Goal: Complete application form

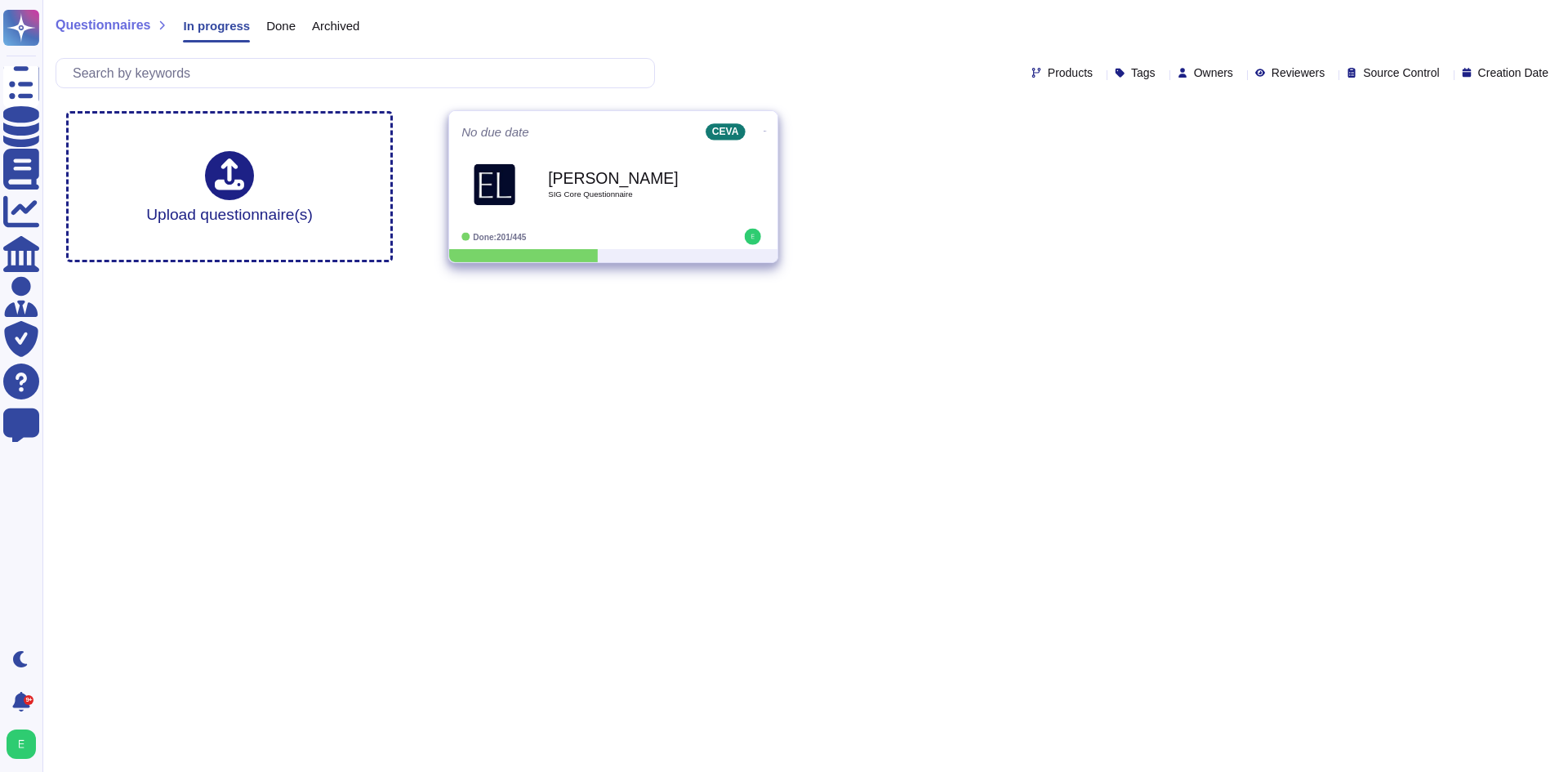
click at [644, 185] on b "[PERSON_NAME]" at bounding box center [630, 178] width 165 height 16
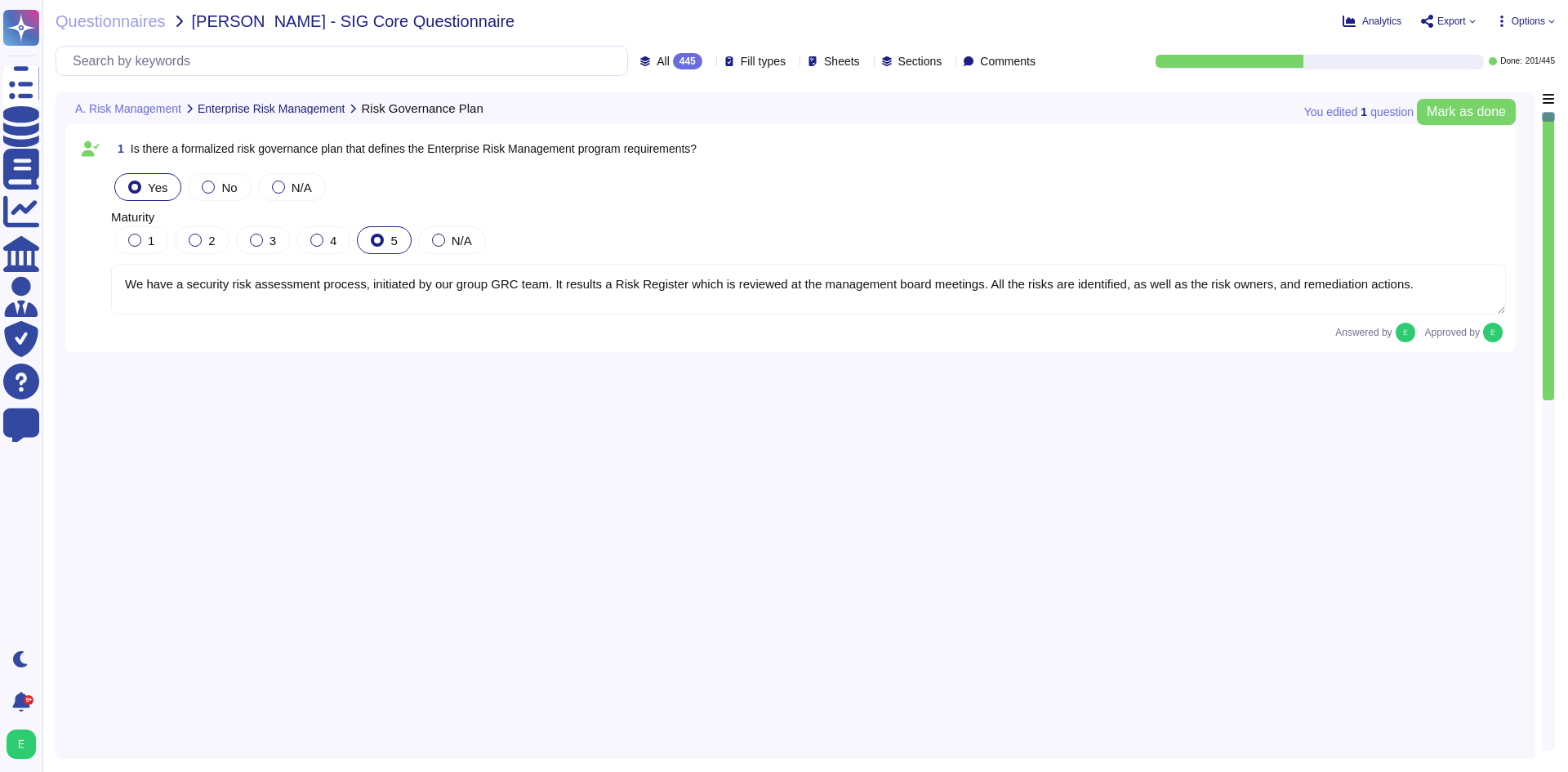
type textarea "We have a security risk assessment process, initiated by our group GRC team. It…"
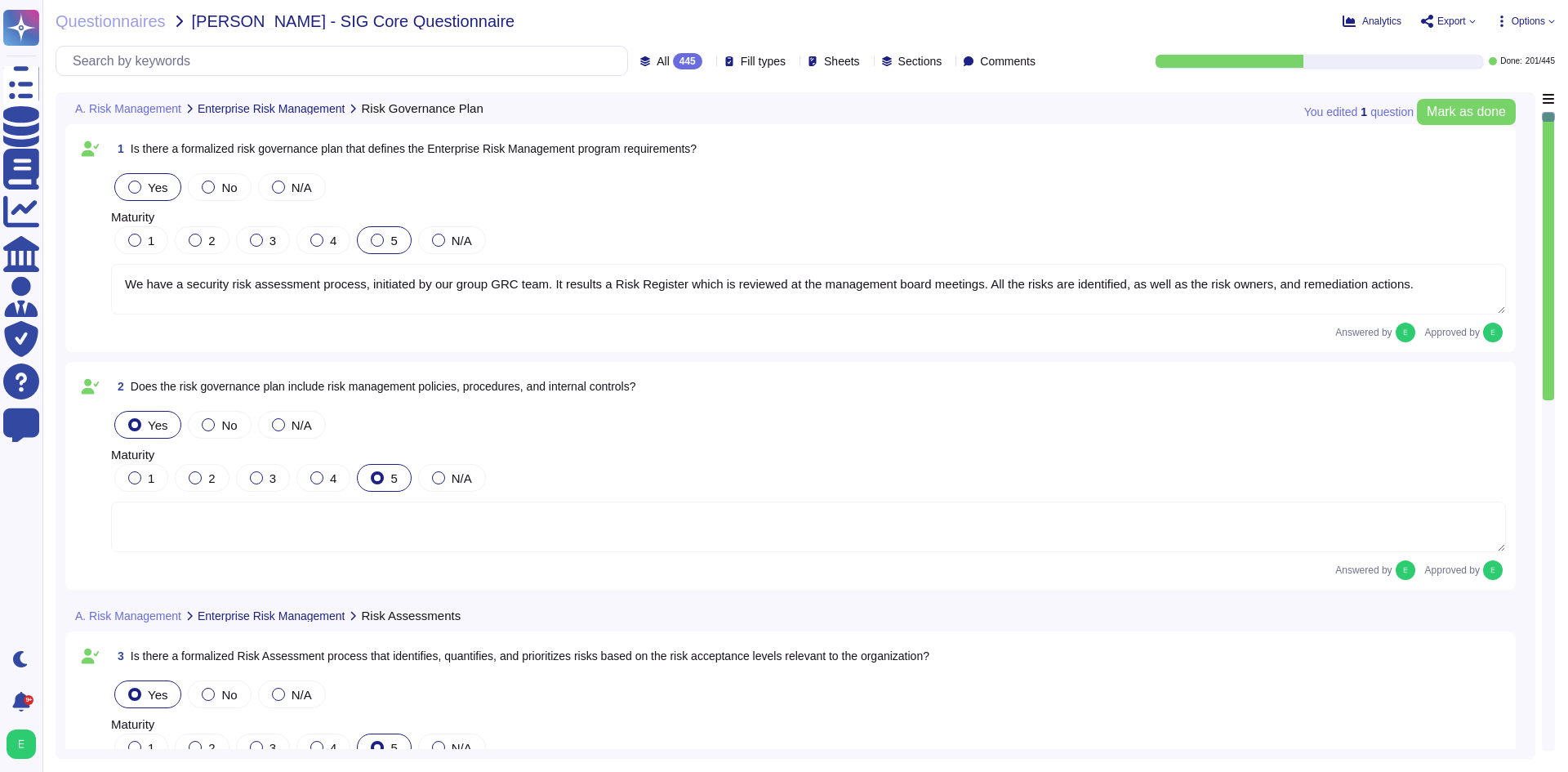
type textarea "The risks are classified according to their Risk SIL Levels (Impact Likelihood)…"
click at [1547, 397] on div at bounding box center [1548, 257] width 11 height 288
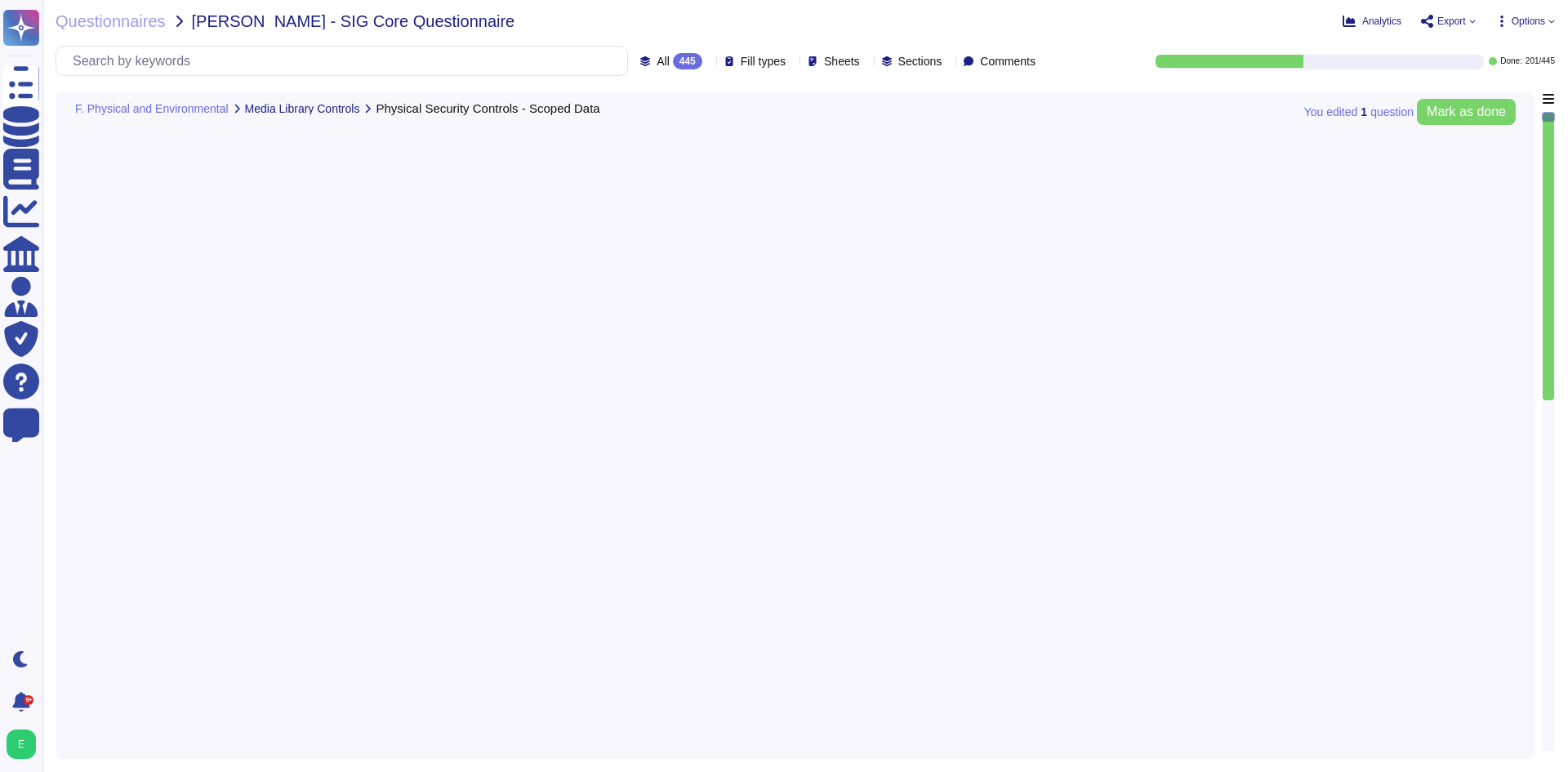
type textarea "Must be answered by the IT application owner"
type textarea "CEVA use co-location datacenter."
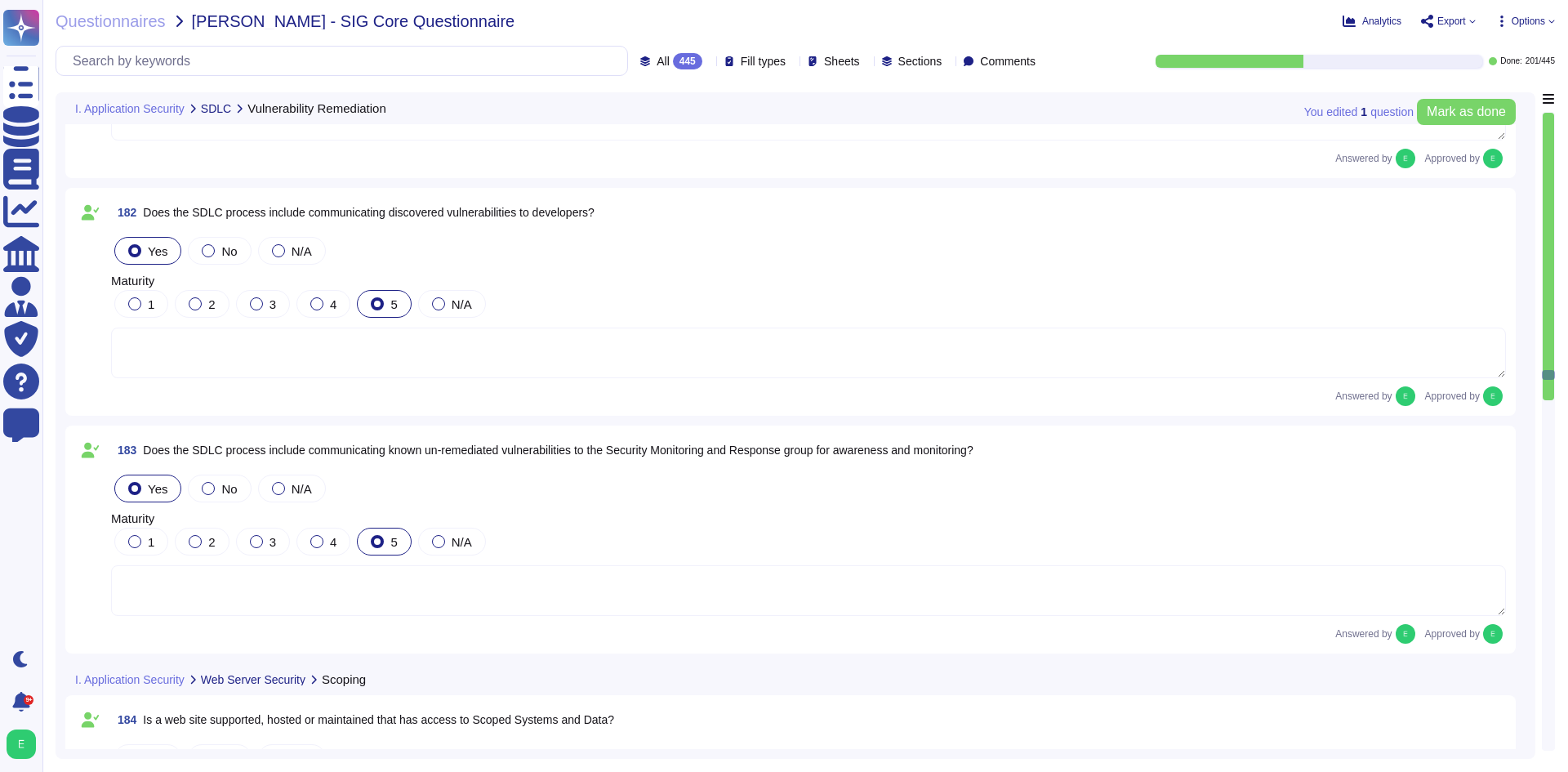
type textarea "For all our products and services, configuration rules are well documented in a…"
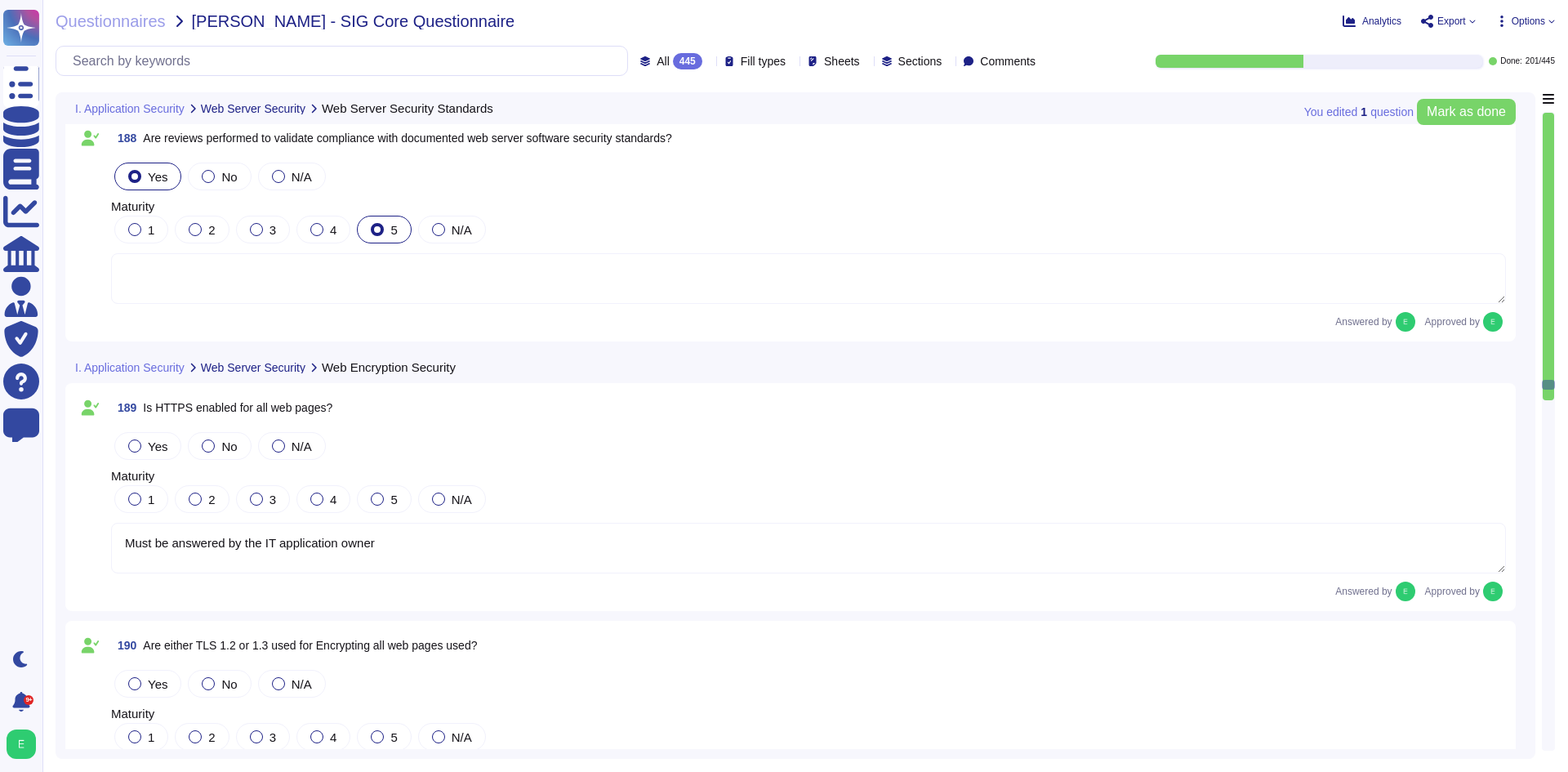
type textarea "Must be answered by the IT application owner"
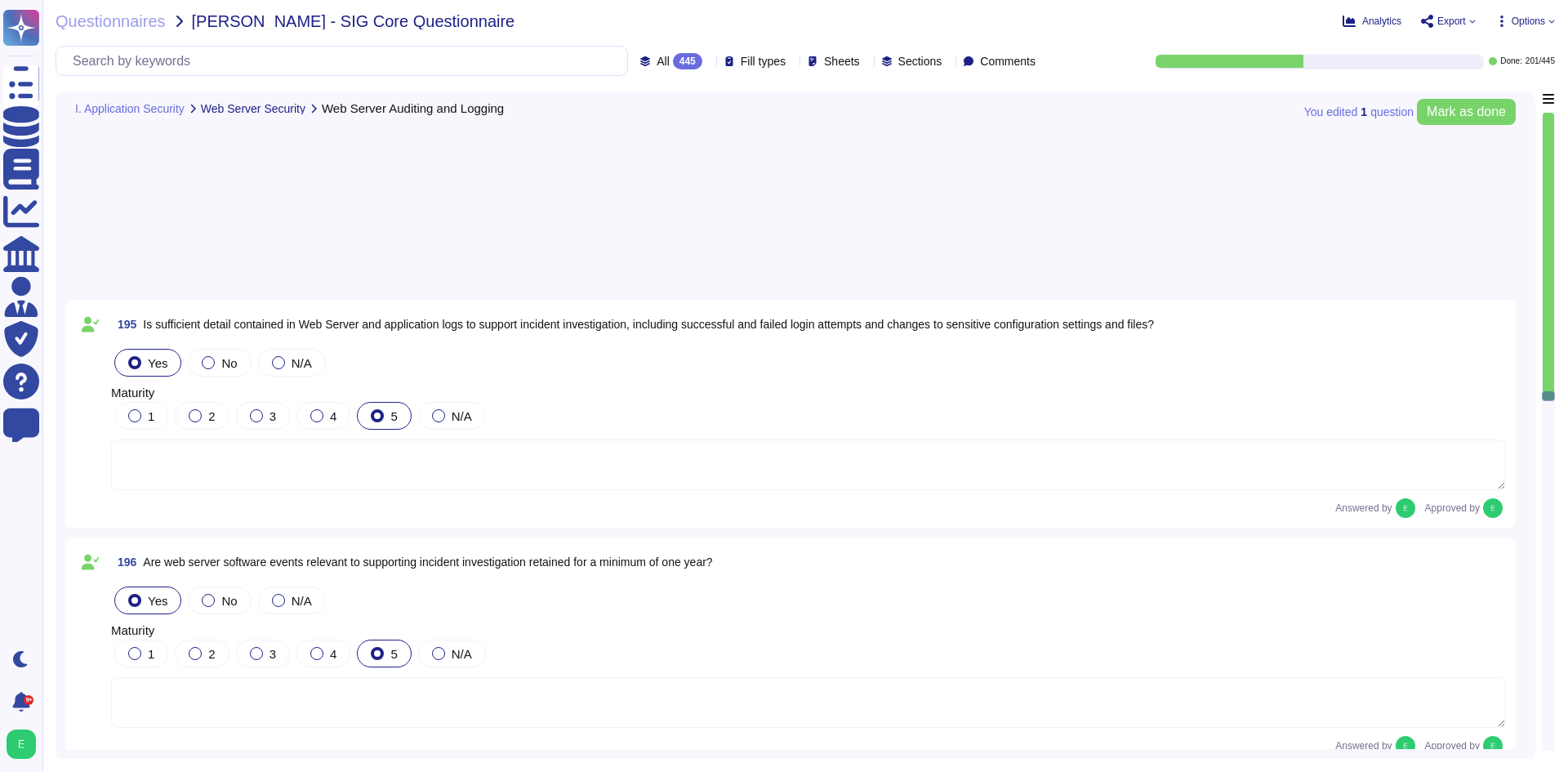
type textarea "Must be answered by the IT application owner"
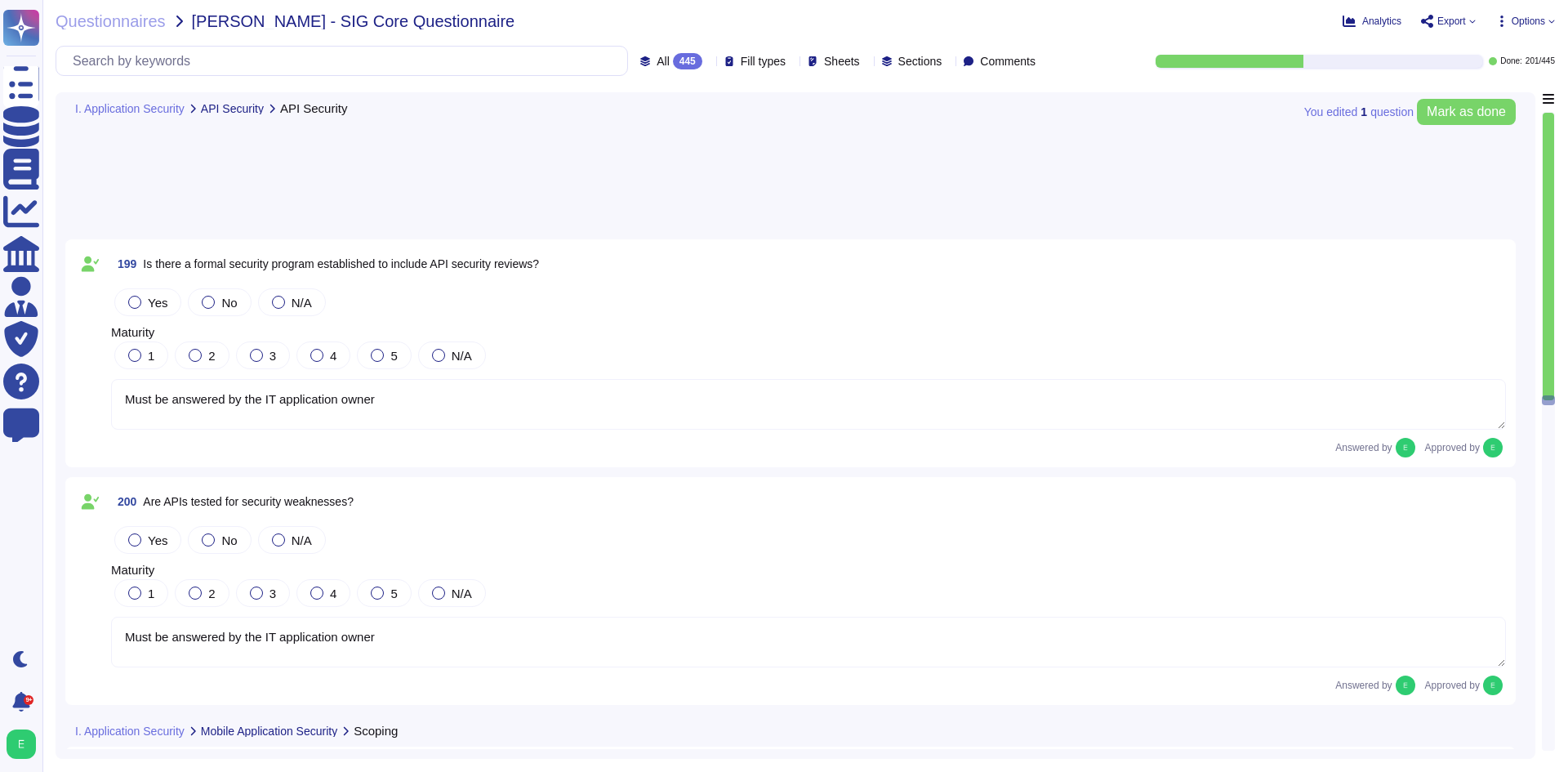
type textarea "Must be answered by the IT application owner"
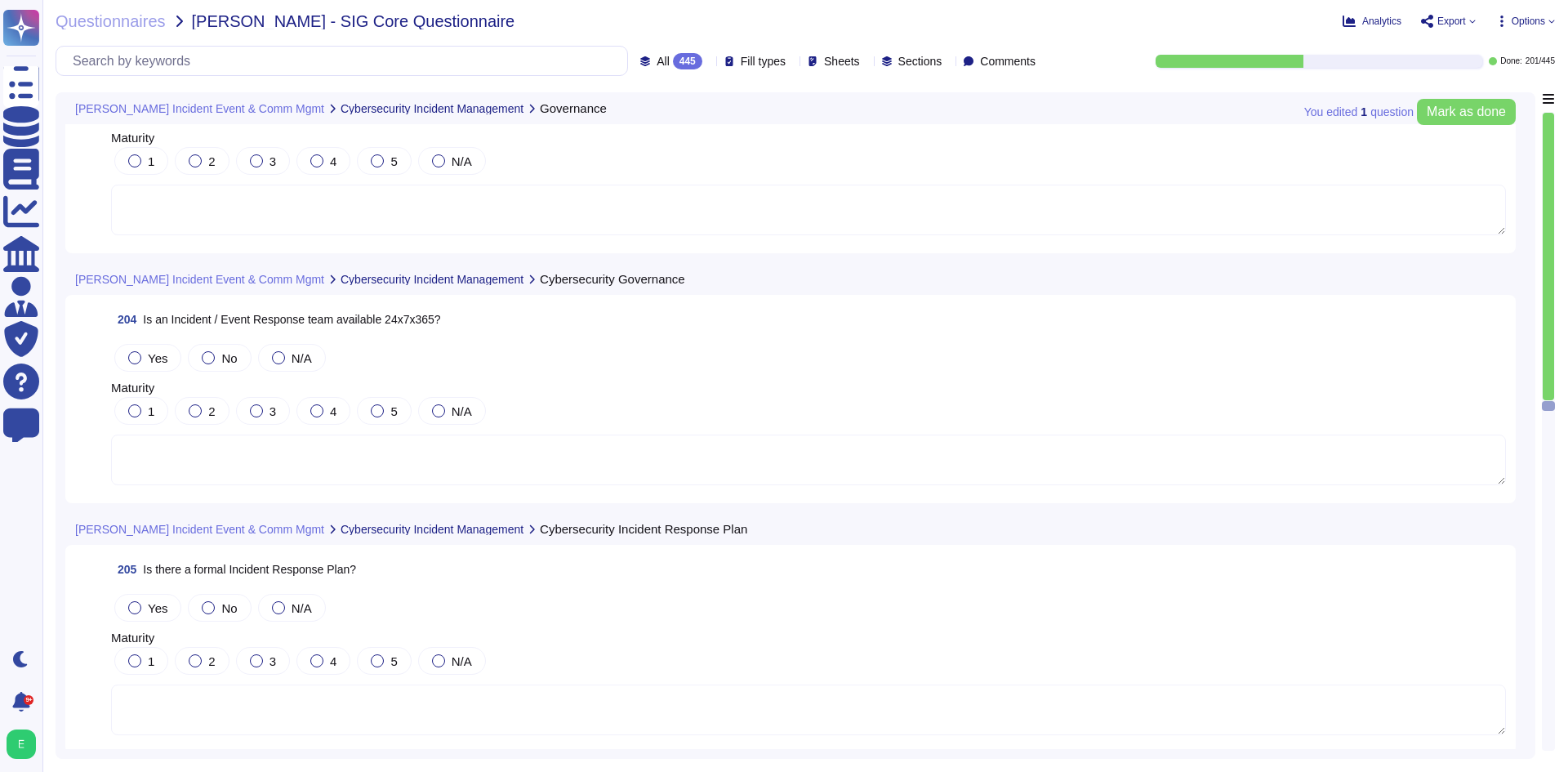
scroll to position [49379, 0]
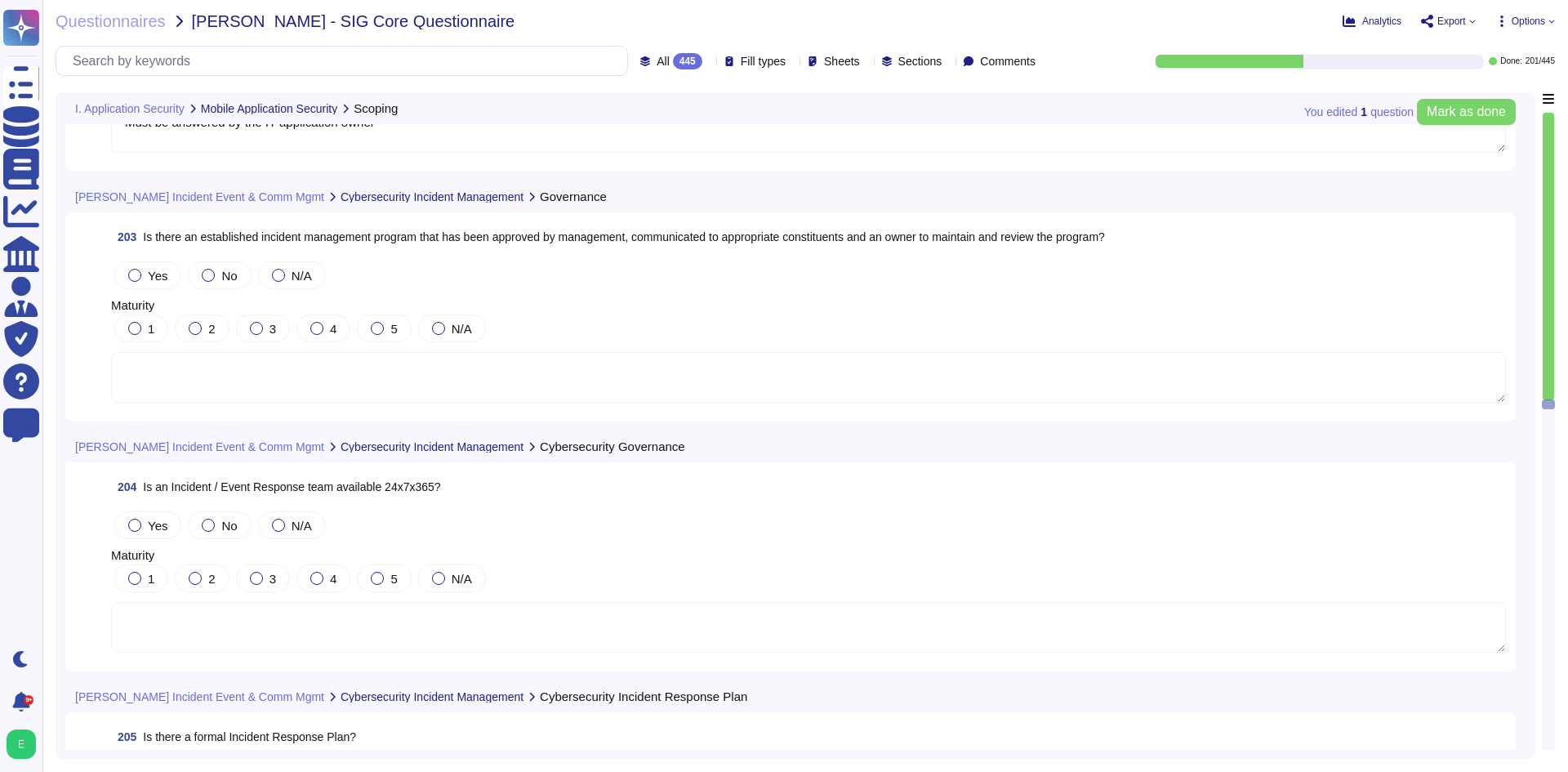
type textarea "Must be answered by the IT application owner"
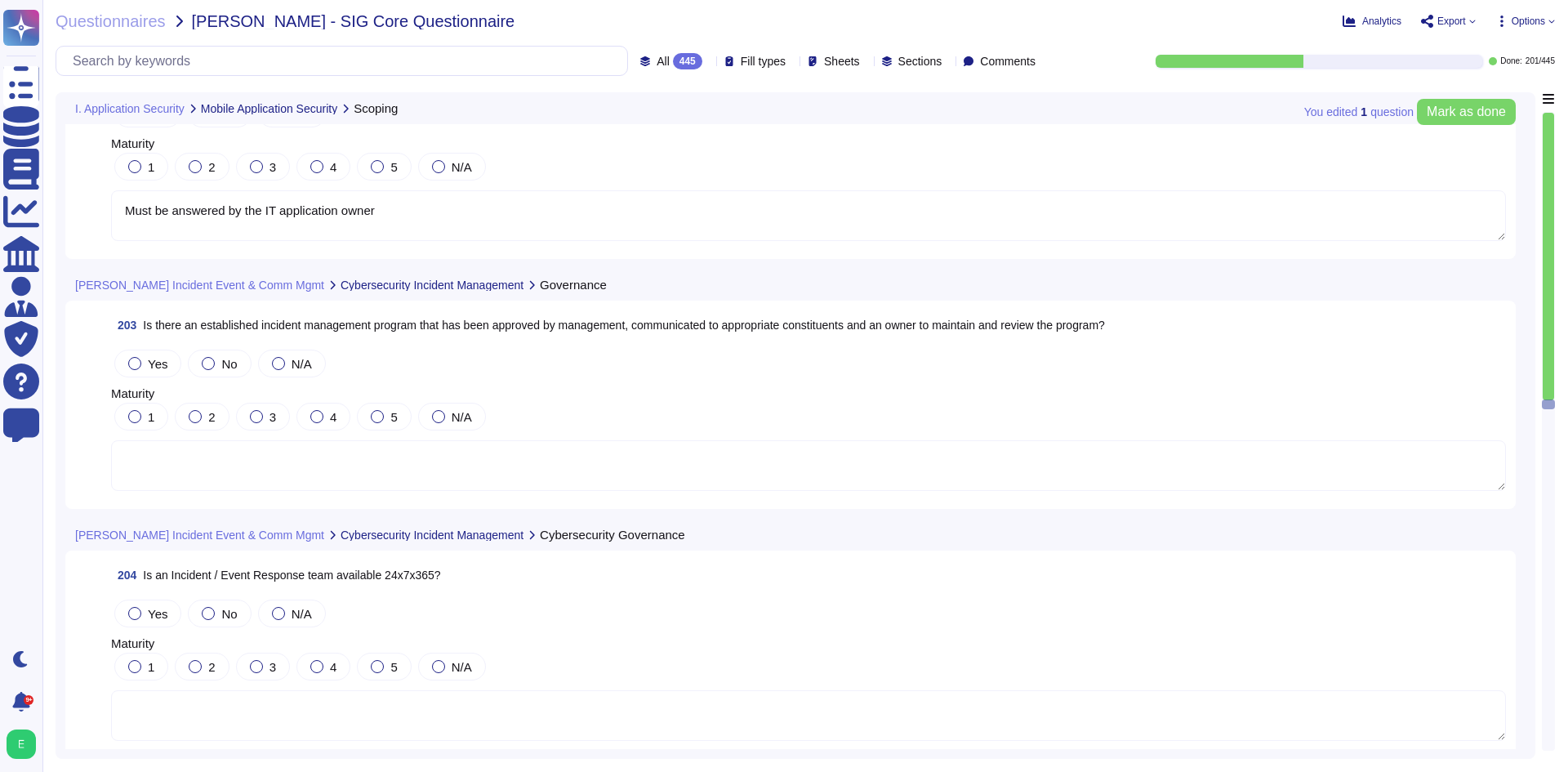
scroll to position [49134, 0]
click at [297, 484] on textarea at bounding box center [809, 465] width 1395 height 51
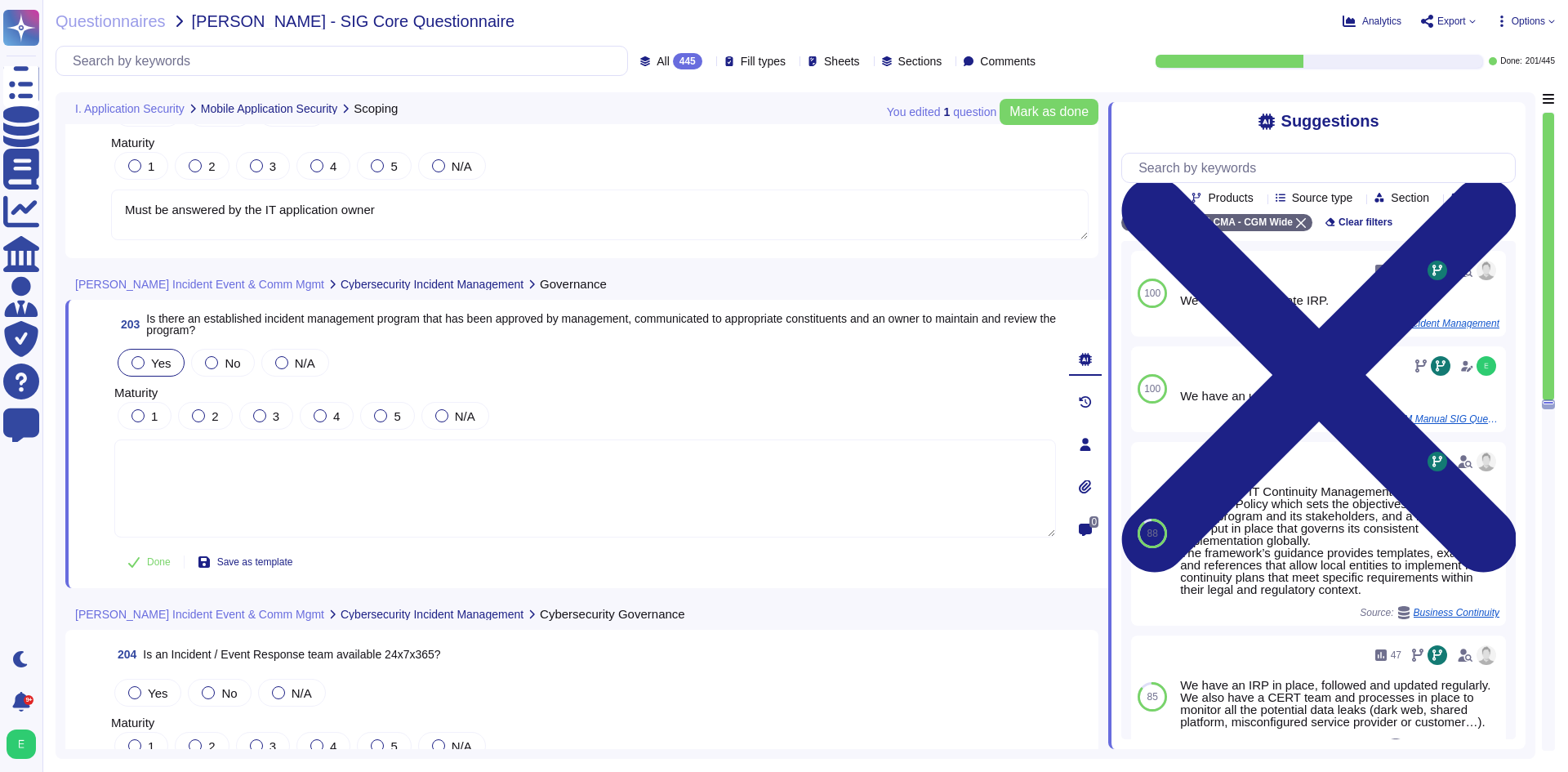
click at [132, 363] on div at bounding box center [138, 362] width 13 height 13
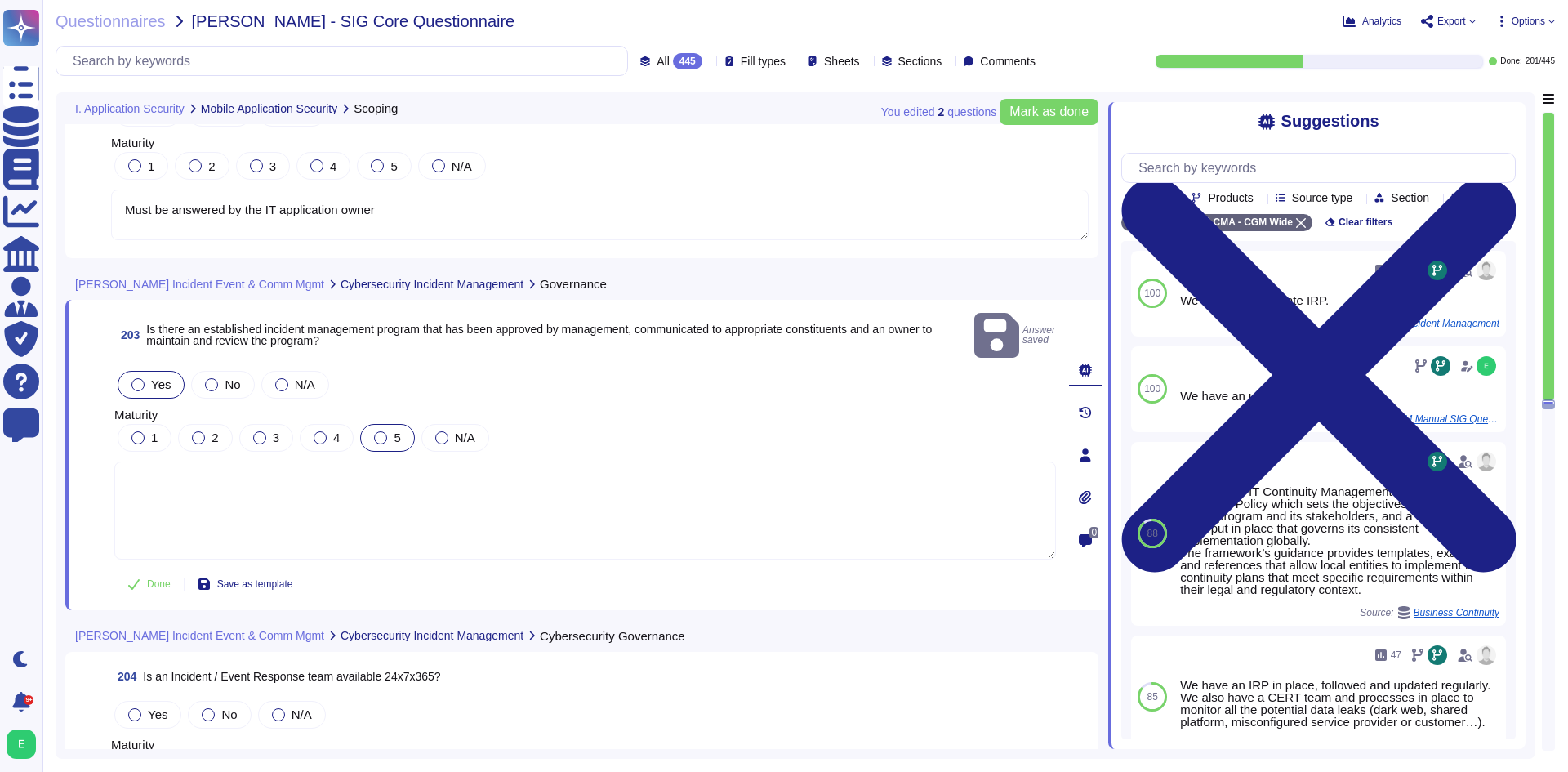
click at [372, 424] on div "5" at bounding box center [387, 438] width 54 height 28
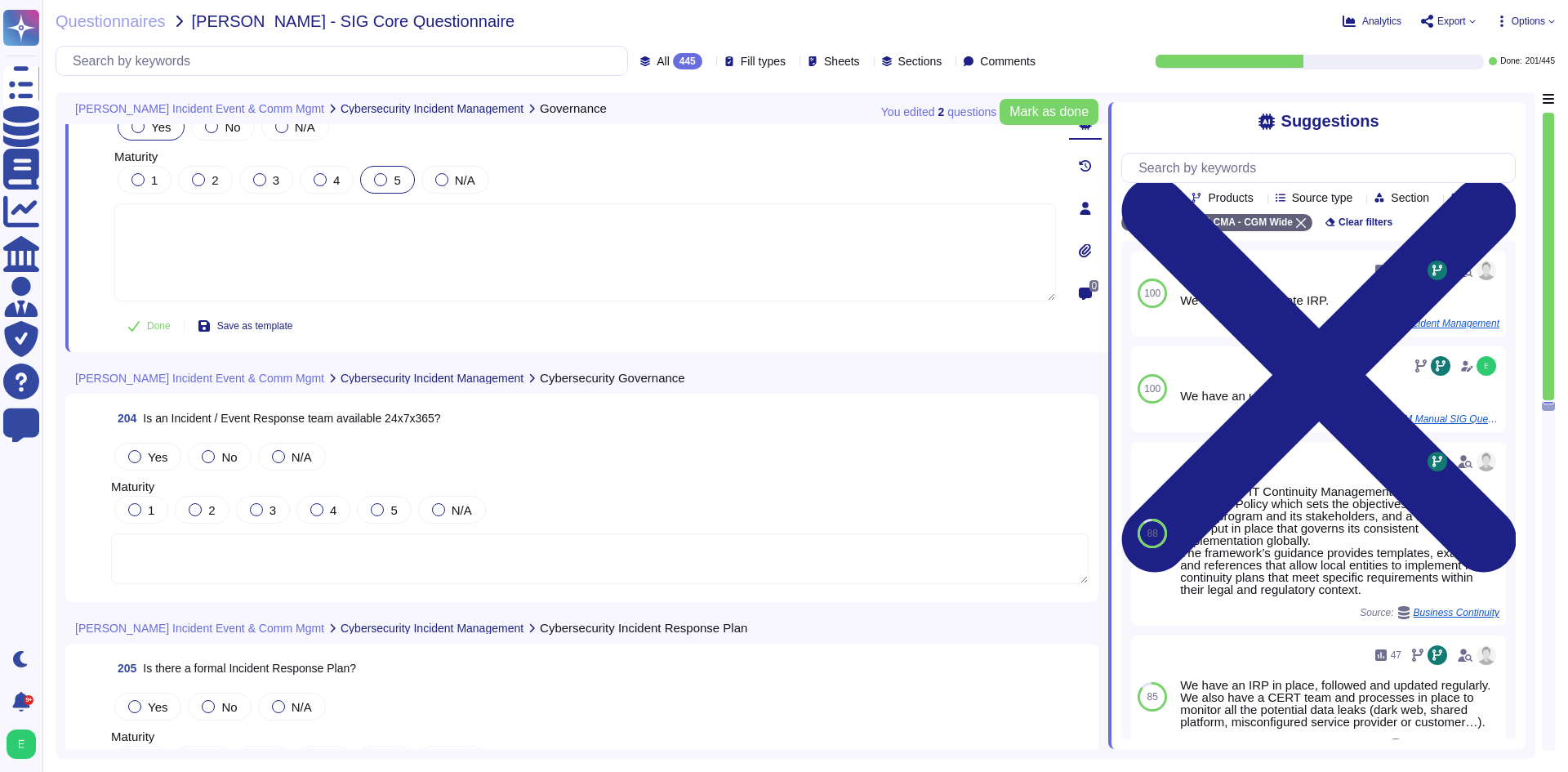
scroll to position [49379, 0]
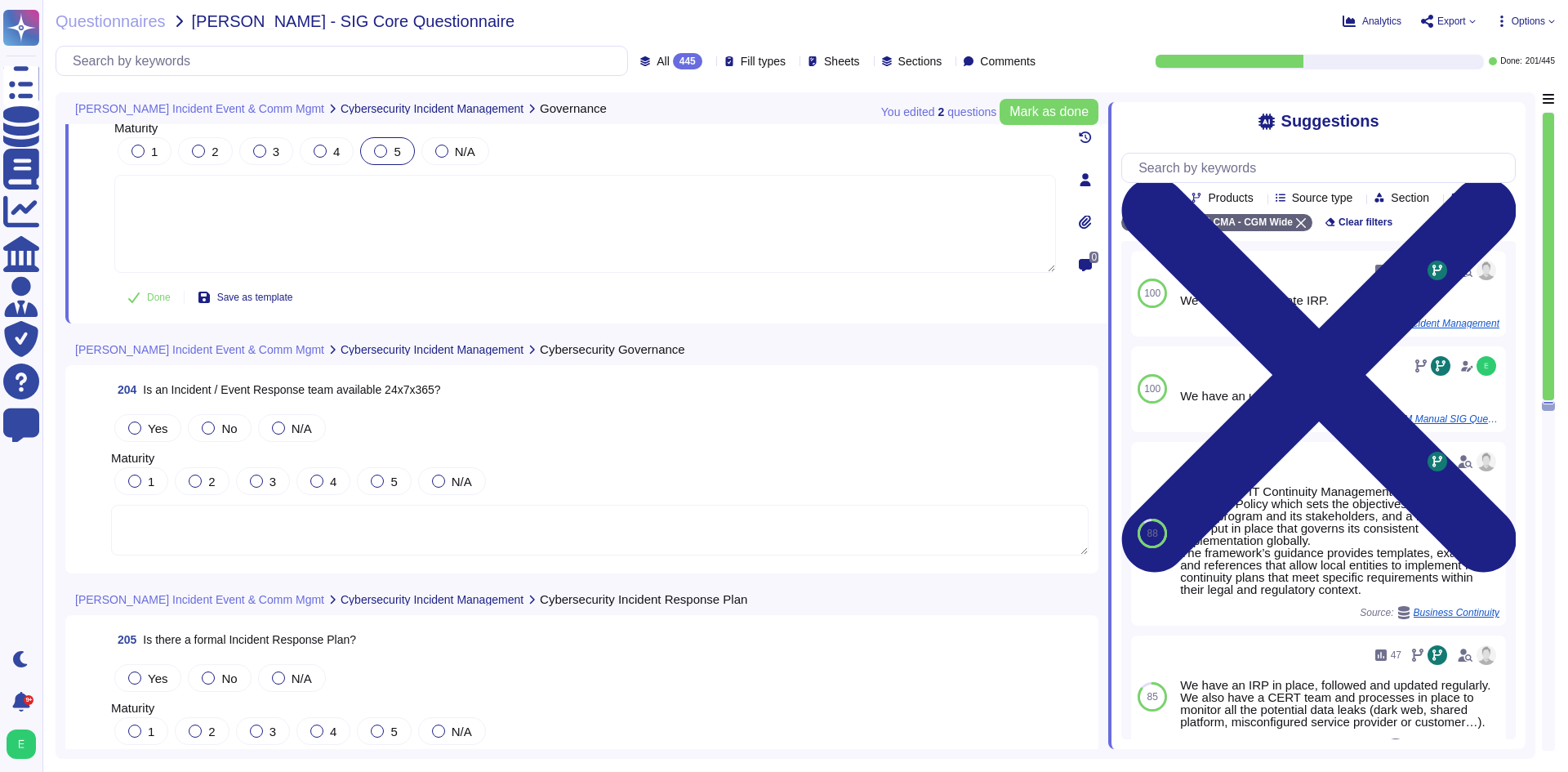
click at [426, 530] on textarea at bounding box center [600, 530] width 978 height 51
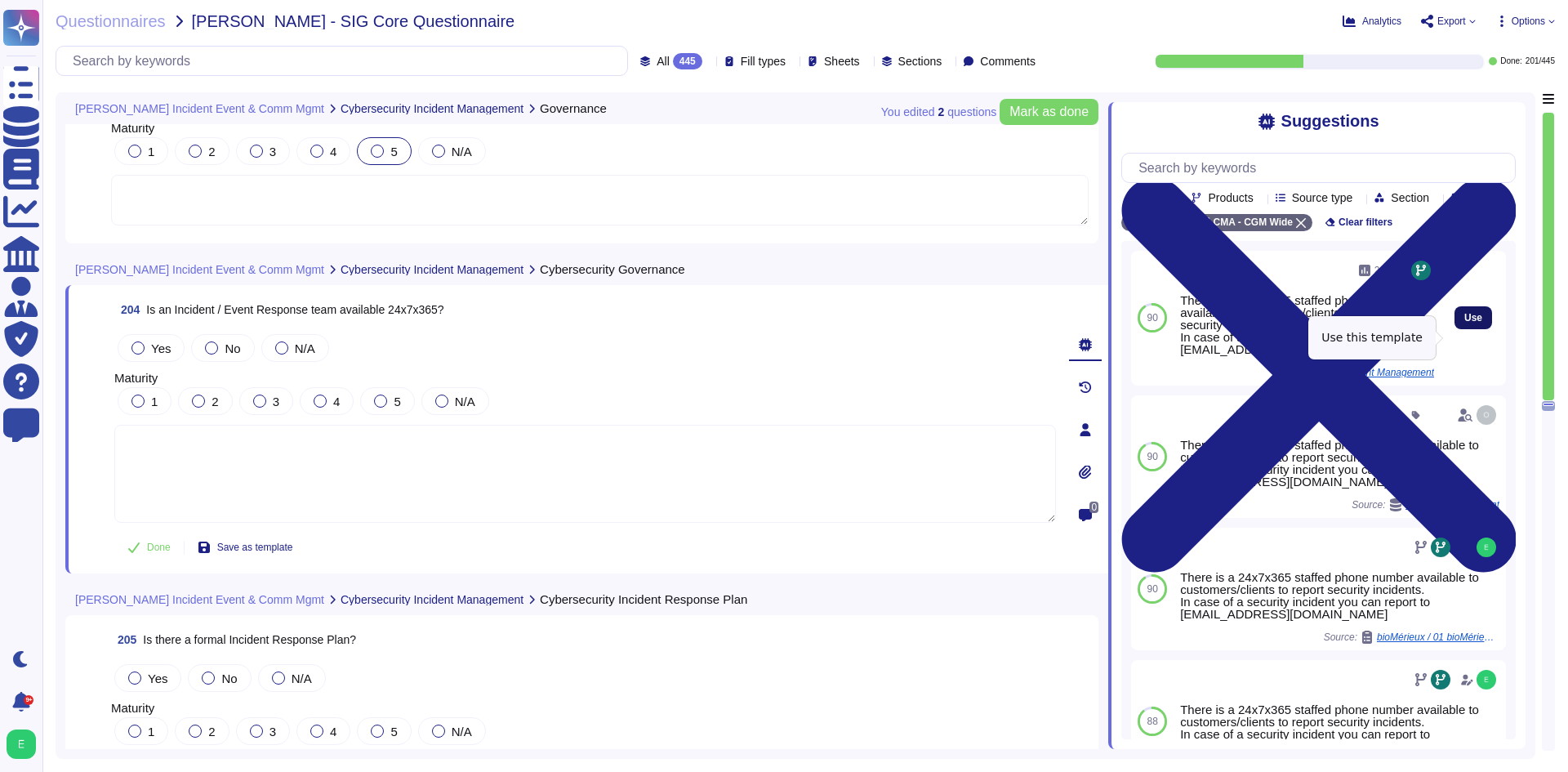
click at [1459, 330] on button "Use" at bounding box center [1473, 317] width 38 height 23
type textarea "There is a 24x7x365 staffed phone number available to customers/clients to repo…"
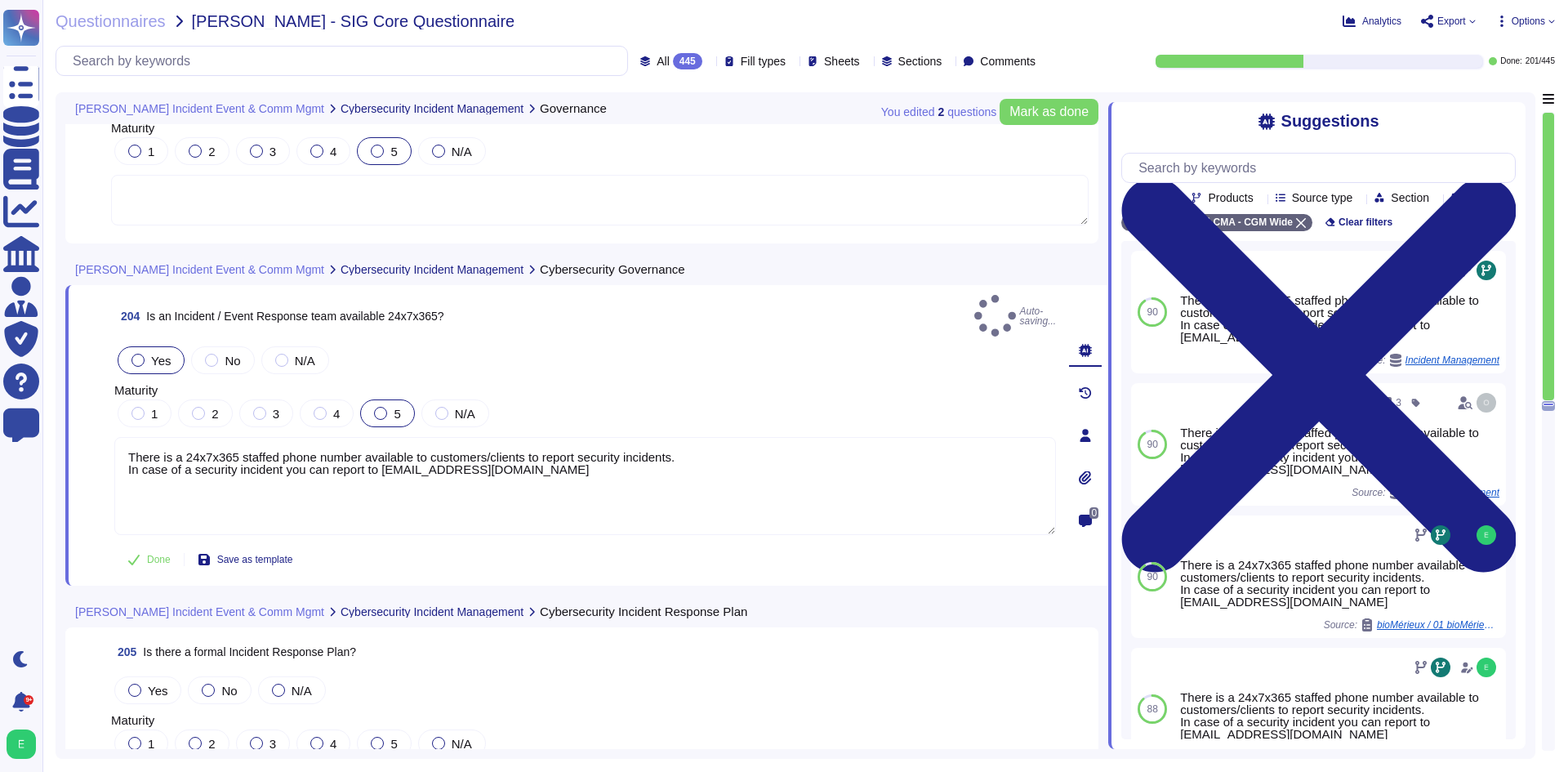
click at [371, 403] on div "5" at bounding box center [387, 413] width 54 height 28
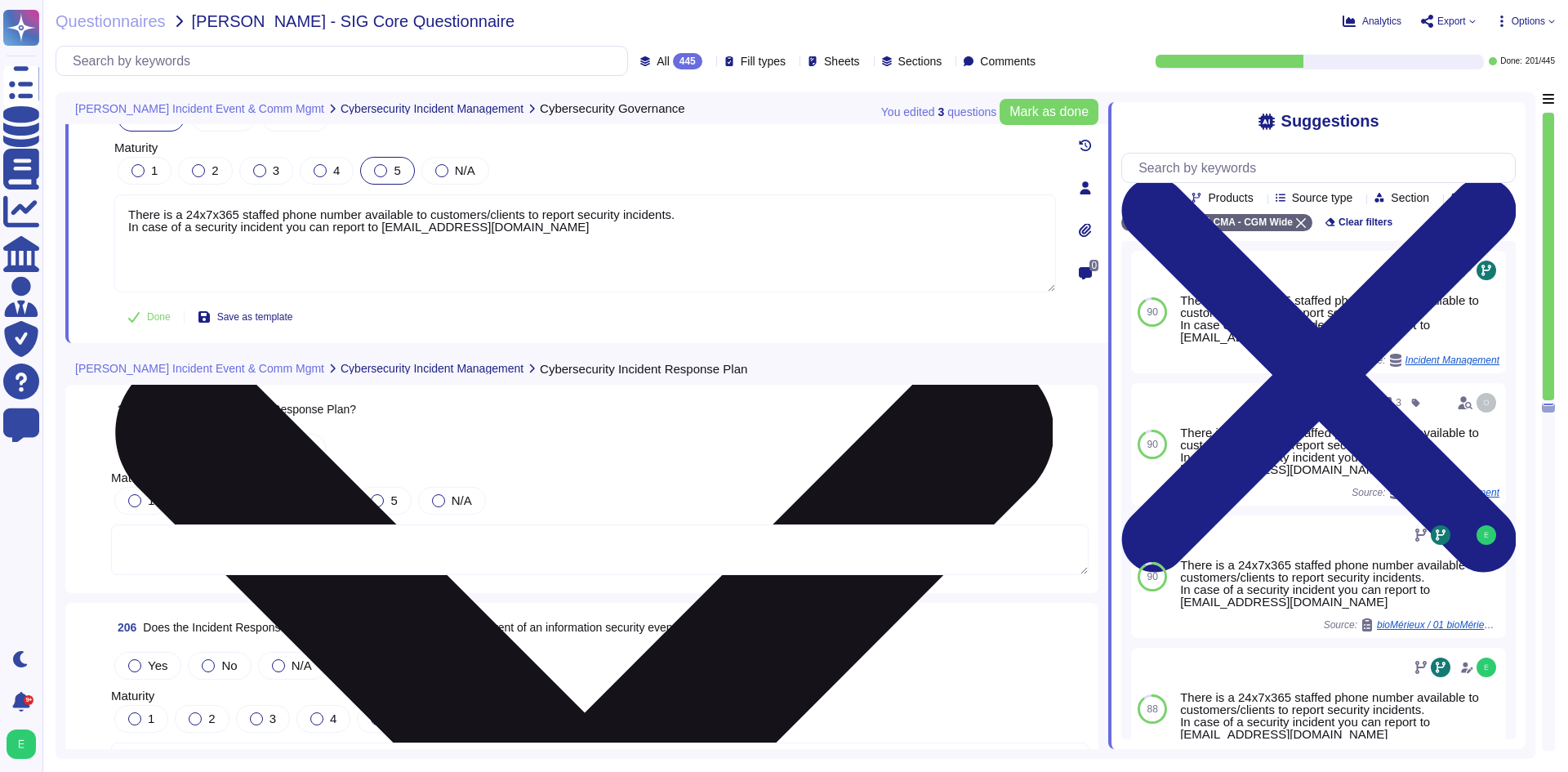
scroll to position [49625, 0]
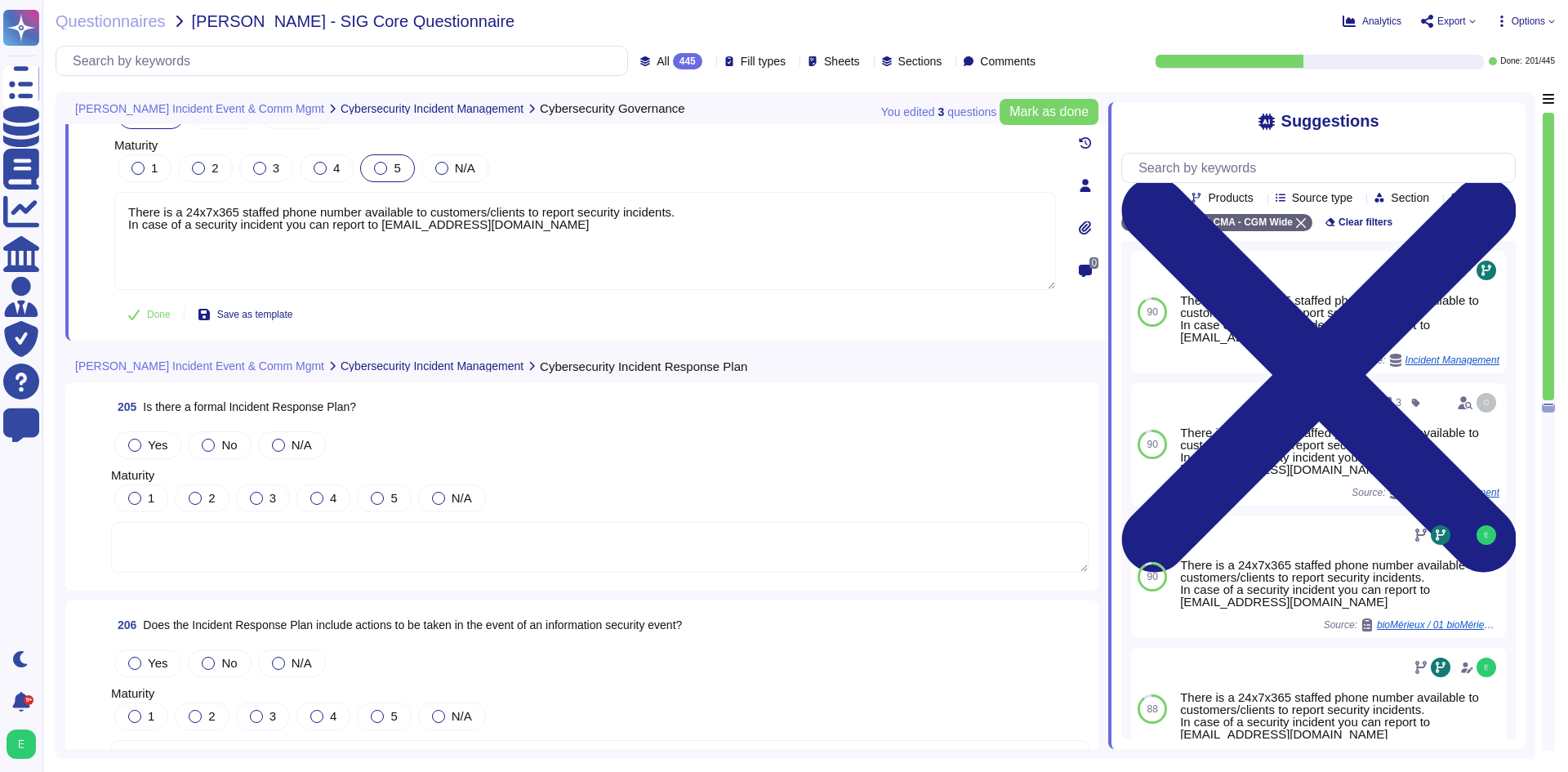
click at [138, 428] on div "Yes No N/A" at bounding box center [600, 445] width 978 height 35
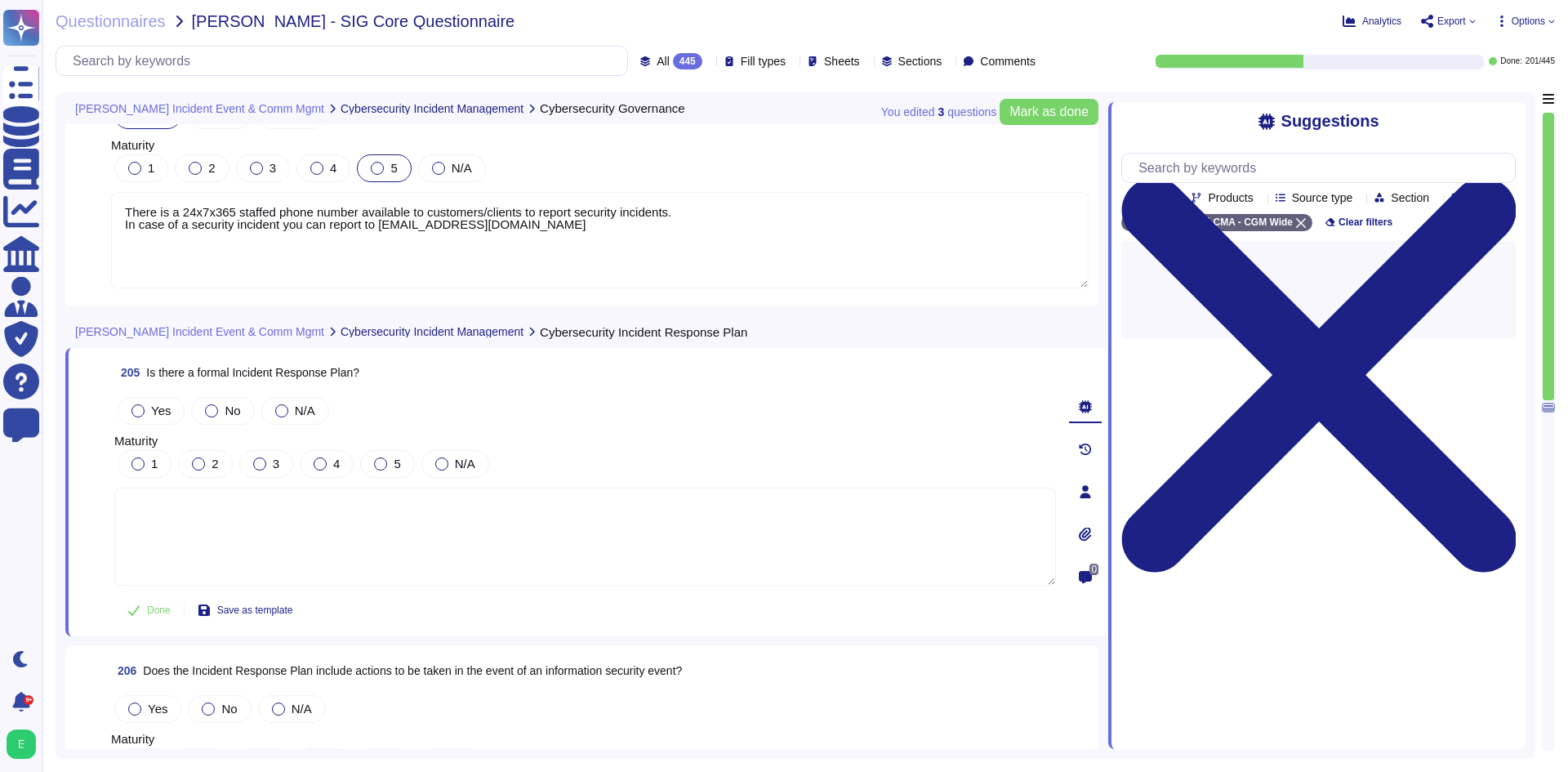
click at [138, 434] on span "Maturity" at bounding box center [136, 441] width 43 height 14
click at [149, 397] on div "Yes" at bounding box center [151, 411] width 67 height 28
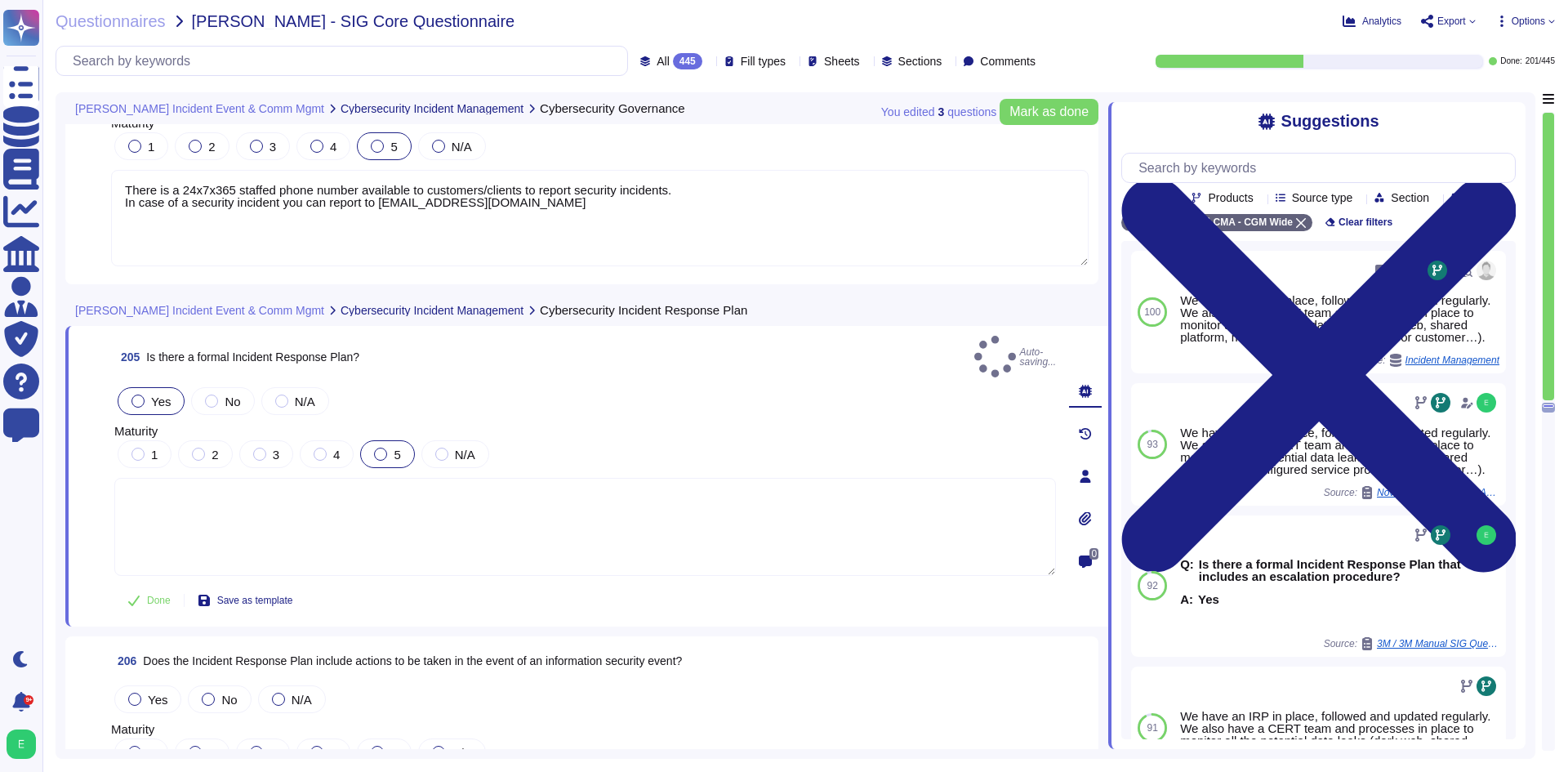
click at [387, 448] on label "5" at bounding box center [387, 454] width 26 height 13
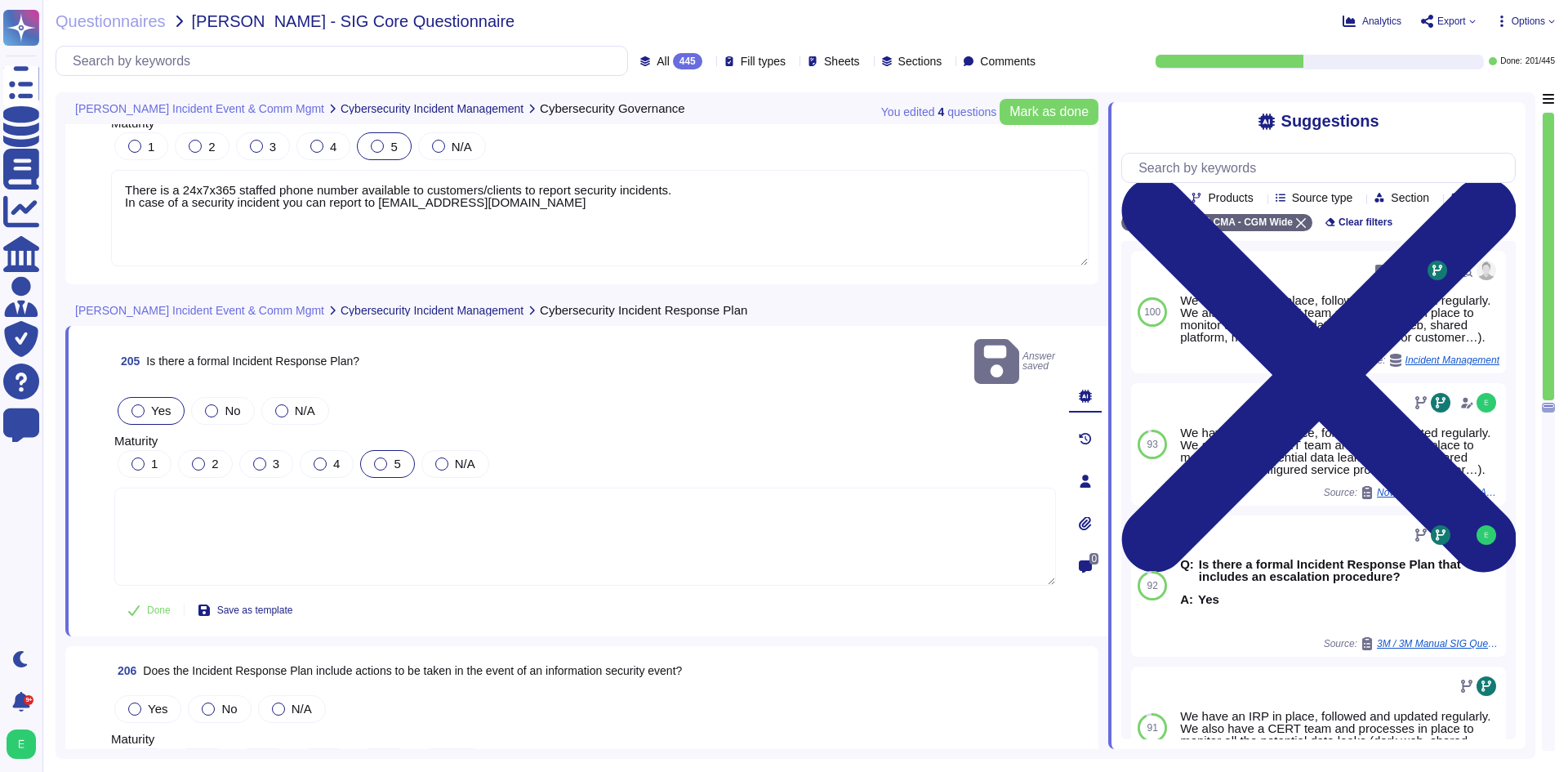
click at [379, 458] on div at bounding box center [380, 464] width 13 height 13
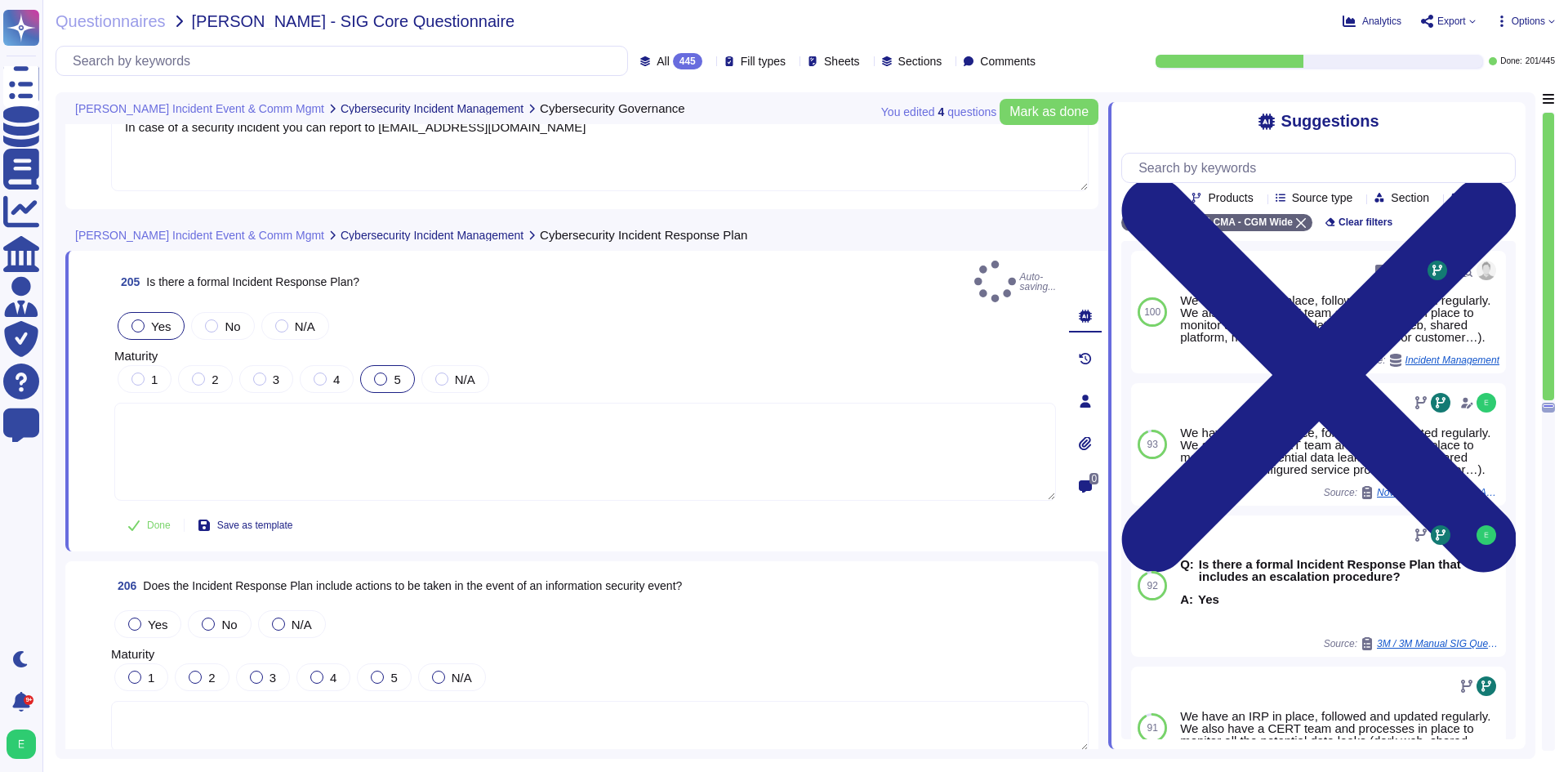
scroll to position [49869, 0]
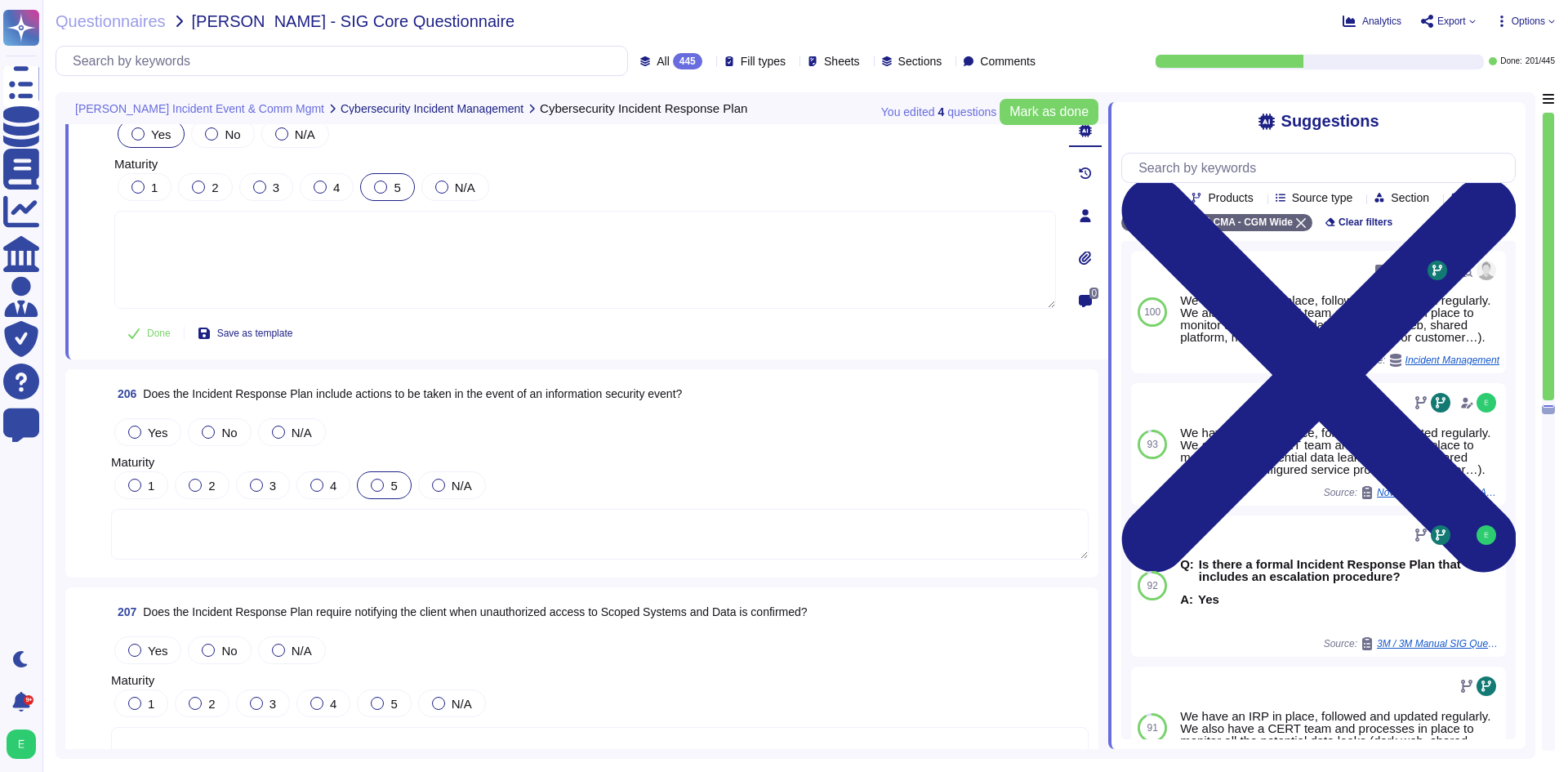
click at [375, 474] on div "5" at bounding box center [384, 486] width 54 height 28
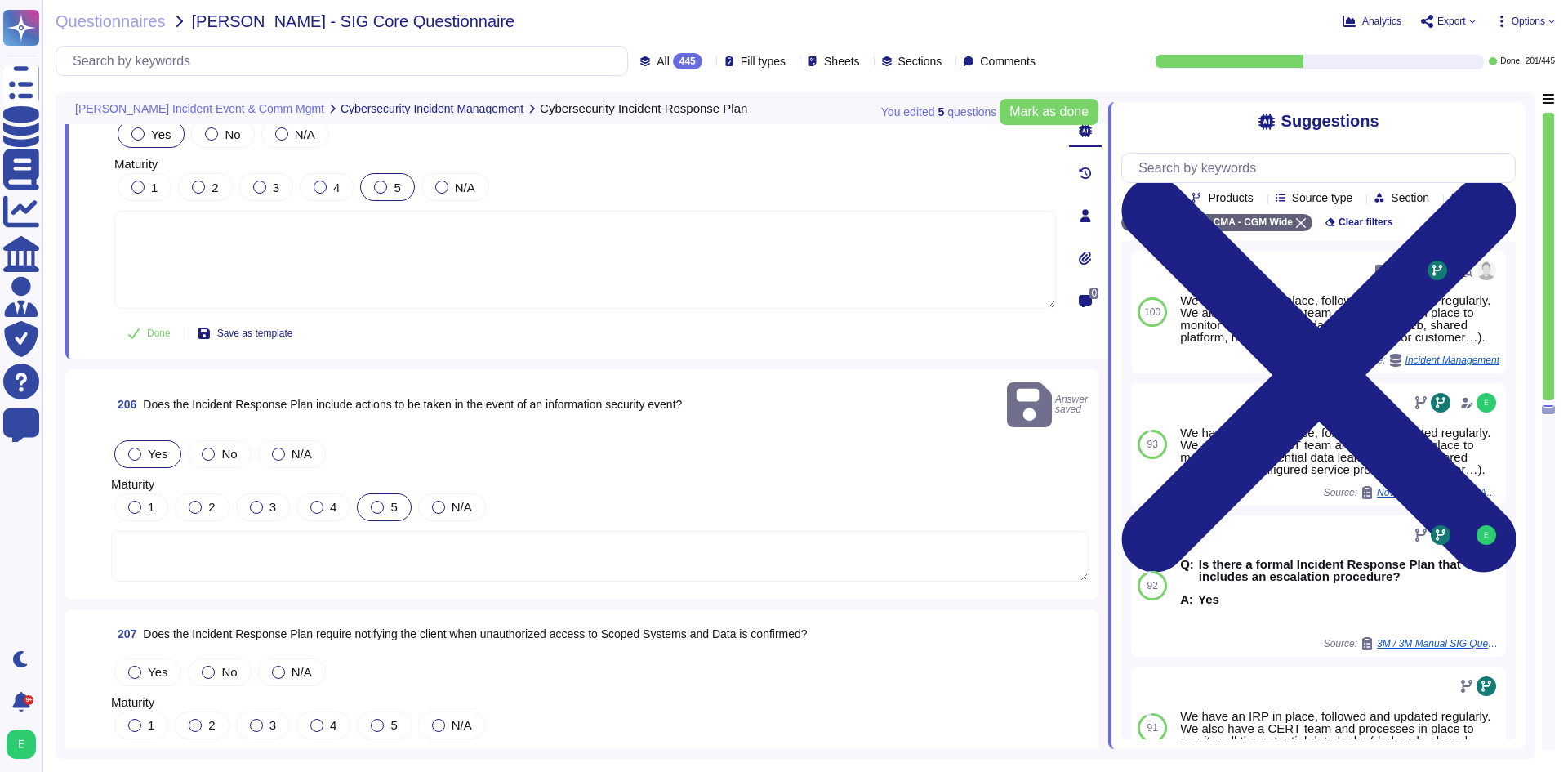
click at [142, 441] on div "Yes" at bounding box center [148, 455] width 67 height 28
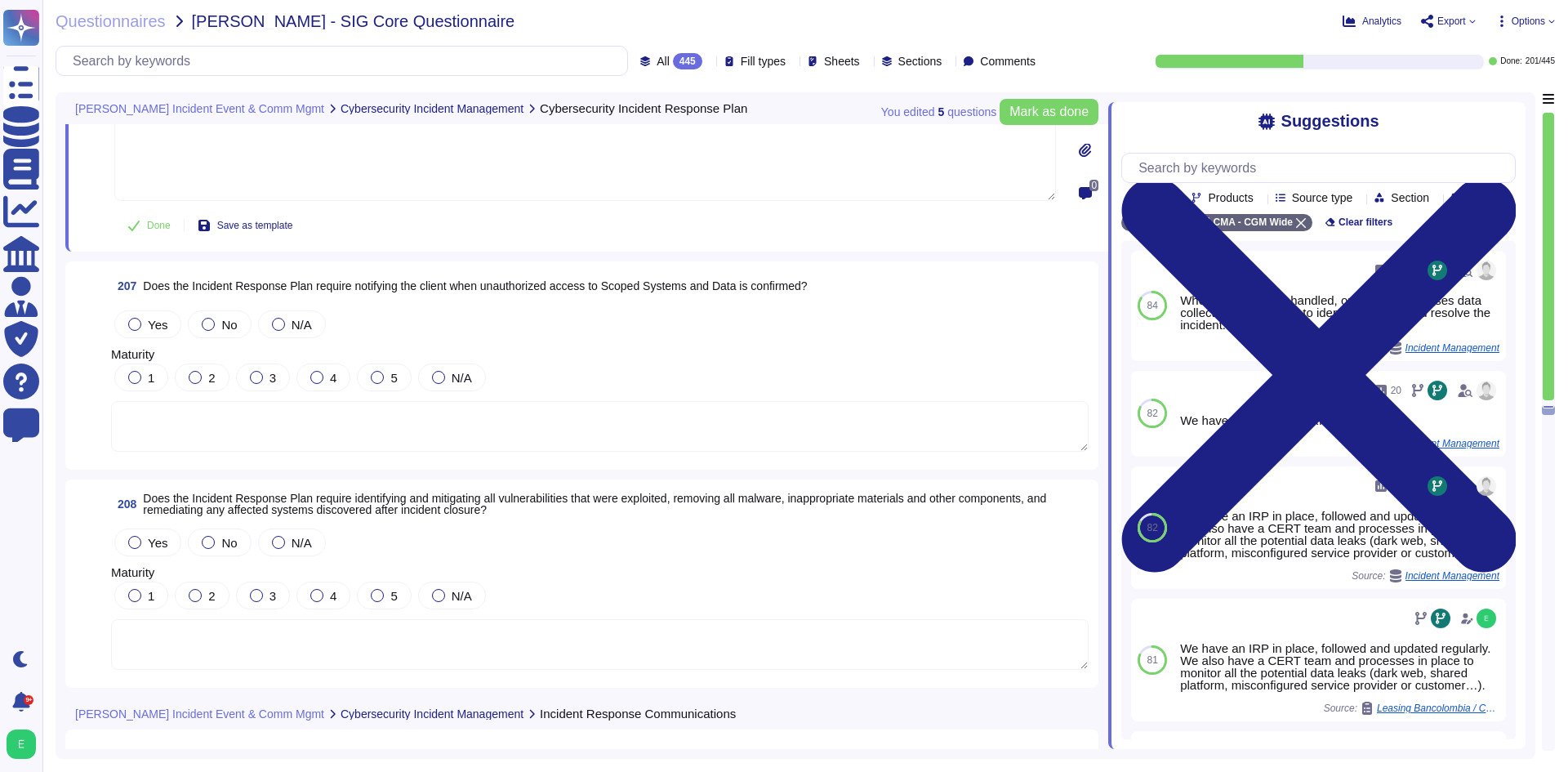
scroll to position [50196, 0]
click at [567, 444] on textarea at bounding box center [600, 425] width 978 height 51
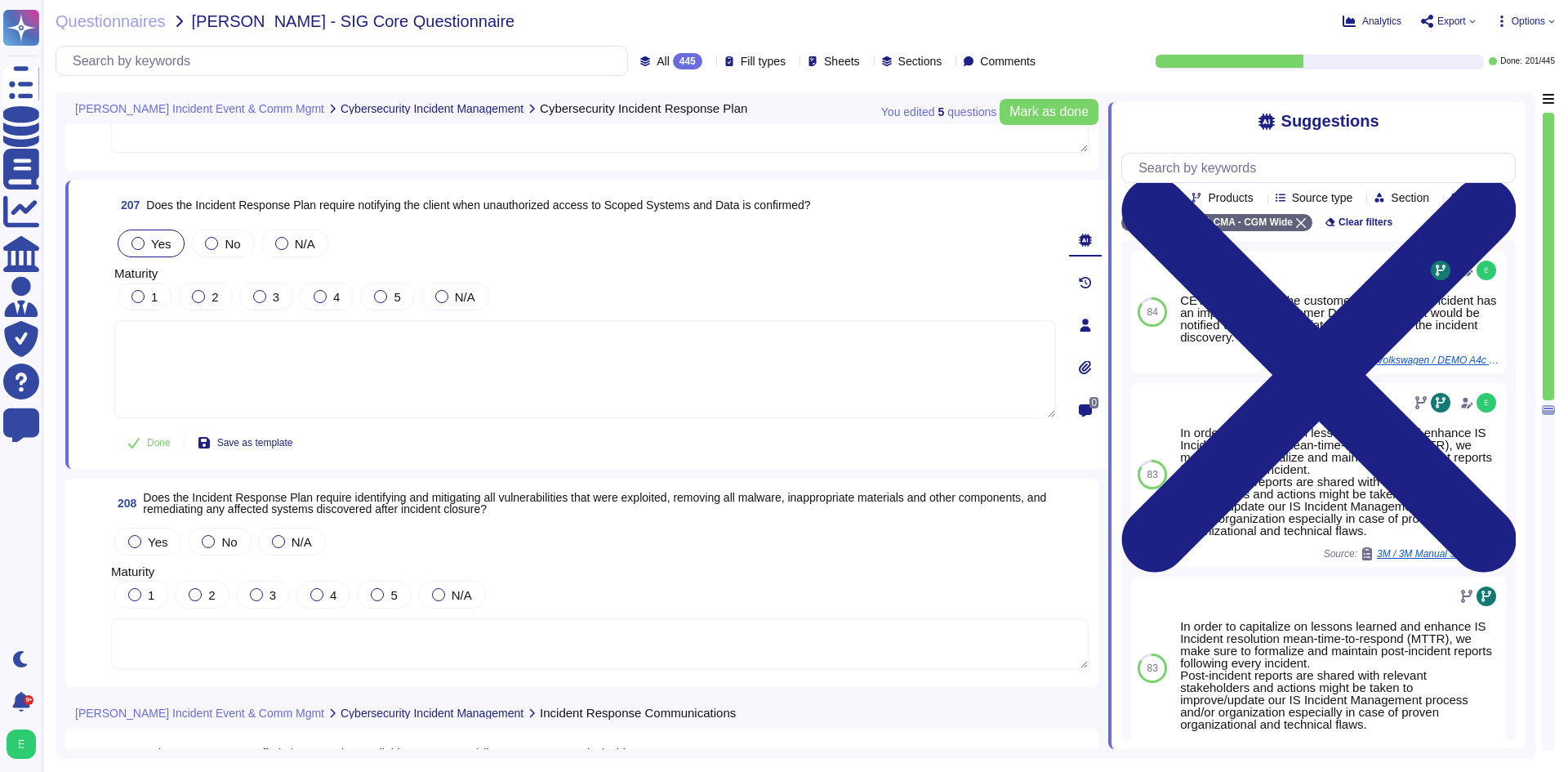
click at [153, 244] on span "Yes" at bounding box center [160, 244] width 20 height 14
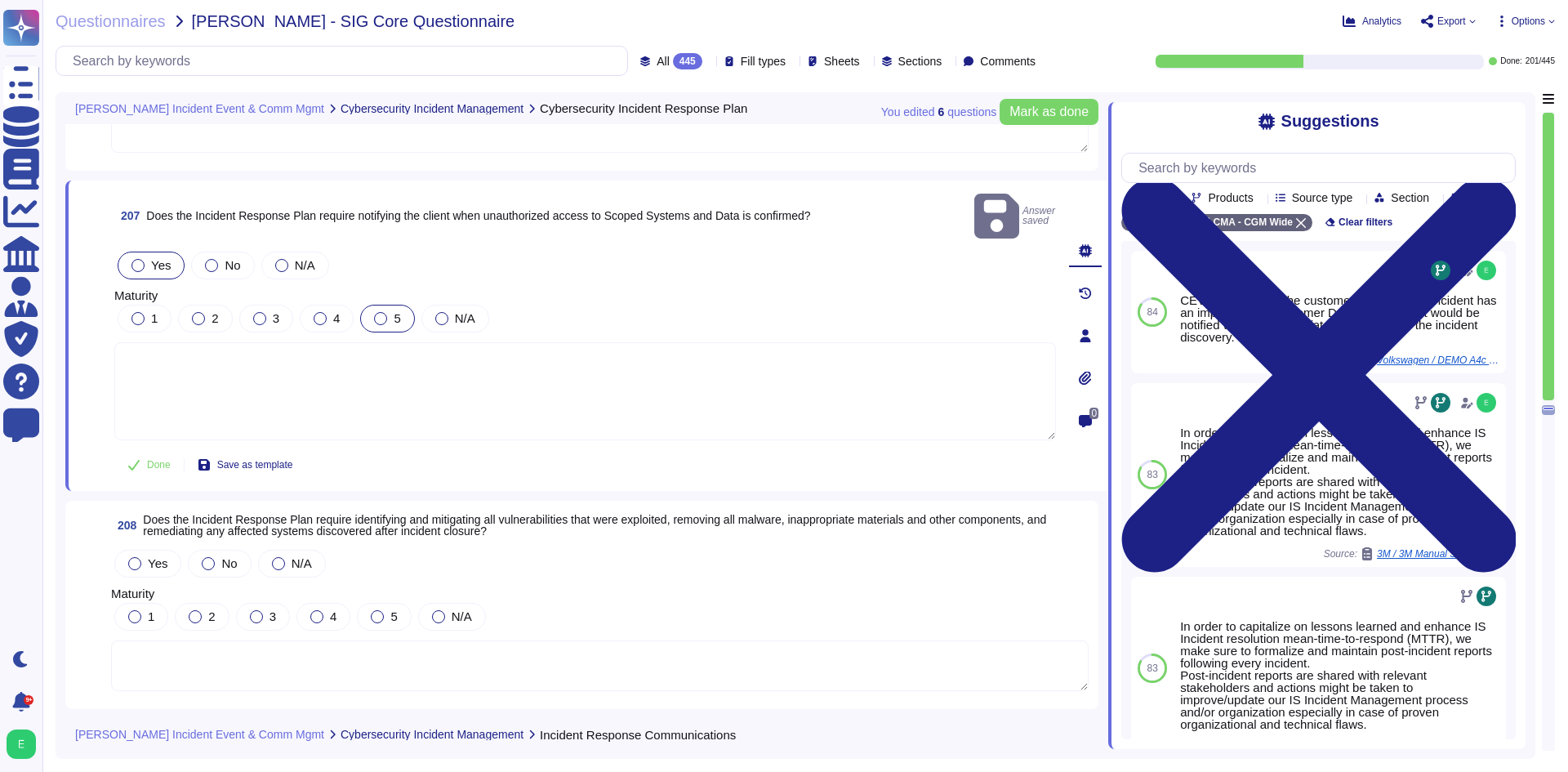
click at [375, 312] on div at bounding box center [380, 318] width 13 height 13
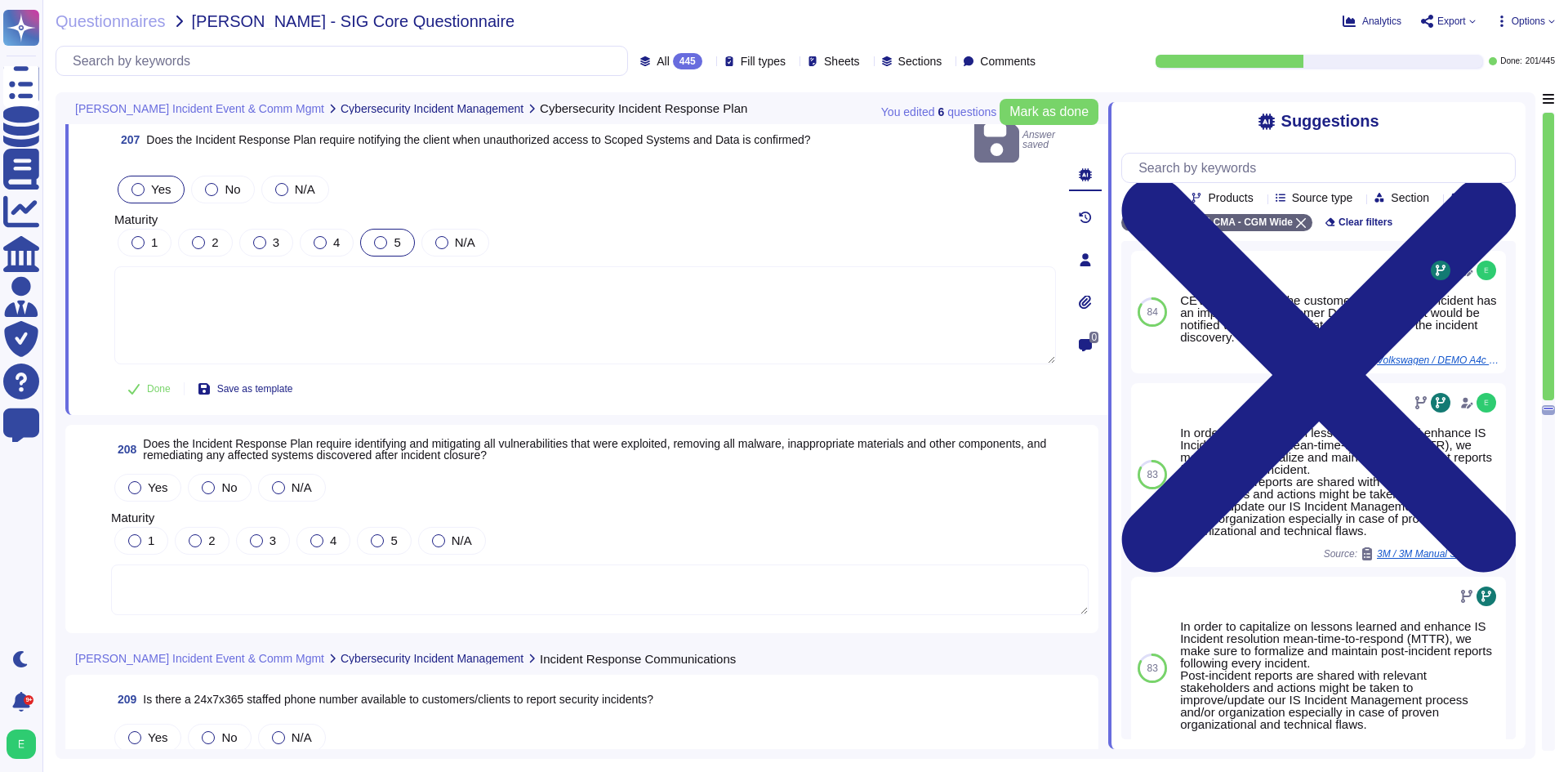
scroll to position [50441, 0]
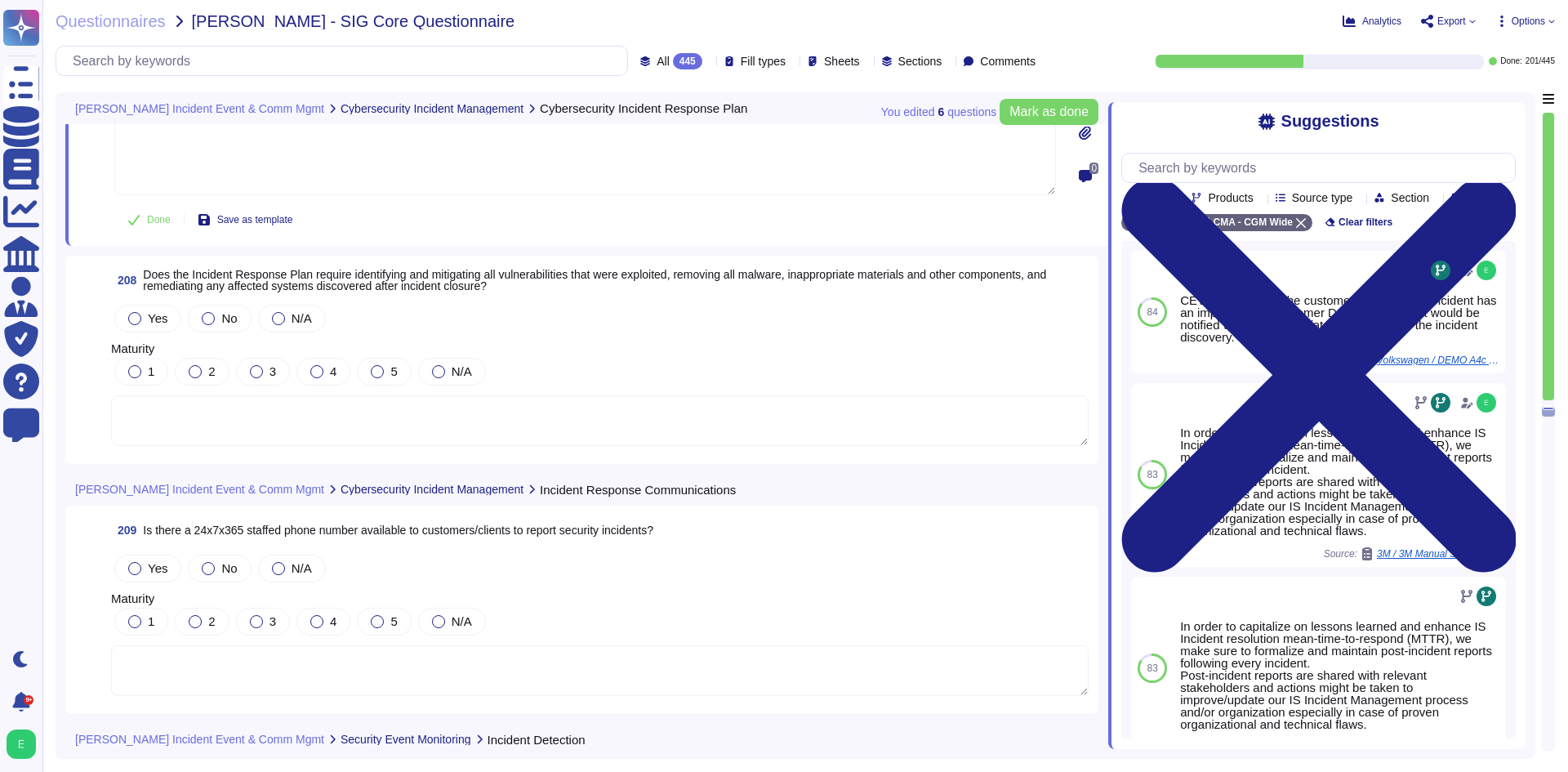
click at [390, 418] on textarea at bounding box center [600, 421] width 978 height 51
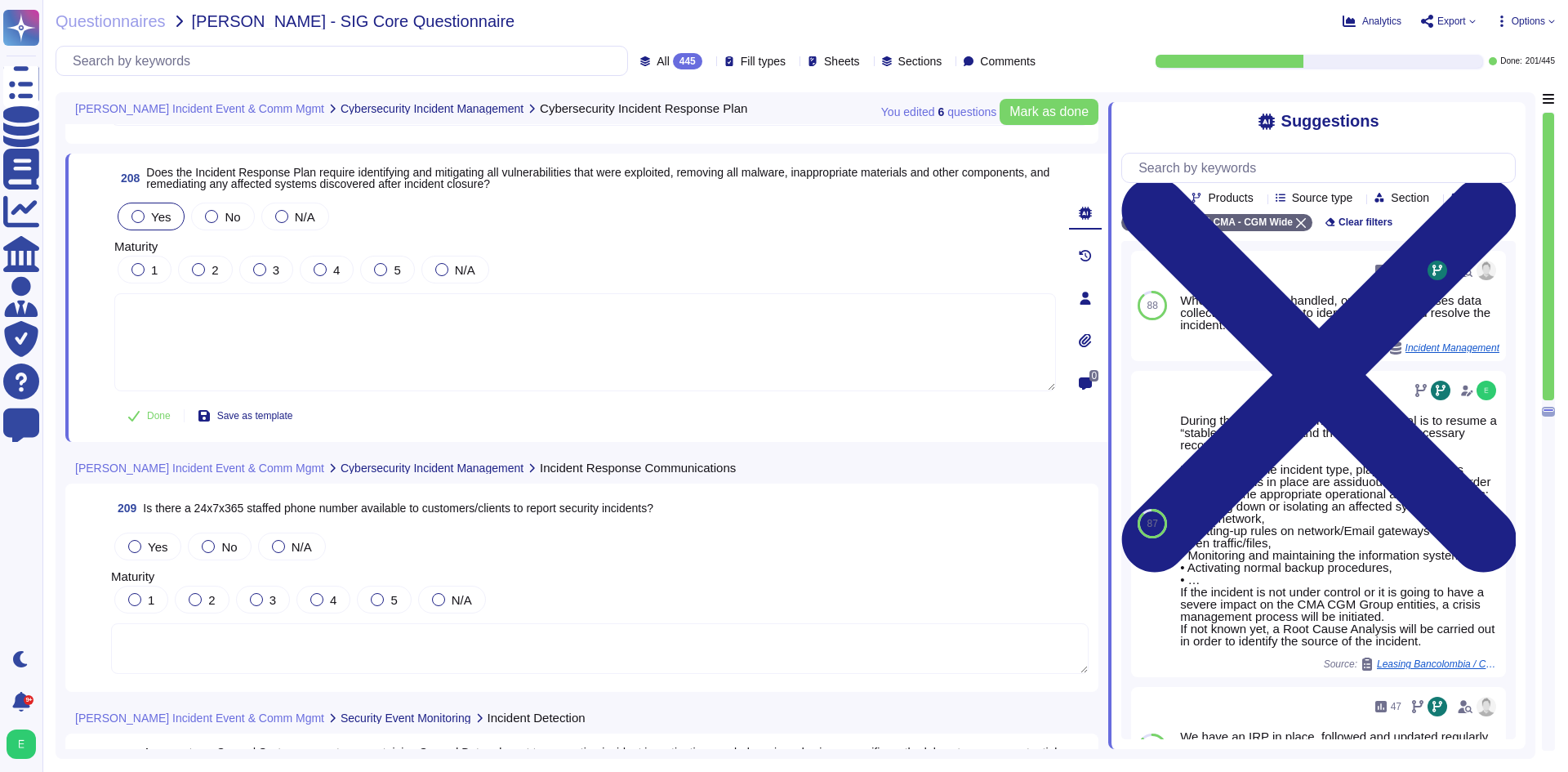
click at [150, 217] on label "Yes" at bounding box center [151, 216] width 39 height 13
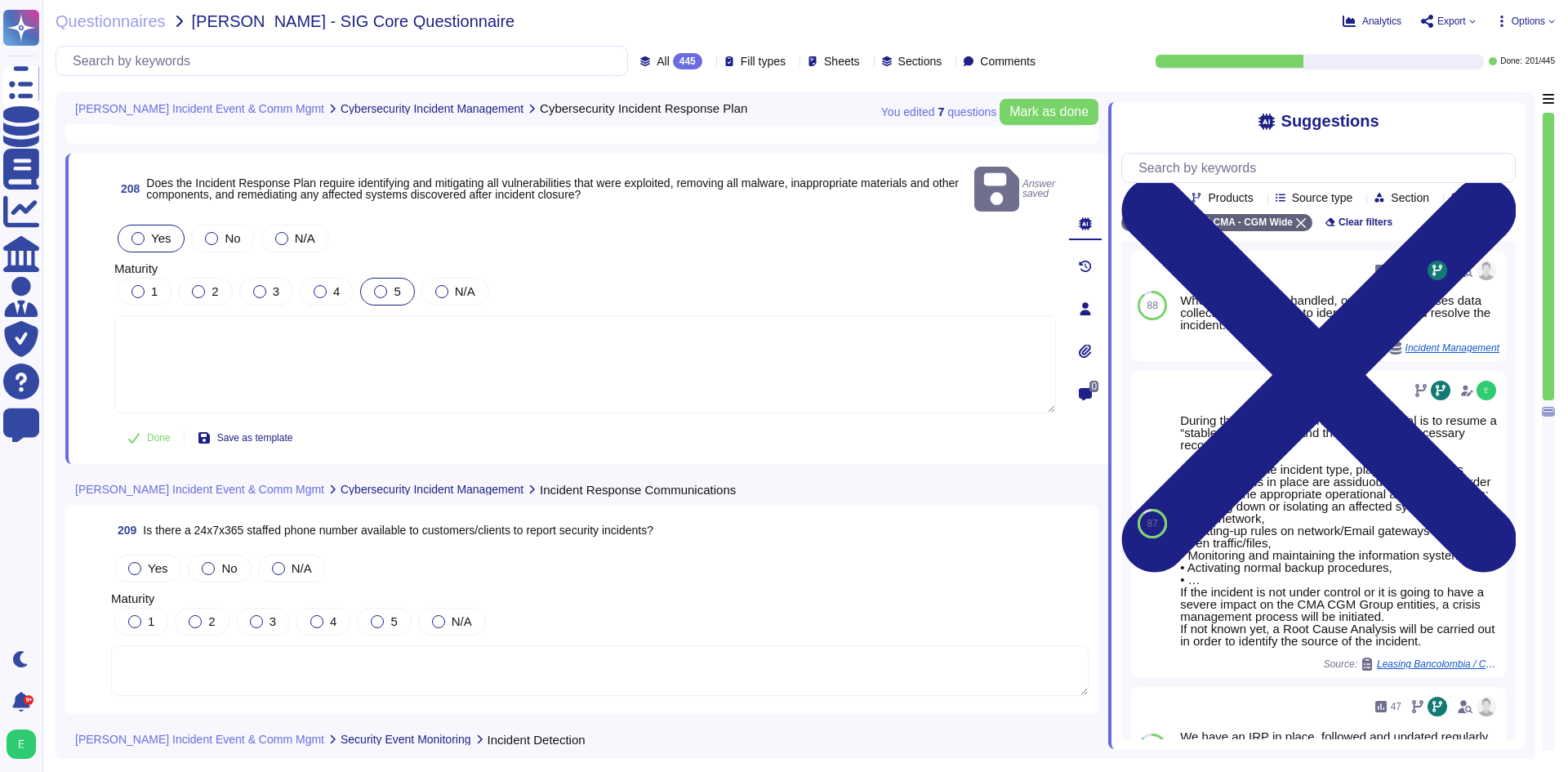
click at [385, 278] on div "5" at bounding box center [387, 292] width 54 height 28
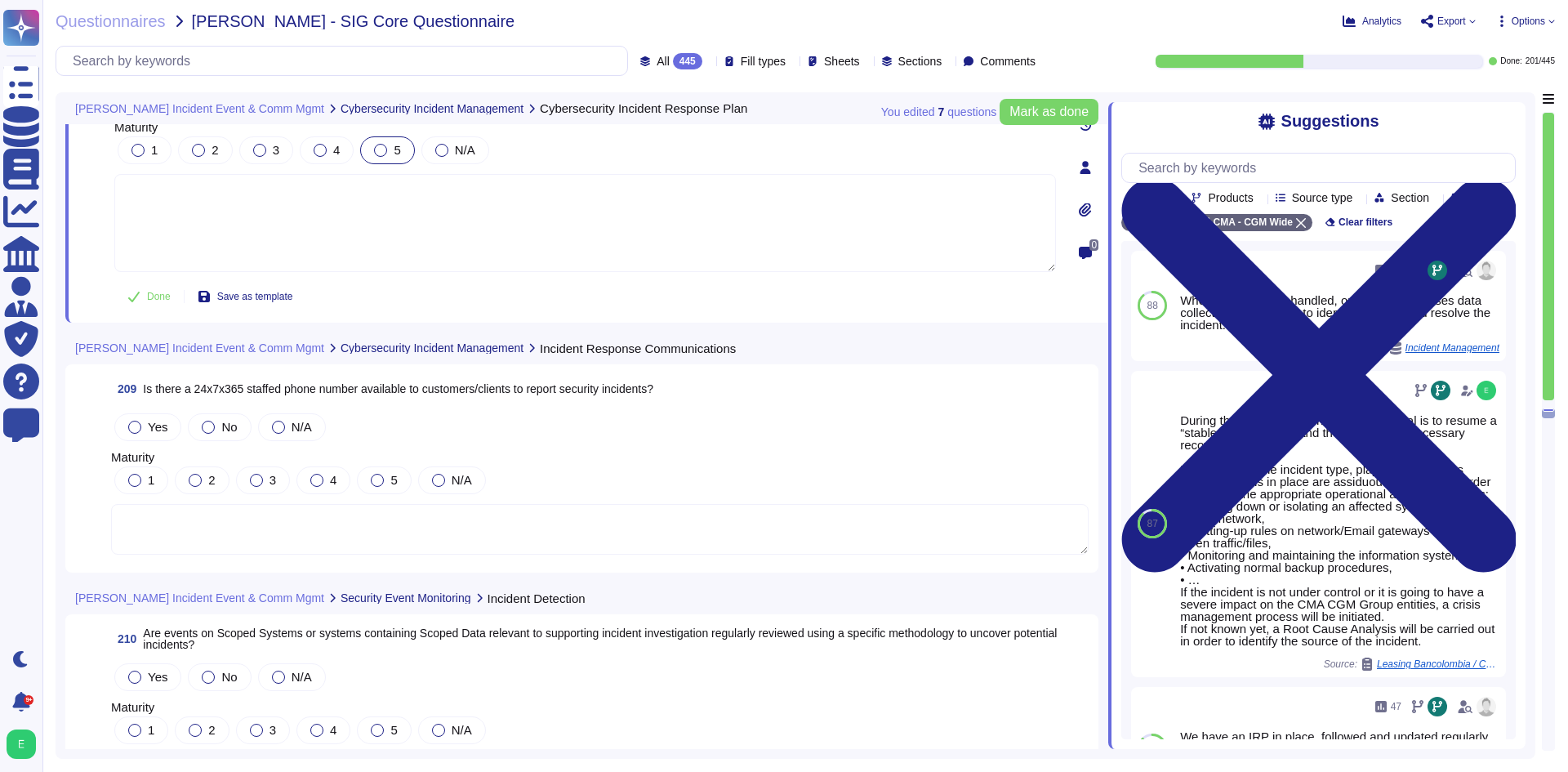
scroll to position [50605, 0]
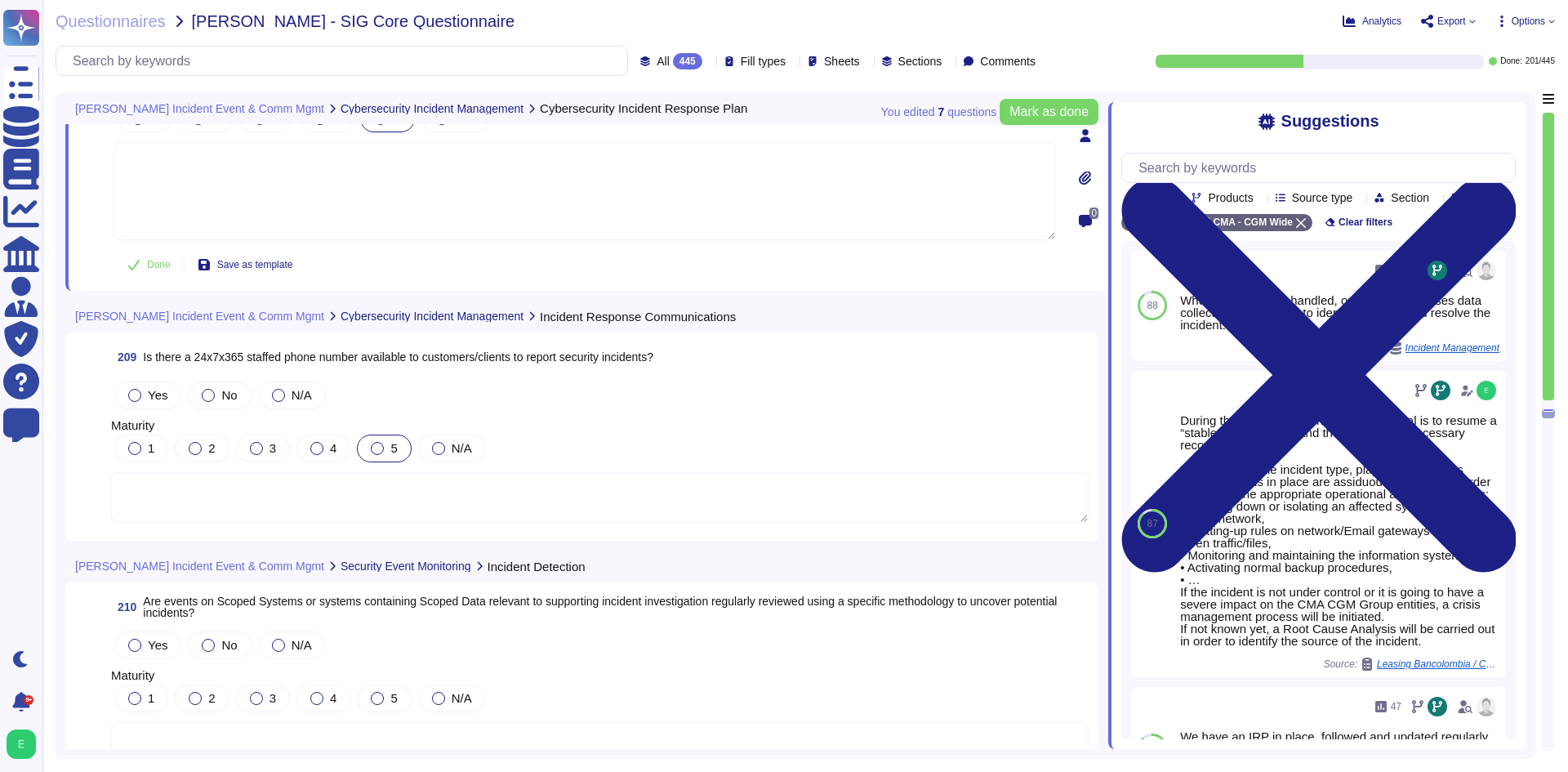
click at [374, 442] on div at bounding box center [377, 449] width 13 height 13
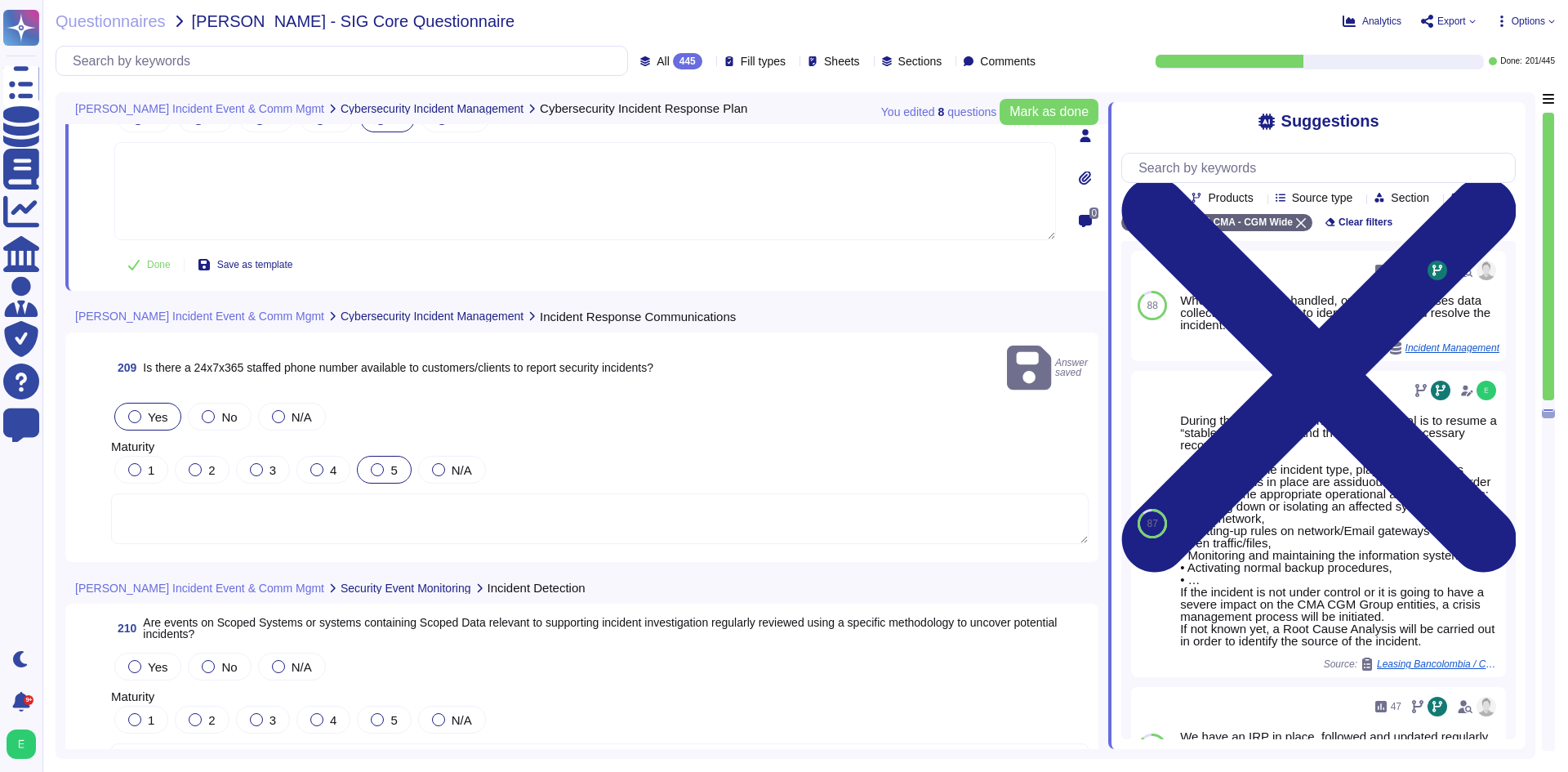
click at [159, 411] on span "Yes" at bounding box center [157, 417] width 20 height 14
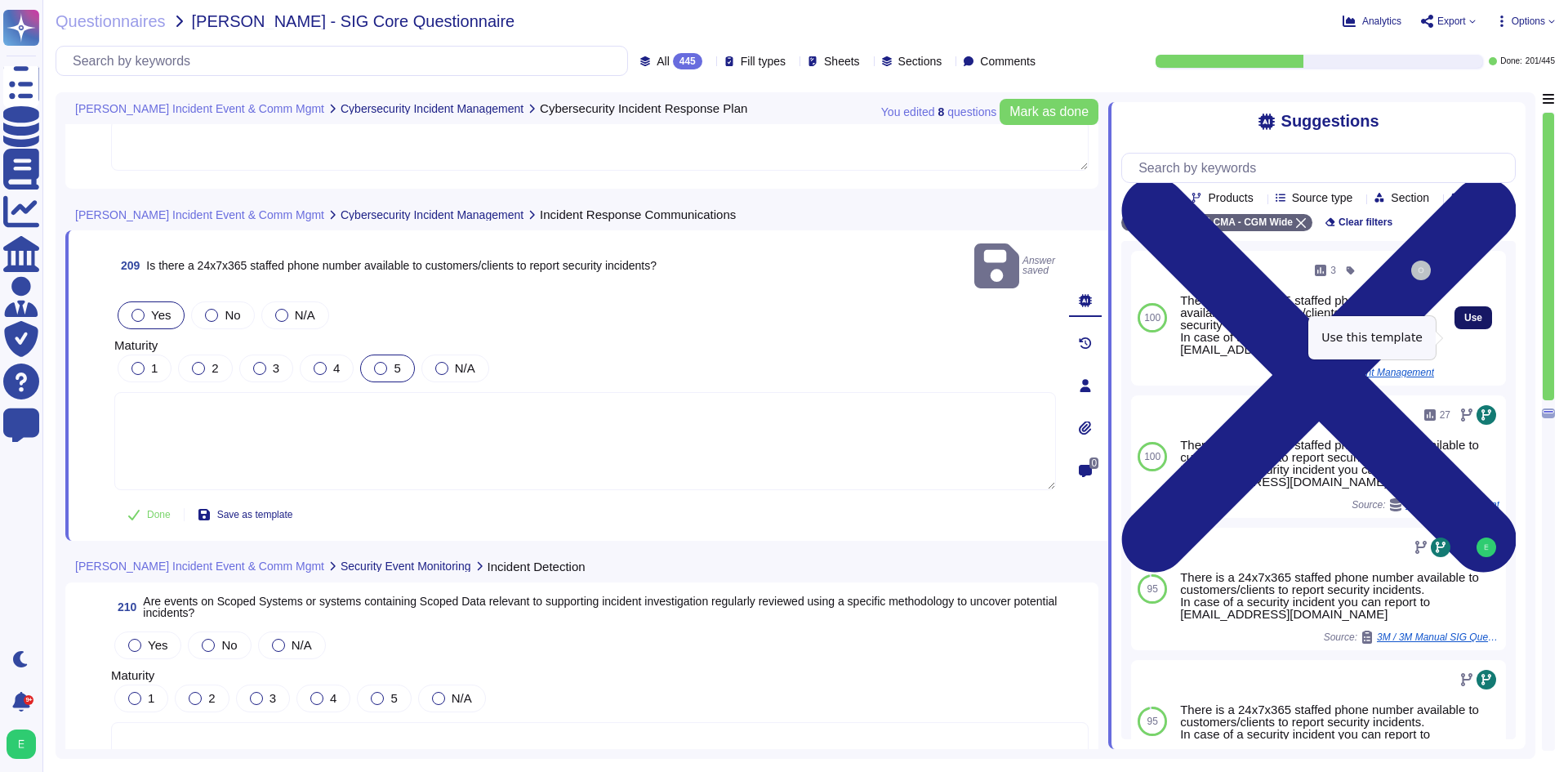
click at [1465, 323] on span "Use" at bounding box center [1473, 317] width 18 height 9
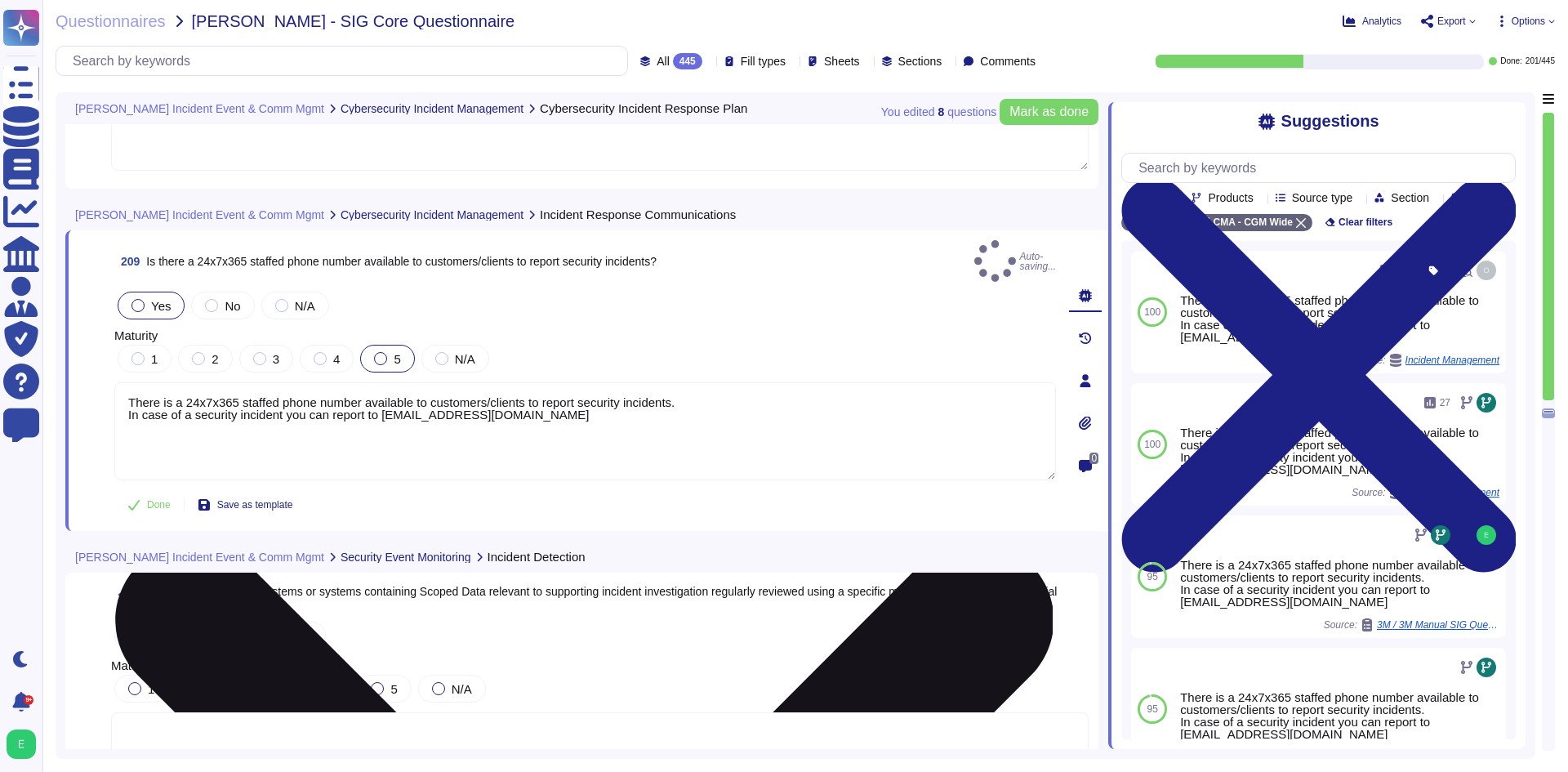
type textarea "There is a 24x7x365 staffed phone number available to customers/clients to repo…"
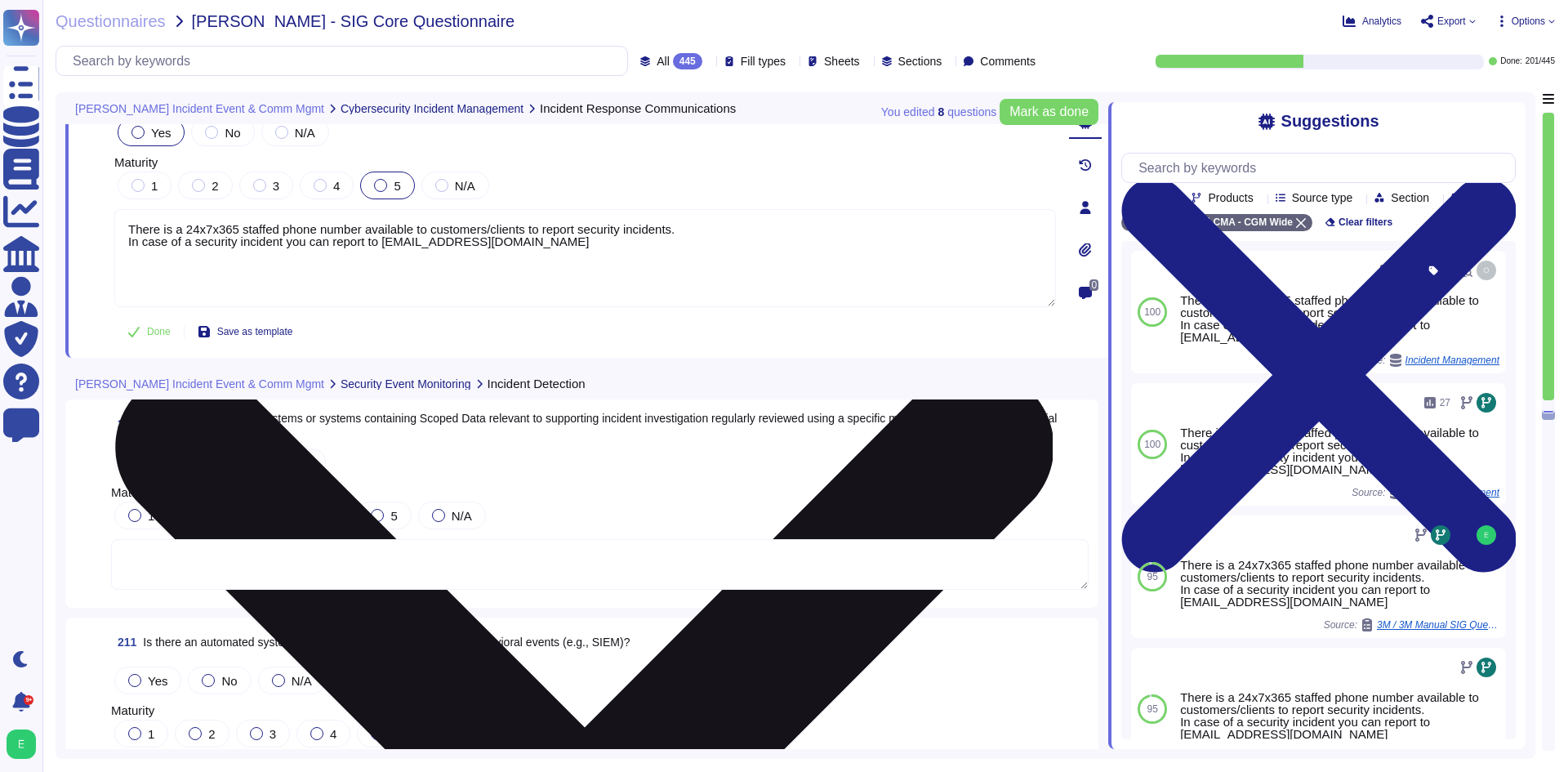
scroll to position [50850, 0]
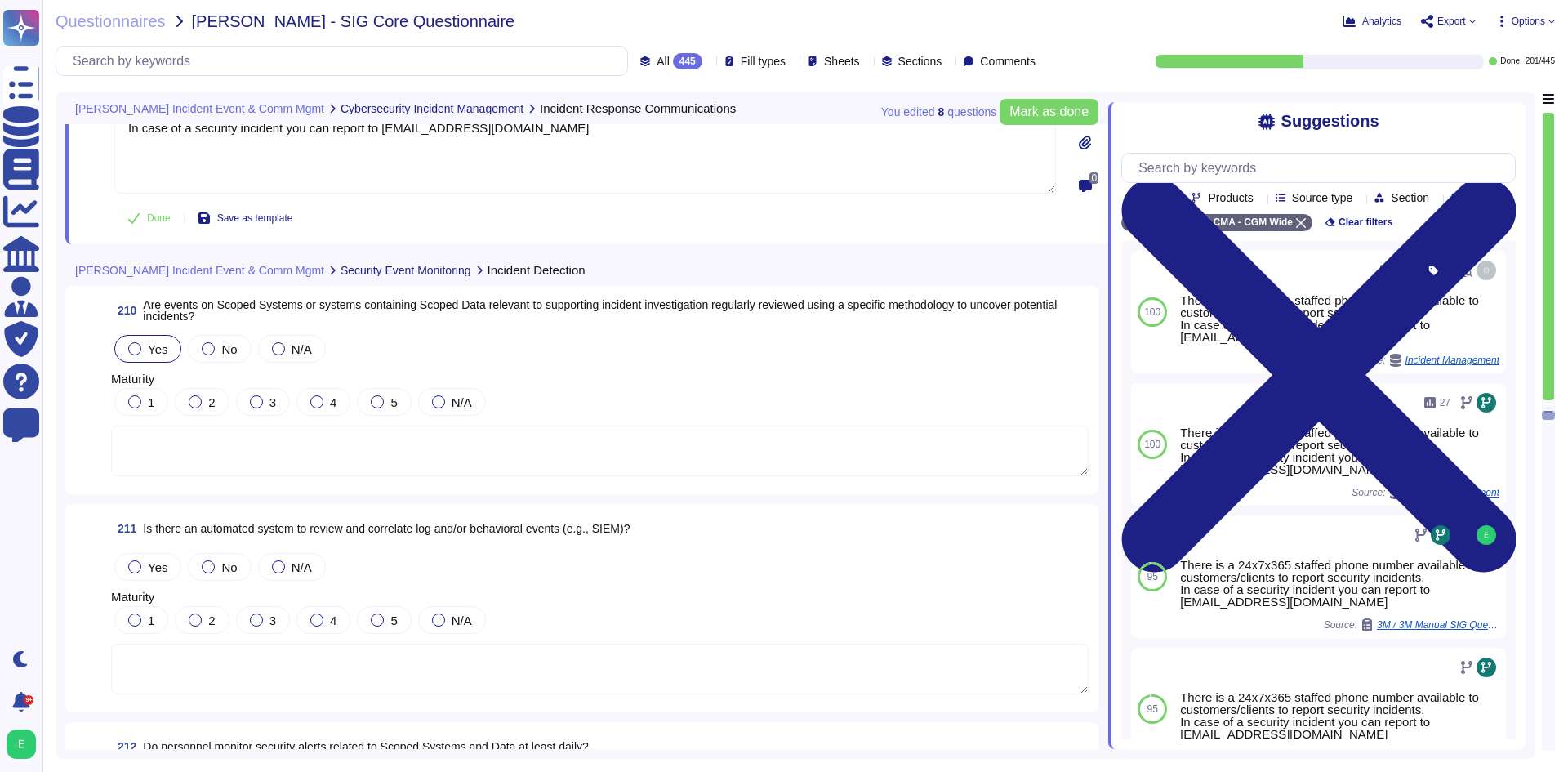
click at [134, 342] on div "Yes" at bounding box center [148, 348] width 67 height 28
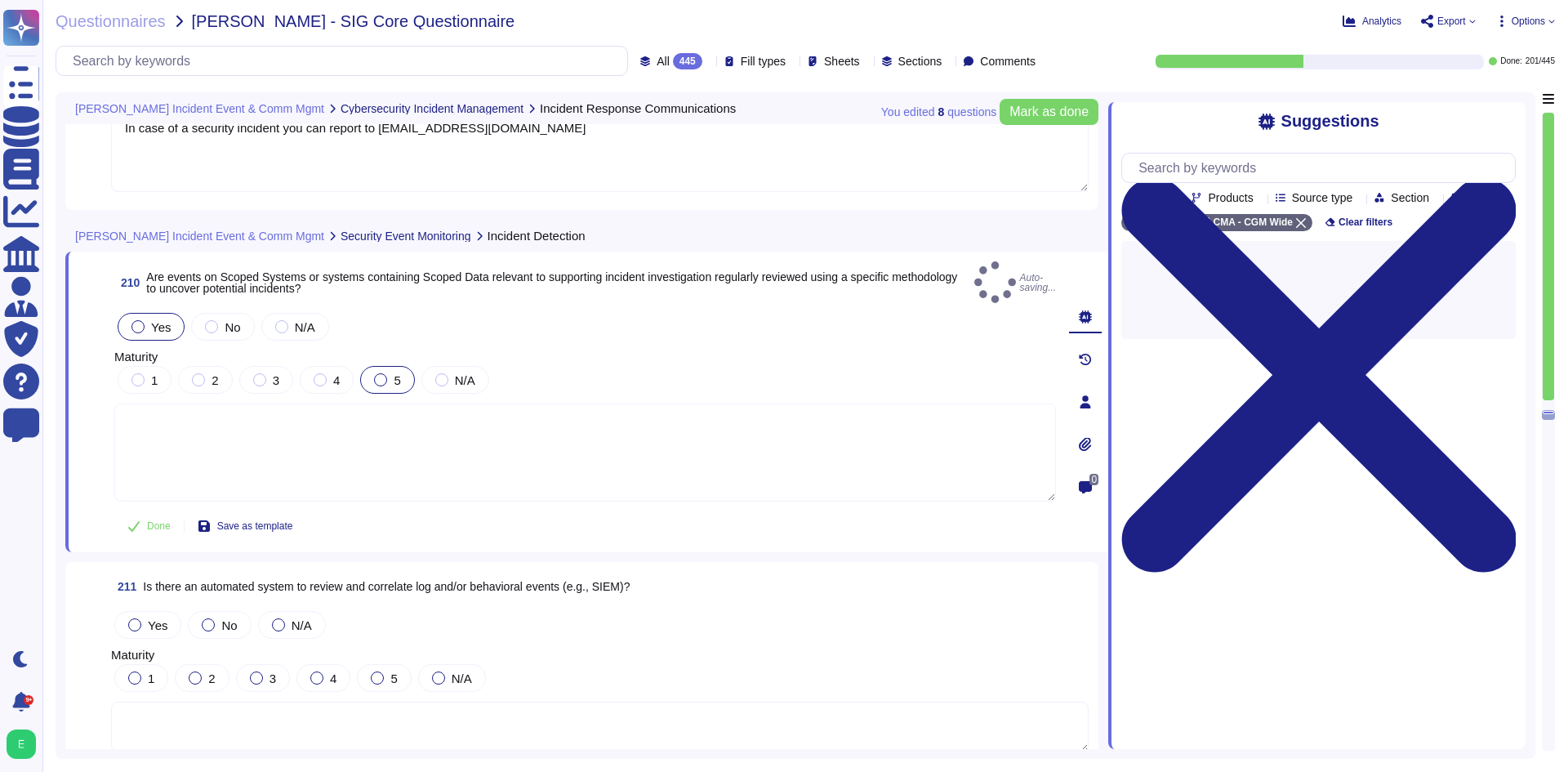
click at [395, 375] on span "5" at bounding box center [397, 380] width 7 height 14
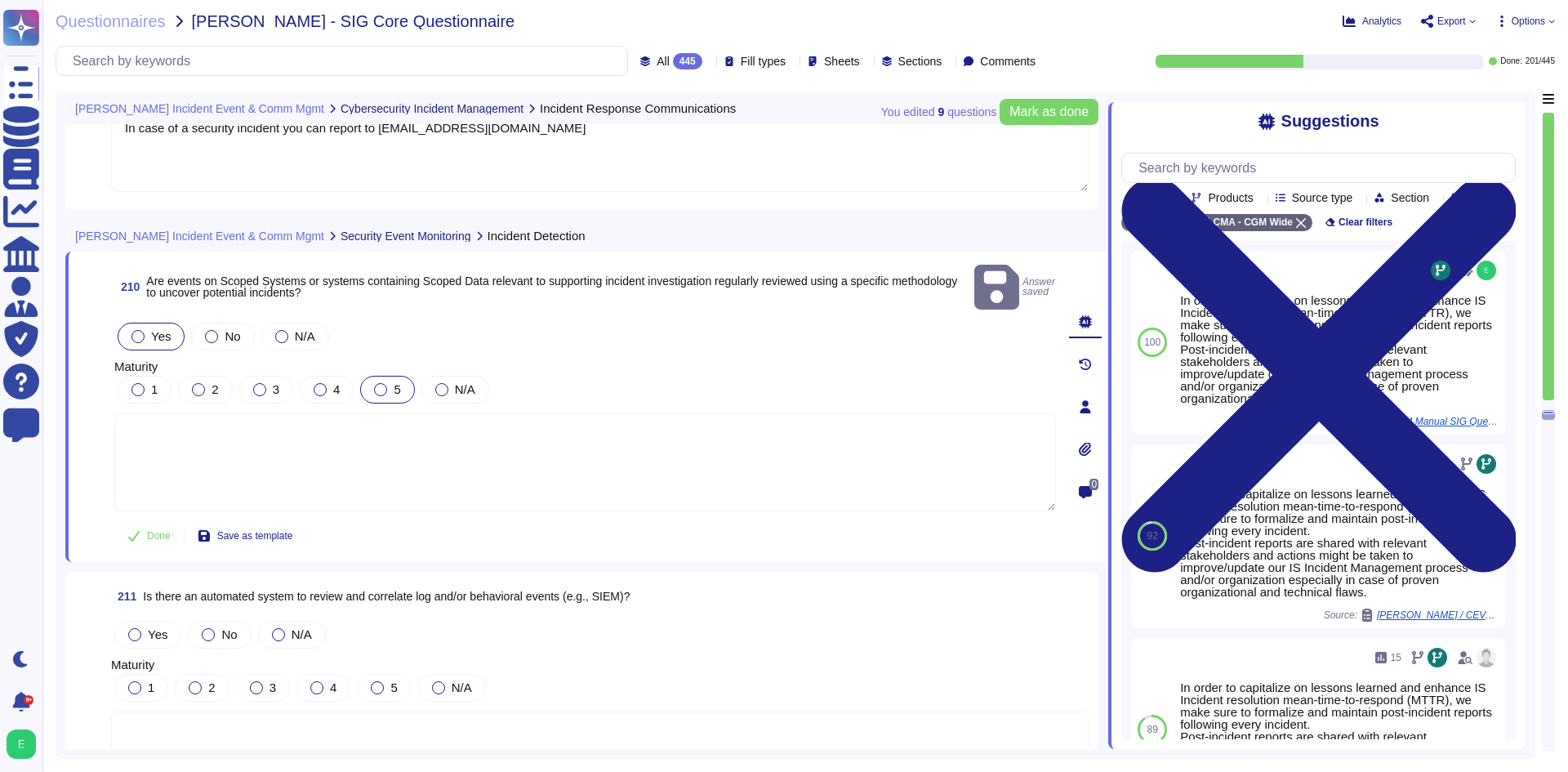
click at [381, 383] on div at bounding box center [380, 389] width 13 height 13
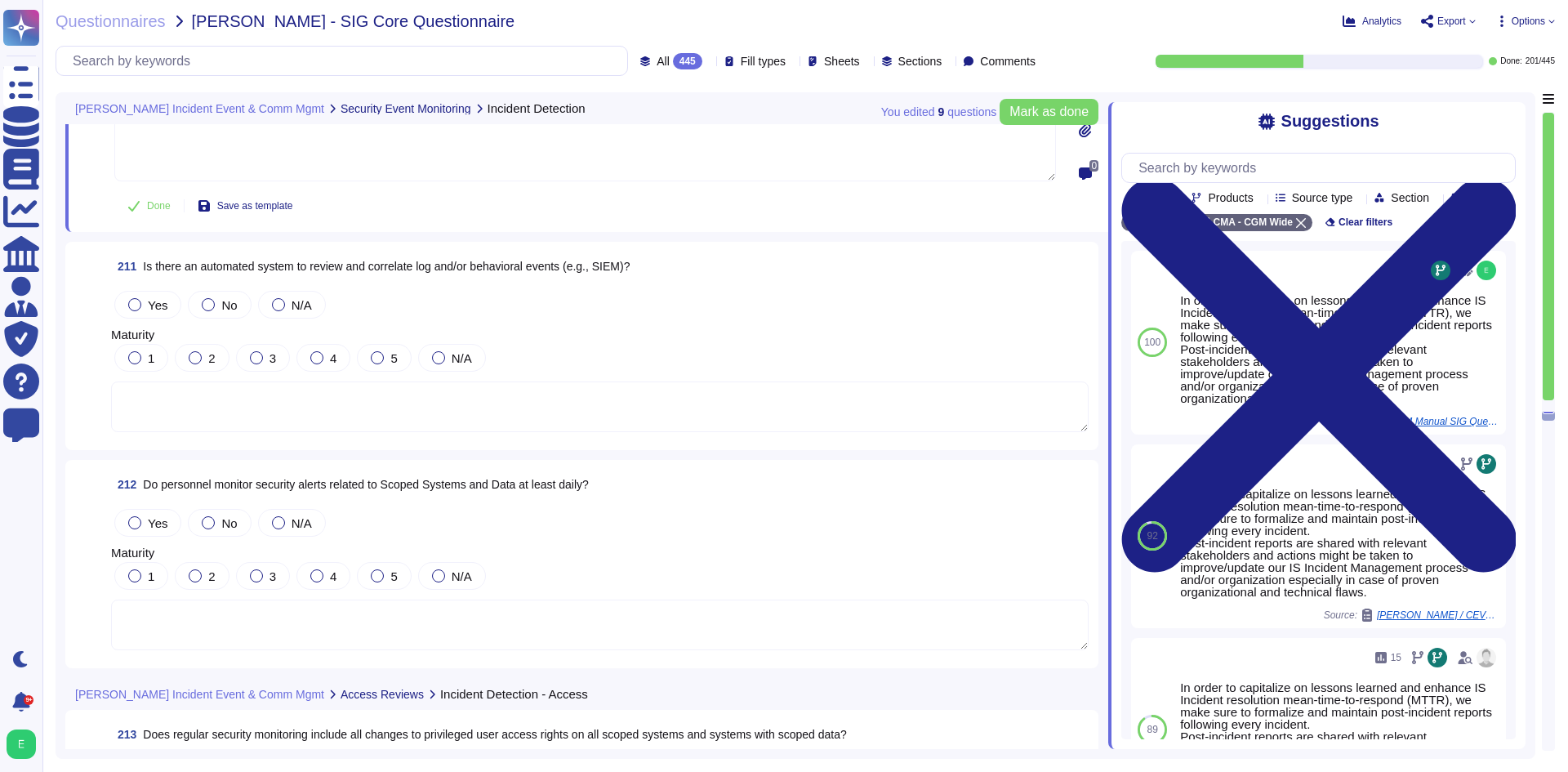
scroll to position [51177, 0]
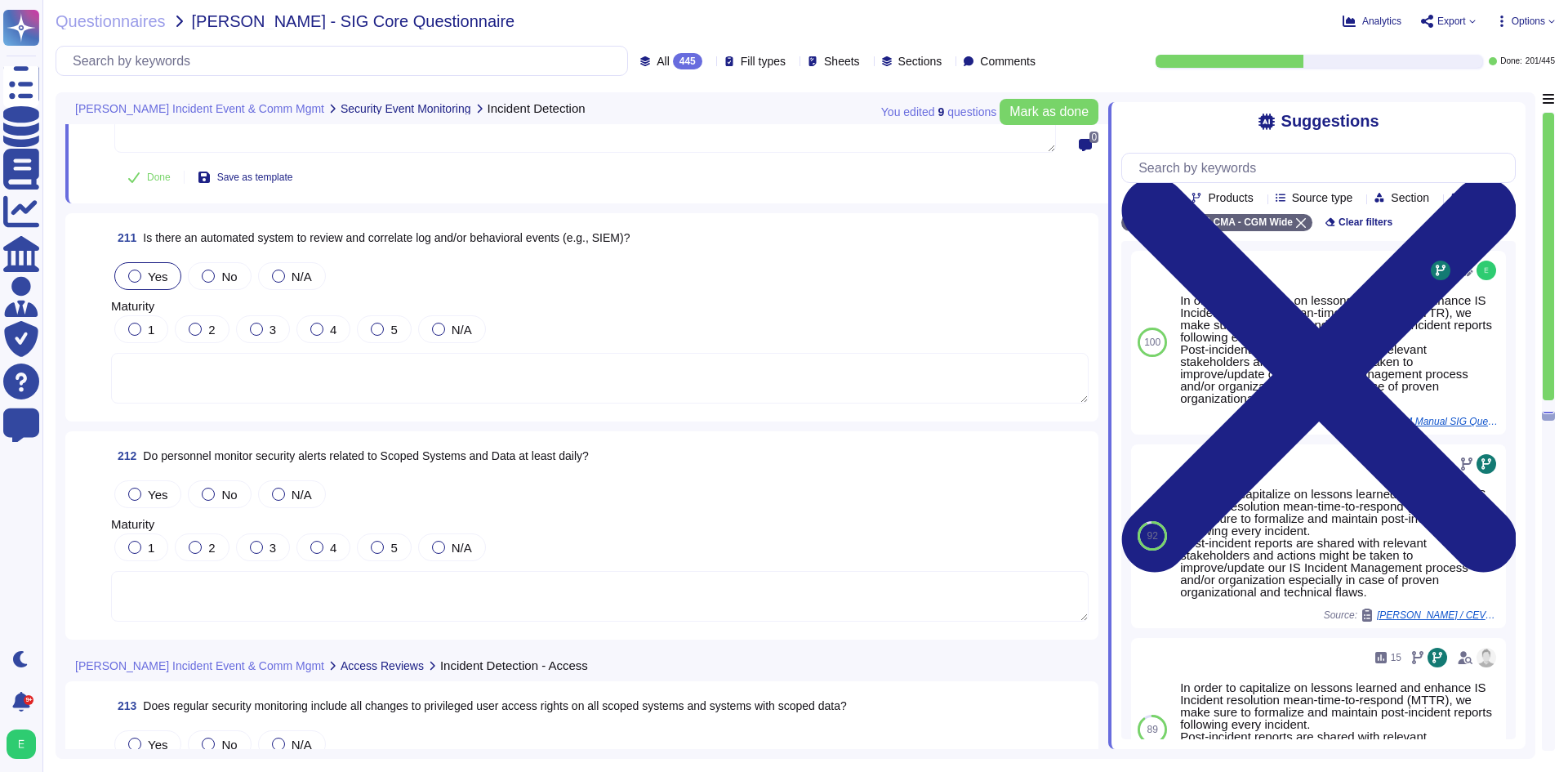
click at [154, 277] on span "Yes" at bounding box center [157, 277] width 20 height 14
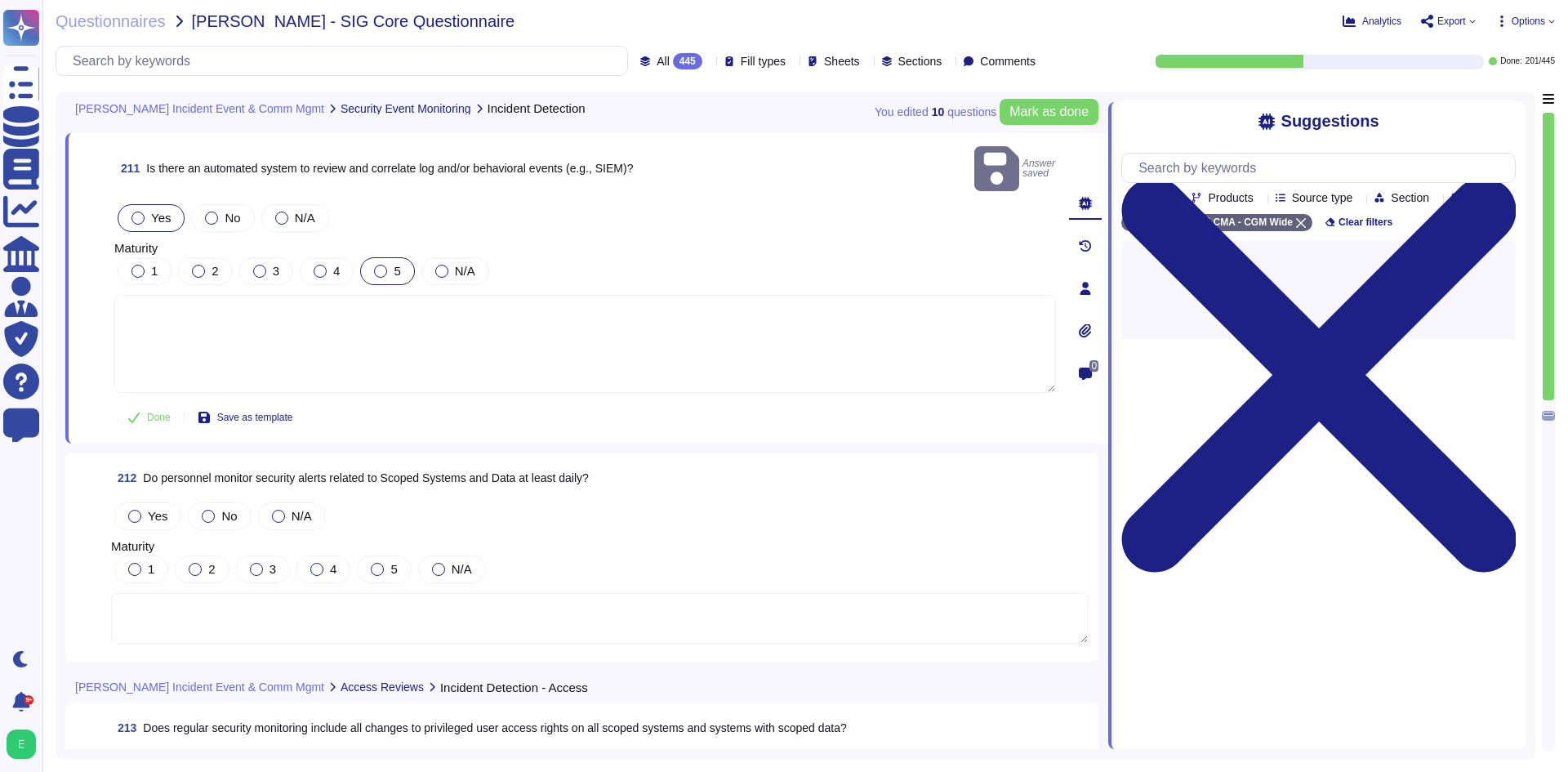
click at [390, 257] on div "5" at bounding box center [387, 271] width 54 height 28
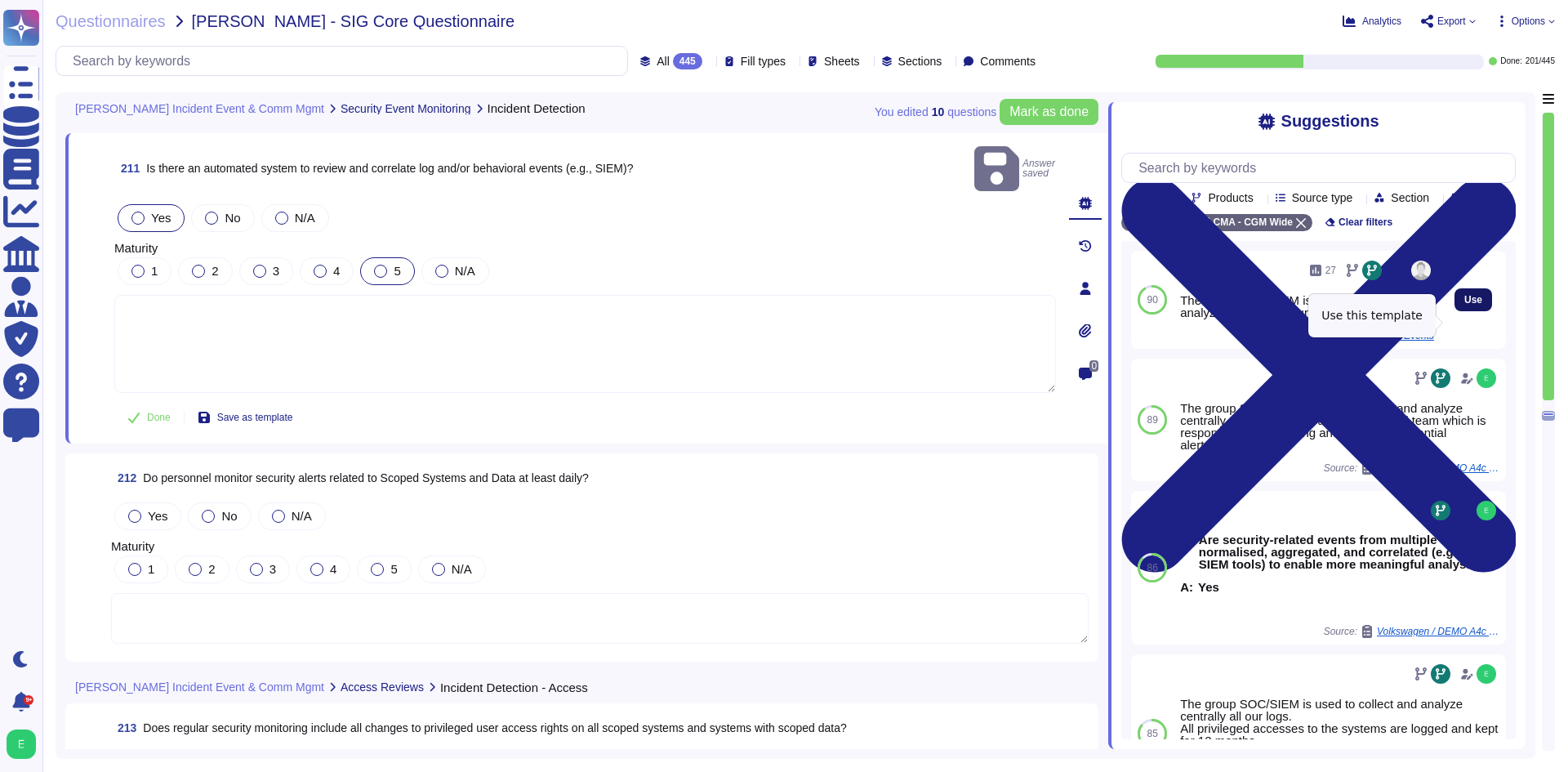
click at [1465, 304] on span "Use" at bounding box center [1473, 299] width 18 height 9
type textarea "The group SOC/SIEM is used to collect and analyze centrally all our logs."
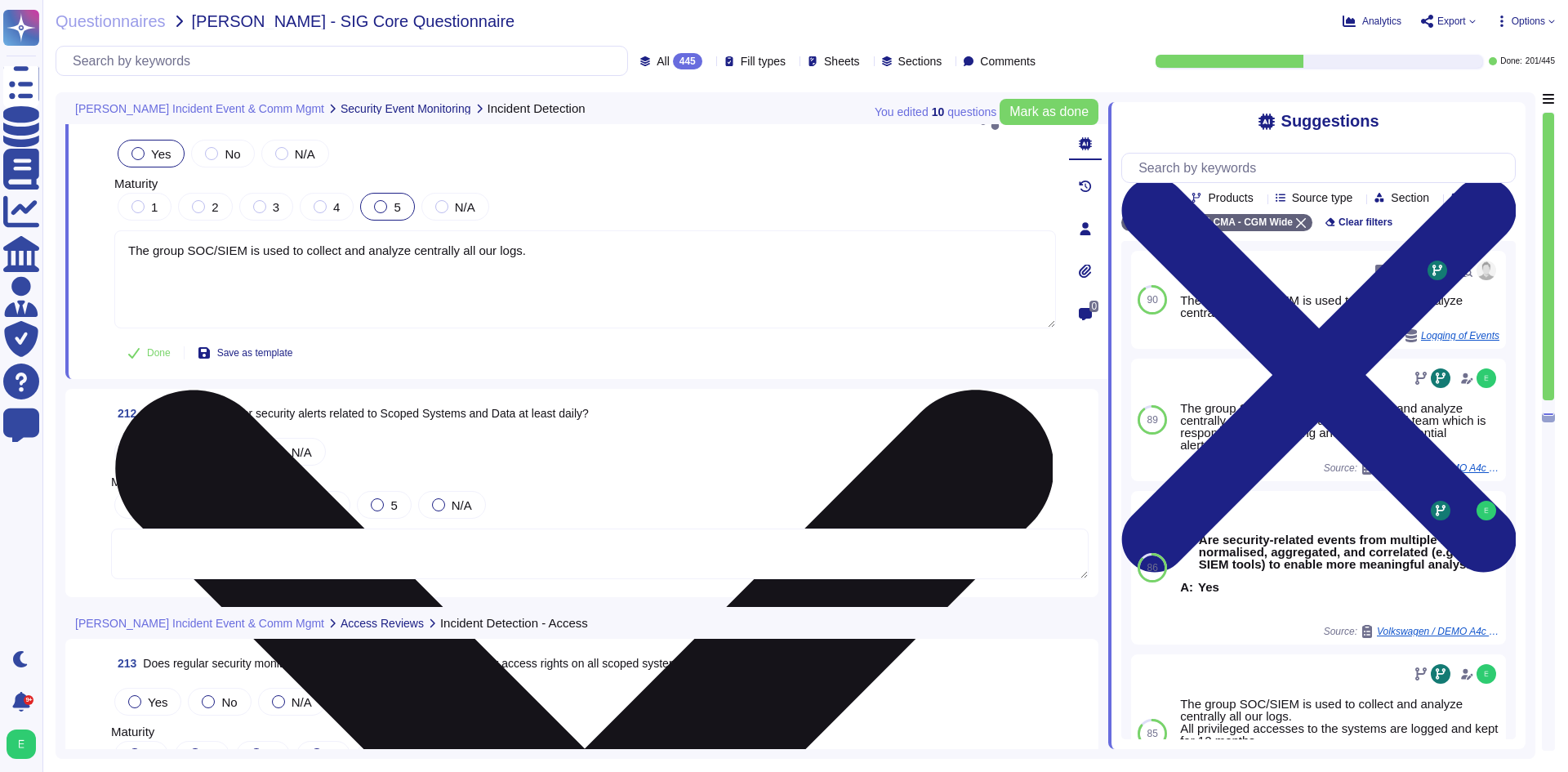
scroll to position [51340, 0]
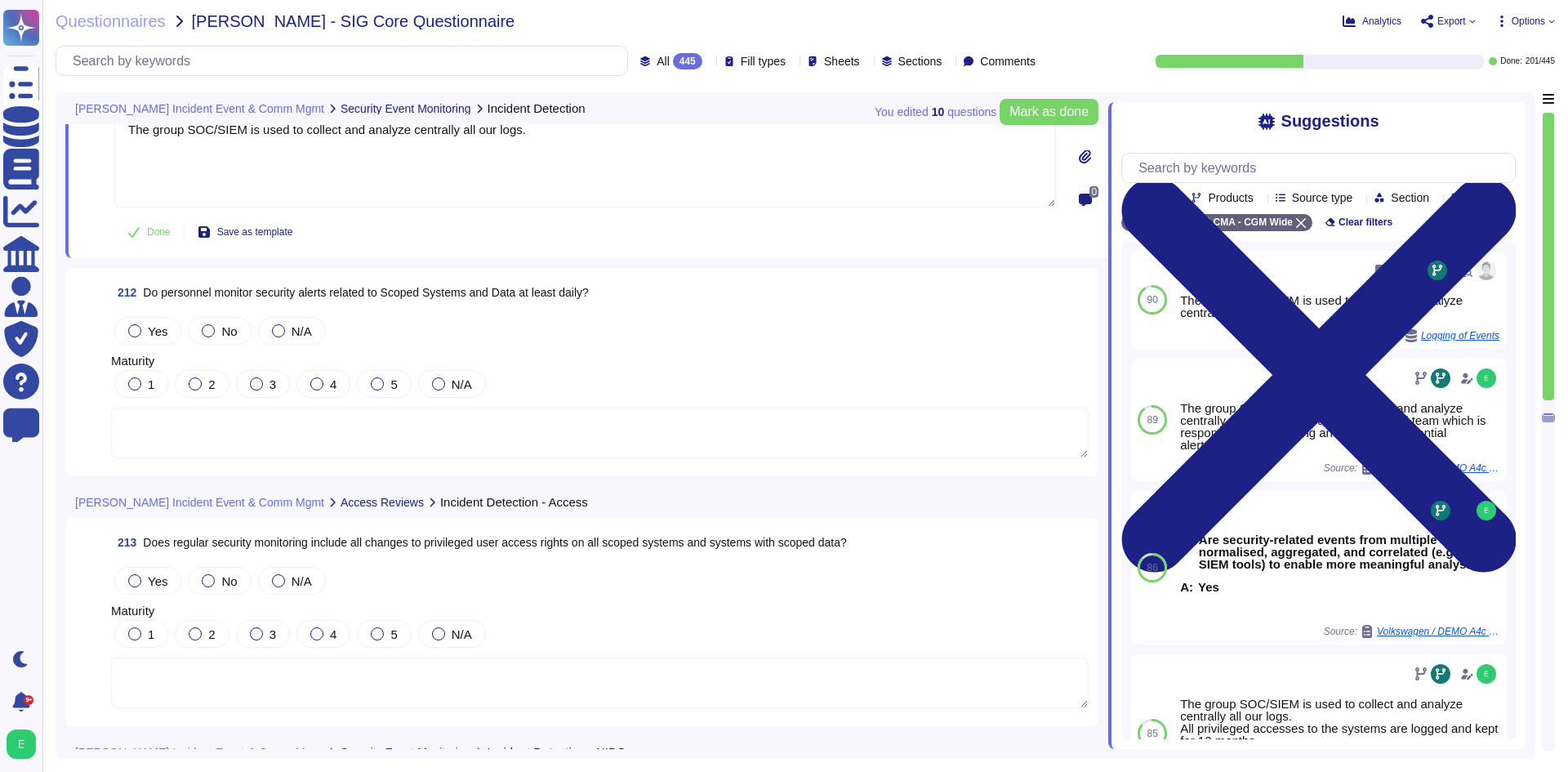
click at [235, 444] on textarea at bounding box center [600, 433] width 978 height 51
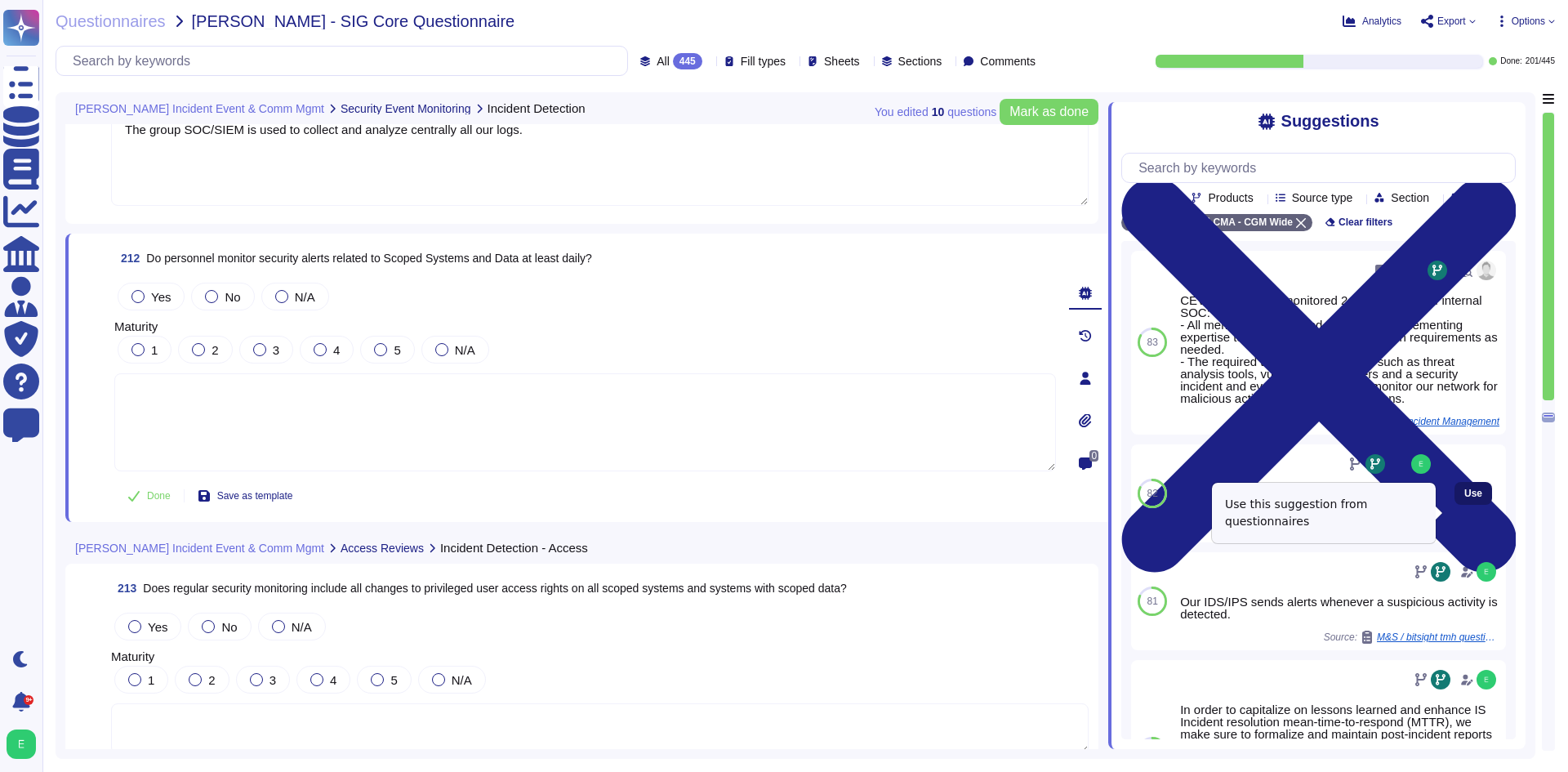
click at [1465, 499] on span "Use" at bounding box center [1473, 493] width 18 height 9
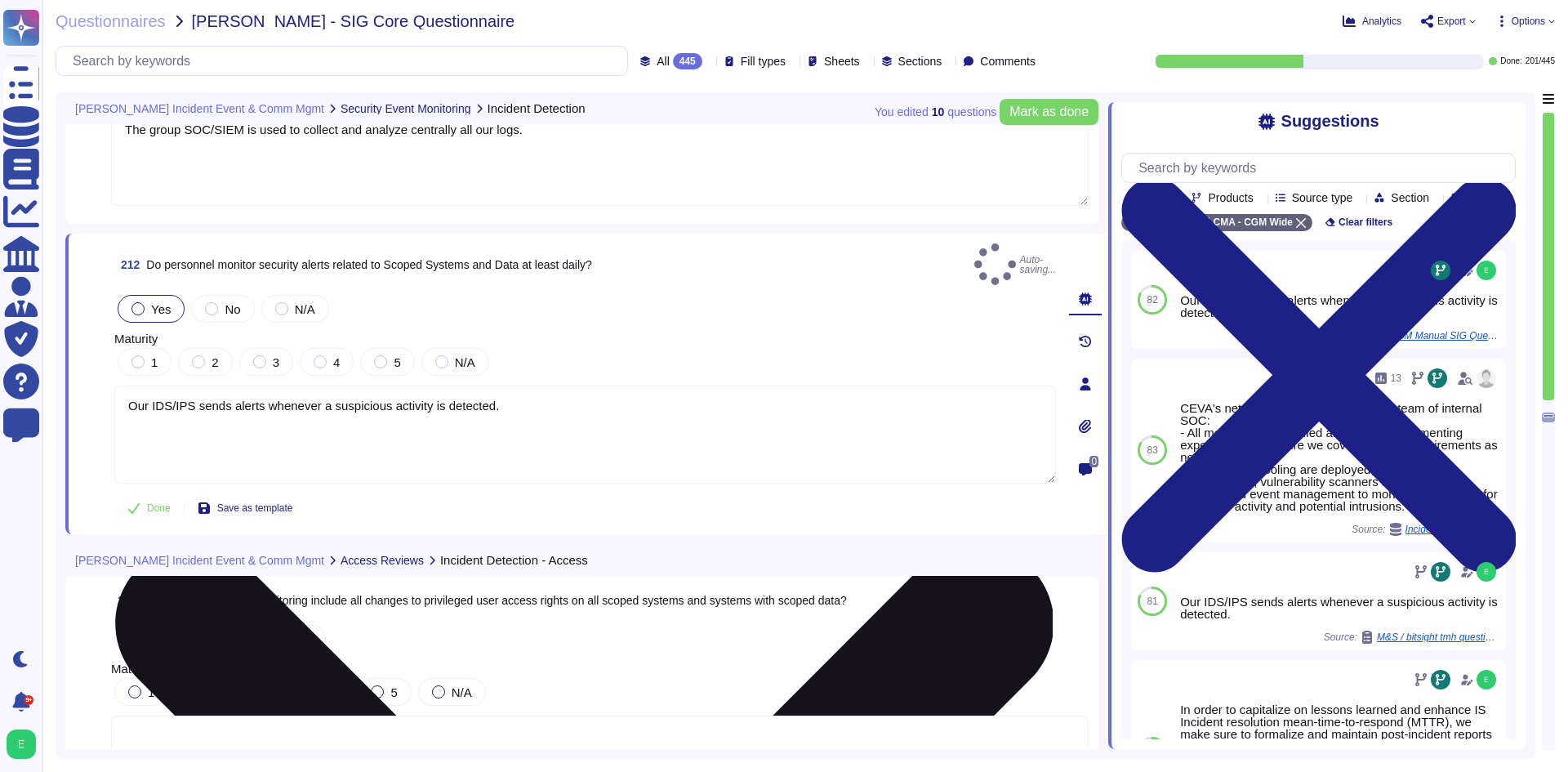
type textarea "Our IDS/IPS sends alerts whenever a suspicious activity is detected."
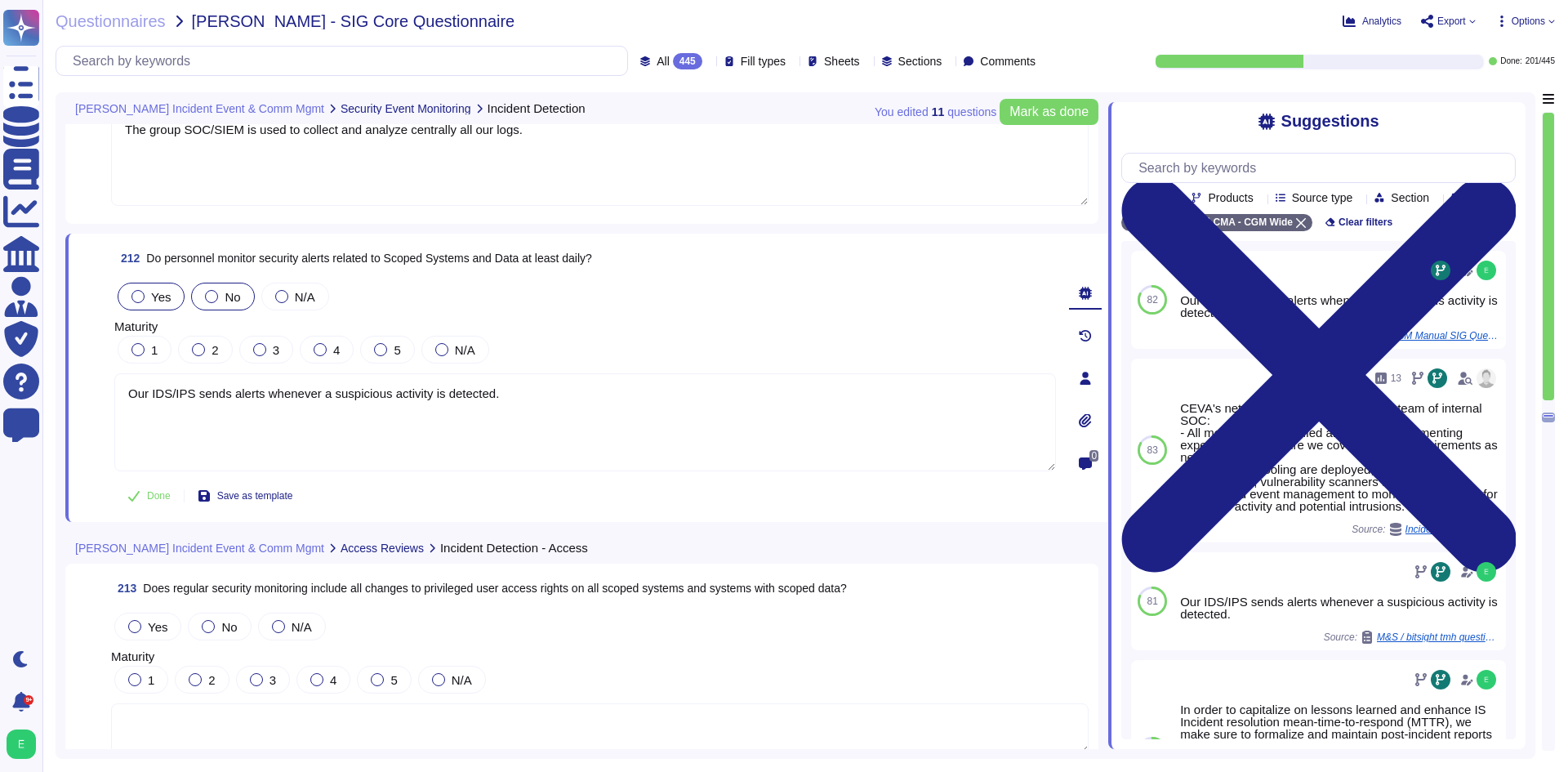
click at [219, 302] on label "No" at bounding box center [222, 296] width 35 height 13
click at [137, 299] on div at bounding box center [138, 296] width 13 height 13
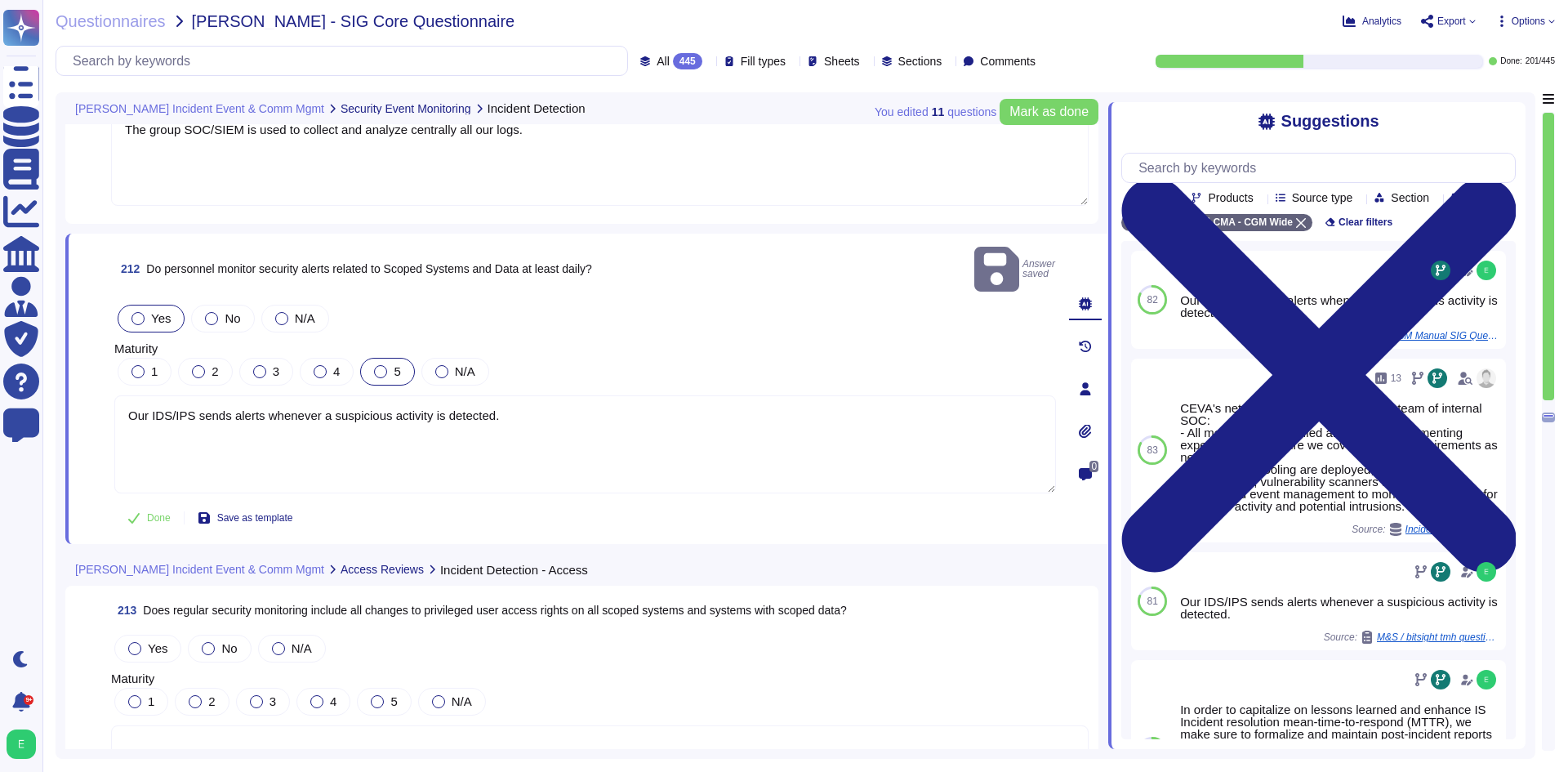
click at [371, 358] on div "5" at bounding box center [387, 372] width 54 height 28
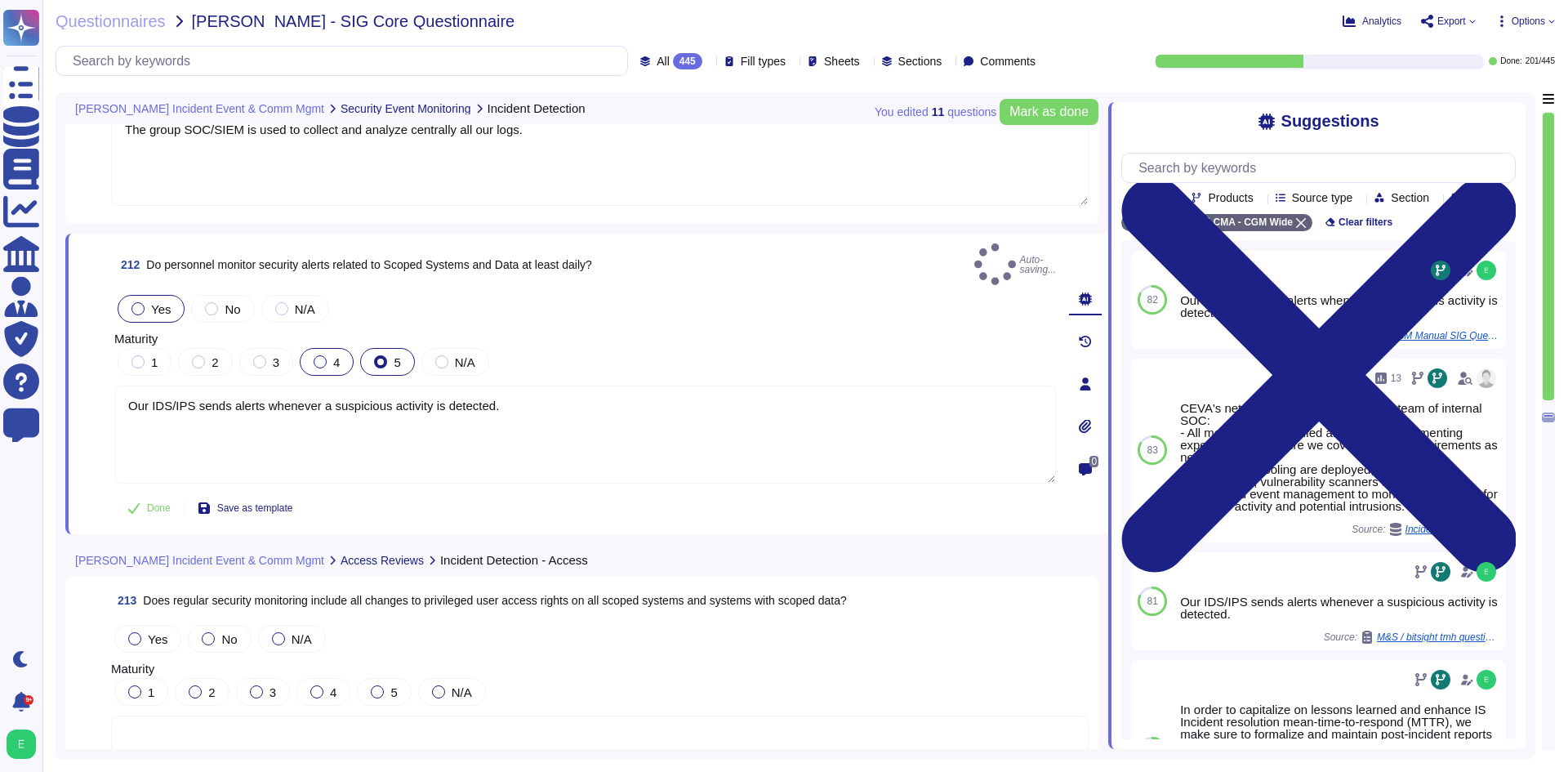
click at [331, 355] on label "4" at bounding box center [327, 361] width 26 height 13
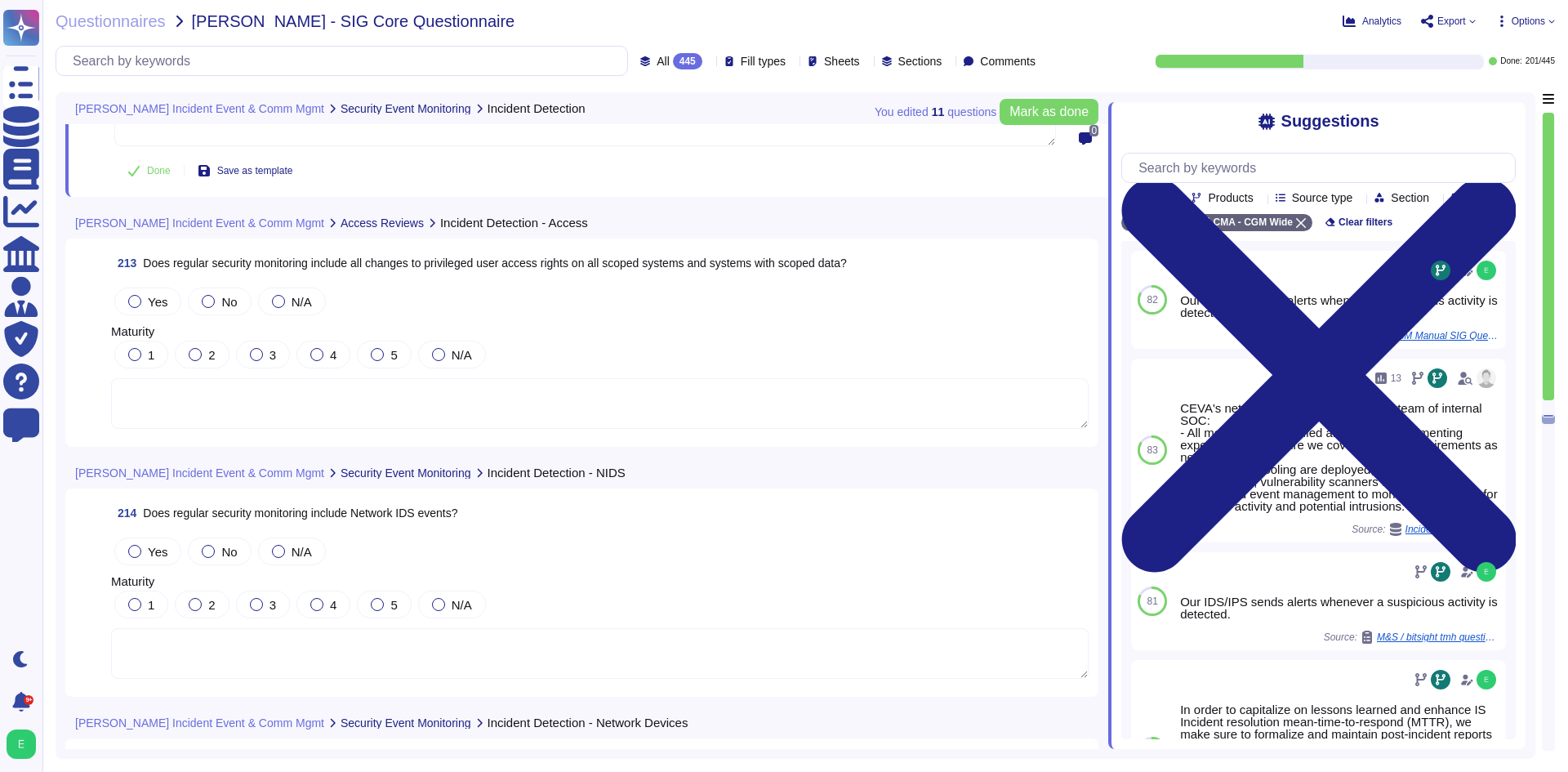
scroll to position [51667, 0]
click at [154, 301] on span "Yes" at bounding box center [157, 300] width 20 height 14
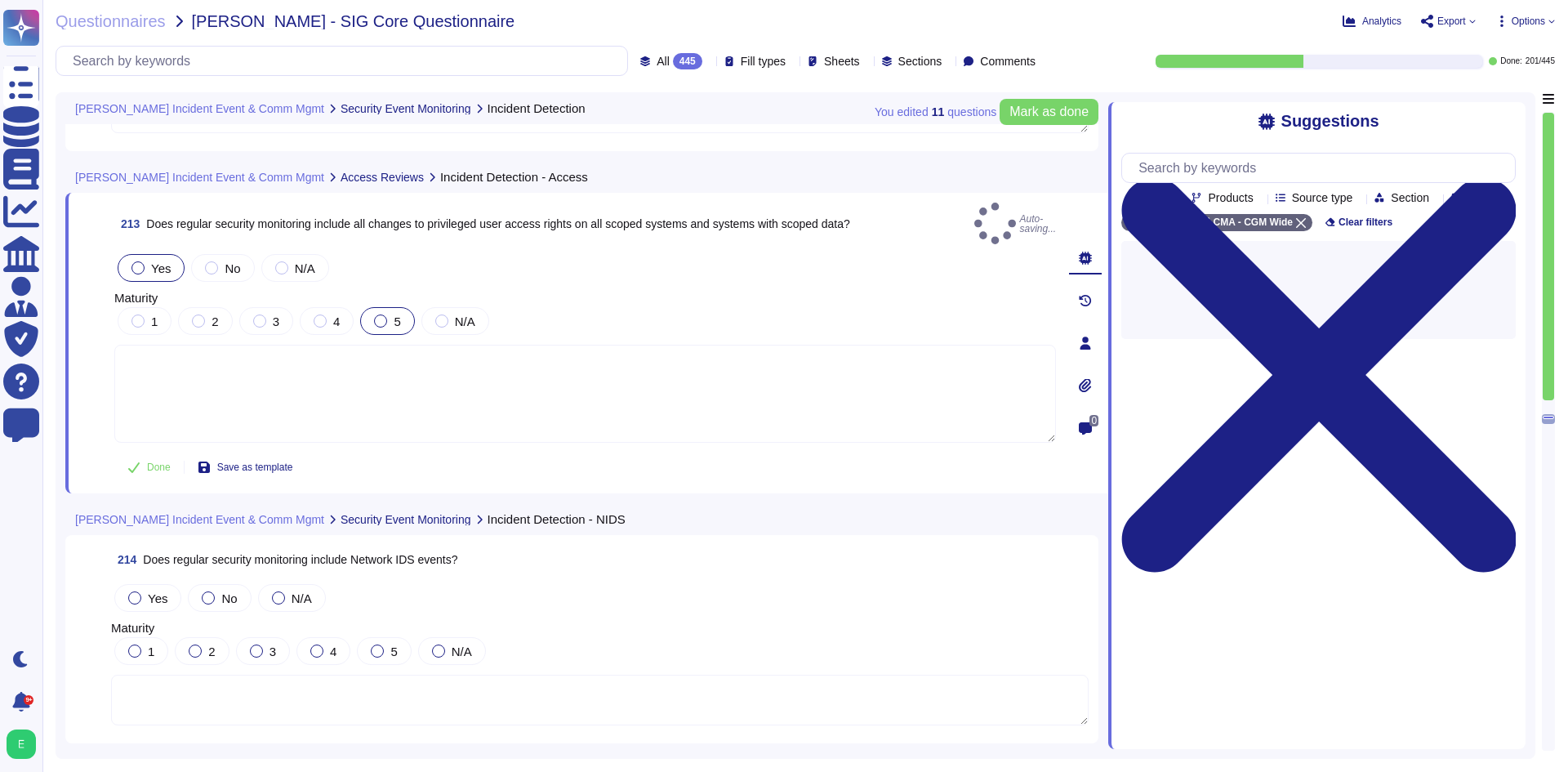
click at [392, 315] on label "5" at bounding box center [387, 321] width 26 height 13
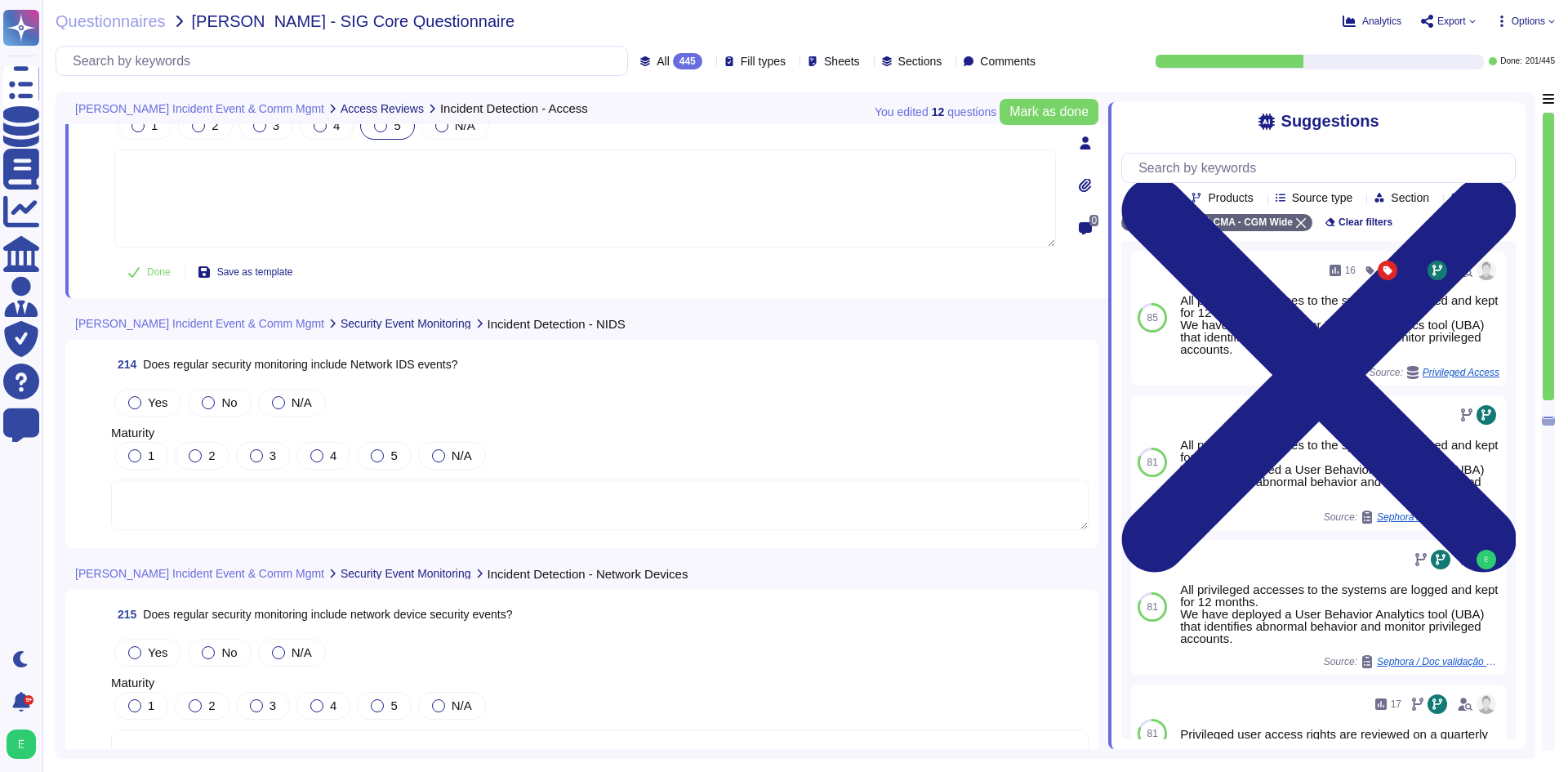
scroll to position [51913, 0]
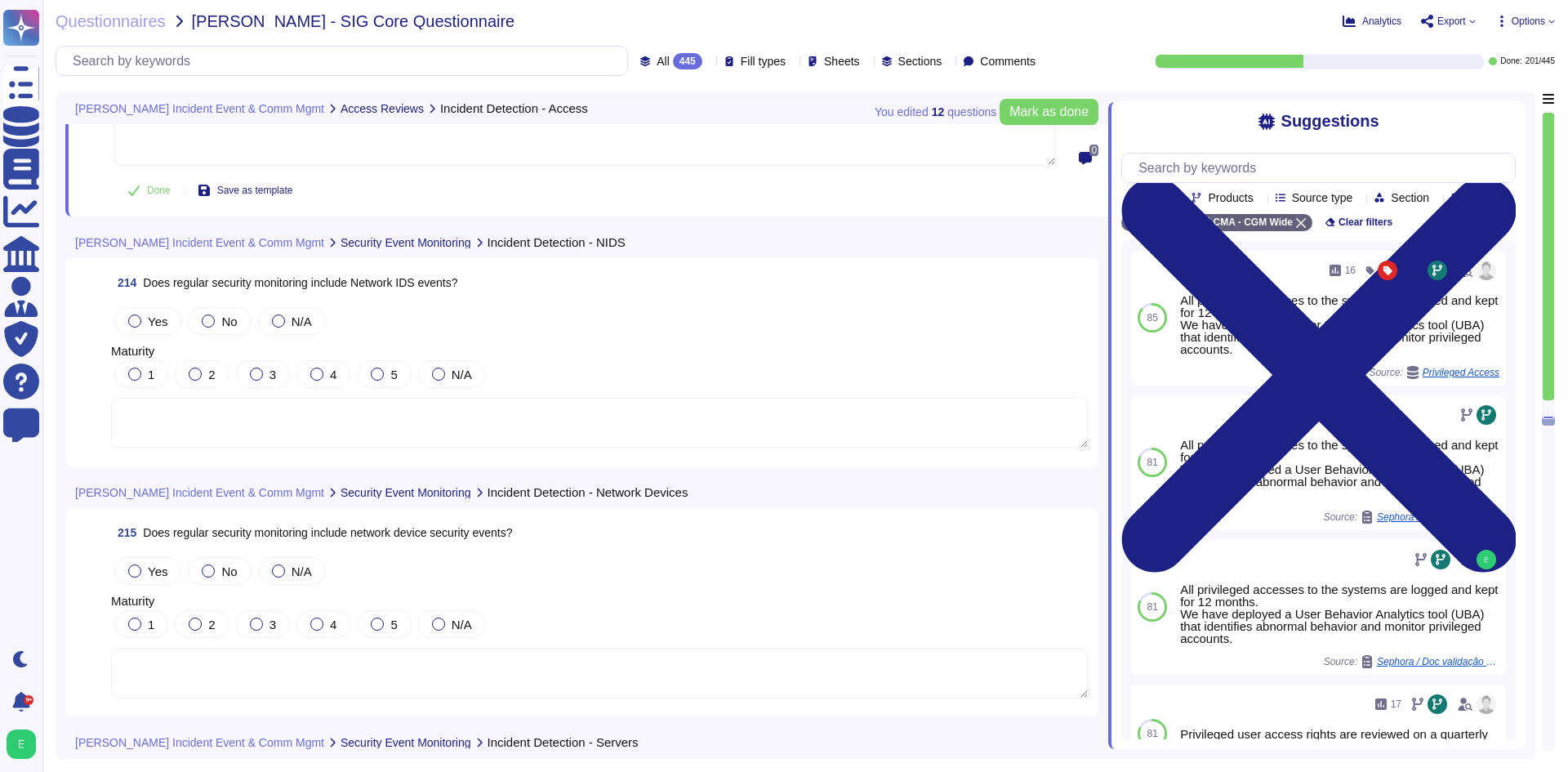
click at [389, 430] on textarea at bounding box center [600, 423] width 978 height 51
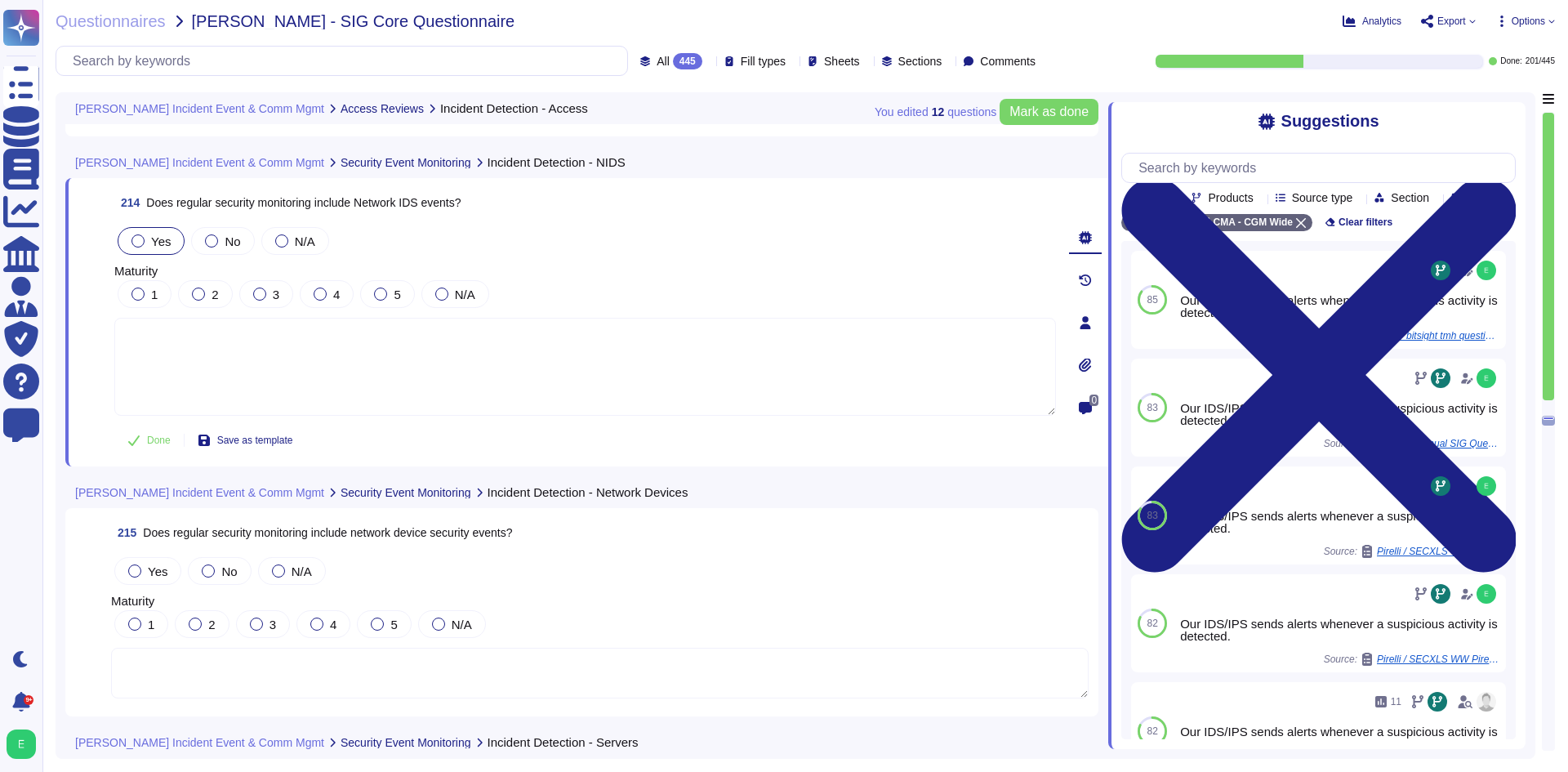
click at [161, 236] on span "Yes" at bounding box center [160, 242] width 20 height 14
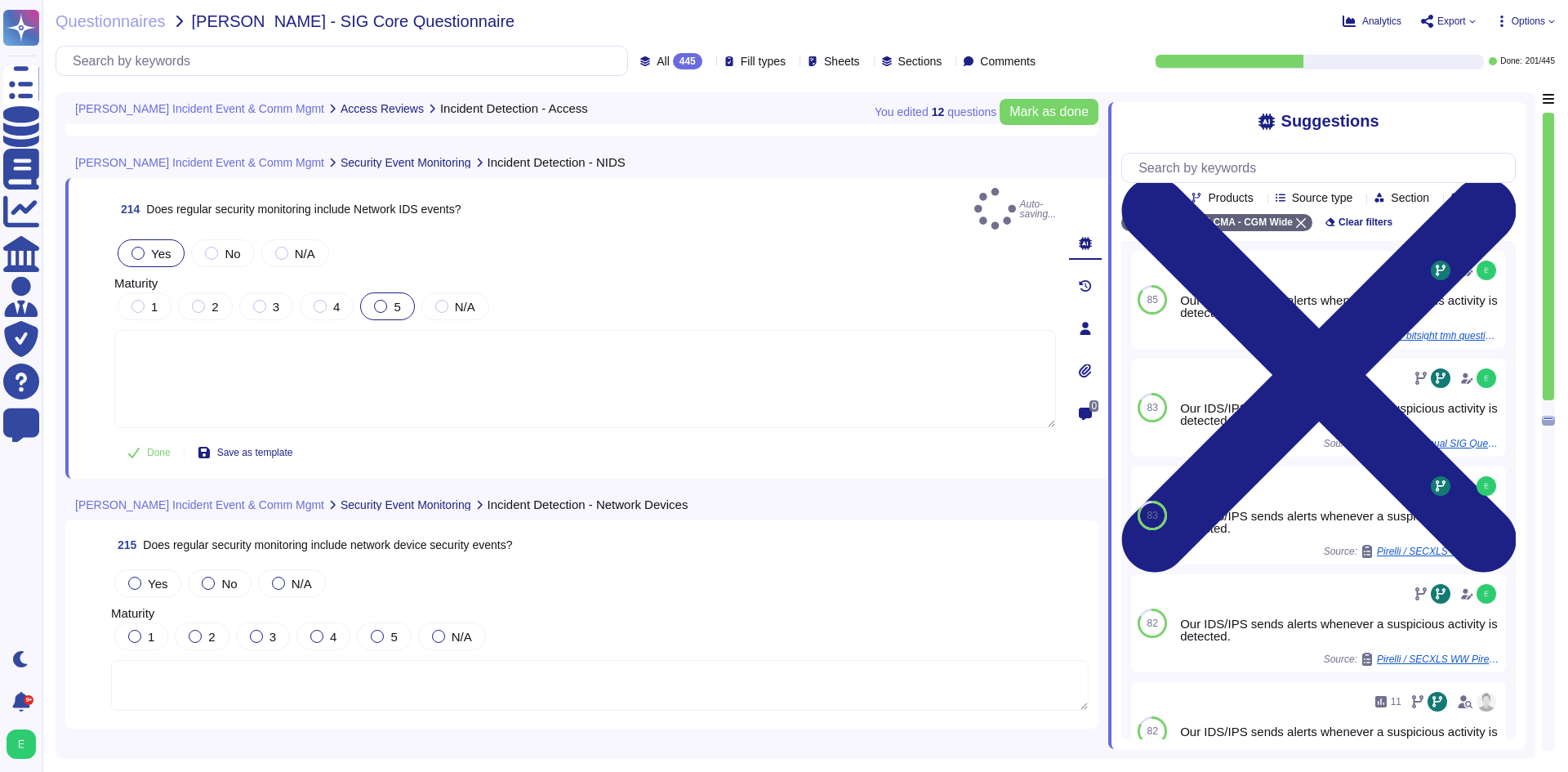
click at [382, 300] on div at bounding box center [380, 306] width 13 height 13
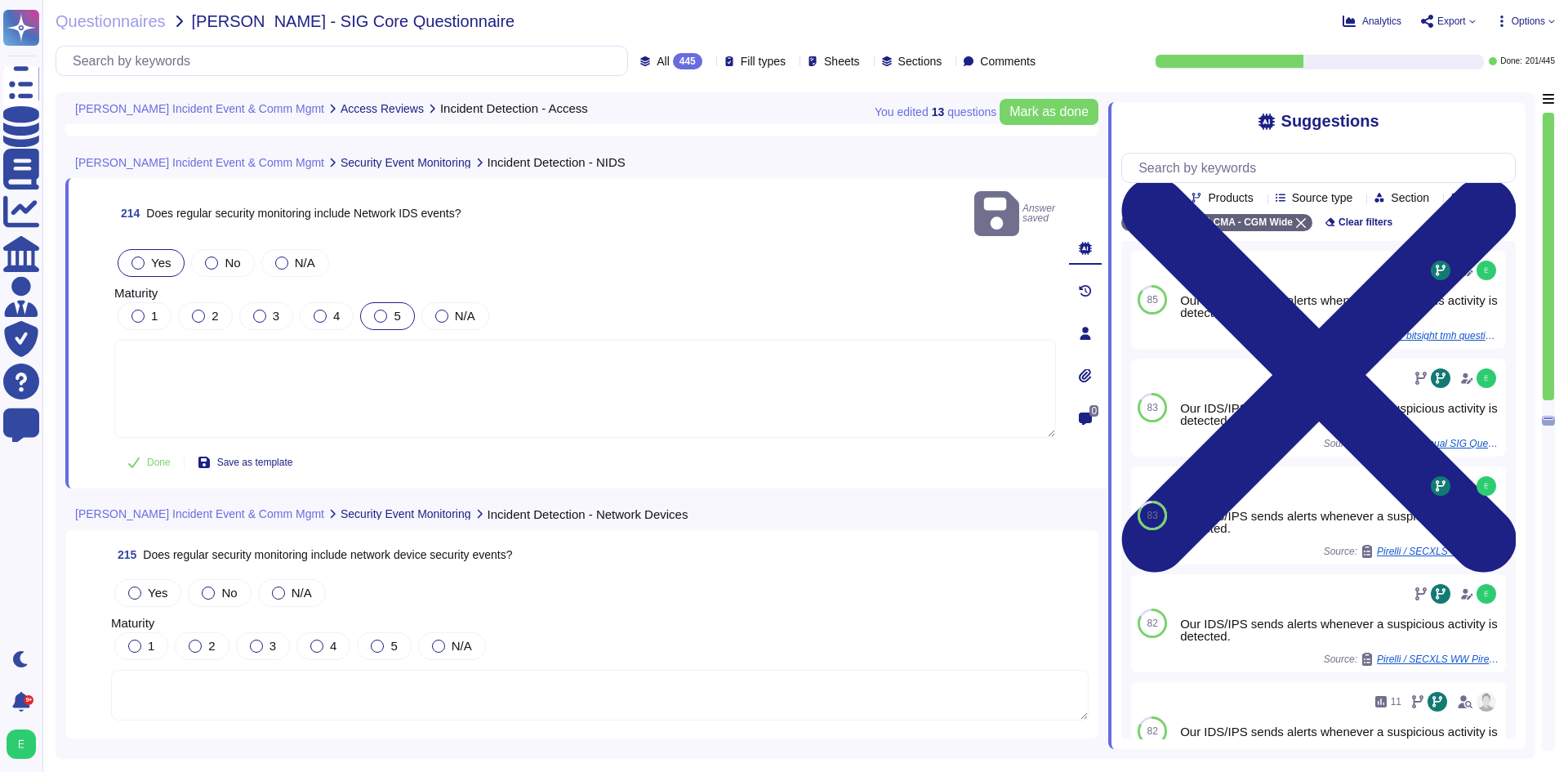
click at [378, 310] on div at bounding box center [380, 316] width 13 height 13
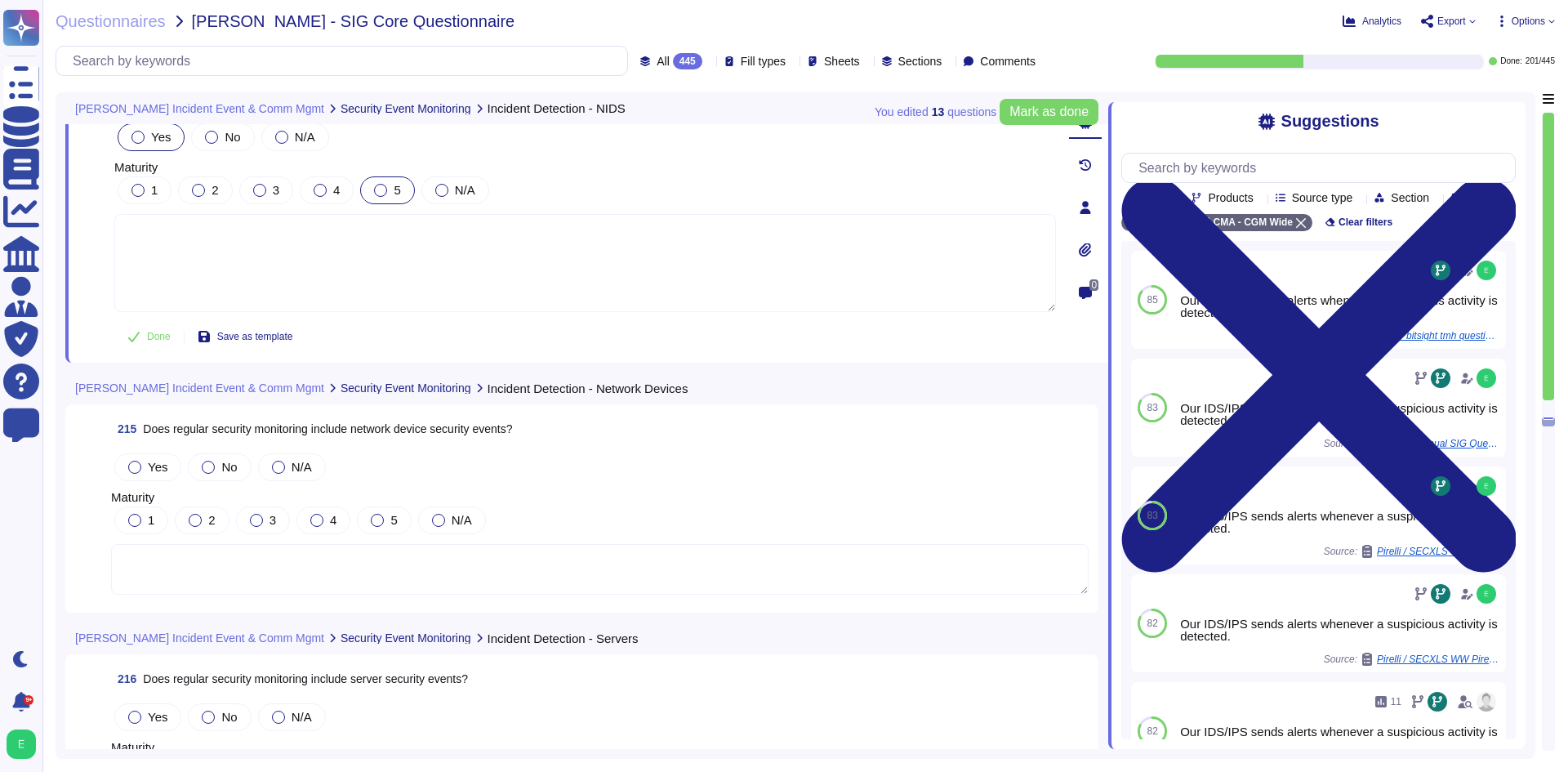
scroll to position [52076, 0]
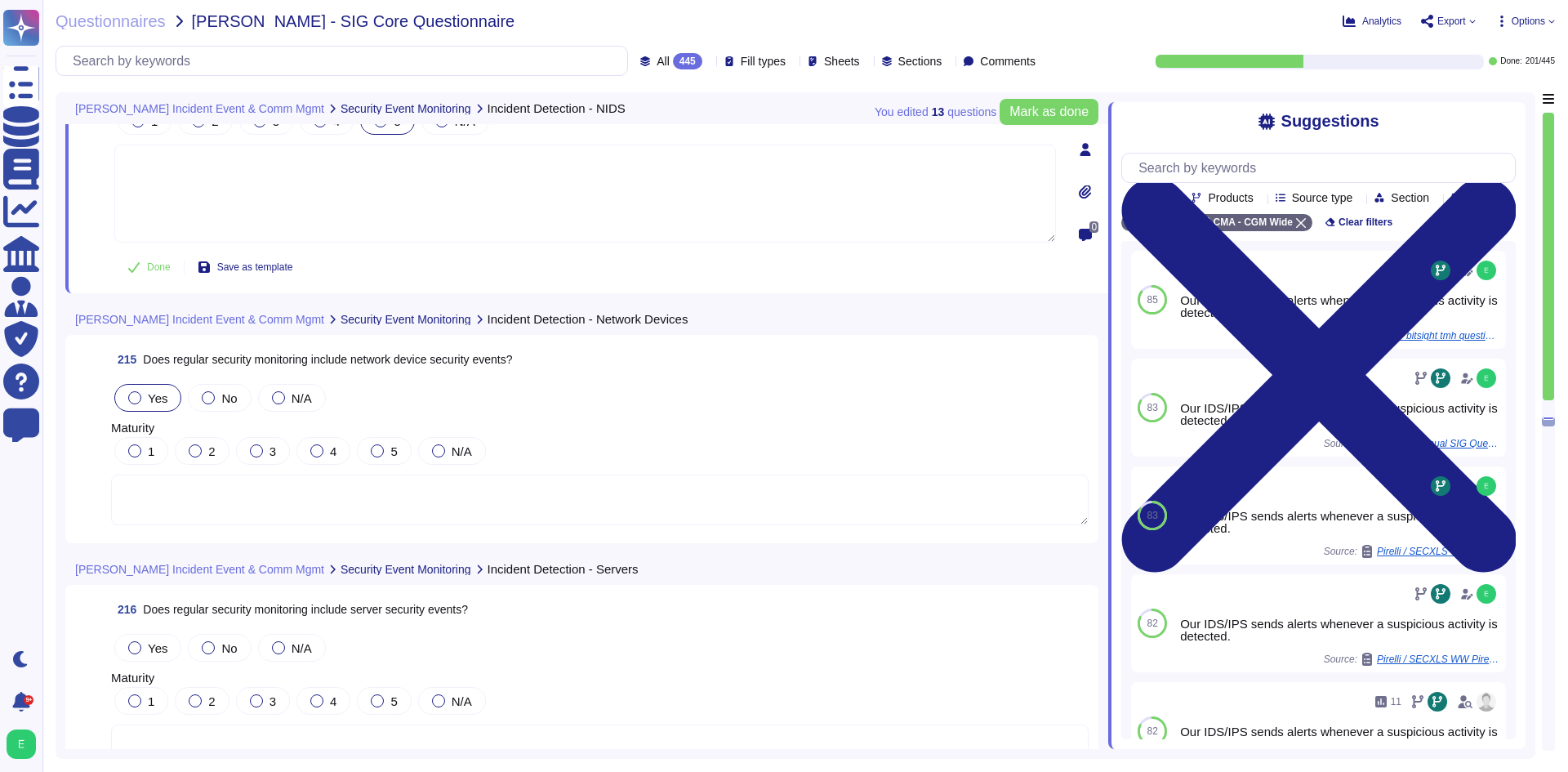
click at [157, 392] on span "Yes" at bounding box center [157, 399] width 20 height 14
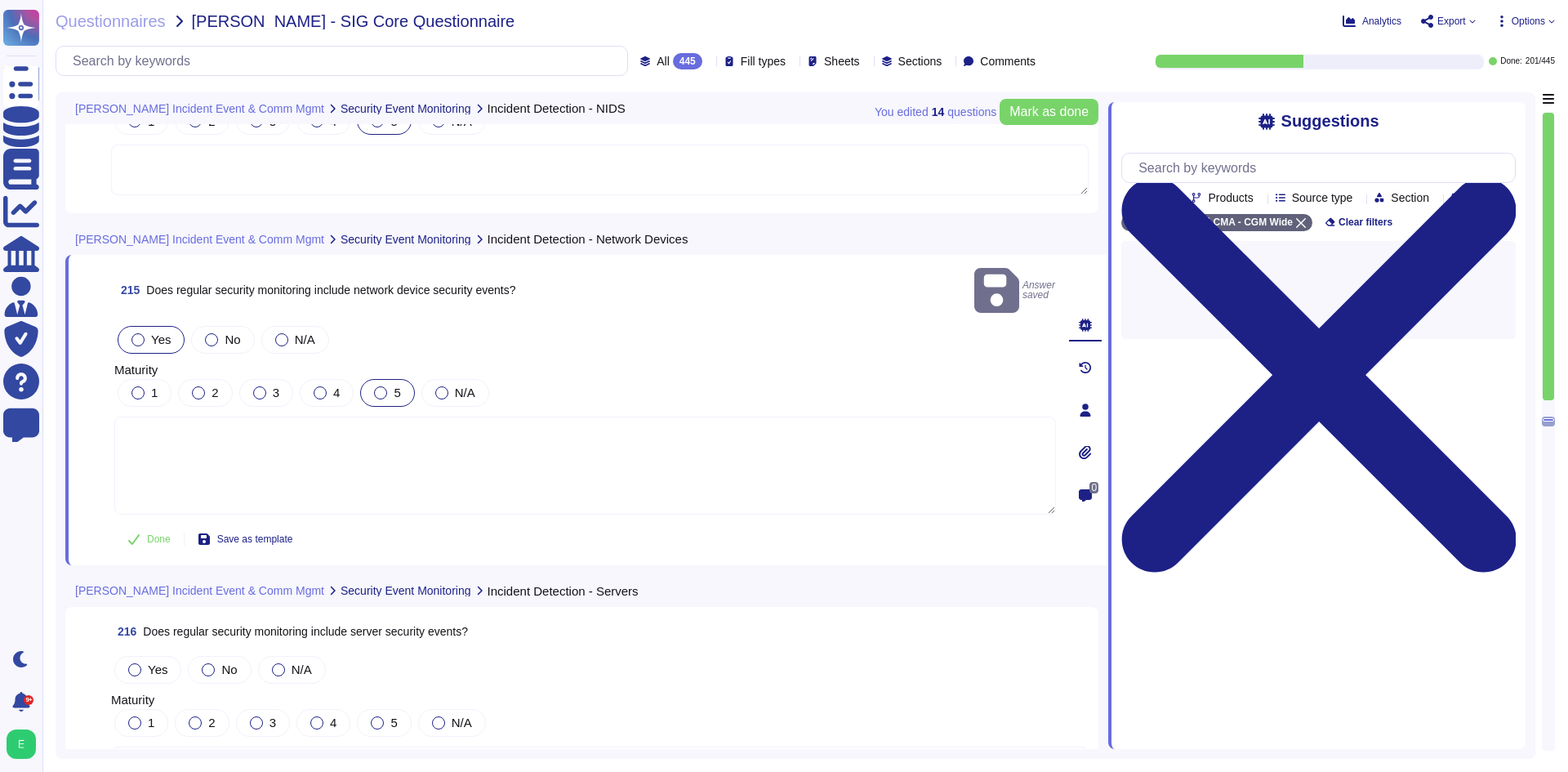
click at [400, 380] on div "5" at bounding box center [387, 393] width 54 height 28
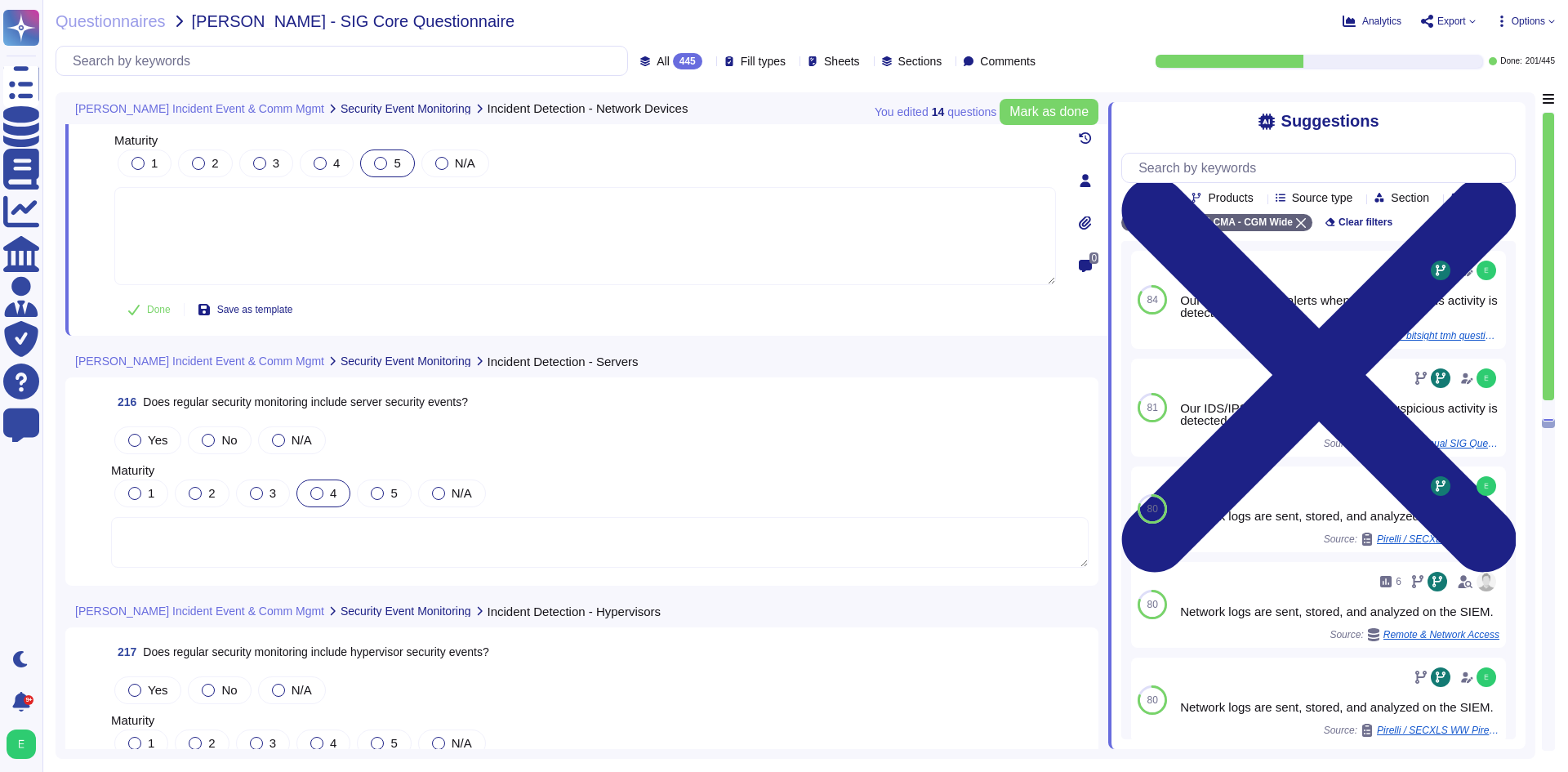
scroll to position [52321, 0]
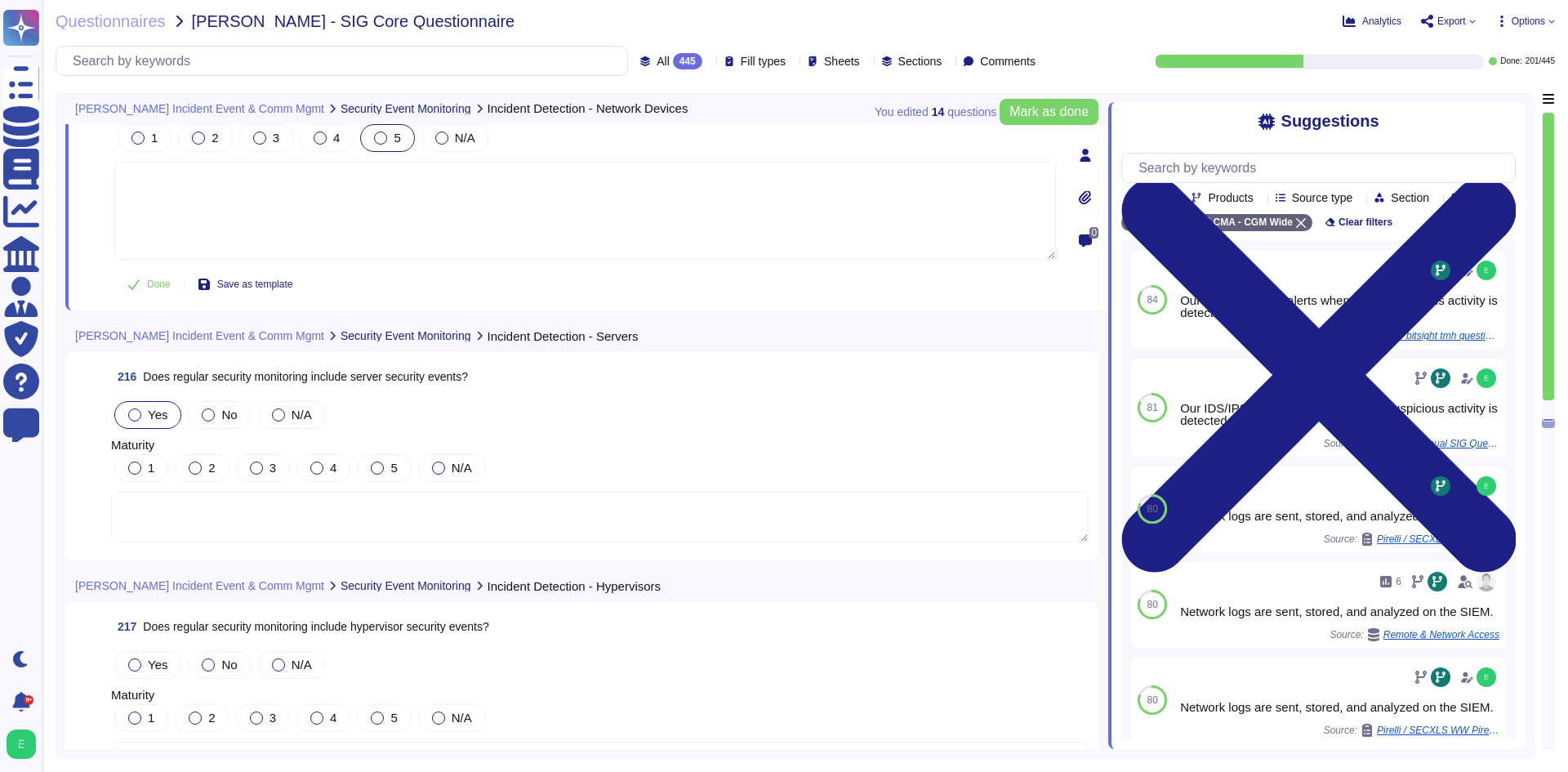
click at [149, 401] on div "Yes" at bounding box center [148, 415] width 67 height 28
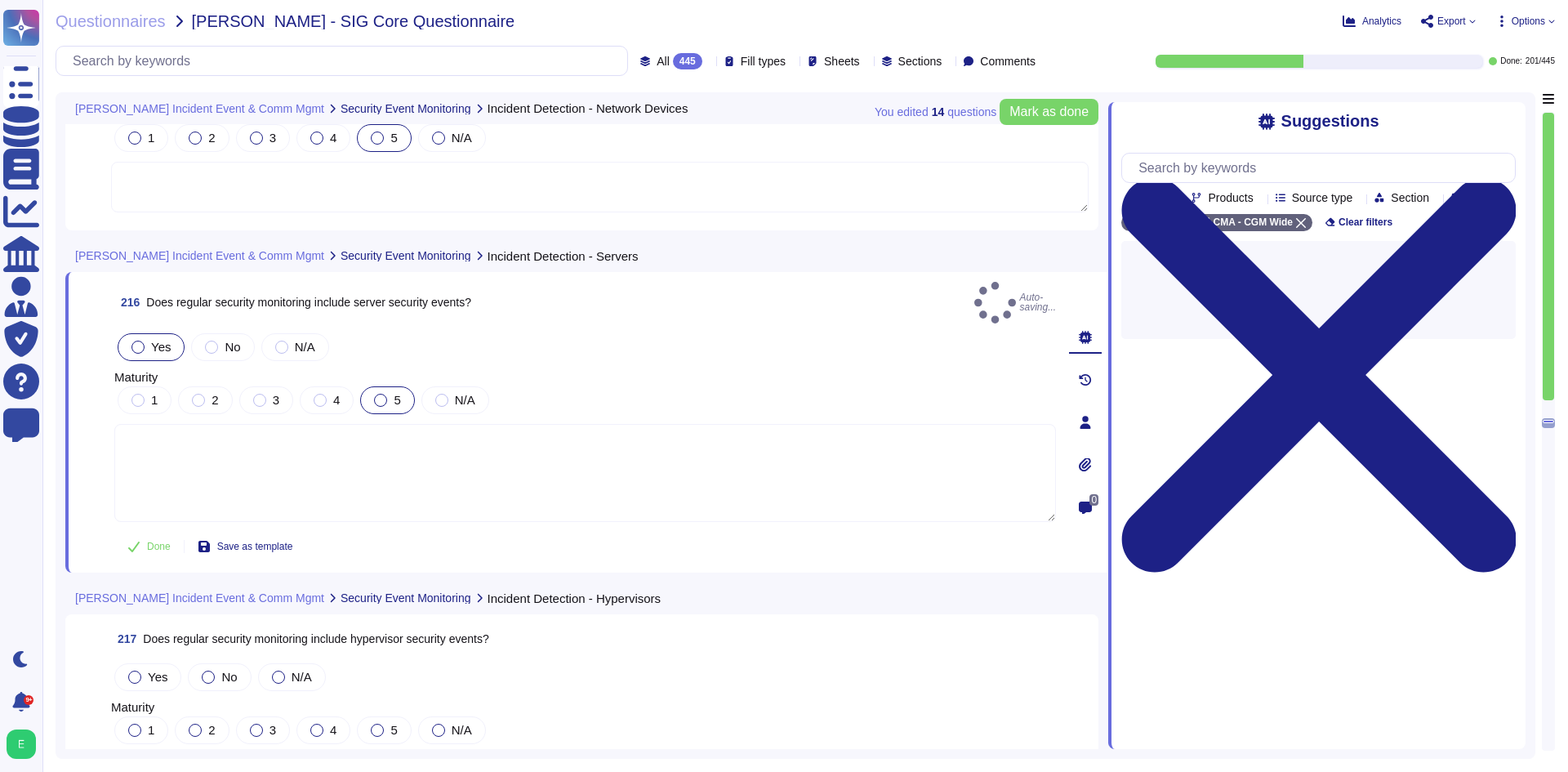
click at [386, 394] on label "5" at bounding box center [387, 400] width 26 height 13
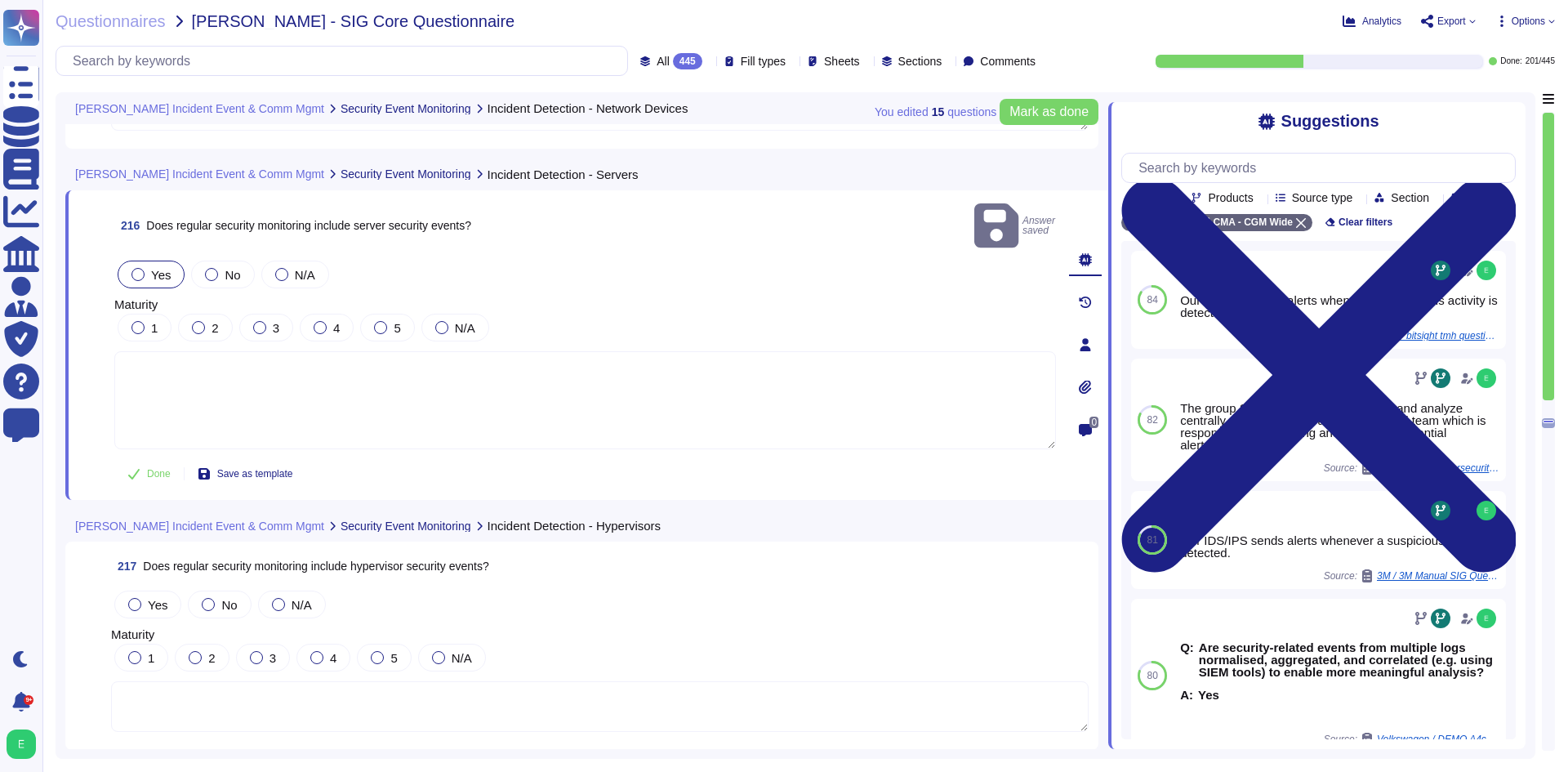
scroll to position [52567, 0]
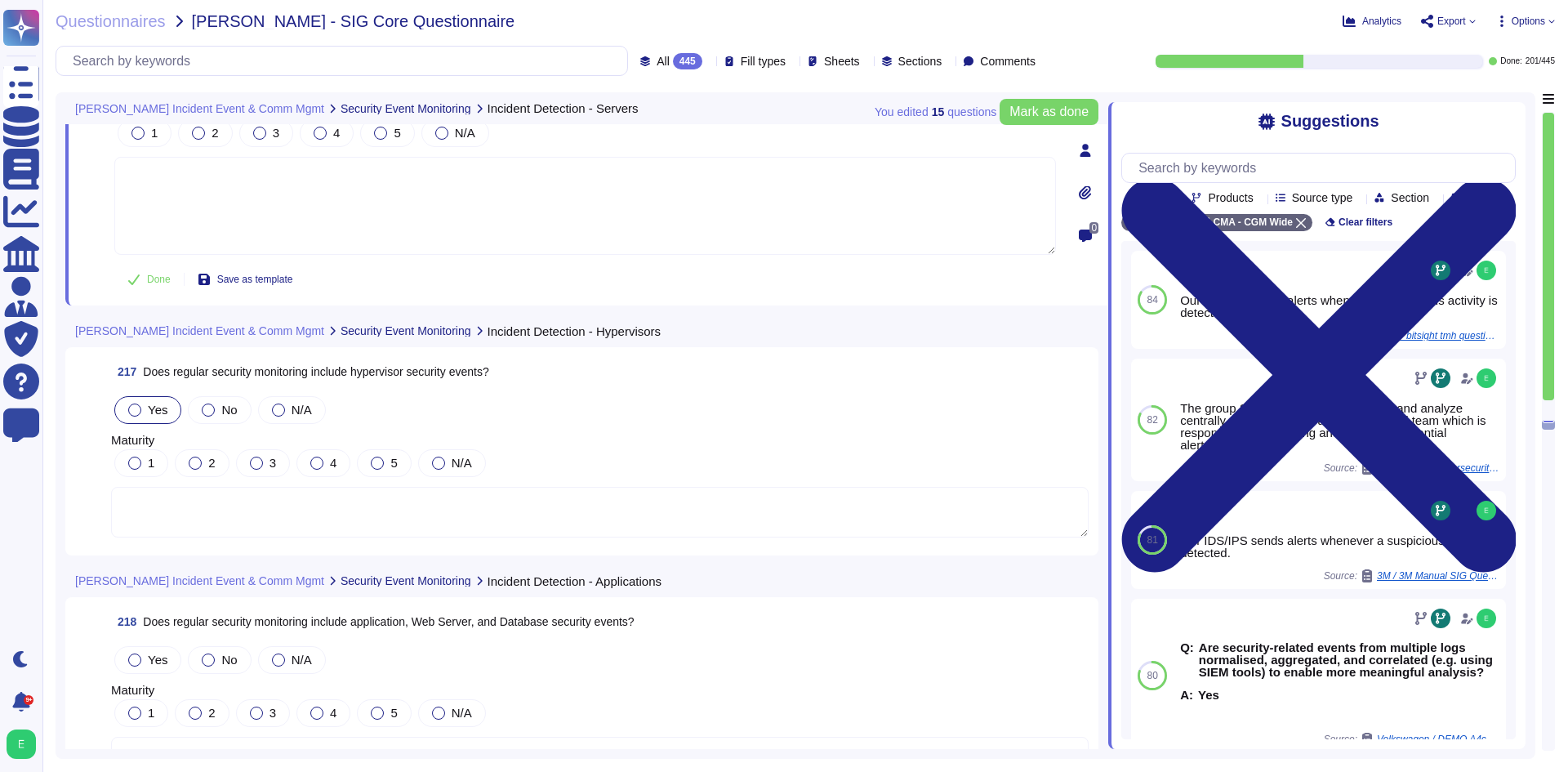
click at [140, 397] on div "Yes" at bounding box center [148, 411] width 67 height 28
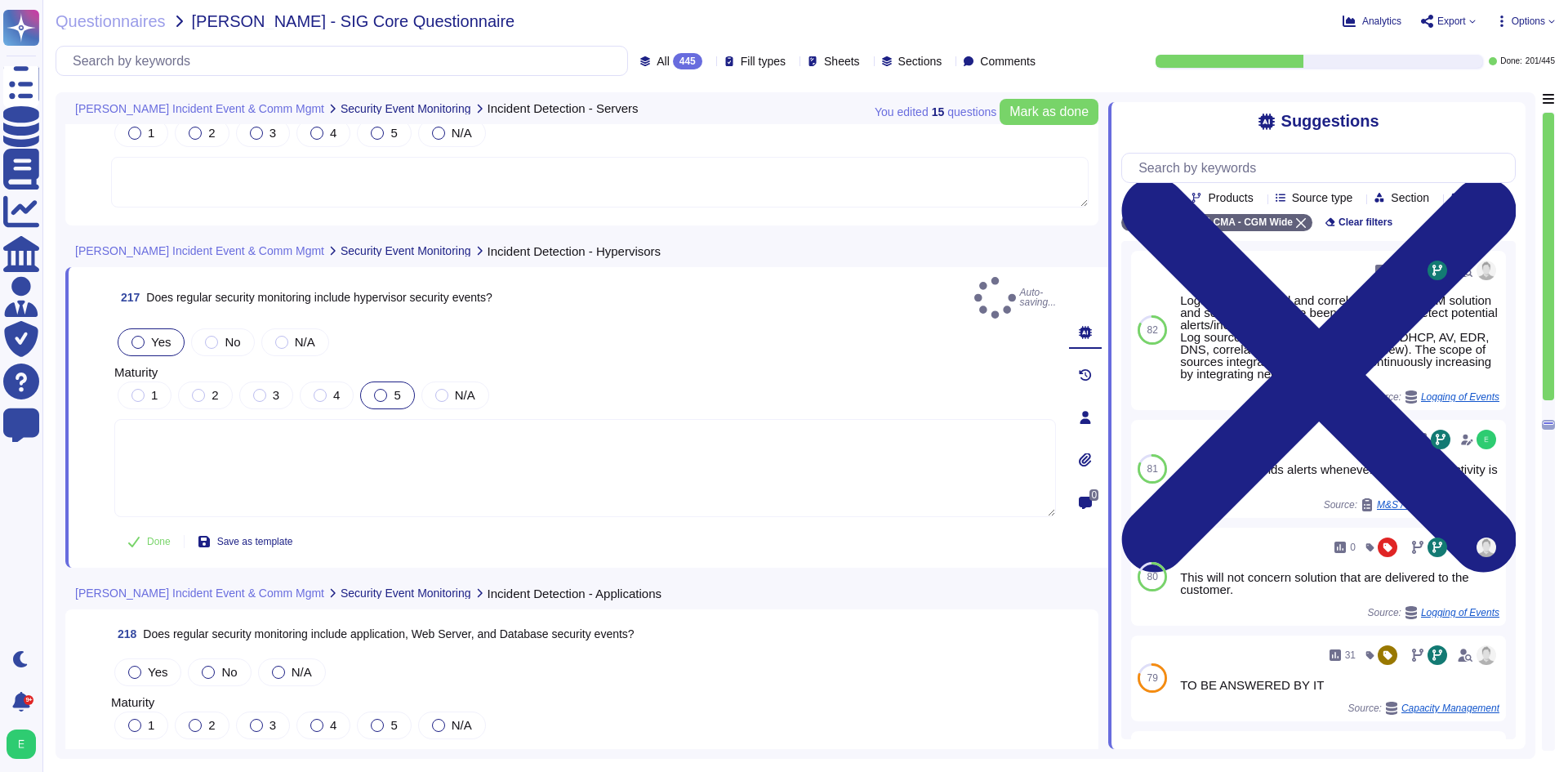
click at [384, 389] on div at bounding box center [380, 395] width 13 height 13
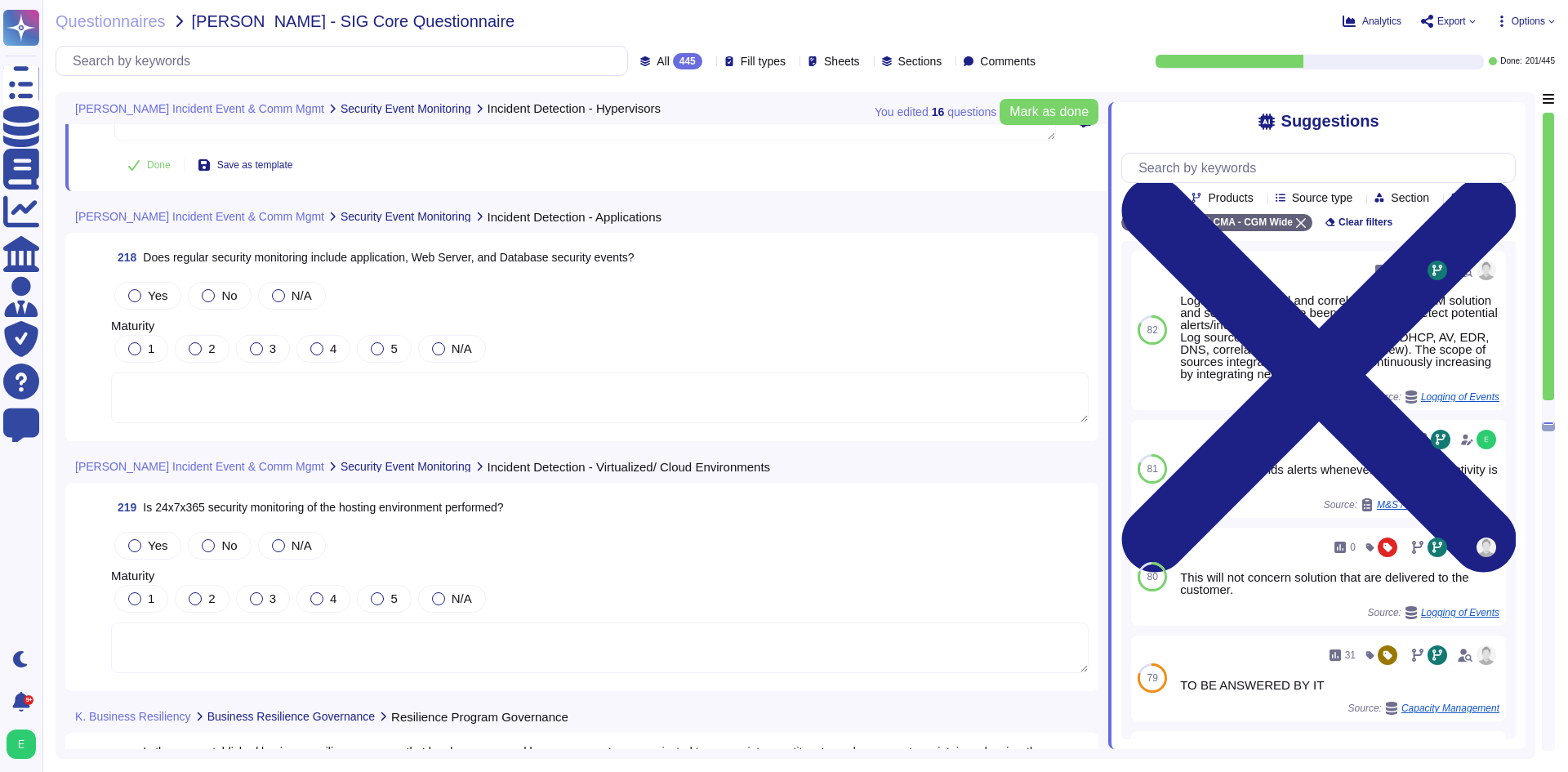
scroll to position [52975, 0]
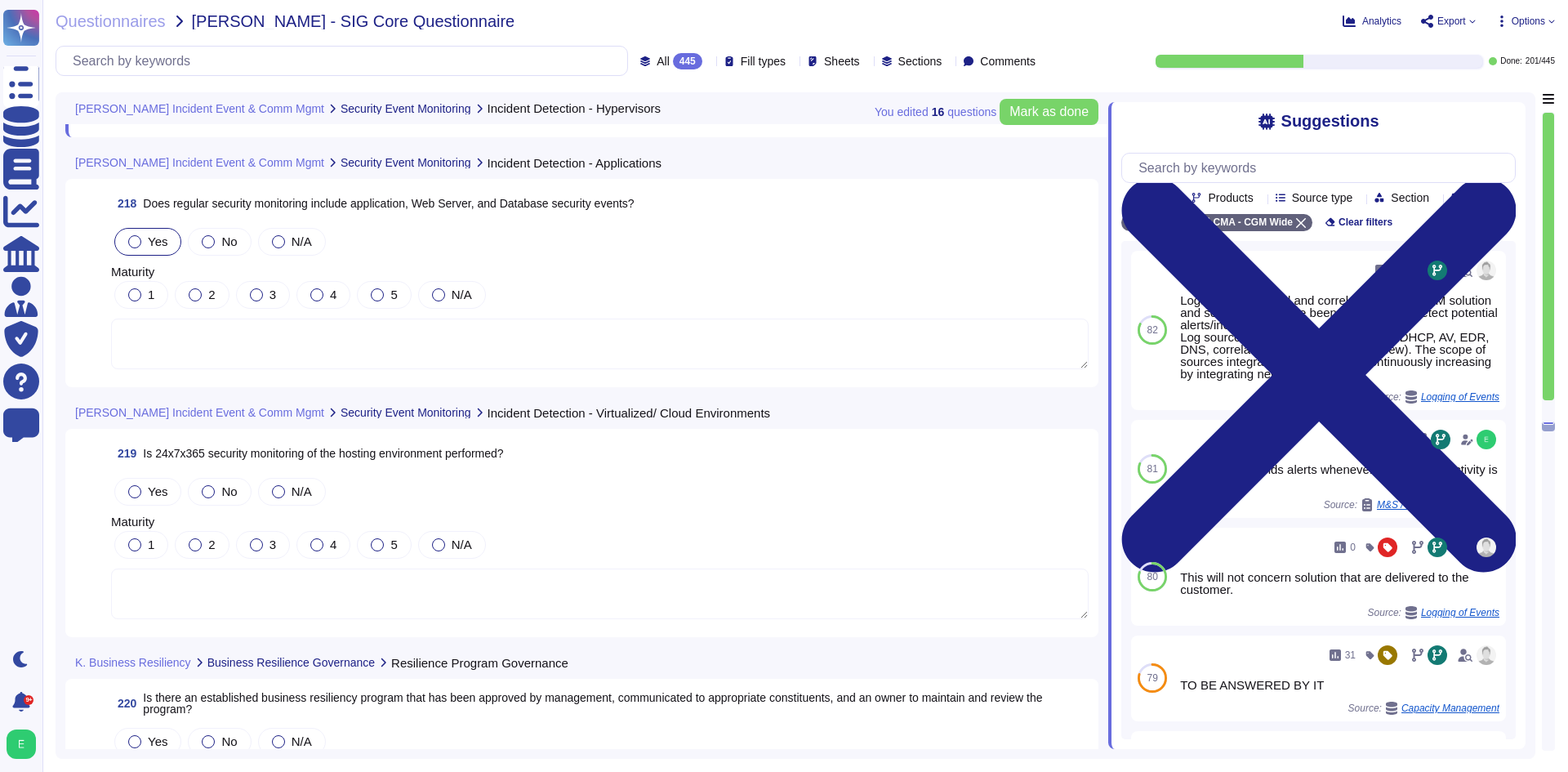
click at [135, 228] on div "Yes" at bounding box center [148, 242] width 67 height 28
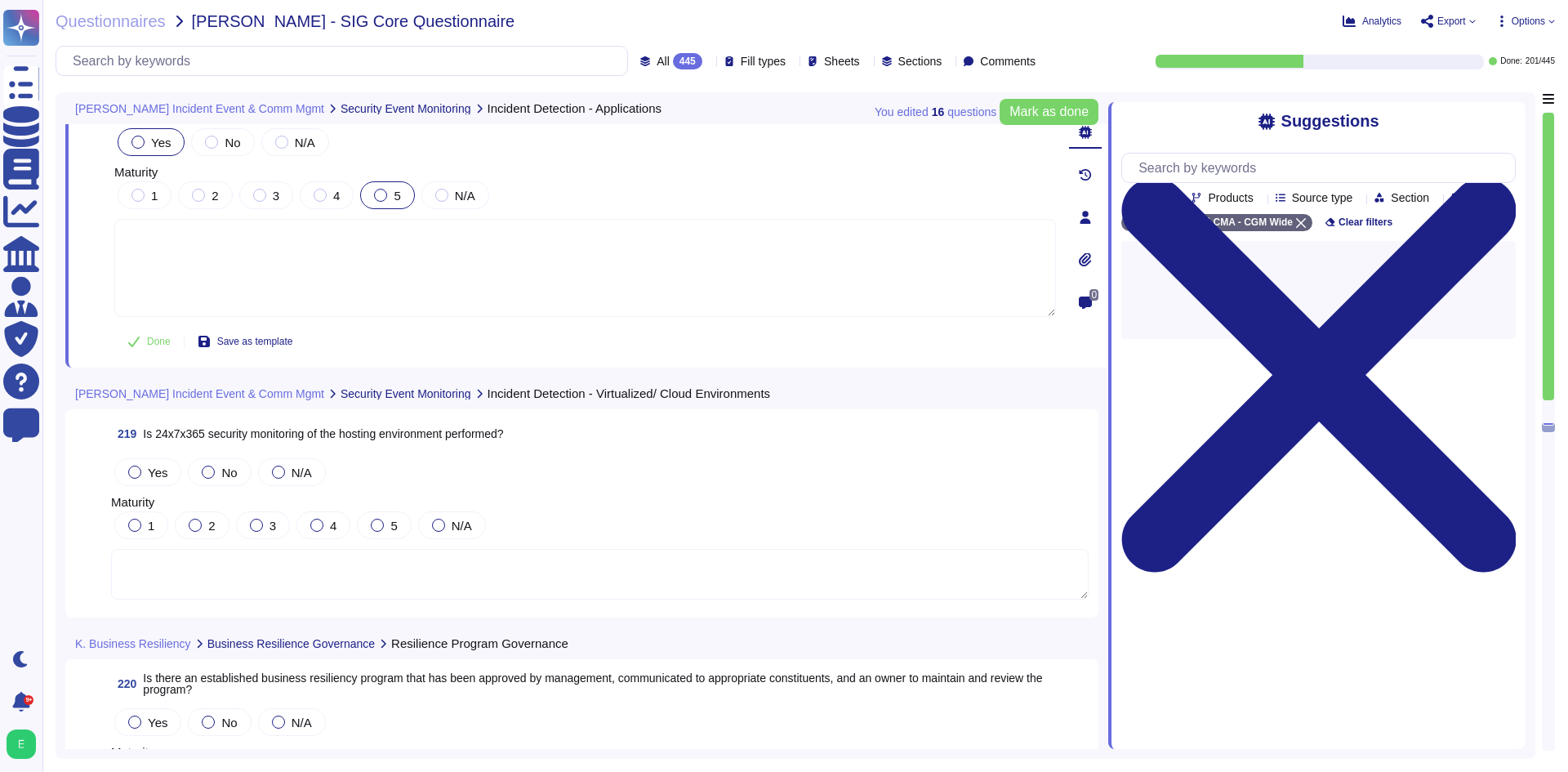
click at [381, 189] on div at bounding box center [380, 195] width 13 height 13
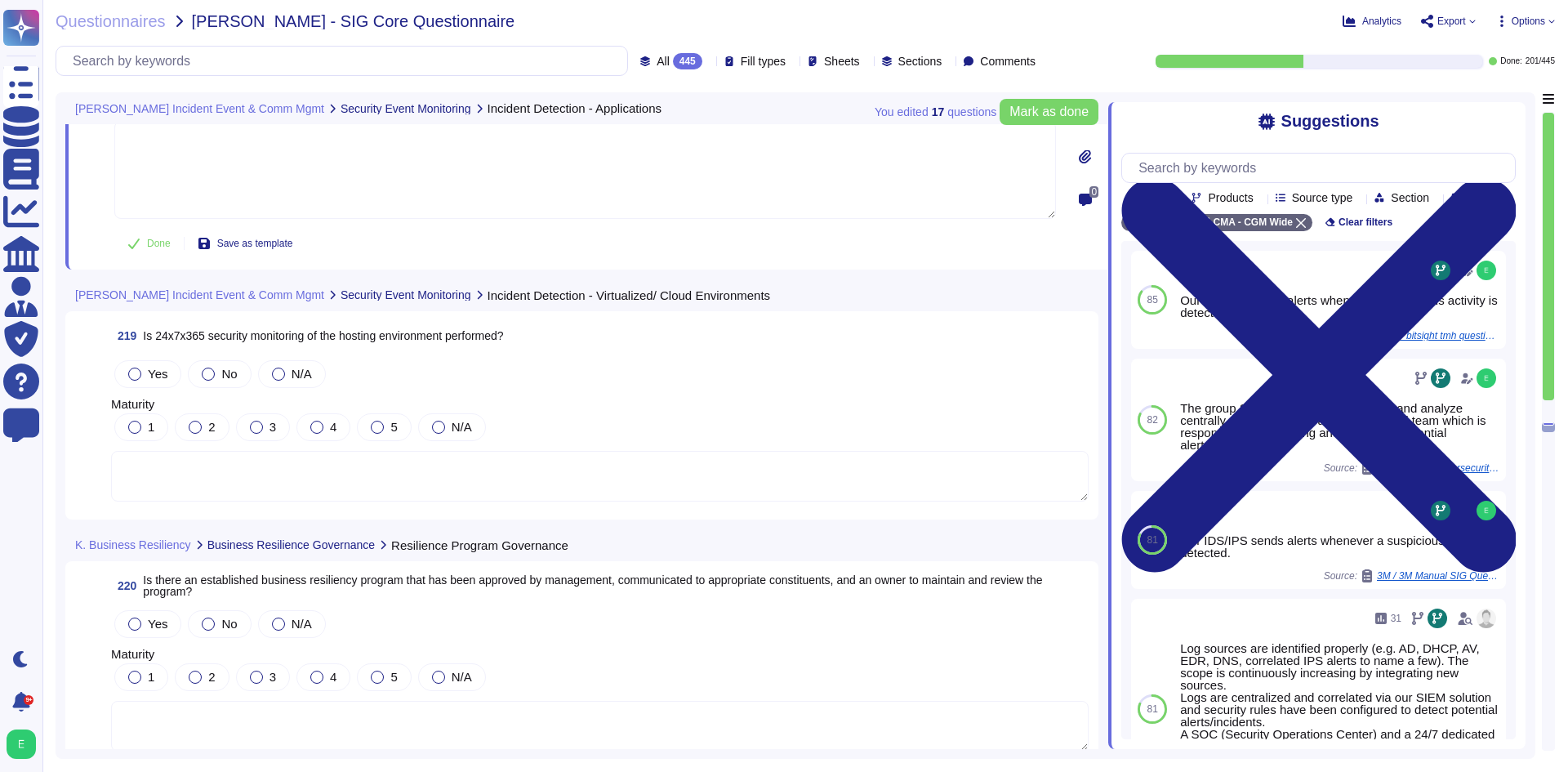
scroll to position [53139, 0]
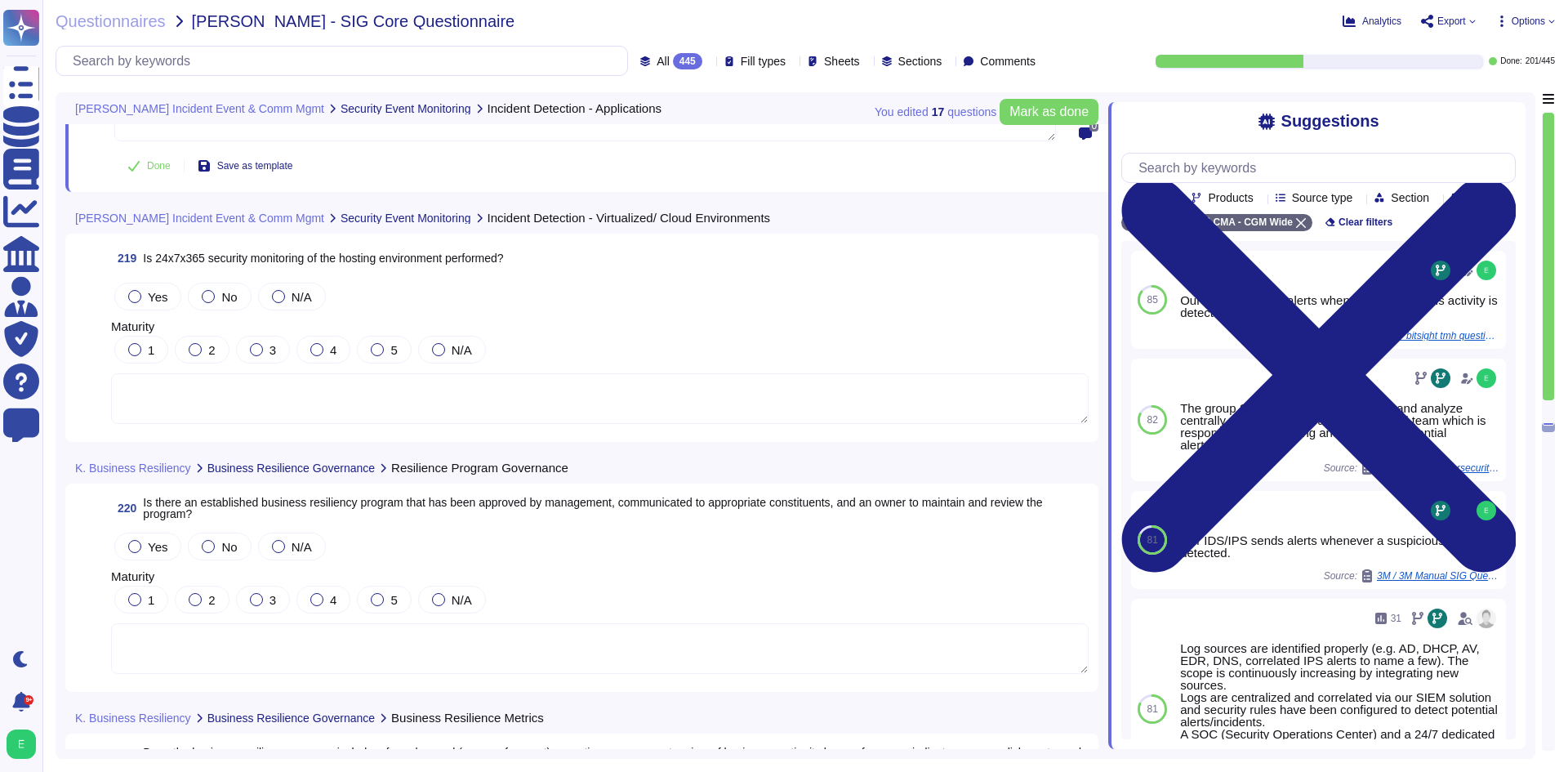
click at [272, 386] on textarea at bounding box center [600, 399] width 978 height 51
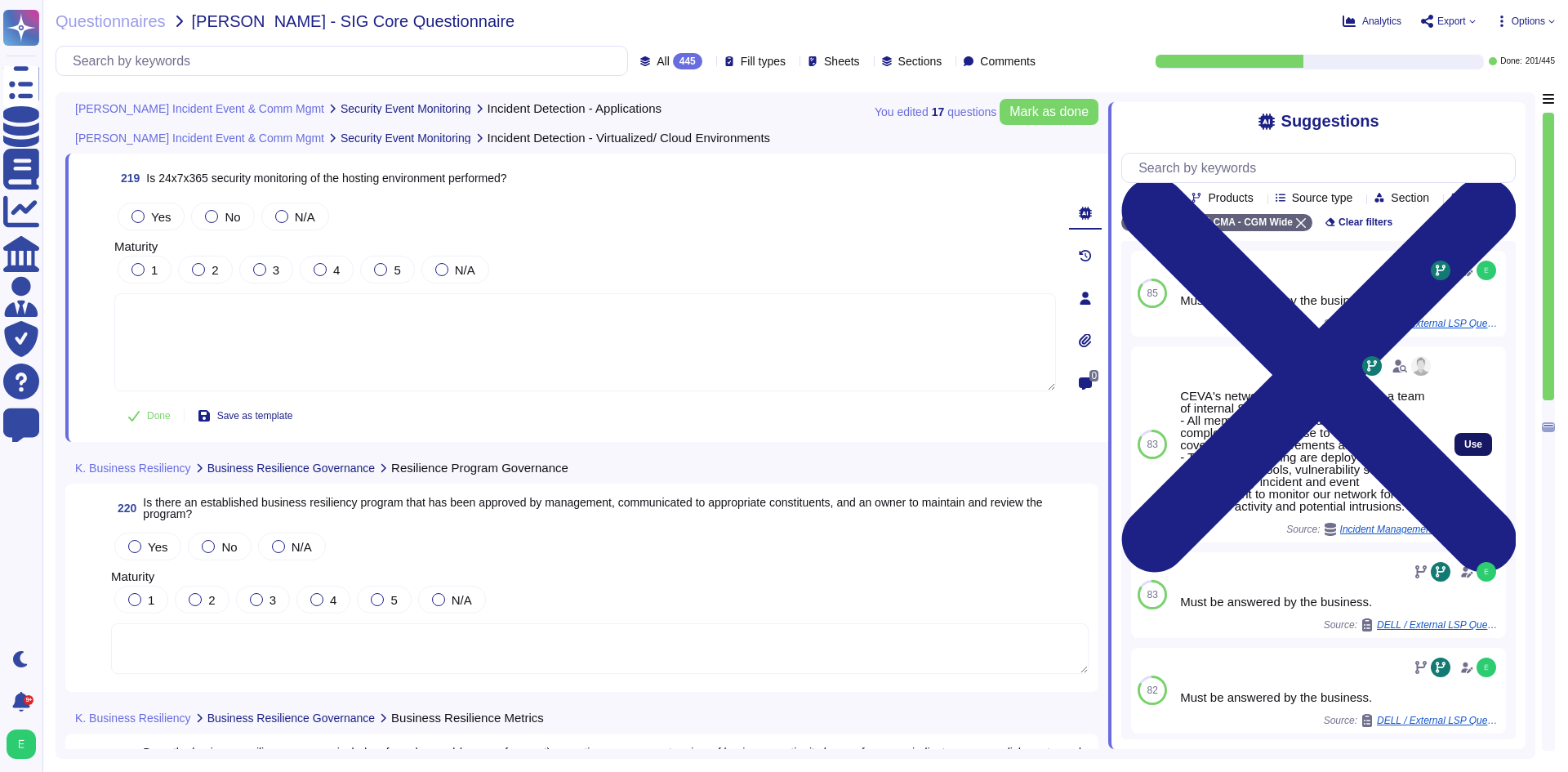
click at [1468, 449] on span "Use" at bounding box center [1473, 444] width 18 height 9
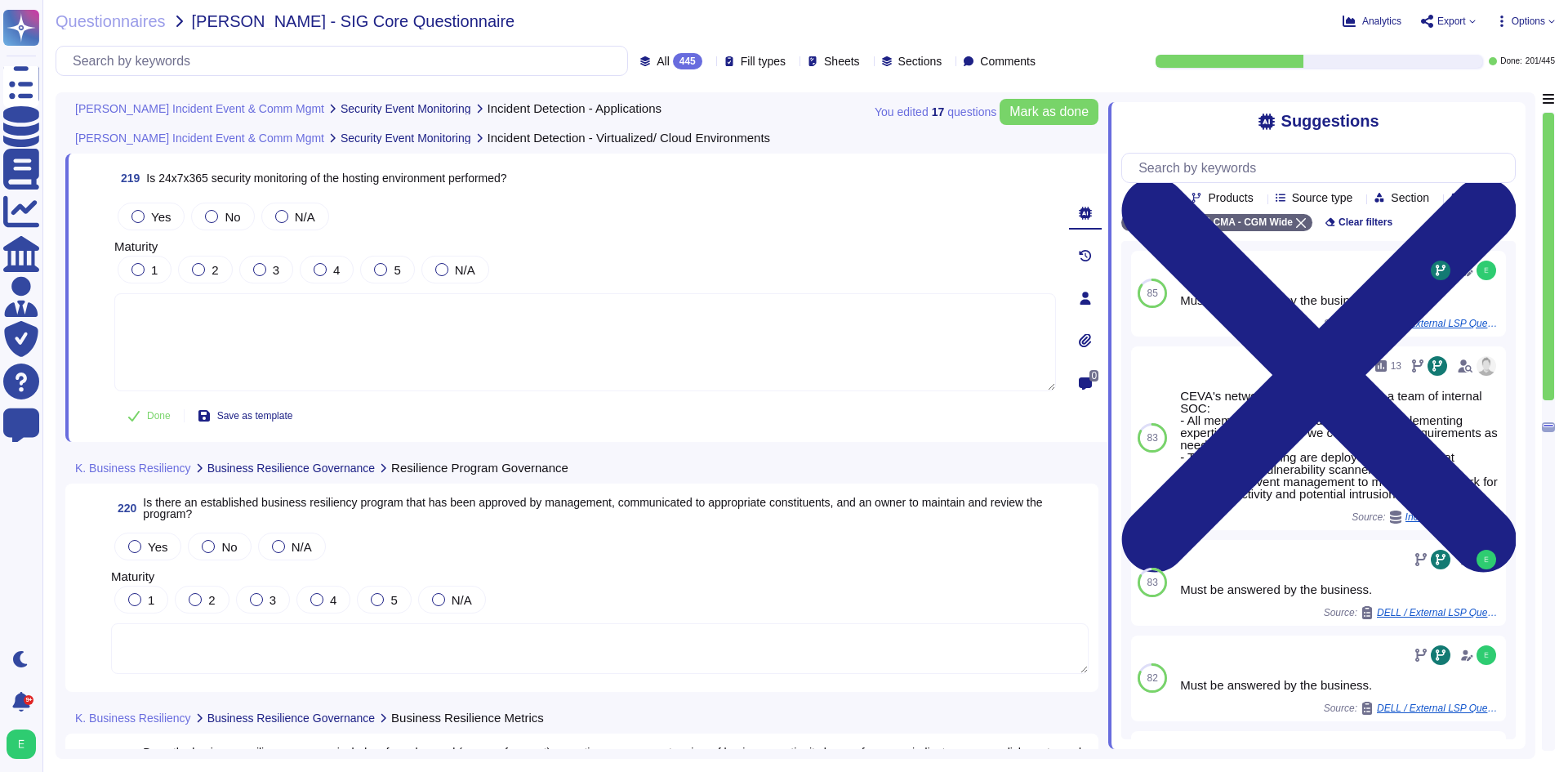
type textarea "CEVA's network is monitored 24x7 by a team of internal SOC: - All members are c…"
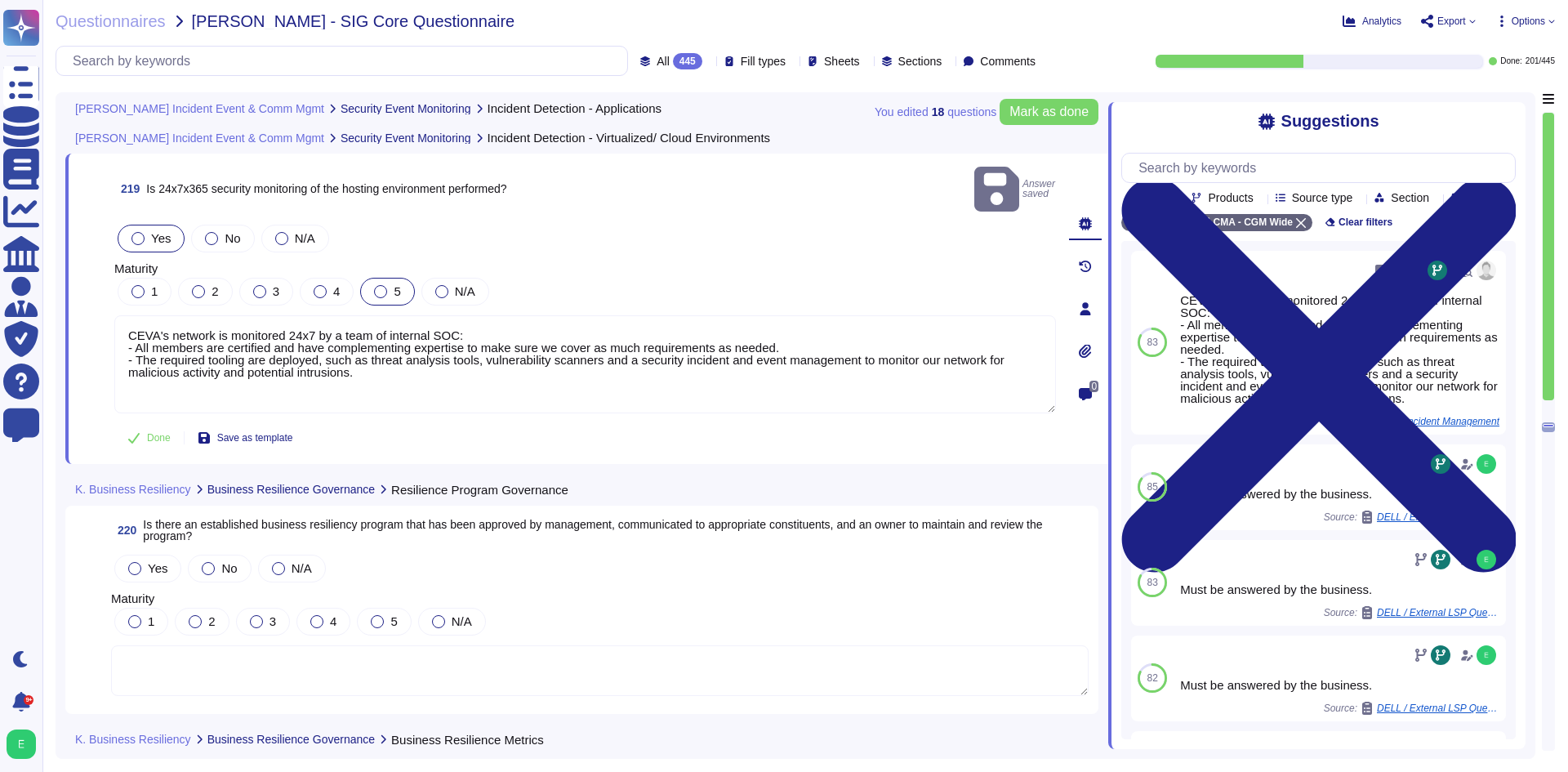
click at [381, 282] on div "5" at bounding box center [387, 292] width 54 height 28
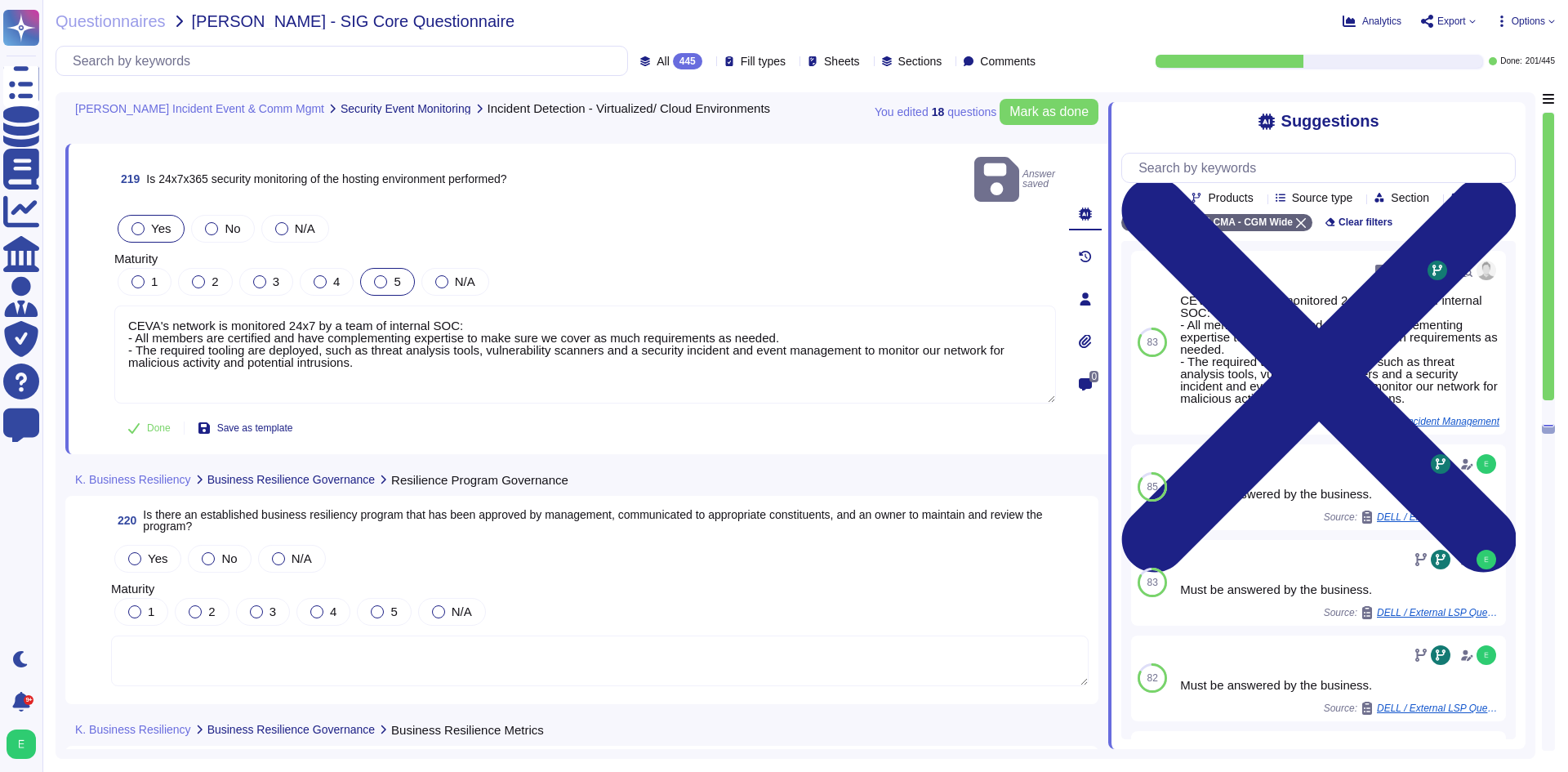
scroll to position [53384, 0]
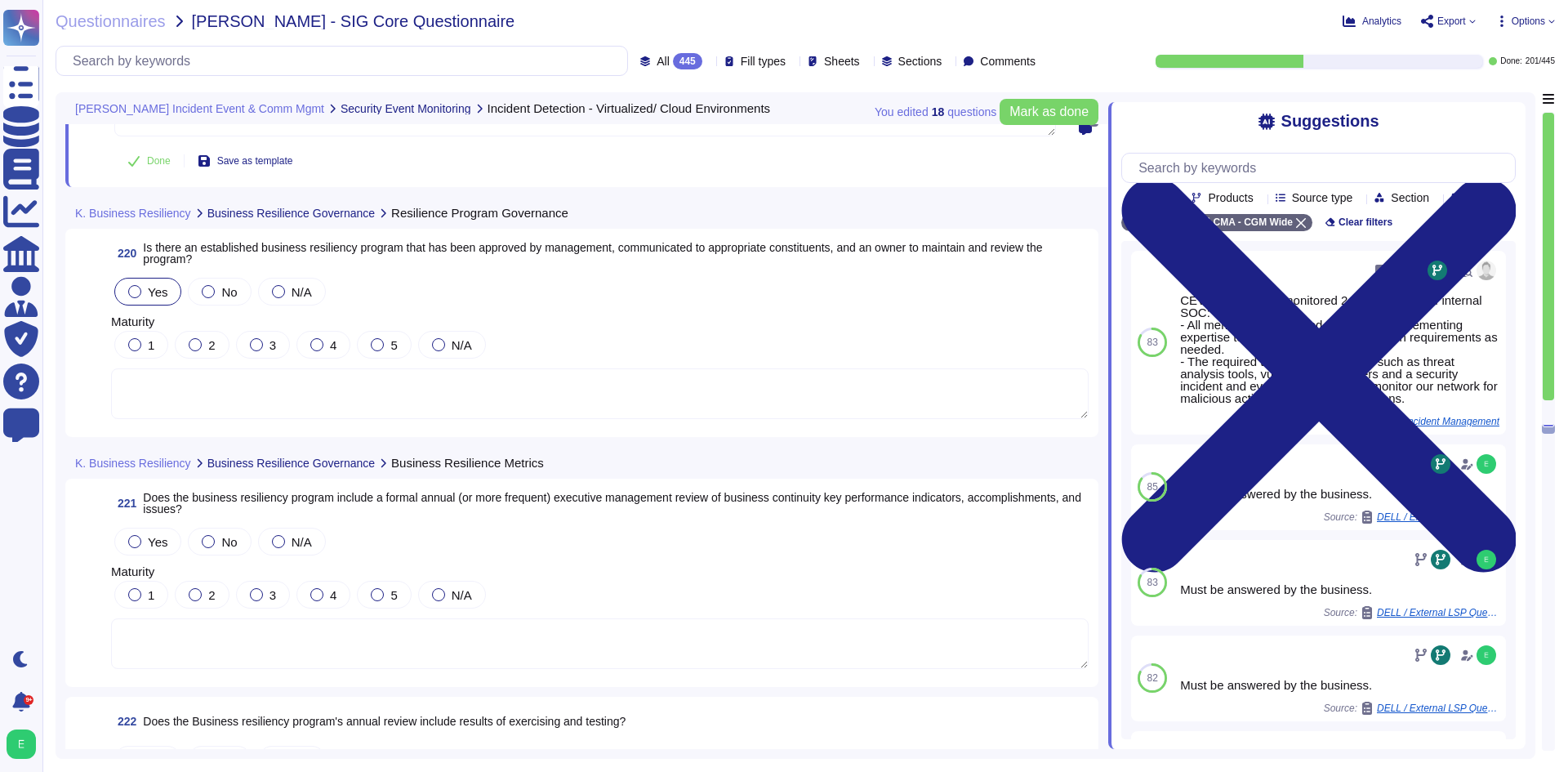
click at [171, 286] on div "Yes" at bounding box center [148, 292] width 67 height 28
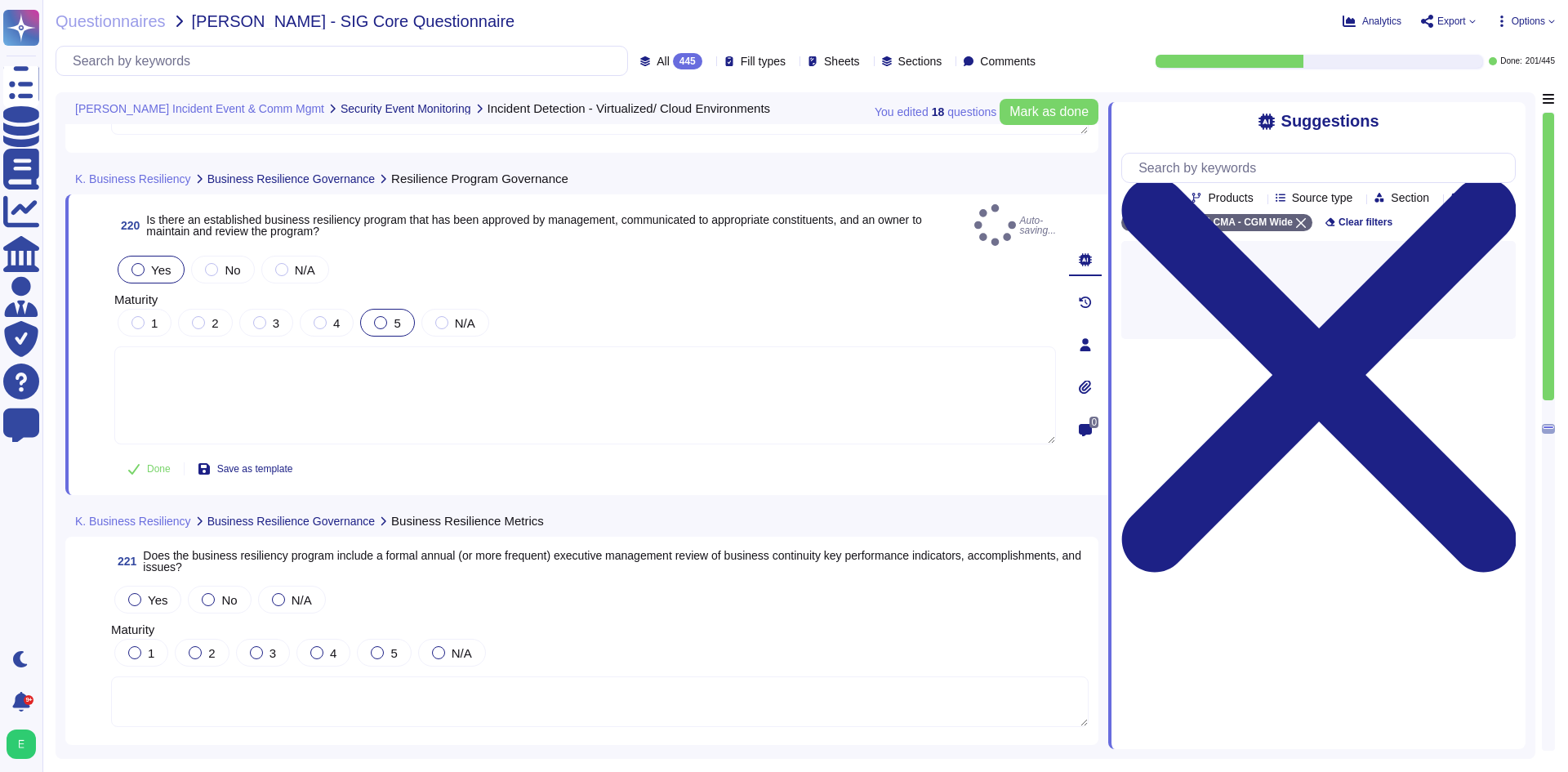
click at [390, 317] on label "5" at bounding box center [387, 323] width 26 height 13
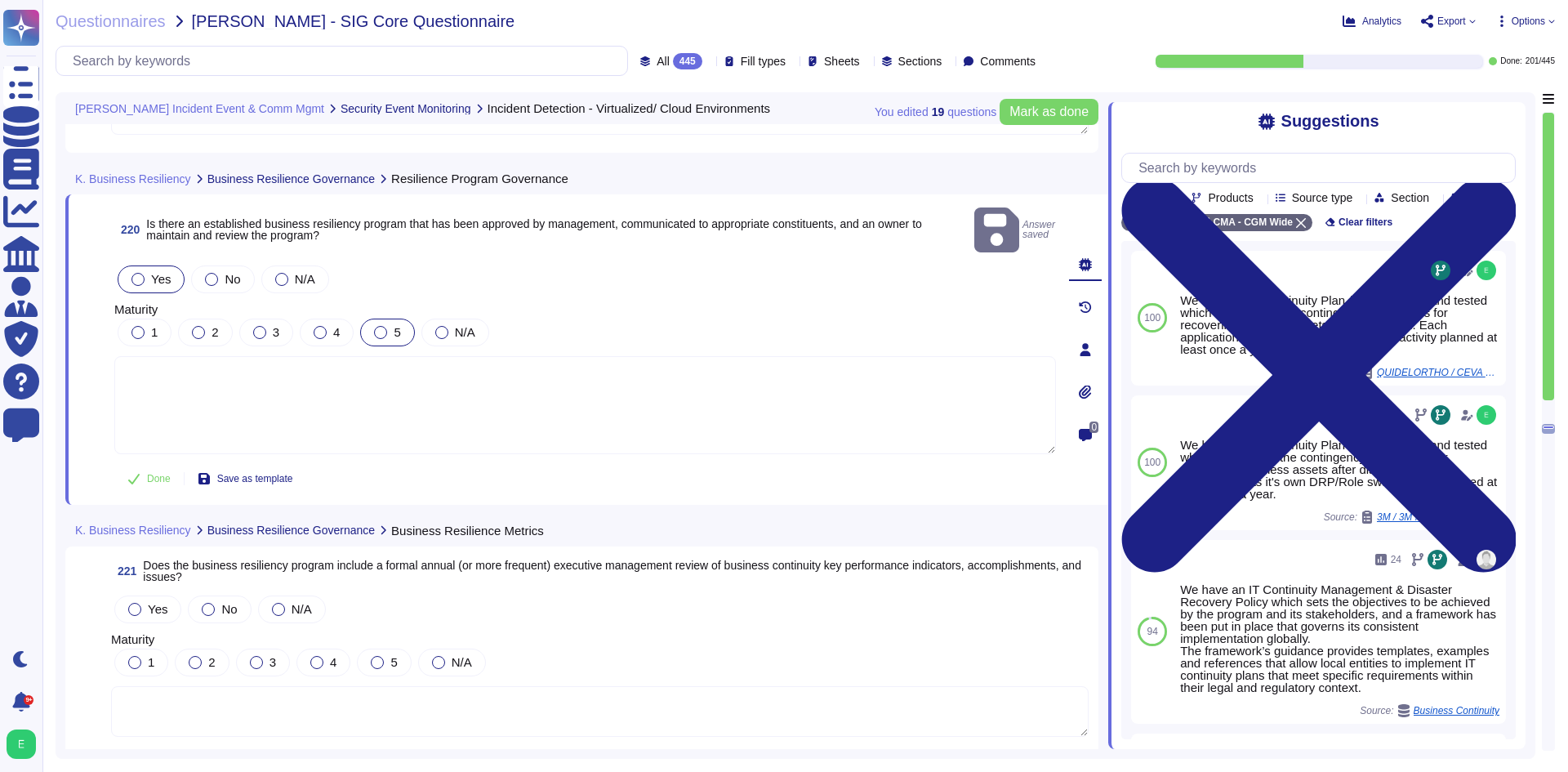
click at [378, 326] on div at bounding box center [380, 332] width 13 height 13
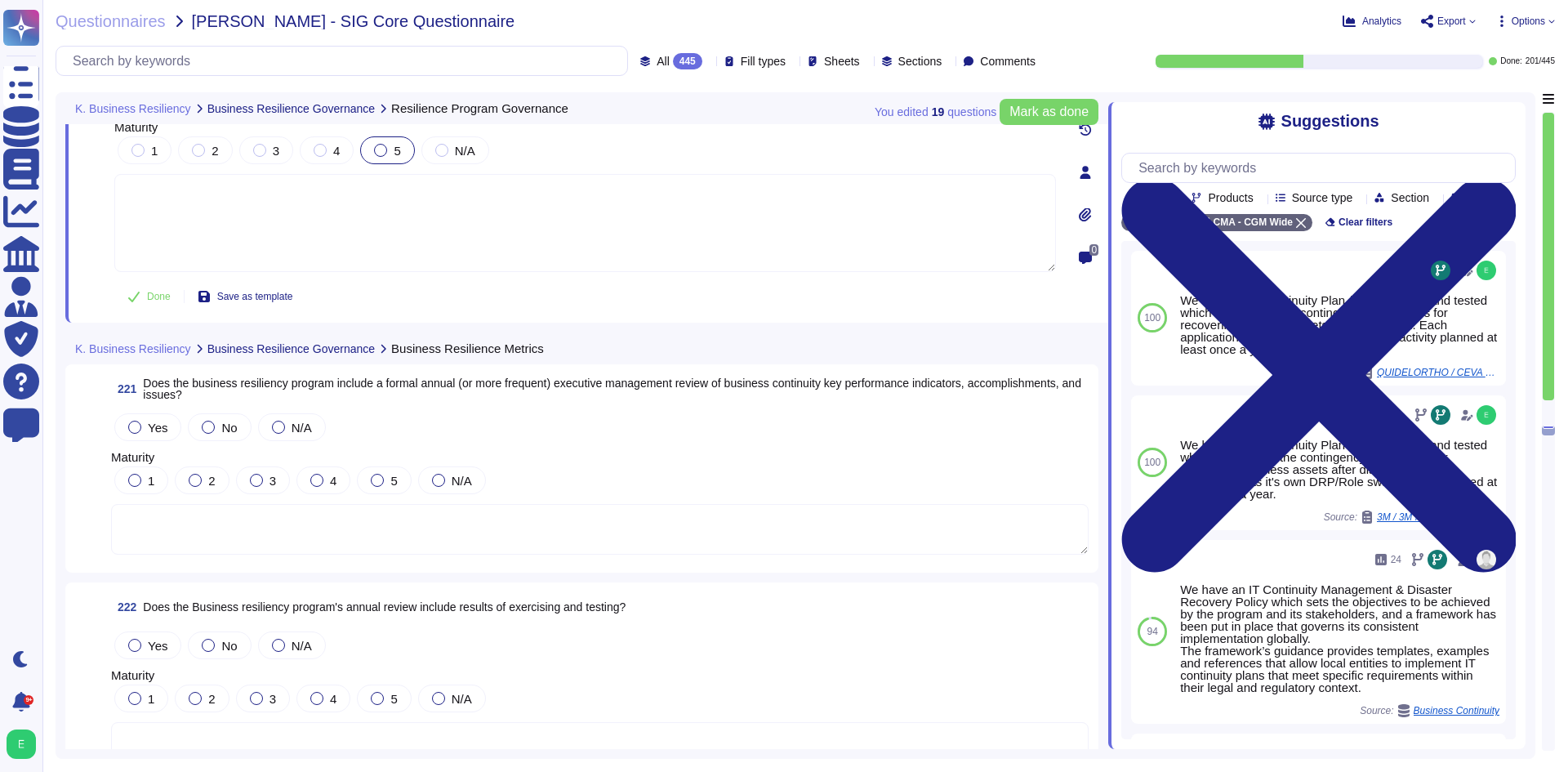
scroll to position [53547, 0]
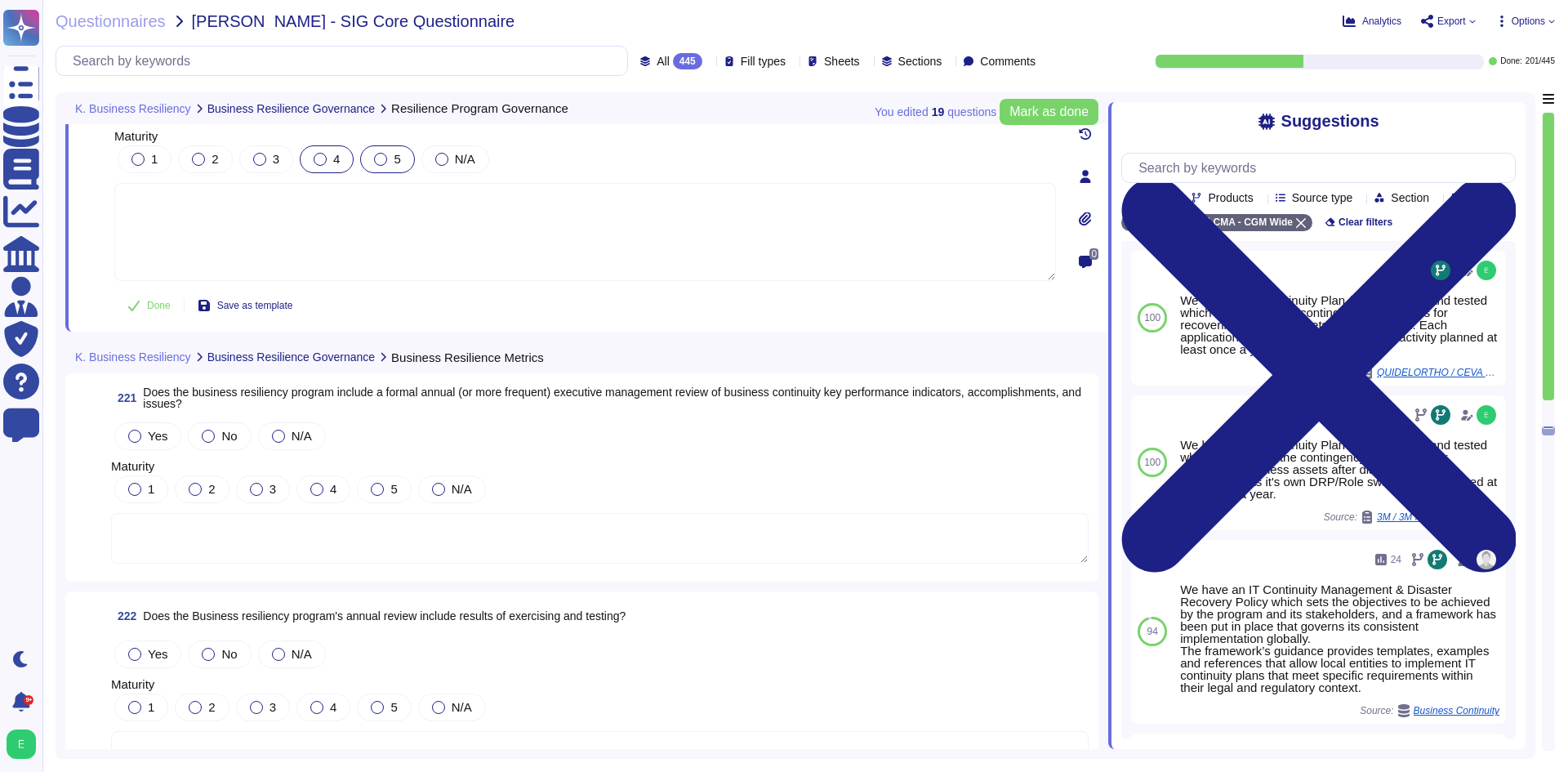
click at [313, 147] on div "4" at bounding box center [327, 160] width 54 height 28
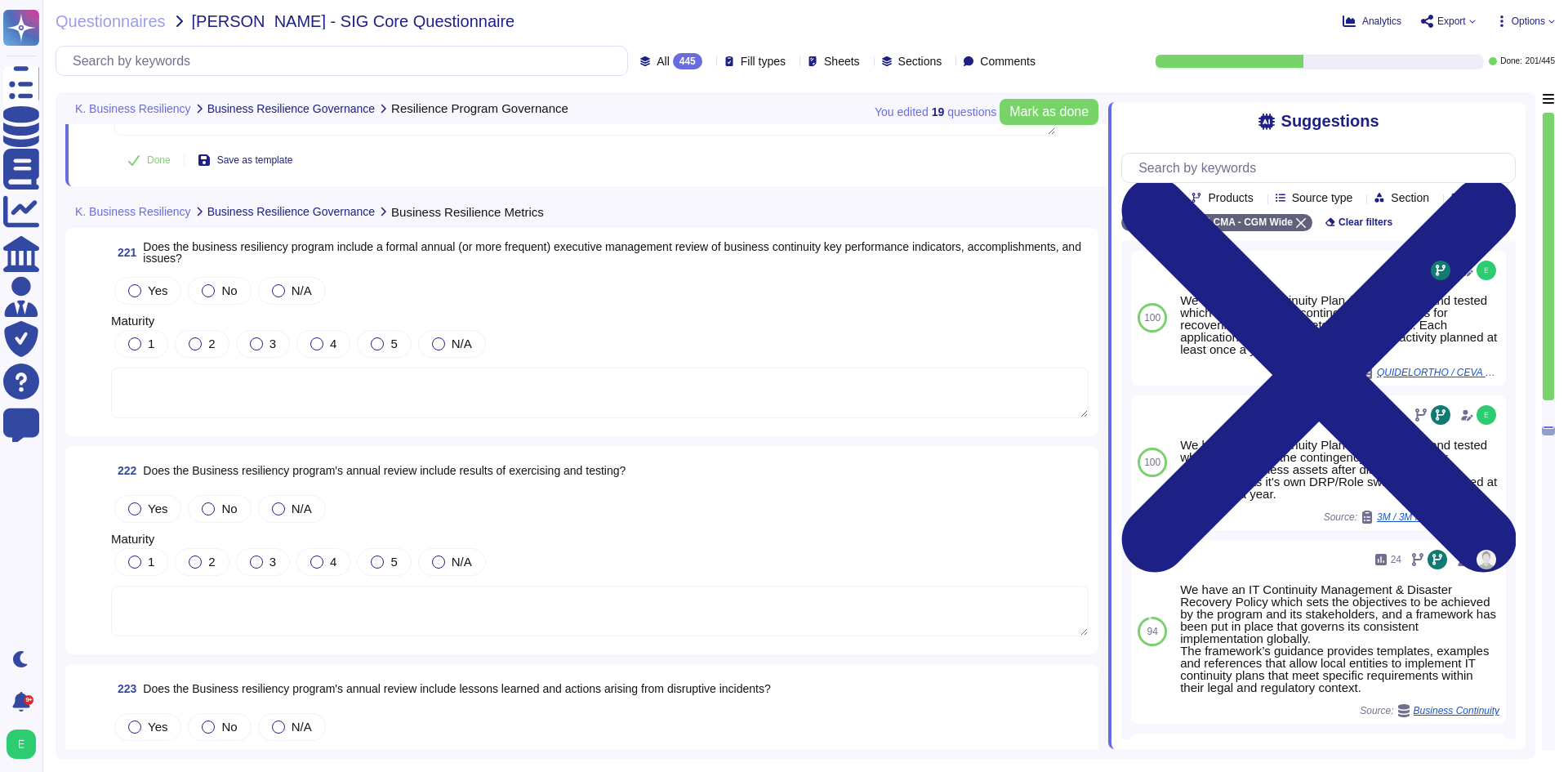
scroll to position [53710, 0]
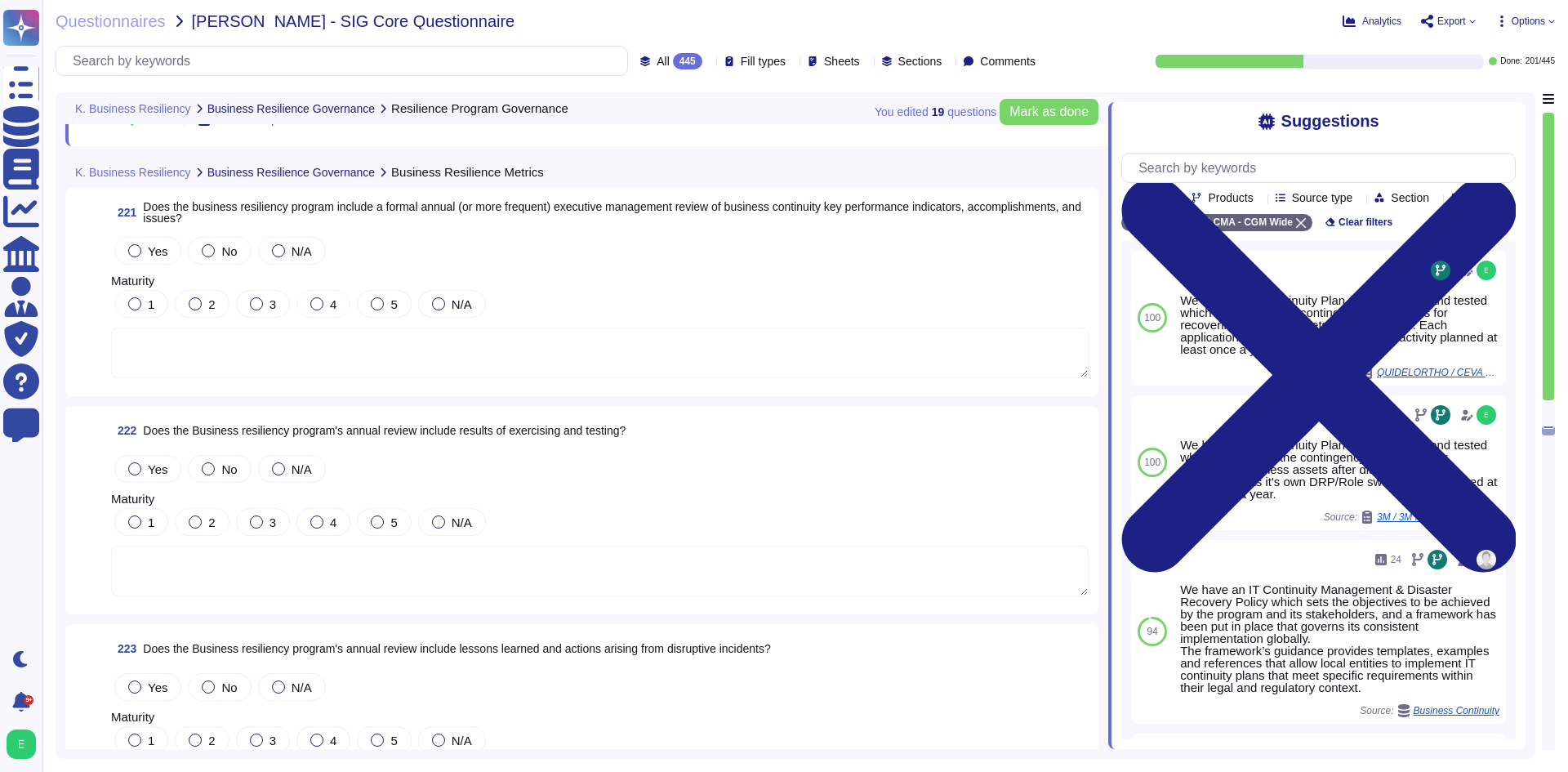
click at [137, 235] on div "Yes No N/A" at bounding box center [600, 251] width 978 height 35
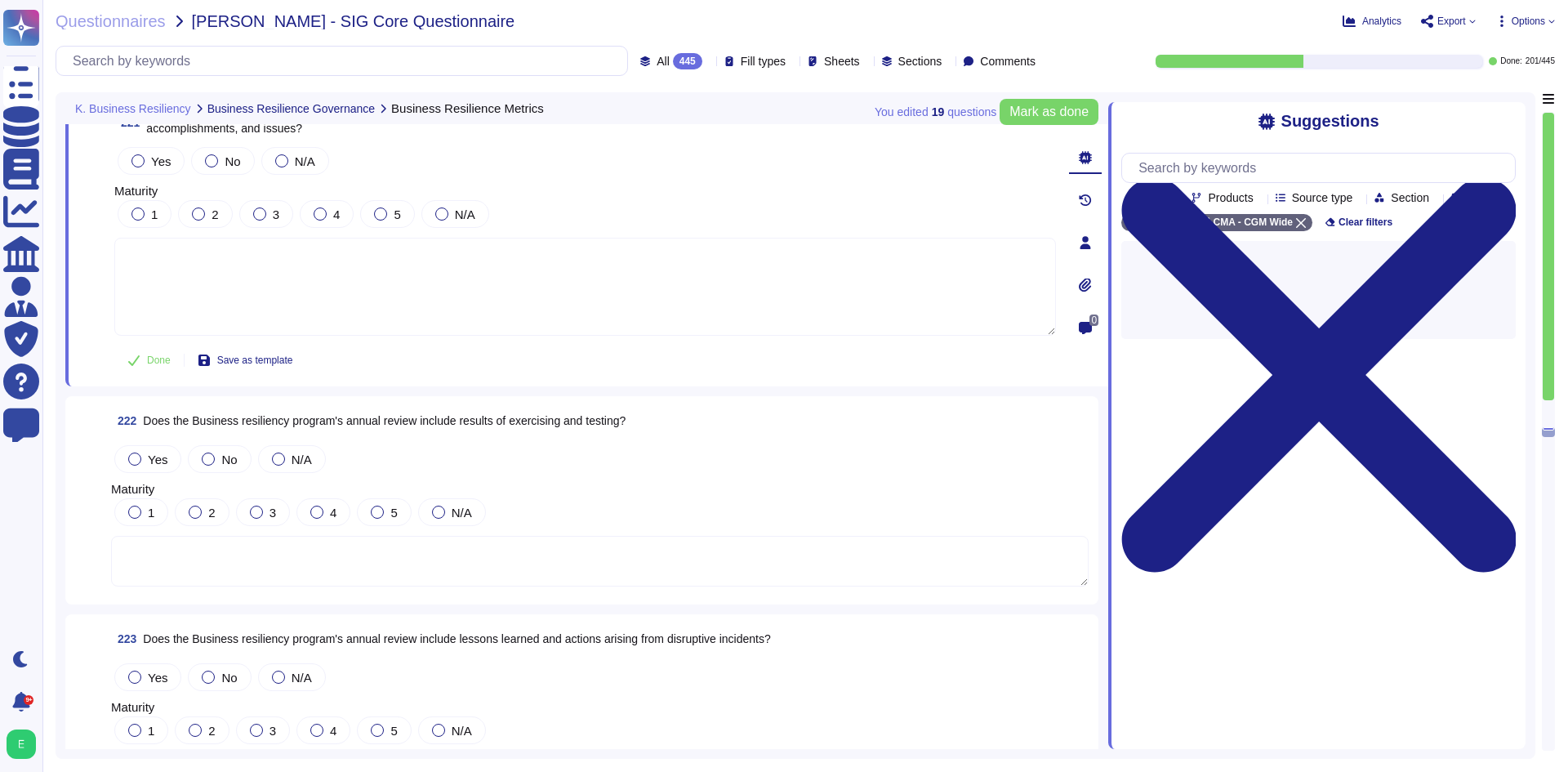
click at [137, 242] on textarea at bounding box center [585, 287] width 941 height 98
click at [144, 161] on div at bounding box center [138, 160] width 13 height 13
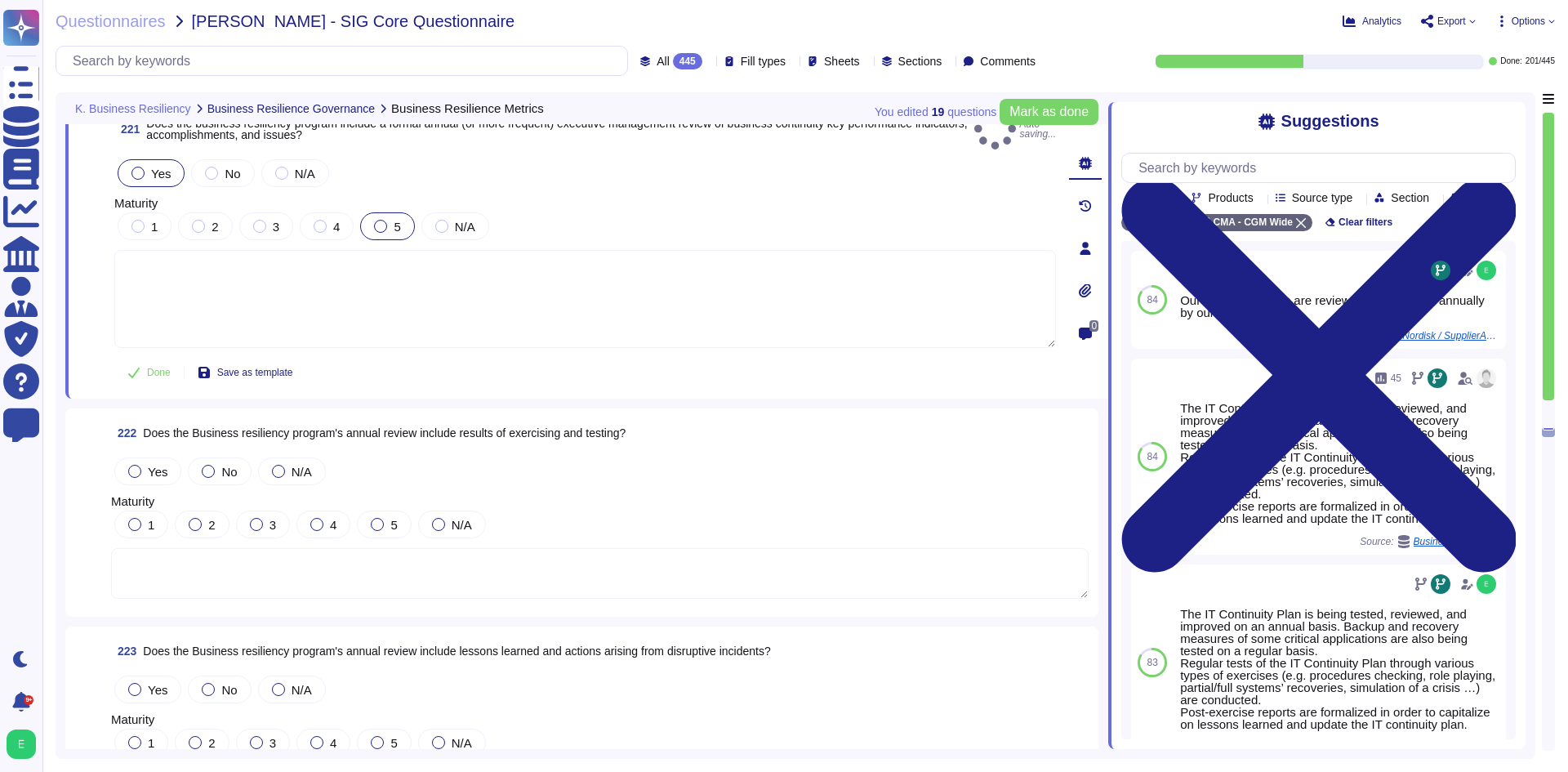
click at [365, 217] on div "5" at bounding box center [387, 226] width 54 height 28
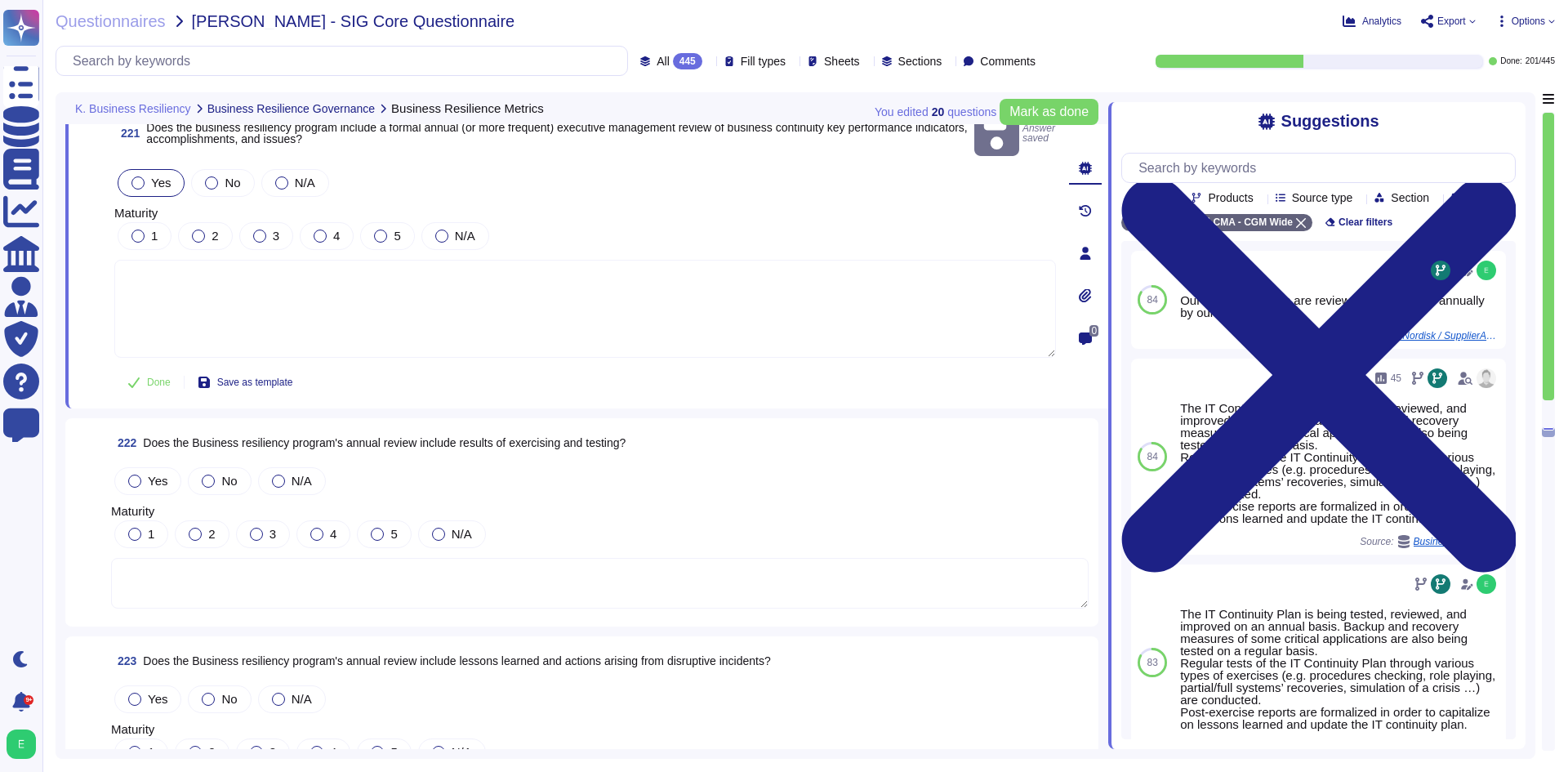
scroll to position [53874, 0]
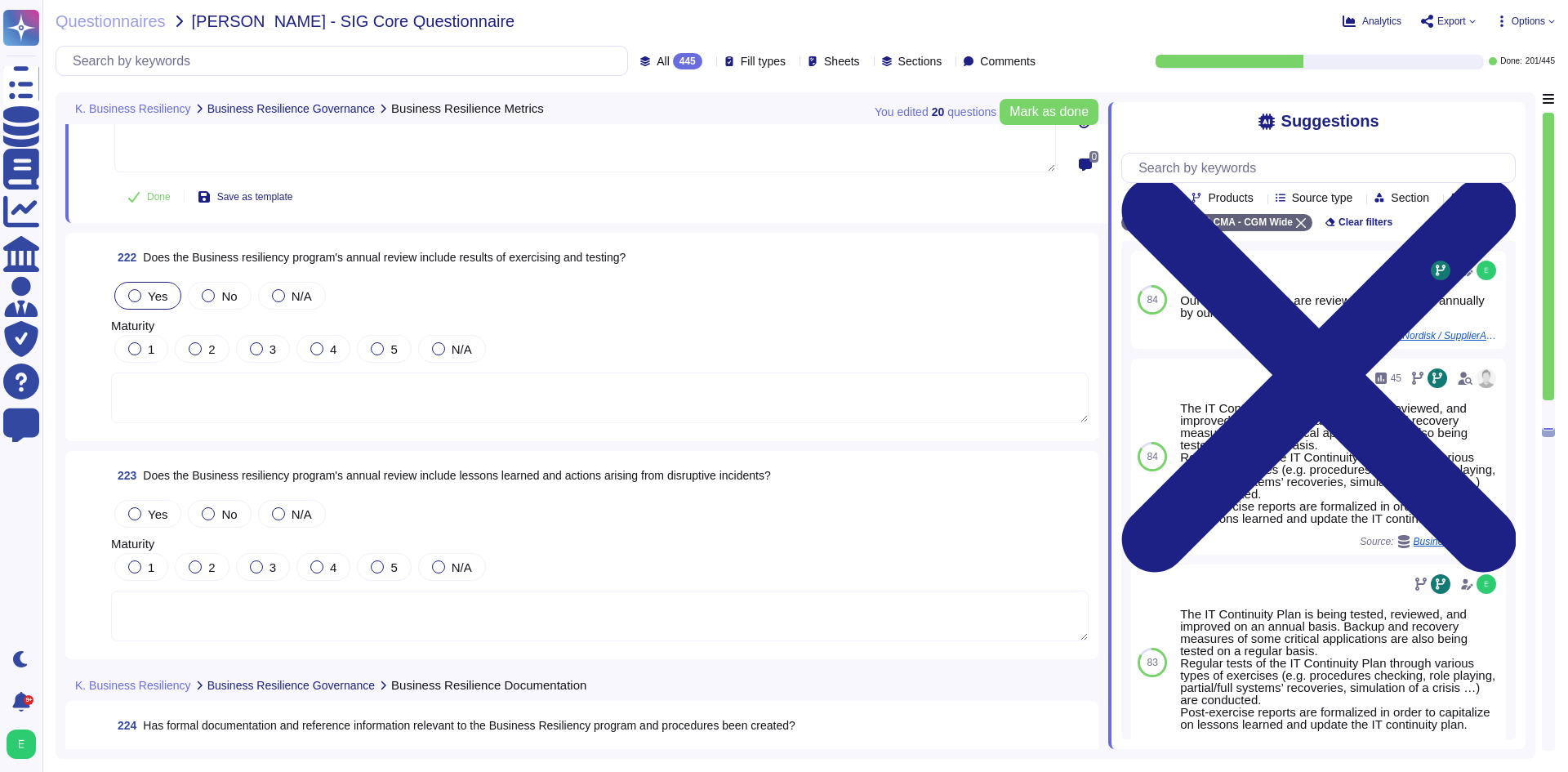
click at [132, 290] on div at bounding box center [134, 295] width 13 height 13
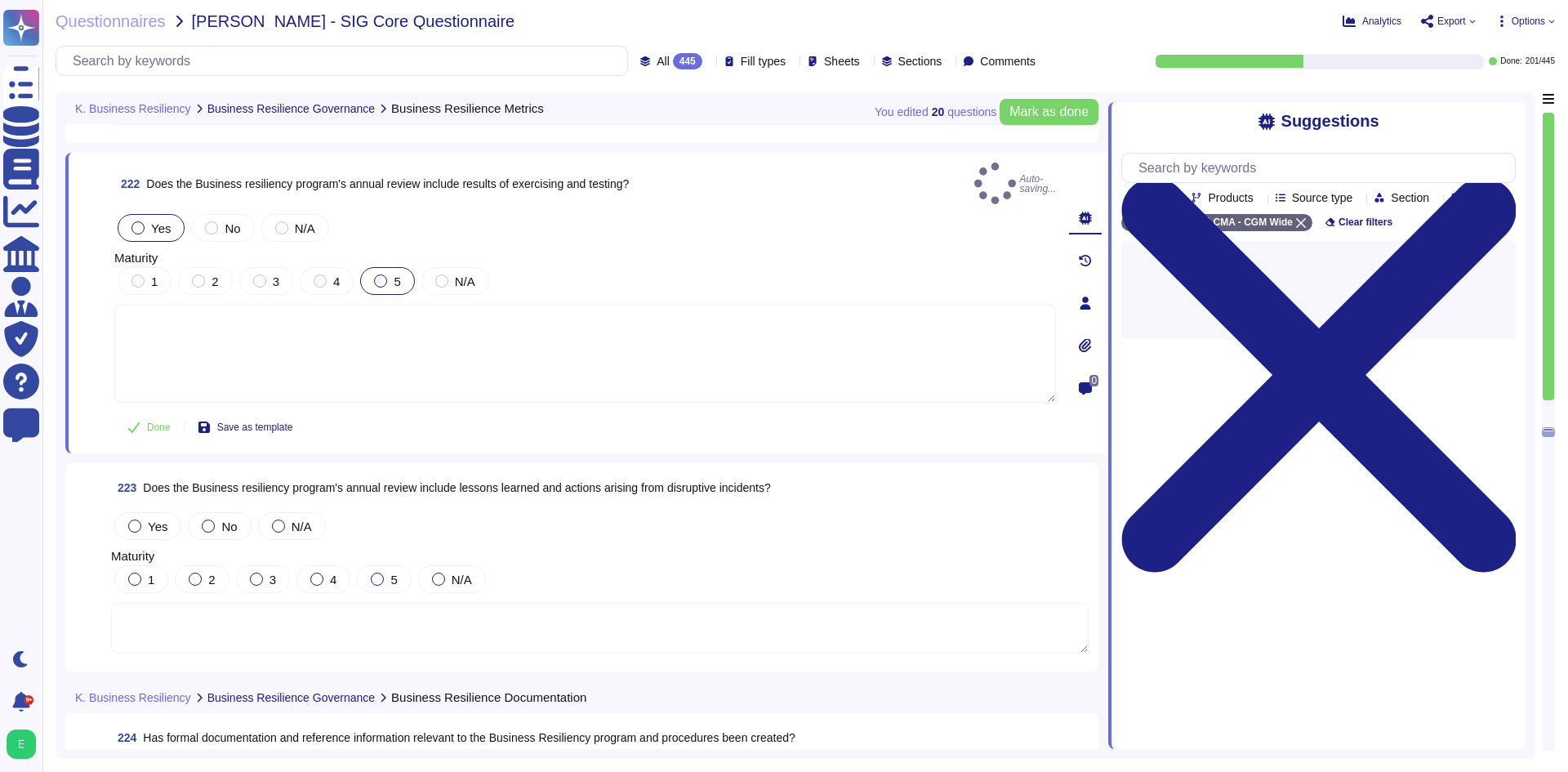
click at [378, 274] on div at bounding box center [380, 280] width 13 height 13
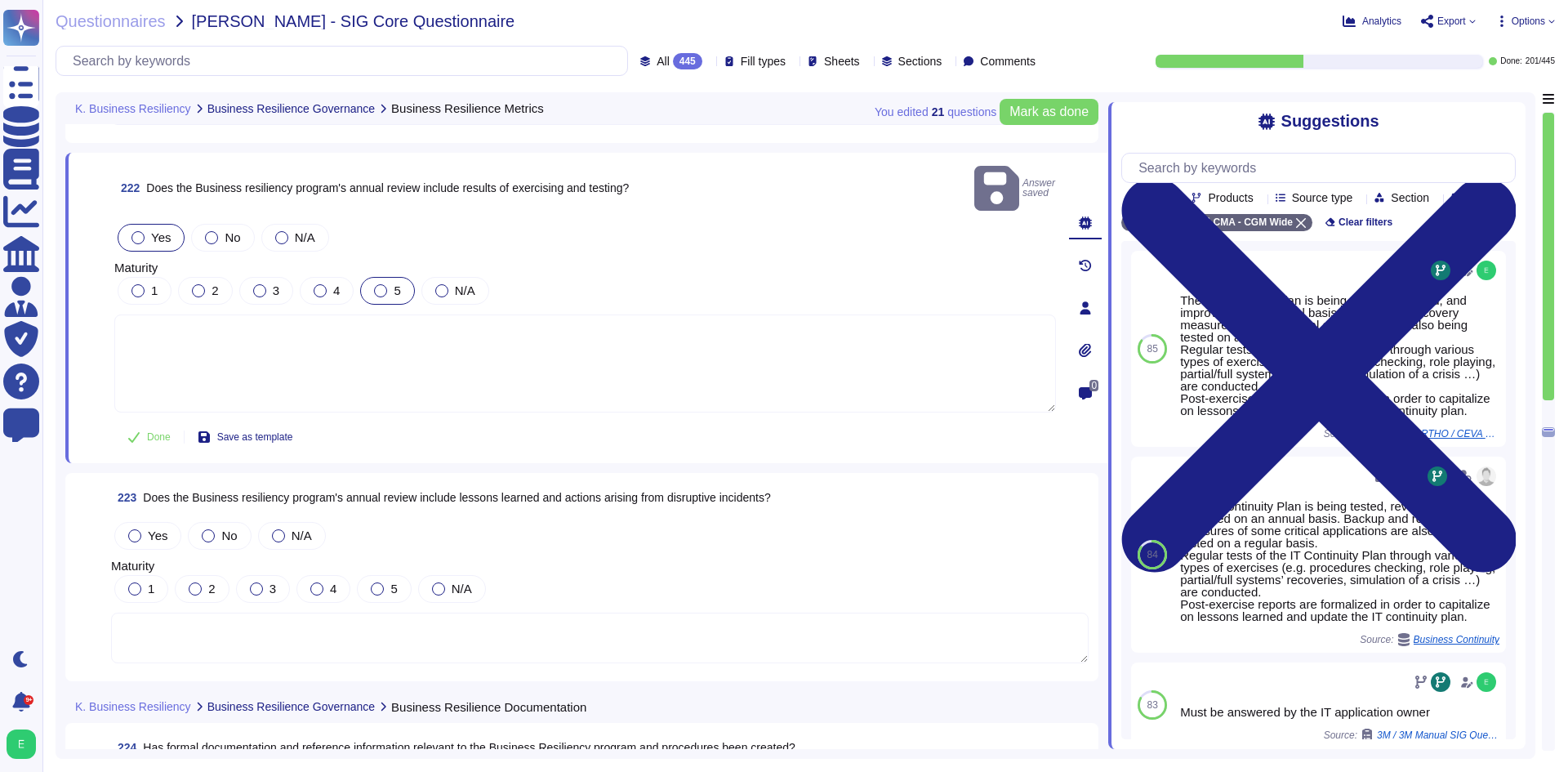
click at [386, 285] on div at bounding box center [380, 291] width 13 height 13
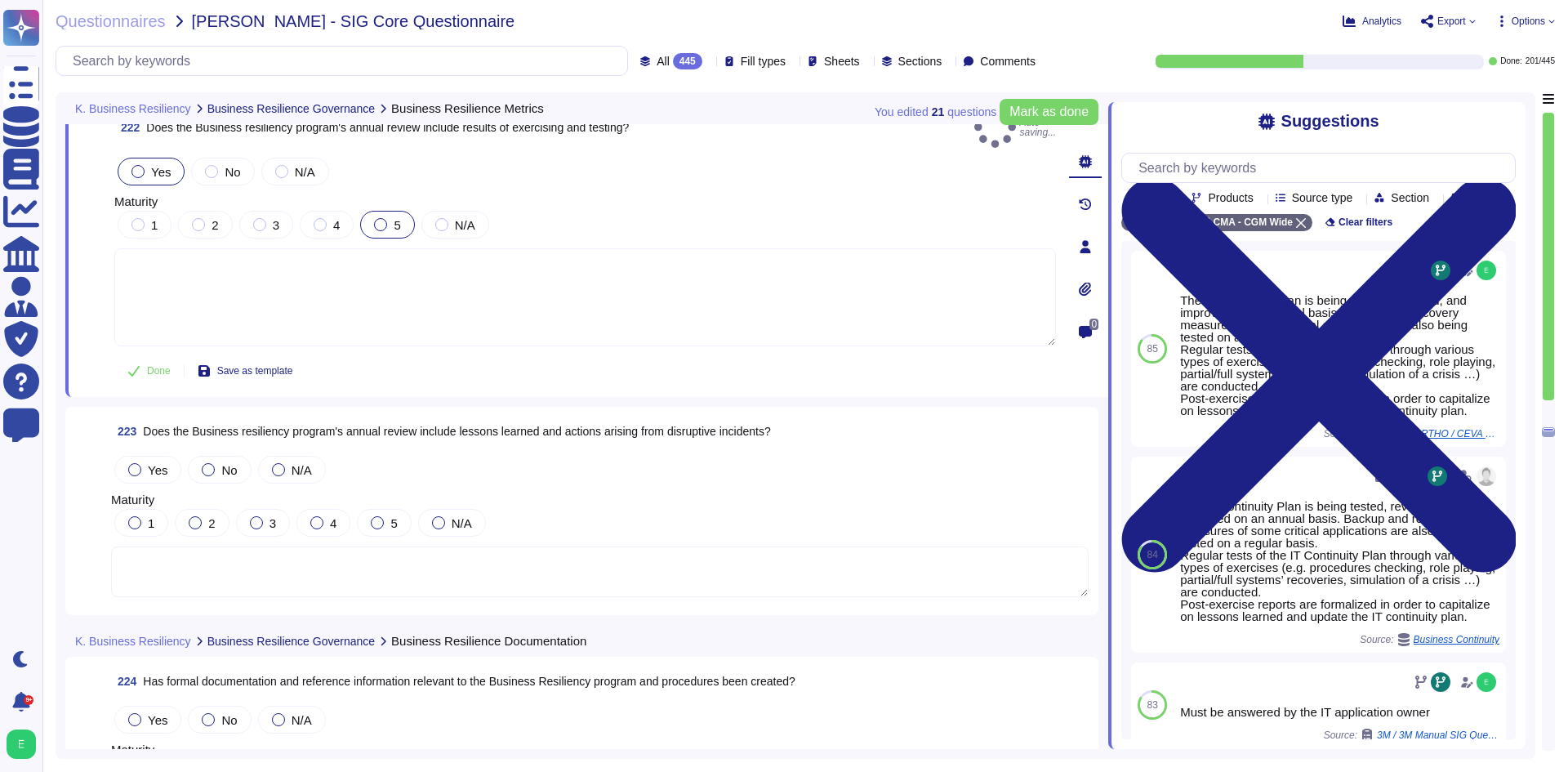
scroll to position [54037, 0]
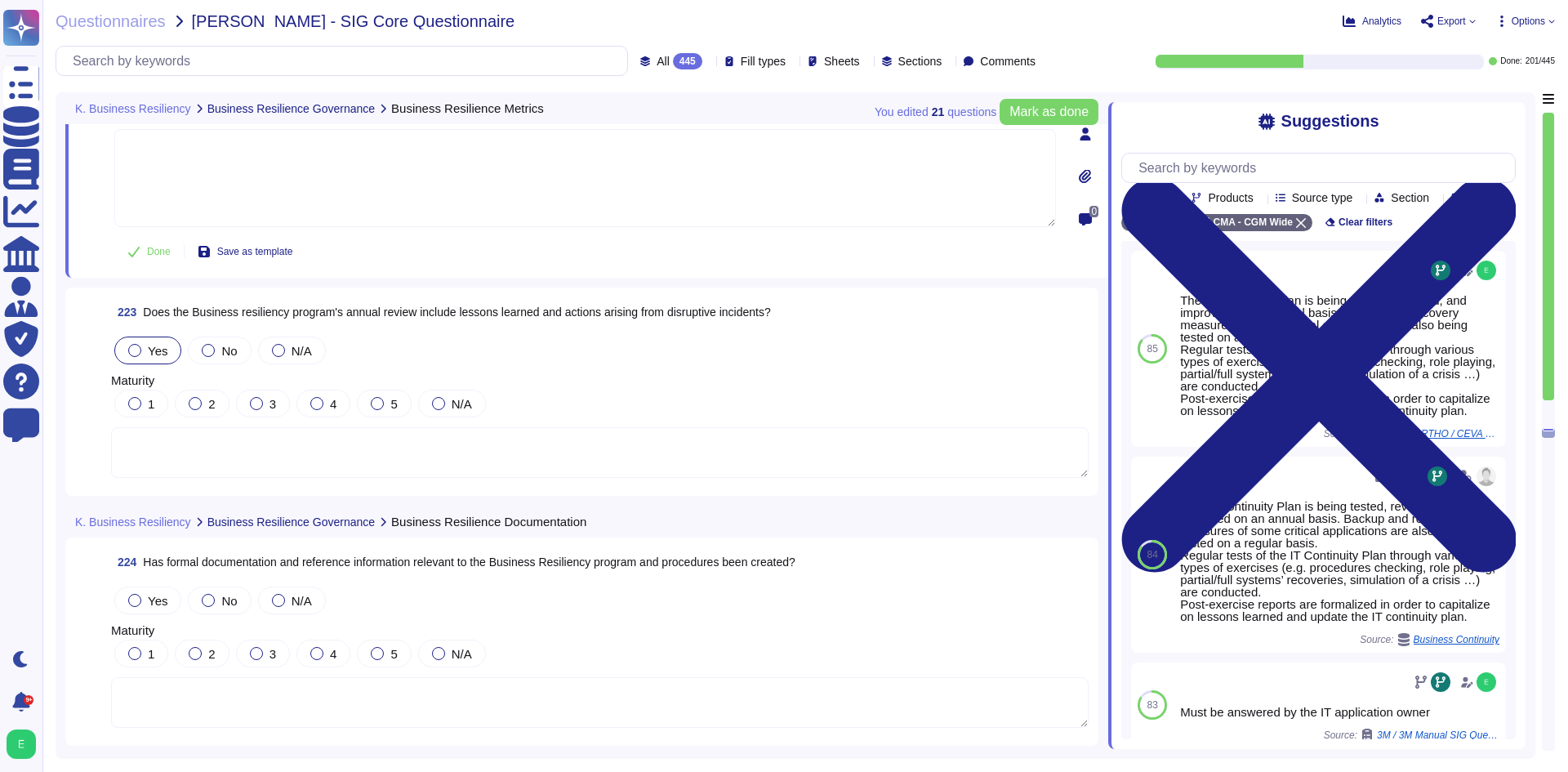
click at [160, 351] on span "Yes" at bounding box center [157, 351] width 20 height 14
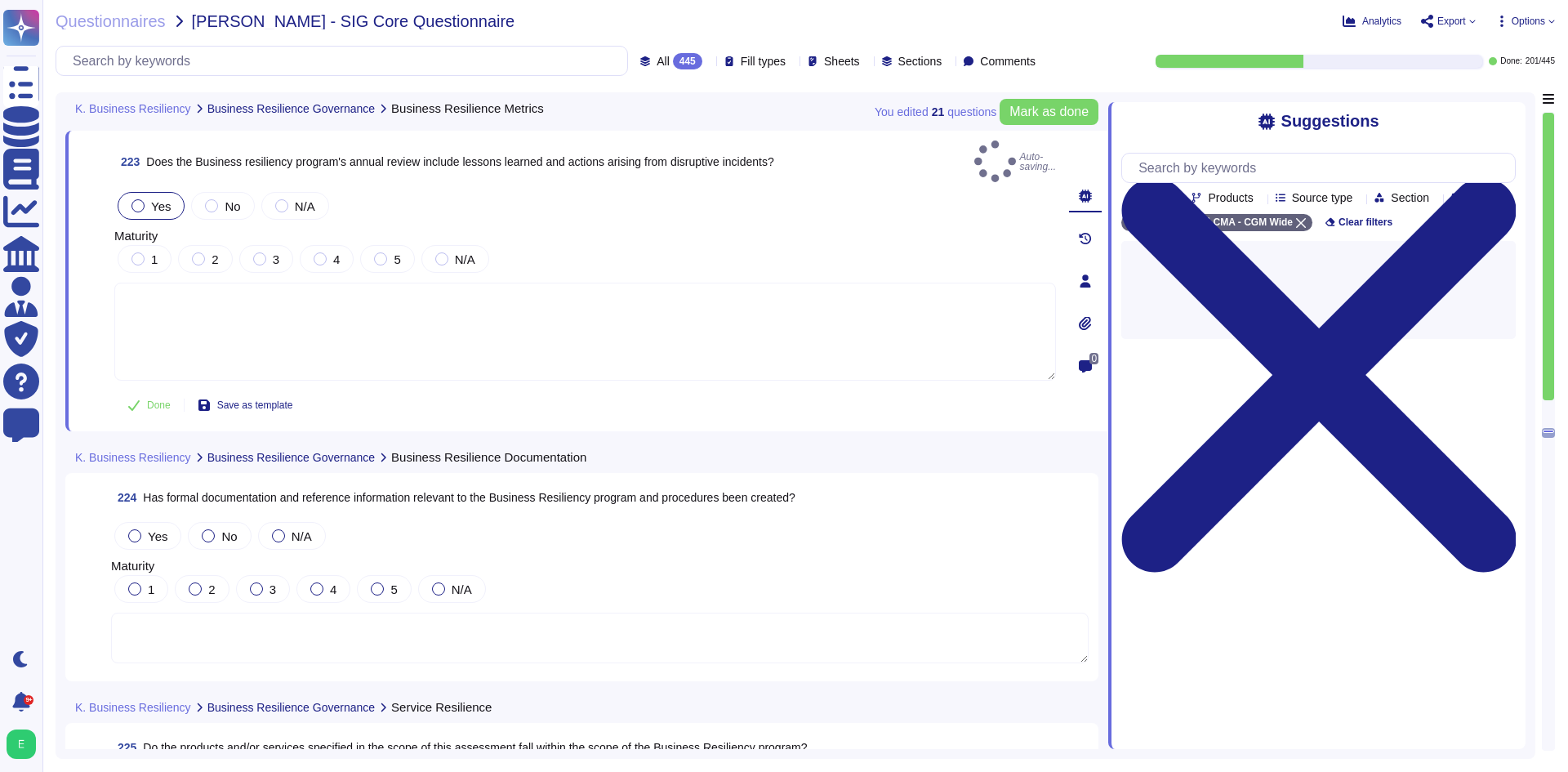
scroll to position [54200, 0]
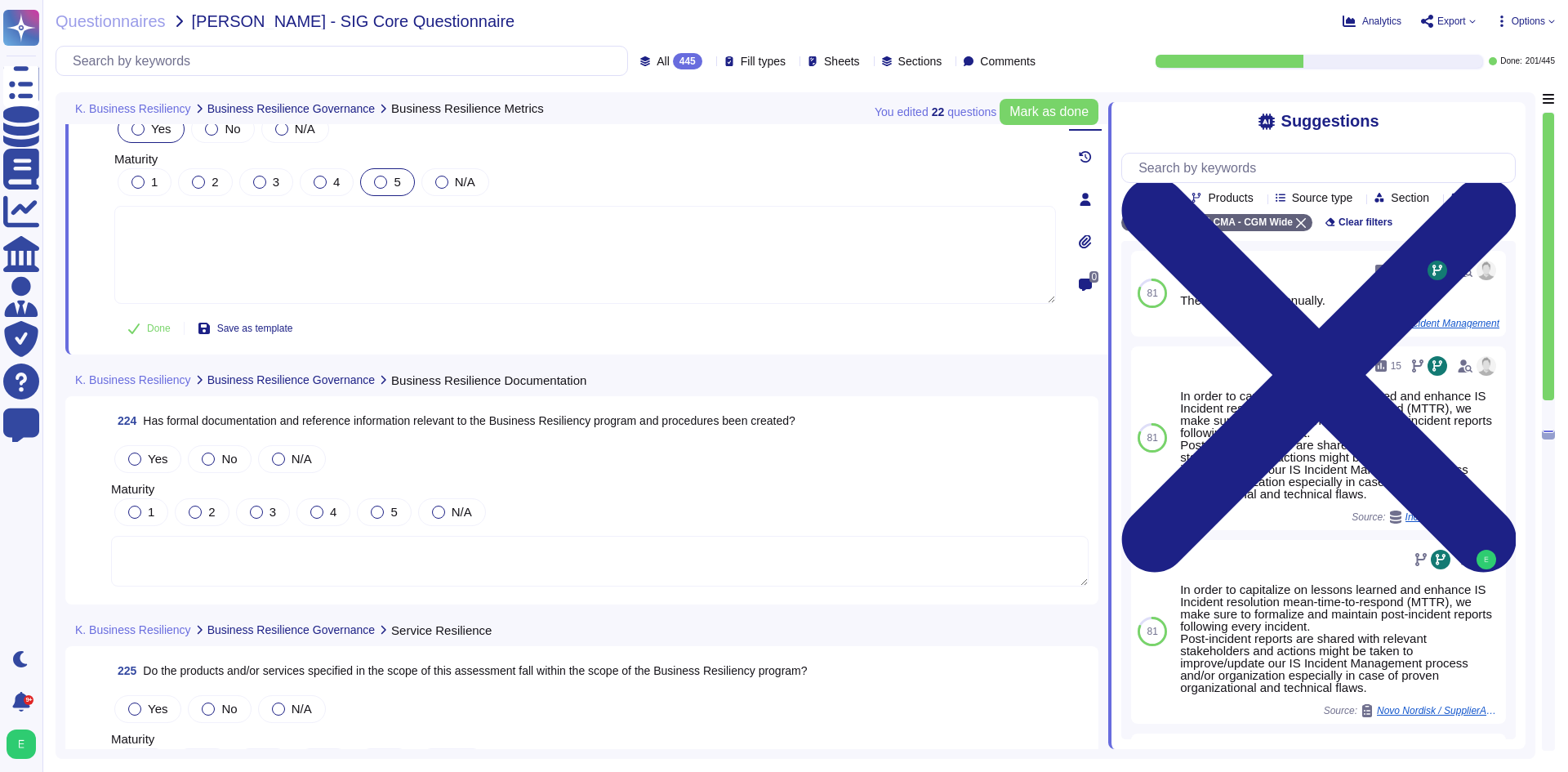
click at [383, 176] on div at bounding box center [380, 182] width 13 height 13
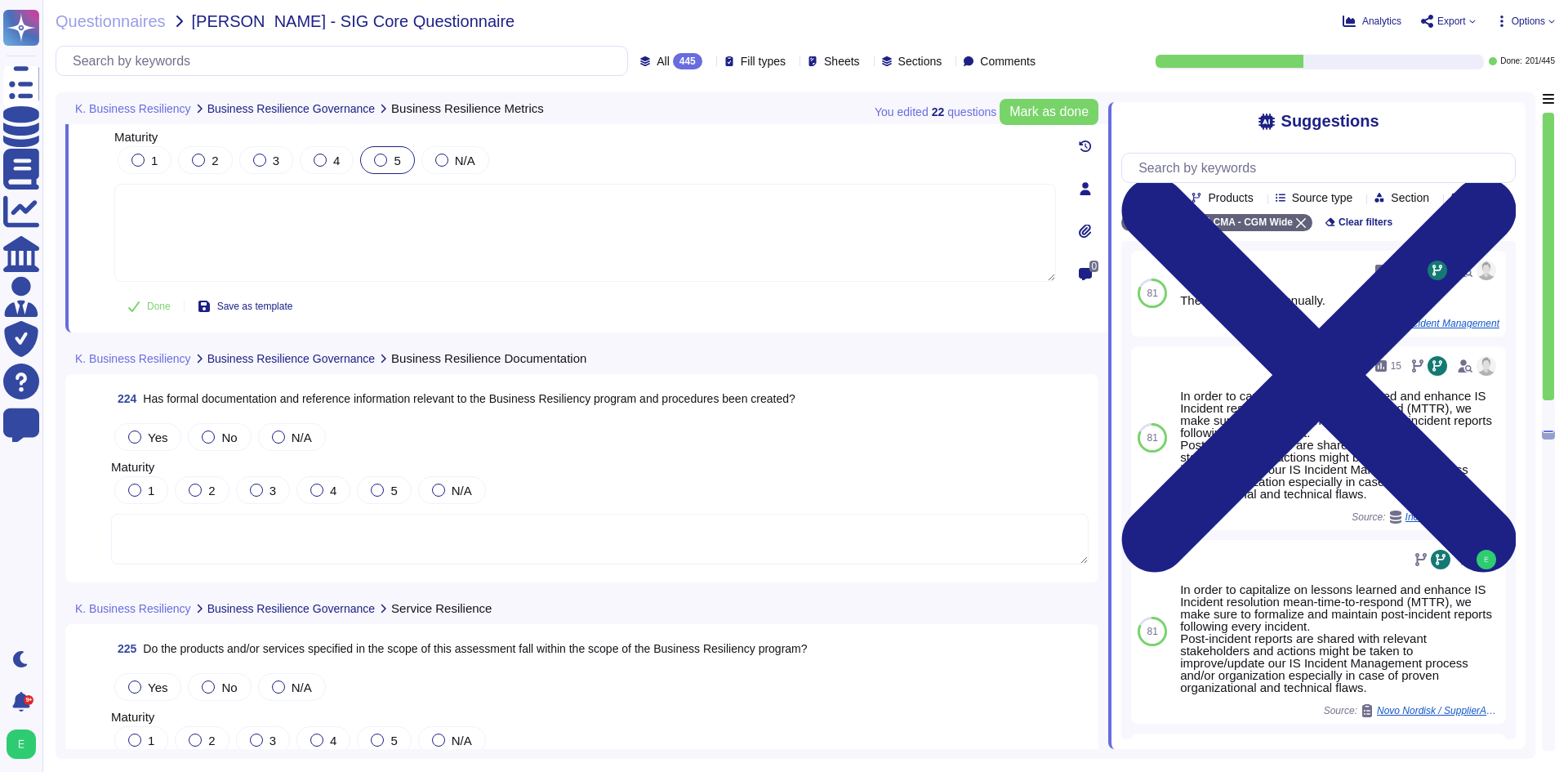
click at [425, 228] on textarea at bounding box center [585, 233] width 941 height 98
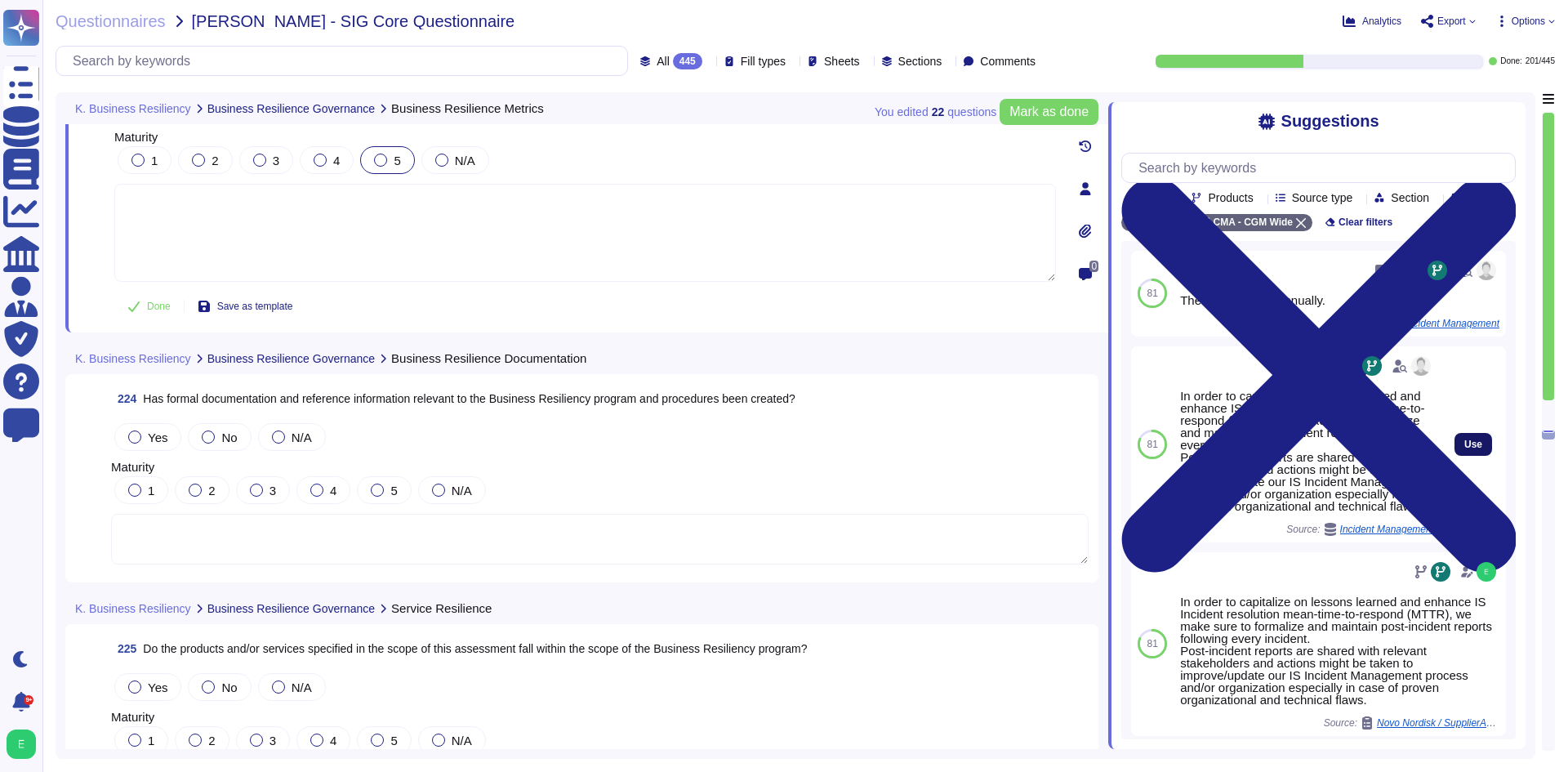
click at [1454, 456] on button "Use" at bounding box center [1473, 444] width 38 height 23
type textarea "In order to capitalize on lessons learned and enhance IS Incident resolution me…"
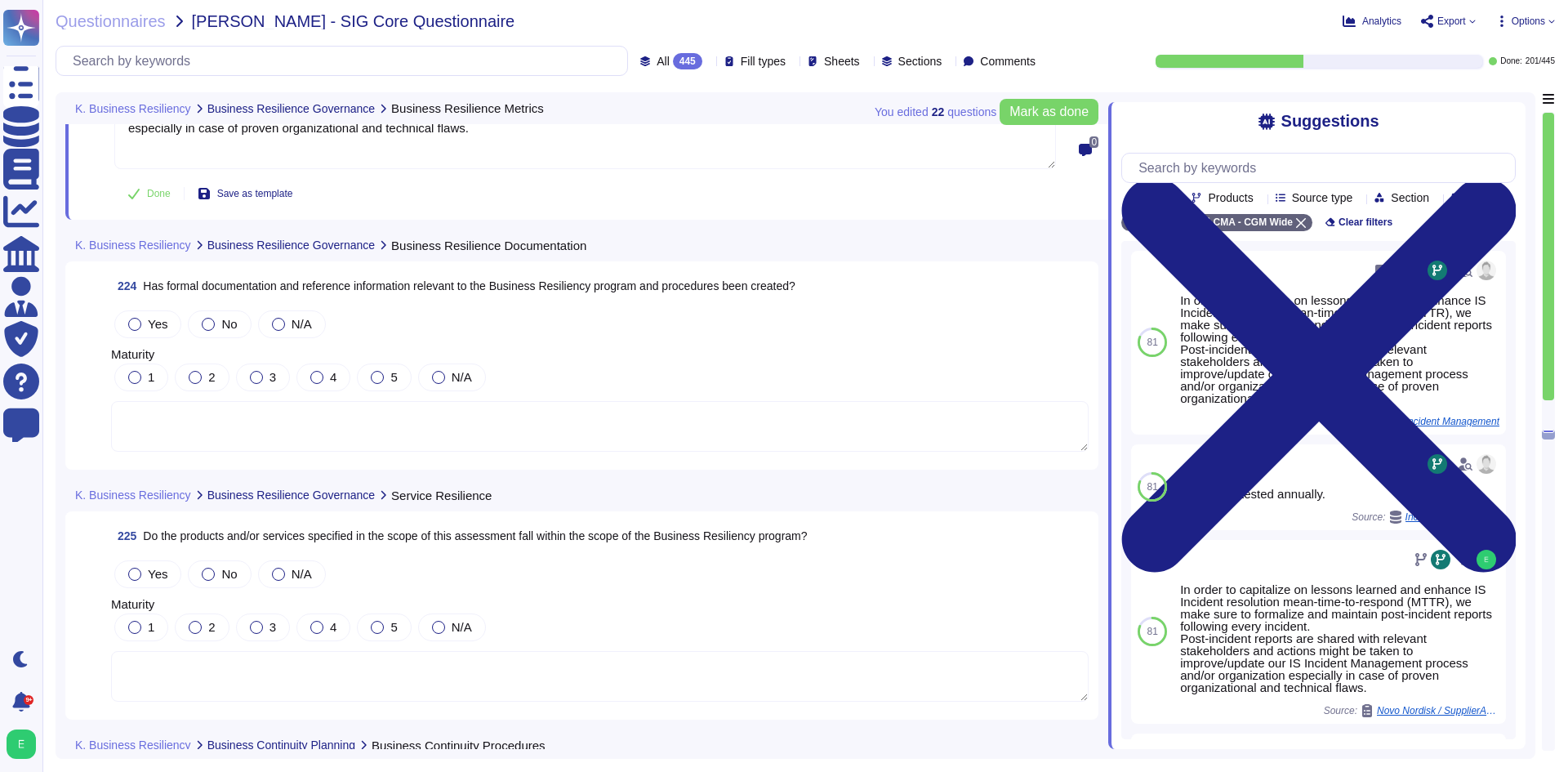
scroll to position [54364, 0]
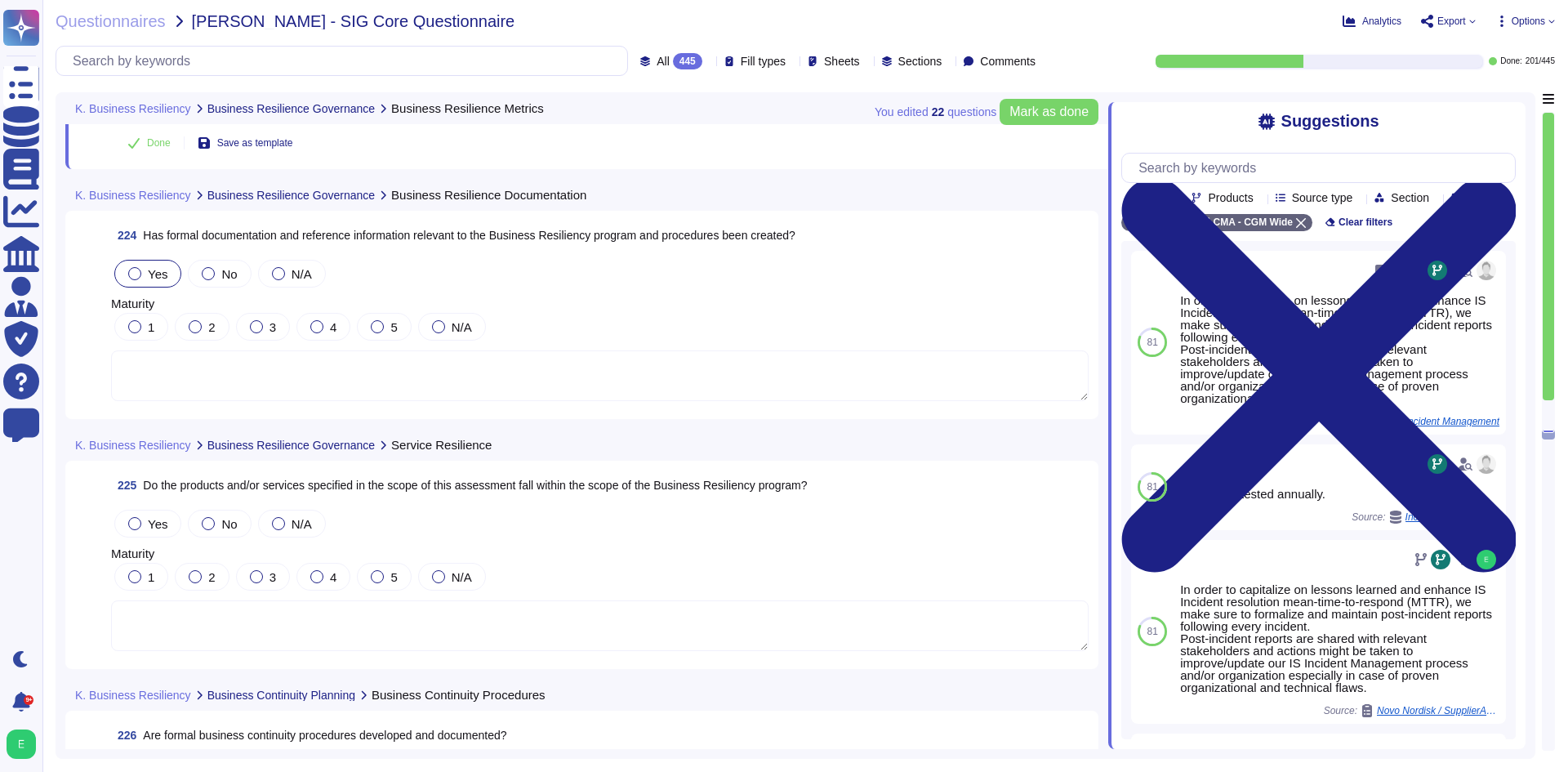
click at [145, 262] on div "Yes" at bounding box center [148, 273] width 67 height 28
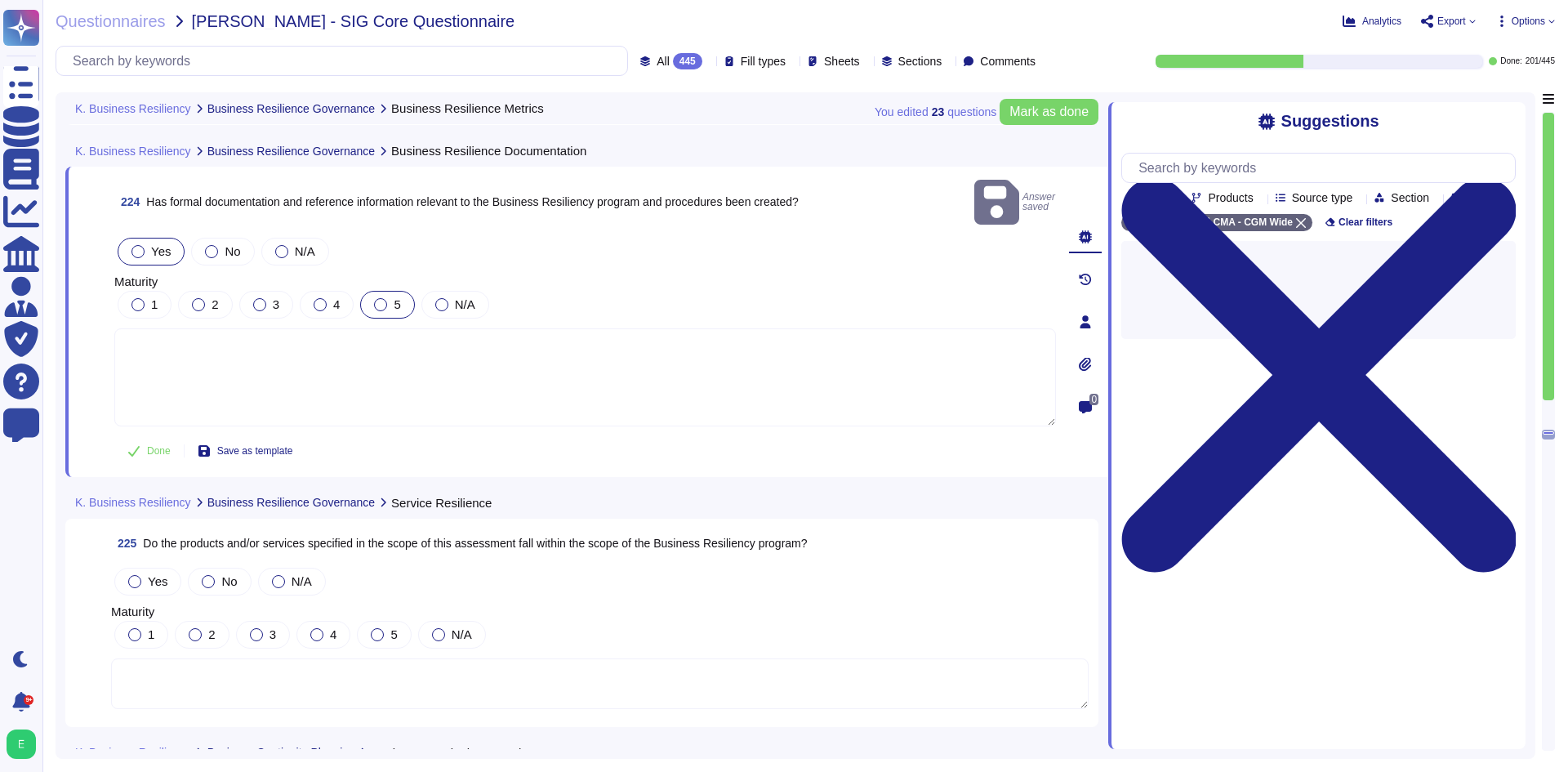
click at [384, 298] on div at bounding box center [380, 304] width 13 height 13
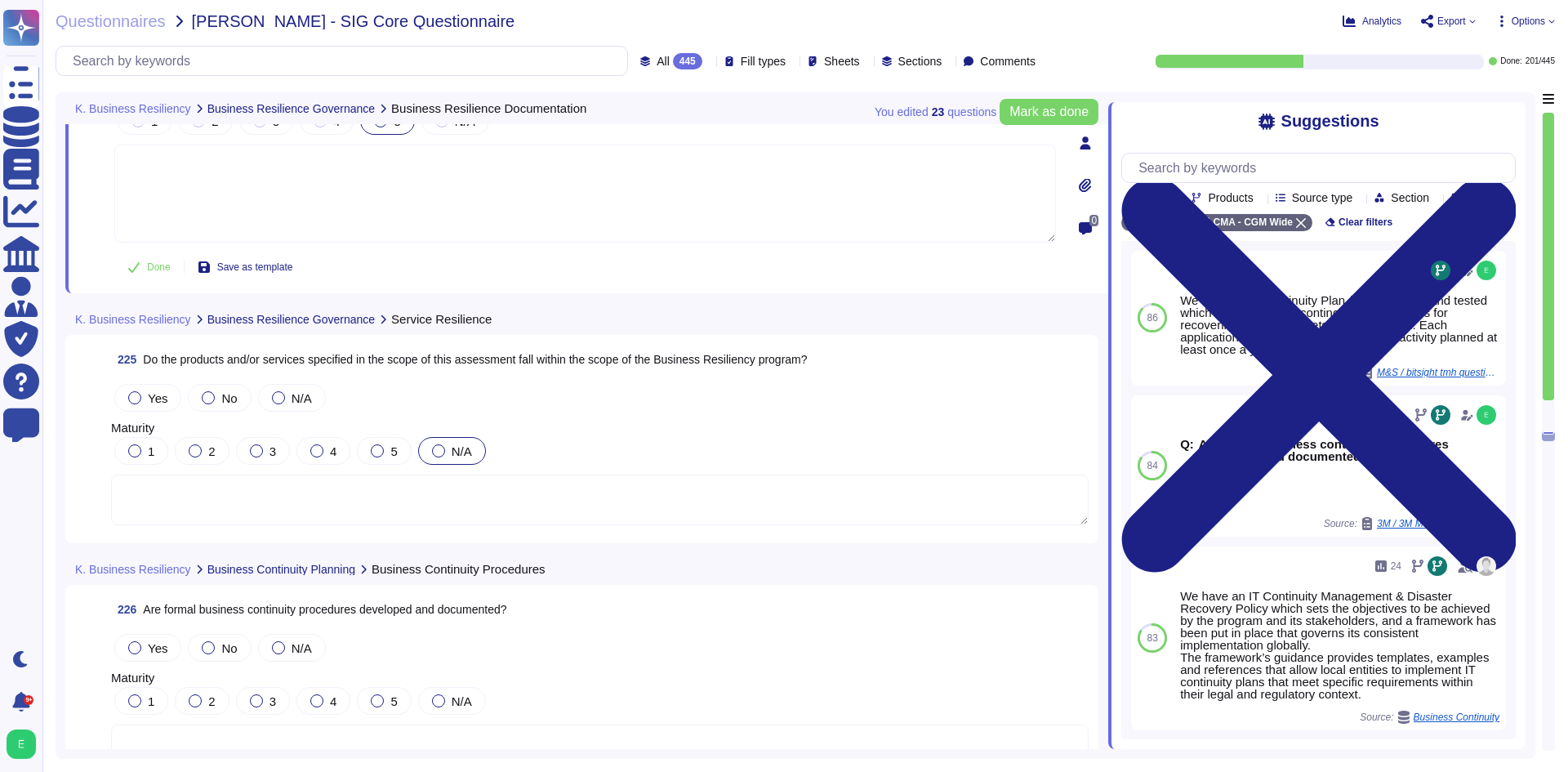
scroll to position [54609, 0]
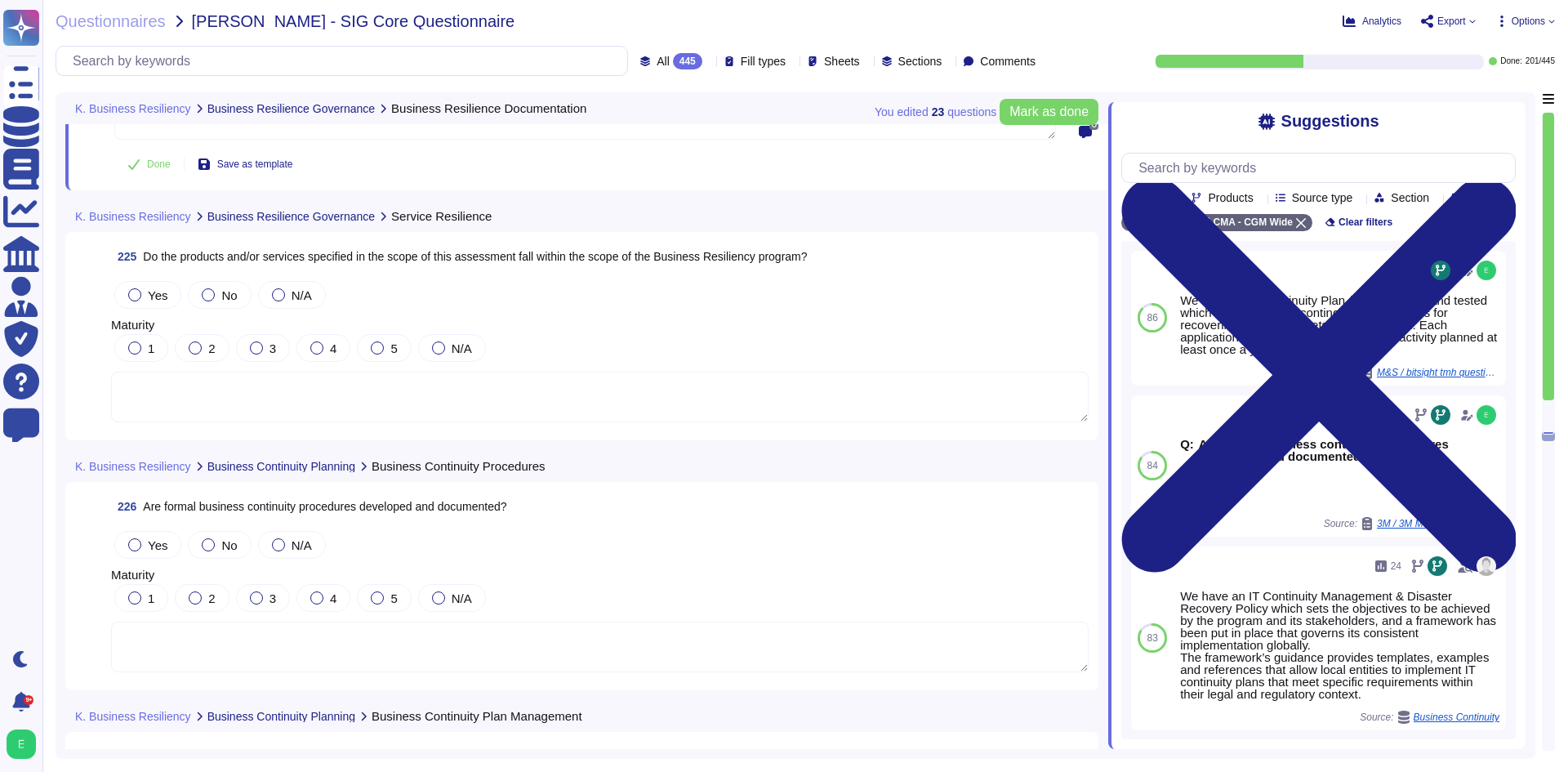
click at [338, 407] on textarea at bounding box center [600, 397] width 978 height 51
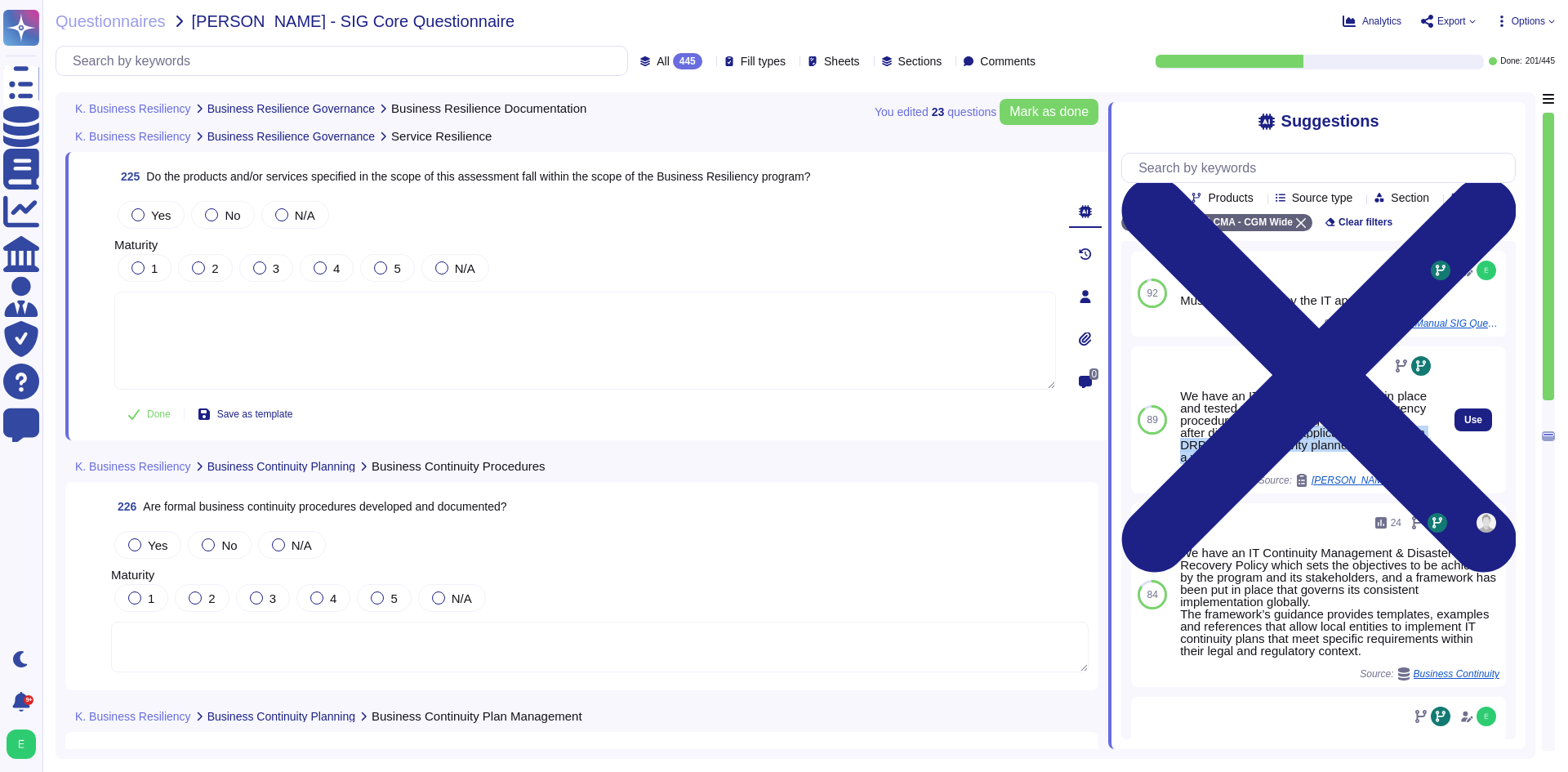
drag, startPoint x: 1379, startPoint y: 474, endPoint x: 1358, endPoint y: 459, distance: 25.8
click at [1358, 459] on div "We have an IT Continuity Plan / DRP in place and tested which contains all the …" at bounding box center [1307, 426] width 254 height 73
copy div "Each application has it's own DRP/Role swap activity planned at least once a ye…"
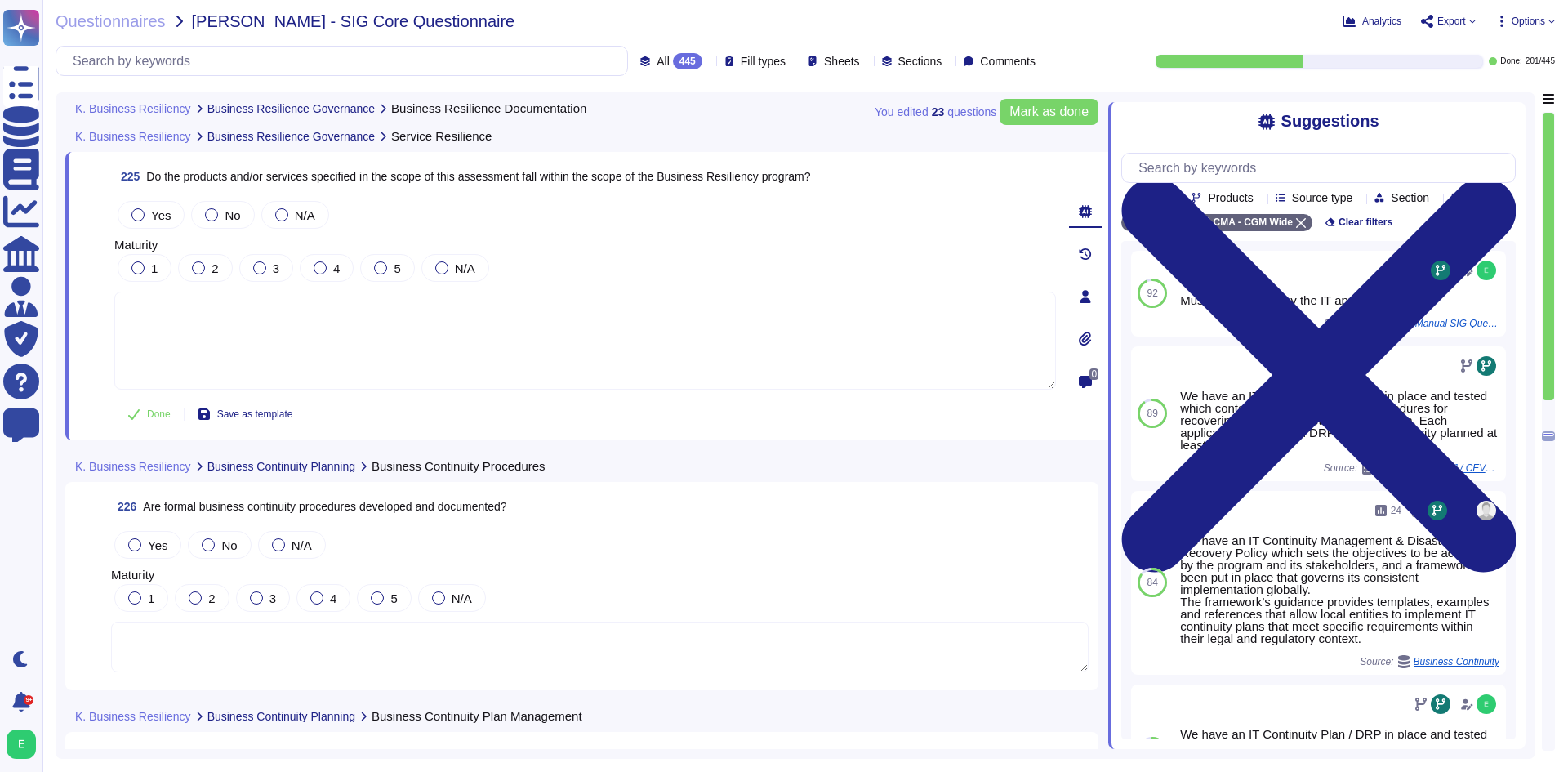
click at [303, 330] on textarea at bounding box center [585, 341] width 941 height 98
click at [225, 218] on span "No" at bounding box center [233, 216] width 16 height 14
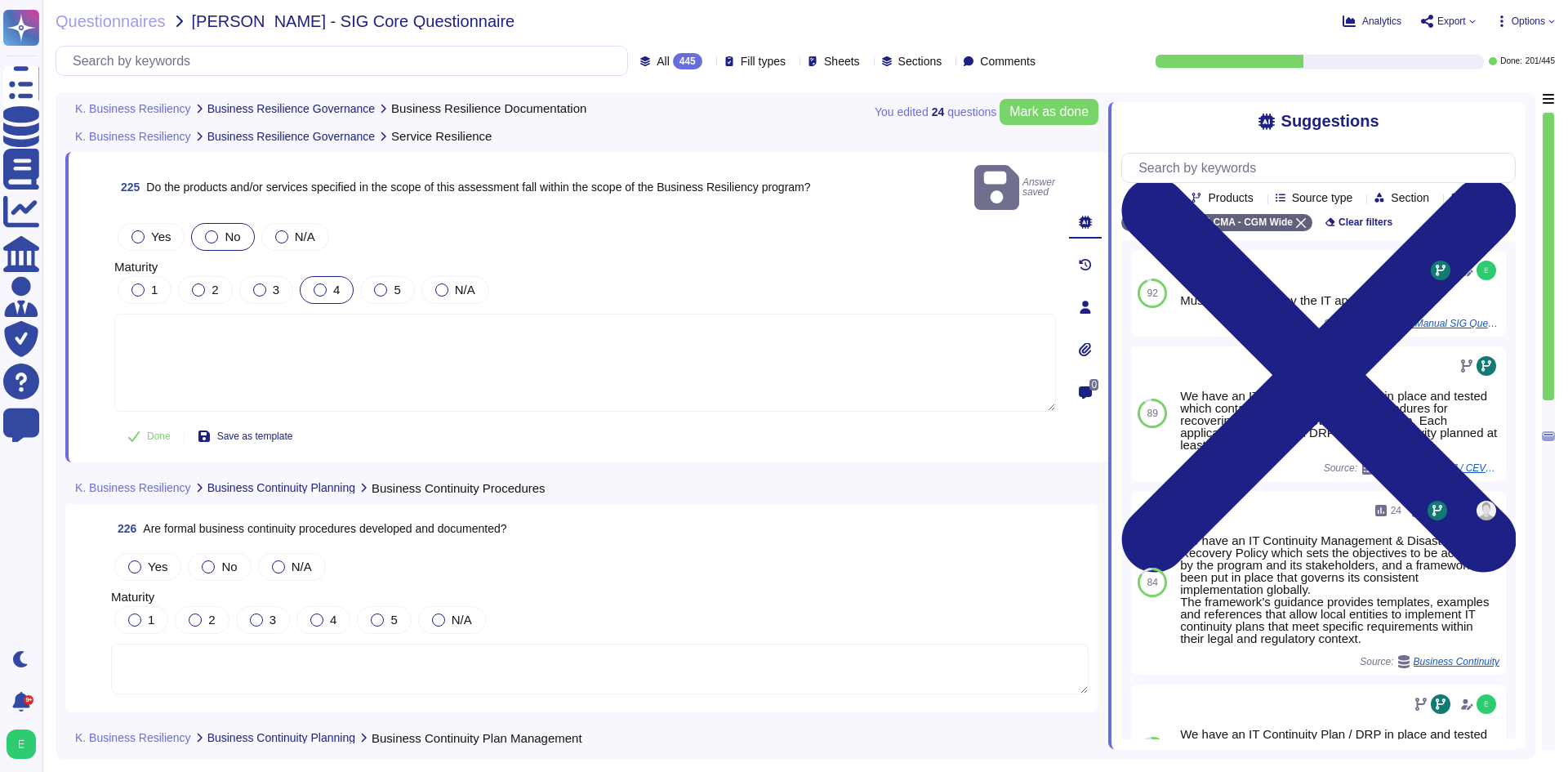
click at [322, 284] on div at bounding box center [320, 290] width 13 height 13
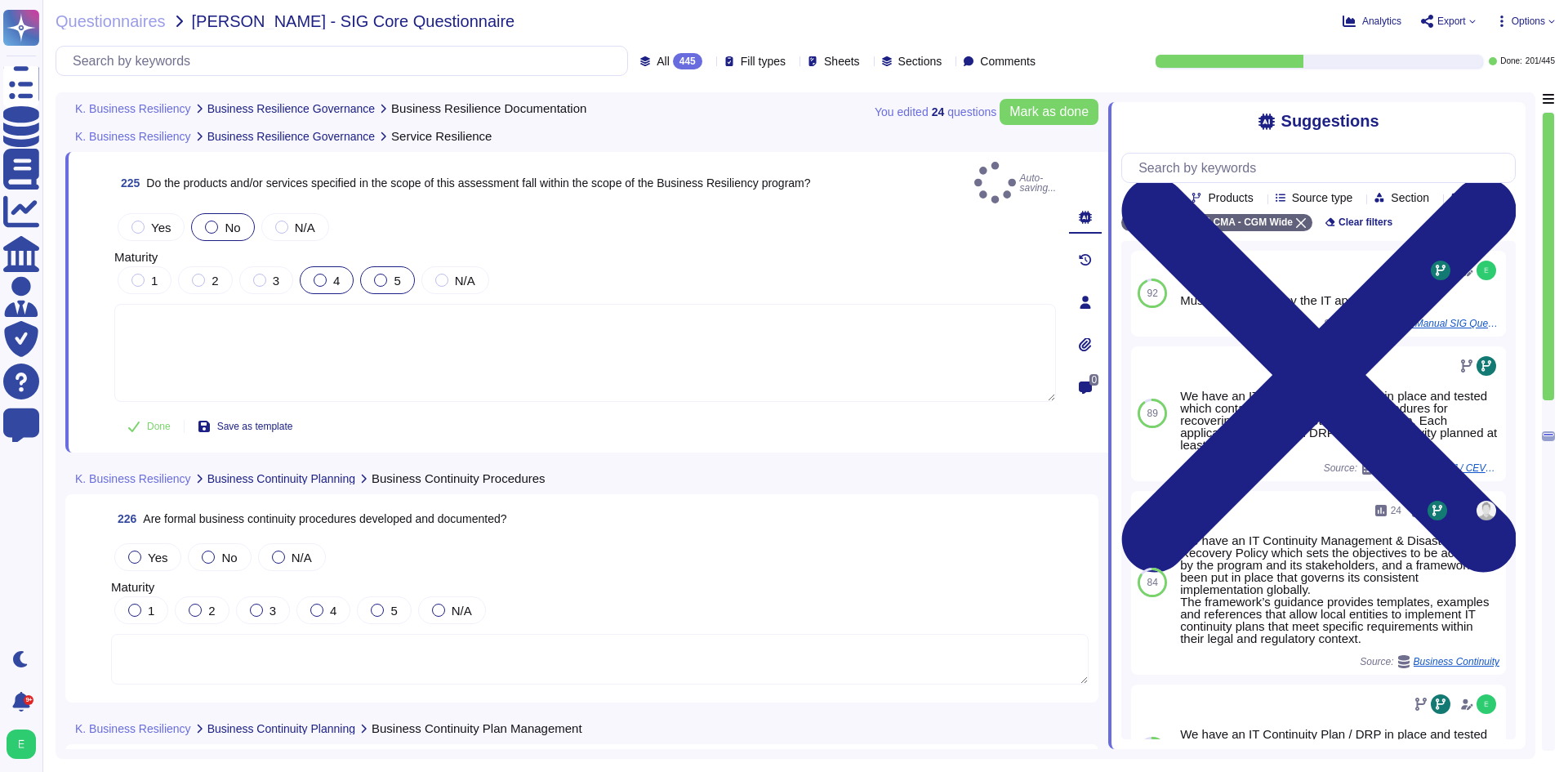
drag, startPoint x: 379, startPoint y: 251, endPoint x: 380, endPoint y: 260, distance: 9.1
click at [380, 263] on div "1 2 3 4 5 N/A" at bounding box center [585, 280] width 941 height 35
click at [381, 273] on div at bounding box center [380, 279] width 13 height 13
click at [343, 322] on textarea at bounding box center [585, 353] width 941 height 98
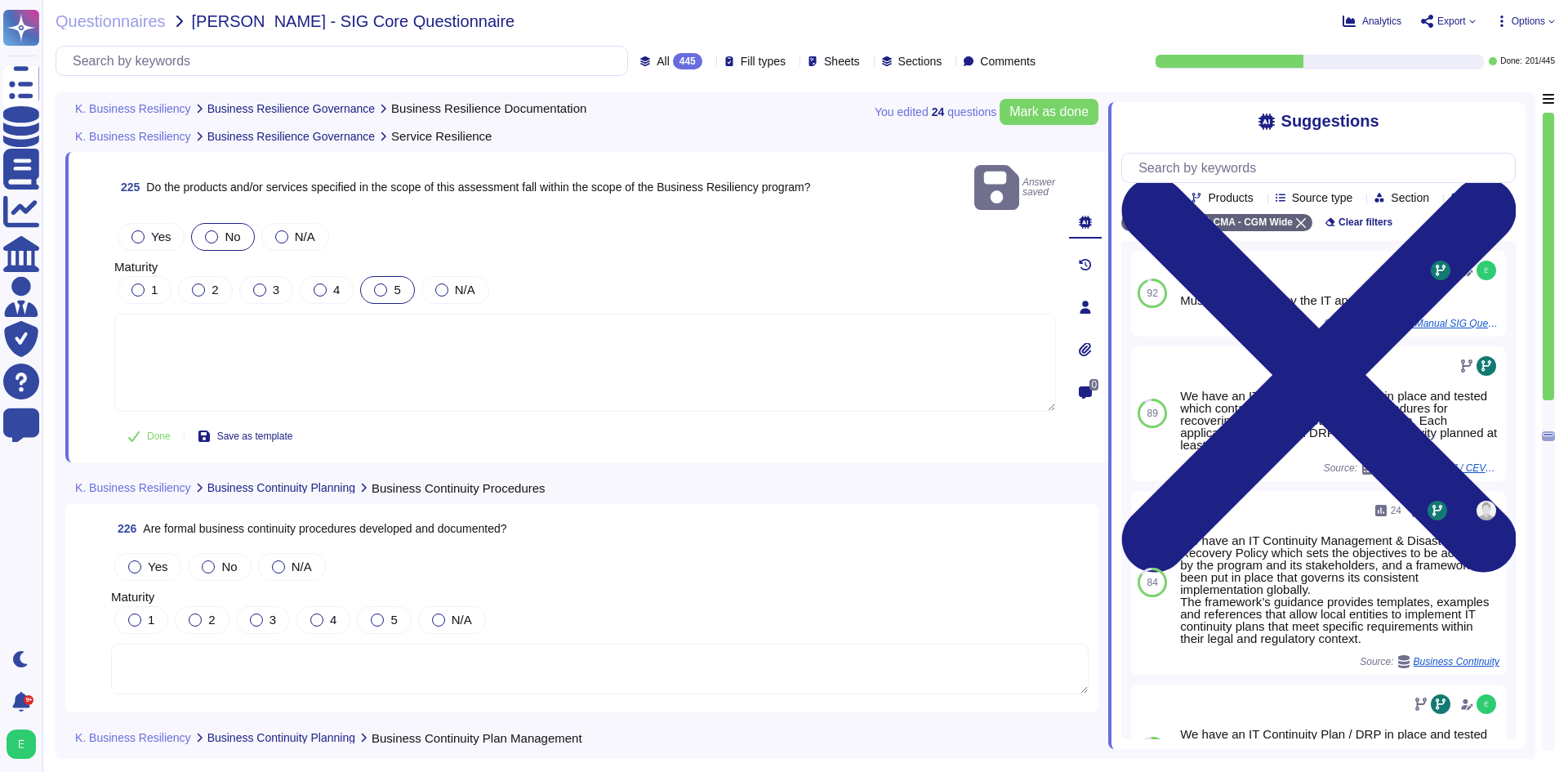
paste textarea "Each application has it's own DRP/Role swap activity planned at least once a ye…"
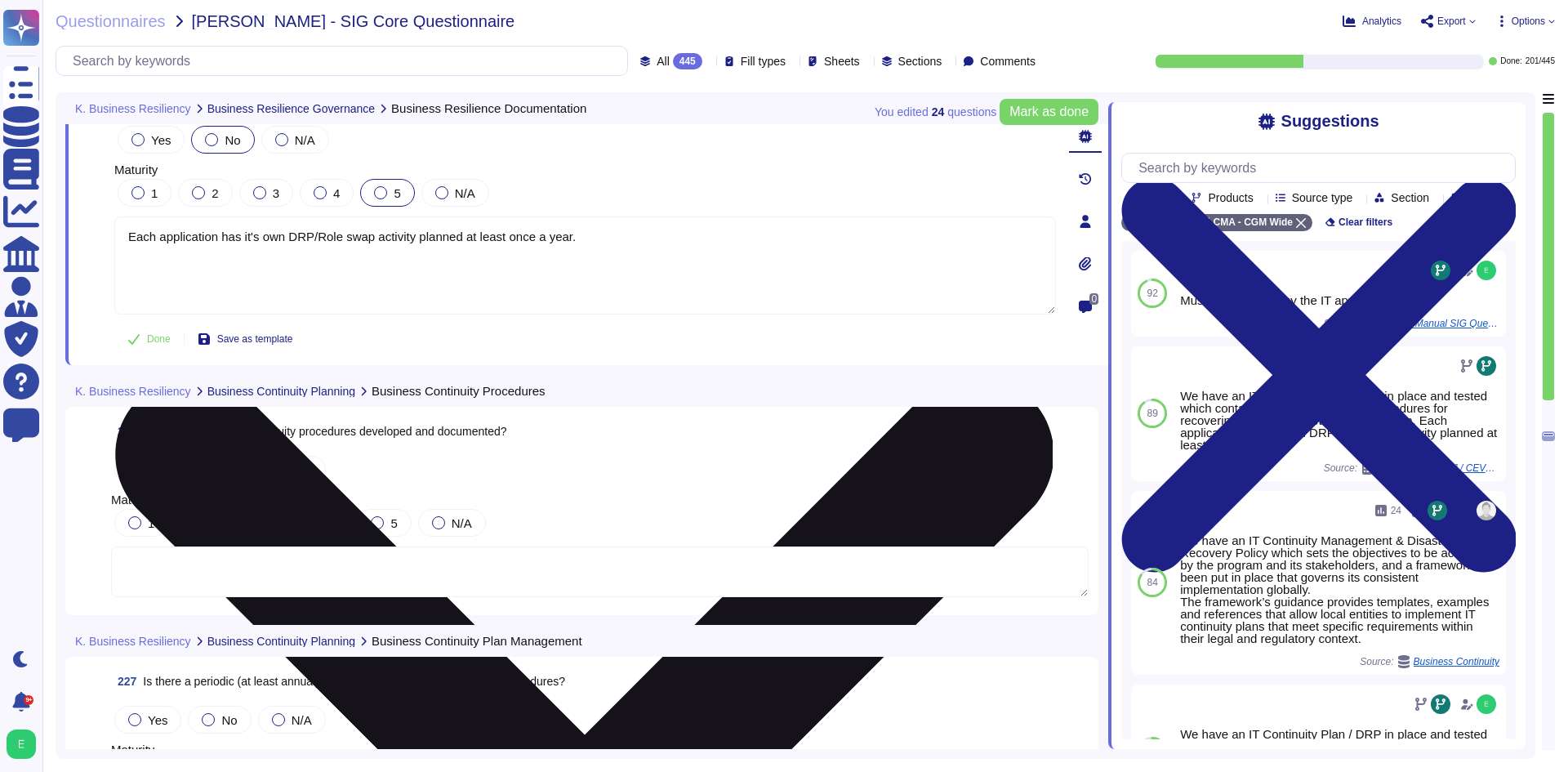
scroll to position [54773, 0]
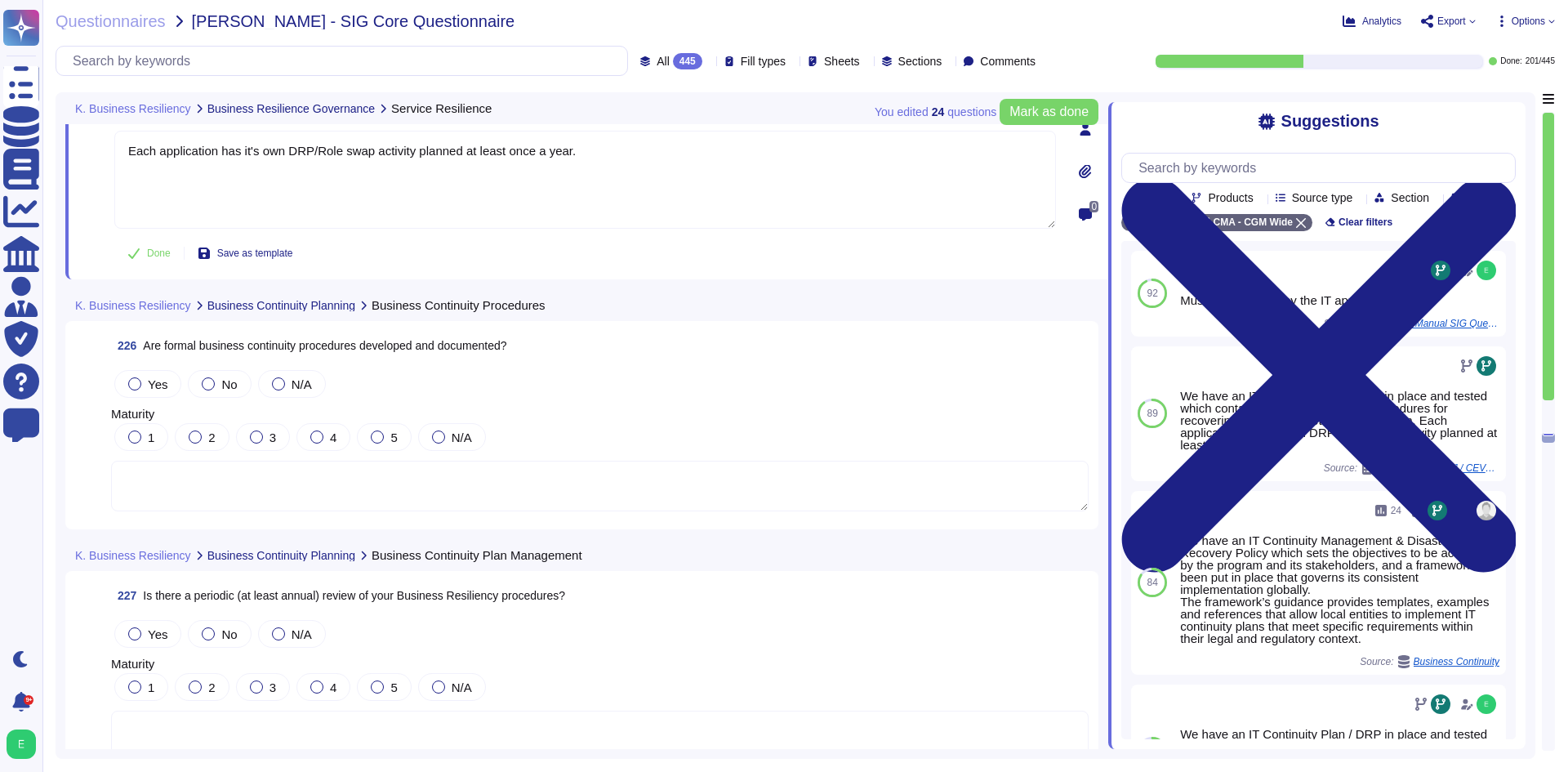
click at [322, 483] on textarea at bounding box center [600, 486] width 978 height 51
type textarea "Each application has it's own DRP/Role swap activity planned at least once a ye…"
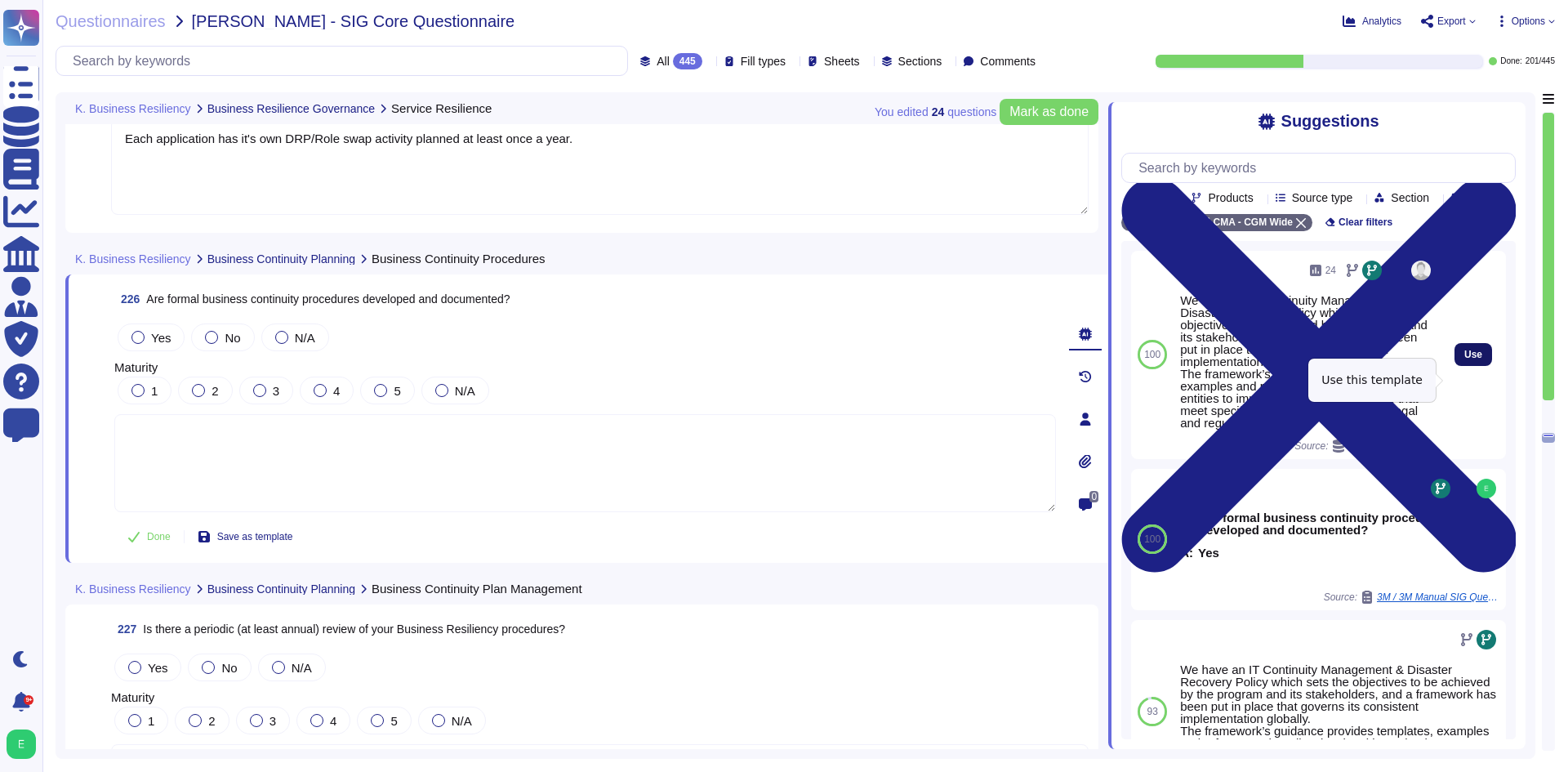
click at [1465, 360] on span "Use" at bounding box center [1473, 355] width 18 height 9
type textarea "We have an IT Continuity Management & Disaster Recovery Policy which sets the o…"
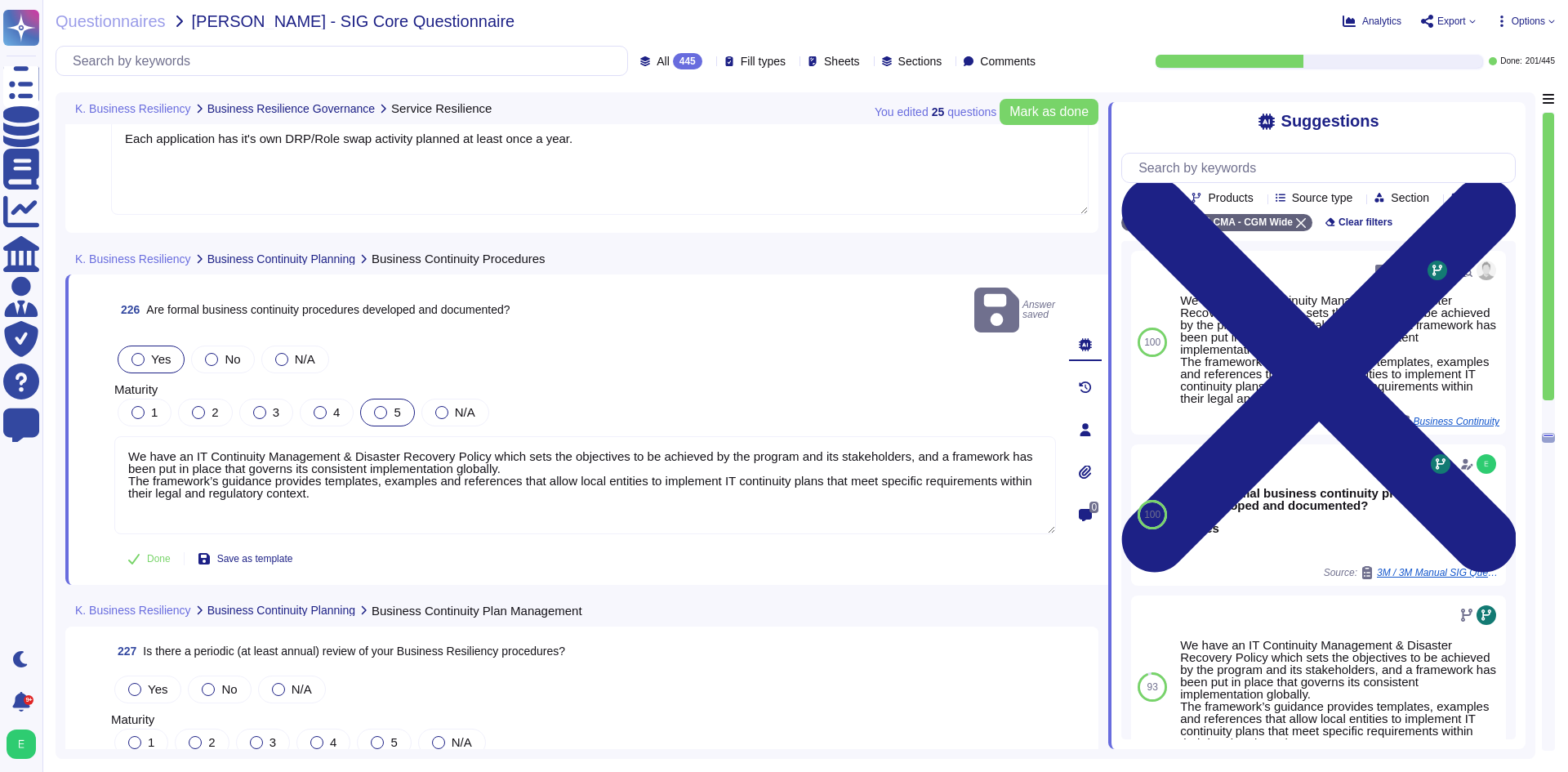
click at [379, 406] on div at bounding box center [380, 412] width 13 height 13
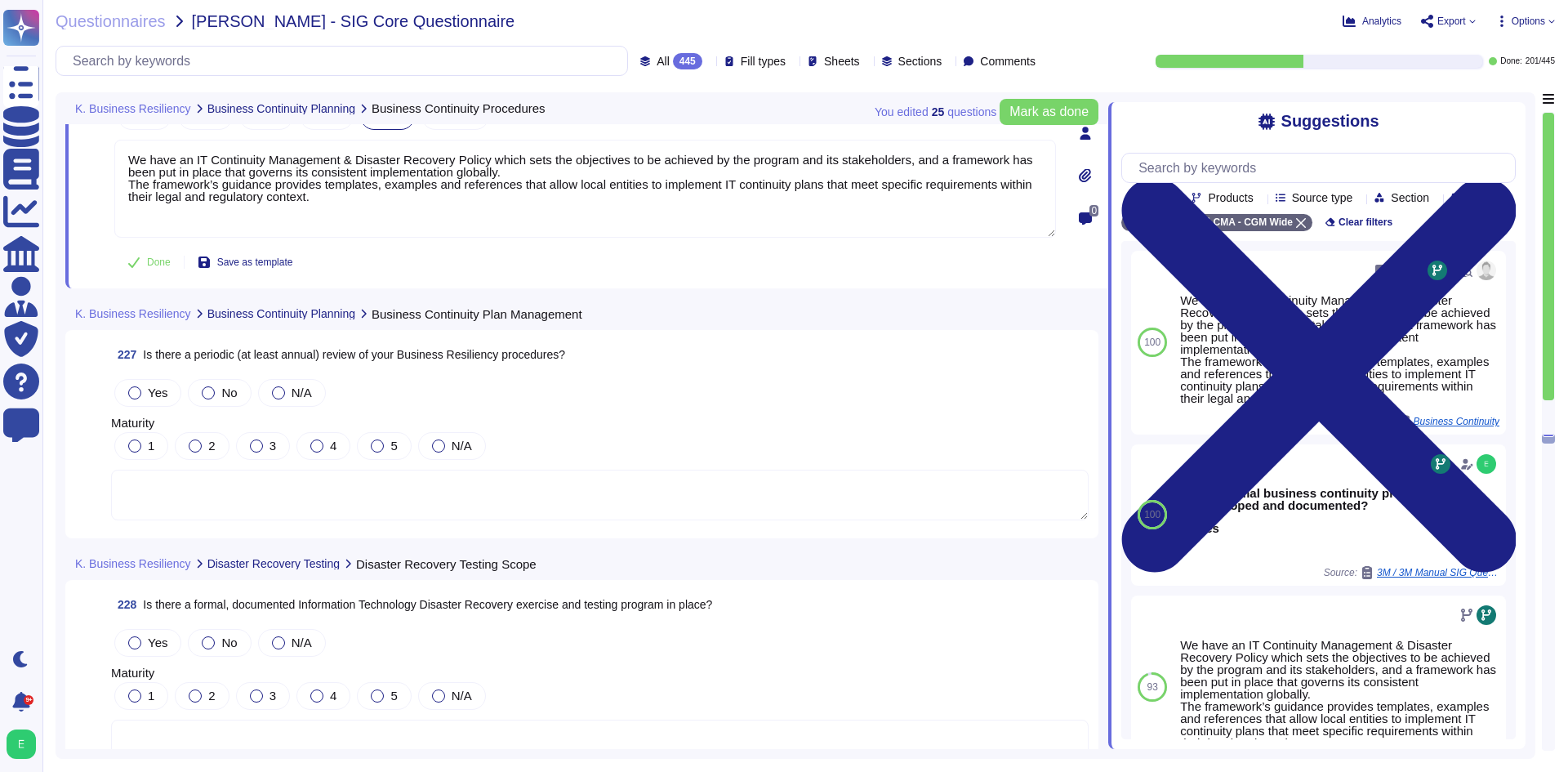
scroll to position [55100, 0]
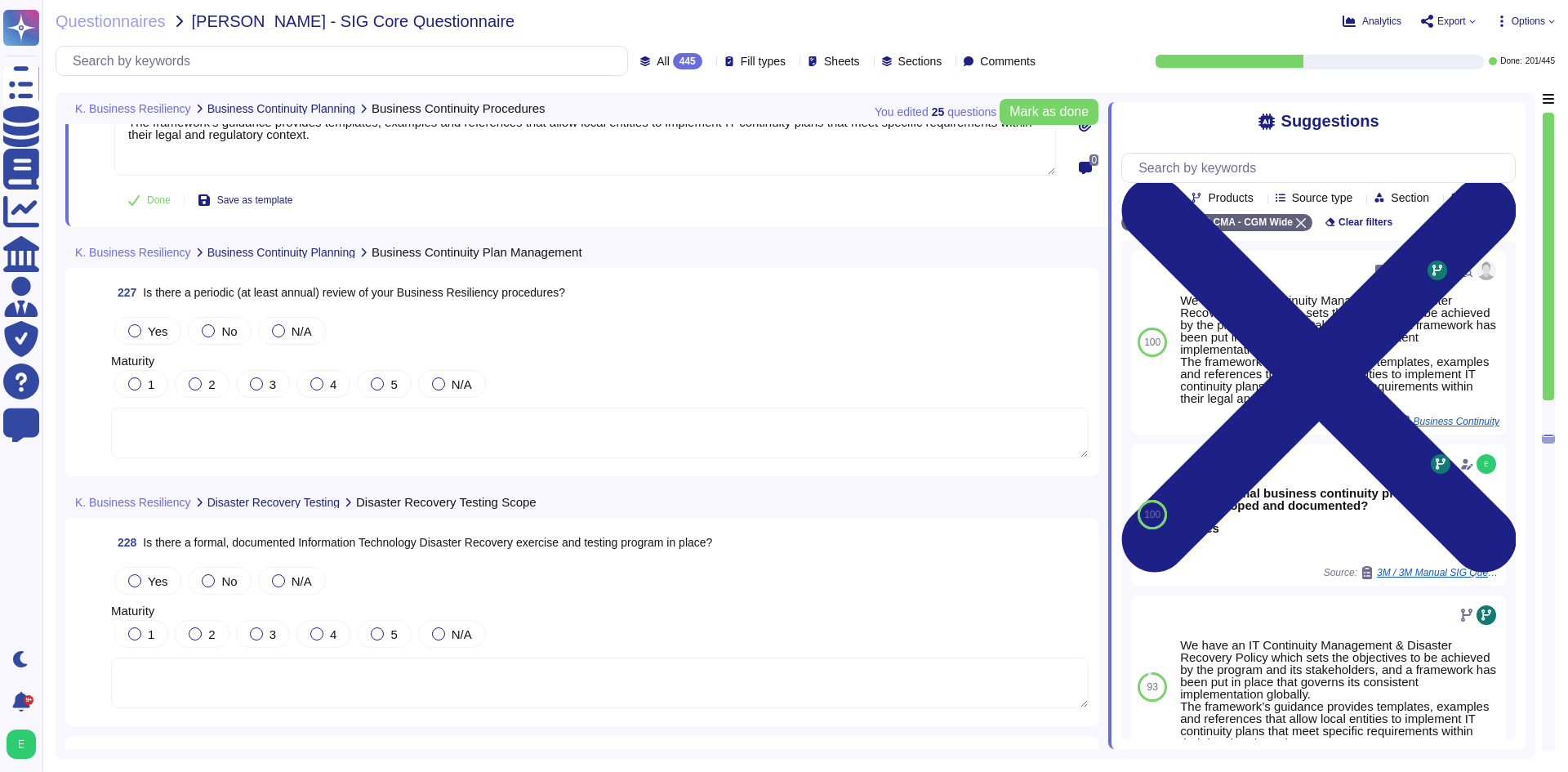
click at [166, 330] on div "Yes" at bounding box center [148, 331] width 67 height 28
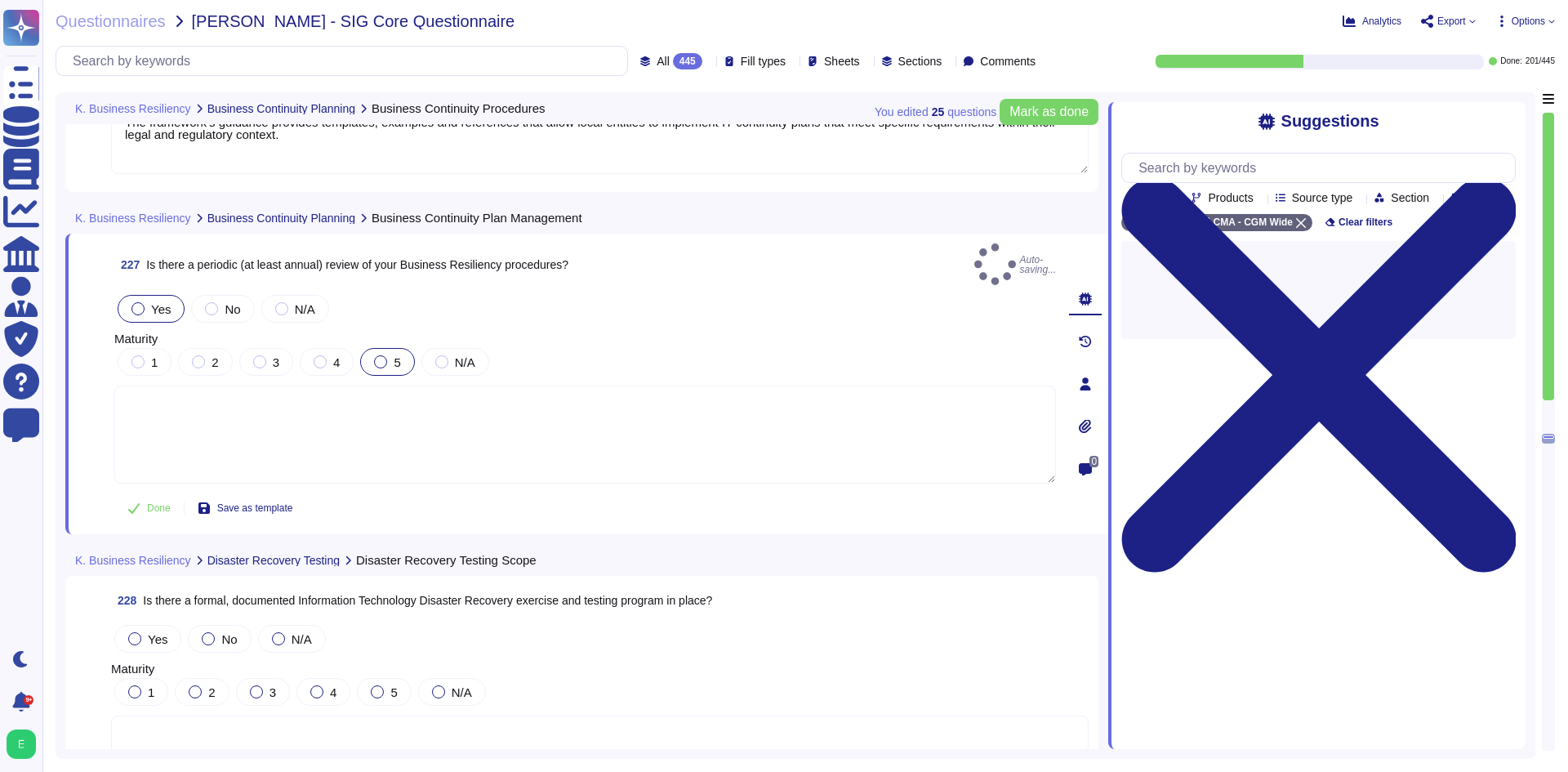
click at [383, 355] on div at bounding box center [380, 361] width 13 height 13
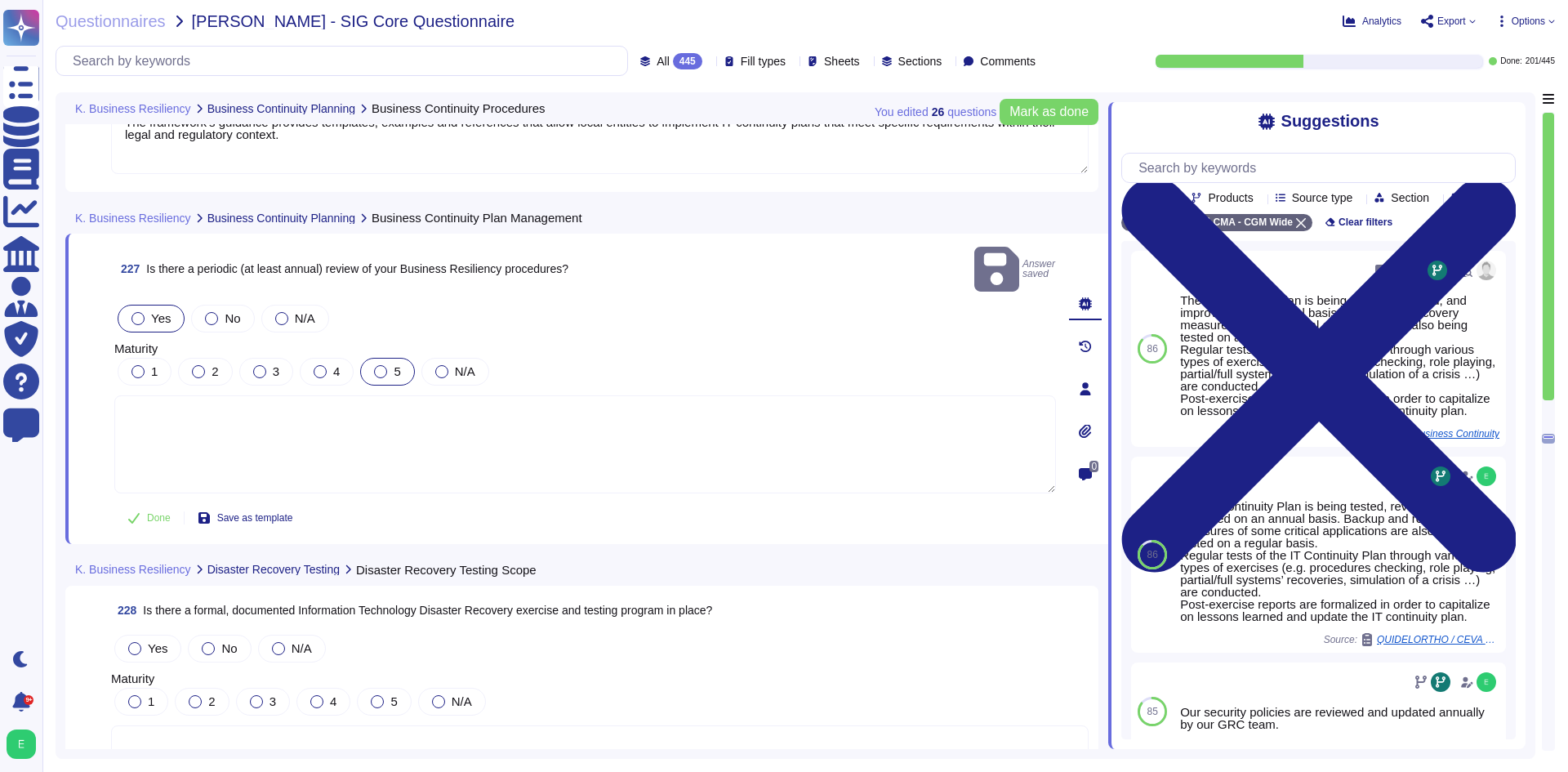
click at [390, 361] on div "5" at bounding box center [387, 372] width 54 height 28
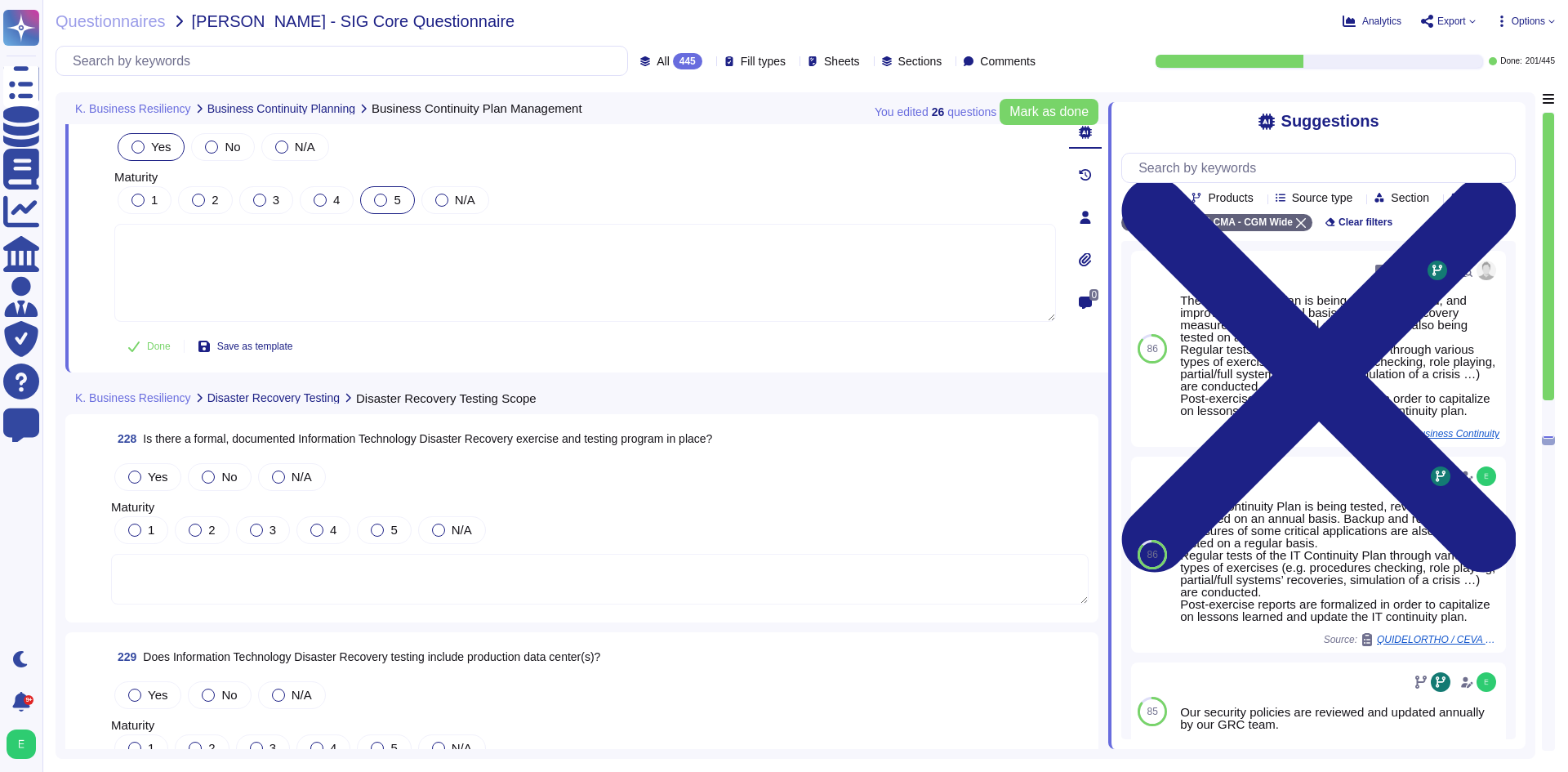
scroll to position [55263, 0]
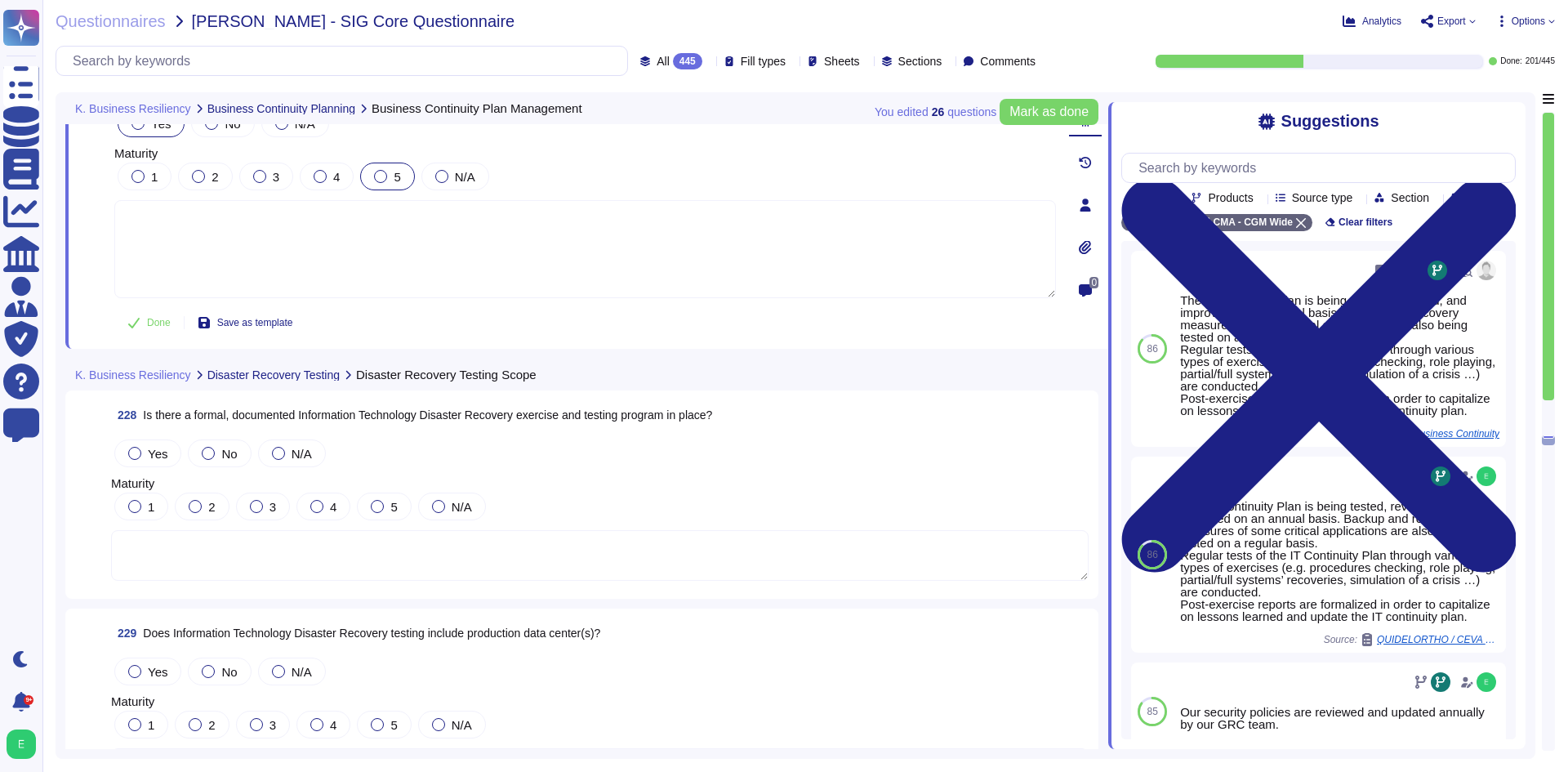
click at [354, 549] on textarea at bounding box center [600, 555] width 978 height 51
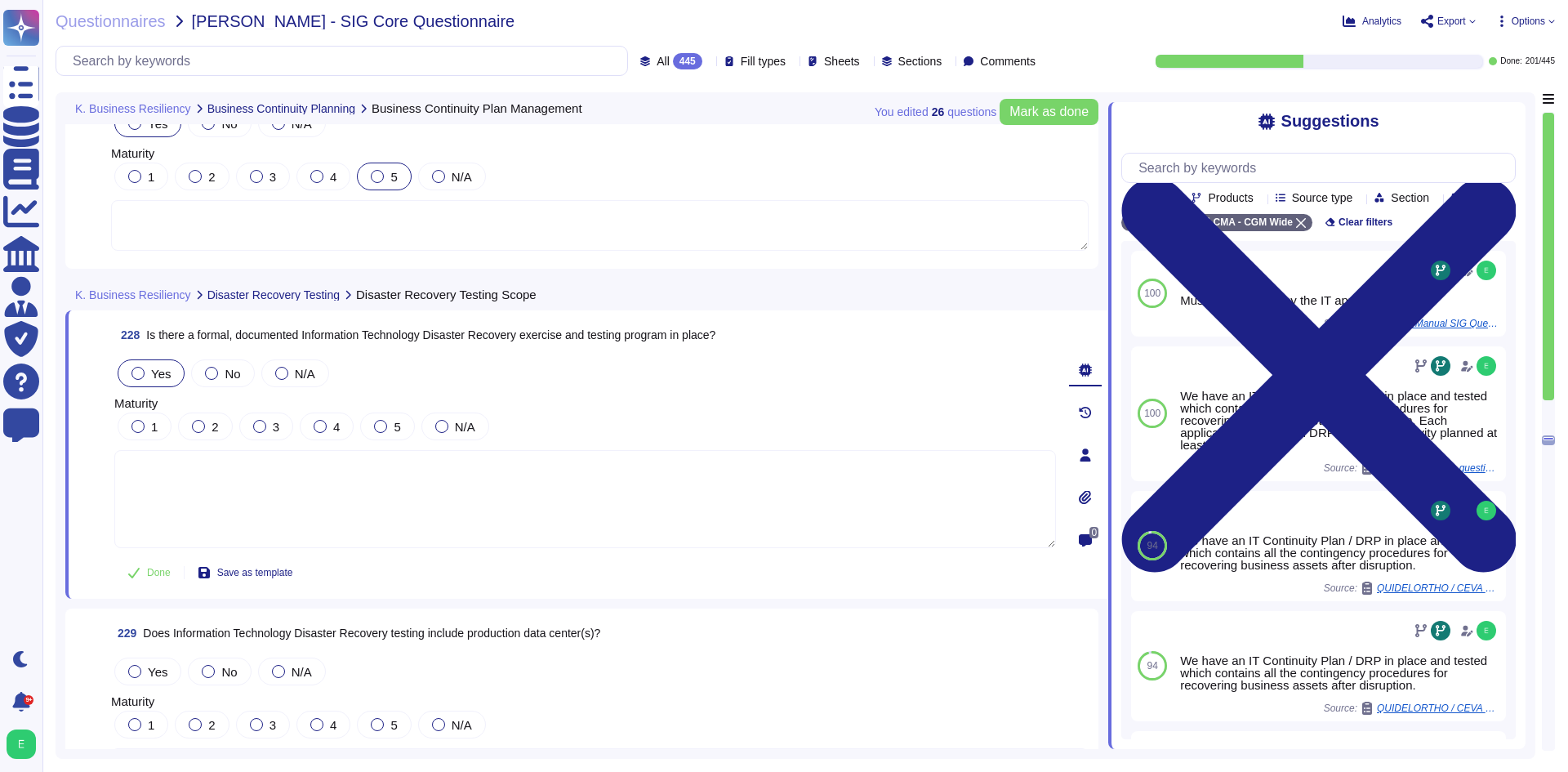
click at [150, 379] on label "Yes" at bounding box center [151, 373] width 39 height 13
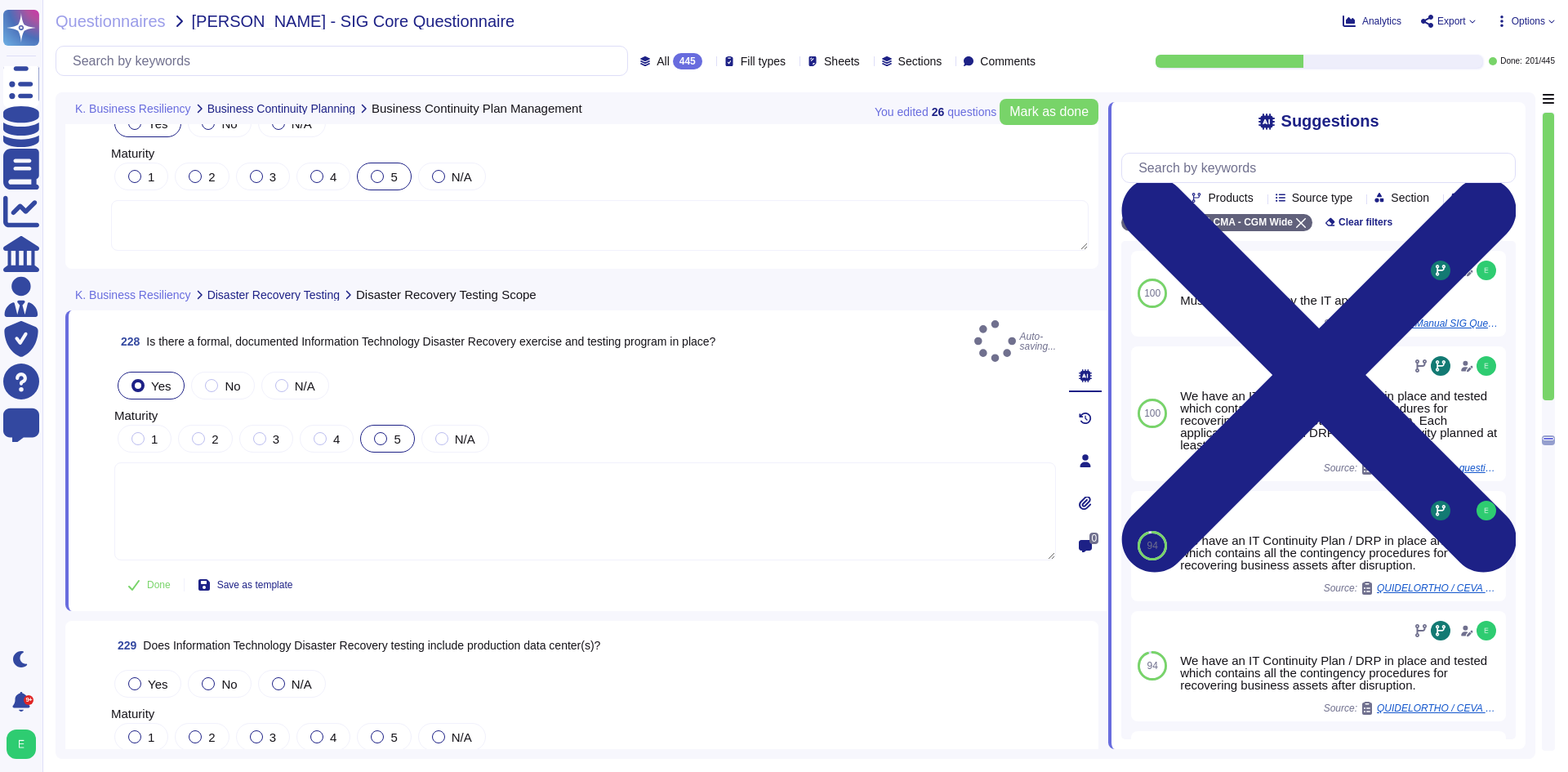
click at [381, 432] on div at bounding box center [380, 438] width 13 height 13
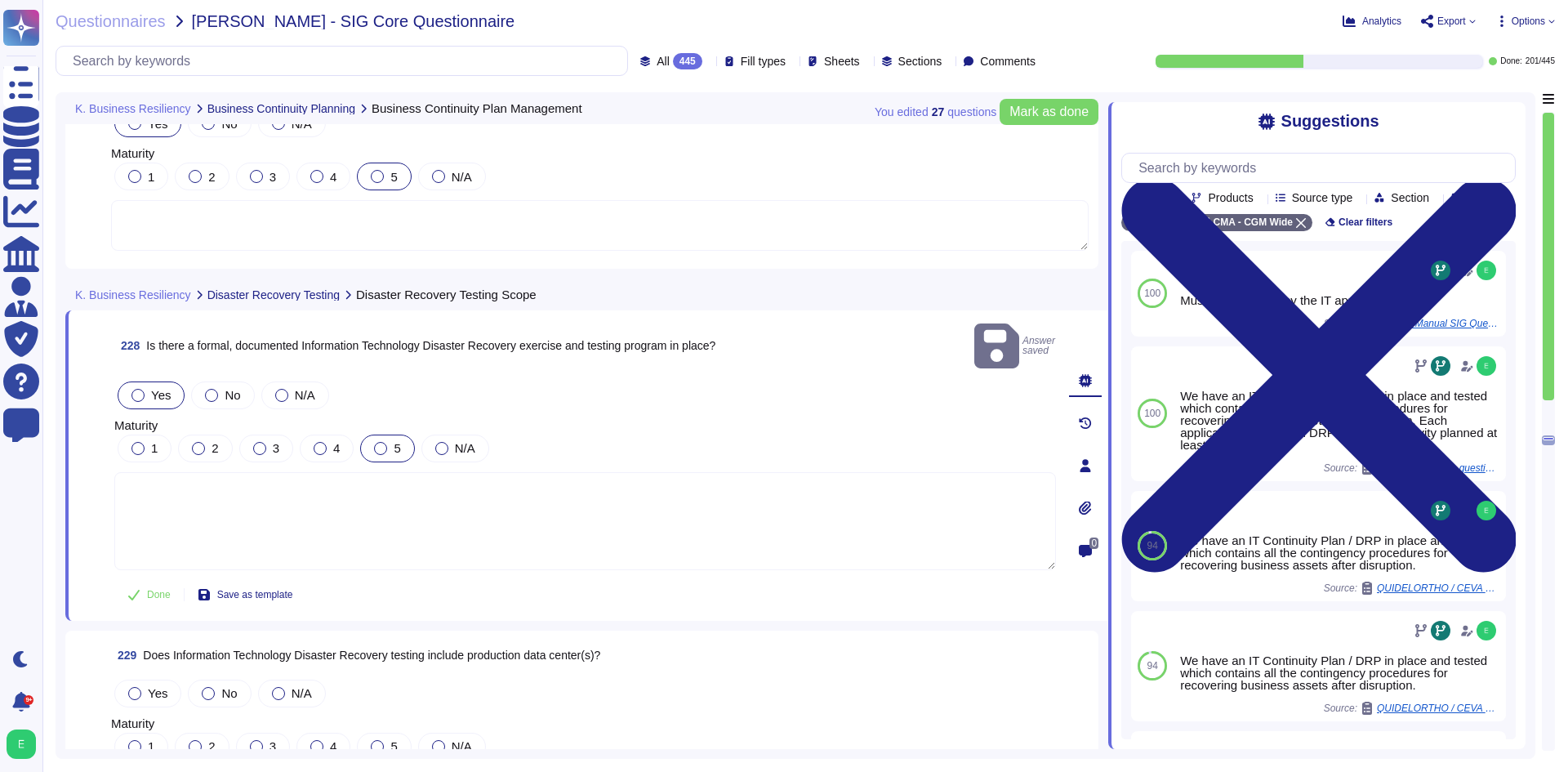
click at [381, 439] on div "5" at bounding box center [387, 449] width 54 height 28
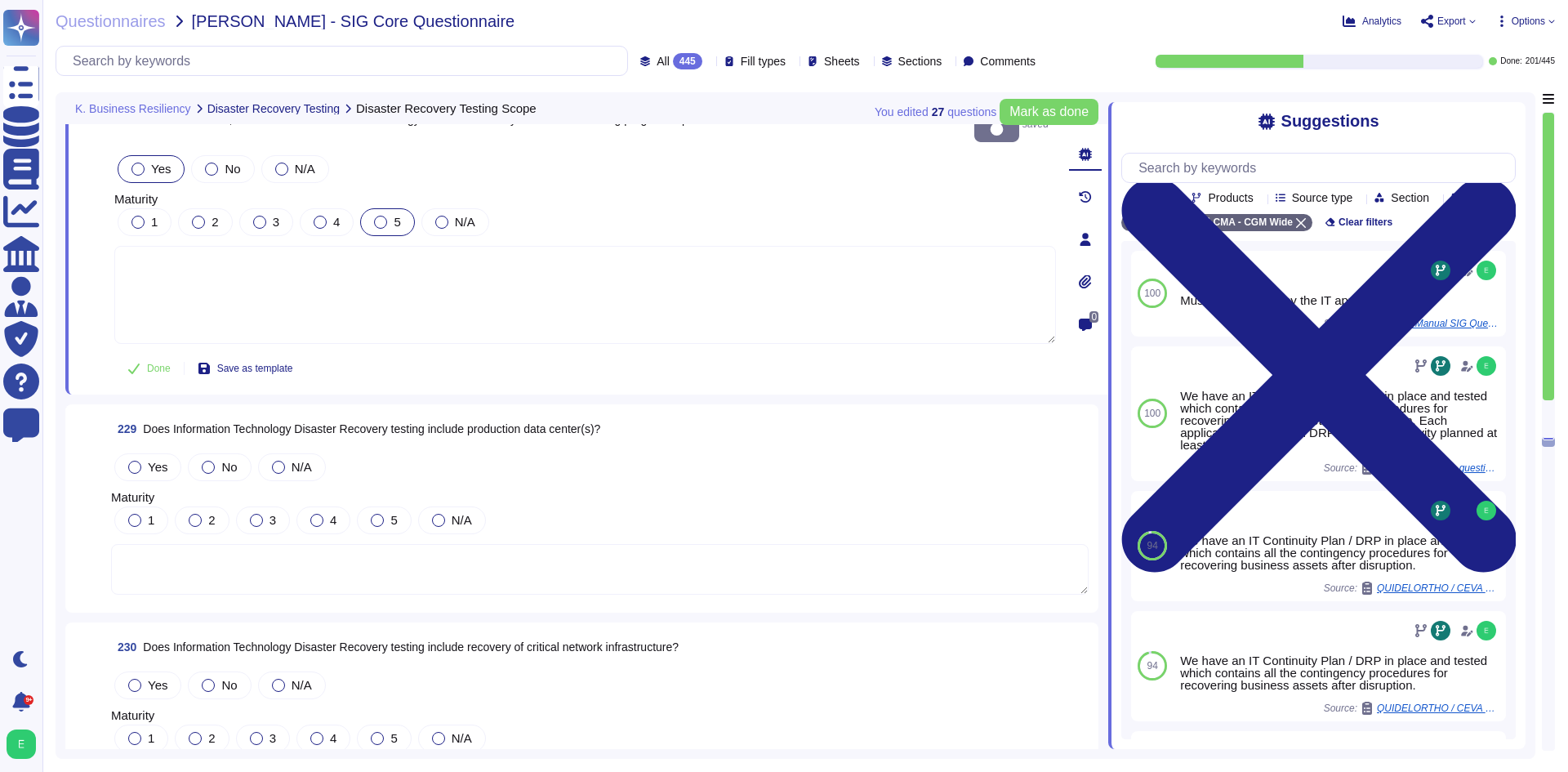
scroll to position [55508, 0]
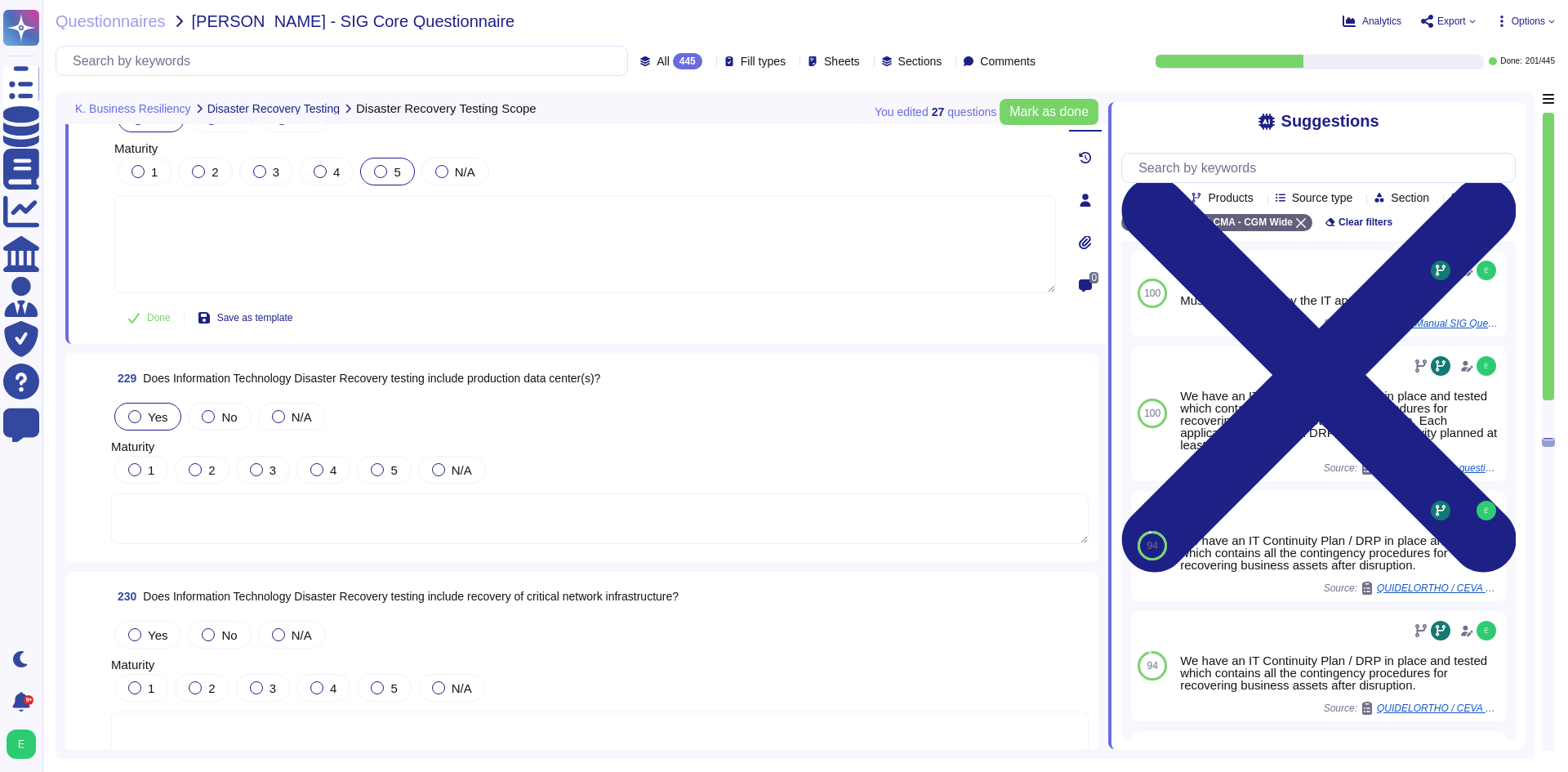
click at [132, 417] on div at bounding box center [134, 417] width 13 height 13
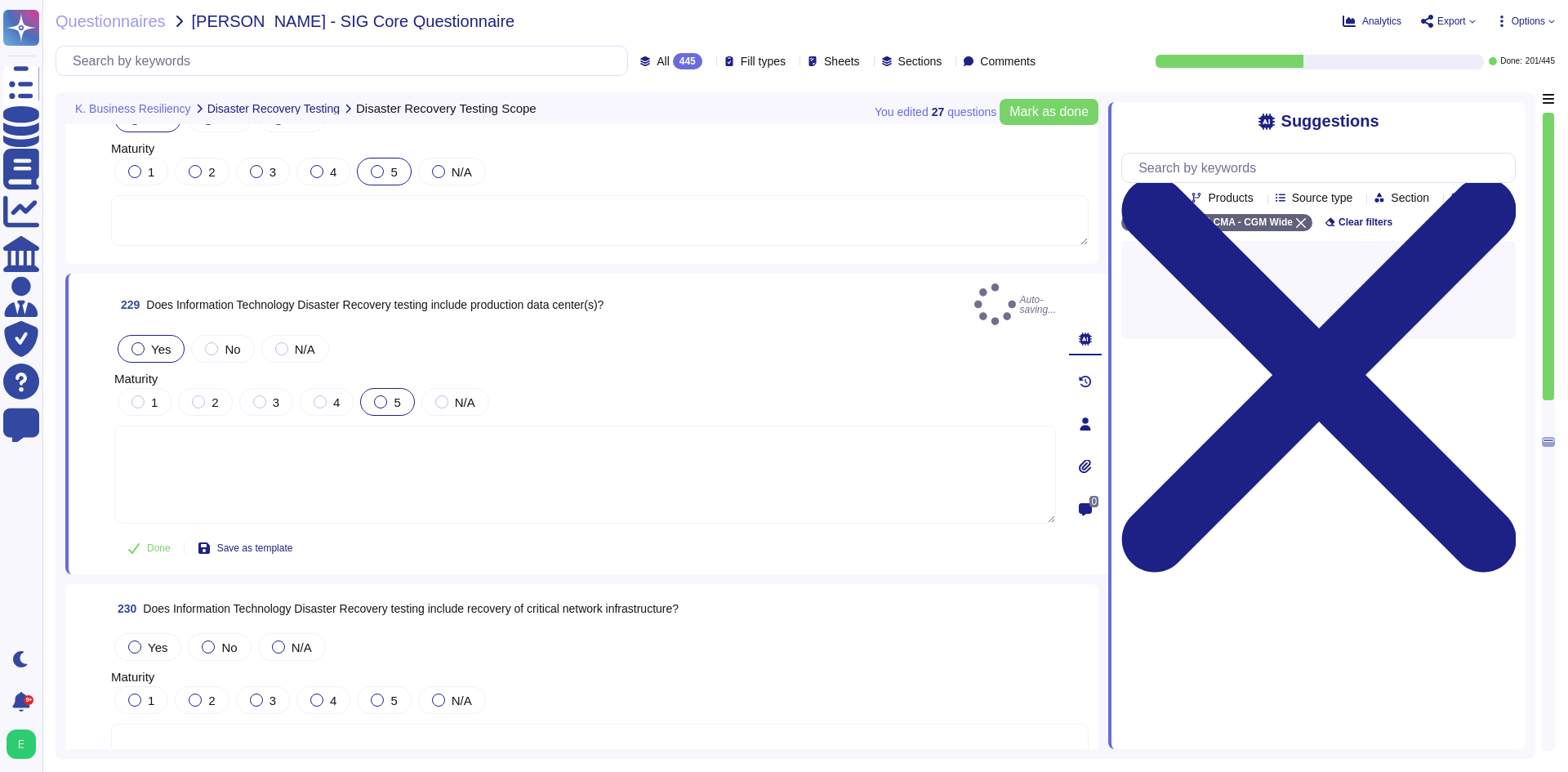
click at [392, 396] on label "5" at bounding box center [387, 402] width 26 height 13
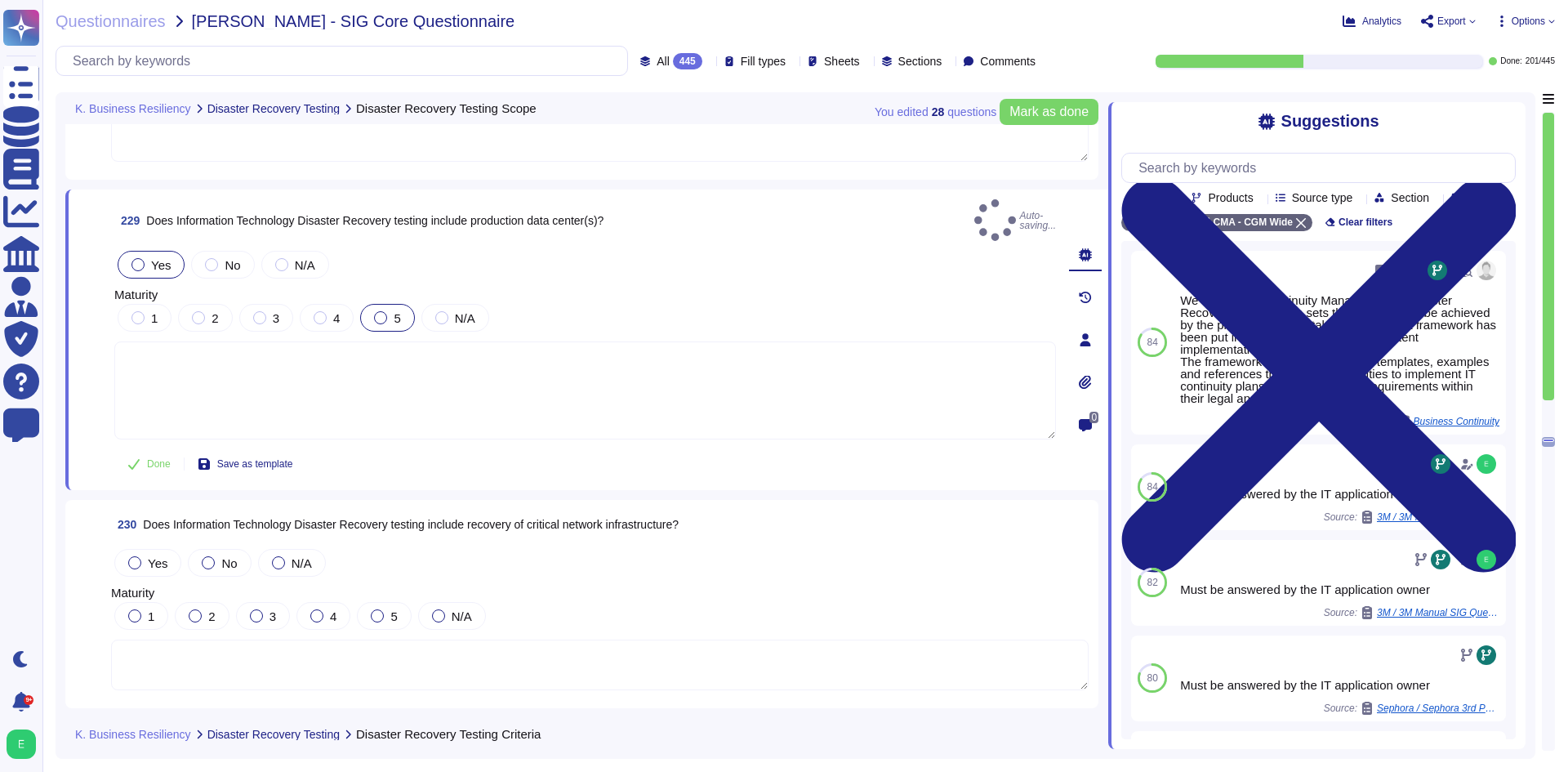
scroll to position [55672, 0]
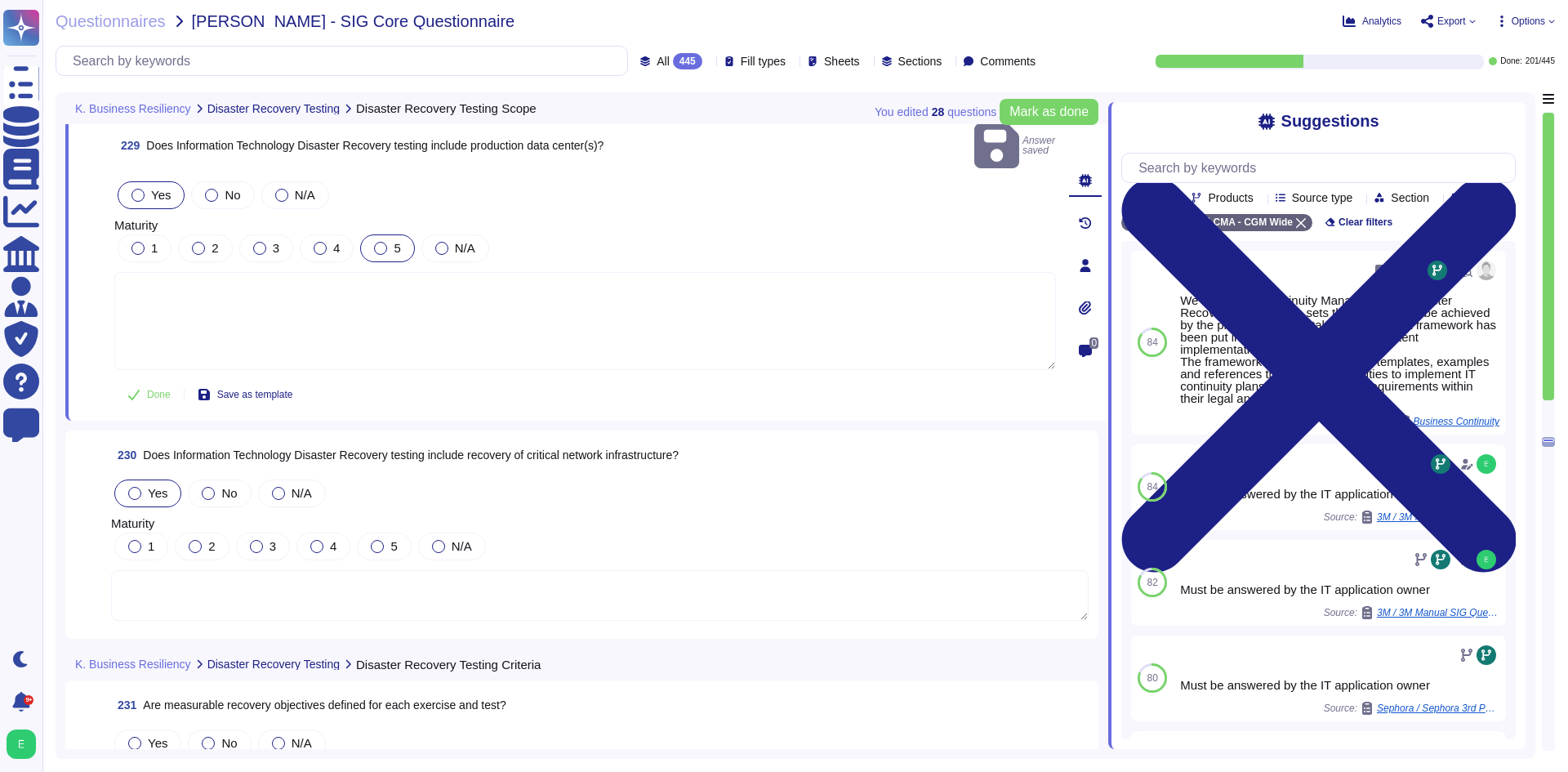
click at [137, 487] on div at bounding box center [134, 493] width 13 height 13
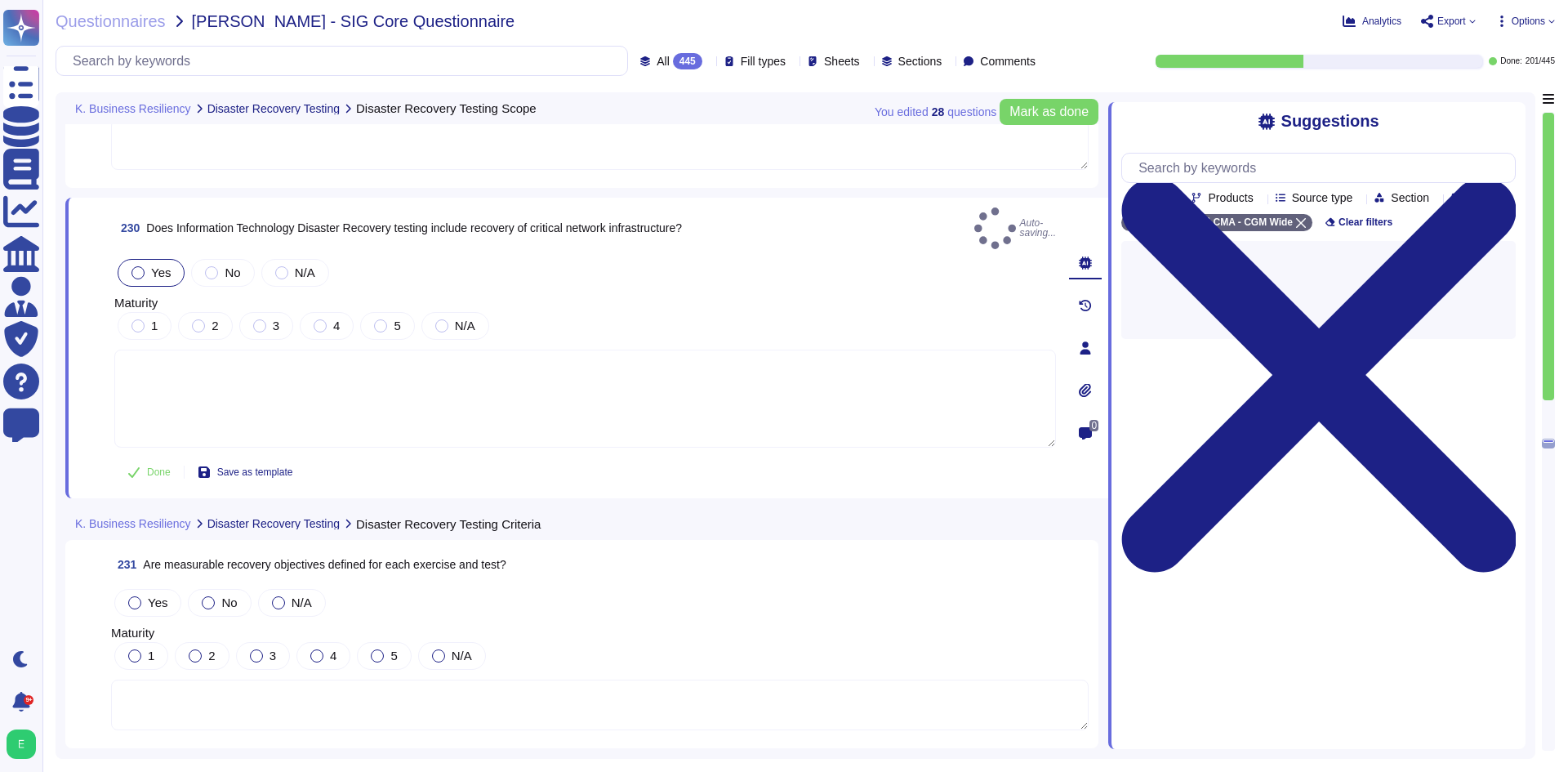
scroll to position [55835, 0]
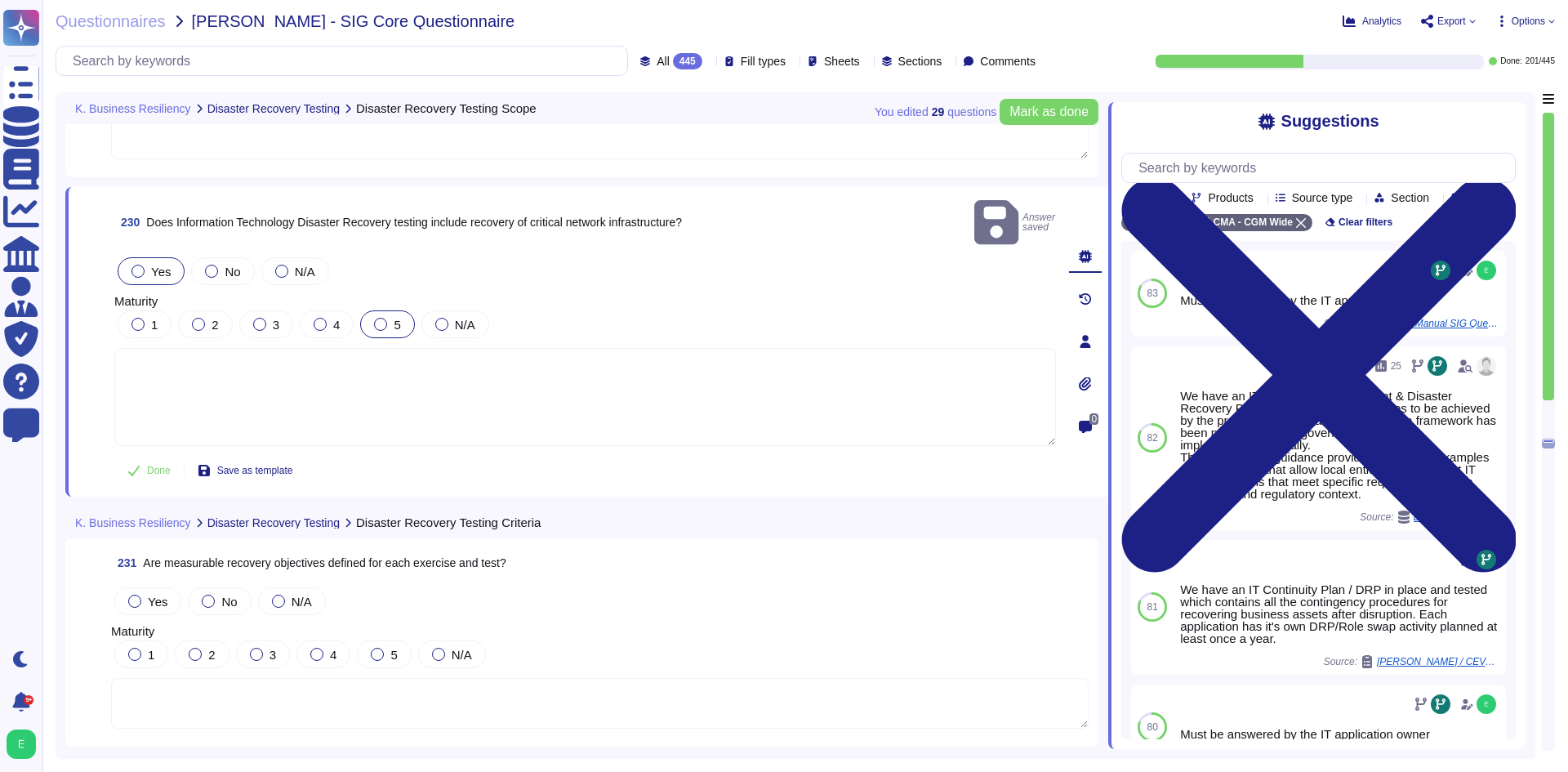
click at [387, 318] on label "5" at bounding box center [387, 324] width 26 height 13
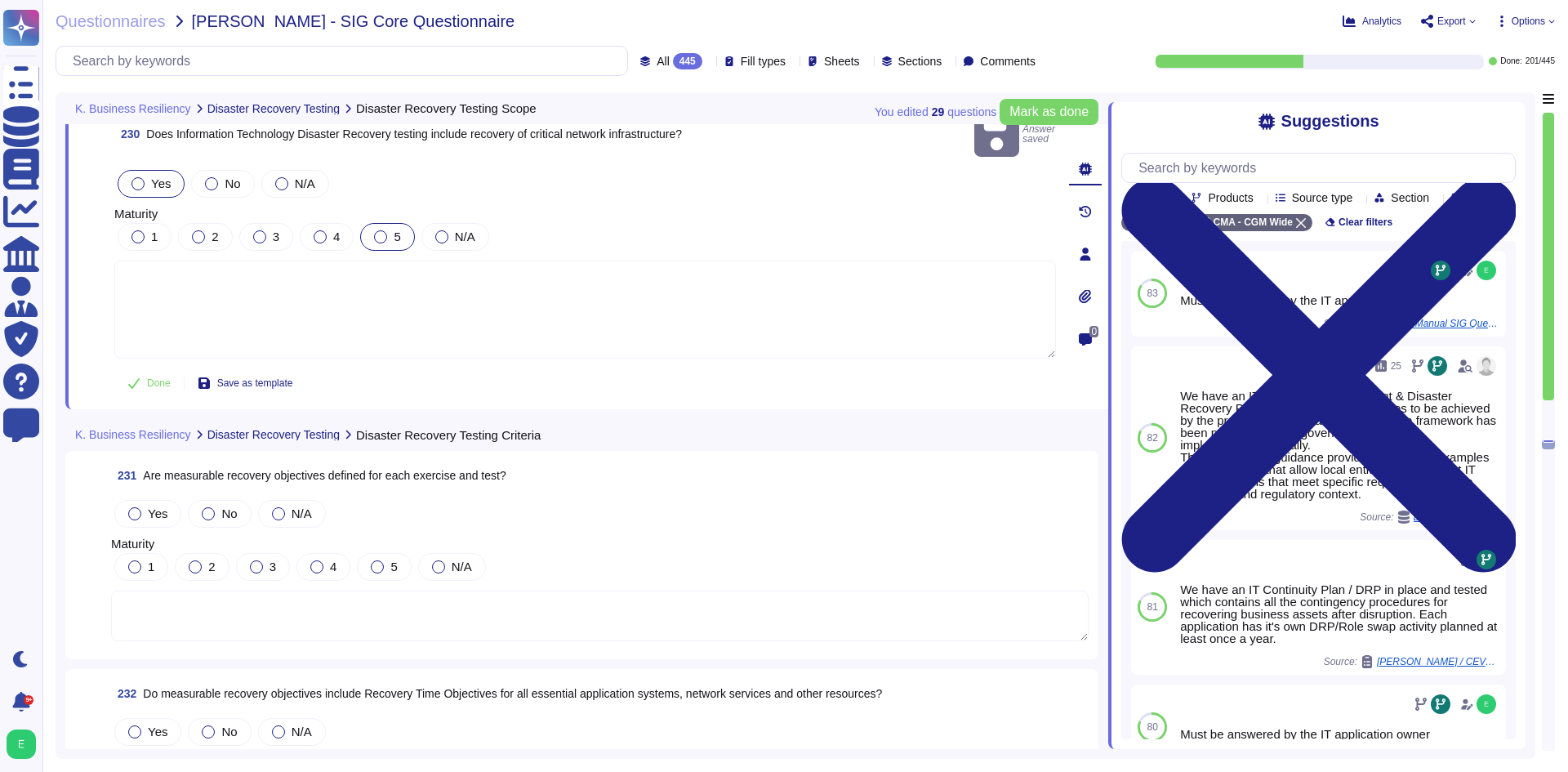
scroll to position [55999, 0]
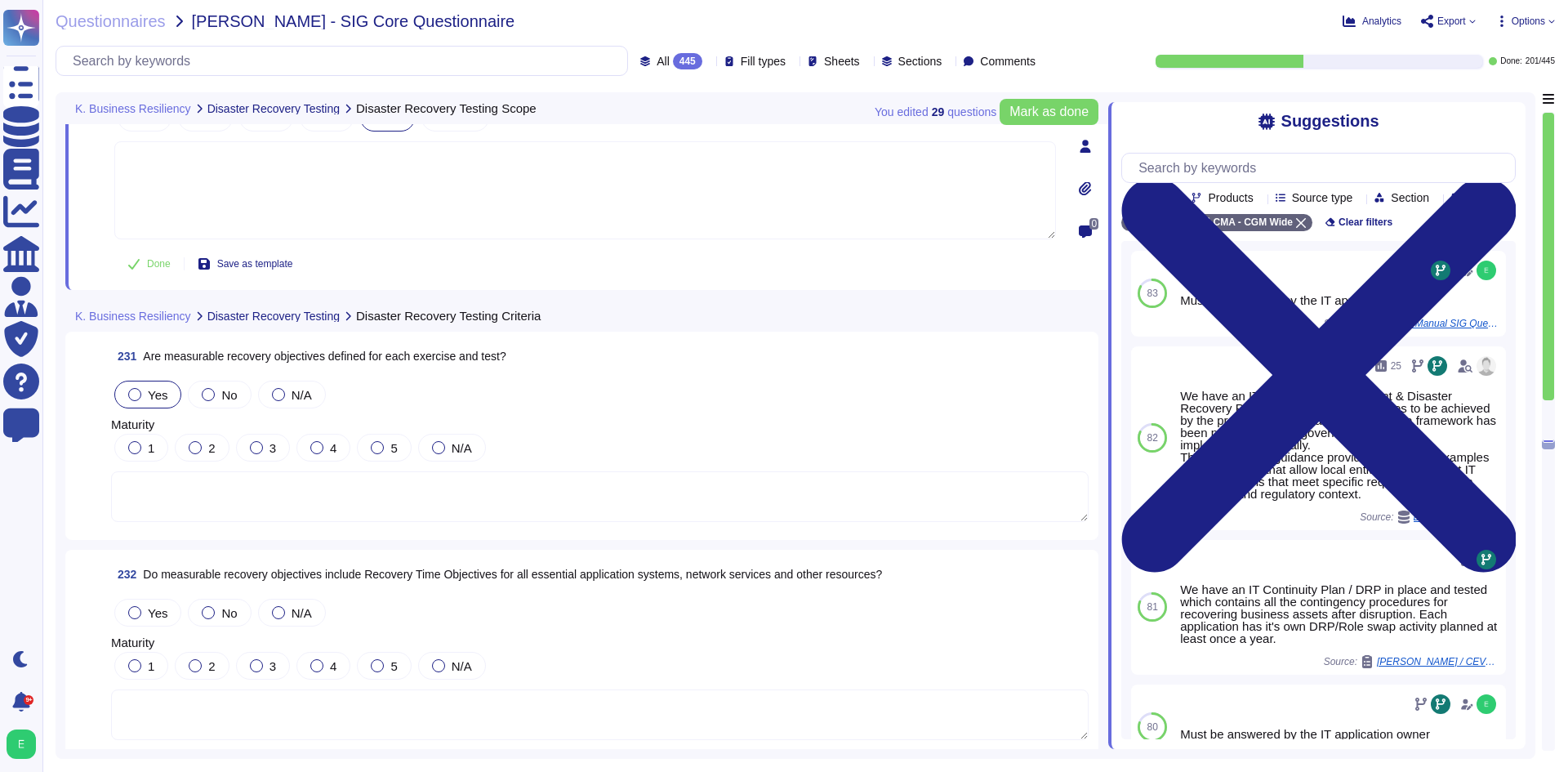
click at [159, 394] on span "Yes" at bounding box center [157, 395] width 20 height 14
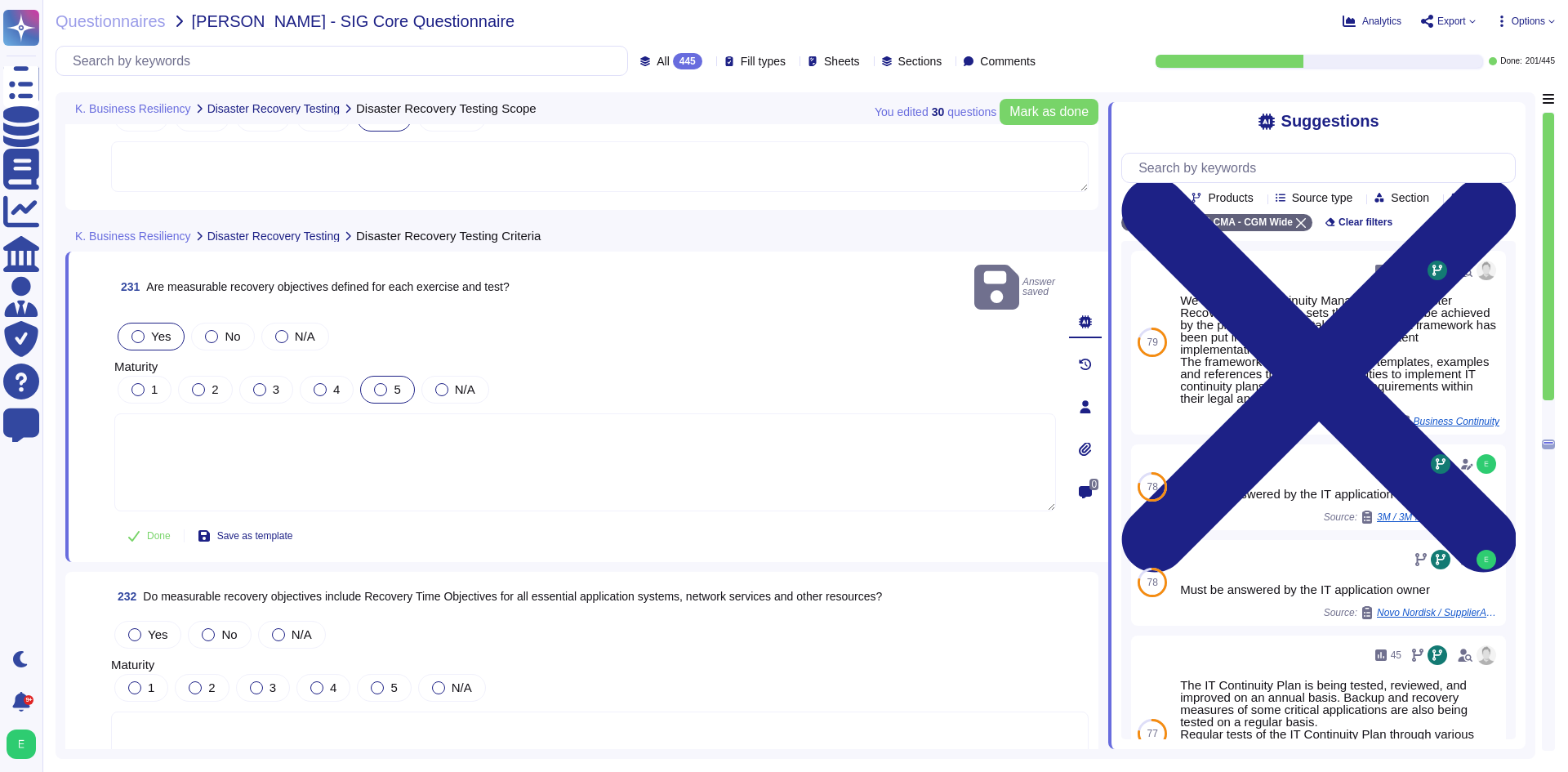
click at [385, 383] on div at bounding box center [380, 389] width 13 height 13
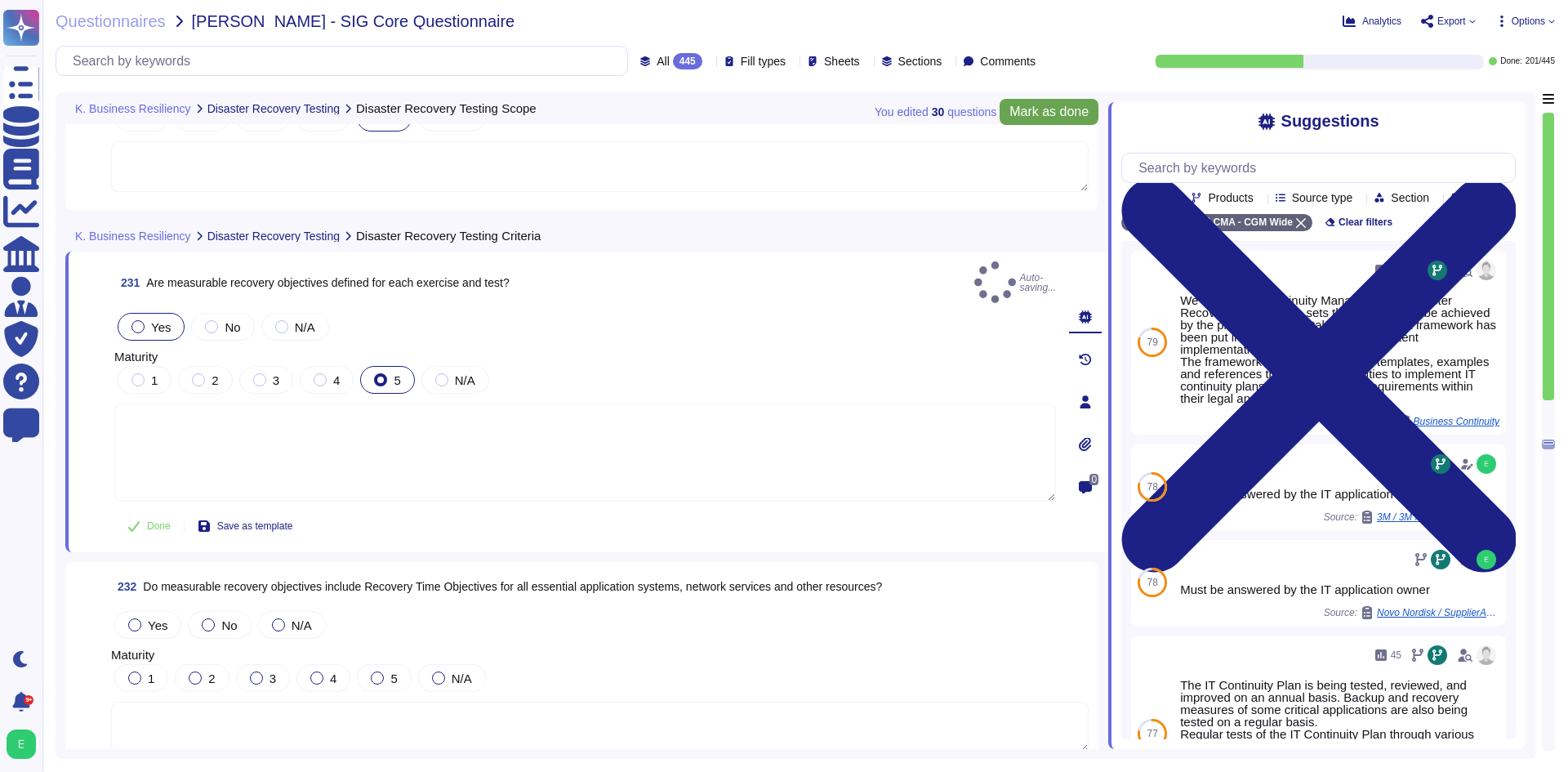
click at [1053, 107] on span "Mark as done" at bounding box center [1049, 111] width 79 height 13
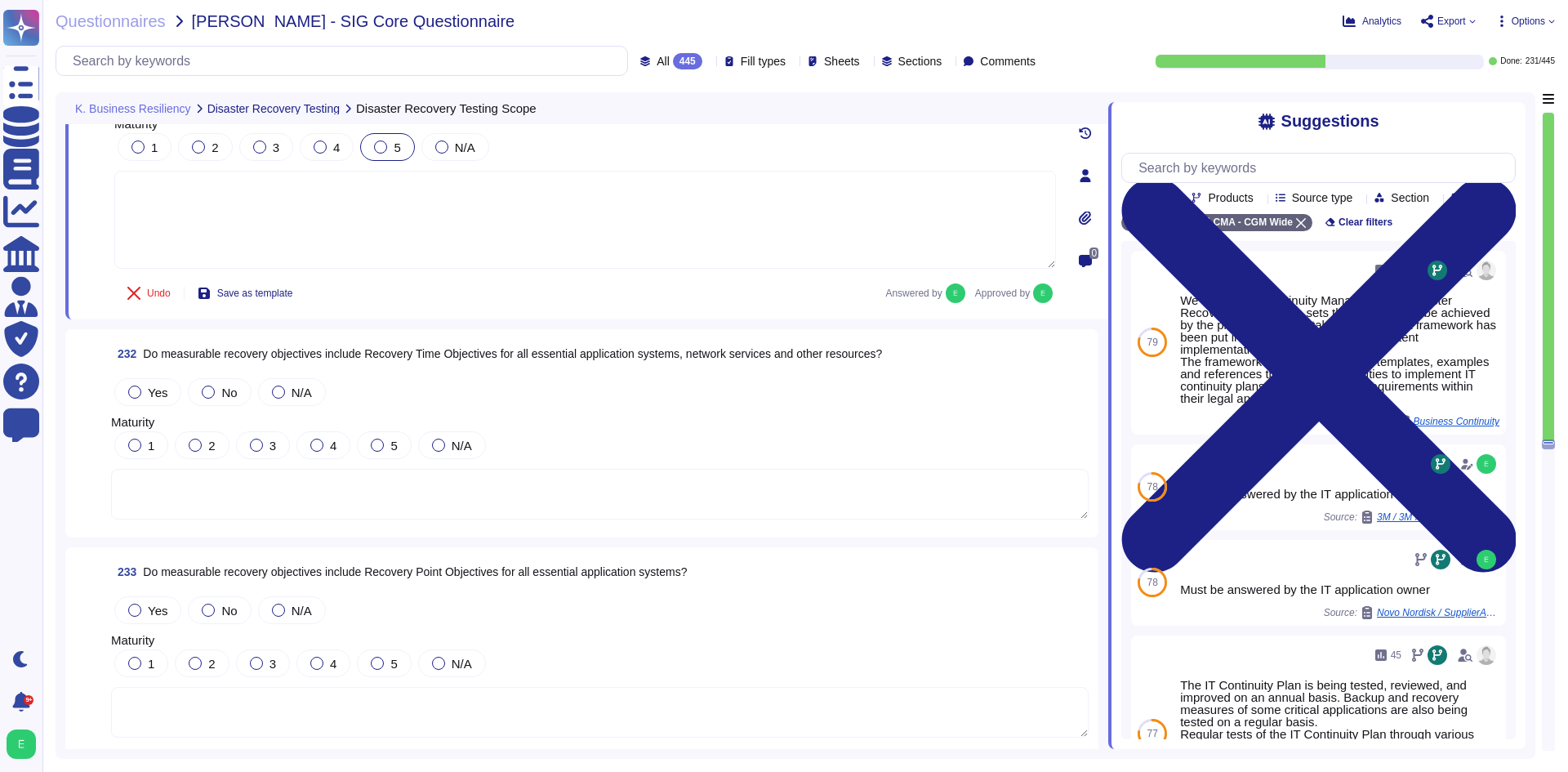
scroll to position [56326, 0]
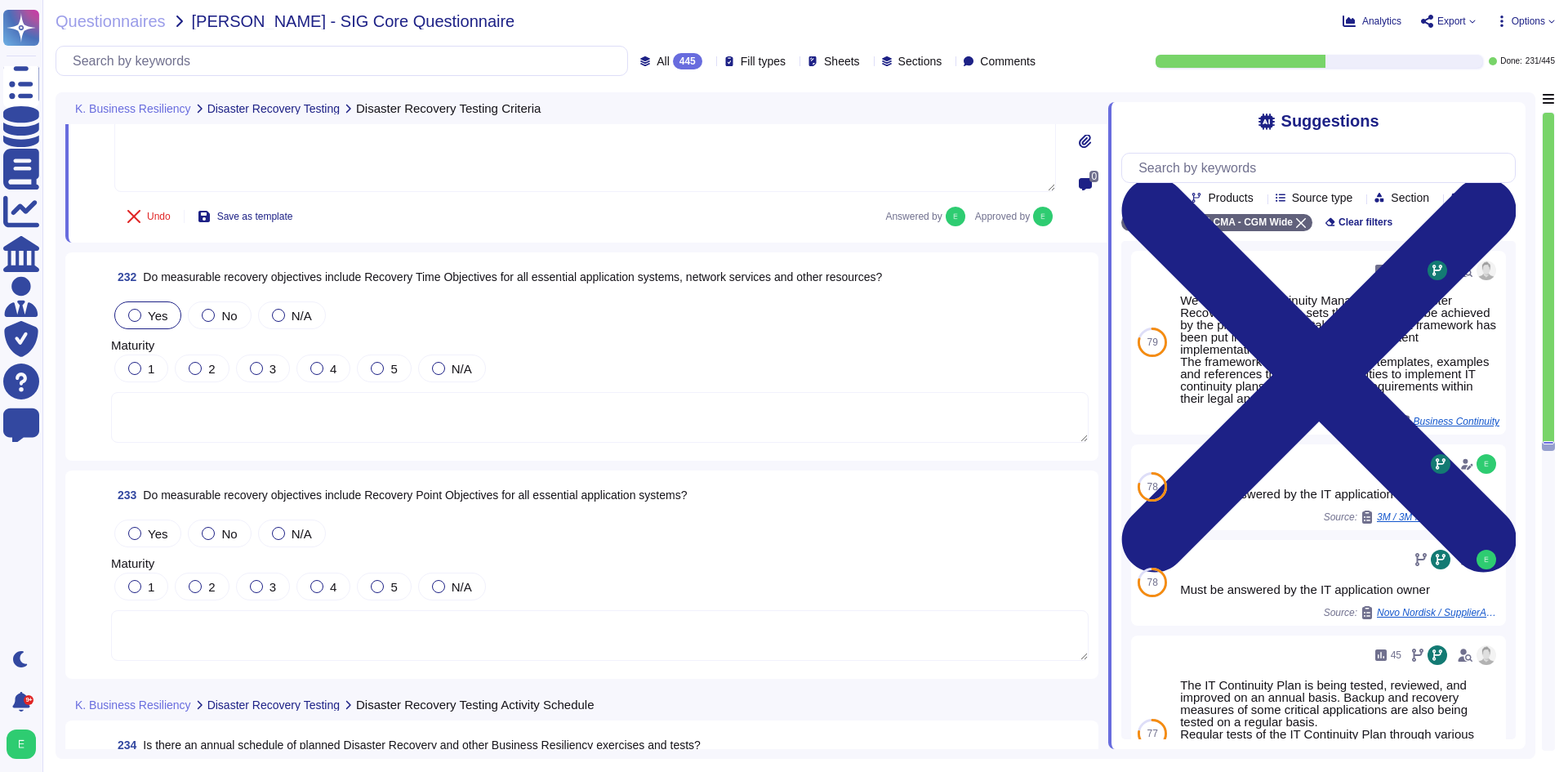
click at [138, 304] on div "Yes" at bounding box center [148, 316] width 67 height 28
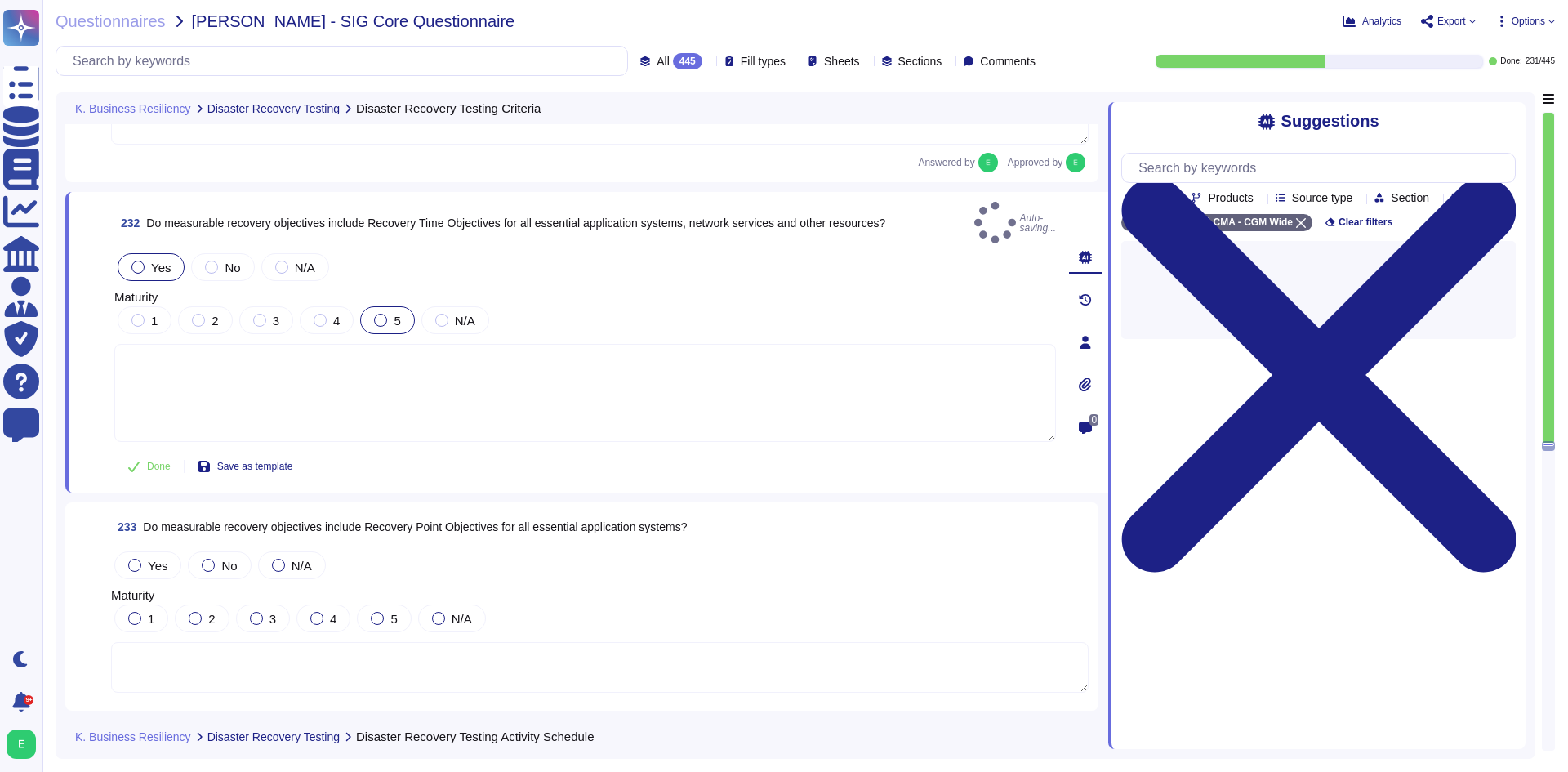
click at [383, 314] on div at bounding box center [380, 320] width 13 height 13
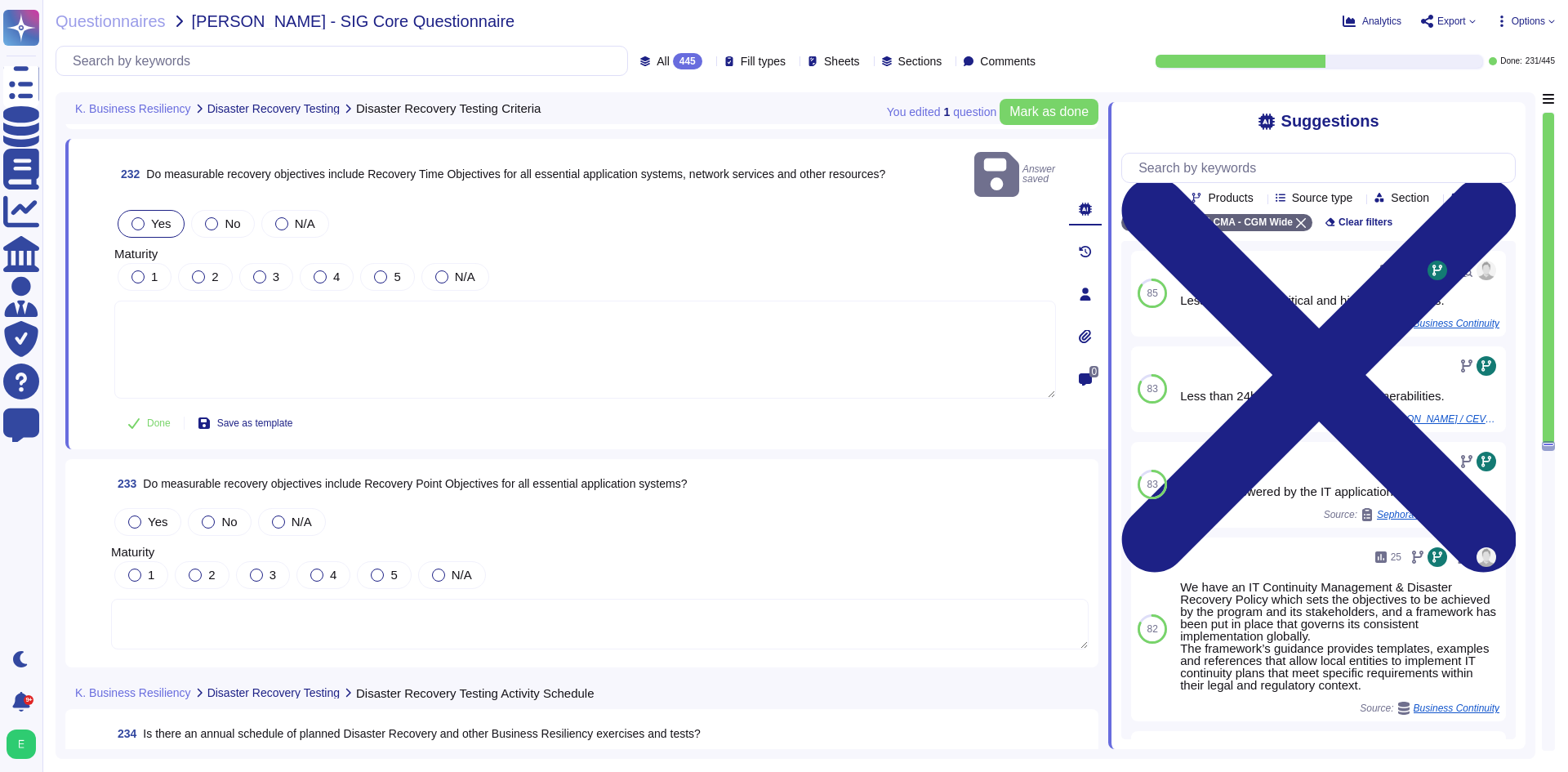
scroll to position [56408, 0]
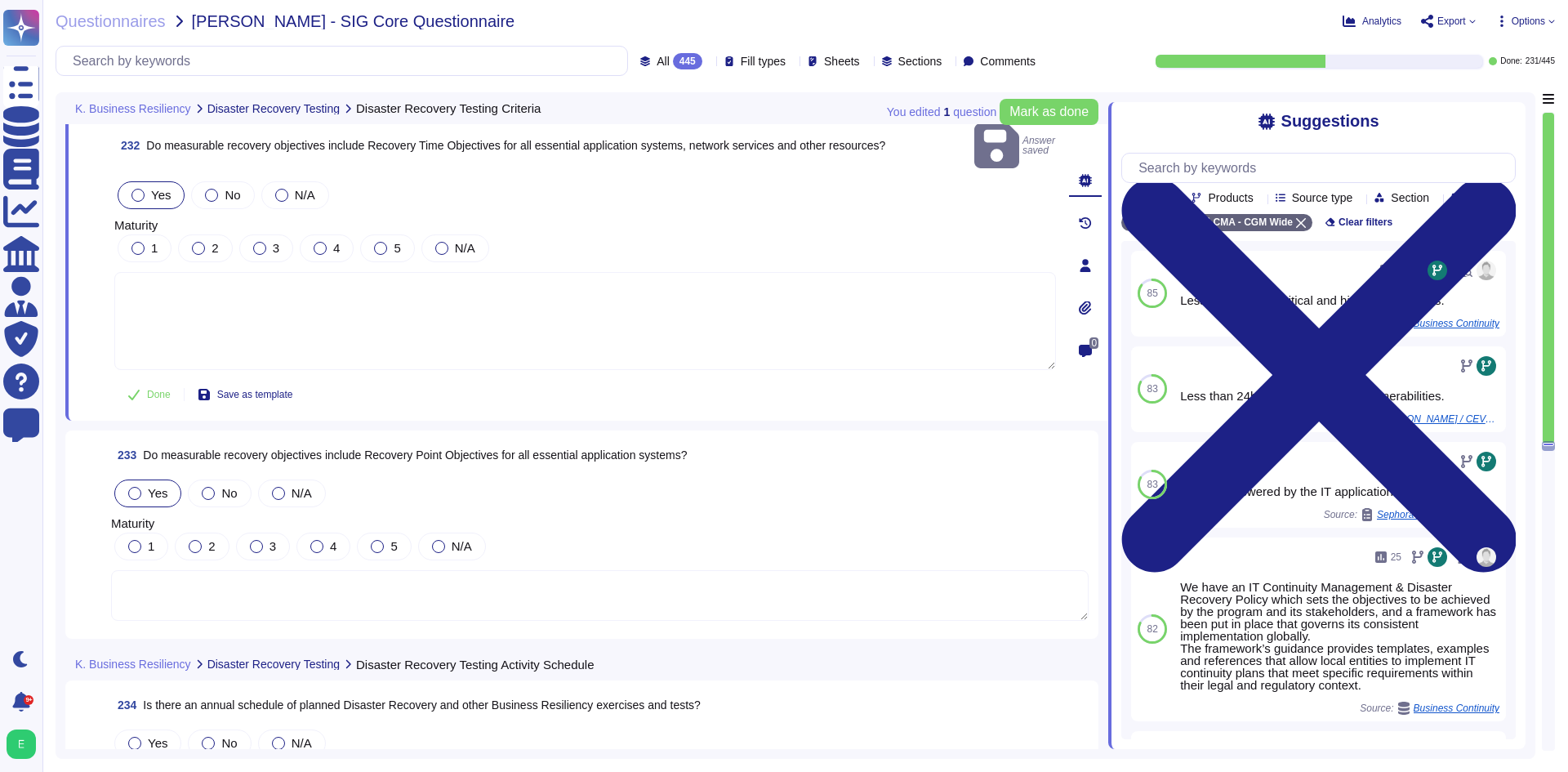
drag, startPoint x: 142, startPoint y: 462, endPoint x: 266, endPoint y: 498, distance: 129.1
click at [142, 480] on div "Yes" at bounding box center [148, 493] width 67 height 28
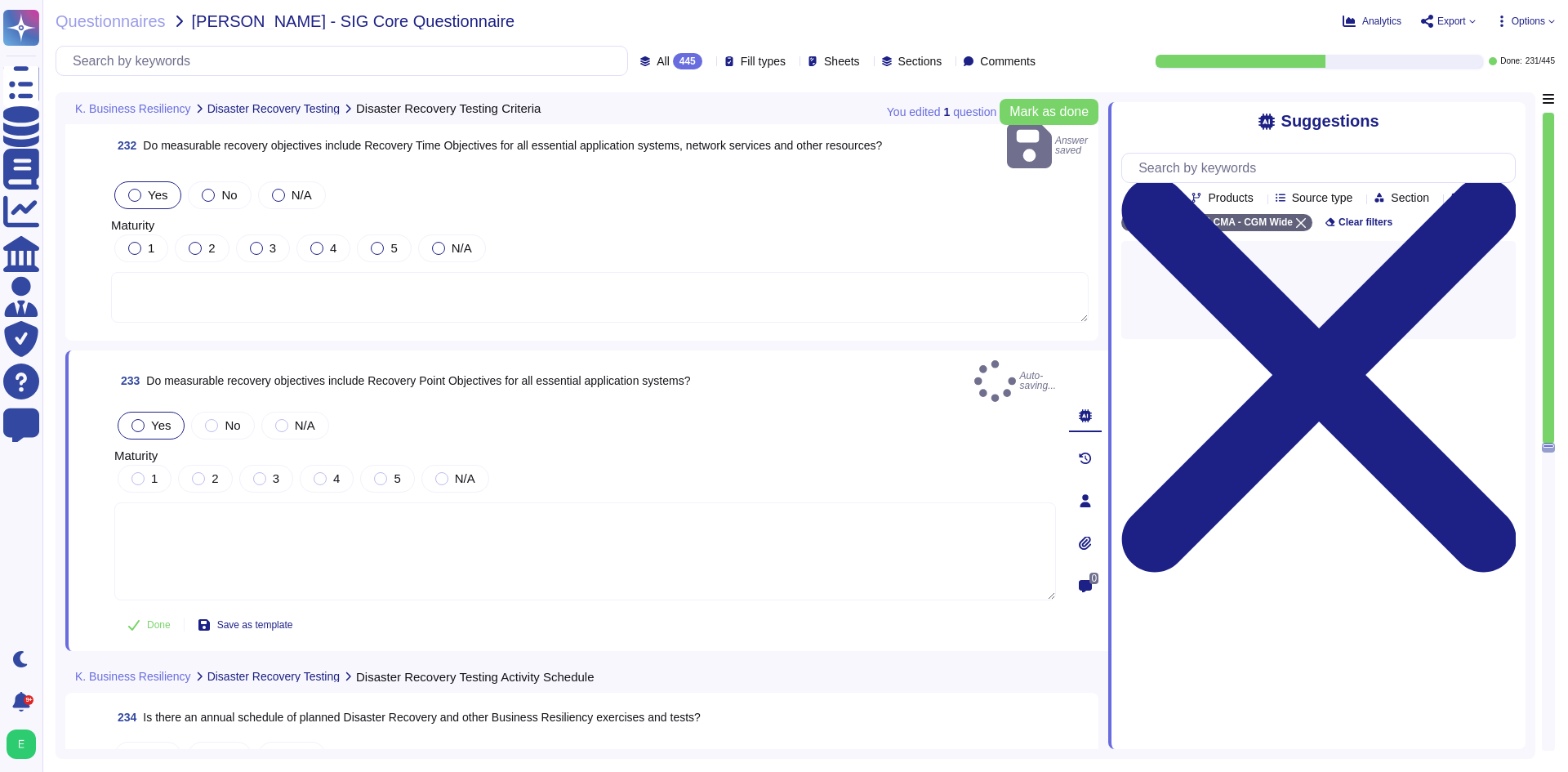
scroll to position [56571, 0]
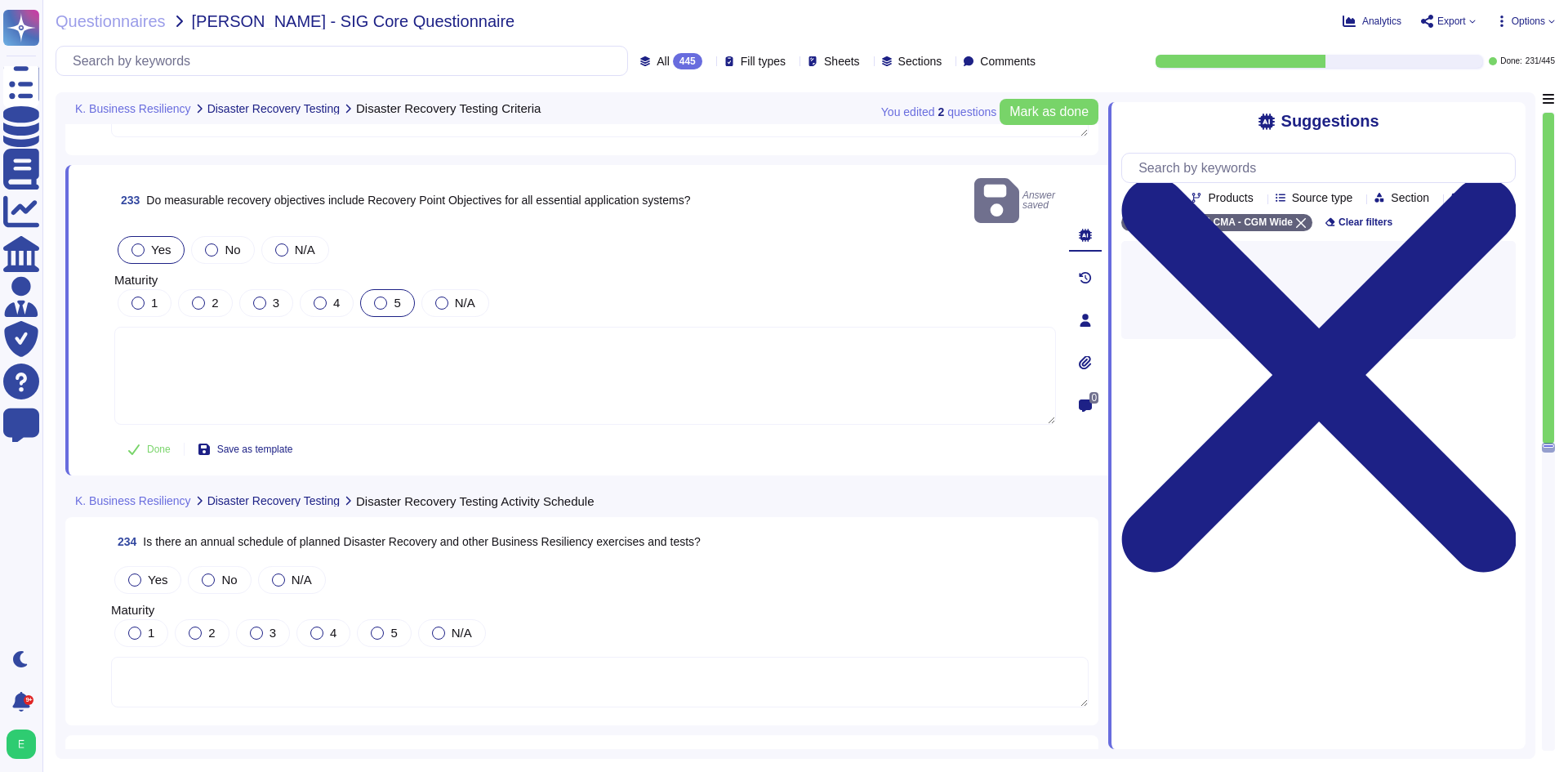
click at [381, 297] on div at bounding box center [380, 303] width 13 height 13
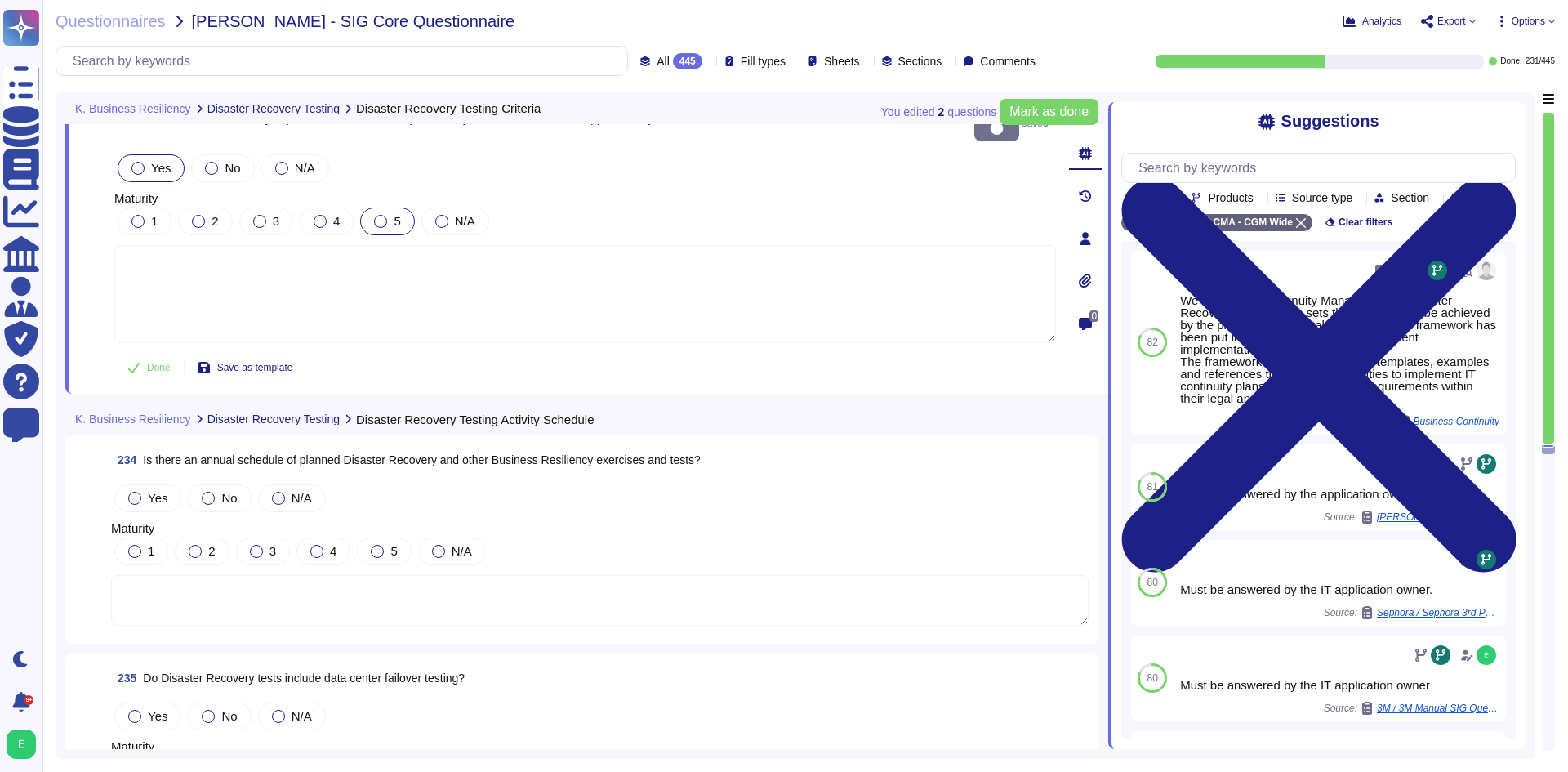
scroll to position [56735, 0]
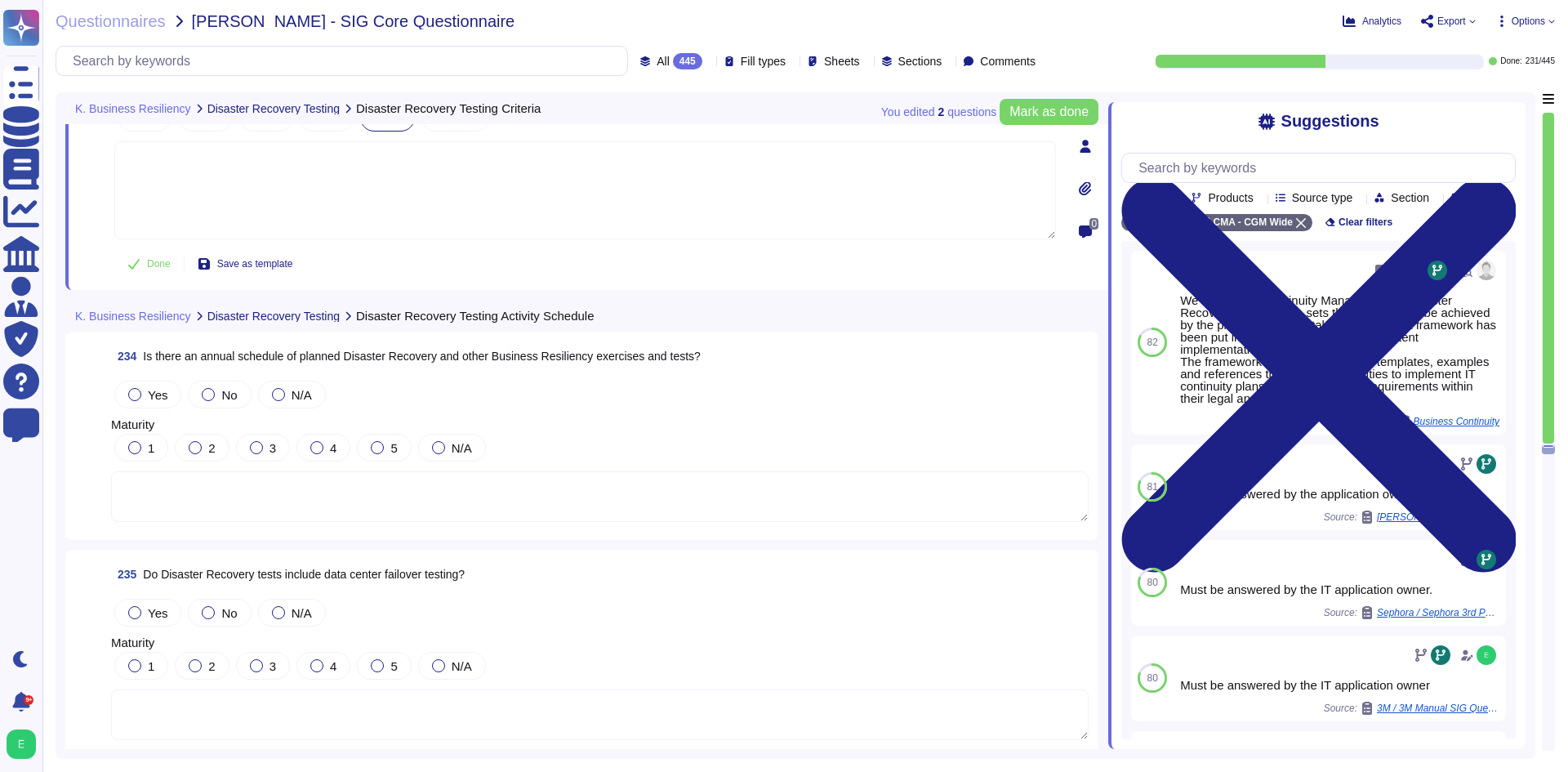
click at [113, 391] on div "Yes No N/A" at bounding box center [600, 395] width 978 height 35
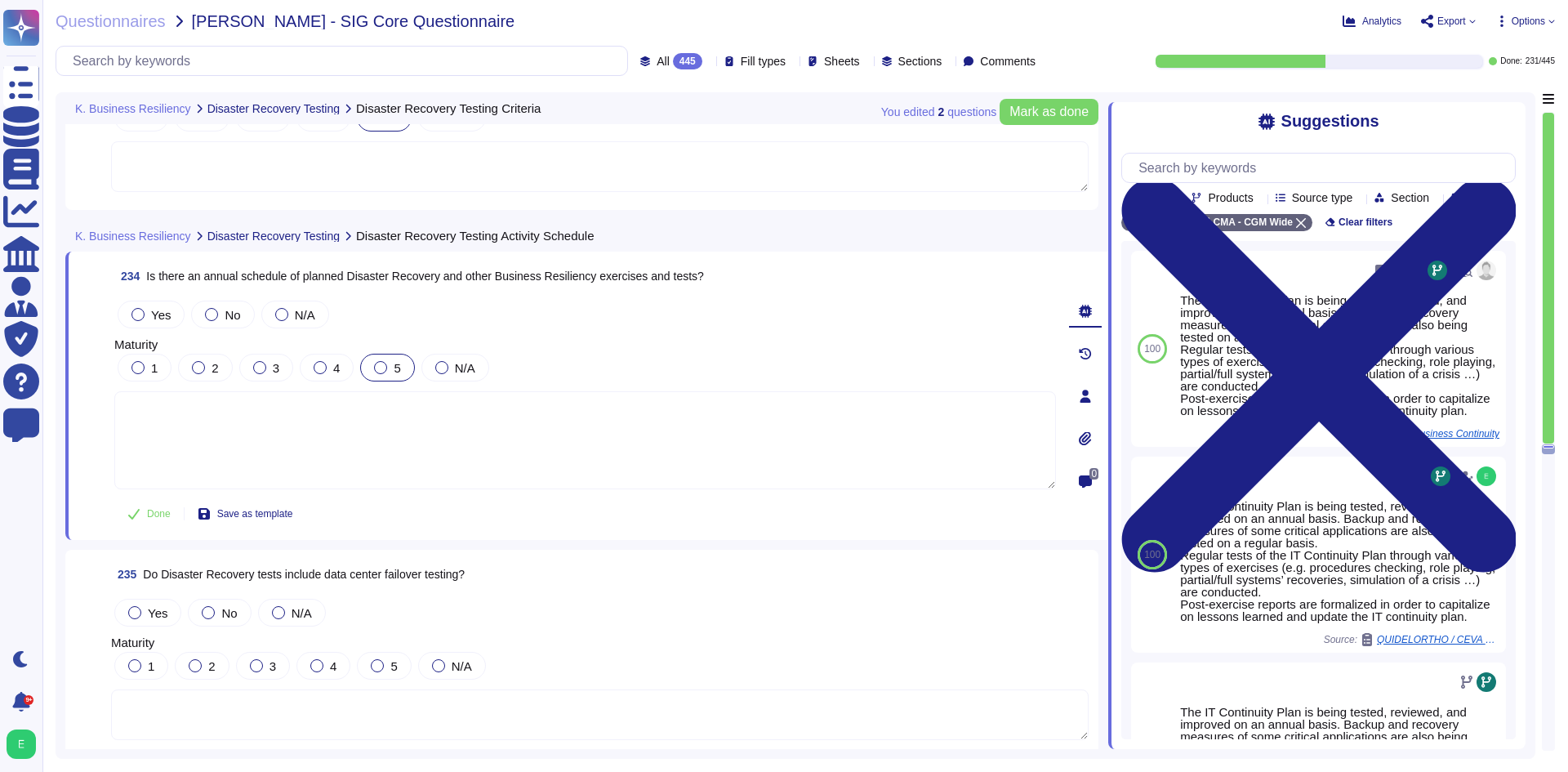
click at [383, 361] on label "5" at bounding box center [387, 367] width 26 height 13
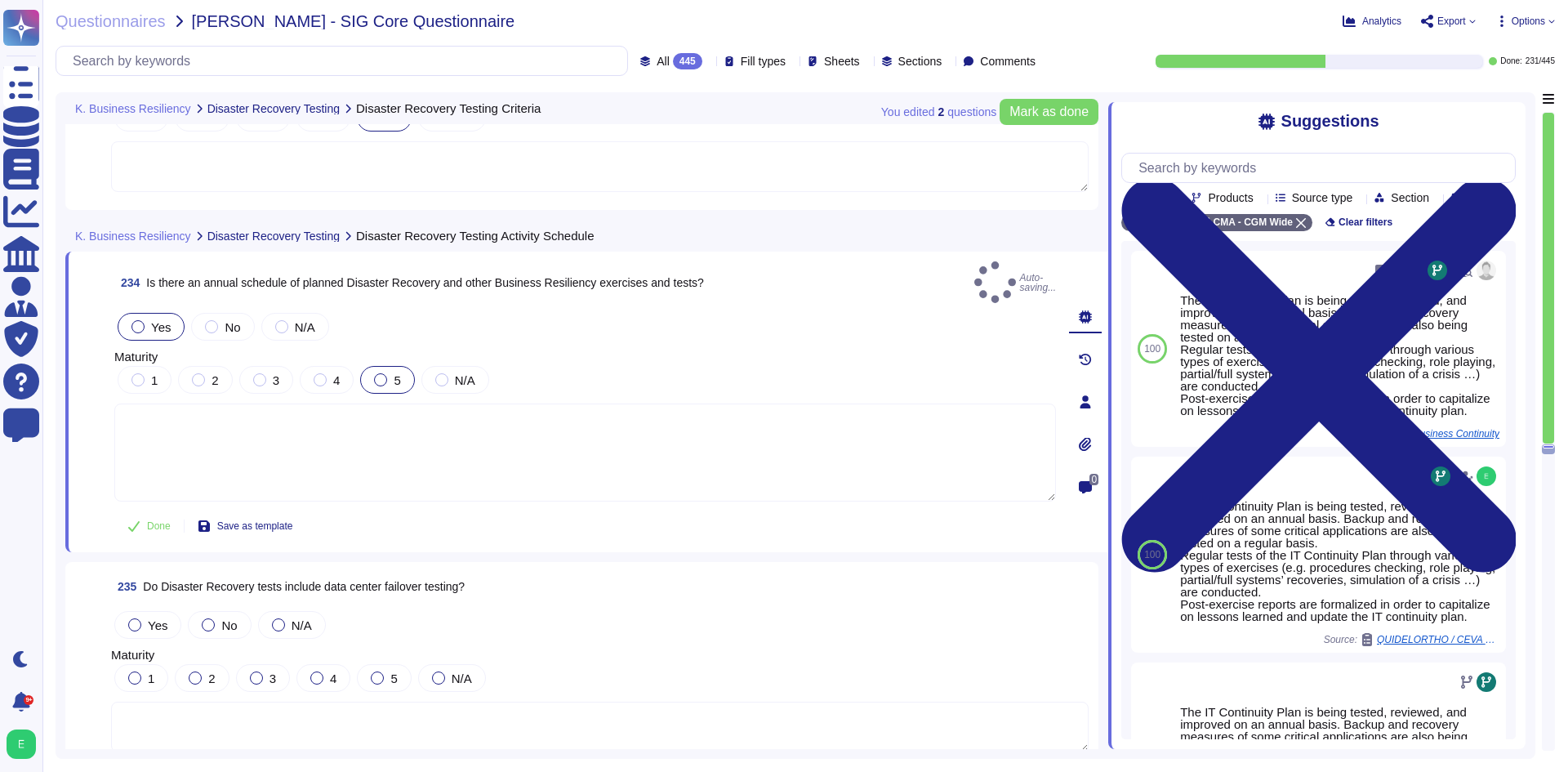
click at [161, 320] on span "Yes" at bounding box center [160, 327] width 20 height 14
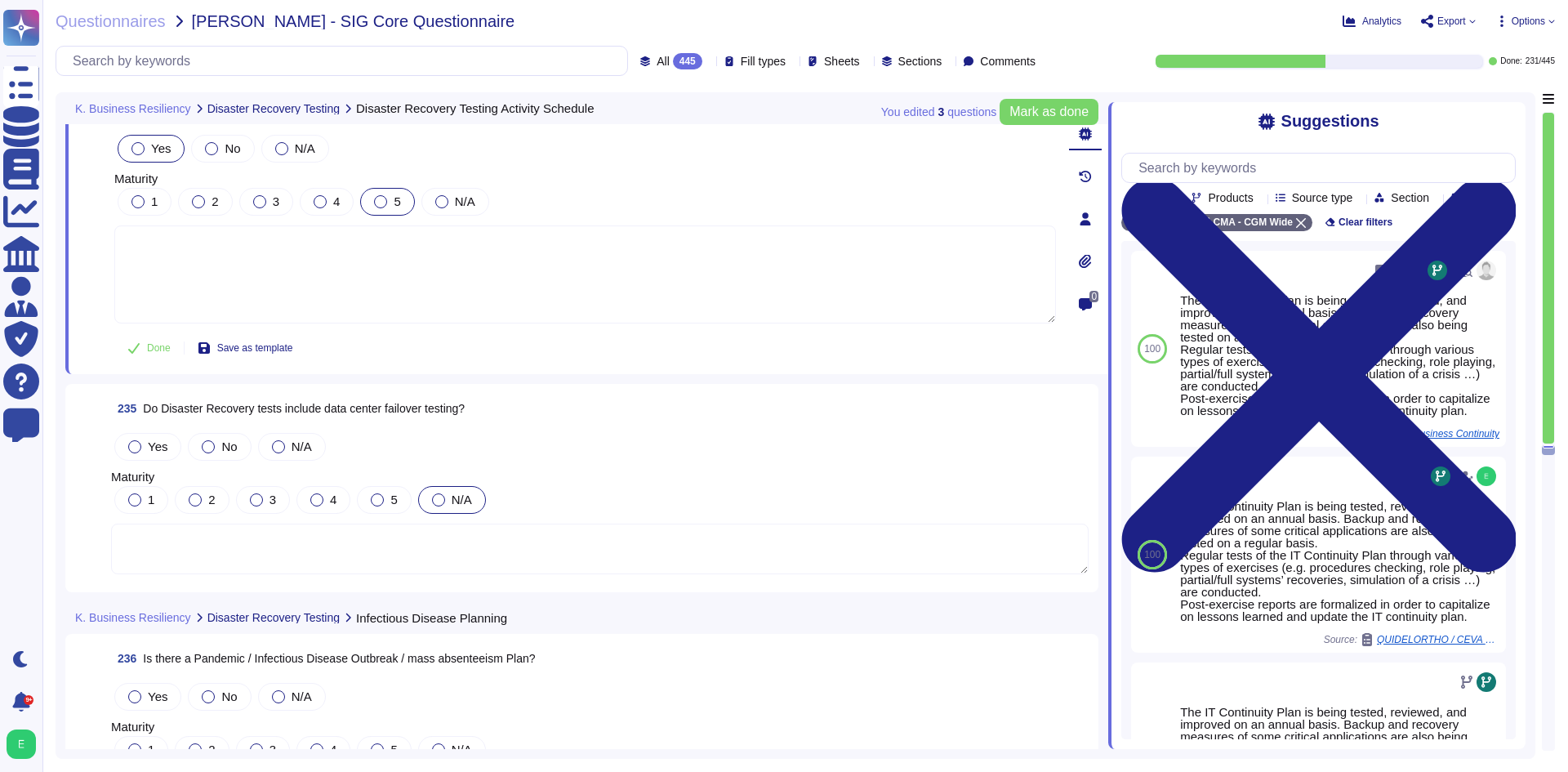
scroll to position [56898, 0]
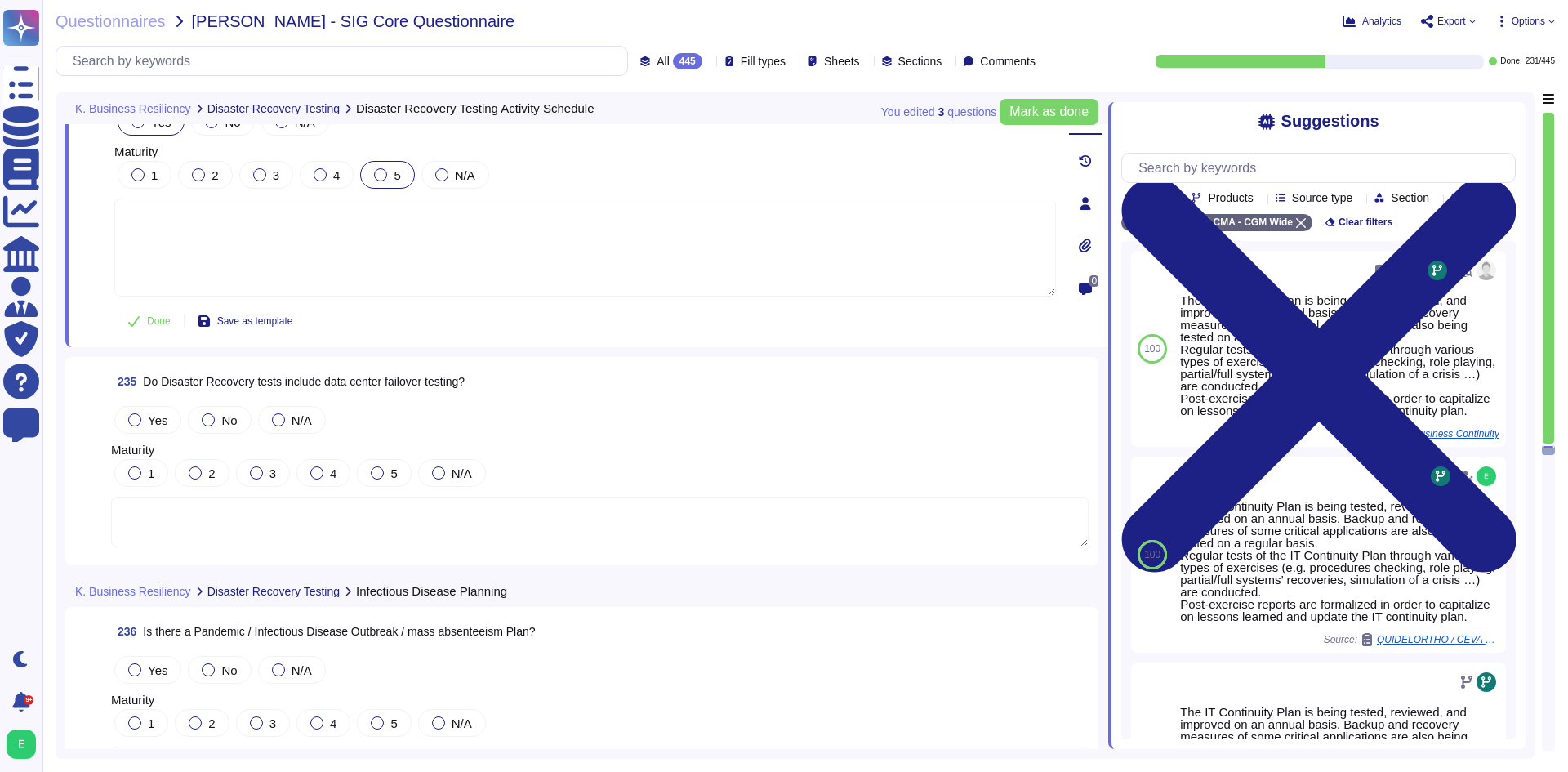
click at [354, 516] on textarea at bounding box center [600, 522] width 978 height 51
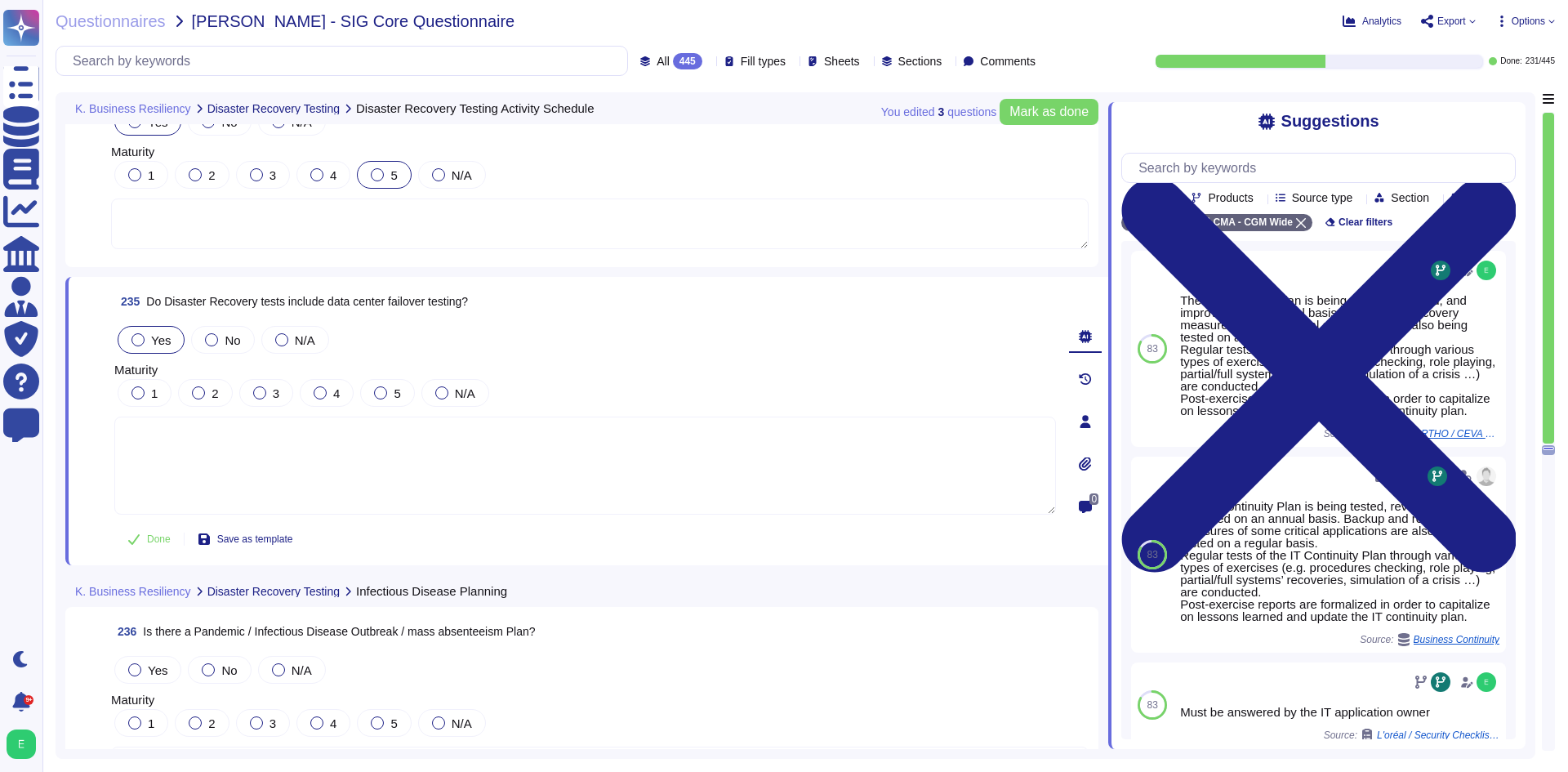
click at [144, 346] on label "Yes" at bounding box center [151, 340] width 39 height 13
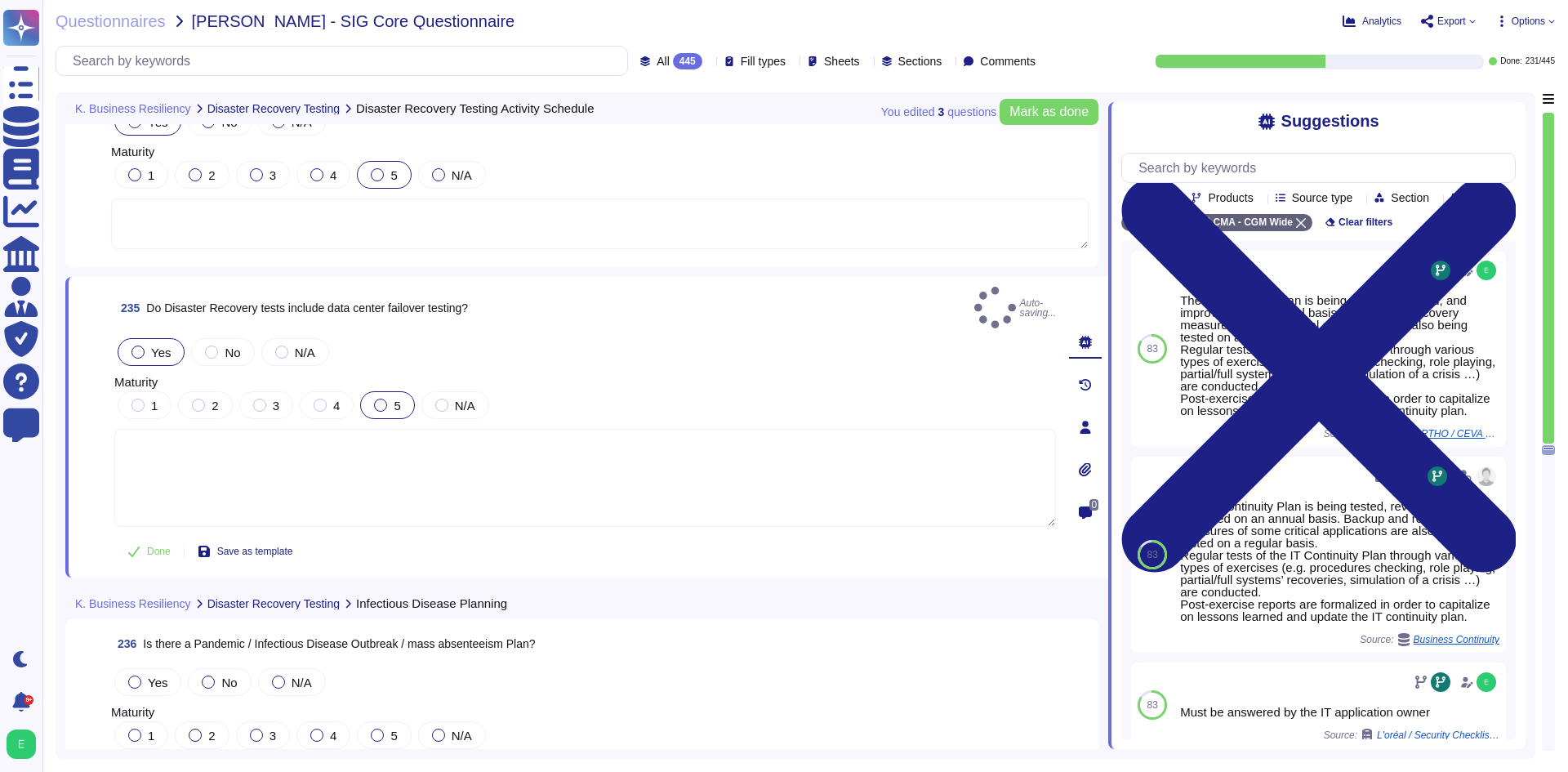
click at [390, 399] on label "5" at bounding box center [387, 405] width 26 height 13
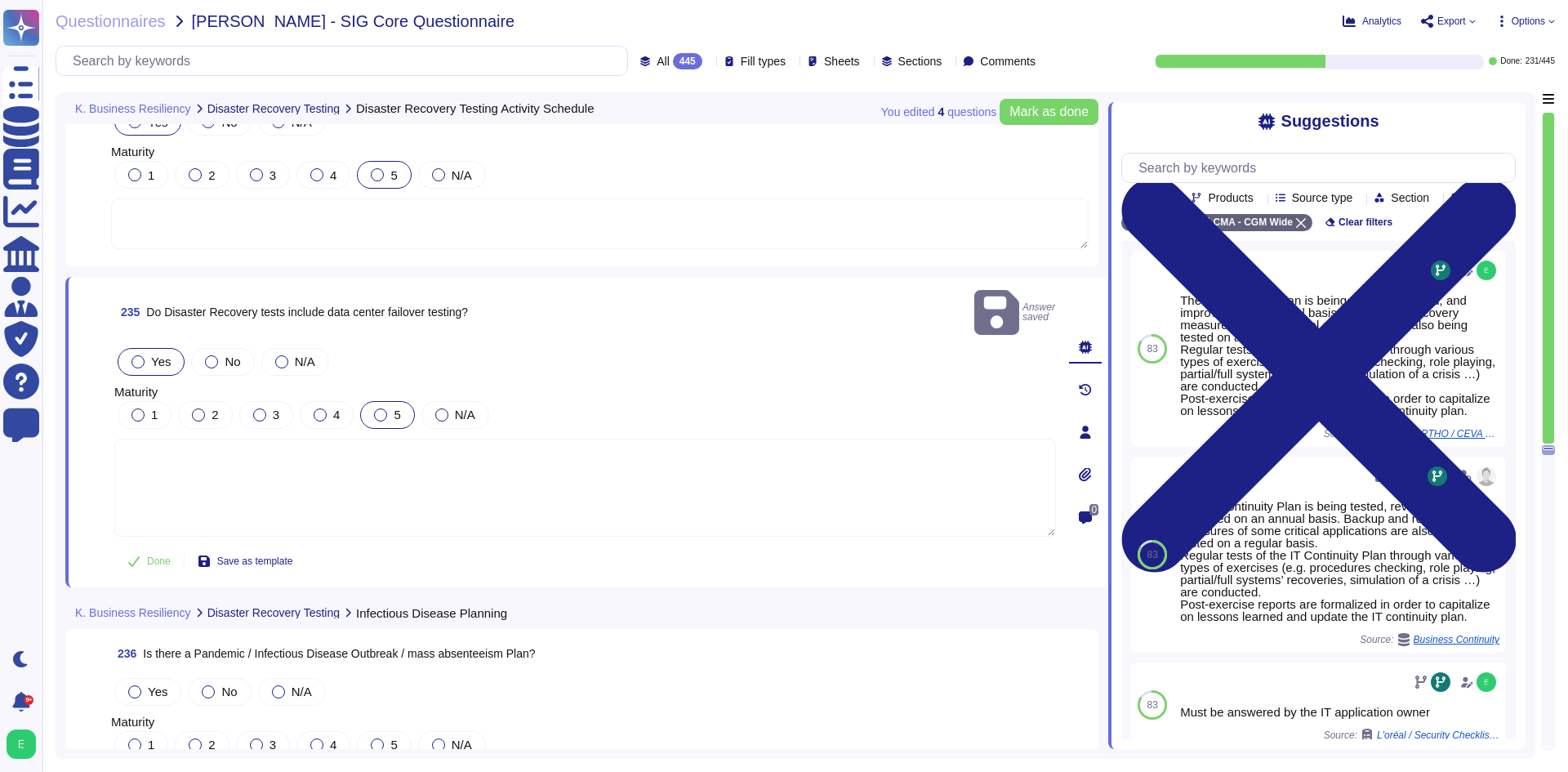
click at [377, 409] on div at bounding box center [380, 415] width 13 height 13
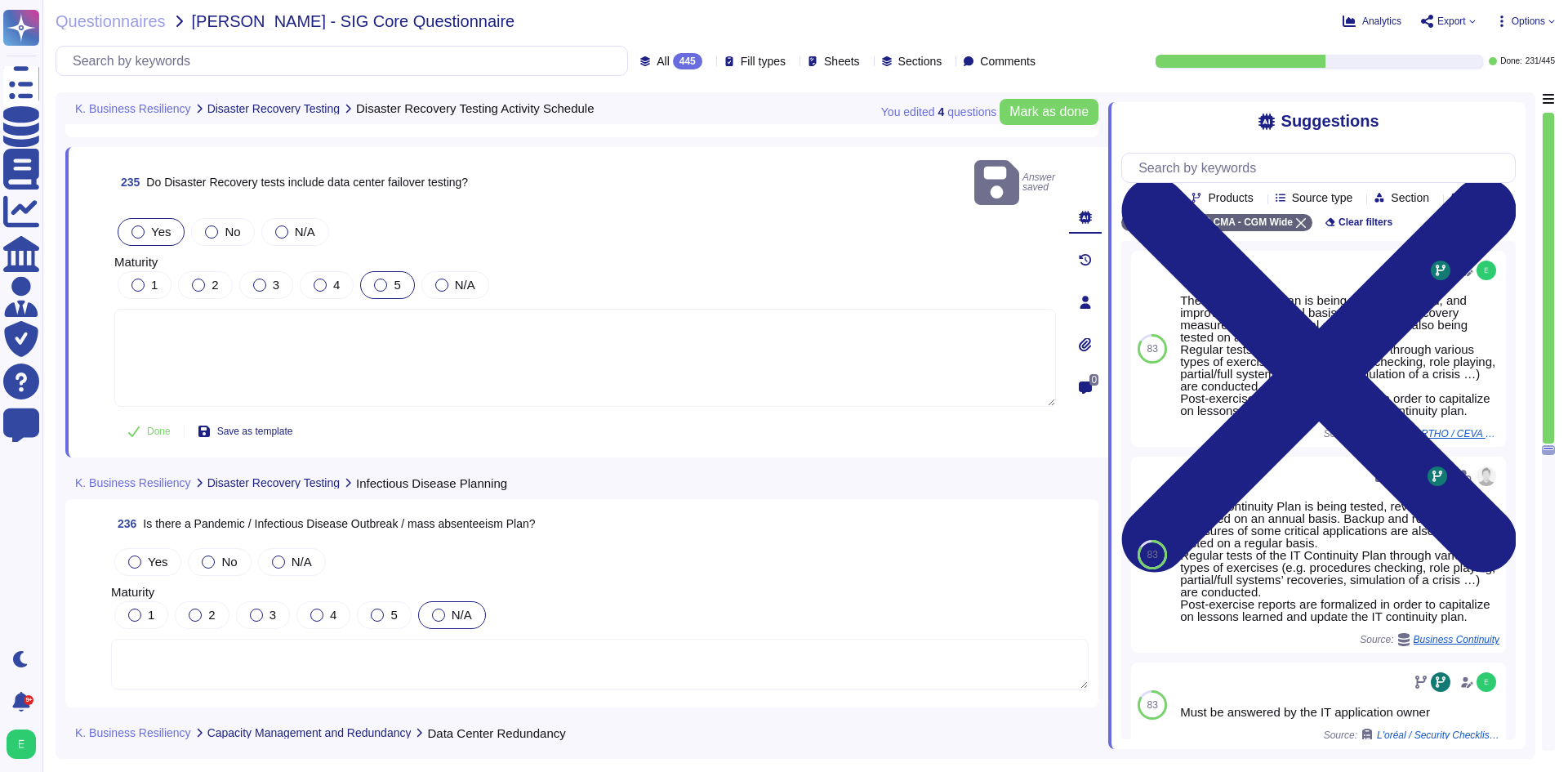
scroll to position [57143, 0]
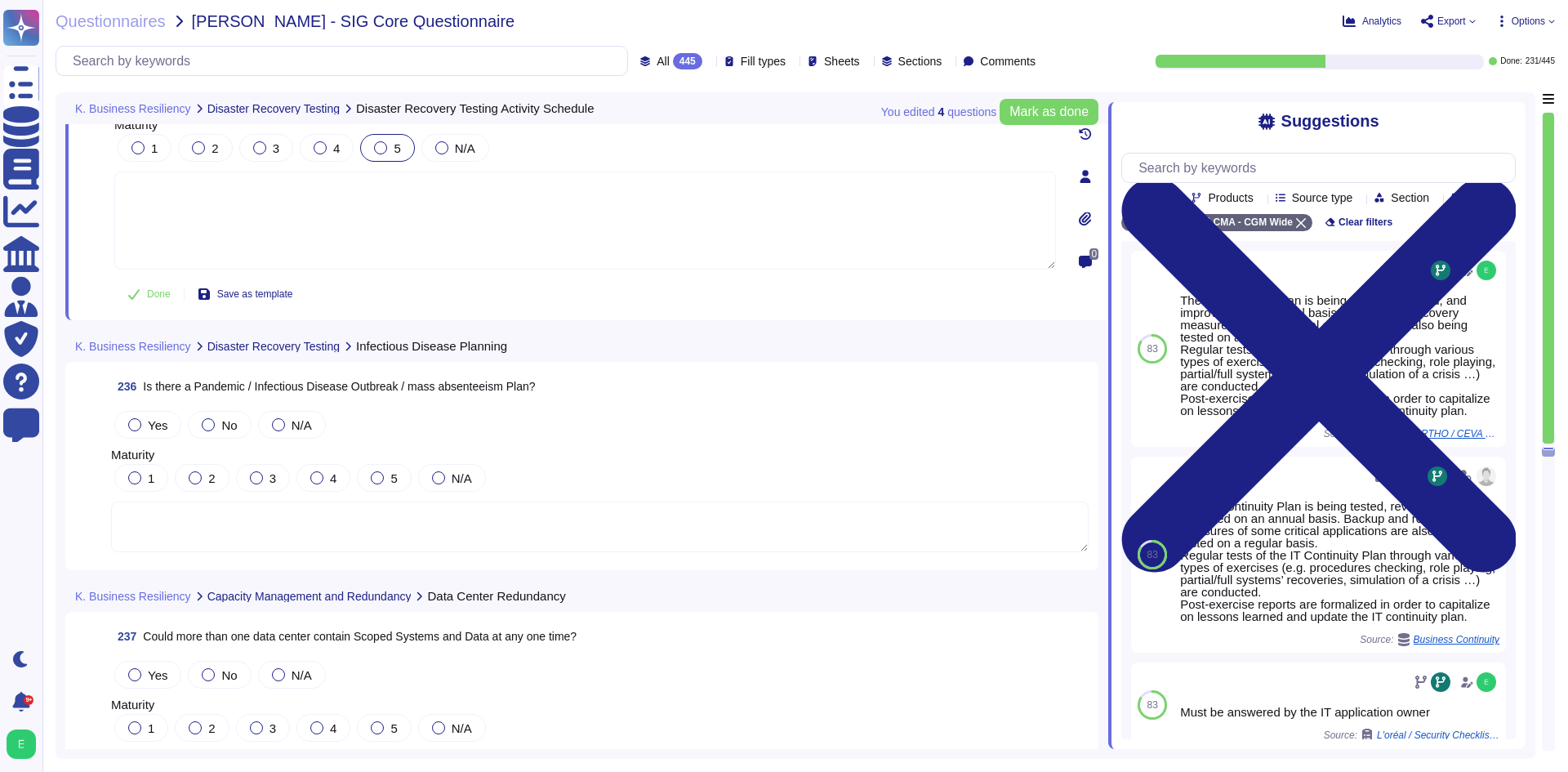
drag, startPoint x: 150, startPoint y: 408, endPoint x: 148, endPoint y: 422, distance: 14.1
click at [149, 417] on div "Yes No N/A" at bounding box center [600, 425] width 978 height 35
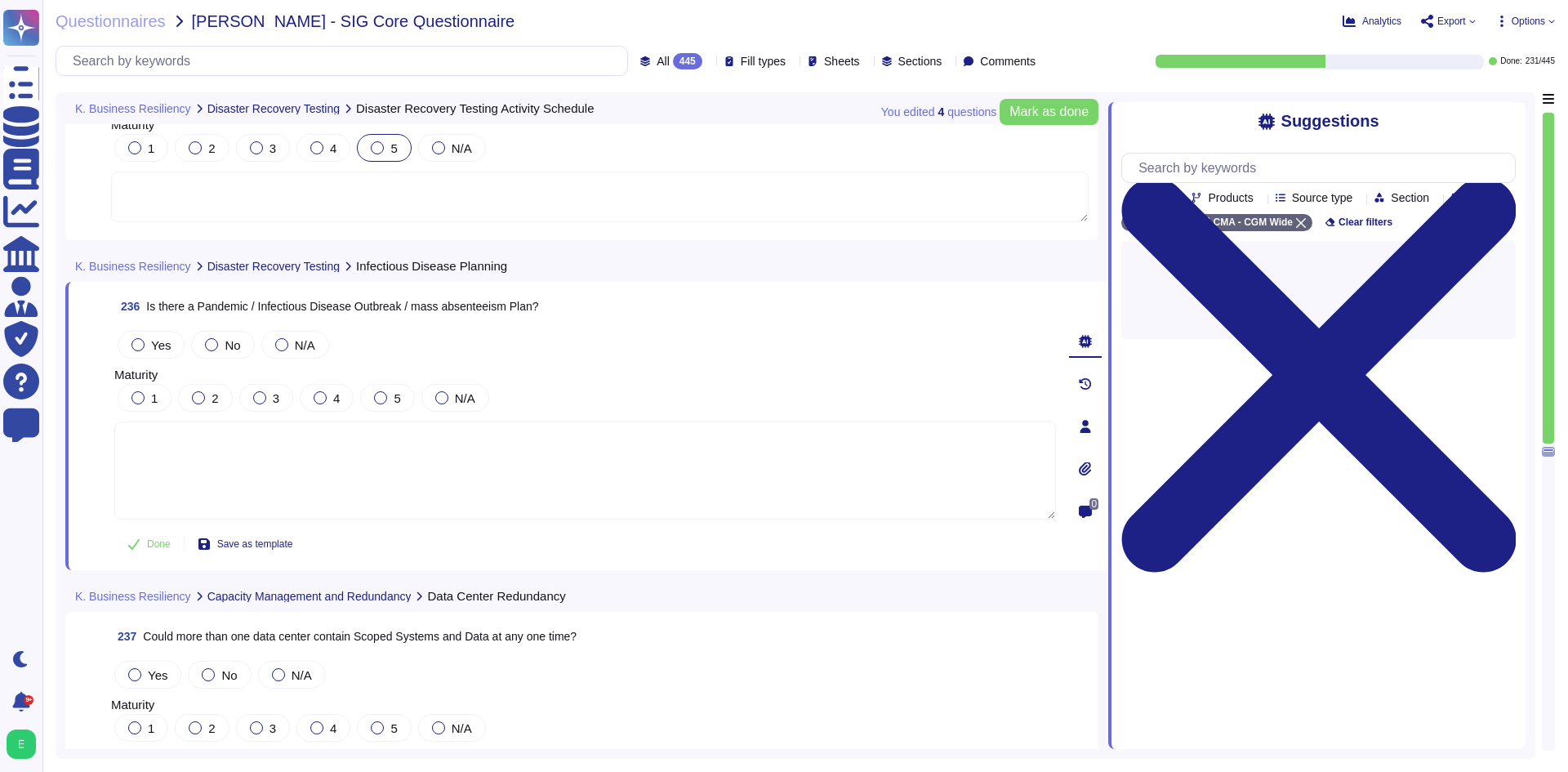
click at [148, 423] on textarea at bounding box center [585, 471] width 941 height 98
click at [146, 343] on label "Yes" at bounding box center [151, 344] width 39 height 13
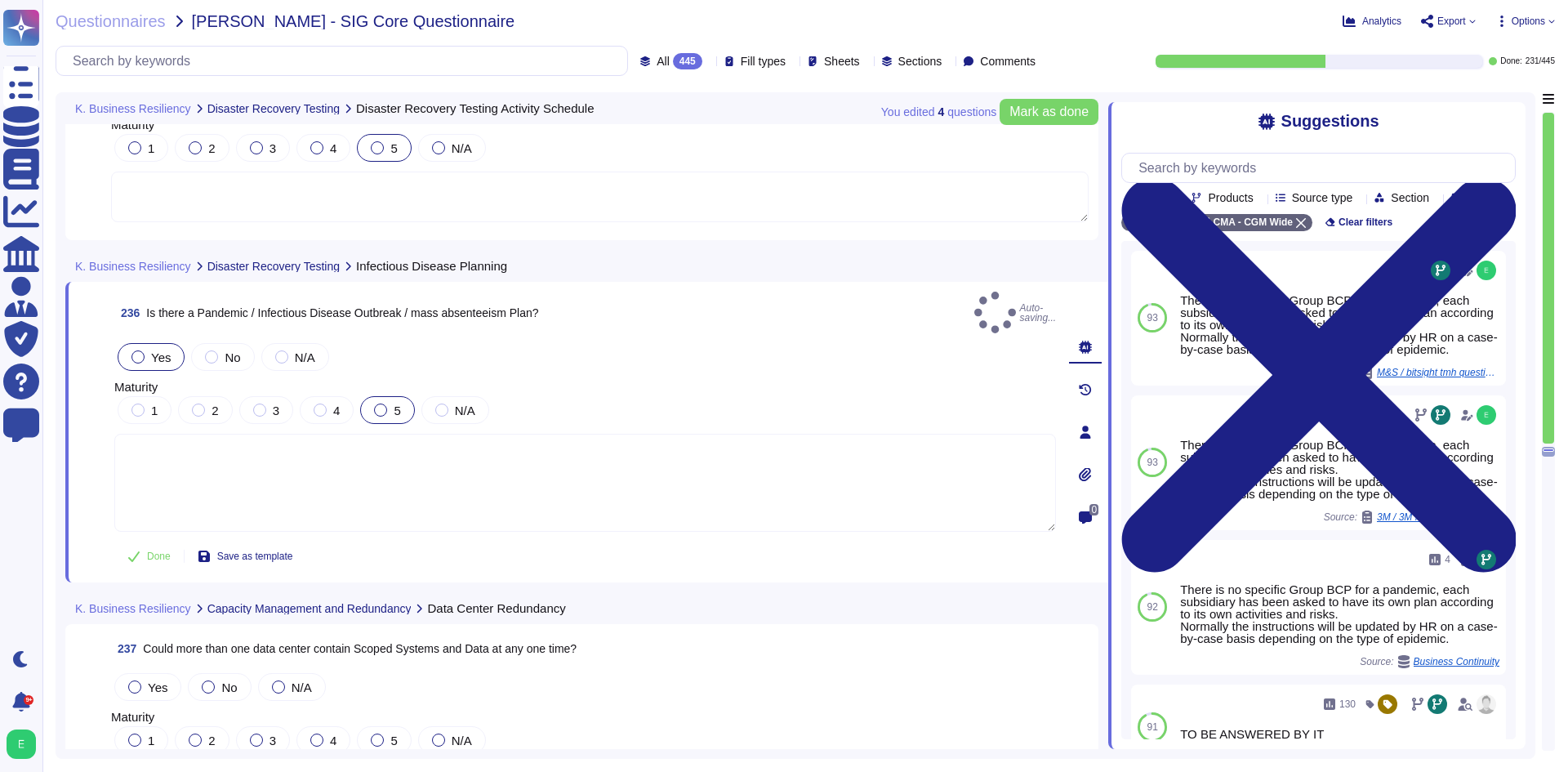
click at [390, 404] on label "5" at bounding box center [387, 410] width 26 height 13
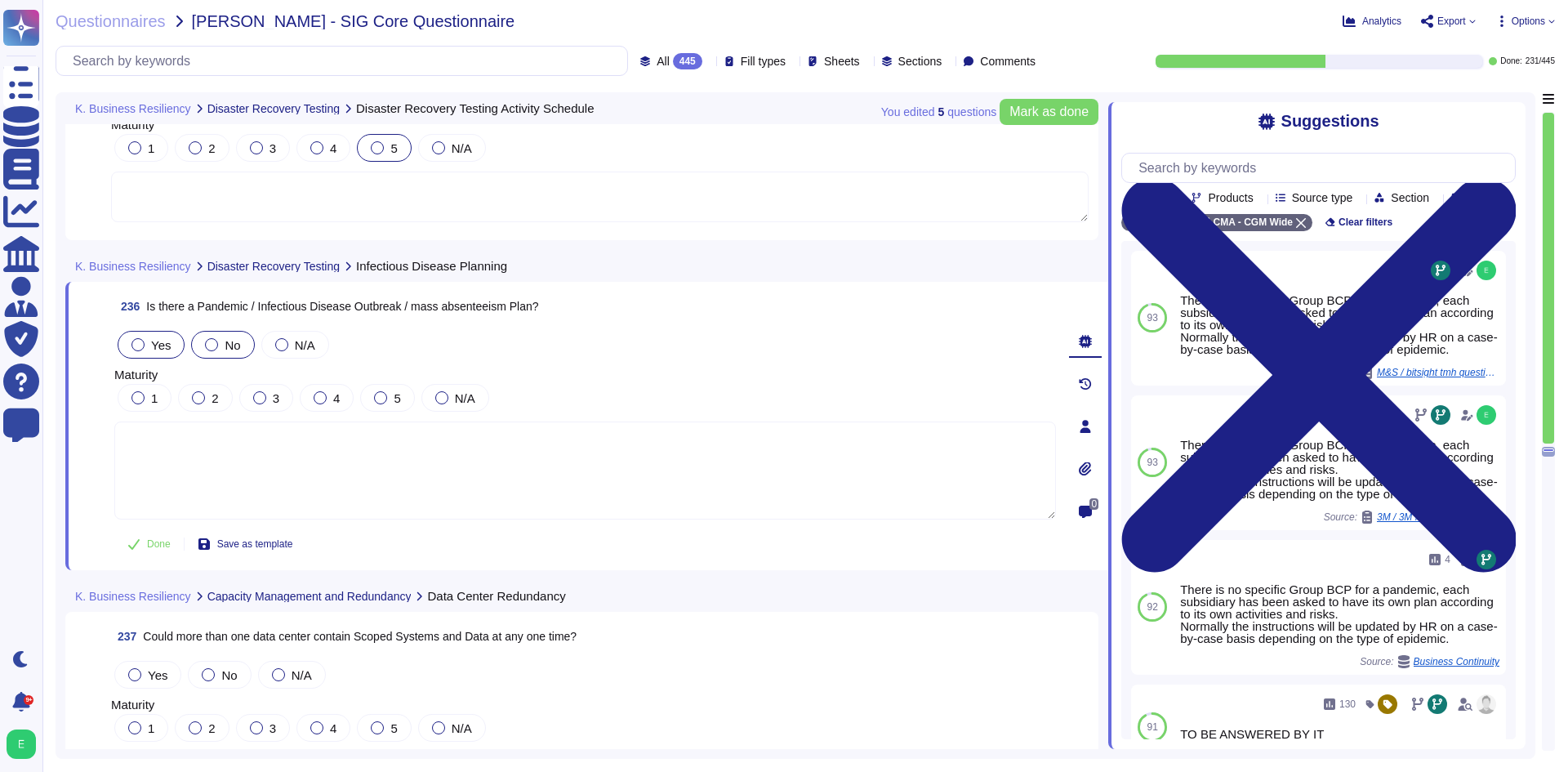
click at [211, 338] on div at bounding box center [211, 344] width 13 height 13
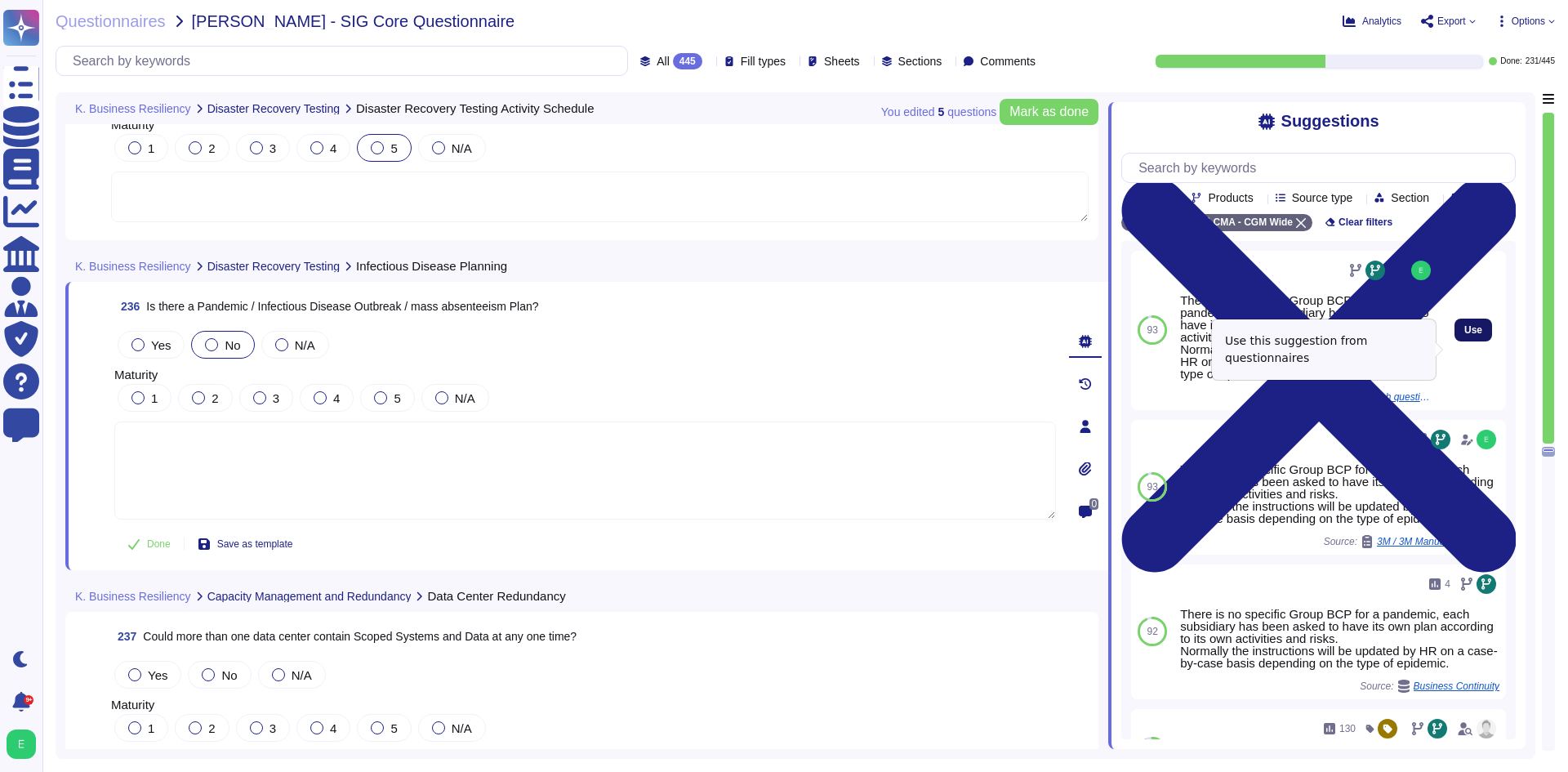
click at [1465, 335] on span "Use" at bounding box center [1473, 330] width 18 height 9
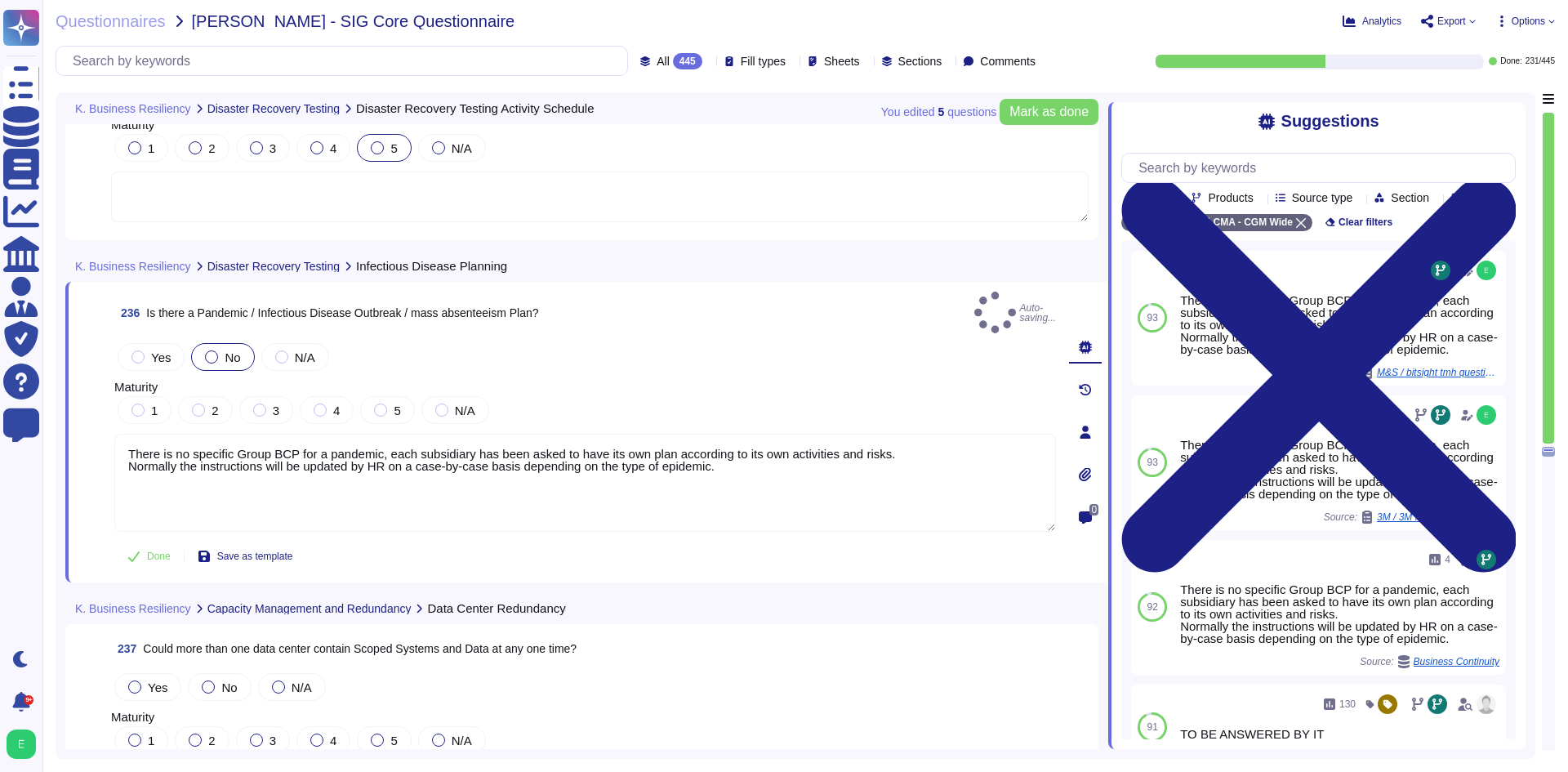
type textarea "There is no specific Group BCP for a pandemic, each subsidiary has been asked t…"
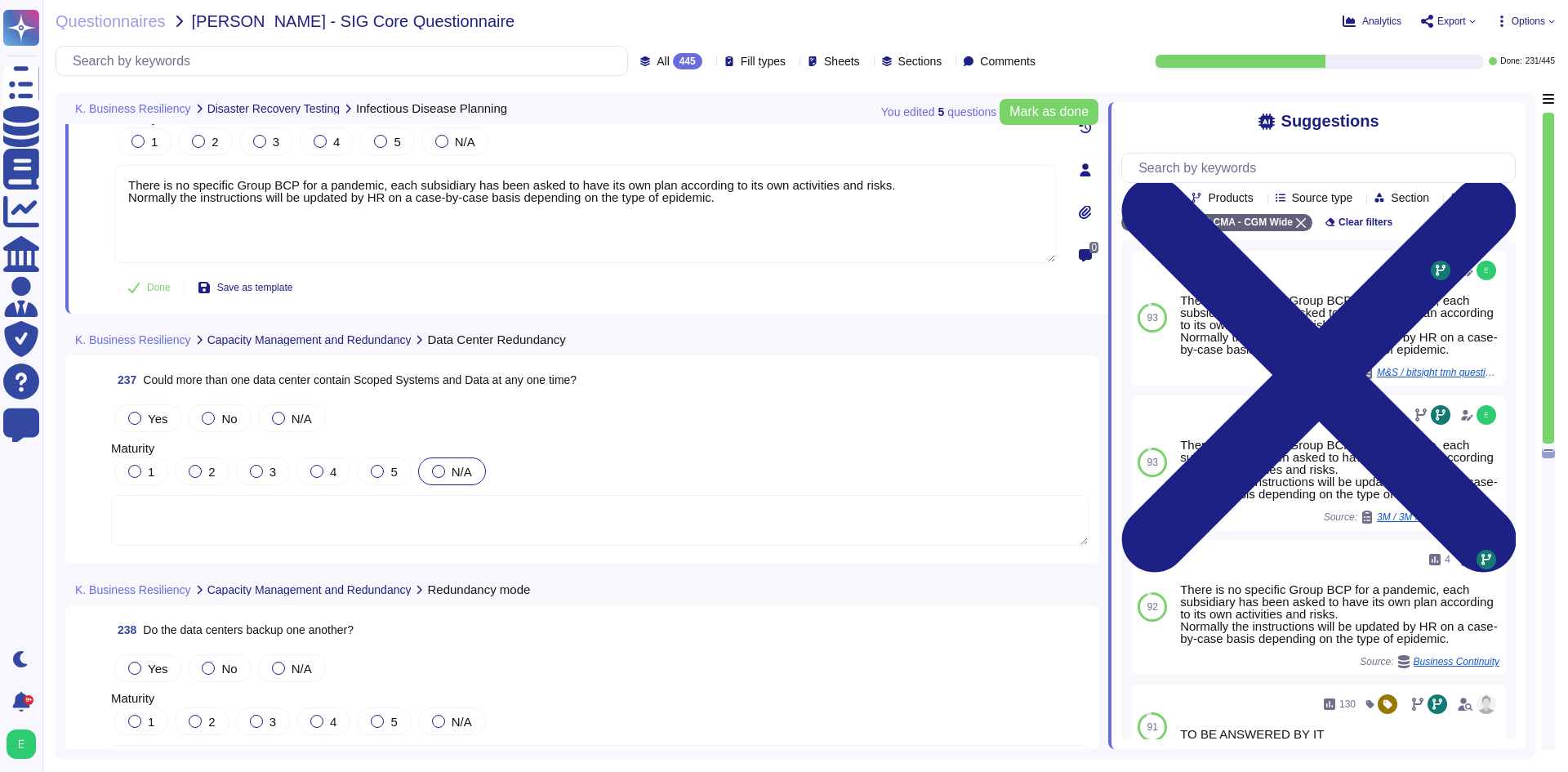
scroll to position [57388, 0]
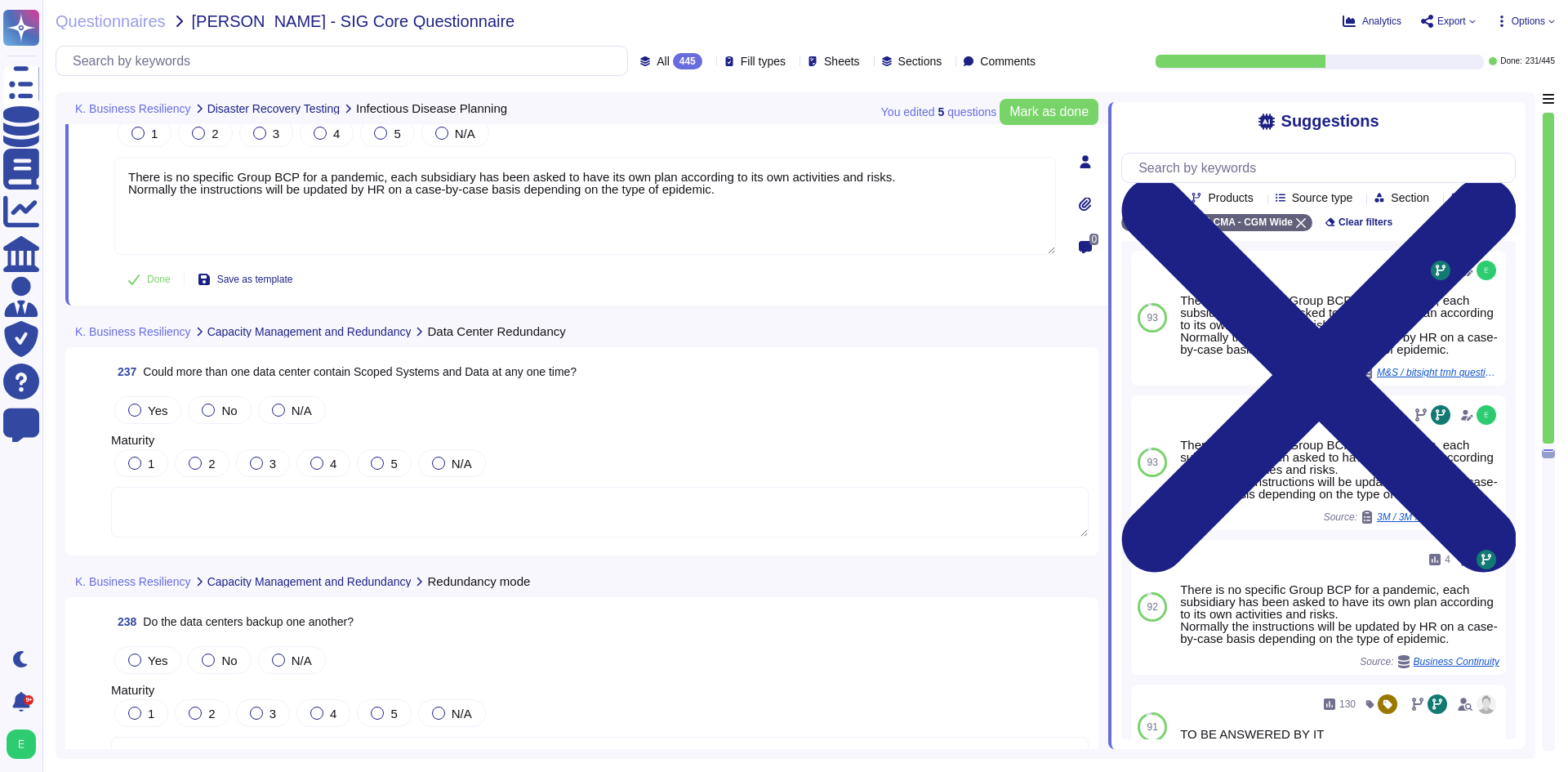
click at [414, 520] on textarea at bounding box center [600, 512] width 978 height 51
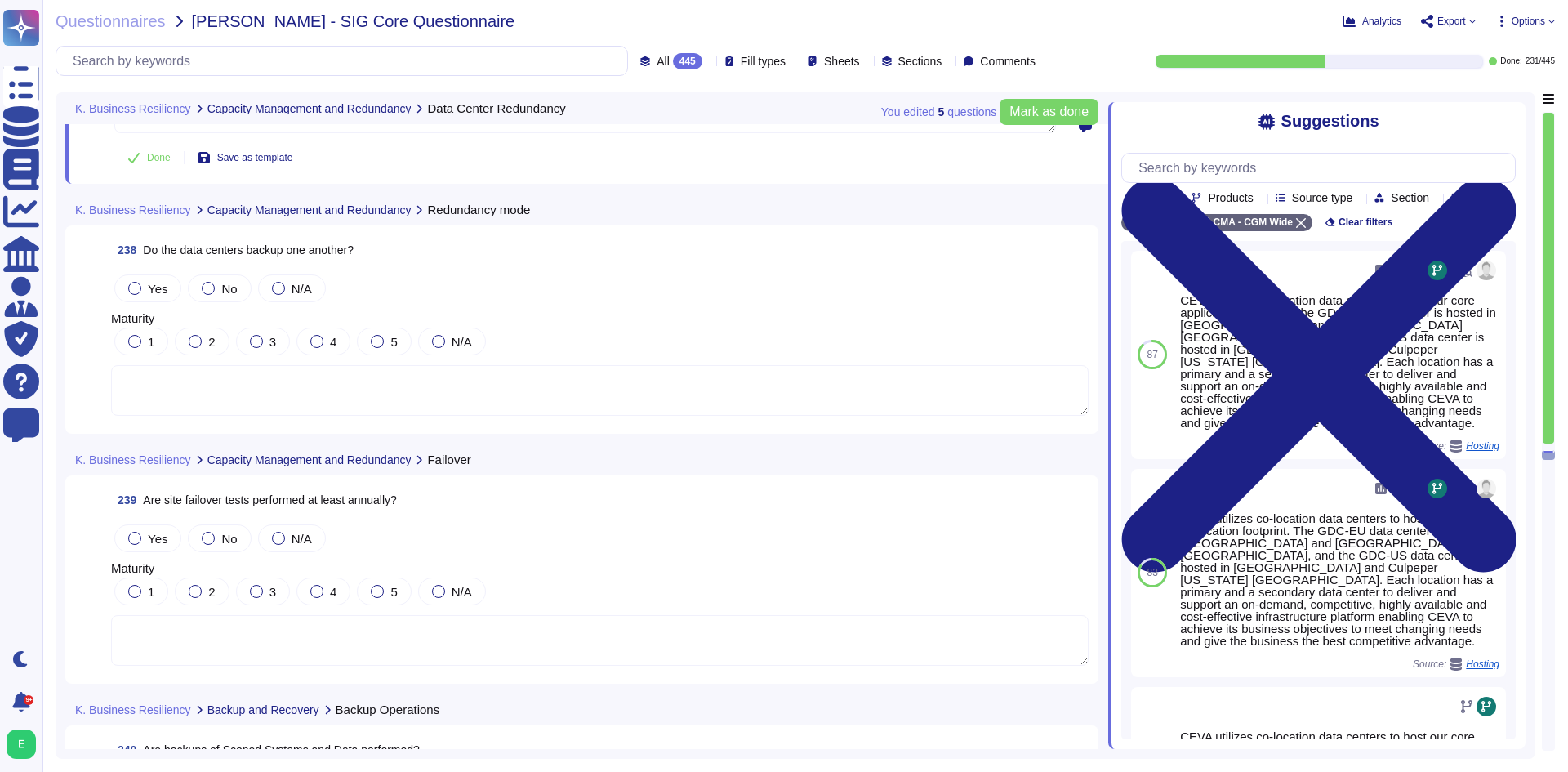
scroll to position [57796, 0]
click at [163, 281] on span "Yes" at bounding box center [157, 288] width 20 height 14
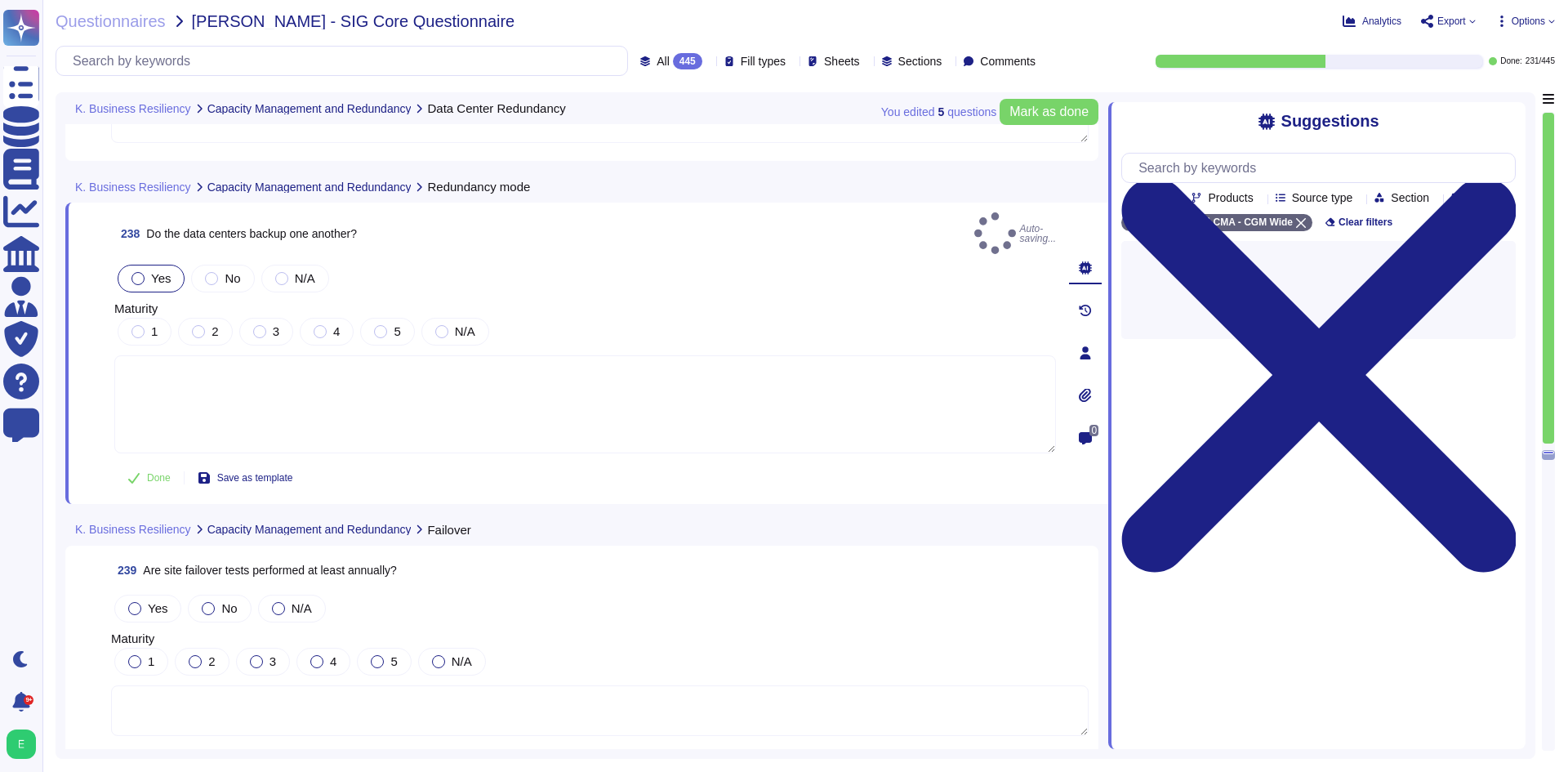
type textarea "Must be answered by the IT application owner"
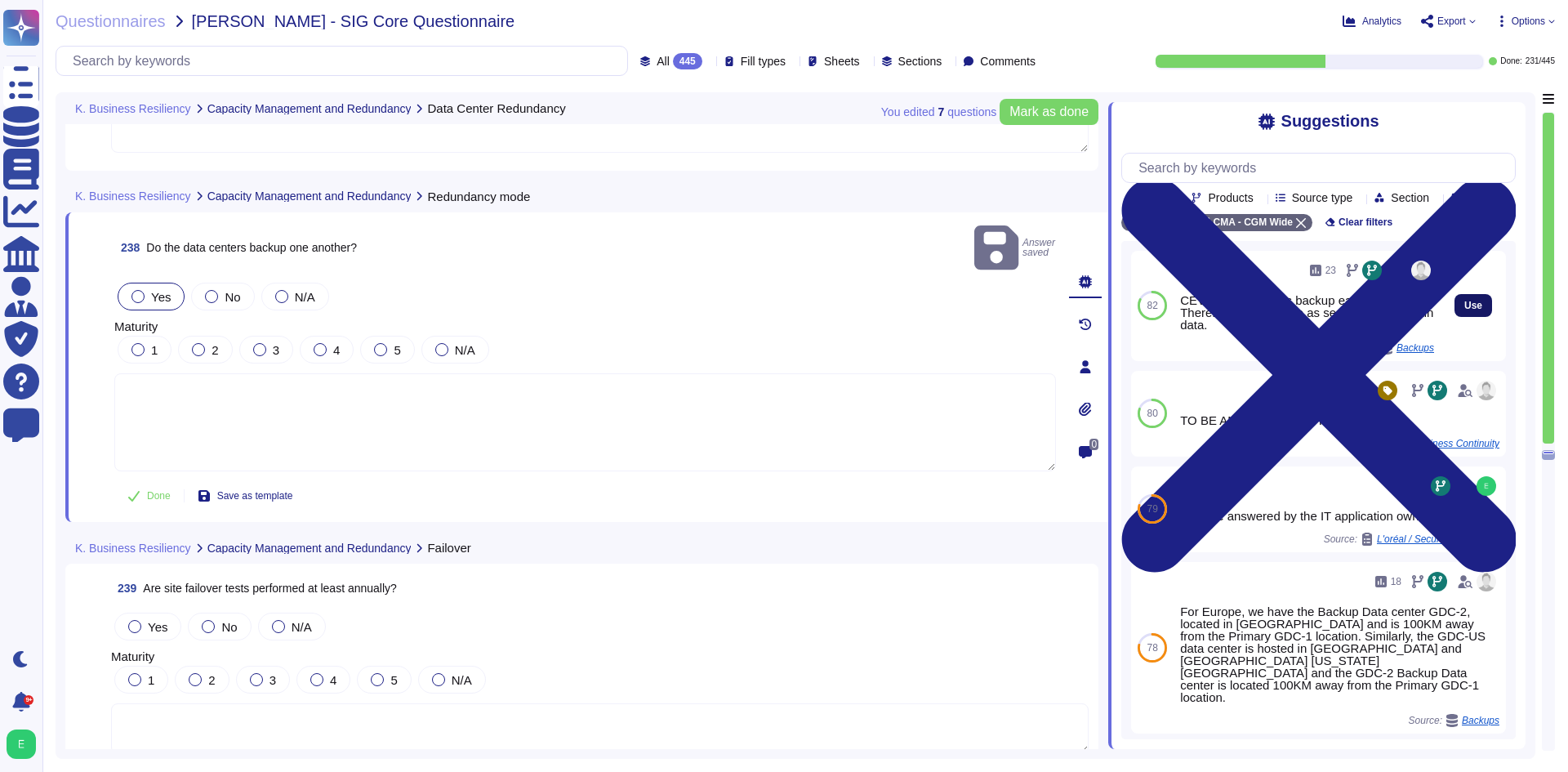
click at [1475, 317] on button "Use" at bounding box center [1473, 305] width 38 height 23
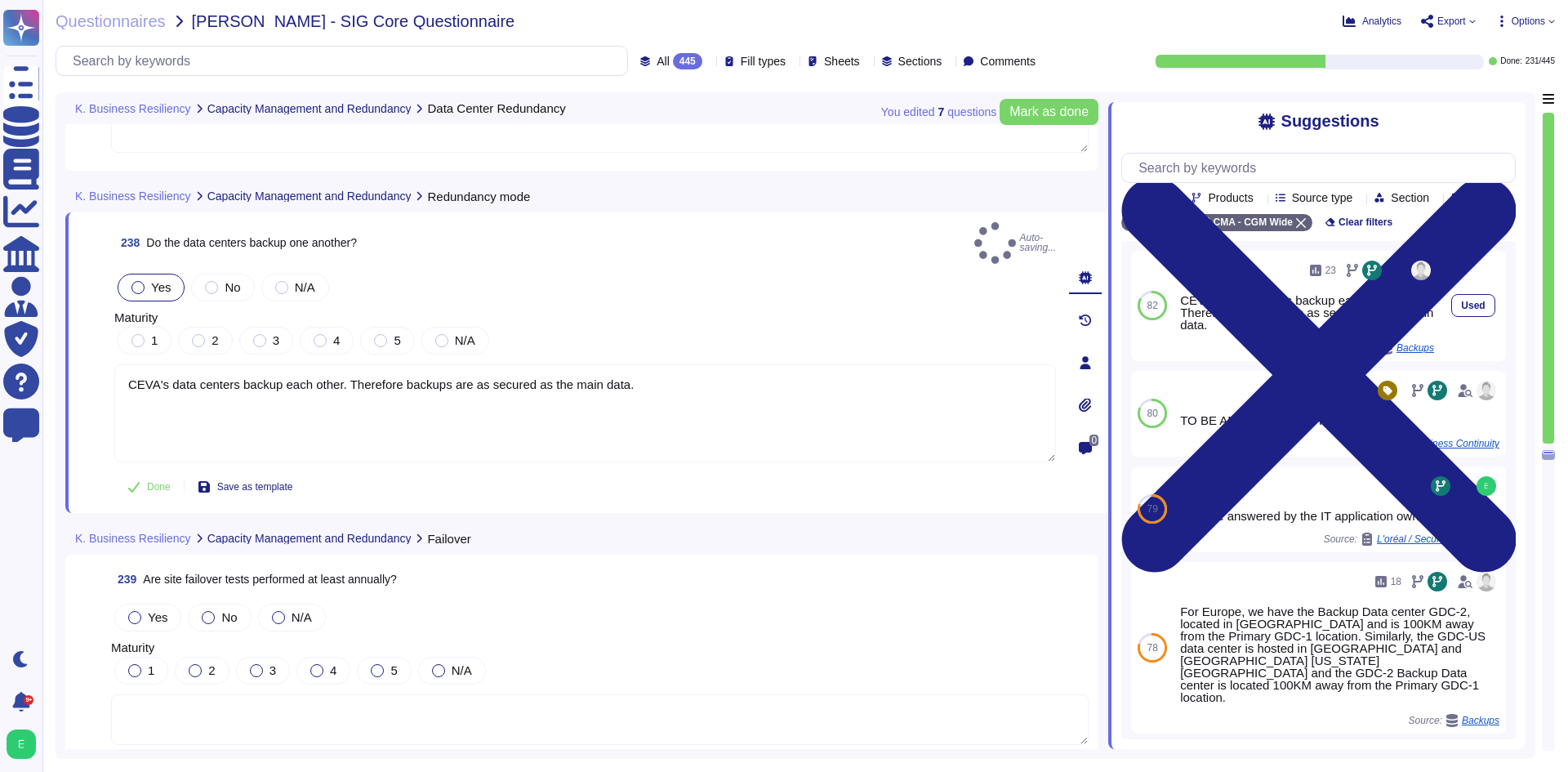
type textarea "CEVA's data centers backup each other. Therefore backups are as secured as the …"
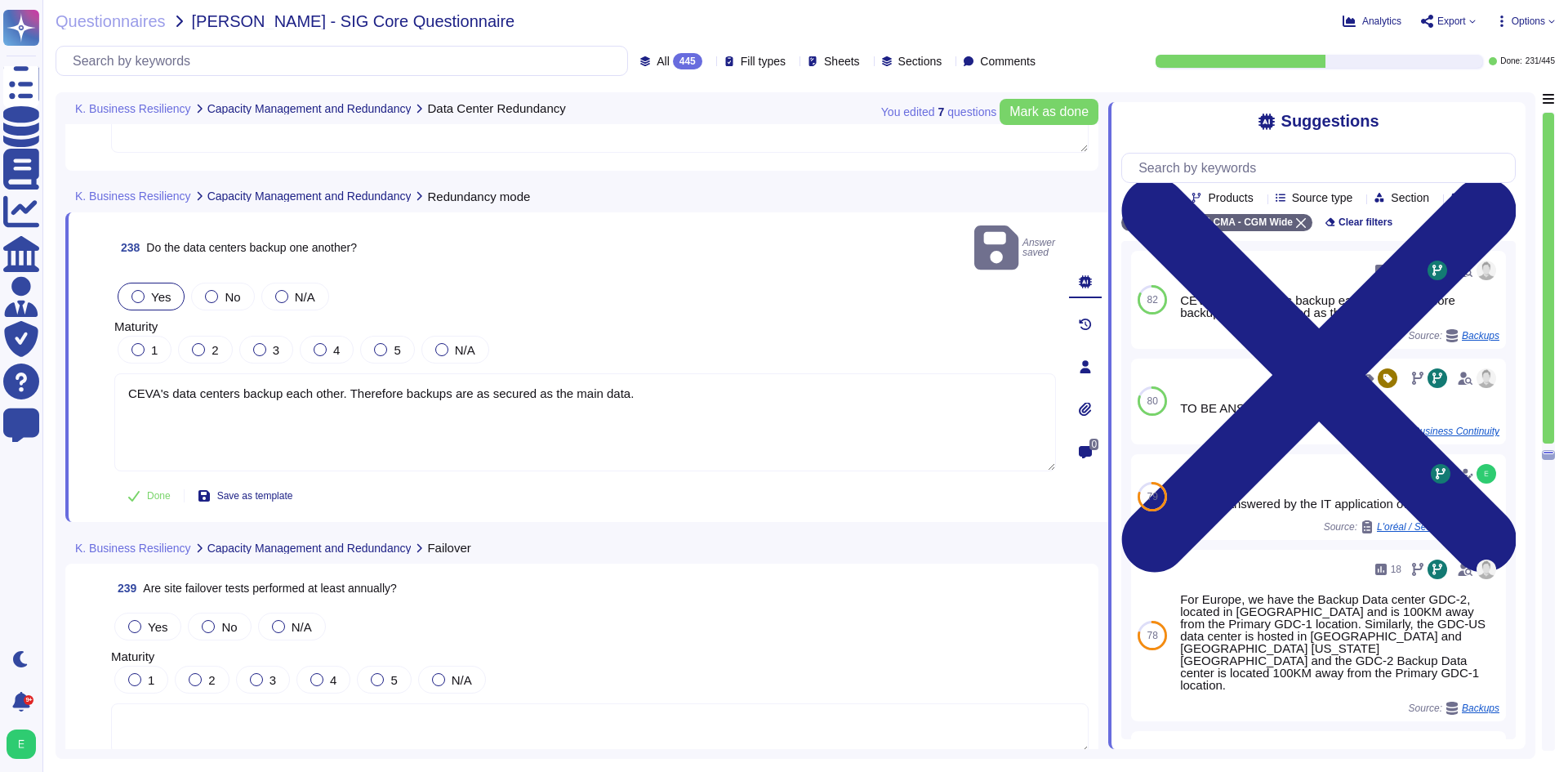
drag, startPoint x: 409, startPoint y: 304, endPoint x: 416, endPoint y: 311, distance: 9.9
click at [407, 336] on div "5" at bounding box center [387, 349] width 54 height 28
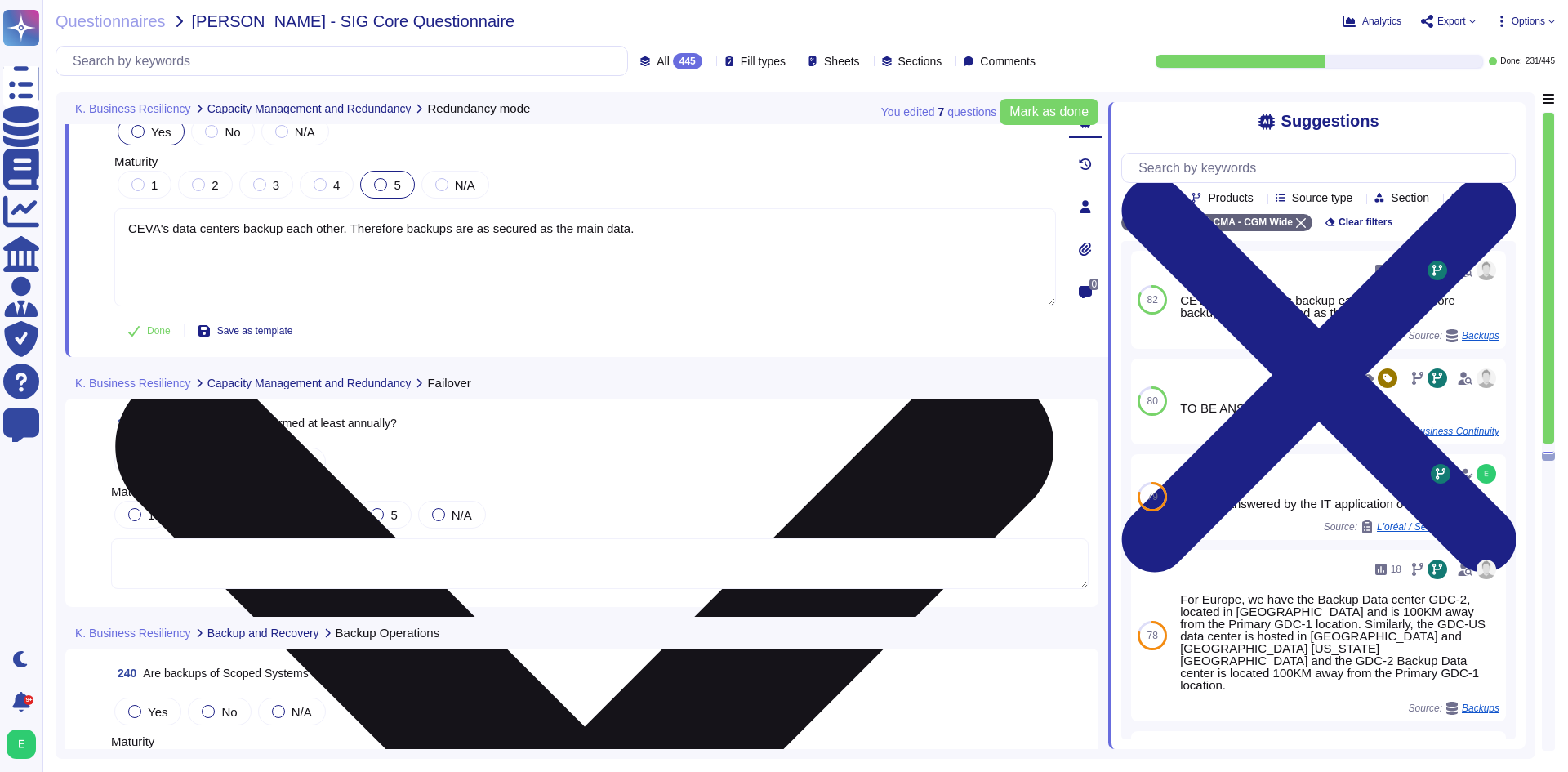
scroll to position [58041, 0]
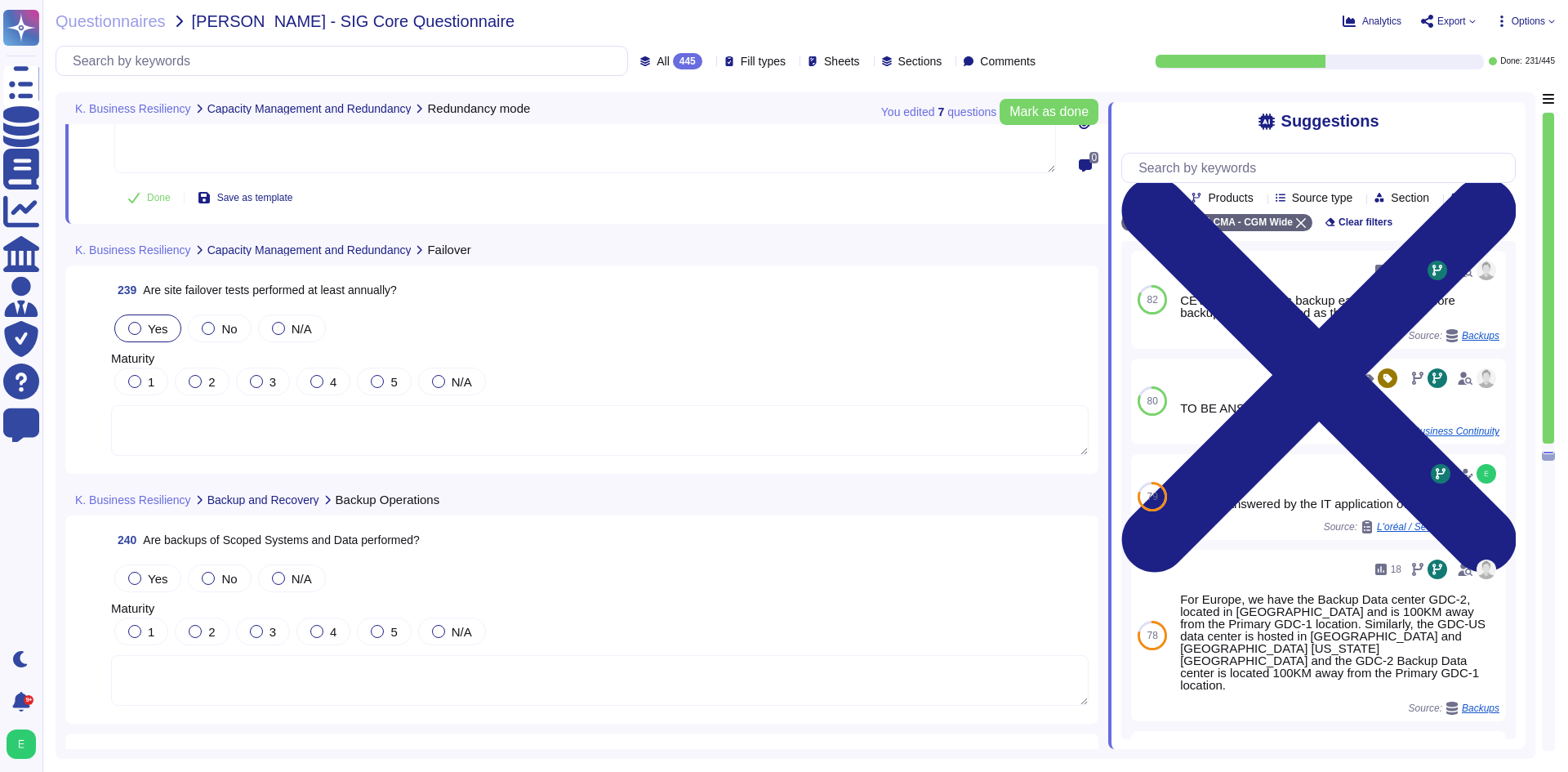
click at [156, 322] on span "Yes" at bounding box center [157, 329] width 20 height 14
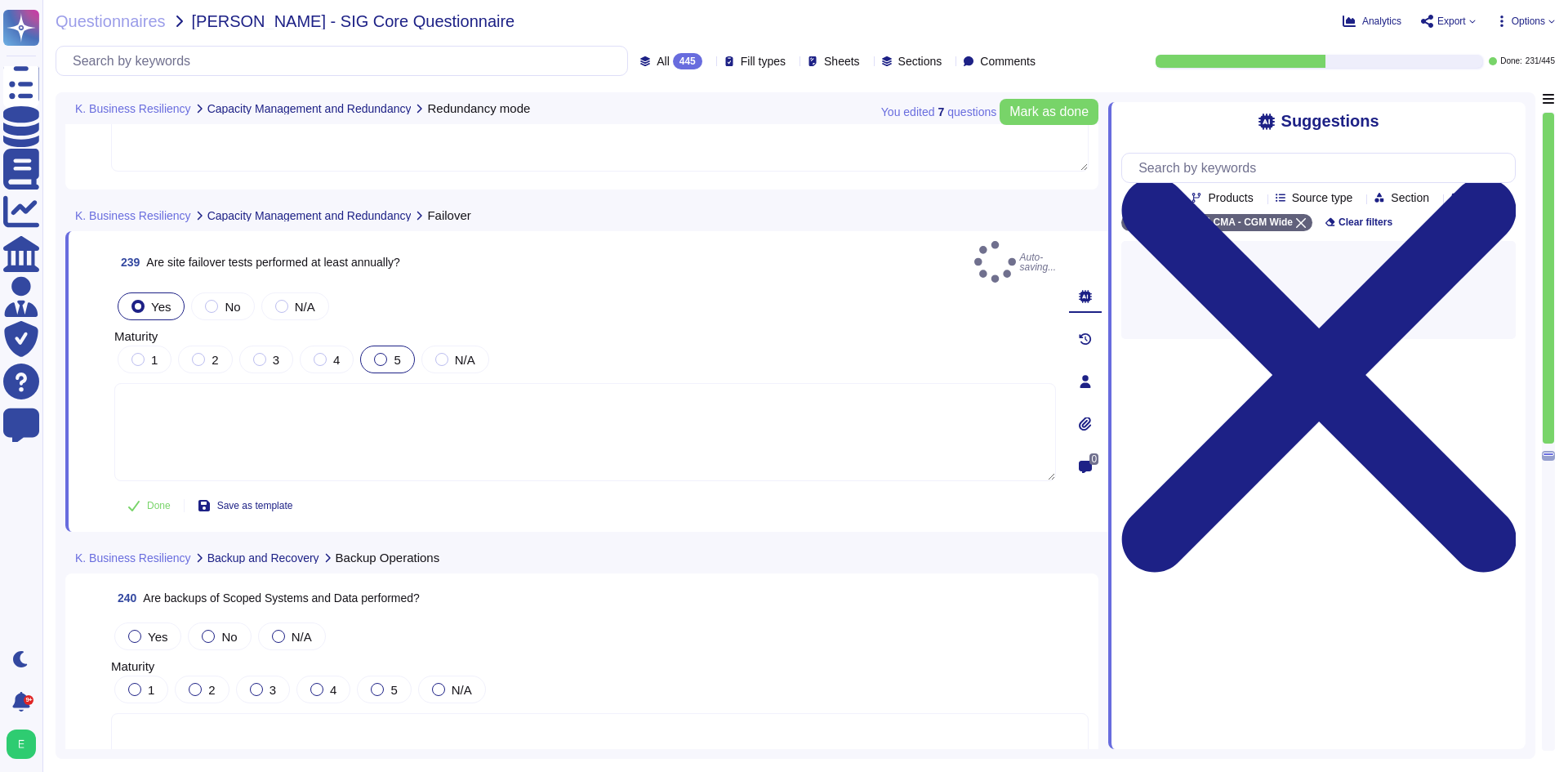
drag, startPoint x: 384, startPoint y: 345, endPoint x: 386, endPoint y: 355, distance: 10.2
click at [384, 353] on div at bounding box center [380, 359] width 13 height 13
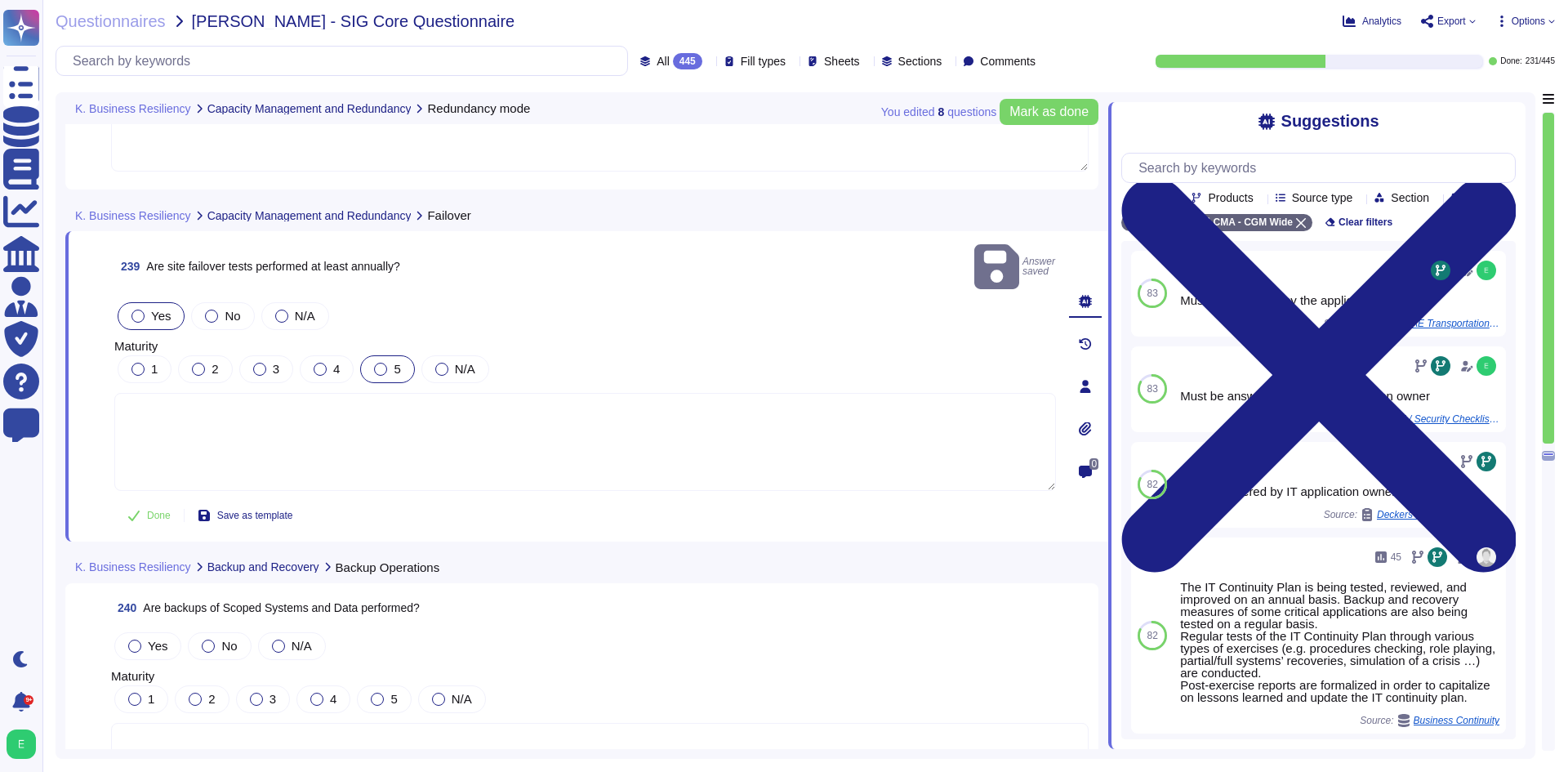
click at [378, 363] on div at bounding box center [380, 369] width 13 height 13
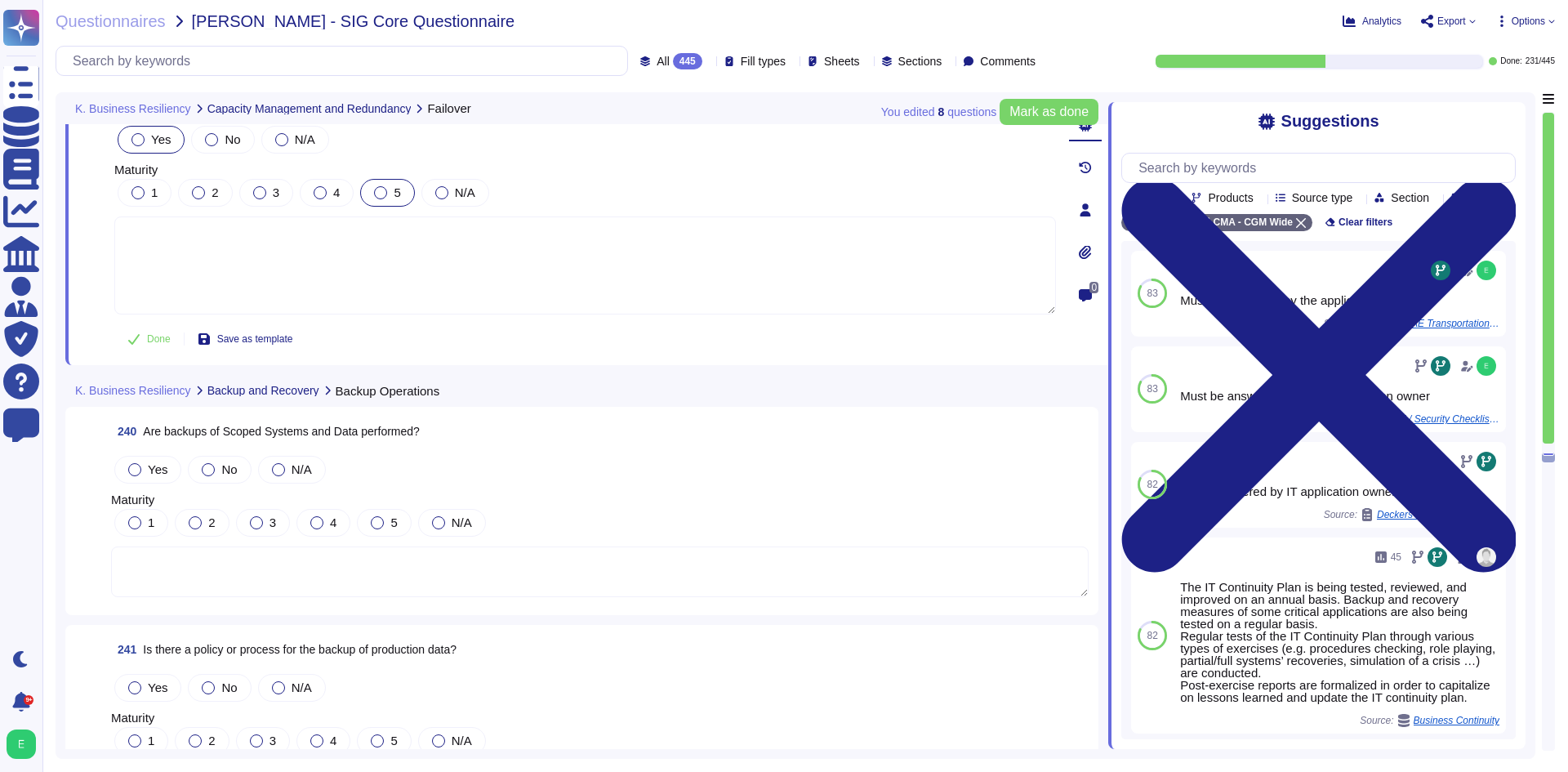
scroll to position [58287, 0]
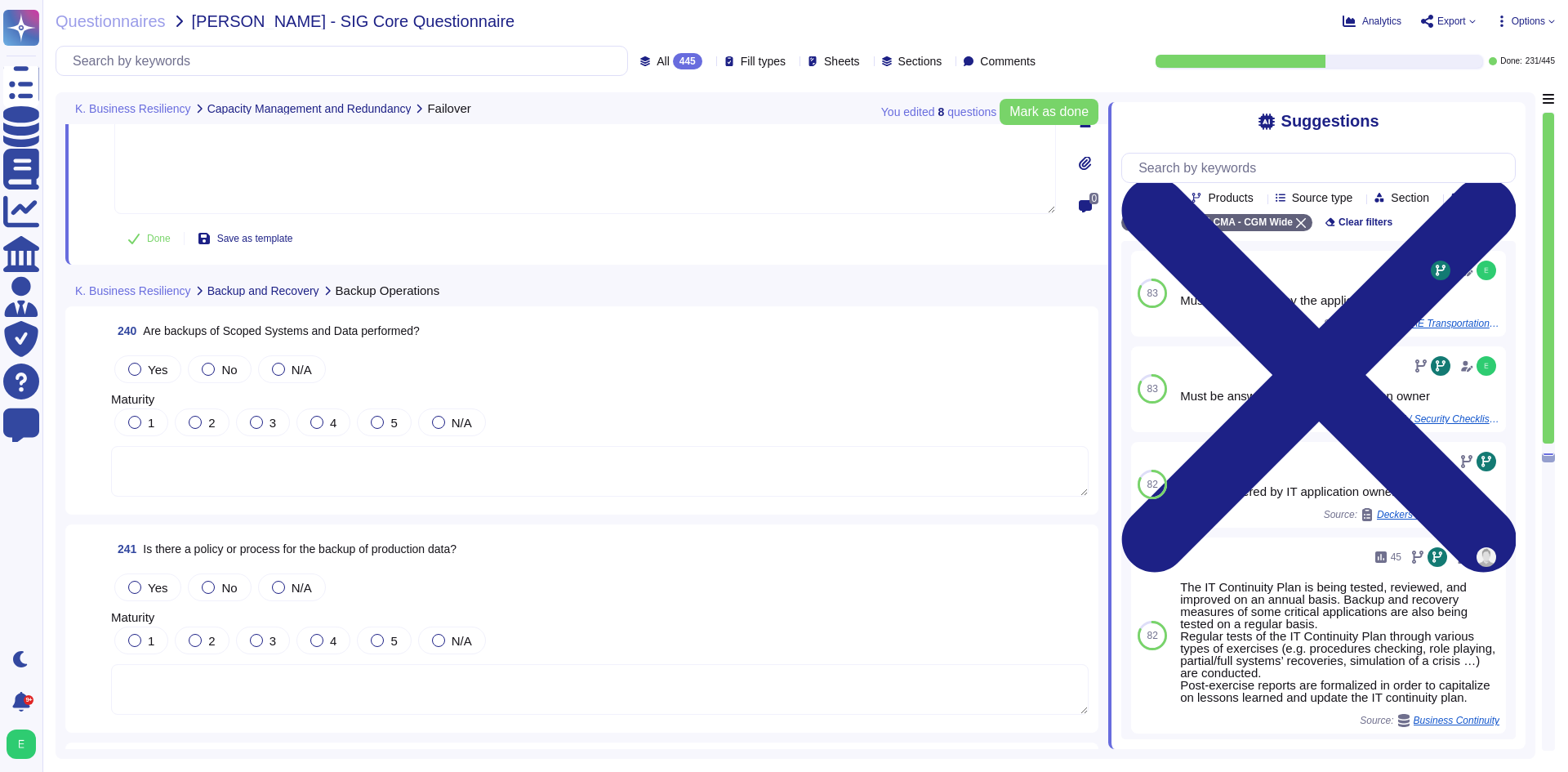
click at [412, 473] on textarea at bounding box center [600, 471] width 978 height 51
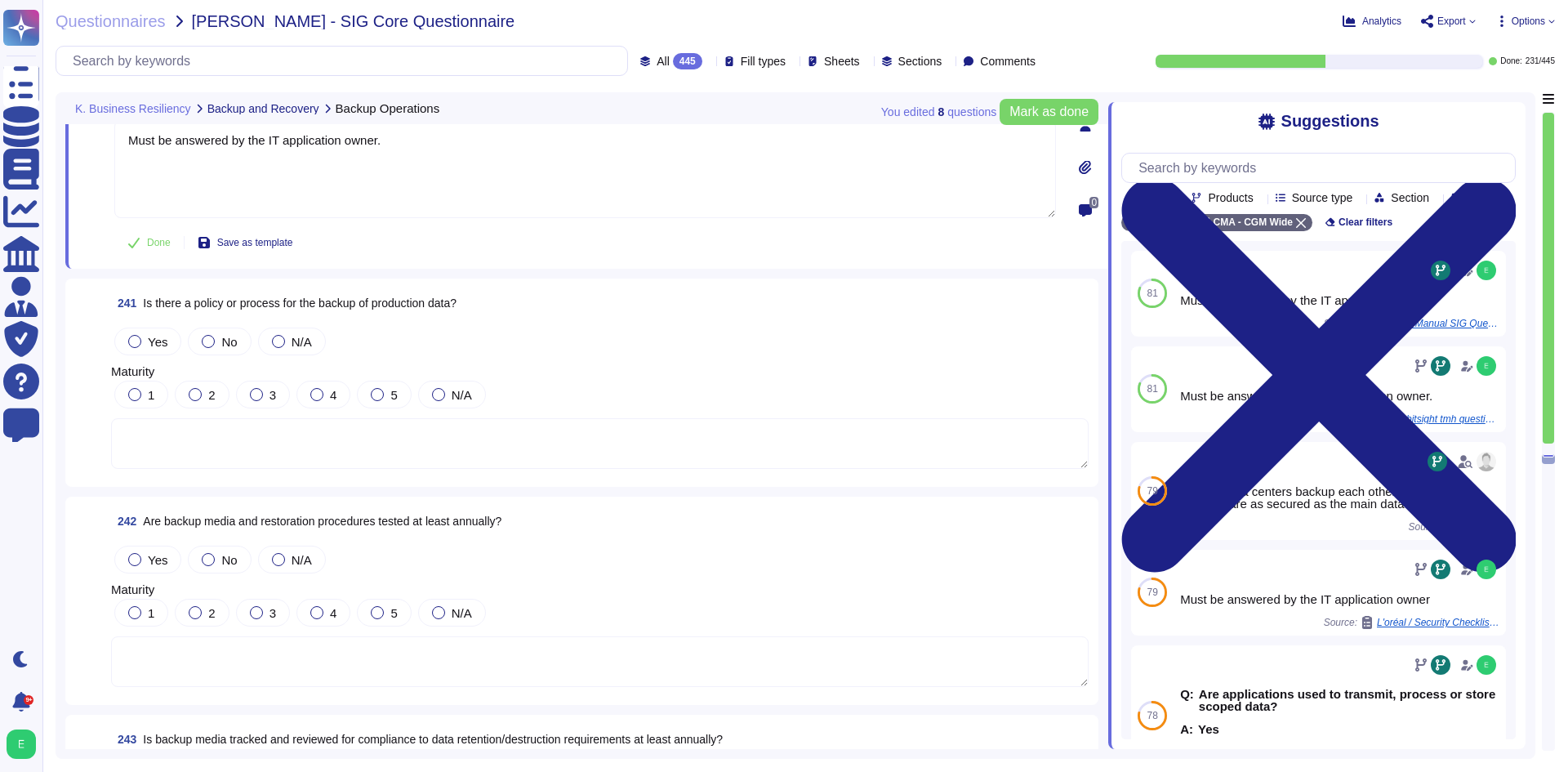
scroll to position [58614, 0]
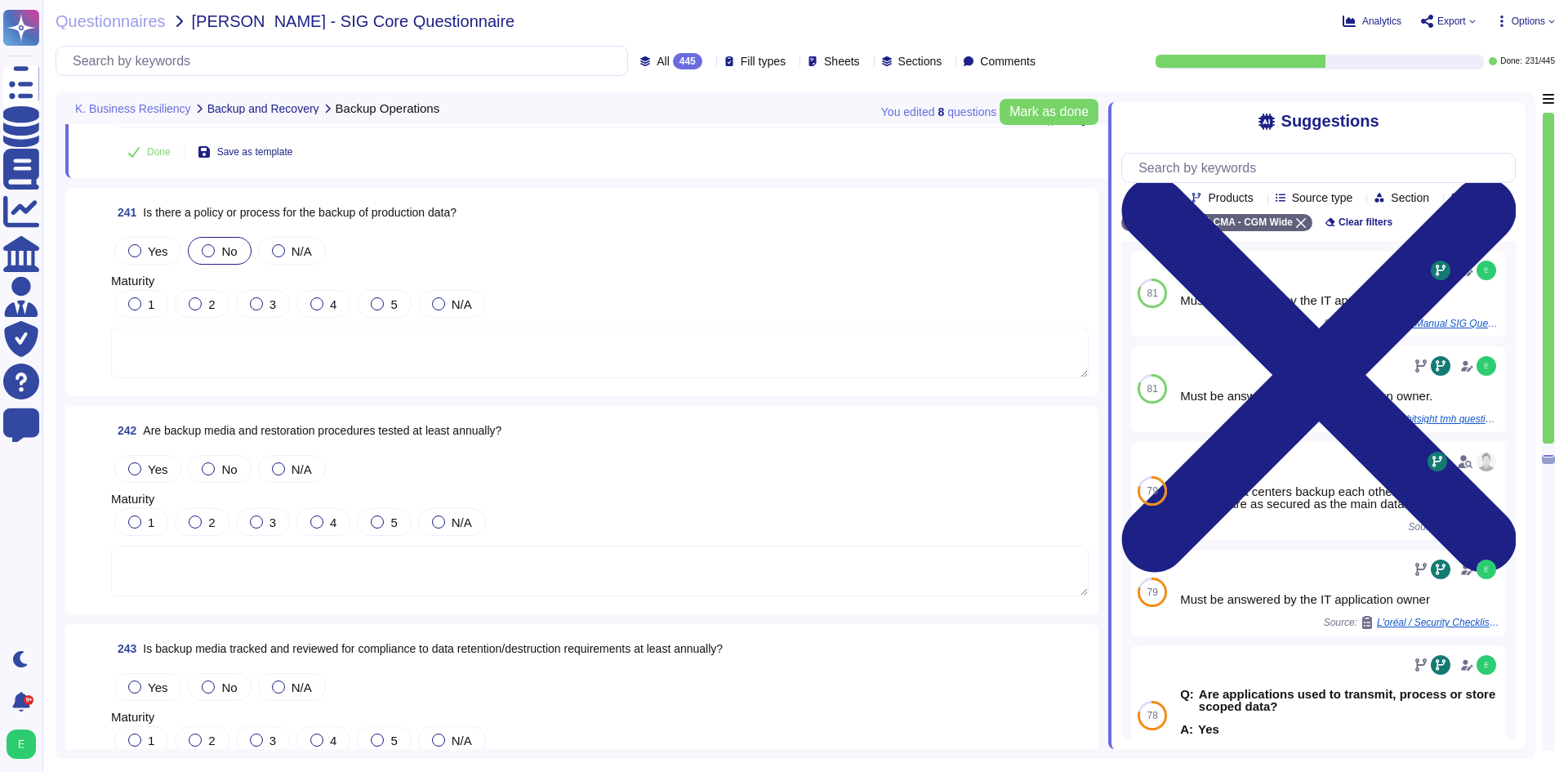
click at [209, 251] on div at bounding box center [208, 250] width 13 height 13
type textarea "Must be answered by the IT application owner."
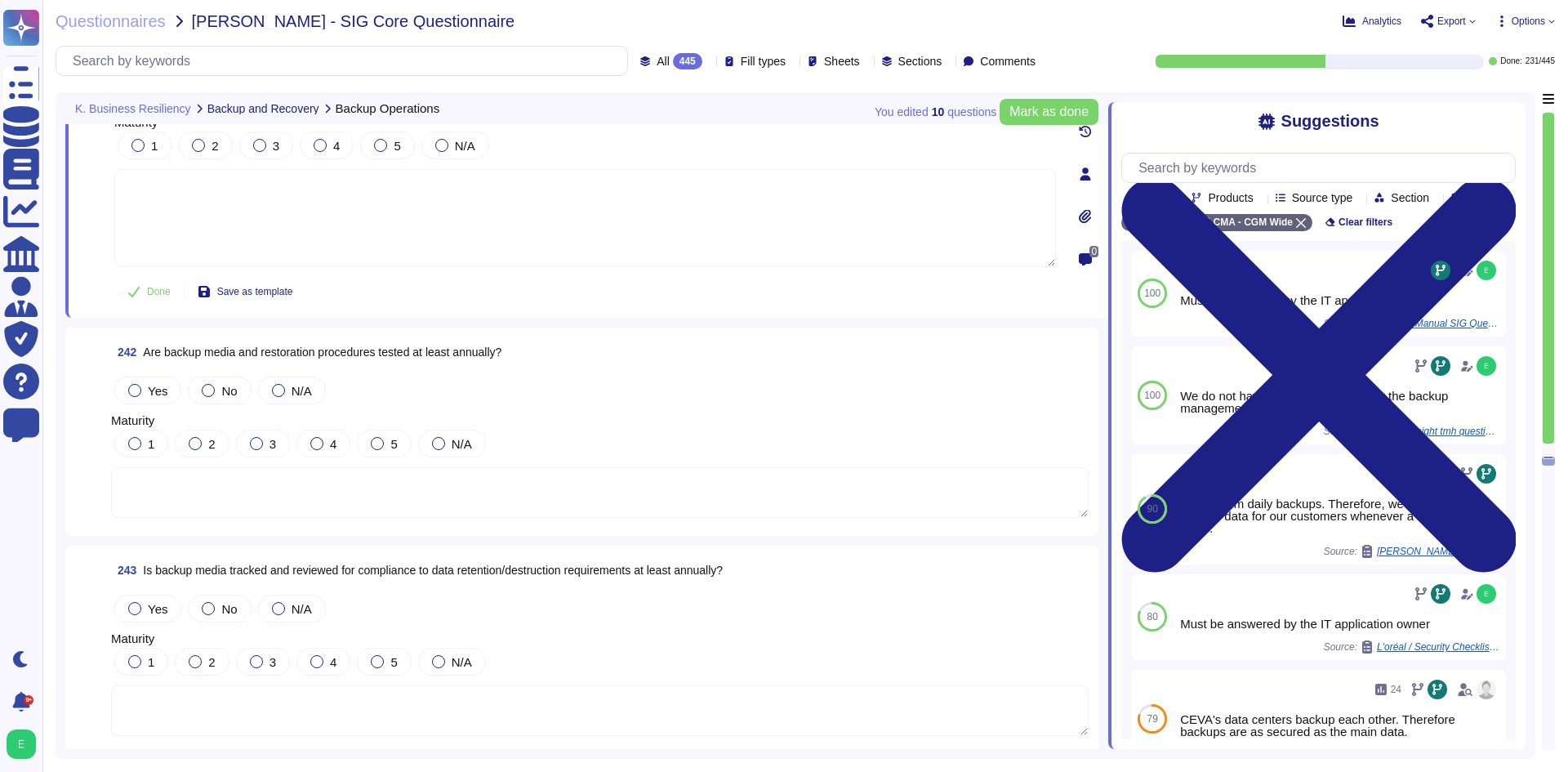
scroll to position [58859, 0]
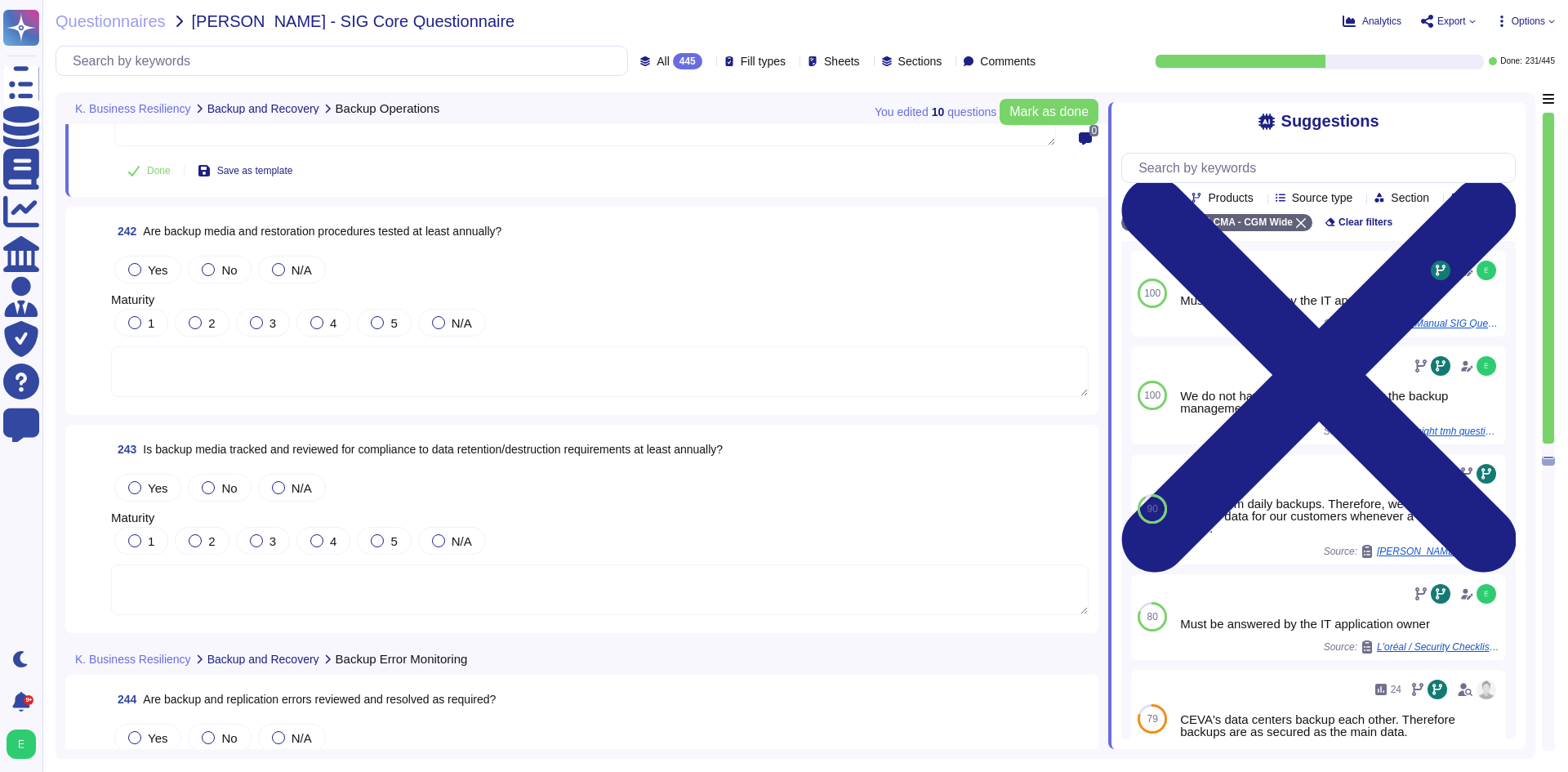
click at [390, 359] on textarea at bounding box center [600, 372] width 978 height 51
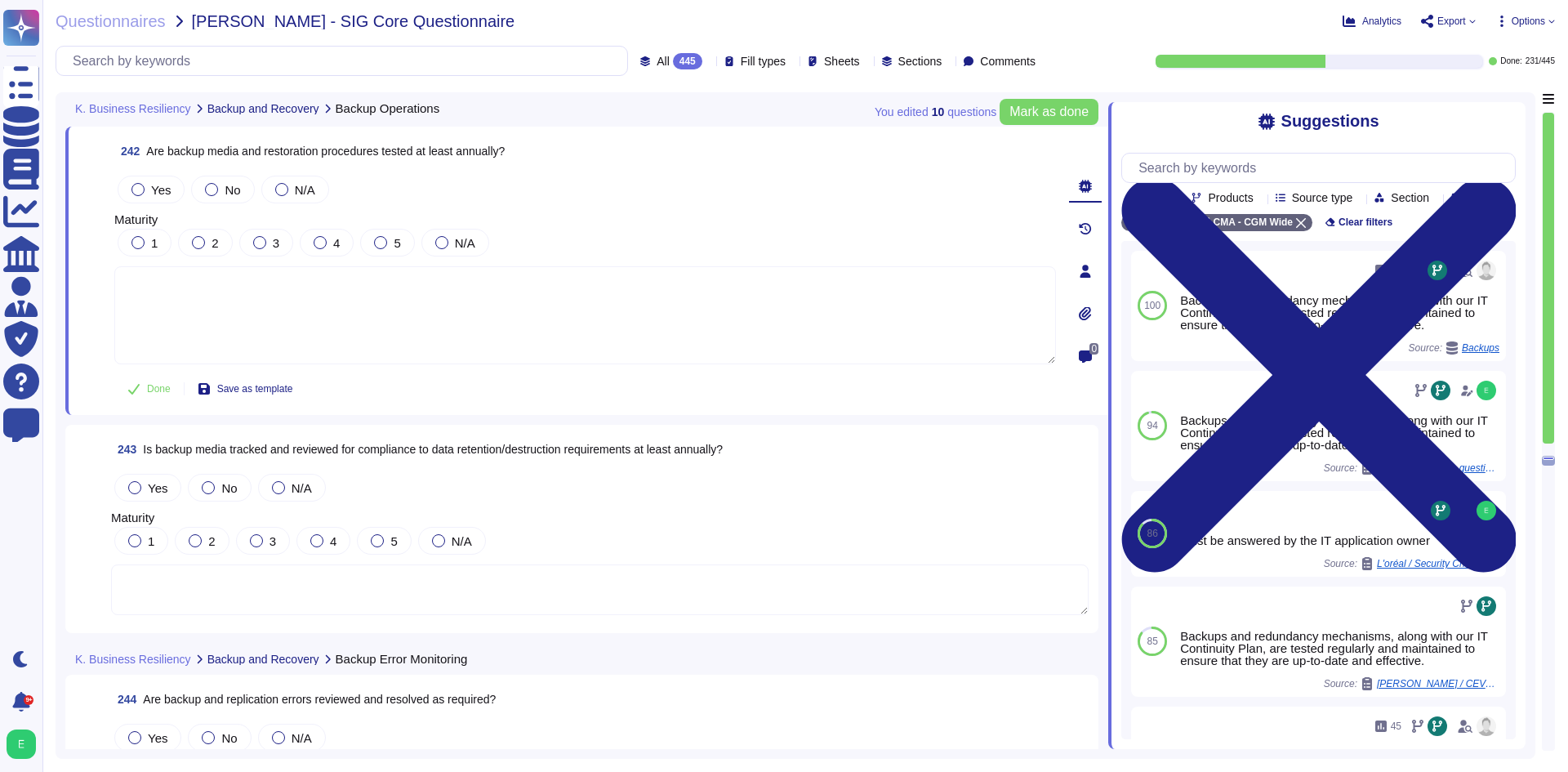
paste textarea "Must be answered by the IT application owner."
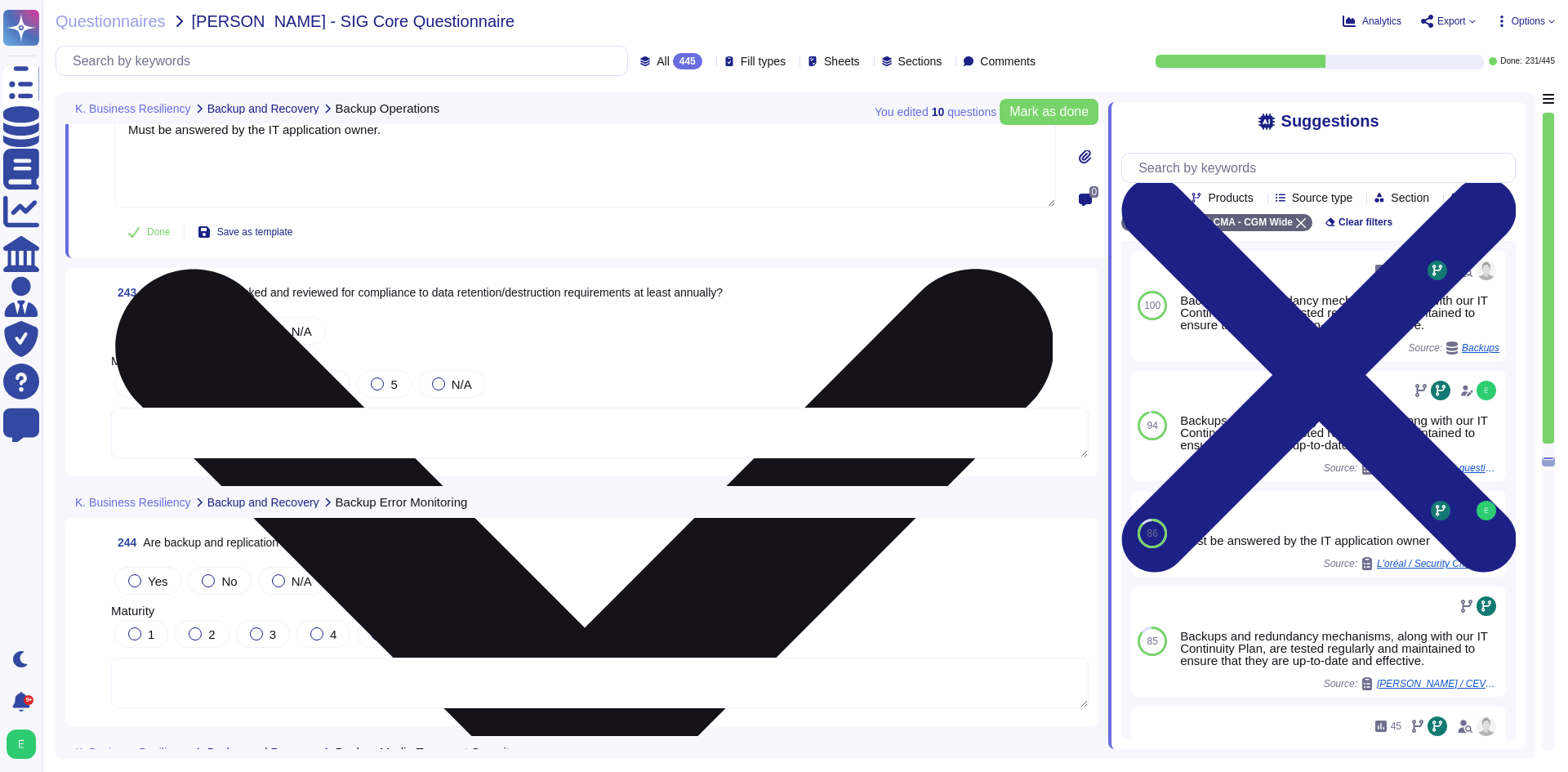
scroll to position [59022, 0]
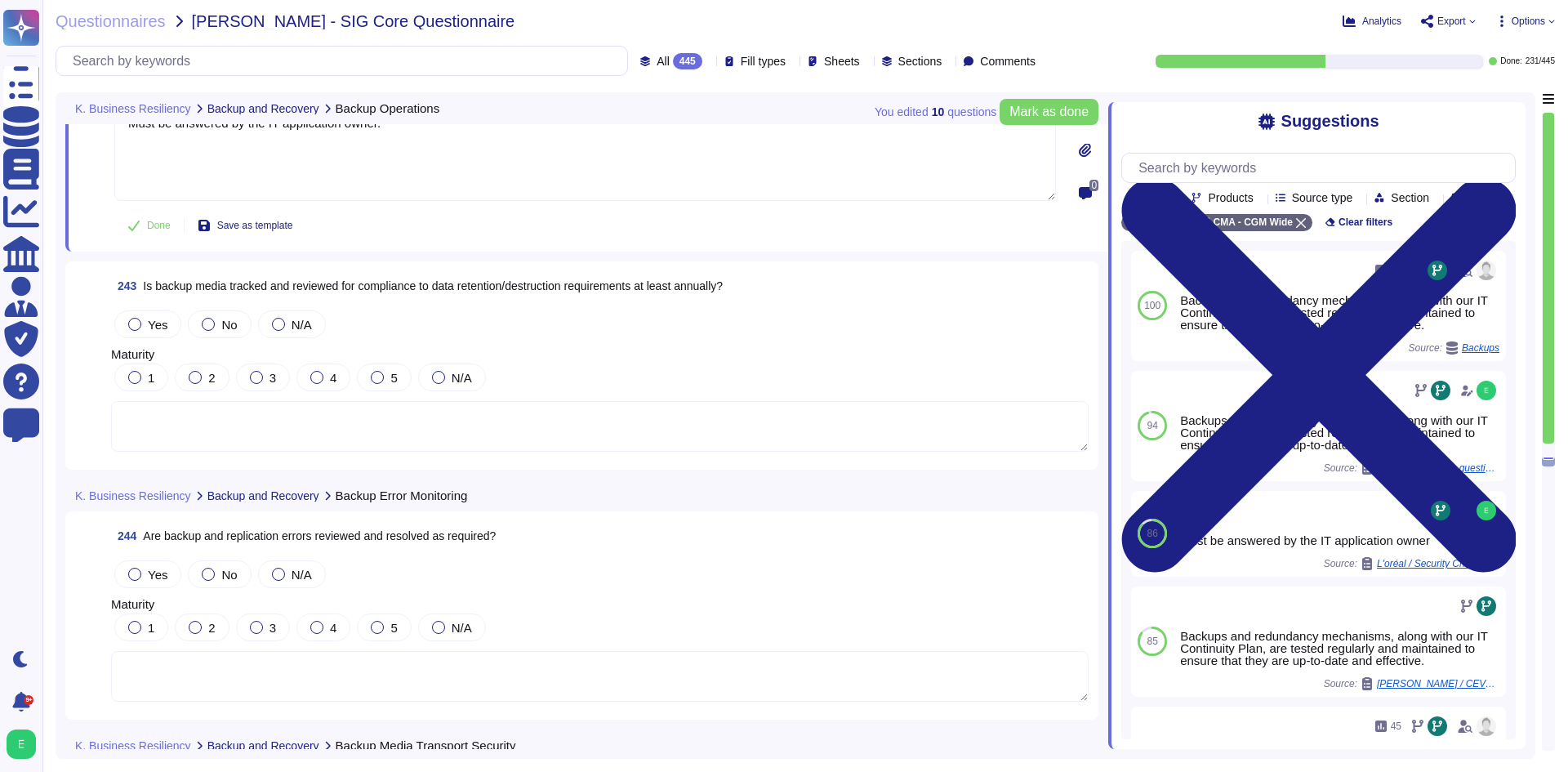
type textarea "Must be answered by the IT application owner."
click at [498, 412] on textarea at bounding box center [600, 426] width 978 height 51
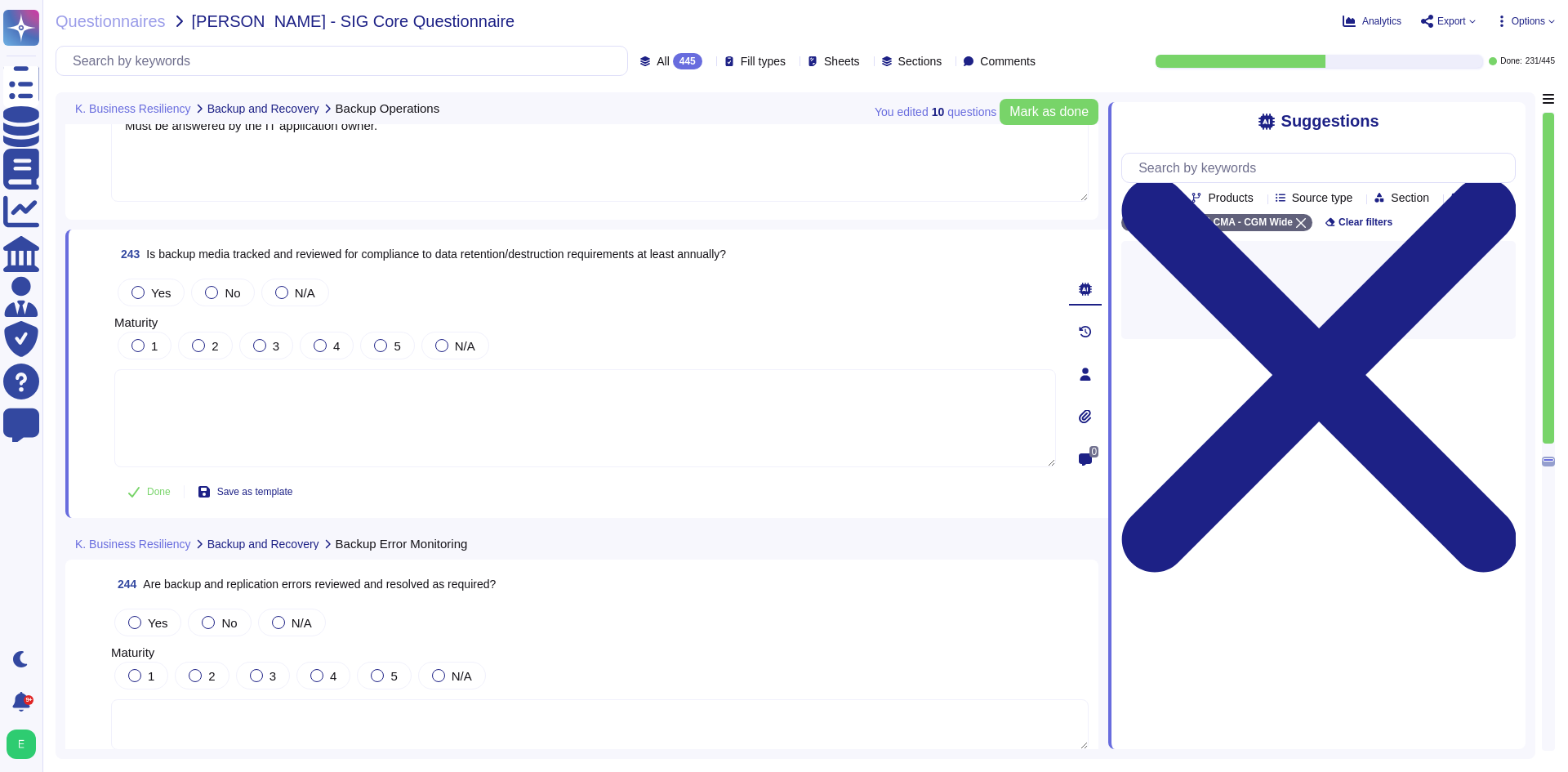
paste textarea "Must be answered by the IT application owner."
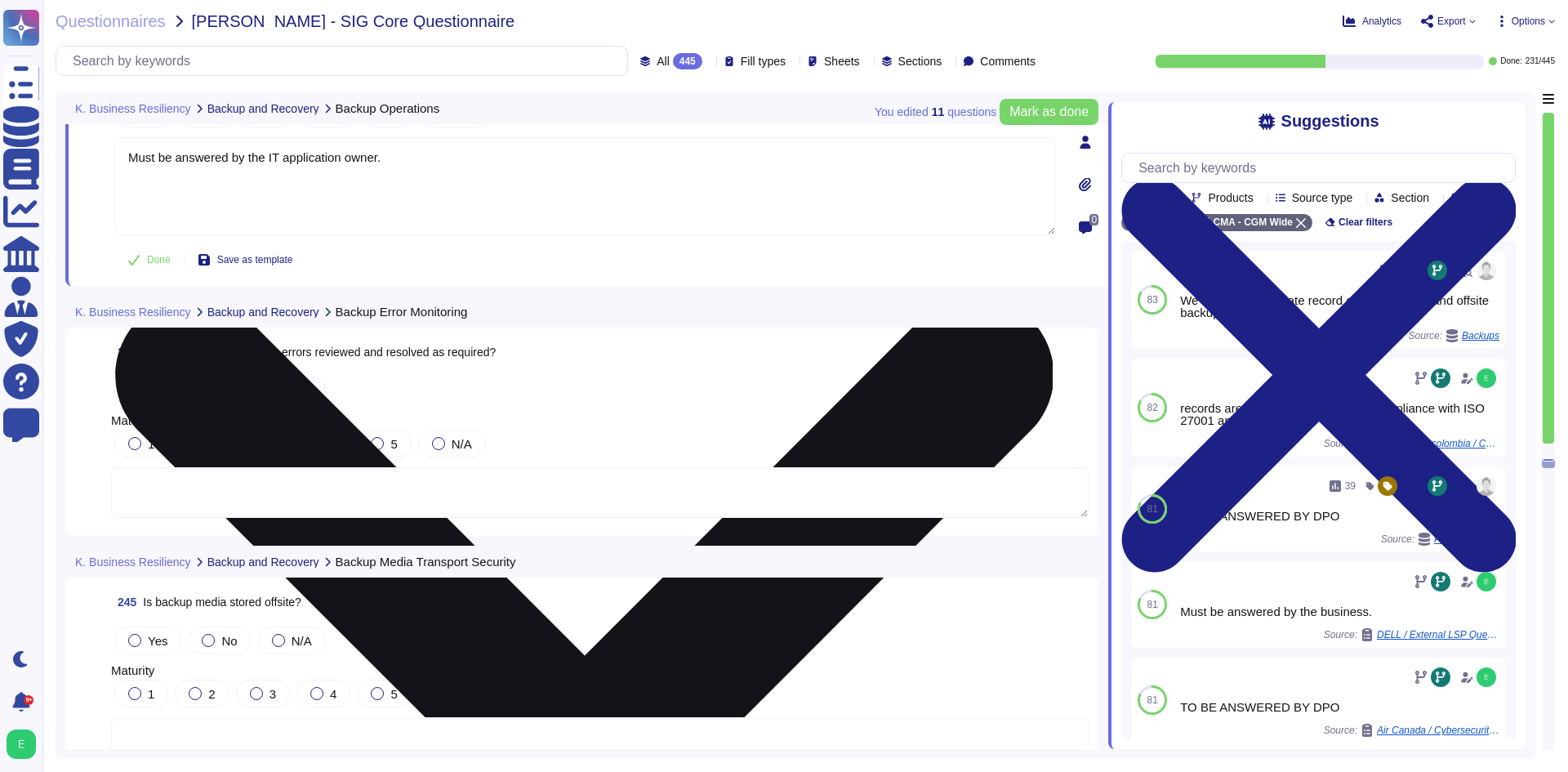
scroll to position [59268, 0]
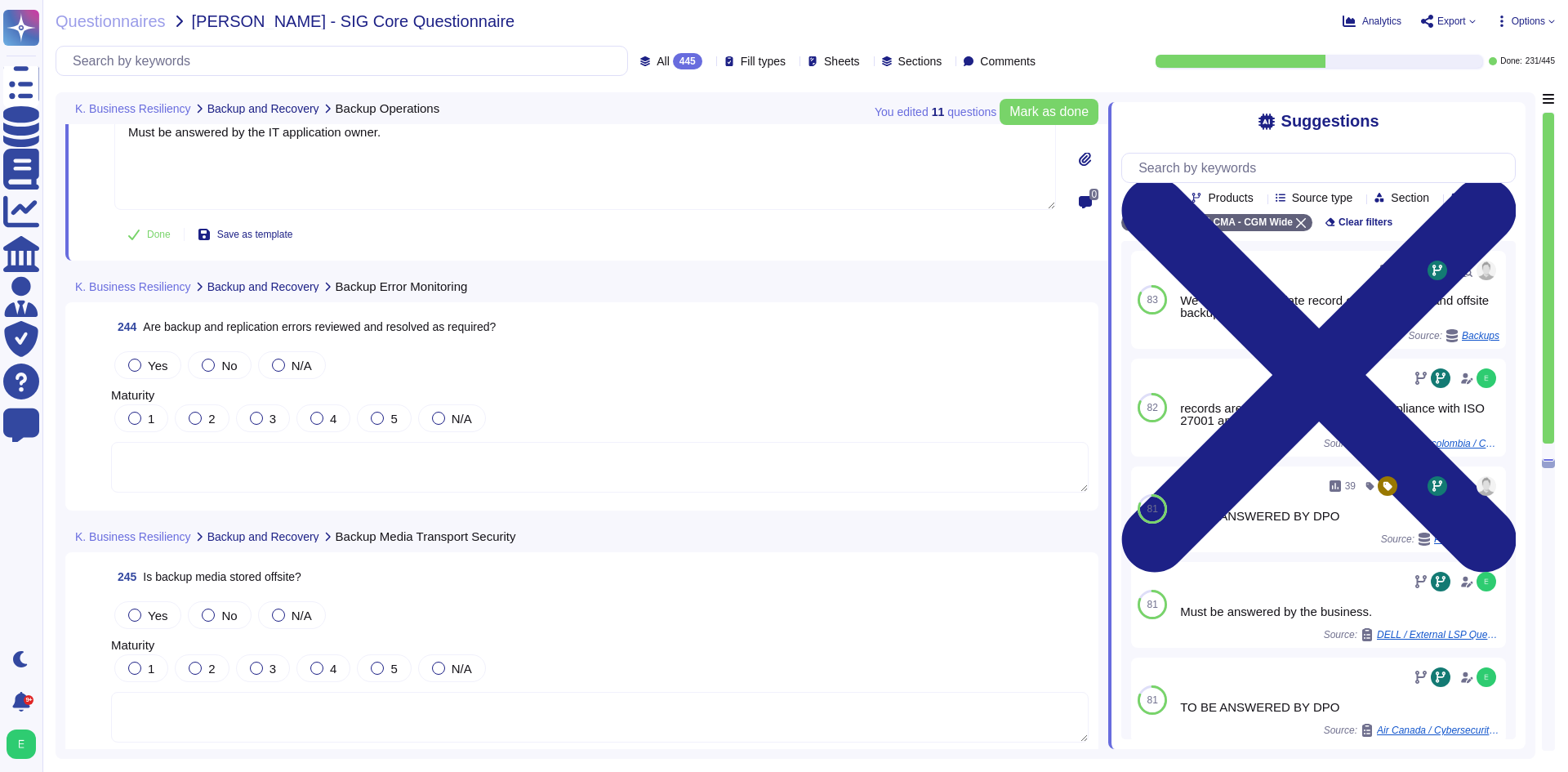
drag, startPoint x: 614, startPoint y: 492, endPoint x: 606, endPoint y: 476, distance: 17.9
click at [613, 490] on div "244 Are backup and replication errors reviewed and resolved as required? Yes No…" at bounding box center [582, 406] width 1014 height 189
type textarea "Must be answered by the IT application owner."
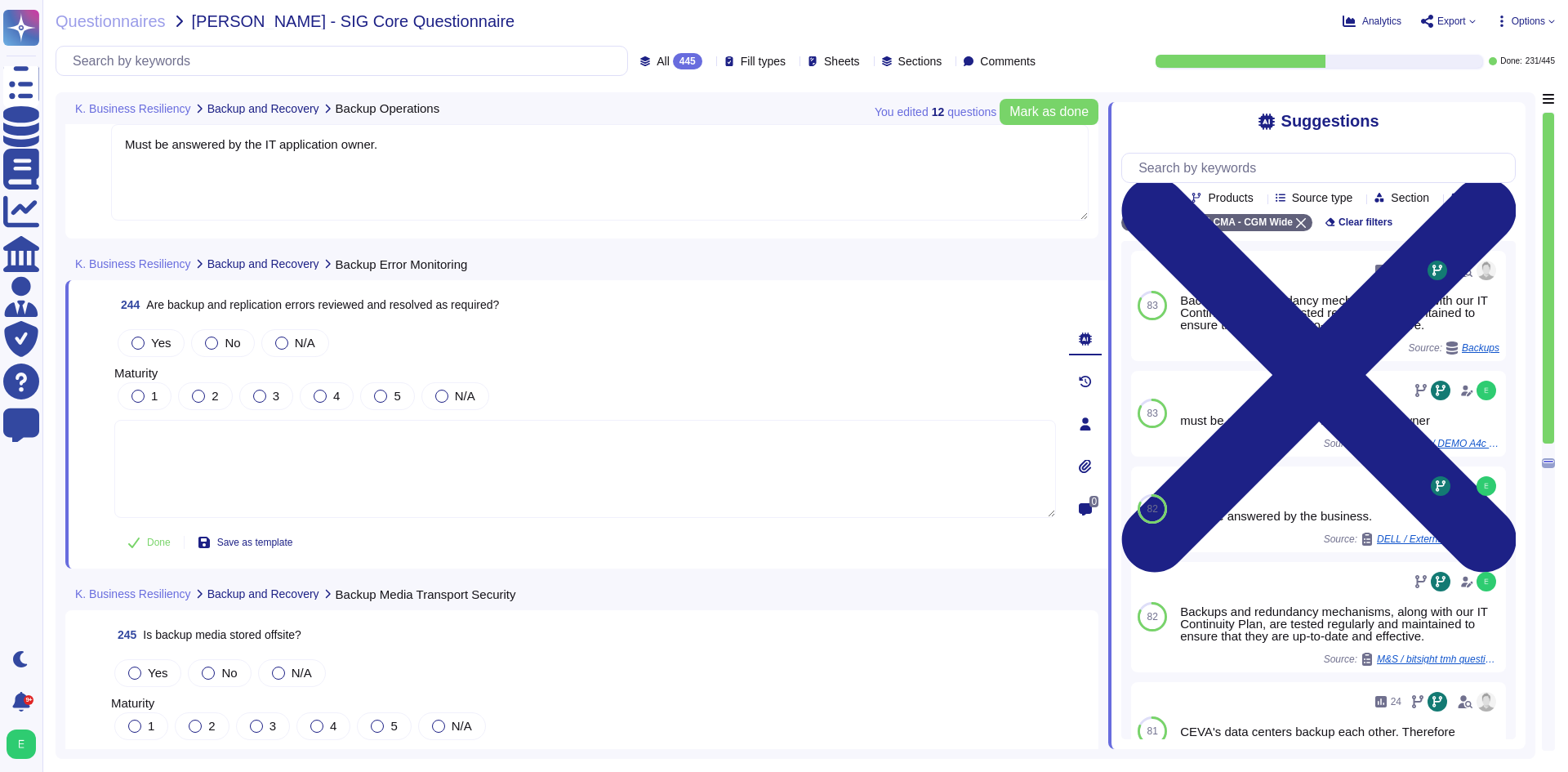
paste textarea "Must be answered by the IT application owner."
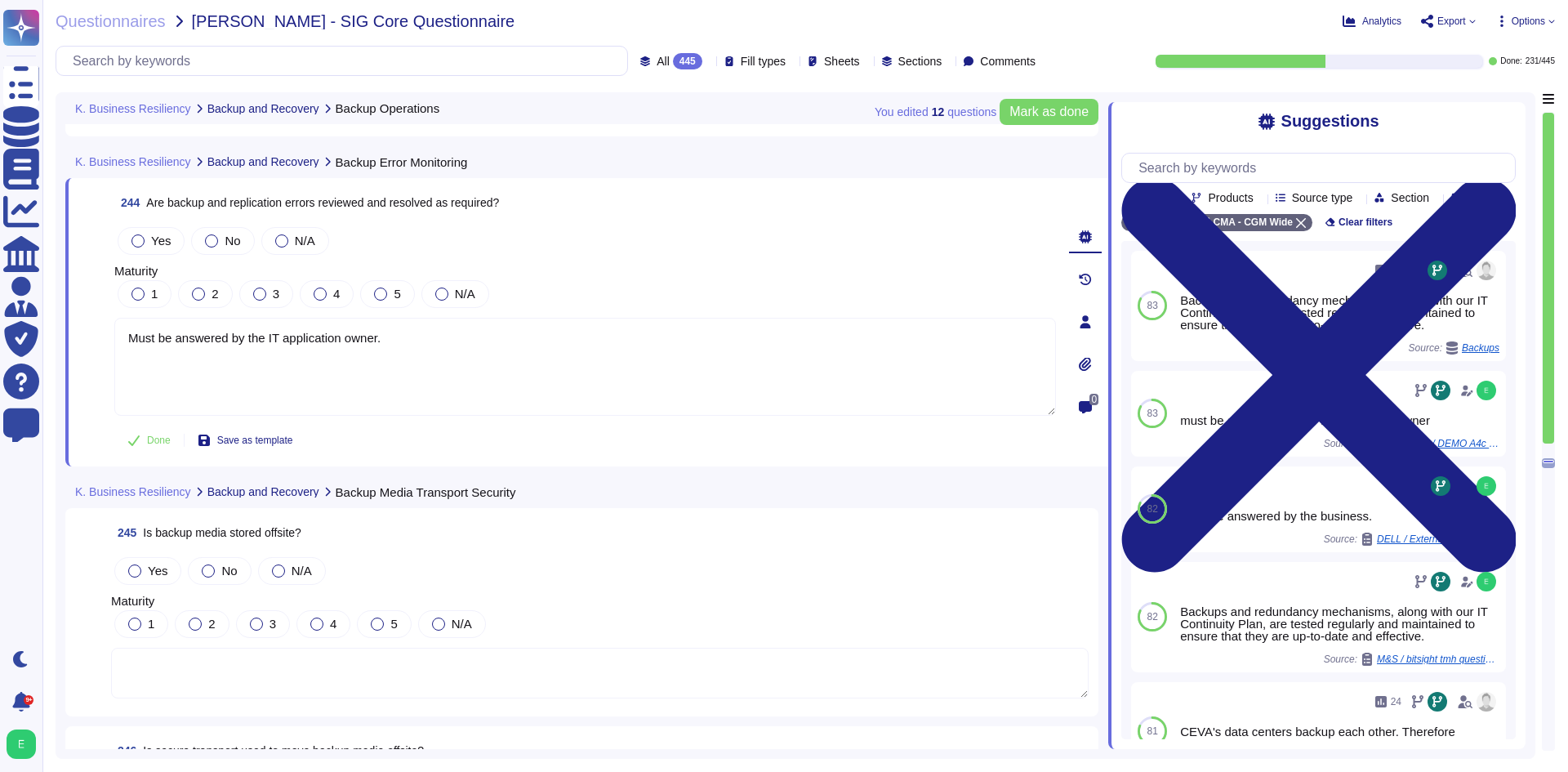
scroll to position [59513, 0]
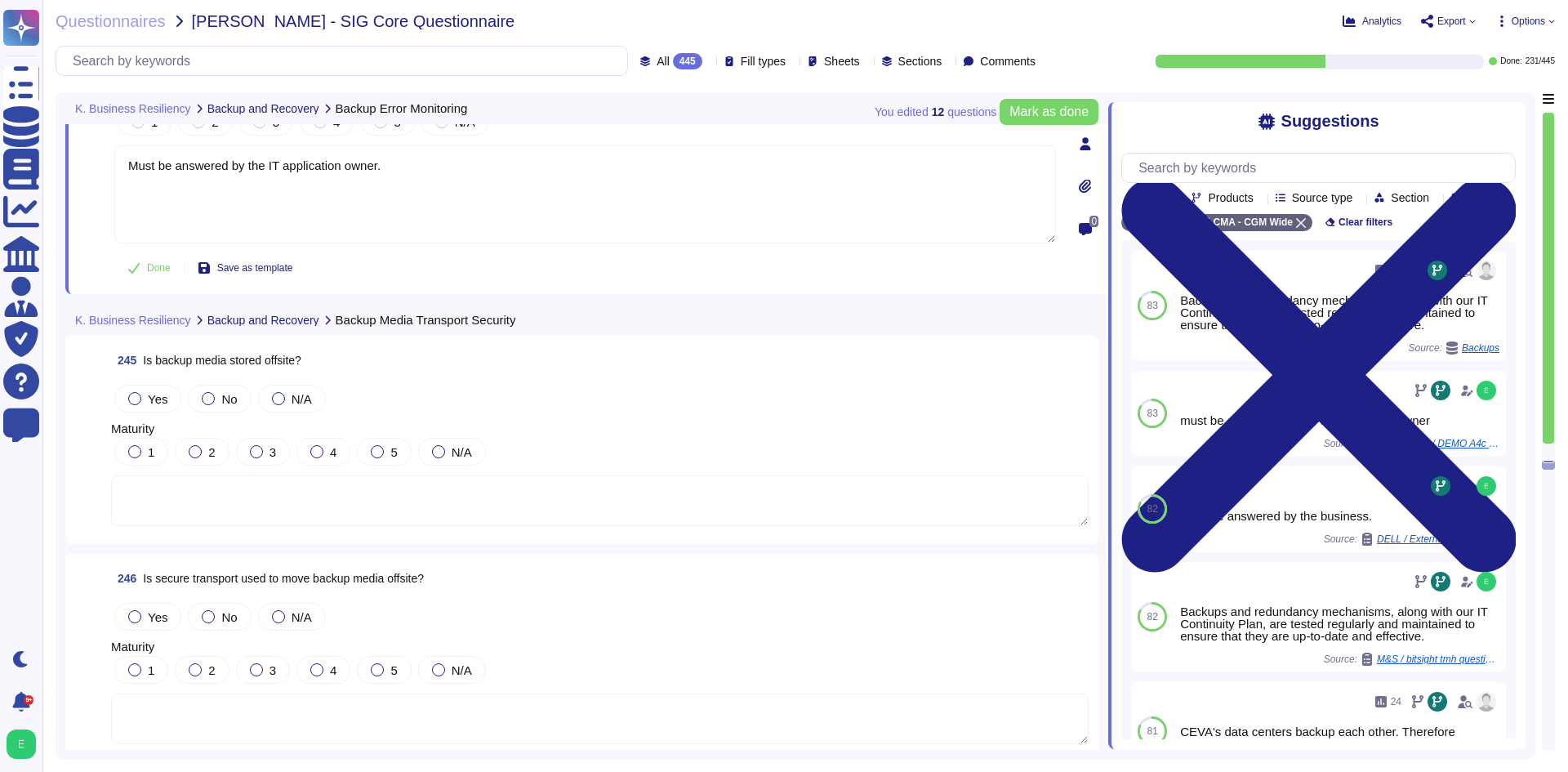
click at [539, 461] on div "Yes No N/A Maturity 1 2 3 4 5 N/A" at bounding box center [600, 455] width 978 height 147
type textarea "Must be answered by the IT application owner."
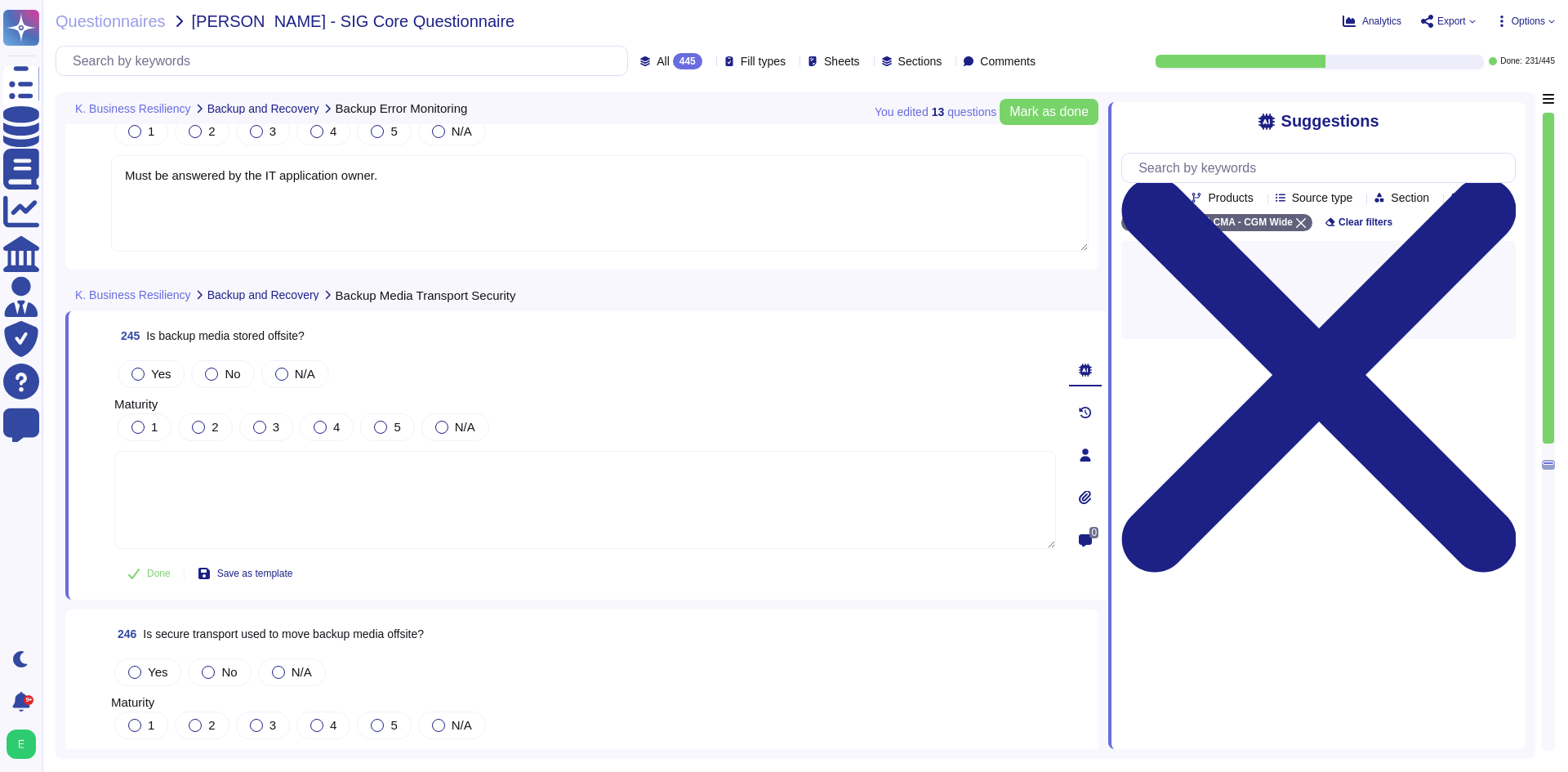
paste textarea "Must be answered by the IT application owner."
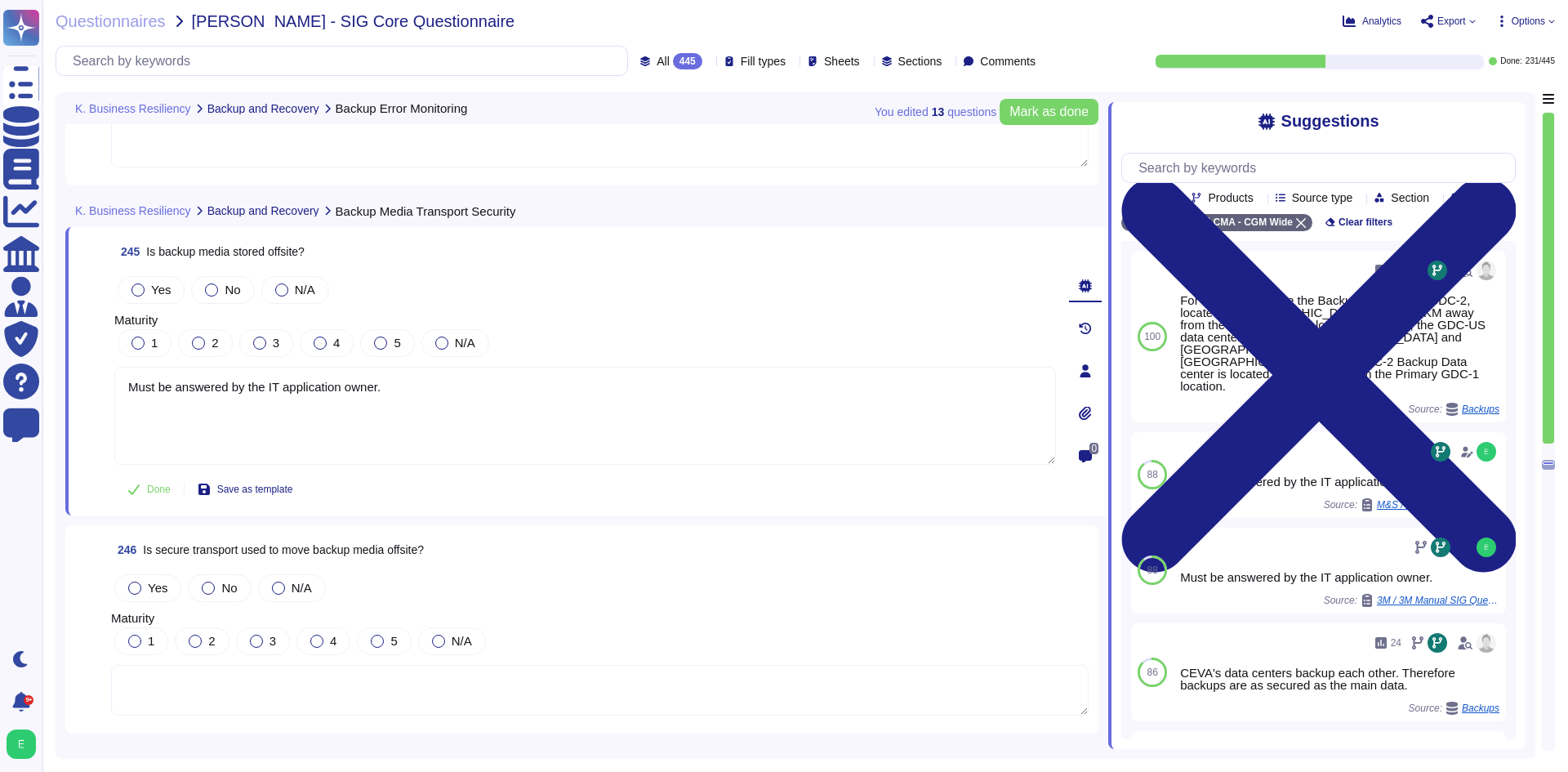
scroll to position [59676, 0]
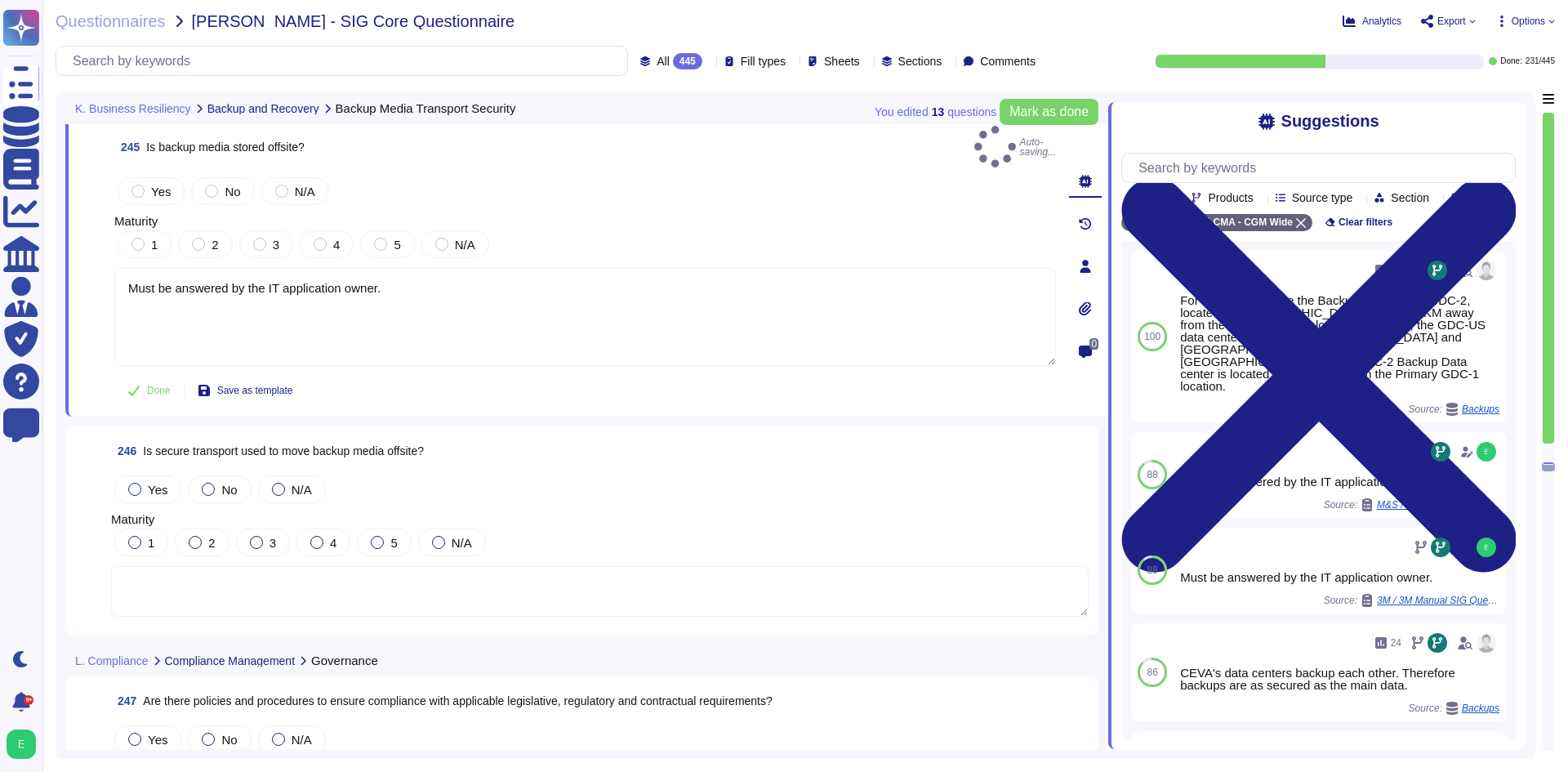
type textarea "Must be answered by the IT application owner."
click at [584, 540] on div "1 2 3 4 5 N/A" at bounding box center [600, 543] width 978 height 35
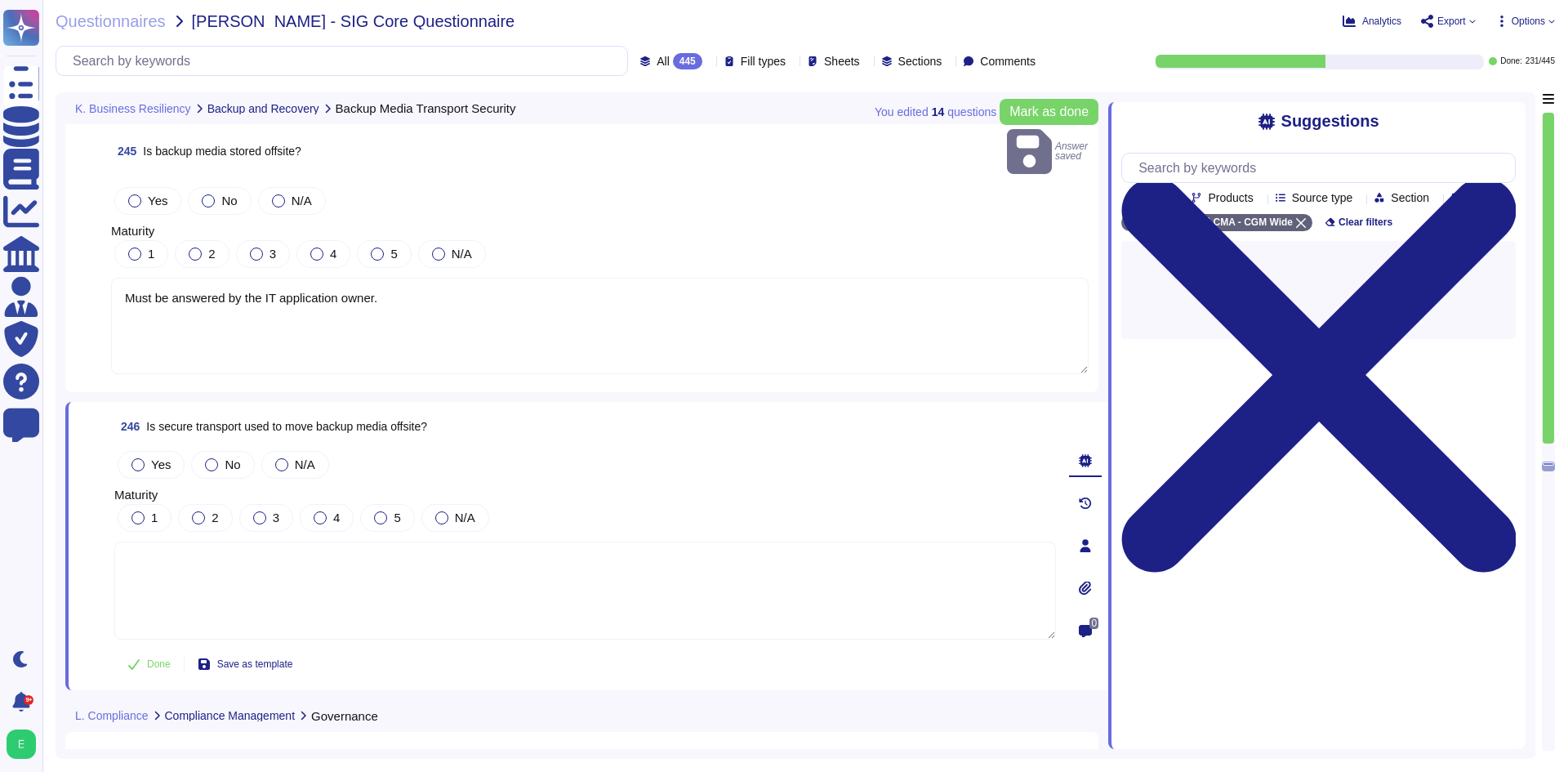
paste textarea "Must be answered by the IT application owner."
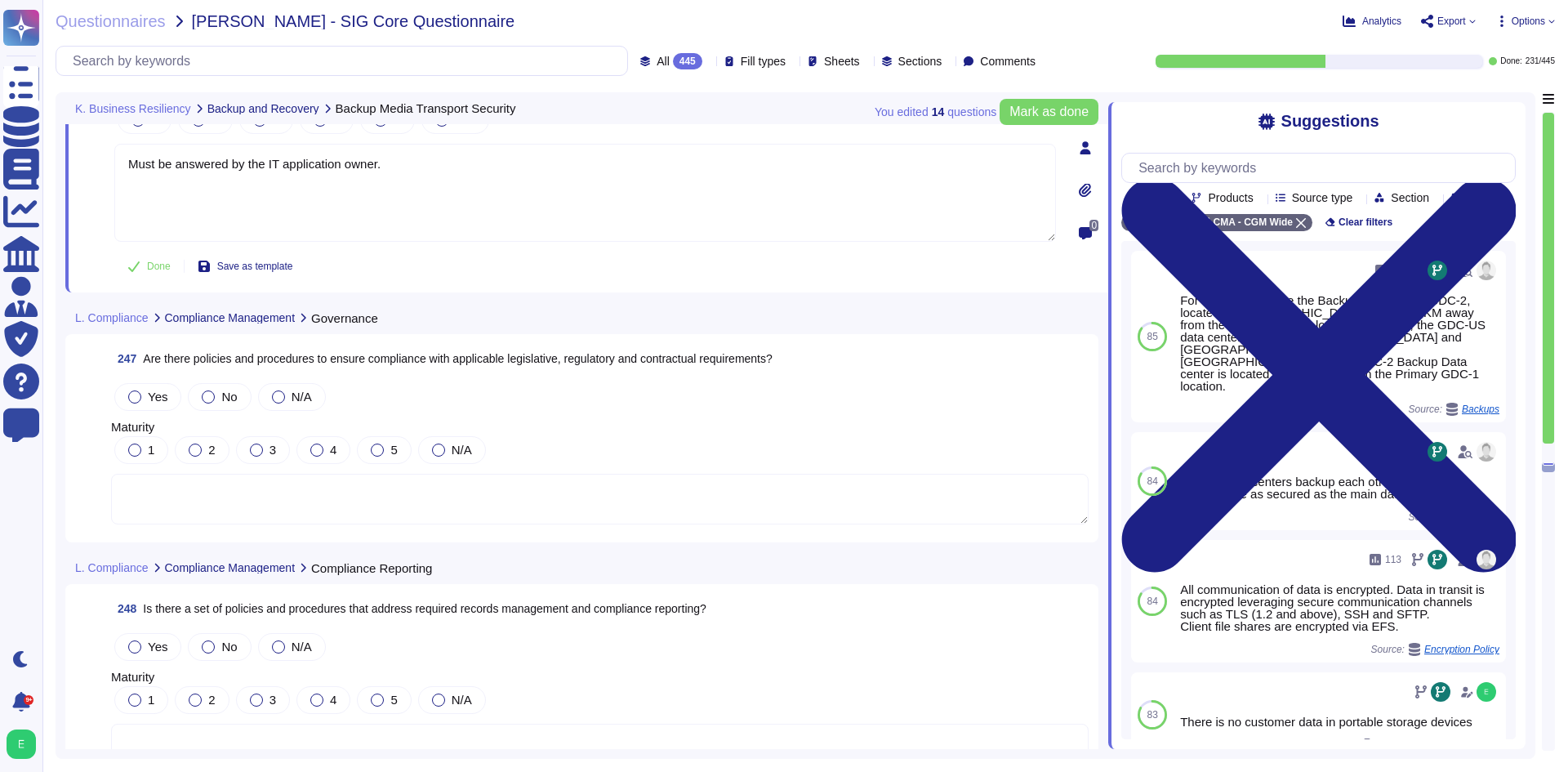
scroll to position [60085, 0]
type textarea "Must be answered by the IT application owner."
click at [644, 475] on textarea at bounding box center [600, 500] width 978 height 51
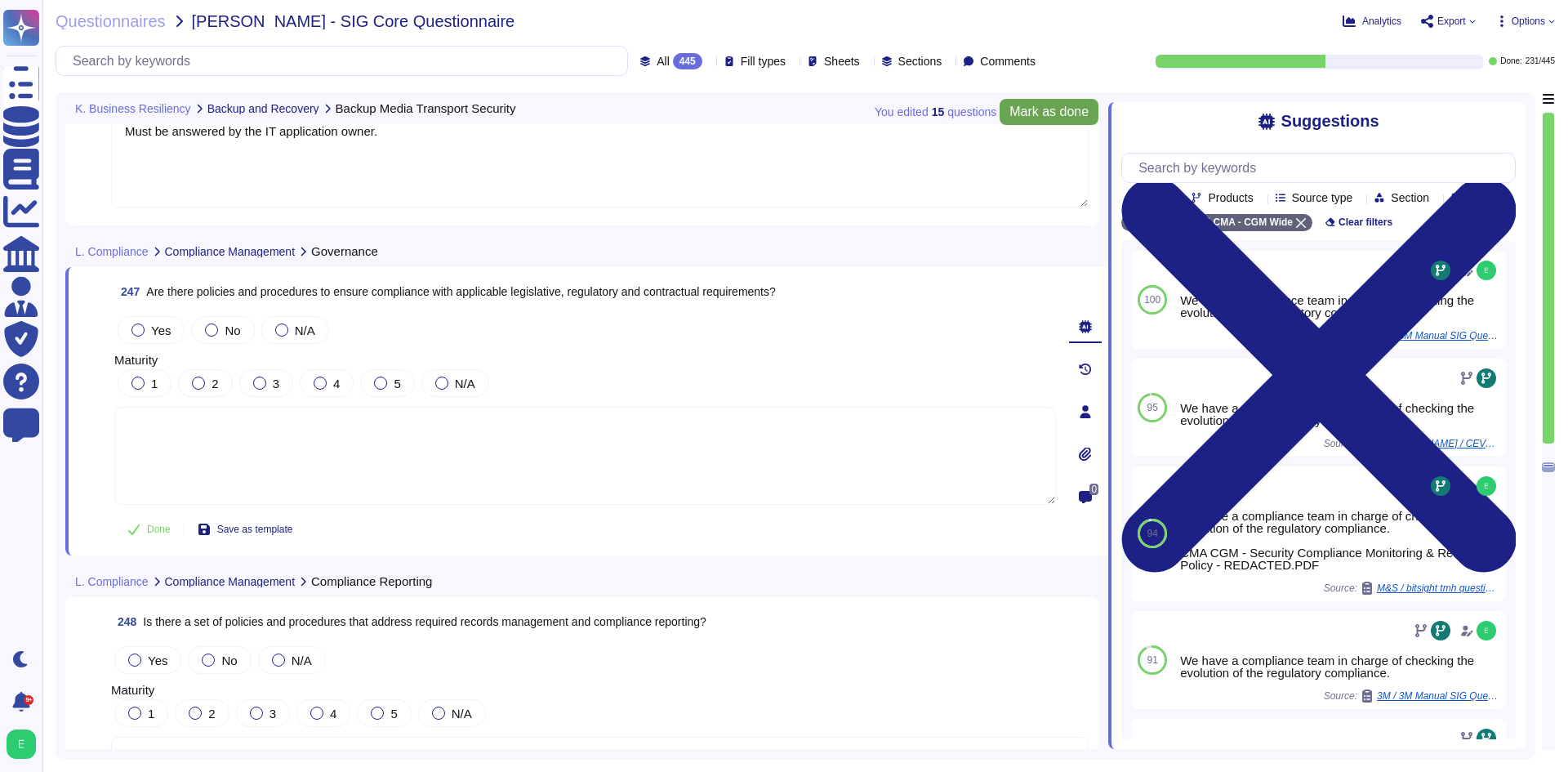
click at [1065, 106] on span "Mark as done" at bounding box center [1049, 111] width 79 height 13
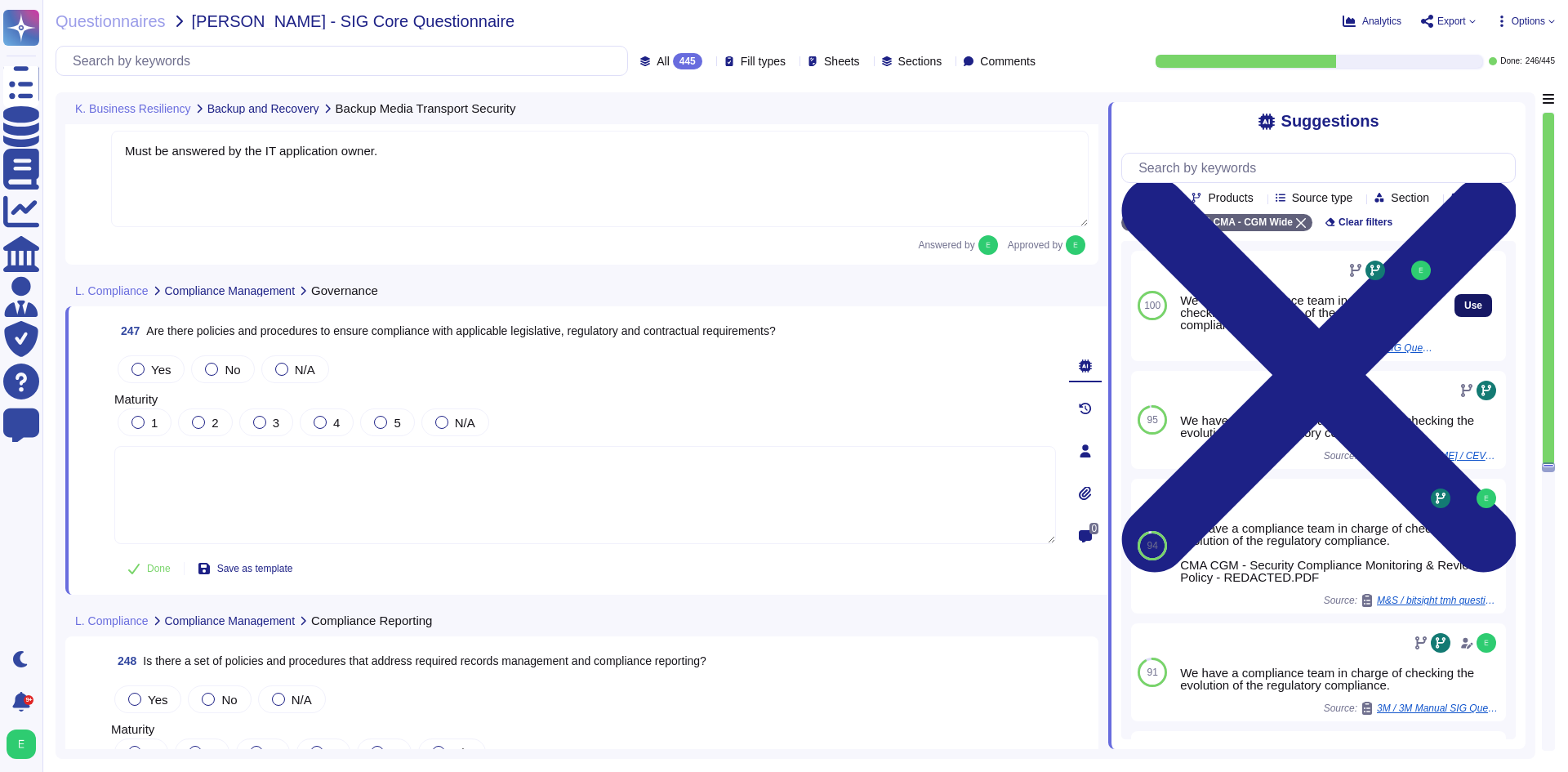
click at [1454, 317] on button "Use" at bounding box center [1473, 305] width 38 height 23
type textarea "We have a compliance team in charge of checking the evolution of the regulatory…"
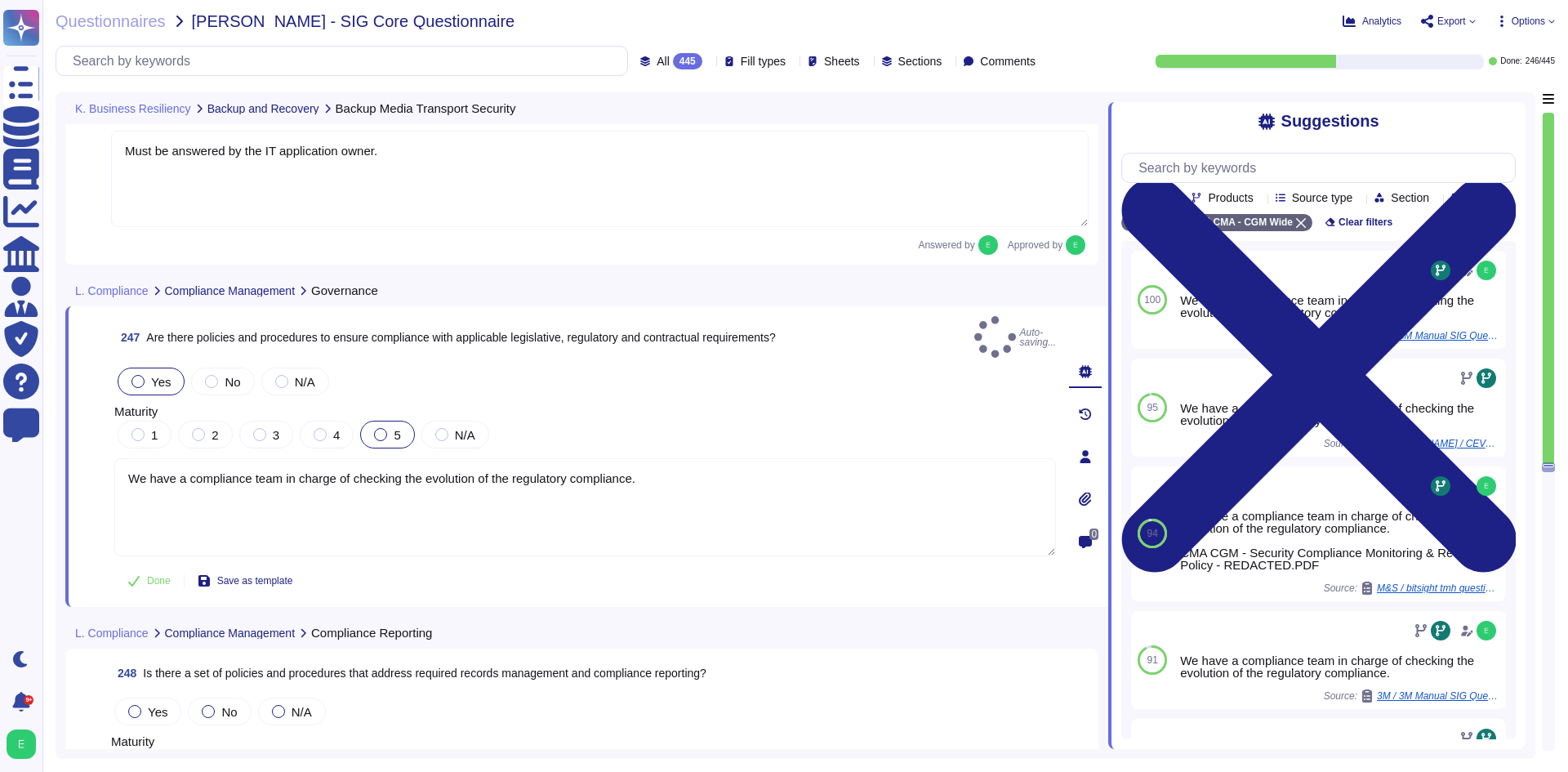
click at [385, 421] on div "5" at bounding box center [387, 435] width 54 height 28
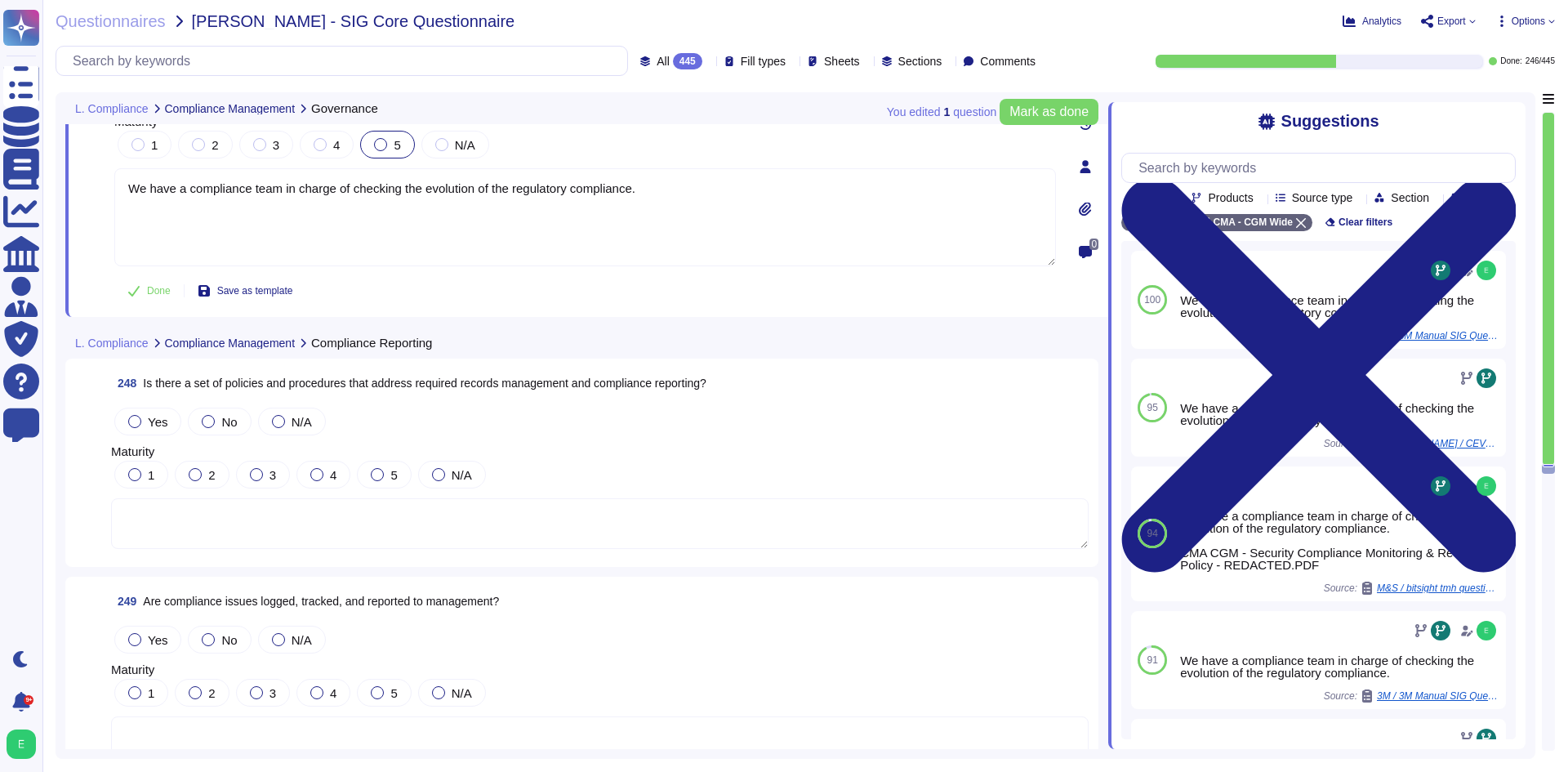
scroll to position [60412, 0]
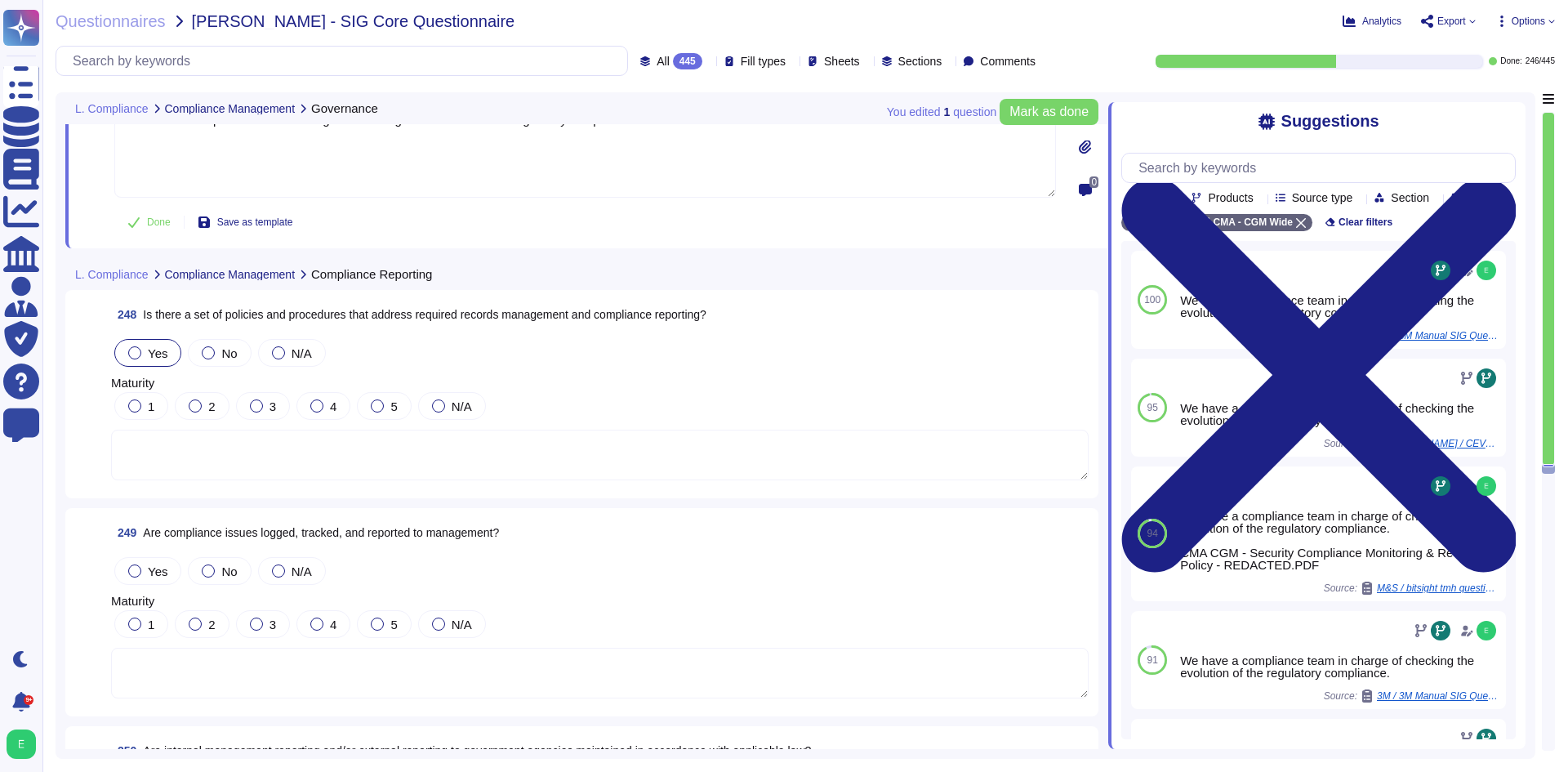
click at [141, 345] on div "Yes" at bounding box center [148, 353] width 67 height 28
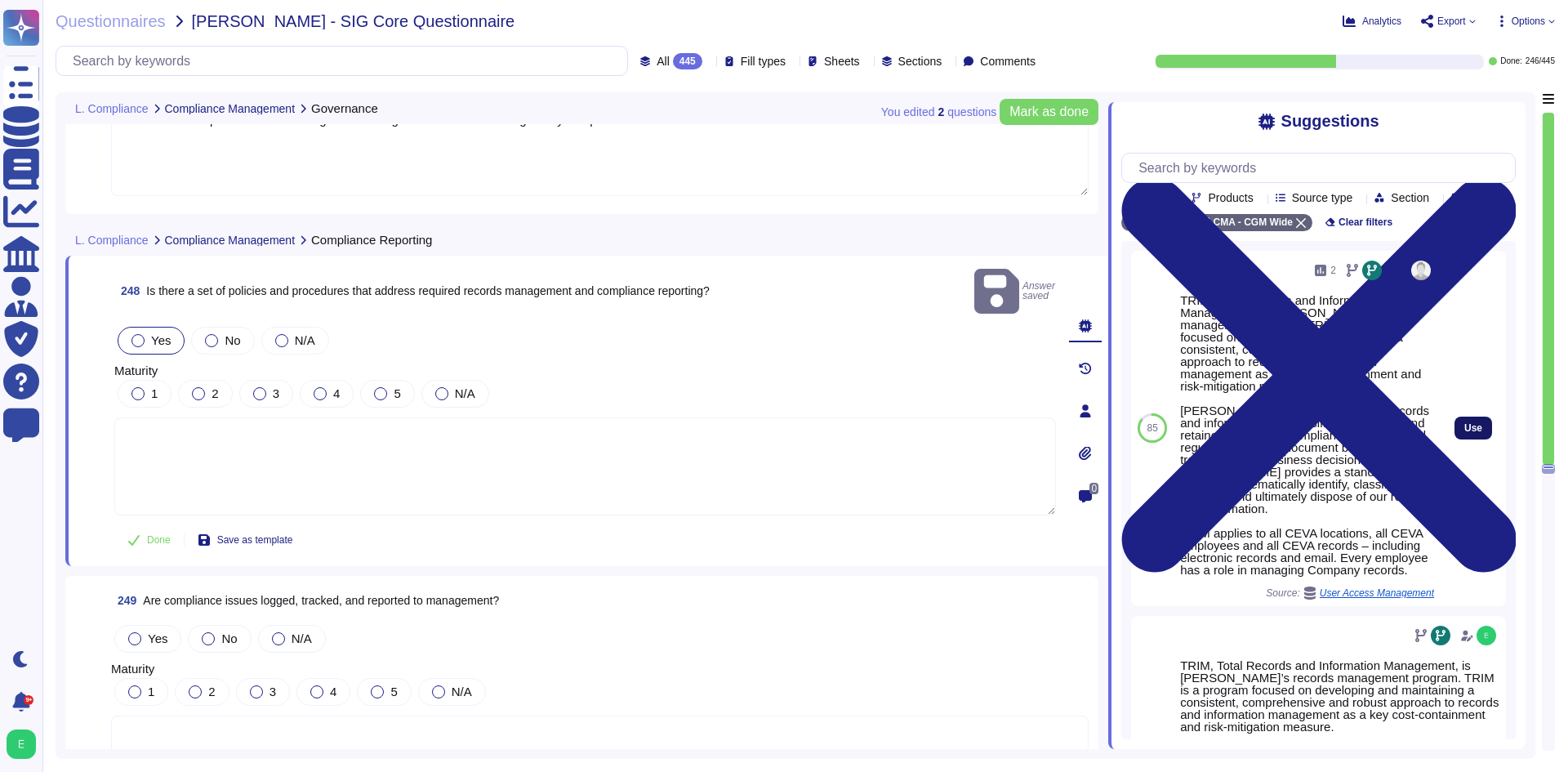
click at [1465, 433] on span "Use" at bounding box center [1473, 428] width 18 height 9
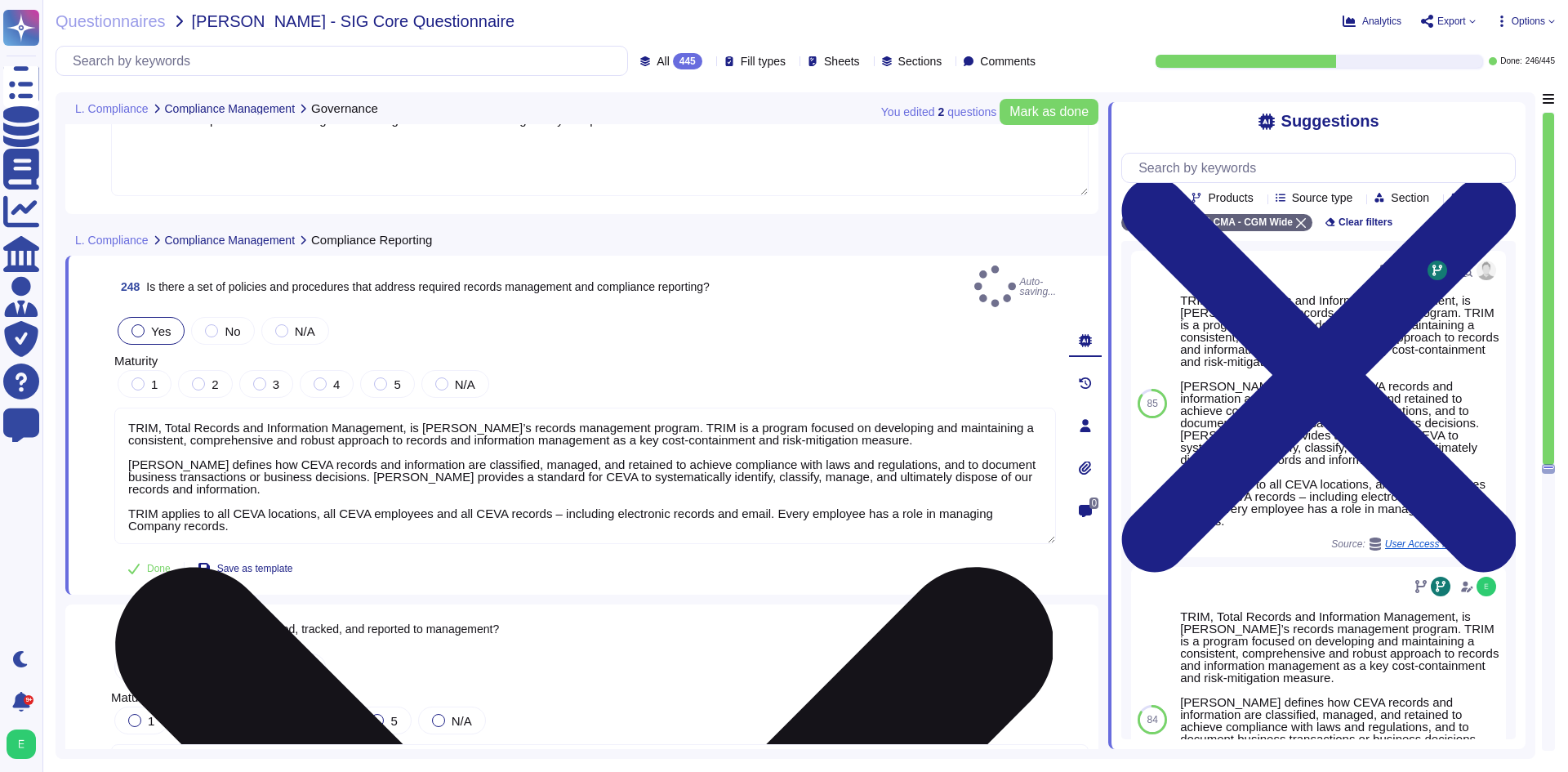
type textarea "TRIM, Total Records and Information Management, is [PERSON_NAME]’s records mana…"
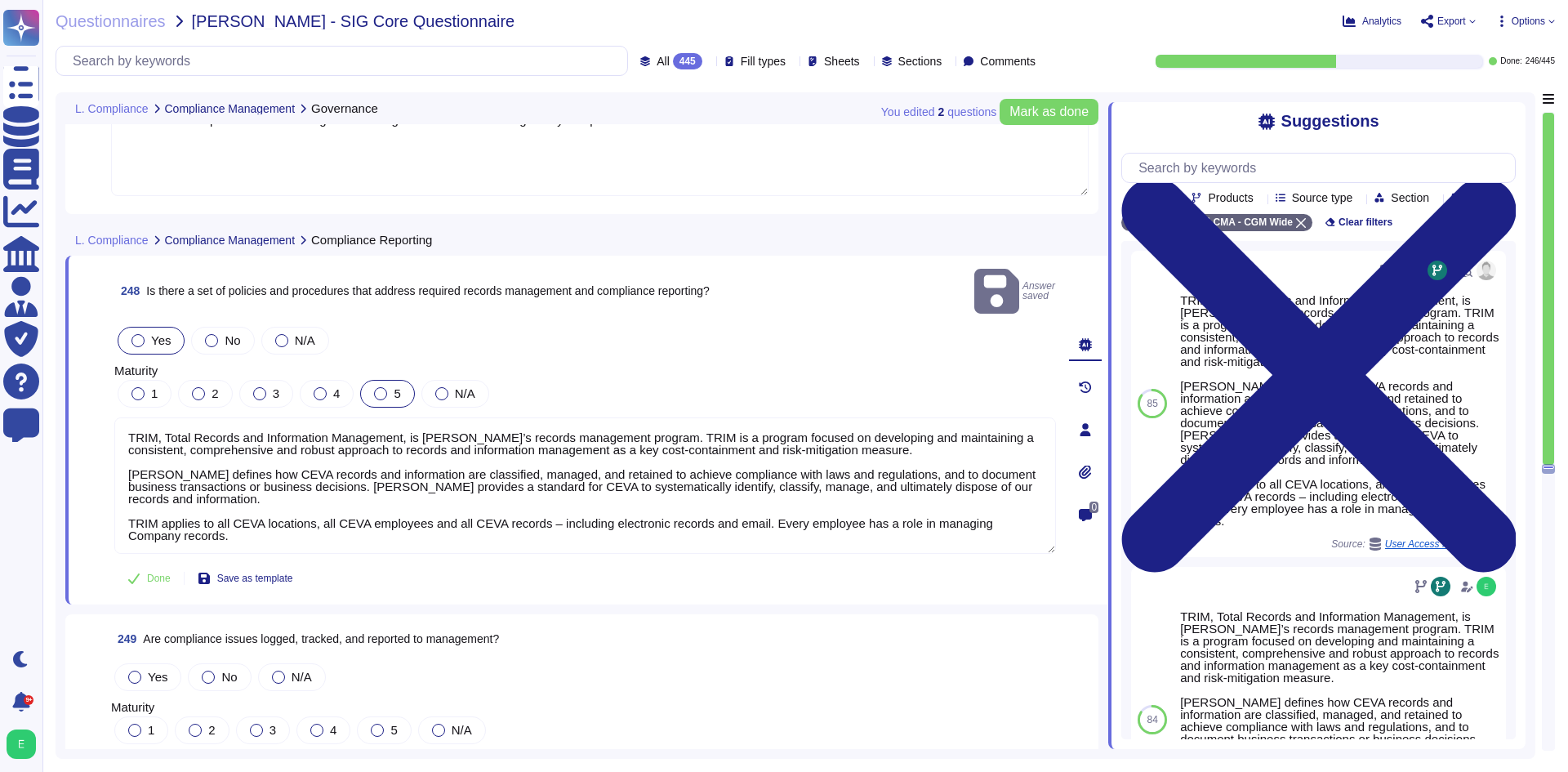
click at [389, 387] on label "5" at bounding box center [387, 393] width 26 height 13
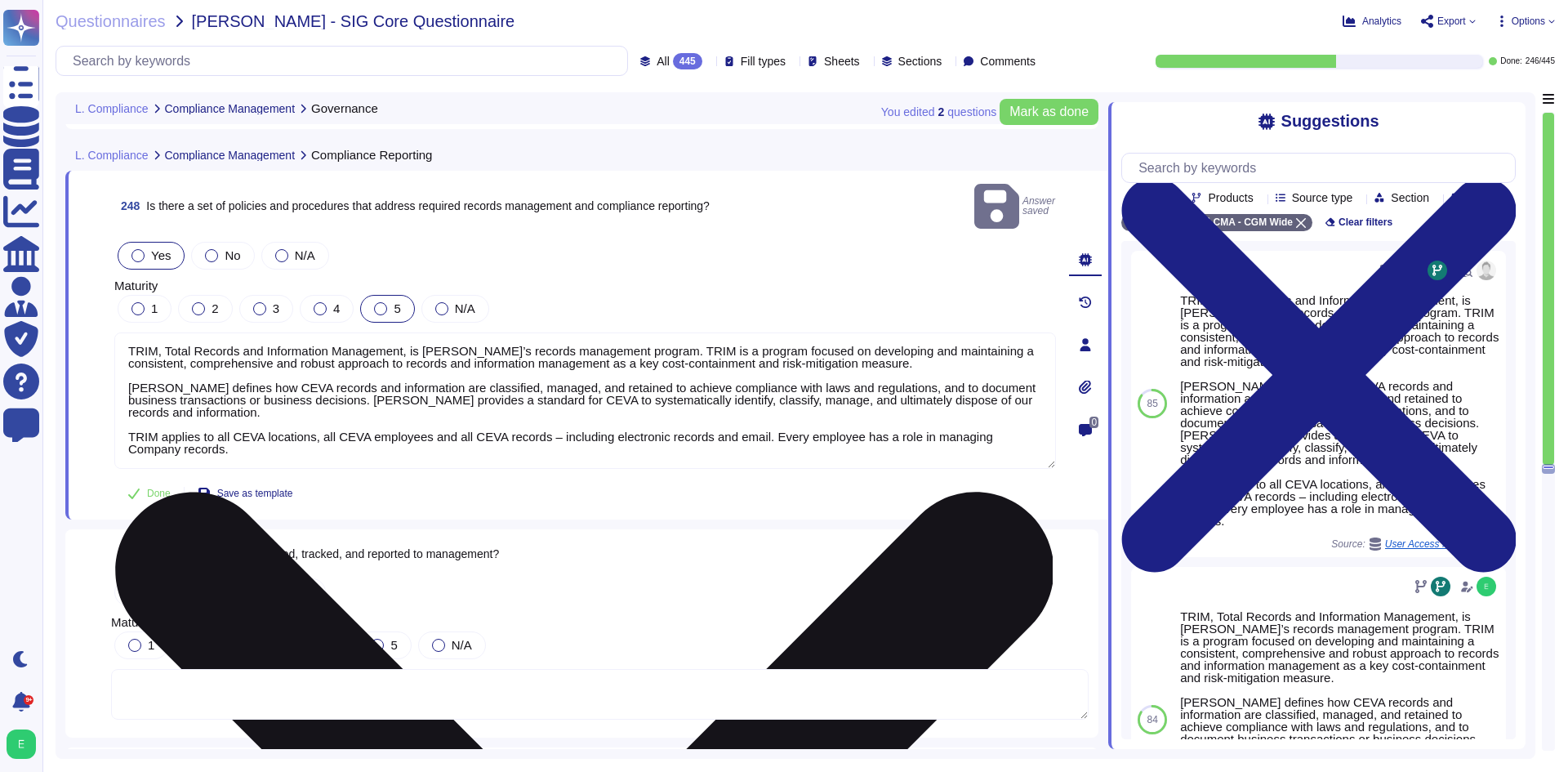
scroll to position [60576, 0]
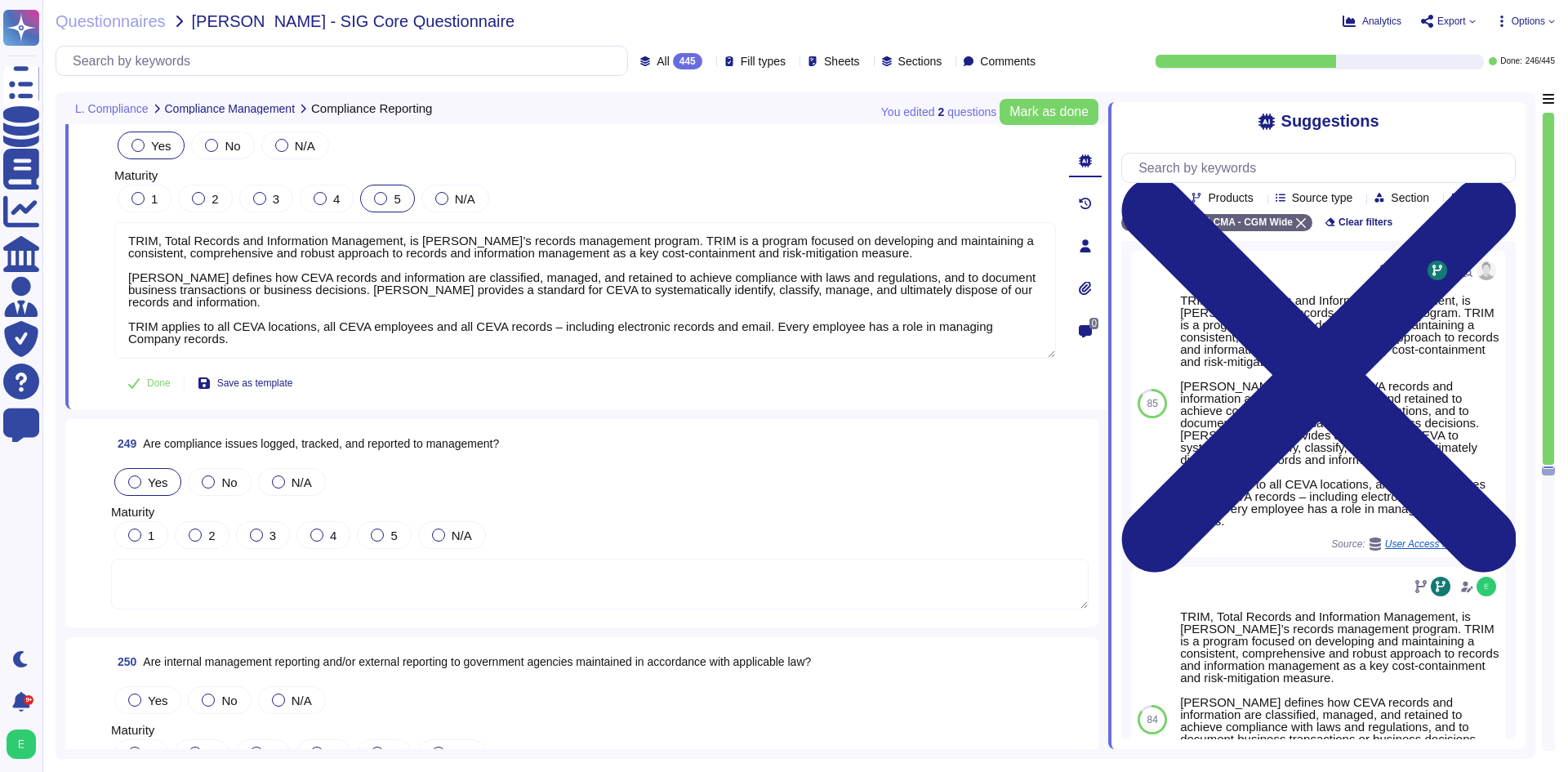
click at [149, 477] on span "Yes" at bounding box center [157, 482] width 20 height 14
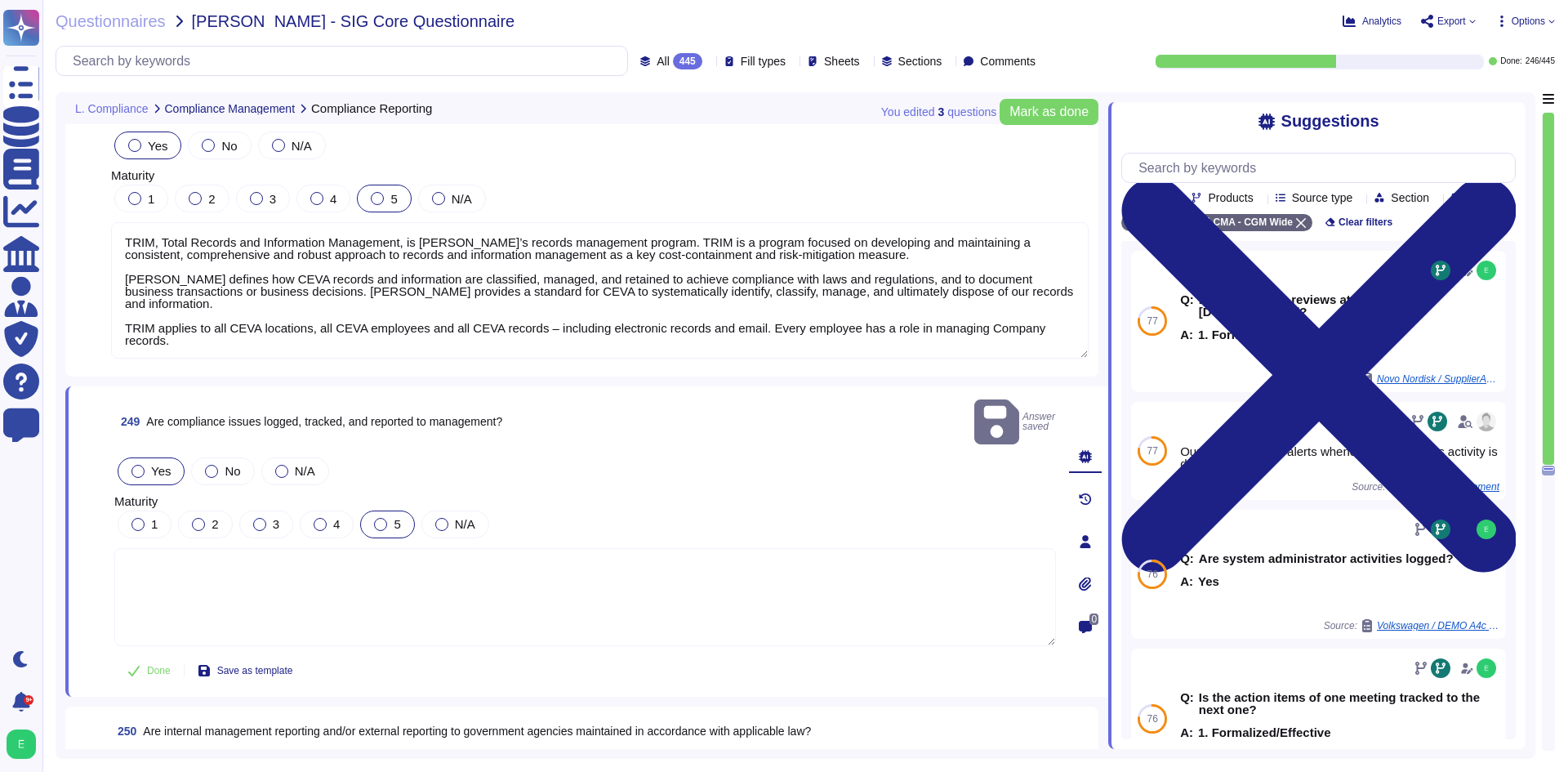
click at [381, 518] on div at bounding box center [380, 524] width 13 height 13
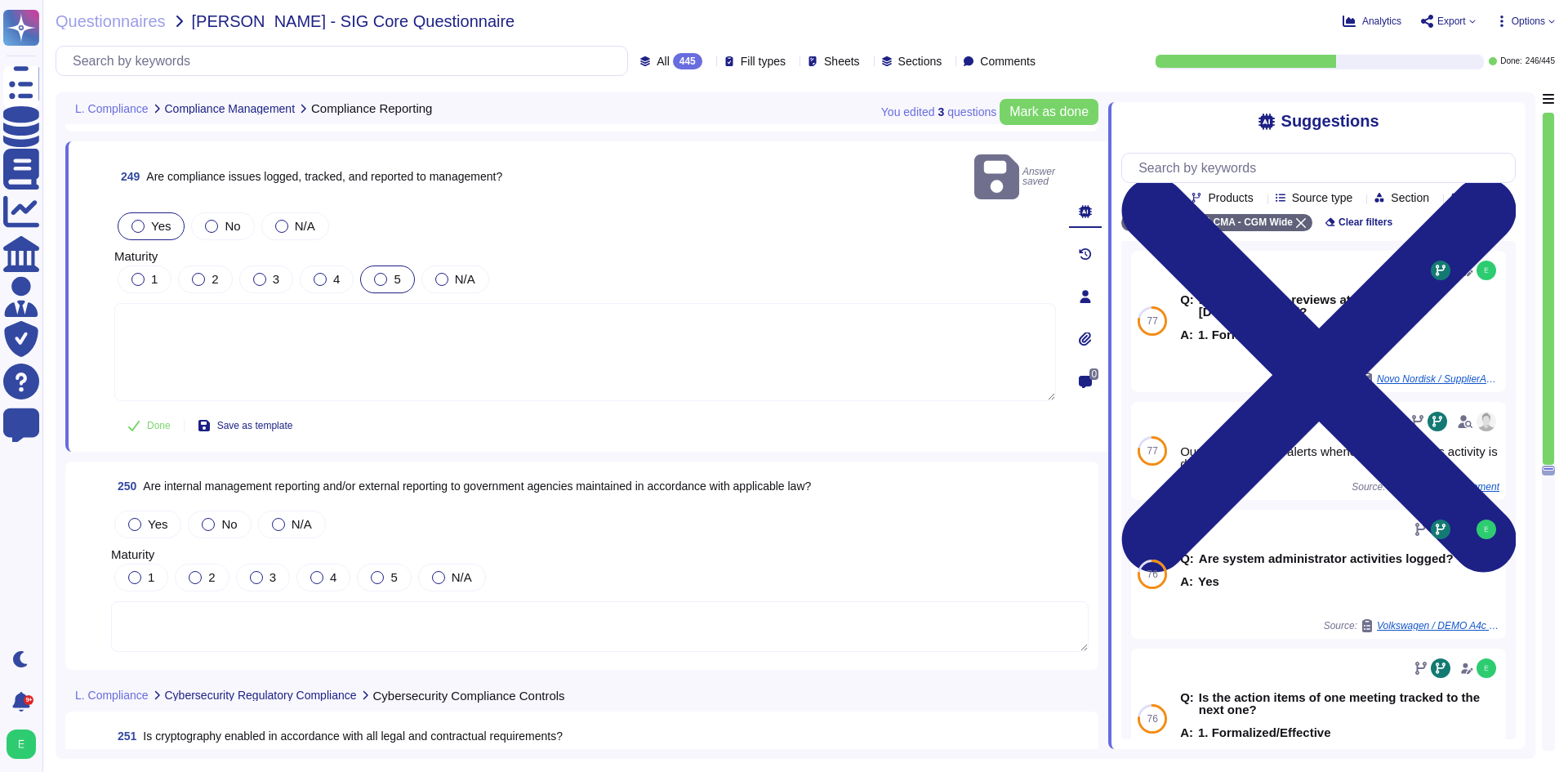
scroll to position [60903, 0]
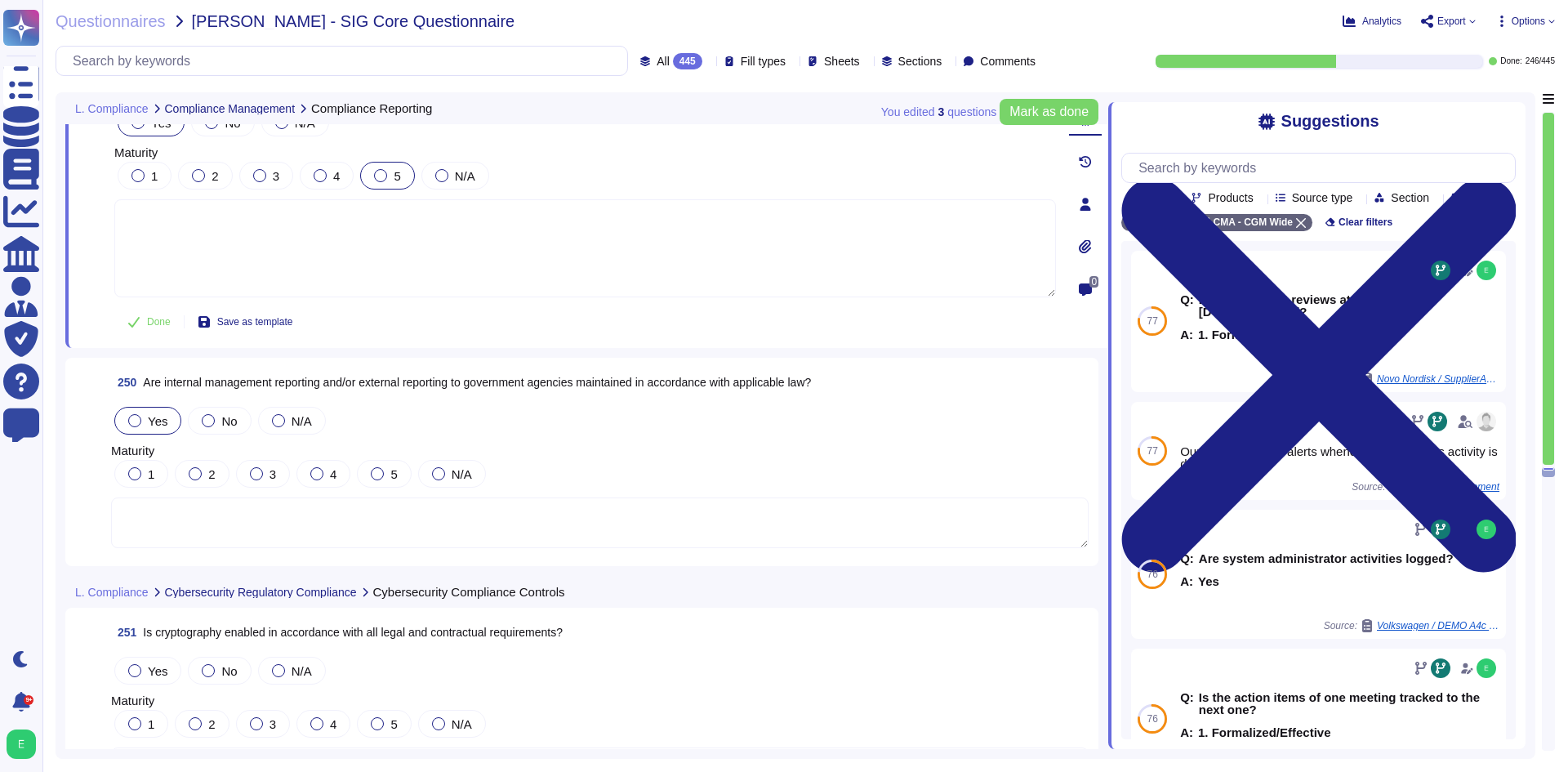
click at [146, 418] on label "Yes" at bounding box center [147, 420] width 39 height 13
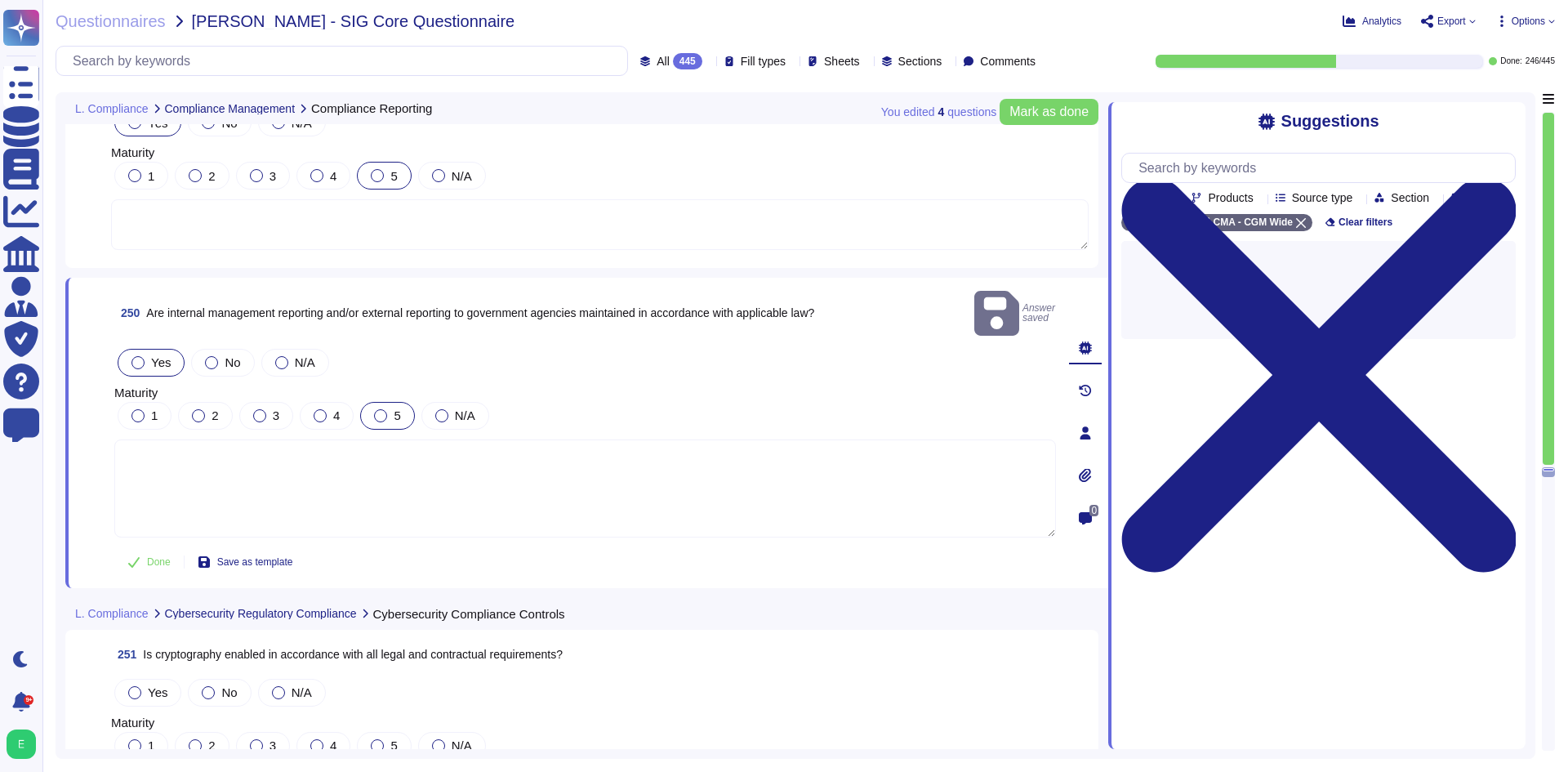
click at [387, 410] on label "5" at bounding box center [387, 416] width 26 height 13
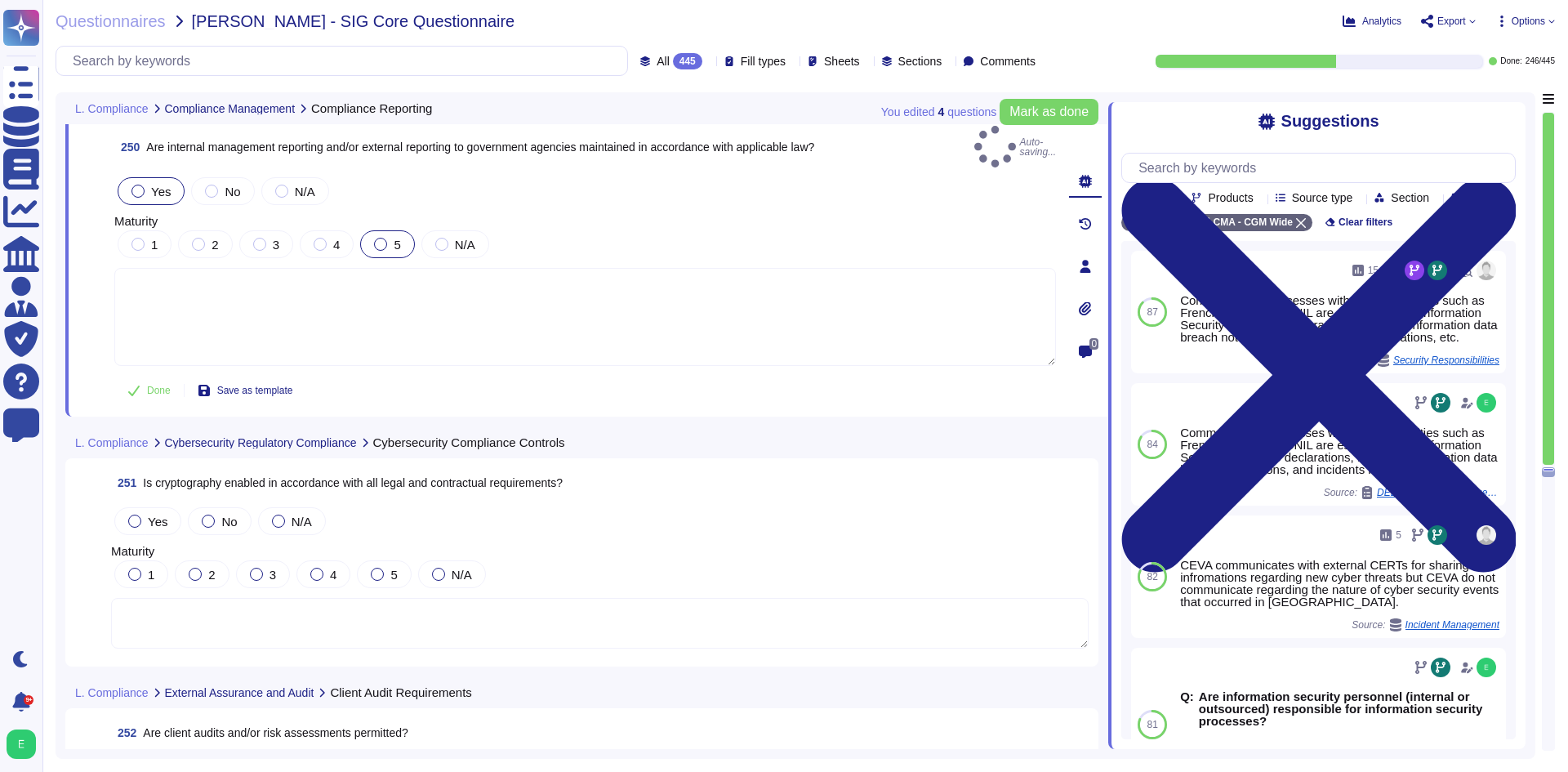
scroll to position [61066, 0]
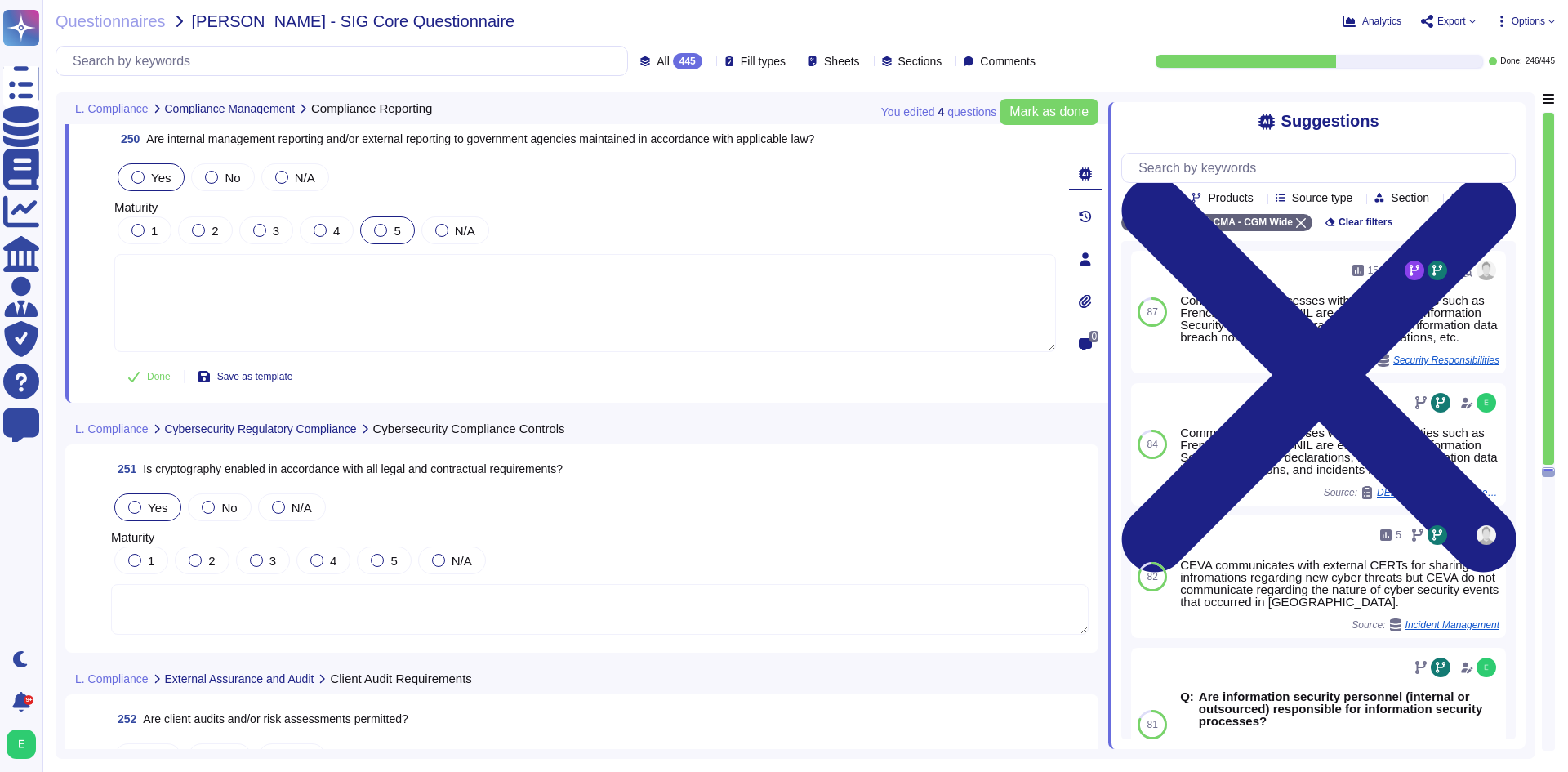
drag, startPoint x: 155, startPoint y: 502, endPoint x: 184, endPoint y: 483, distance: 34.7
click at [154, 502] on span "Yes" at bounding box center [157, 508] width 20 height 14
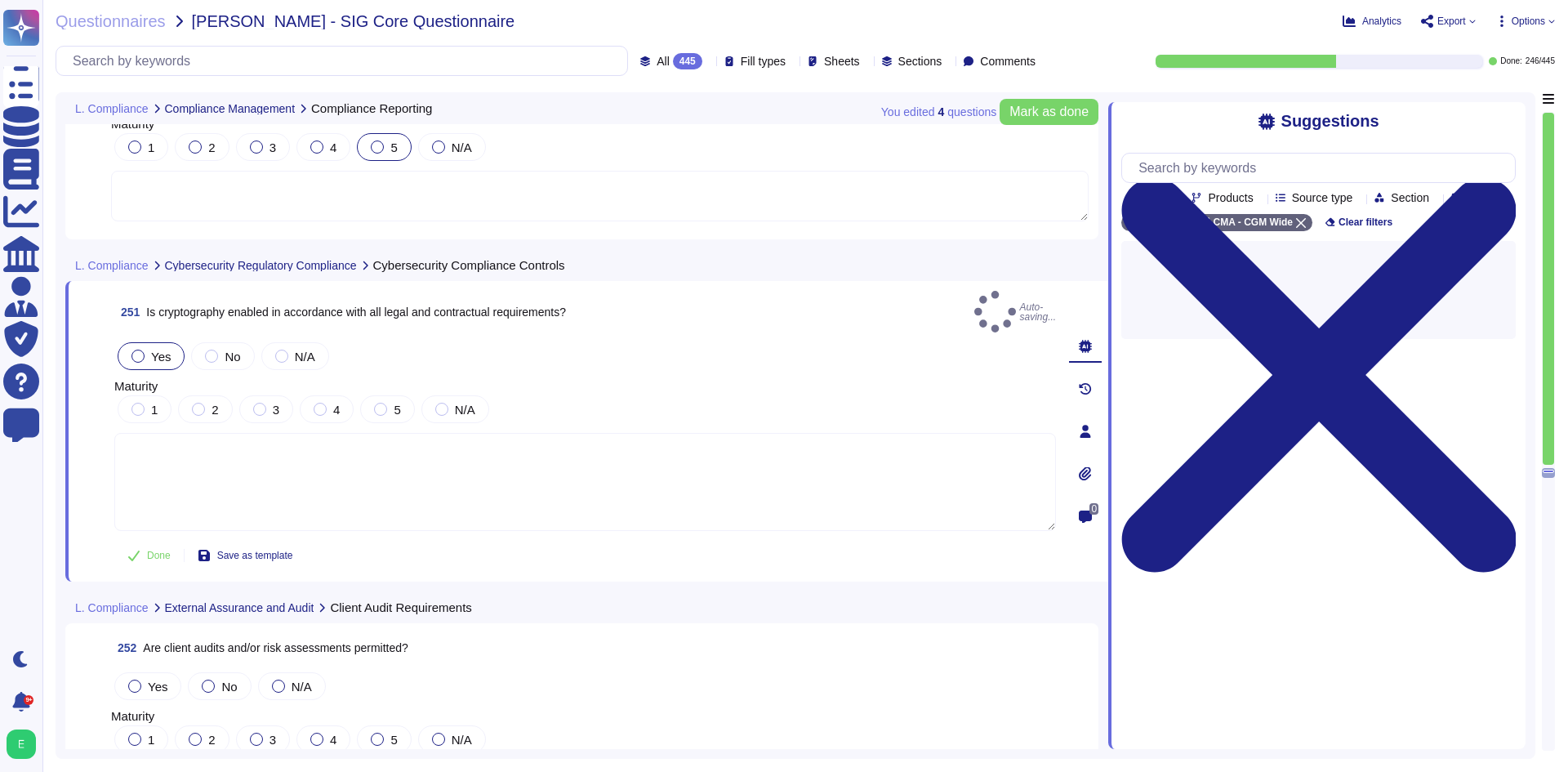
scroll to position [61230, 0]
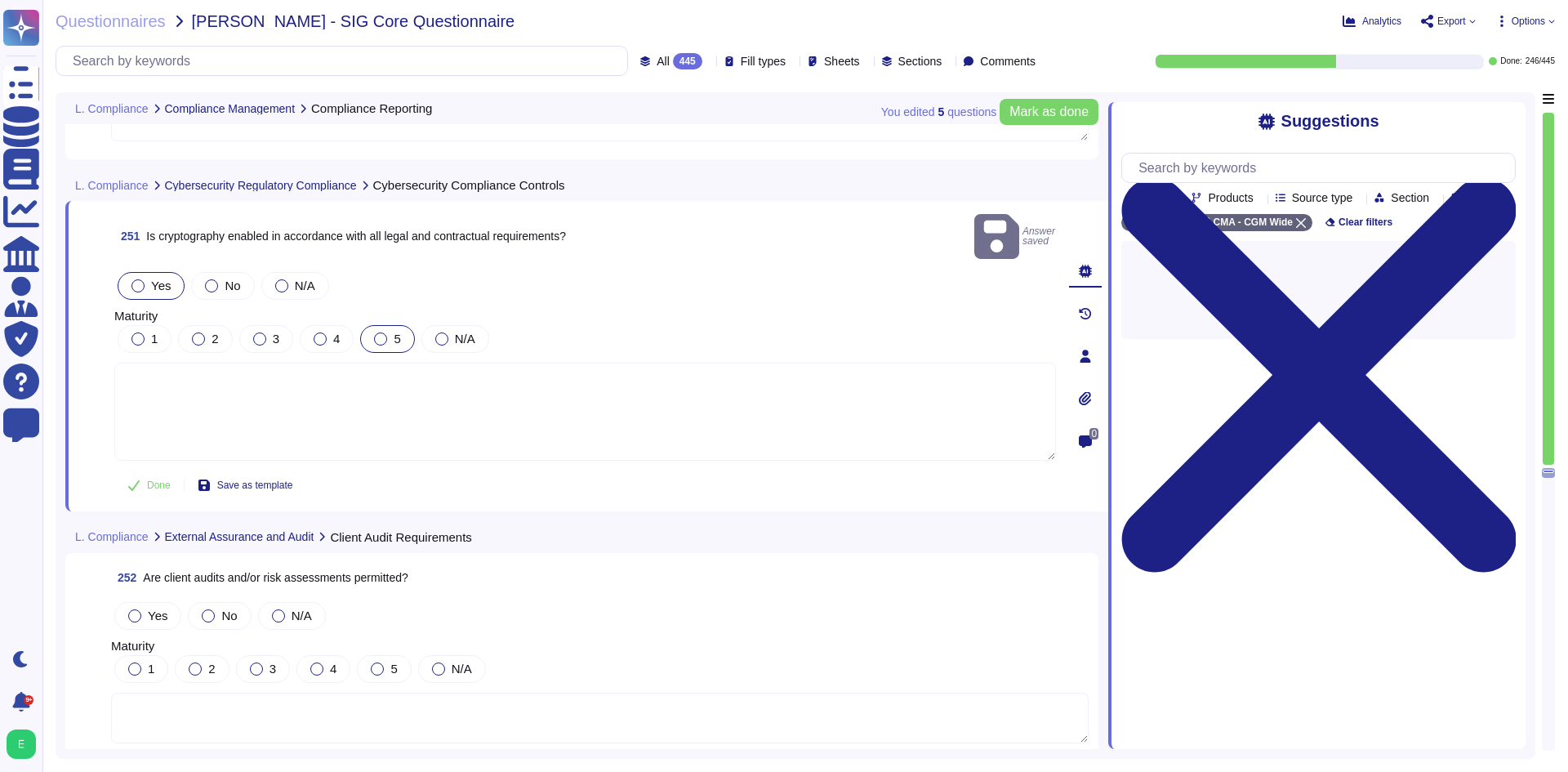
click at [394, 332] on span "5" at bounding box center [397, 339] width 7 height 14
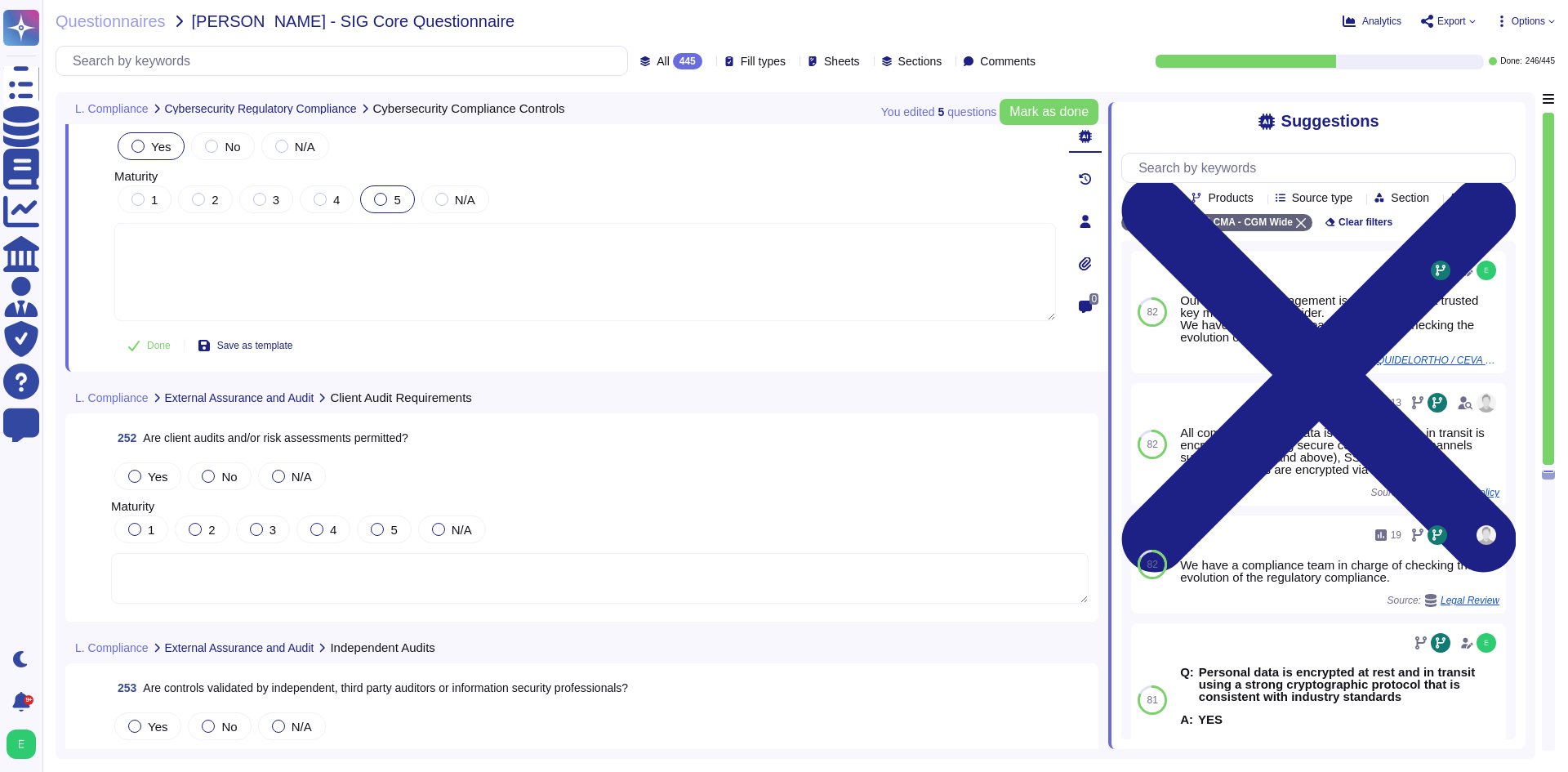
scroll to position [61393, 0]
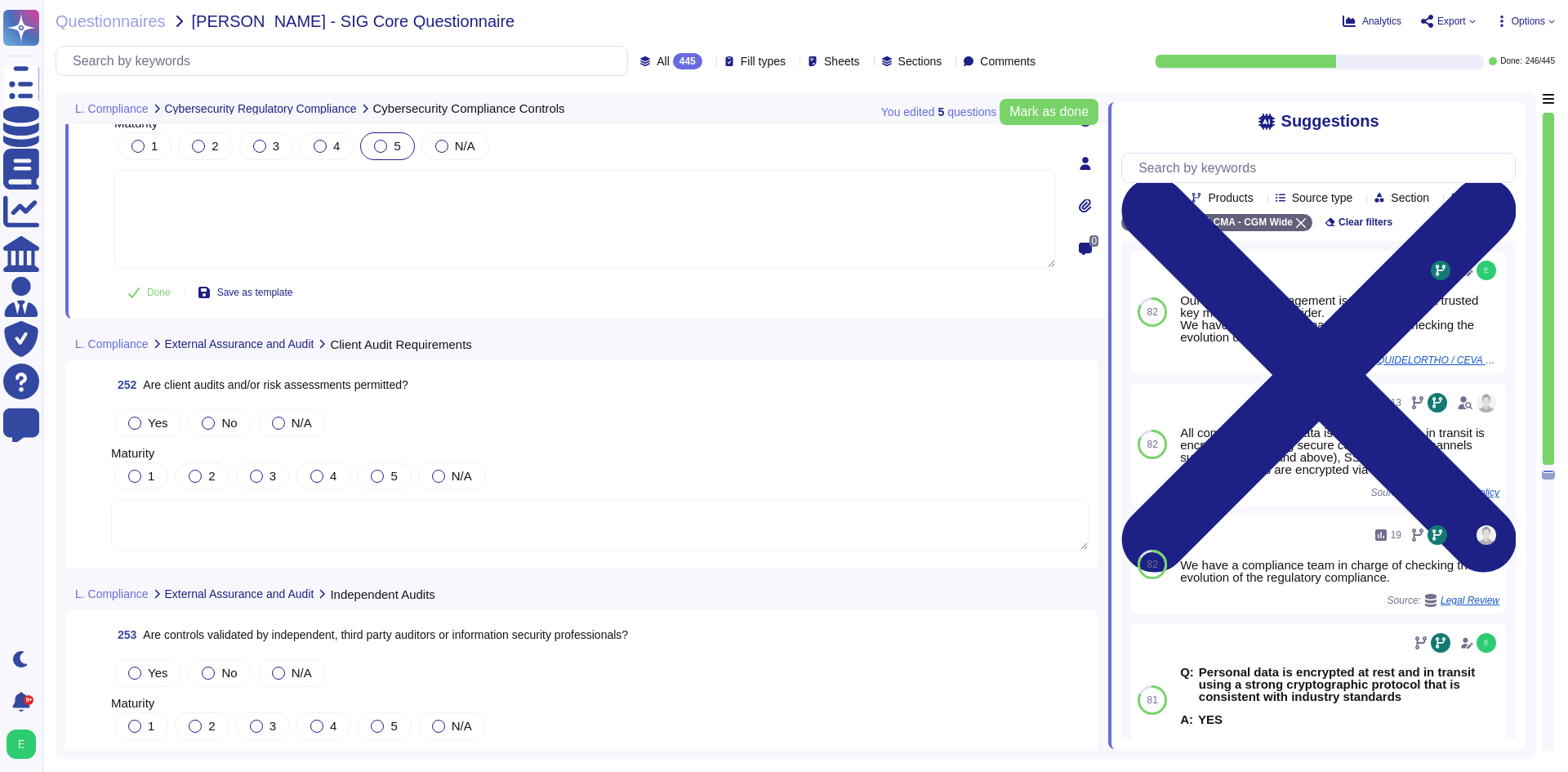
click at [415, 501] on textarea at bounding box center [600, 525] width 978 height 51
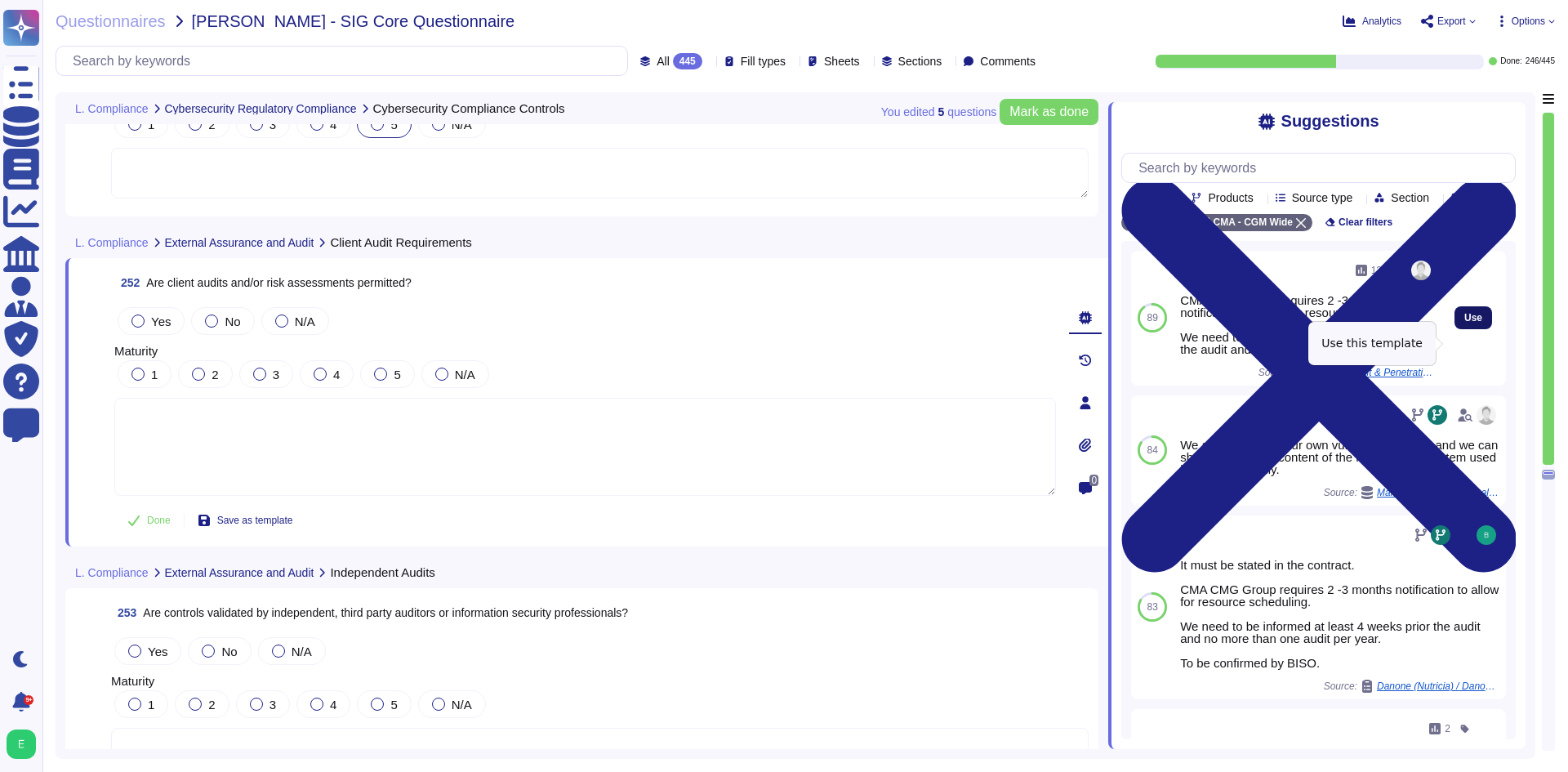
click at [1475, 330] on button "Use" at bounding box center [1473, 317] width 38 height 23
type textarea "CMA CMG Group requires 2 -3 months notification to allow for resource schedulin…"
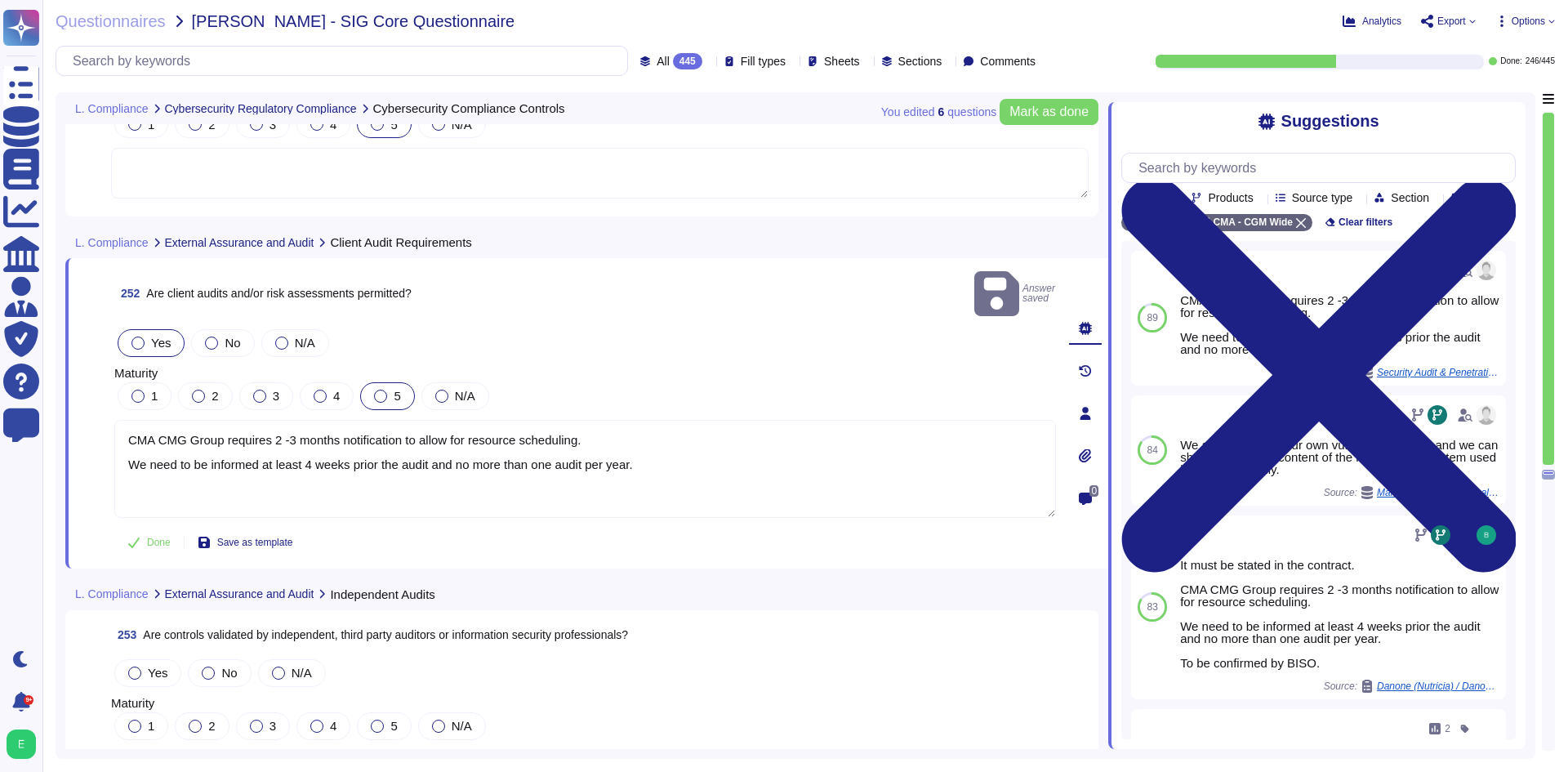
click at [378, 390] on div at bounding box center [380, 396] width 13 height 13
click at [318, 390] on div at bounding box center [320, 396] width 13 height 13
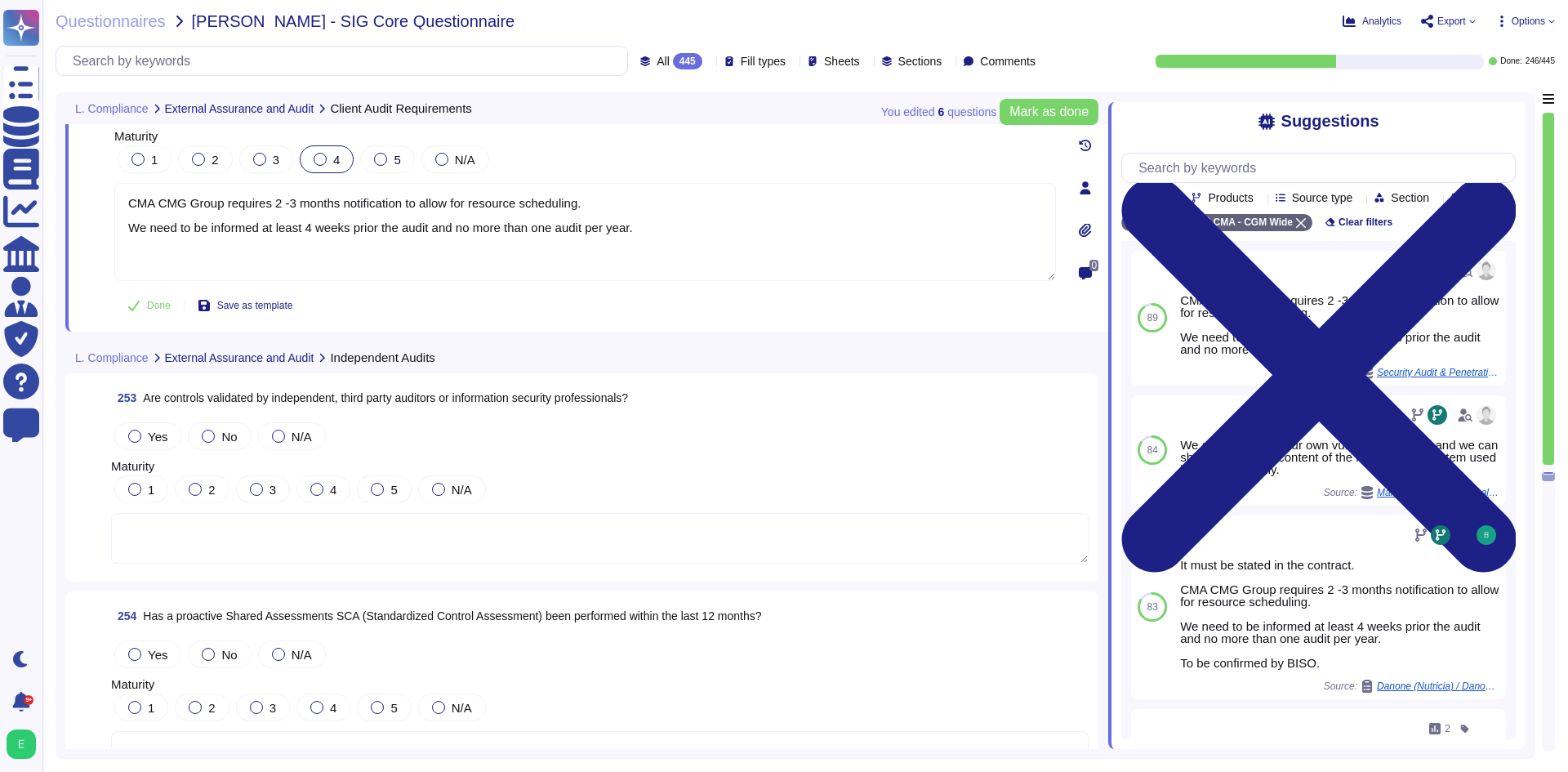
scroll to position [61638, 0]
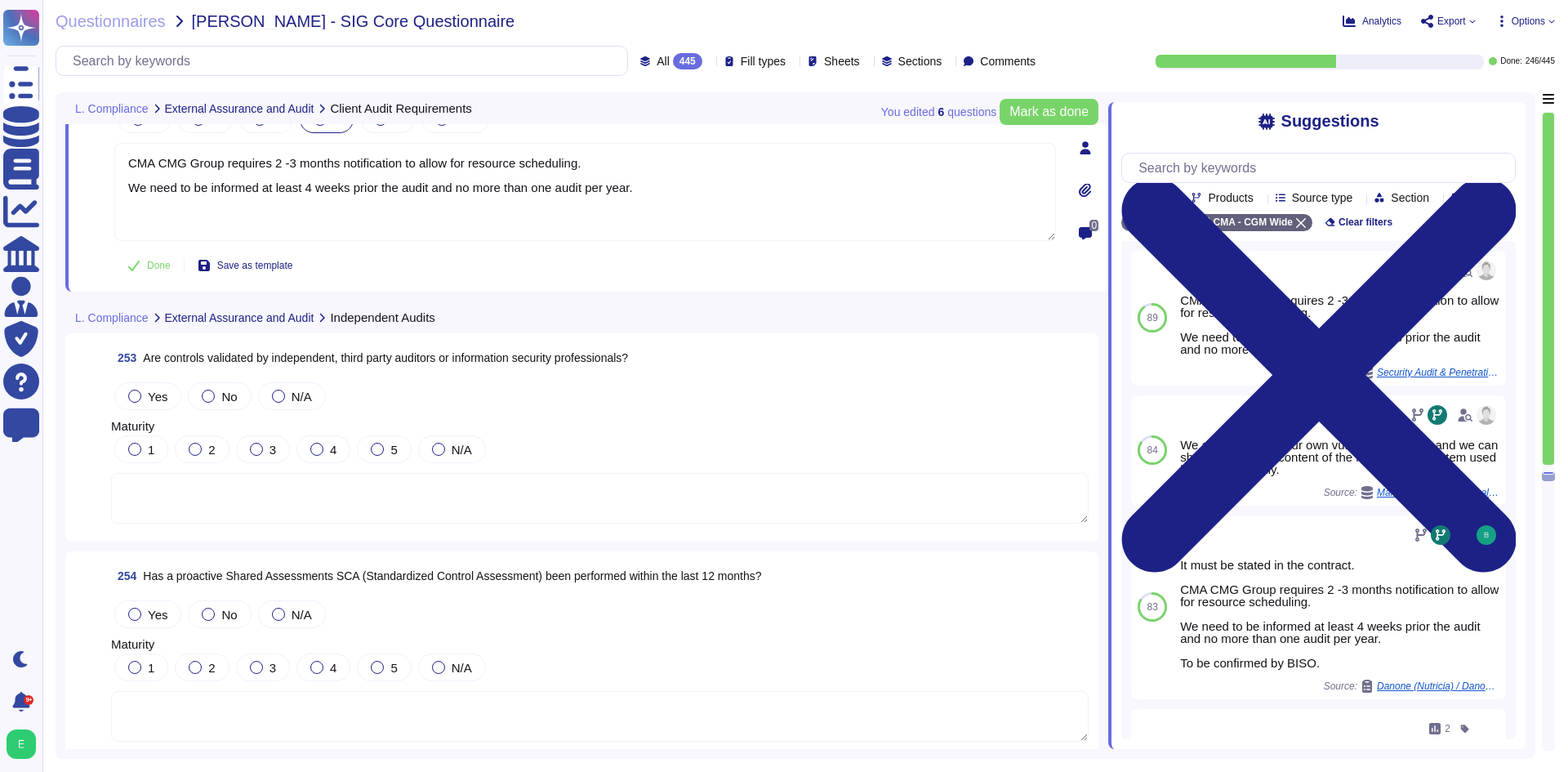
click at [407, 506] on textarea at bounding box center [600, 499] width 978 height 51
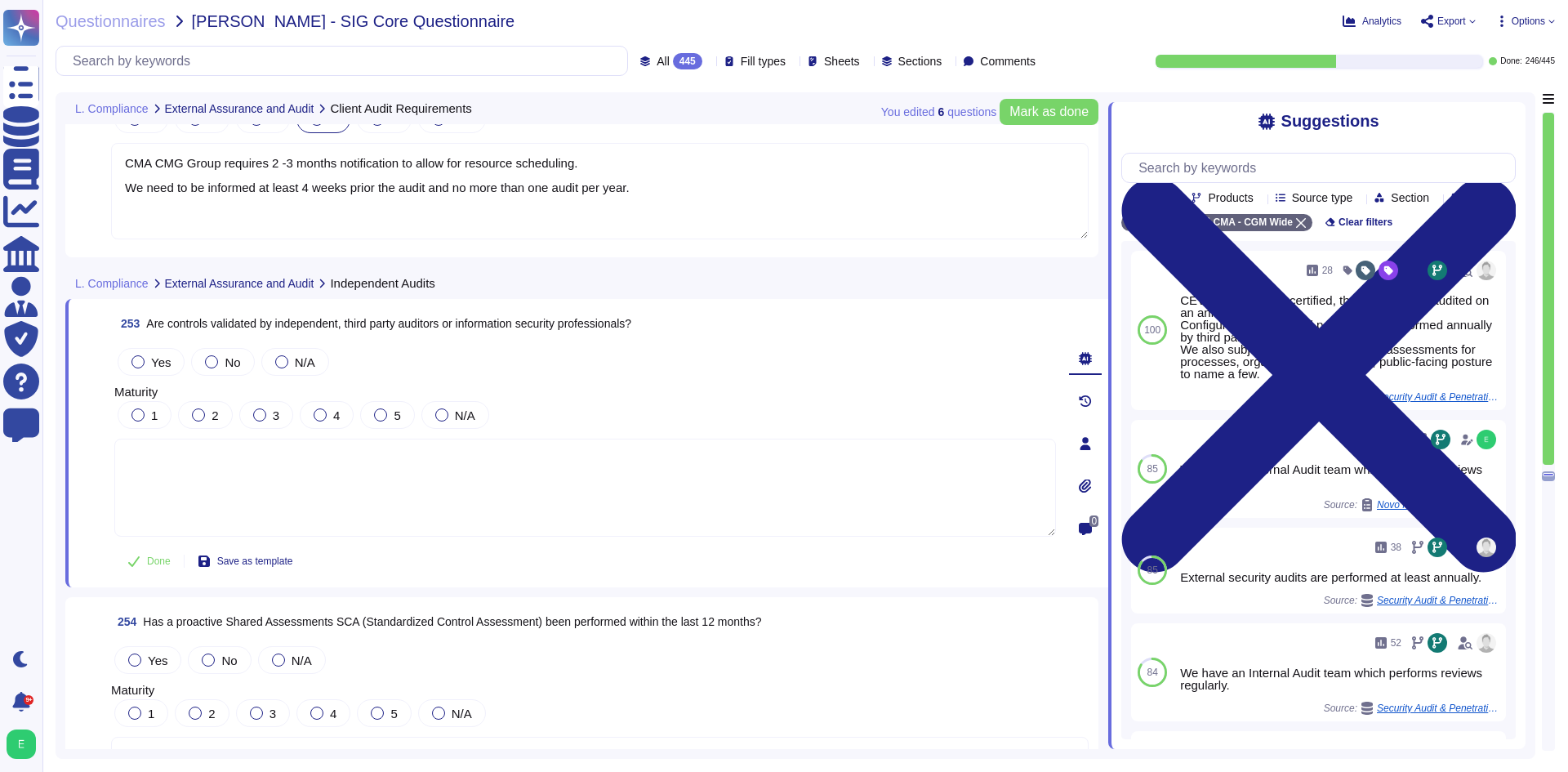
click at [144, 342] on div "253 Are controls validated by independent, third party auditors or information …" at bounding box center [567, 443] width 978 height 269
click at [146, 362] on label "Yes" at bounding box center [151, 361] width 39 height 13
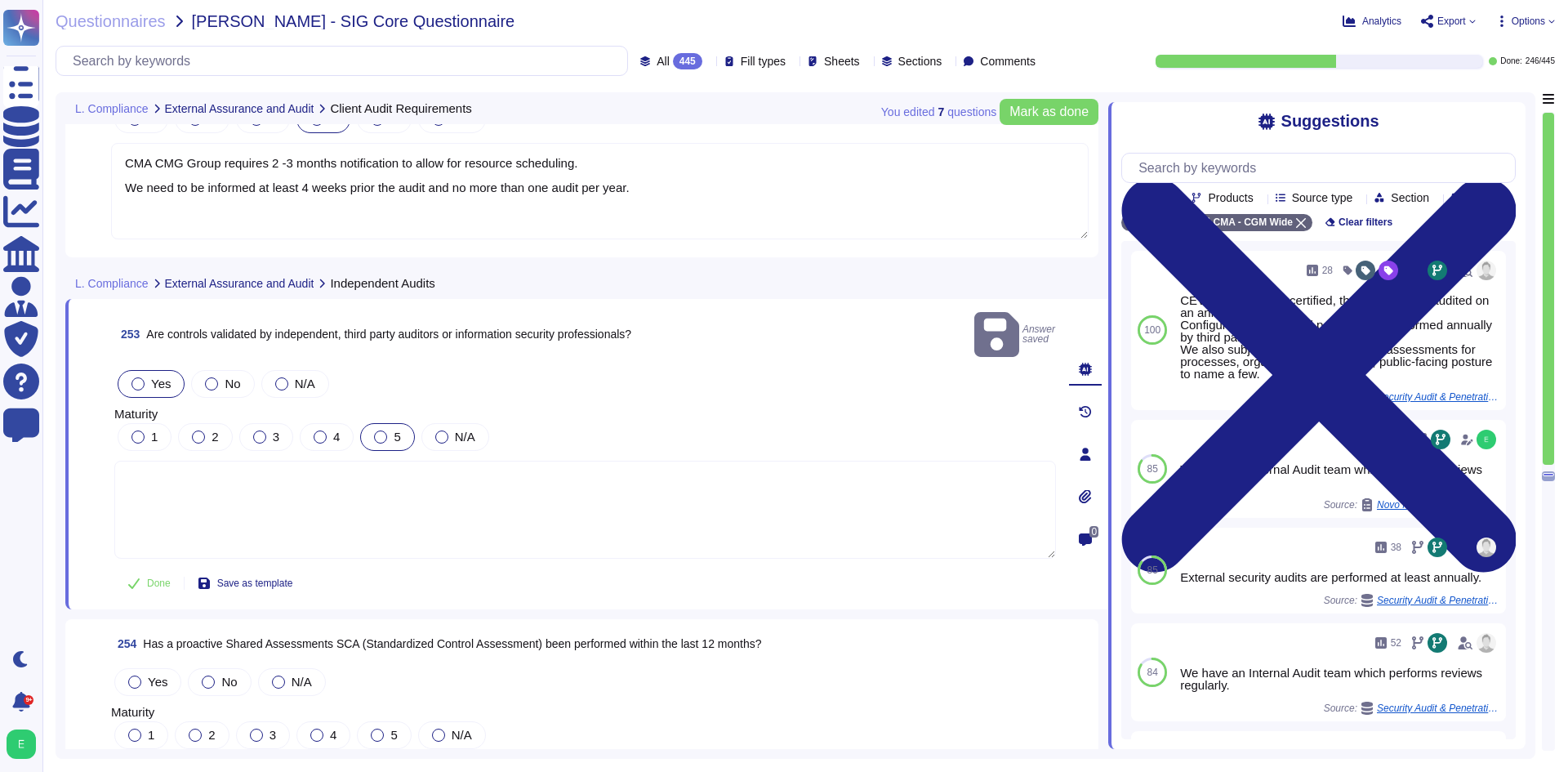
click at [376, 430] on div at bounding box center [380, 436] width 13 height 13
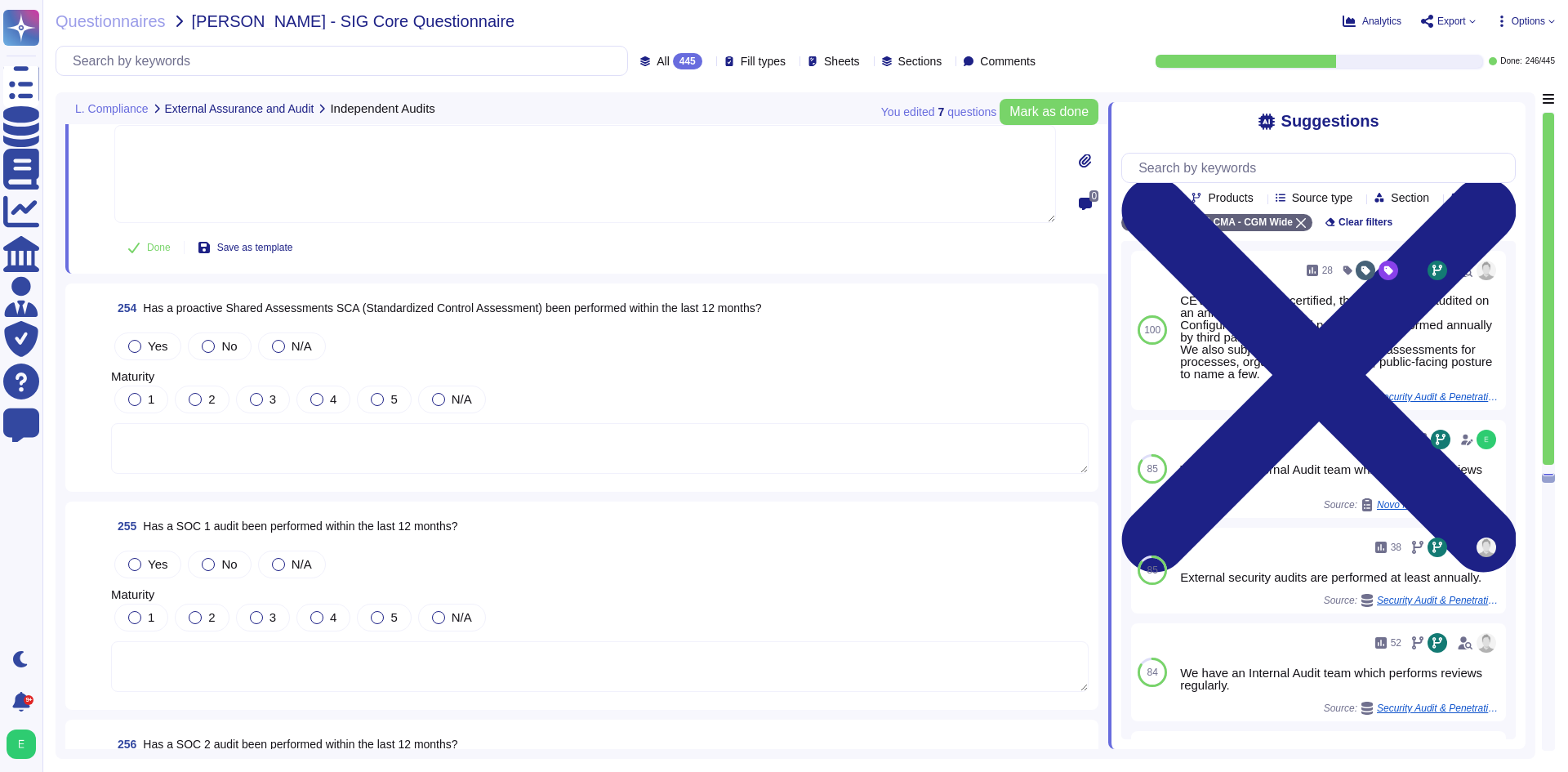
scroll to position [61964, 0]
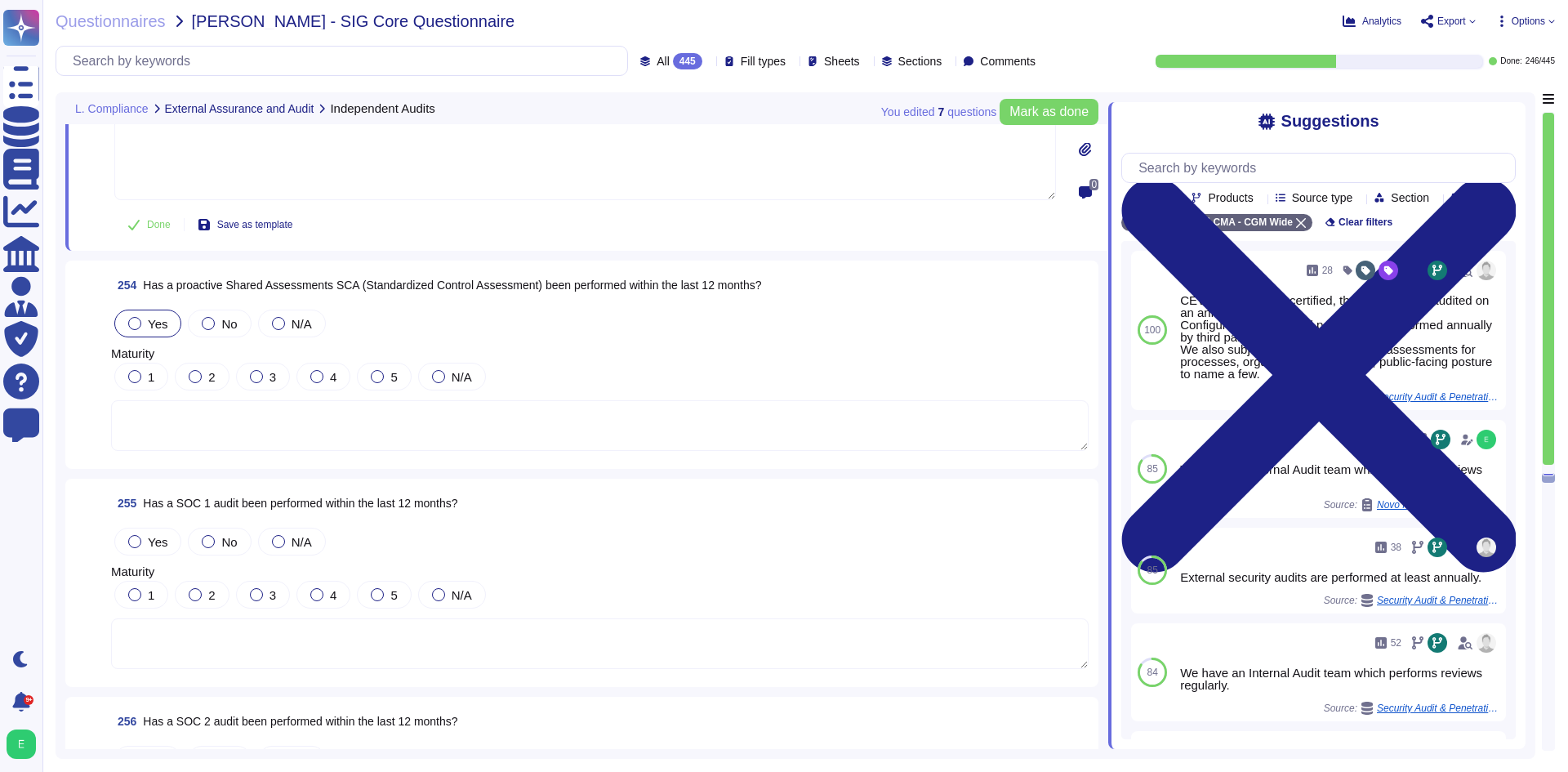
click at [128, 325] on div "Yes" at bounding box center [148, 323] width 67 height 28
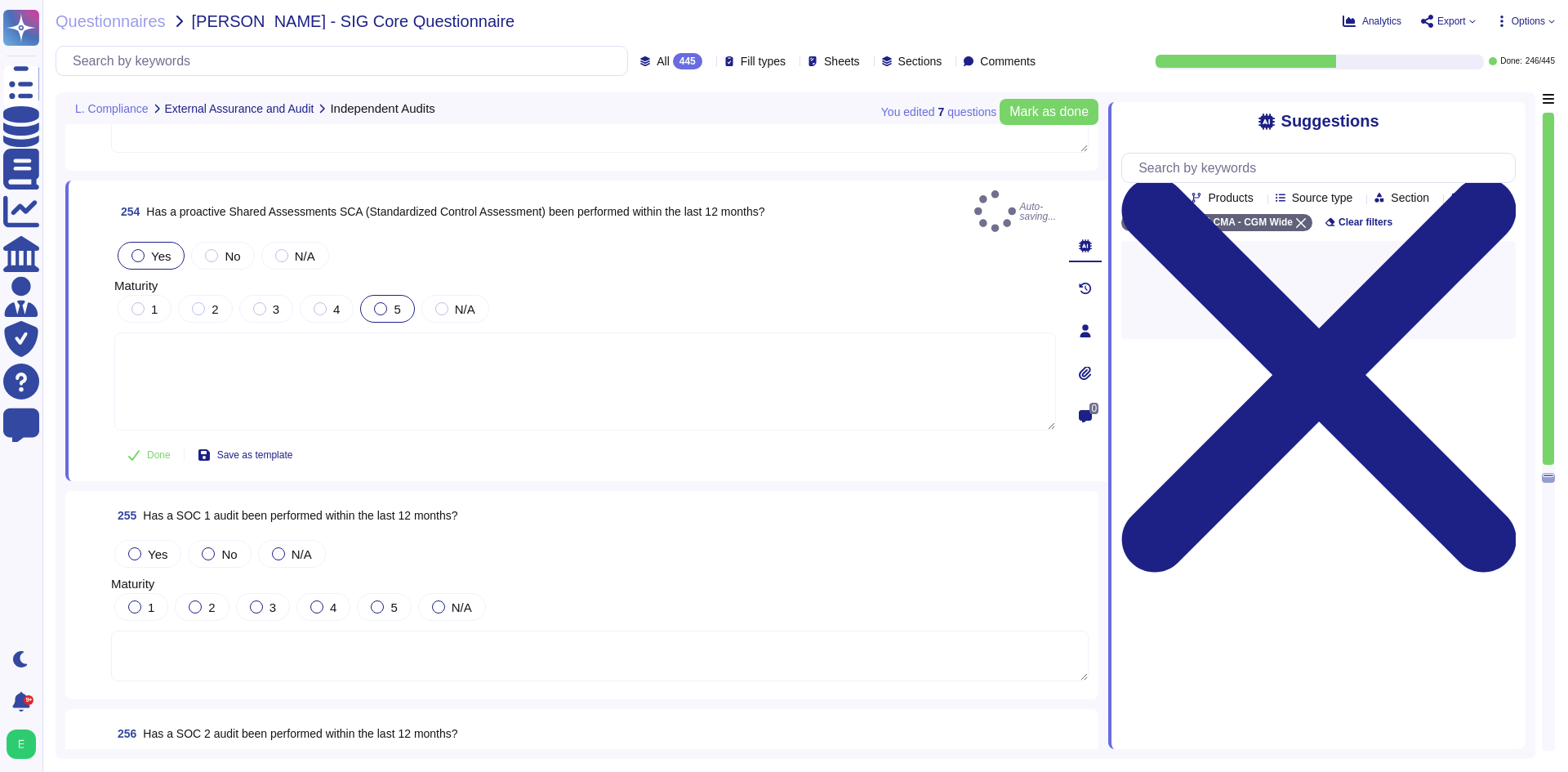
click at [380, 303] on div at bounding box center [380, 309] width 13 height 13
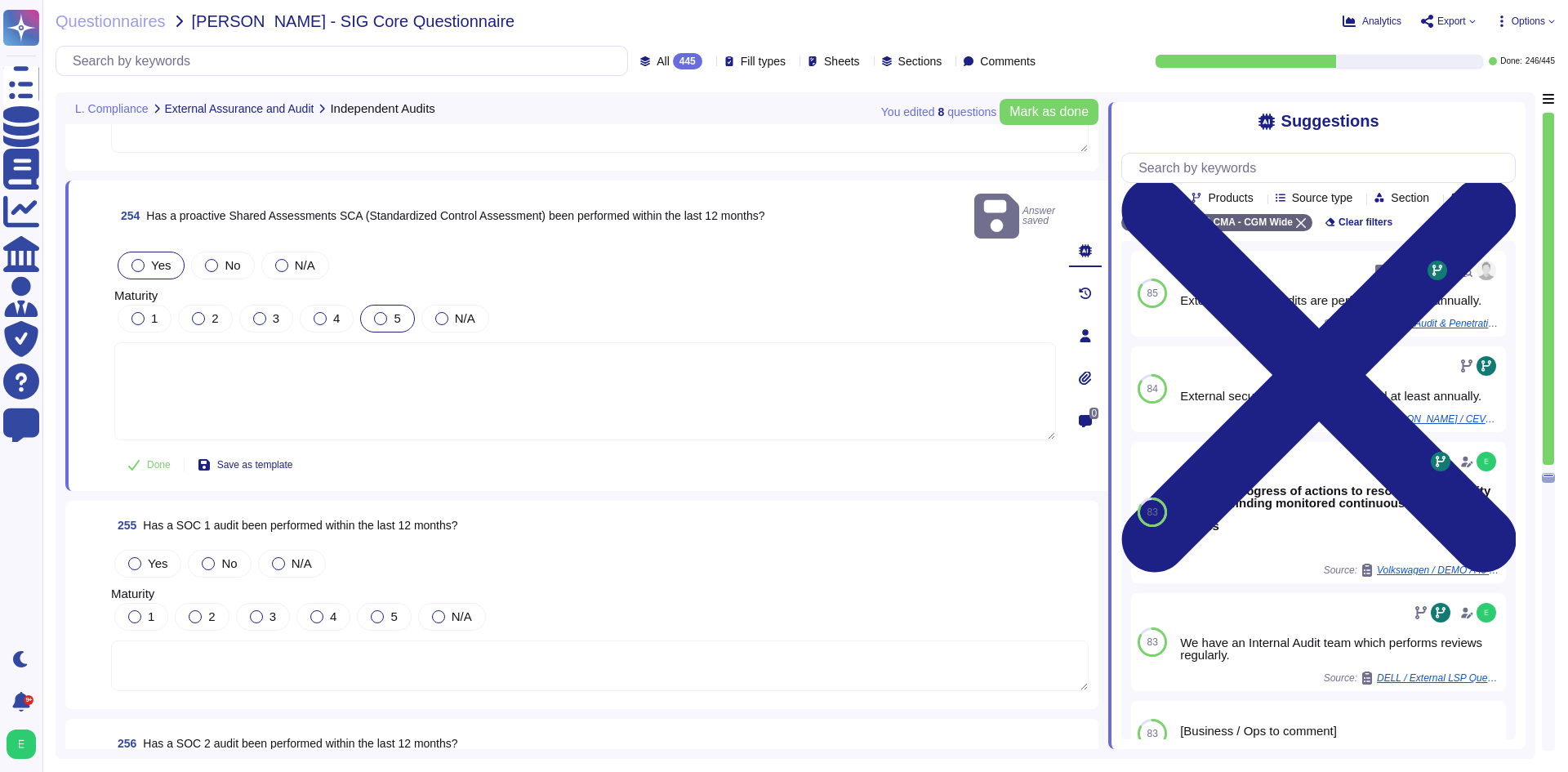
click at [380, 312] on div at bounding box center [380, 318] width 13 height 13
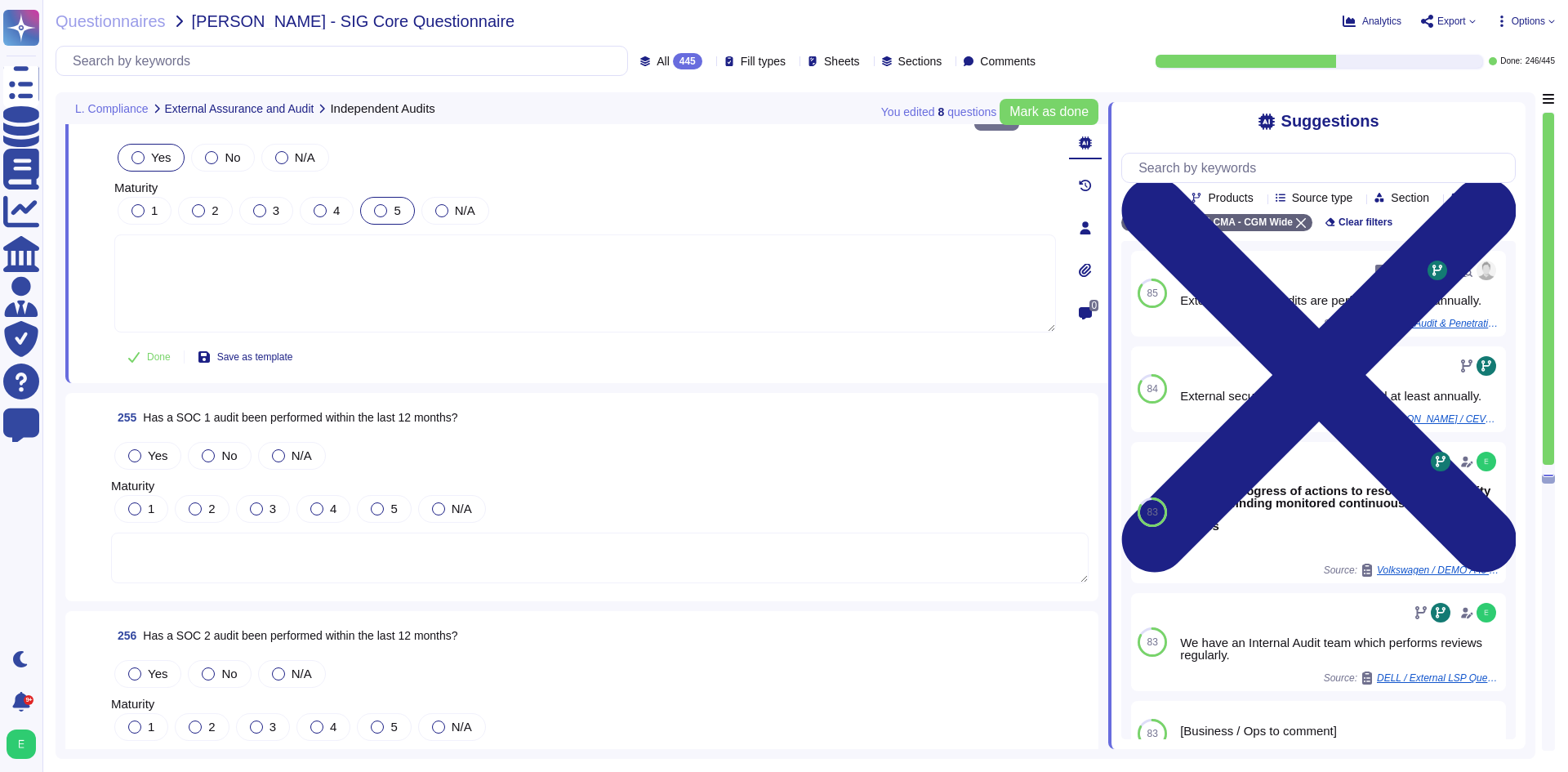
scroll to position [62128, 0]
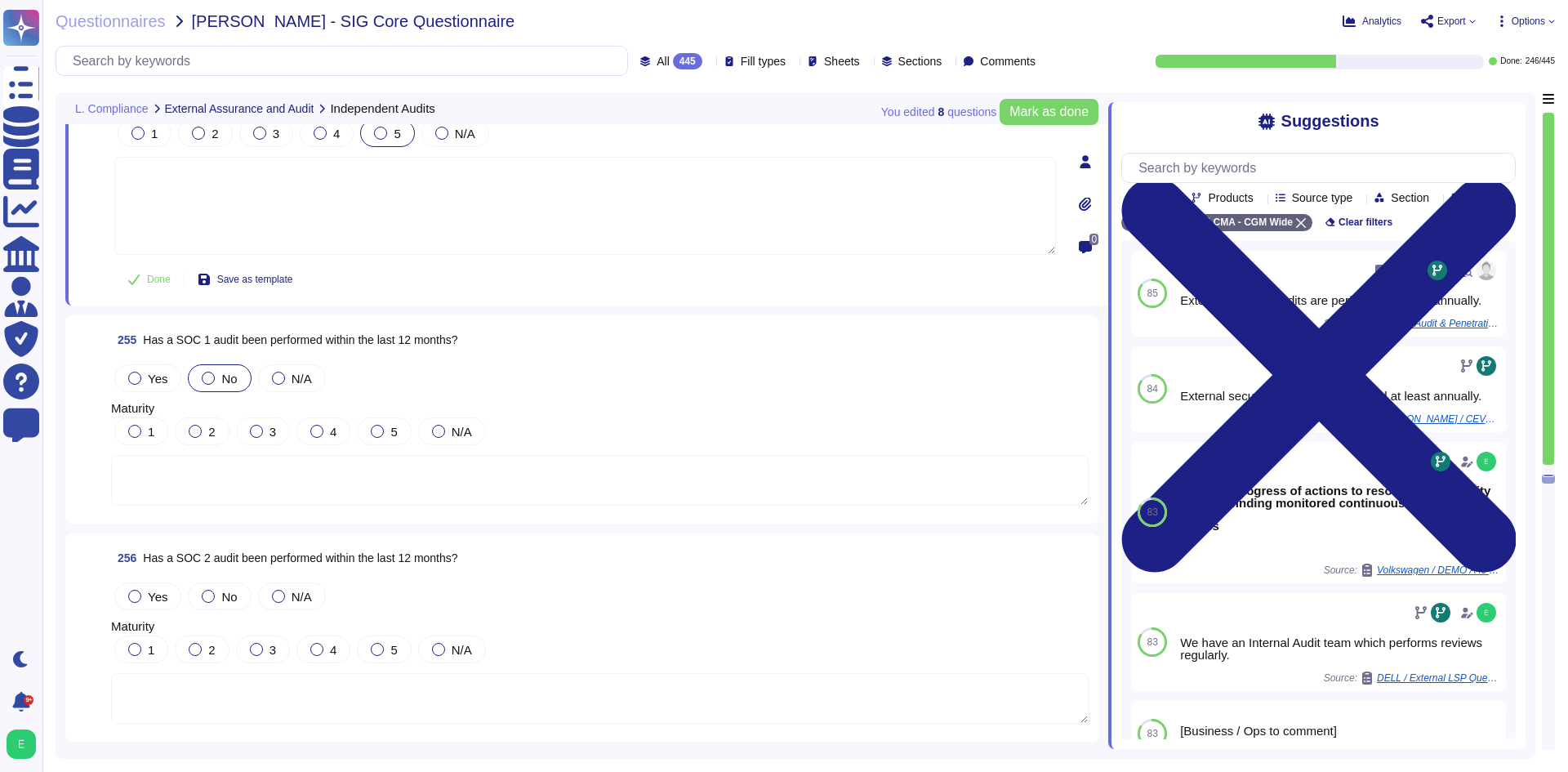
click at [228, 372] on span "No" at bounding box center [229, 379] width 16 height 14
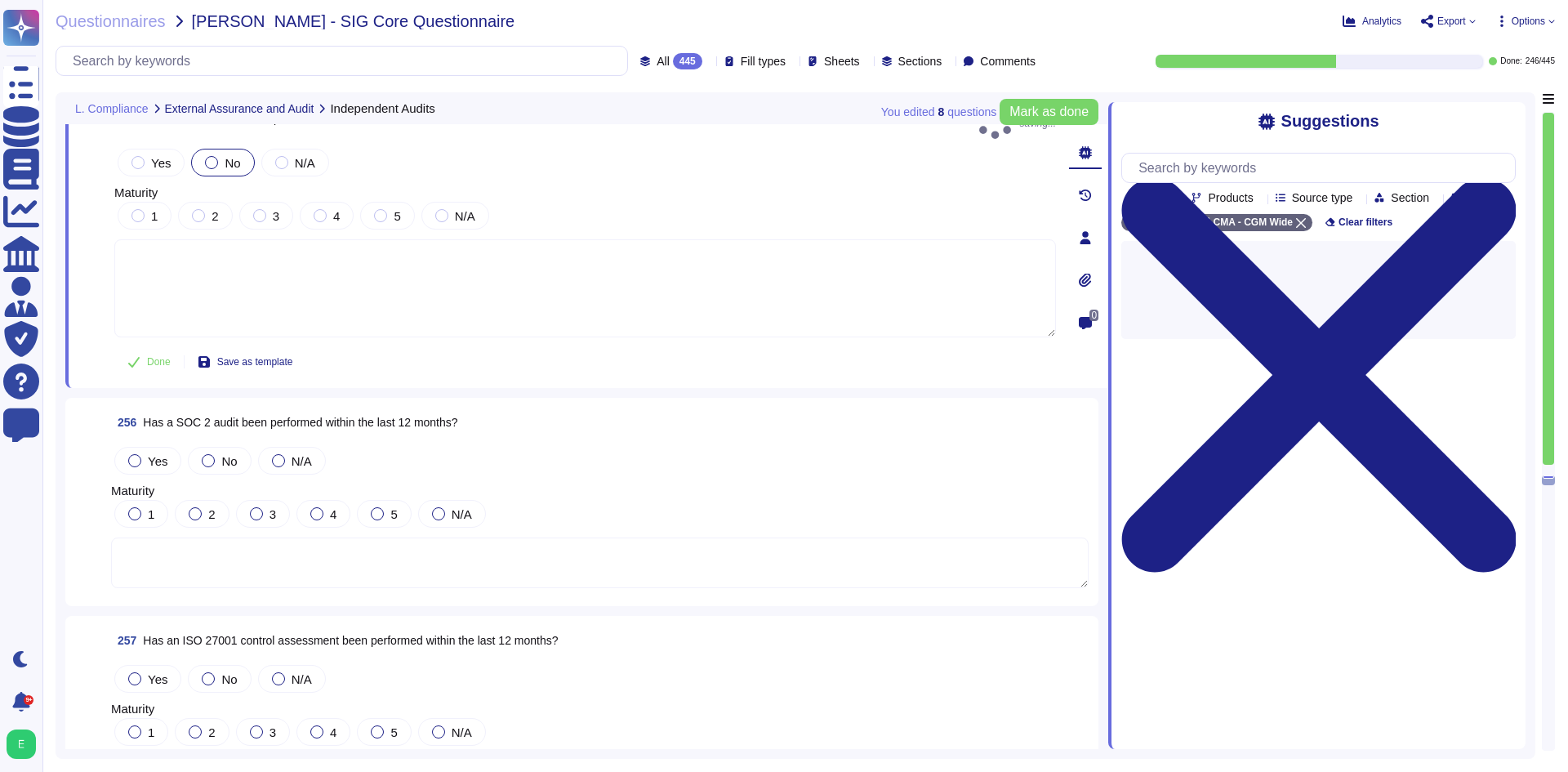
scroll to position [62373, 0]
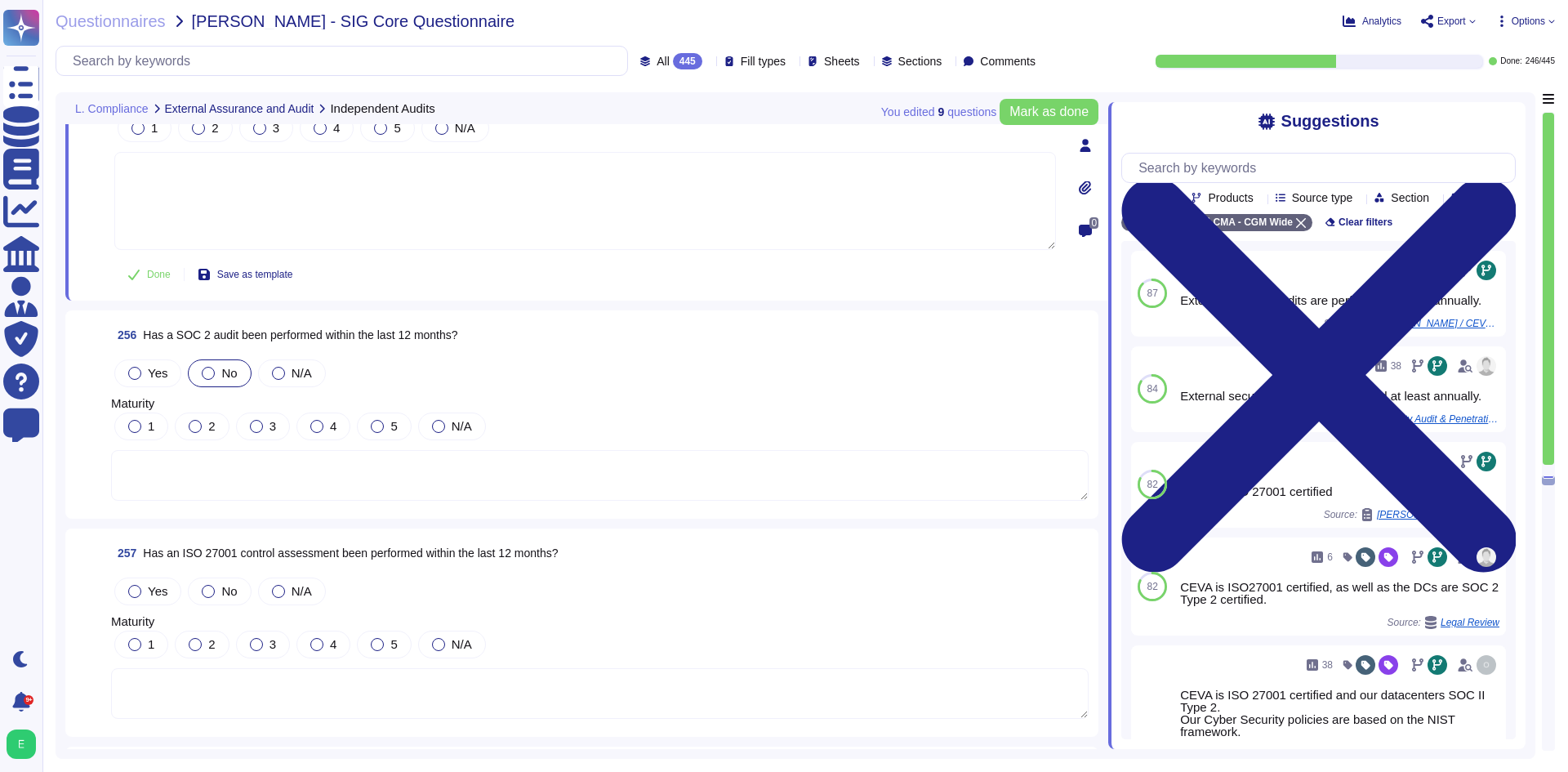
click at [216, 360] on div "No" at bounding box center [219, 373] width 63 height 28
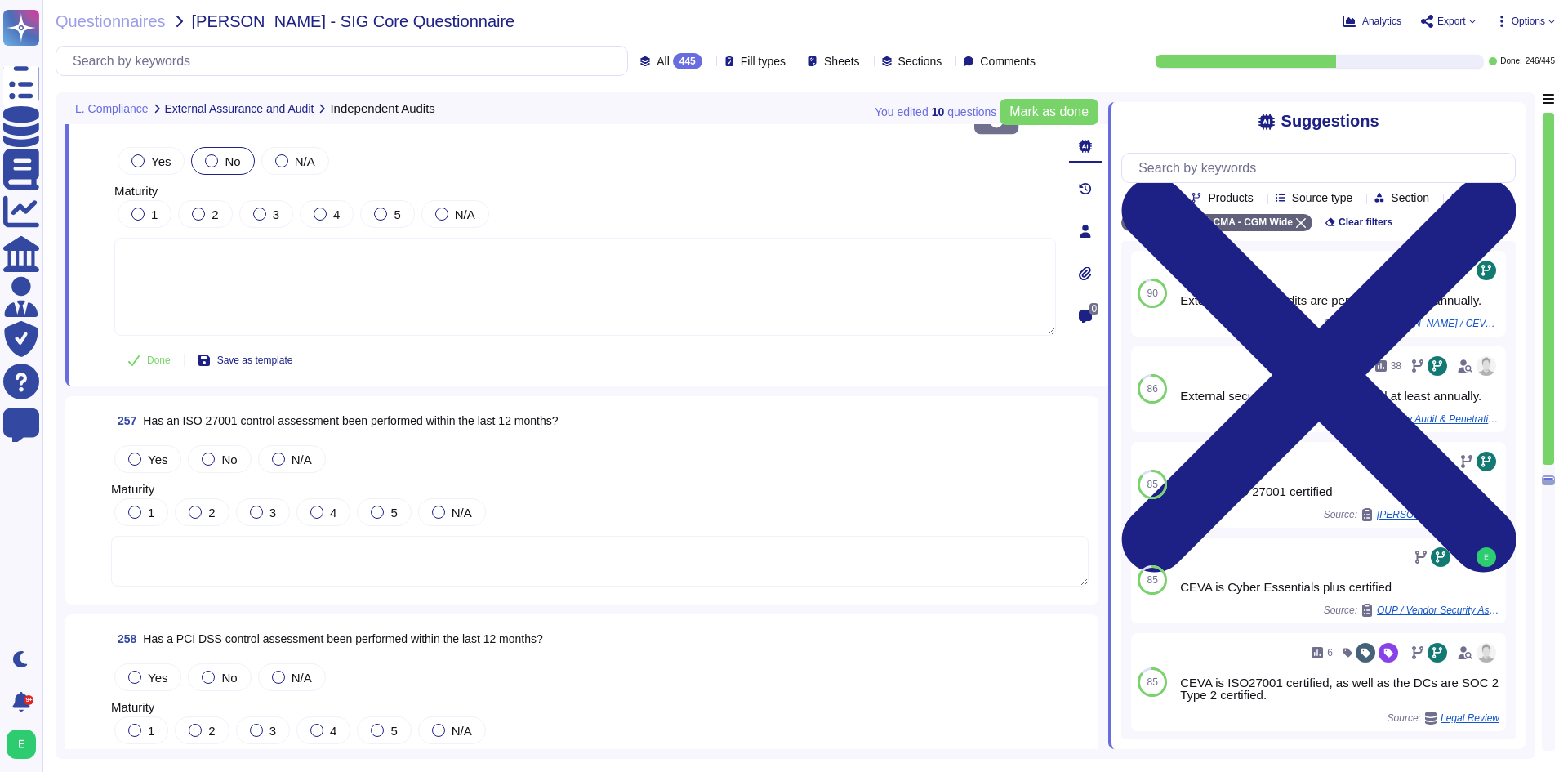
scroll to position [62618, 0]
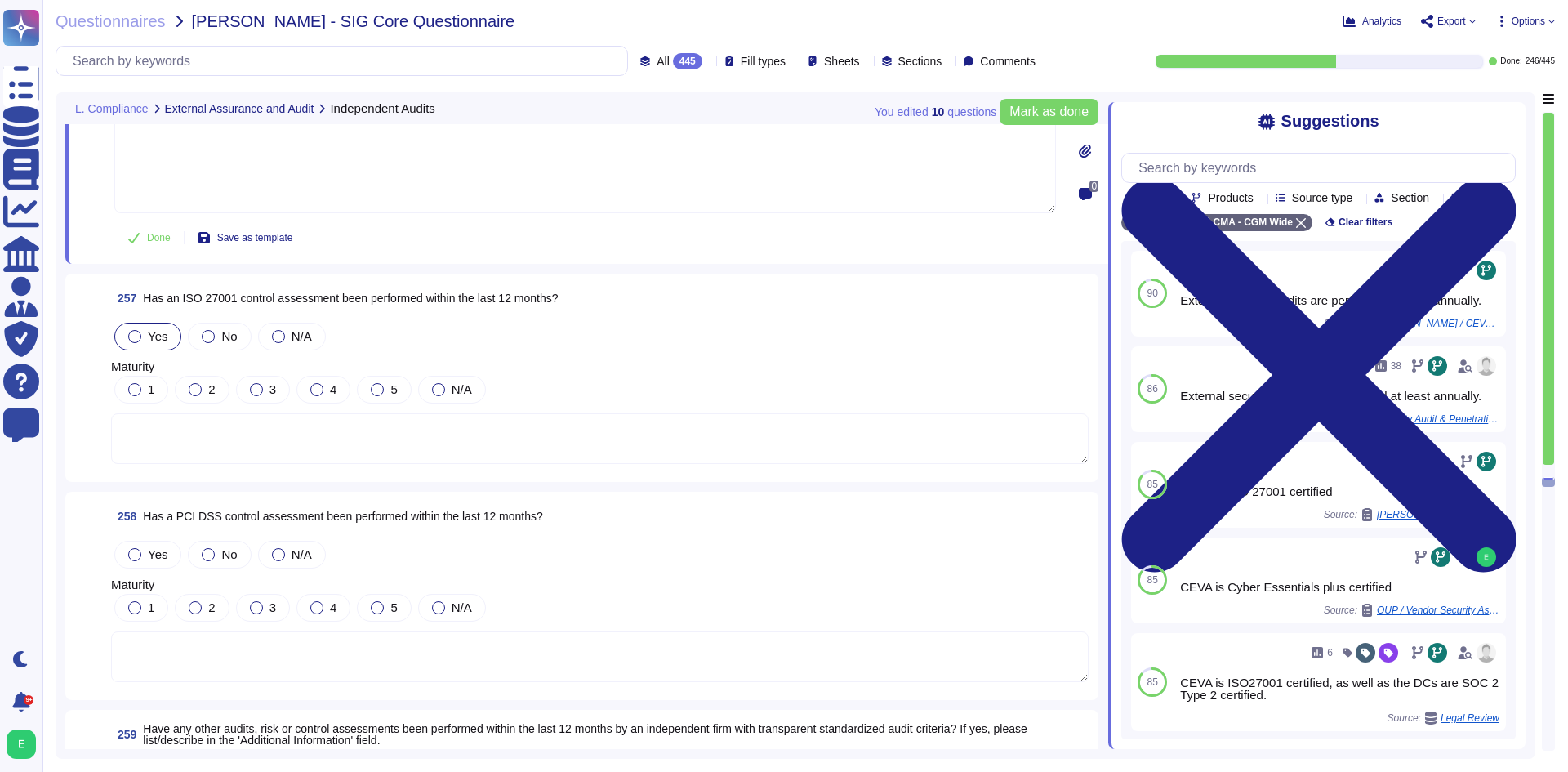
click at [150, 330] on span "Yes" at bounding box center [157, 336] width 20 height 14
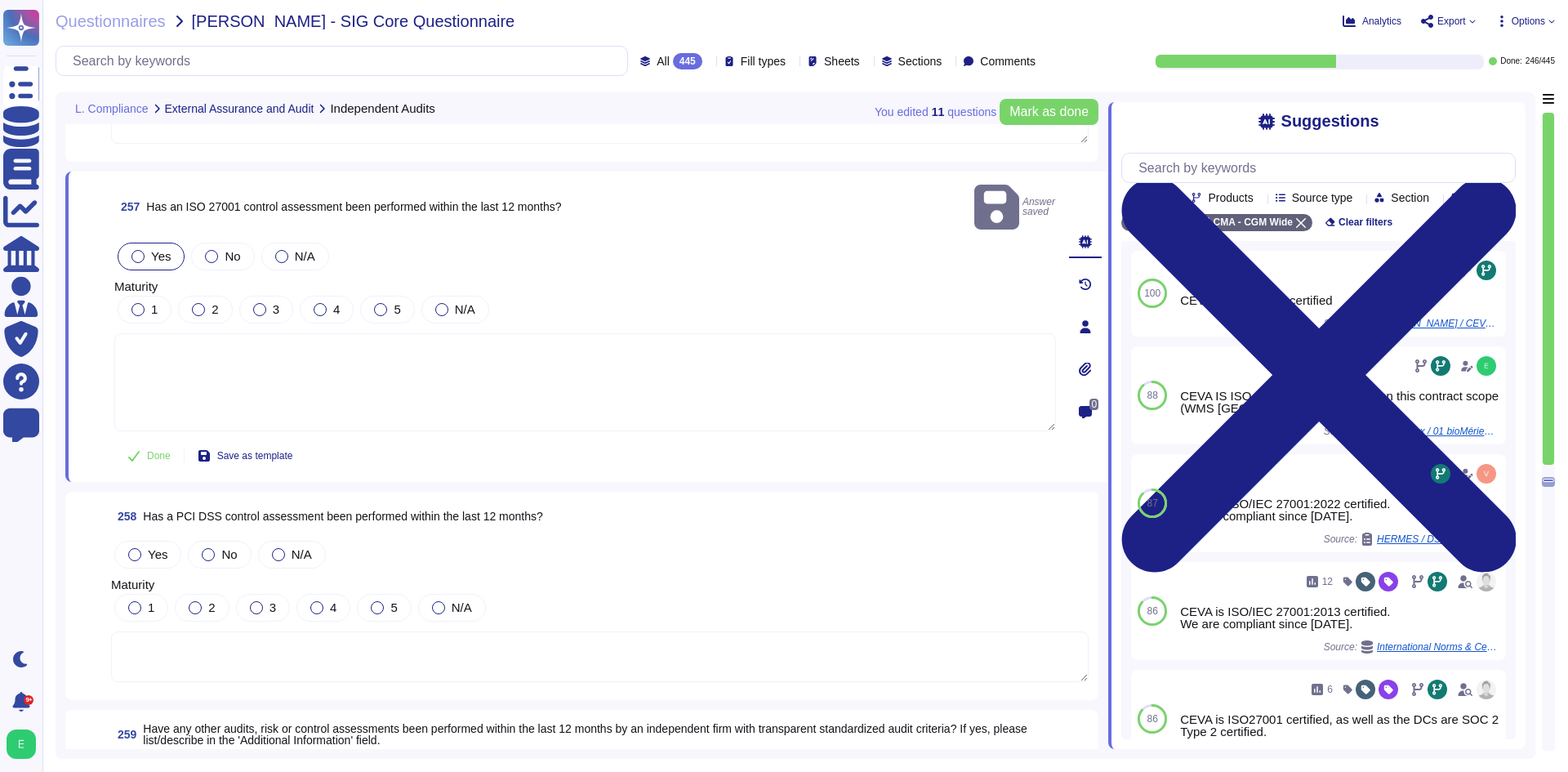
click at [296, 362] on textarea at bounding box center [585, 383] width 941 height 98
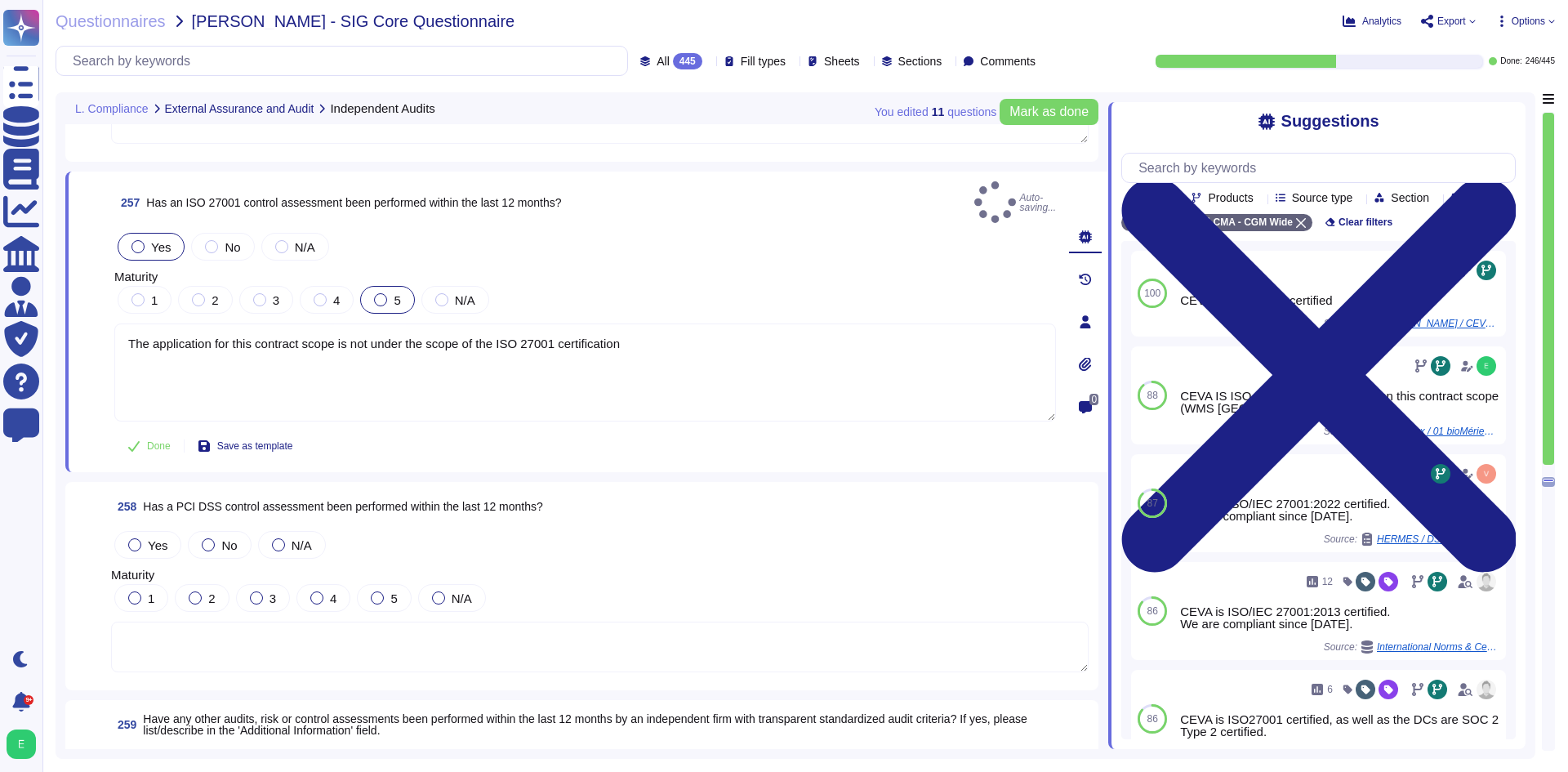
type textarea "The application for this contract scope is not under the scope of the ISO 27001…"
click at [386, 293] on label "5" at bounding box center [387, 299] width 26 height 13
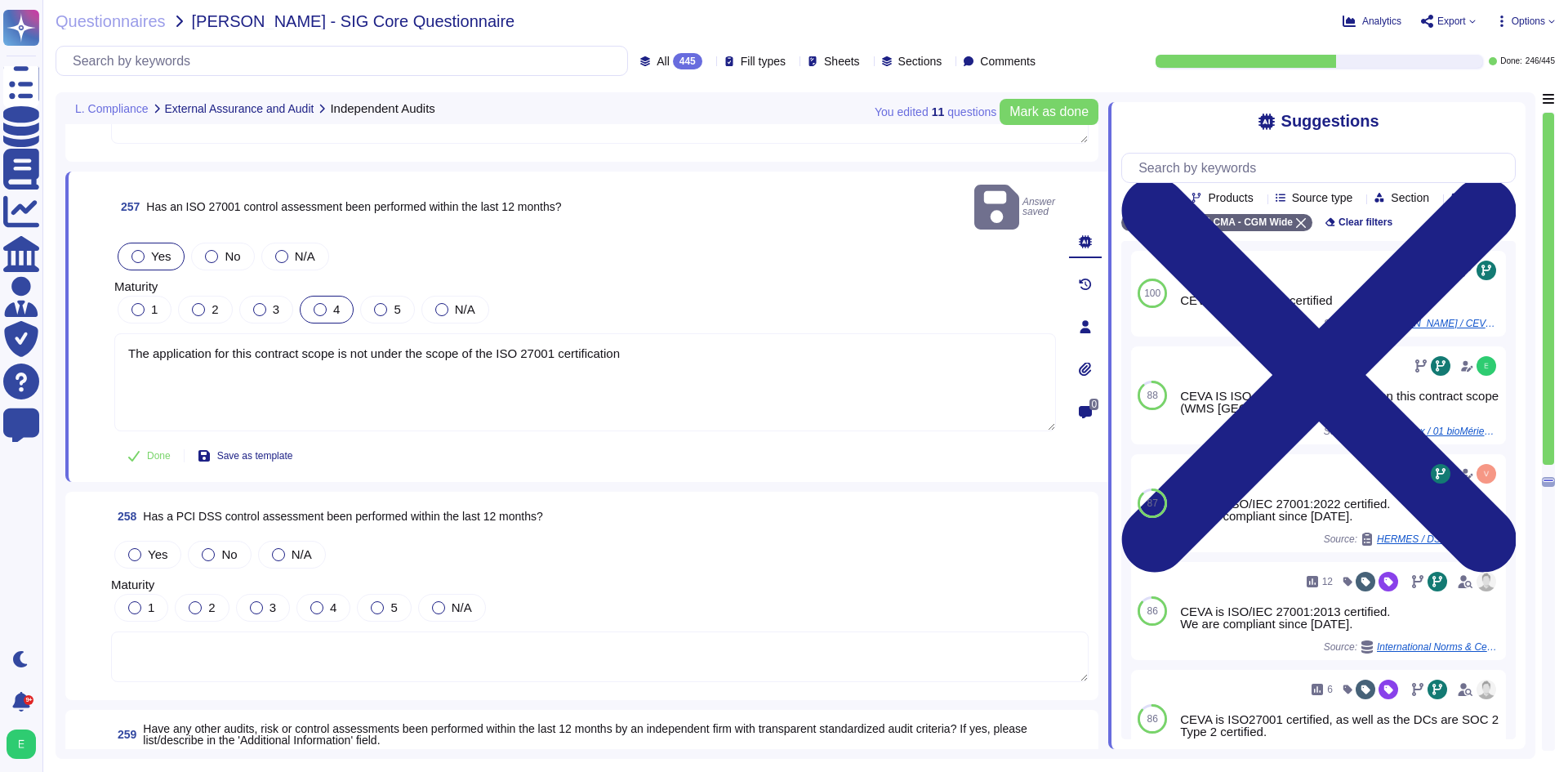
click at [319, 304] on div at bounding box center [320, 310] width 13 height 13
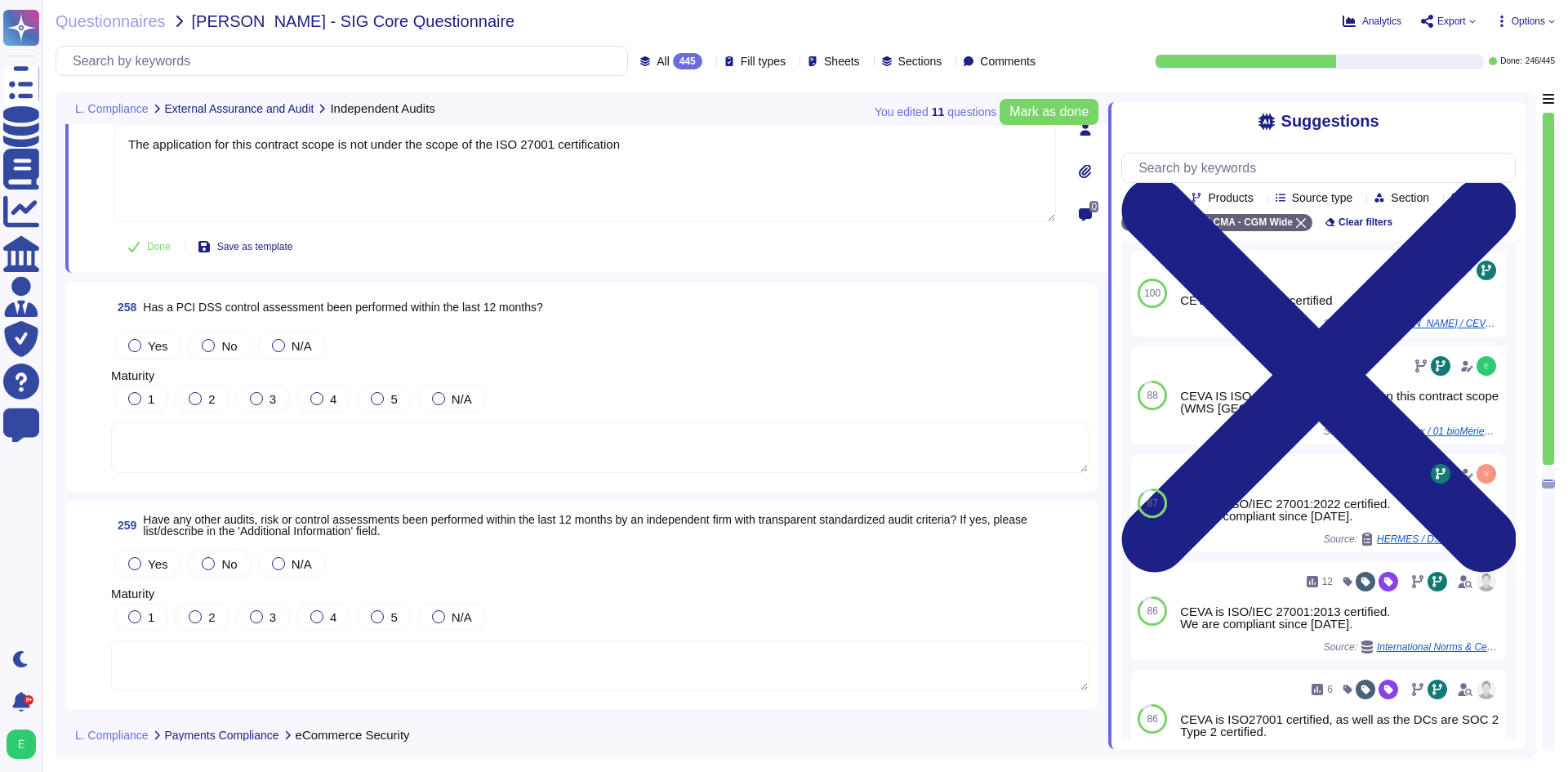
scroll to position [62864, 0]
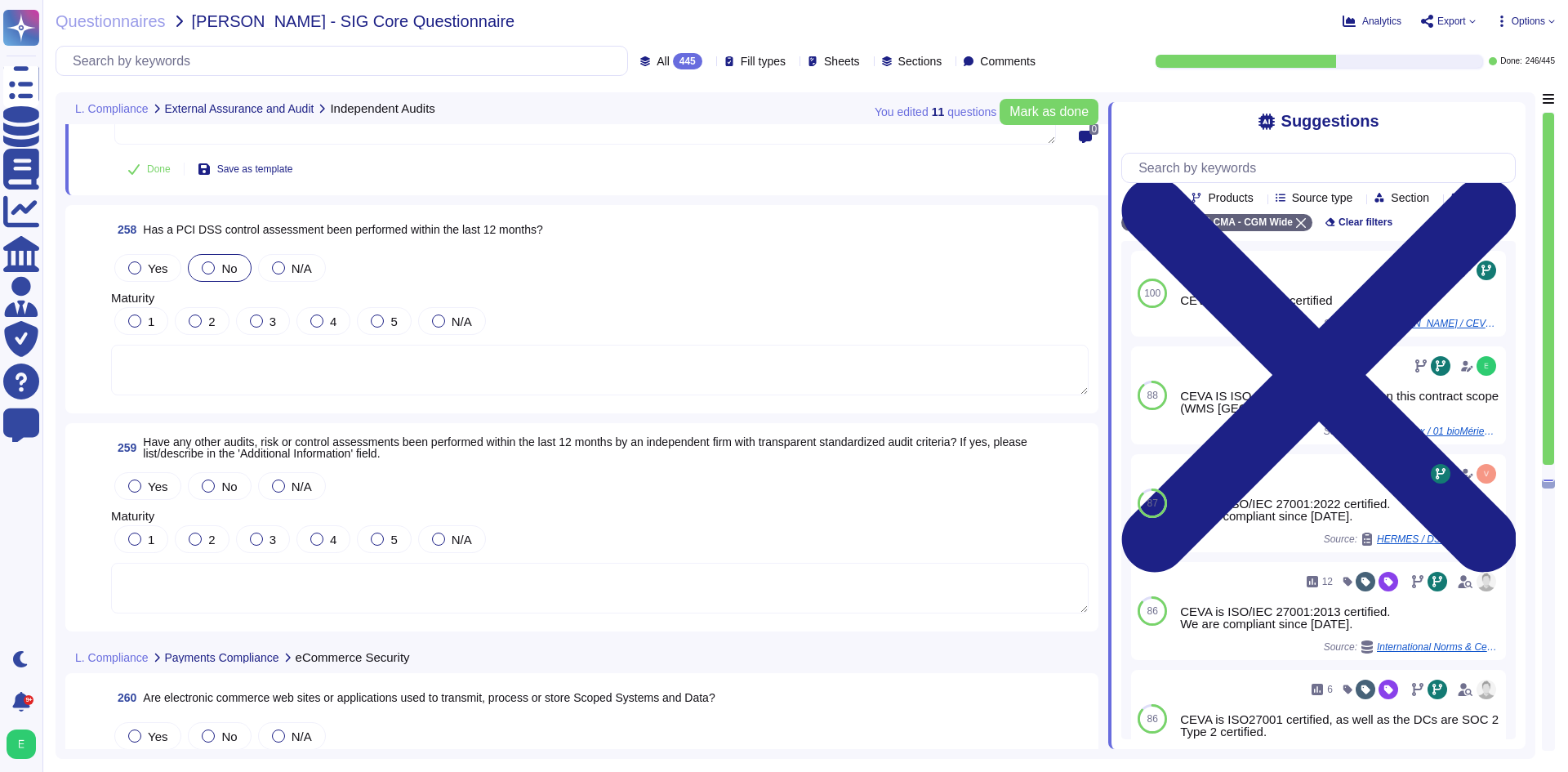
click at [218, 273] on label "No" at bounding box center [219, 267] width 35 height 13
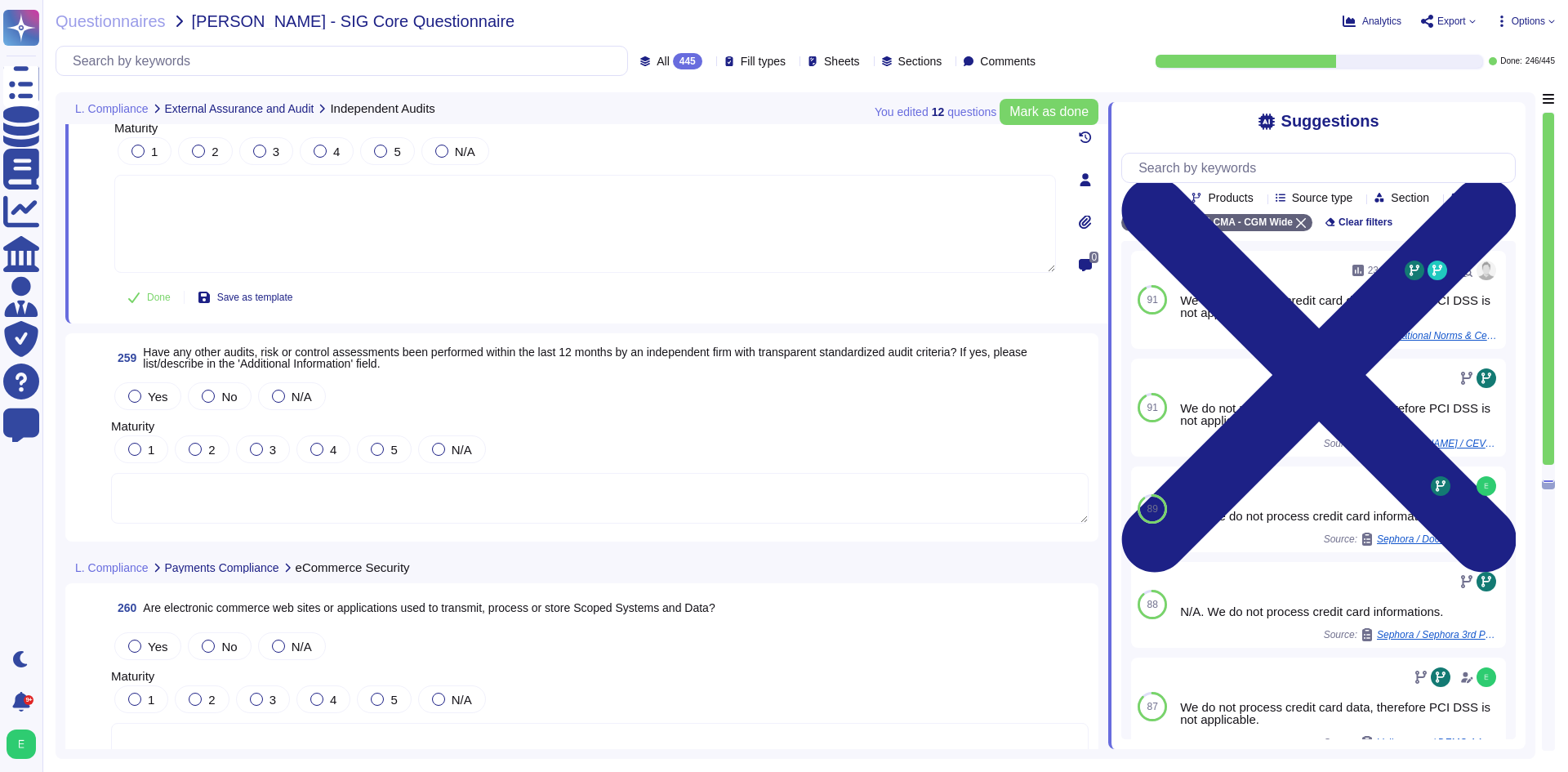
scroll to position [63027, 0]
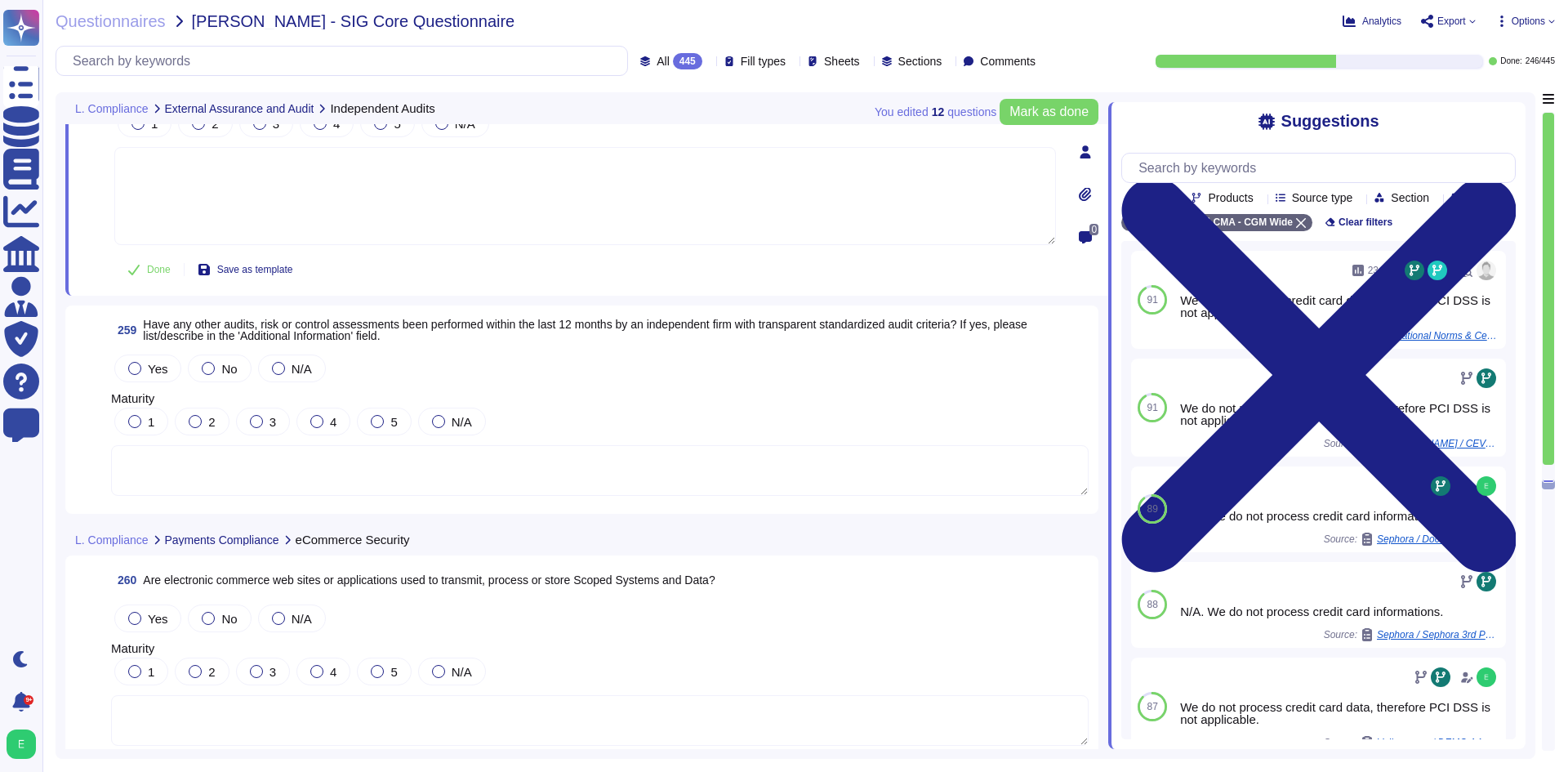
click at [337, 488] on textarea at bounding box center [600, 470] width 978 height 51
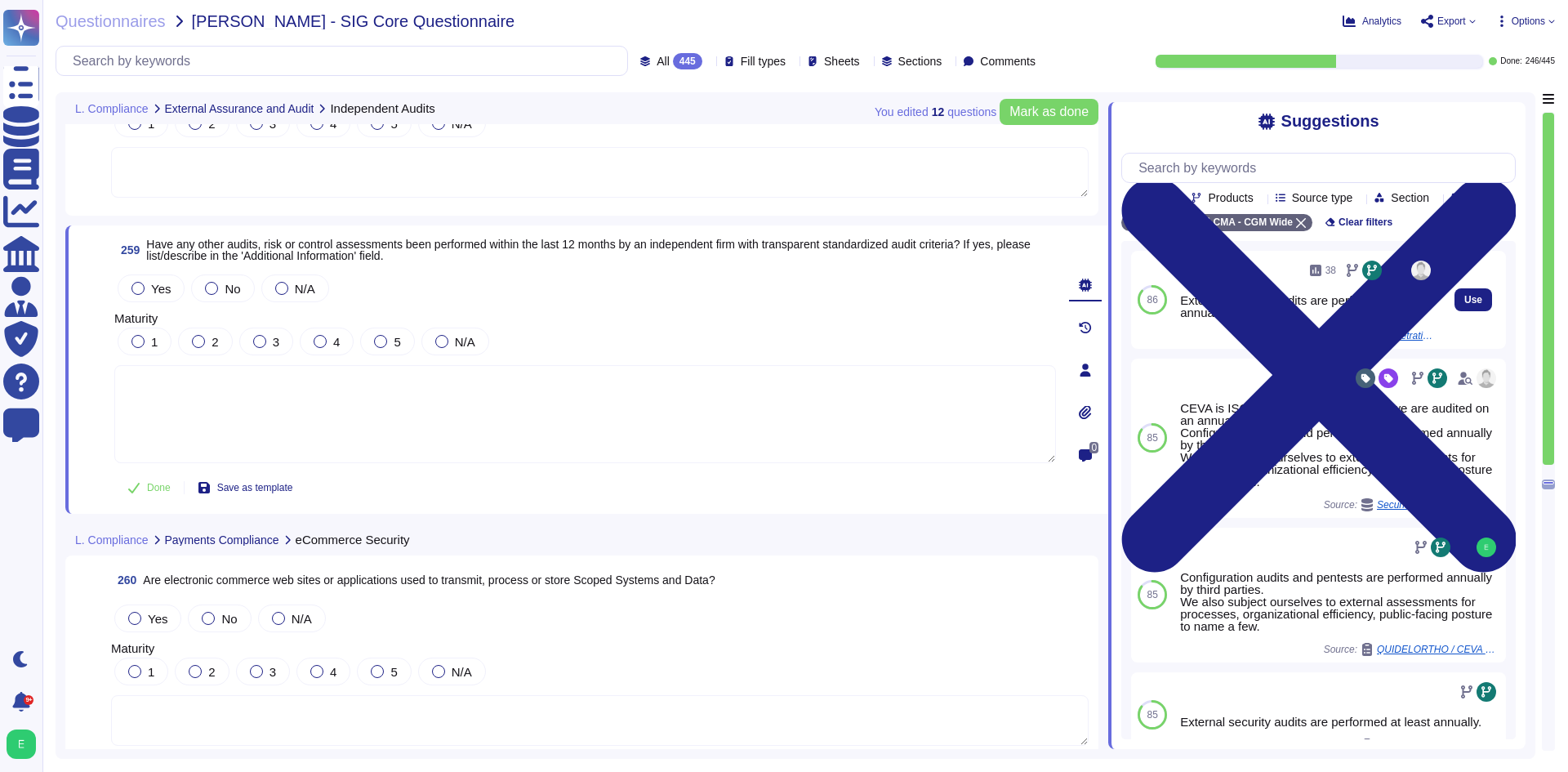
click at [1289, 319] on div "External security audits are performed at least annually." at bounding box center [1307, 306] width 254 height 24
copy div "External security audits are performed at least annually."
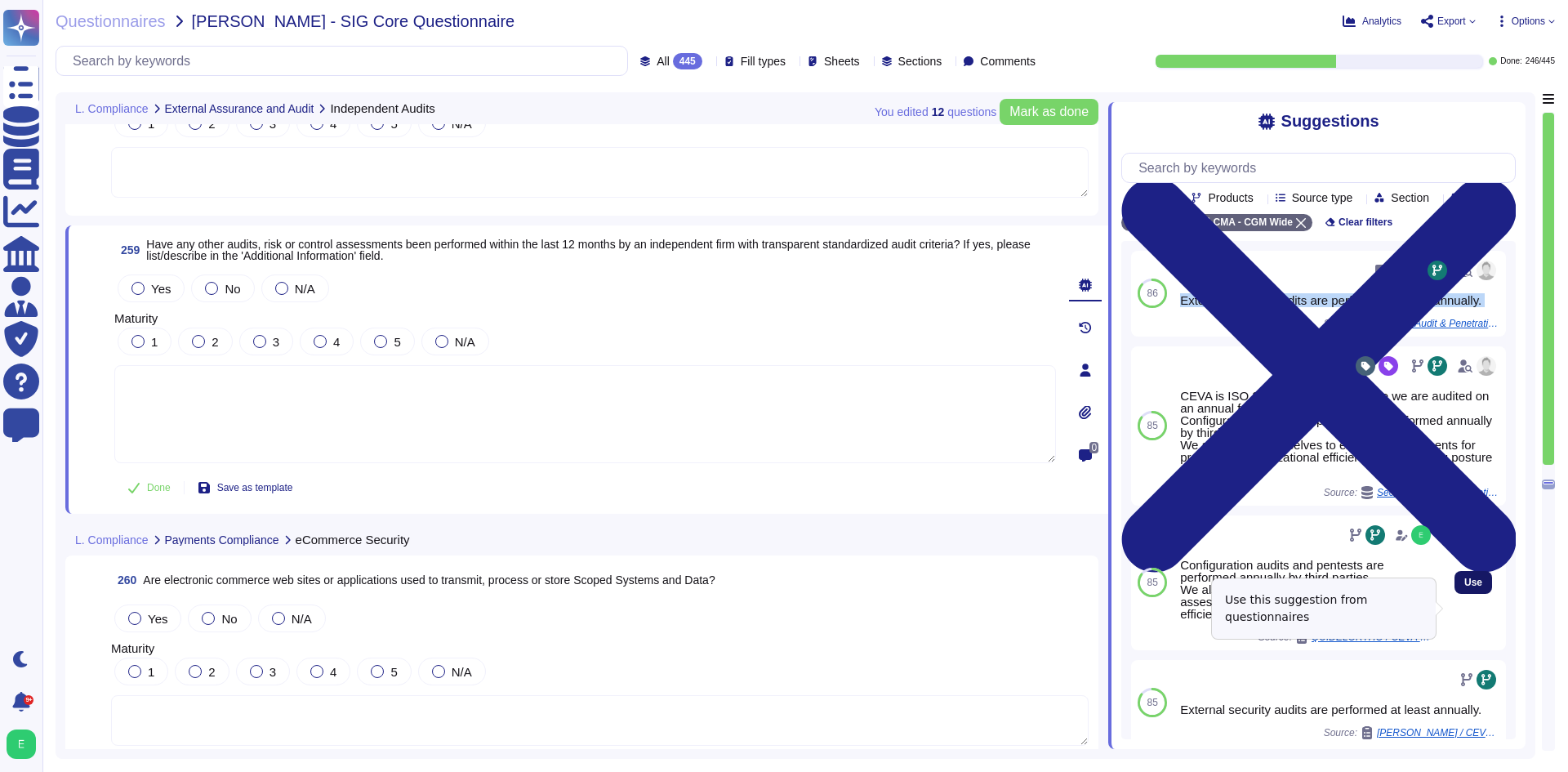
click at [1465, 587] on span "Use" at bounding box center [1473, 582] width 18 height 9
type textarea "Configuration audits and pentests are performed annually by third parties. We a…"
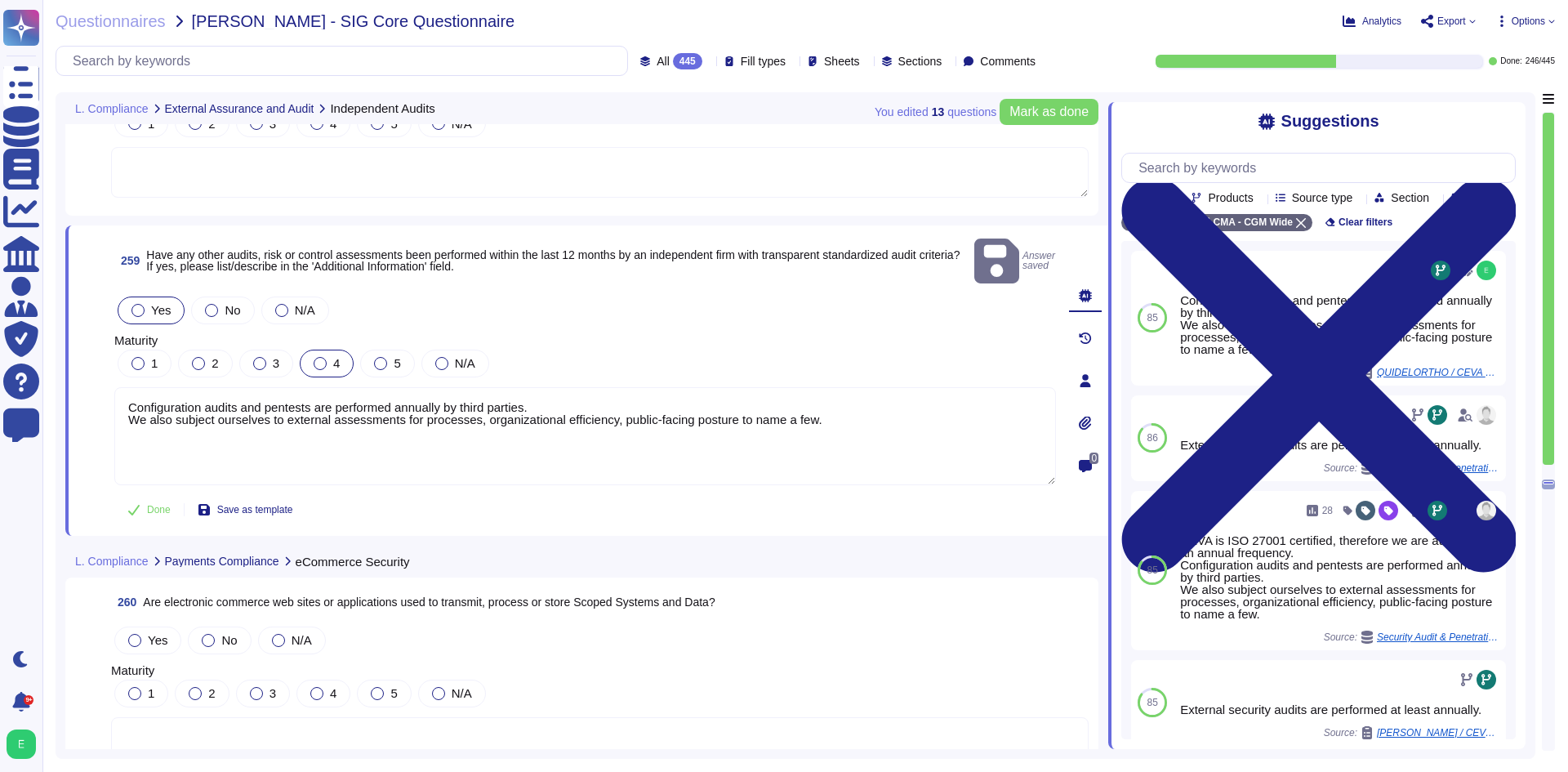
click at [319, 357] on div at bounding box center [320, 363] width 13 height 13
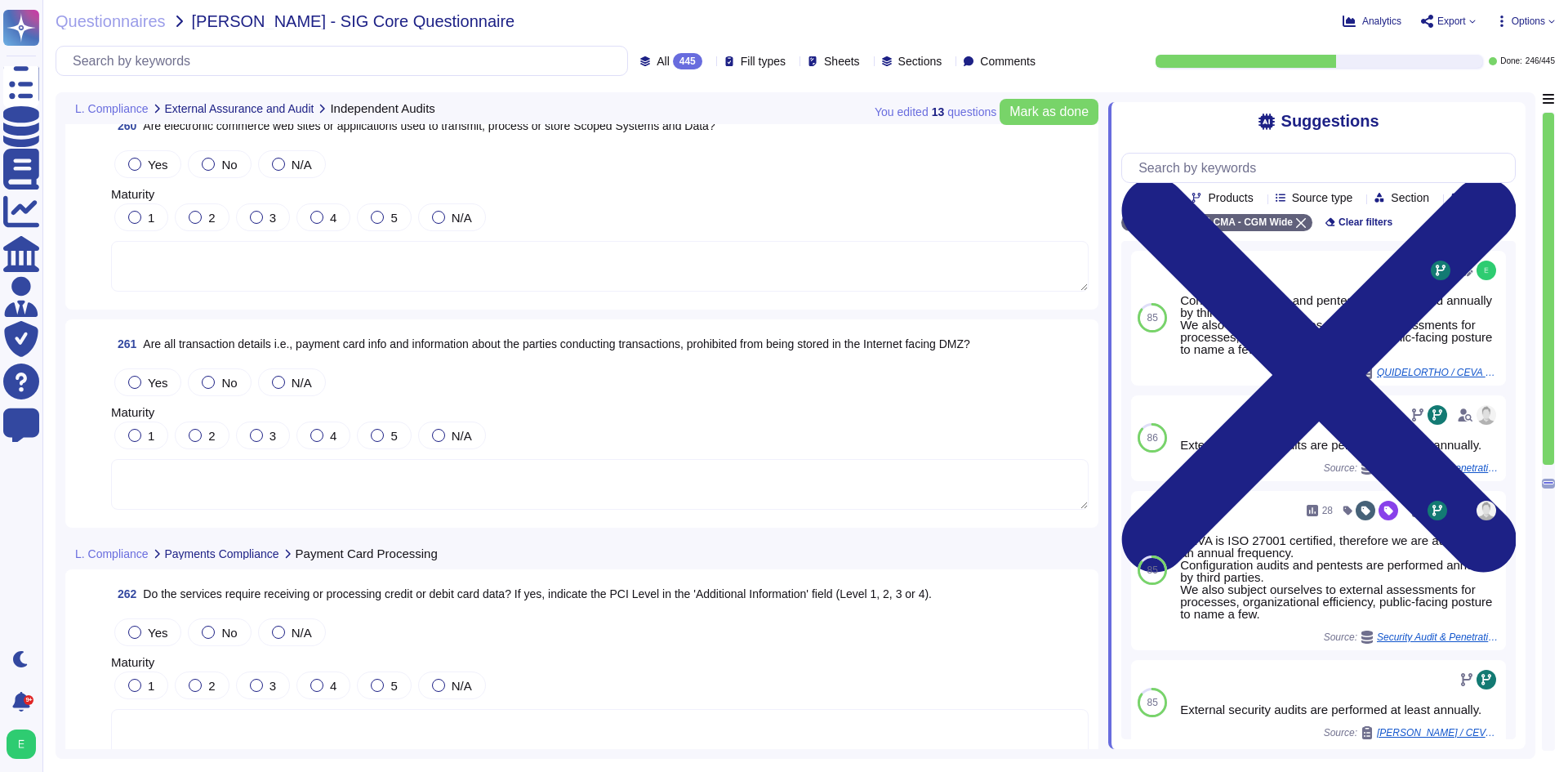
type textarea "The application for this contract scope is not under the scope of the ISO 27001…"
type textarea "Configuration audits and pentests are performed annually by third parties. We a…"
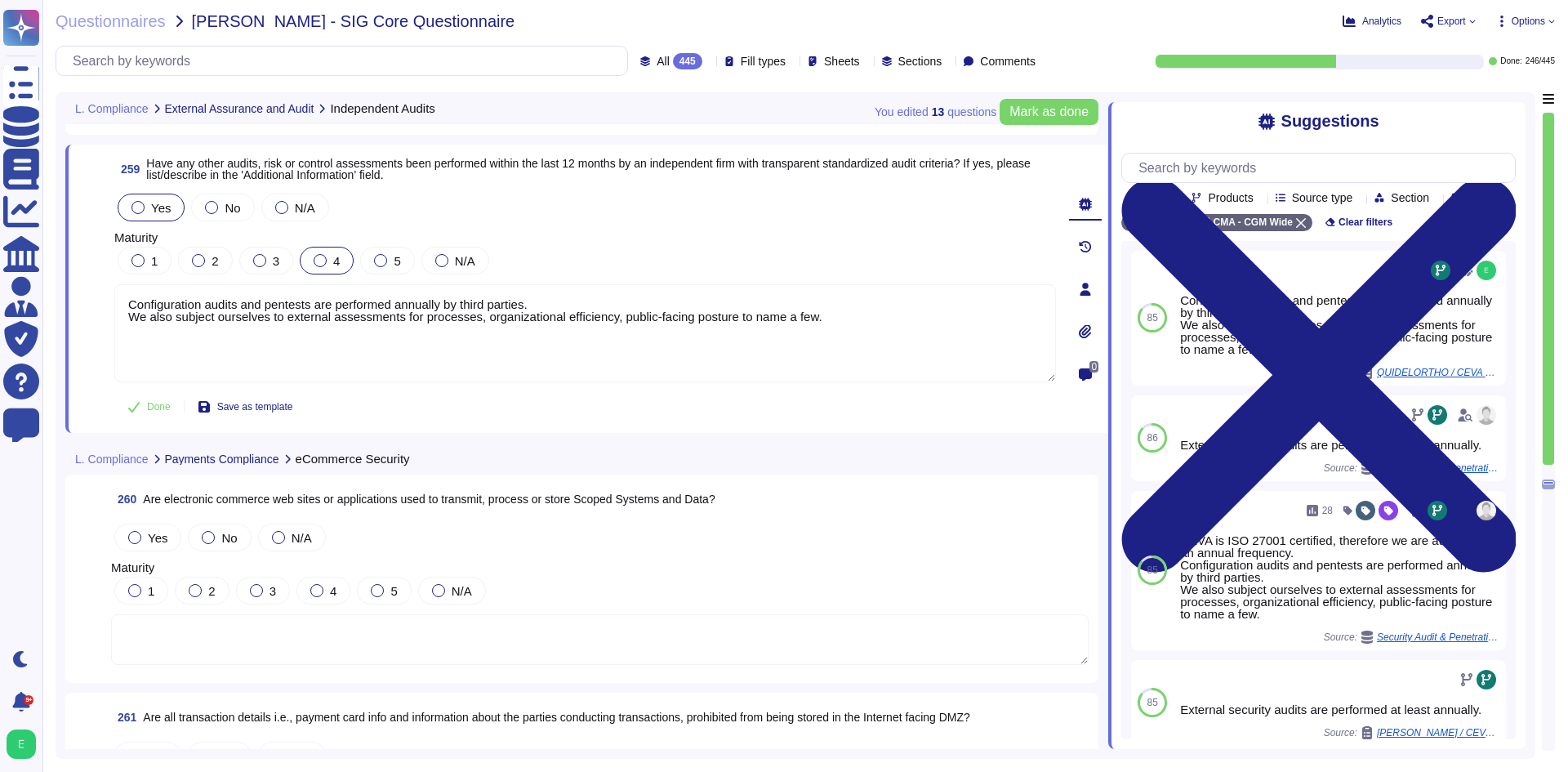
scroll to position [63114, 0]
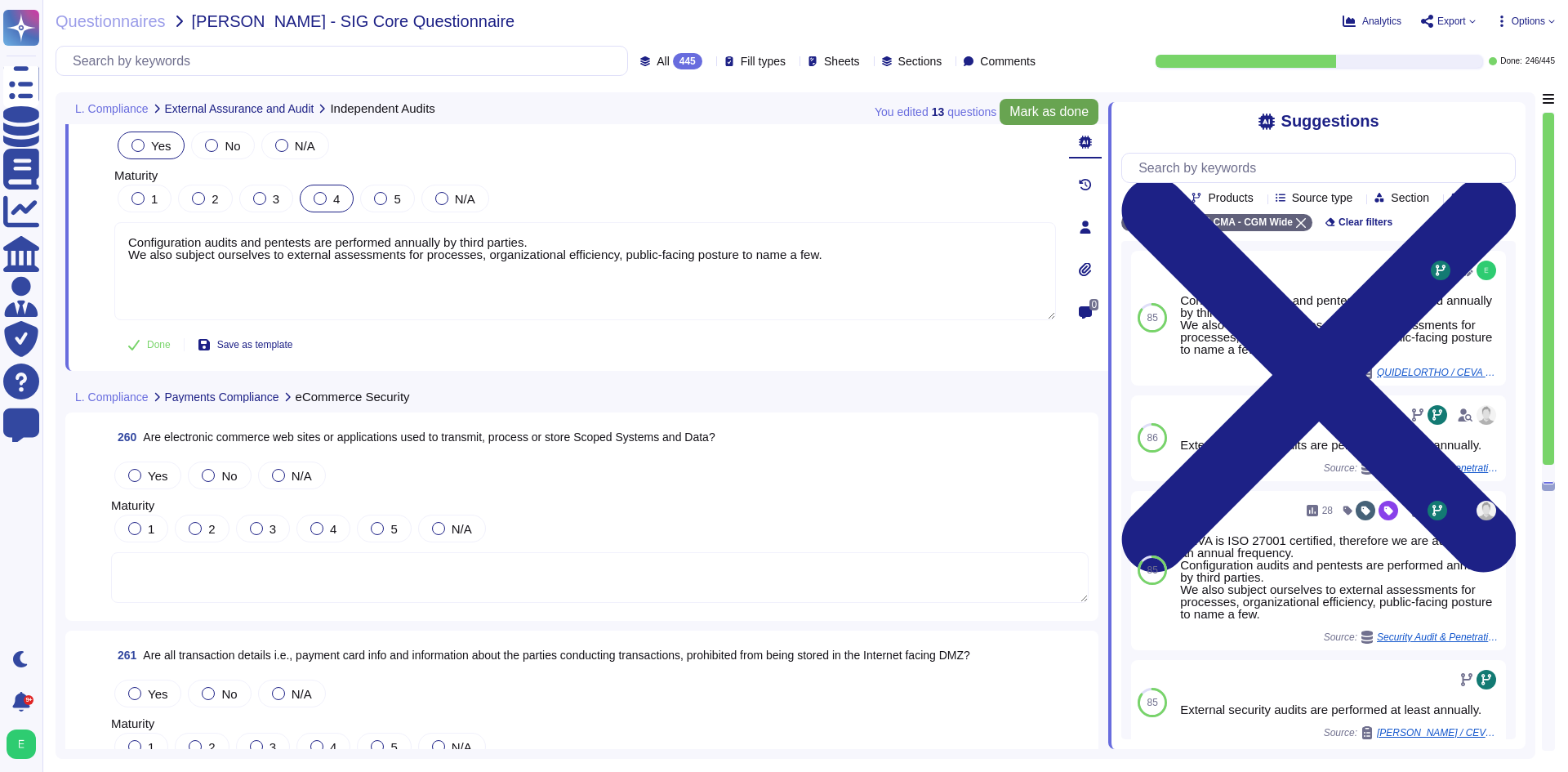
click at [1051, 105] on span "Mark as done" at bounding box center [1049, 111] width 79 height 13
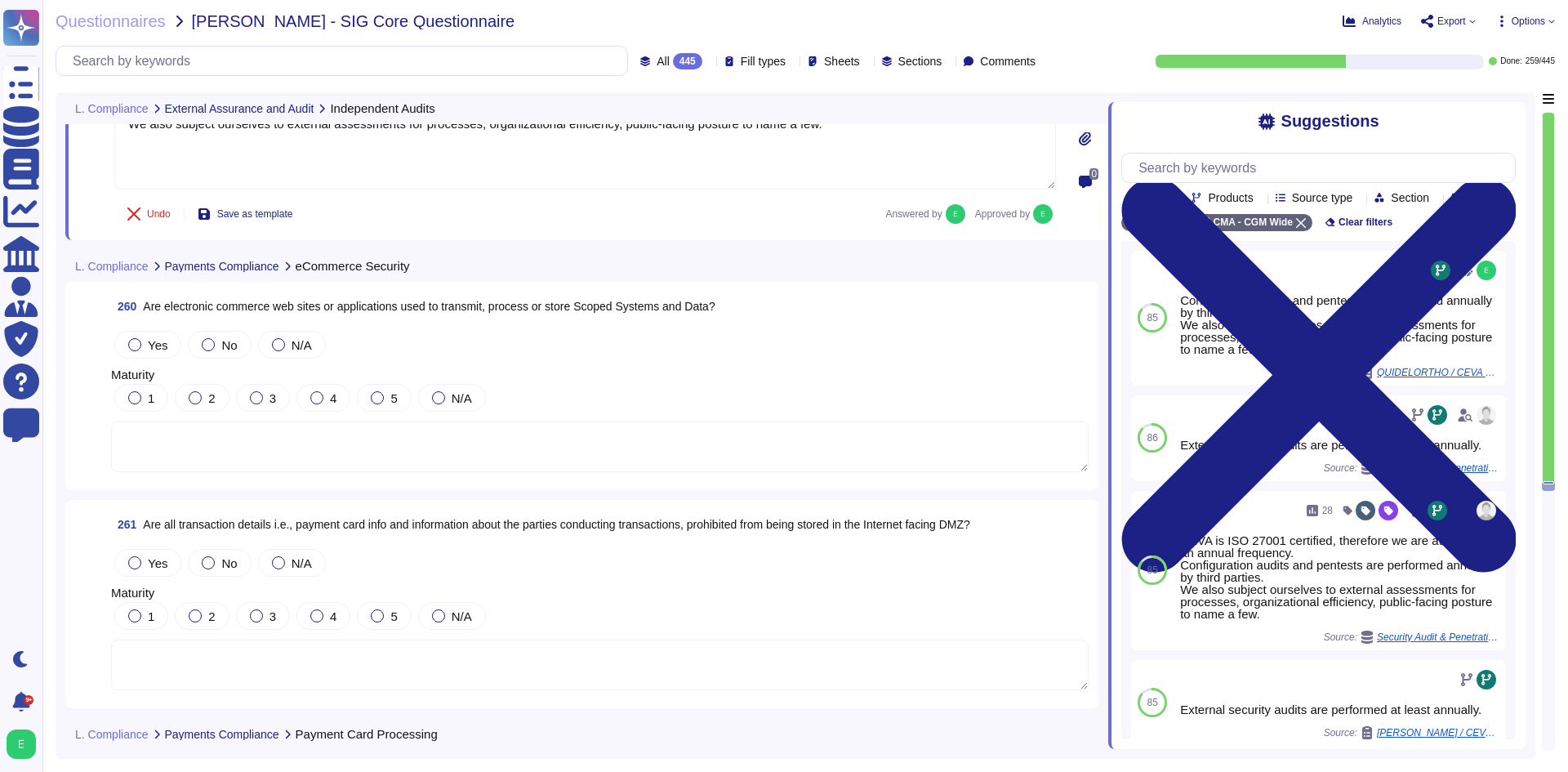
scroll to position [63360, 0]
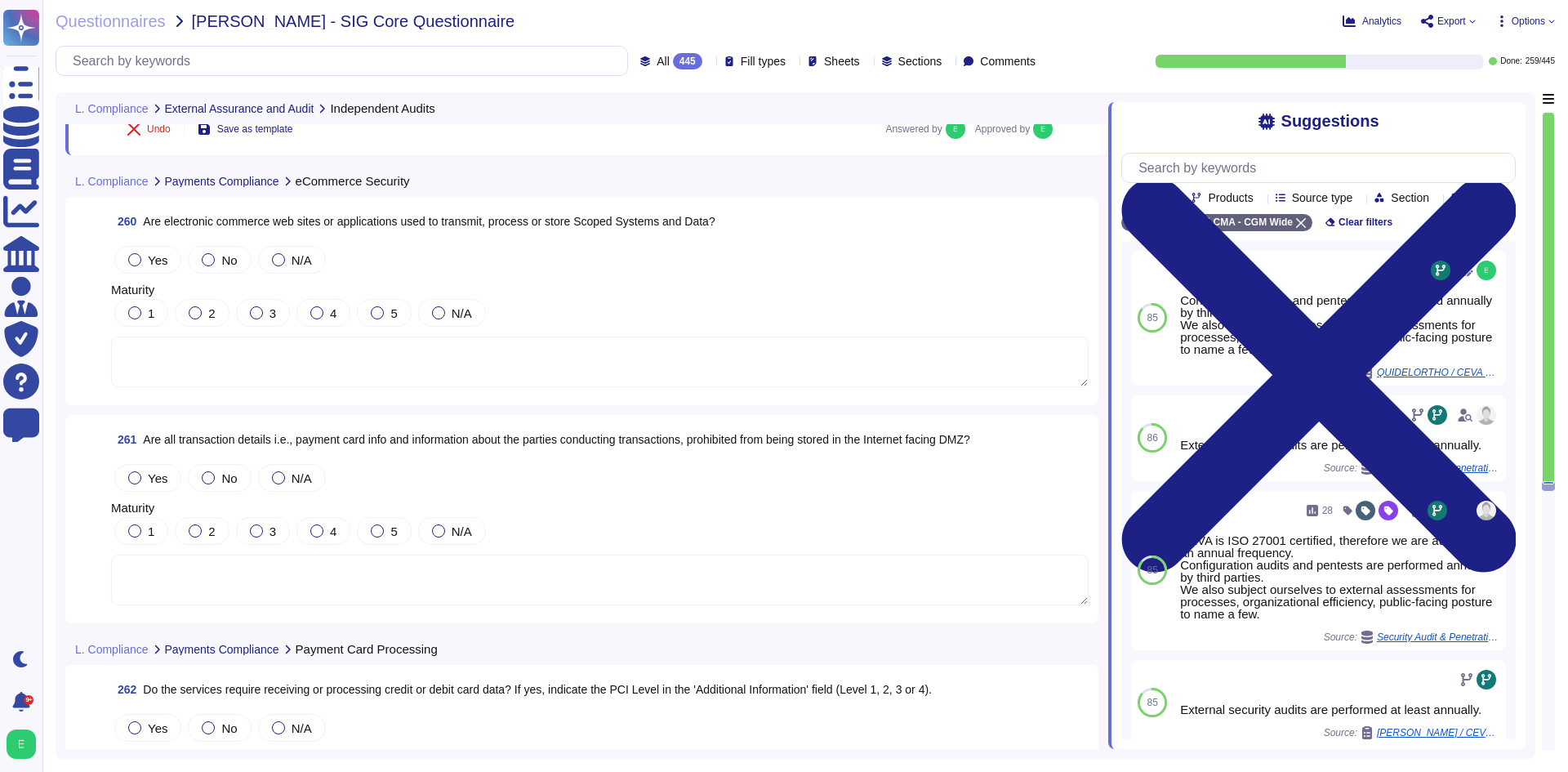
click at [586, 361] on textarea at bounding box center [600, 361] width 978 height 51
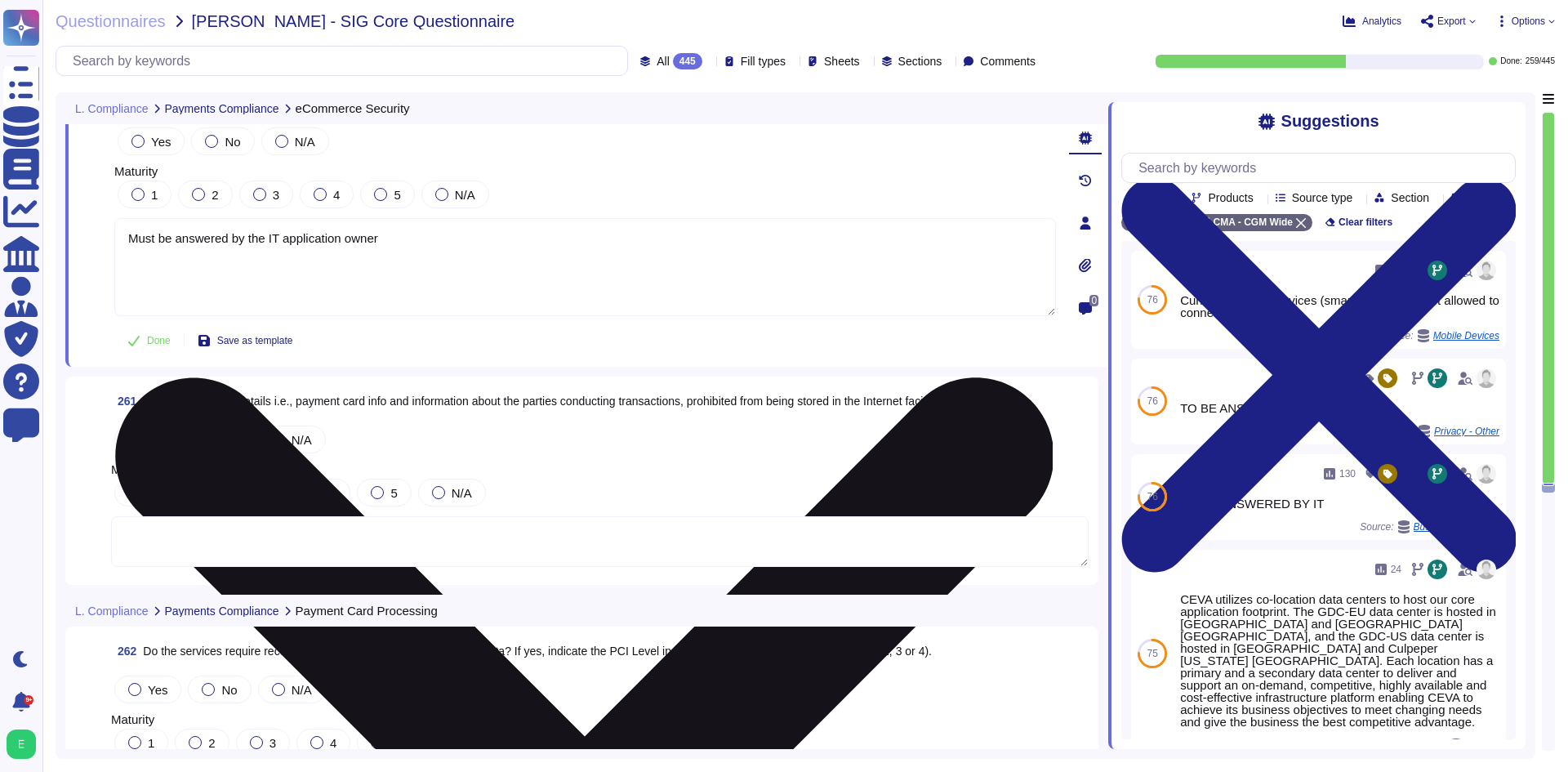
scroll to position [63523, 0]
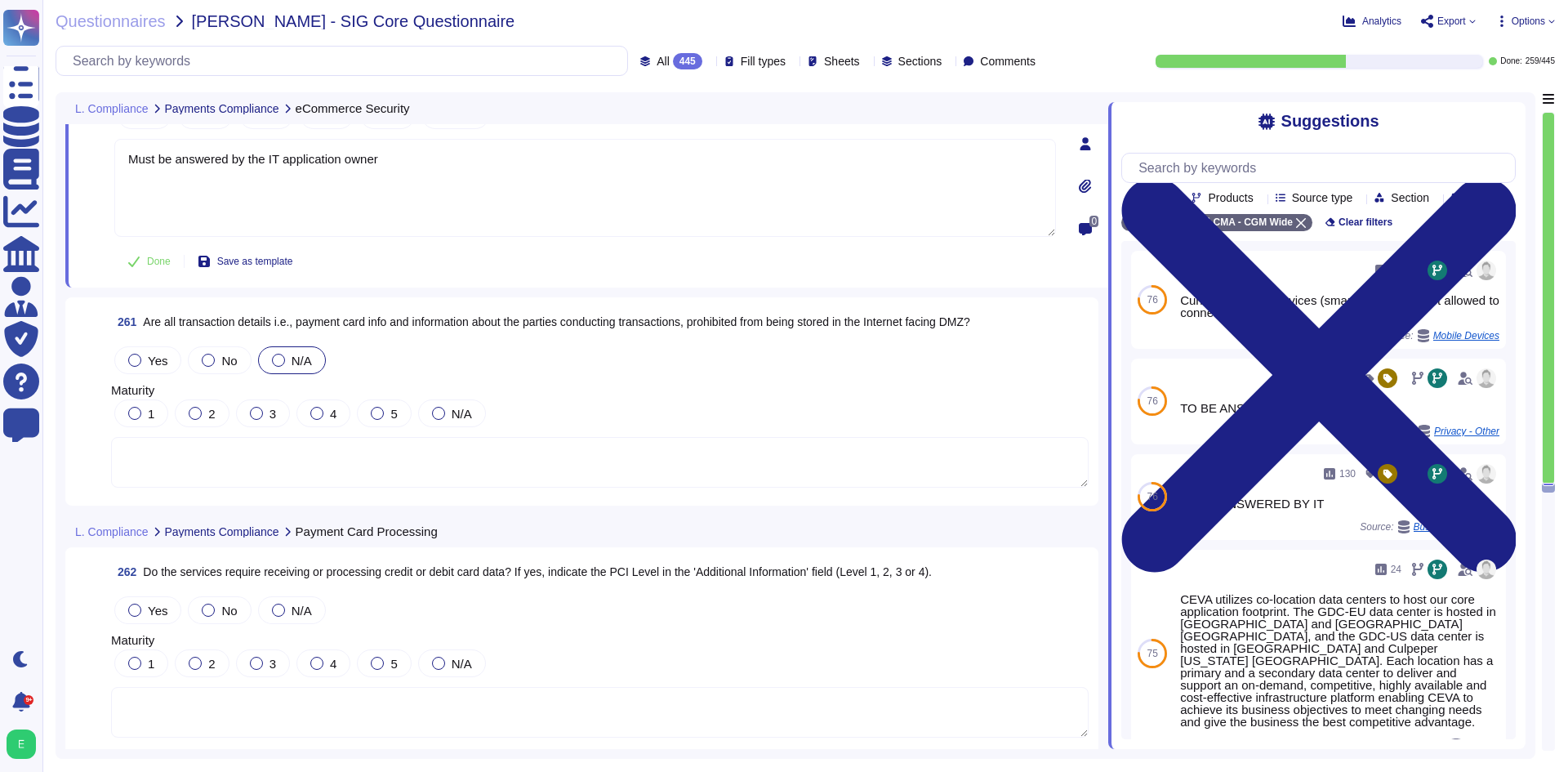
click at [281, 361] on div at bounding box center [278, 360] width 13 height 13
type textarea "Must be answered by the IT application owner"
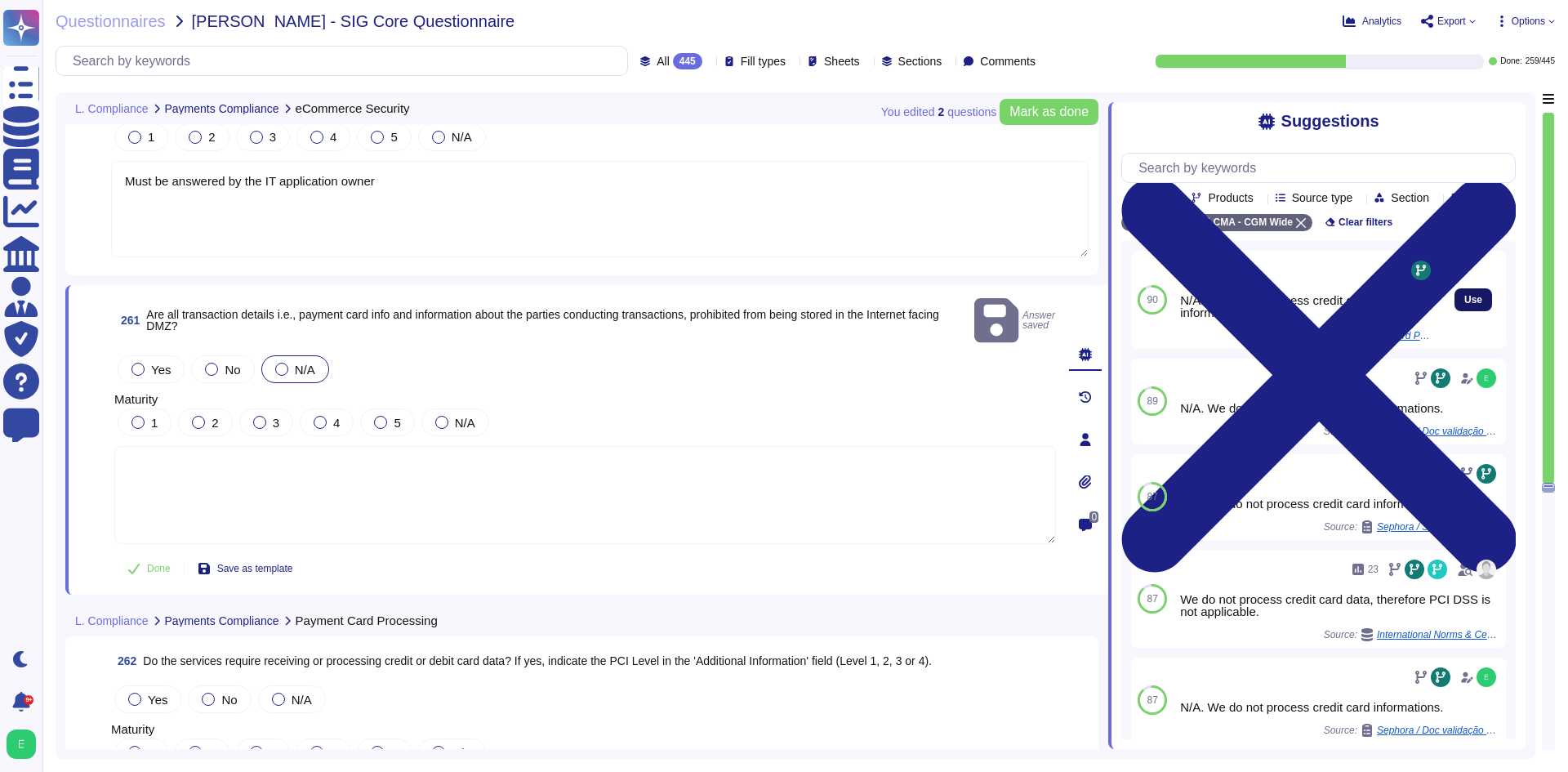
click at [1465, 304] on span "Use" at bounding box center [1473, 299] width 18 height 9
type textarea "N/A. We do not process credit card informations."
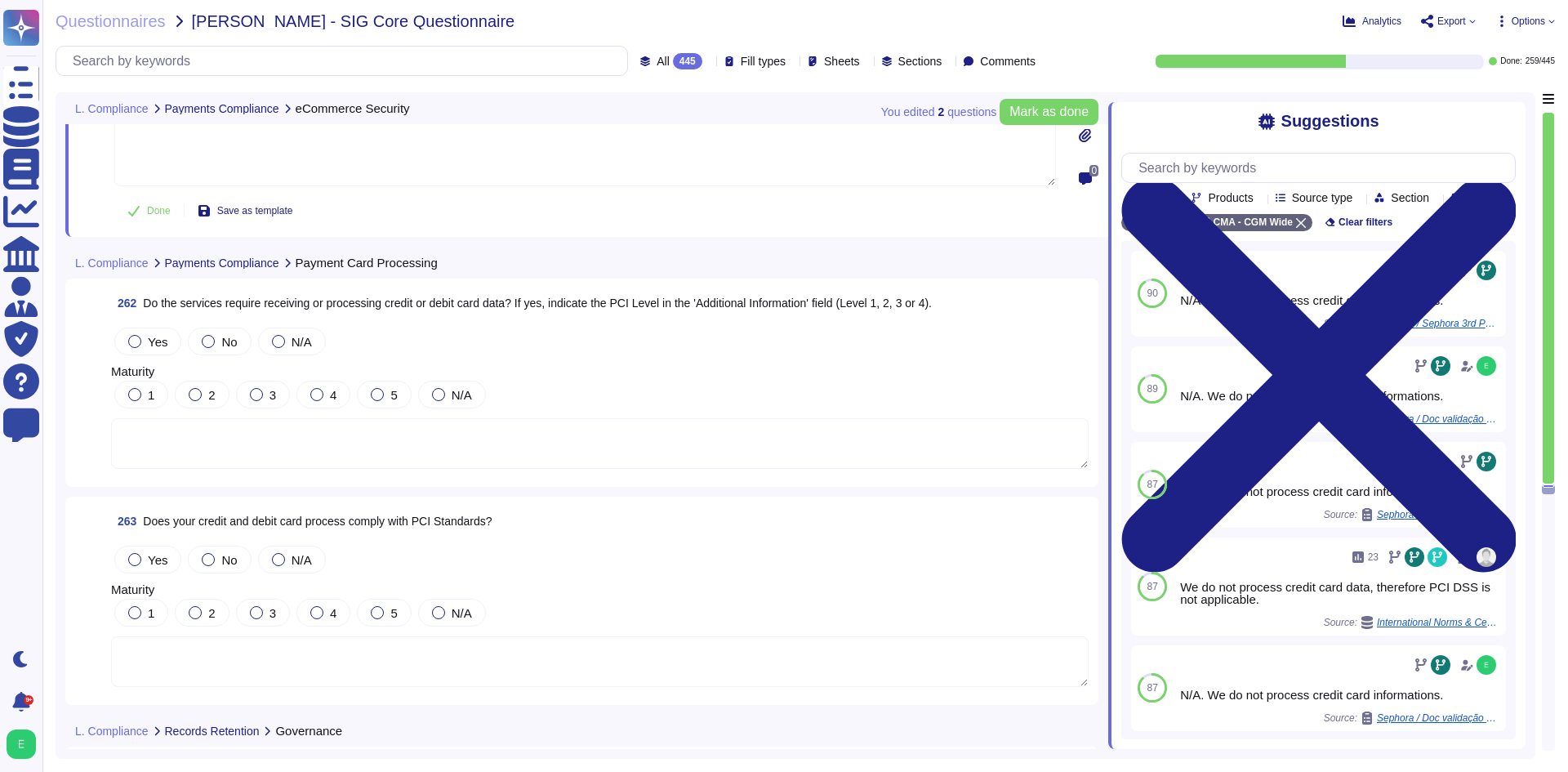
scroll to position [63932, 0]
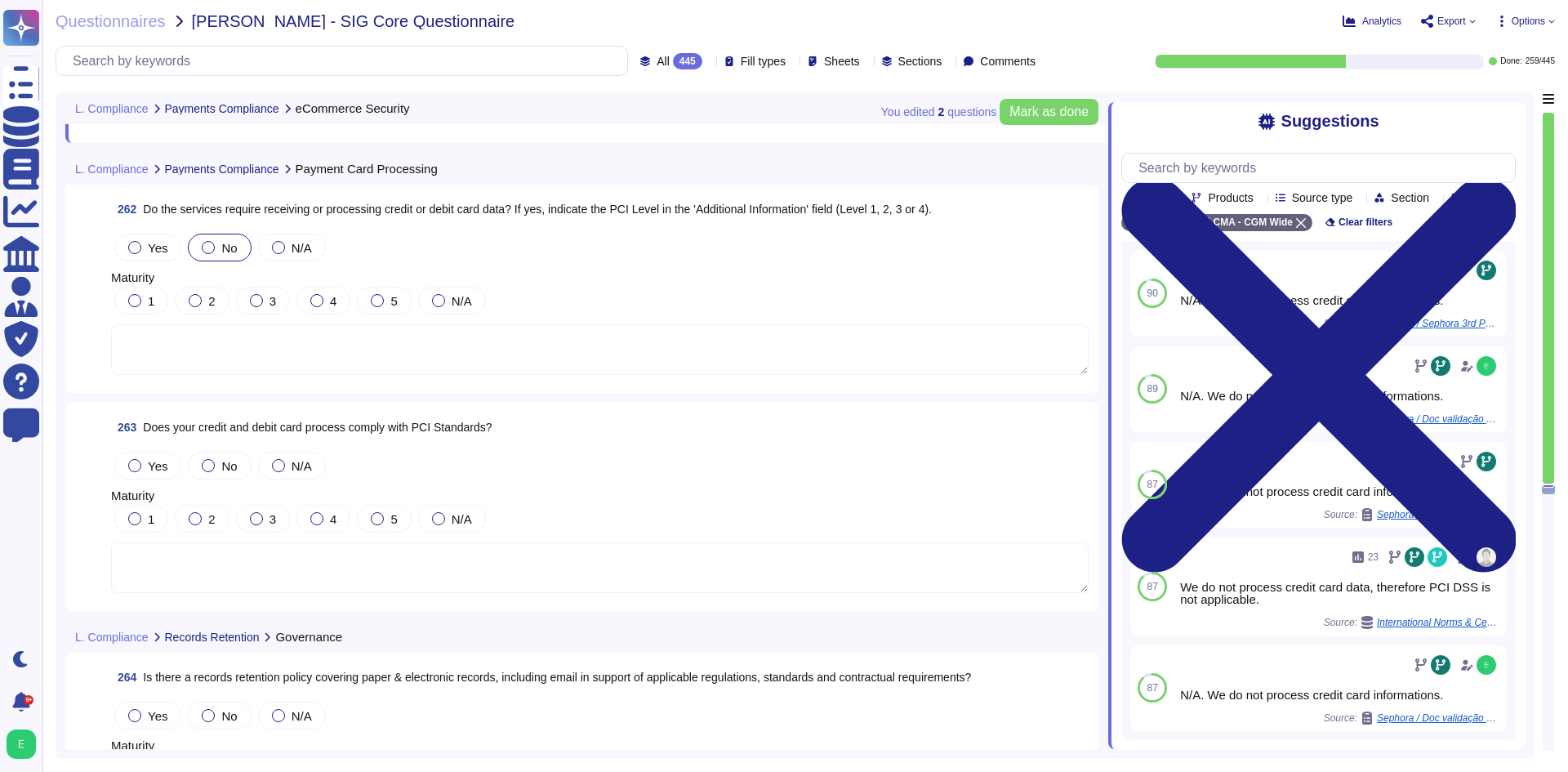
click at [222, 243] on span "No" at bounding box center [229, 248] width 16 height 14
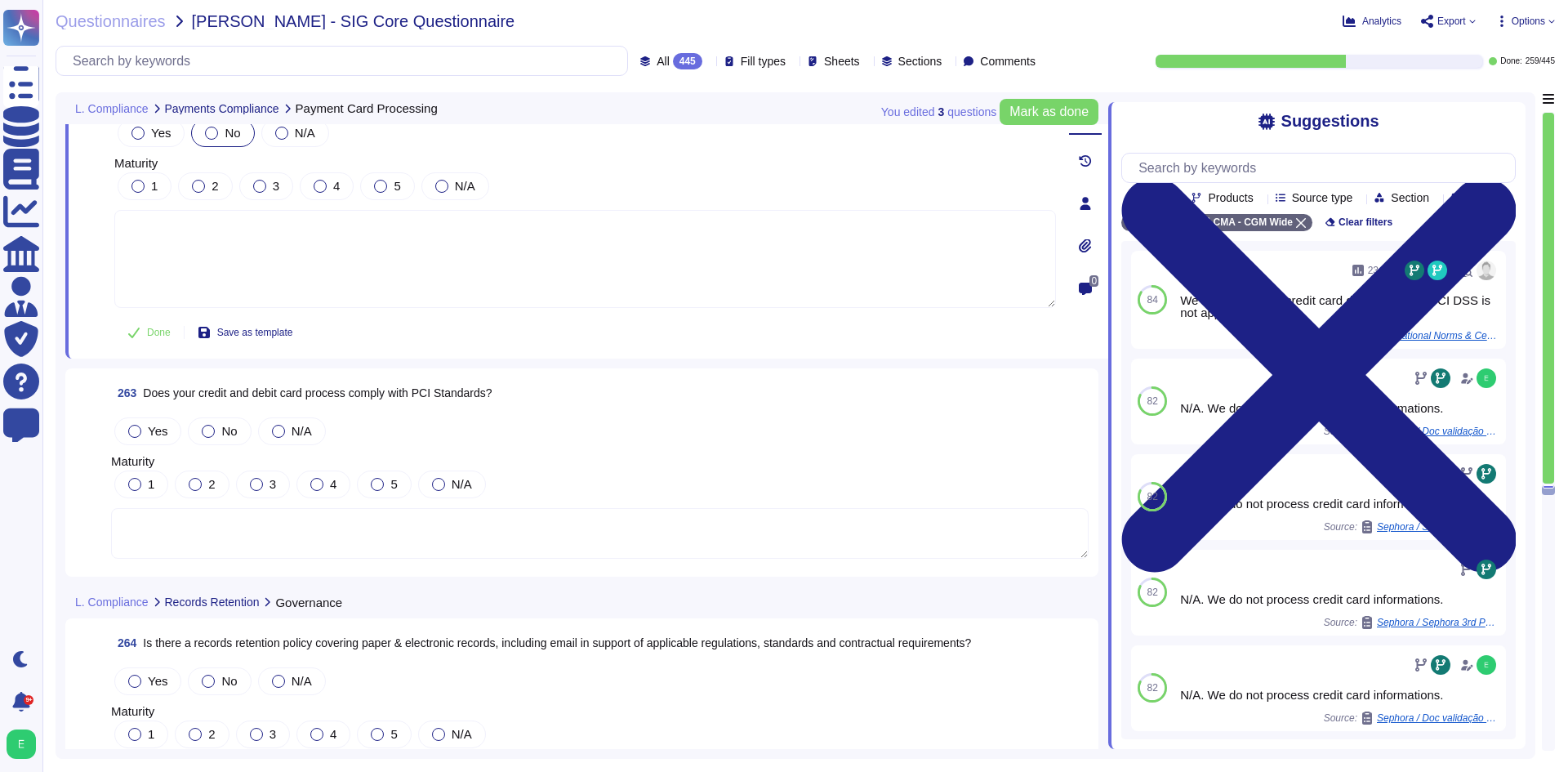
scroll to position [64095, 0]
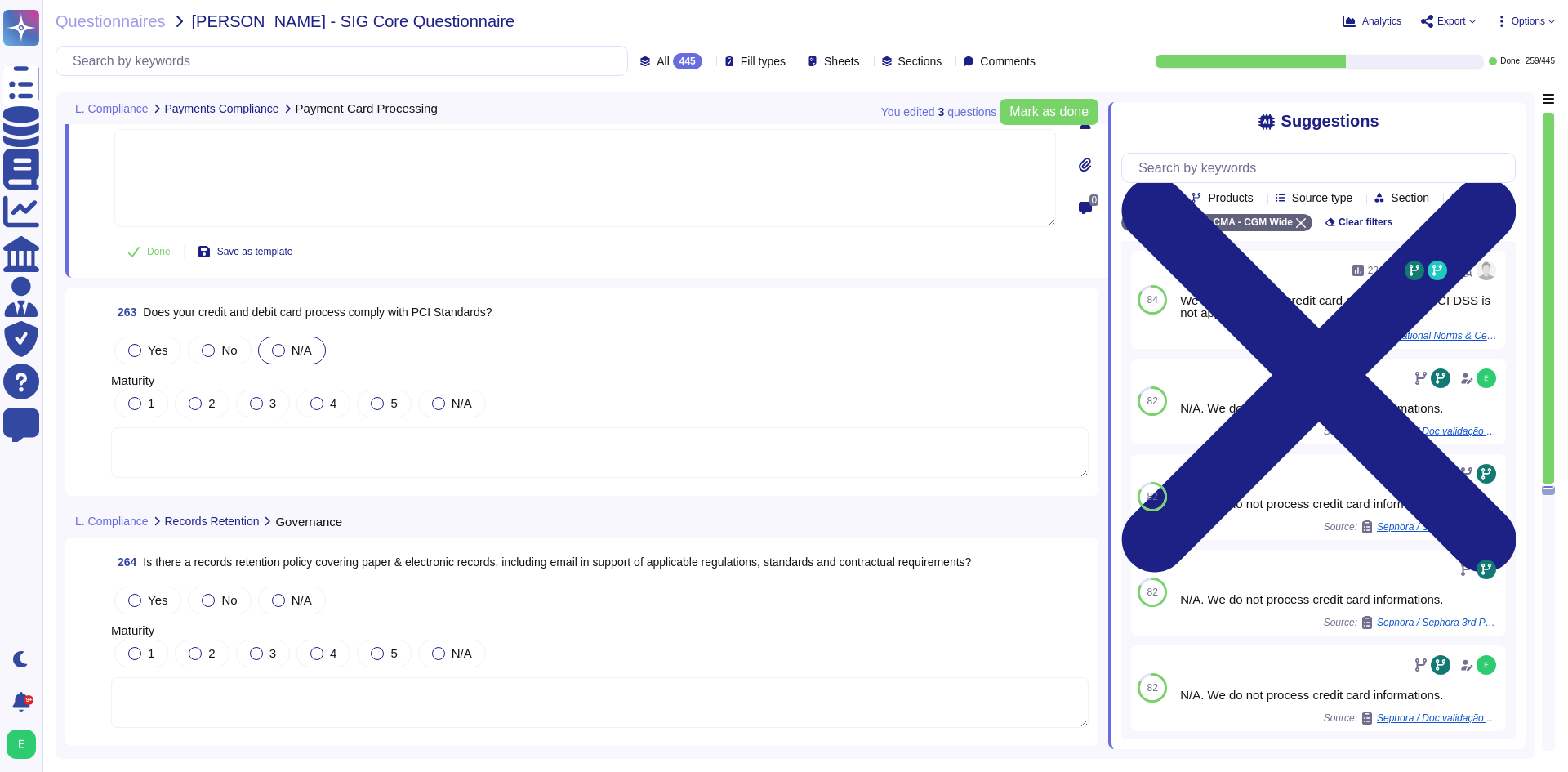
click at [288, 344] on label "N/A" at bounding box center [292, 350] width 40 height 13
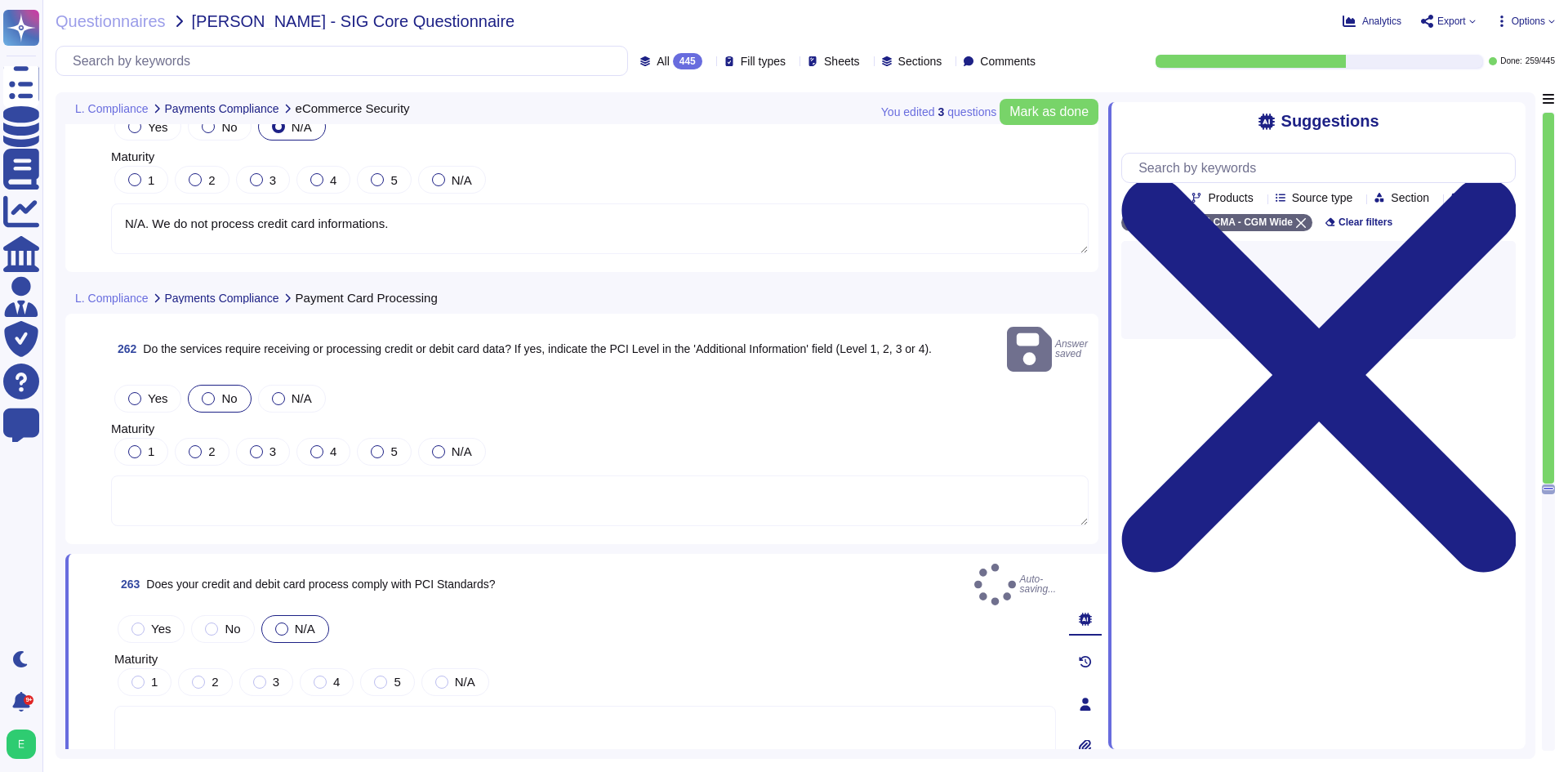
type textarea "Must be answered by the IT application owner"
type textarea "N/A. We do not process credit card informations."
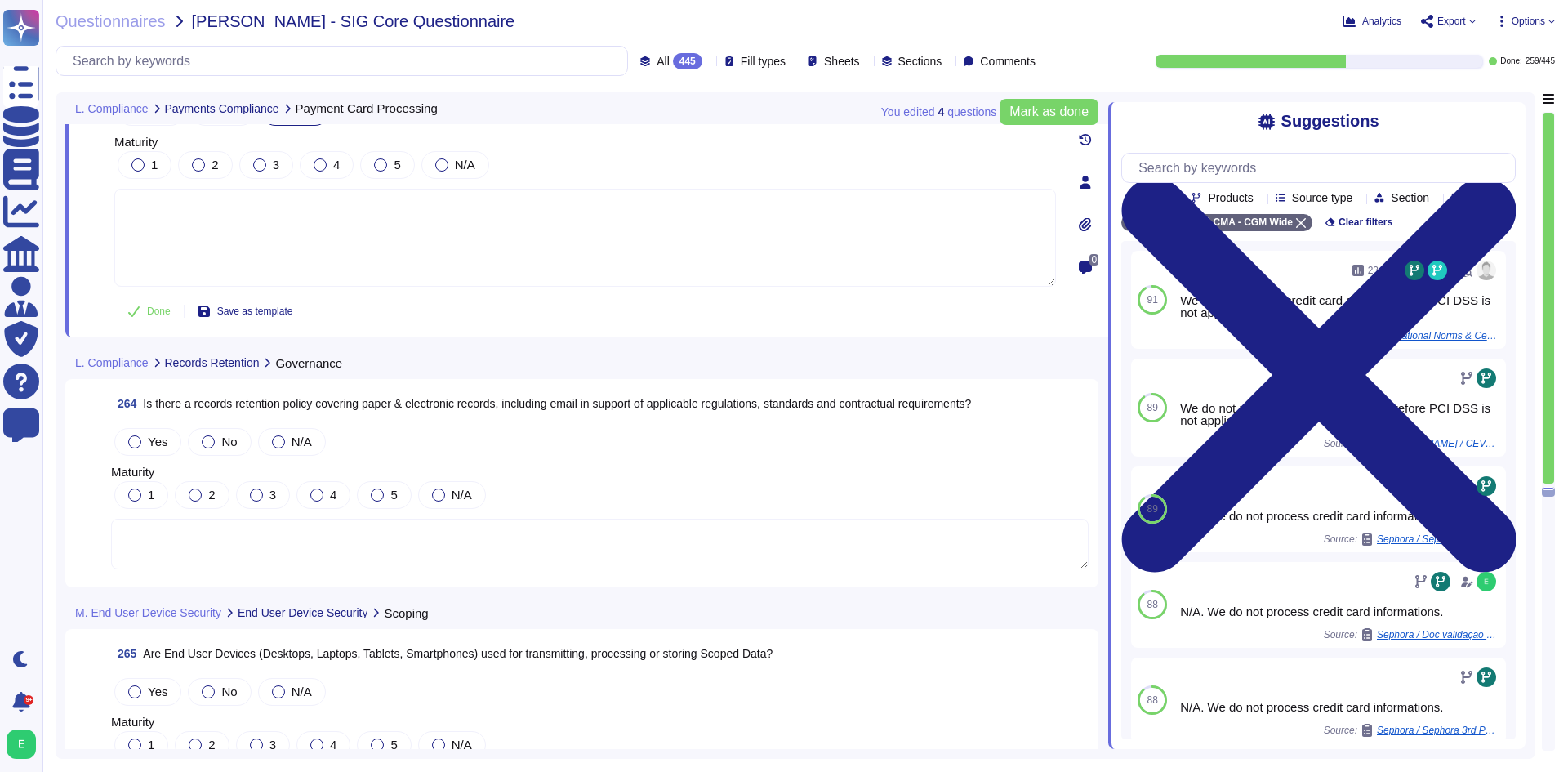
scroll to position [64167, 0]
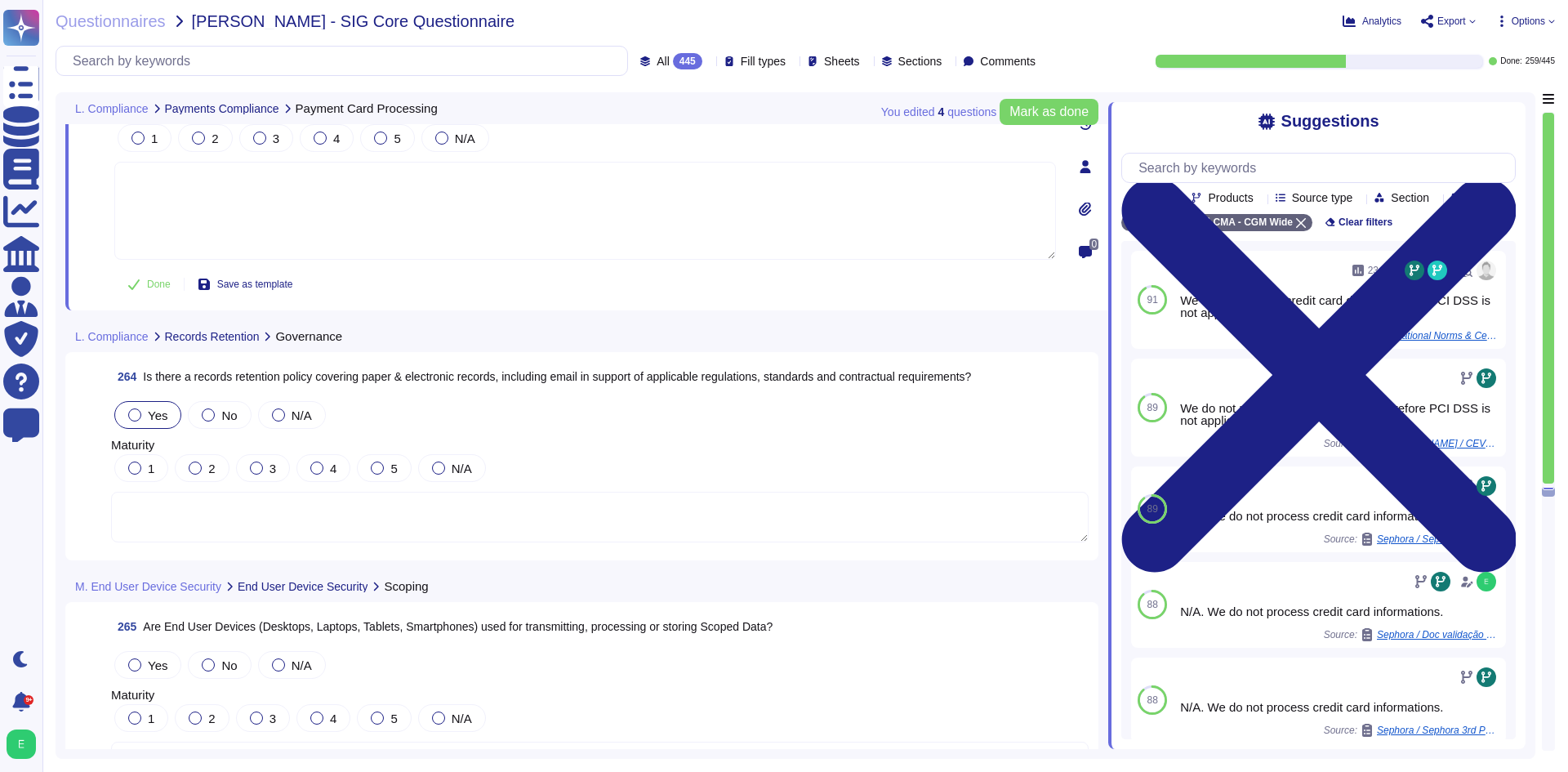
click at [130, 427] on div "Yes" at bounding box center [148, 415] width 67 height 28
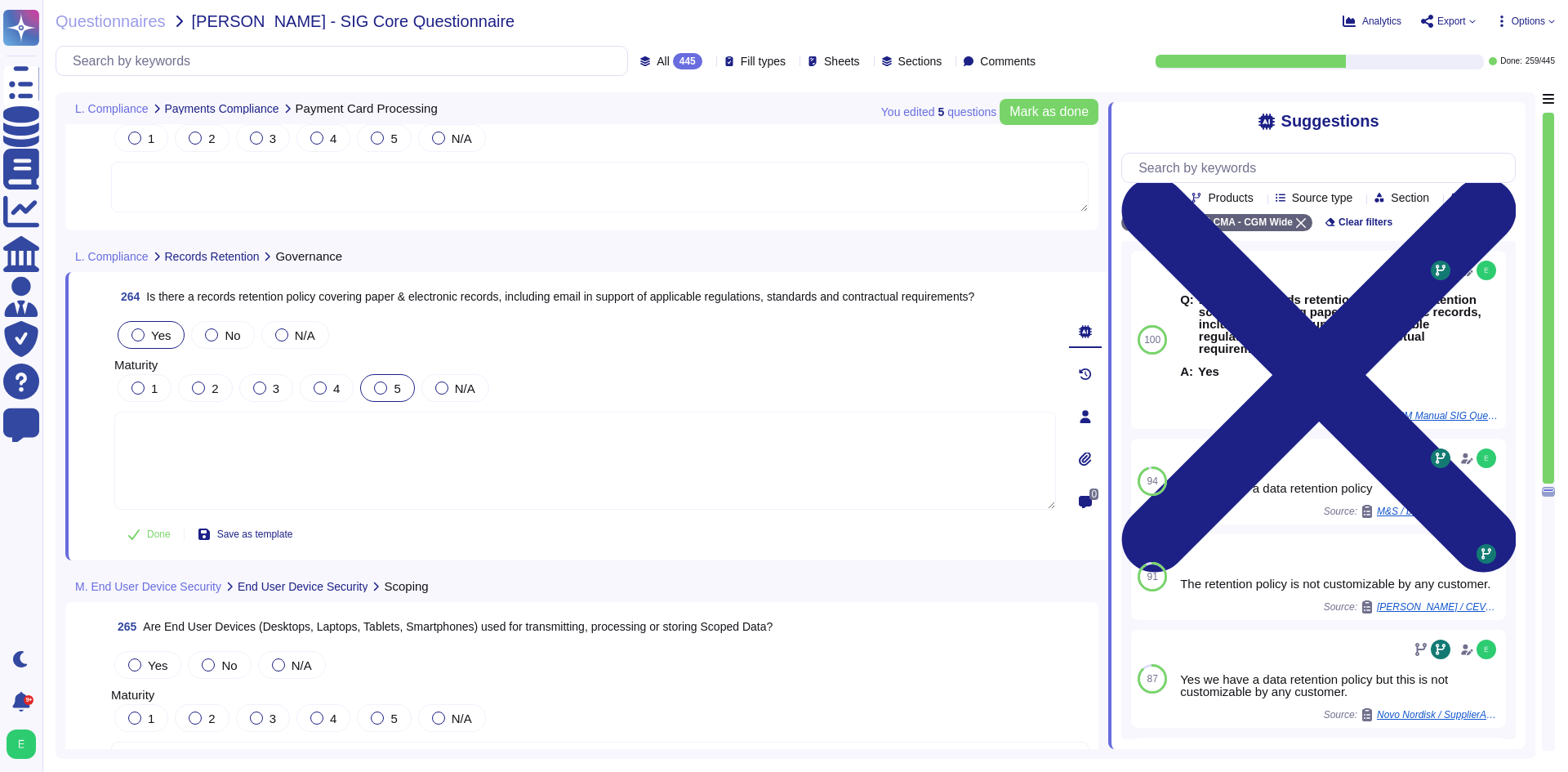
click at [372, 386] on div "5" at bounding box center [387, 388] width 54 height 28
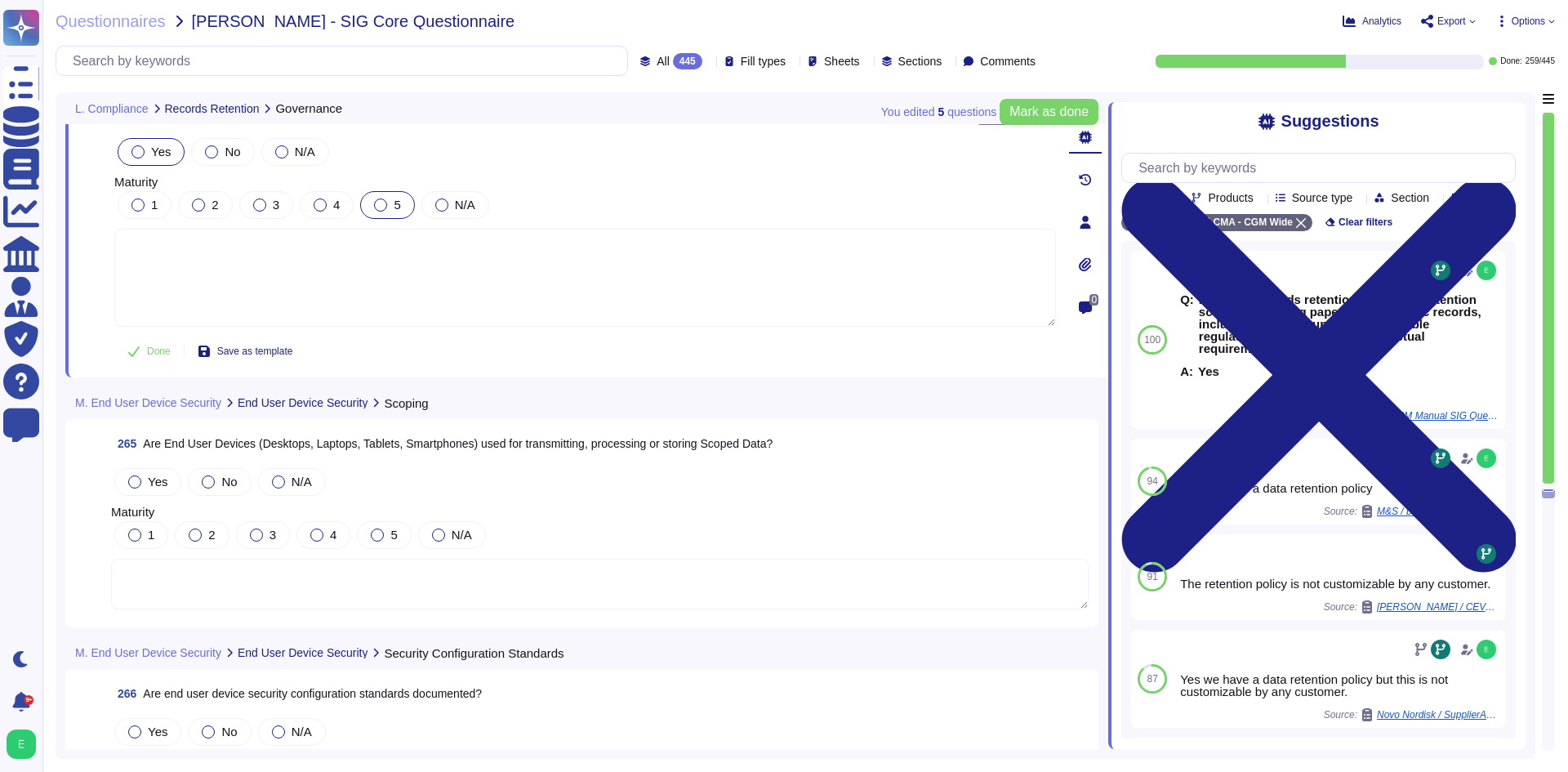
scroll to position [64412, 0]
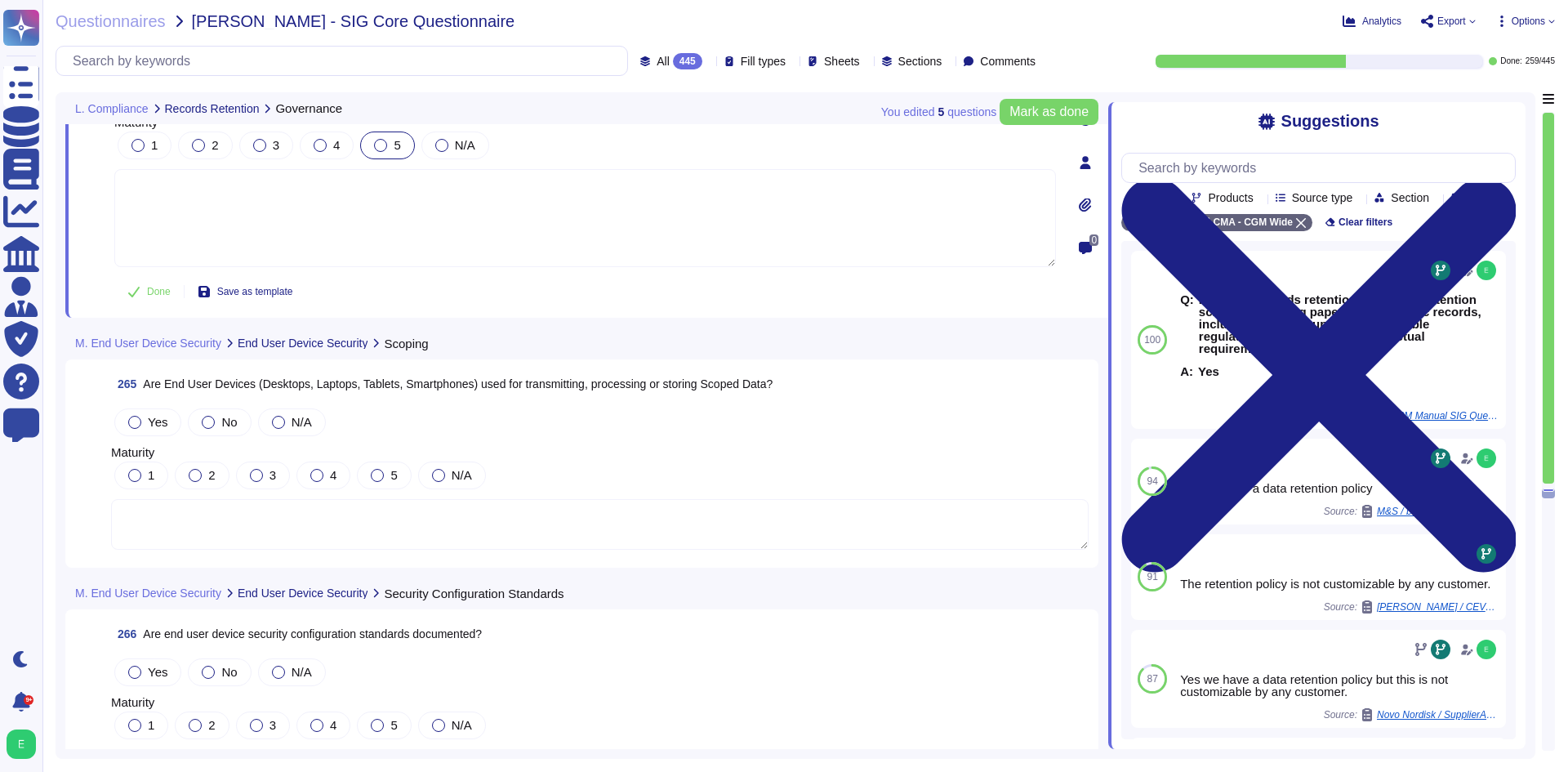
click at [443, 504] on textarea at bounding box center [600, 524] width 978 height 51
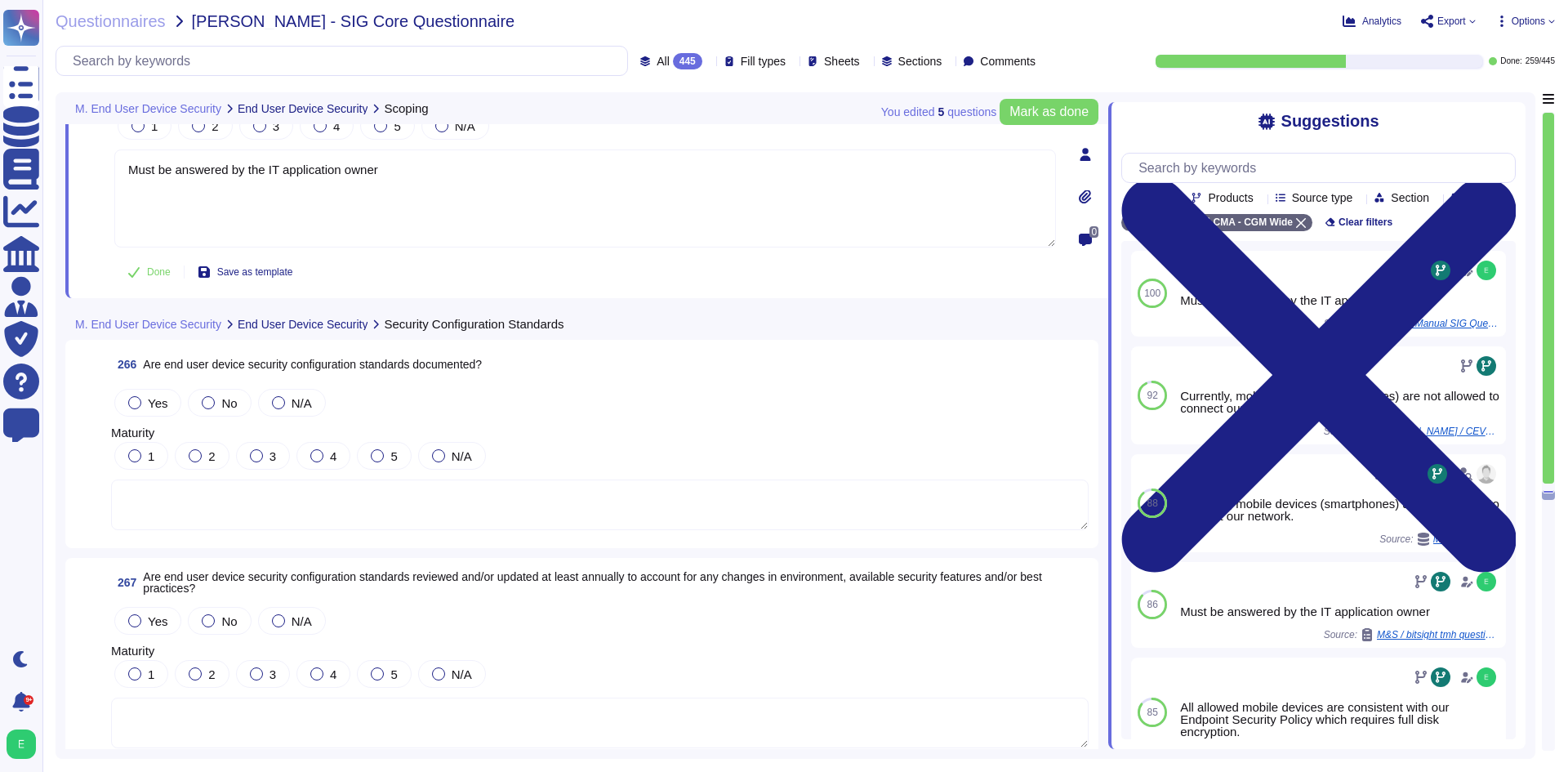
scroll to position [64657, 0]
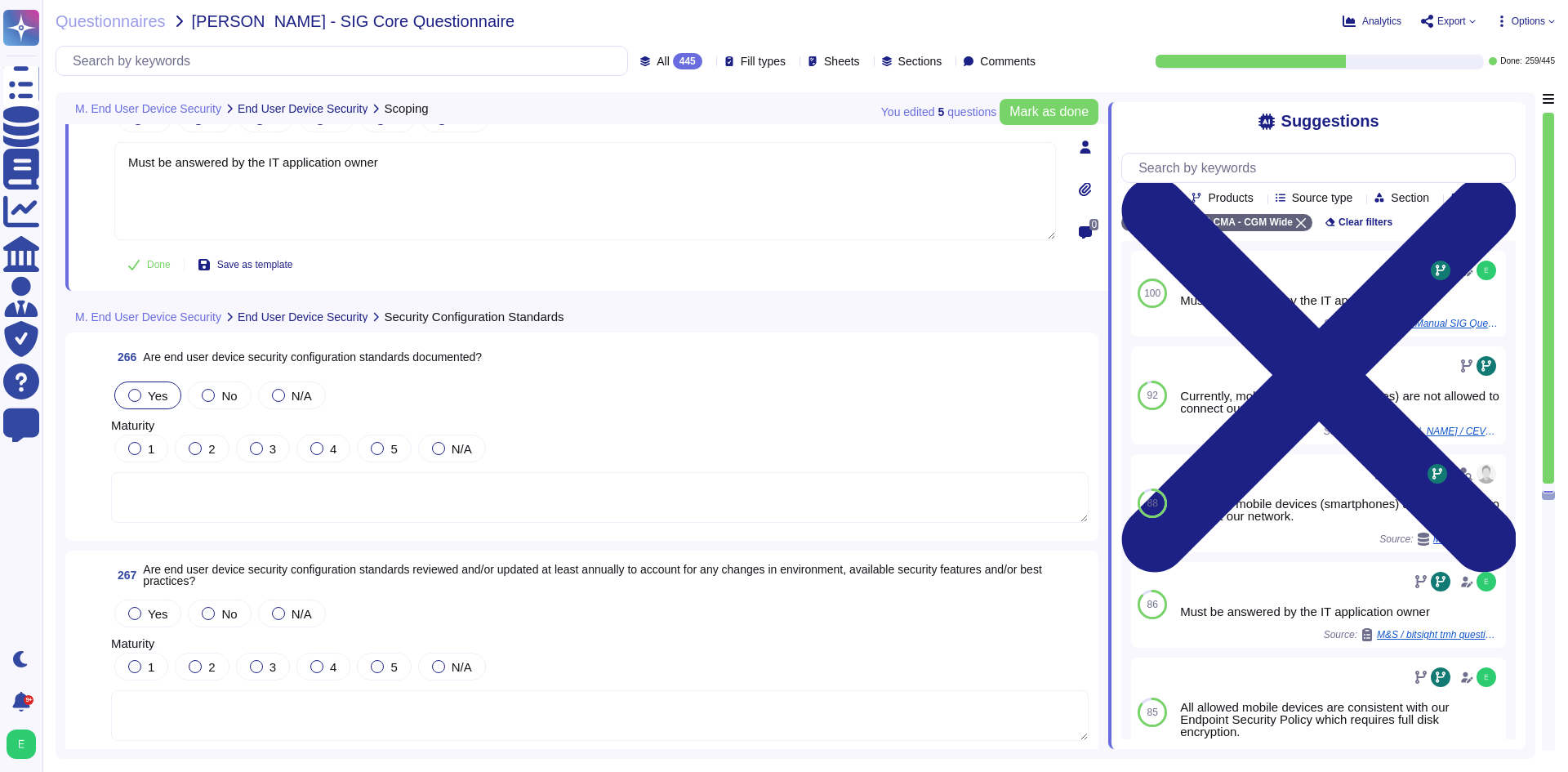
type textarea "Must be answered by the IT application owner"
click at [129, 392] on div at bounding box center [134, 395] width 13 height 13
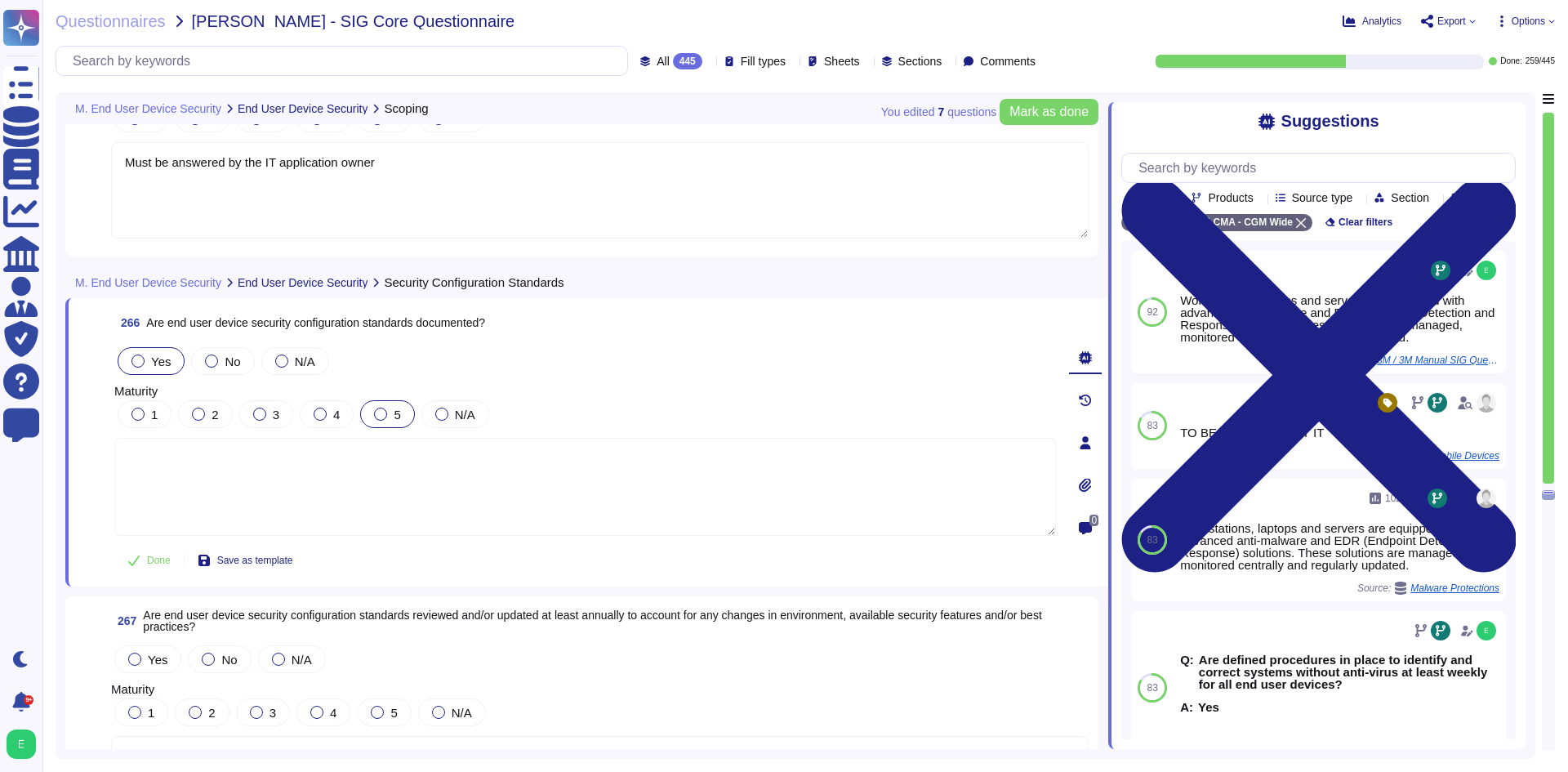
click at [369, 415] on div "5" at bounding box center [387, 414] width 54 height 28
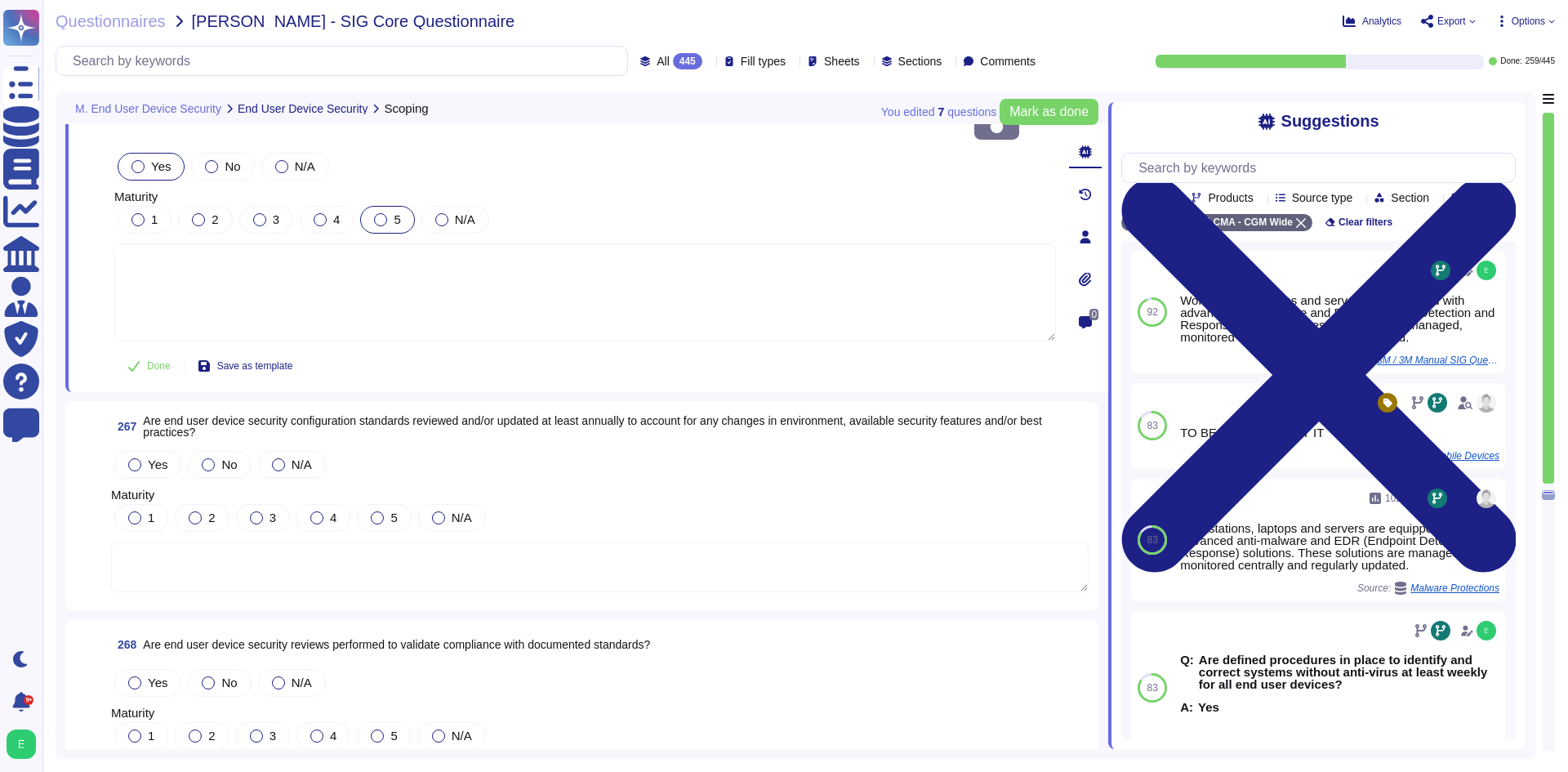
scroll to position [64902, 0]
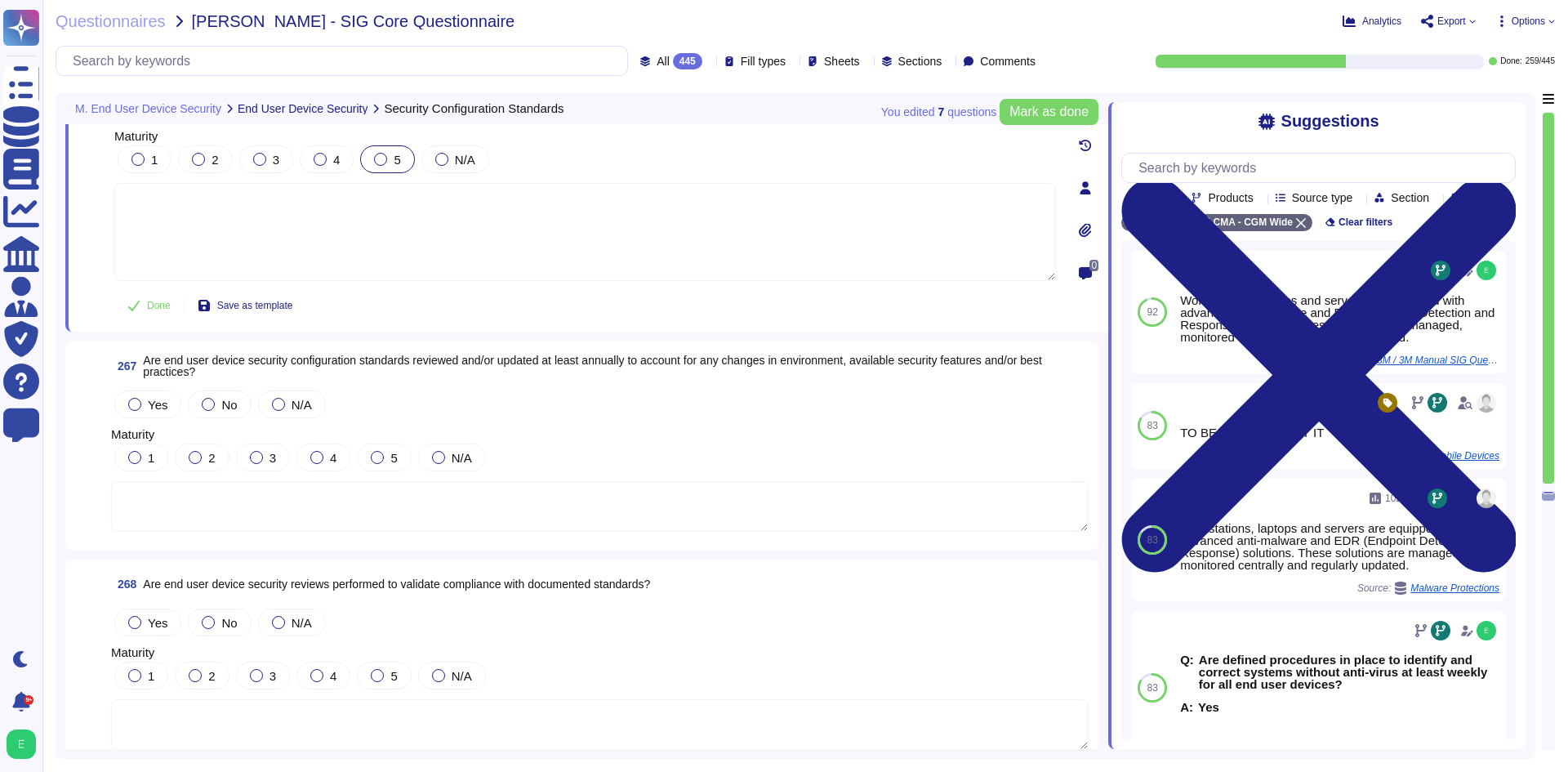
click at [128, 396] on div "Yes" at bounding box center [148, 405] width 67 height 28
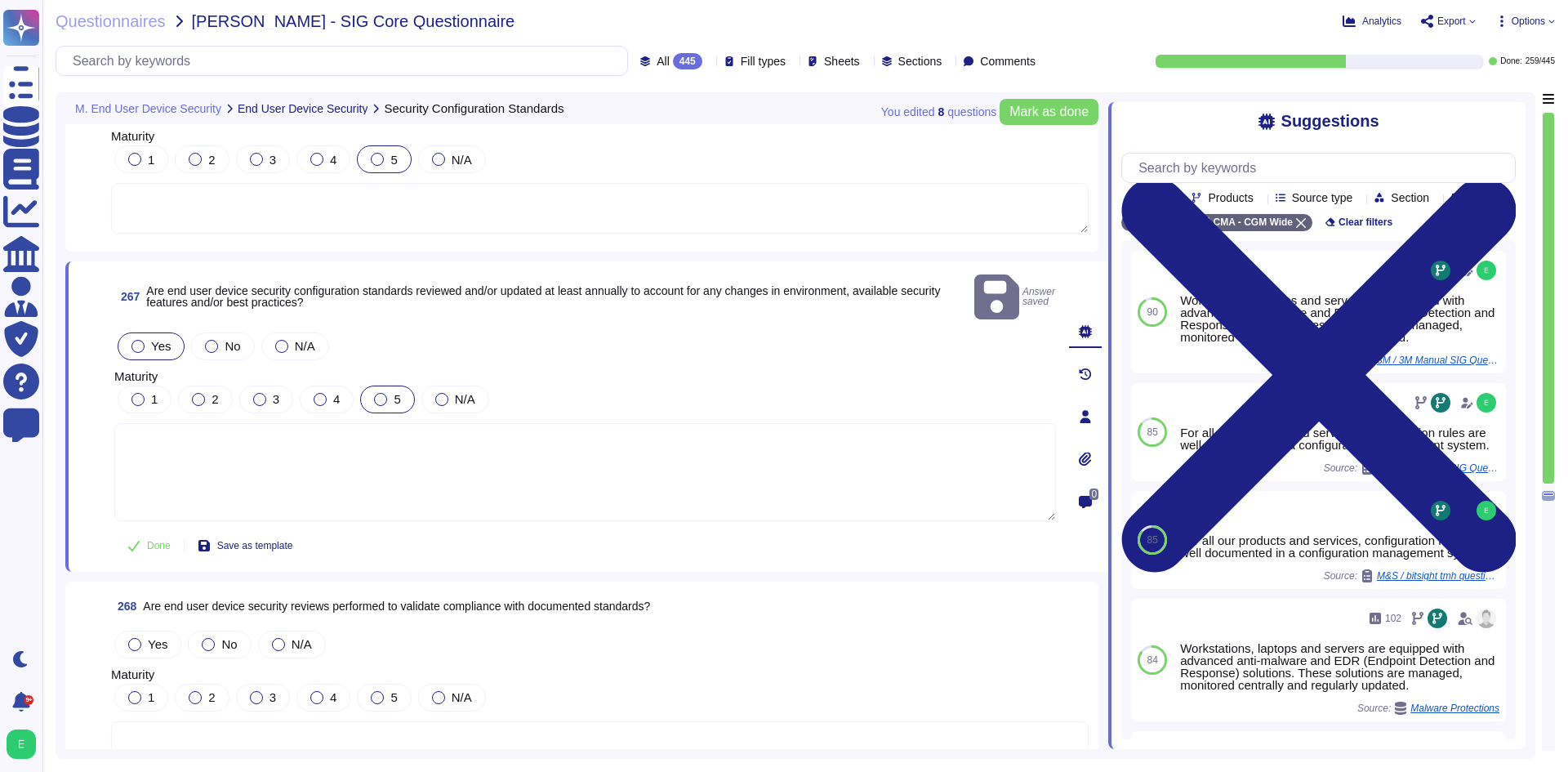
click at [374, 386] on div "5" at bounding box center [387, 399] width 54 height 28
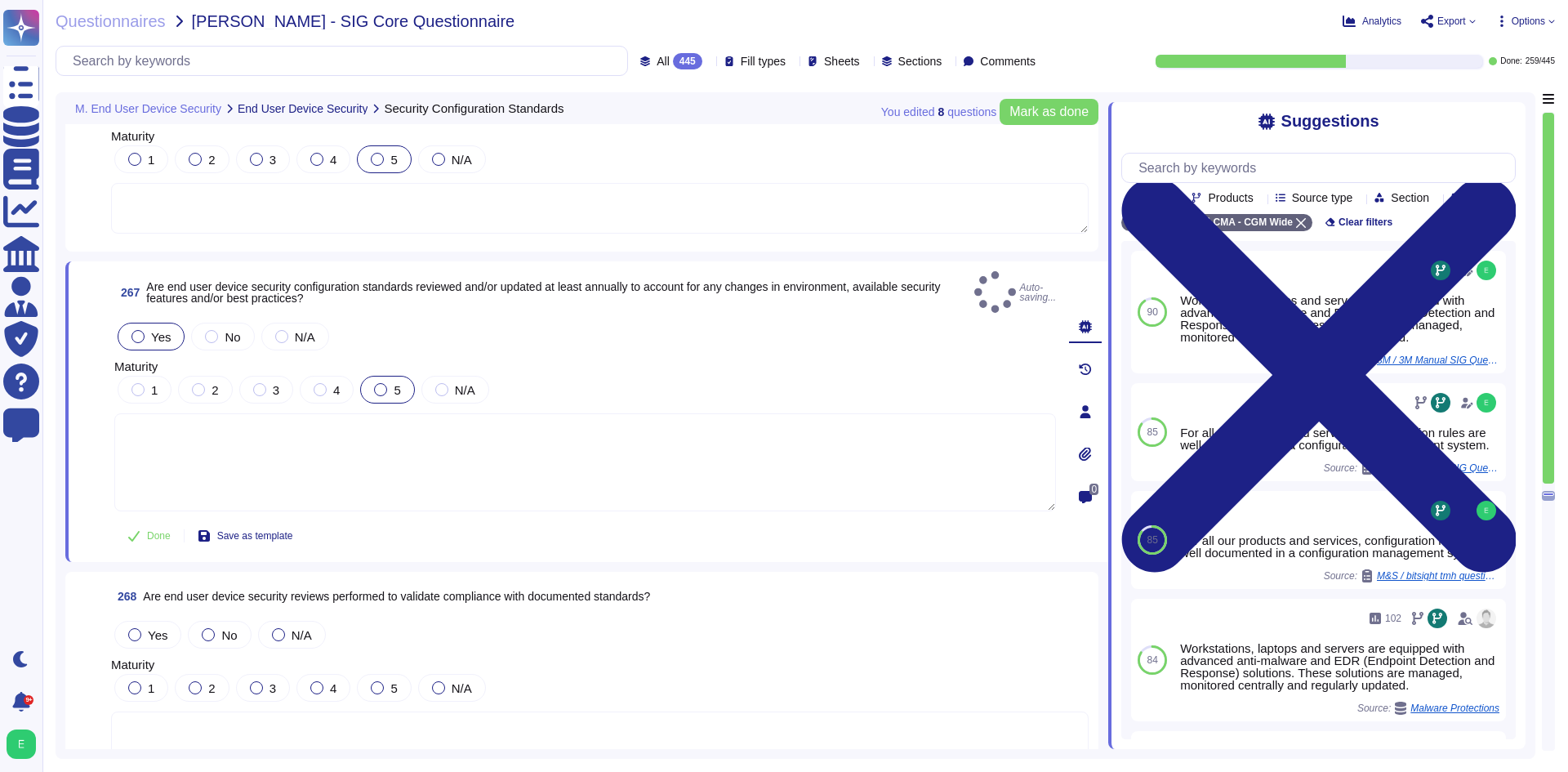
scroll to position [65066, 0]
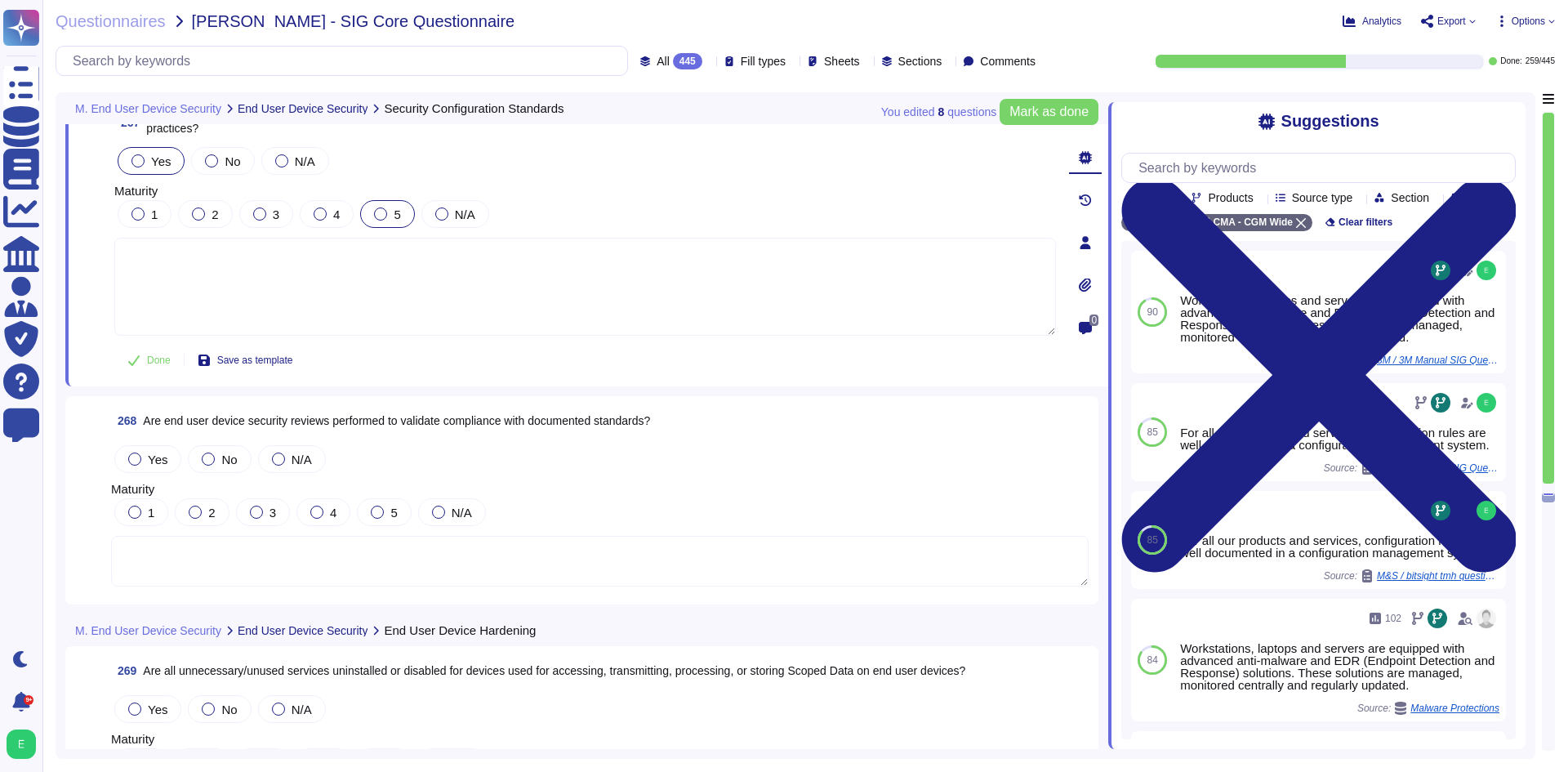
click at [127, 460] on div "Yes" at bounding box center [148, 459] width 67 height 28
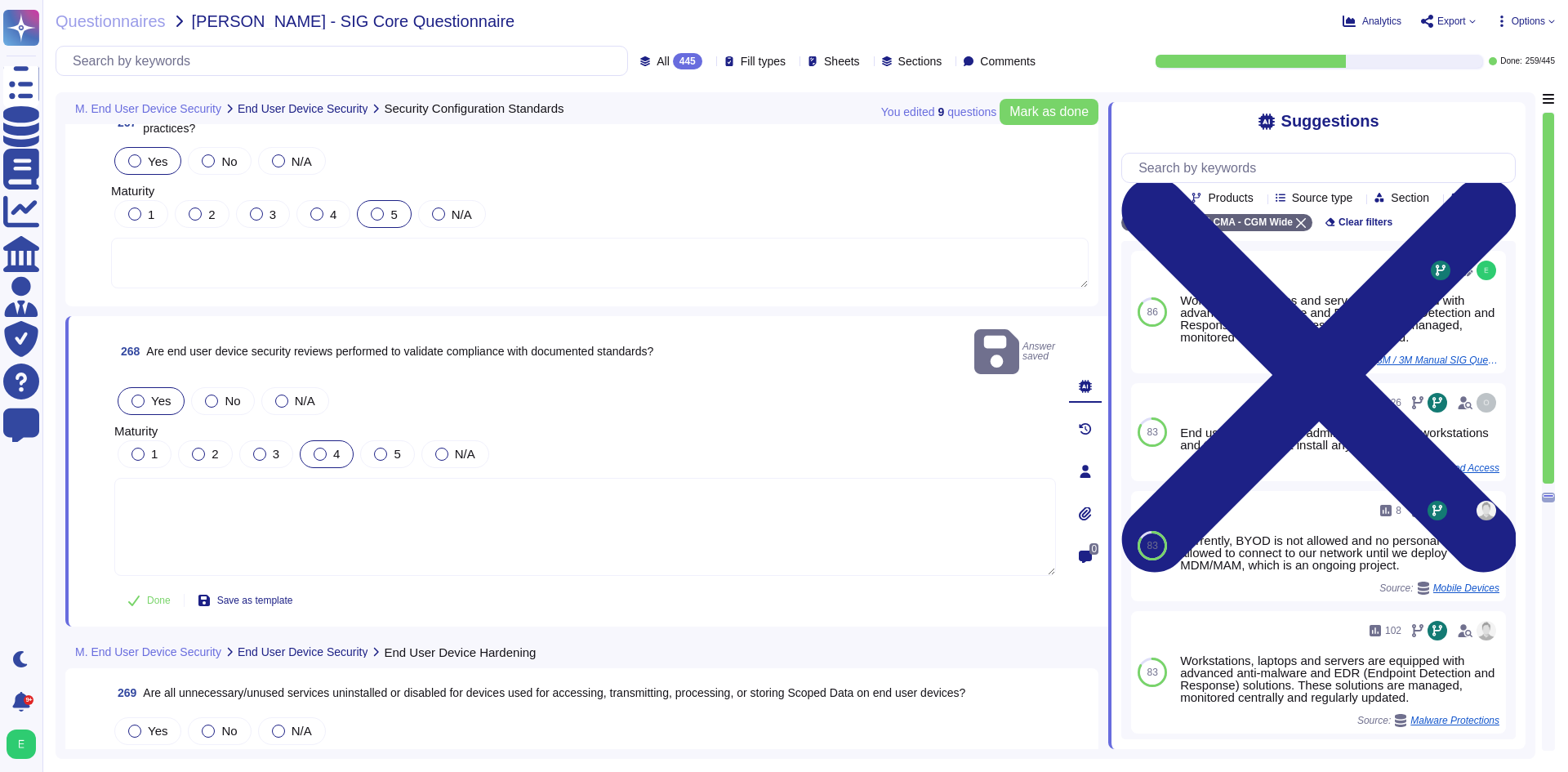
click at [343, 441] on div "4" at bounding box center [327, 455] width 54 height 28
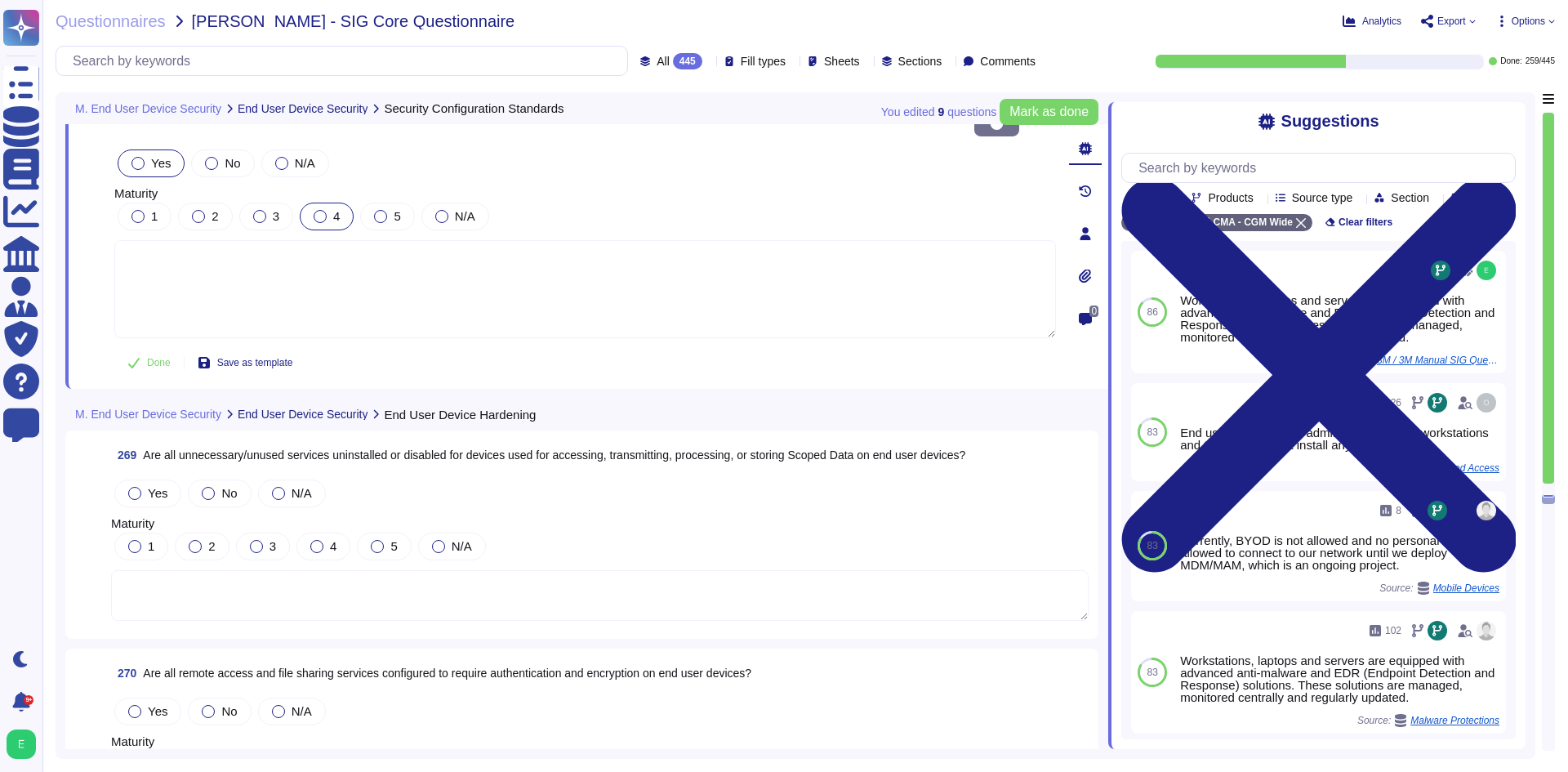
scroll to position [65311, 0]
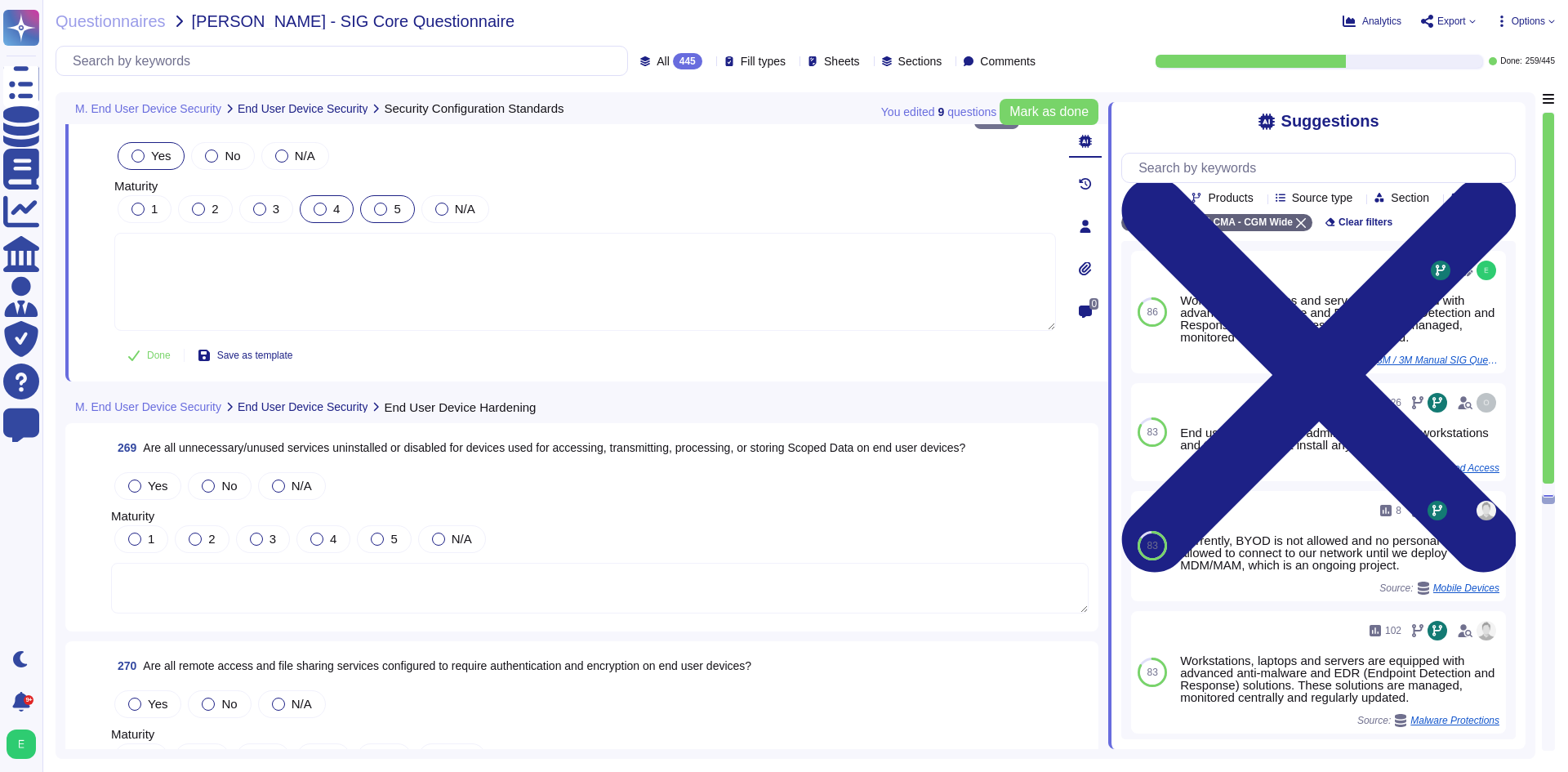
click at [390, 203] on label "5" at bounding box center [387, 209] width 26 height 13
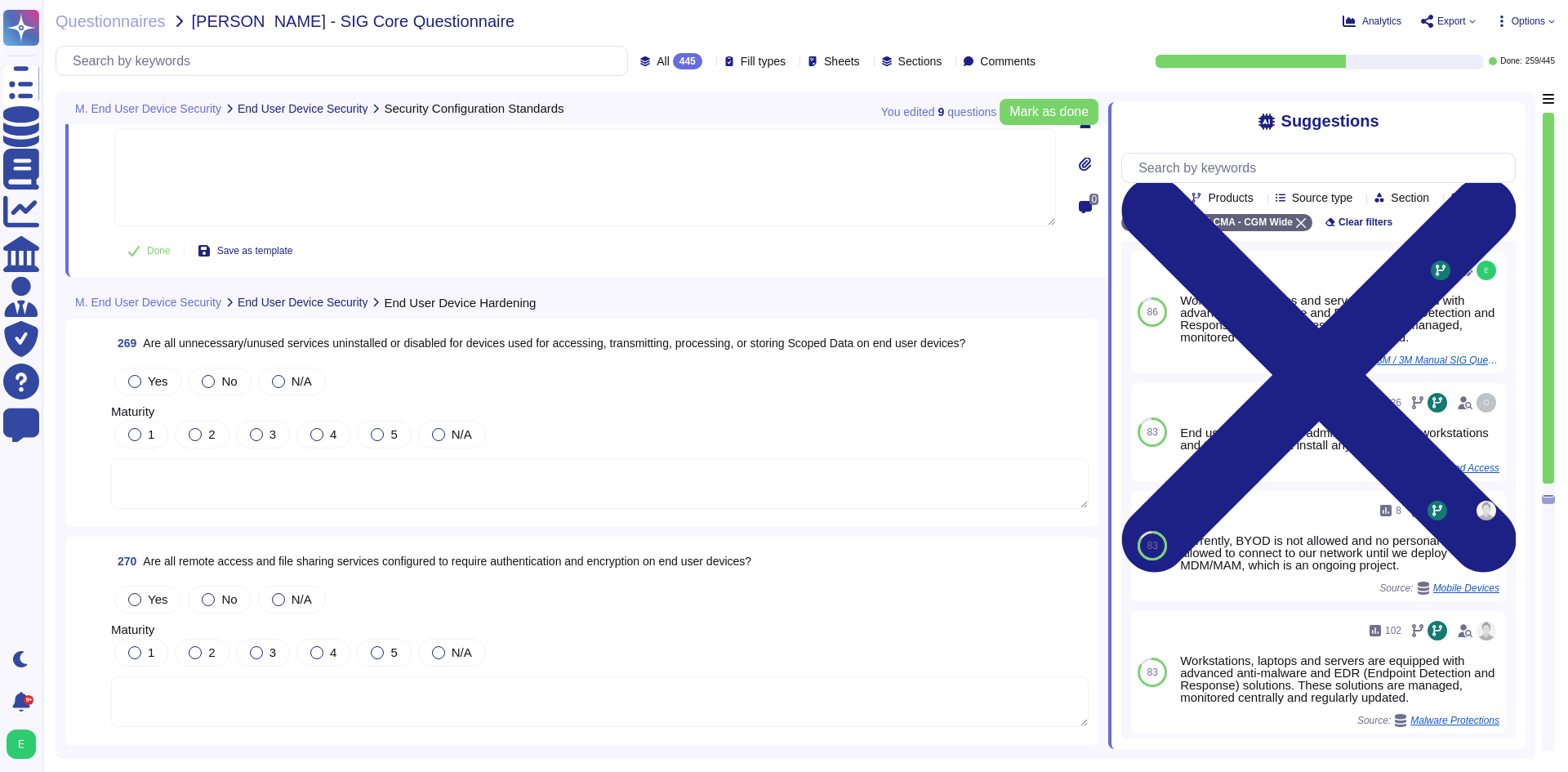
scroll to position [65475, 0]
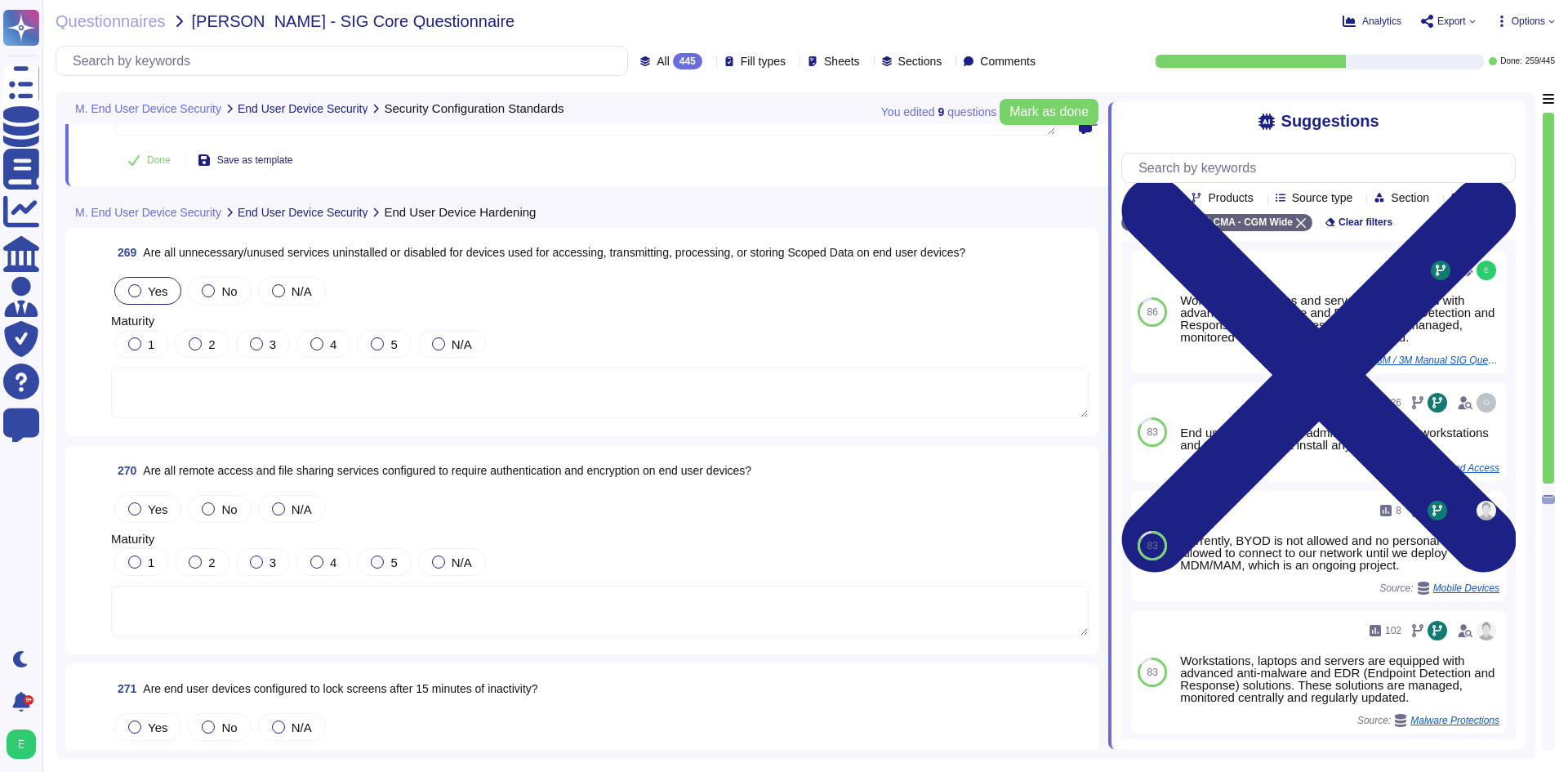
click at [122, 291] on div "Yes" at bounding box center [148, 291] width 67 height 28
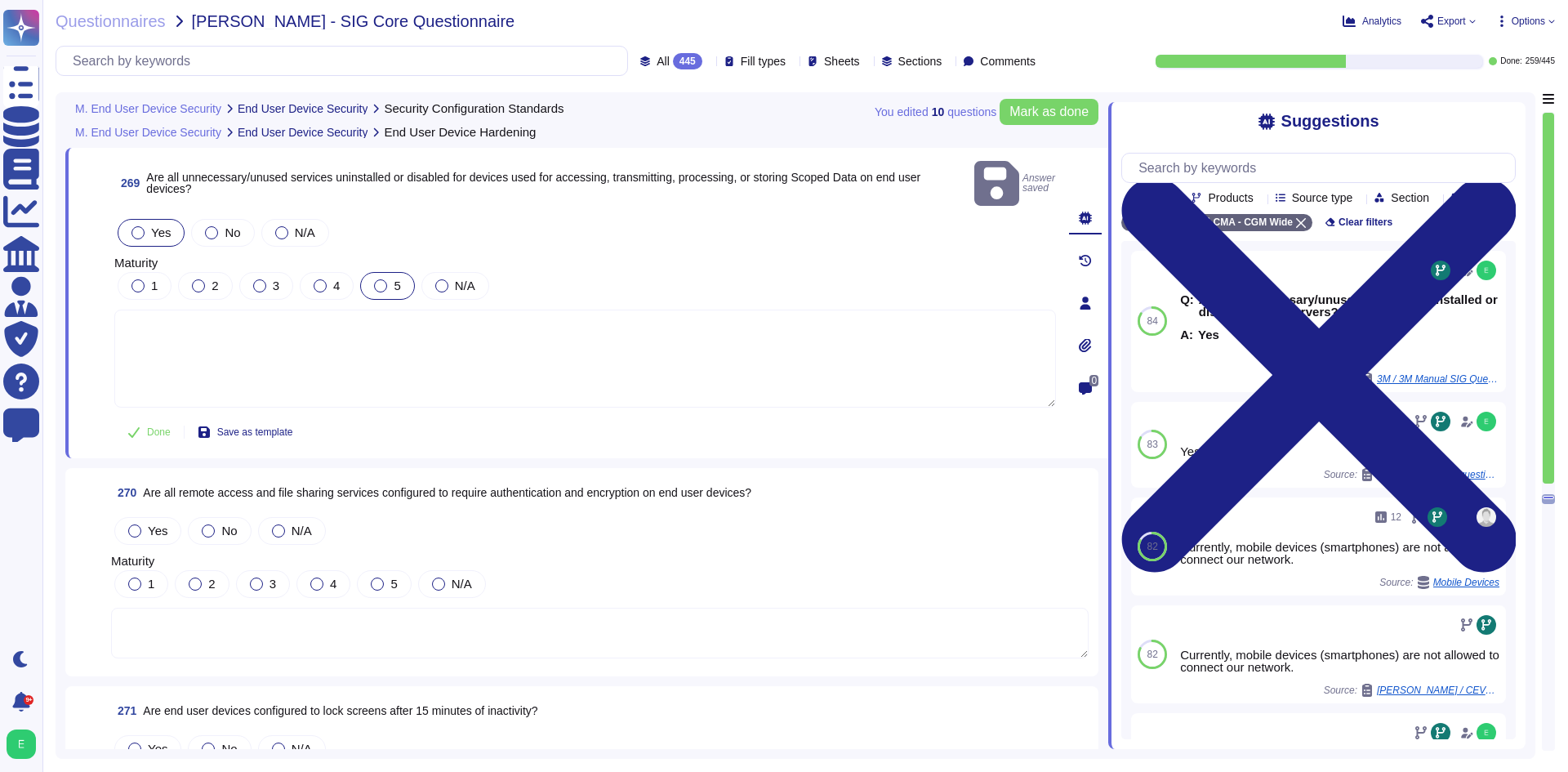
click at [384, 279] on div at bounding box center [380, 286] width 13 height 13
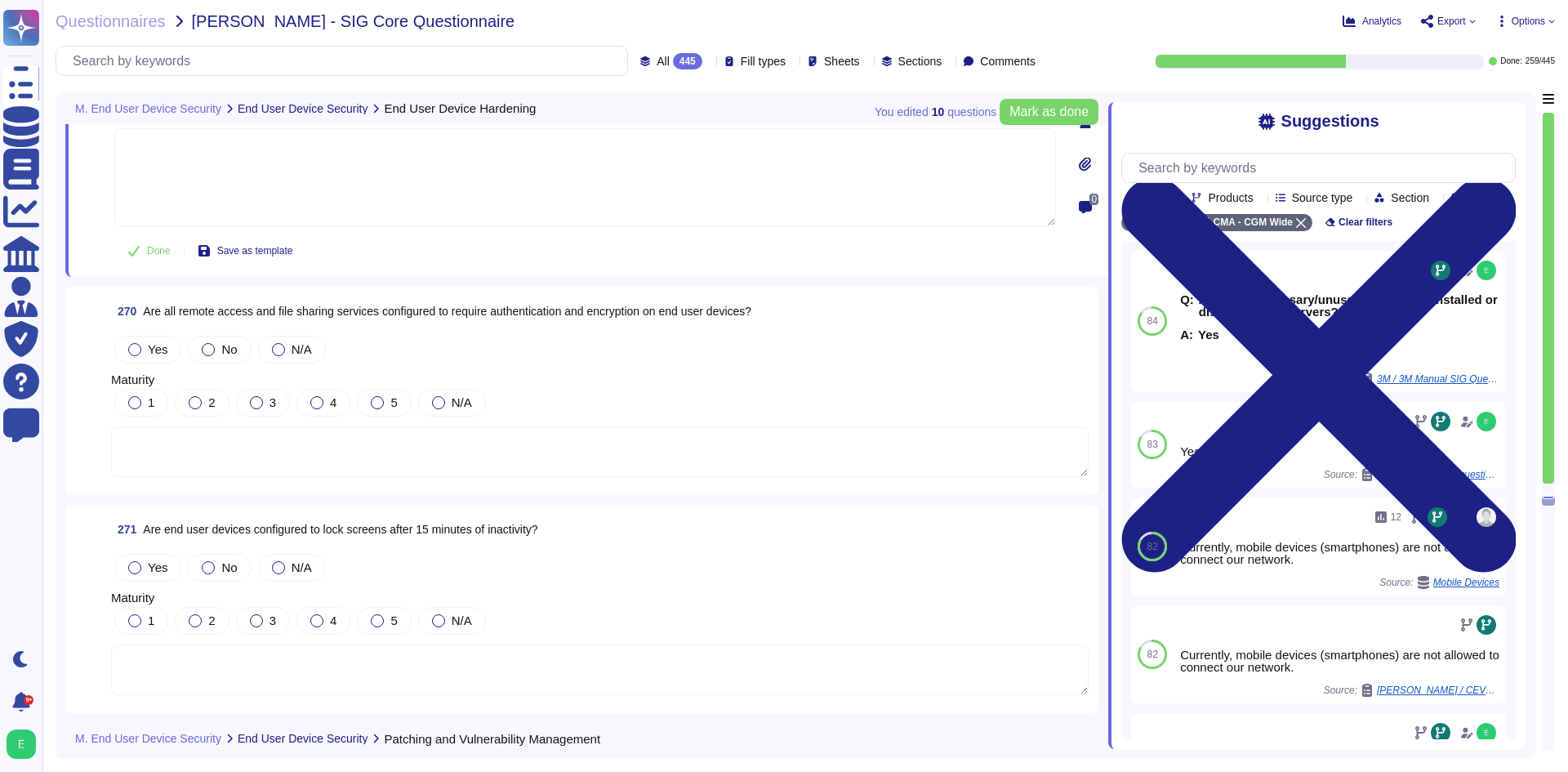
scroll to position [65638, 0]
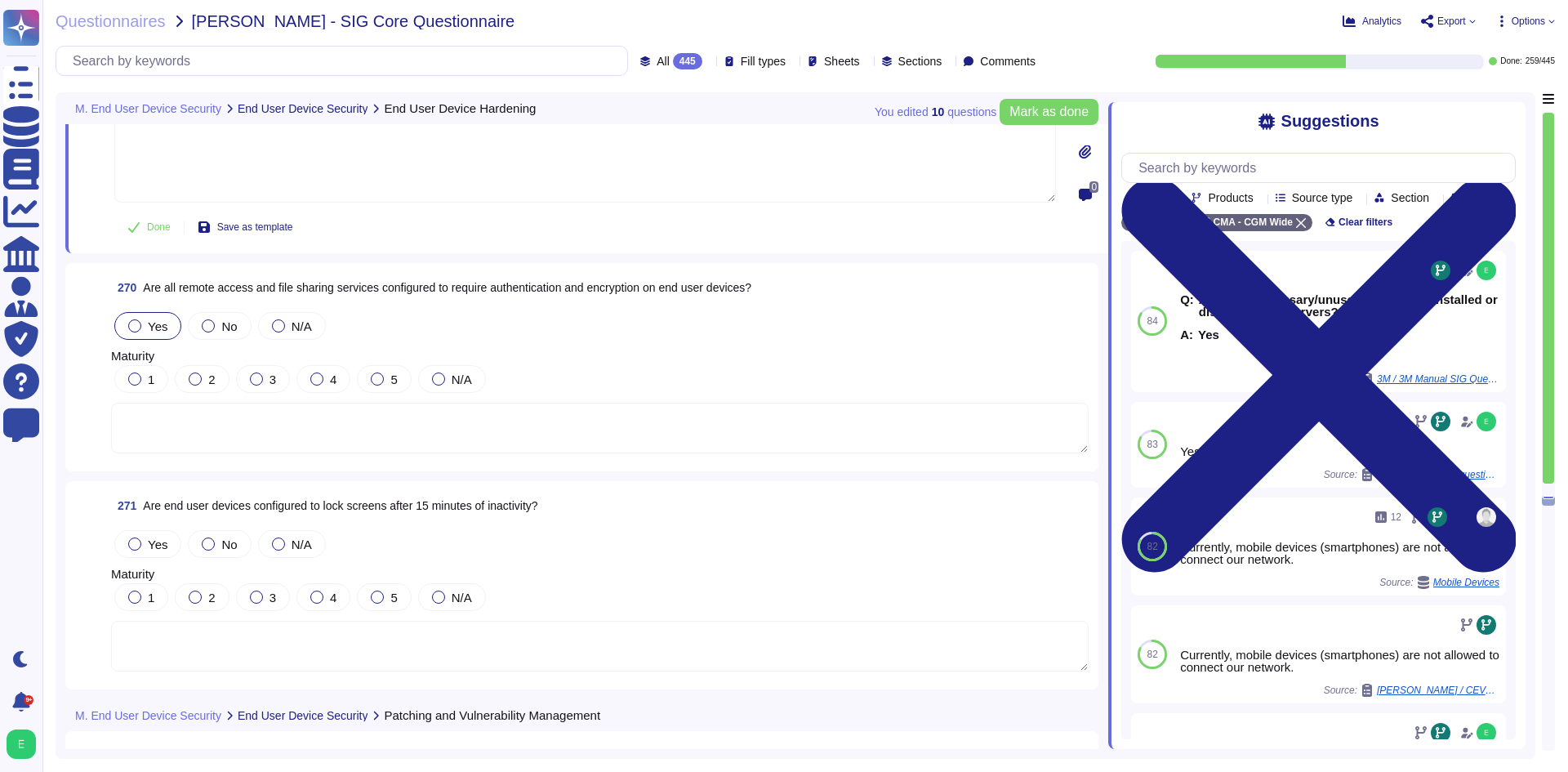
click at [148, 317] on div "Yes" at bounding box center [148, 326] width 67 height 28
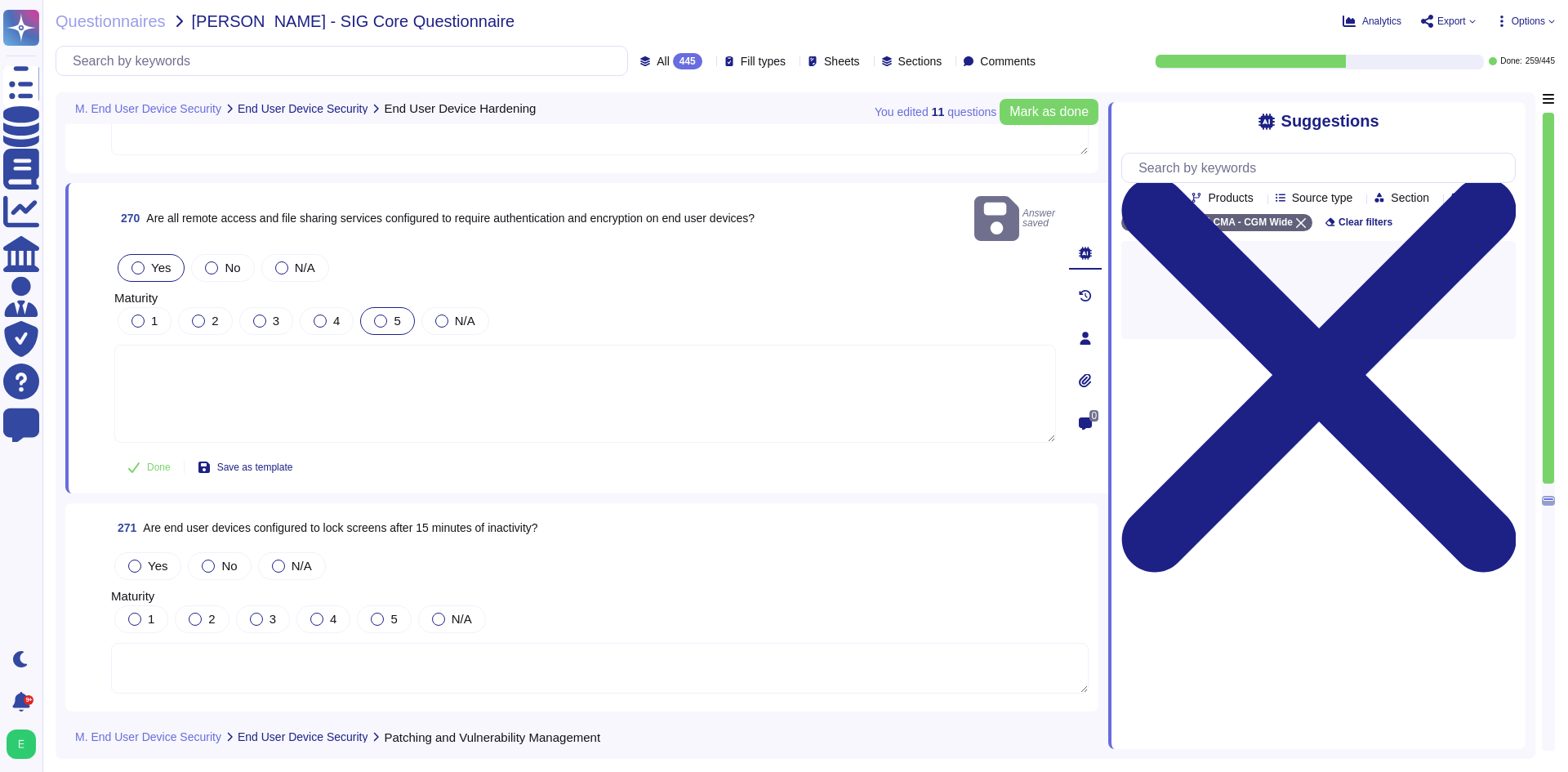
click at [380, 315] on div at bounding box center [380, 321] width 13 height 13
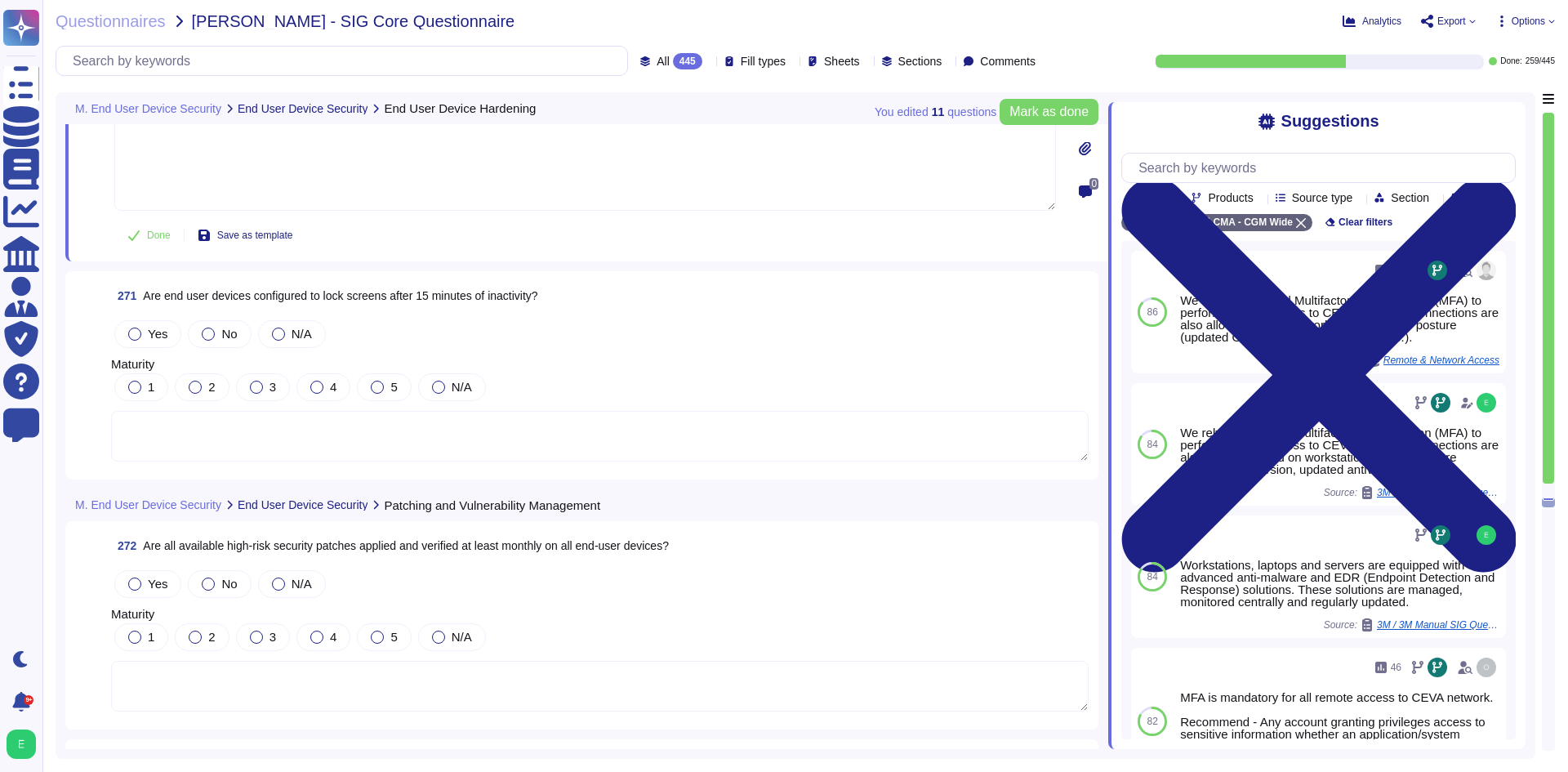
scroll to position [65883, 0]
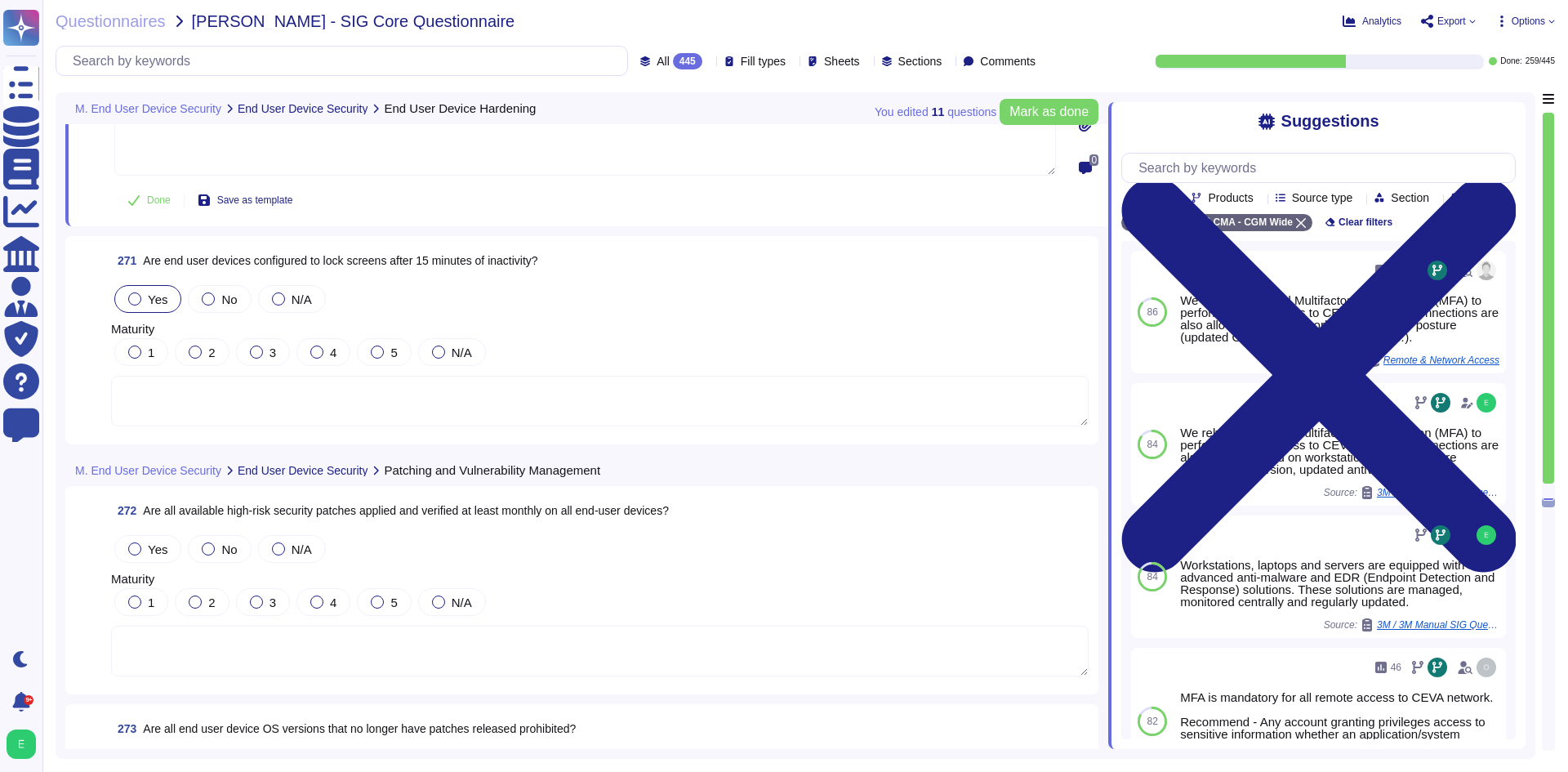
click at [139, 301] on div at bounding box center [134, 298] width 13 height 13
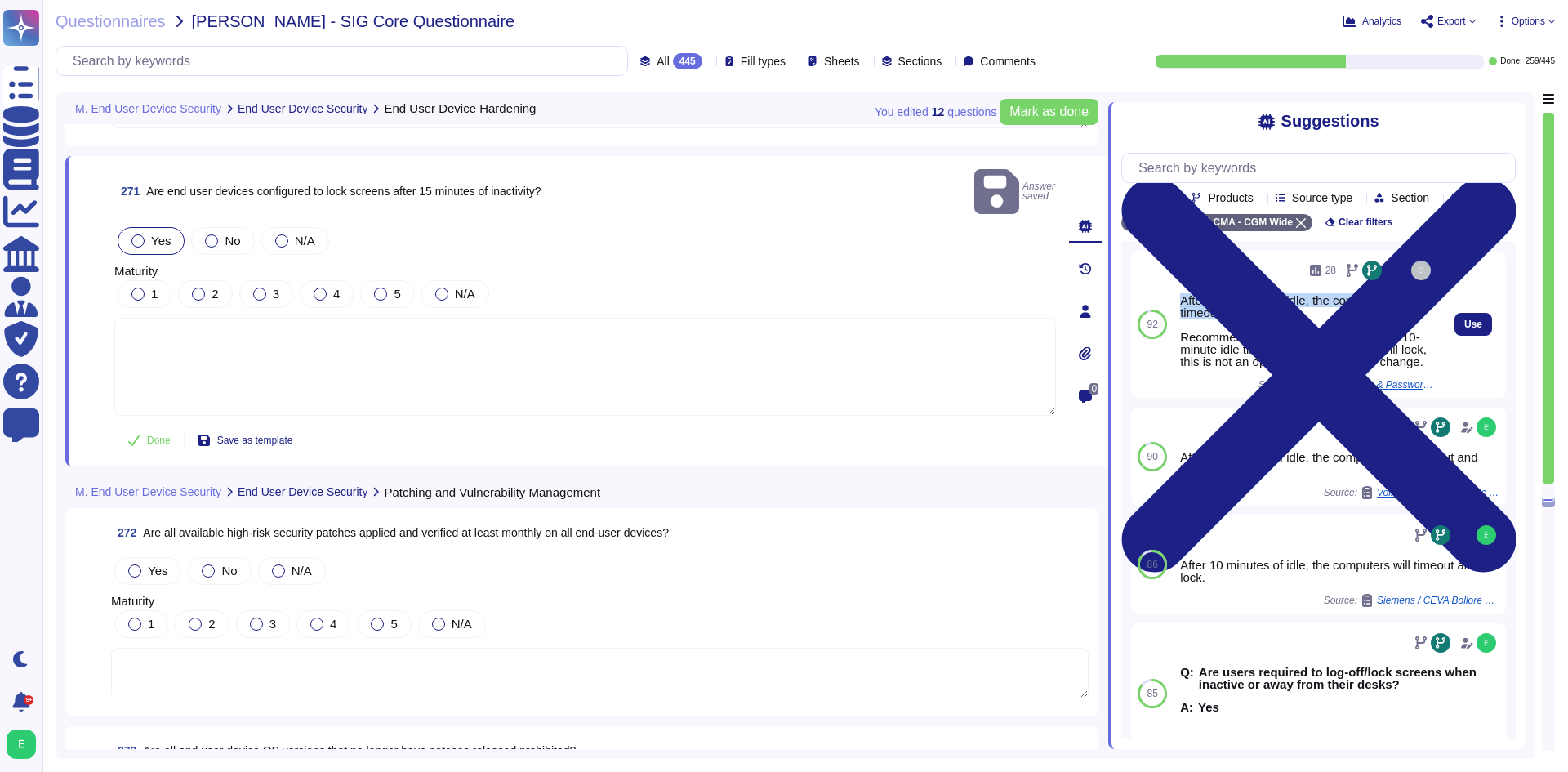
drag, startPoint x: 1275, startPoint y: 335, endPoint x: 1183, endPoint y: 317, distance: 93.7
click at [1183, 317] on div "After 10 minutes of idle, the computers will timeout and lock. Recommended - Gr…" at bounding box center [1307, 330] width 254 height 73
copy div "After 10 minutes of idle, the computers will timeout and lock."
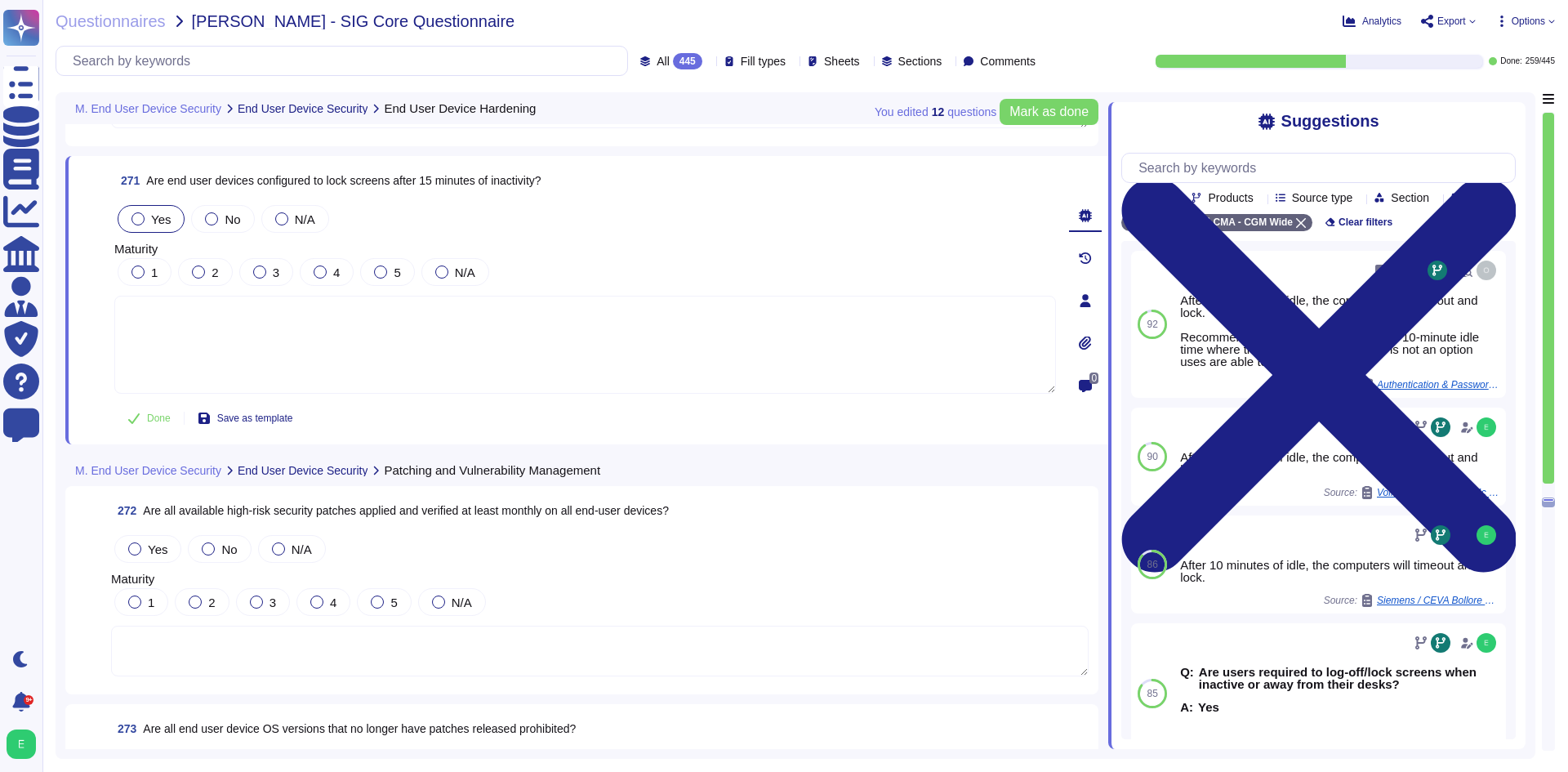
click at [363, 332] on textarea at bounding box center [585, 345] width 941 height 98
paste textarea "After 10 minutes of idle, the computers will timeout and lock."
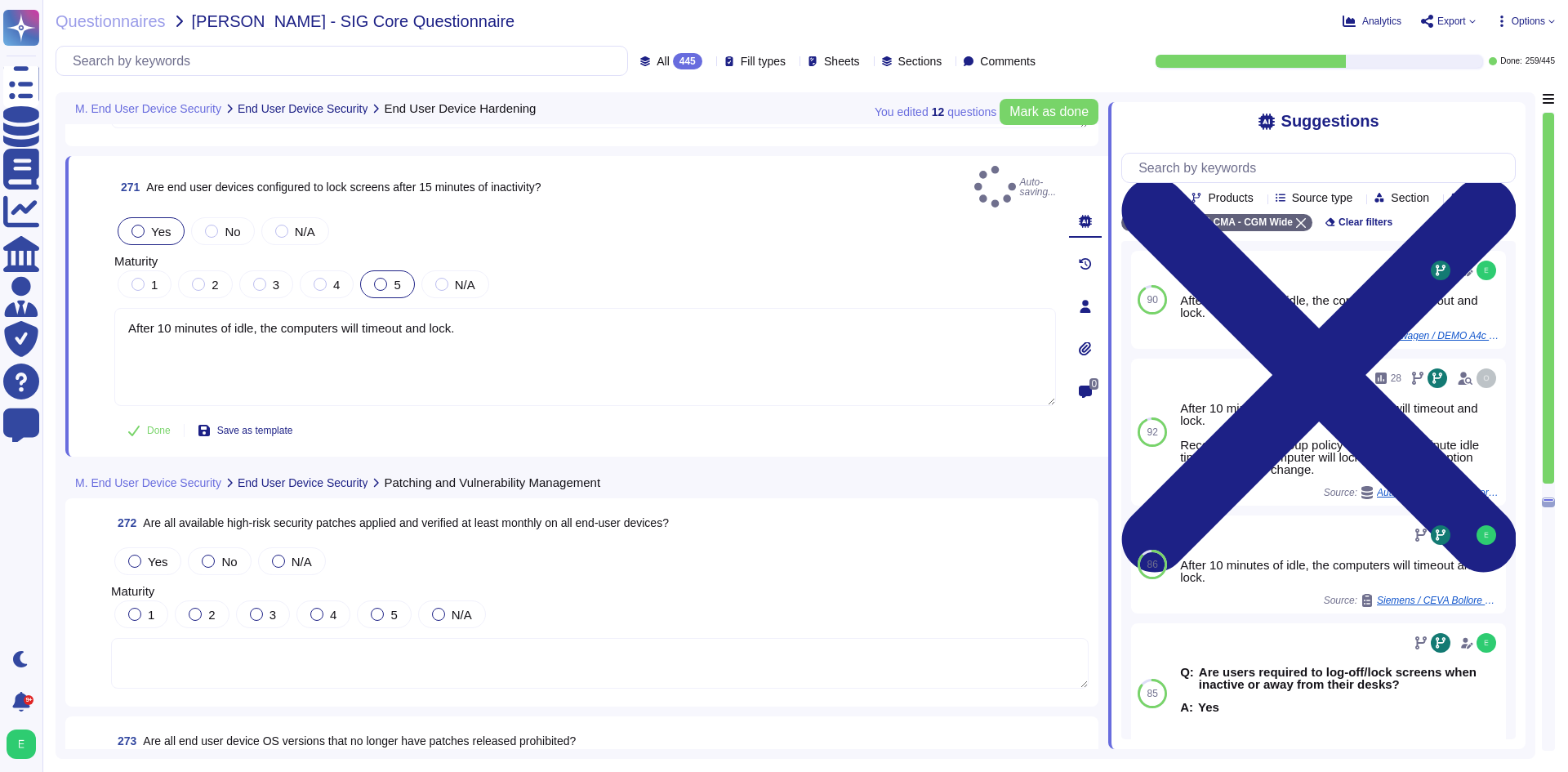
click at [378, 278] on div at bounding box center [380, 284] width 13 height 13
type textarea "After 10 minutes of idle, the computers will timeout and lock."
click at [382, 271] on div "5" at bounding box center [387, 285] width 54 height 28
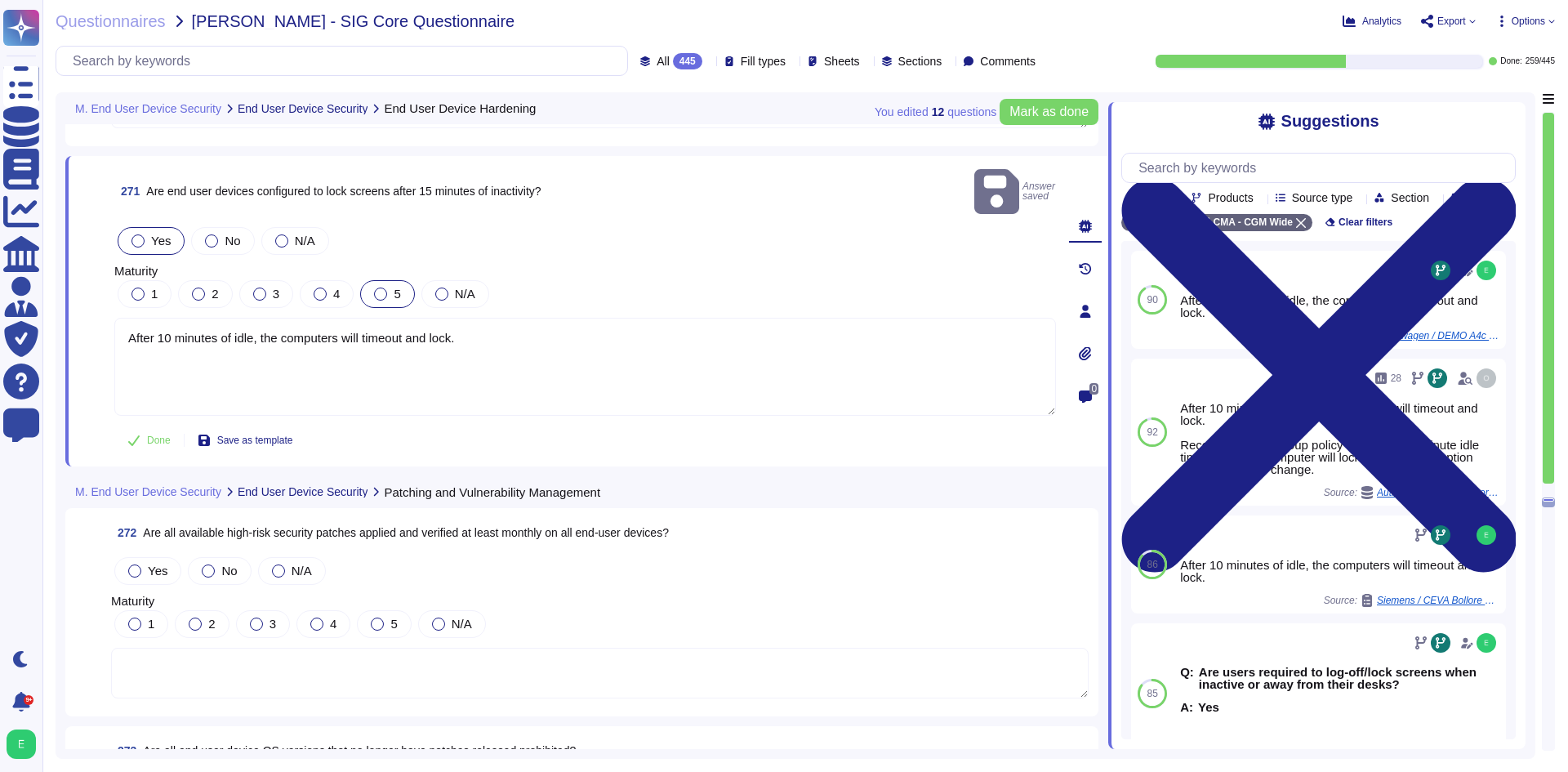
click at [384, 280] on div "5" at bounding box center [387, 294] width 54 height 28
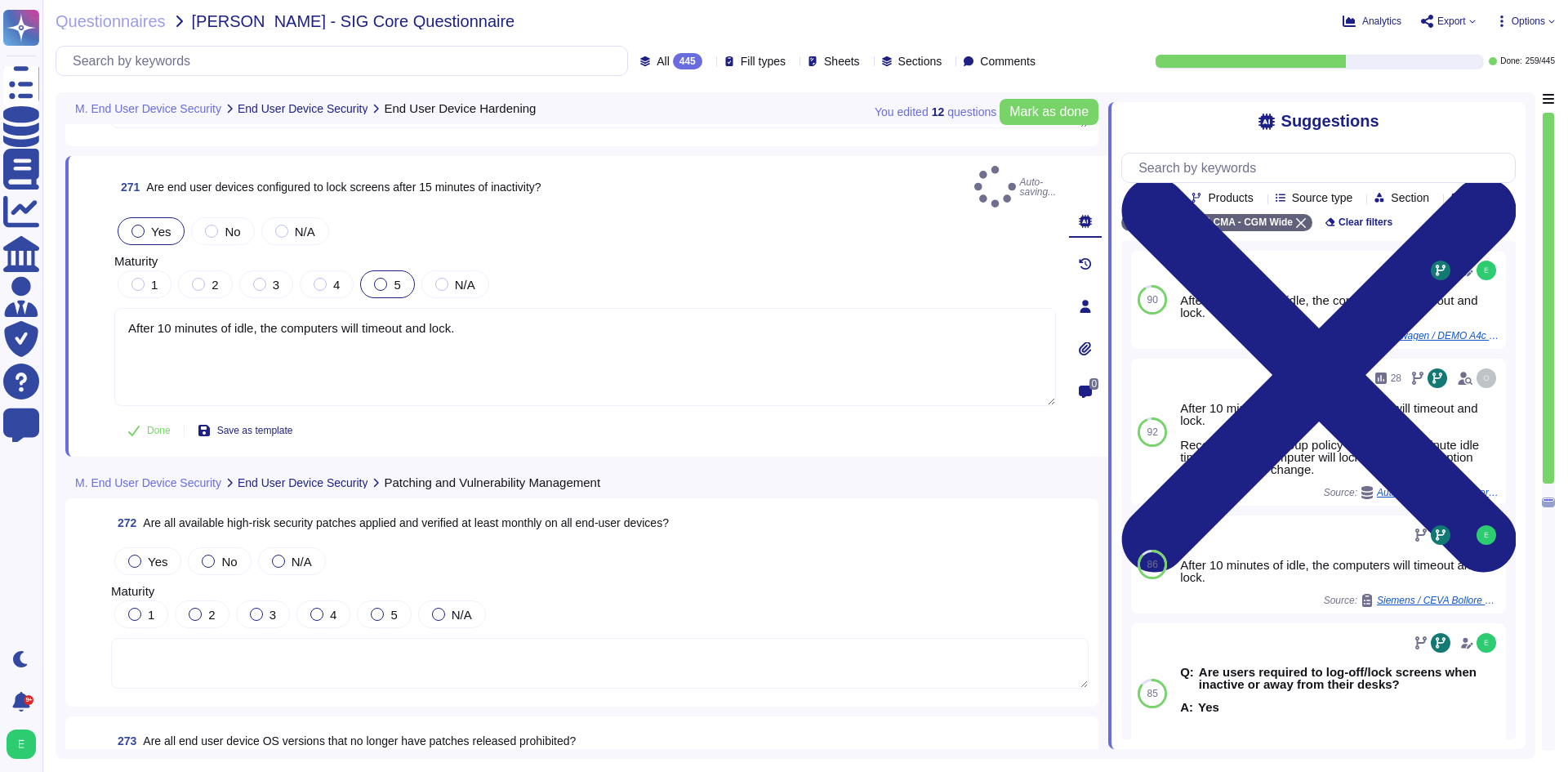
click at [383, 278] on div at bounding box center [380, 284] width 13 height 13
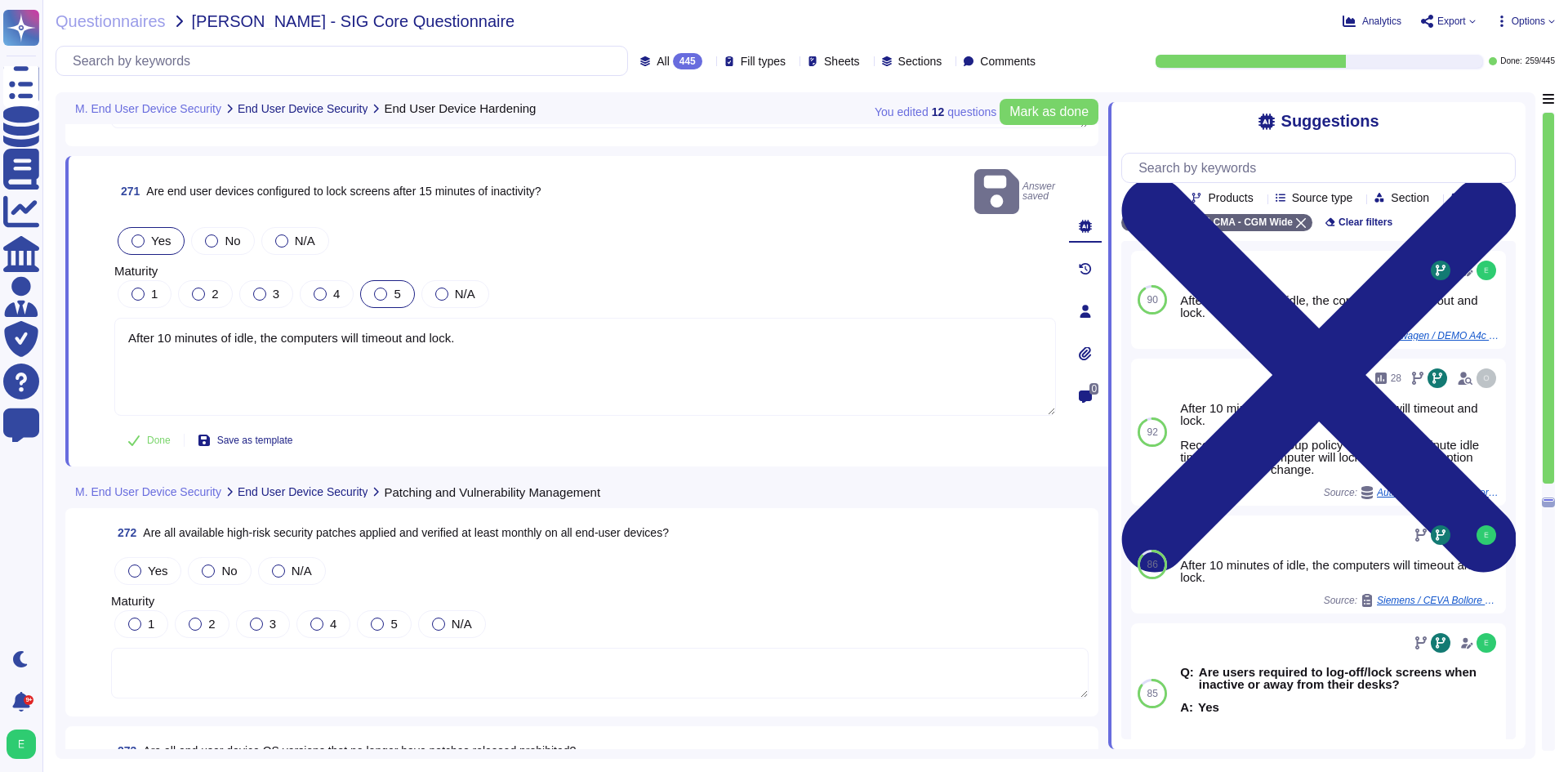
click at [1043, 125] on div "You edited 12 question s [PERSON_NAME] as done" at bounding box center [987, 111] width 224 height 39
click at [1024, 116] on span "Mark as done" at bounding box center [1049, 111] width 79 height 13
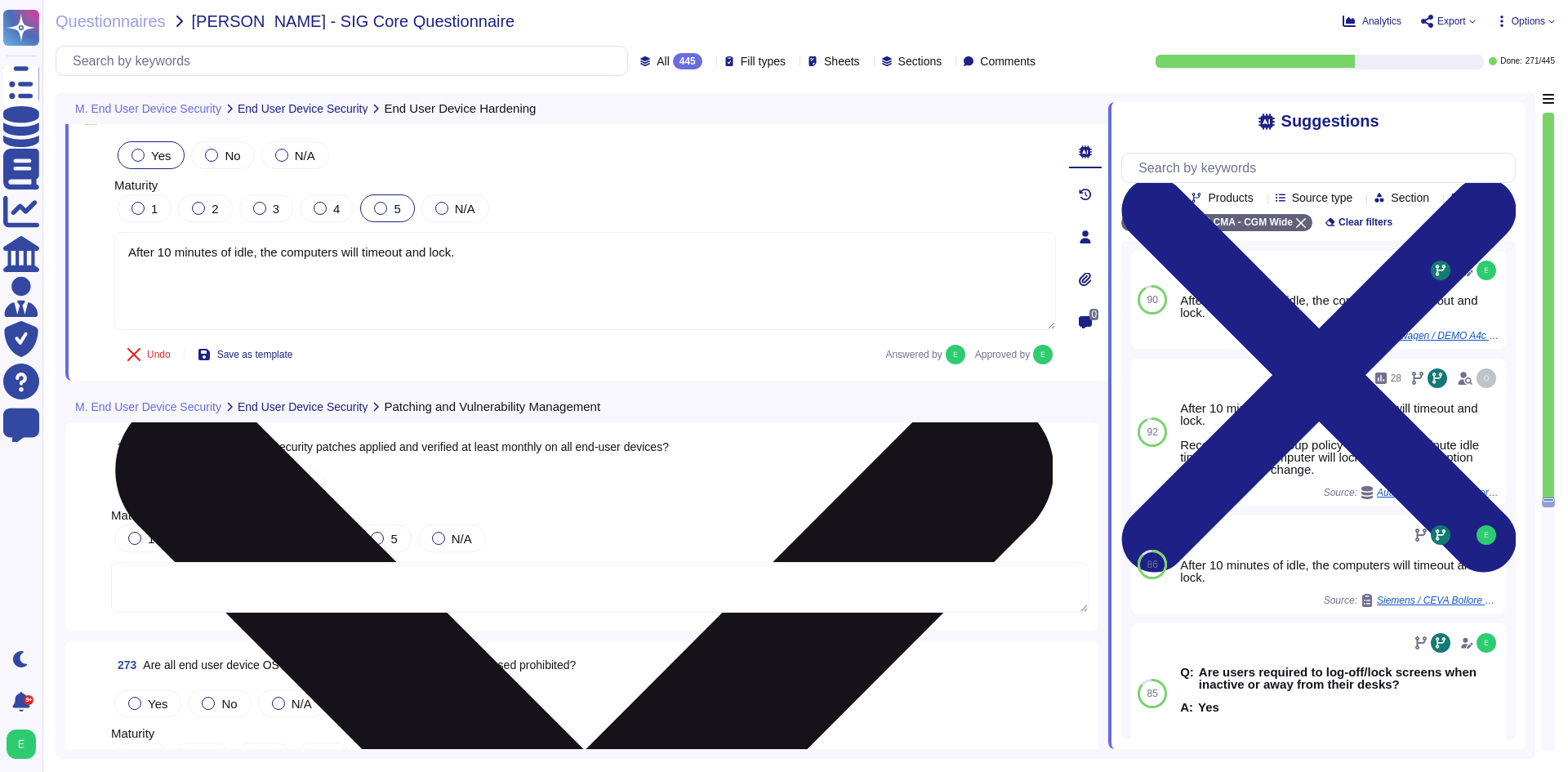
scroll to position [66047, 0]
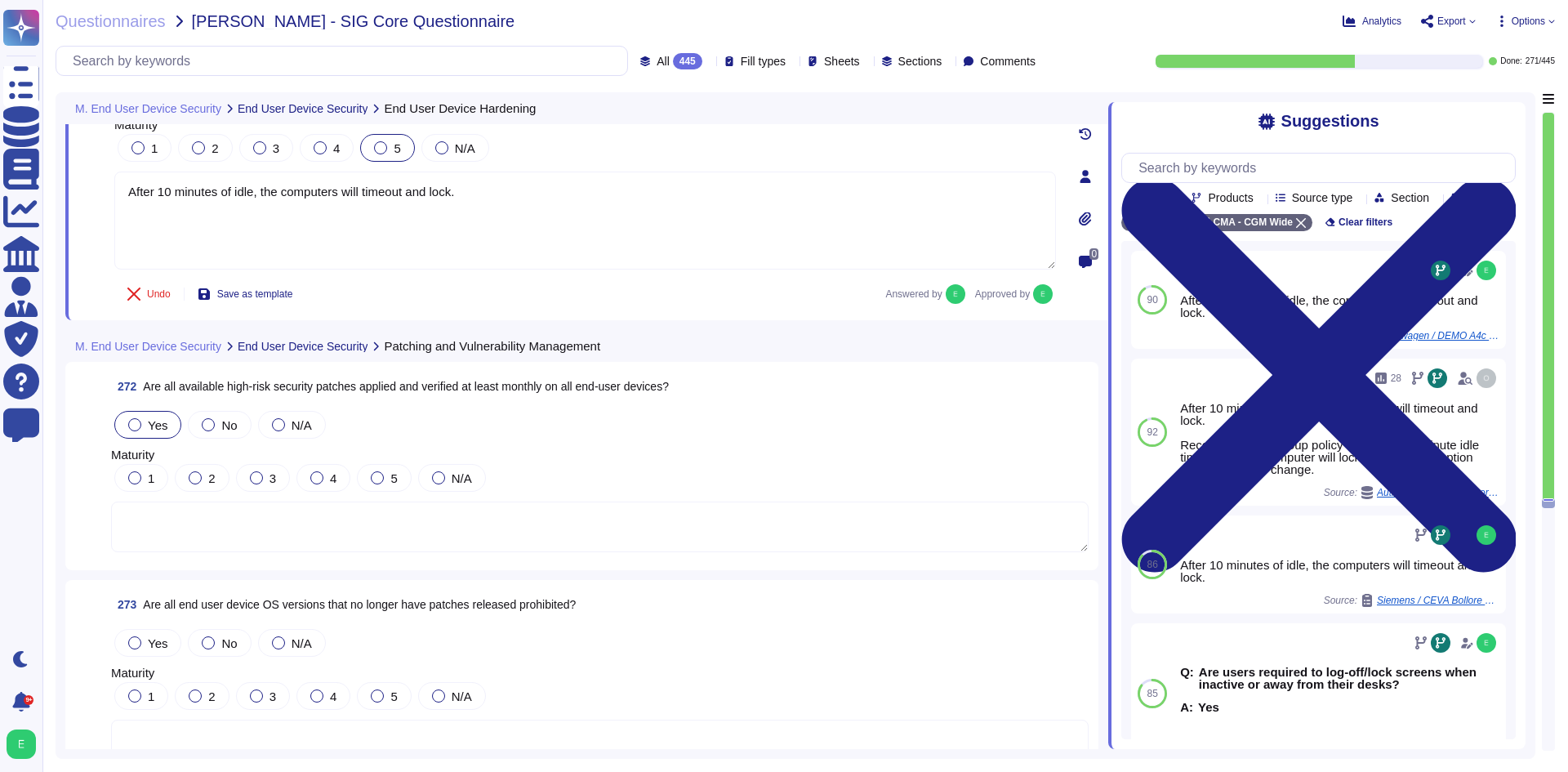
click at [158, 422] on span "Yes" at bounding box center [157, 425] width 20 height 14
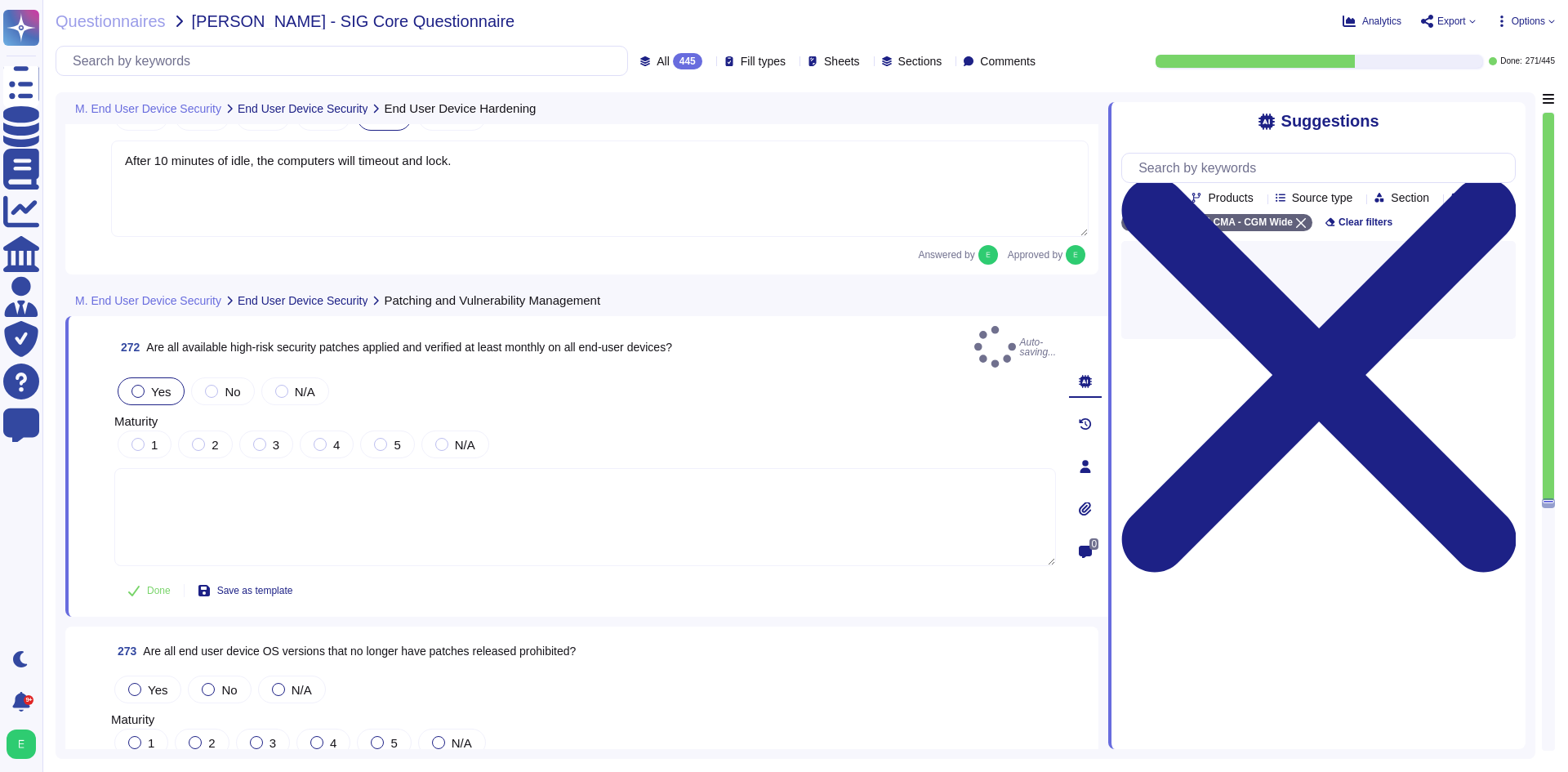
scroll to position [66129, 0]
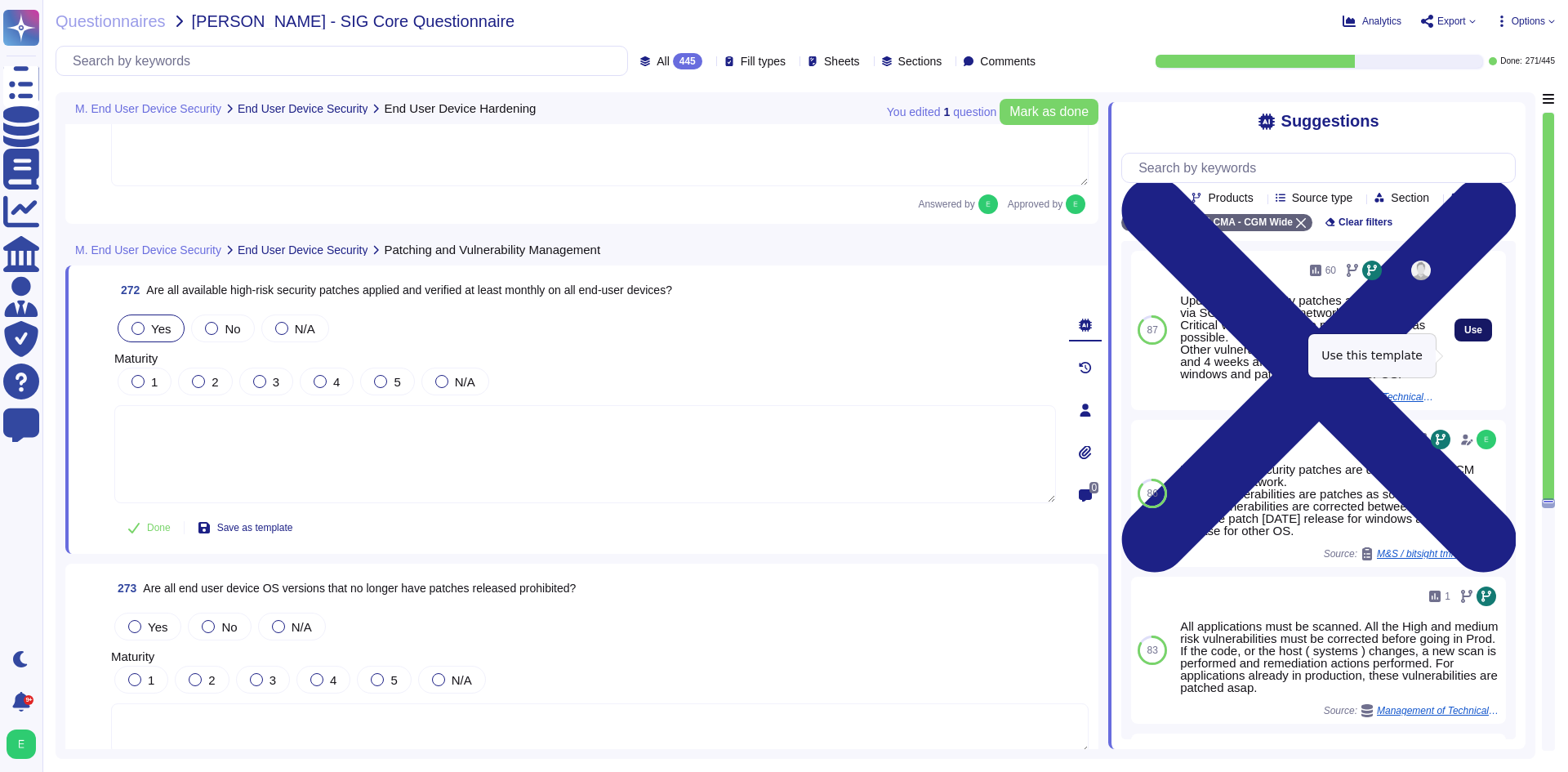
click at [1469, 335] on span "Use" at bounding box center [1473, 330] width 18 height 9
type textarea "Updates and security patches are deployed via SCCM across our network. Critical…"
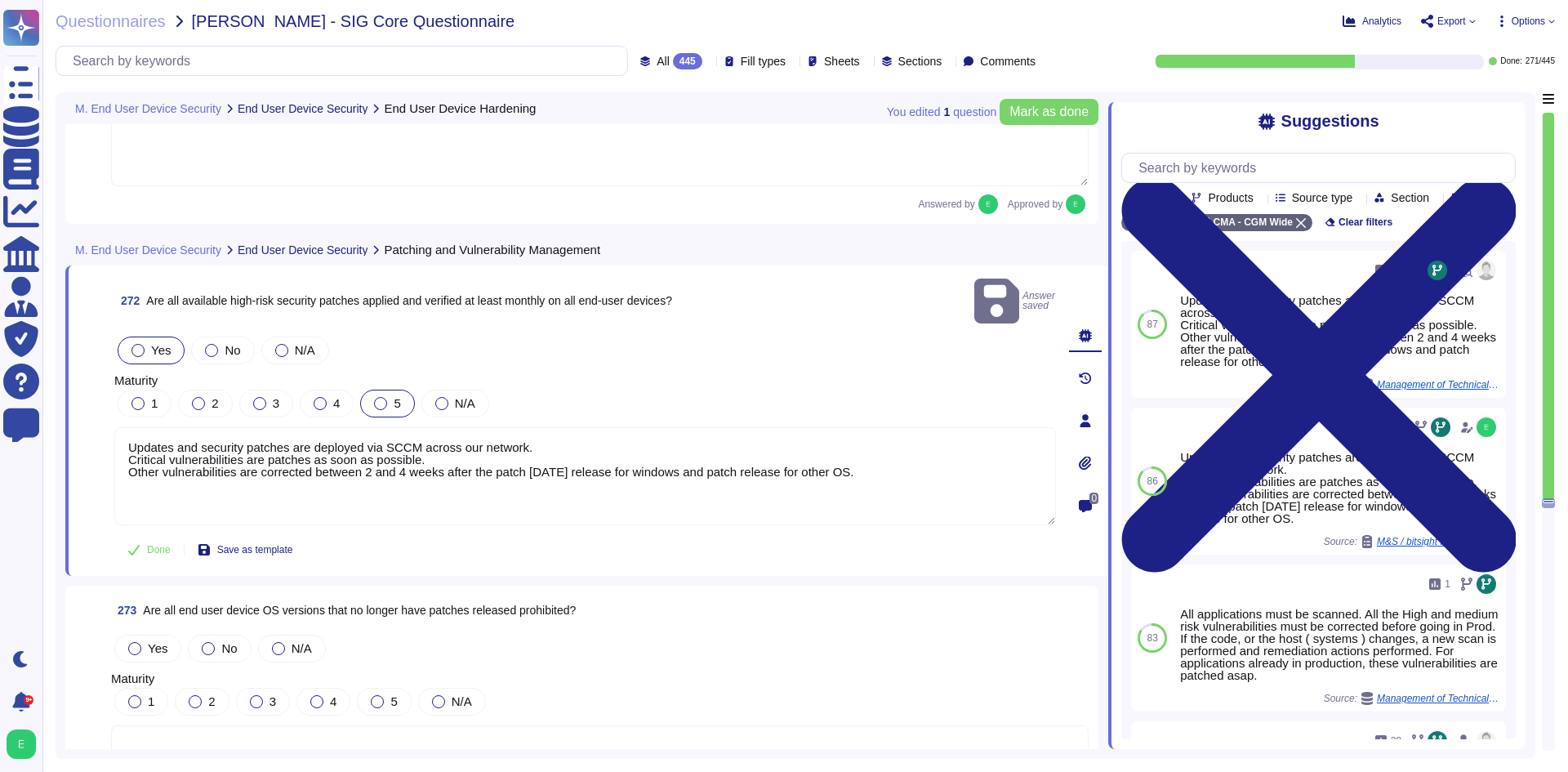
click at [381, 397] on div at bounding box center [380, 403] width 13 height 13
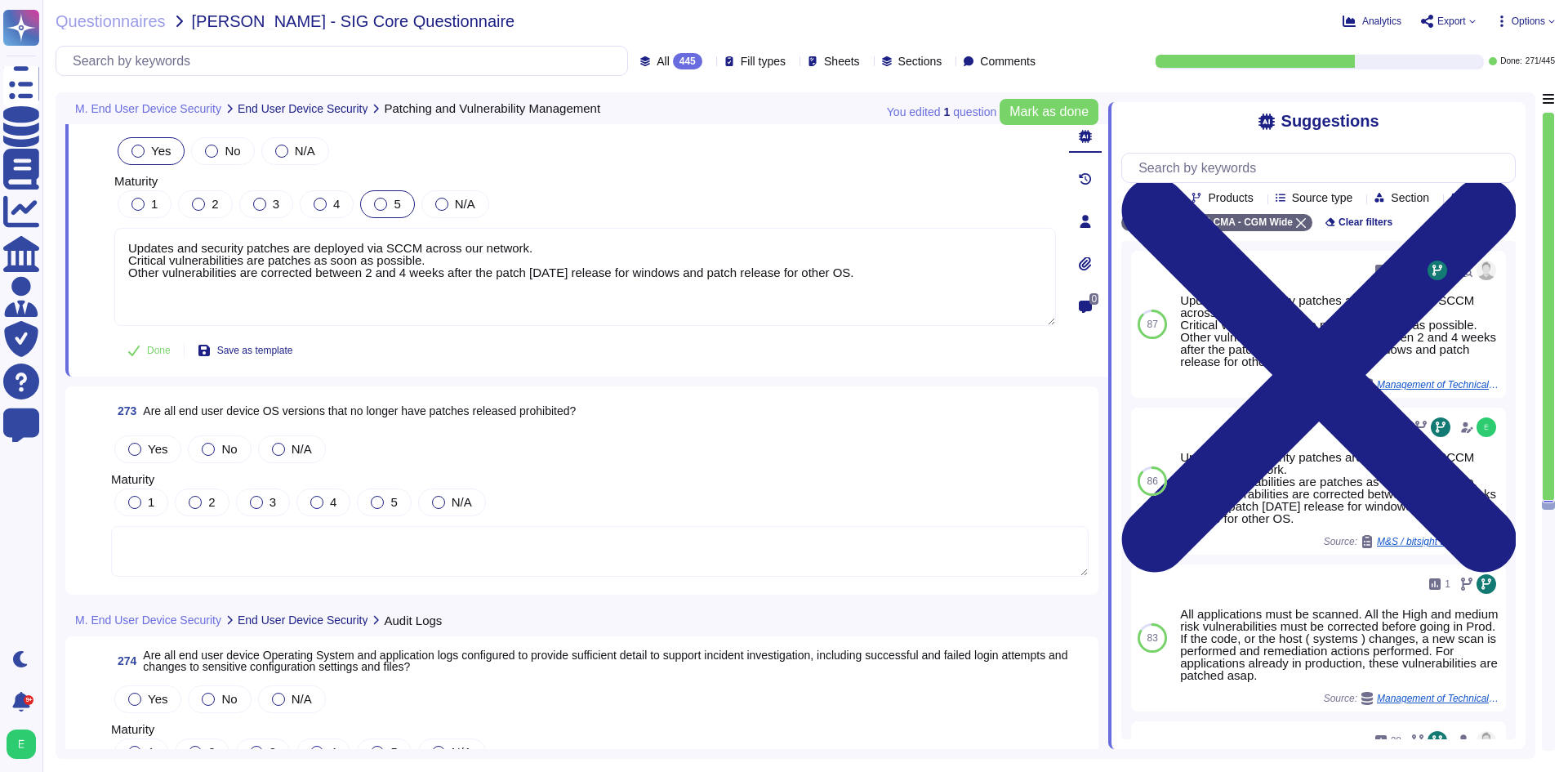
scroll to position [66292, 0]
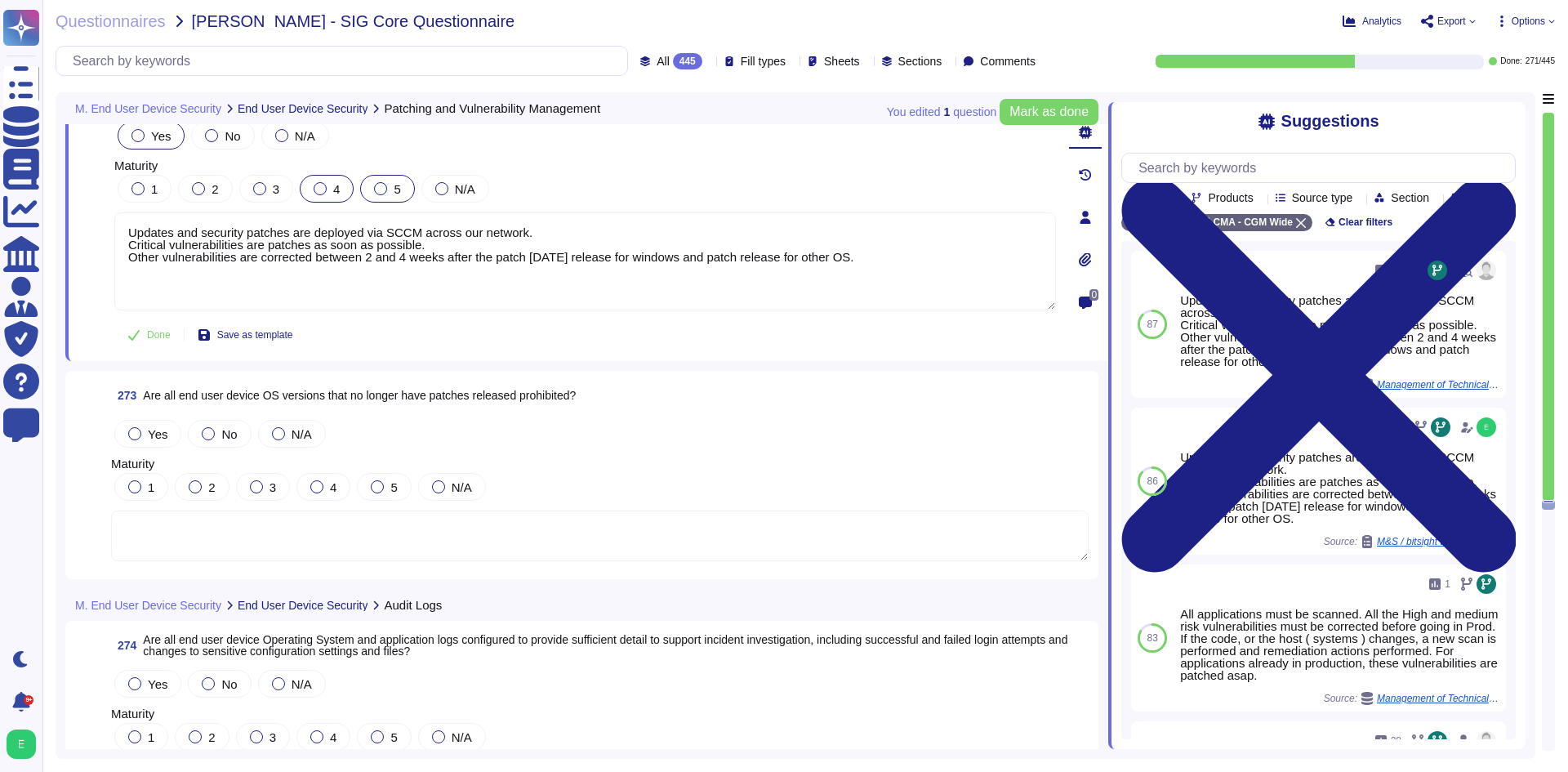
click at [321, 191] on div at bounding box center [320, 188] width 13 height 13
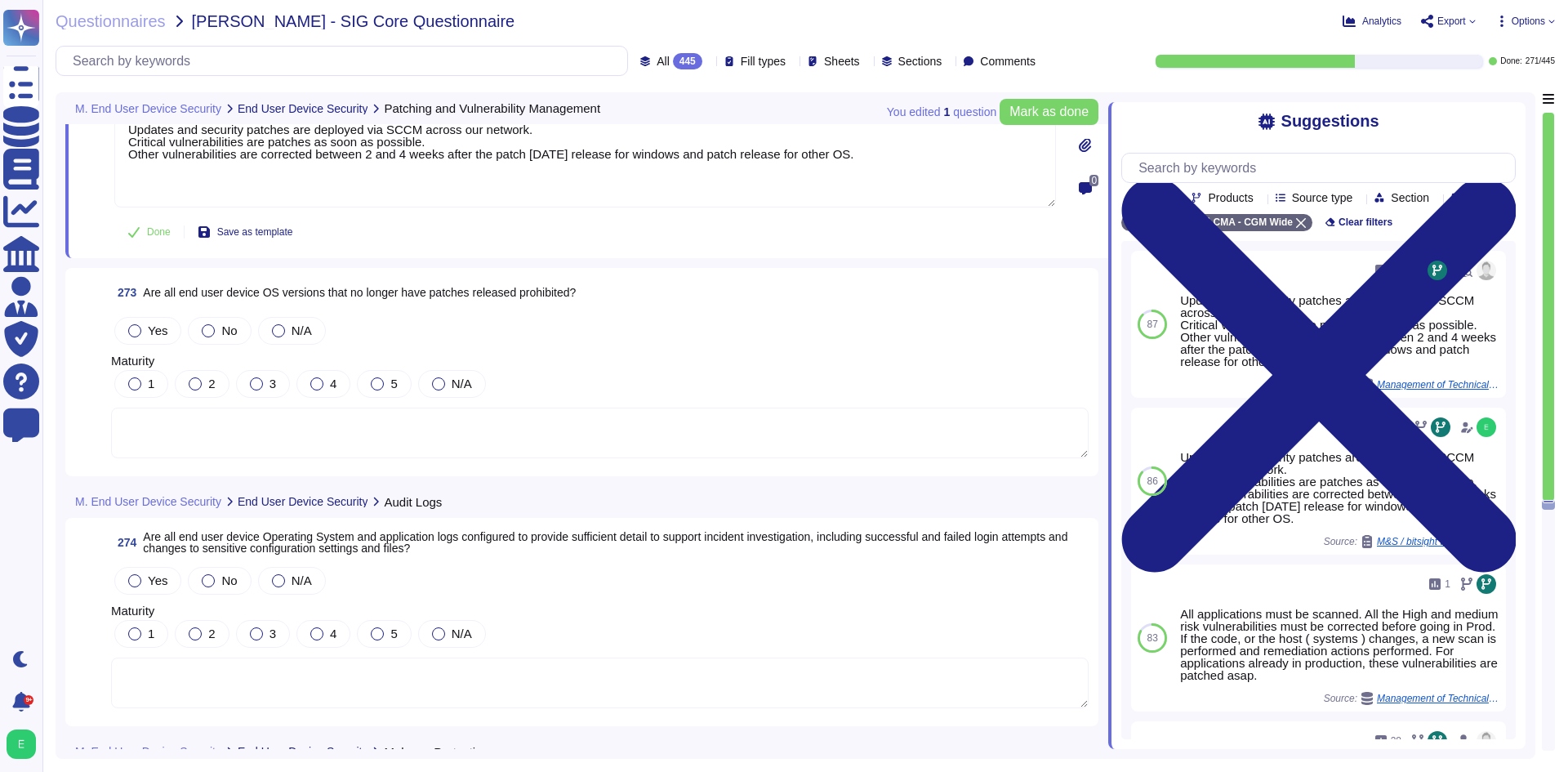
scroll to position [66456, 0]
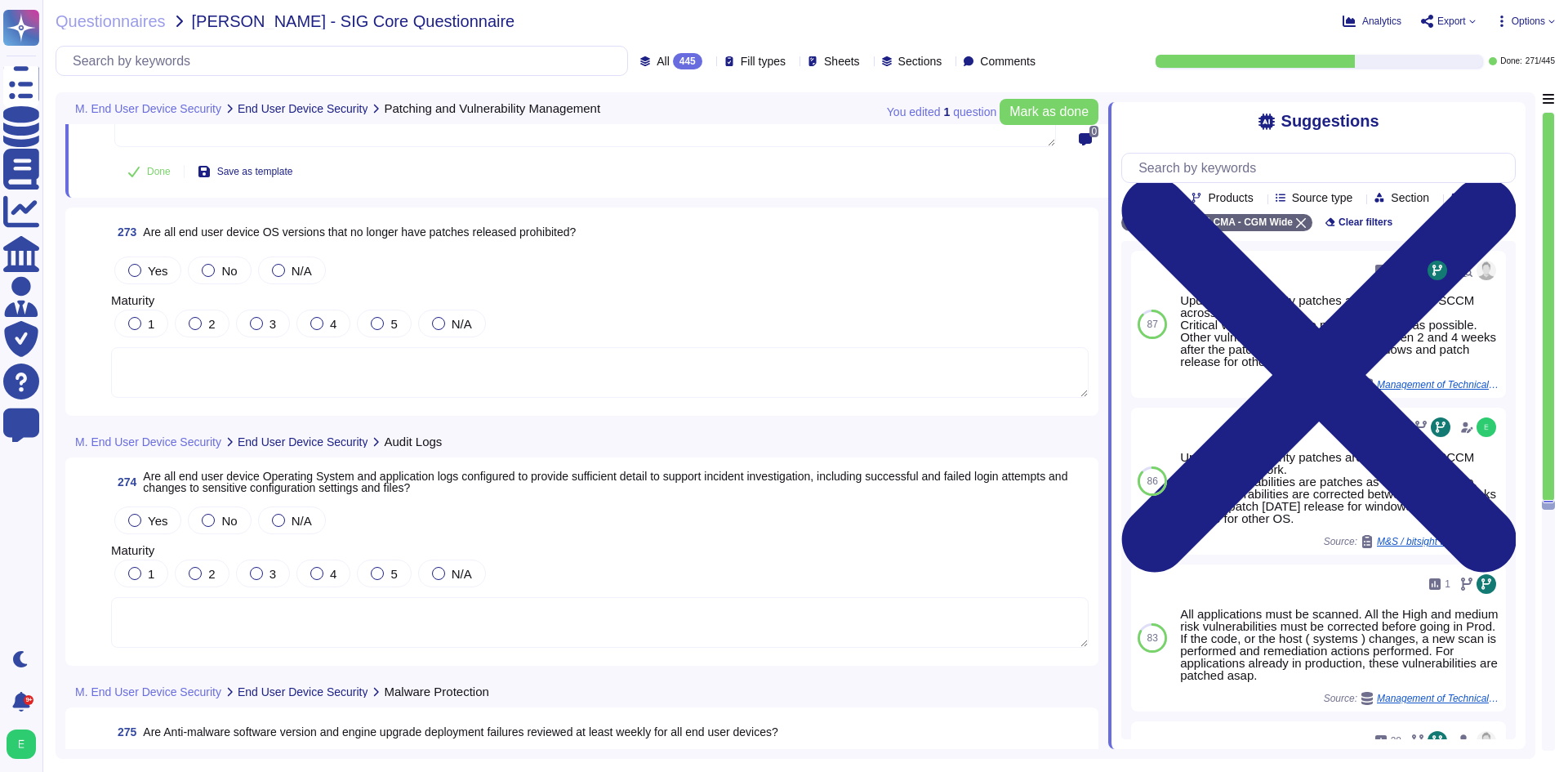
click at [153, 273] on span "Yes" at bounding box center [157, 271] width 20 height 14
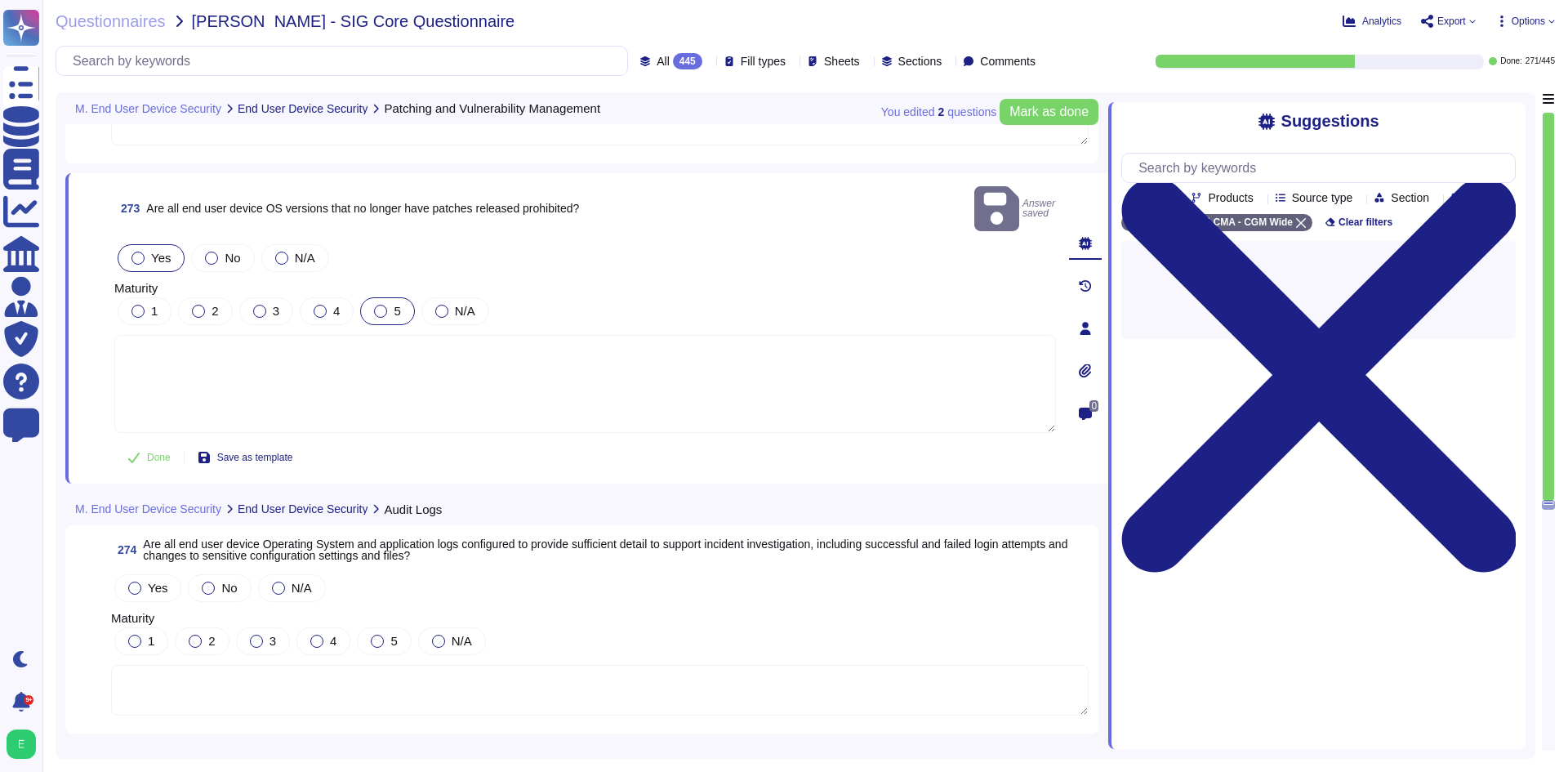
click at [381, 304] on div at bounding box center [380, 311] width 13 height 13
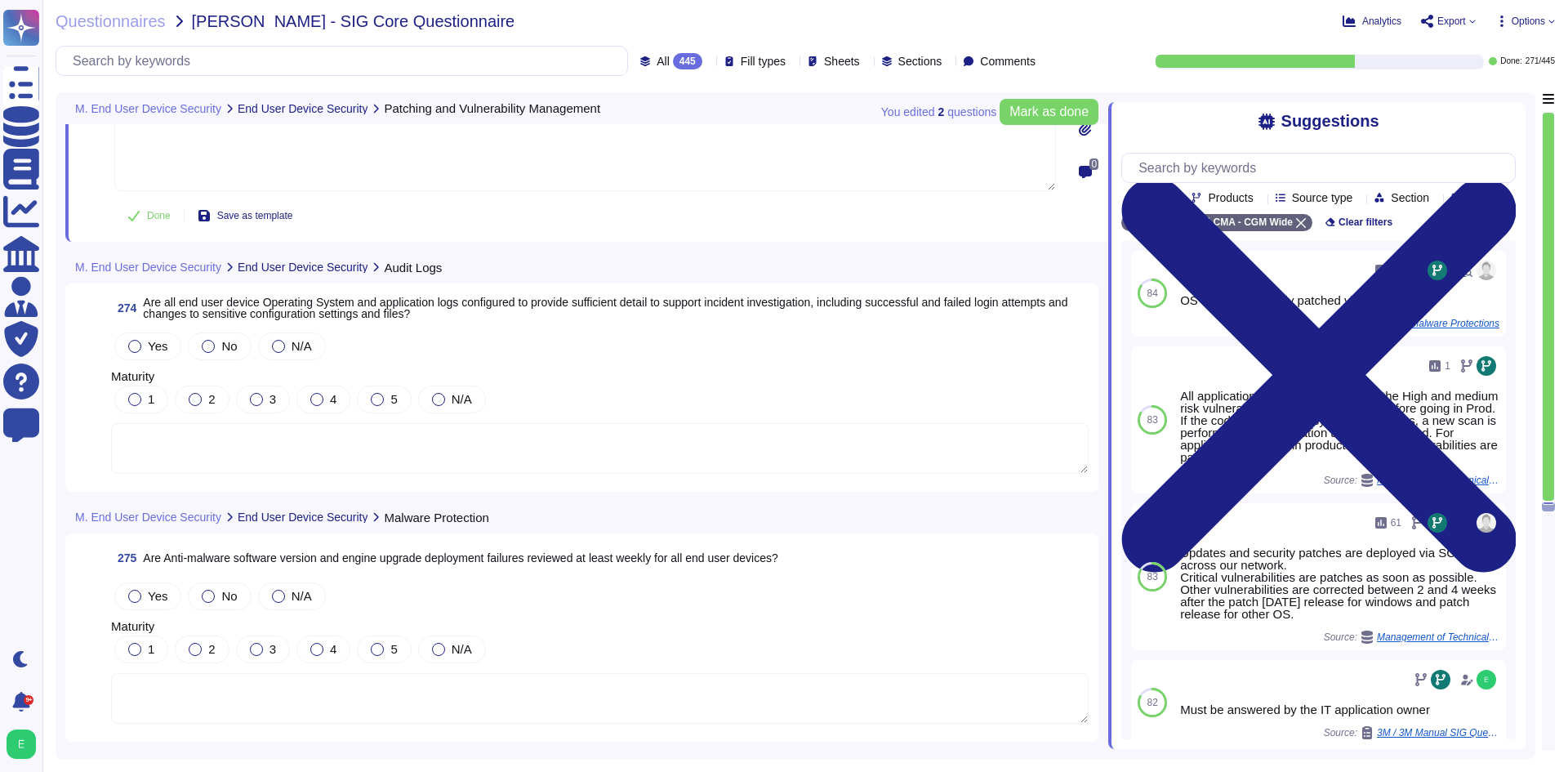
scroll to position [66701, 0]
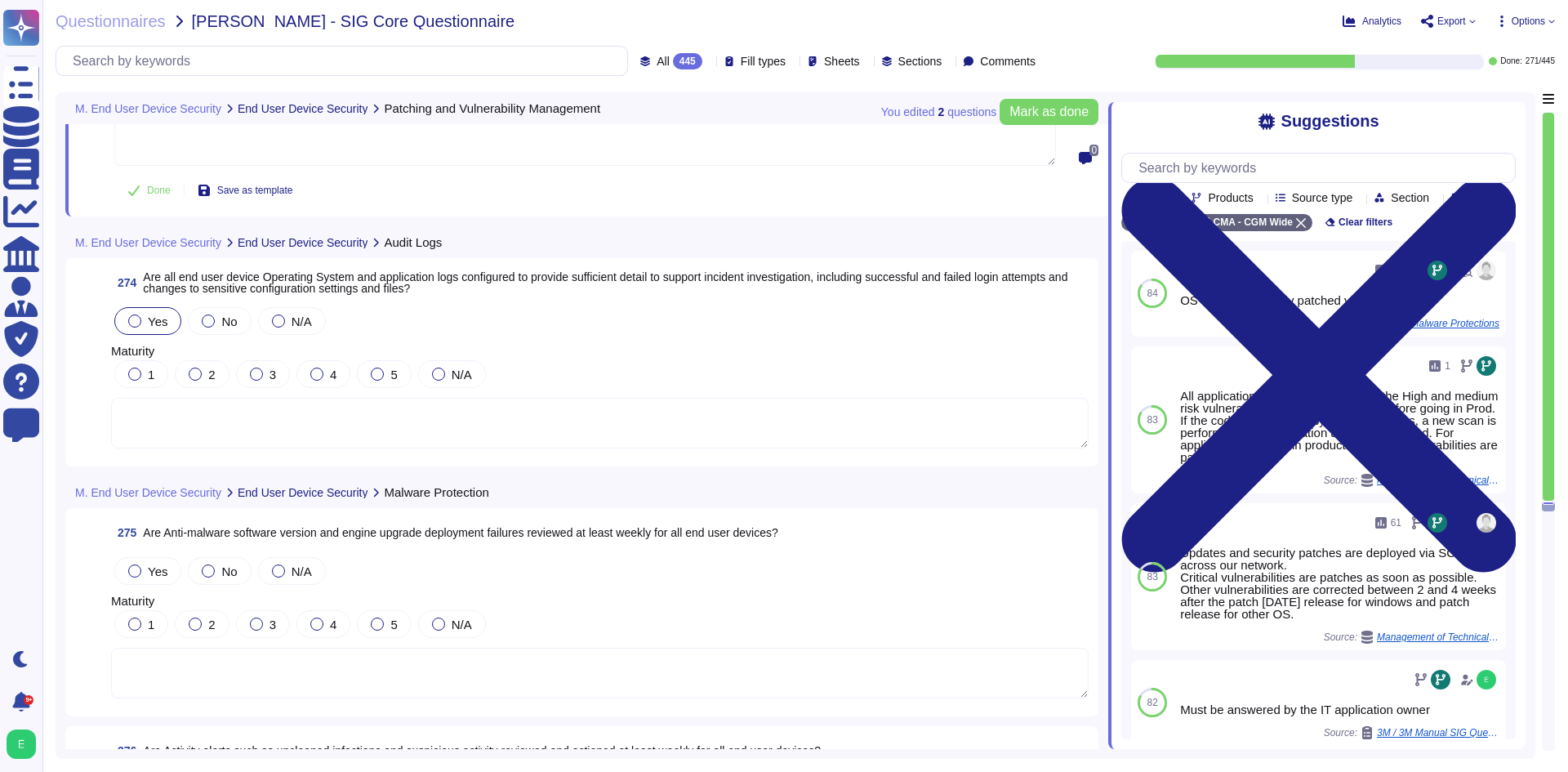
click at [166, 323] on div "Yes" at bounding box center [148, 321] width 67 height 28
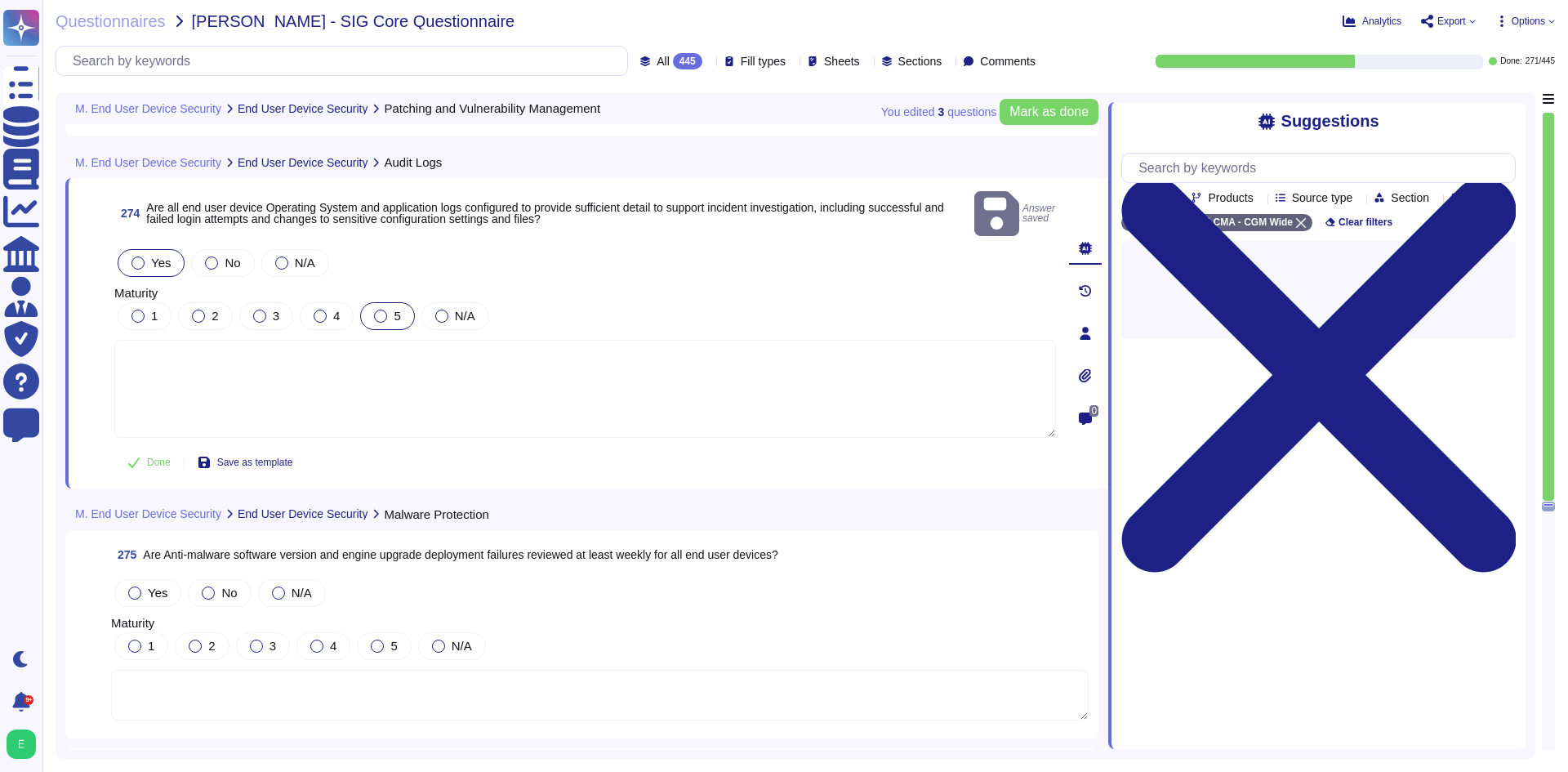
click at [383, 310] on div at bounding box center [380, 316] width 13 height 13
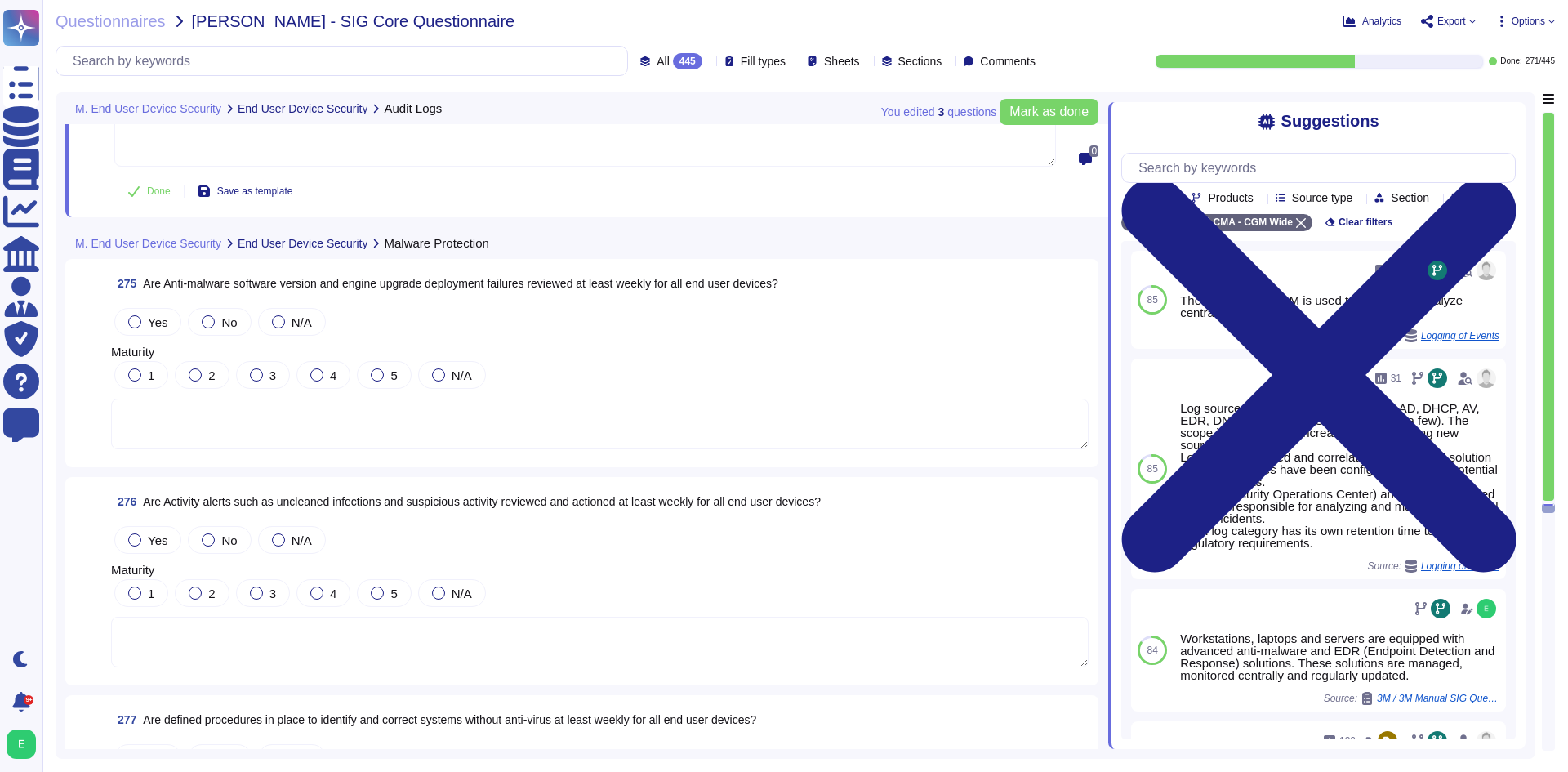
scroll to position [66946, 0]
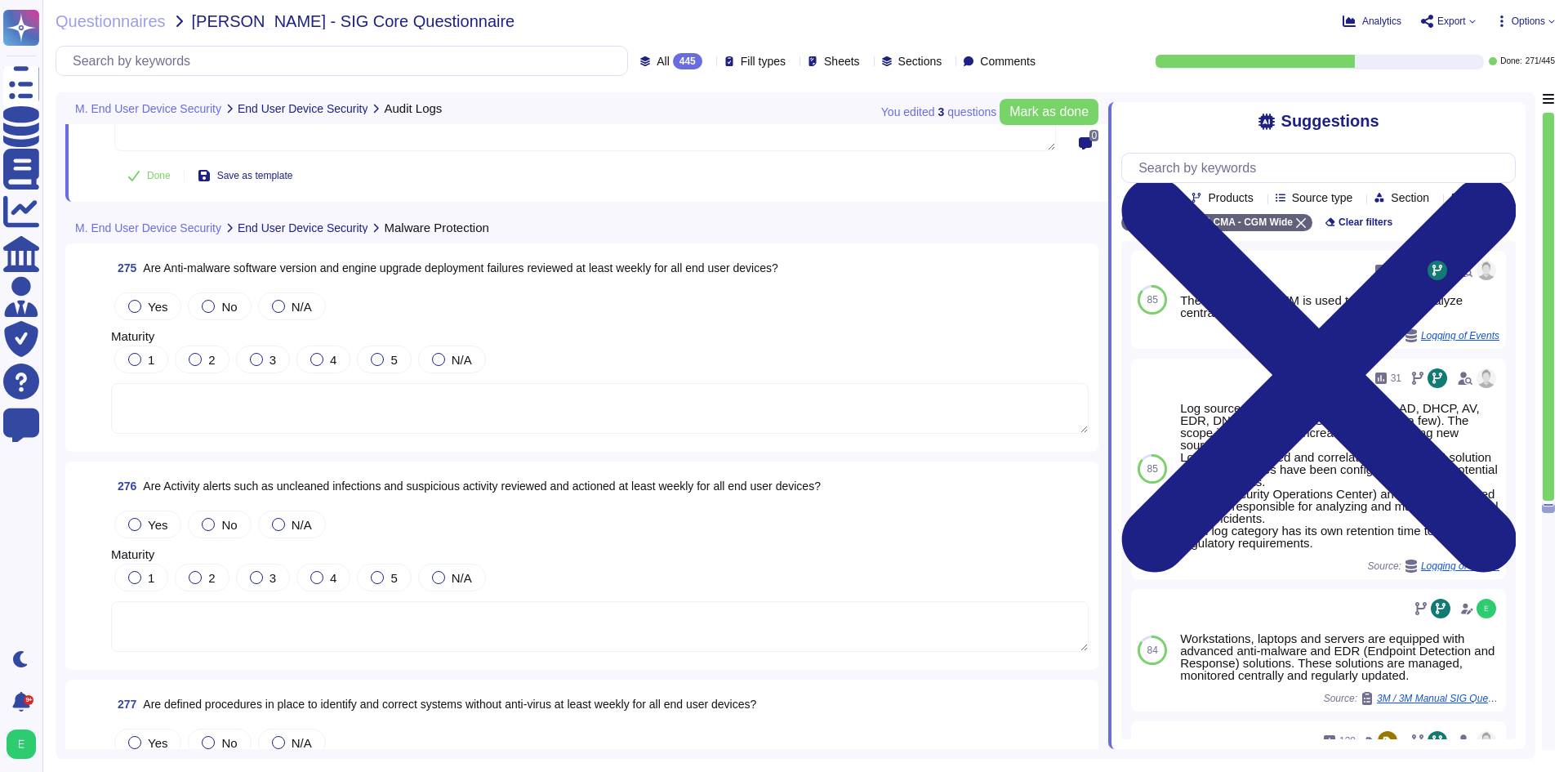
click at [438, 414] on textarea at bounding box center [600, 408] width 978 height 51
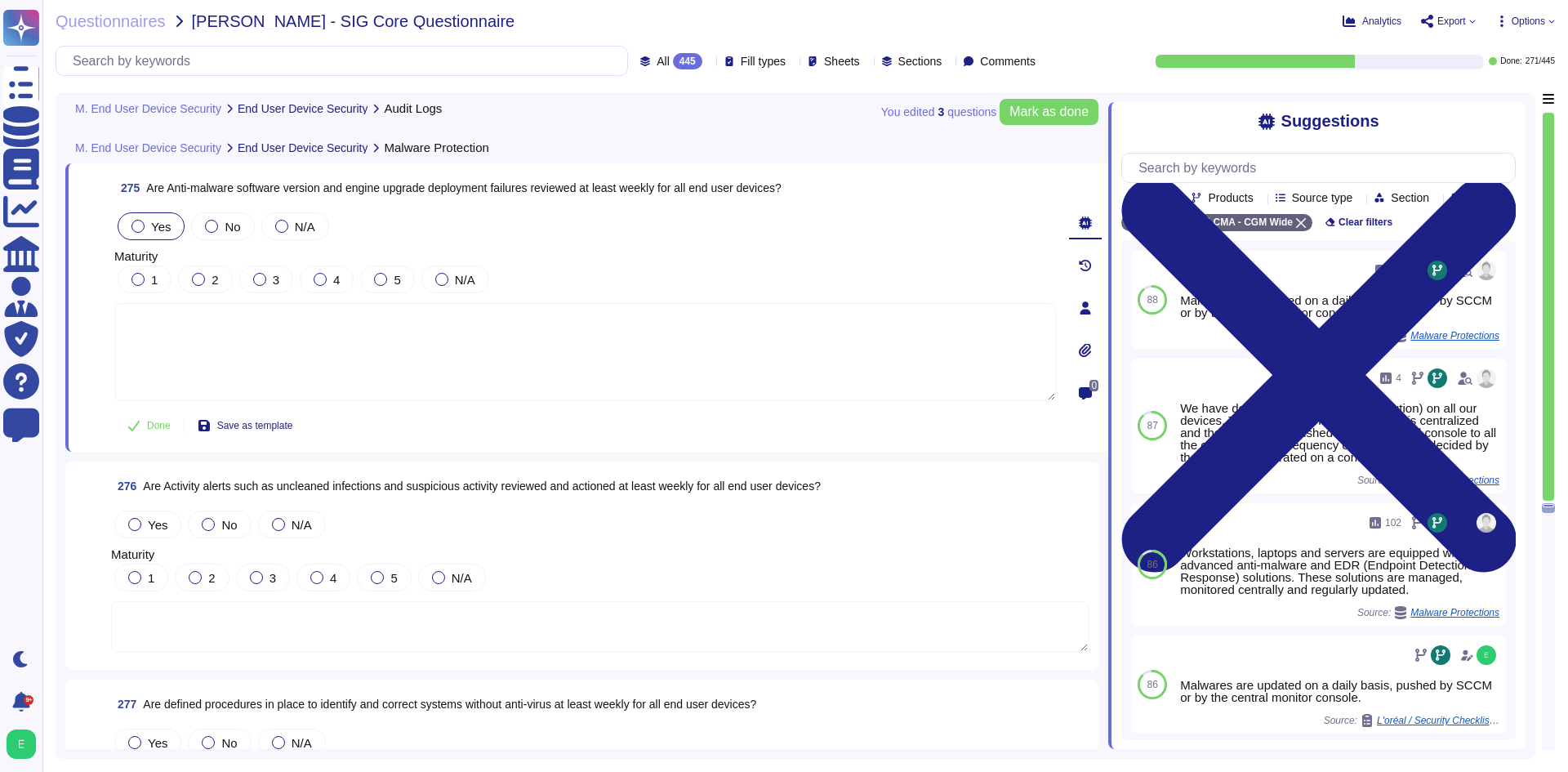
click at [153, 225] on span "Yes" at bounding box center [160, 227] width 20 height 14
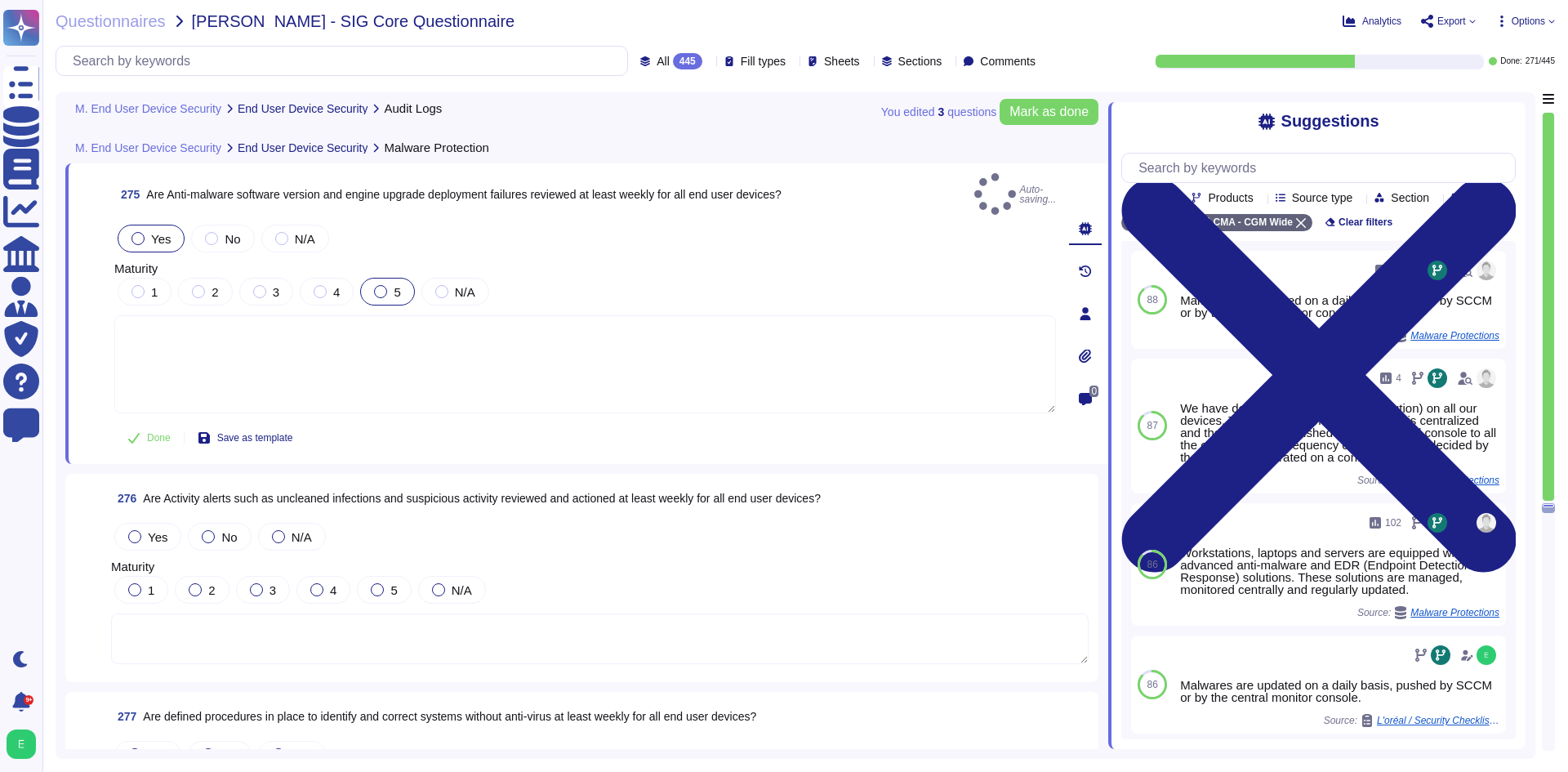
click at [374, 286] on div at bounding box center [380, 292] width 13 height 13
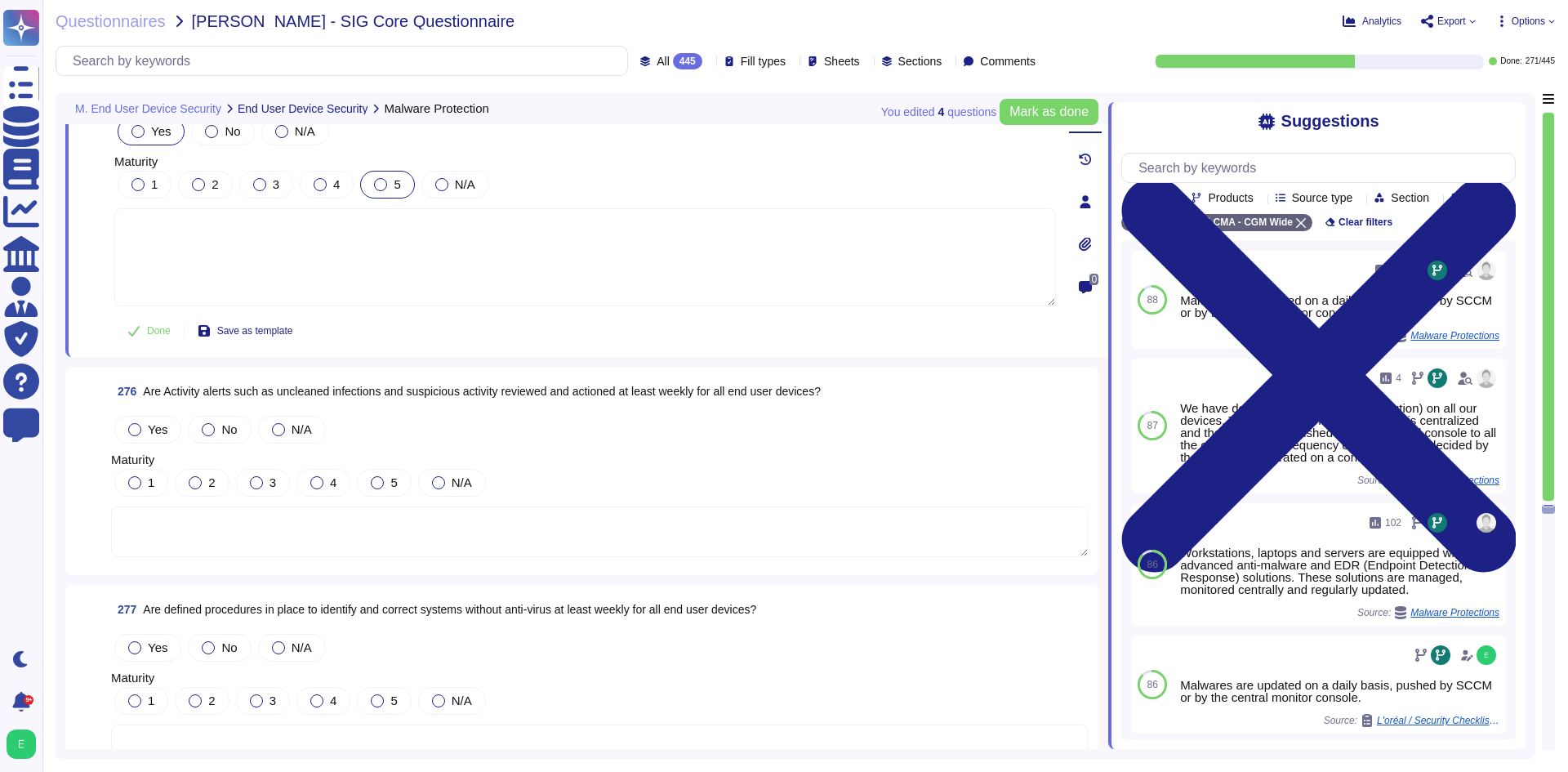
scroll to position [67110, 0]
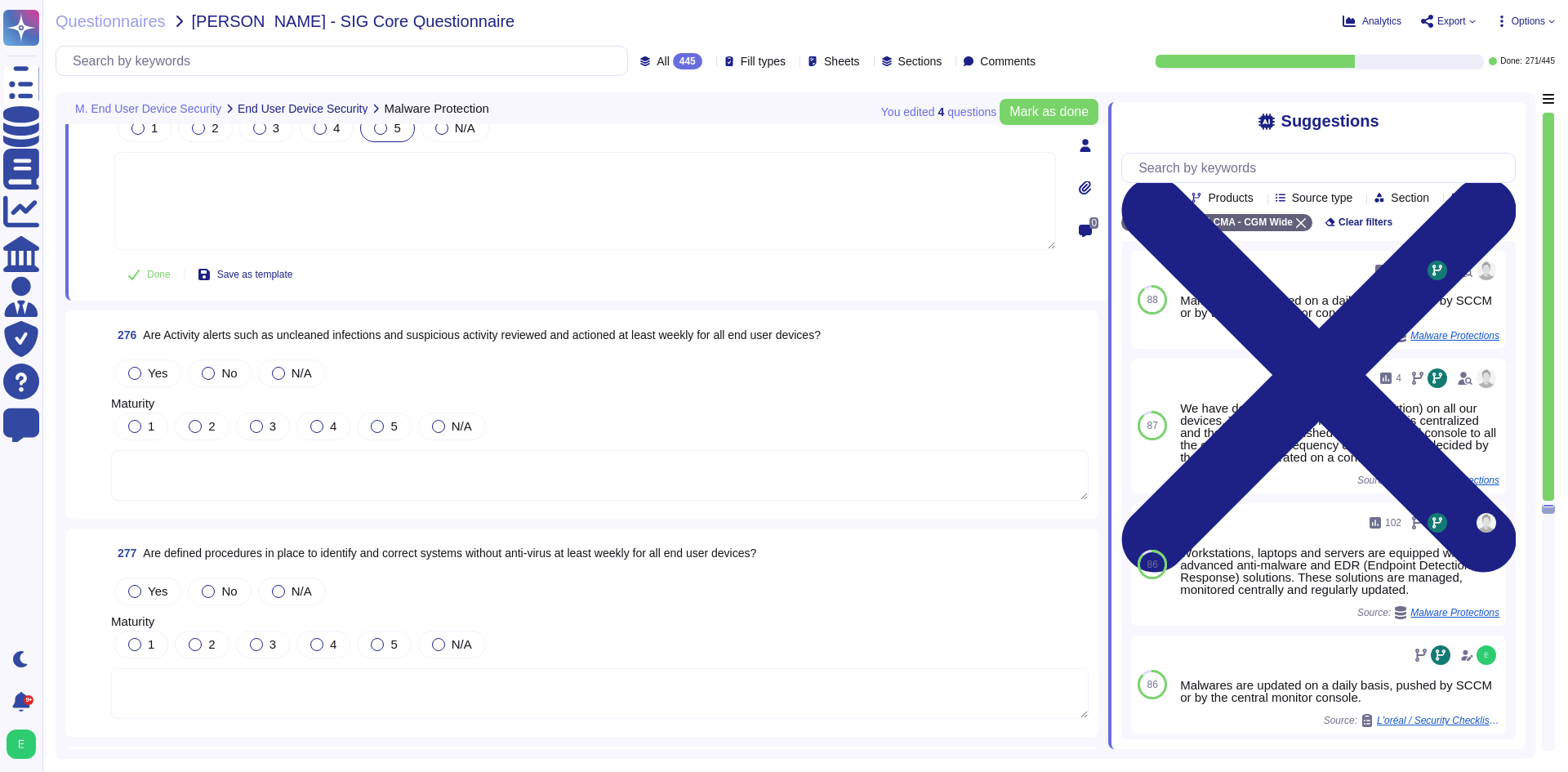
click at [363, 450] on textarea at bounding box center [600, 475] width 978 height 51
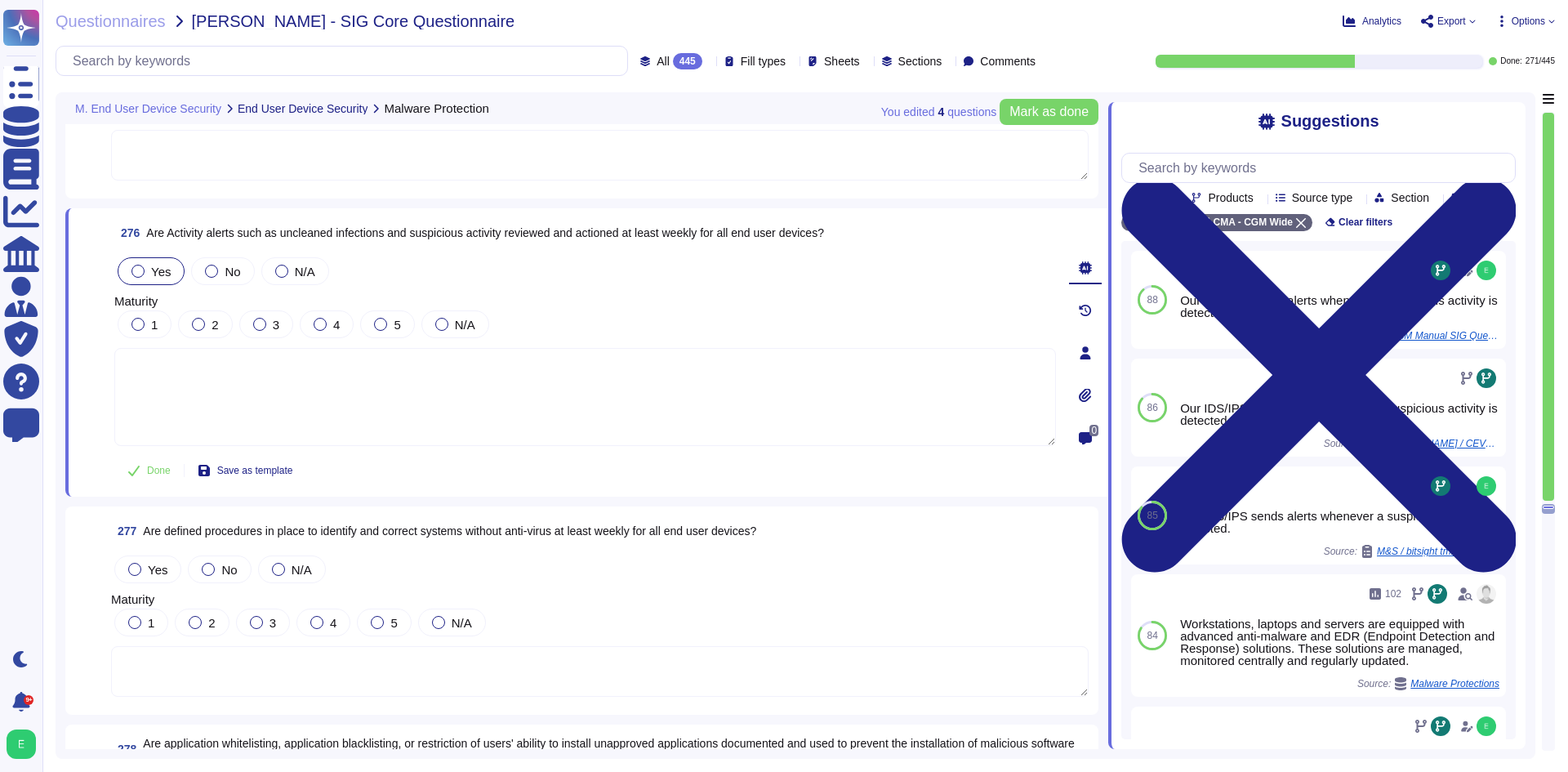
click at [153, 265] on span "Yes" at bounding box center [160, 272] width 20 height 14
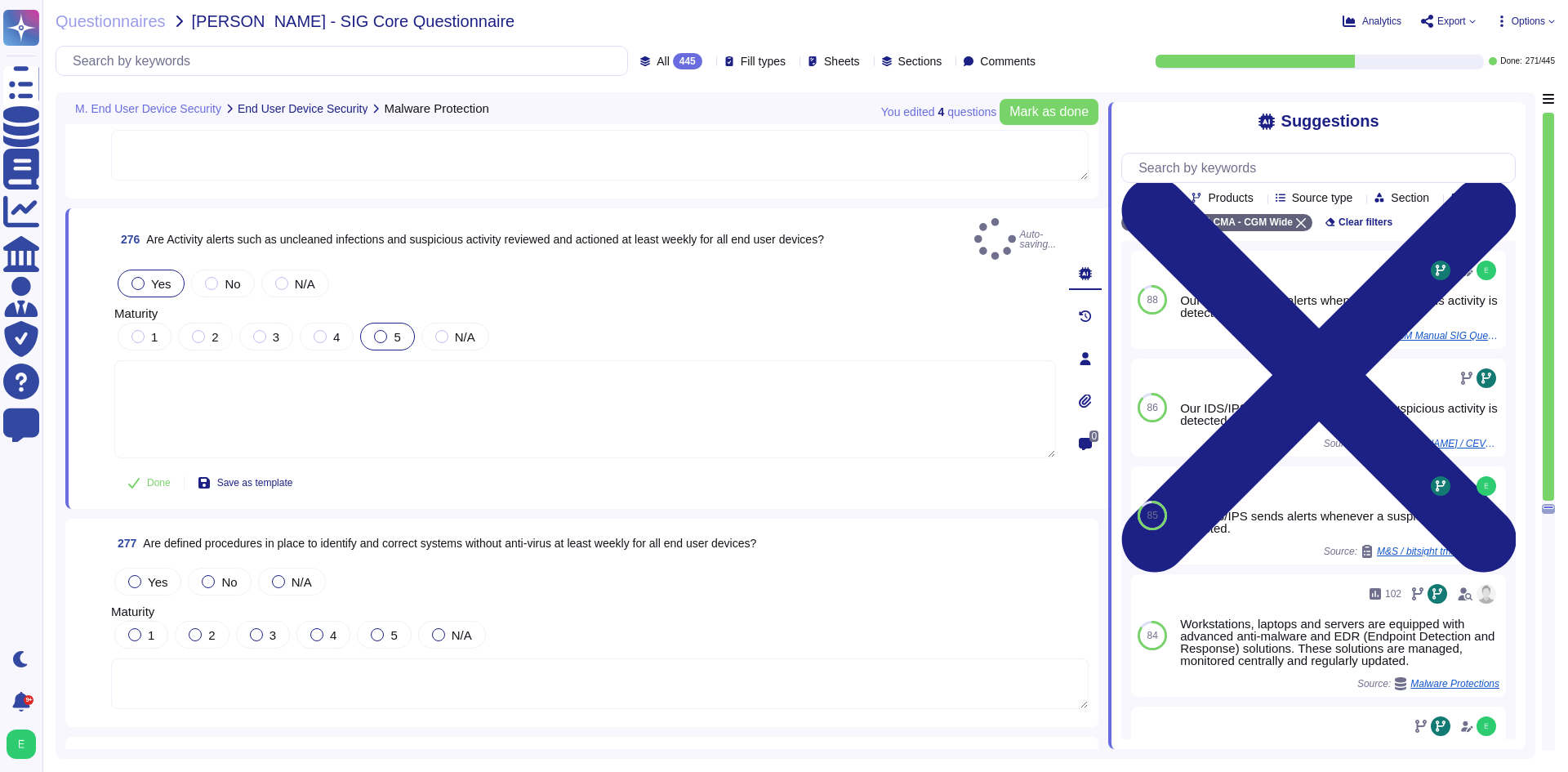
click at [392, 330] on label "5" at bounding box center [387, 336] width 26 height 13
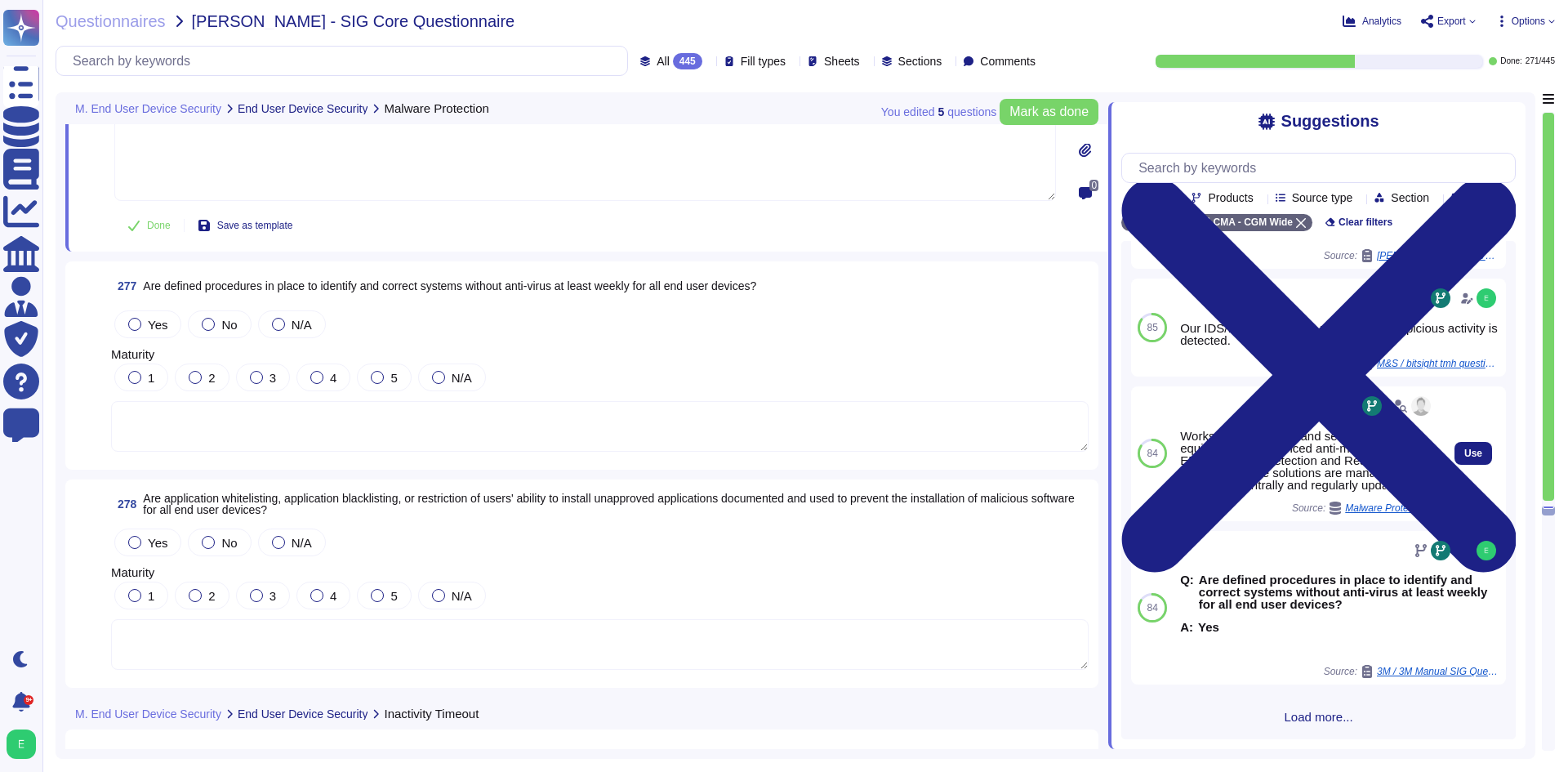
scroll to position [194, 0]
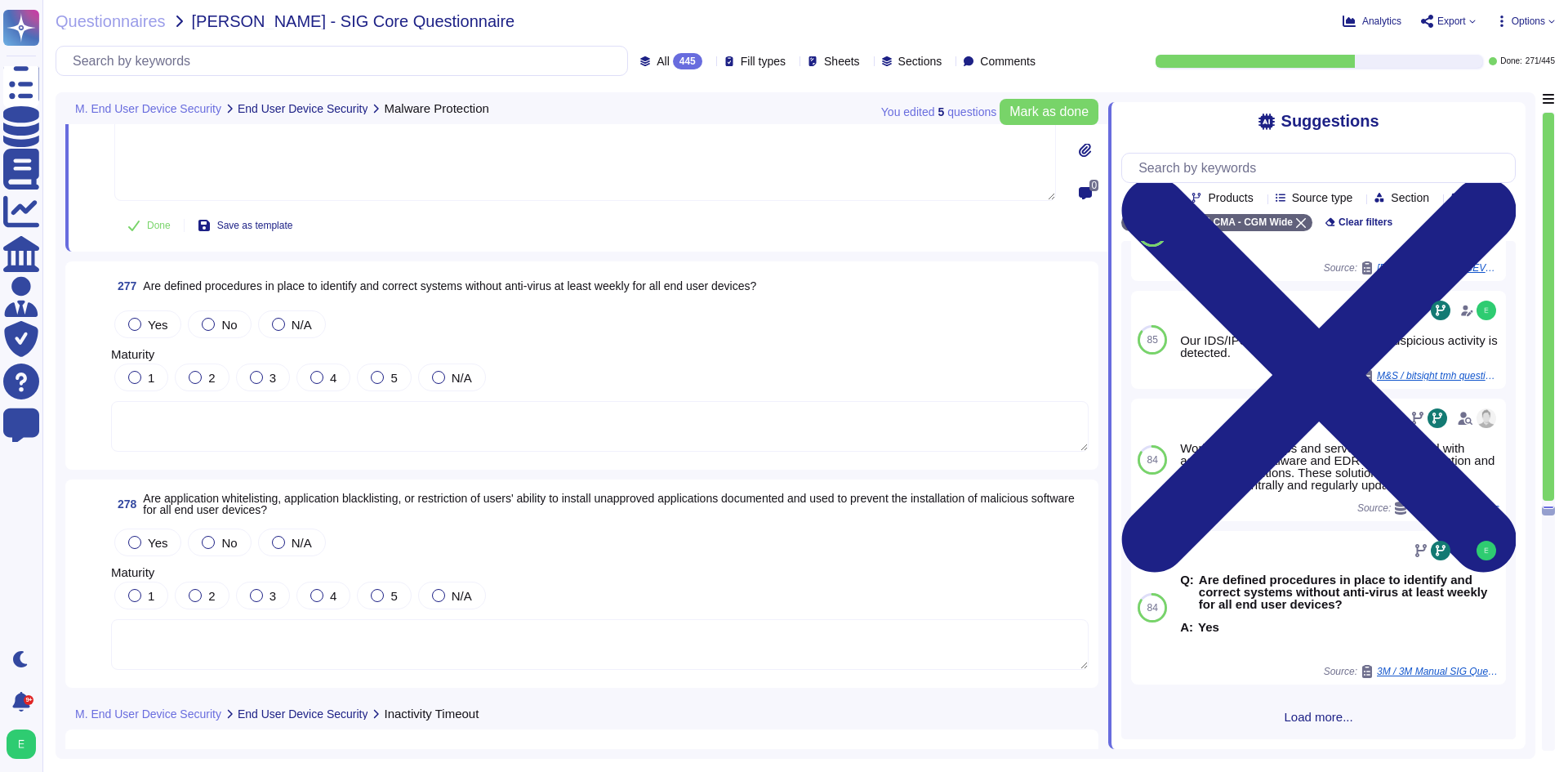
click at [326, 415] on textarea at bounding box center [600, 426] width 978 height 51
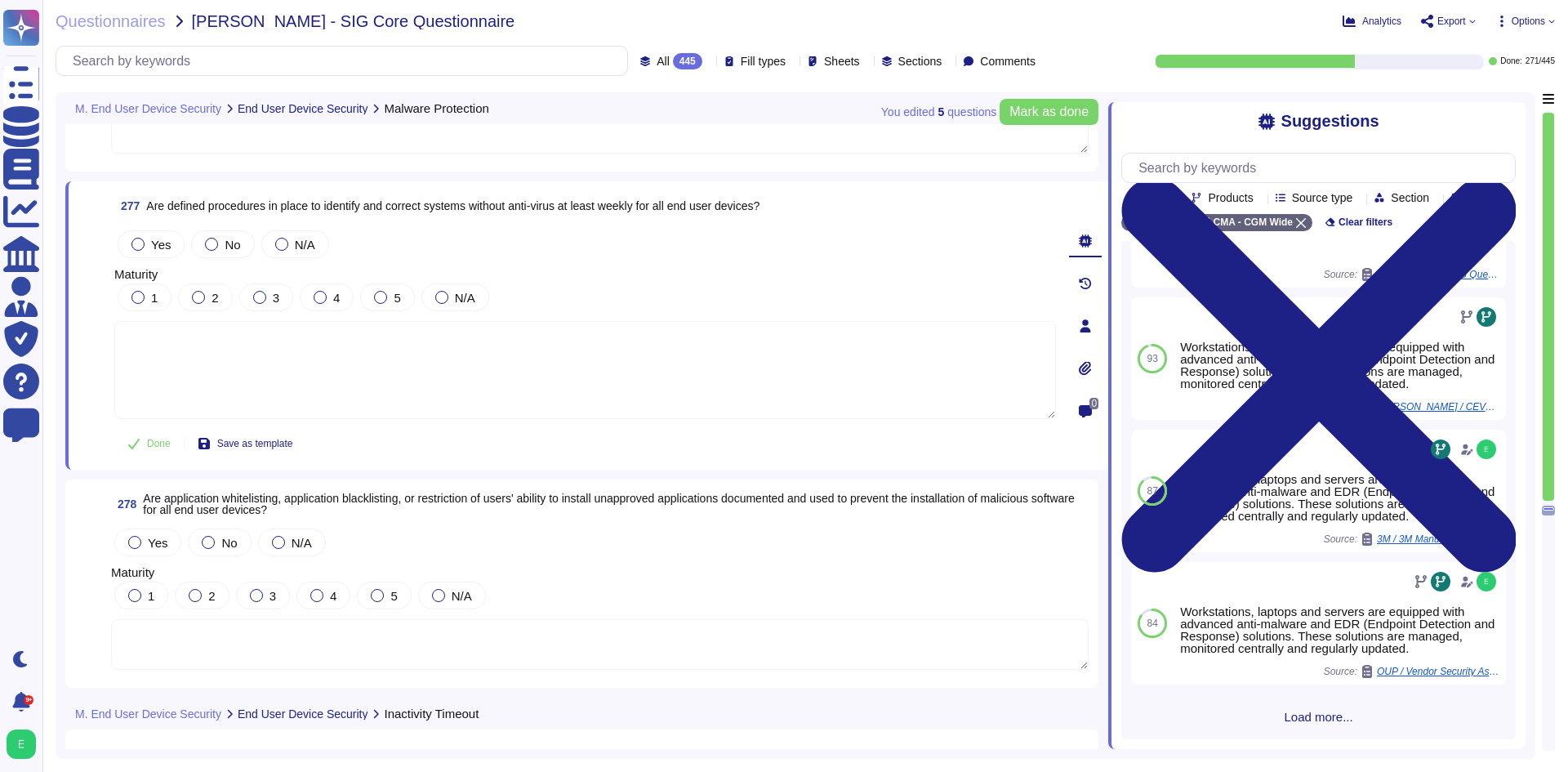
click at [1287, 716] on span "Load more..." at bounding box center [1319, 717] width 395 height 12
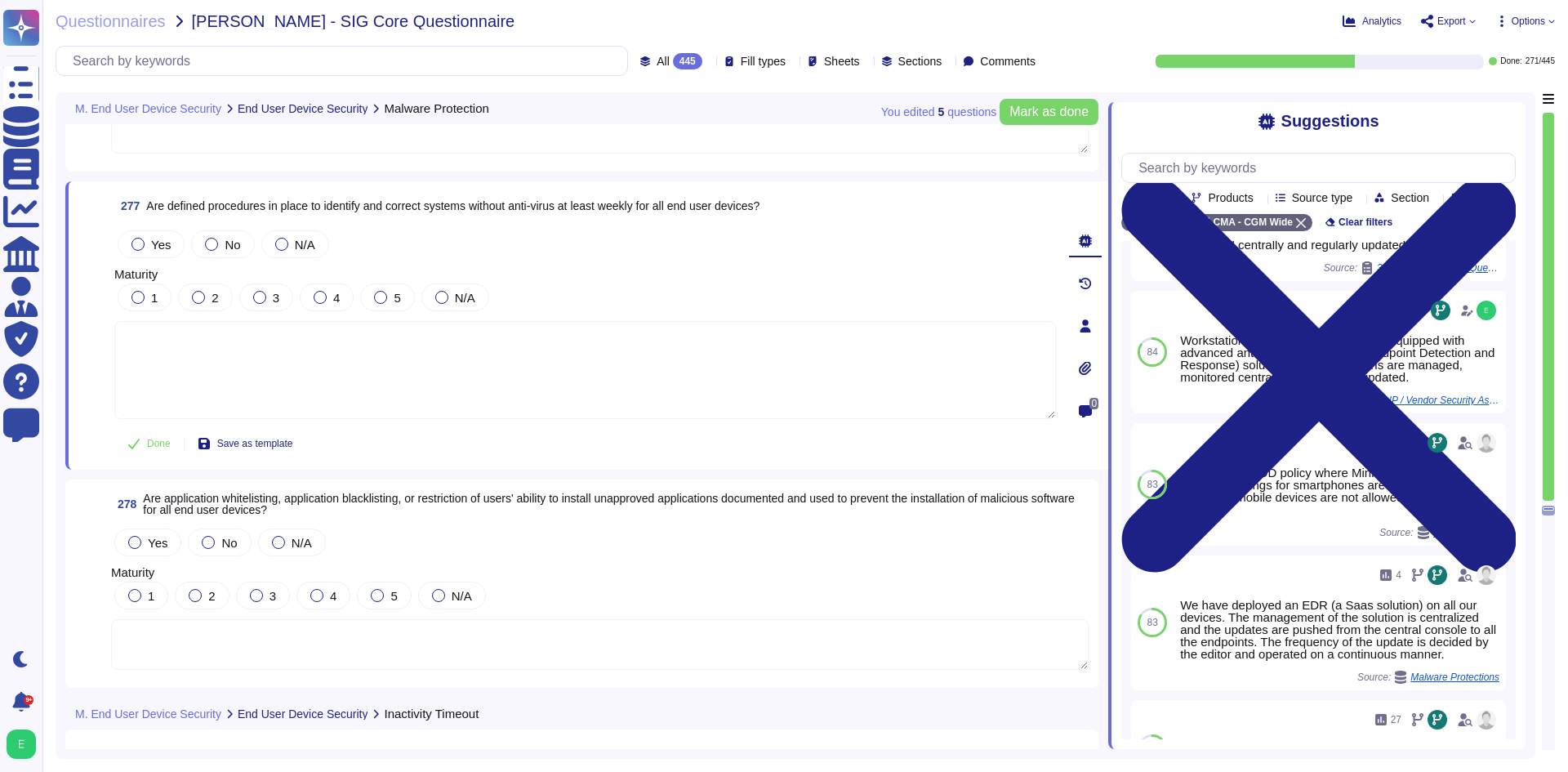
scroll to position [525, 0]
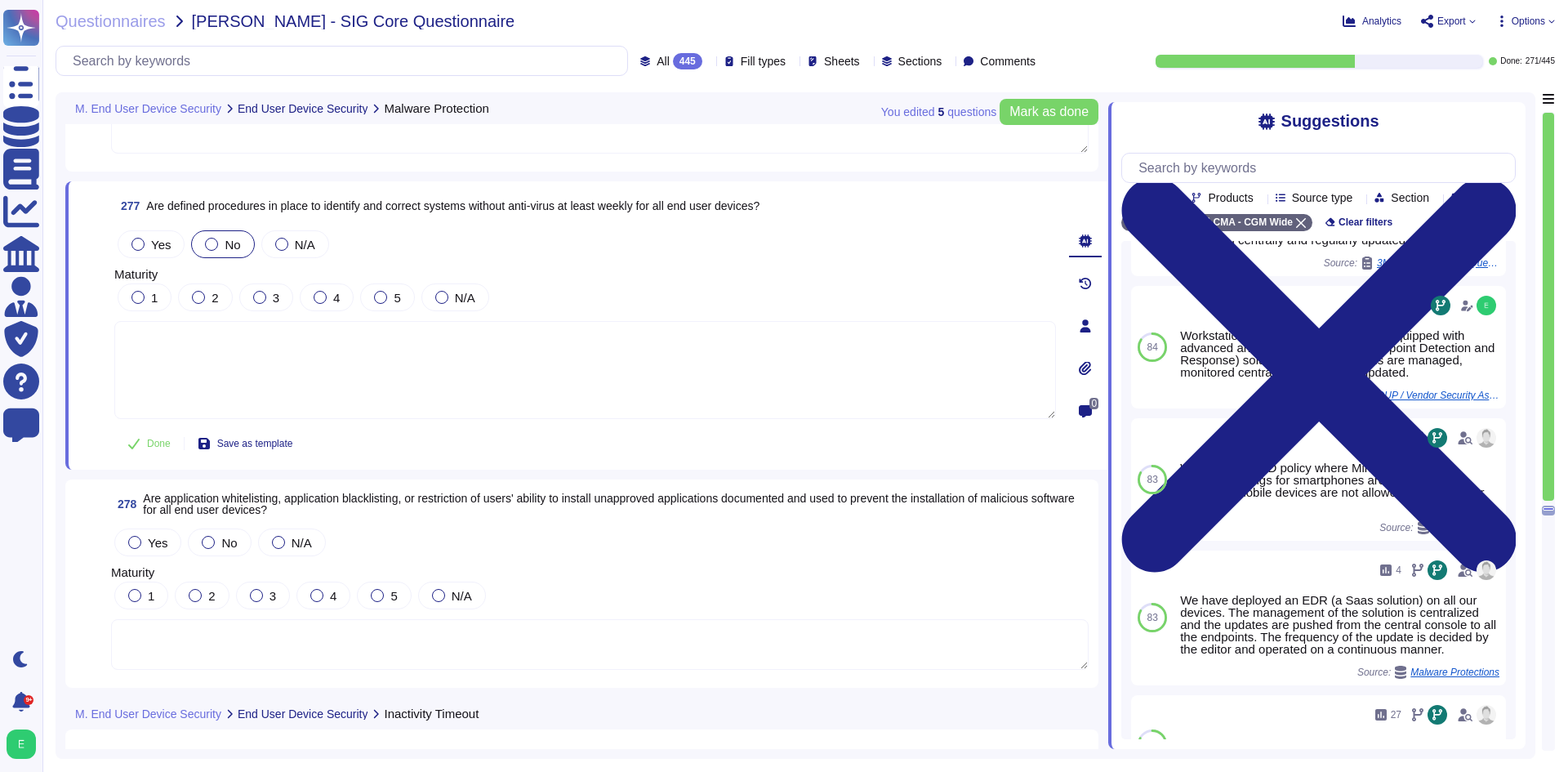
click at [219, 251] on div "No" at bounding box center [222, 244] width 63 height 28
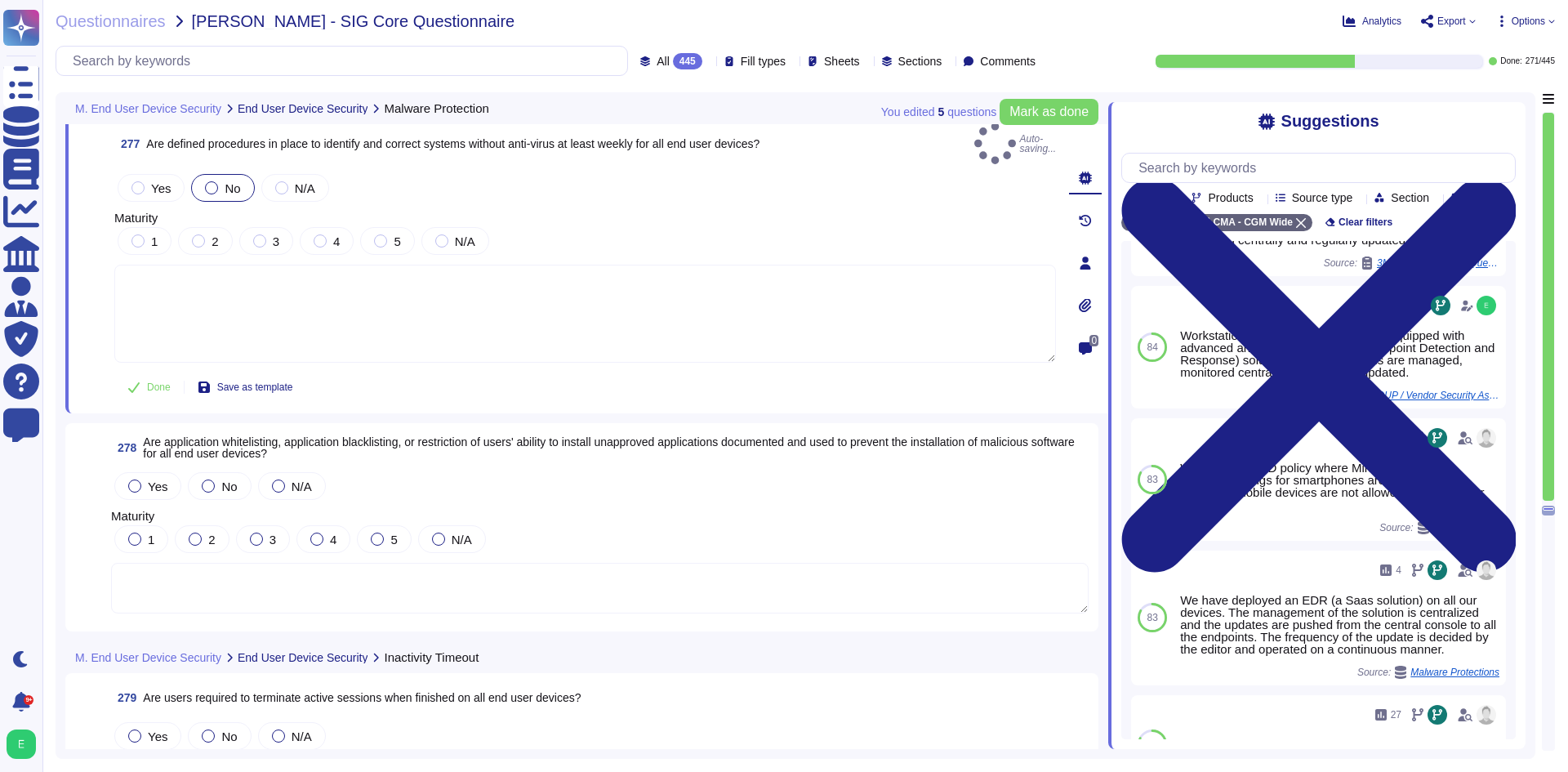
scroll to position [67518, 0]
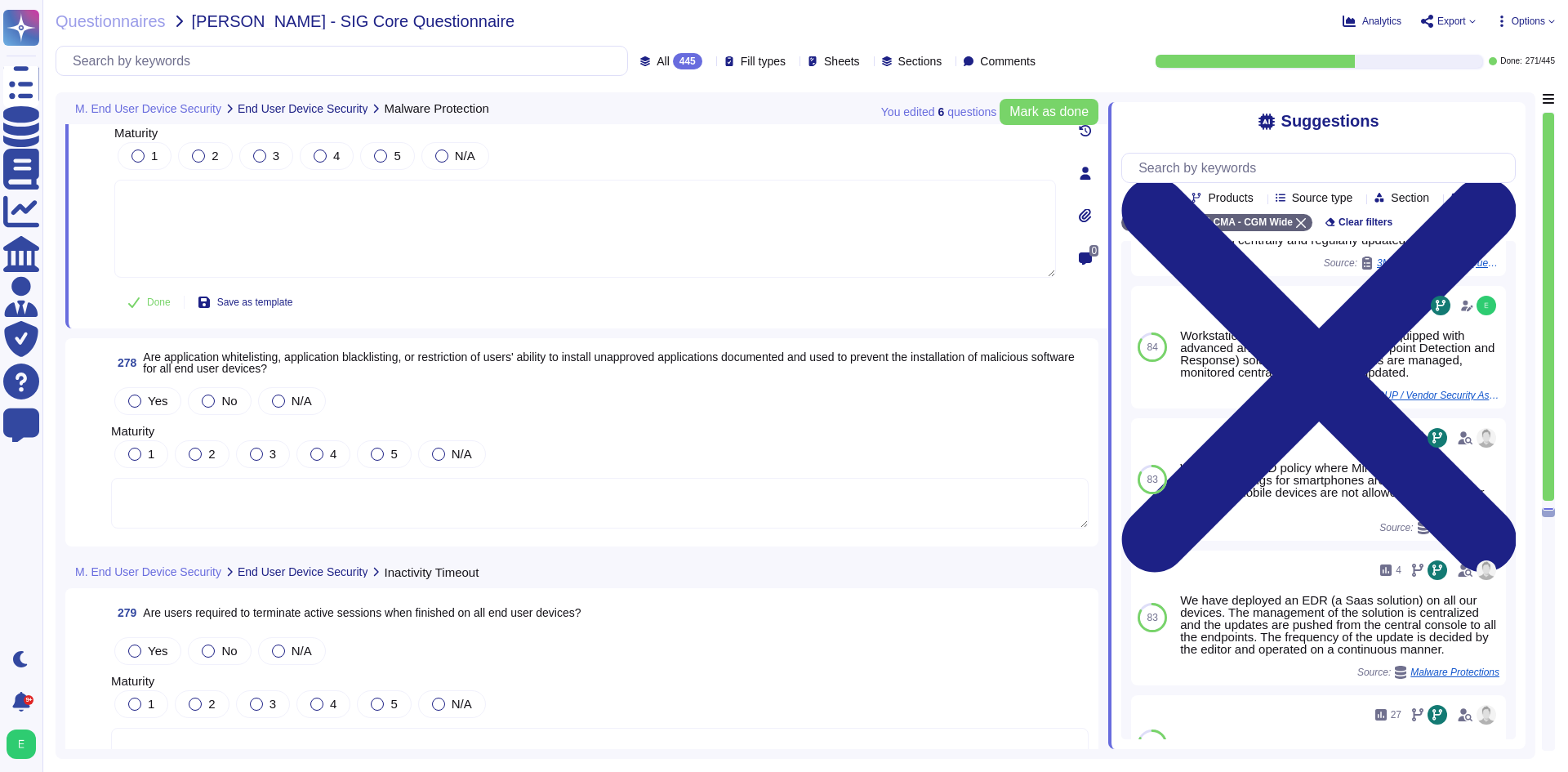
click at [475, 478] on textarea at bounding box center [600, 503] width 978 height 51
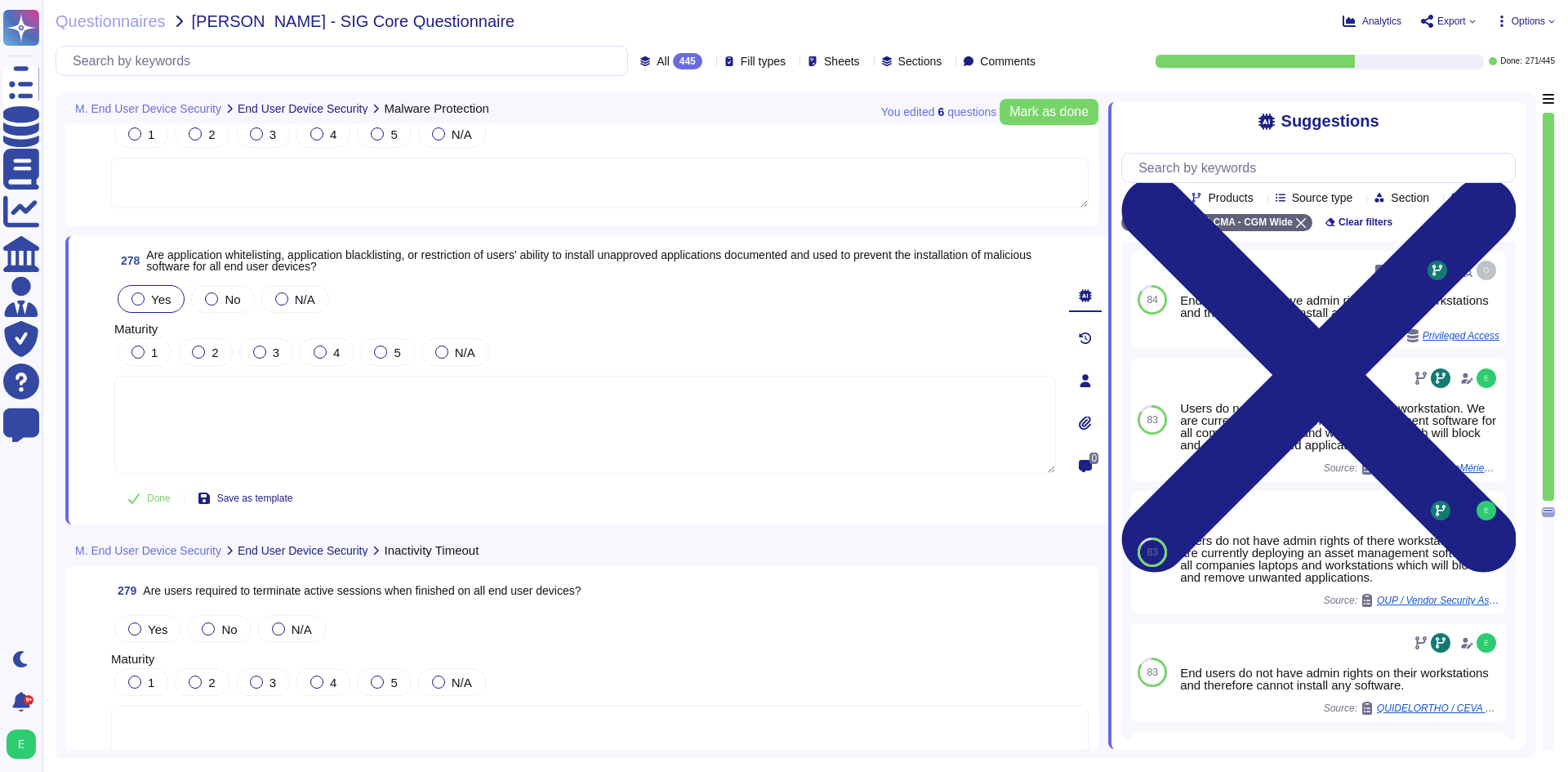
click at [139, 288] on div "Yes" at bounding box center [151, 299] width 67 height 28
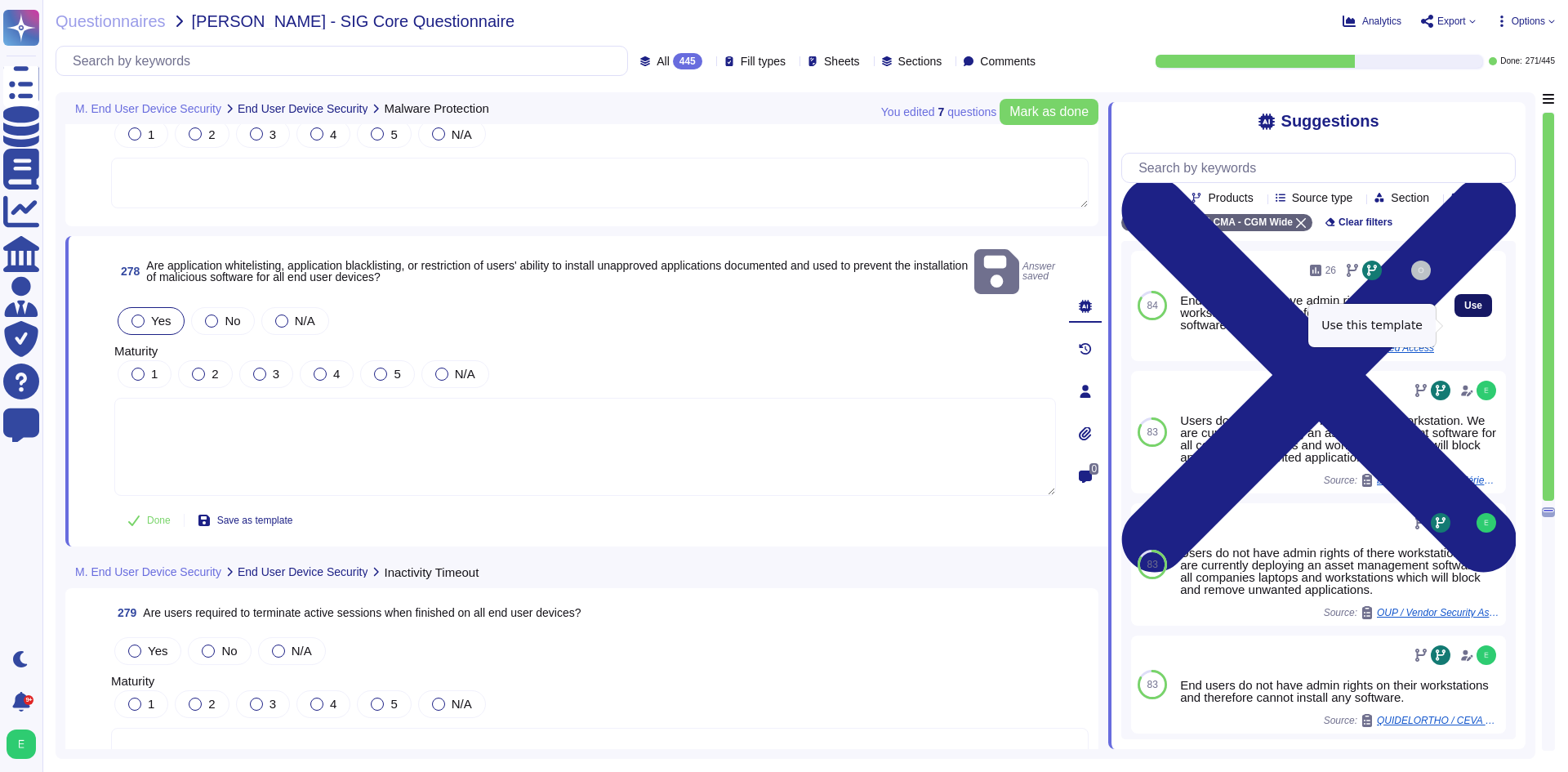
click at [1468, 311] on span "Use" at bounding box center [1473, 305] width 18 height 9
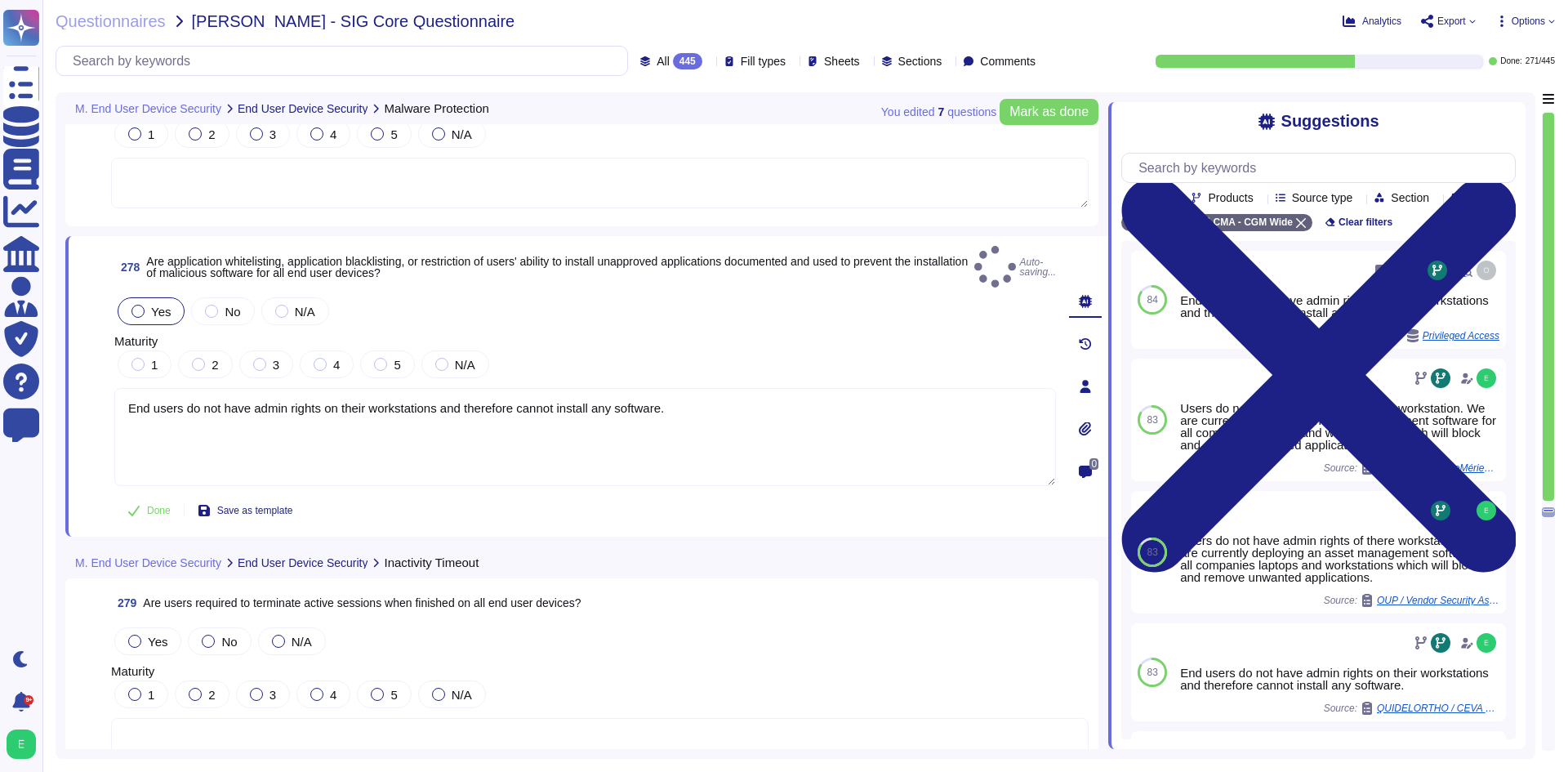
type textarea "End users do not have admin rights on their workstations and therefore cannot i…"
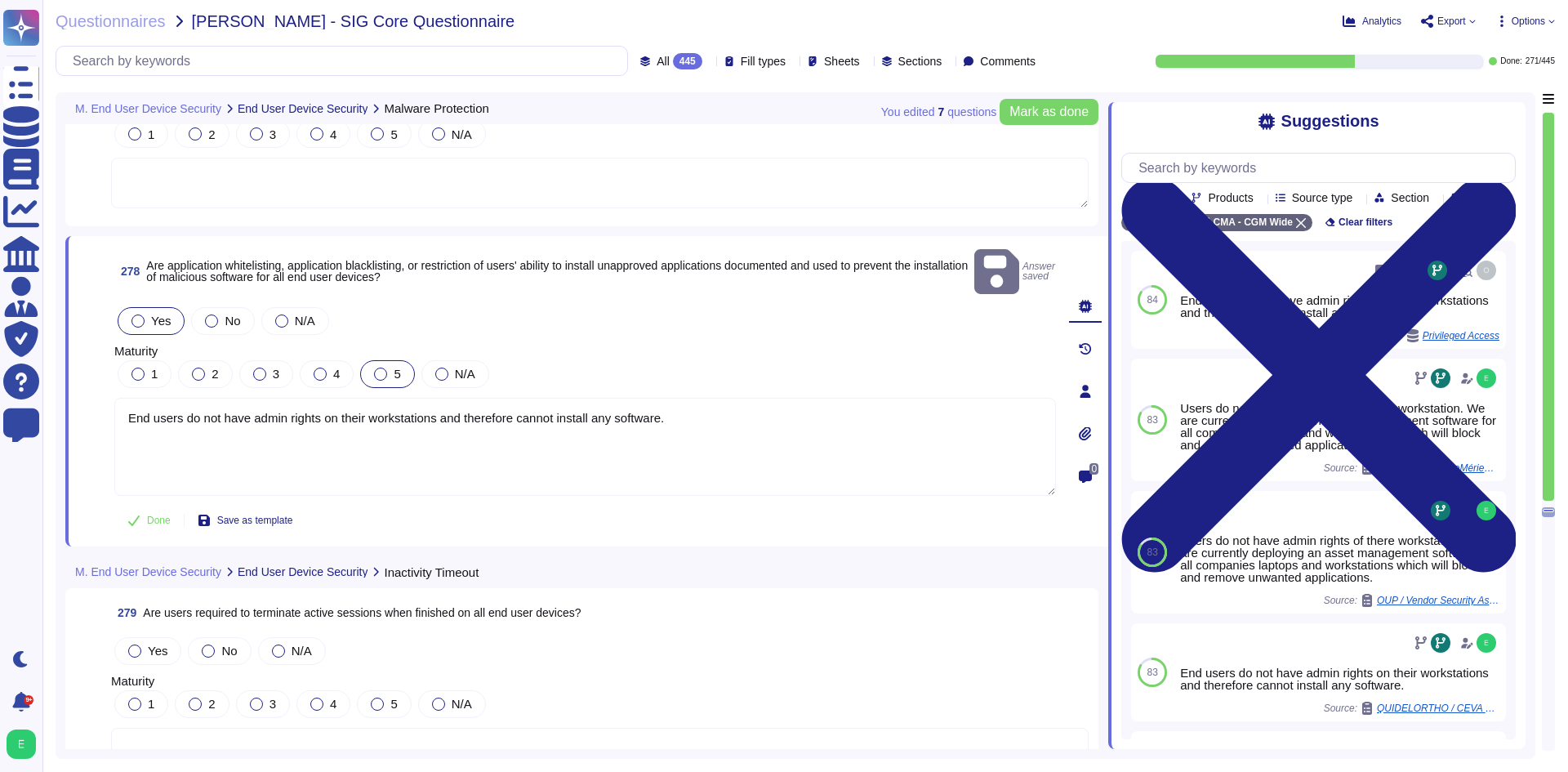
click at [390, 367] on label "5" at bounding box center [387, 373] width 26 height 13
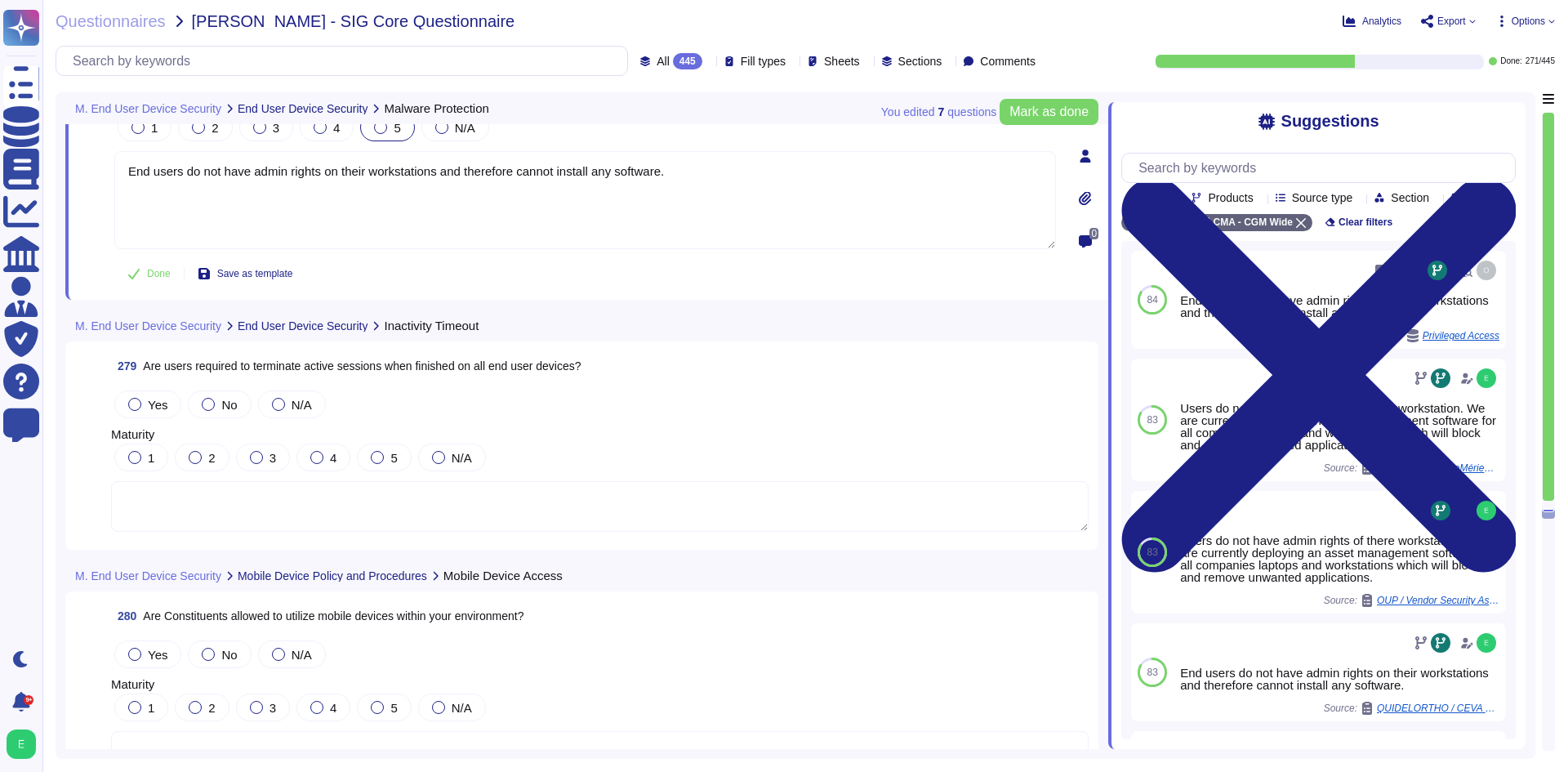
scroll to position [67763, 0]
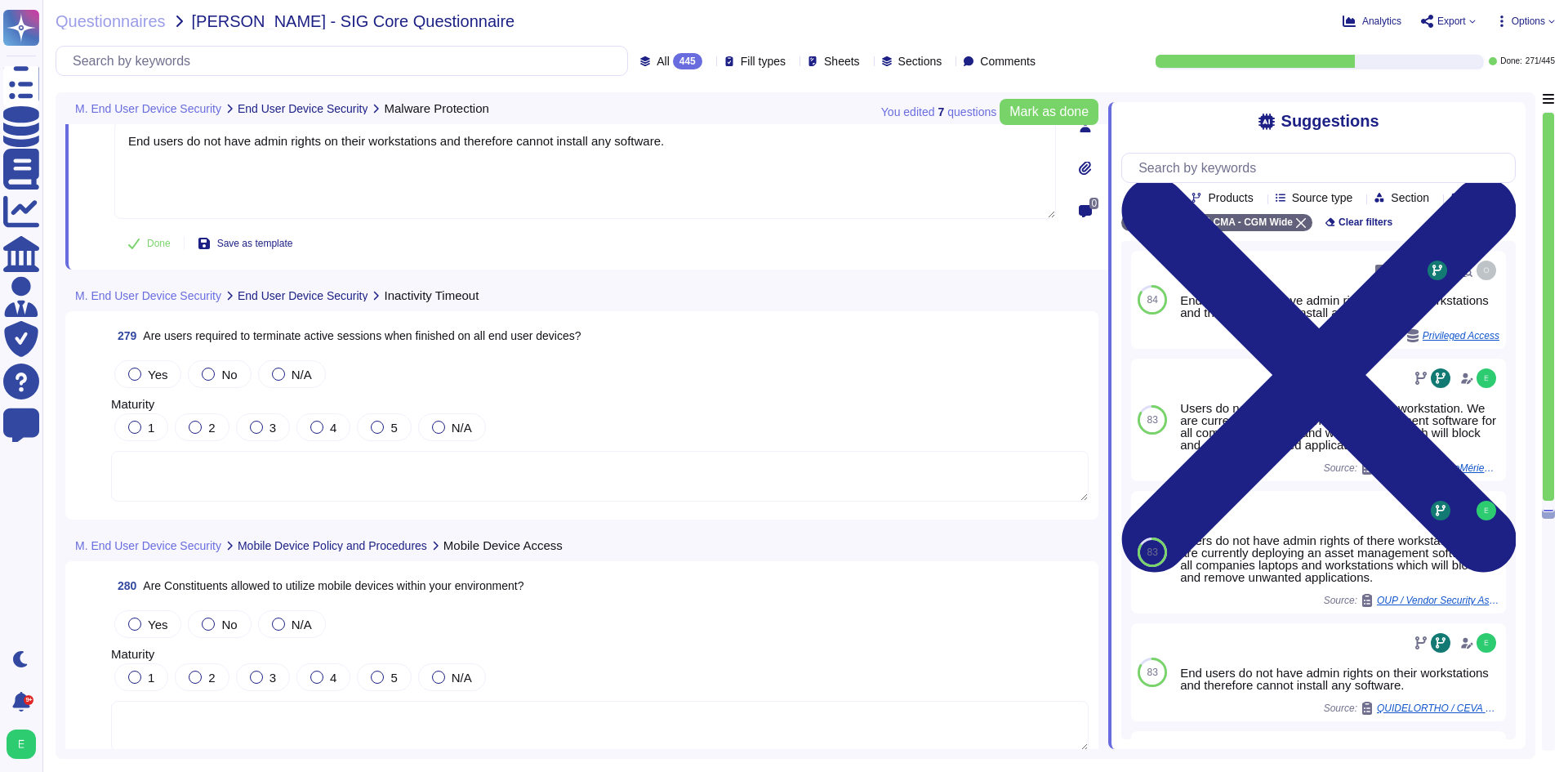
click at [369, 459] on textarea at bounding box center [600, 476] width 978 height 51
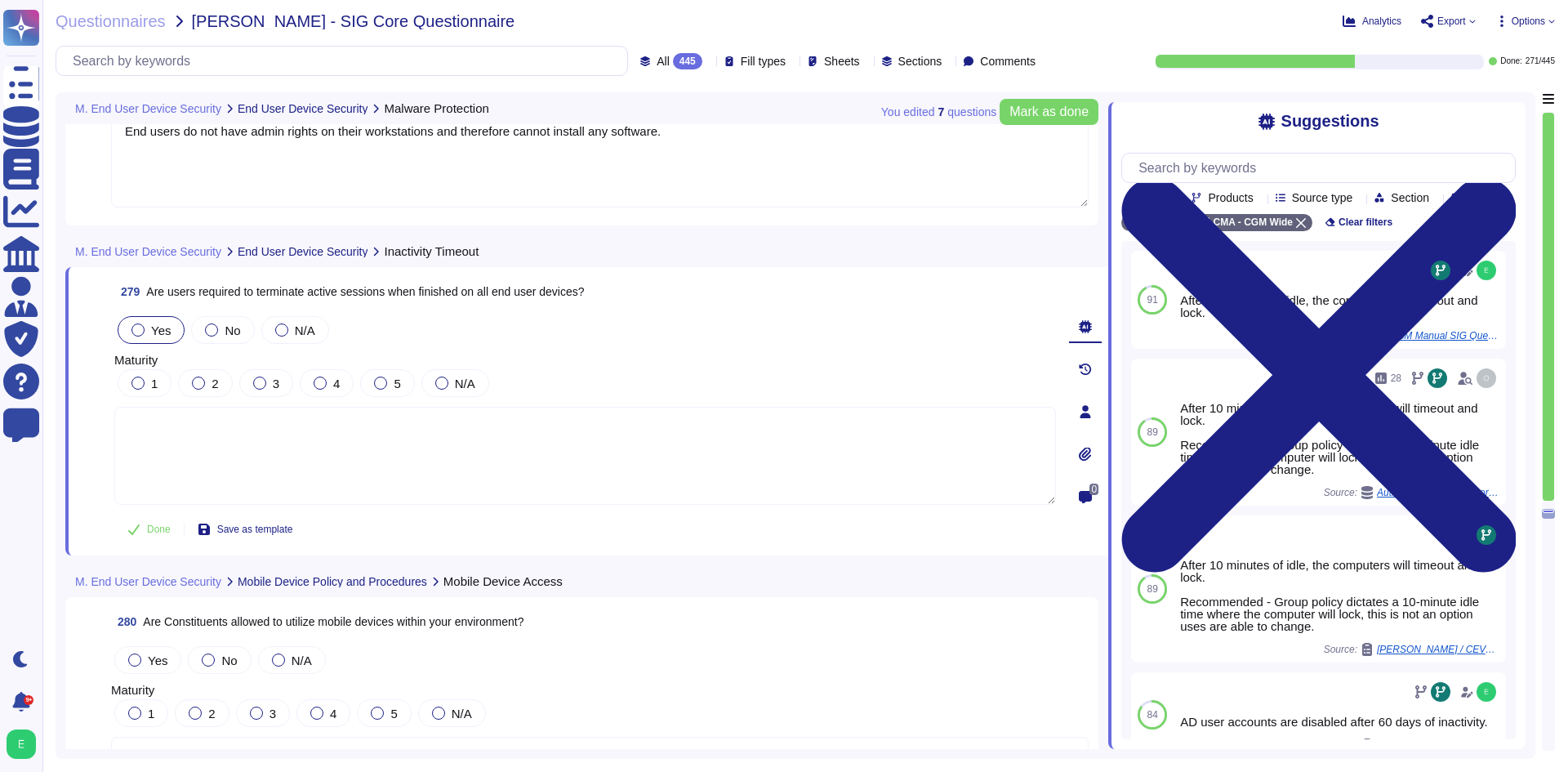
click at [142, 331] on div at bounding box center [138, 330] width 13 height 13
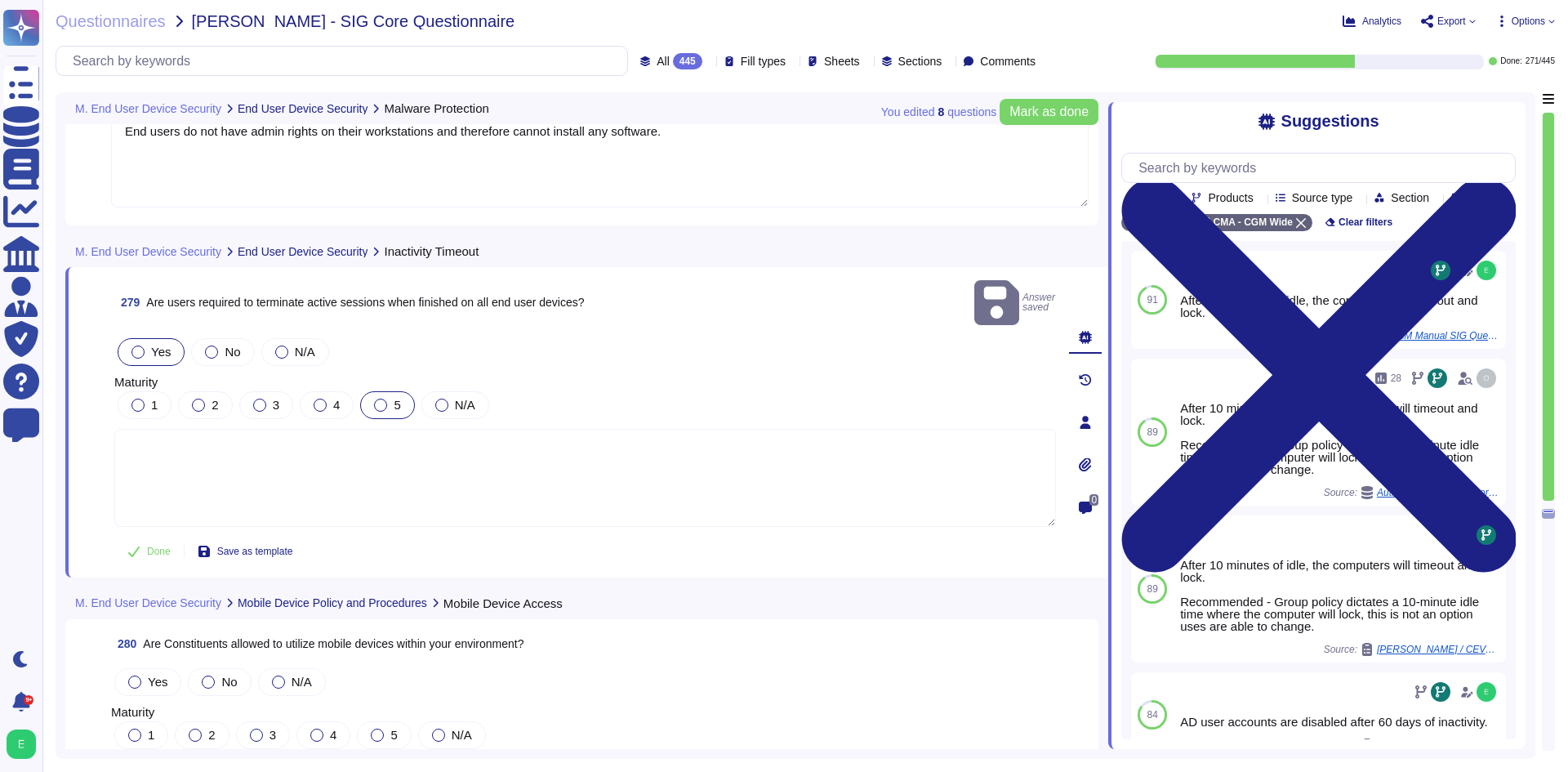
click at [387, 399] on label "5" at bounding box center [387, 405] width 26 height 13
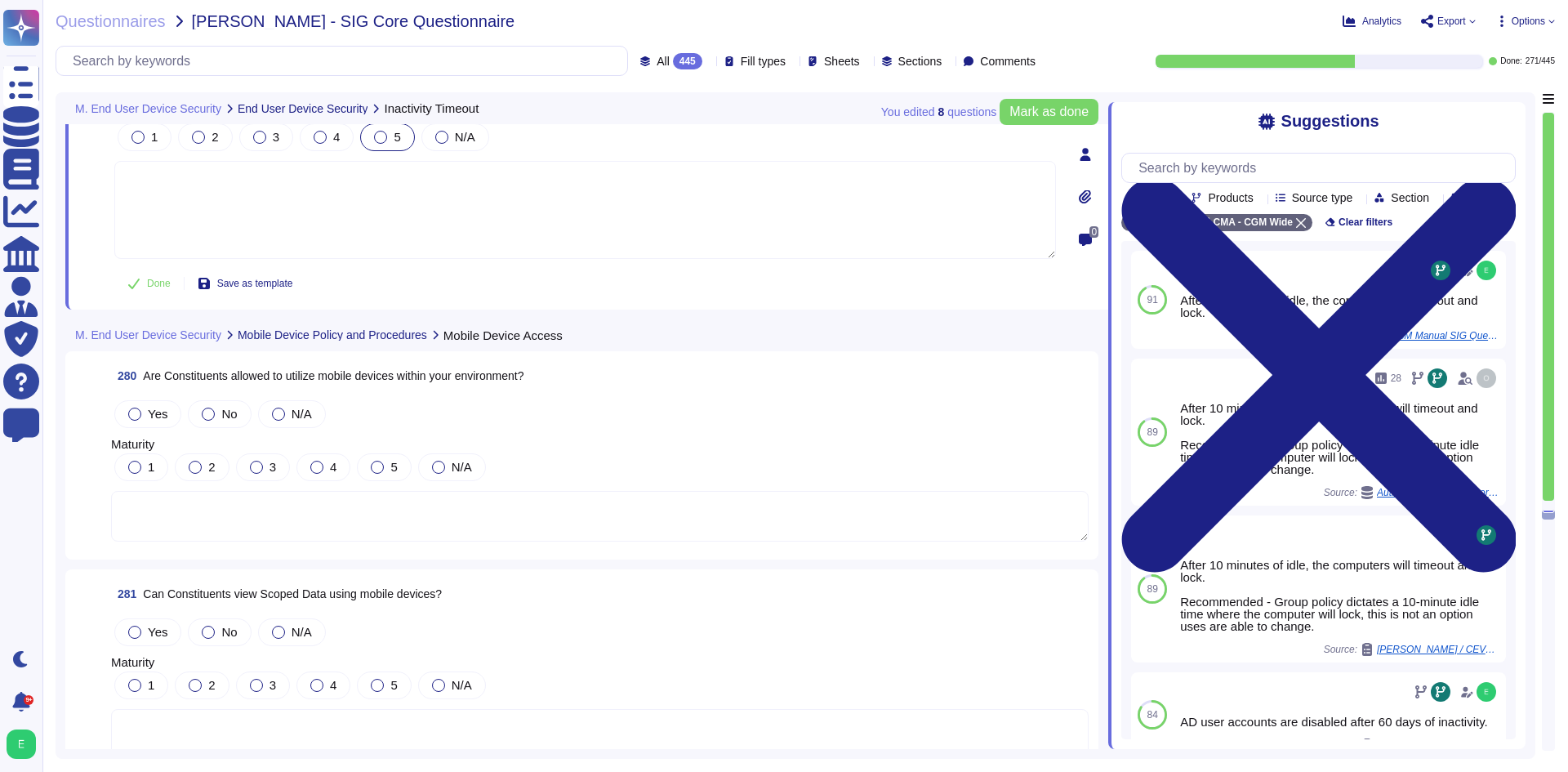
scroll to position [68090, 0]
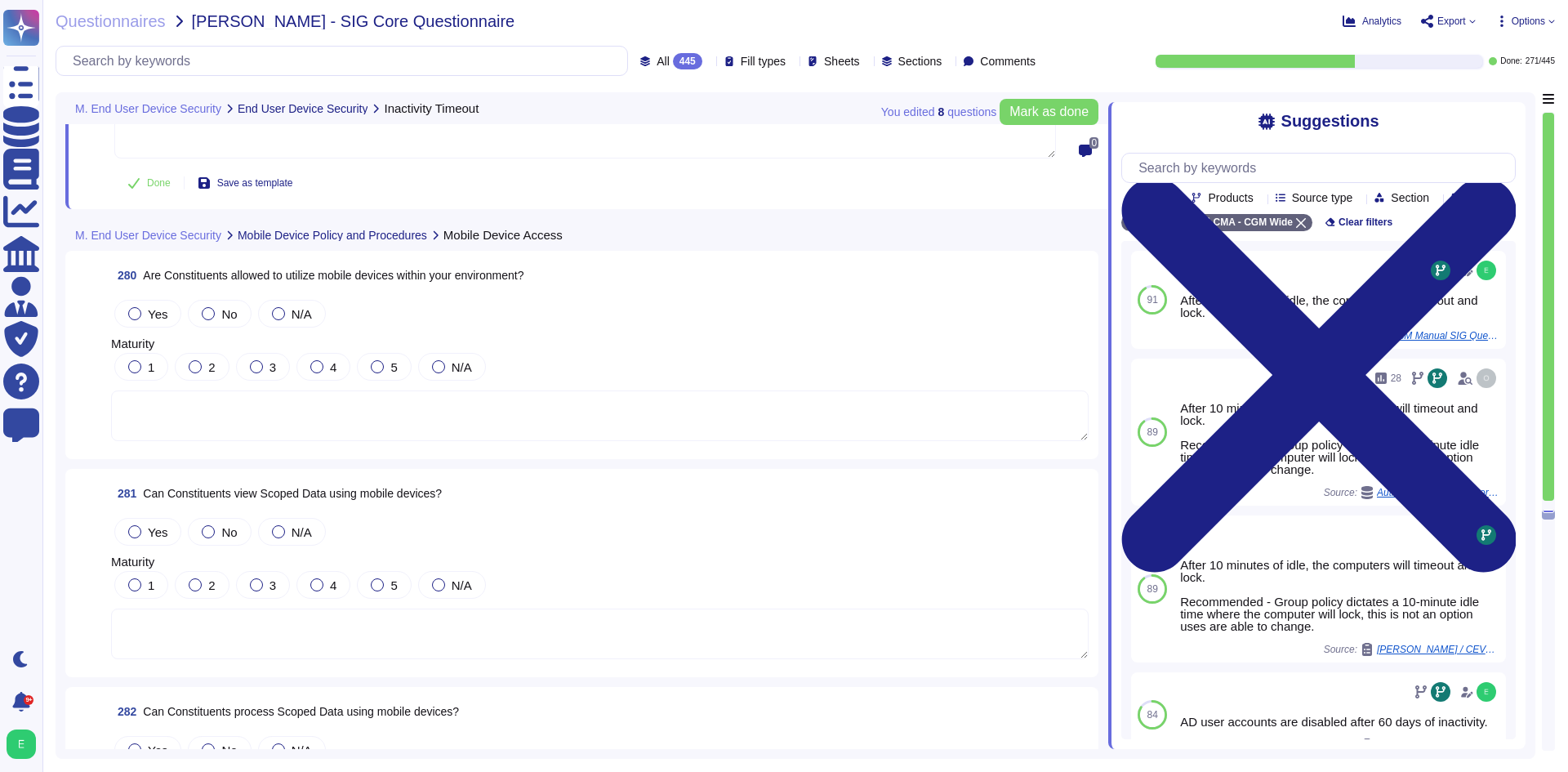
click at [370, 425] on textarea at bounding box center [600, 416] width 978 height 51
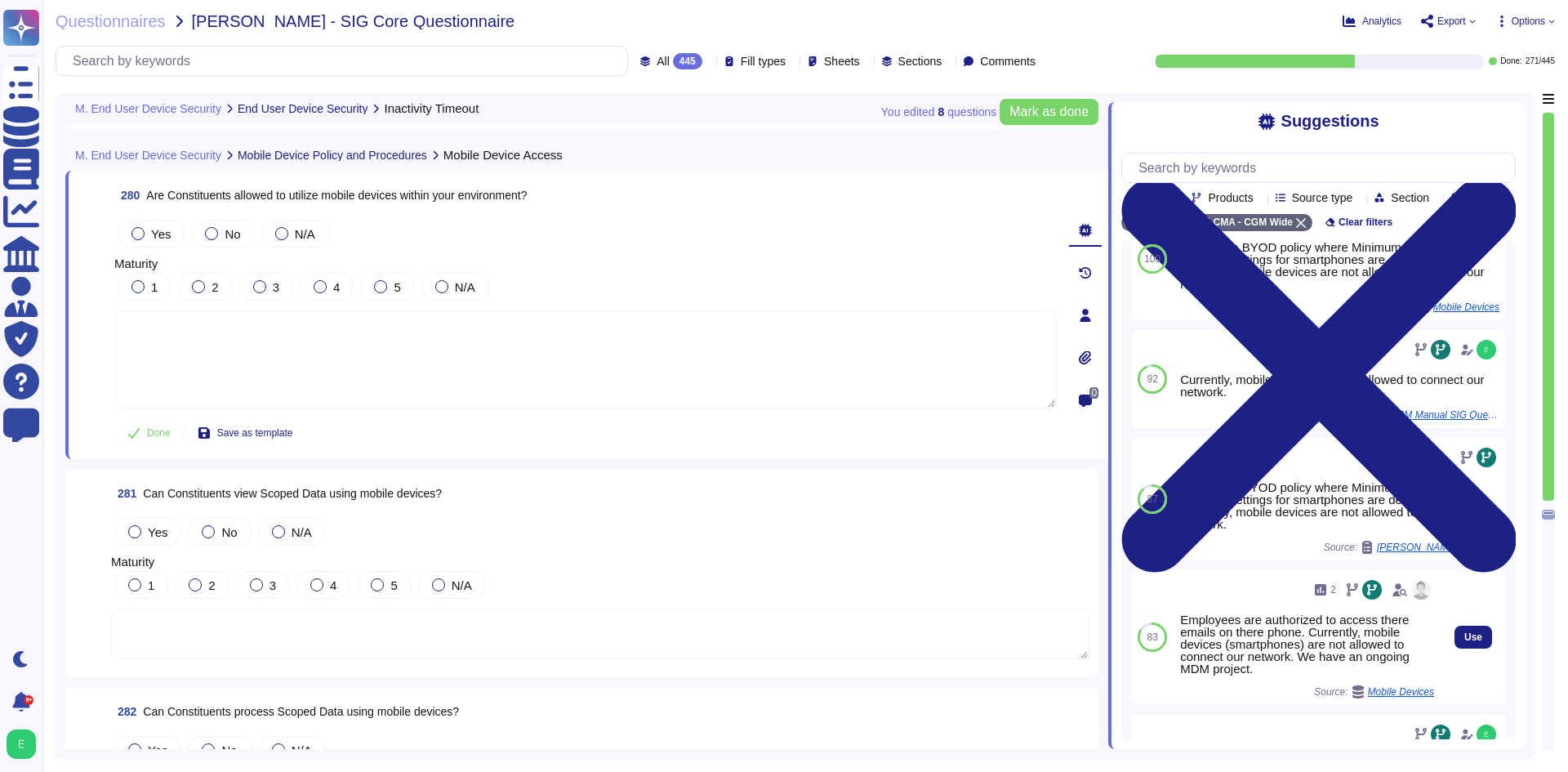
scroll to position [82, 0]
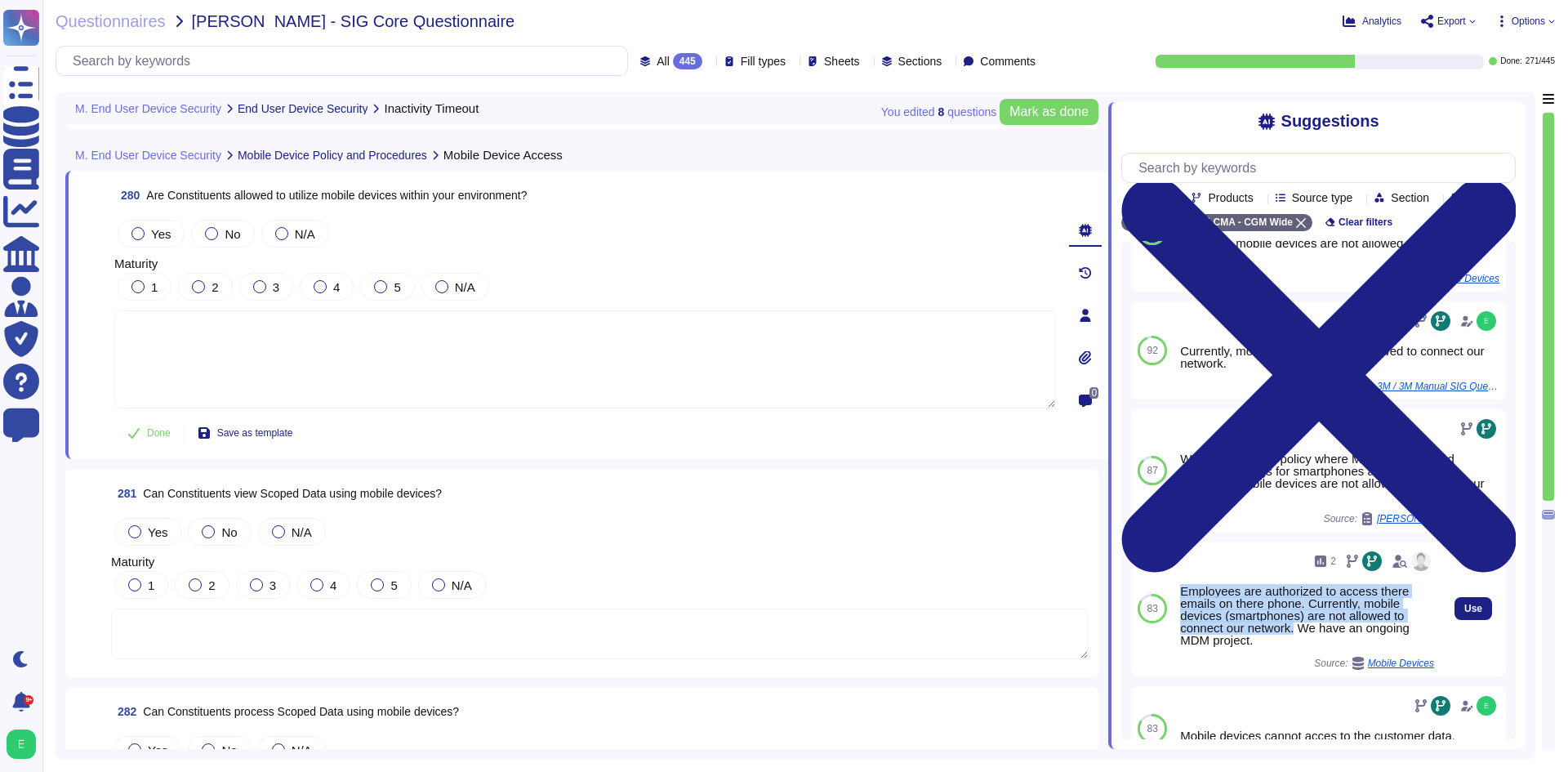
drag, startPoint x: 1295, startPoint y: 649, endPoint x: 1183, endPoint y: 609, distance: 118.9
click at [1183, 609] on div "Employees are authorized to access there emails on there phone. Currently, mobi…" at bounding box center [1307, 615] width 254 height 61
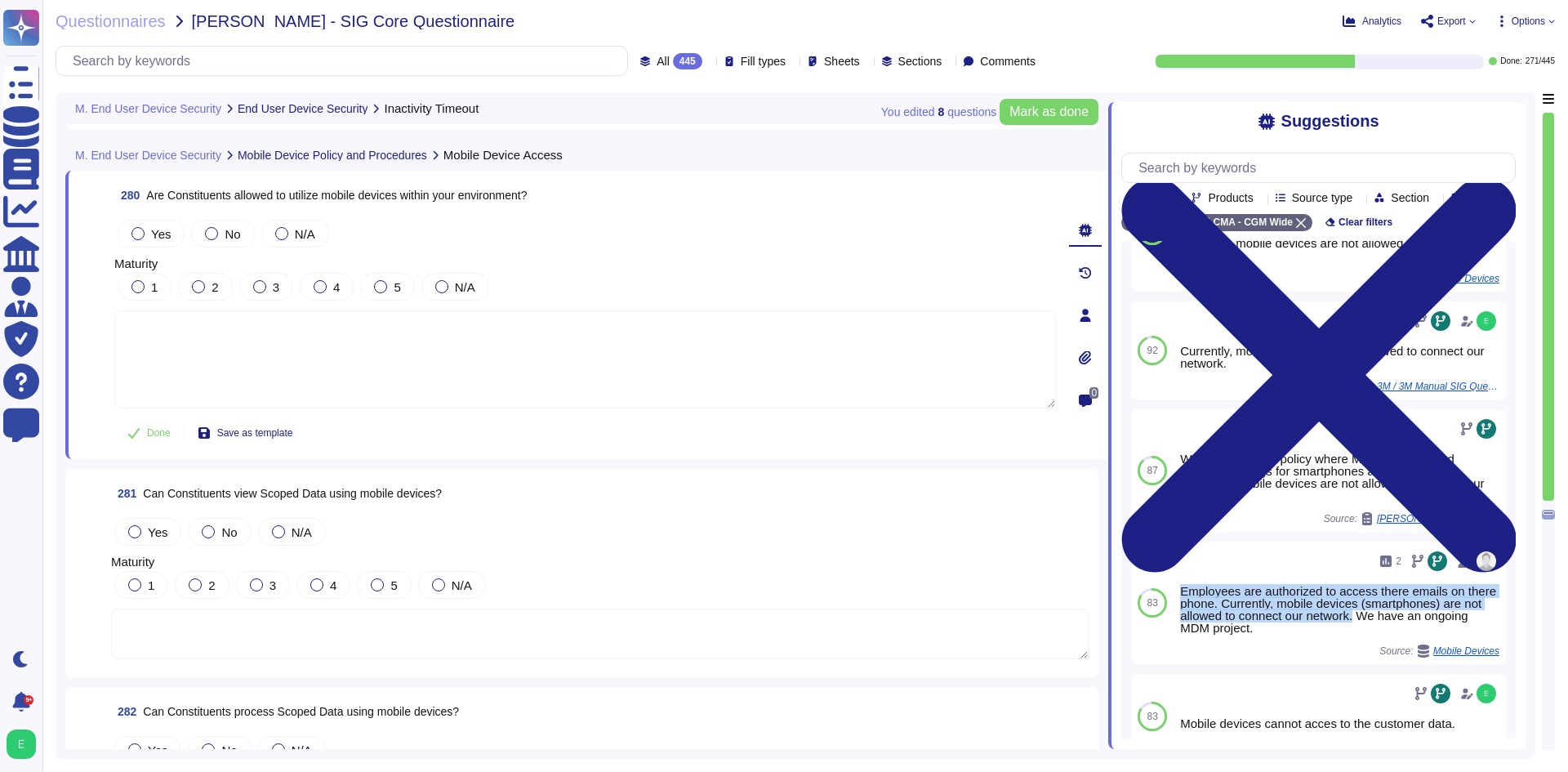
copy div "Employees are authorized to access there emails on there phone. Currently, mobi…"
click at [225, 235] on span "No" at bounding box center [233, 234] width 16 height 14
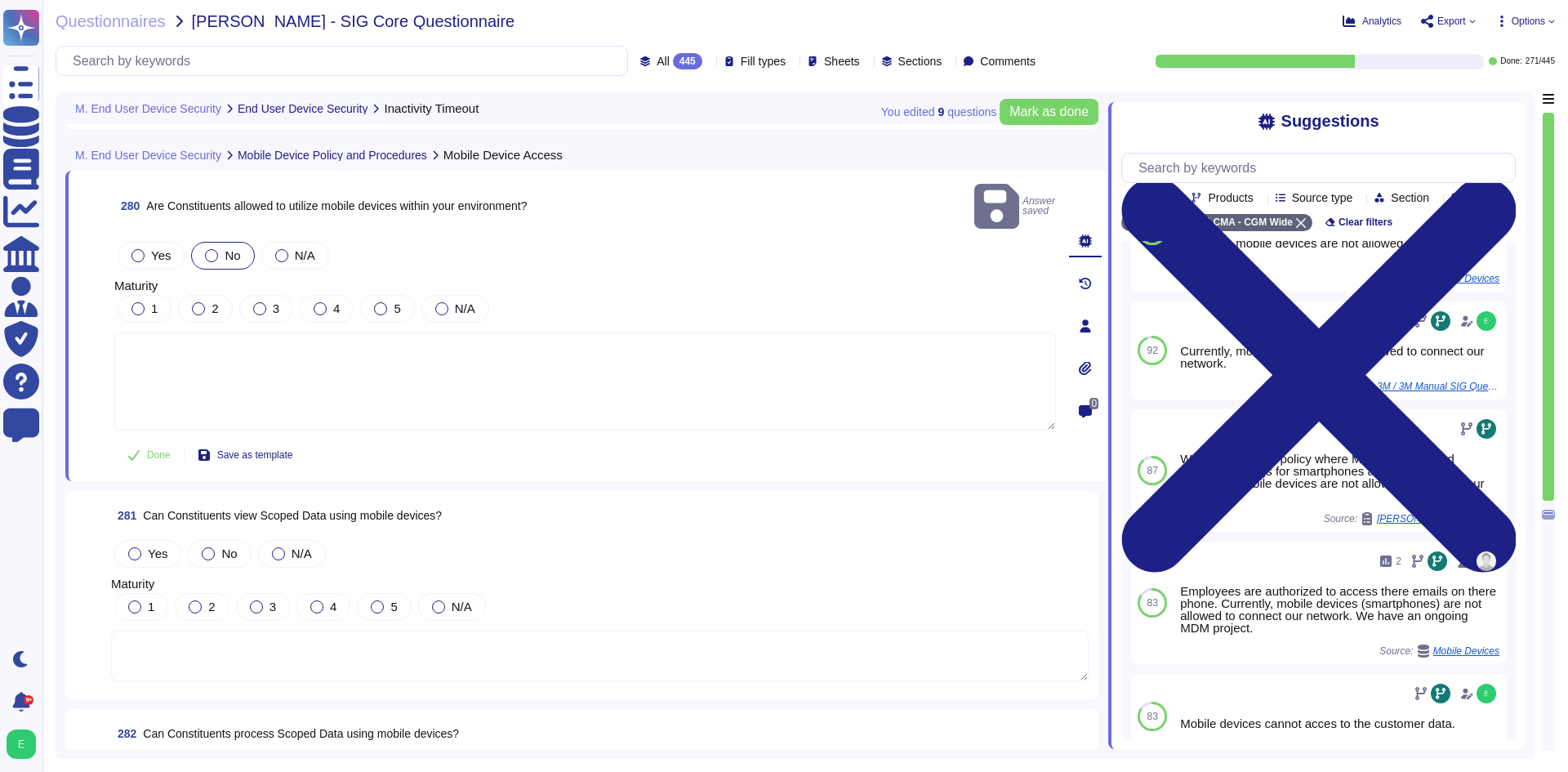
click at [263, 334] on textarea at bounding box center [585, 382] width 941 height 98
paste textarea "Employees are authorized to access there emails on there phone. Currently, mobi…"
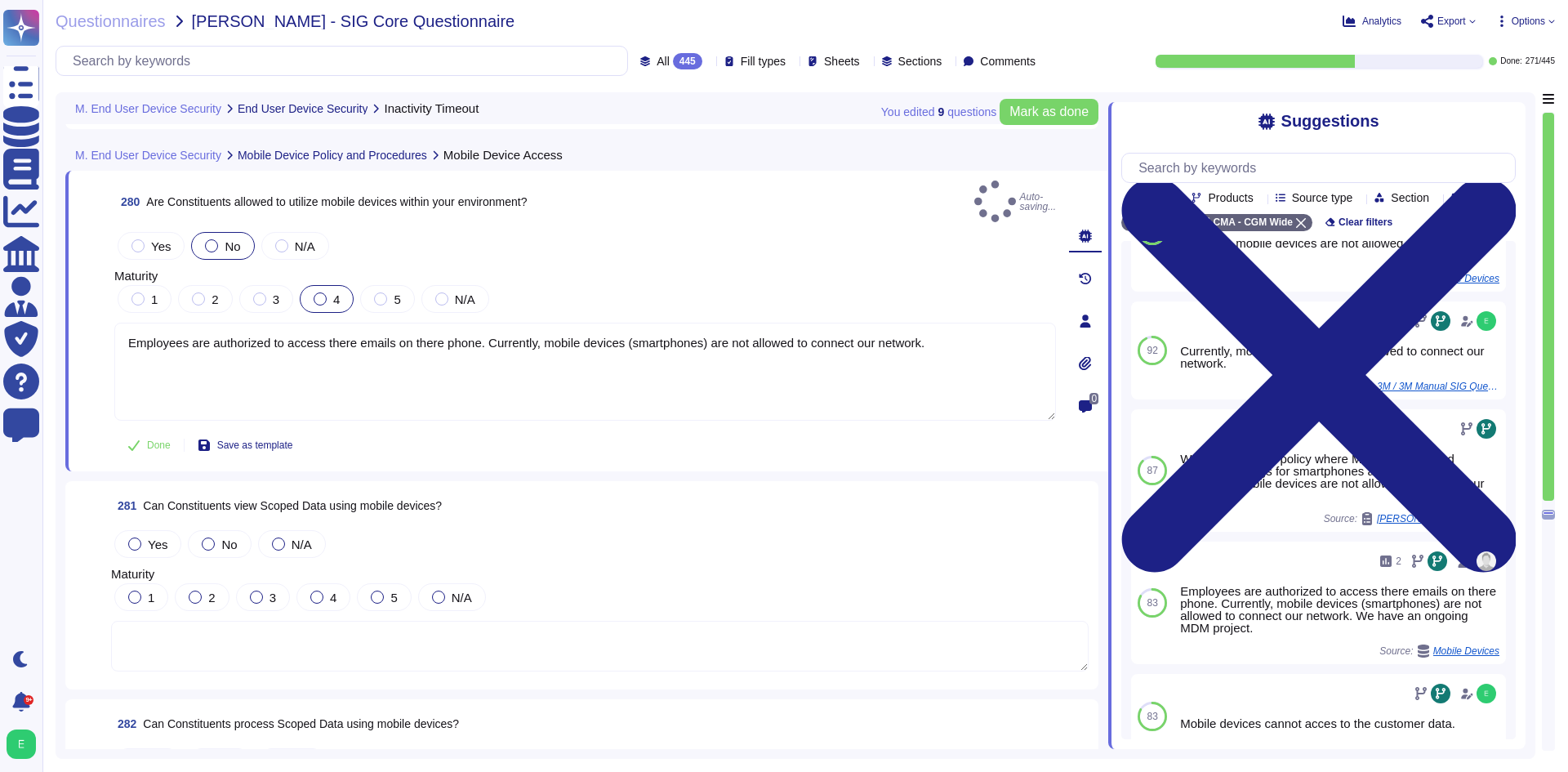
type textarea "Employees are authorized to access there emails on there phone. Currently, mobi…"
click at [316, 292] on div at bounding box center [320, 298] width 13 height 13
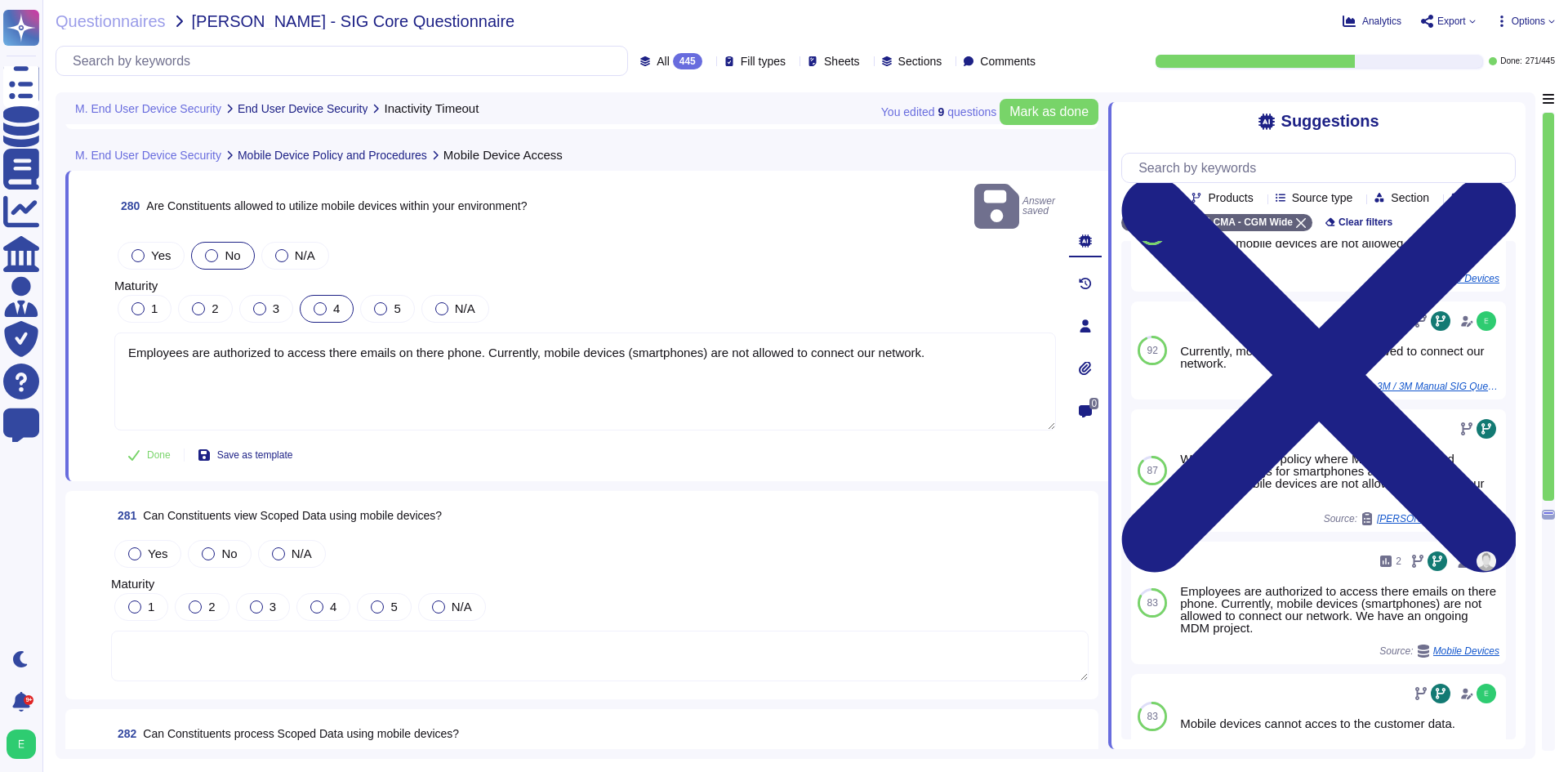
click at [326, 303] on label "4" at bounding box center [327, 309] width 26 height 13
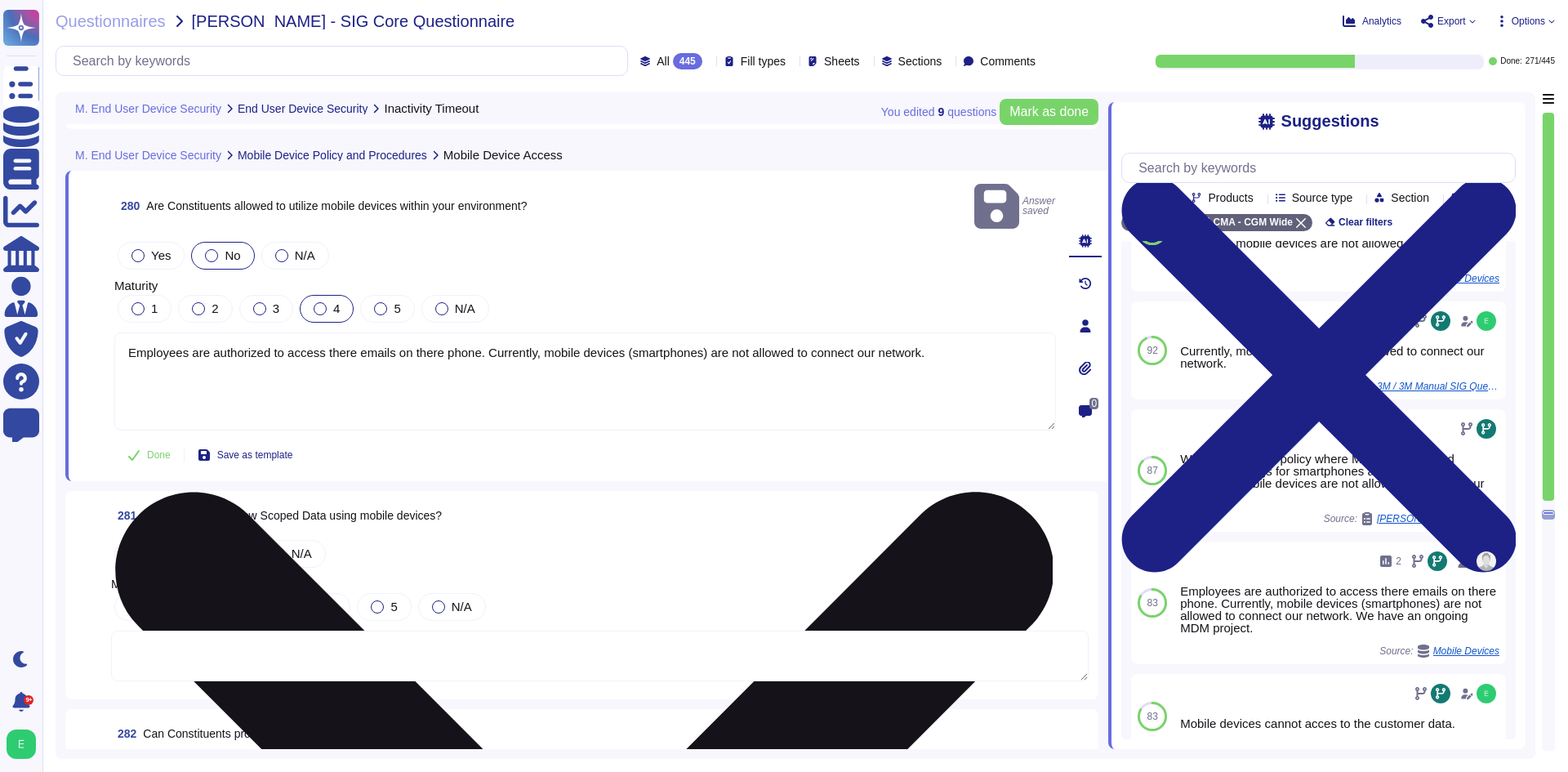
scroll to position [68335, 0]
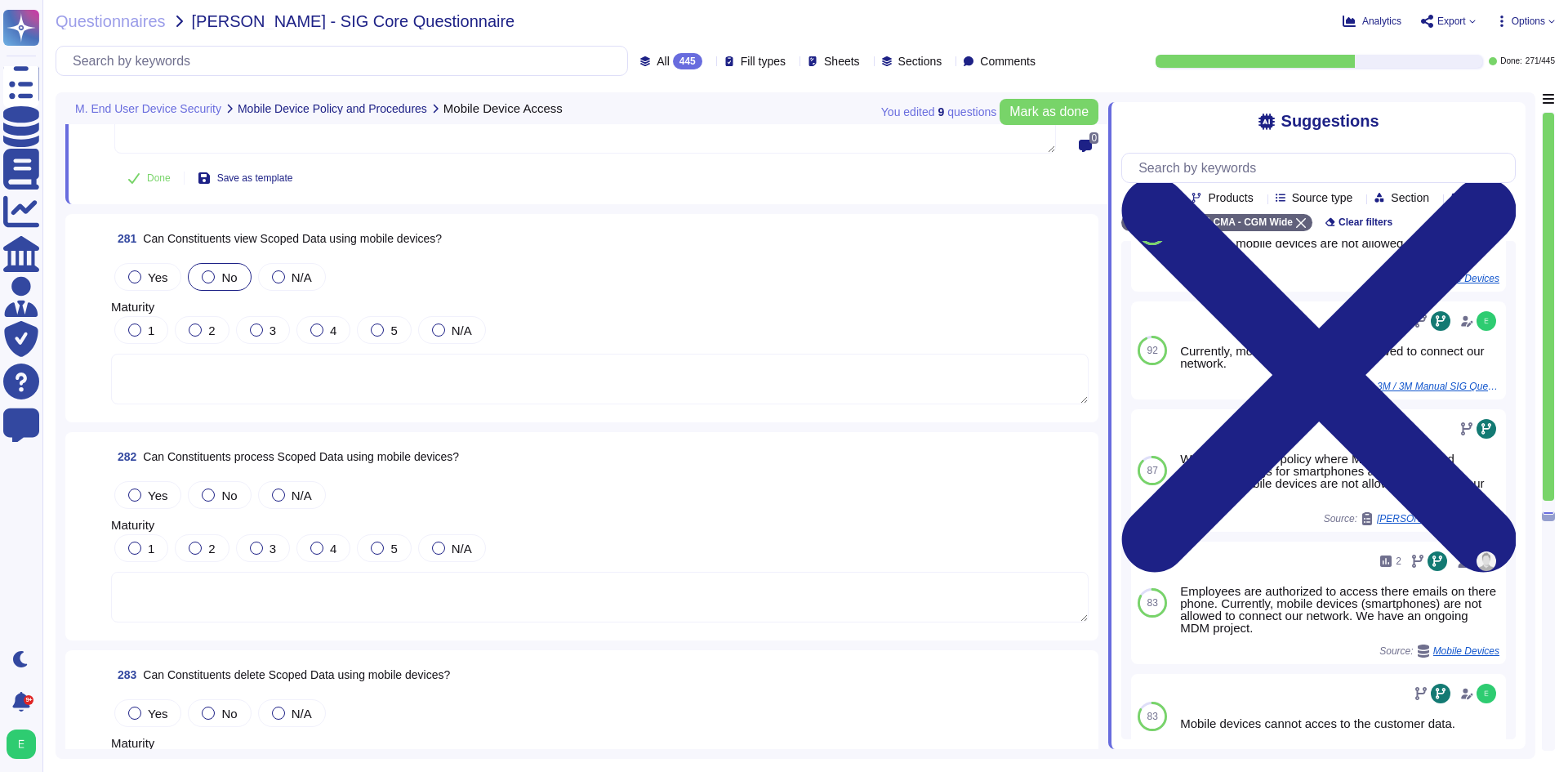
click at [209, 273] on div at bounding box center [208, 277] width 13 height 13
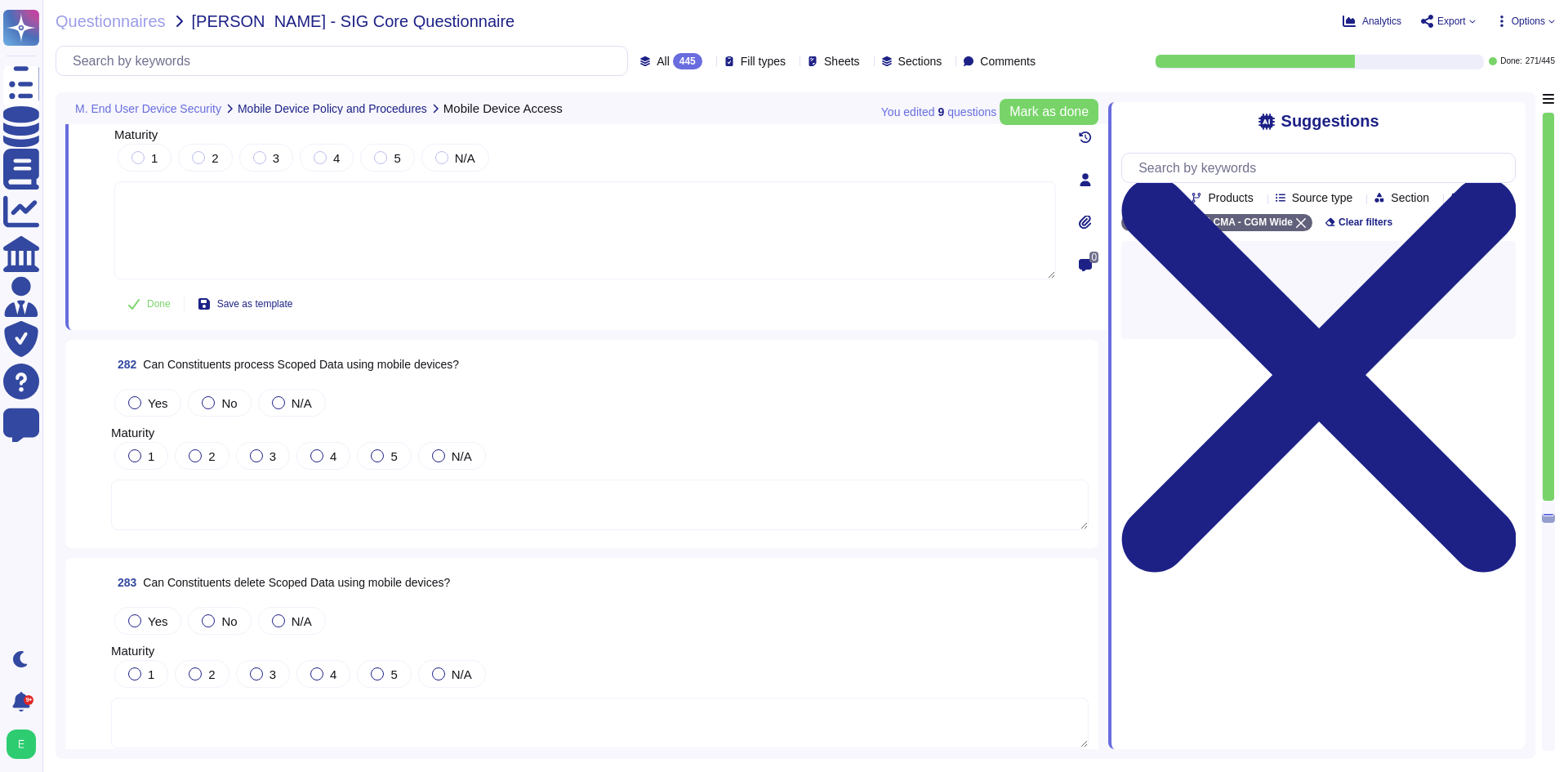
scroll to position [68498, 0]
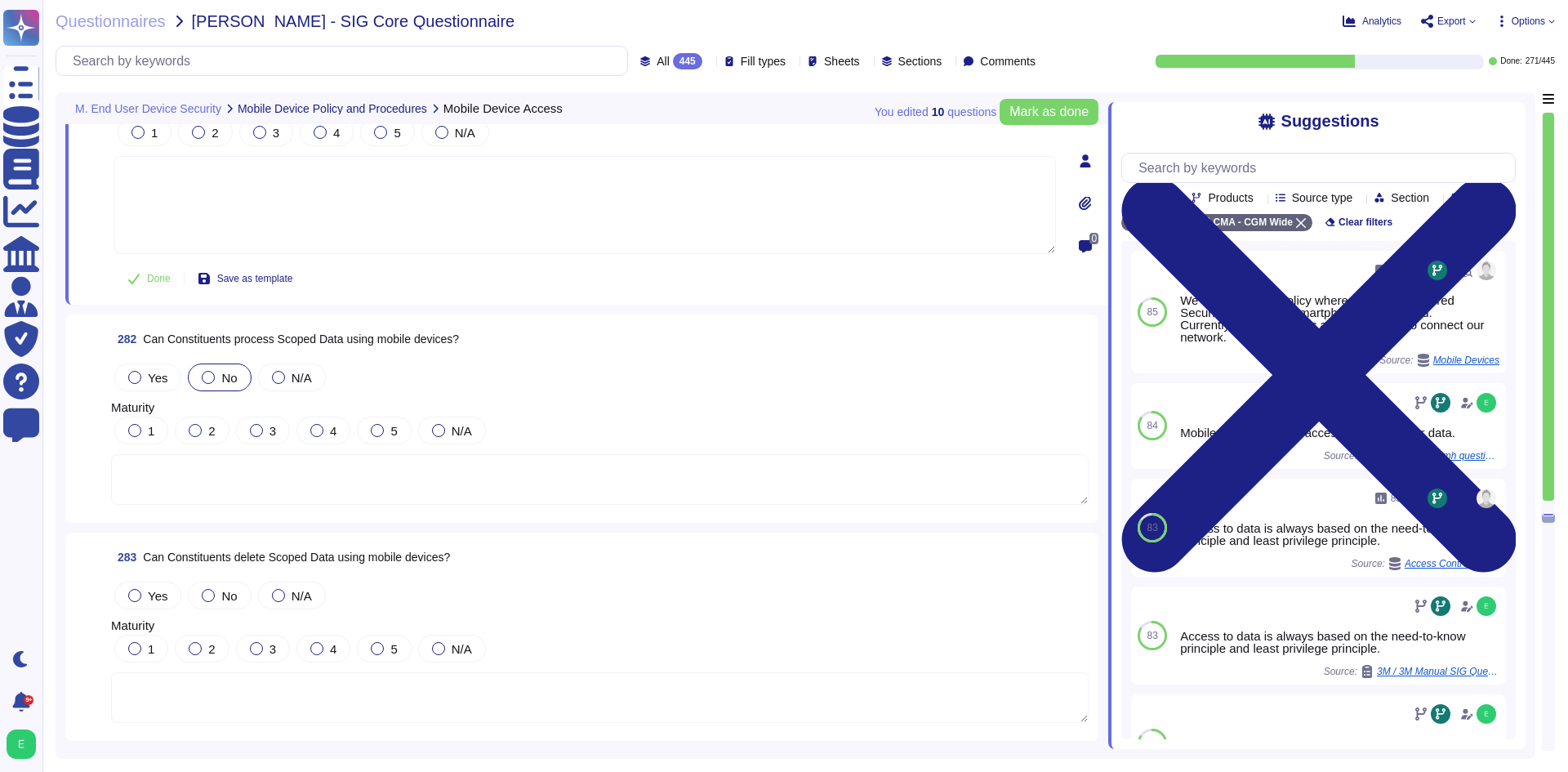
click at [202, 371] on label "No" at bounding box center [219, 377] width 35 height 13
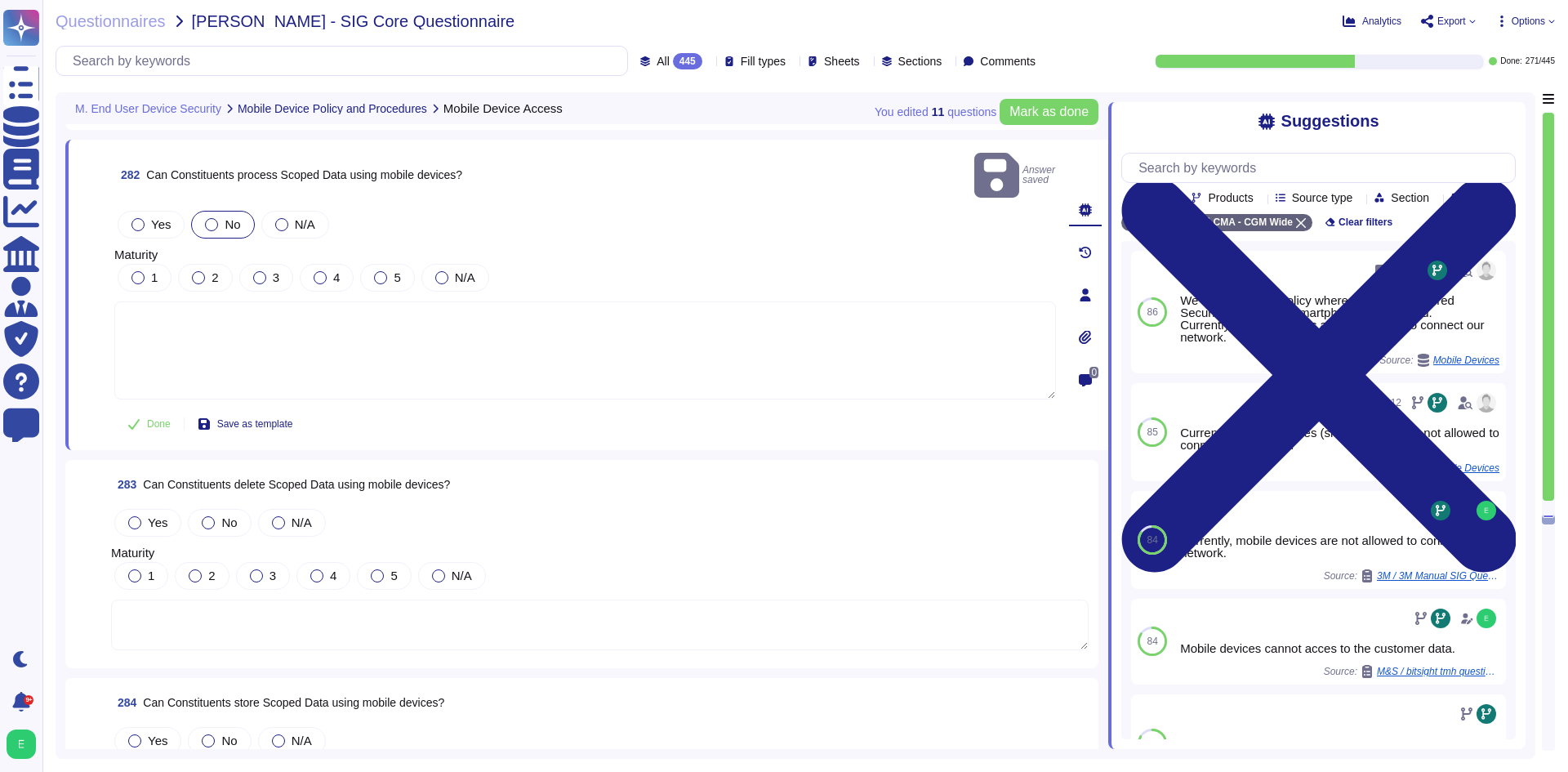
scroll to position [68662, 0]
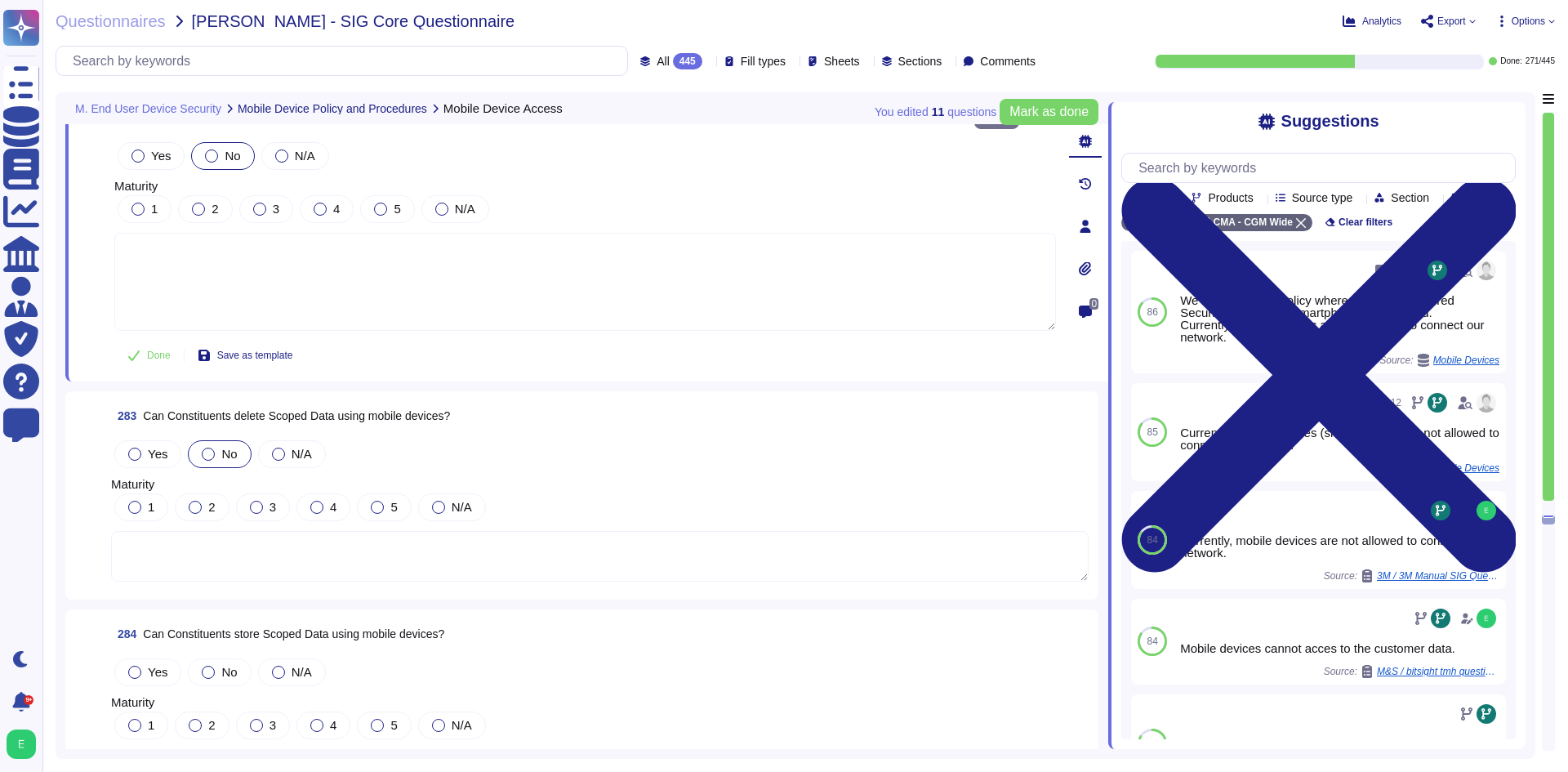
click at [222, 447] on span "No" at bounding box center [229, 454] width 16 height 14
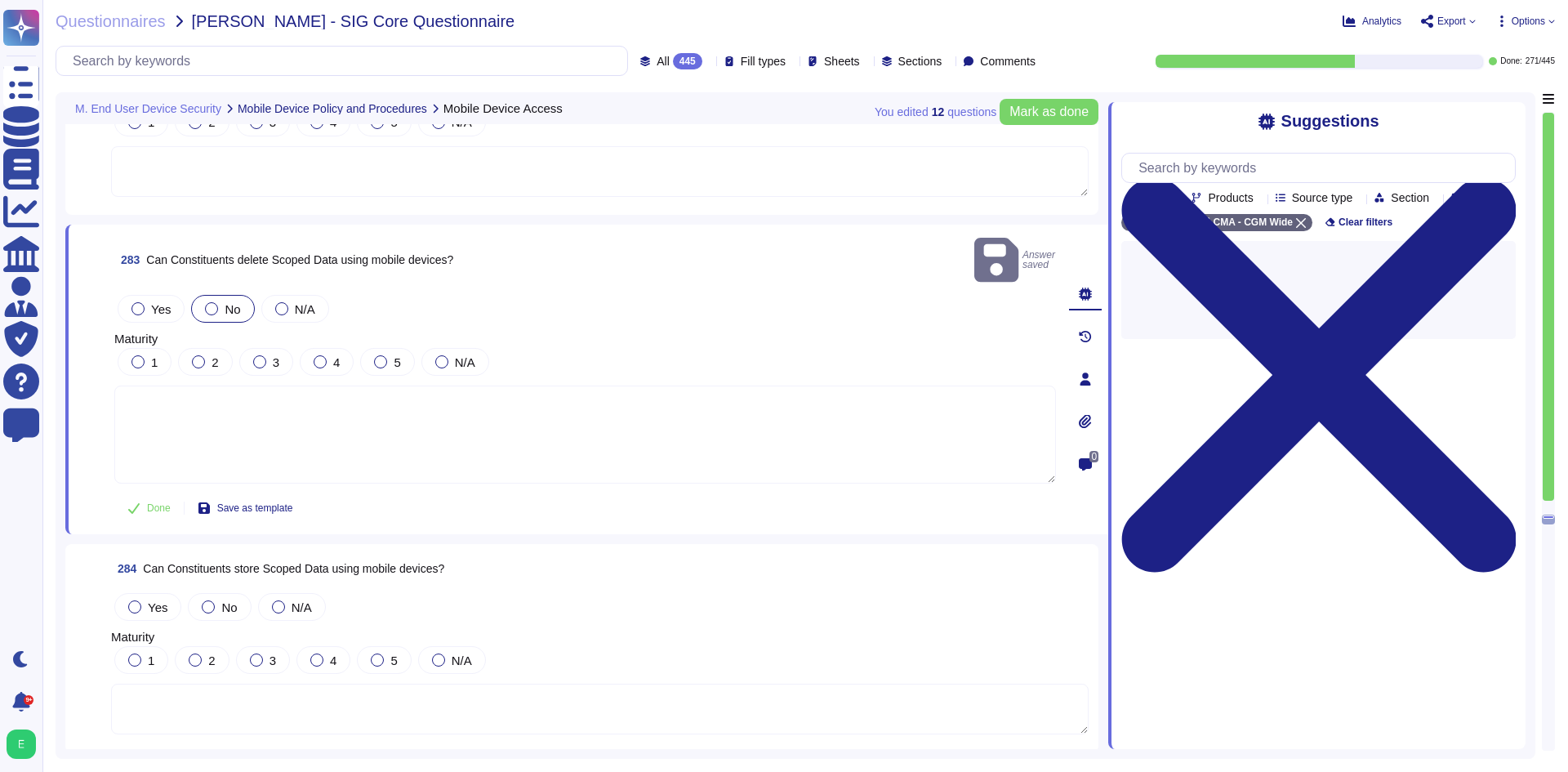
scroll to position [68825, 0]
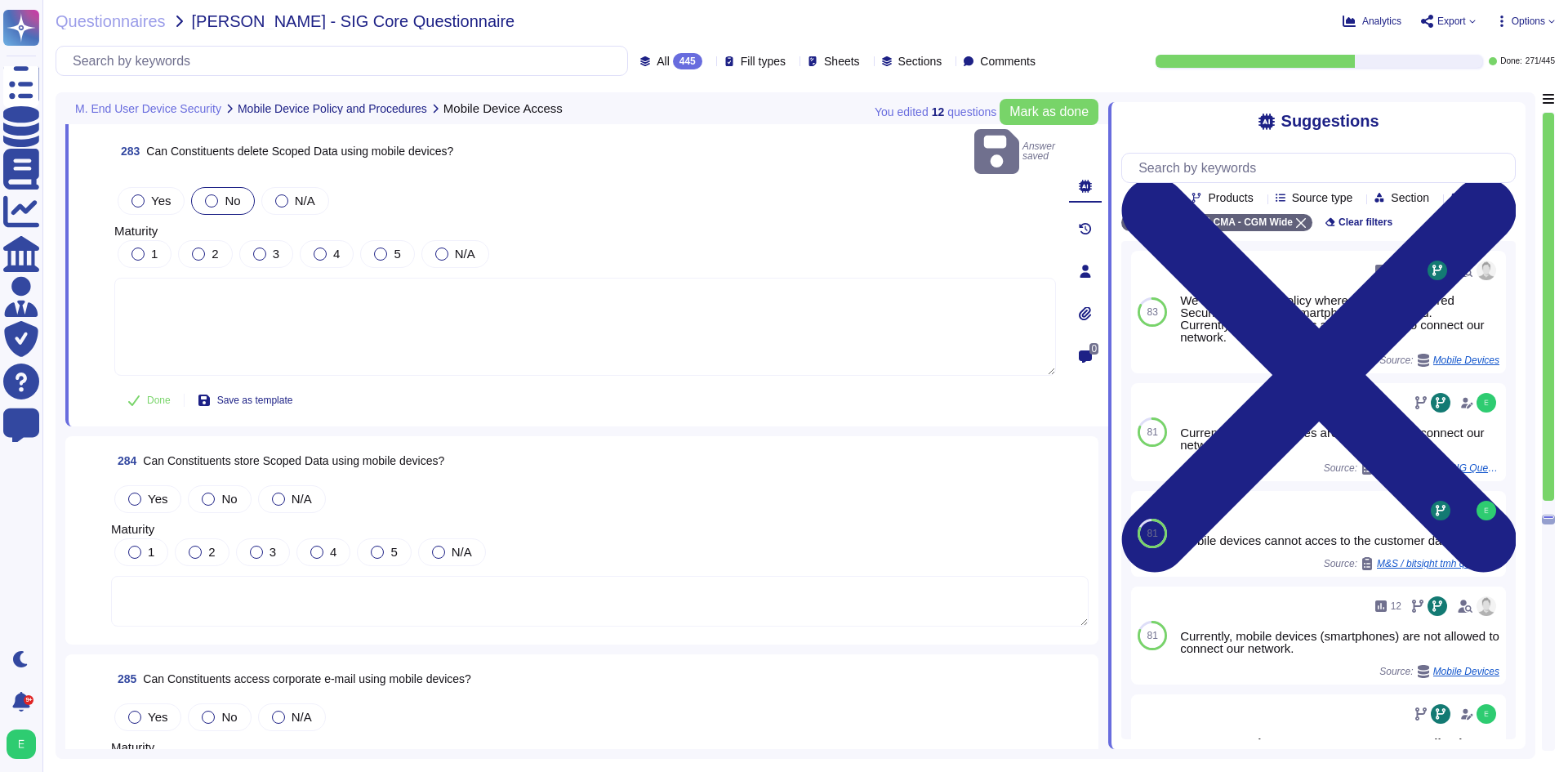
drag, startPoint x: 228, startPoint y: 474, endPoint x: 240, endPoint y: 476, distance: 12.2
click at [228, 492] on span "No" at bounding box center [229, 499] width 16 height 14
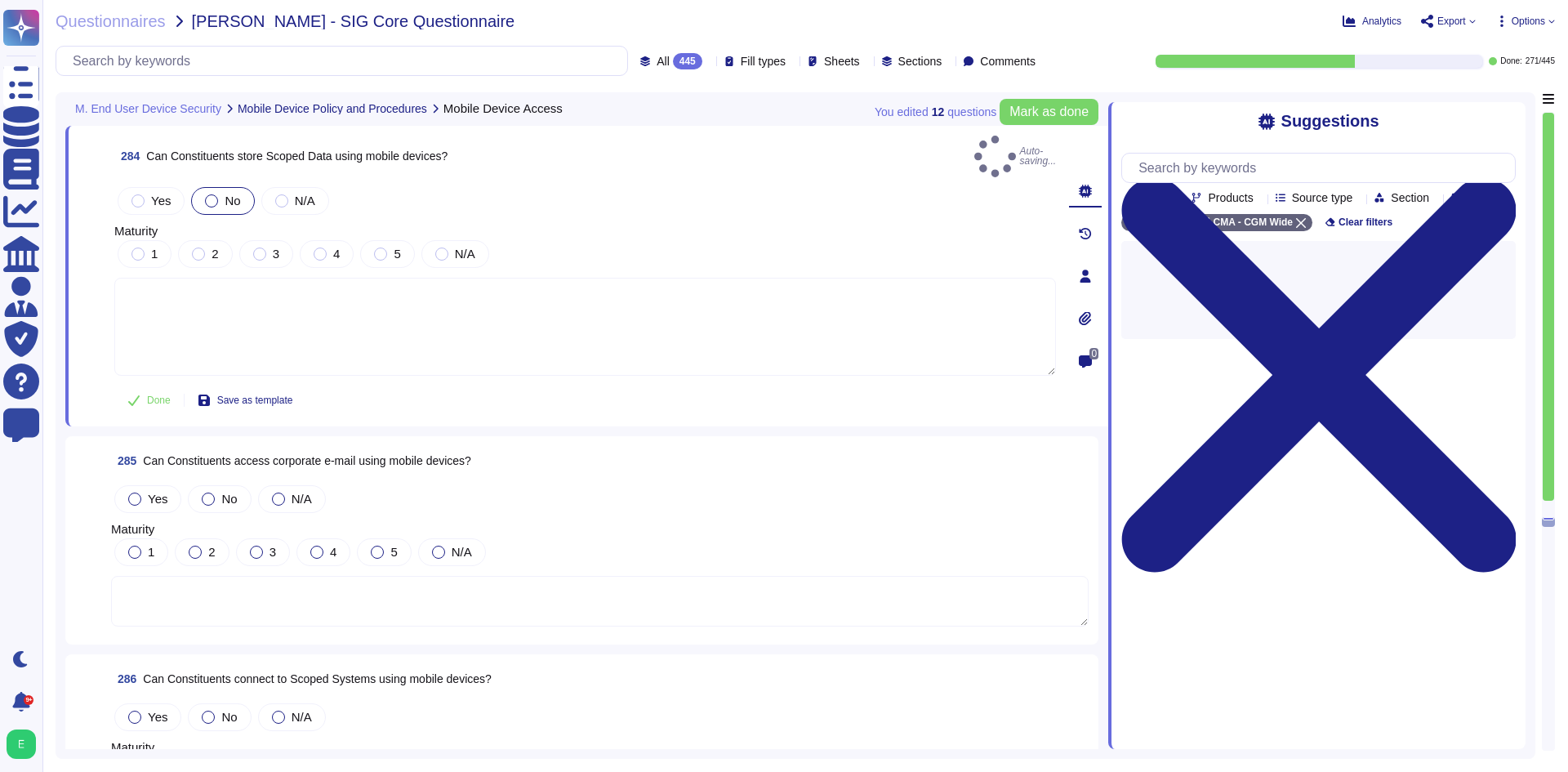
scroll to position [69070, 0]
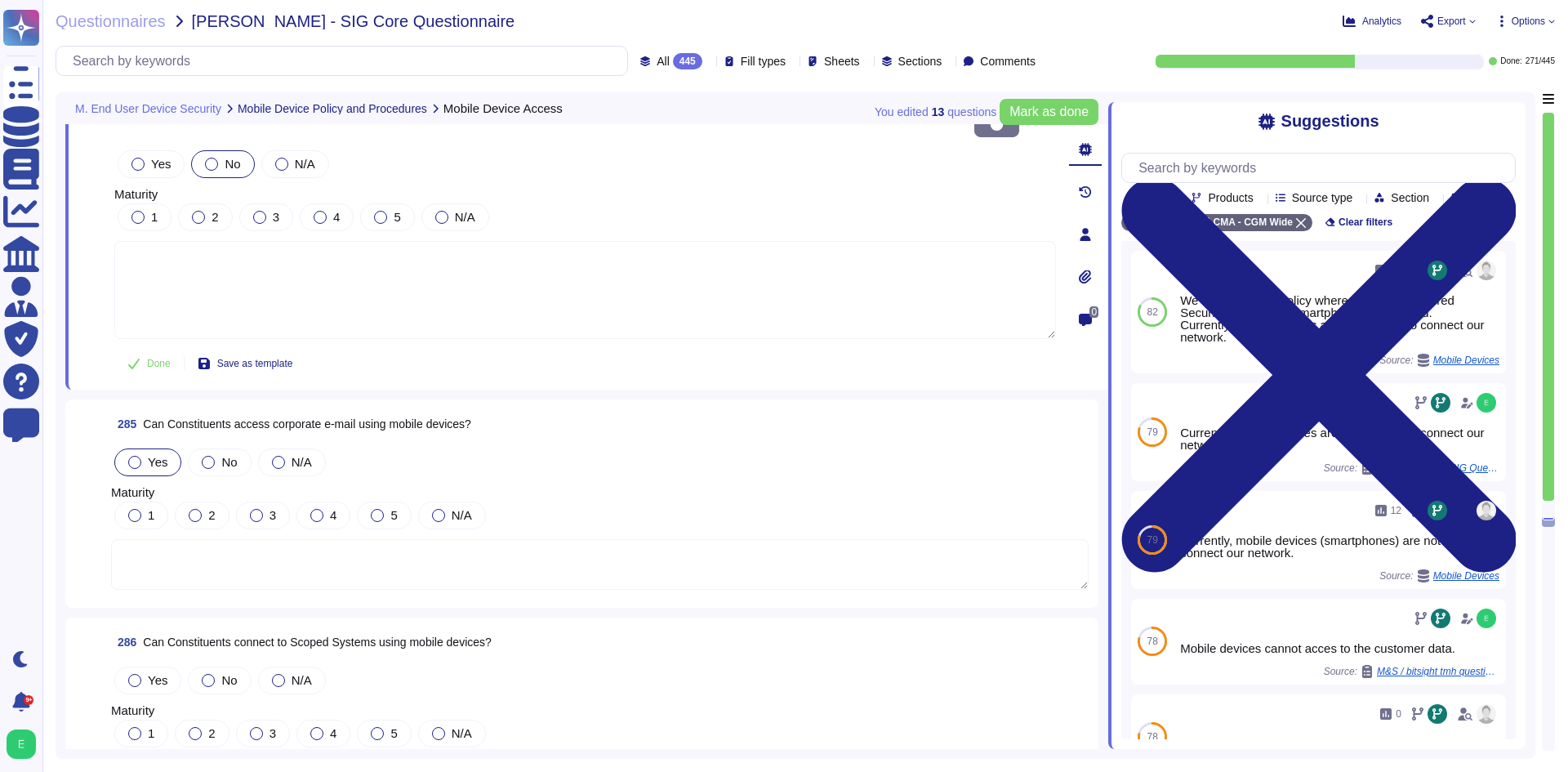
click at [146, 456] on label "Yes" at bounding box center [147, 462] width 39 height 13
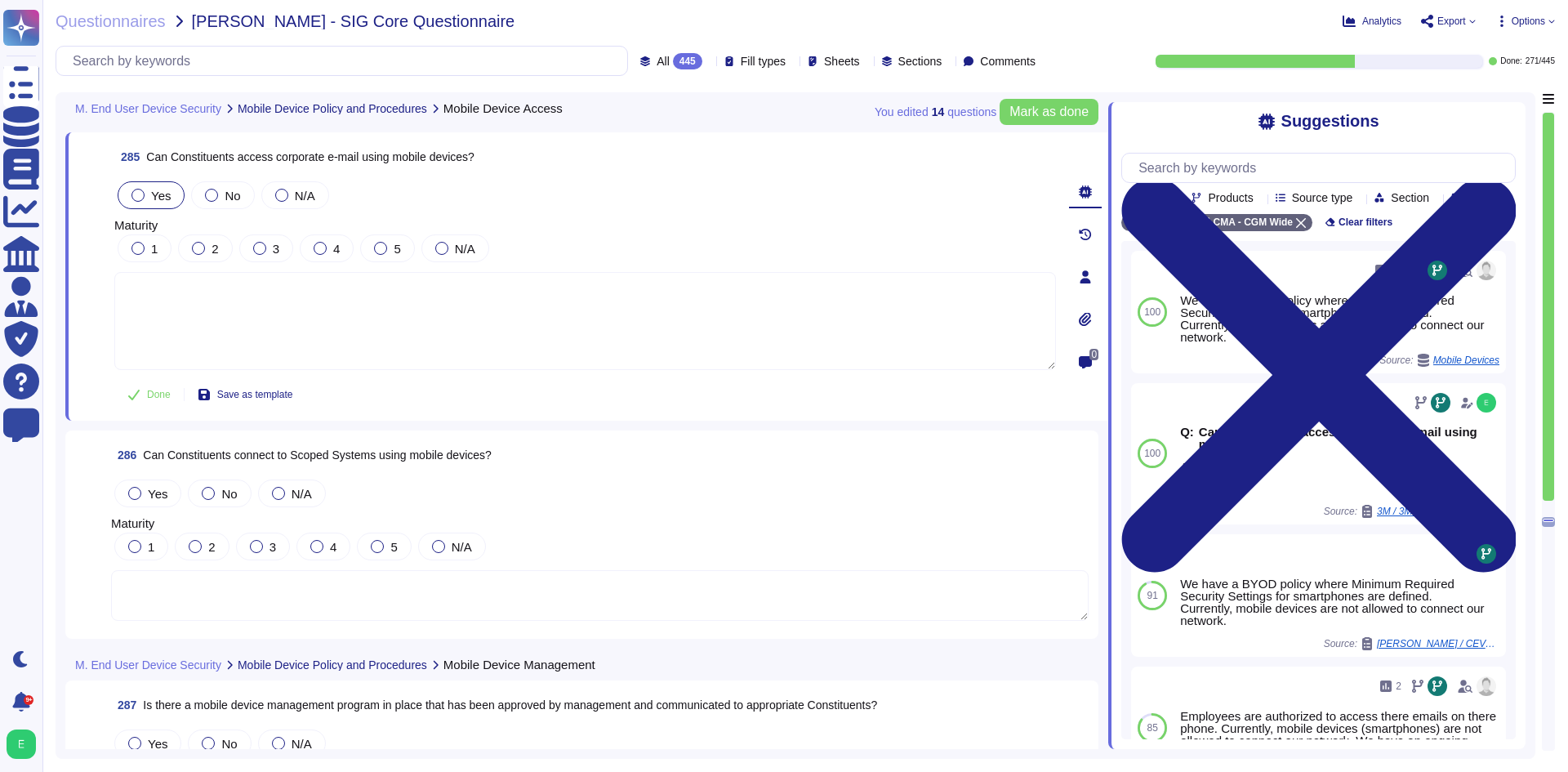
scroll to position [69316, 0]
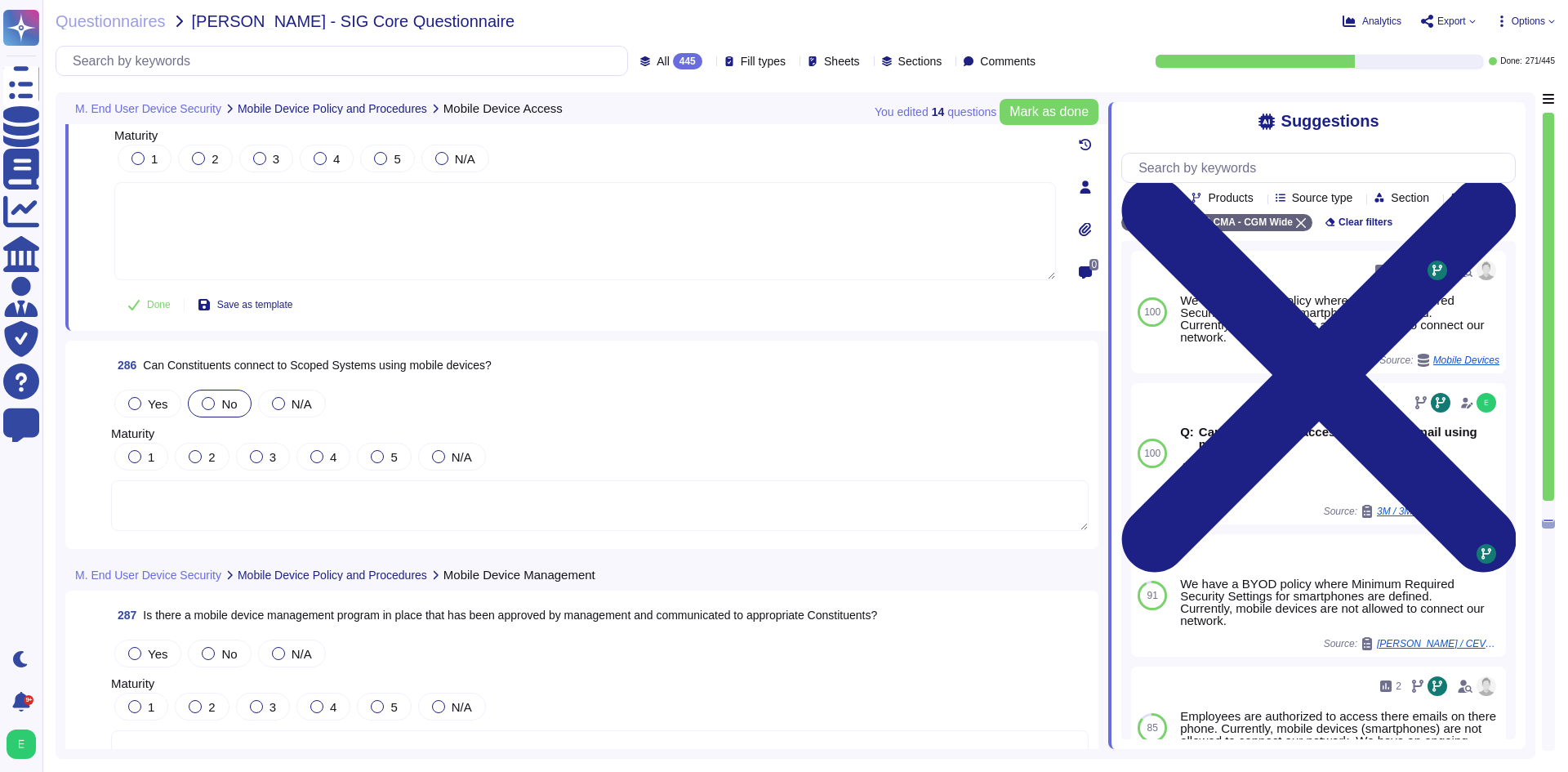
click at [216, 405] on label "No" at bounding box center [219, 403] width 35 height 13
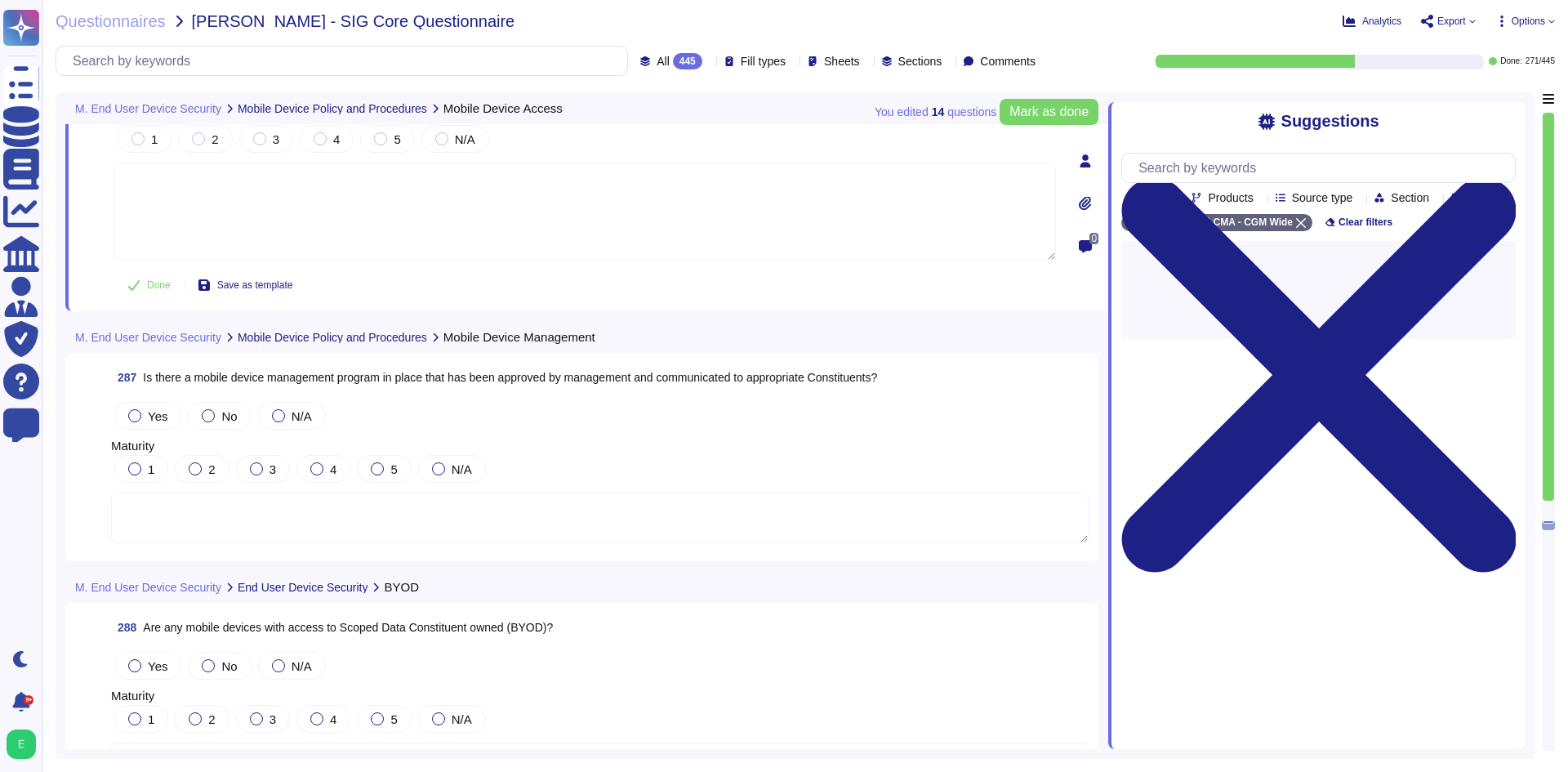
scroll to position [69561, 0]
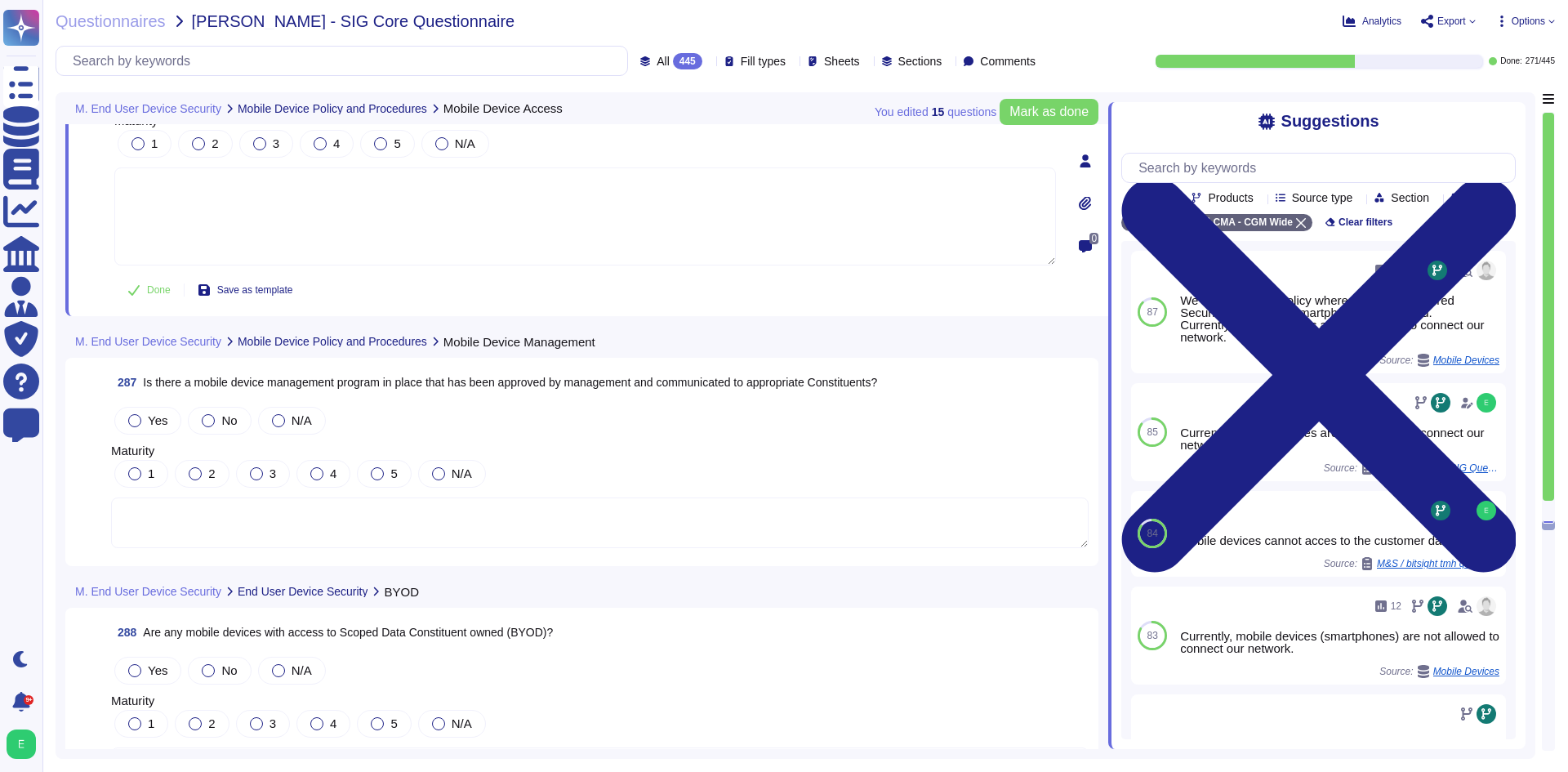
click at [212, 407] on div "No" at bounding box center [219, 421] width 63 height 28
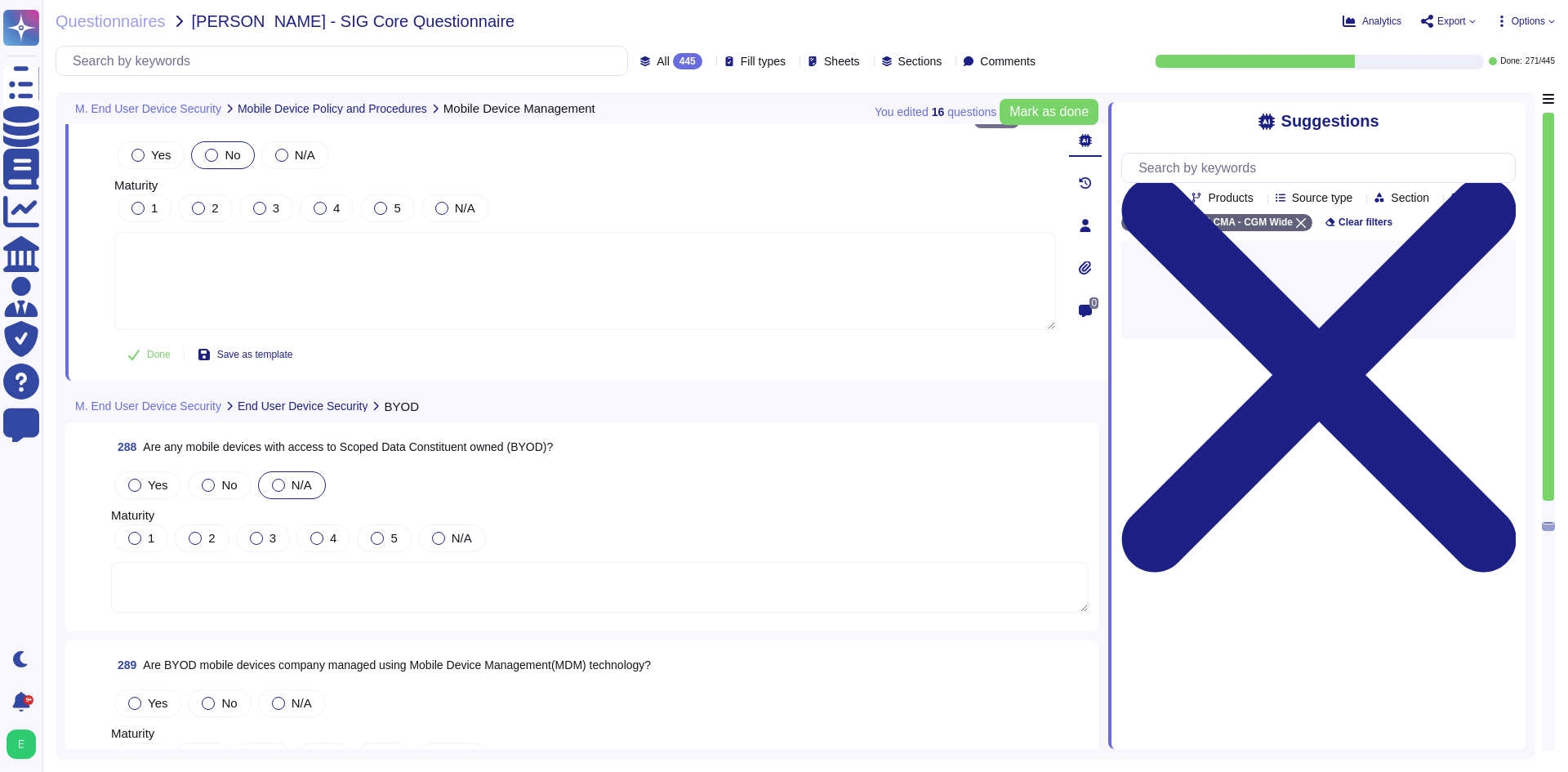
scroll to position [69724, 0]
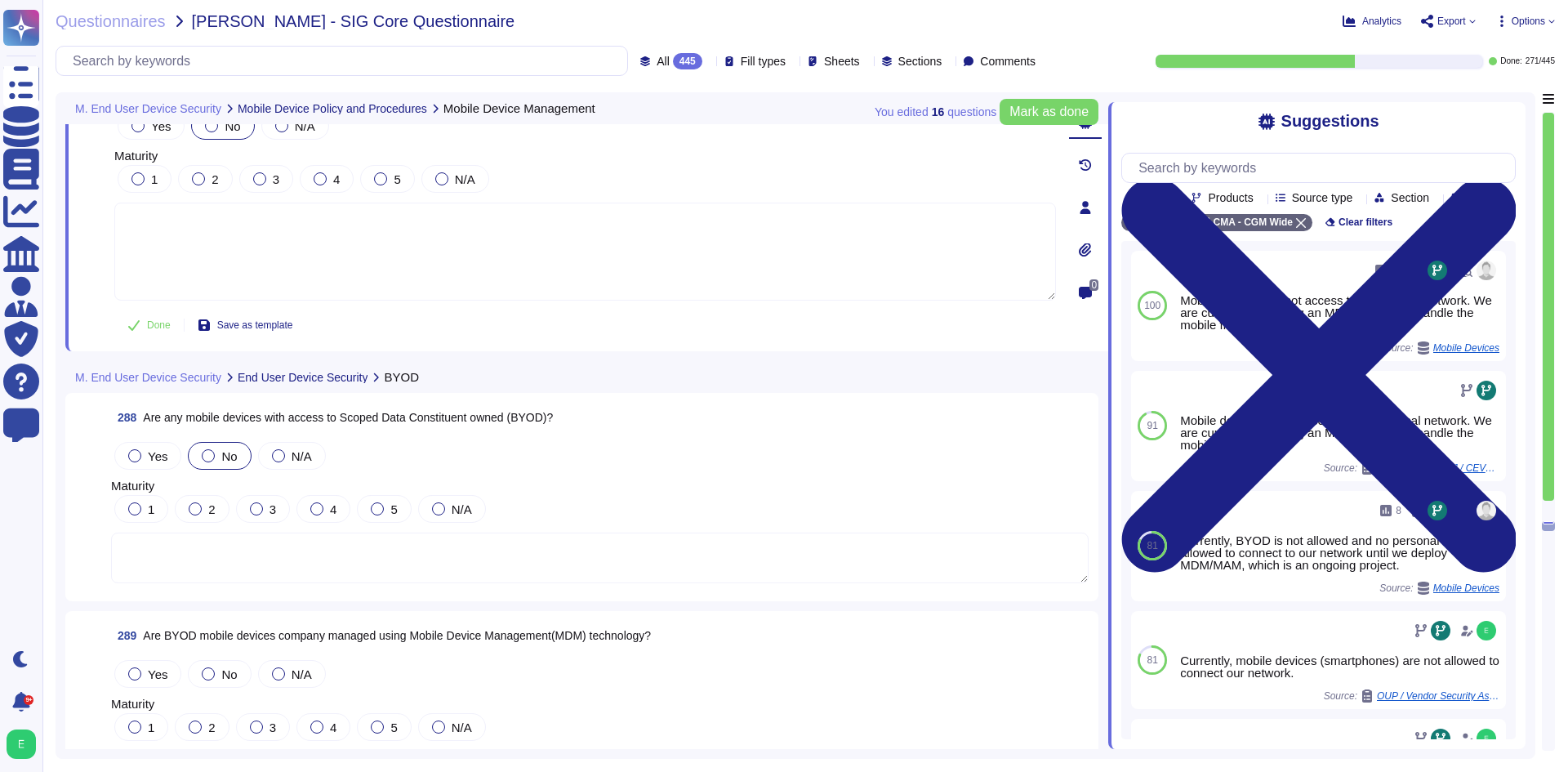
click at [228, 442] on div "No" at bounding box center [219, 456] width 63 height 28
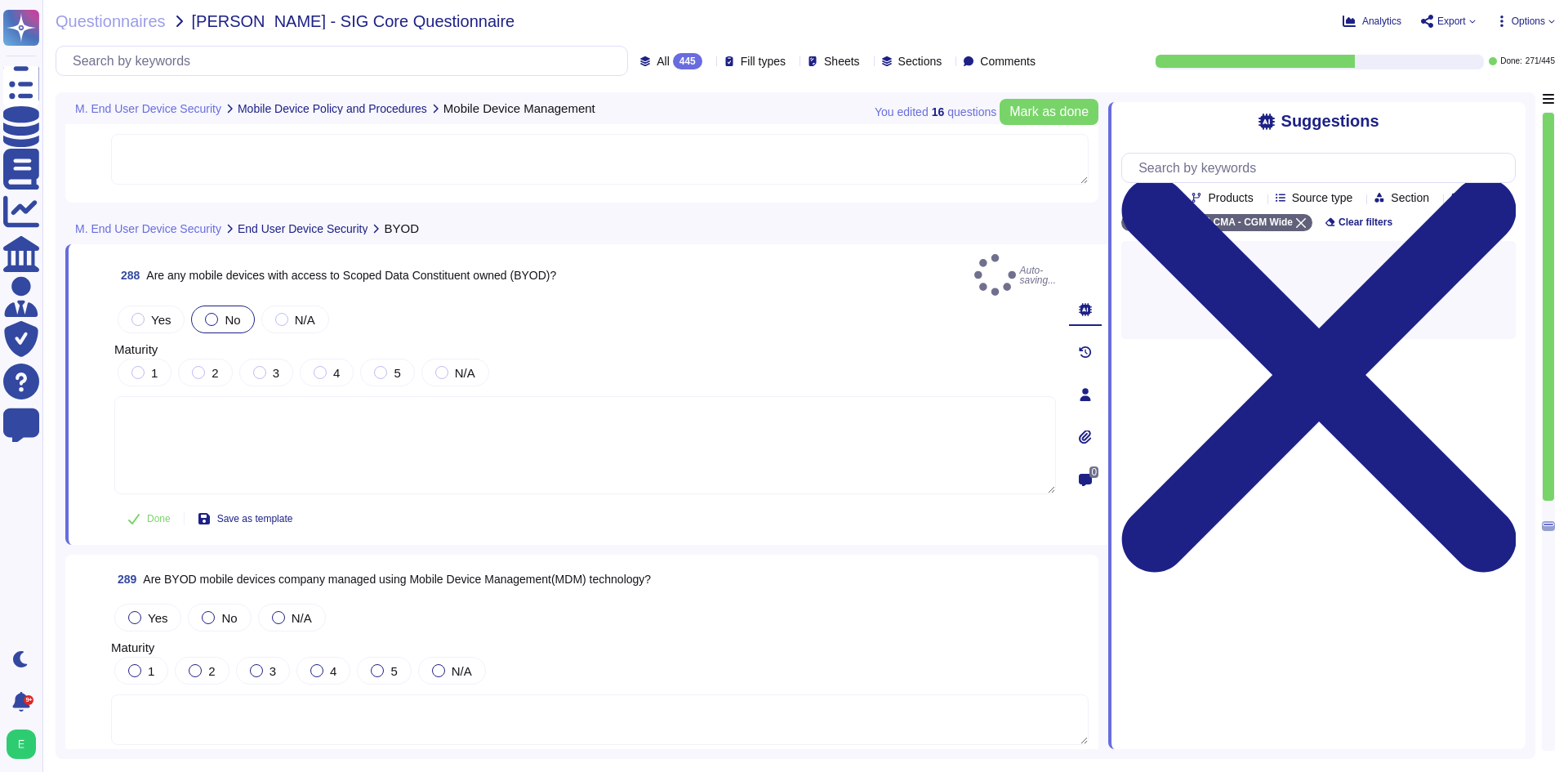
scroll to position [69888, 0]
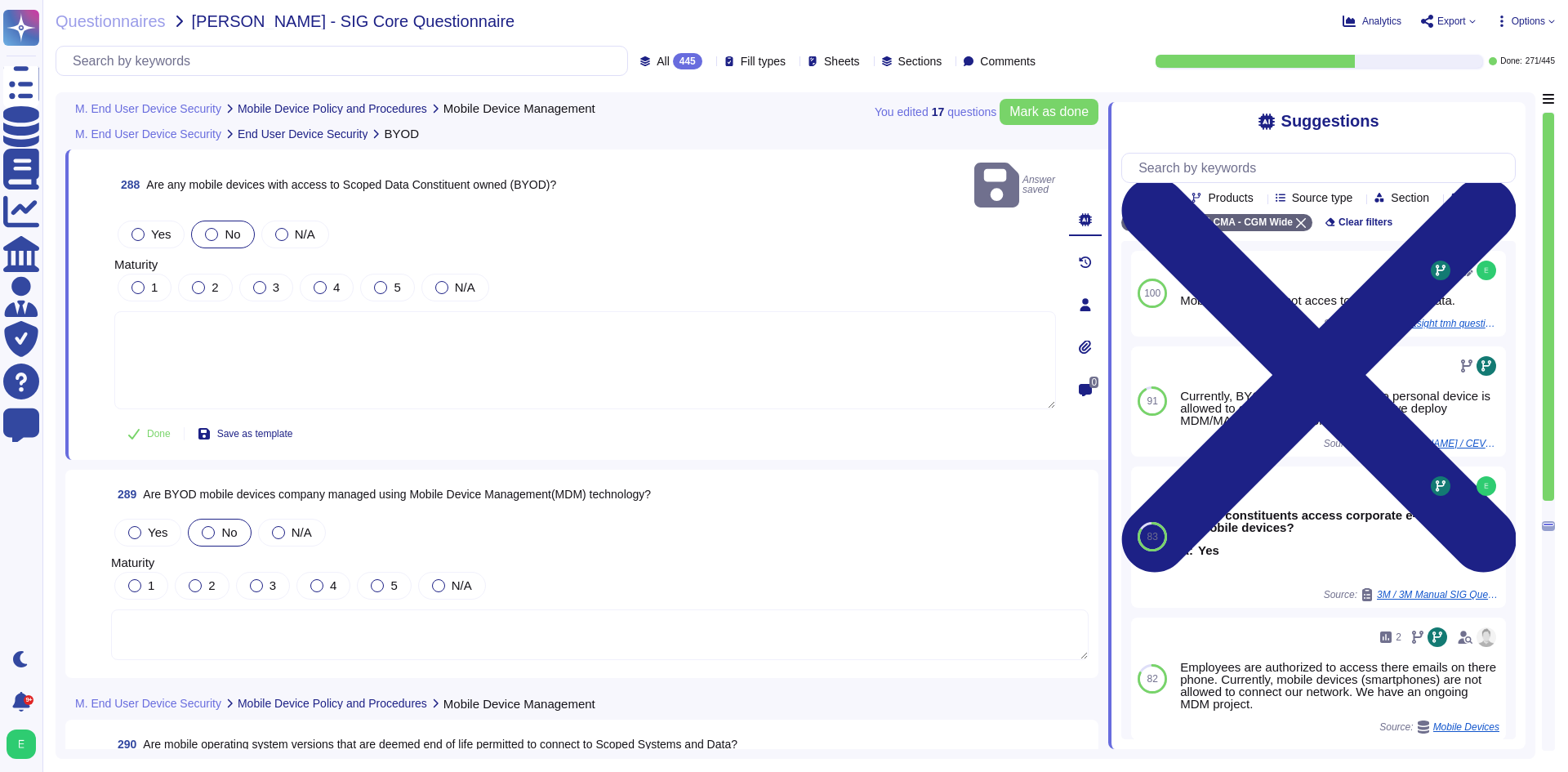
click at [209, 526] on div at bounding box center [208, 532] width 13 height 13
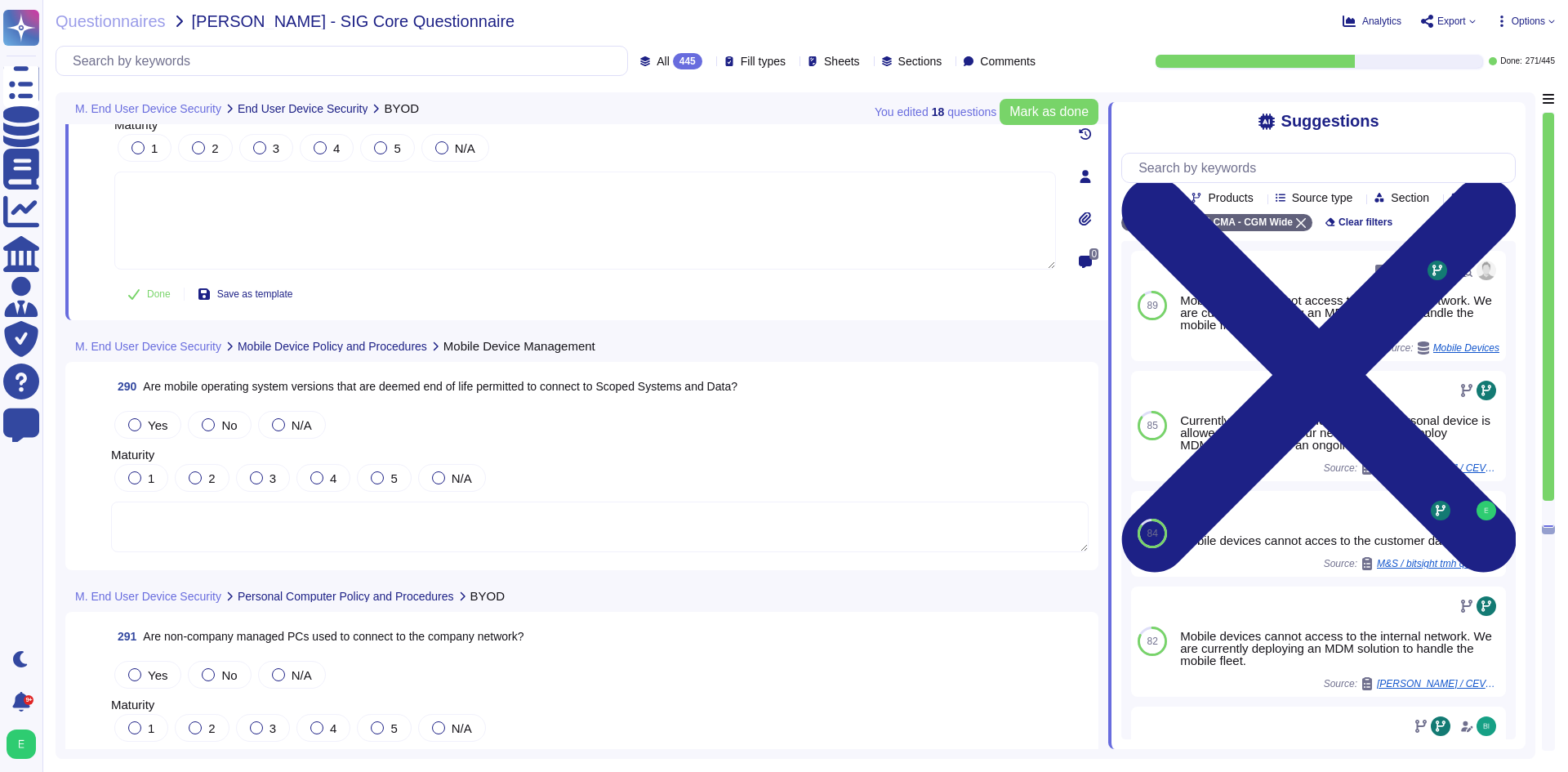
scroll to position [70215, 0]
click at [191, 421] on div "No" at bounding box center [219, 424] width 63 height 28
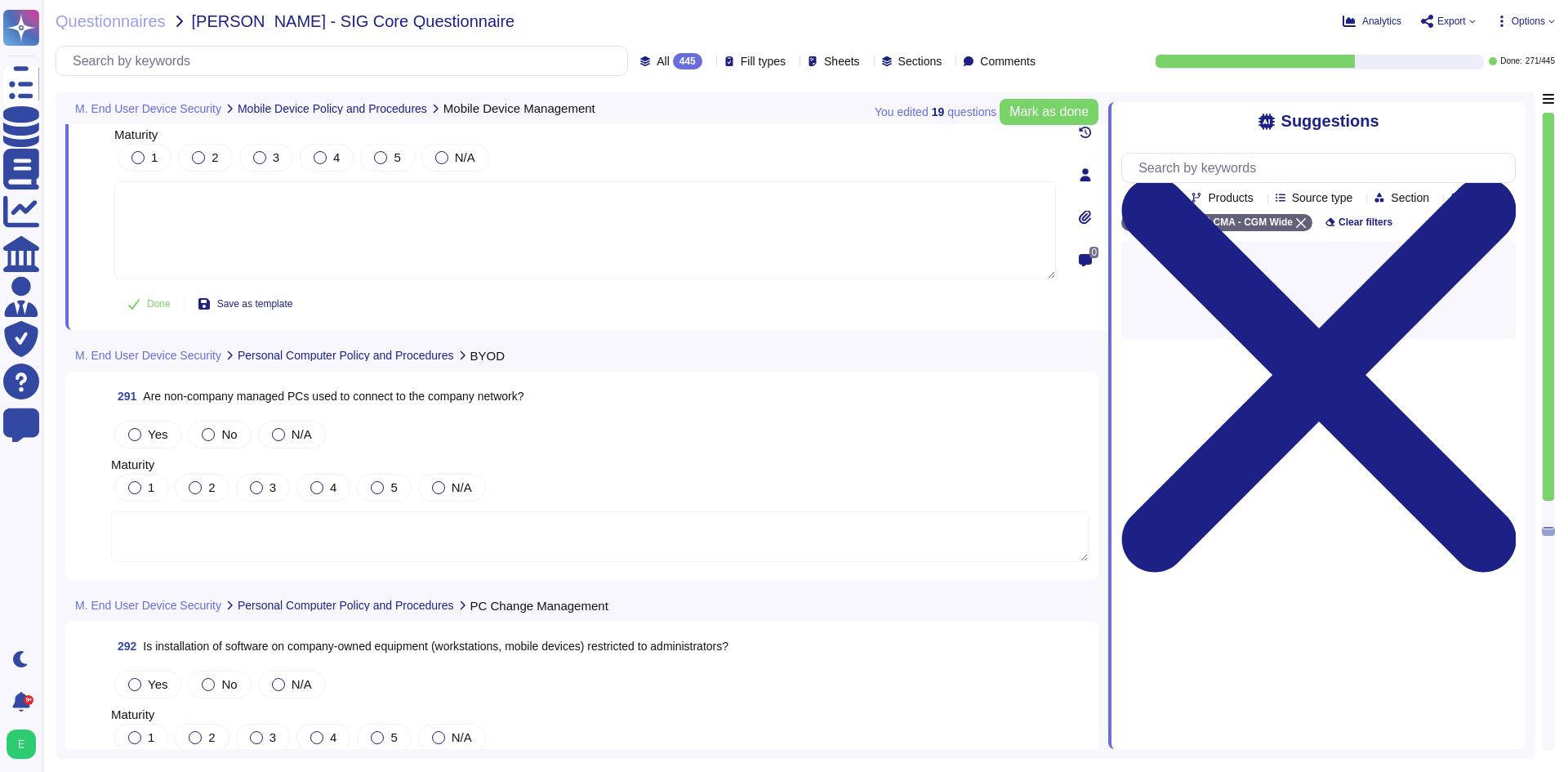
scroll to position [70460, 0]
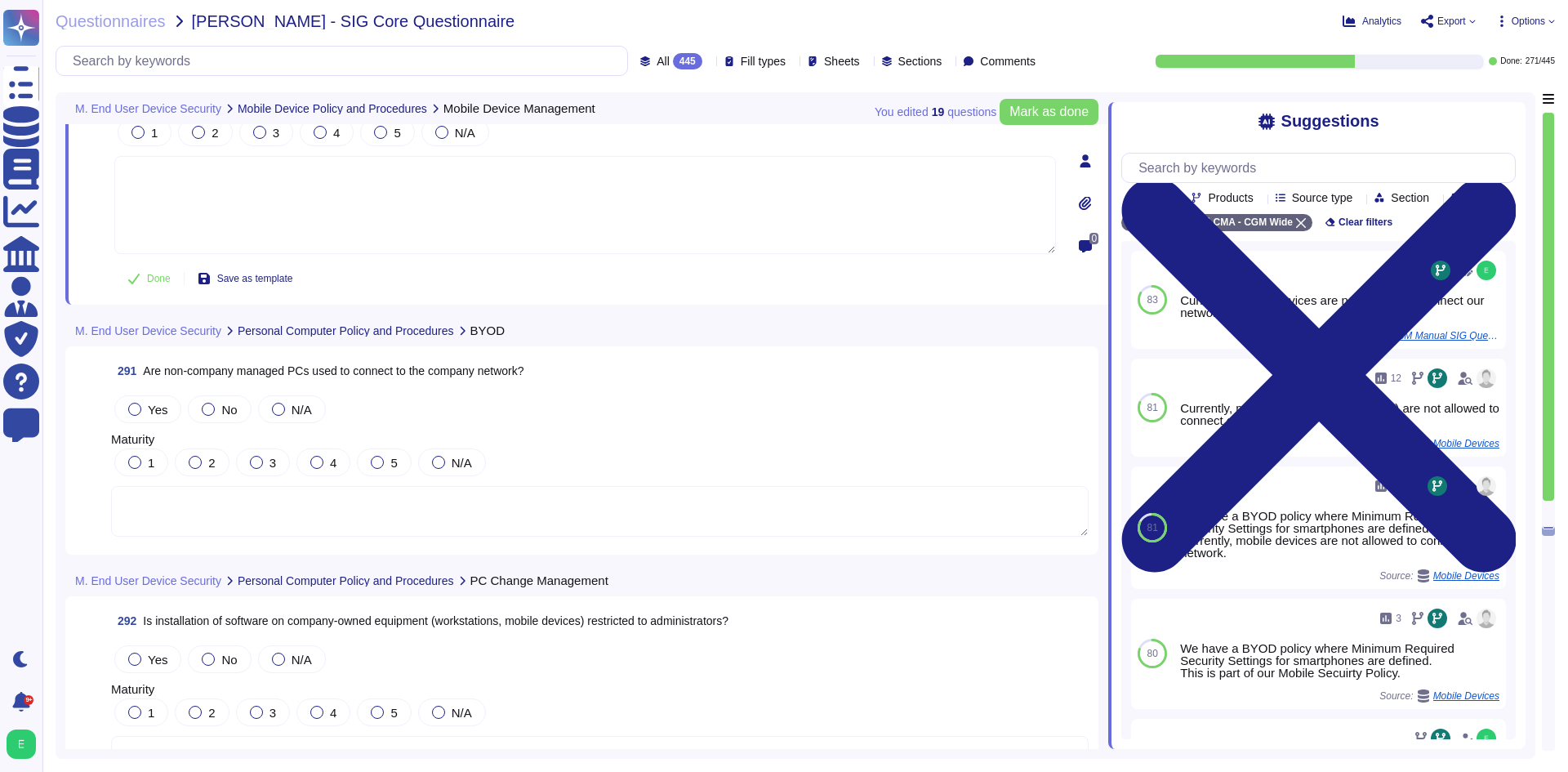
click at [292, 512] on textarea at bounding box center [600, 512] width 978 height 51
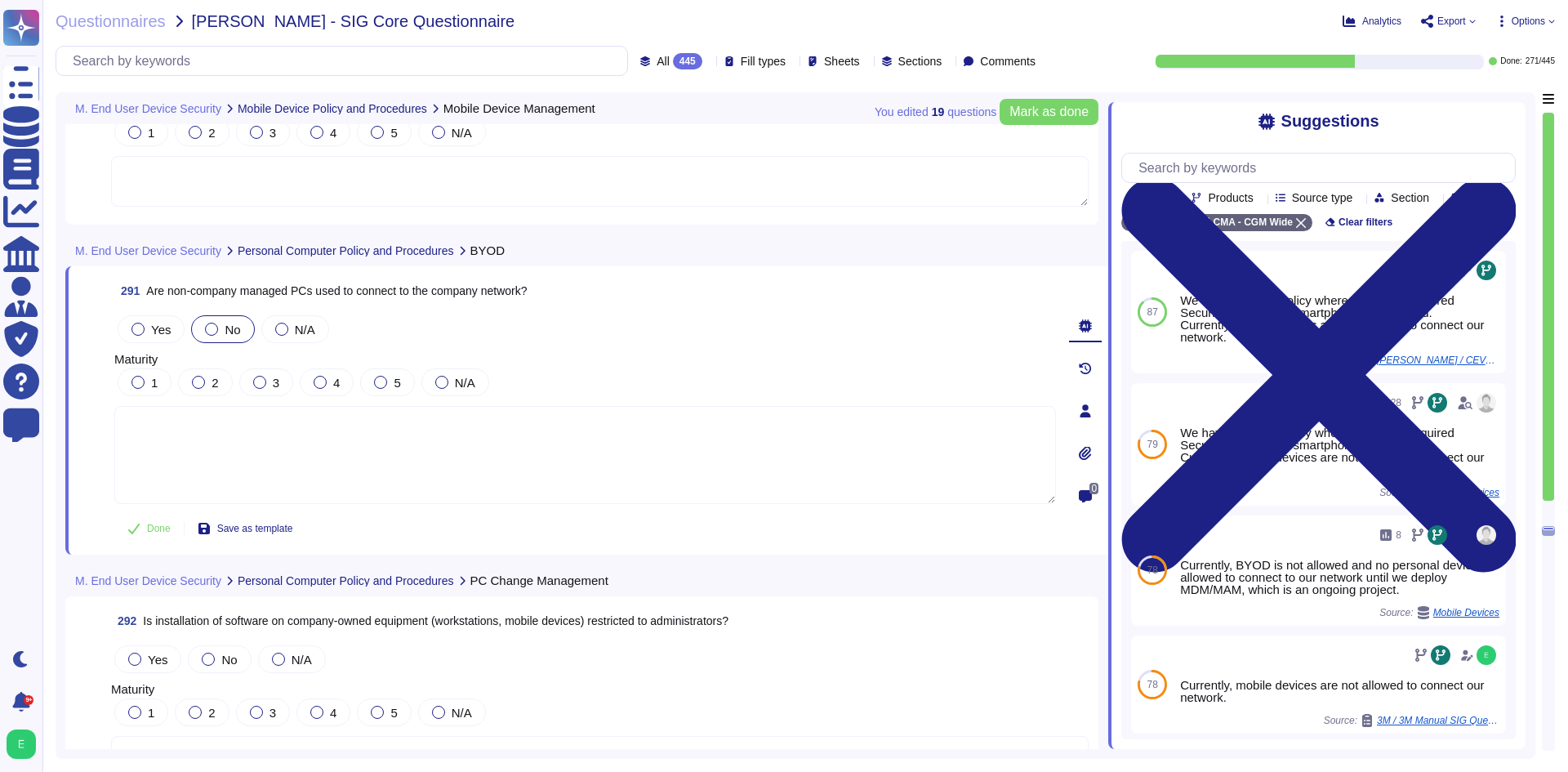
click at [214, 329] on div at bounding box center [211, 329] width 13 height 13
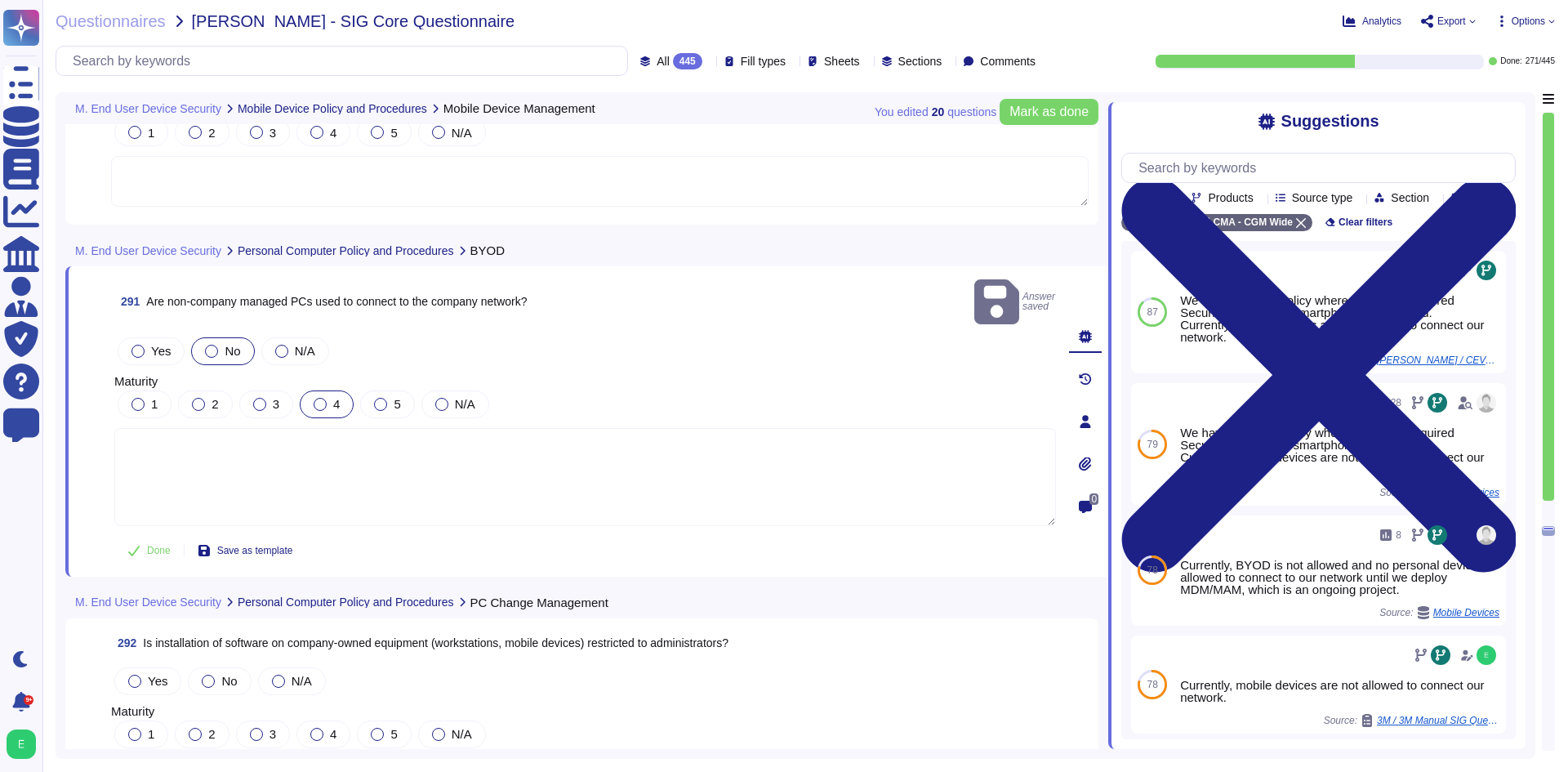
click at [331, 391] on div "4" at bounding box center [327, 405] width 54 height 28
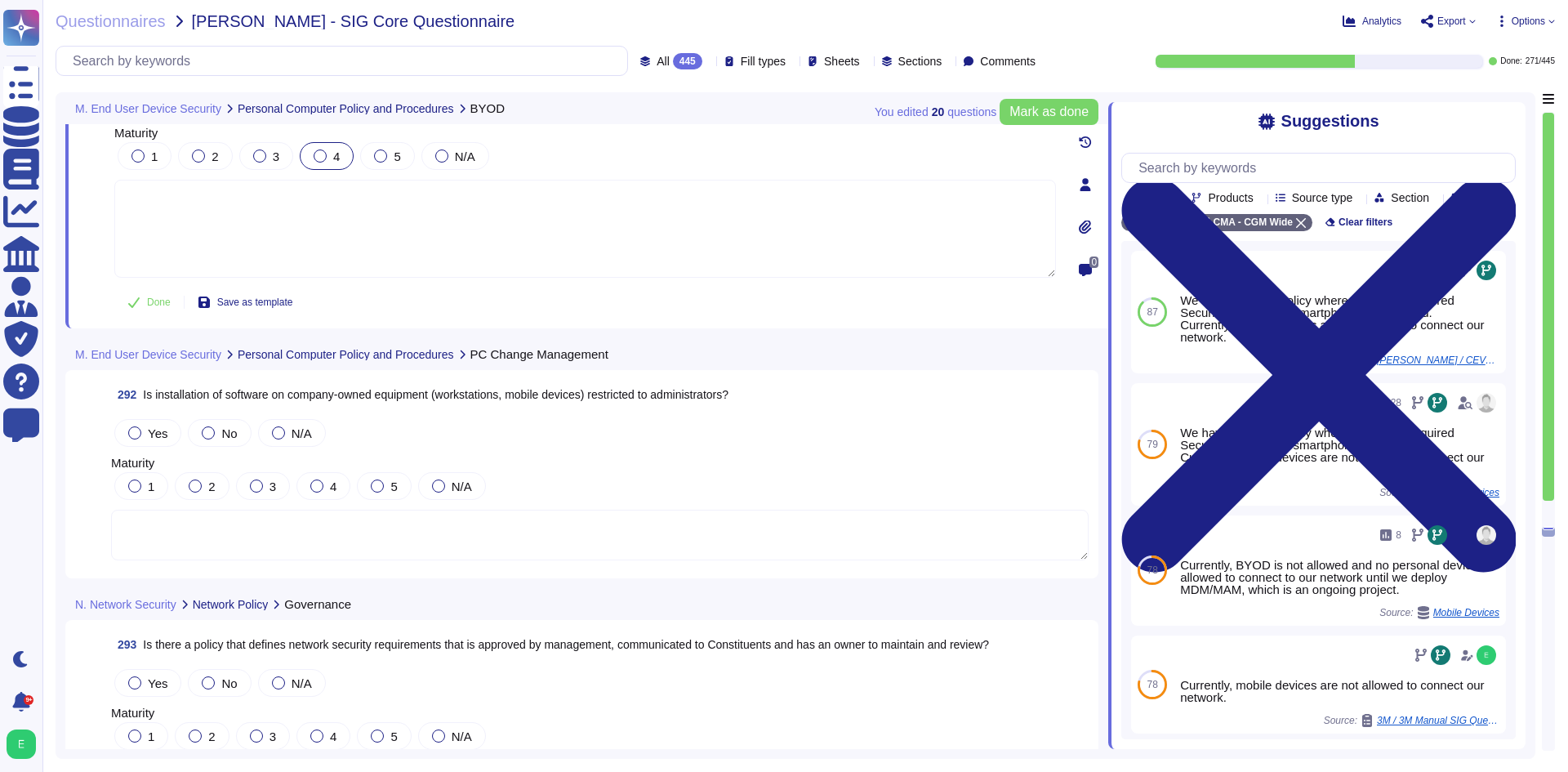
scroll to position [70705, 0]
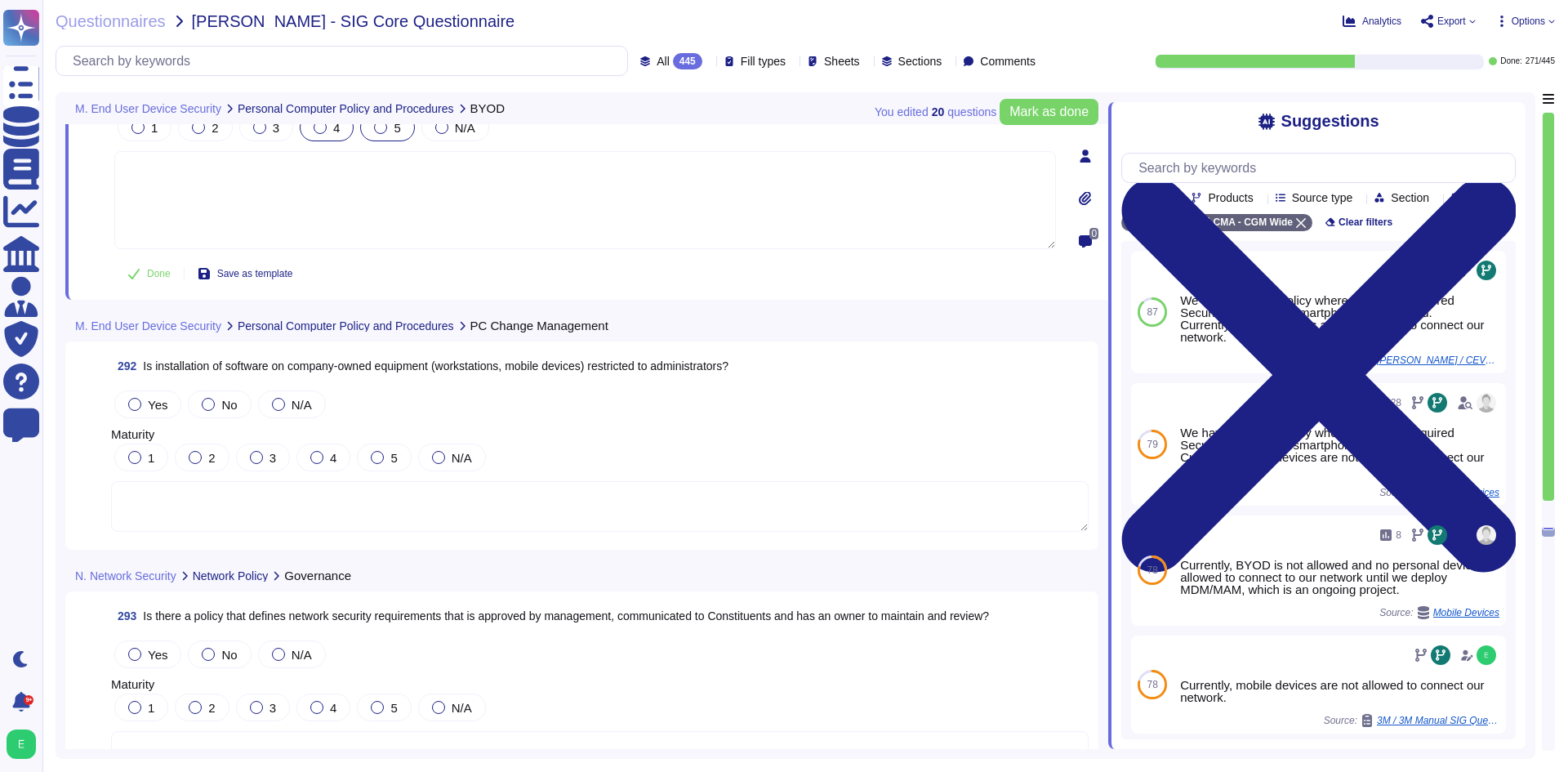
click at [382, 134] on div "5" at bounding box center [387, 128] width 54 height 28
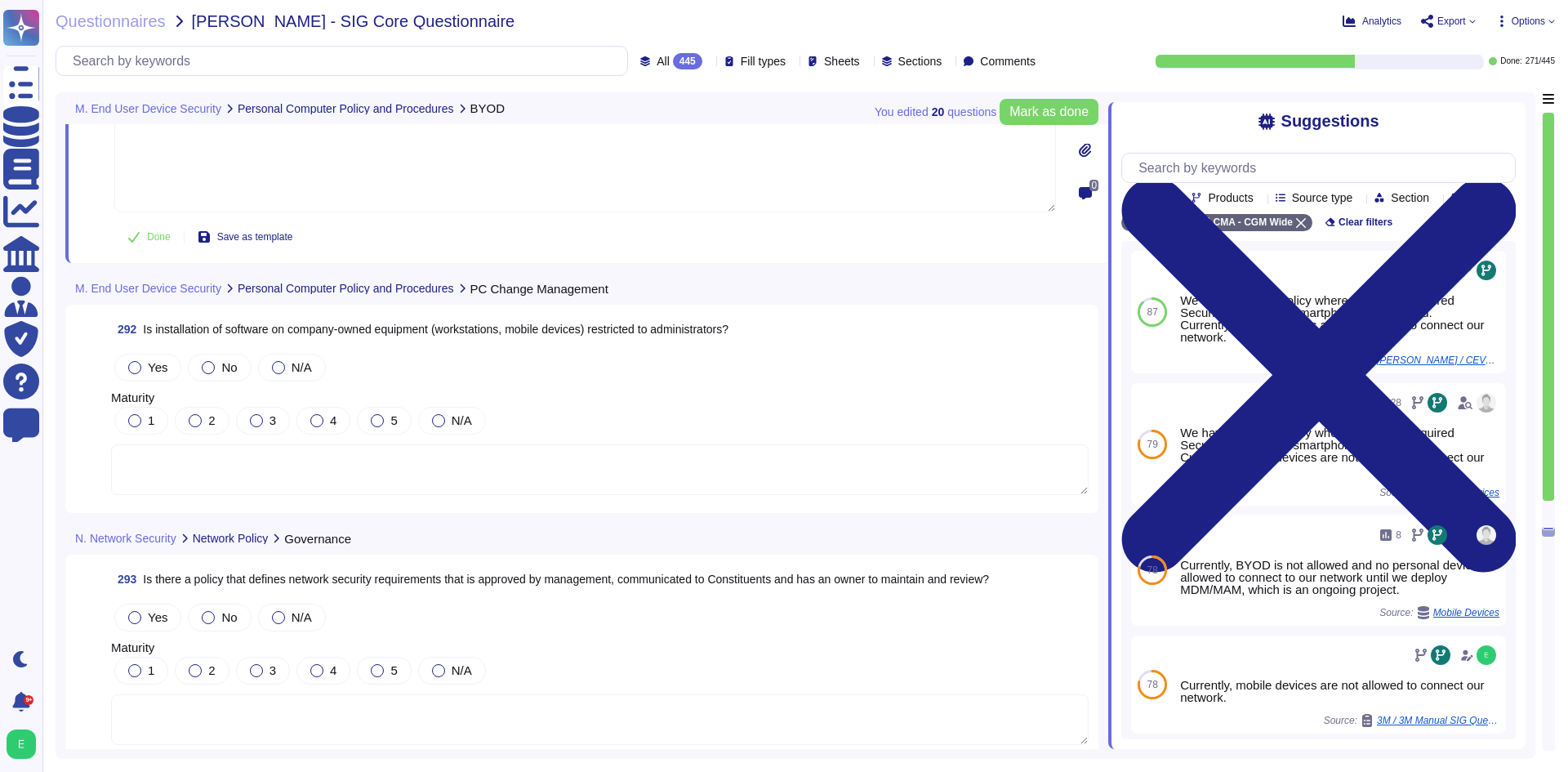
scroll to position [70787, 0]
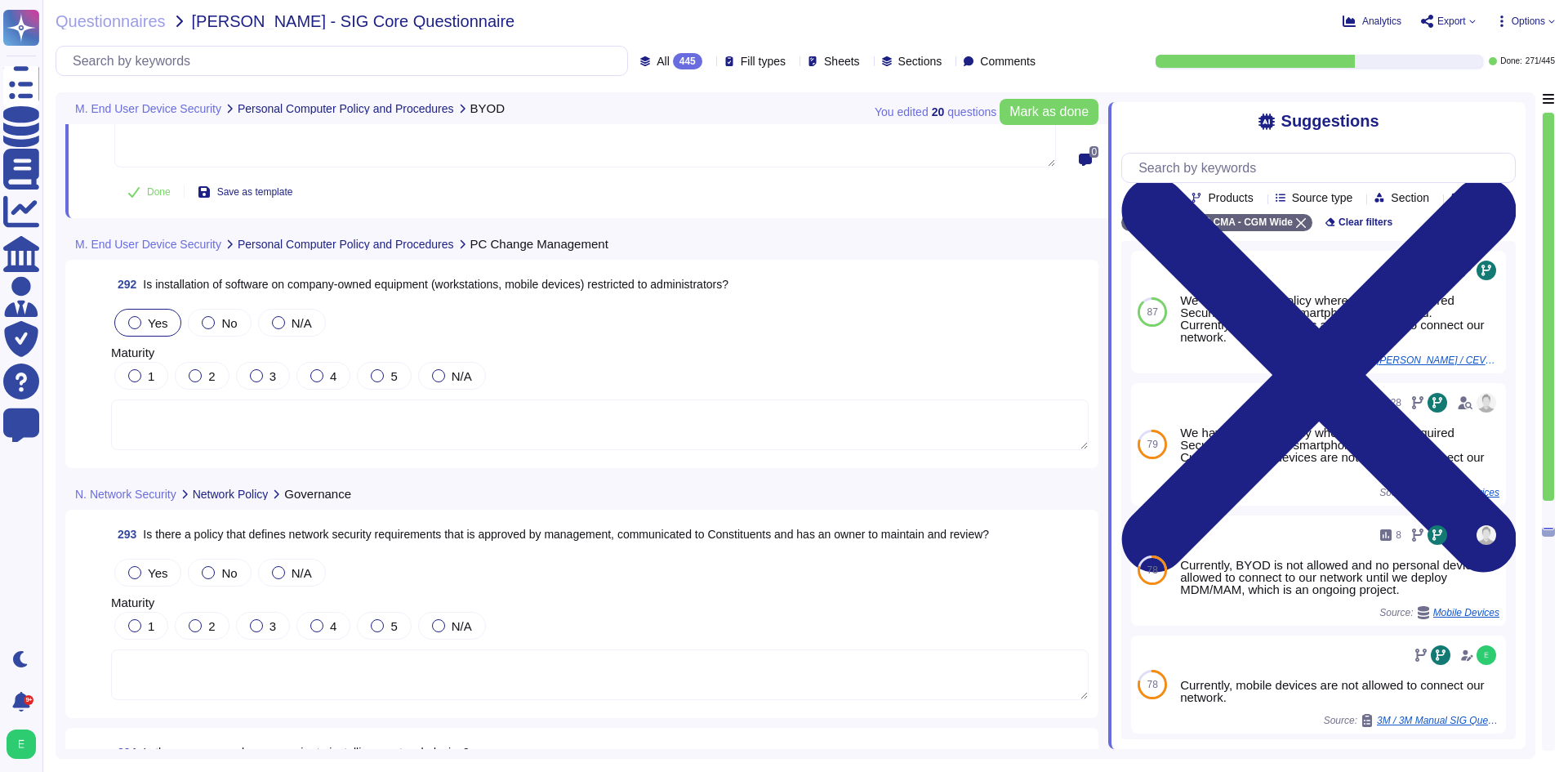
click at [141, 318] on label "Yes" at bounding box center [147, 323] width 39 height 13
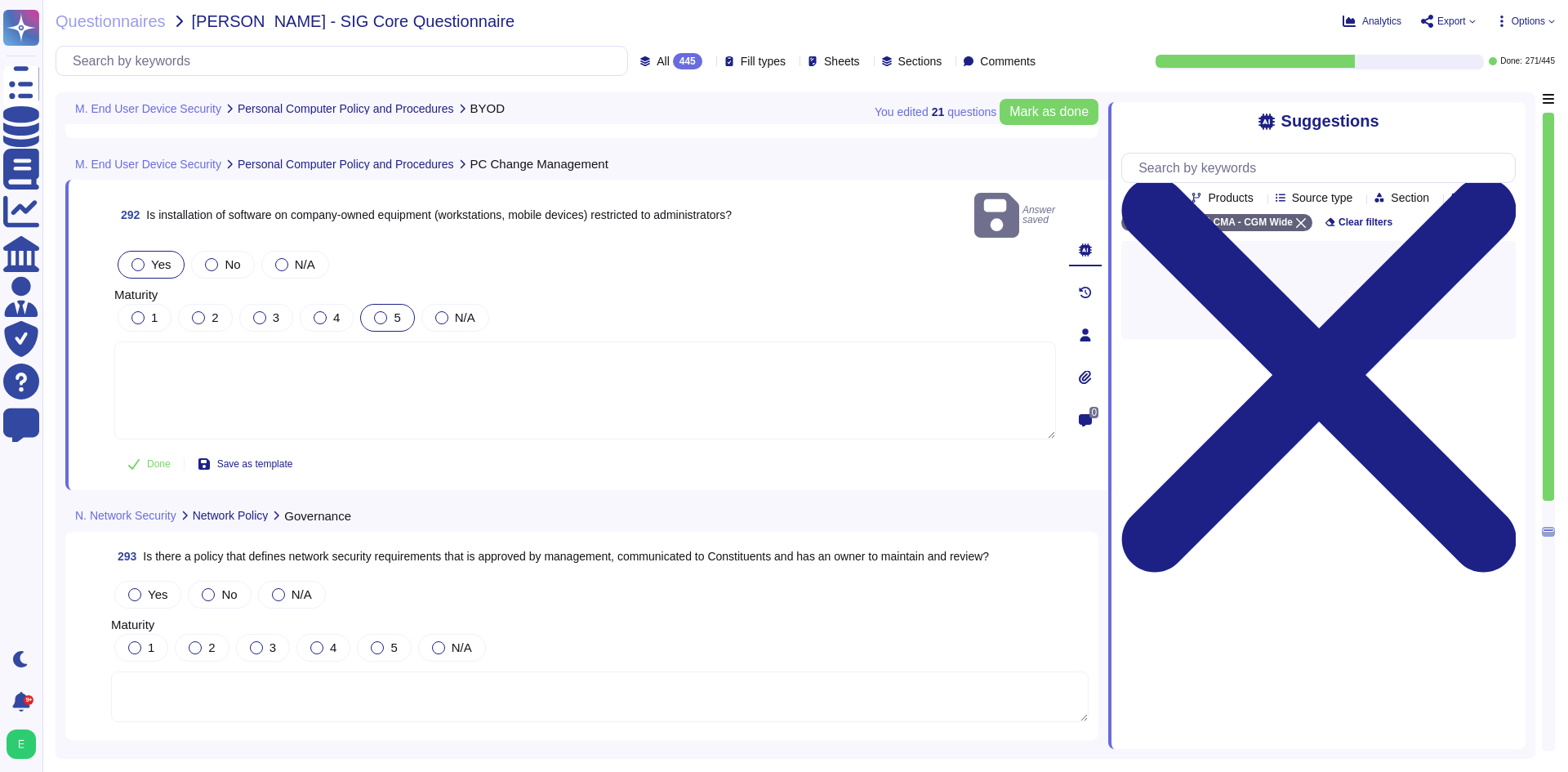
click at [374, 311] on label "5" at bounding box center [387, 317] width 26 height 13
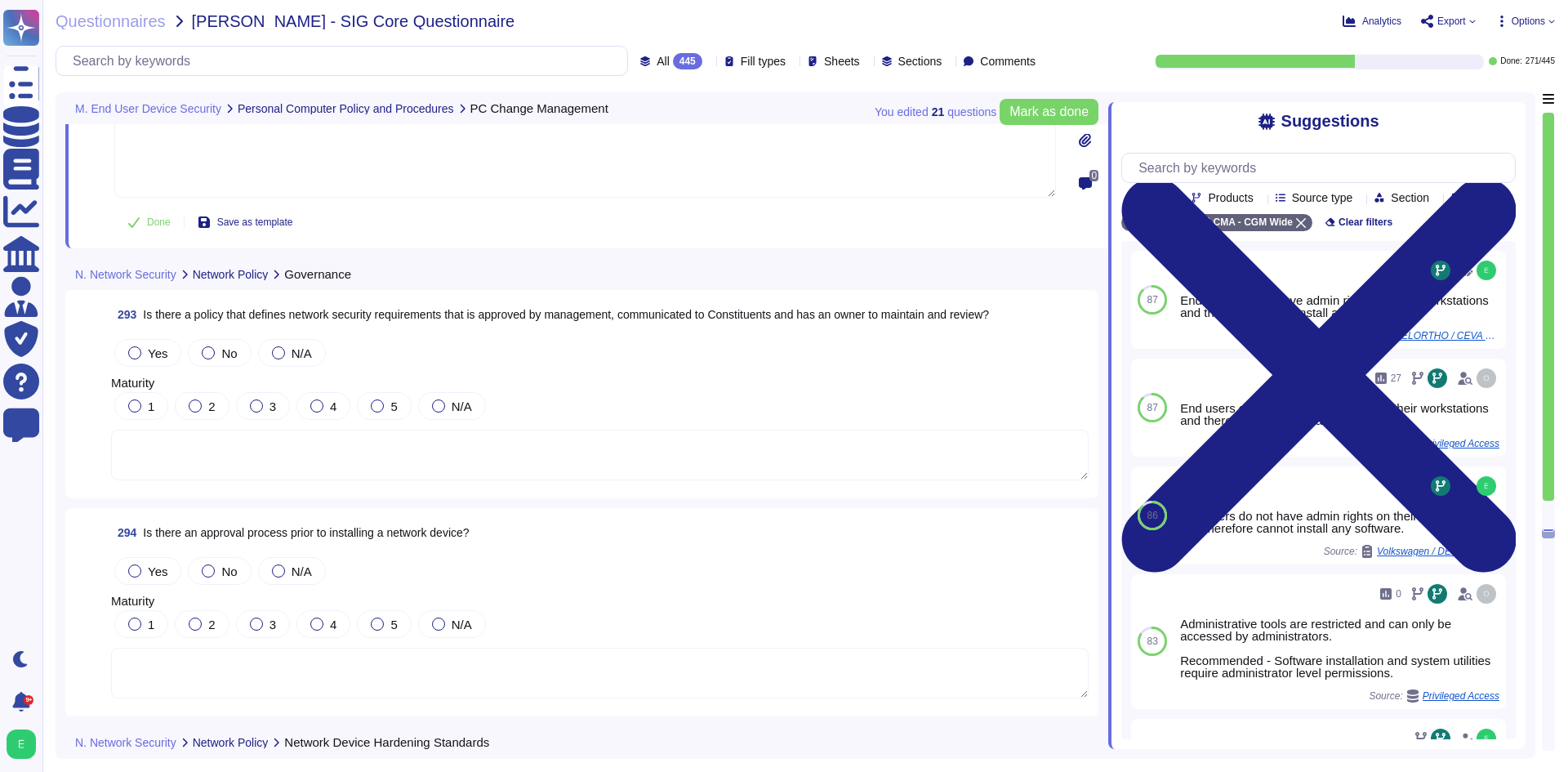
scroll to position [71032, 0]
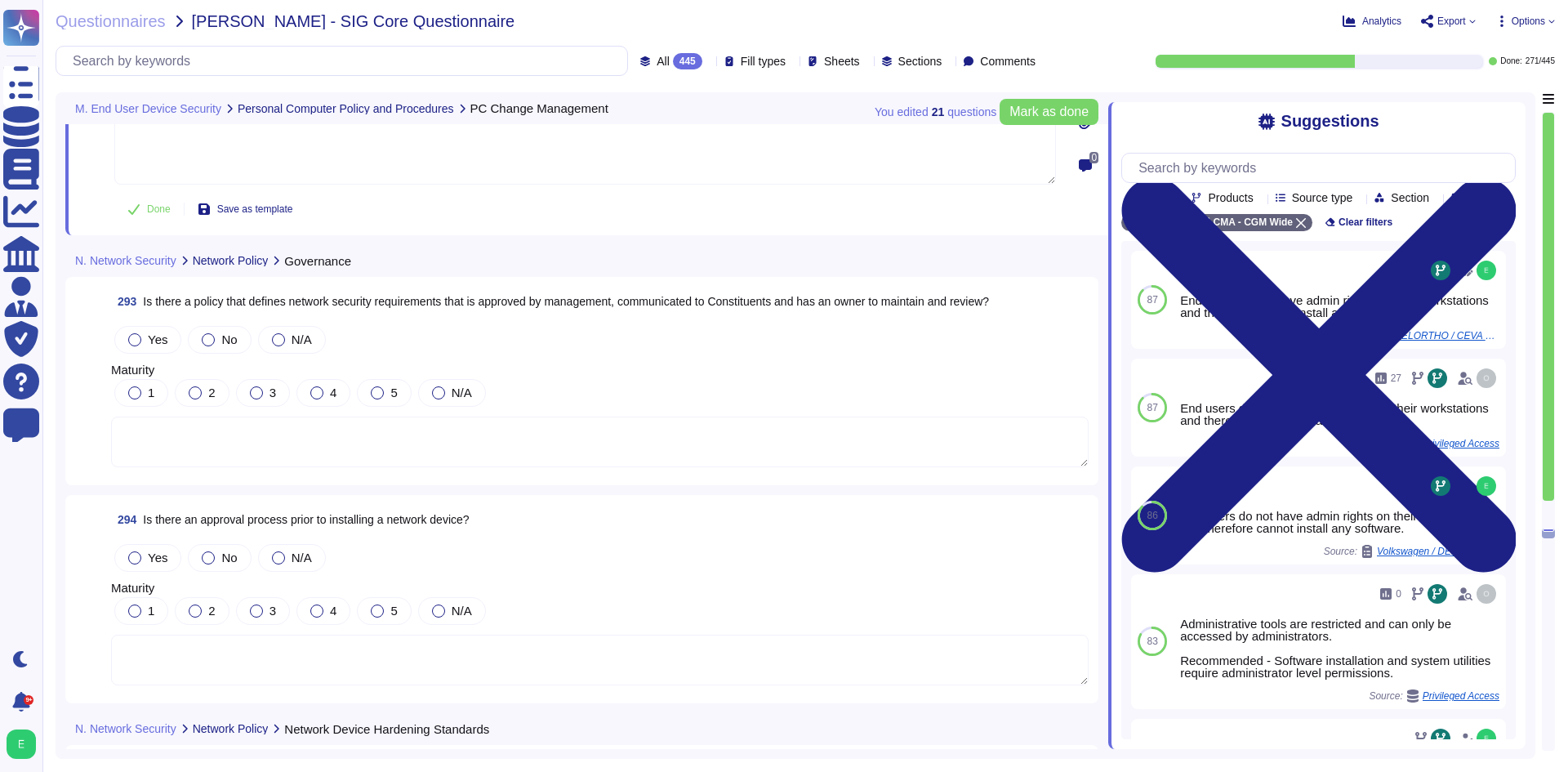
click at [147, 326] on div "Yes" at bounding box center [148, 340] width 67 height 28
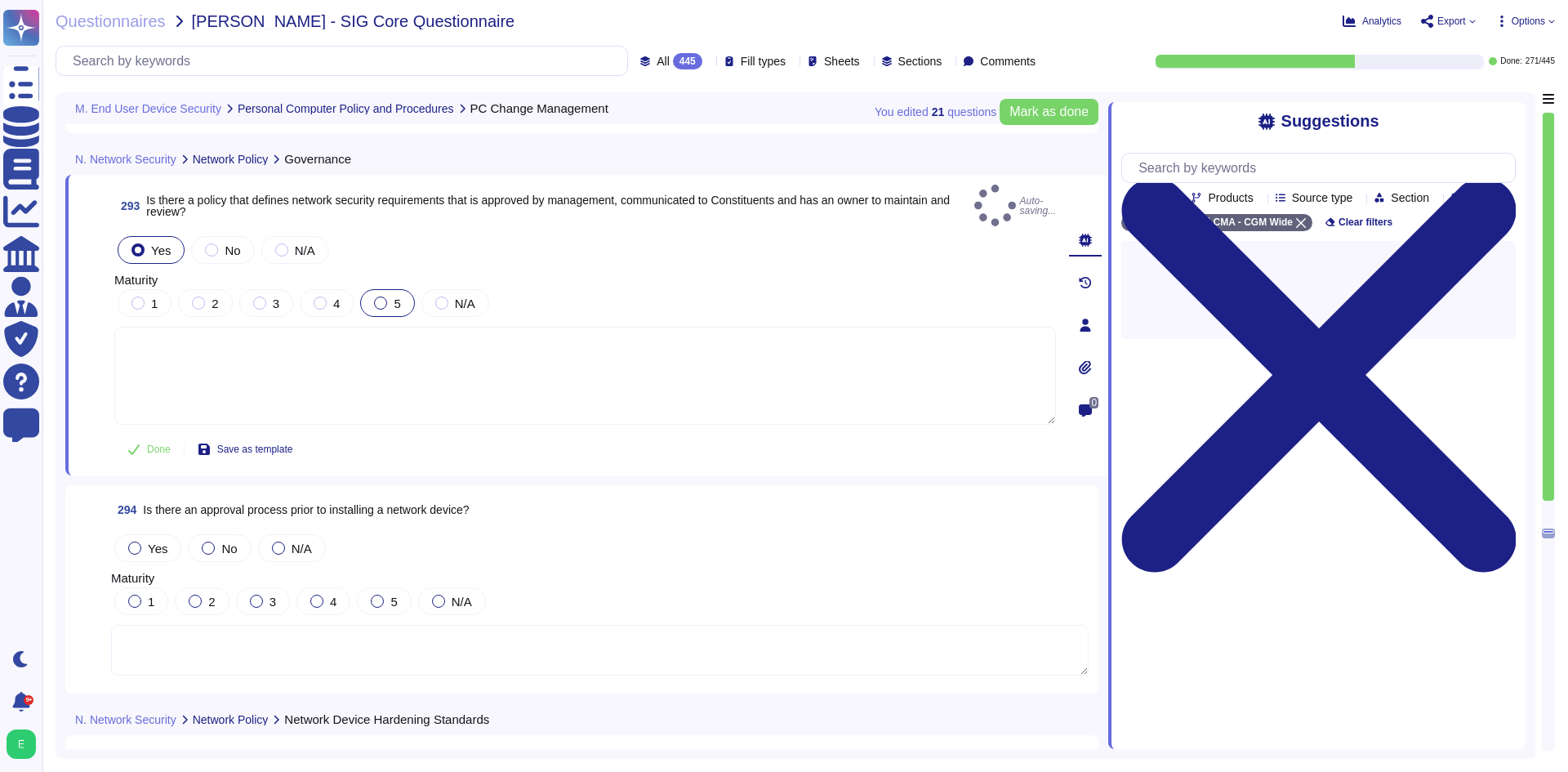
click at [379, 297] on div at bounding box center [380, 303] width 13 height 13
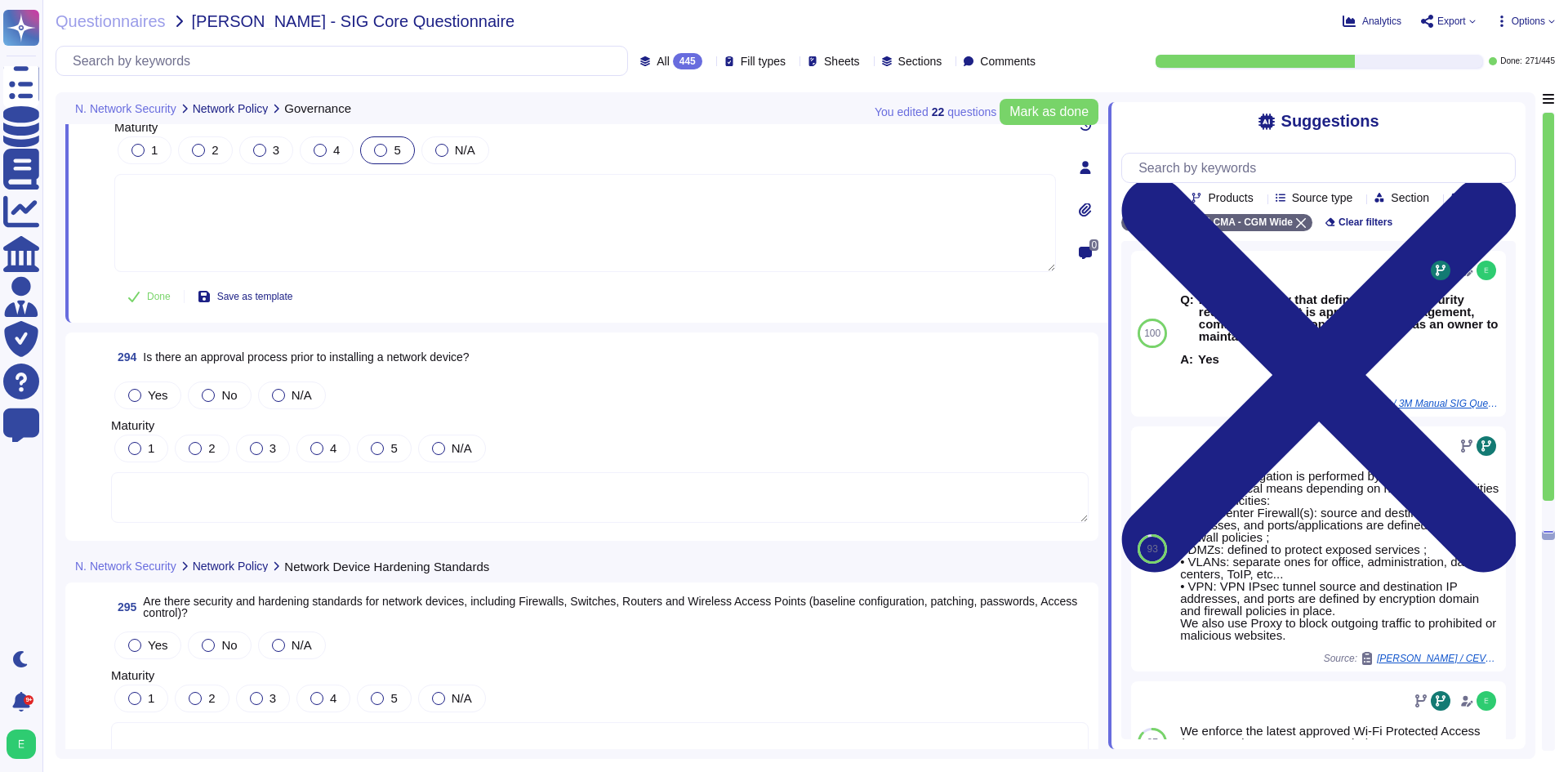
scroll to position [71196, 0]
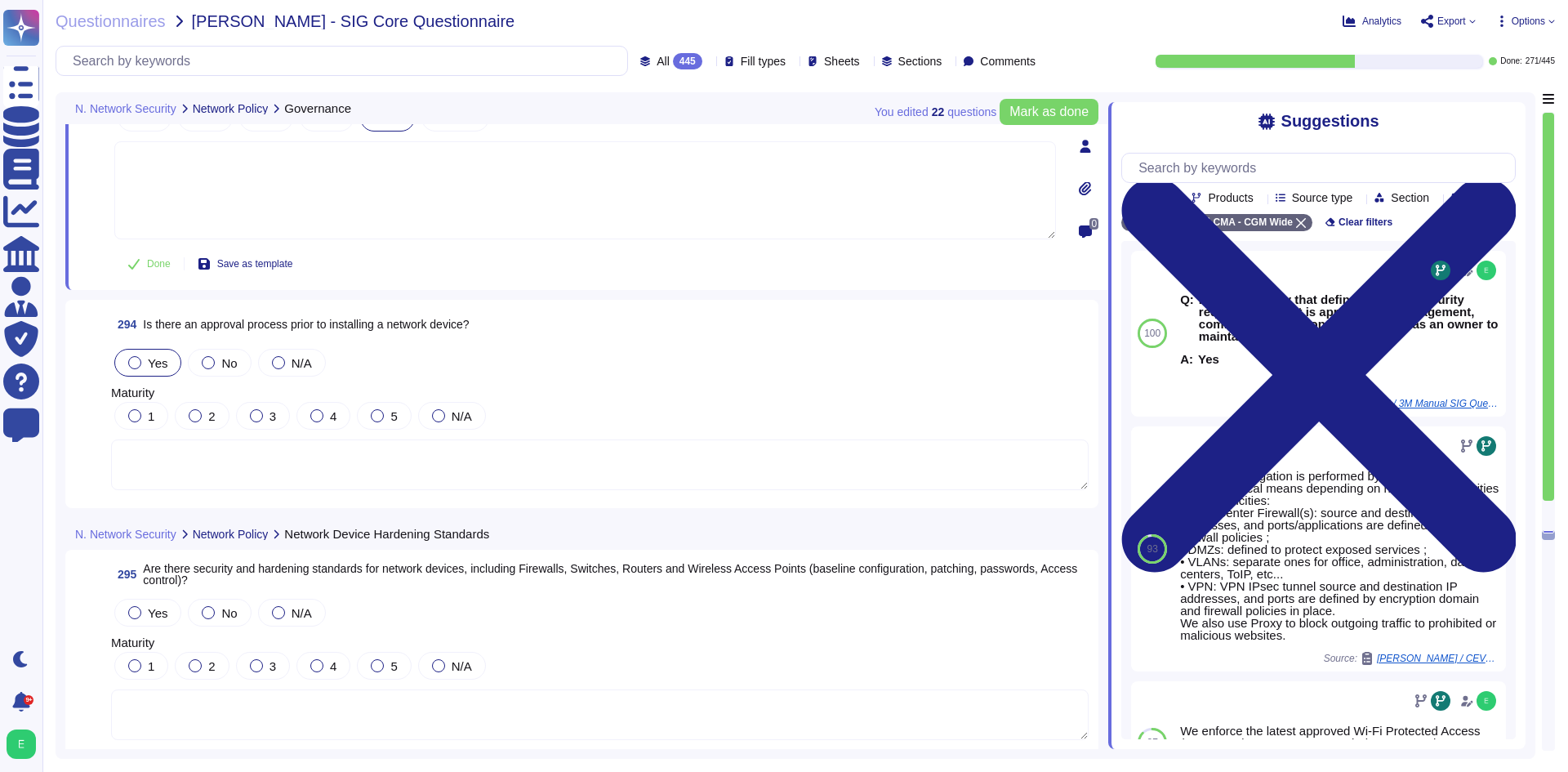
click at [146, 364] on label "Yes" at bounding box center [147, 362] width 39 height 13
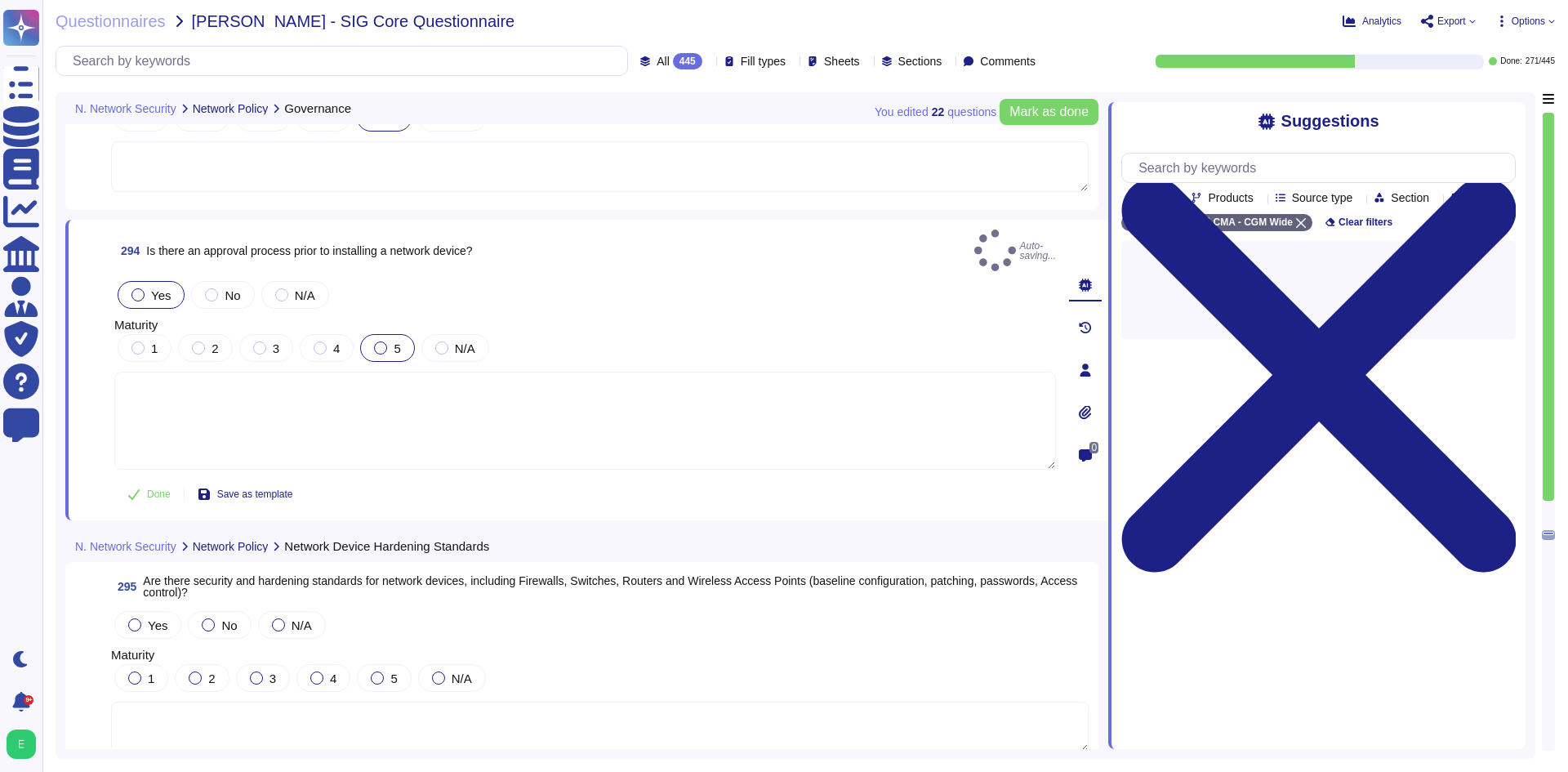
click at [382, 342] on div at bounding box center [380, 348] width 13 height 13
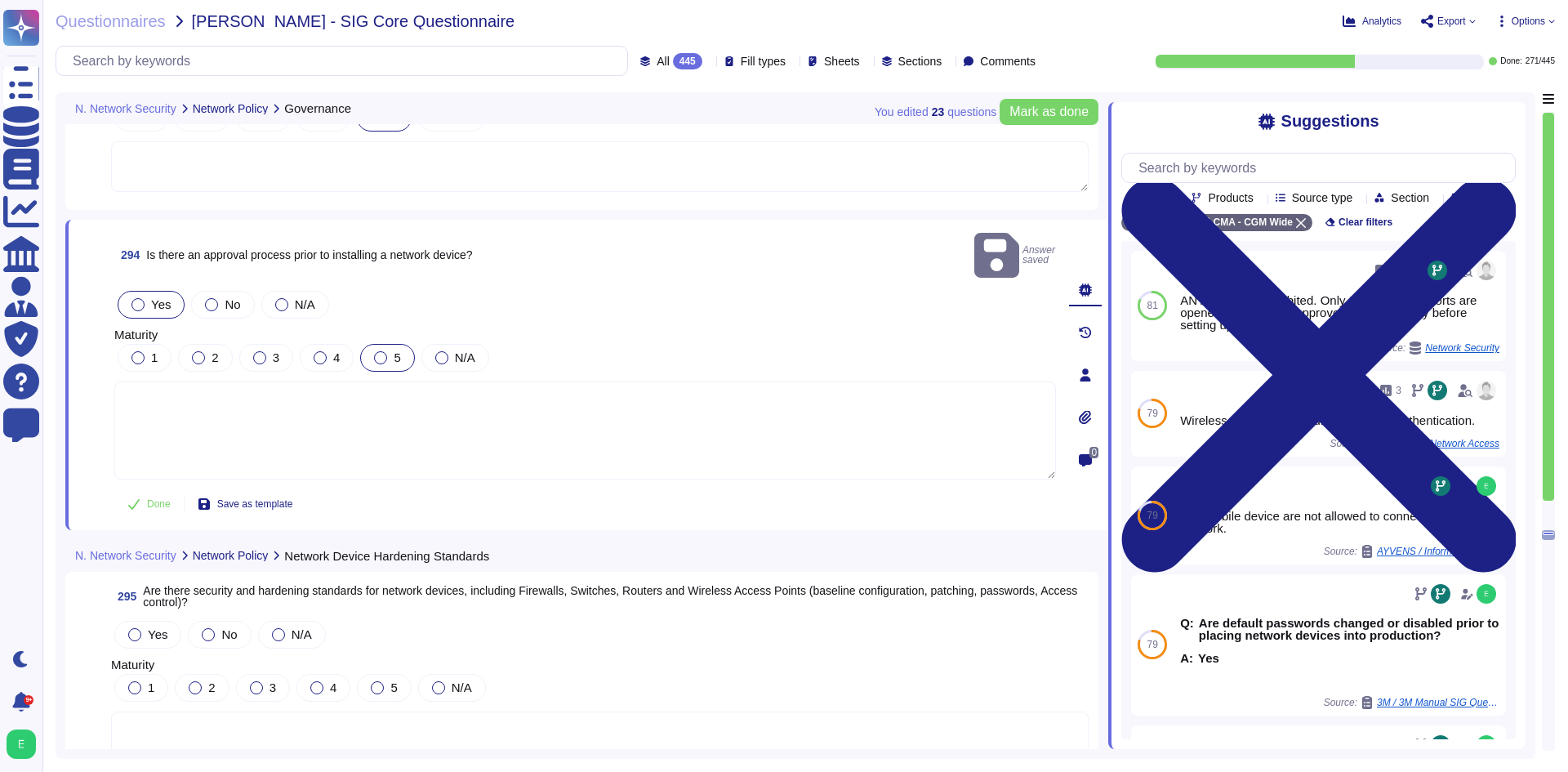
click at [384, 351] on div at bounding box center [380, 357] width 13 height 13
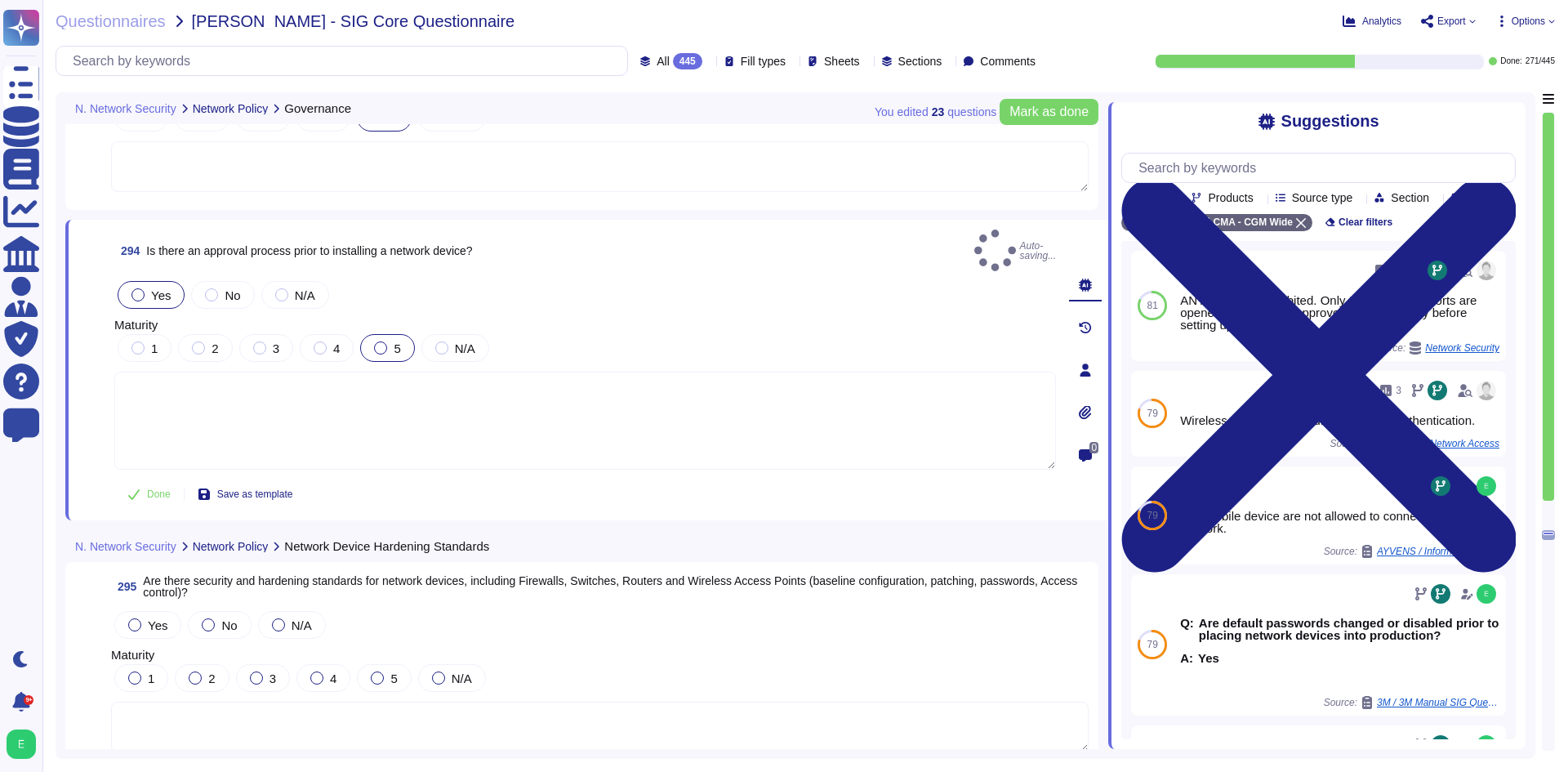
scroll to position [71359, 0]
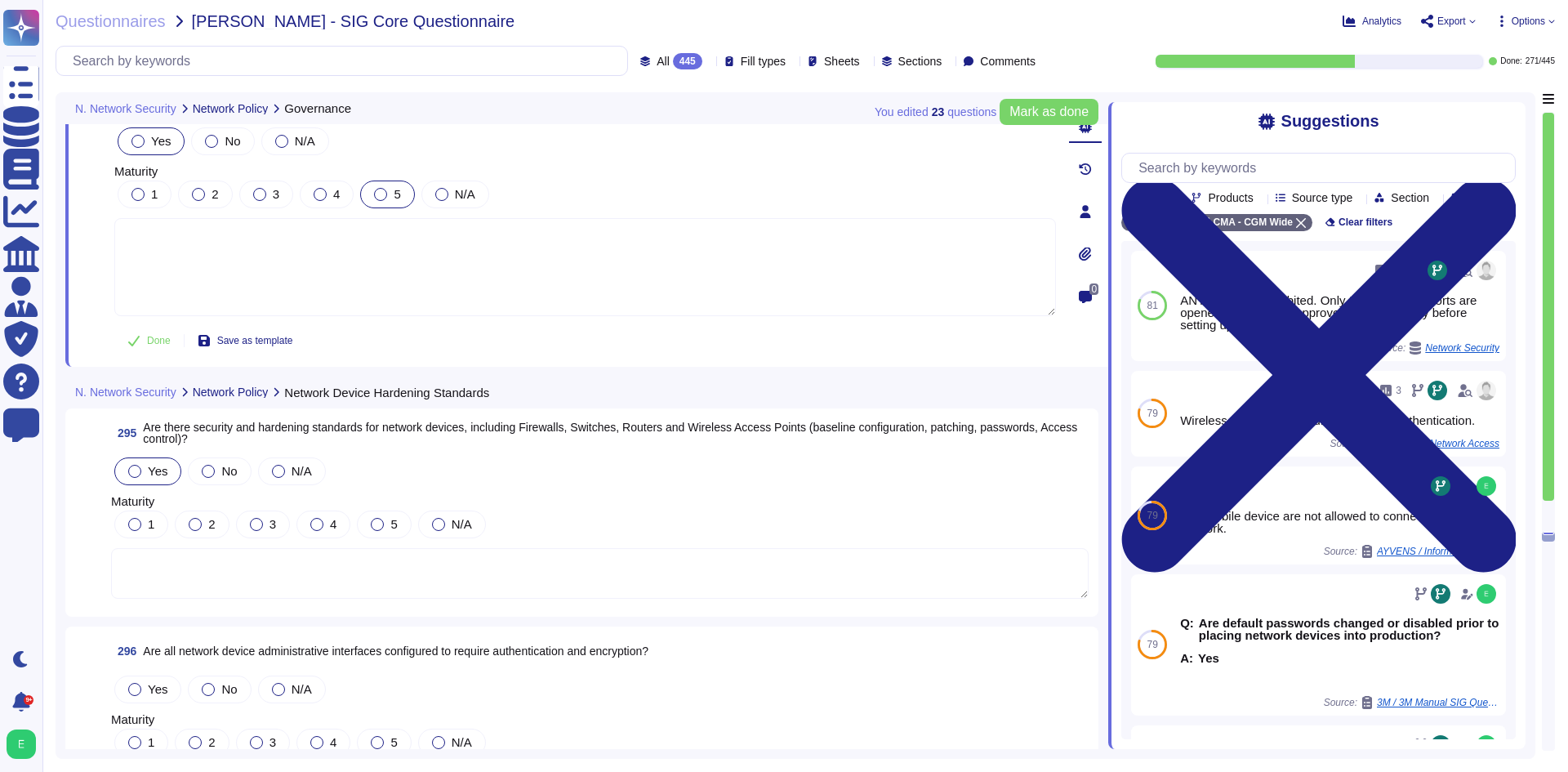
click at [142, 458] on div "Yes" at bounding box center [148, 472] width 67 height 28
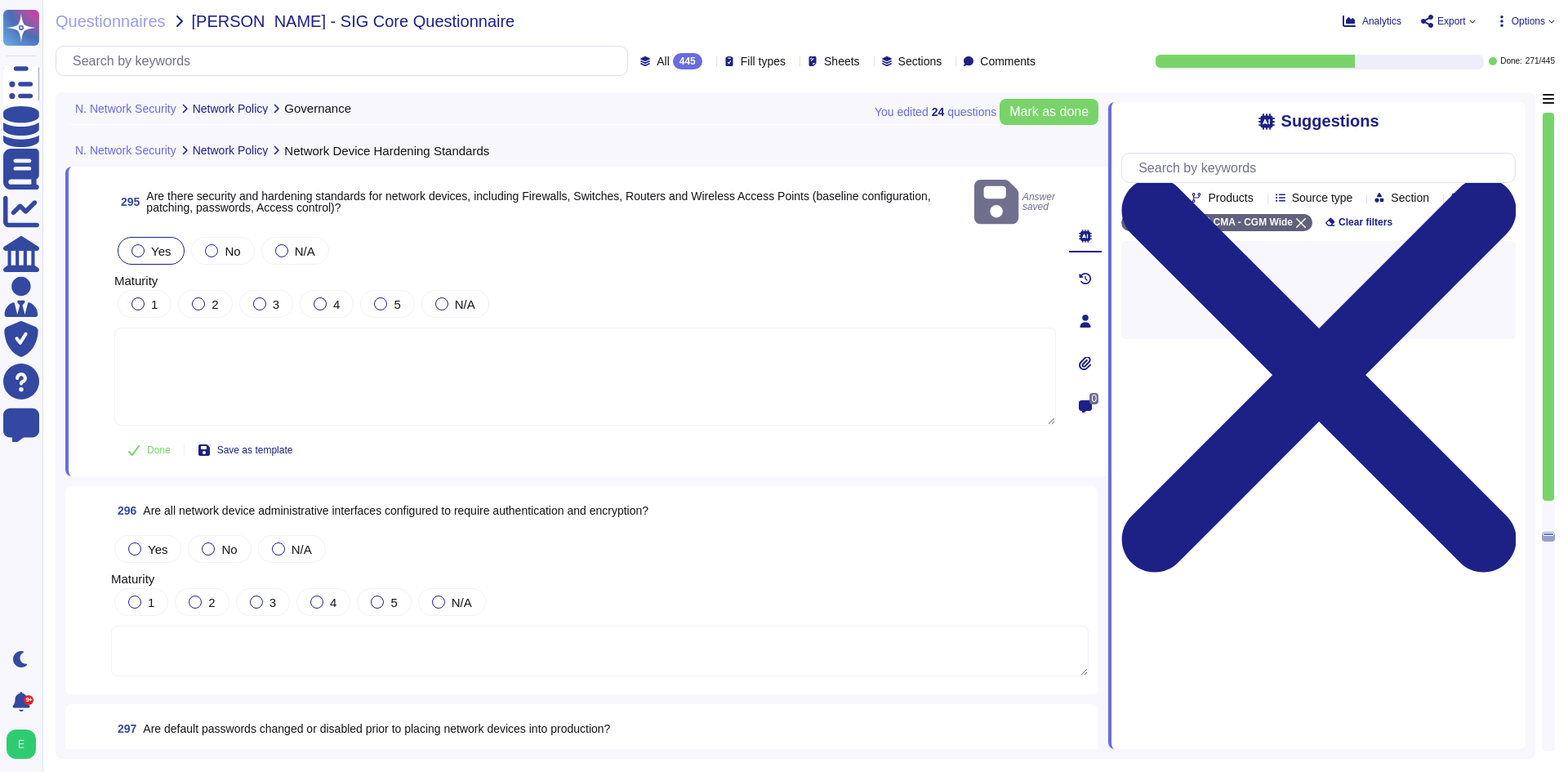
scroll to position [71523, 0]
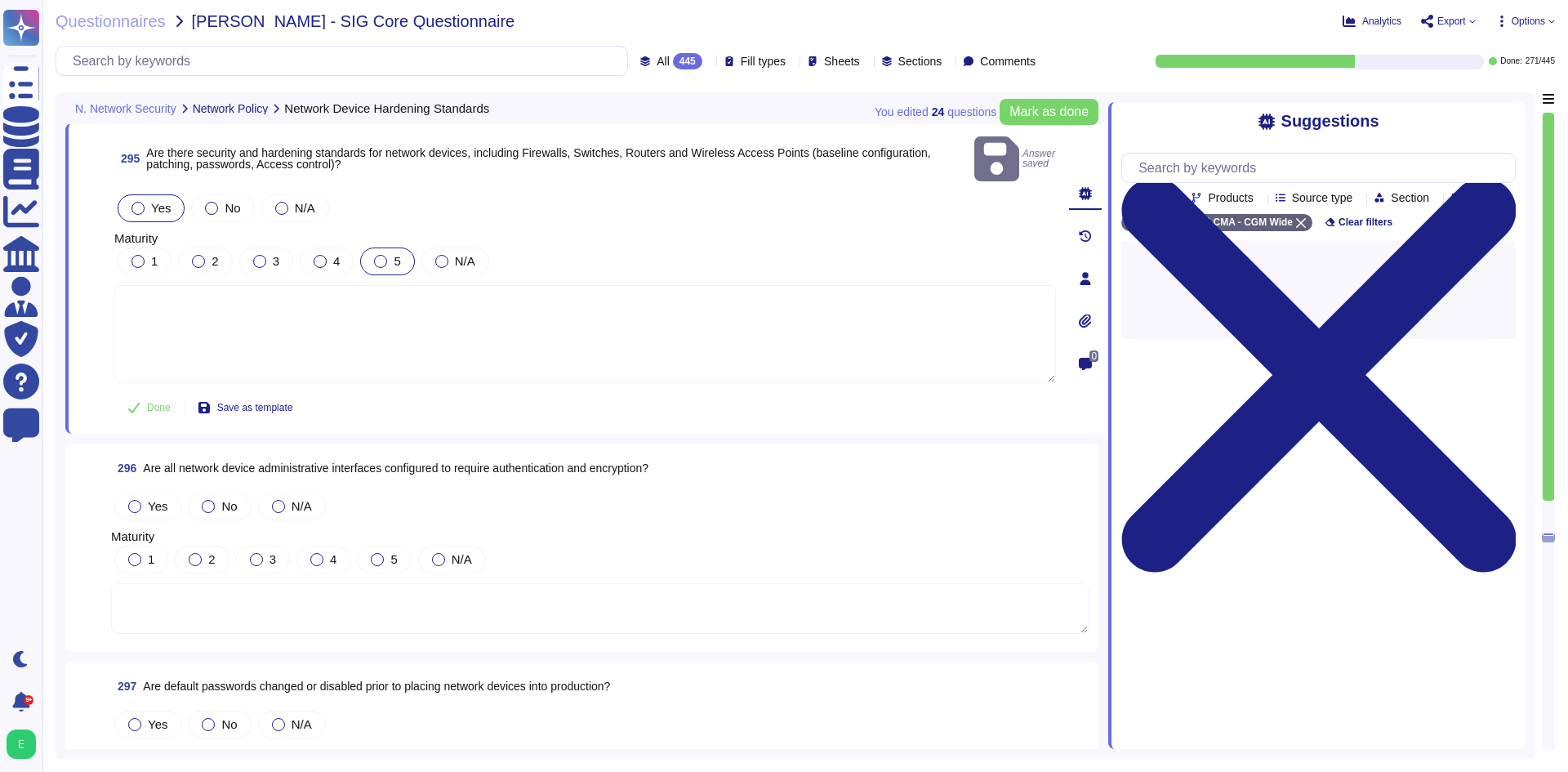
click at [379, 255] on div at bounding box center [380, 261] width 13 height 13
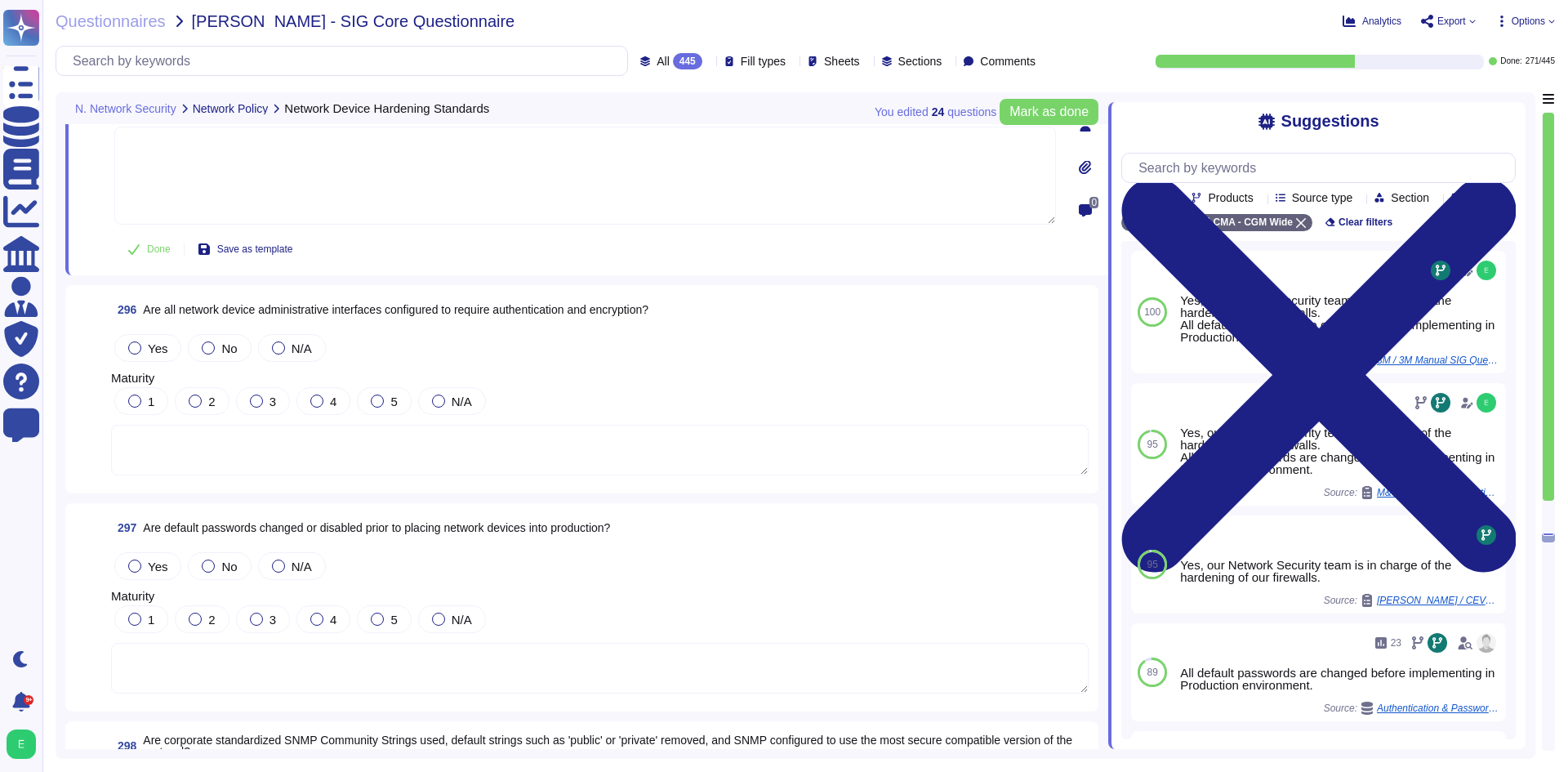
scroll to position [71686, 0]
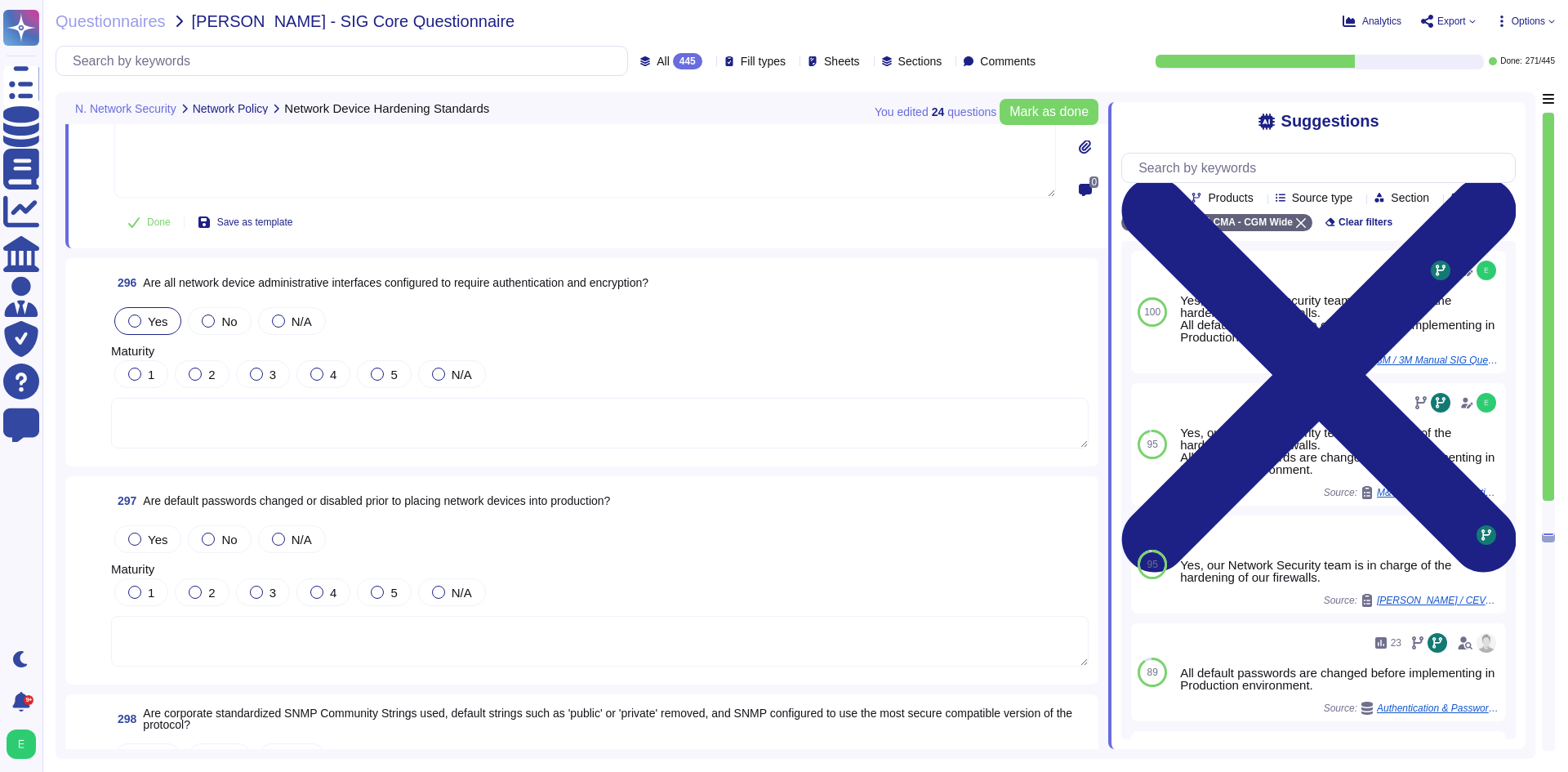
click at [145, 318] on label "Yes" at bounding box center [147, 321] width 39 height 13
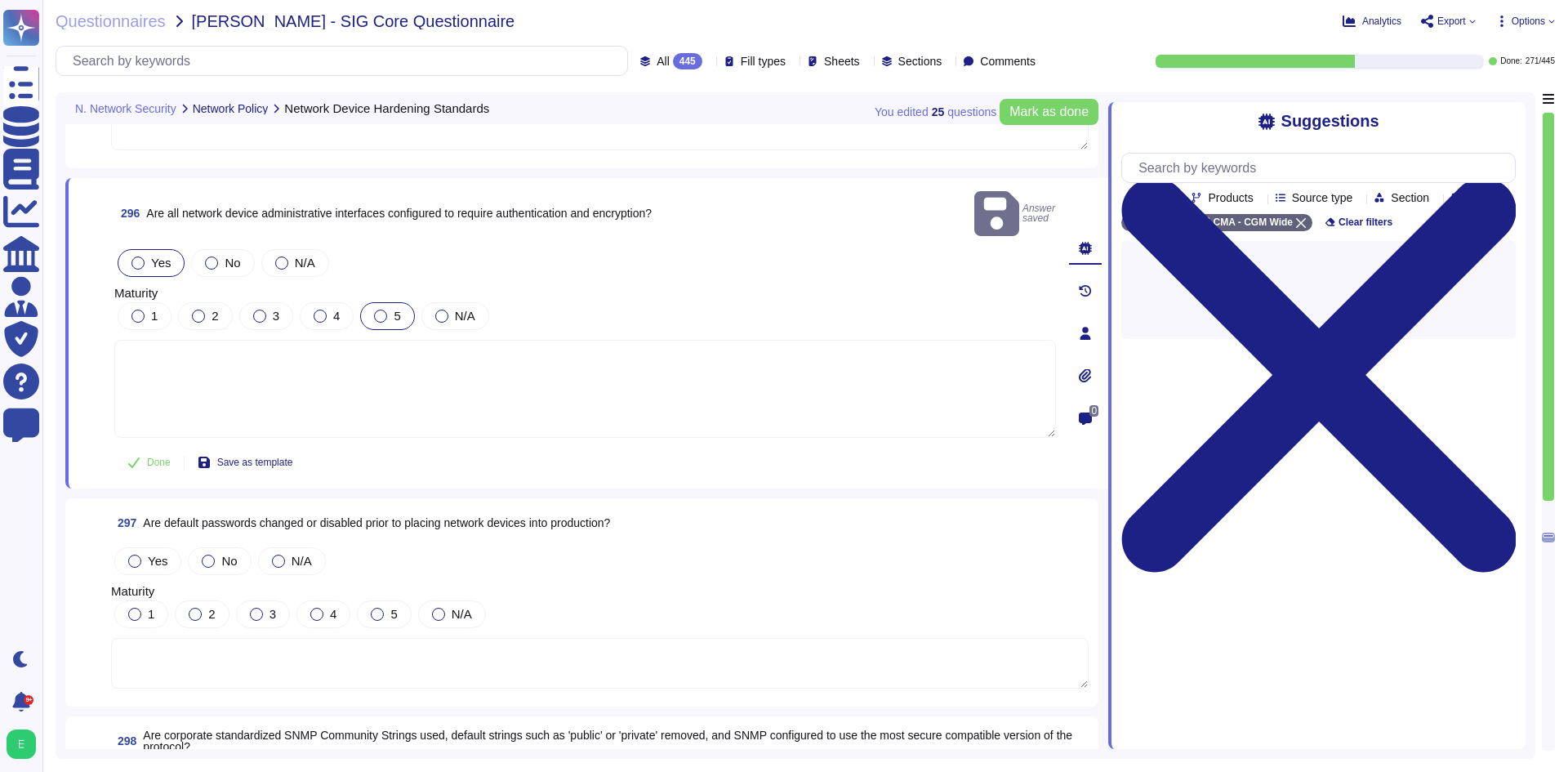
click at [385, 303] on div "5" at bounding box center [387, 317] width 54 height 28
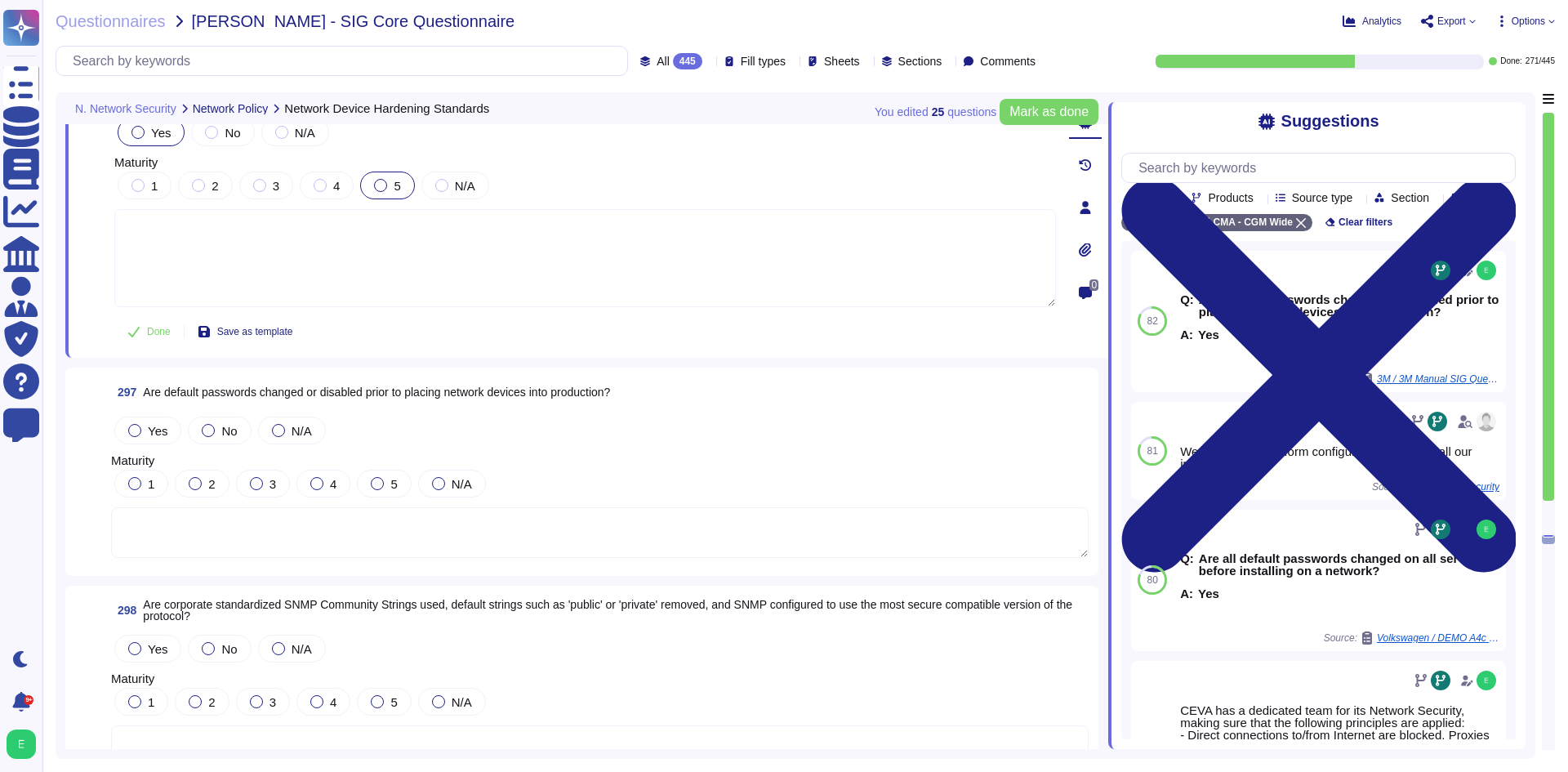
scroll to position [71931, 0]
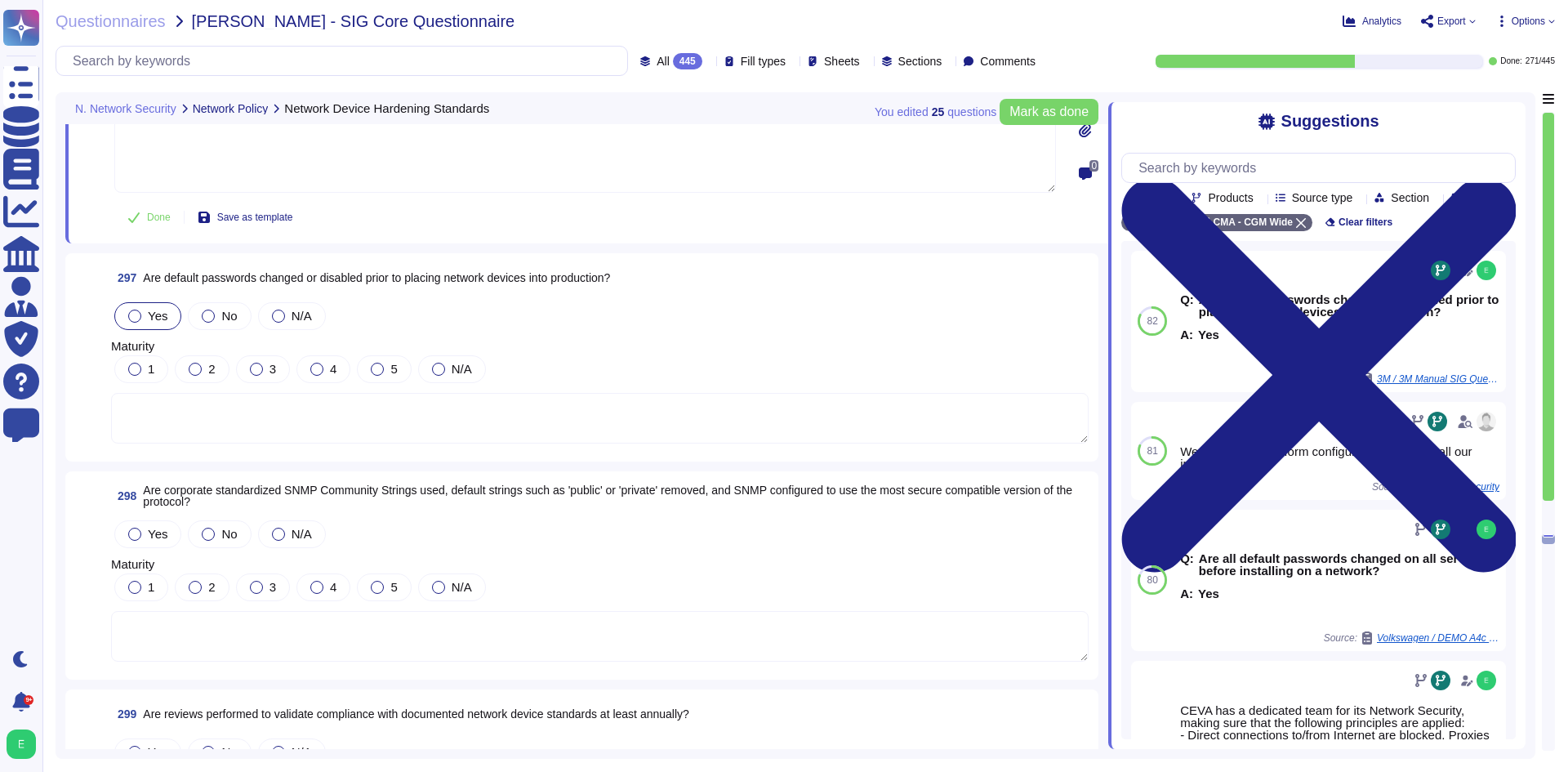
click at [148, 309] on span "Yes" at bounding box center [157, 316] width 20 height 14
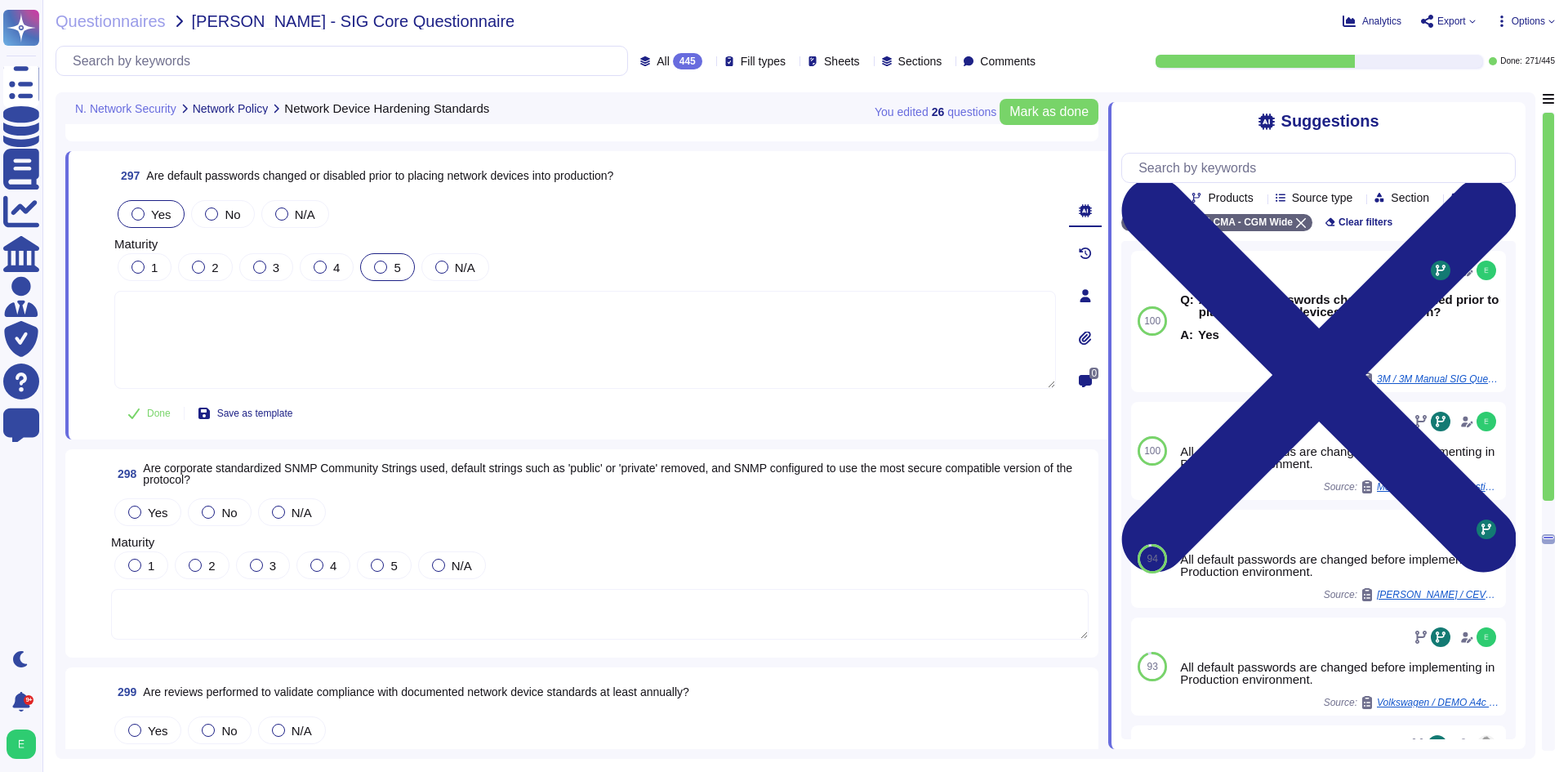
click at [383, 279] on div "5" at bounding box center [387, 267] width 54 height 28
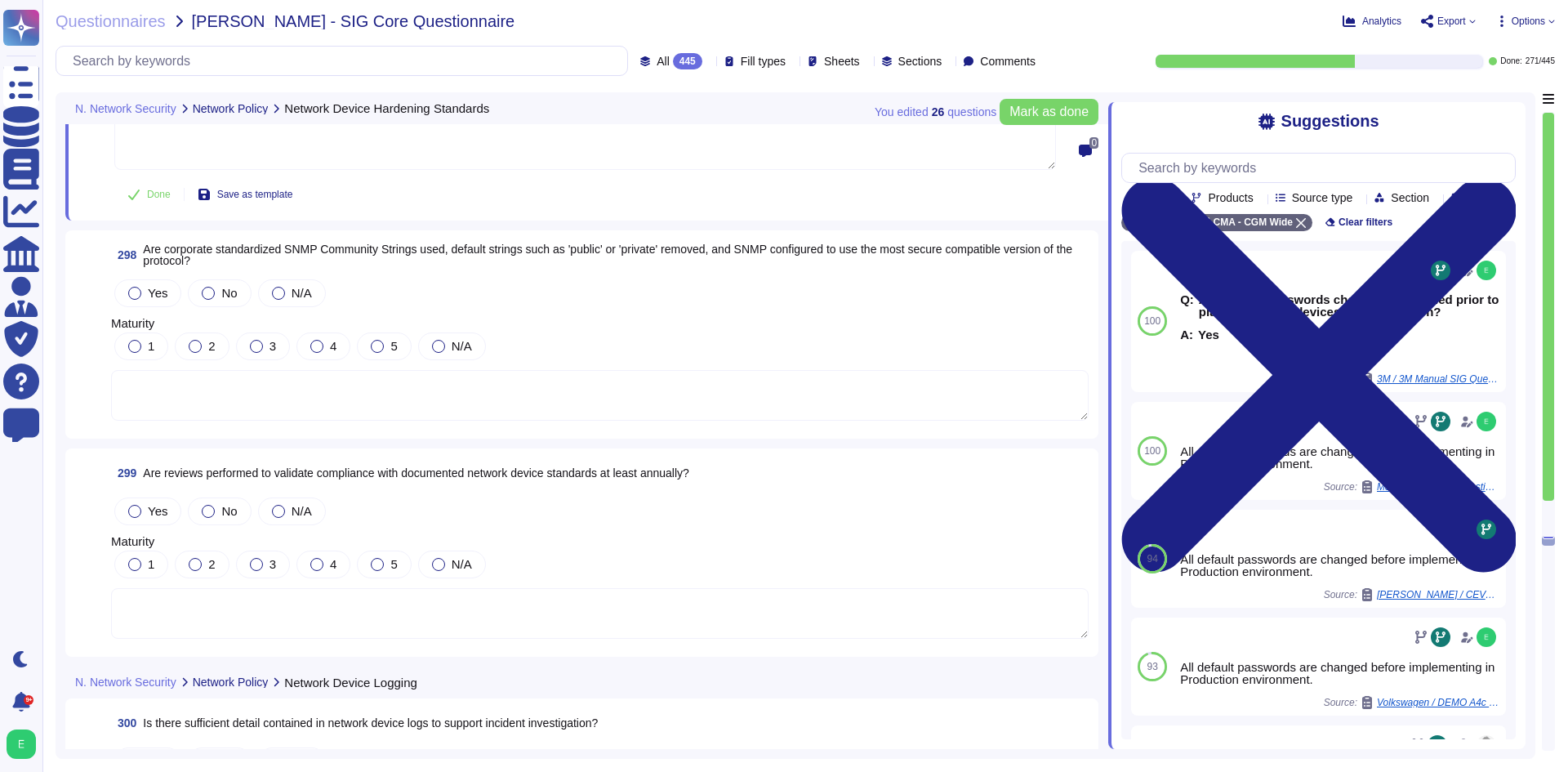
scroll to position [72176, 0]
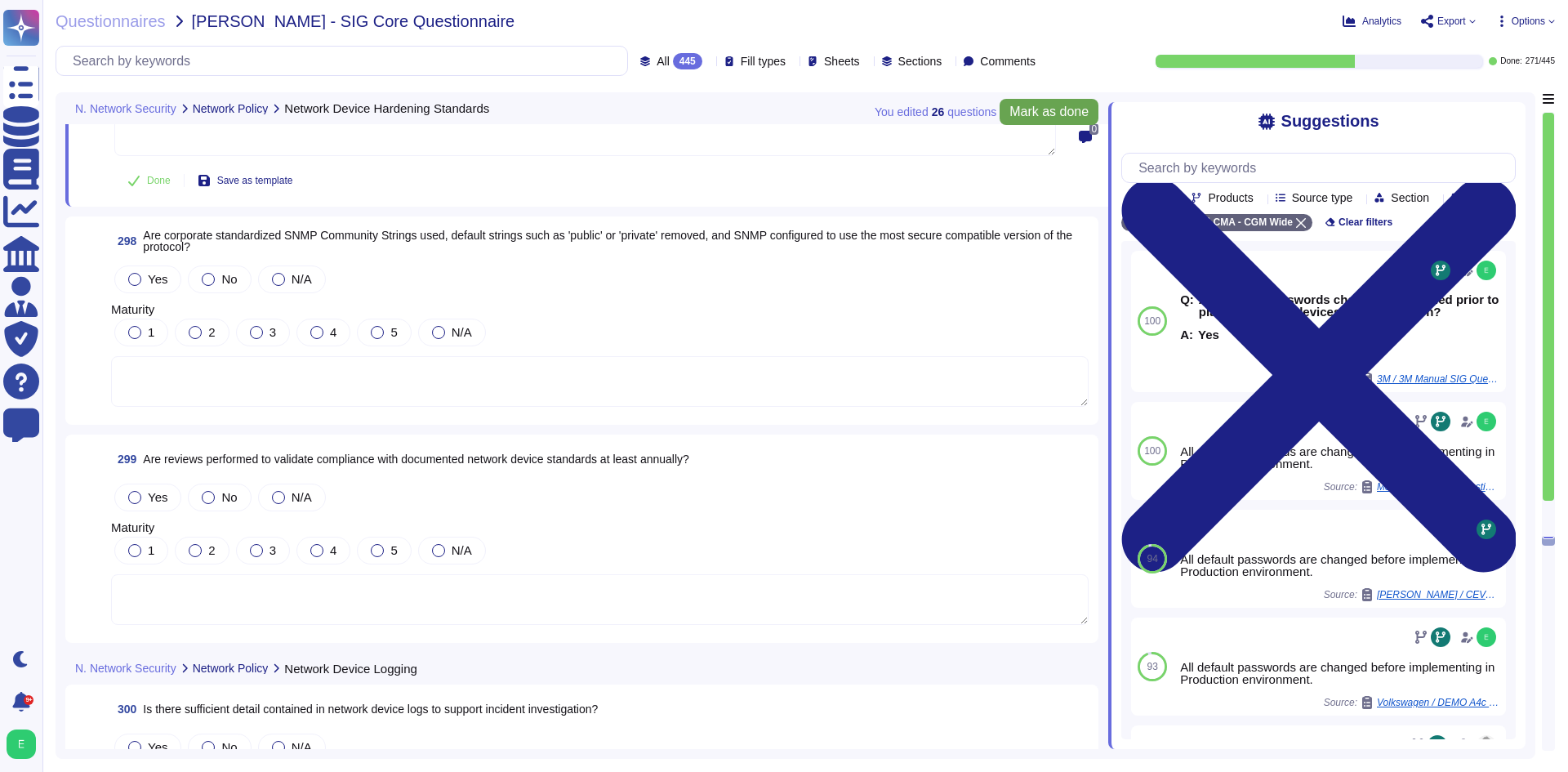
click at [1050, 102] on button "Mark as done" at bounding box center [1049, 112] width 99 height 26
click at [306, 386] on textarea at bounding box center [600, 379] width 978 height 51
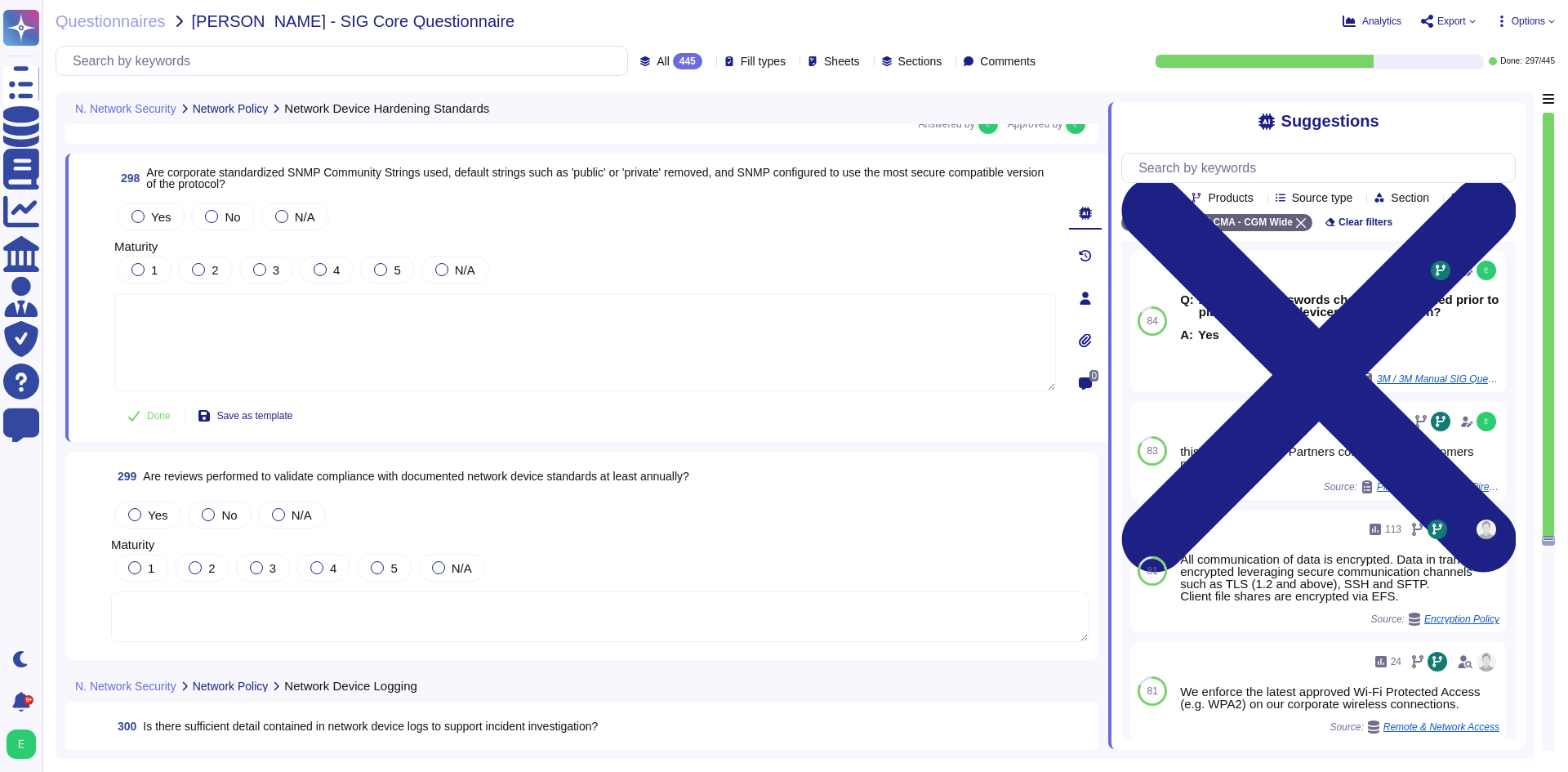
click at [311, 172] on span "Are corporate standardized SNMP Community Strings used, default strings such as…" at bounding box center [595, 178] width 897 height 24
copy span "SNMP"
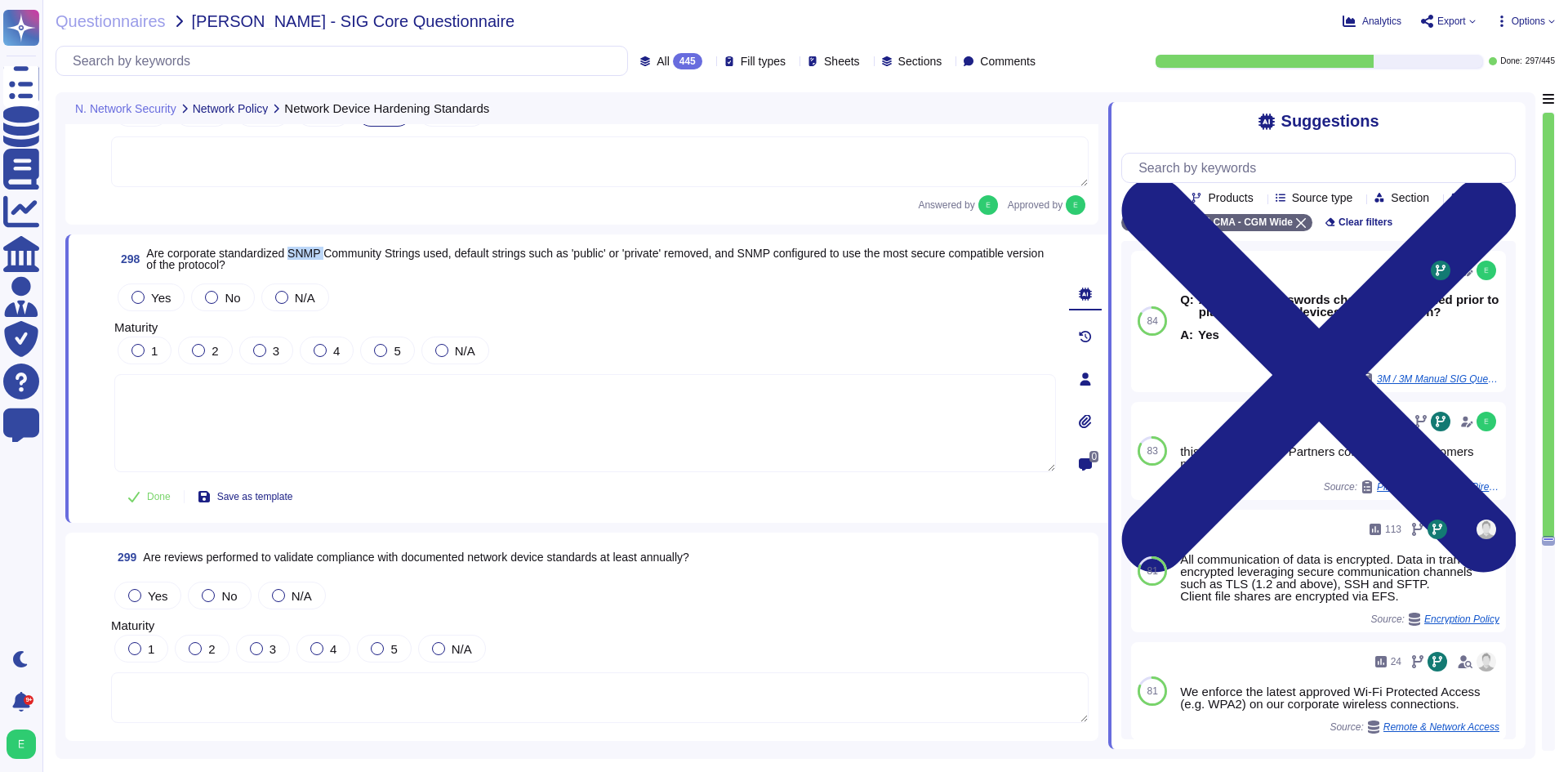
scroll to position [72094, 0]
click at [664, 425] on textarea at bounding box center [585, 424] width 941 height 98
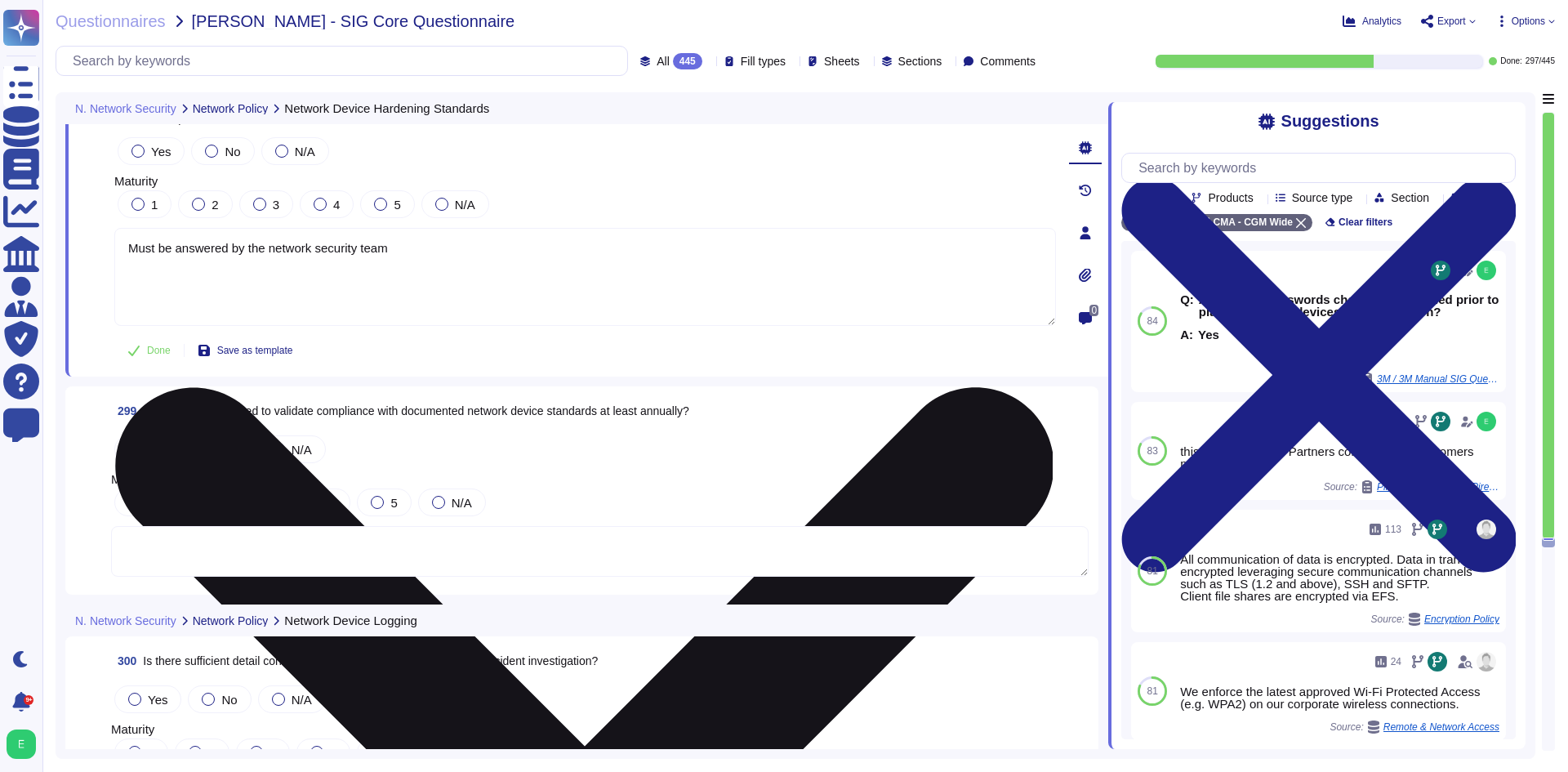
scroll to position [72339, 0]
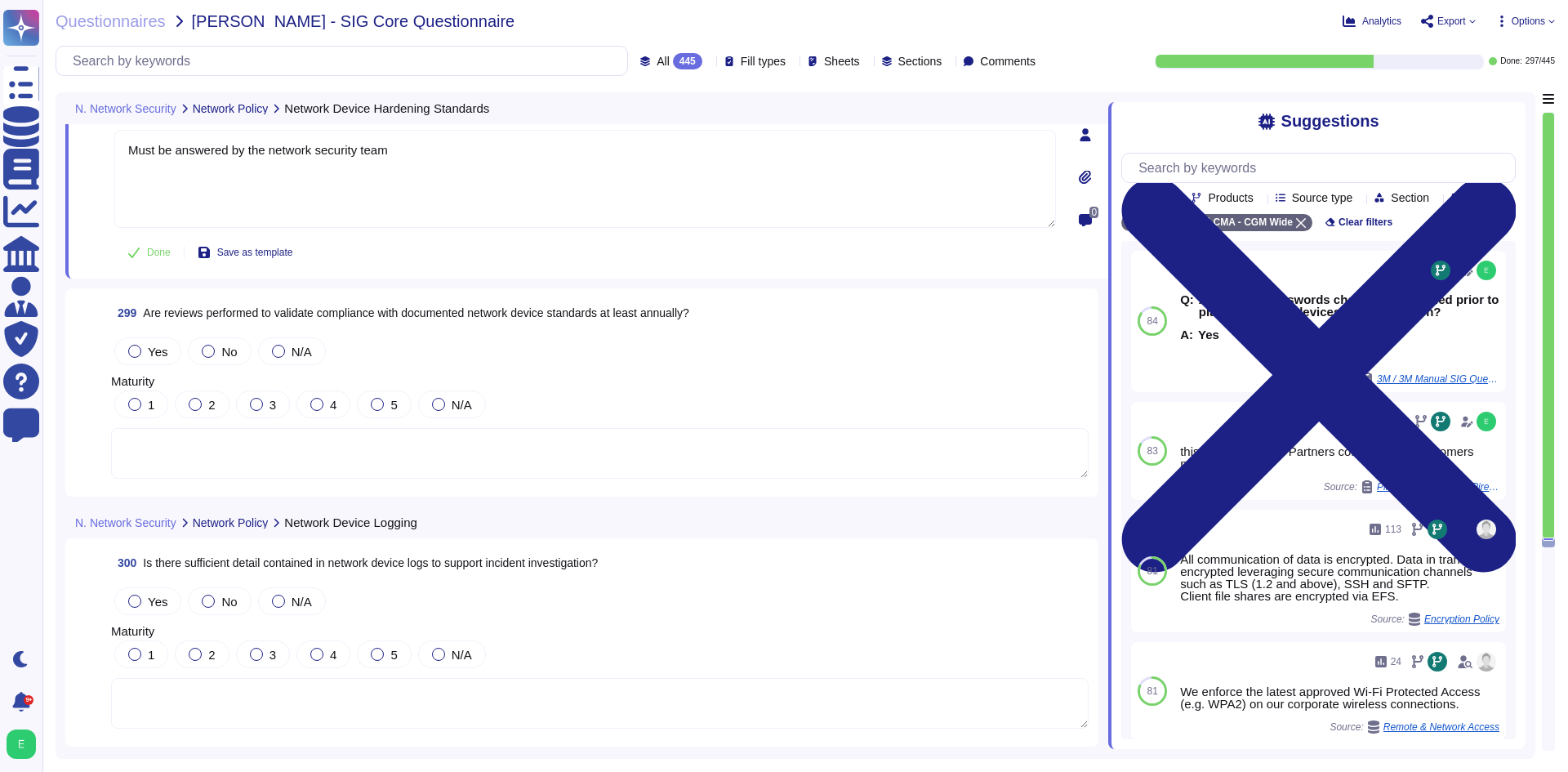
type textarea "Must be answered by the network security team"
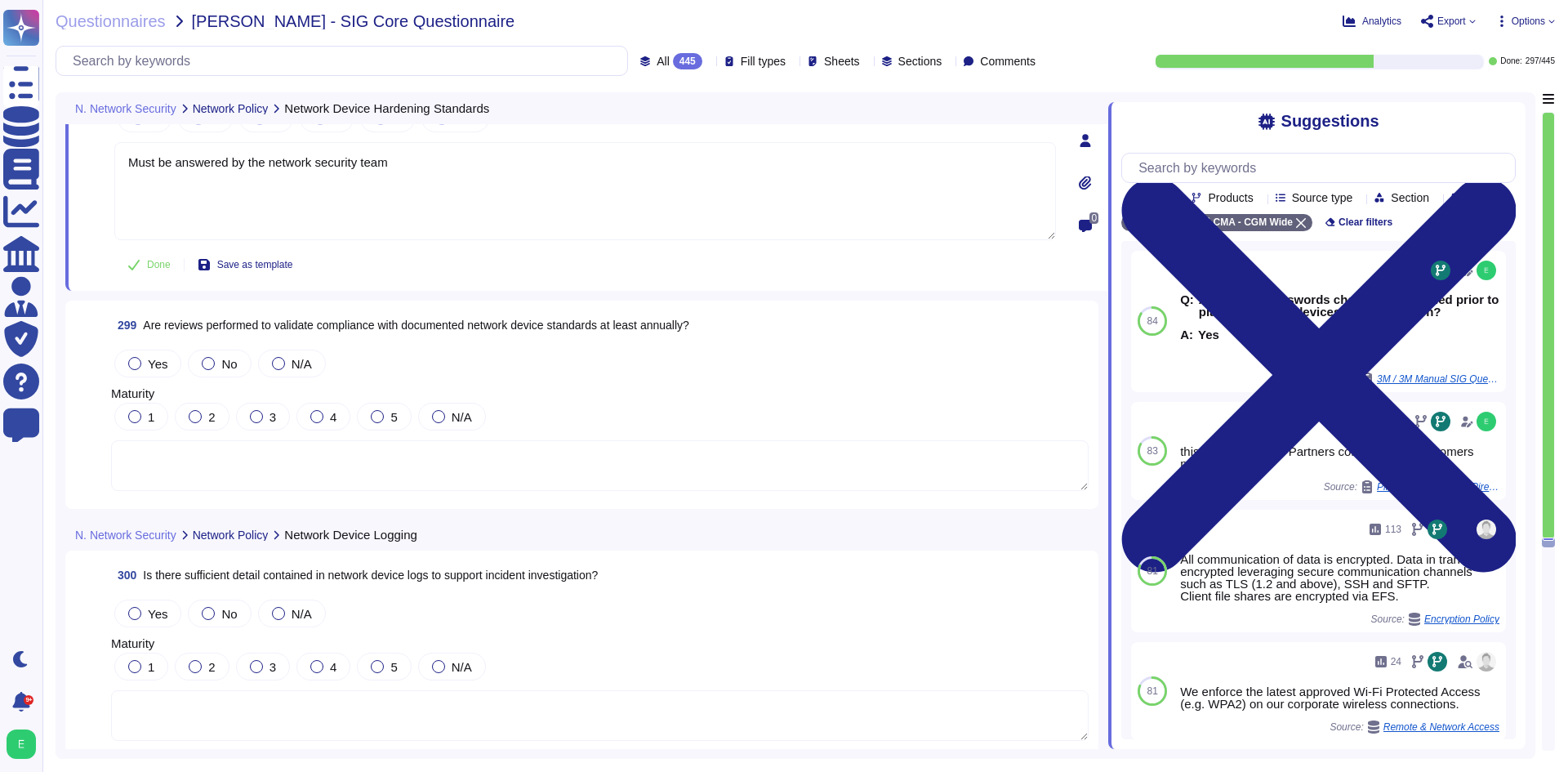
click at [594, 458] on textarea at bounding box center [600, 466] width 978 height 51
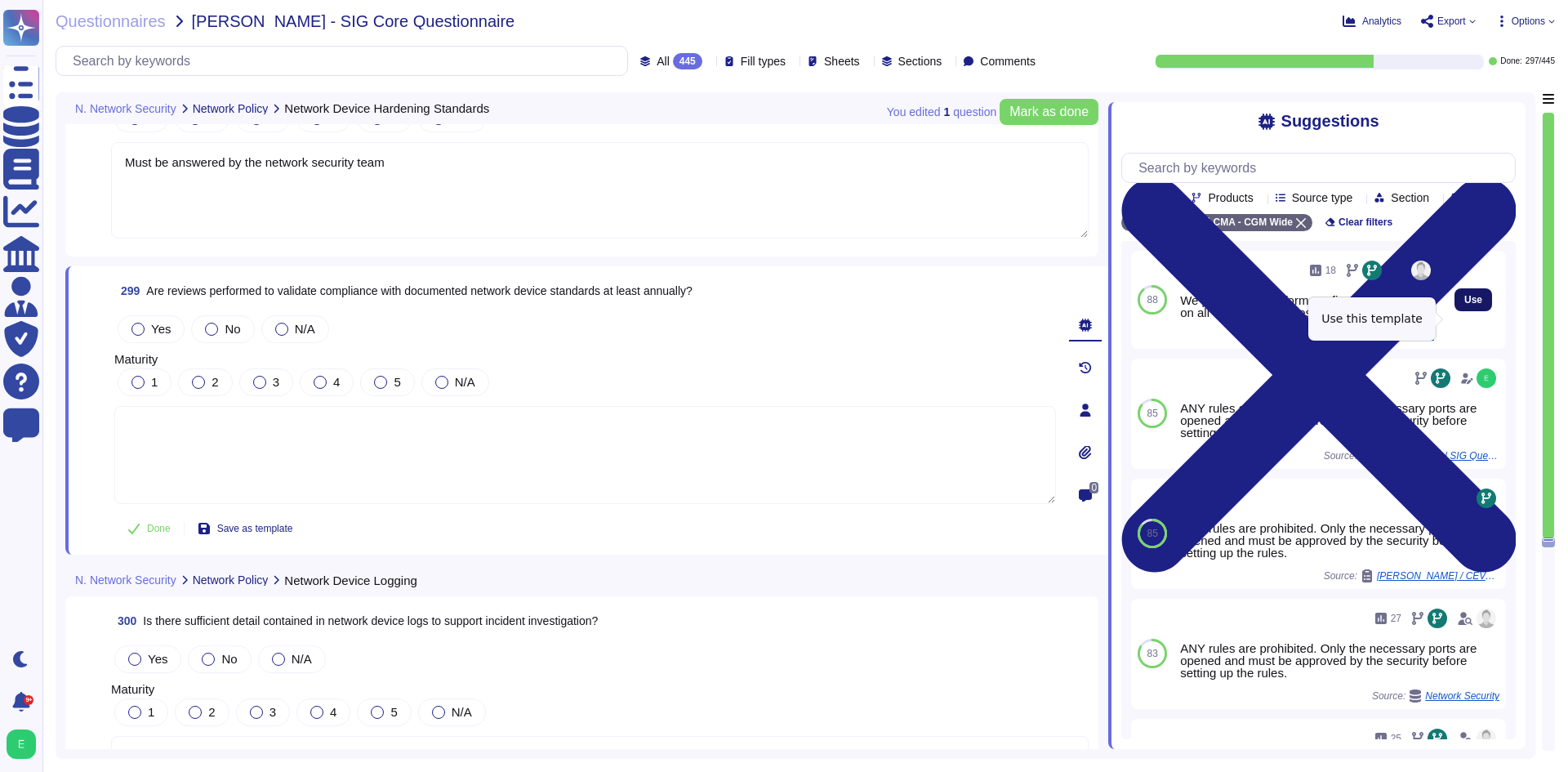
click at [1465, 304] on span "Use" at bounding box center [1473, 299] width 18 height 9
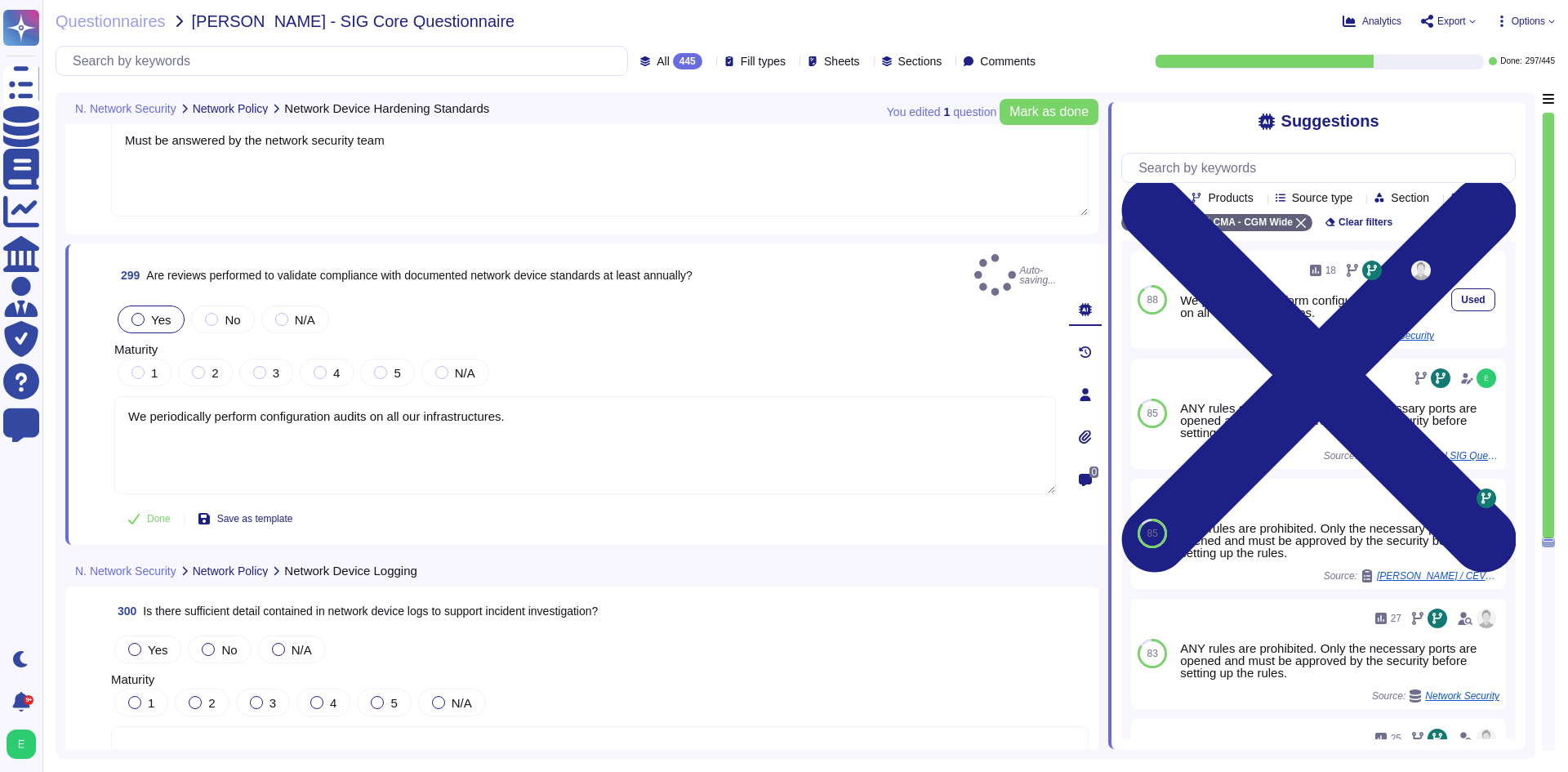
type textarea "We periodically perform configuration audits on all our infrastructures."
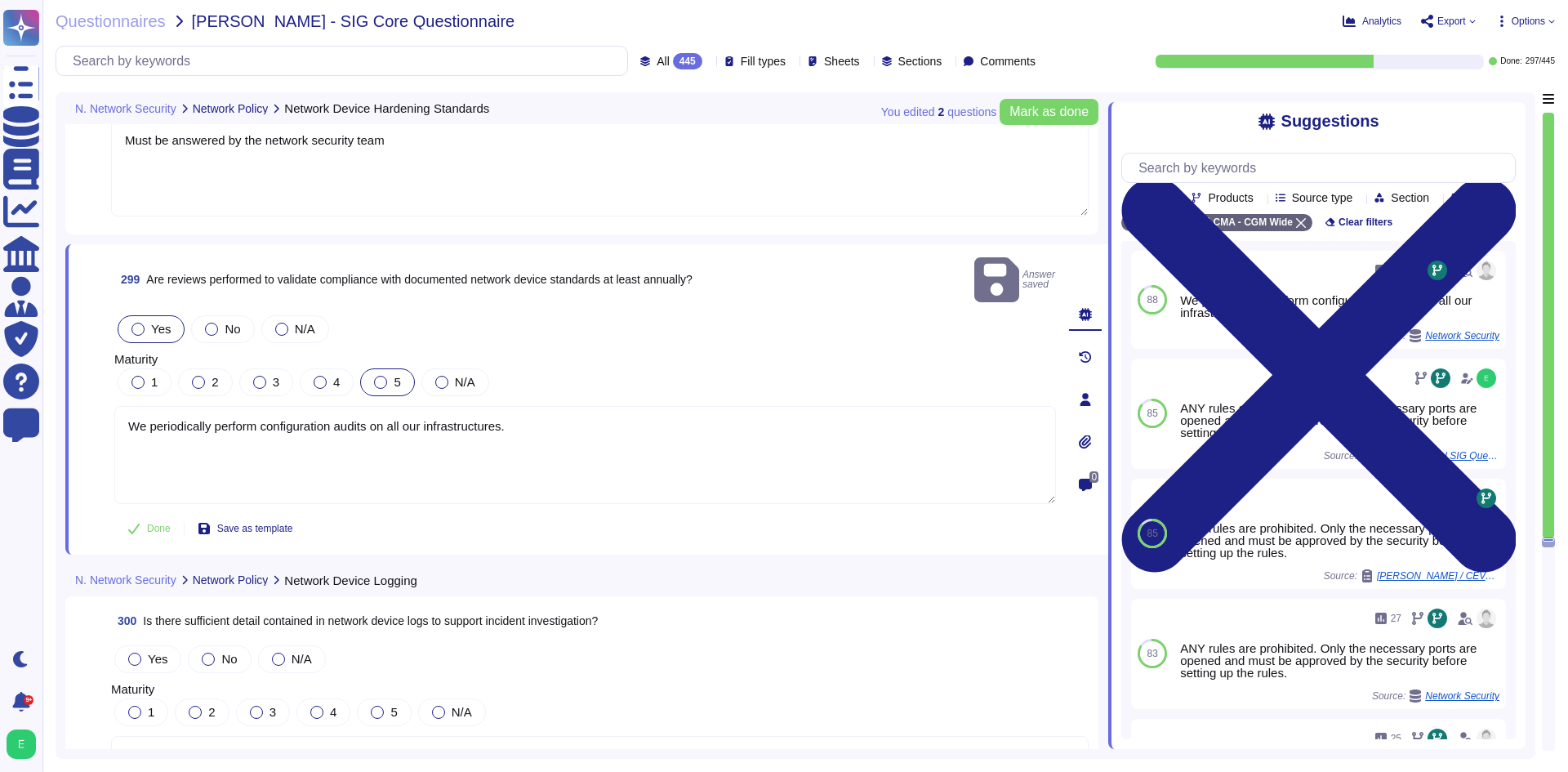
click at [366, 368] on div "5" at bounding box center [387, 382] width 54 height 28
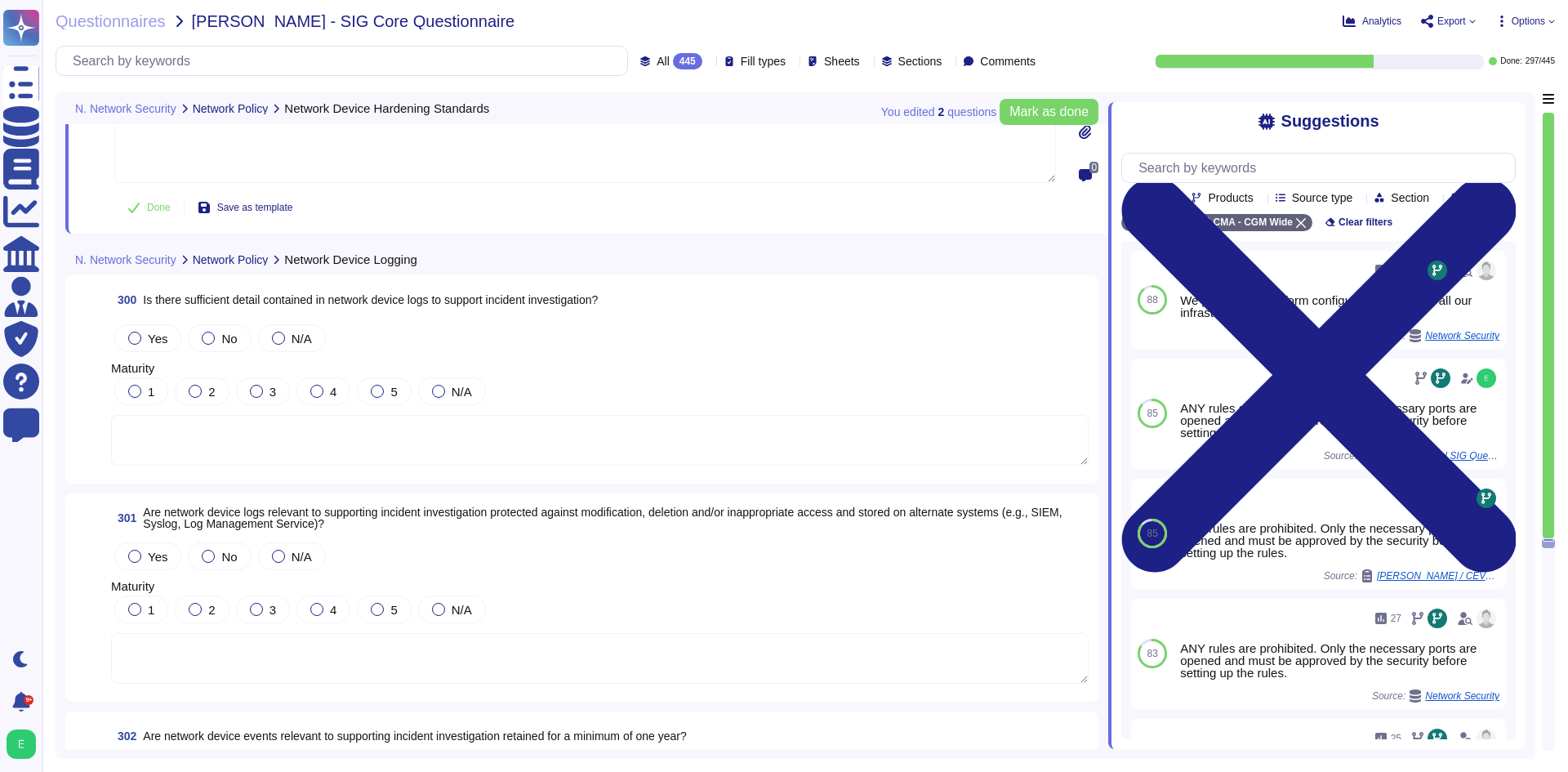
scroll to position [72666, 0]
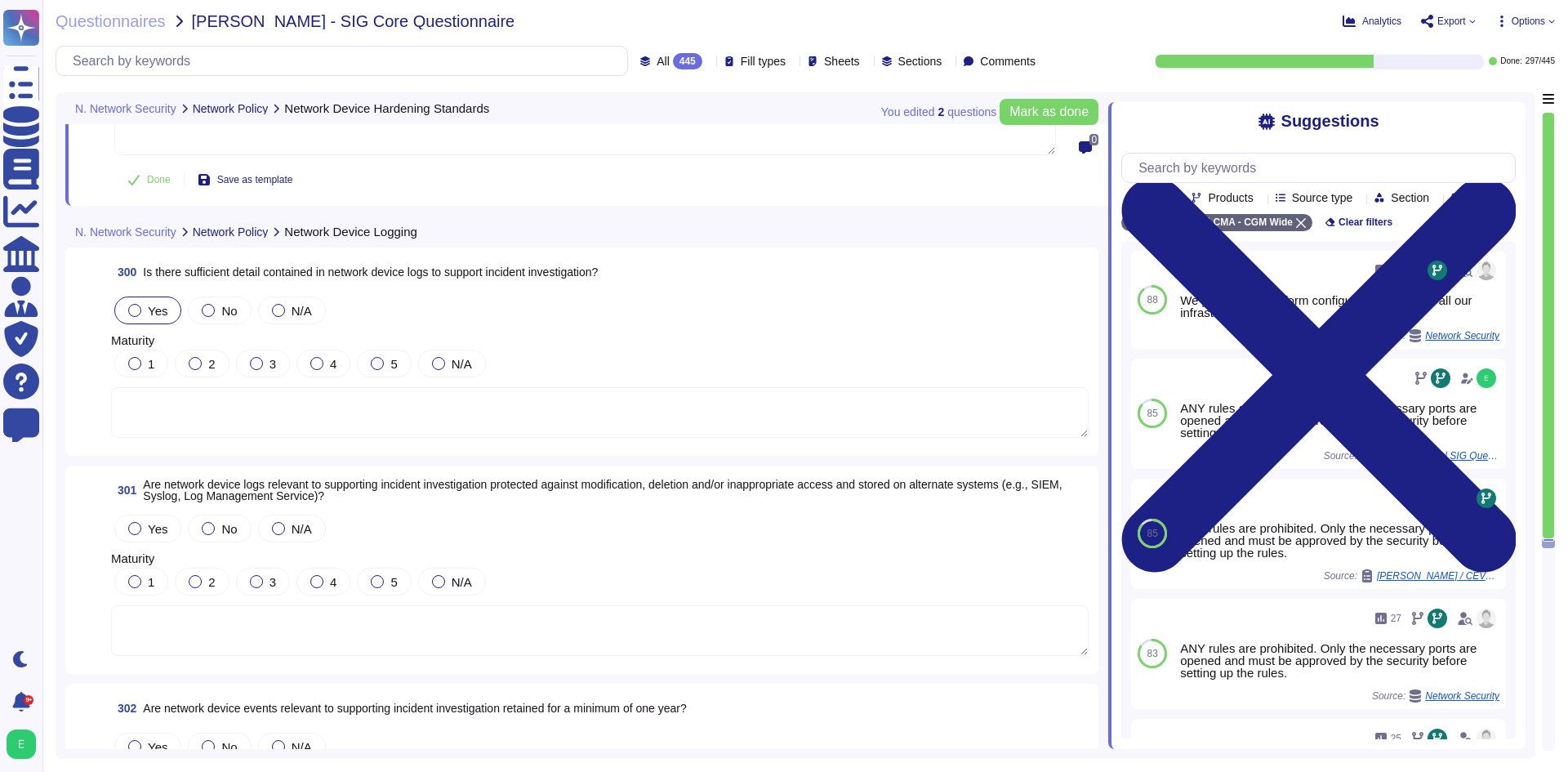
click at [141, 304] on div "Yes" at bounding box center [148, 311] width 67 height 28
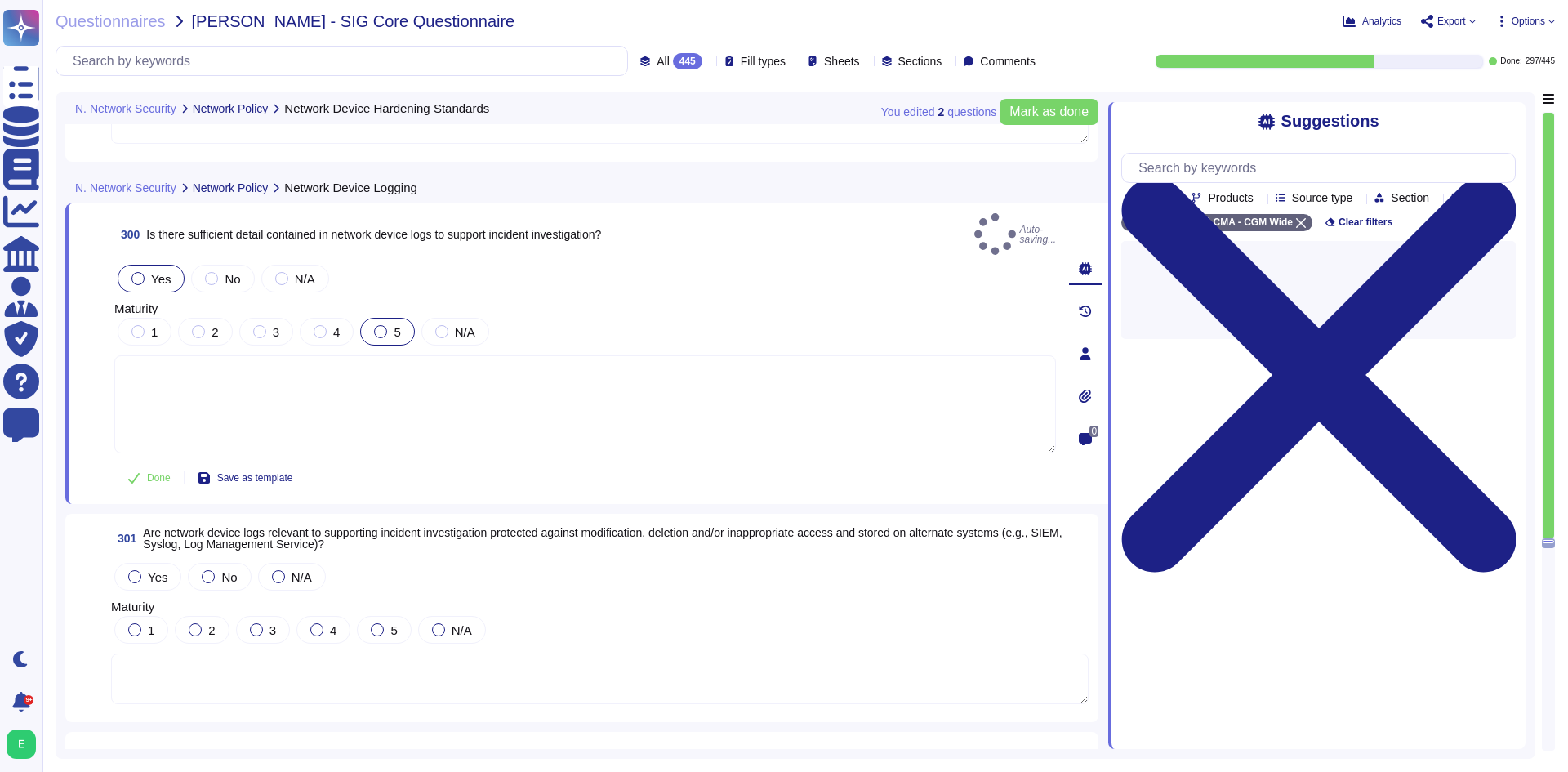
click at [390, 325] on label "5" at bounding box center [387, 331] width 26 height 13
click at [380, 325] on div at bounding box center [380, 331] width 13 height 13
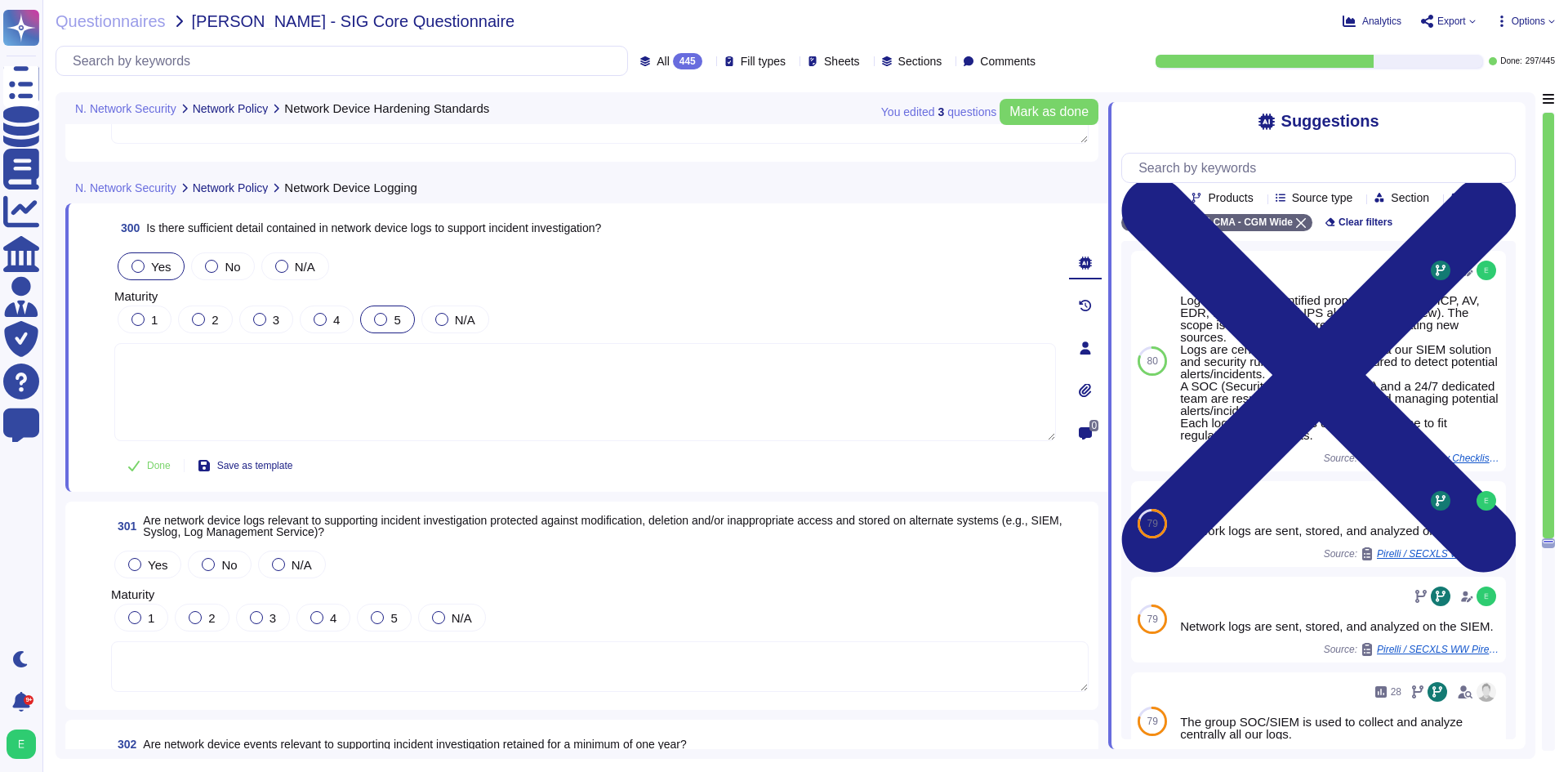
click at [383, 324] on div at bounding box center [380, 319] width 13 height 13
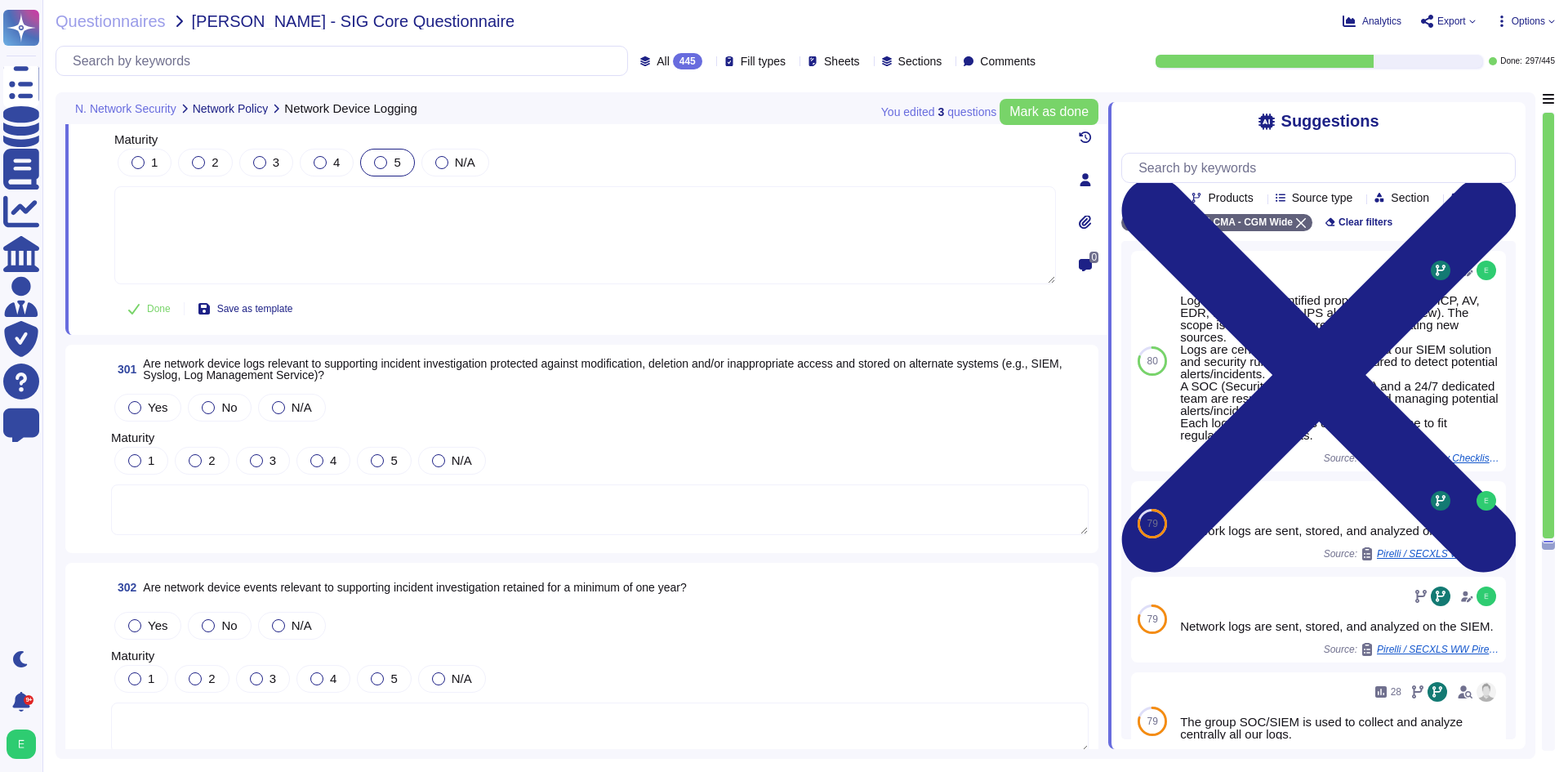
scroll to position [72830, 0]
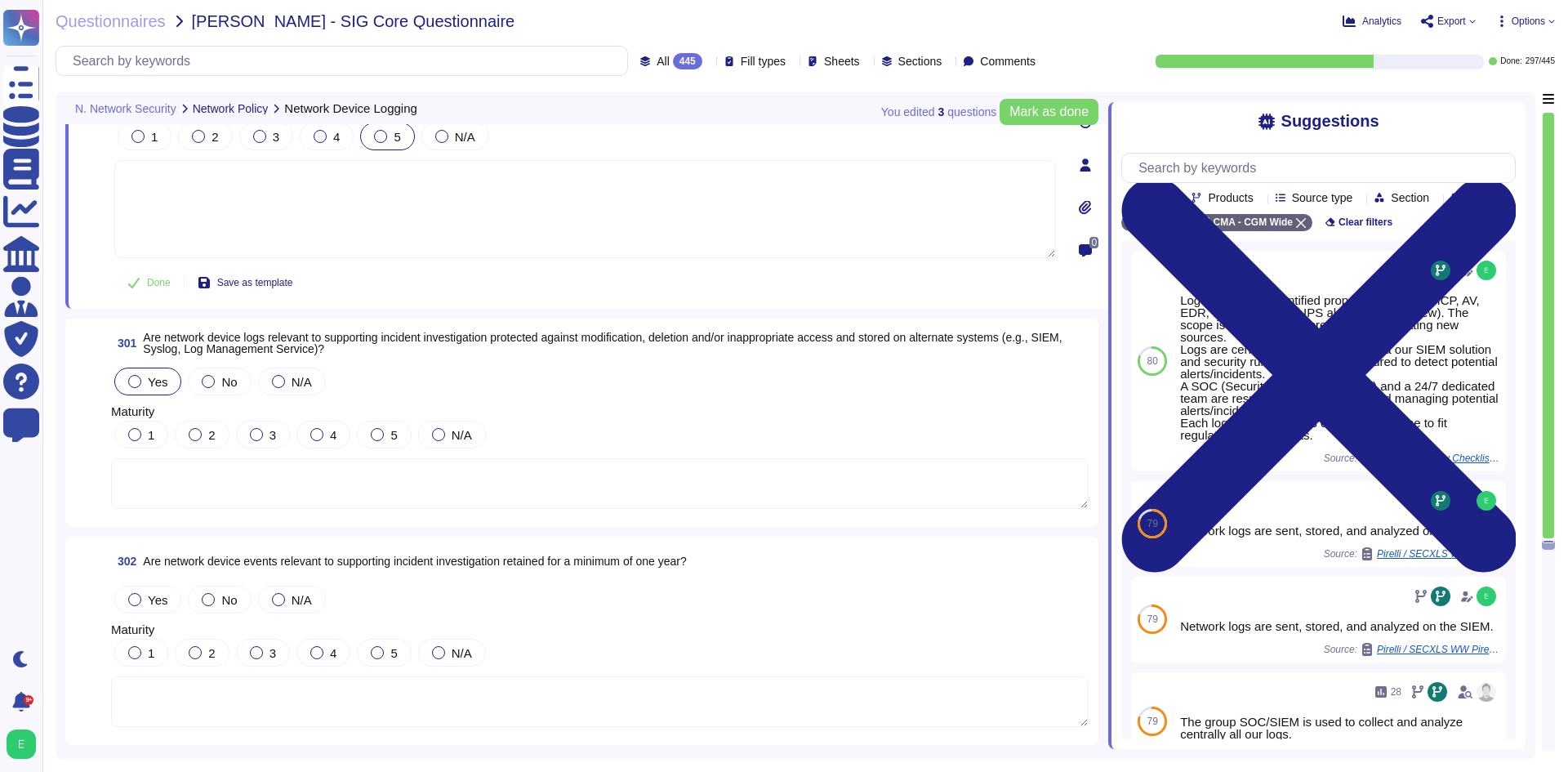
click at [157, 376] on span "Yes" at bounding box center [157, 382] width 20 height 14
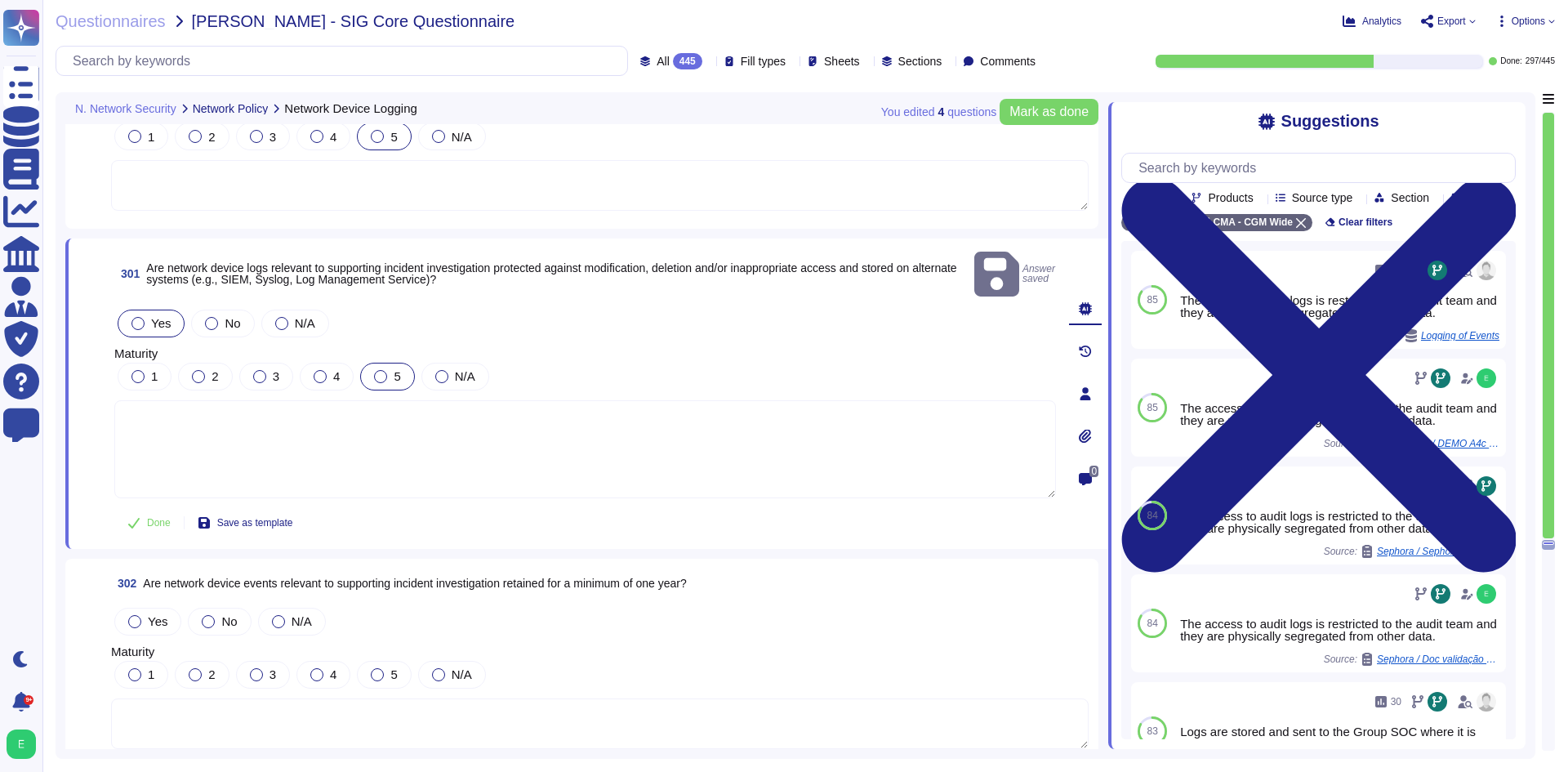
click at [390, 364] on div "5" at bounding box center [387, 377] width 54 height 28
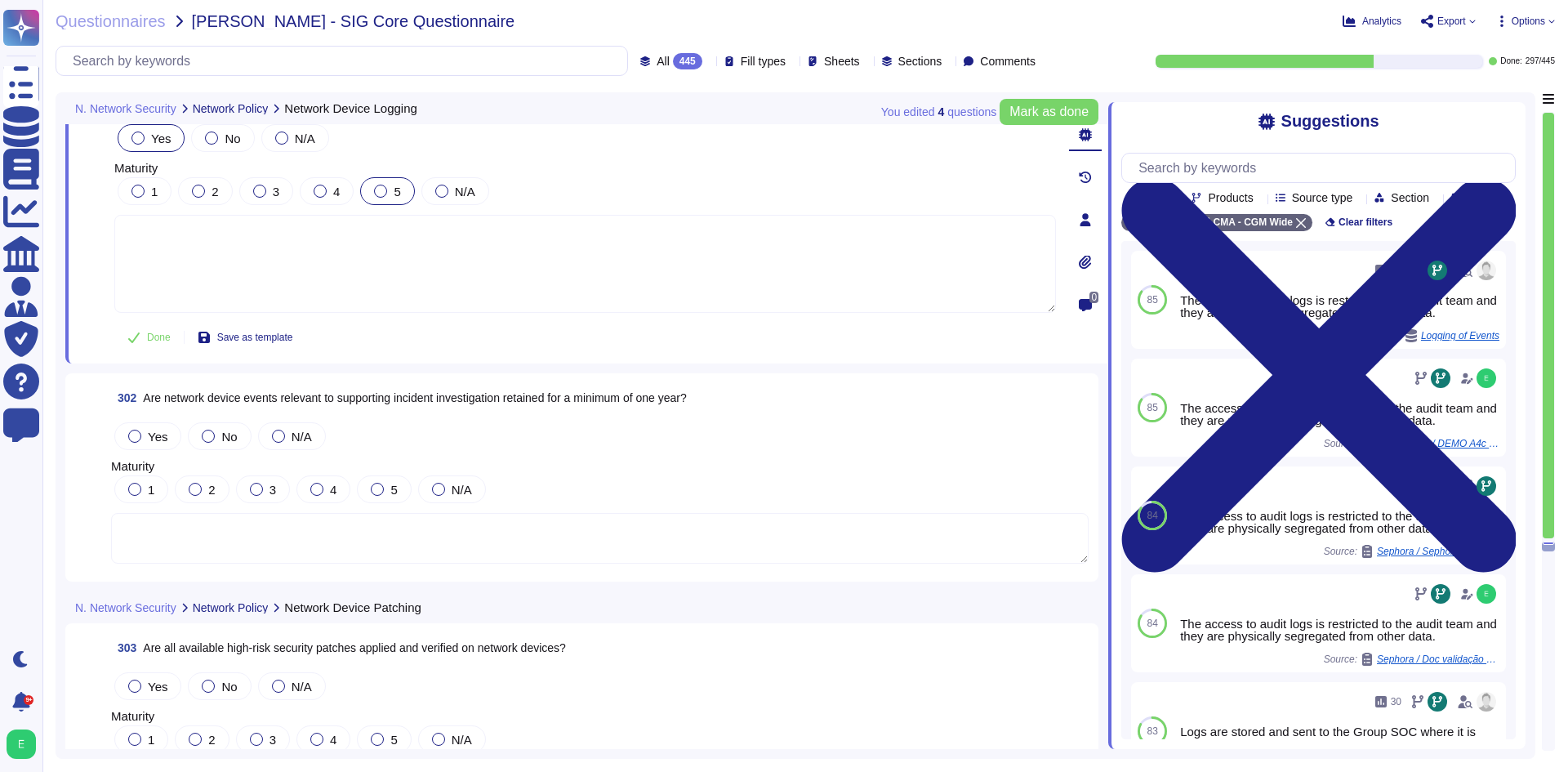
scroll to position [73075, 0]
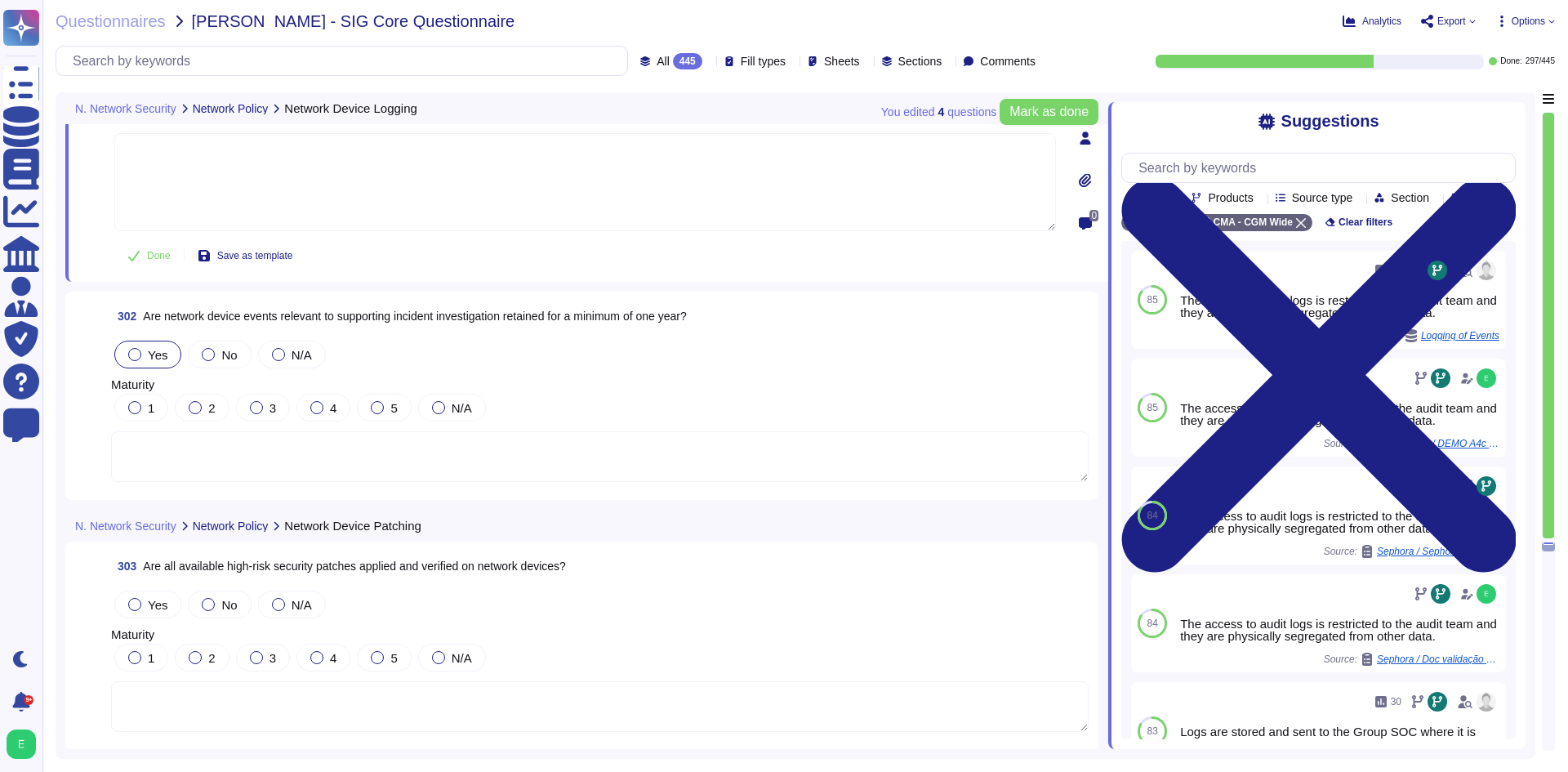
click at [151, 355] on span "Yes" at bounding box center [157, 355] width 20 height 14
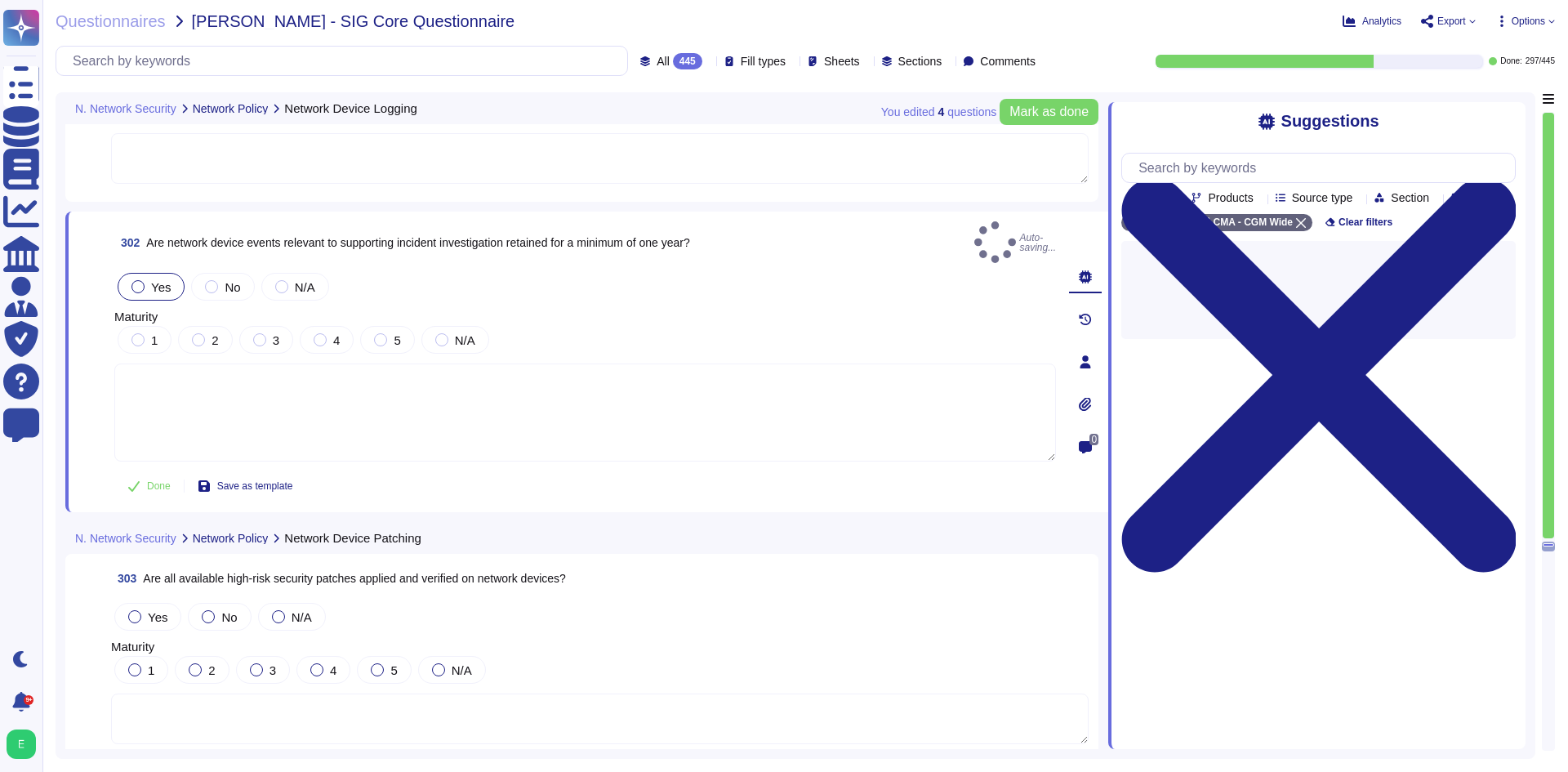
click at [359, 330] on div "1 2 3 4 5 N/A" at bounding box center [585, 340] width 941 height 35
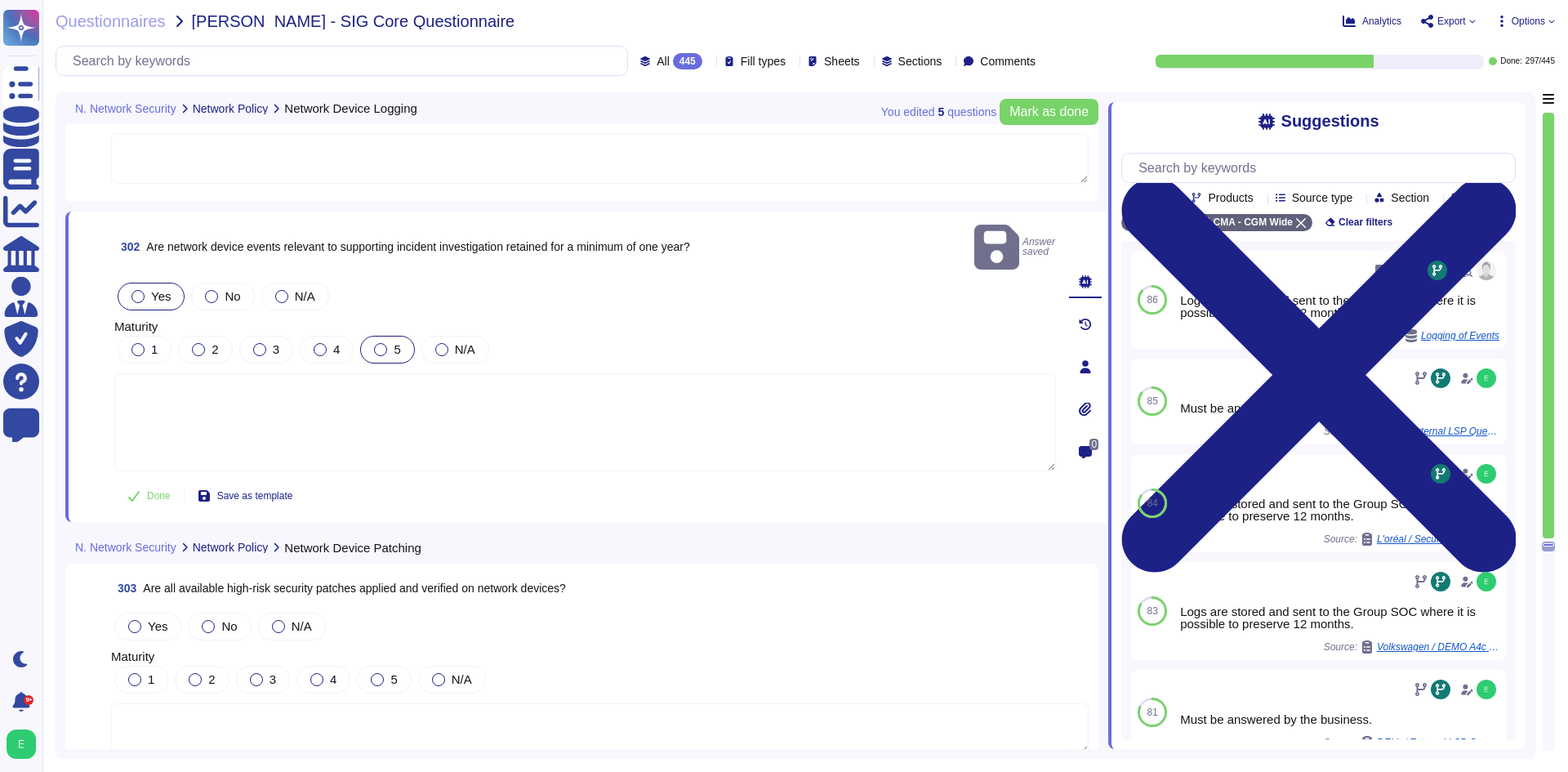
click at [369, 336] on div "5" at bounding box center [387, 349] width 54 height 28
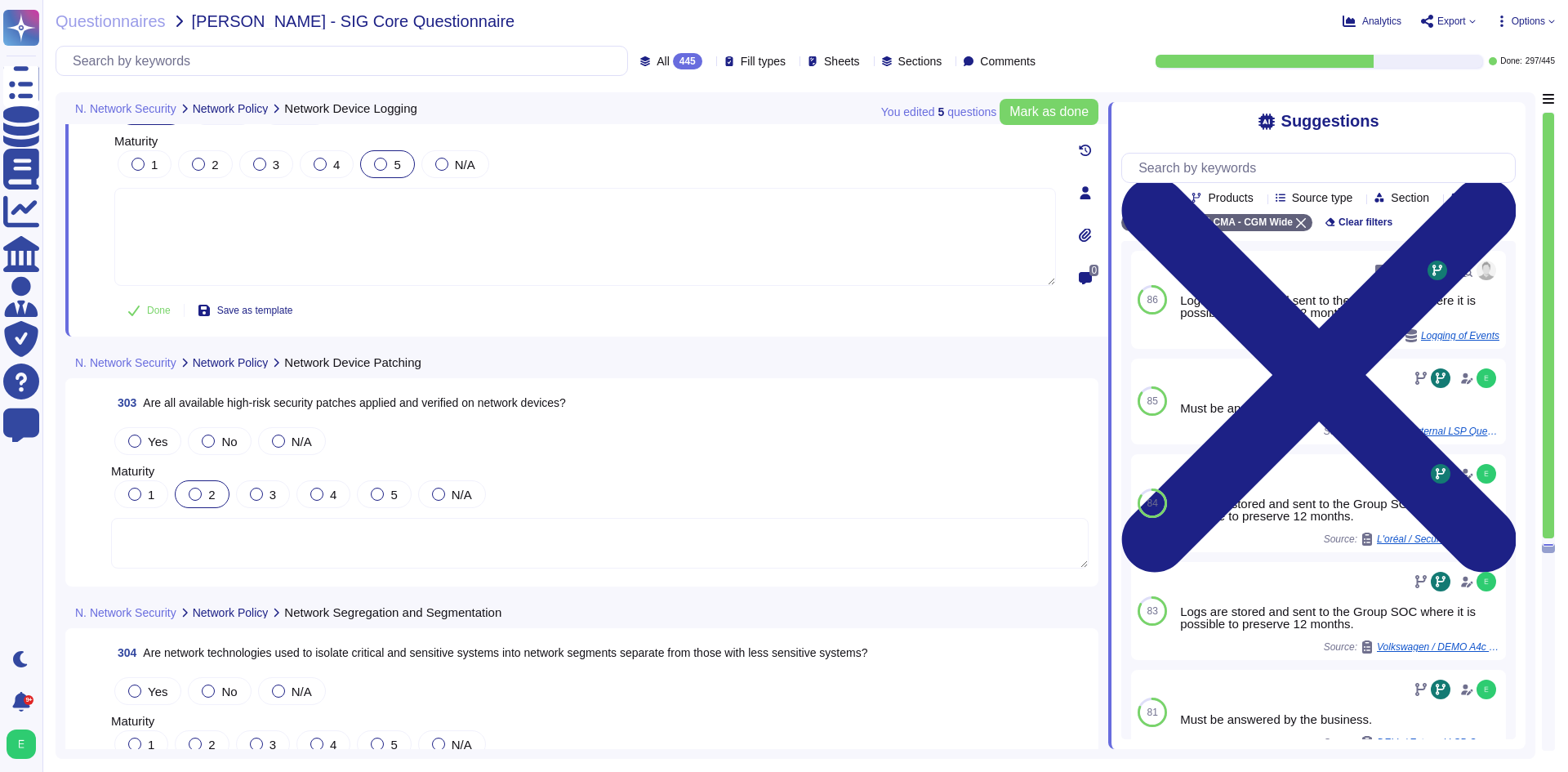
scroll to position [73320, 0]
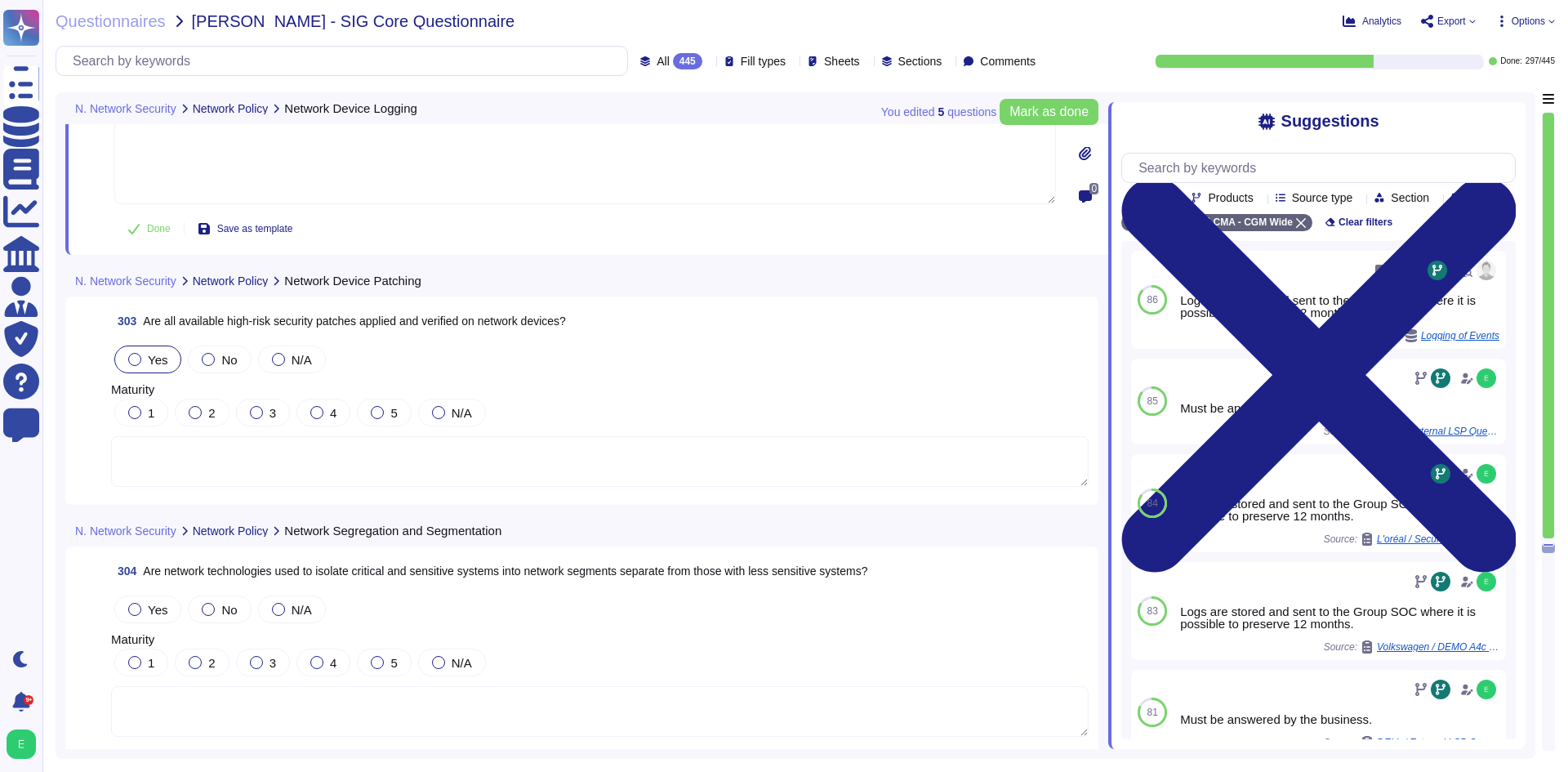
click at [135, 352] on div "Yes" at bounding box center [148, 360] width 67 height 28
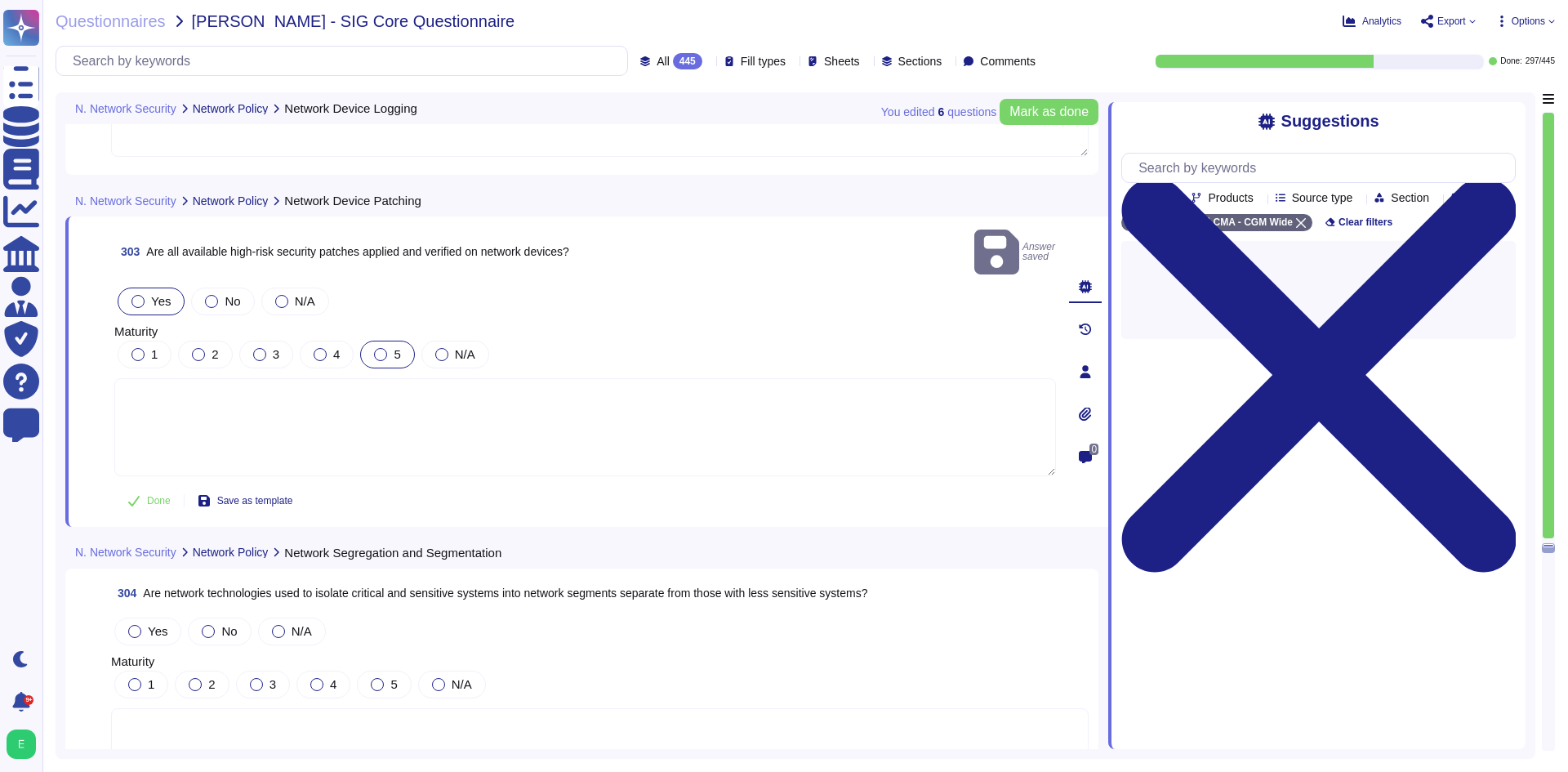
click at [372, 341] on div "5" at bounding box center [387, 355] width 54 height 28
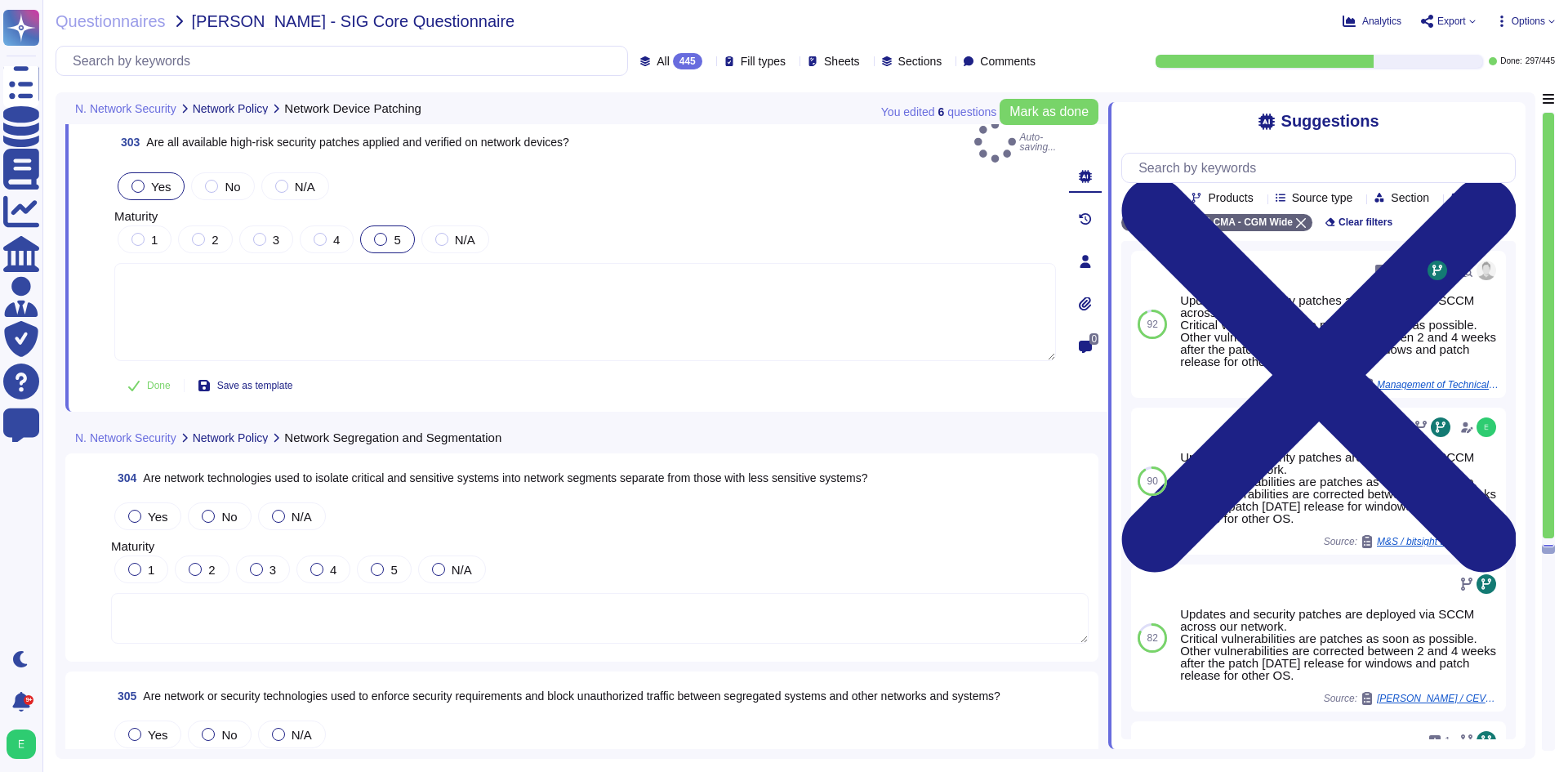
scroll to position [73565, 0]
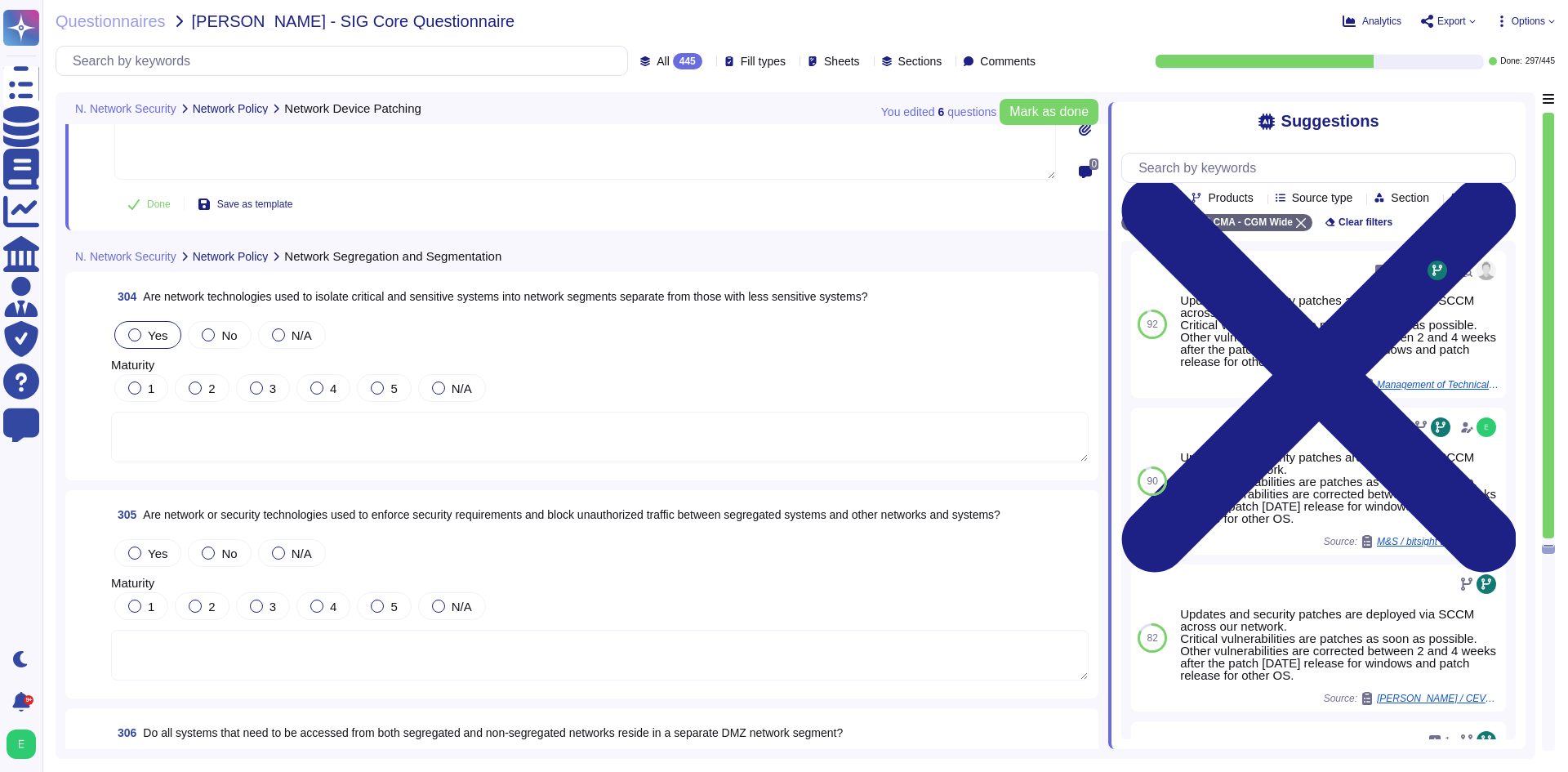
click at [158, 325] on div "Yes" at bounding box center [148, 335] width 67 height 28
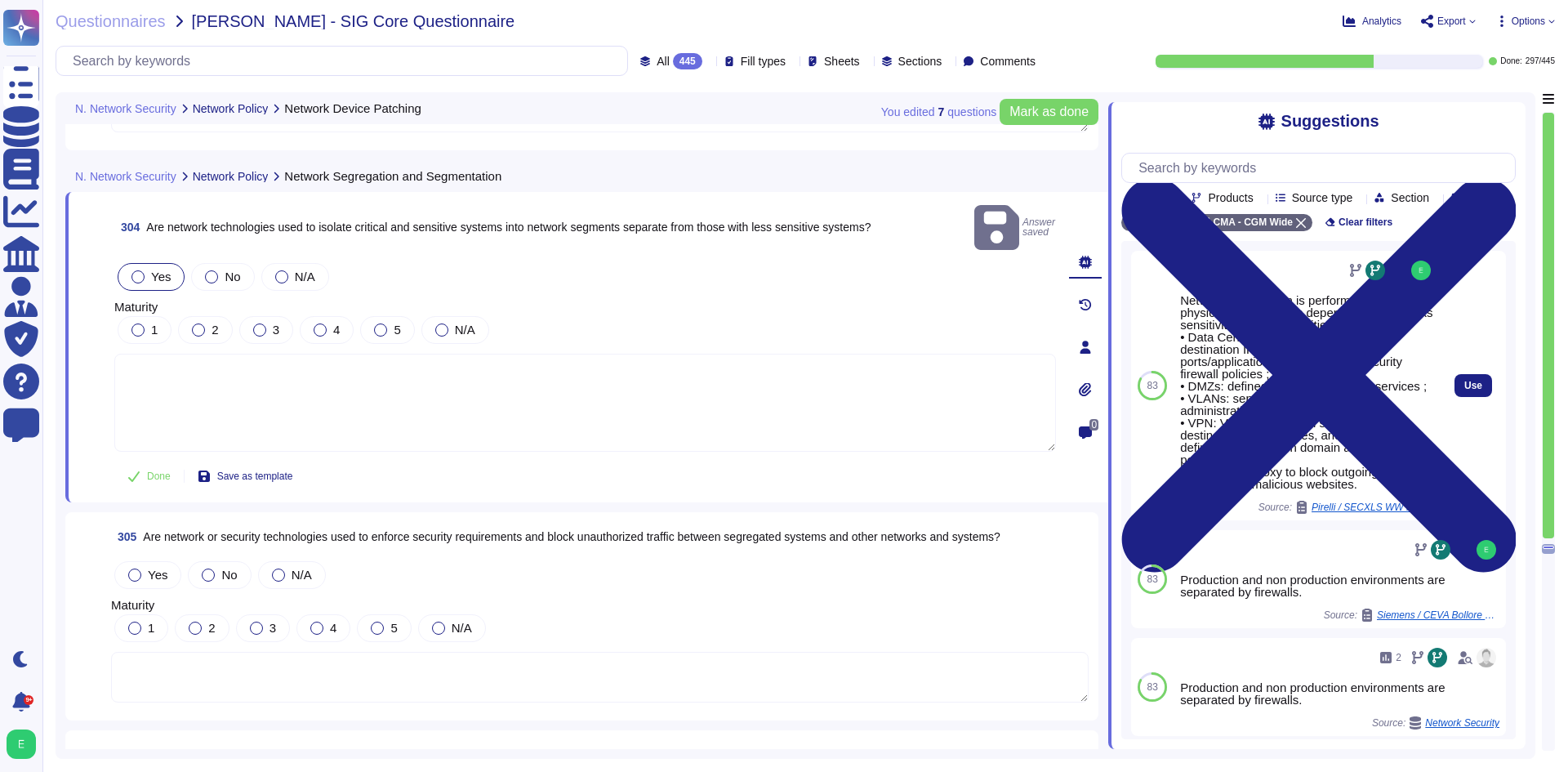
click at [1463, 392] on div "Use" at bounding box center [1473, 386] width 66 height 270
click at [1465, 391] on span "Use" at bounding box center [1473, 386] width 18 height 9
type textarea "Network segregation is performed by different physical/logical means depending …"
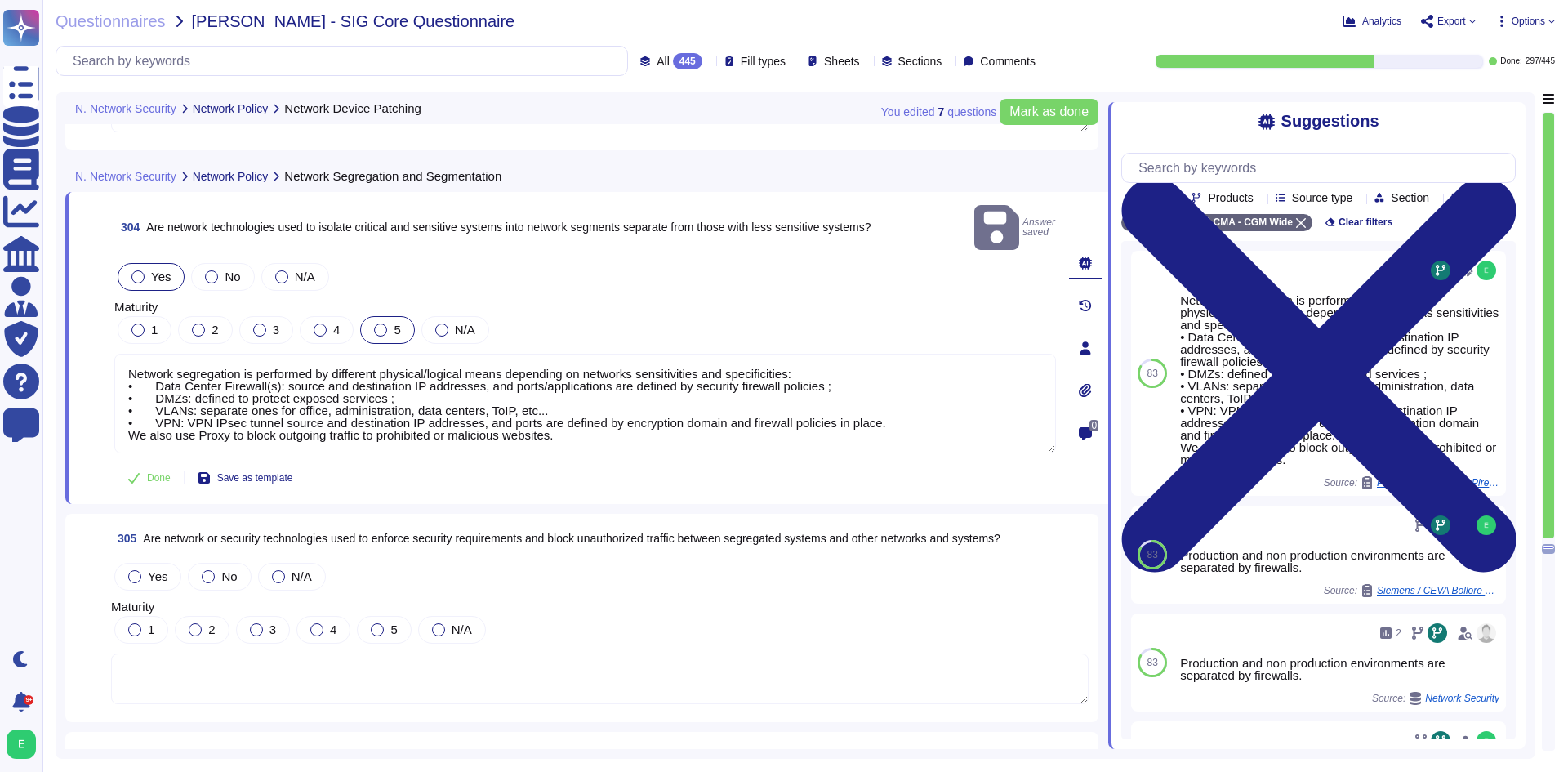
click at [383, 323] on div at bounding box center [380, 330] width 13 height 13
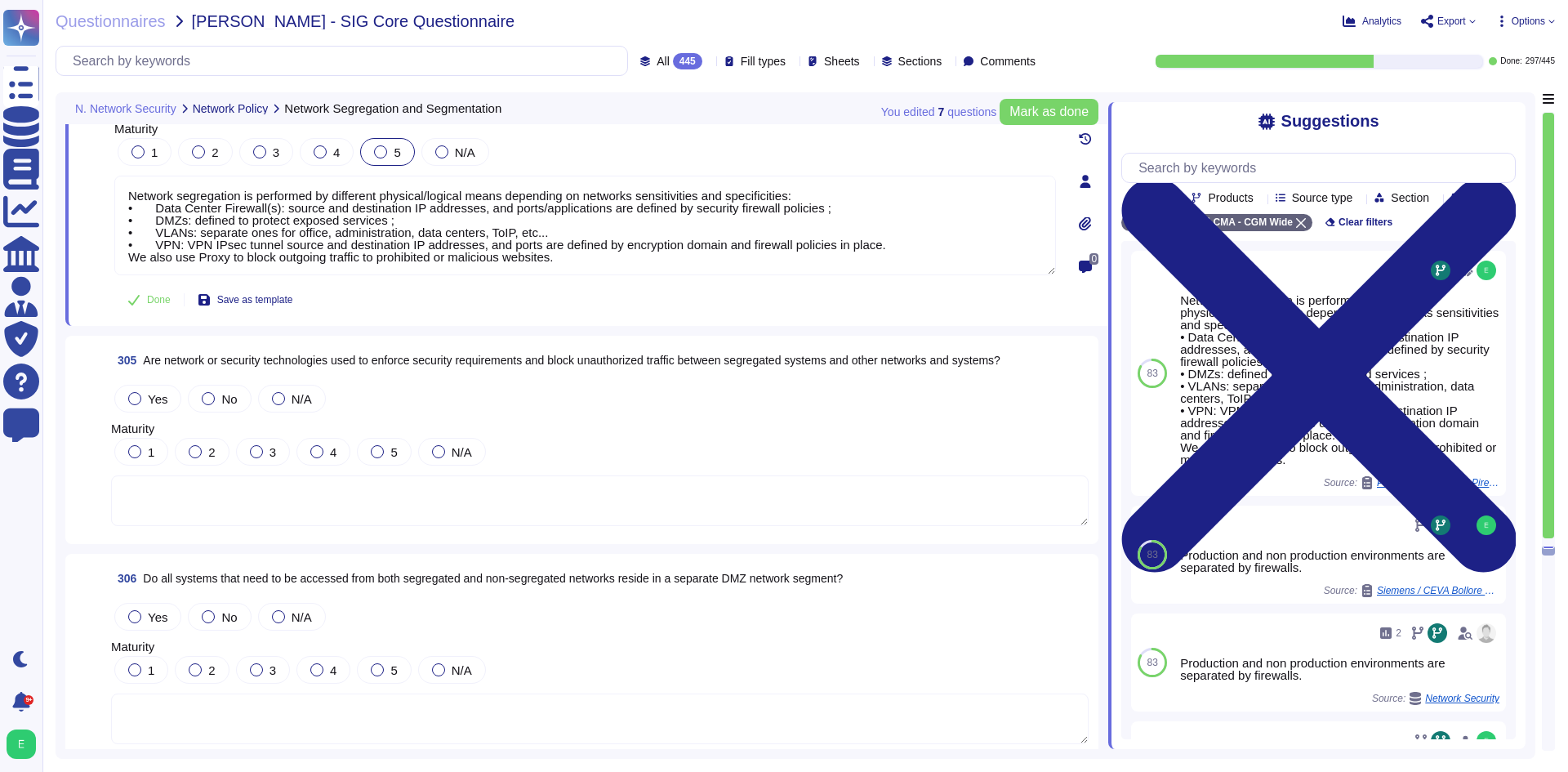
scroll to position [73729, 0]
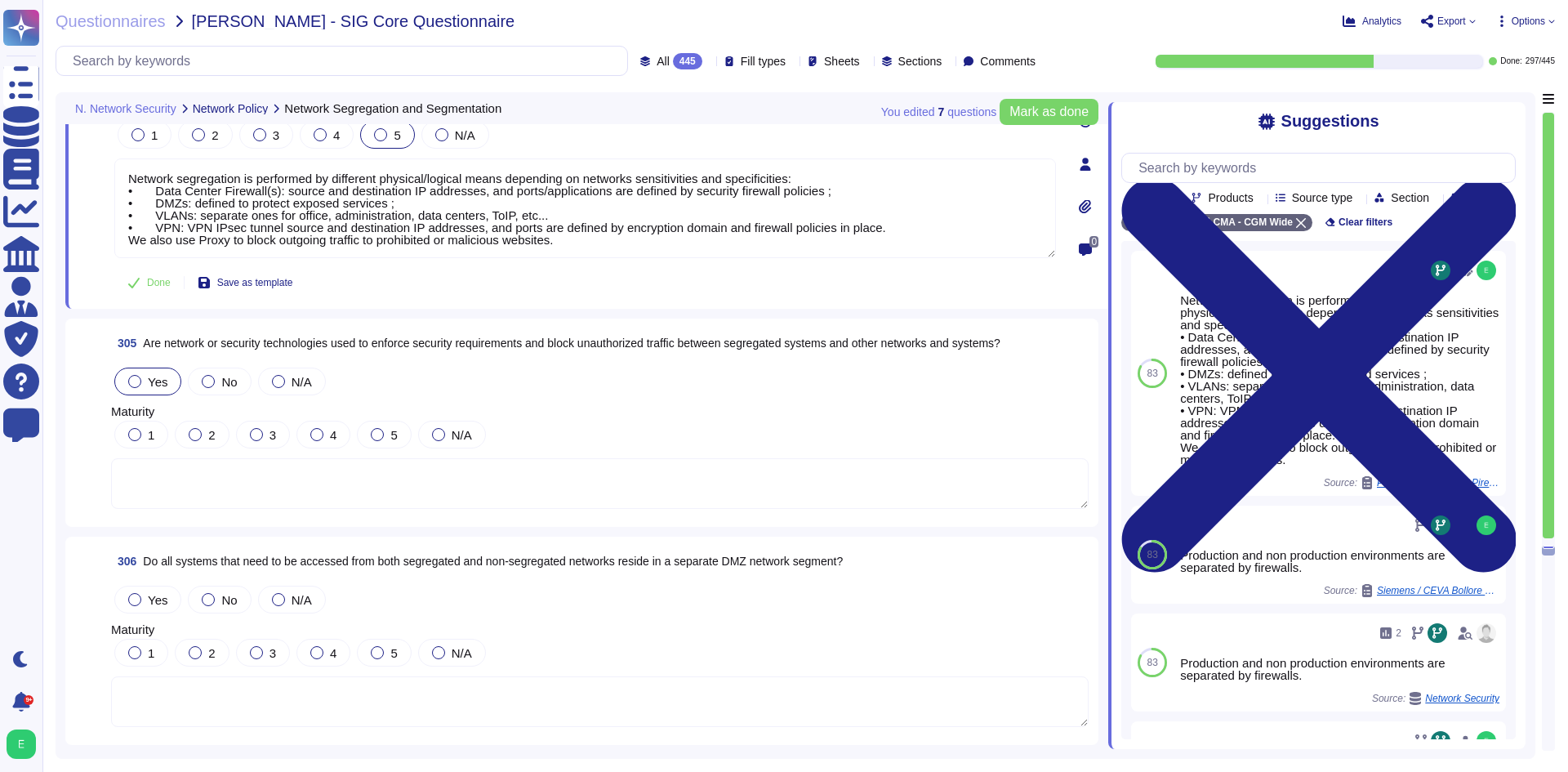
click at [160, 376] on span "Yes" at bounding box center [157, 382] width 20 height 14
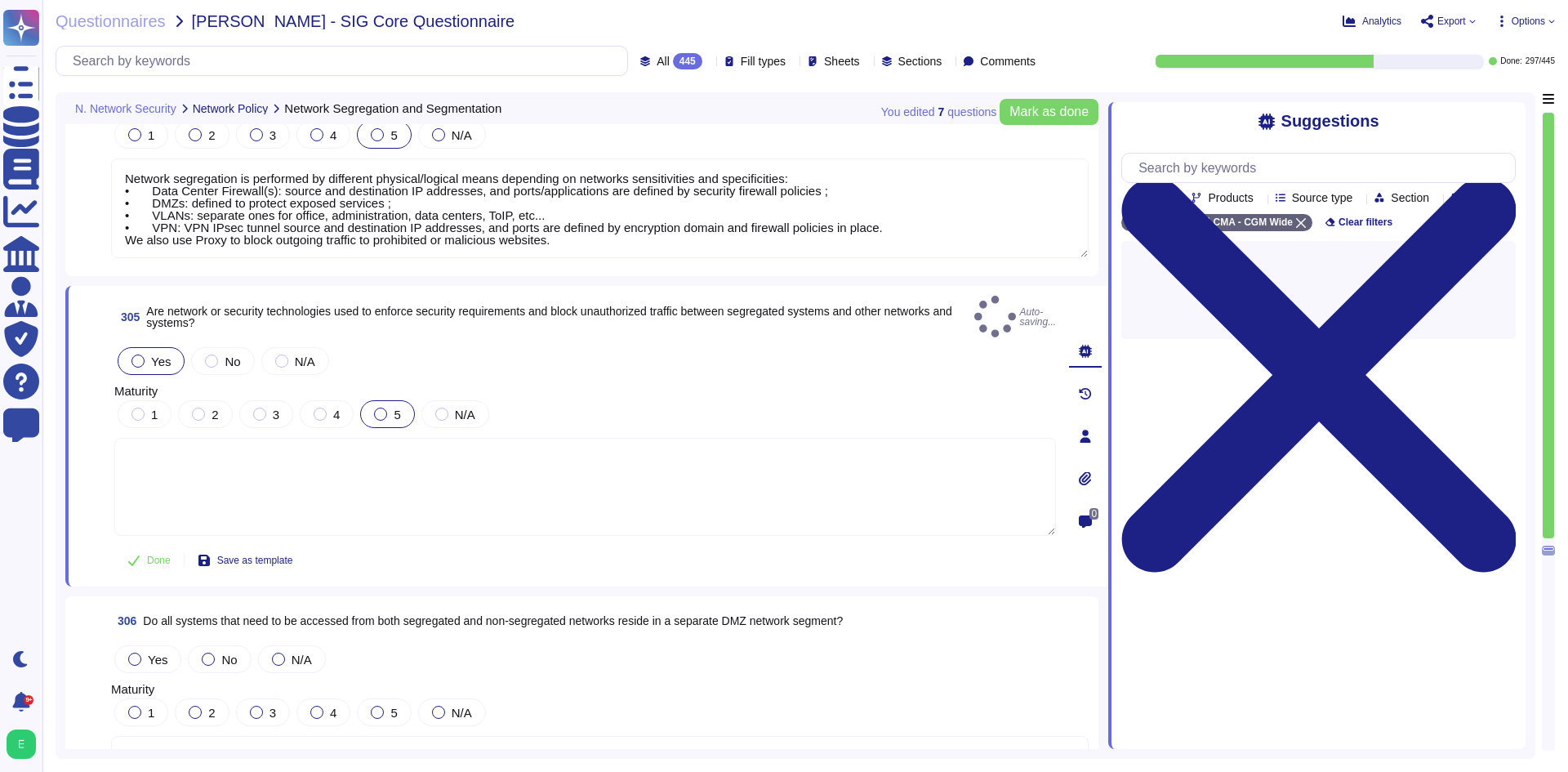
click at [382, 408] on div at bounding box center [380, 414] width 13 height 13
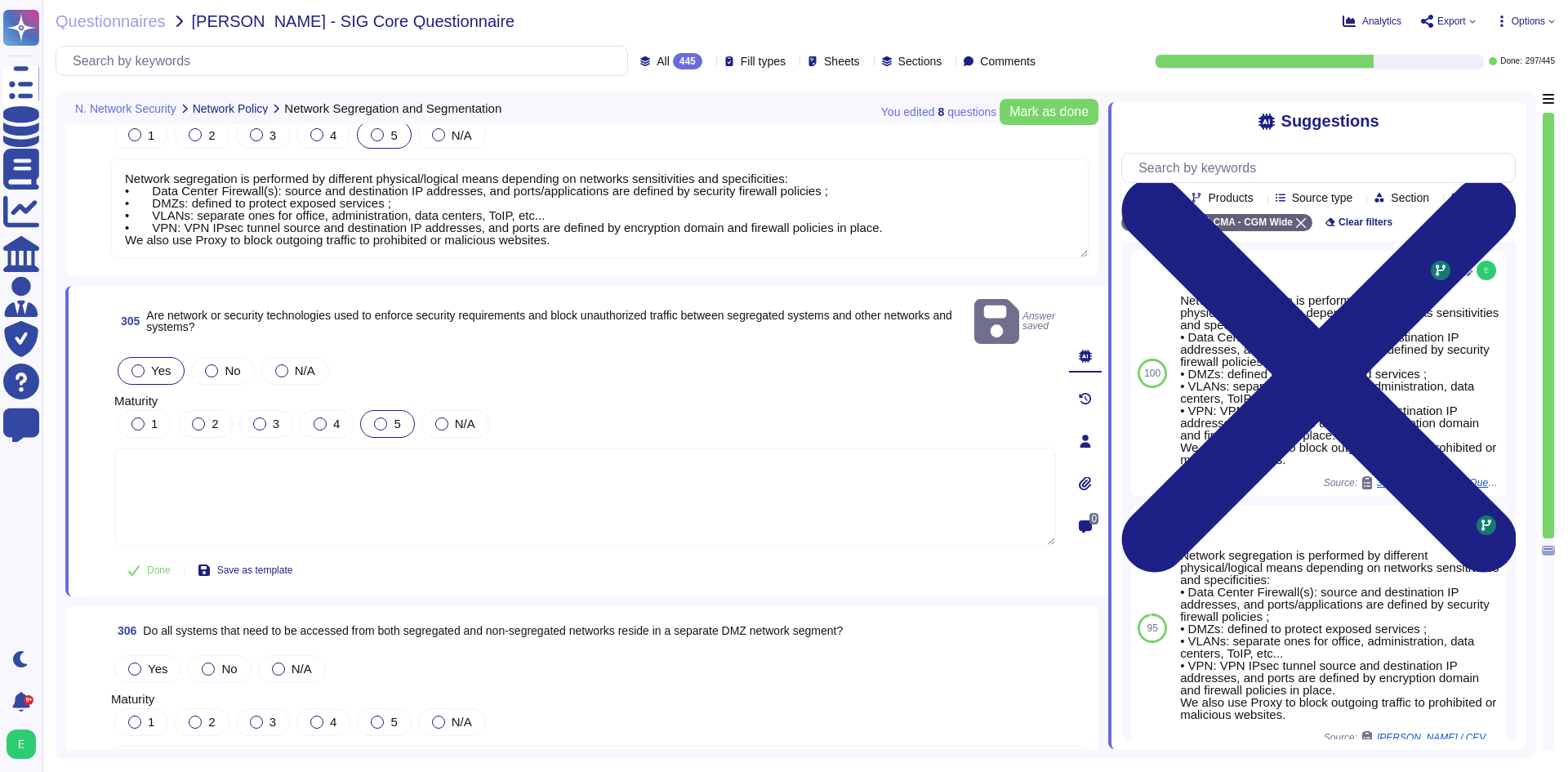
click at [381, 411] on div "5" at bounding box center [387, 424] width 54 height 28
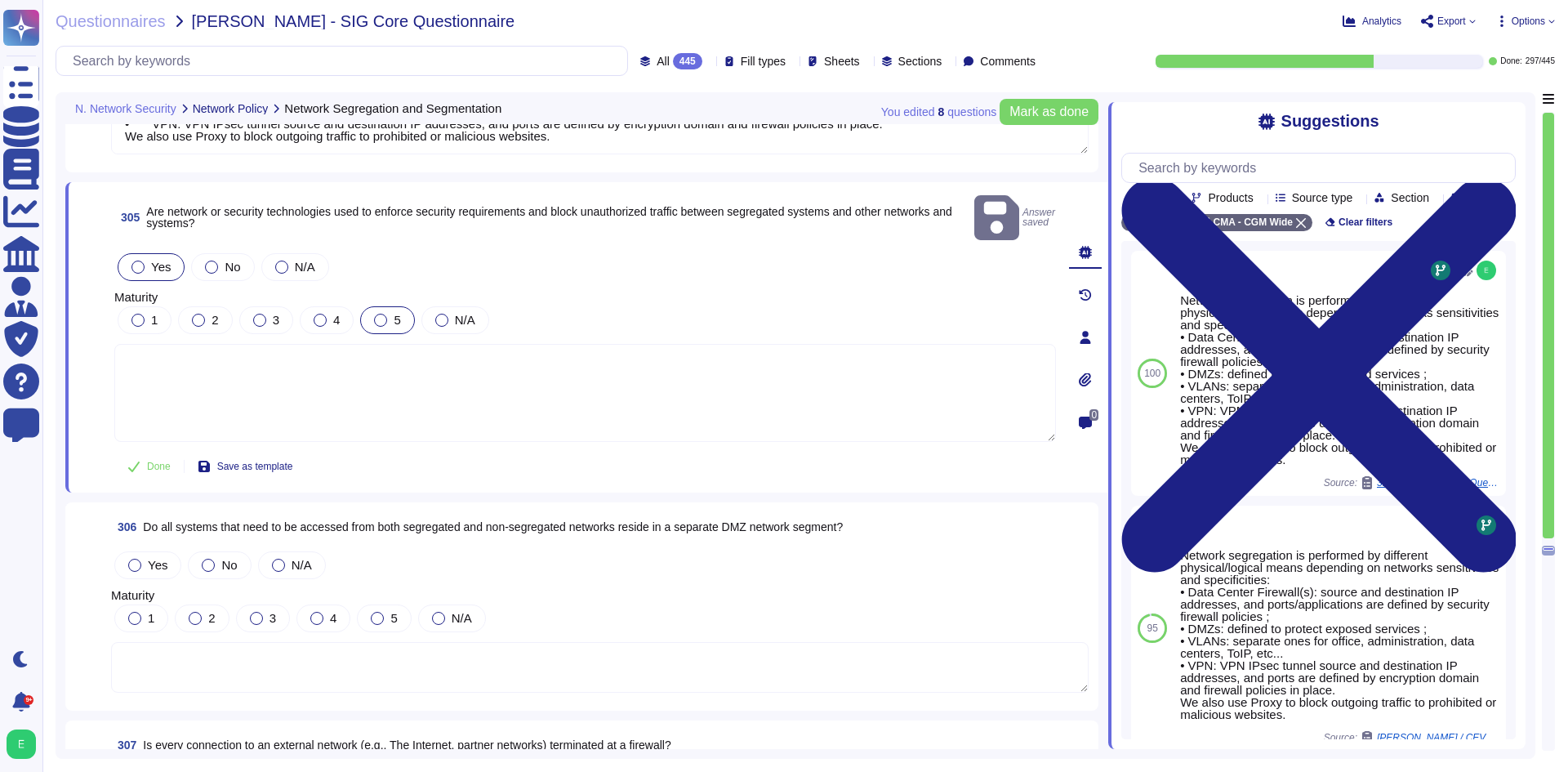
scroll to position [73974, 0]
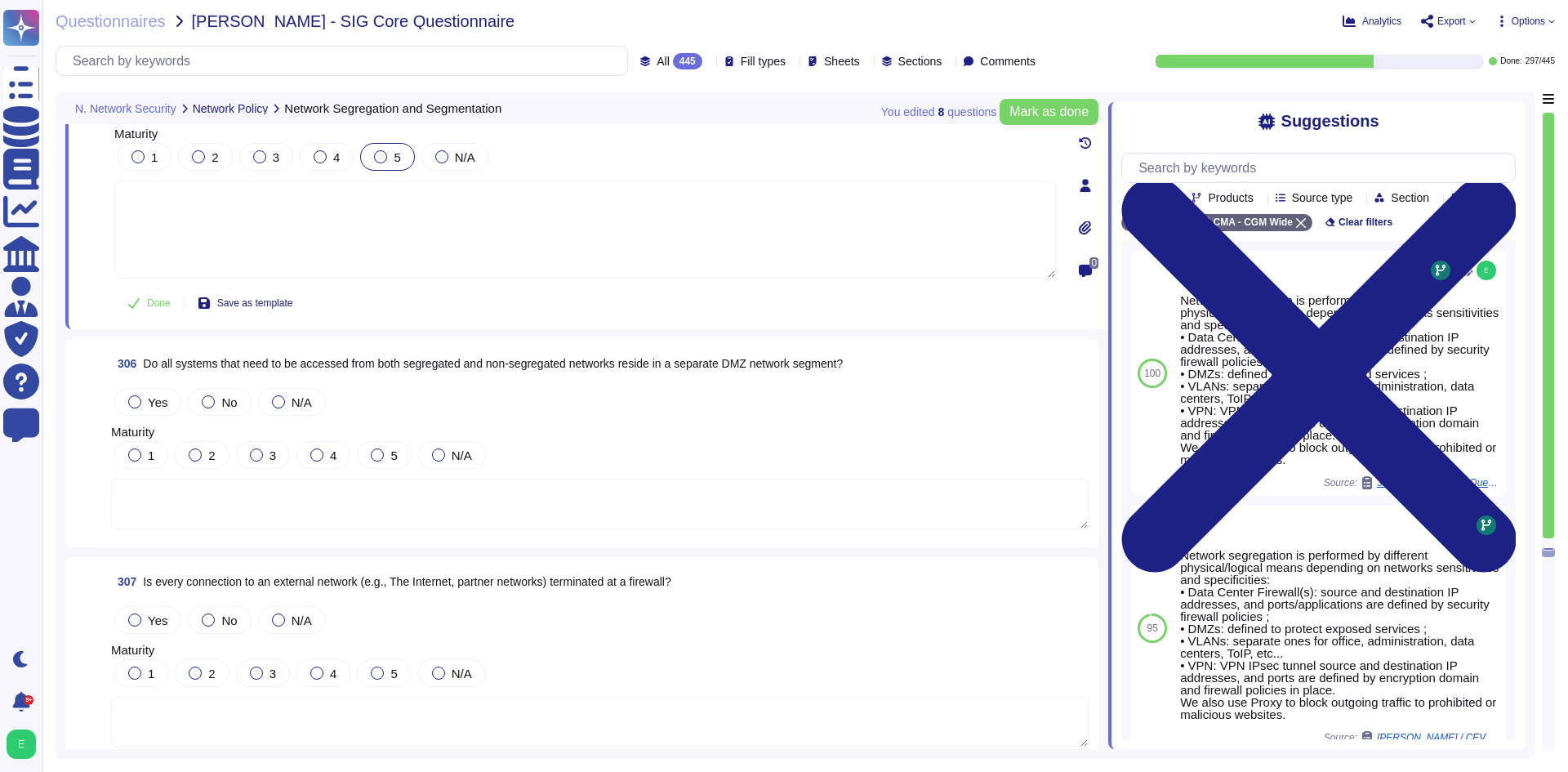
click at [126, 397] on div "Yes" at bounding box center [148, 402] width 67 height 28
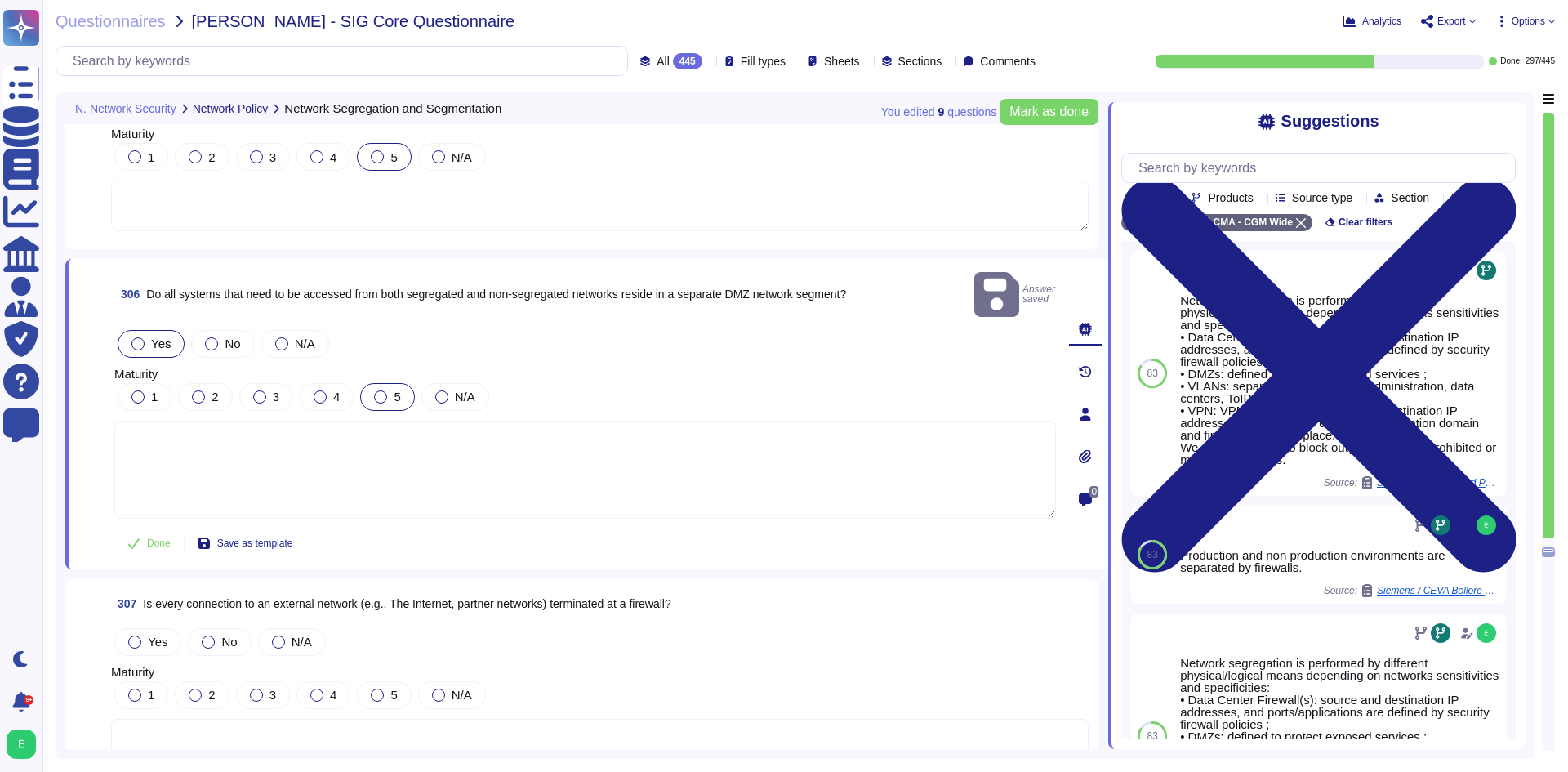
click at [388, 391] on label "5" at bounding box center [387, 397] width 26 height 13
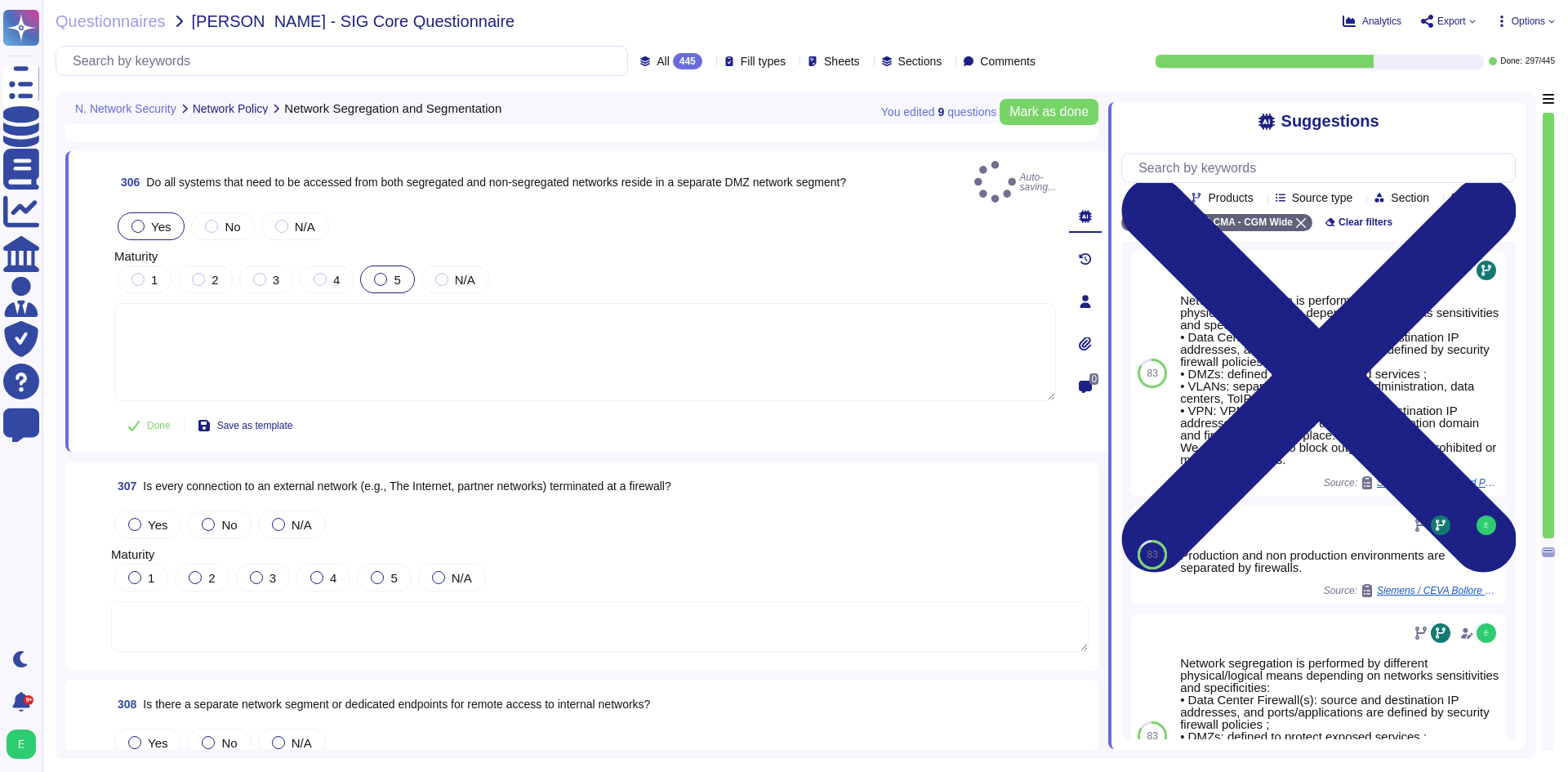
scroll to position [74301, 0]
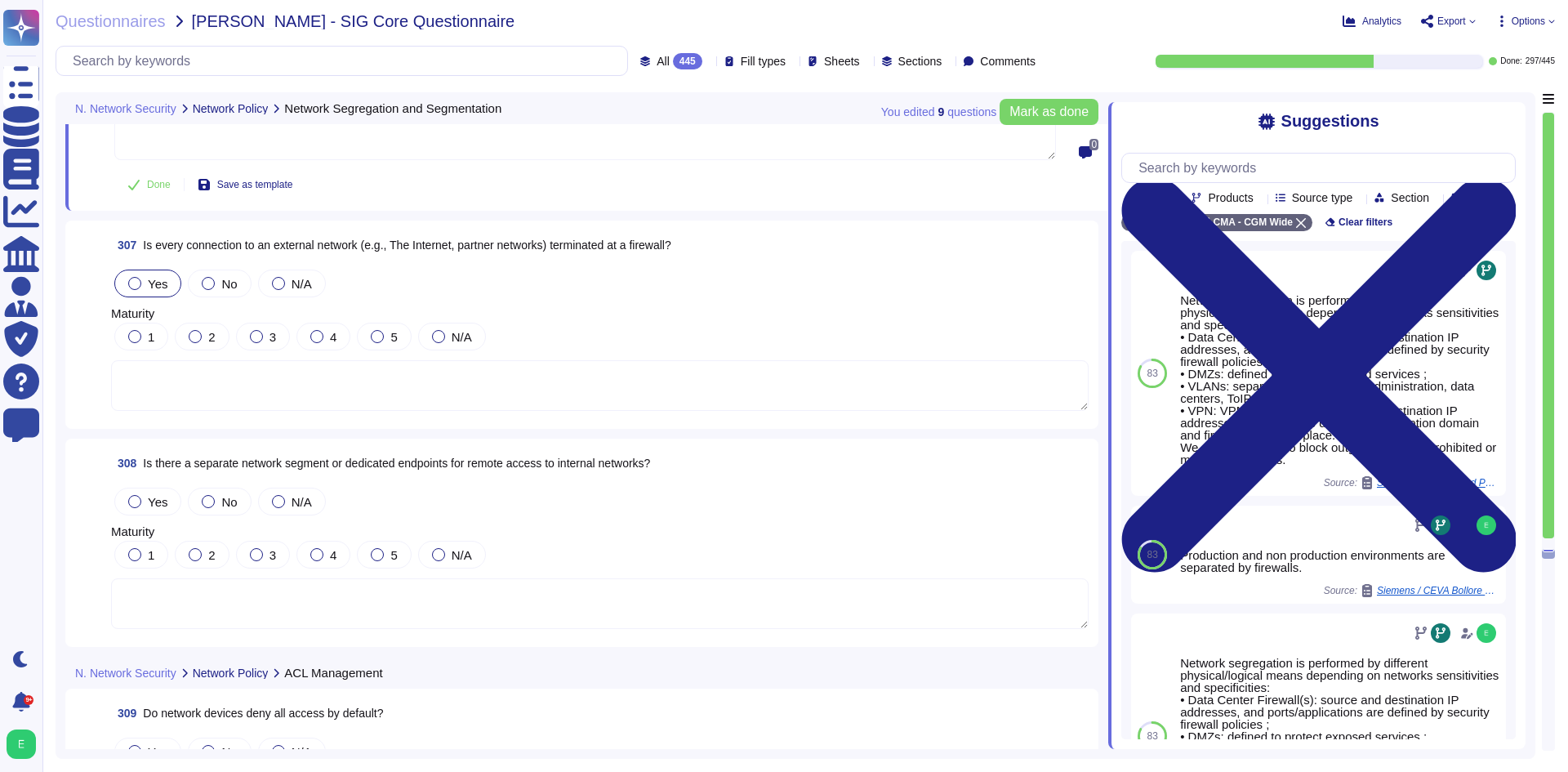
click at [139, 271] on div "Yes" at bounding box center [148, 284] width 67 height 28
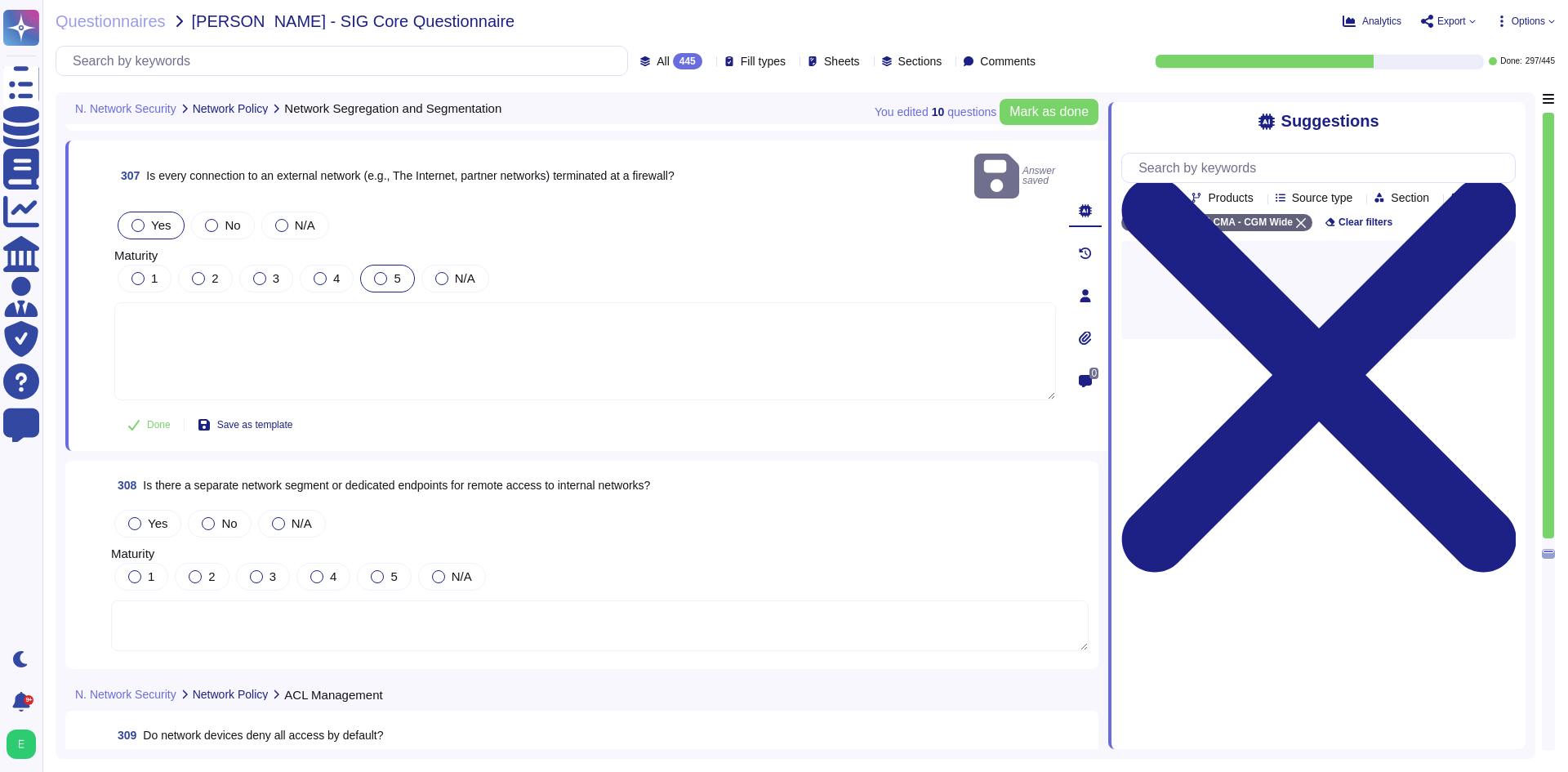
click at [384, 273] on div at bounding box center [380, 279] width 13 height 13
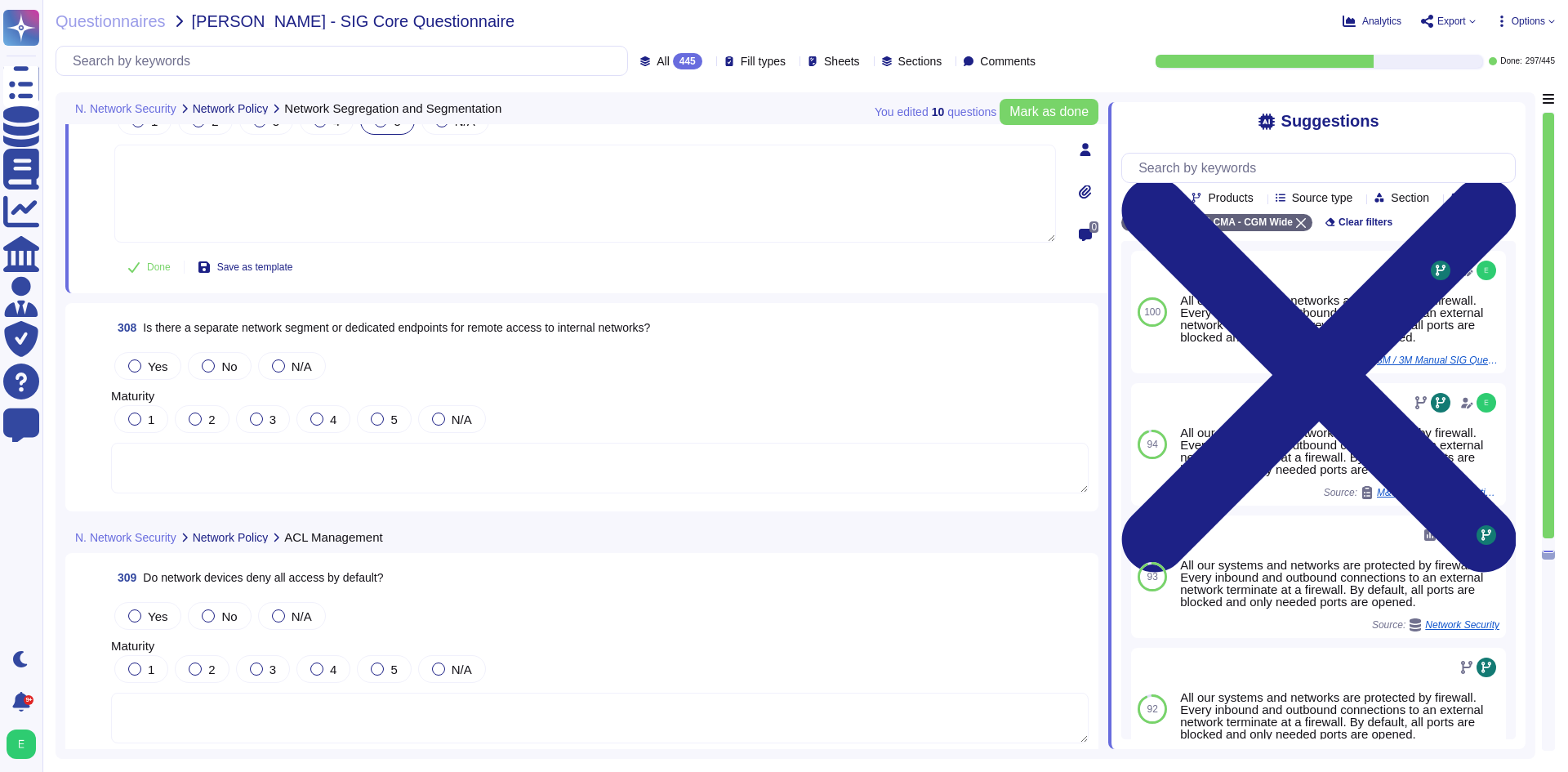
scroll to position [74465, 0]
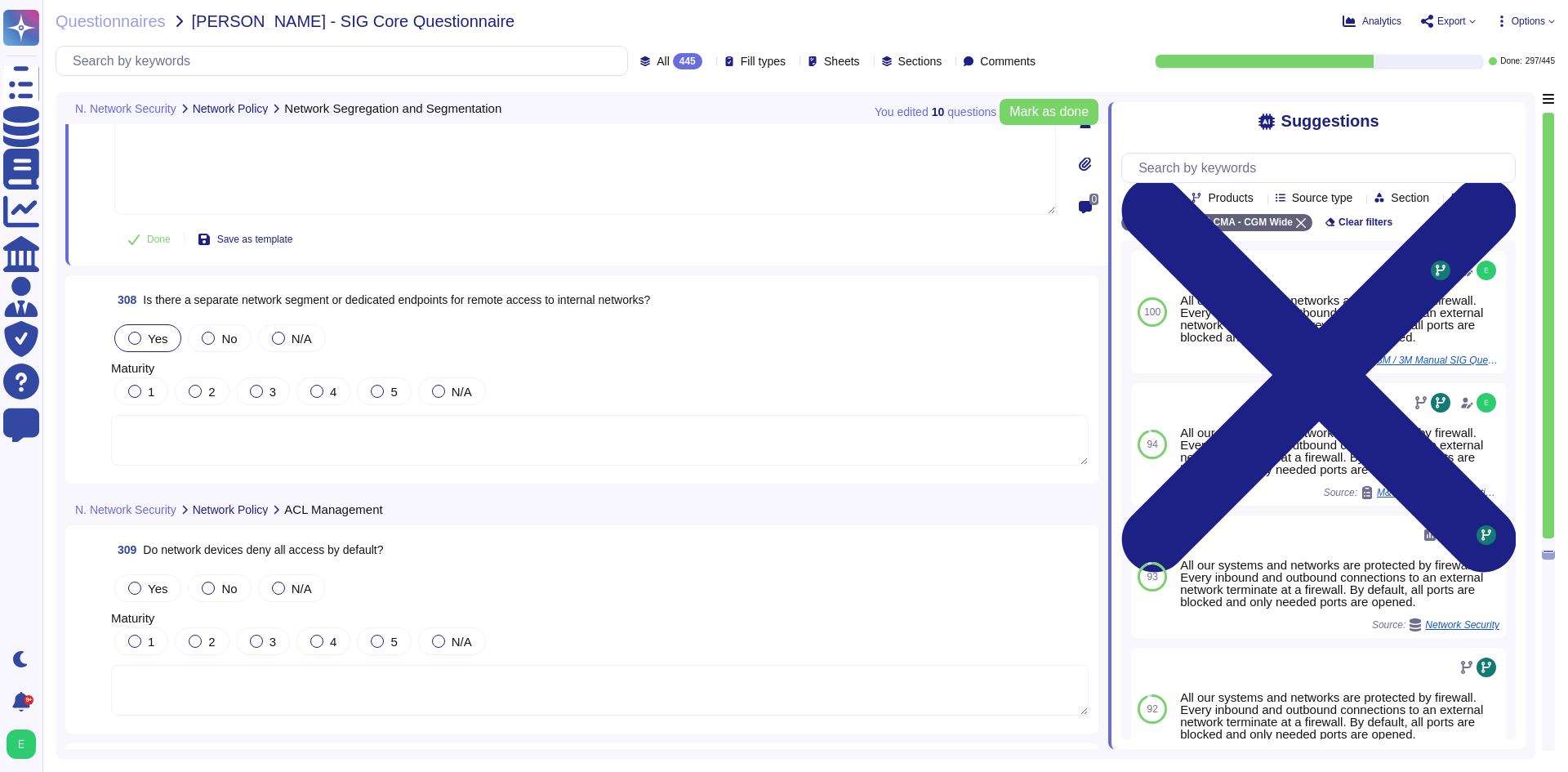
click at [124, 350] on div "Yes" at bounding box center [148, 338] width 67 height 28
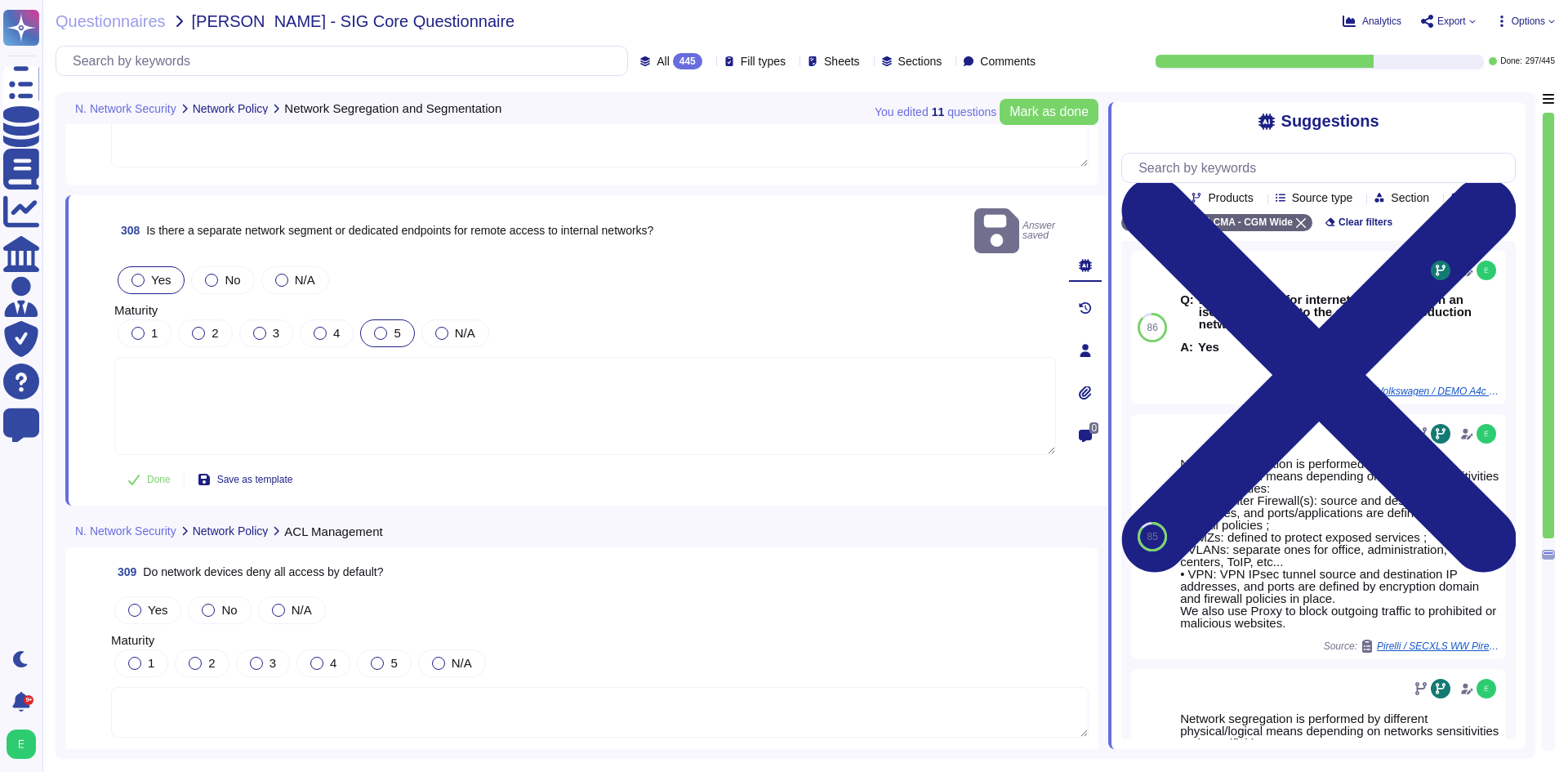
click at [378, 319] on div "5" at bounding box center [387, 333] width 54 height 28
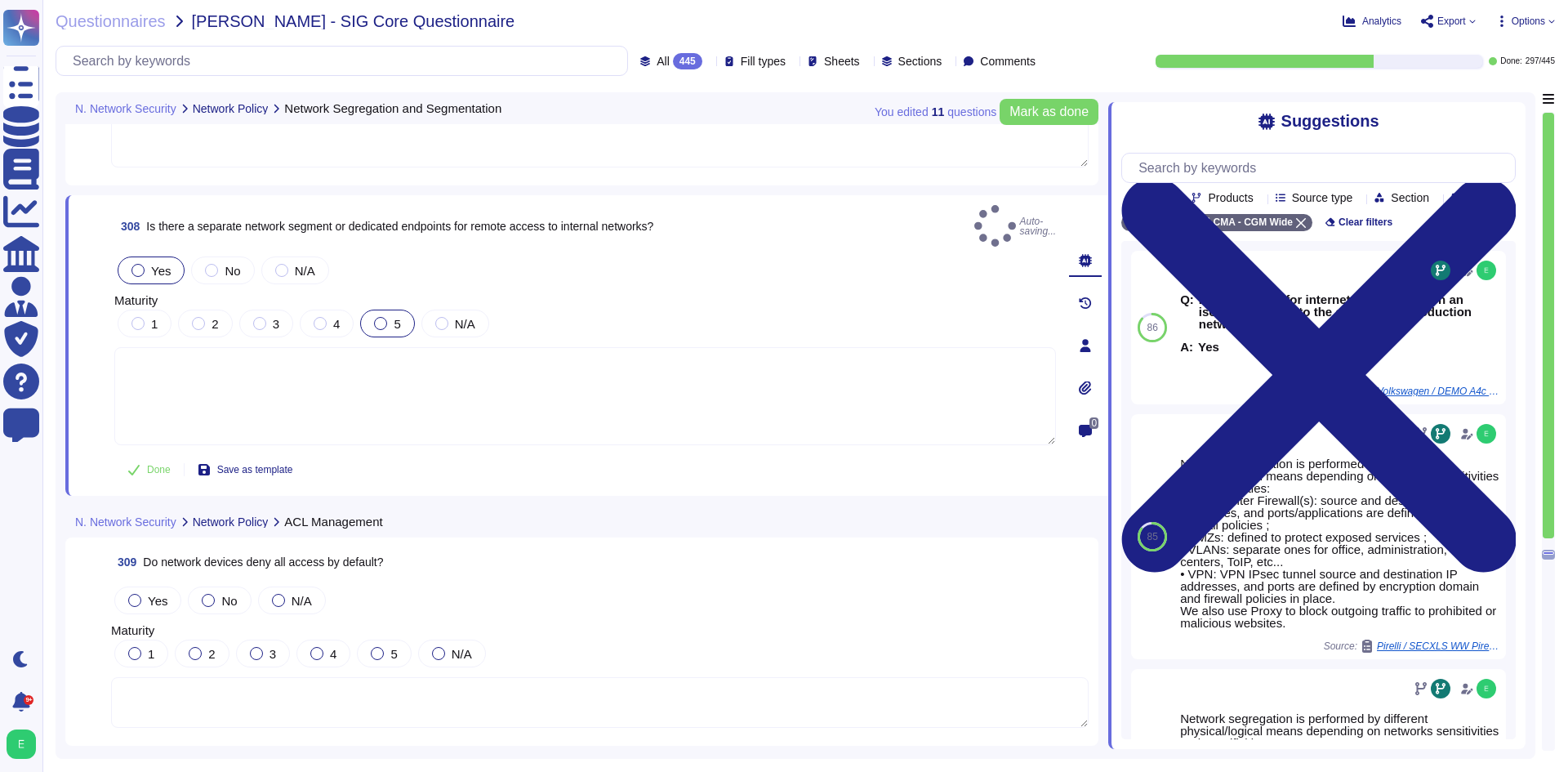
click at [381, 317] on div at bounding box center [380, 323] width 13 height 13
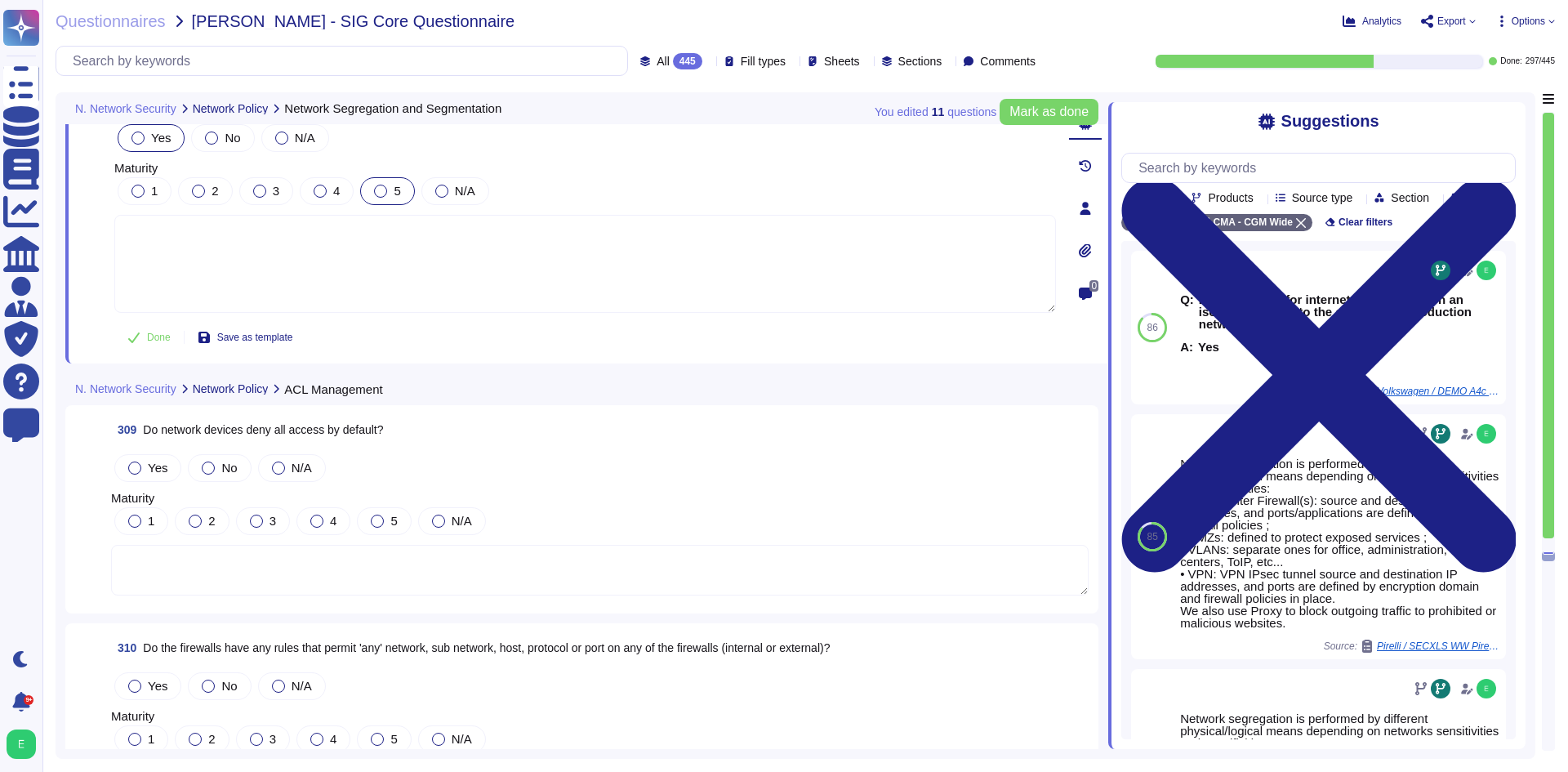
scroll to position [74710, 0]
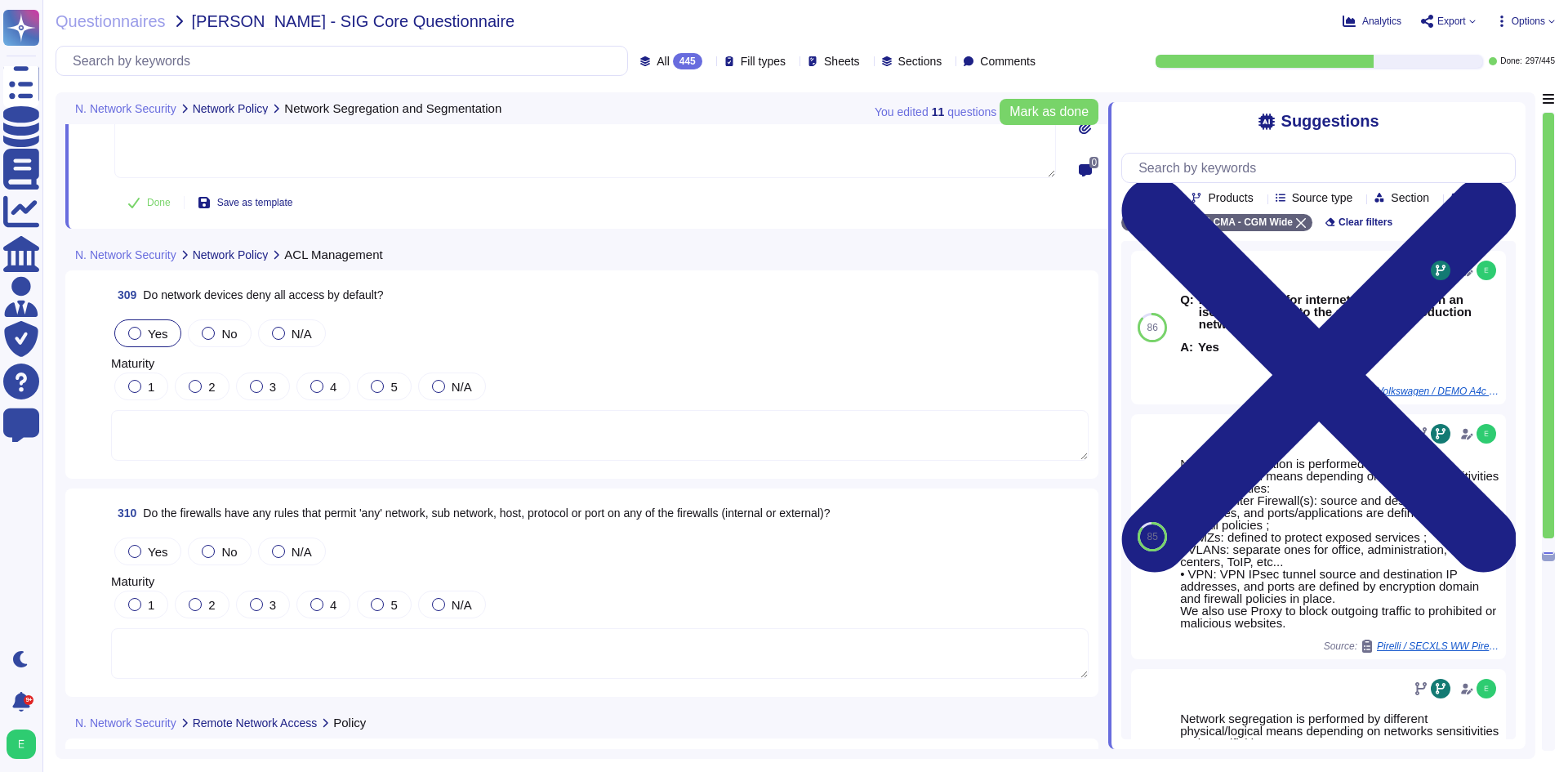
click at [136, 330] on div at bounding box center [134, 333] width 13 height 13
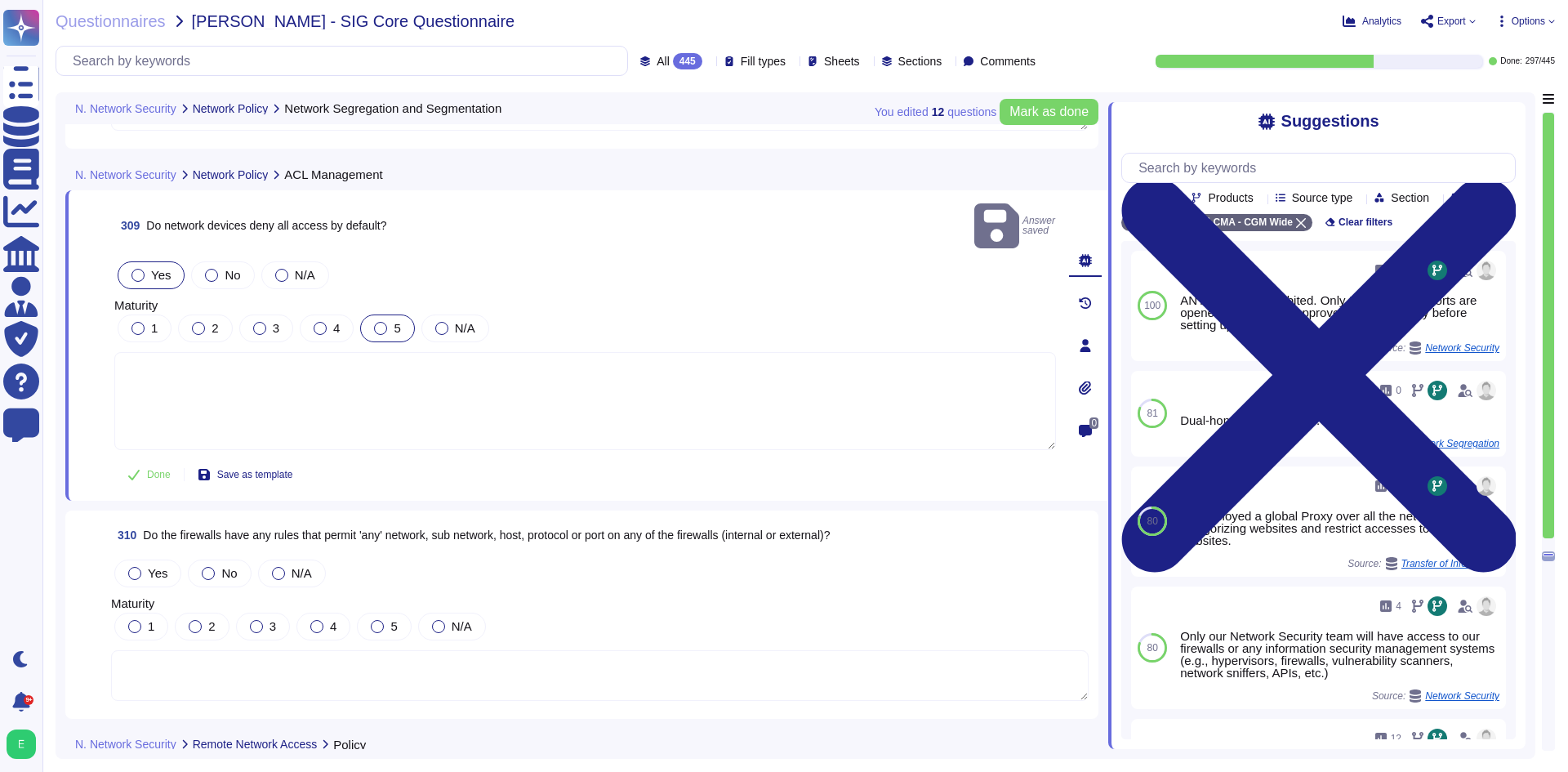
click at [380, 322] on div at bounding box center [380, 328] width 13 height 13
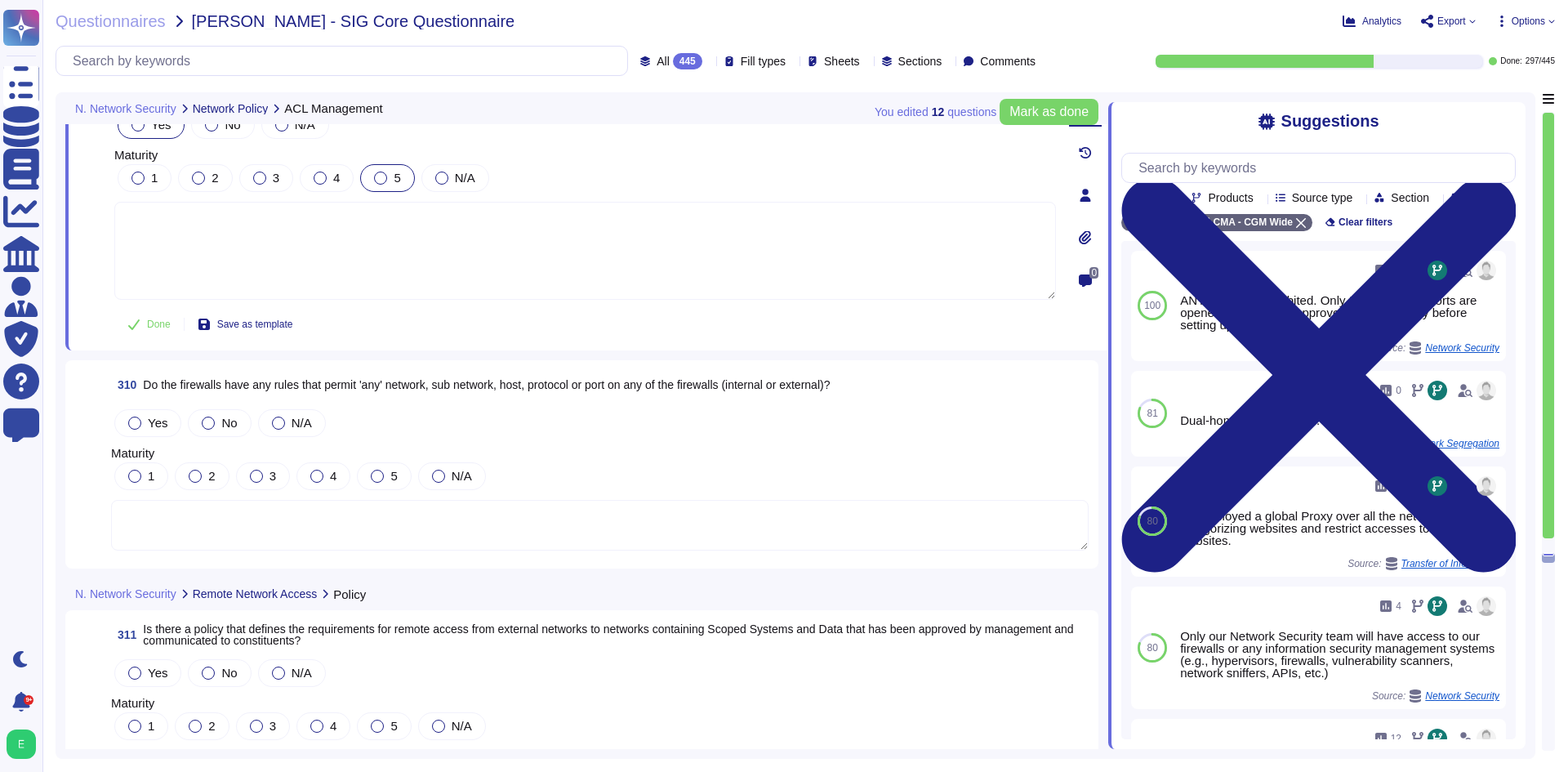
scroll to position [74873, 0]
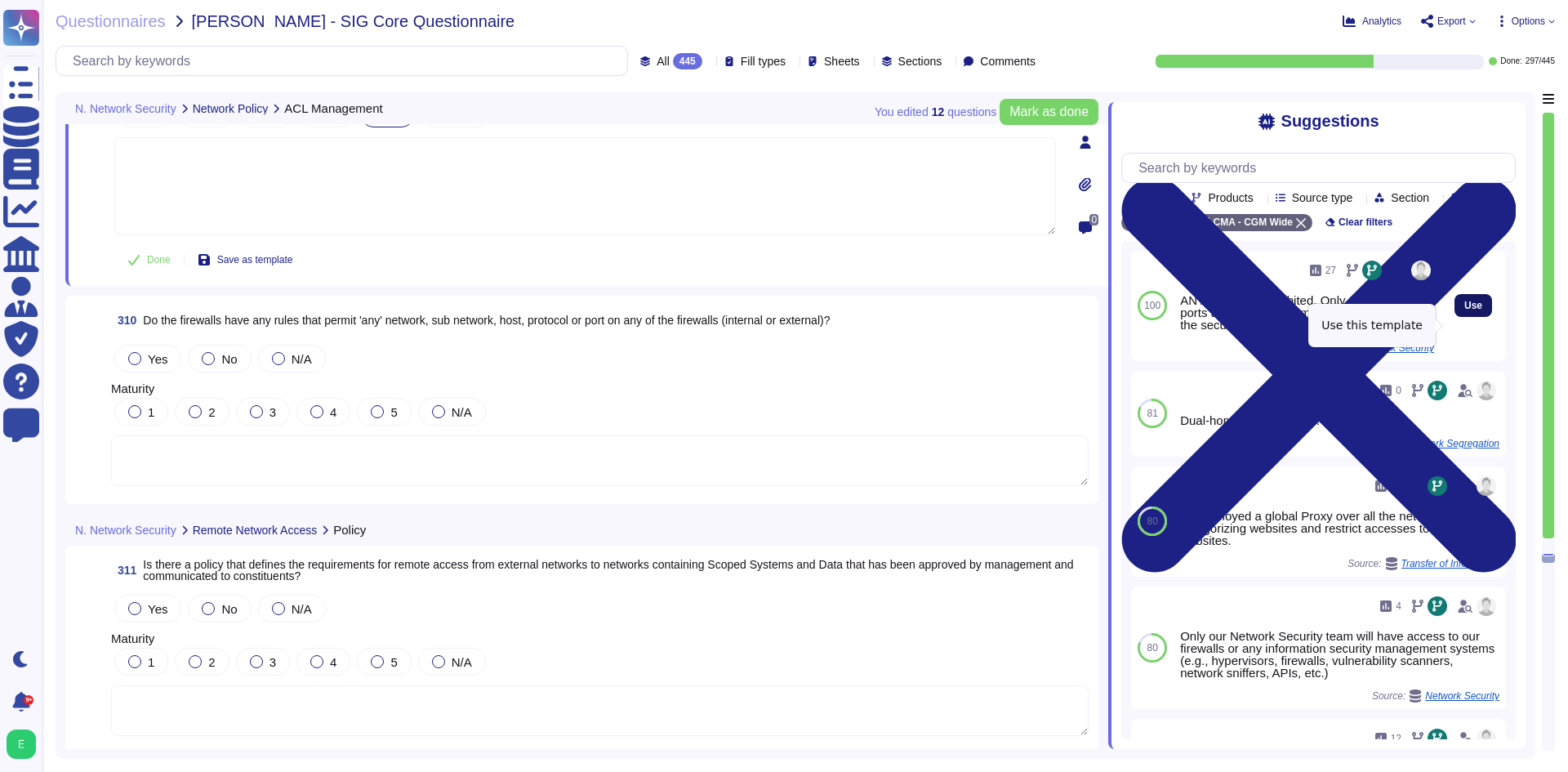
click at [1465, 311] on span "Use" at bounding box center [1473, 305] width 18 height 9
type textarea "ANY rules are prohibited. Only the necessary ports are opened and must be appro…"
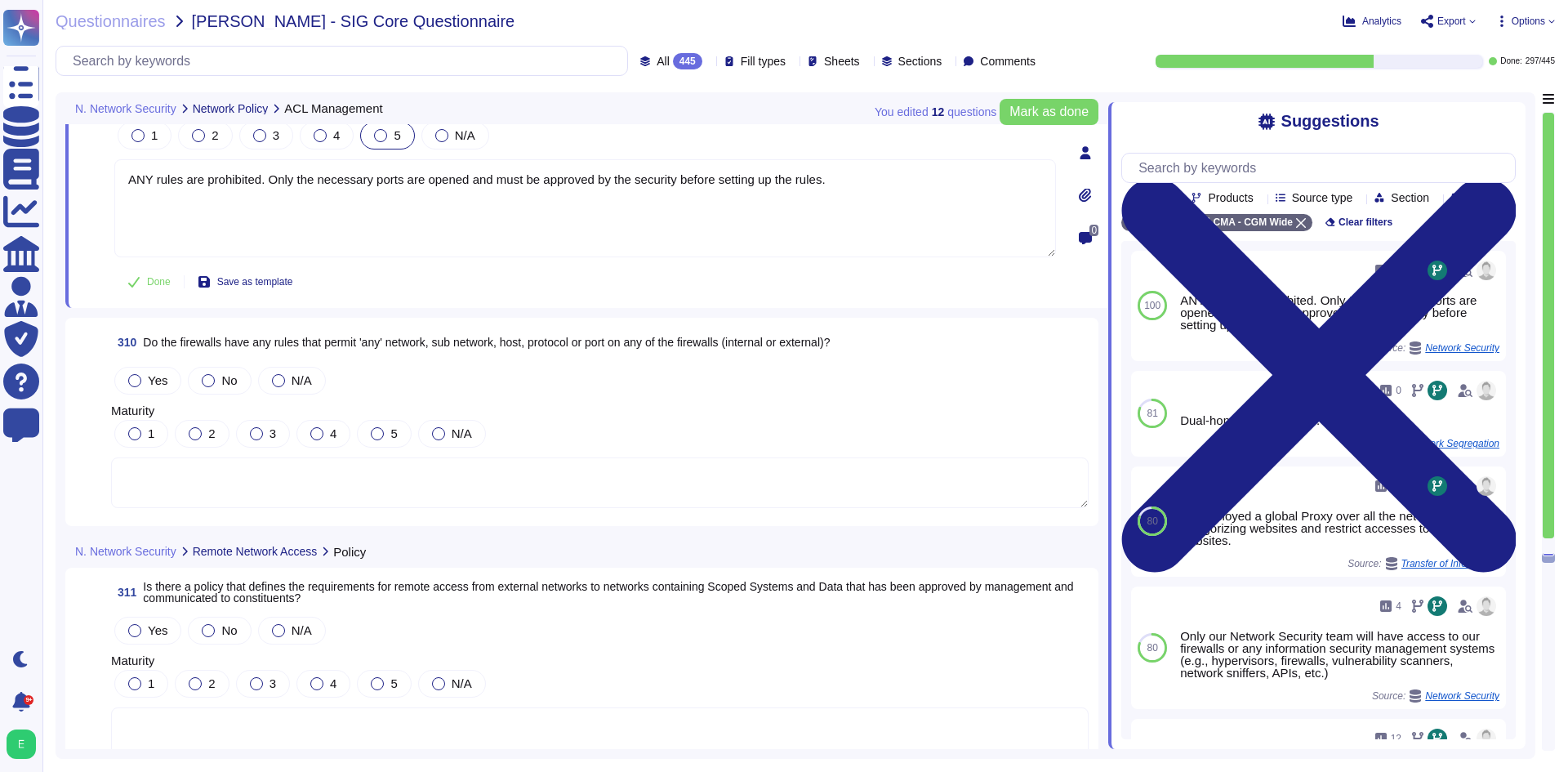
click at [161, 373] on span "Yes" at bounding box center [157, 380] width 20 height 14
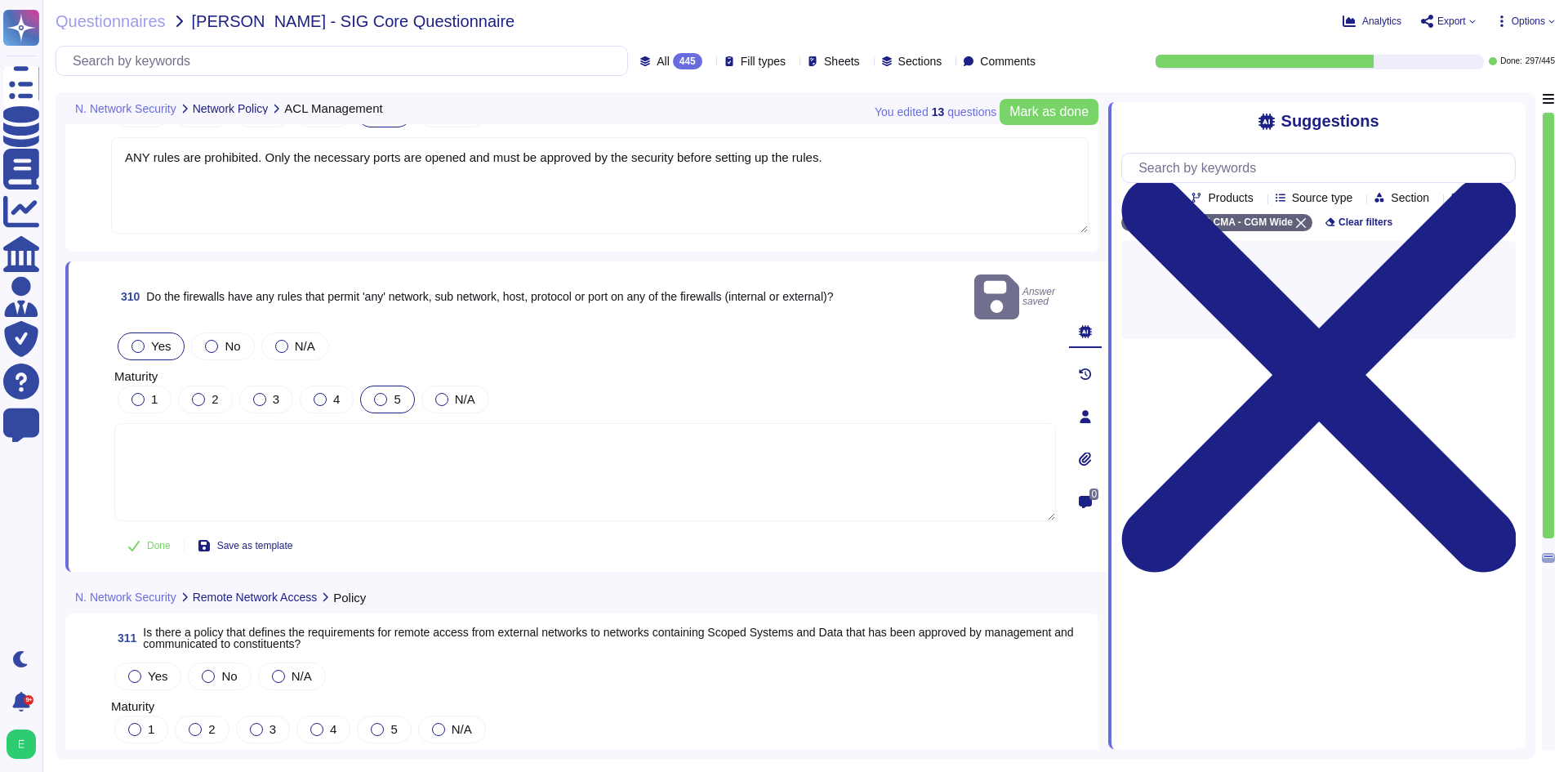
click at [376, 393] on div at bounding box center [380, 399] width 13 height 13
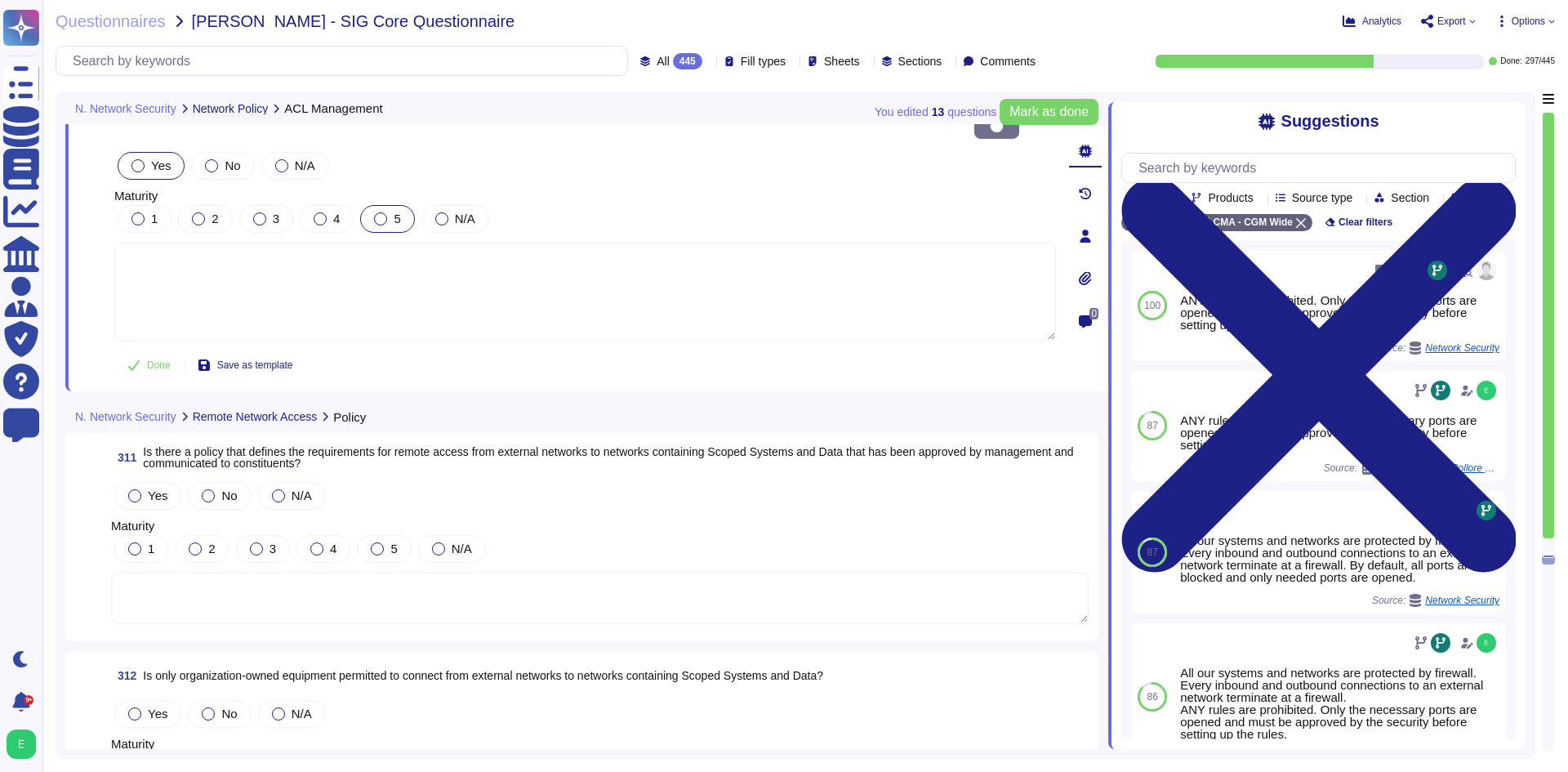
scroll to position [75119, 0]
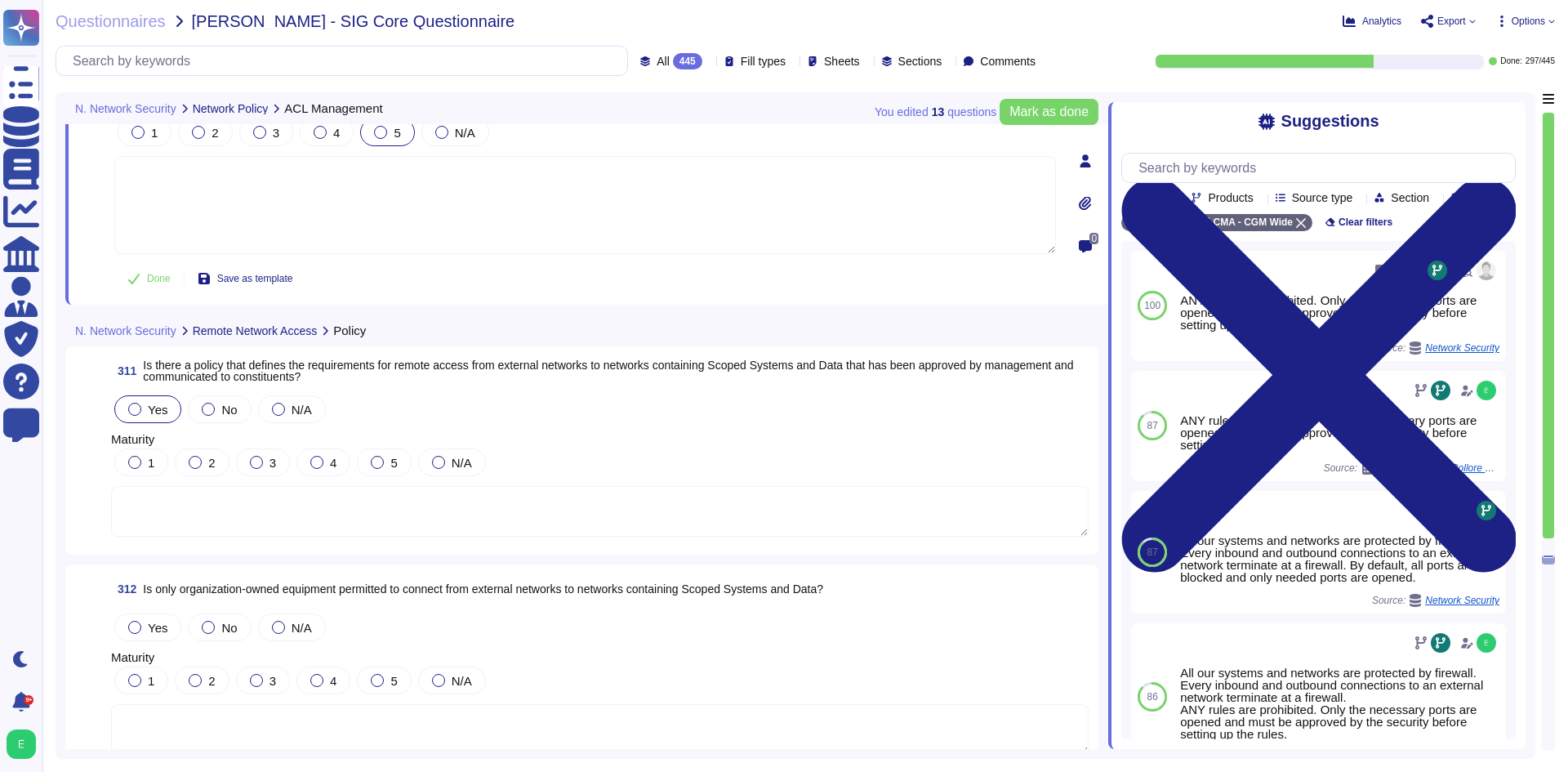
click at [147, 403] on span "Yes" at bounding box center [157, 410] width 20 height 14
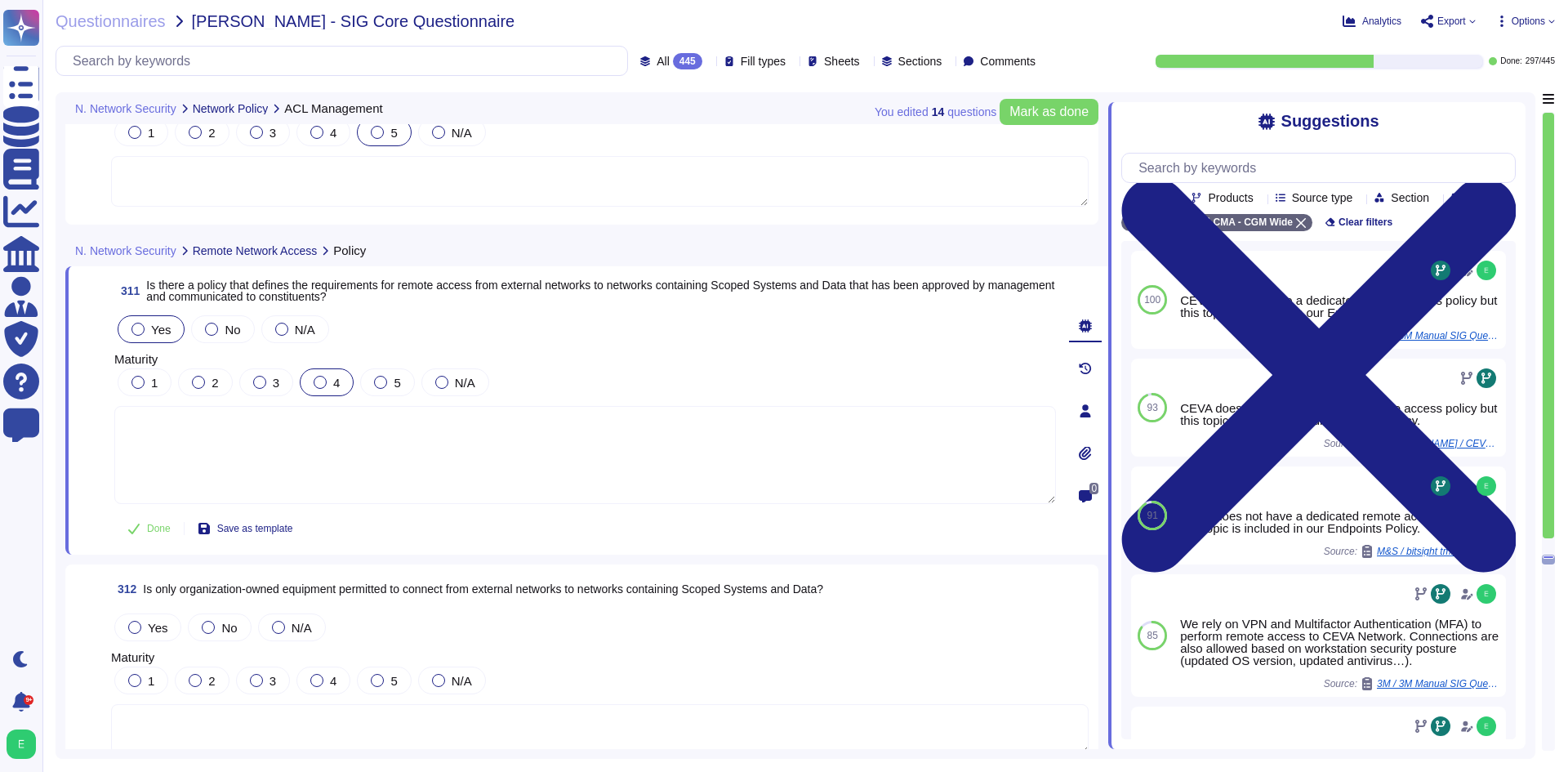
click at [334, 381] on span "4" at bounding box center [337, 383] width 7 height 14
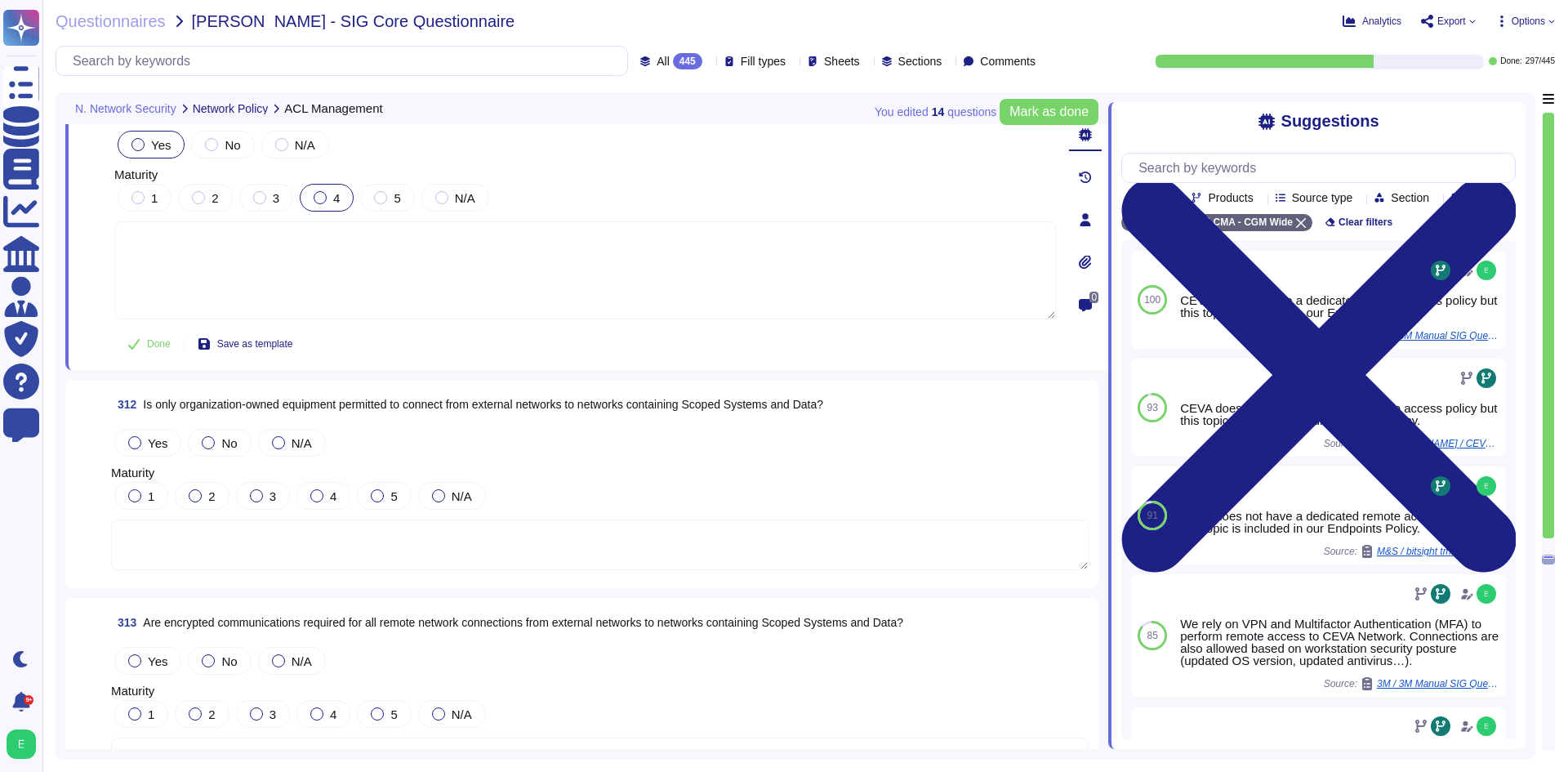
scroll to position [75364, 0]
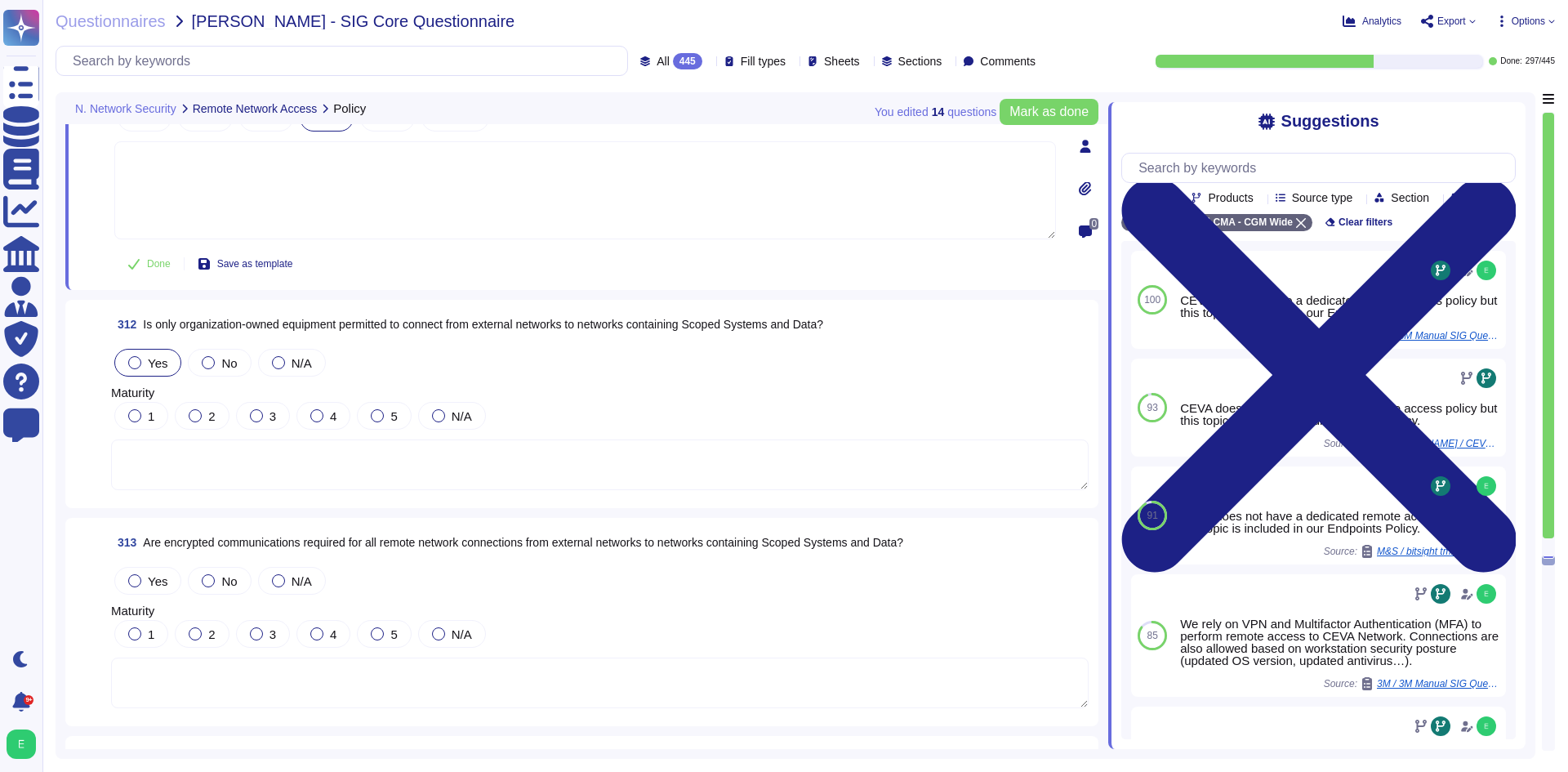
click at [156, 366] on span "Yes" at bounding box center [157, 363] width 20 height 14
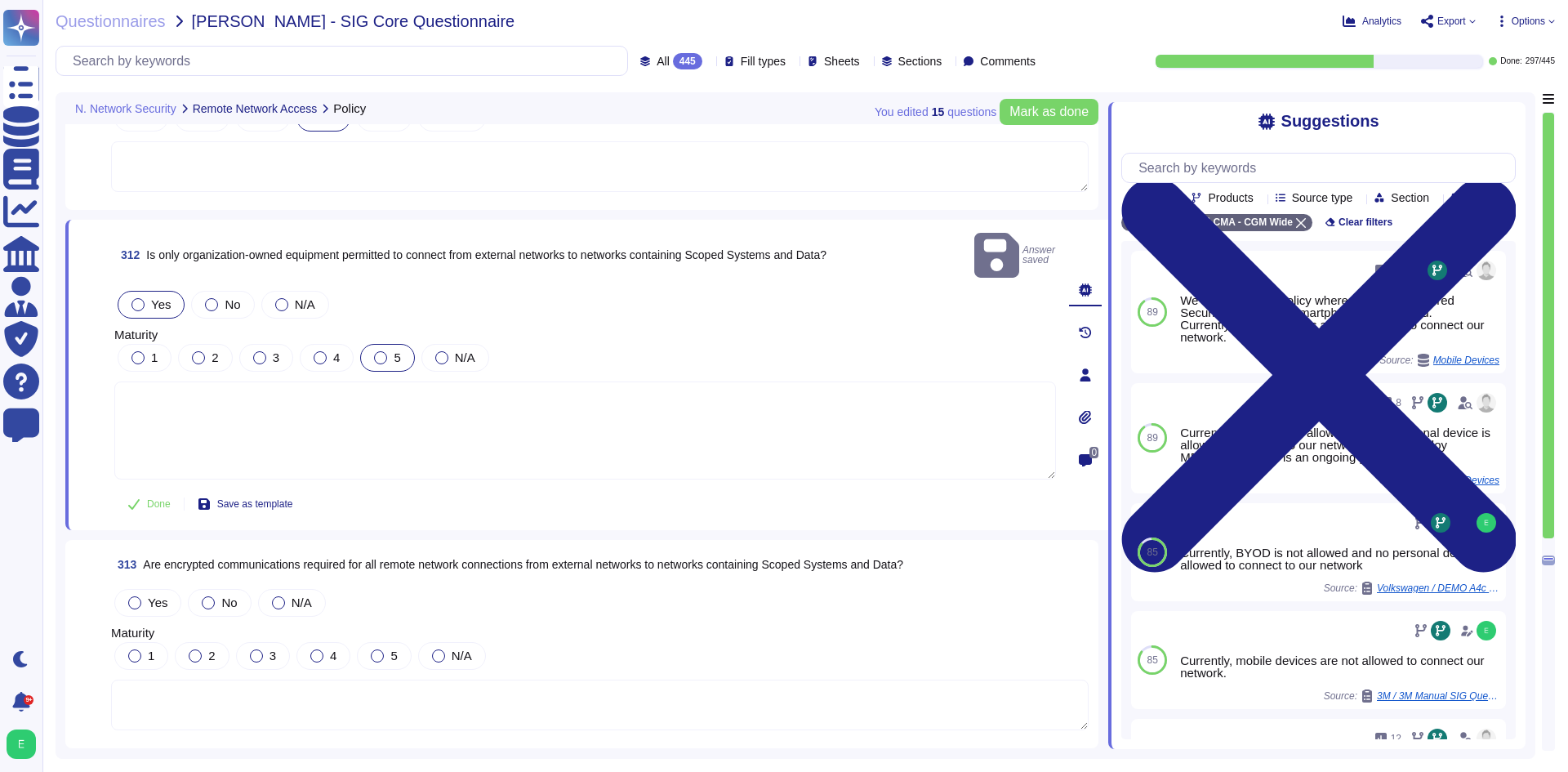
click at [381, 351] on div at bounding box center [380, 357] width 13 height 13
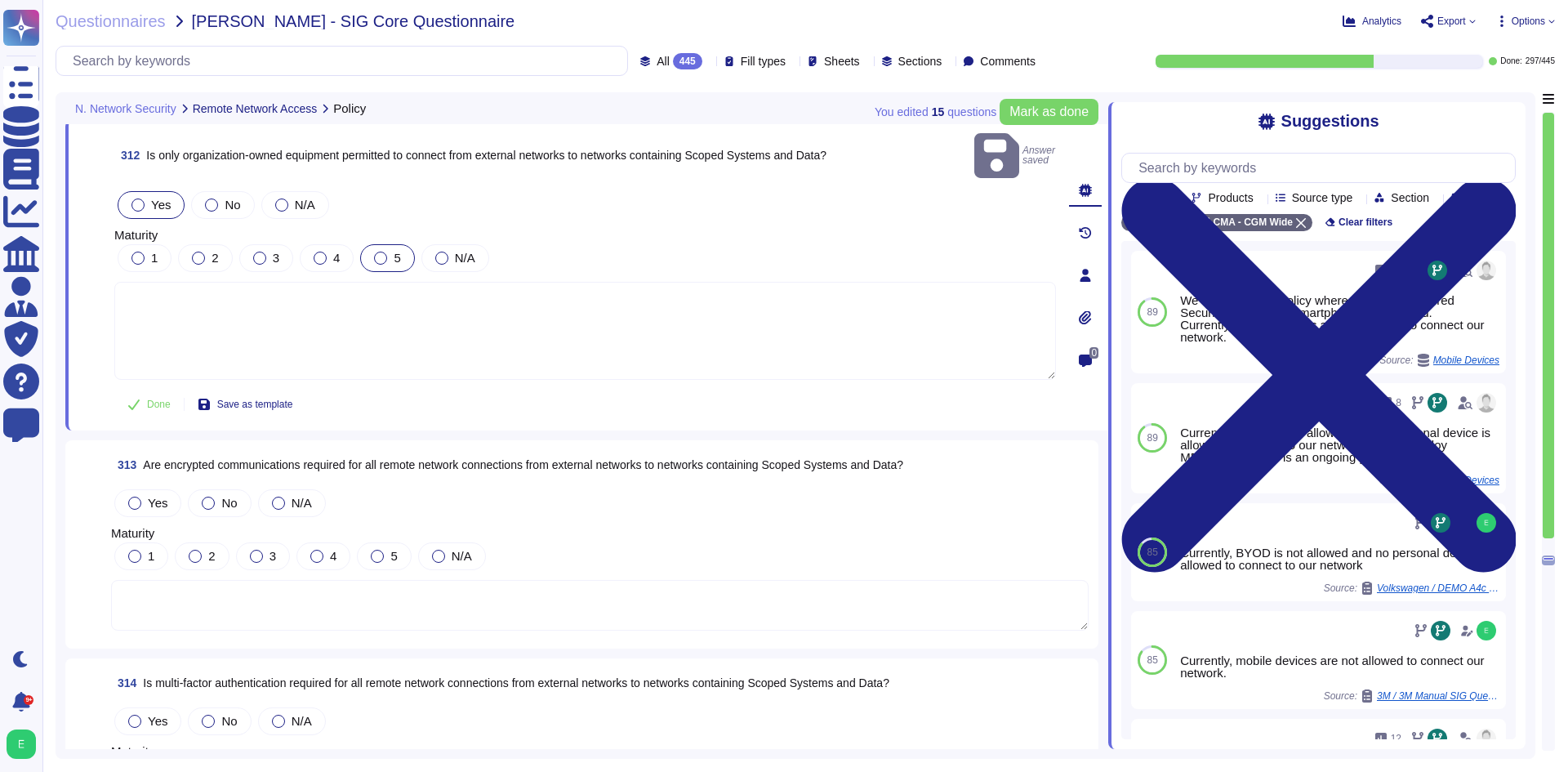
scroll to position [75527, 0]
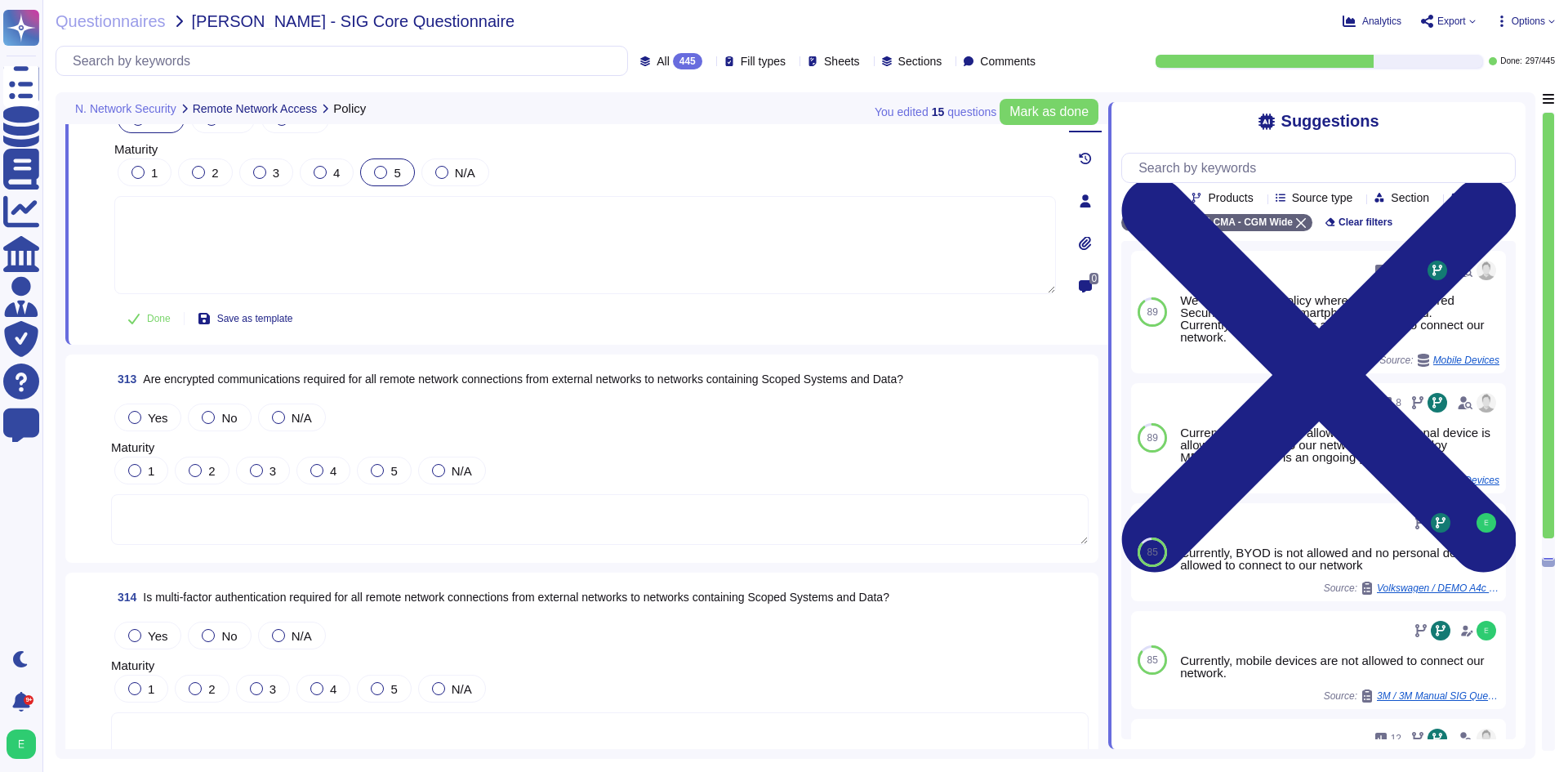
click at [152, 411] on span "Yes" at bounding box center [157, 418] width 20 height 14
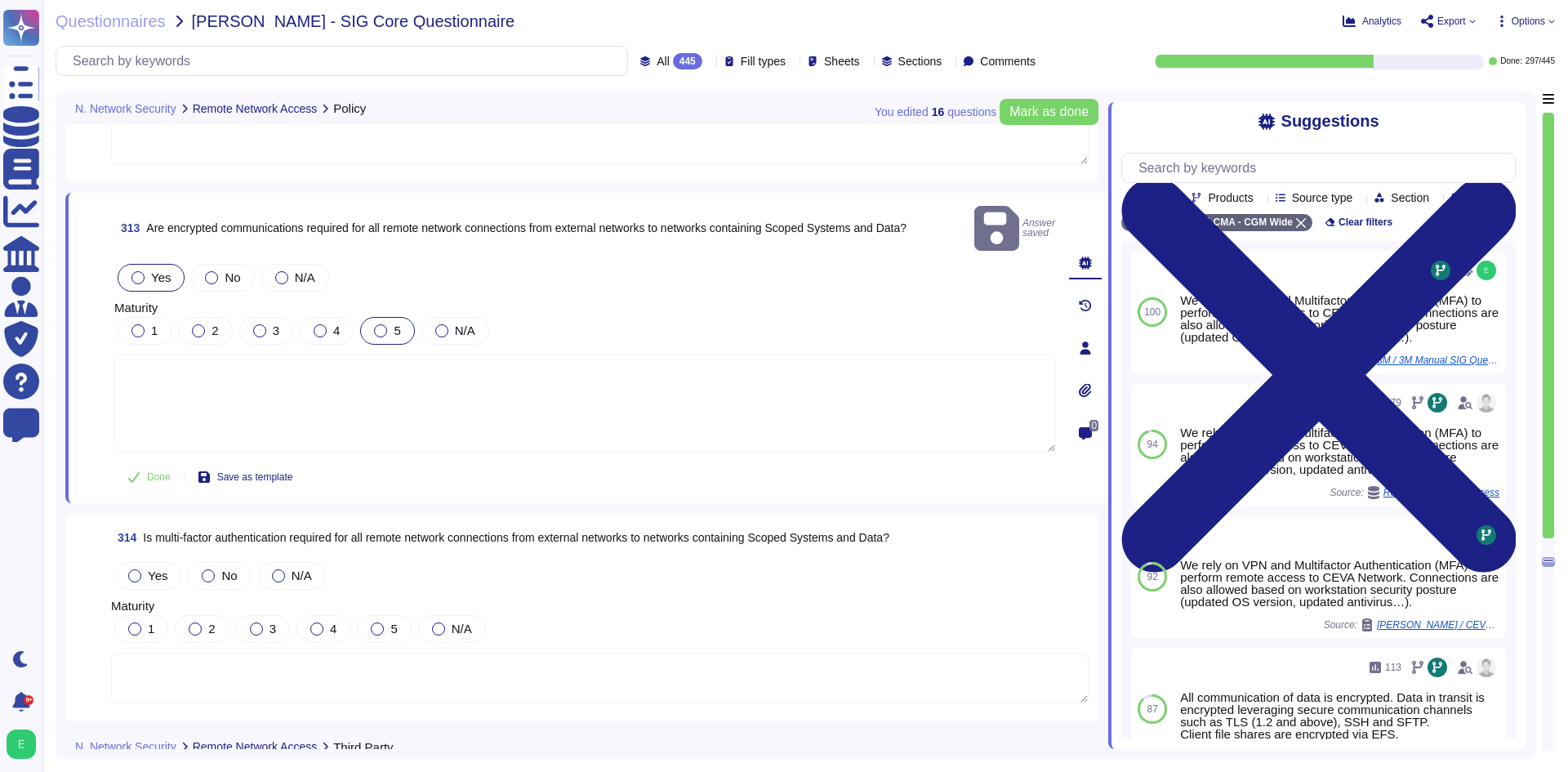
click at [382, 324] on div at bounding box center [380, 330] width 13 height 13
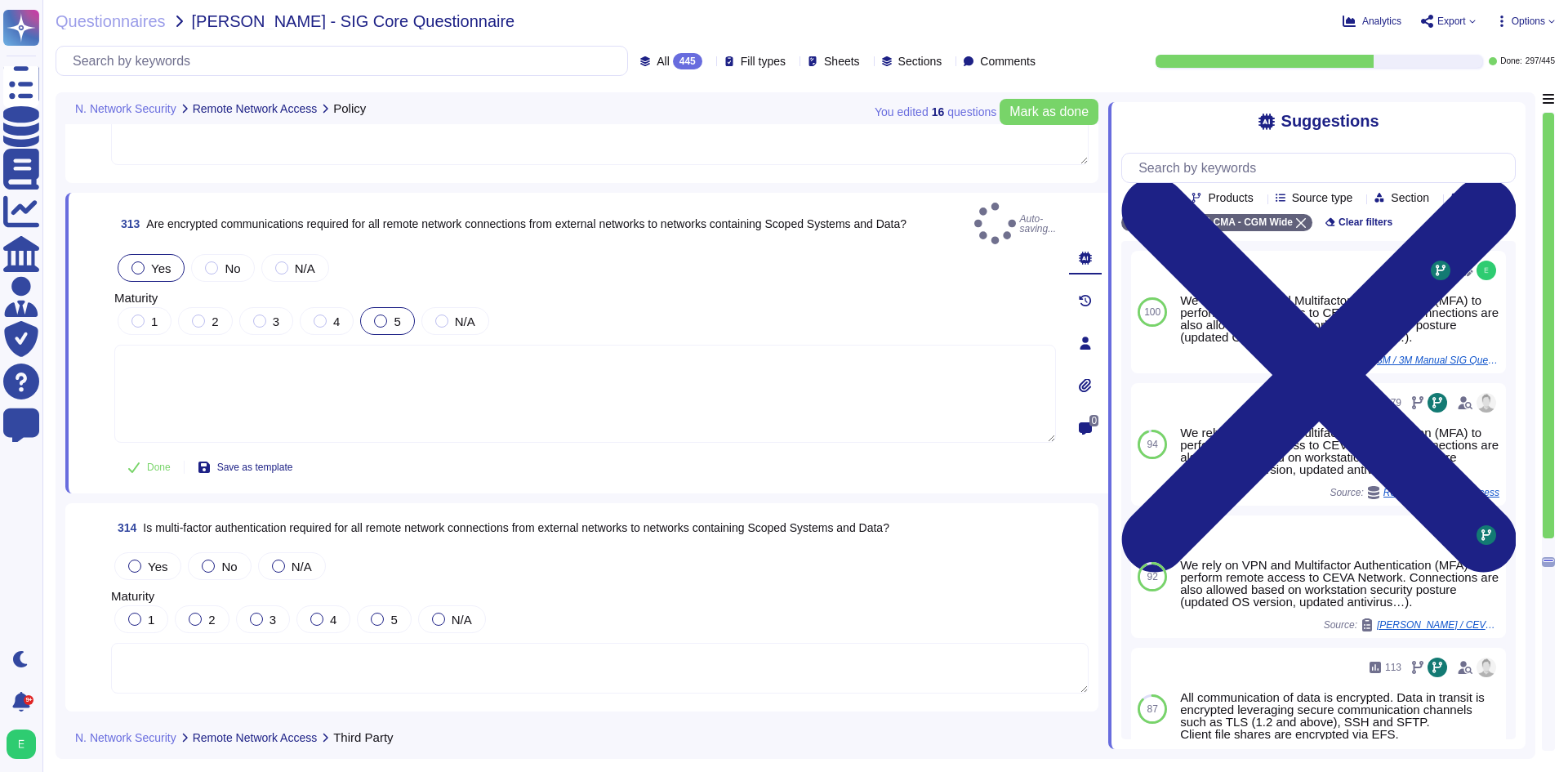
scroll to position [75772, 0]
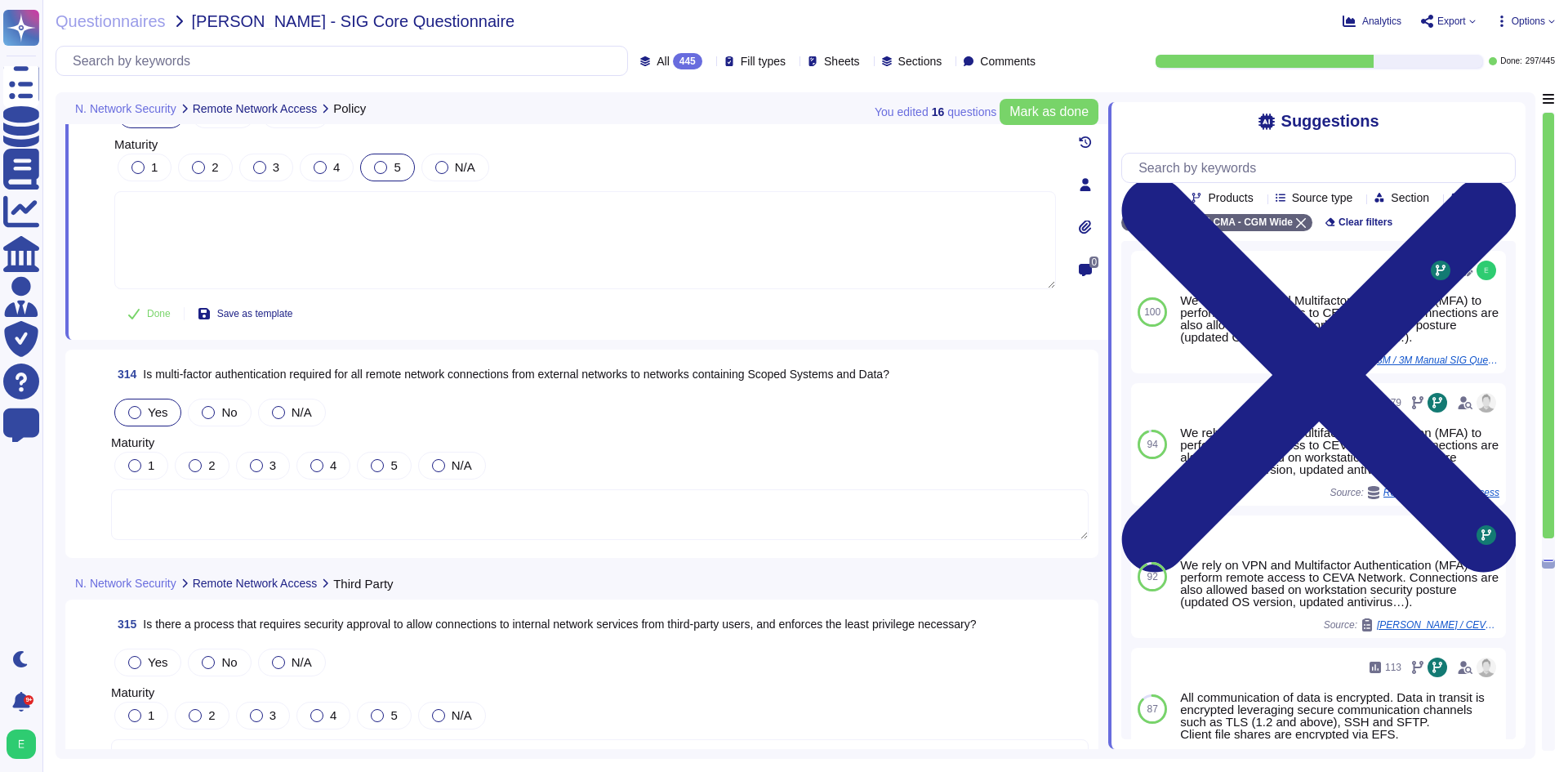
click at [143, 399] on div "Yes" at bounding box center [148, 412] width 67 height 28
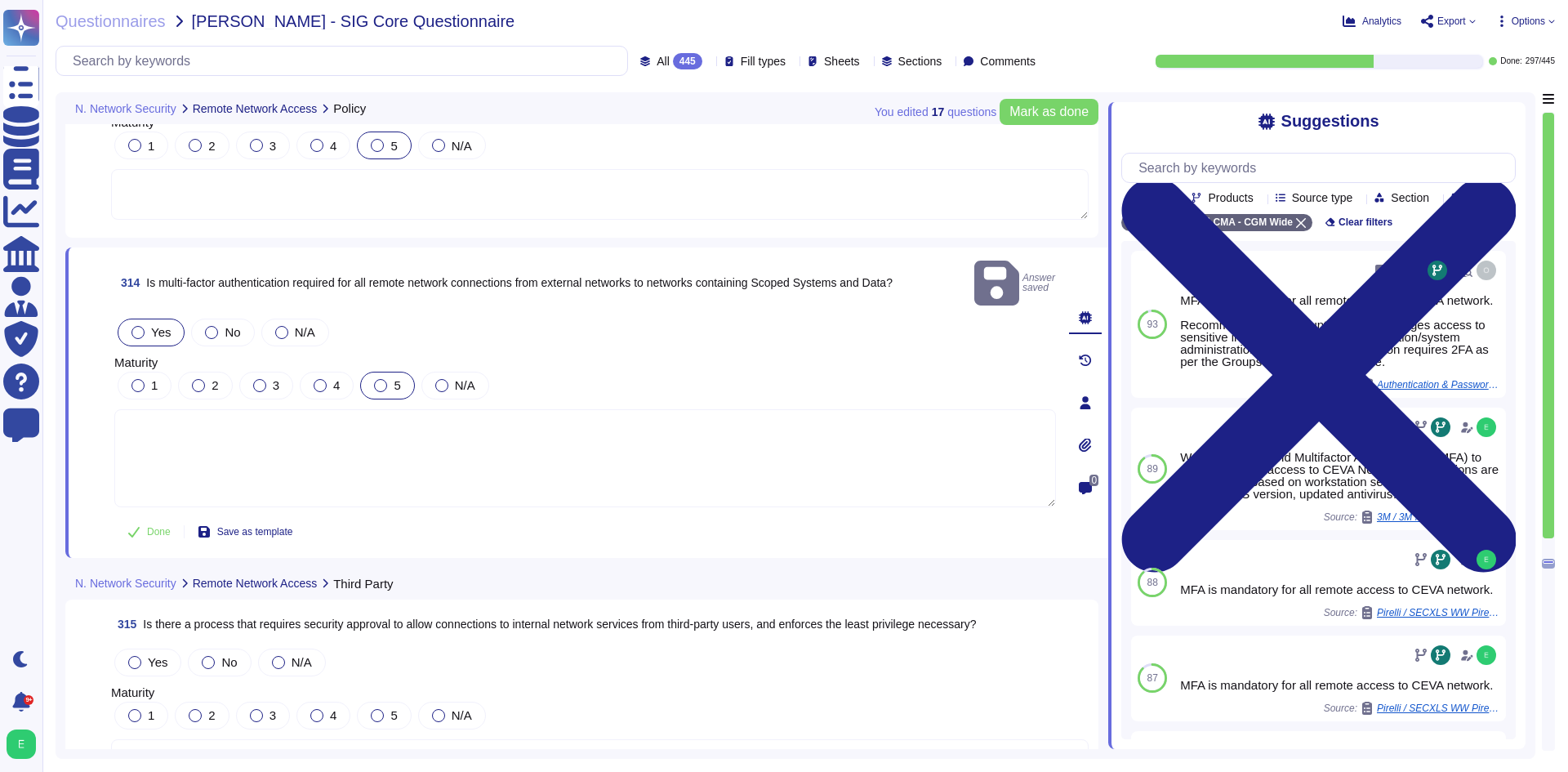
click at [381, 372] on div "5" at bounding box center [387, 386] width 54 height 28
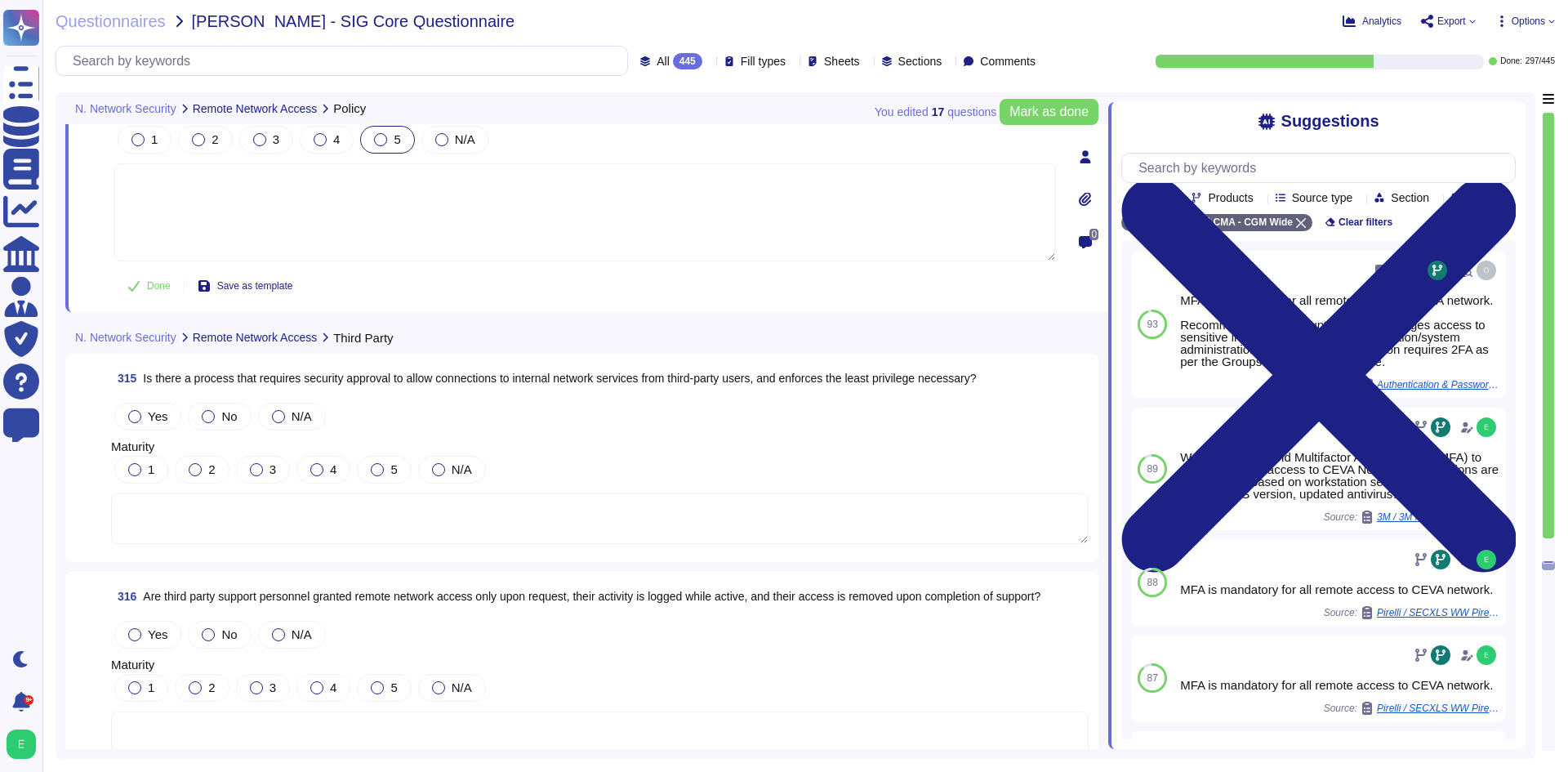
scroll to position [76017, 0]
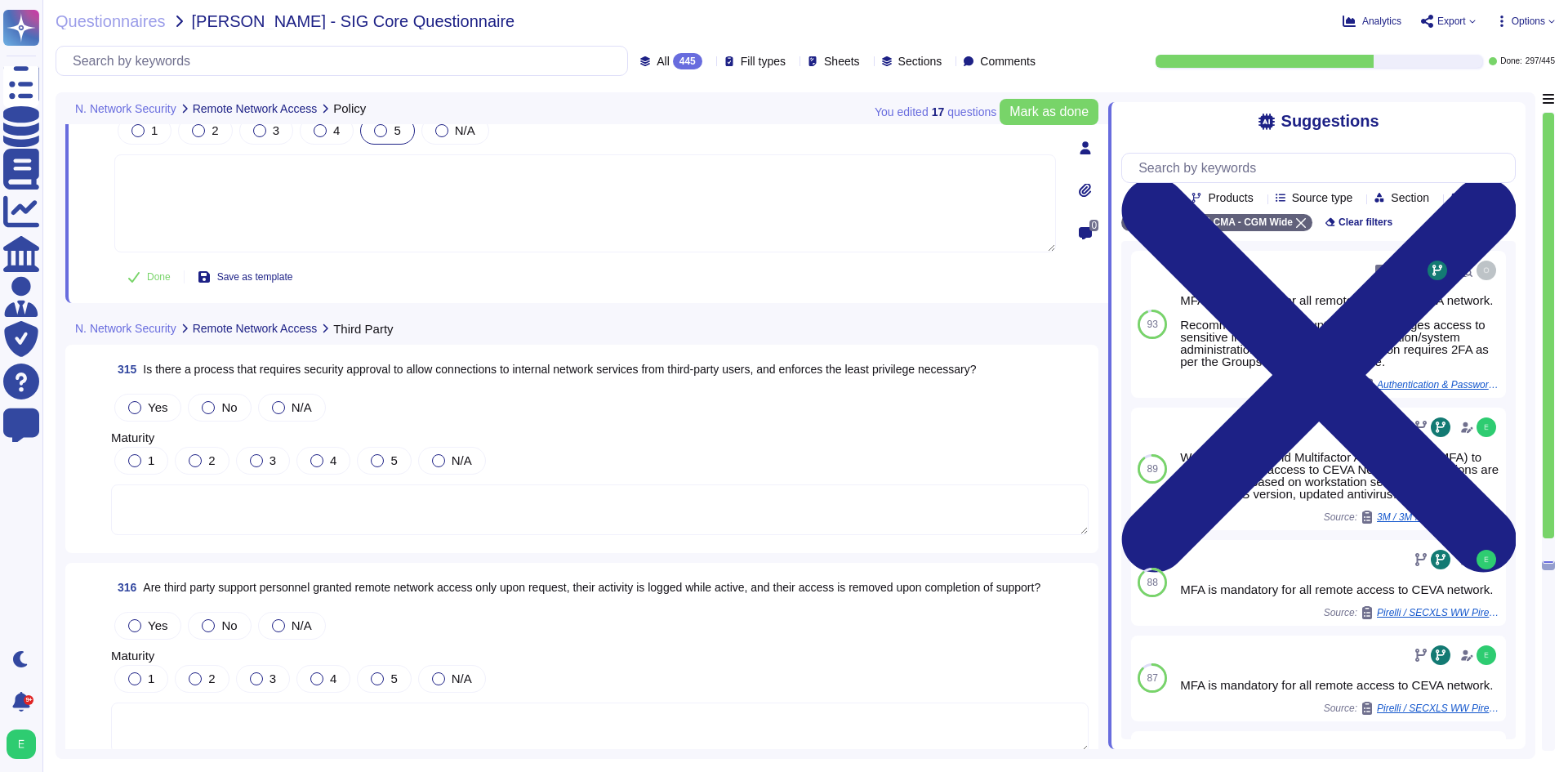
click at [434, 495] on textarea at bounding box center [600, 510] width 978 height 51
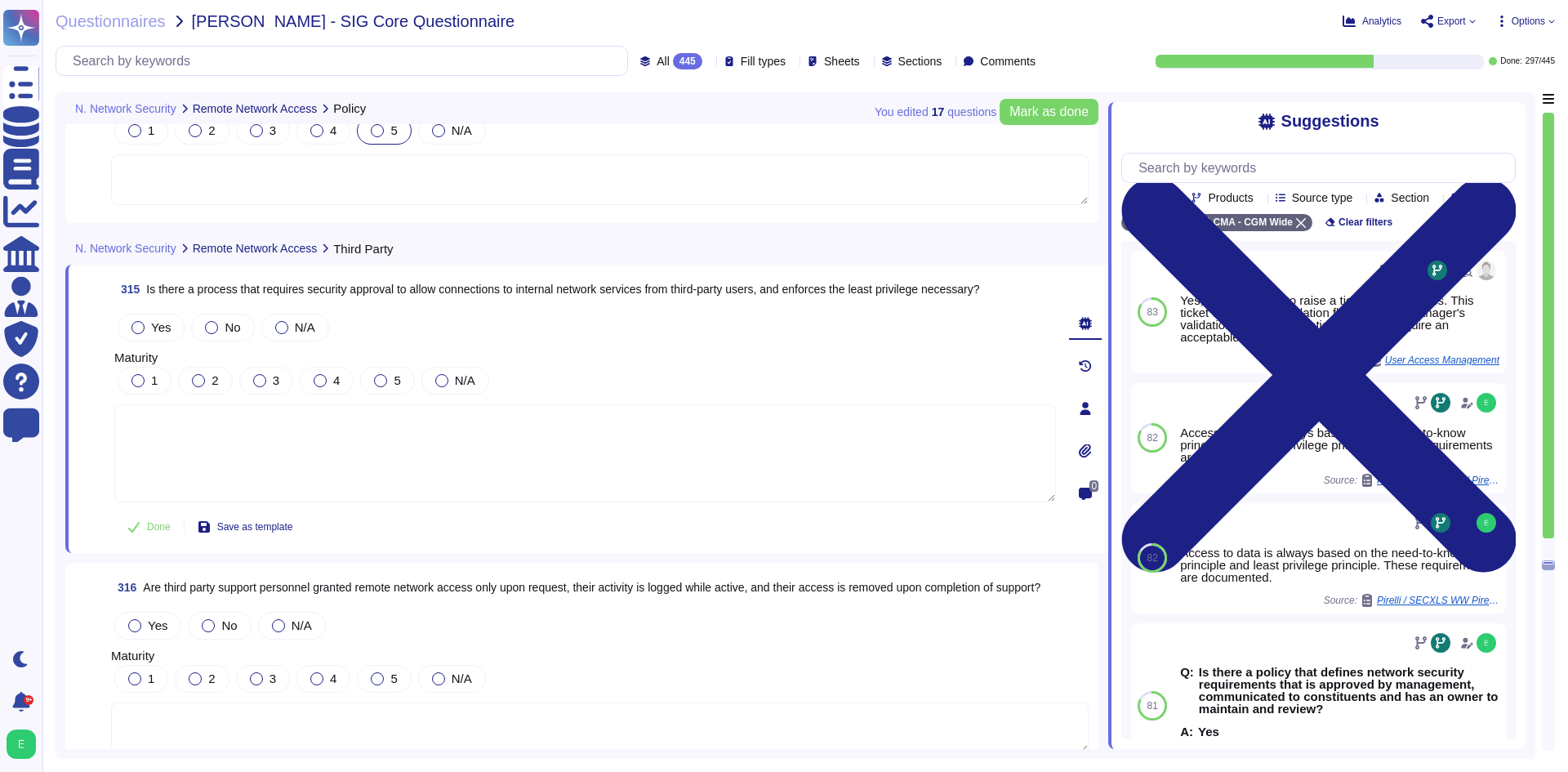
click at [1060, 127] on div "You edited 17 question s [PERSON_NAME] as done" at bounding box center [987, 111] width 224 height 39
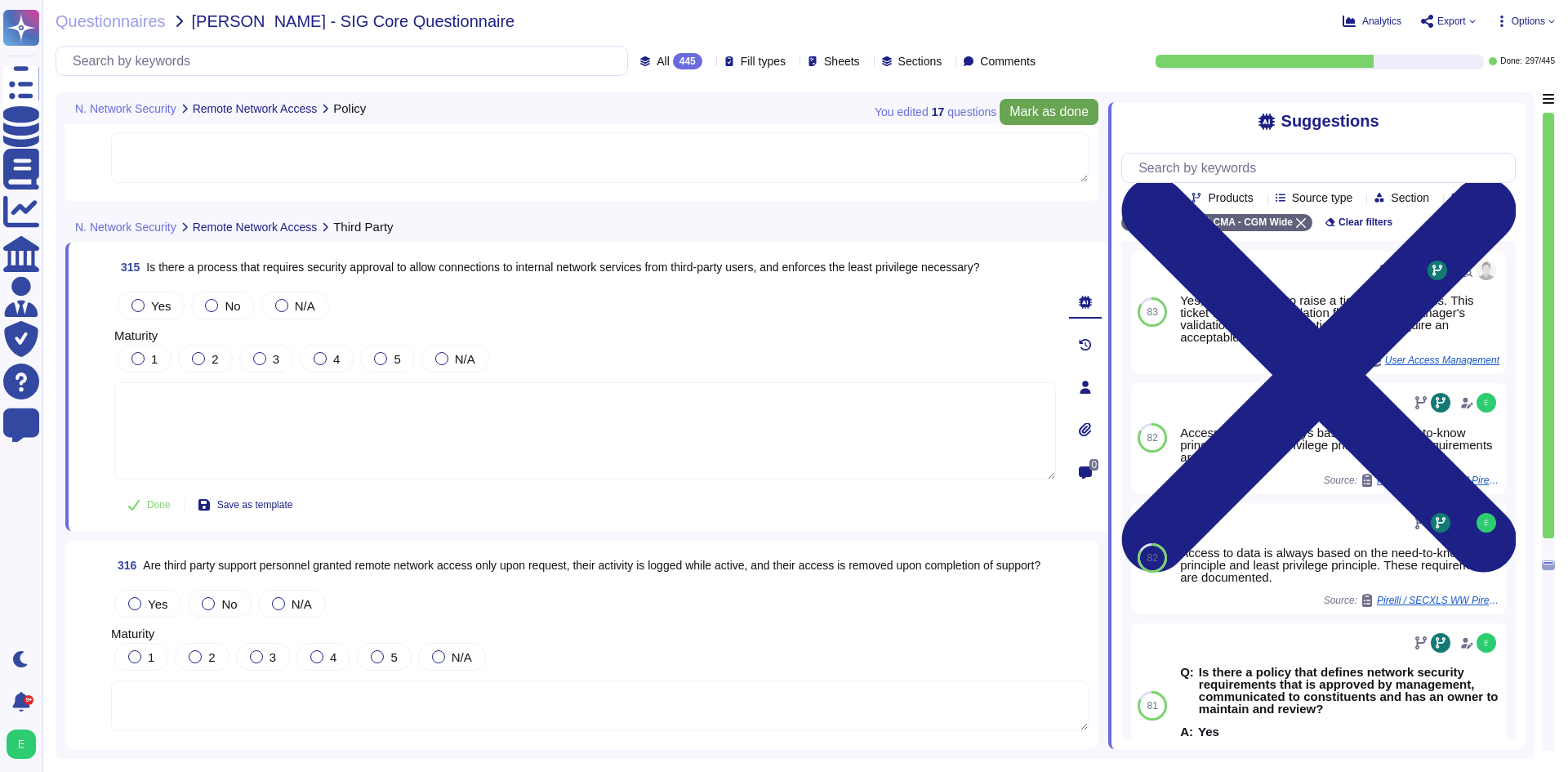
click at [1052, 116] on span "Mark as done" at bounding box center [1049, 111] width 79 height 13
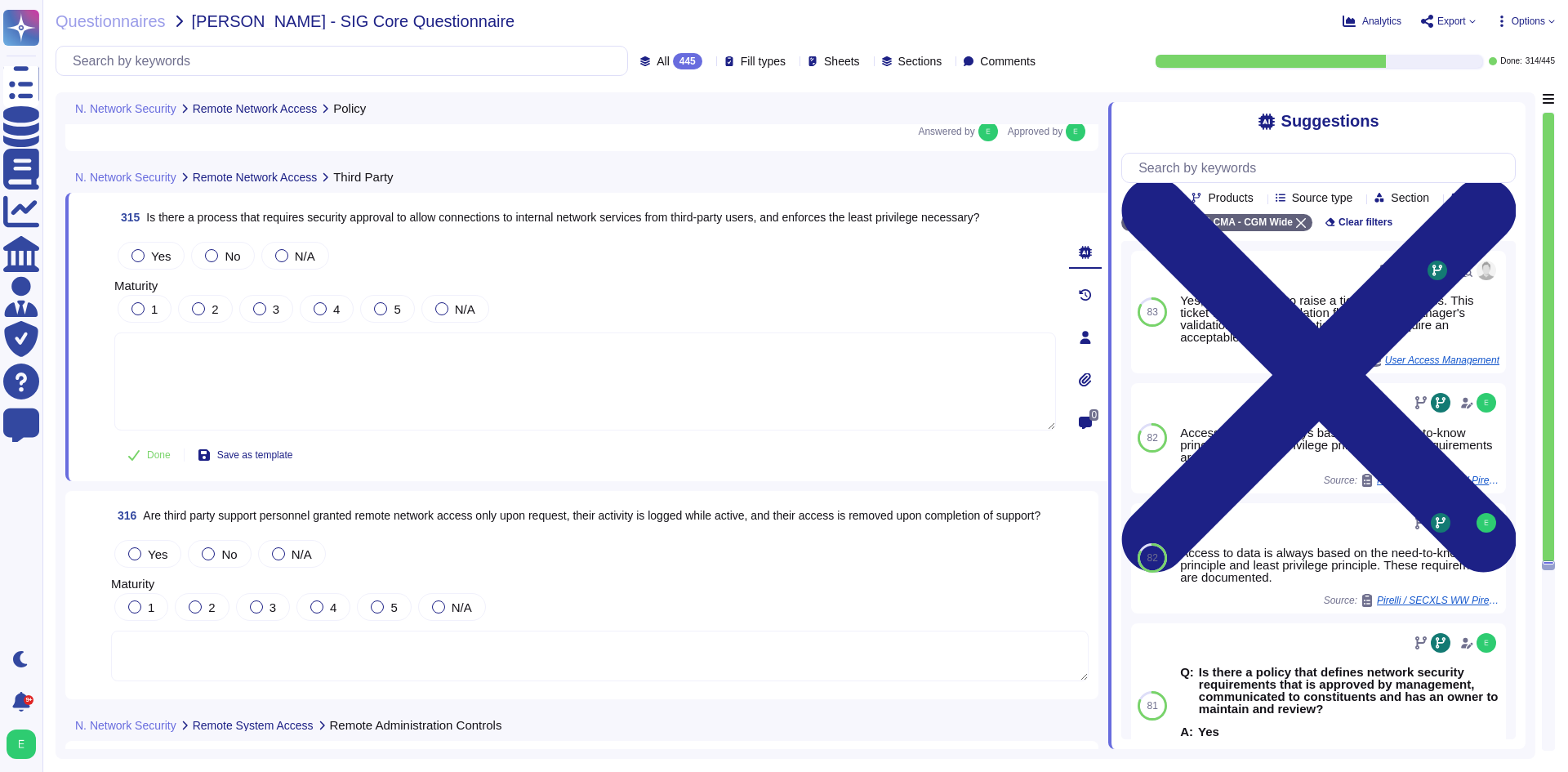
scroll to position [76099, 0]
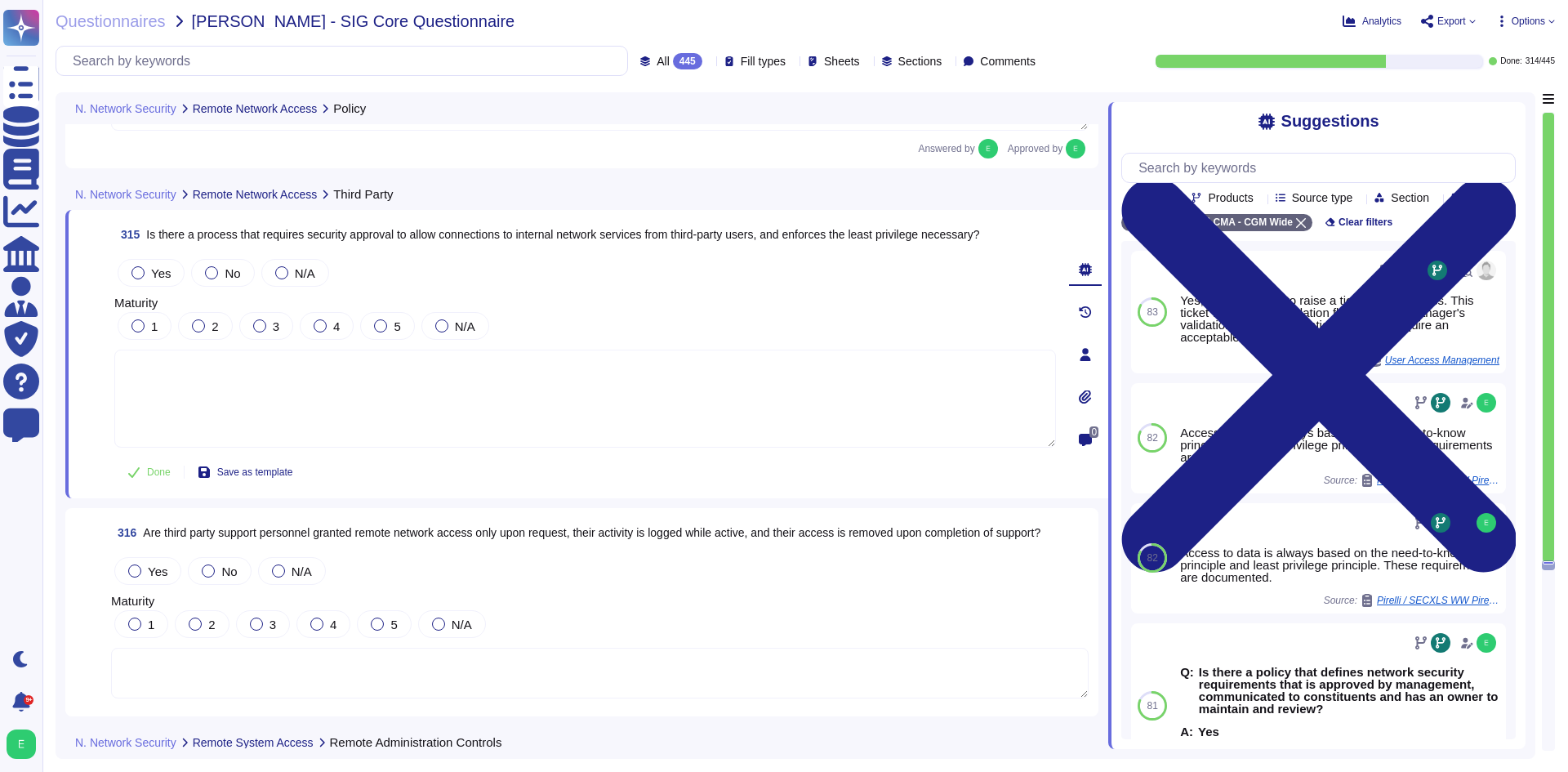
click at [559, 412] on textarea at bounding box center [585, 399] width 941 height 98
click at [152, 273] on span "Yes" at bounding box center [160, 273] width 20 height 14
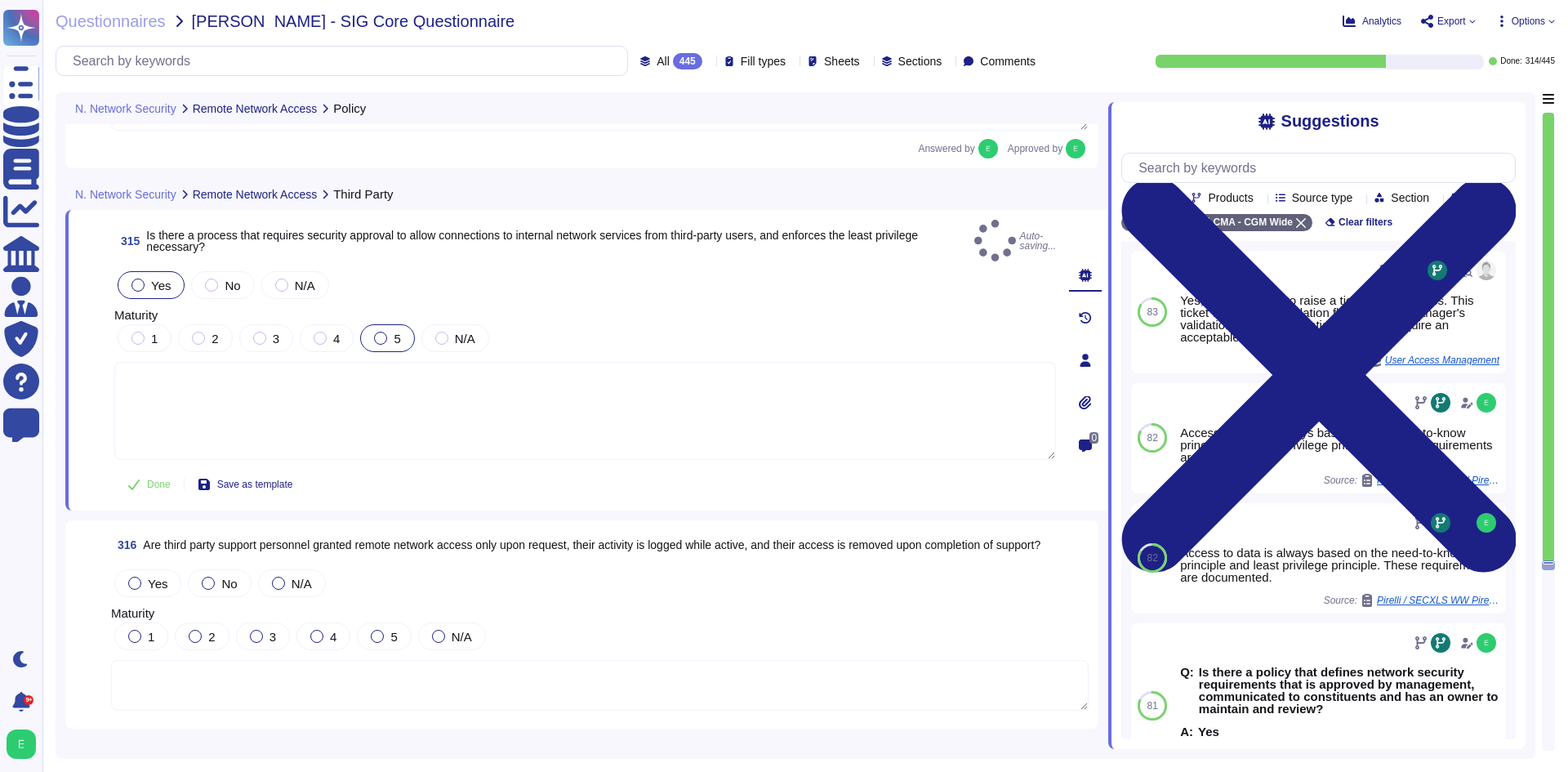
click at [378, 332] on div at bounding box center [380, 338] width 13 height 13
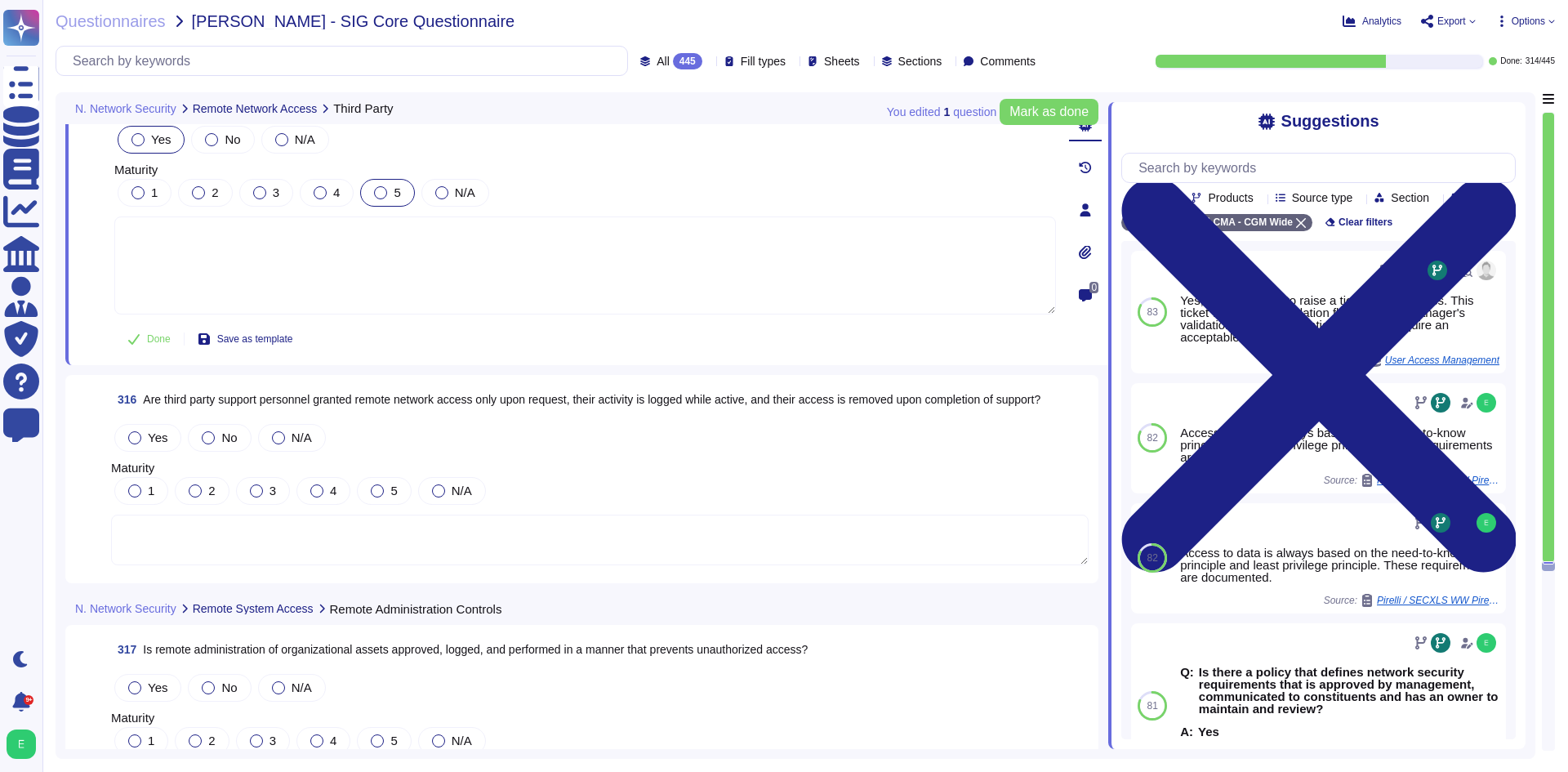
scroll to position [76262, 0]
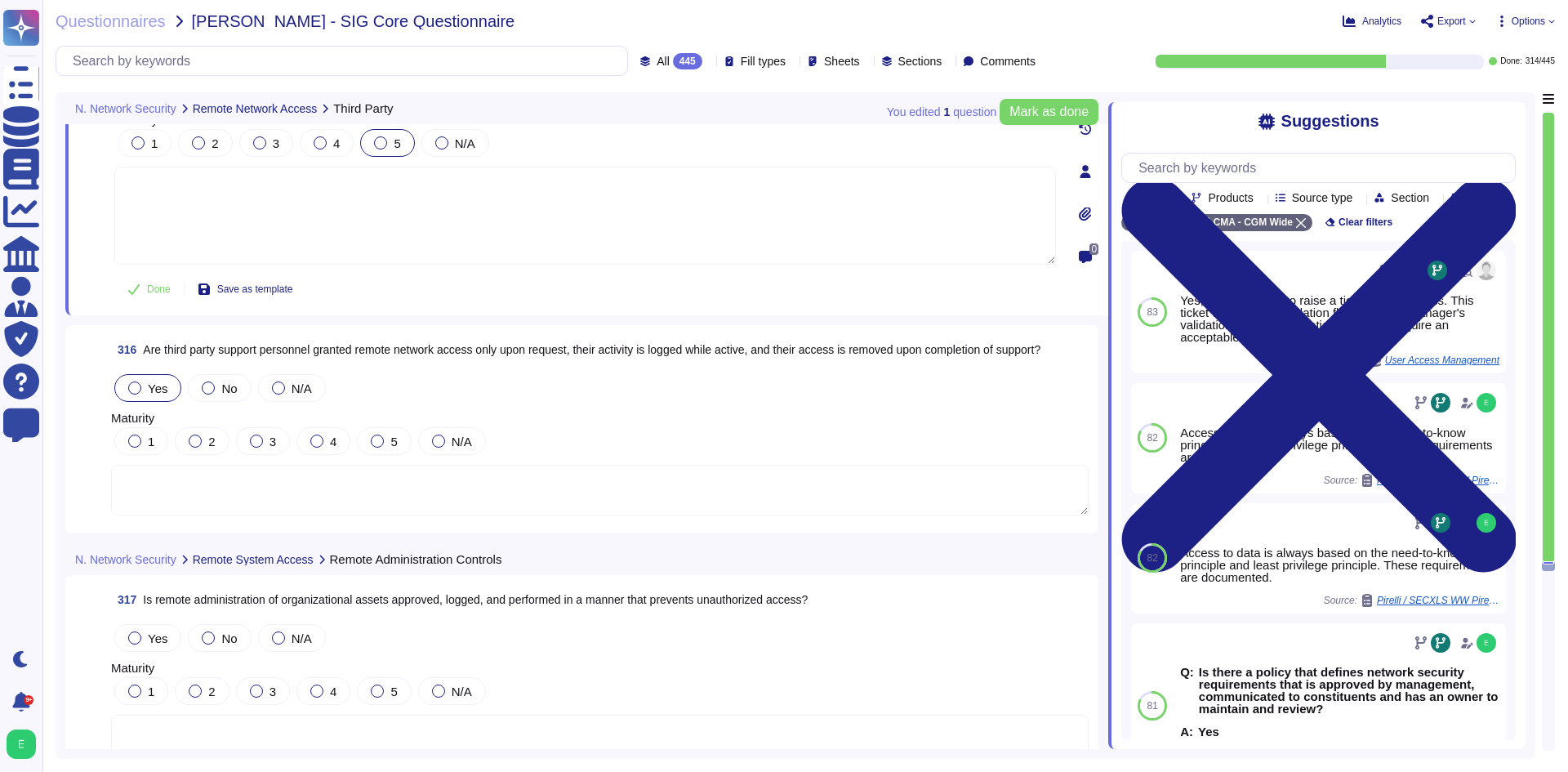
click at [141, 390] on label "Yes" at bounding box center [147, 387] width 39 height 13
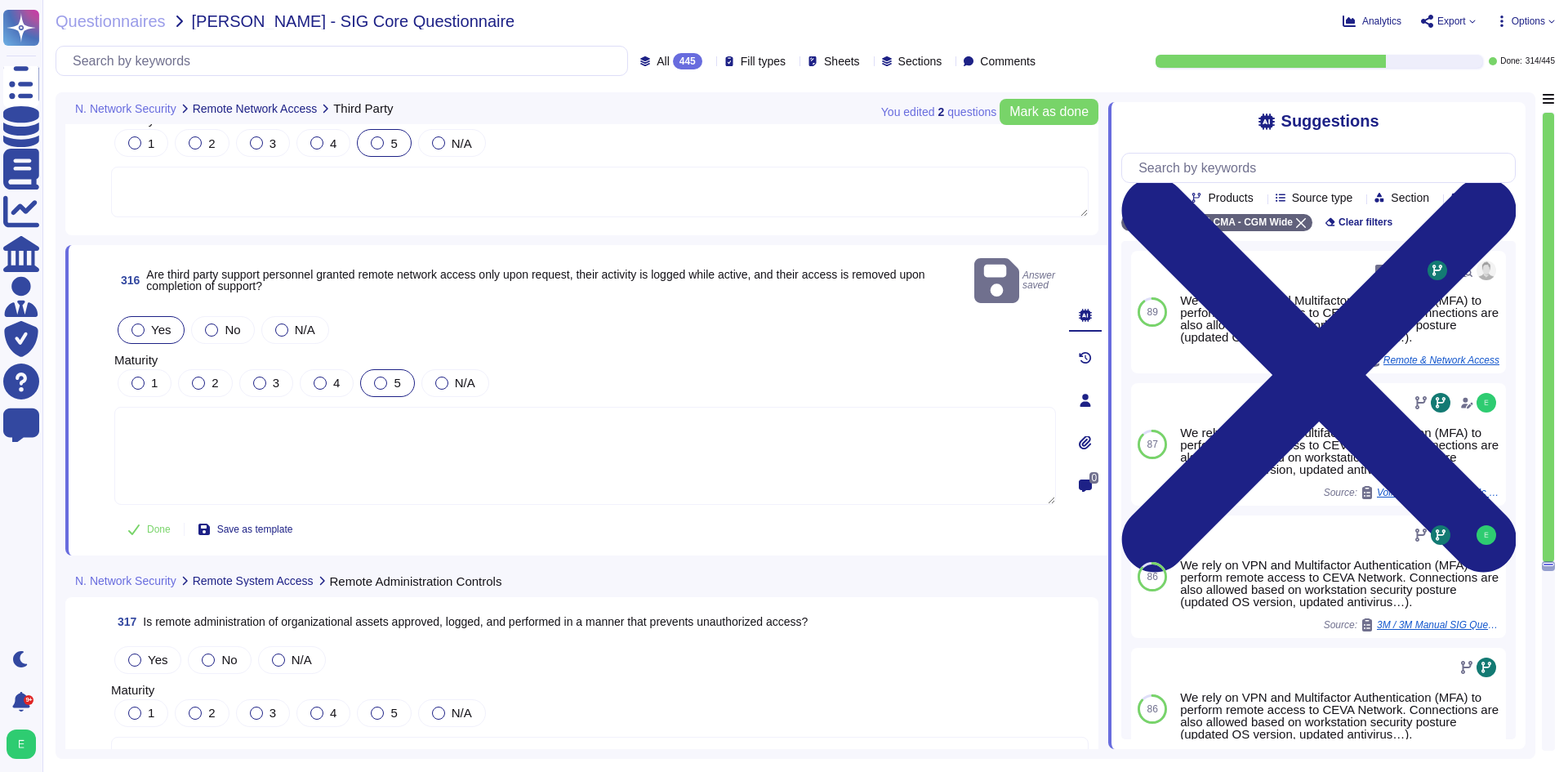
click at [381, 377] on div at bounding box center [380, 383] width 13 height 13
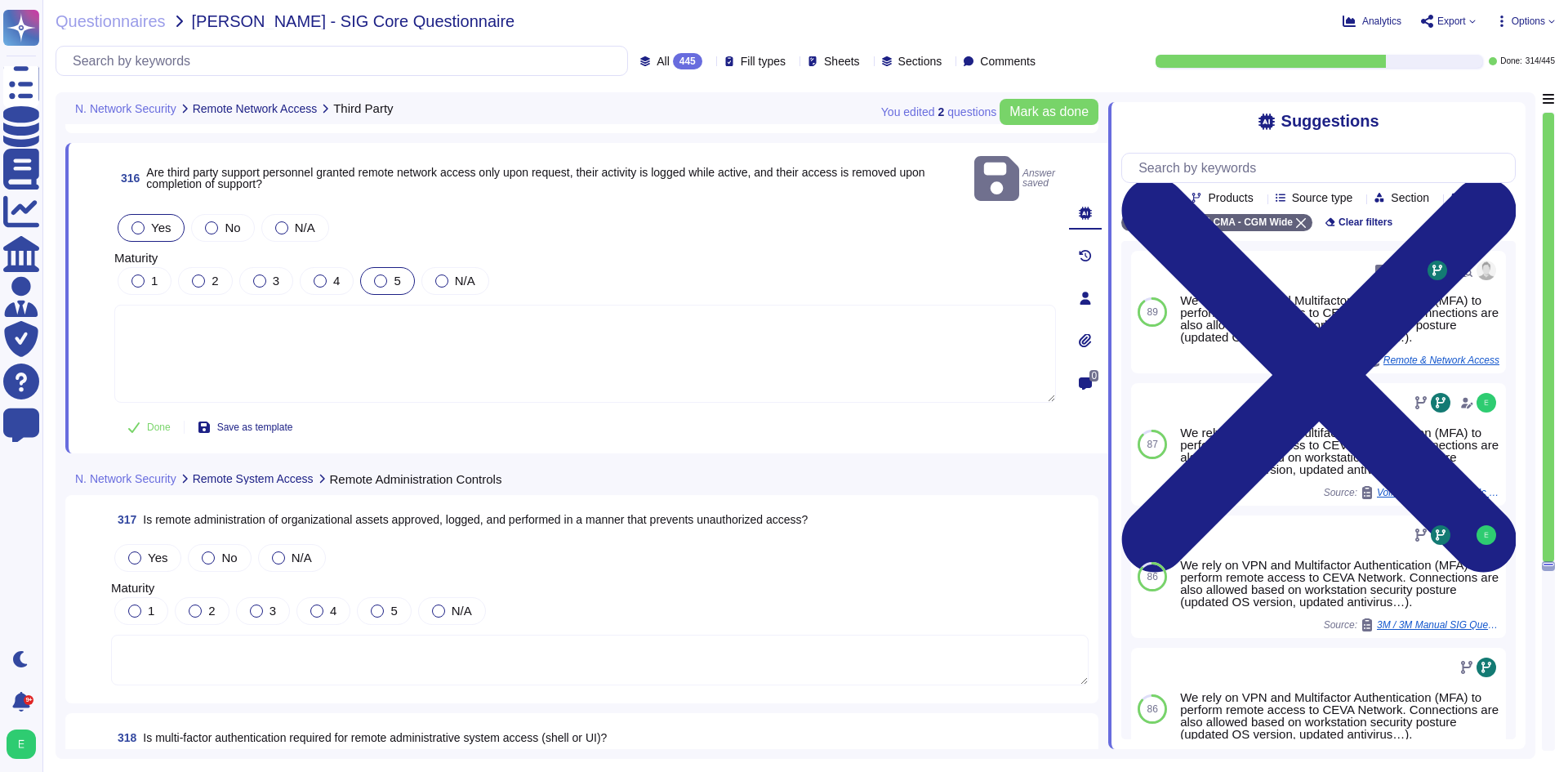
scroll to position [76507, 0]
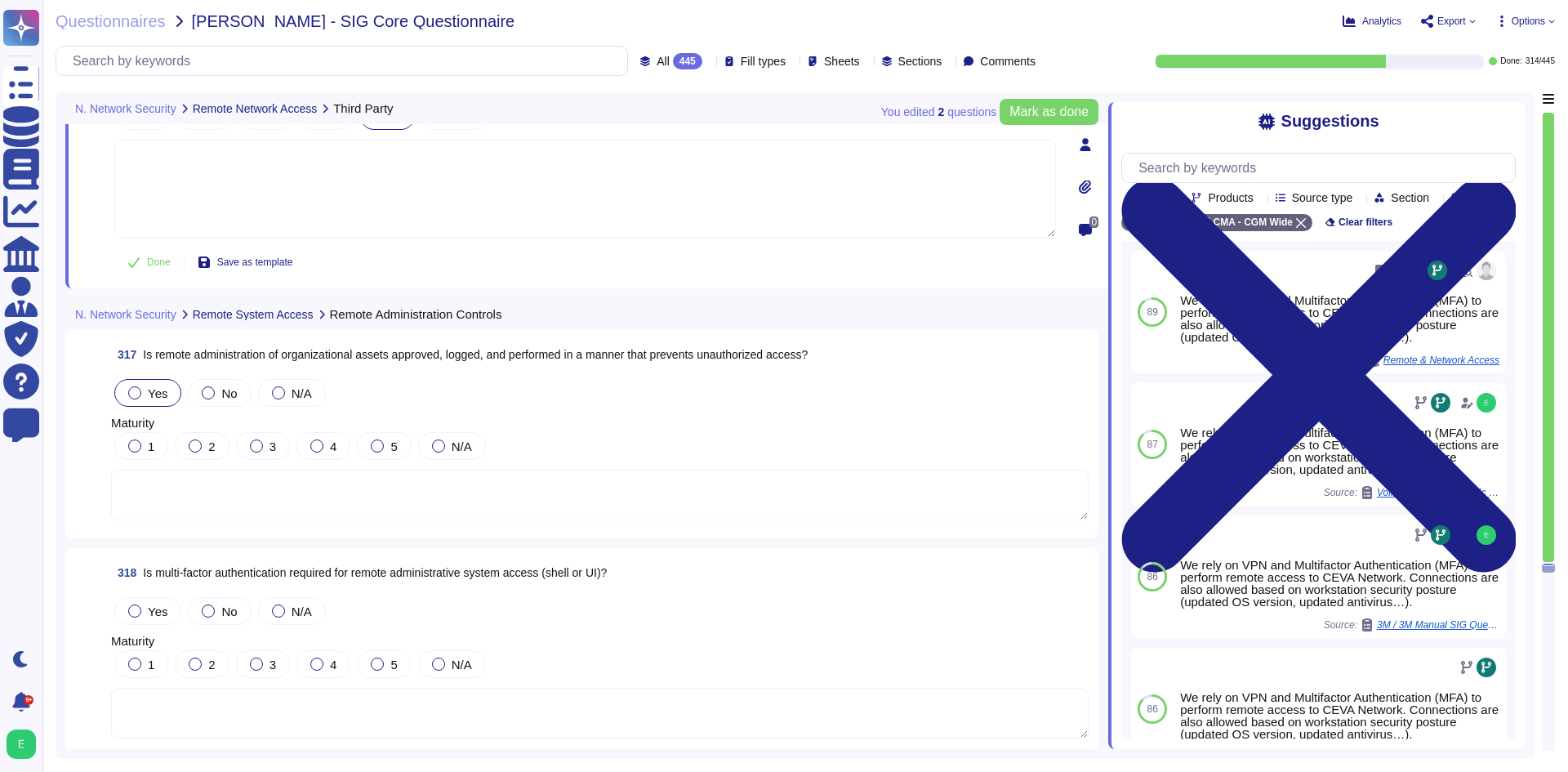
click at [146, 391] on label "Yes" at bounding box center [147, 392] width 39 height 13
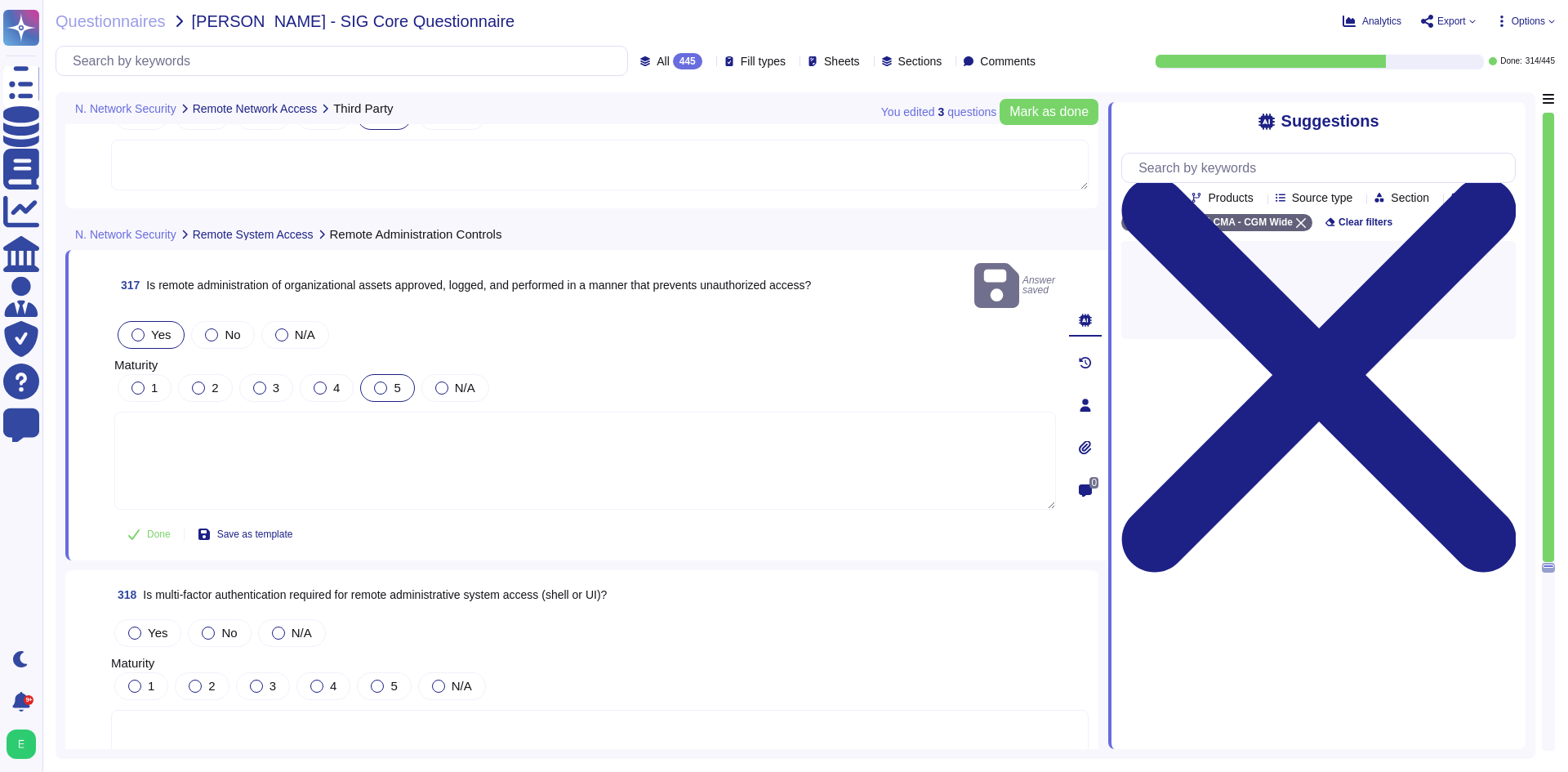
click at [390, 374] on div "5" at bounding box center [387, 388] width 54 height 28
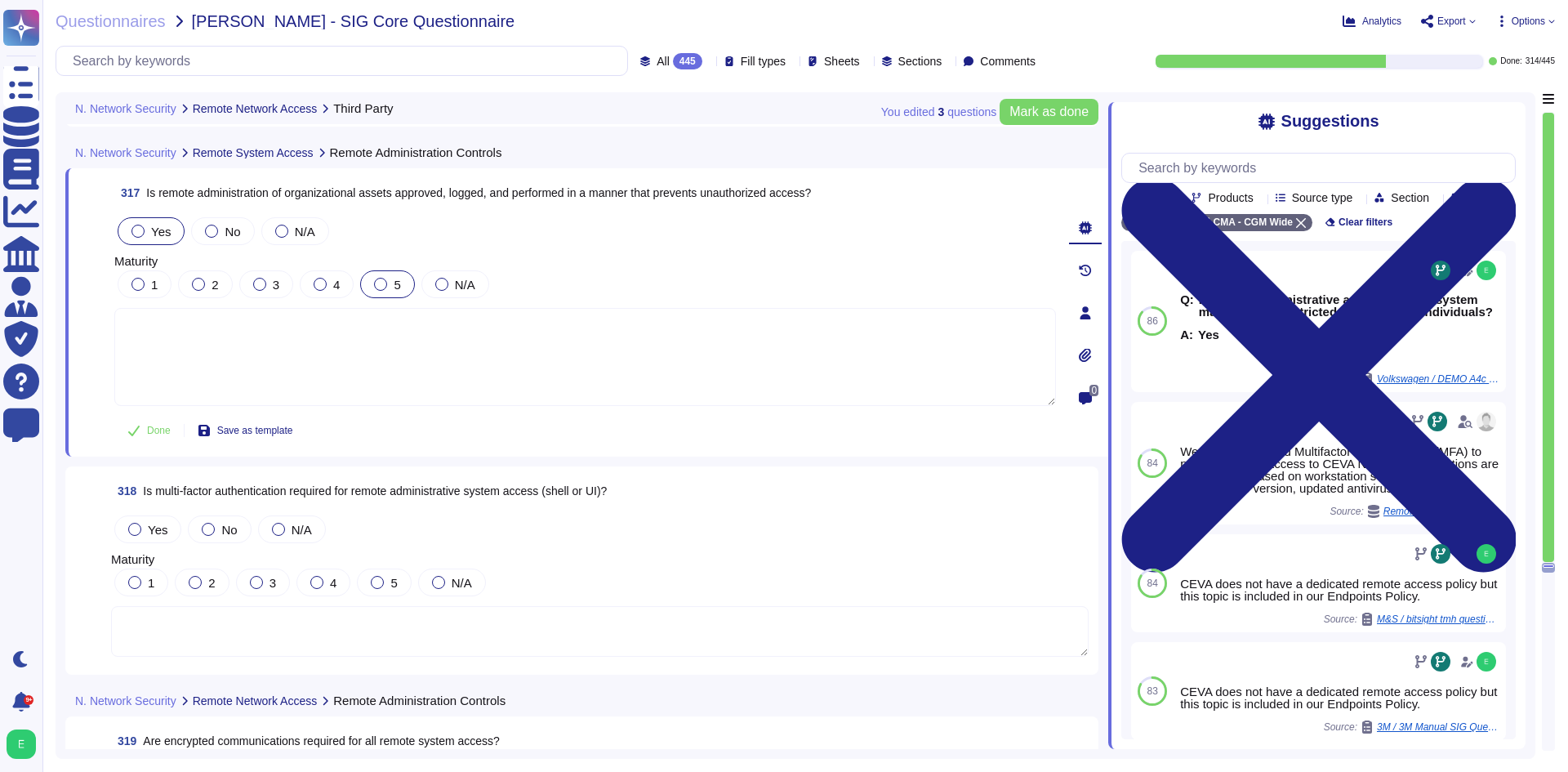
scroll to position [76753, 0]
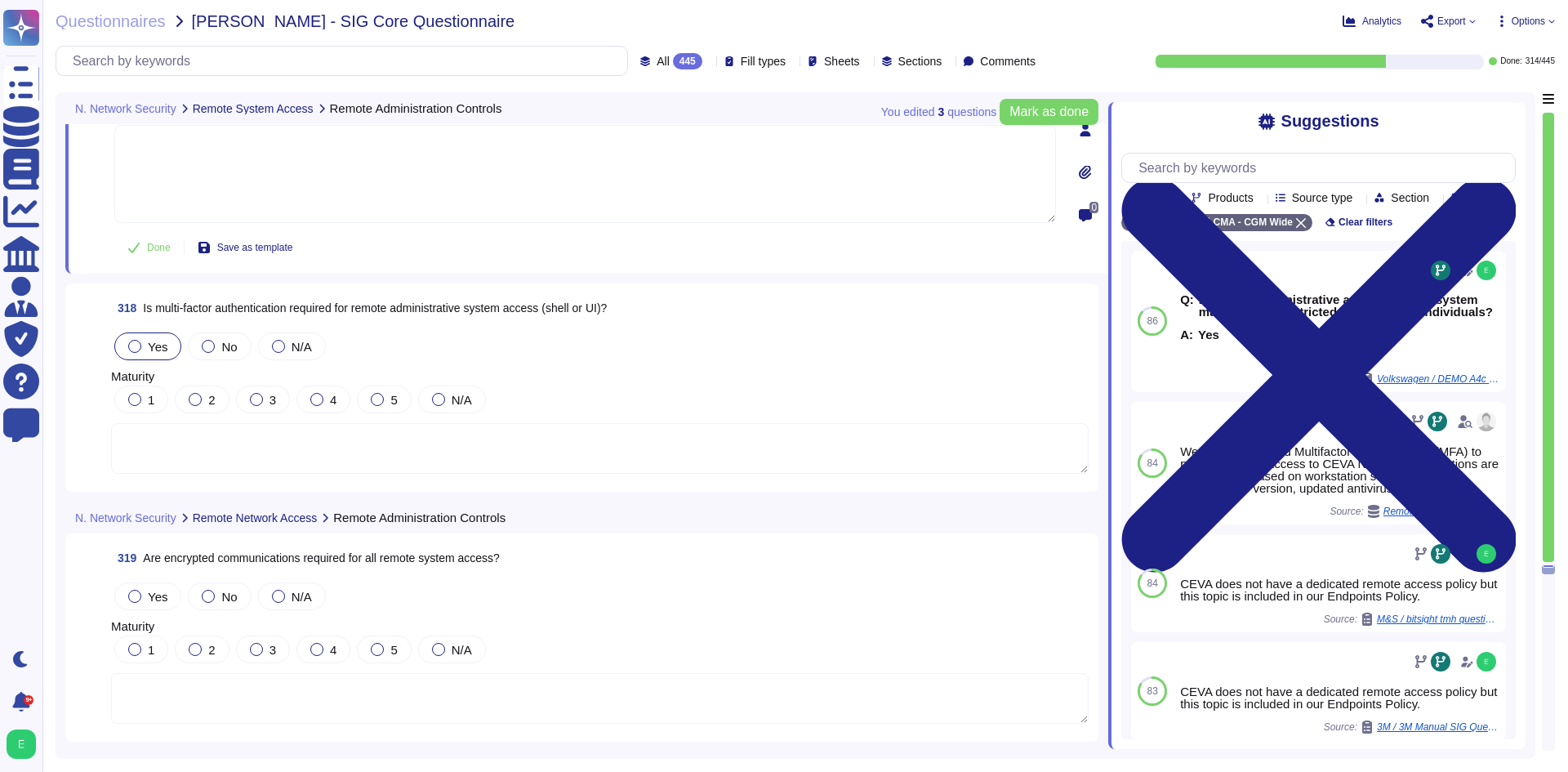
click at [158, 350] on span "Yes" at bounding box center [157, 347] width 20 height 14
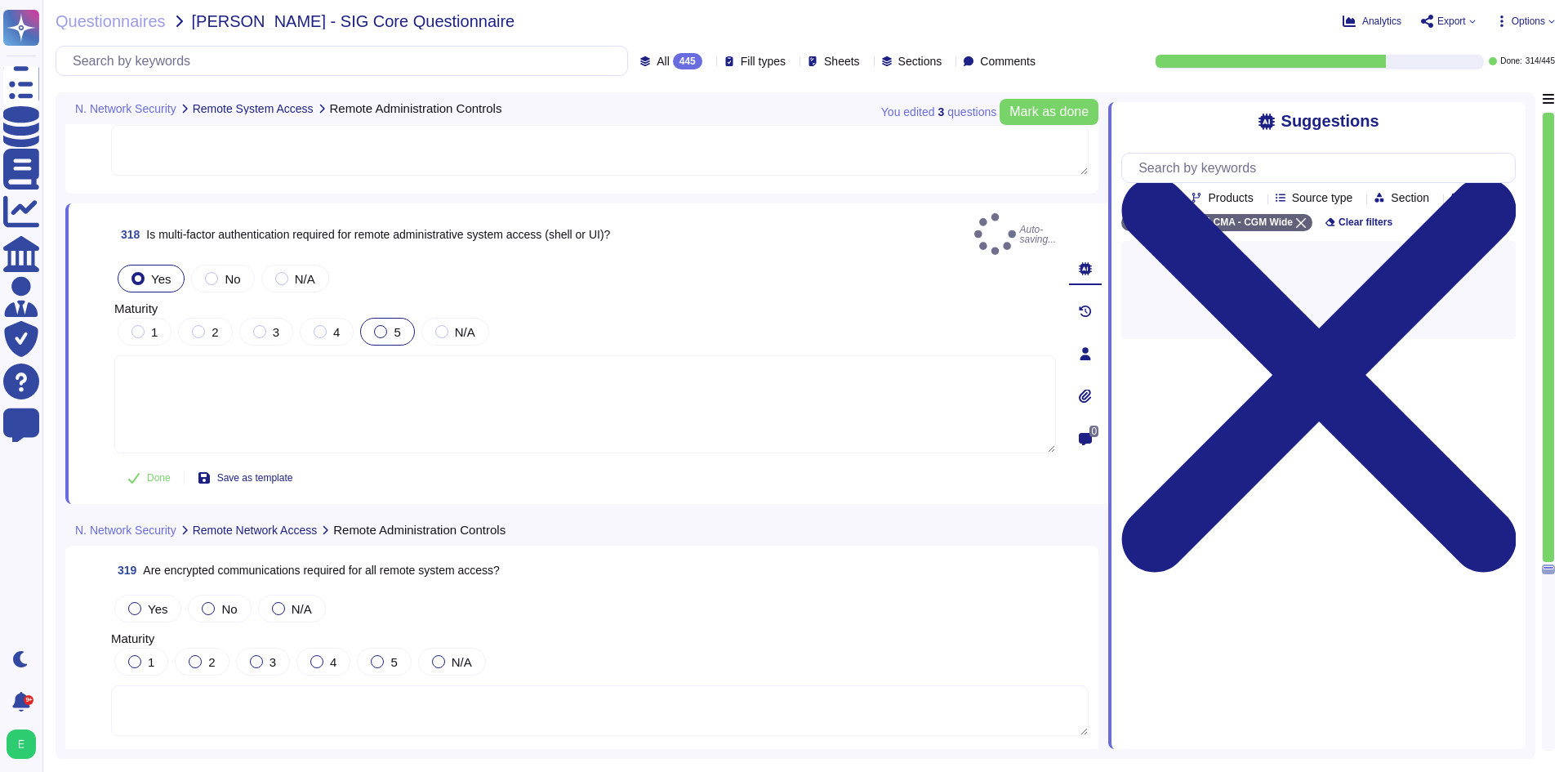
click at [389, 325] on label "5" at bounding box center [387, 331] width 26 height 13
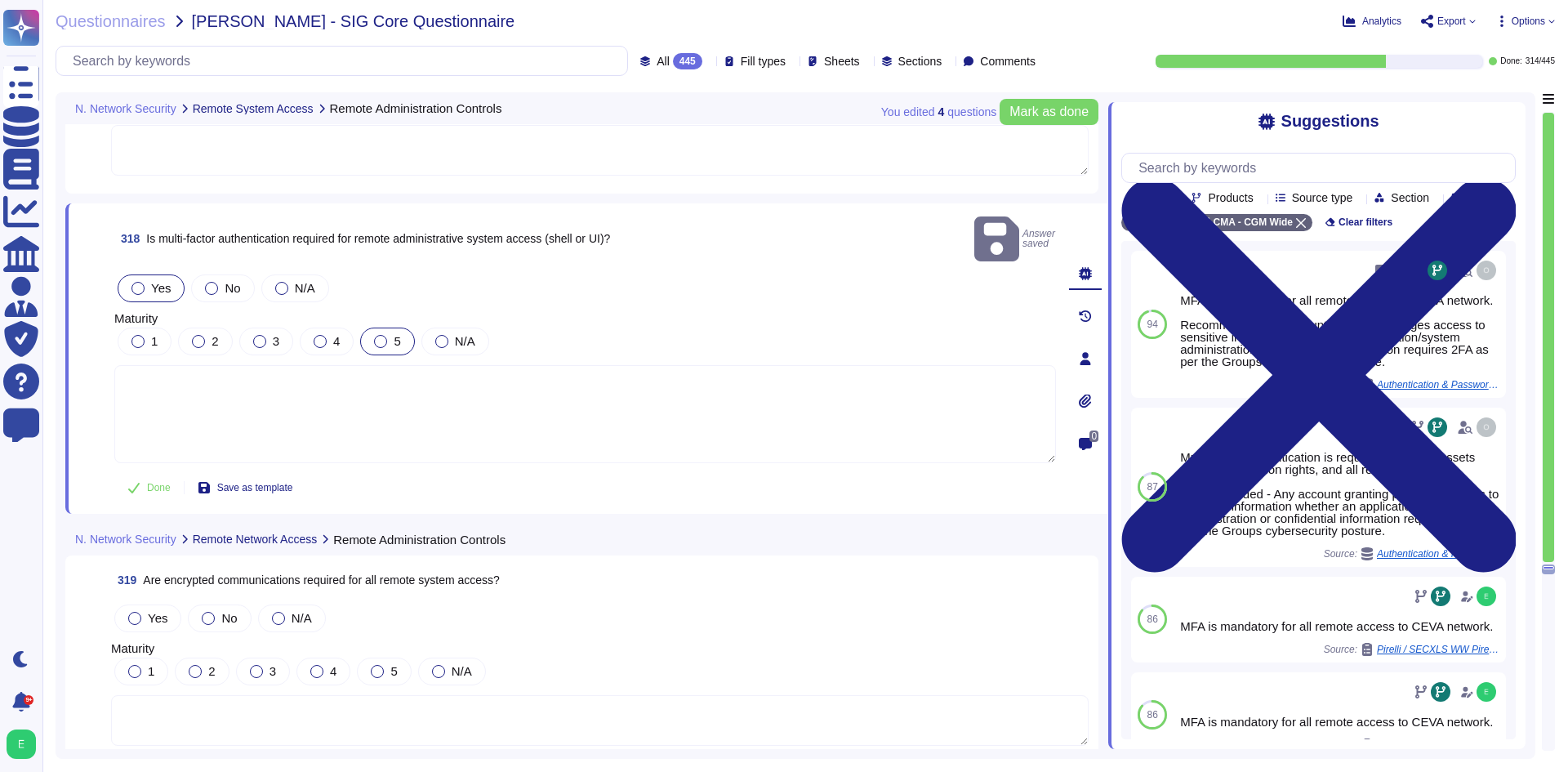
click at [388, 335] on label "5" at bounding box center [387, 341] width 26 height 13
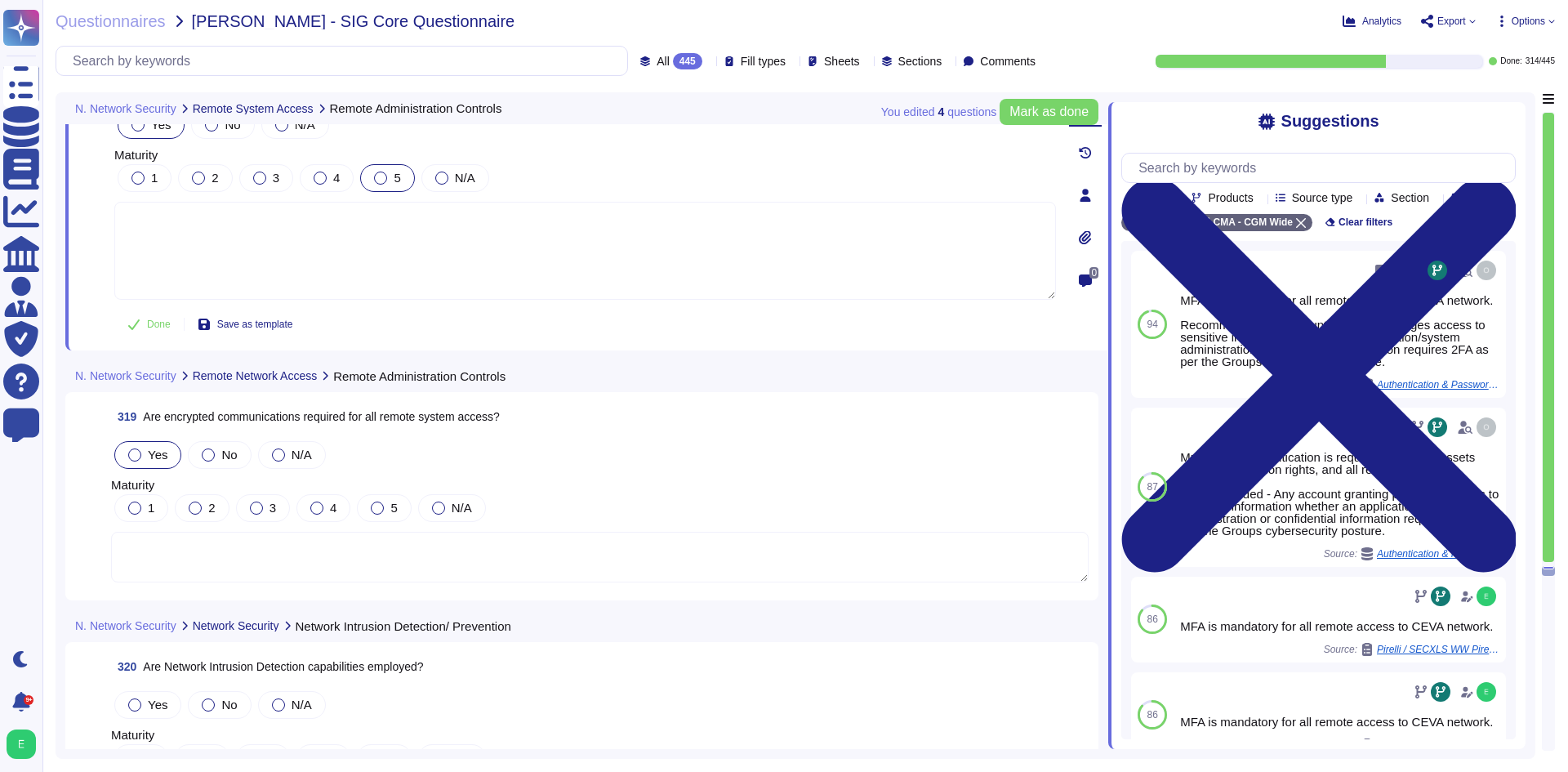
click at [160, 448] on span "Yes" at bounding box center [157, 455] width 20 height 14
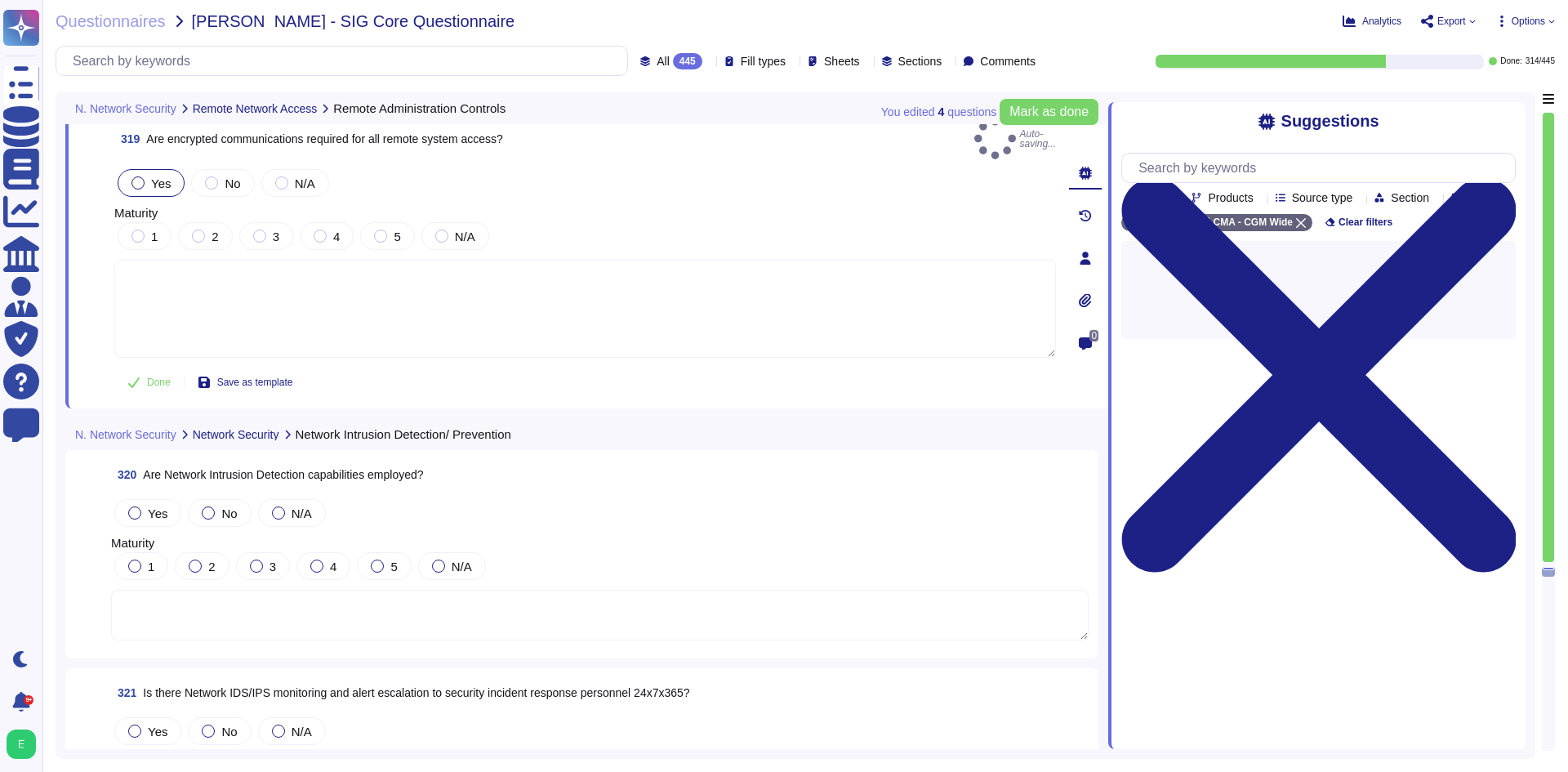
scroll to position [77080, 0]
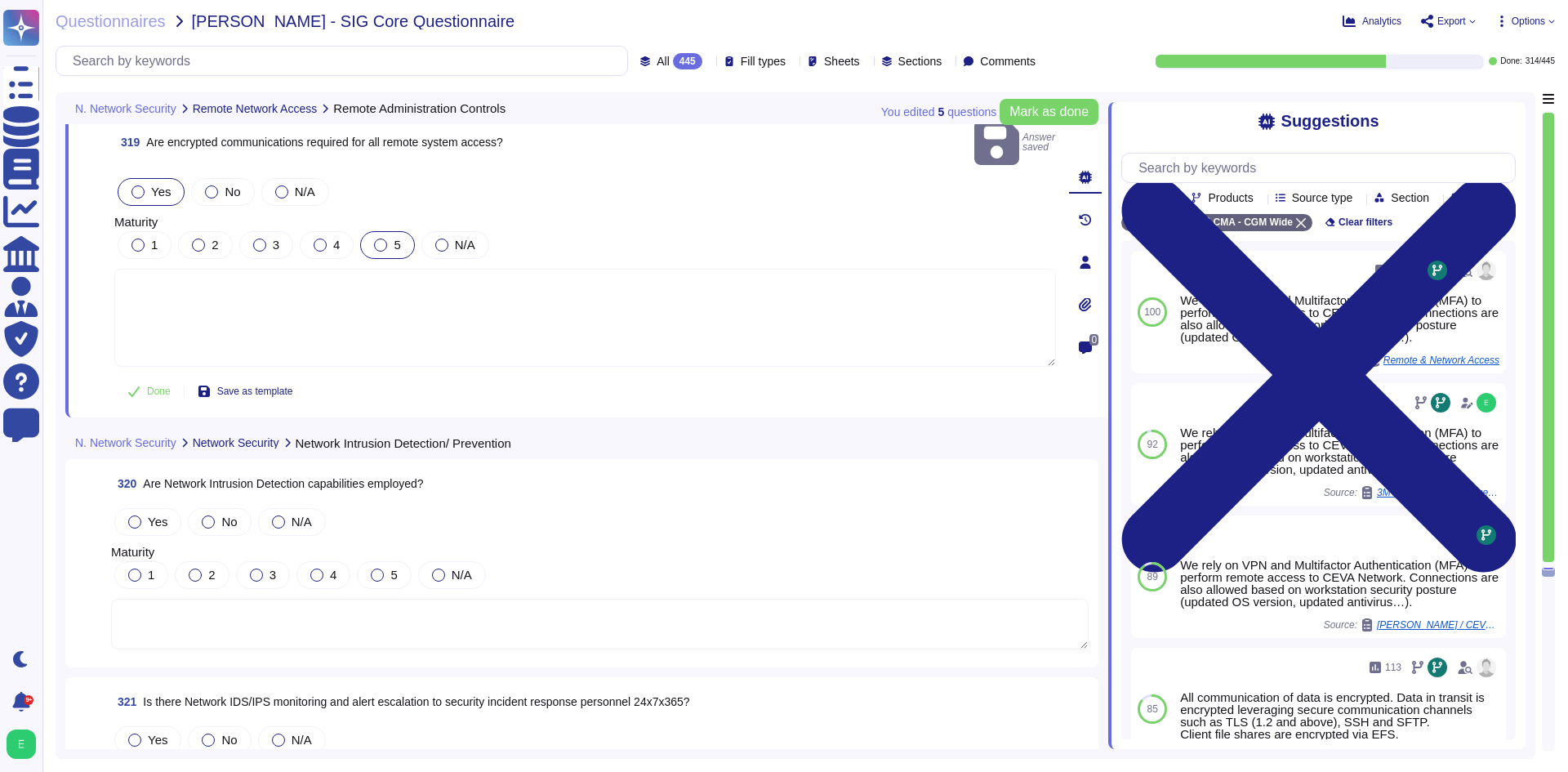
click at [384, 239] on label "5" at bounding box center [387, 245] width 26 height 13
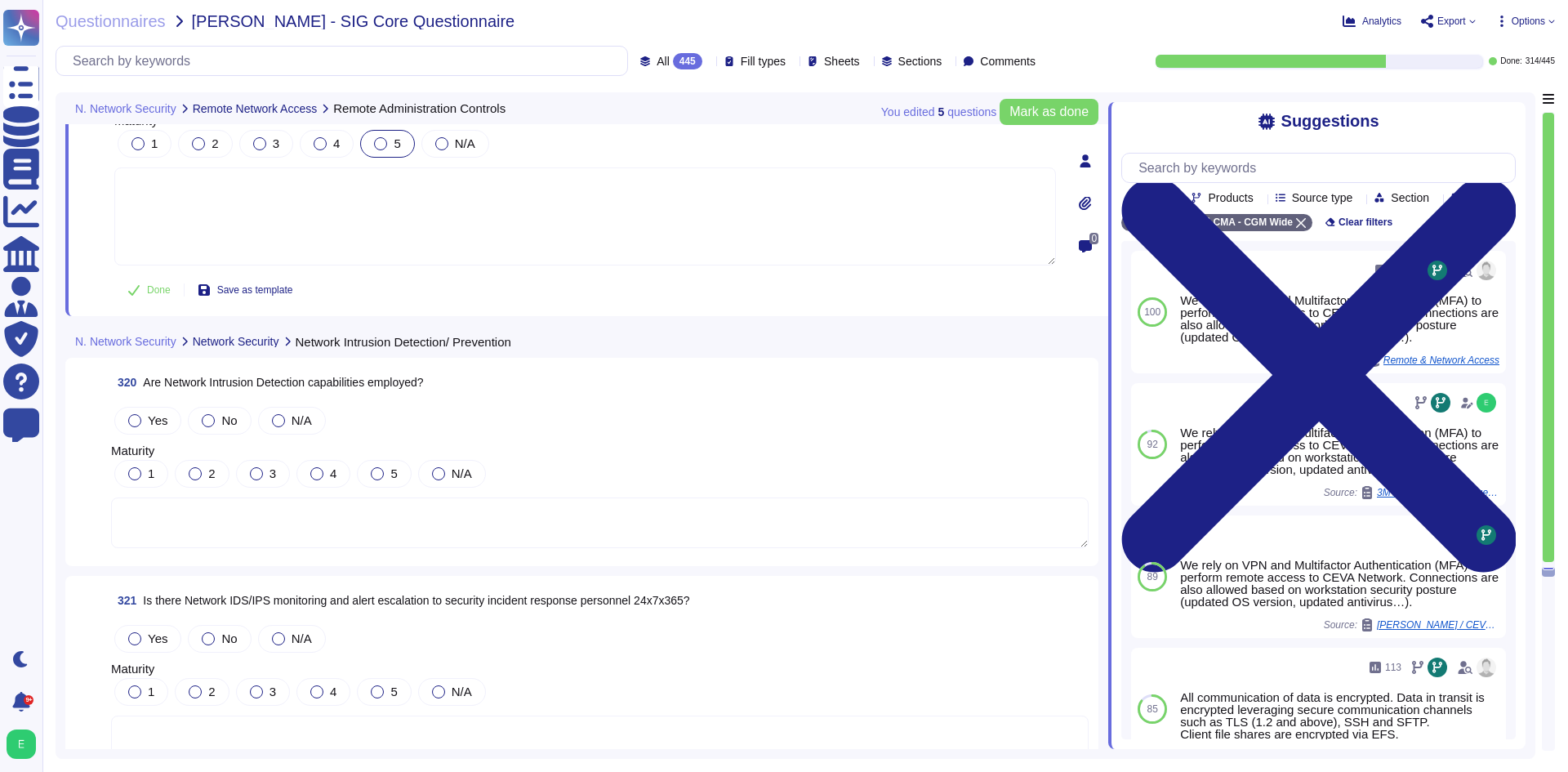
scroll to position [77325, 0]
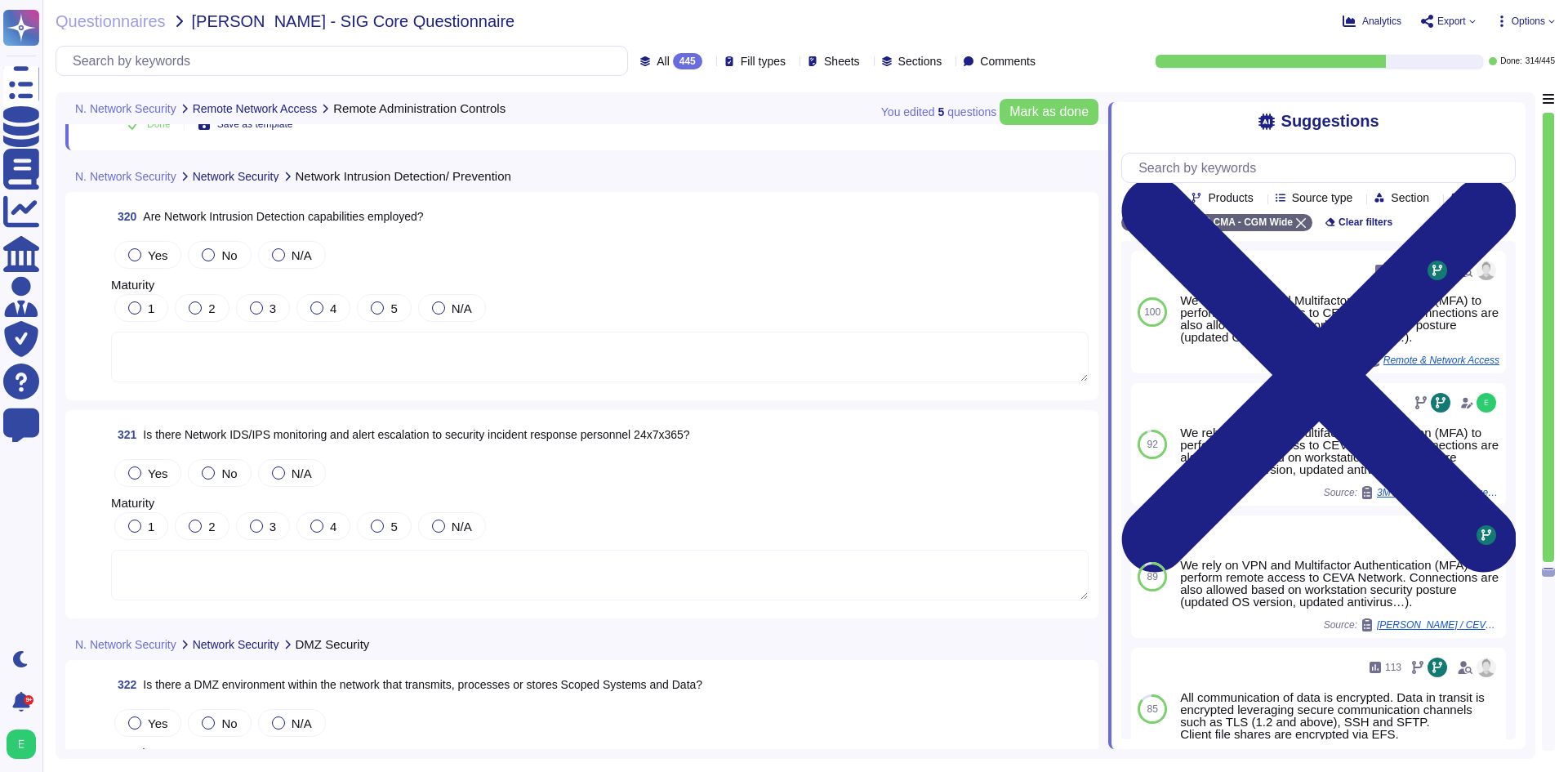
click at [288, 369] on textarea at bounding box center [600, 357] width 978 height 51
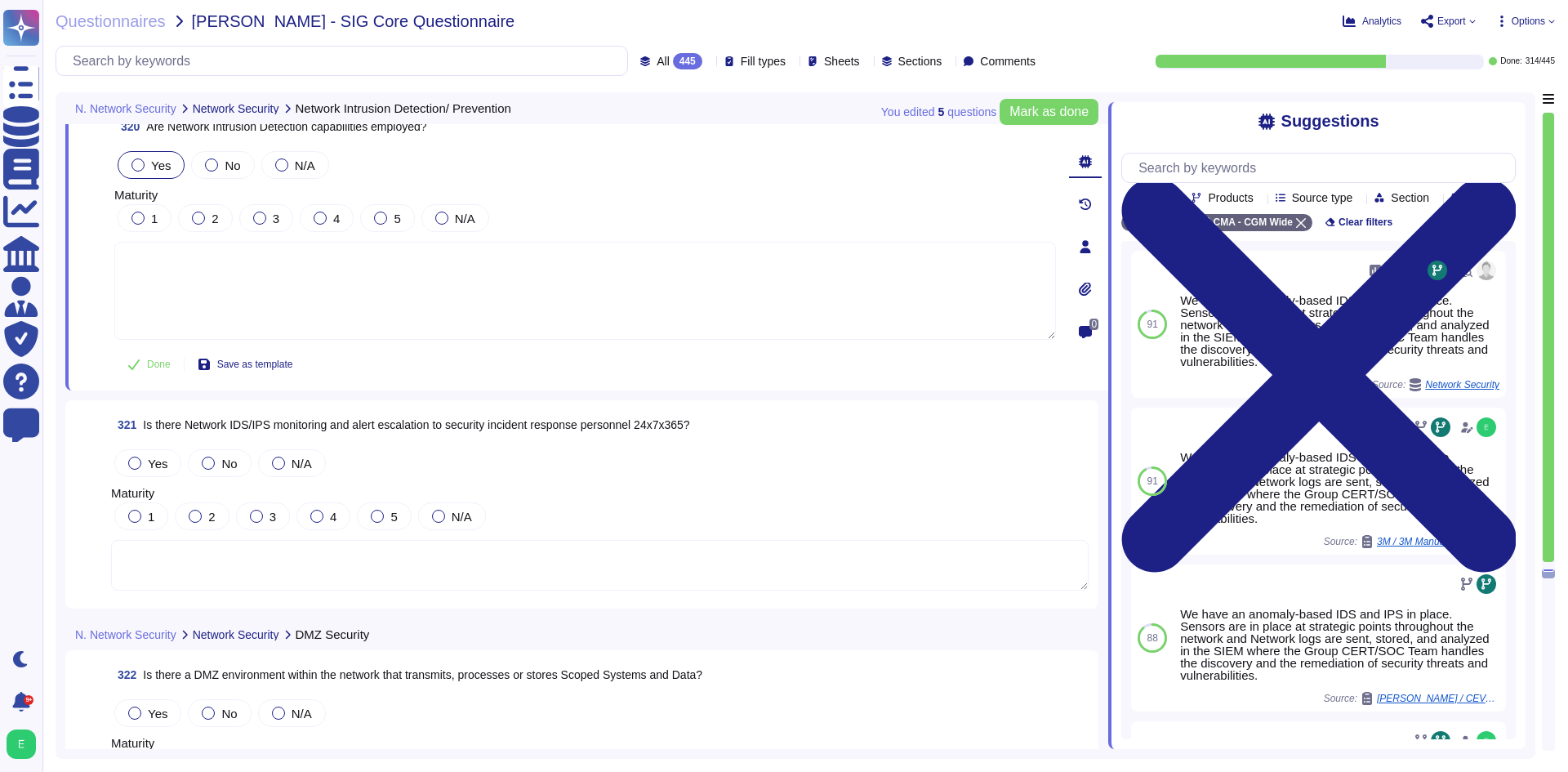
click at [148, 166] on label "Yes" at bounding box center [151, 165] width 39 height 13
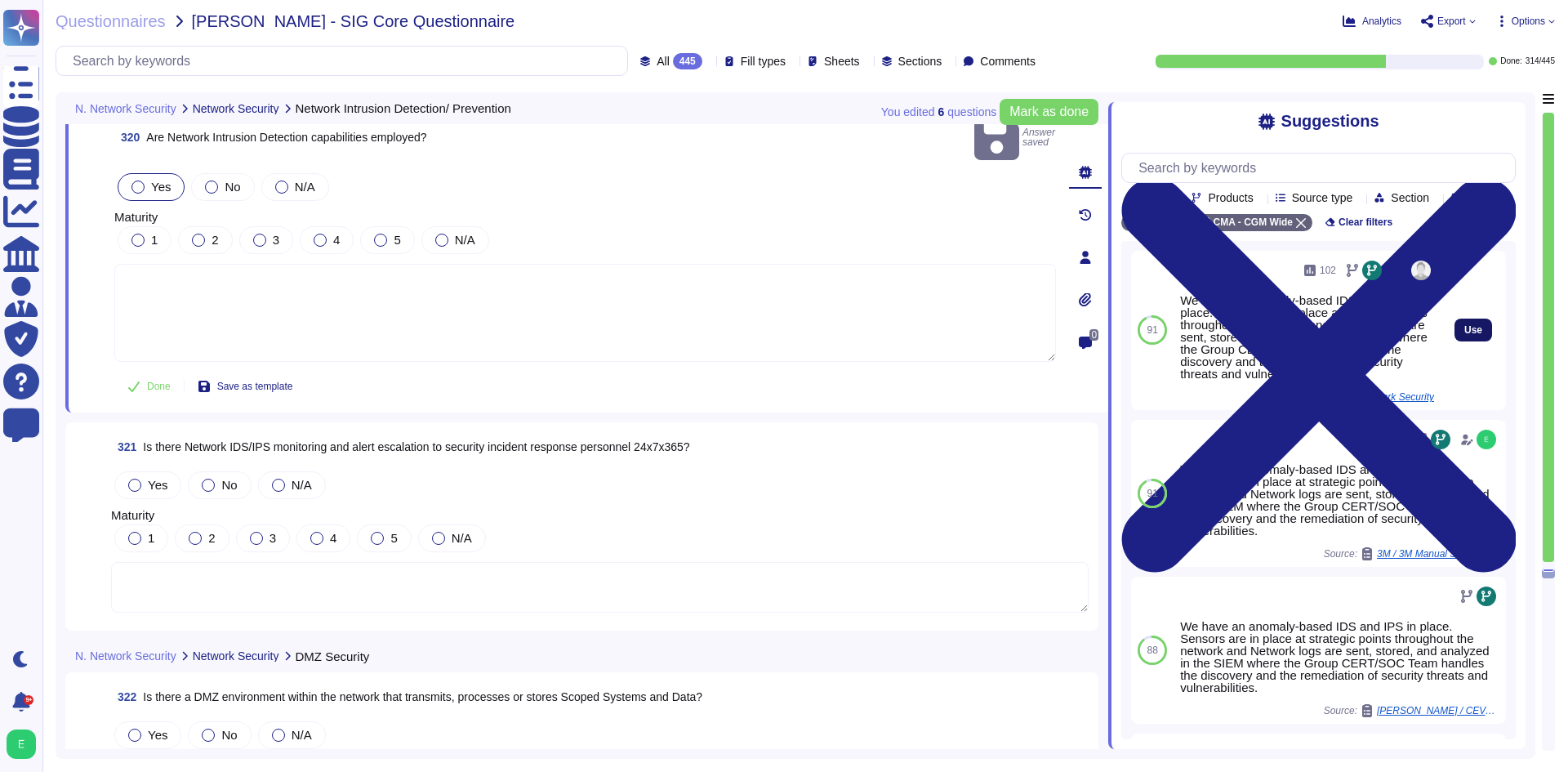
click at [1474, 340] on button "Use" at bounding box center [1473, 330] width 38 height 23
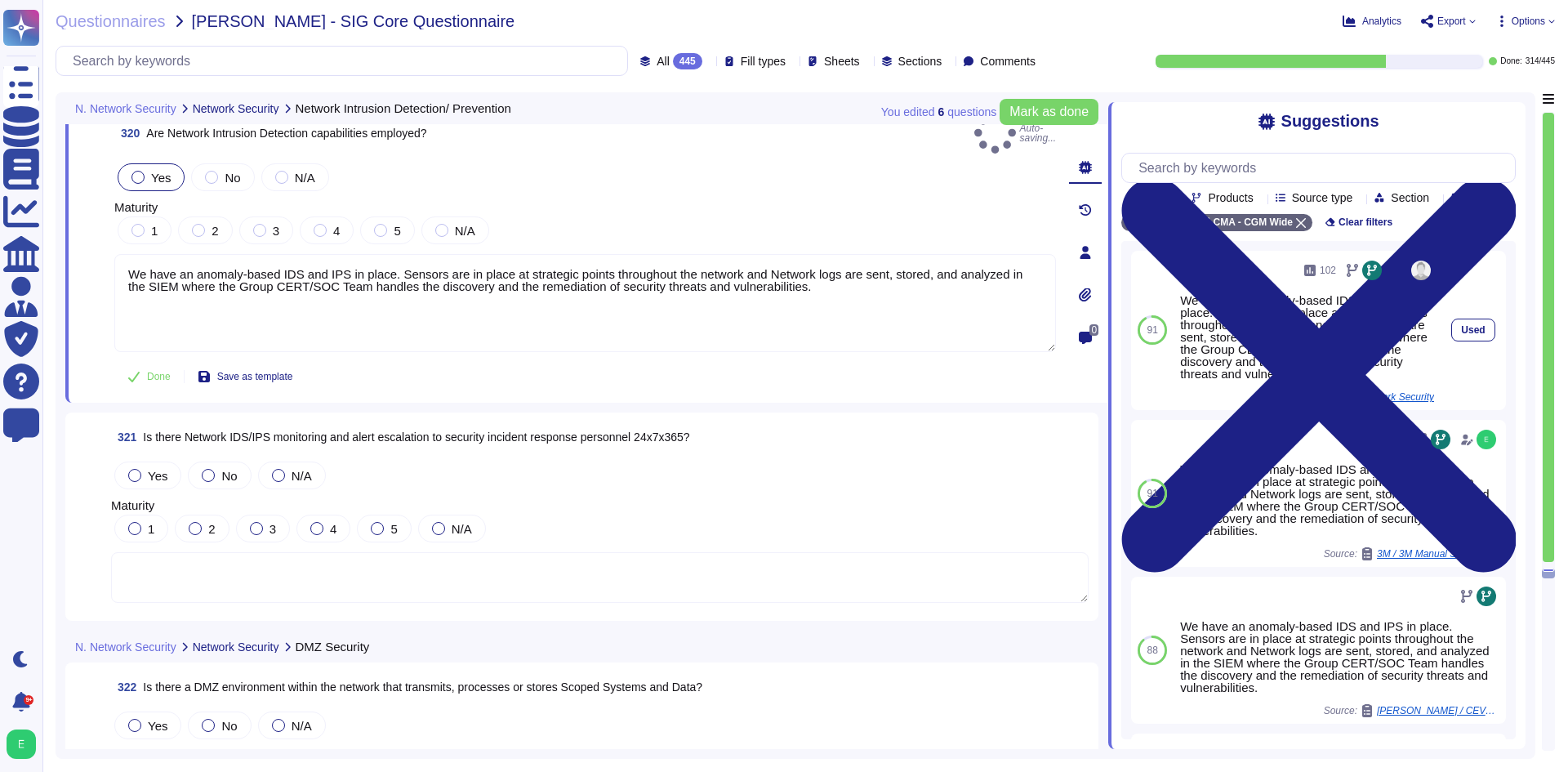
type textarea "We have an anomaly-based IDS and IPS in place. Sensors are in place at strategi…"
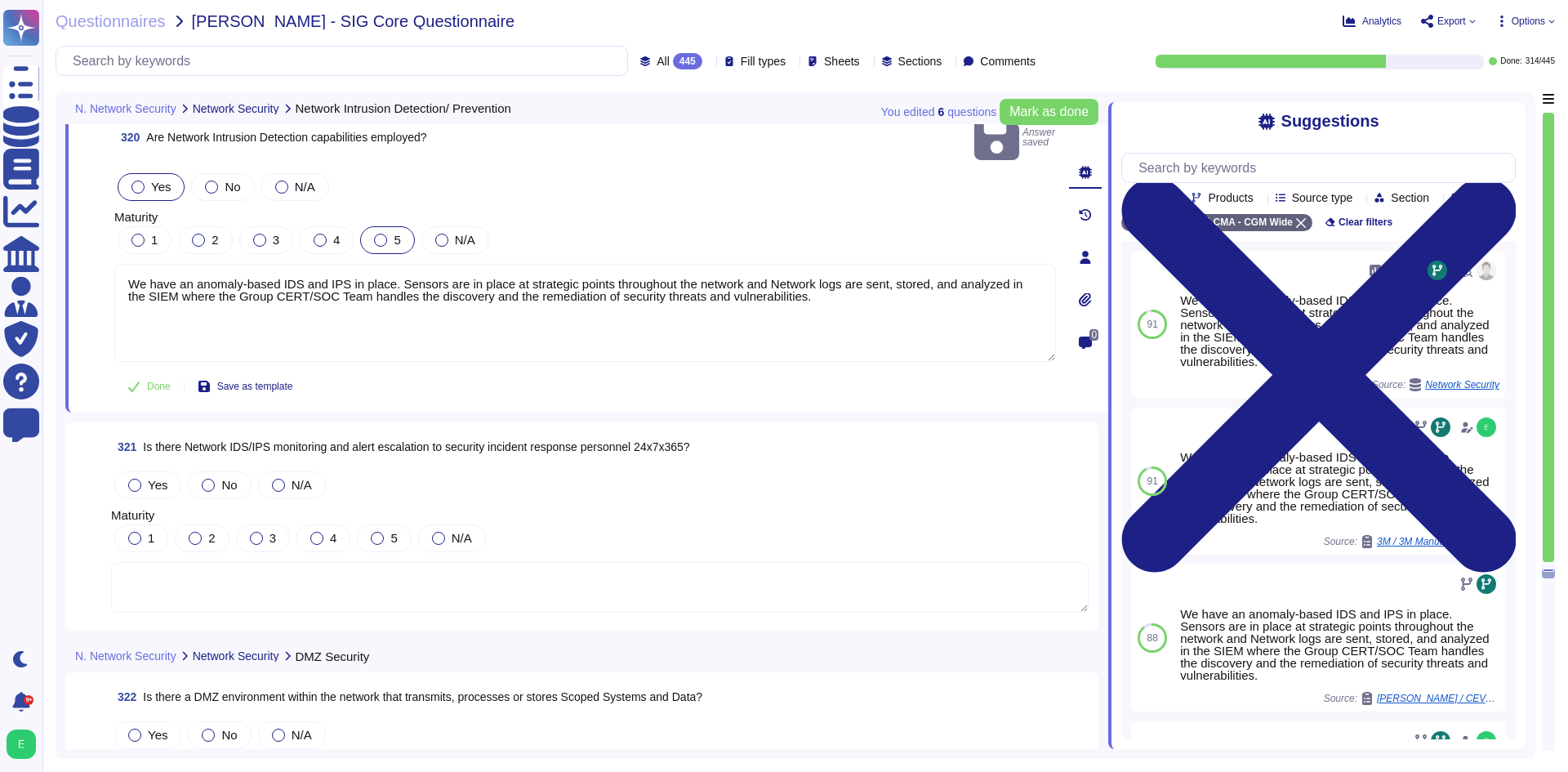
drag, startPoint x: 405, startPoint y: 221, endPoint x: 396, endPoint y: 220, distance: 9.1
click at [398, 226] on div "5" at bounding box center [387, 240] width 54 height 28
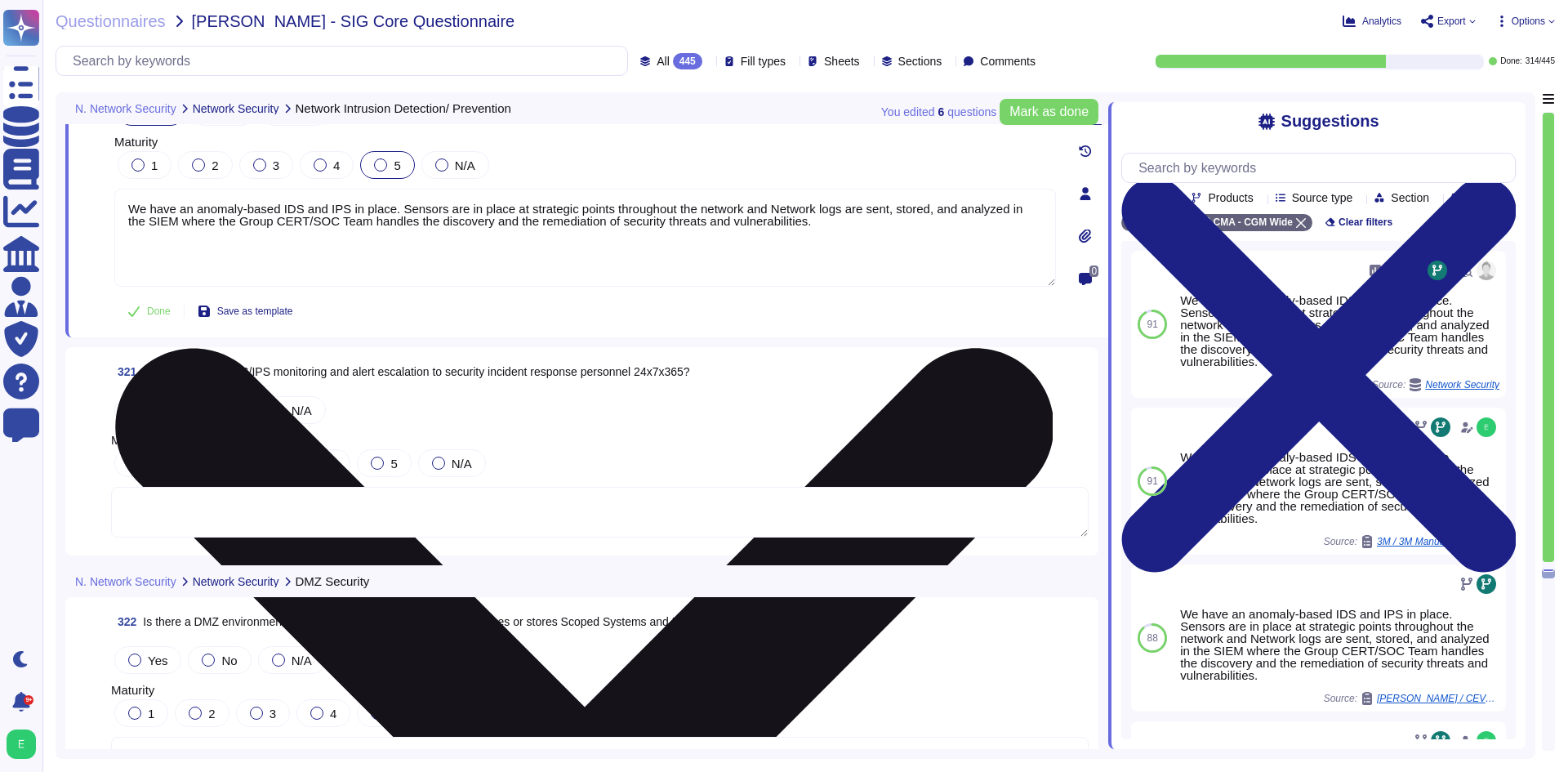
scroll to position [77407, 0]
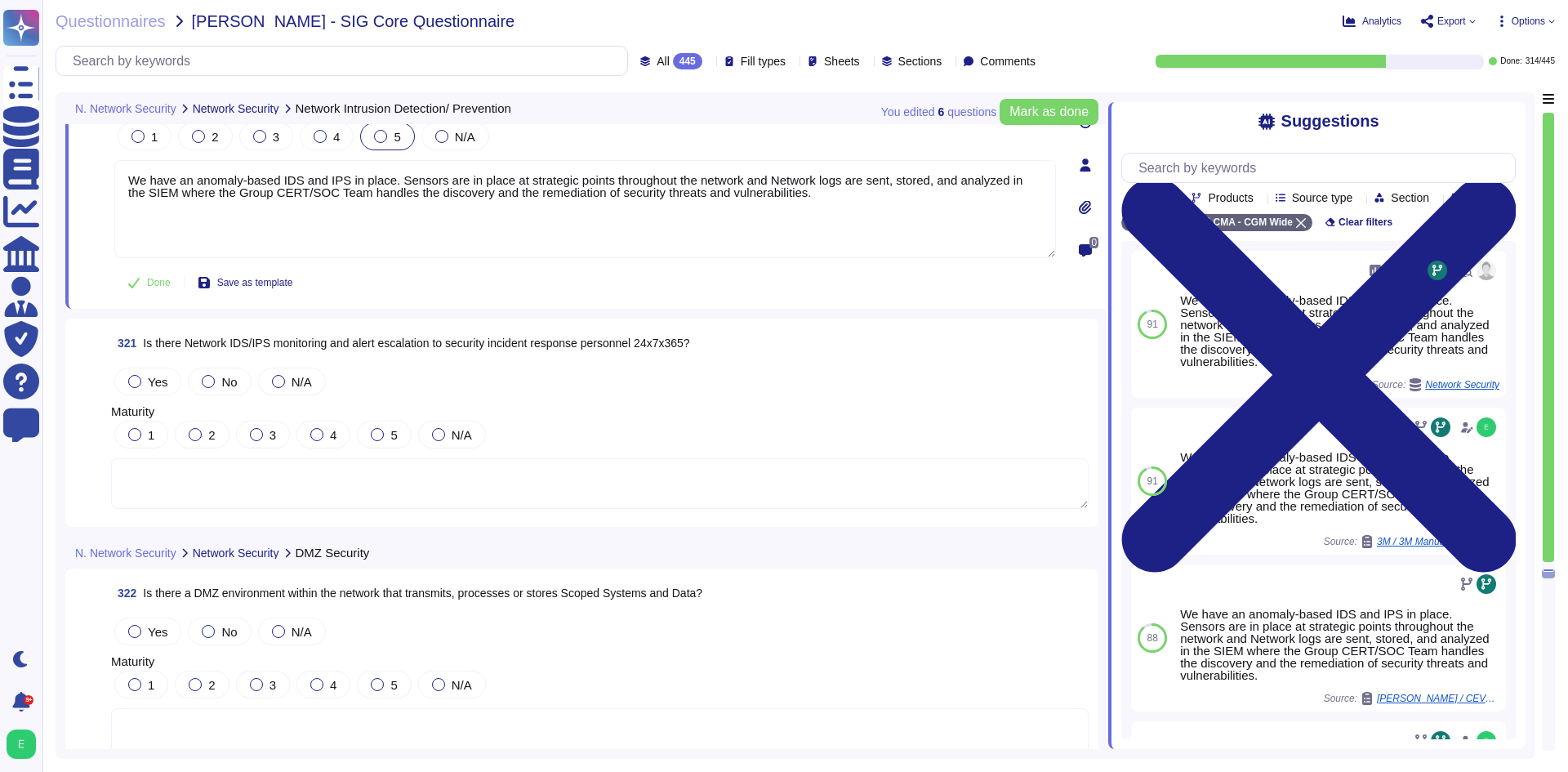
drag, startPoint x: 147, startPoint y: 376, endPoint x: 156, endPoint y: 377, distance: 9.1
click at [147, 377] on span "Yes" at bounding box center [157, 382] width 20 height 14
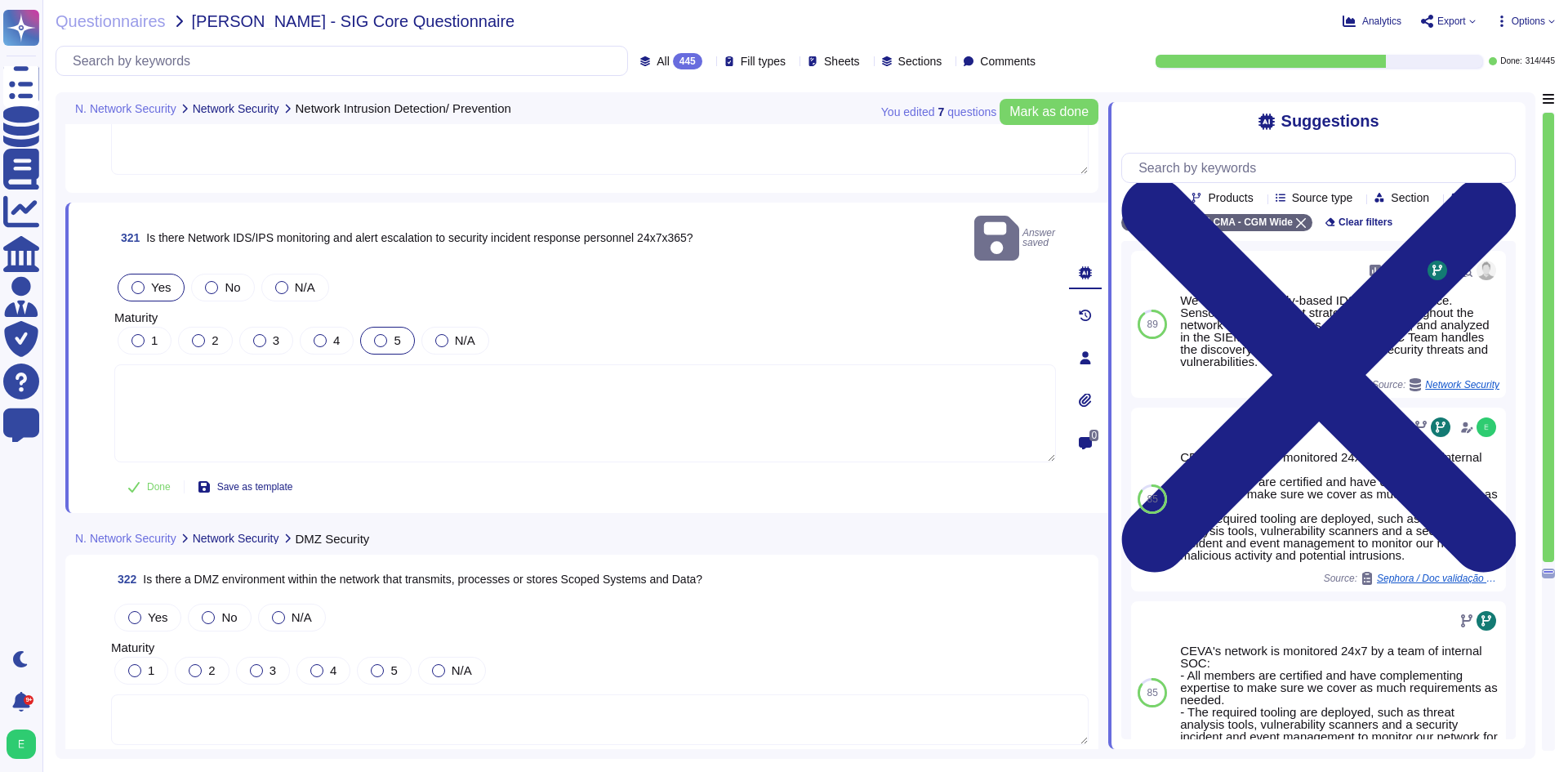
click at [378, 335] on div at bounding box center [380, 341] width 13 height 13
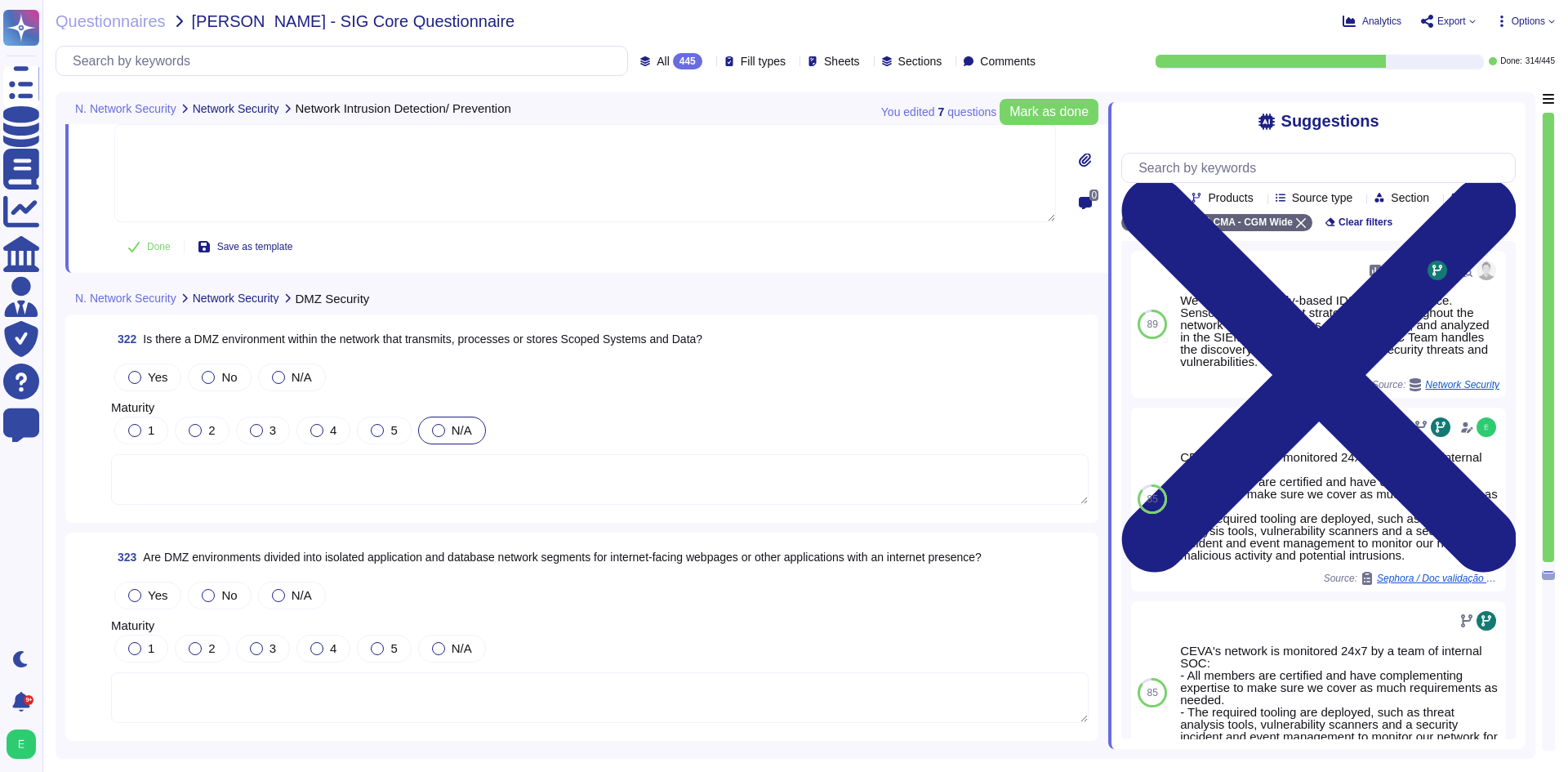
scroll to position [77734, 0]
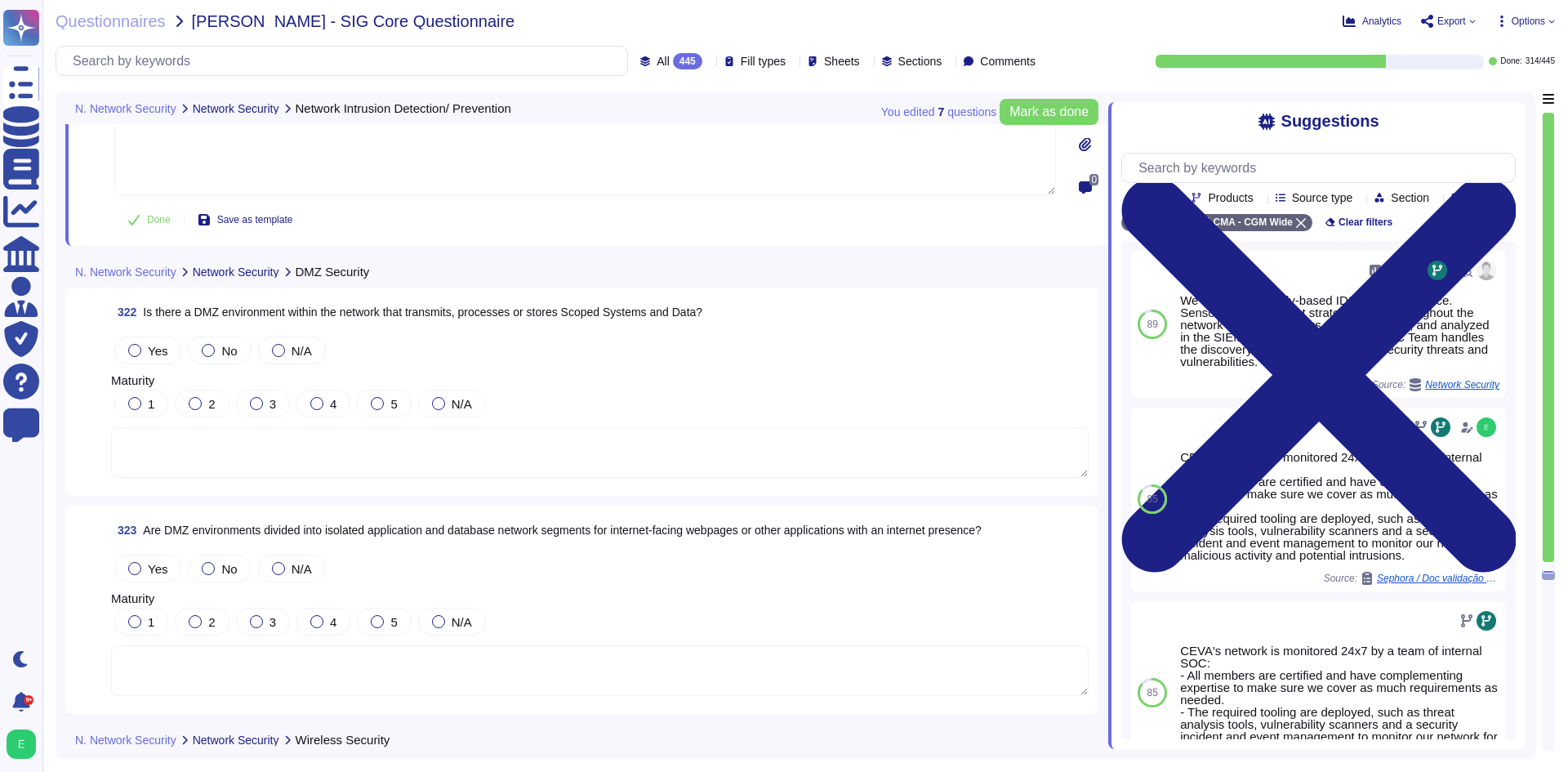
click at [384, 437] on textarea at bounding box center [600, 453] width 978 height 51
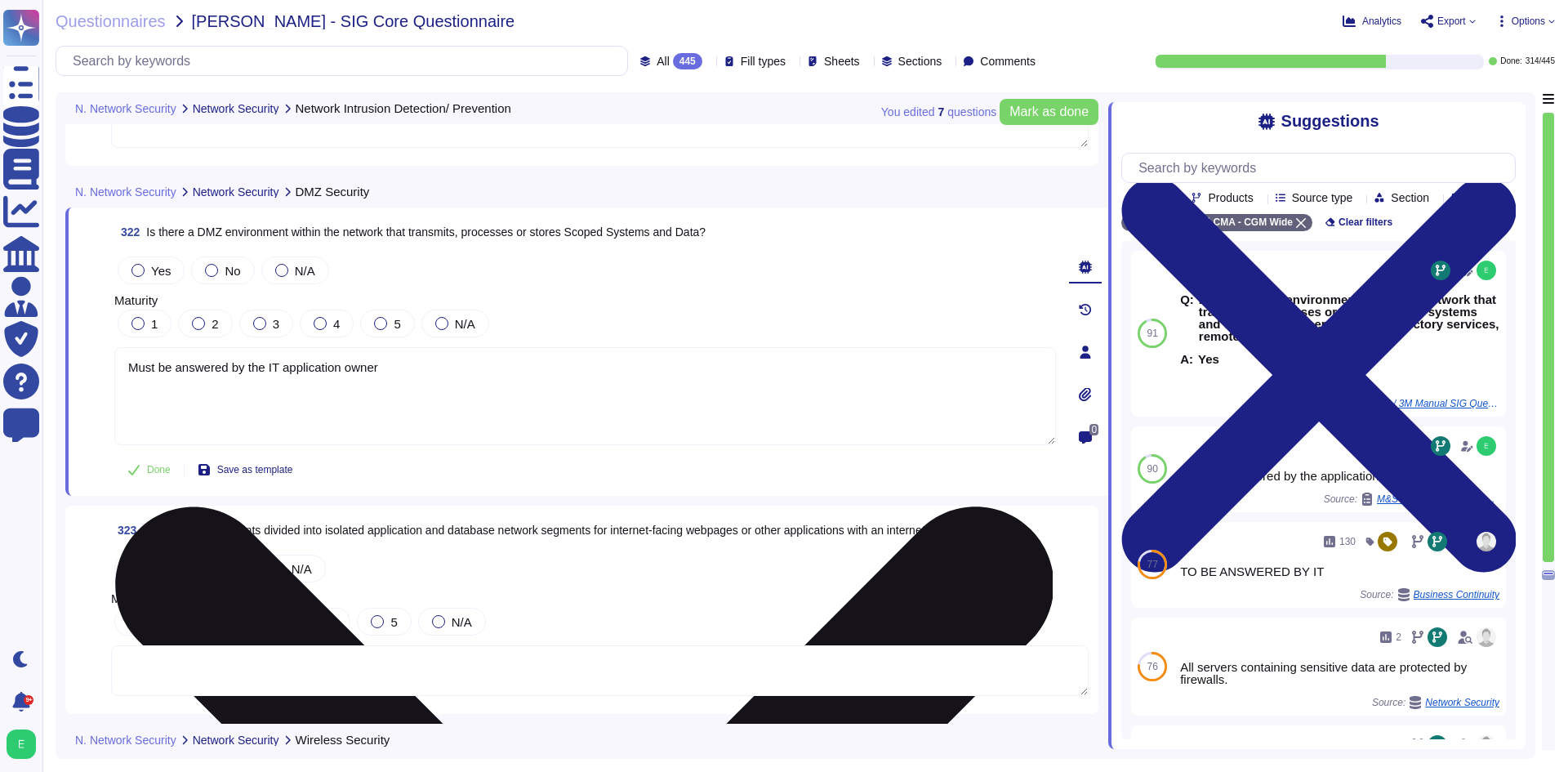
type textarea "Must be answered by the IT application owner"
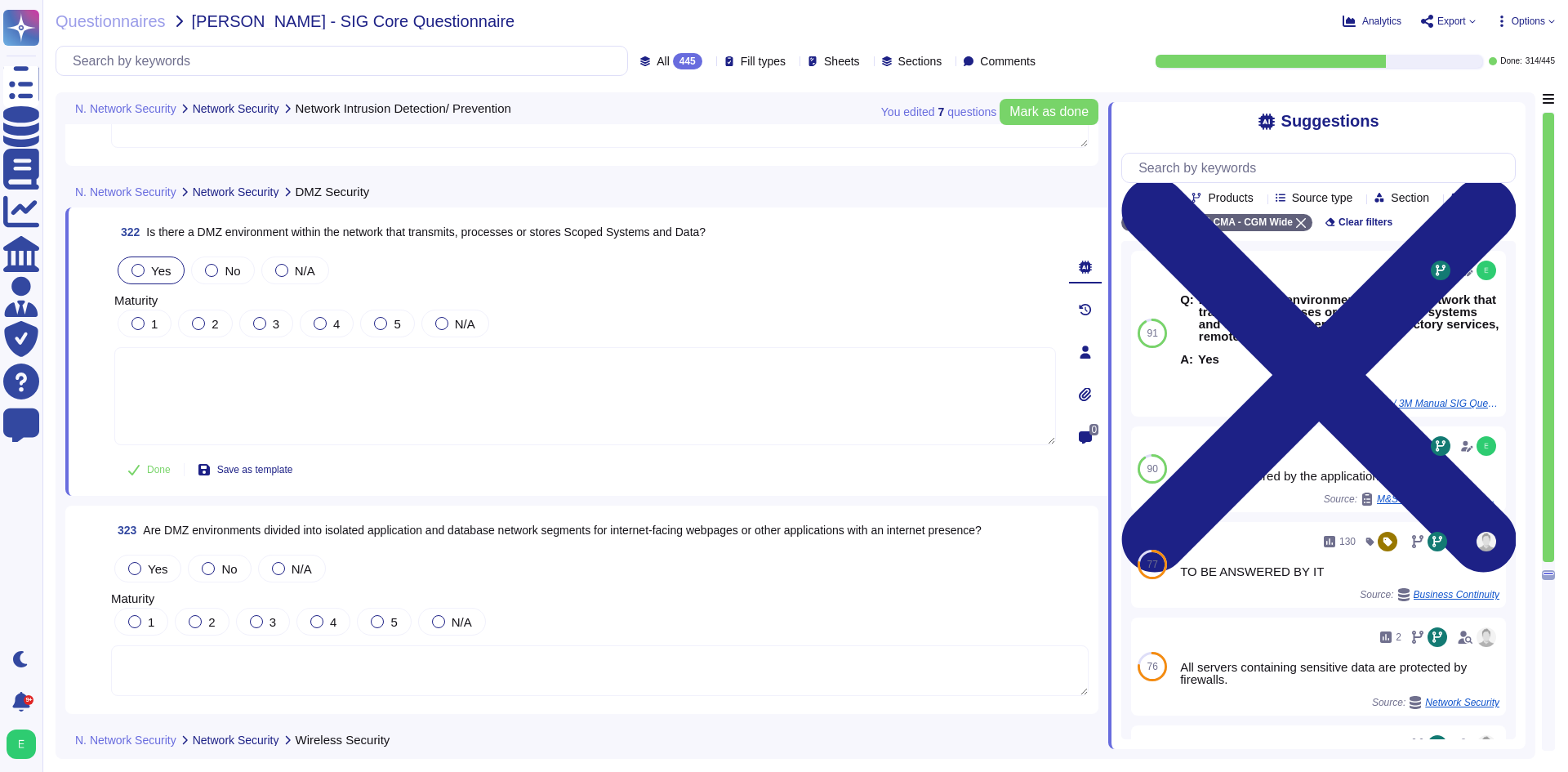
click at [167, 271] on span "Yes" at bounding box center [160, 271] width 20 height 14
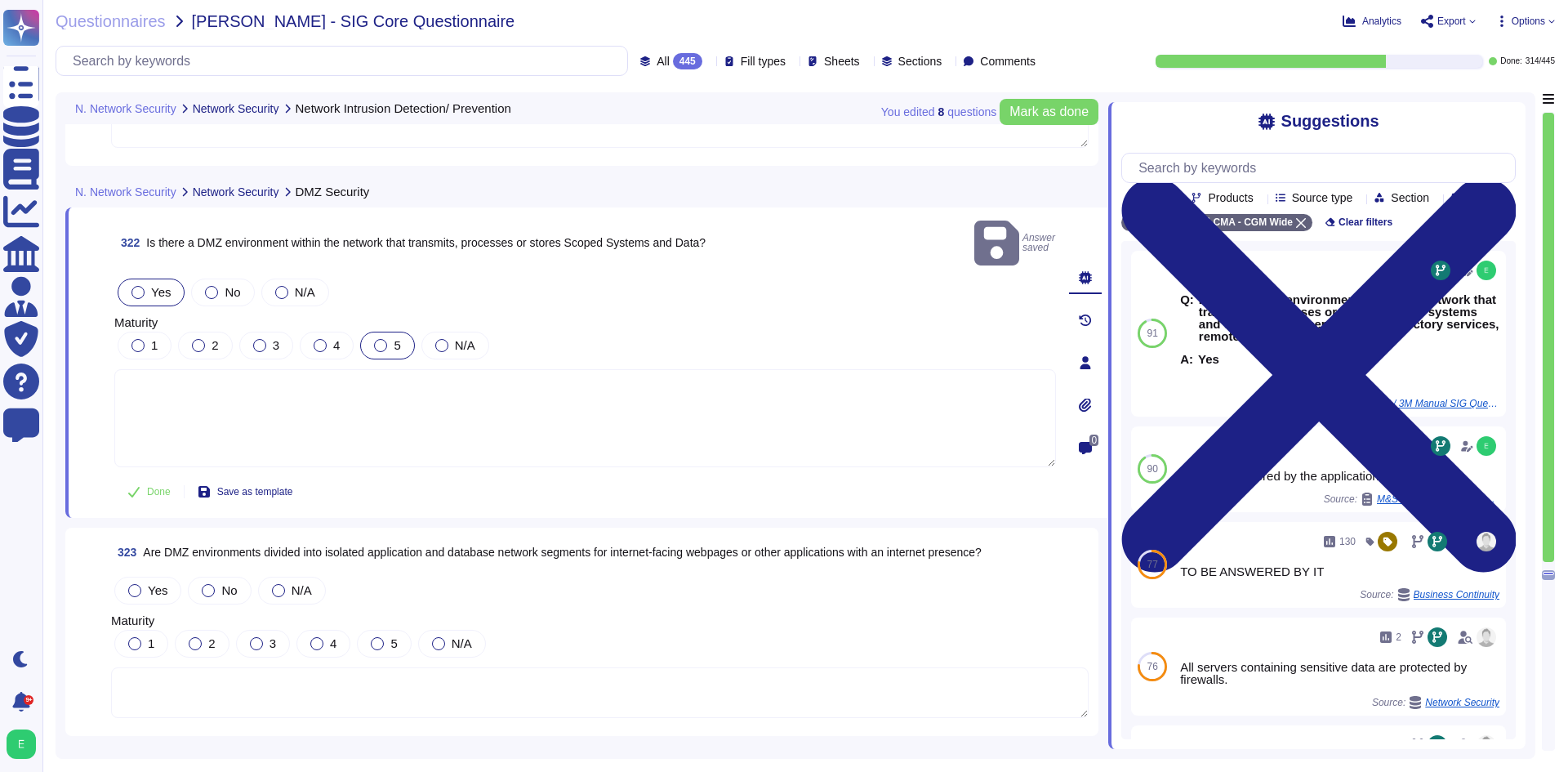
click at [372, 332] on div "5" at bounding box center [387, 346] width 54 height 28
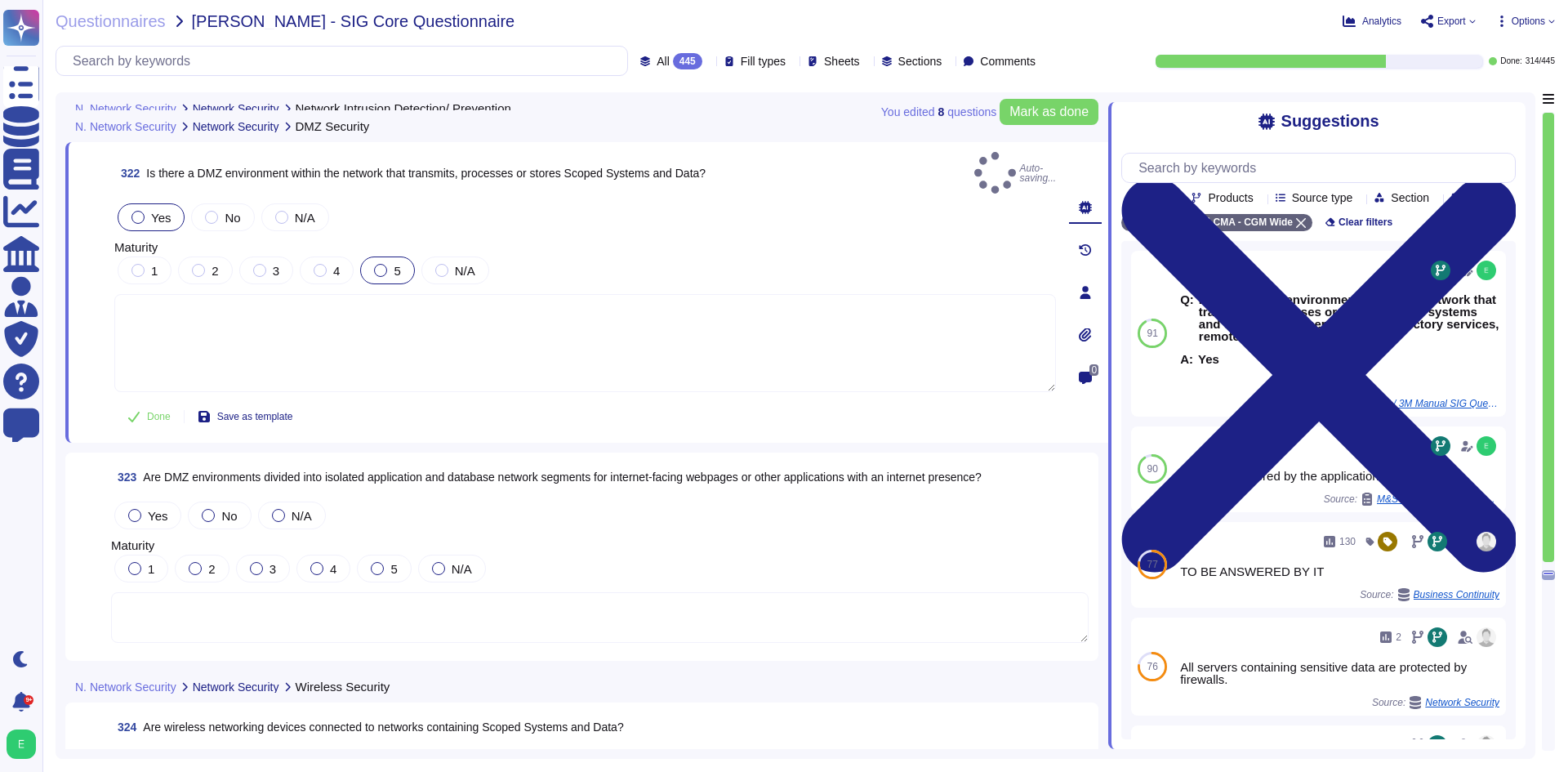
scroll to position [77897, 0]
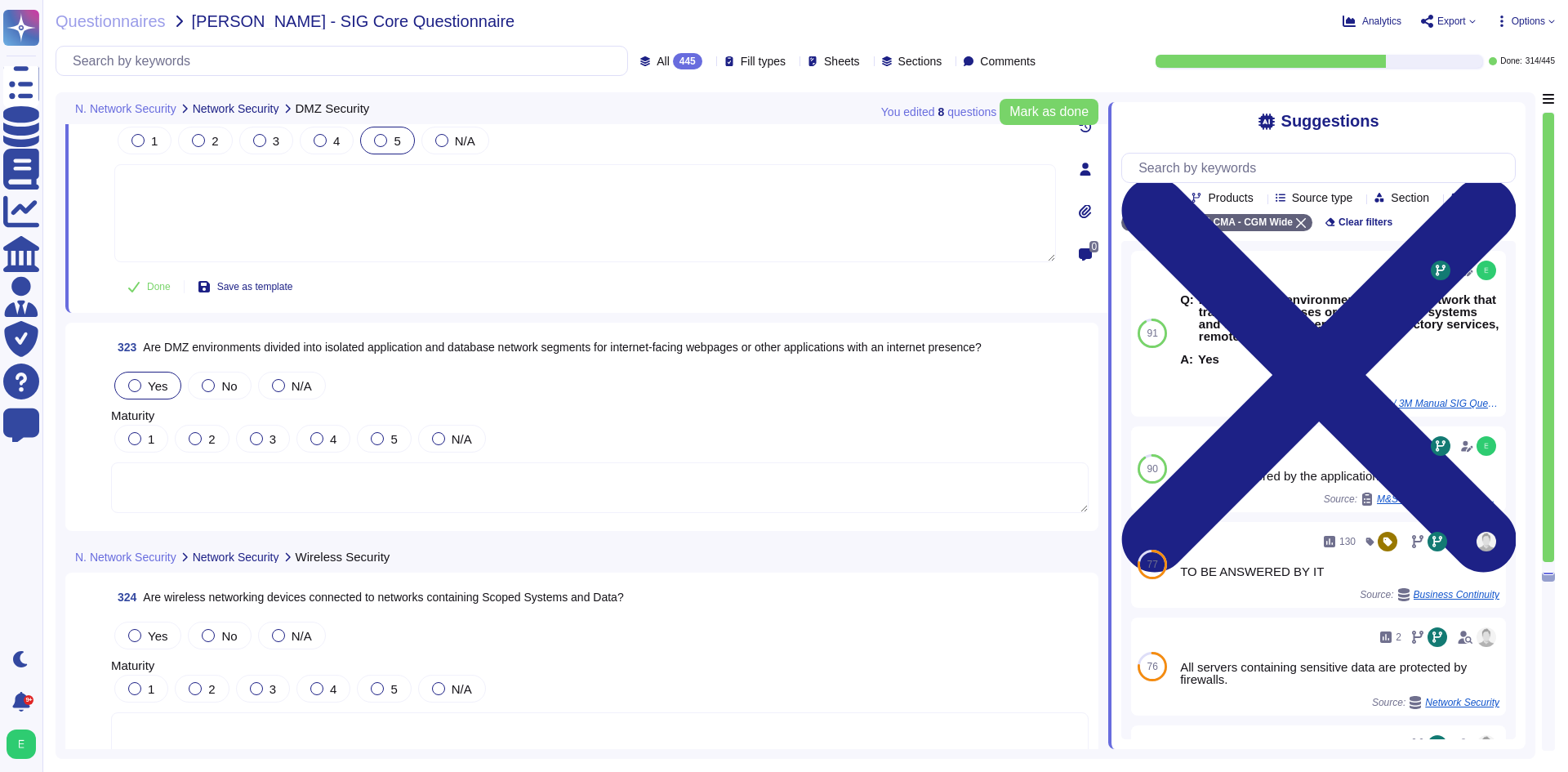
click at [127, 379] on div "Yes" at bounding box center [148, 386] width 67 height 28
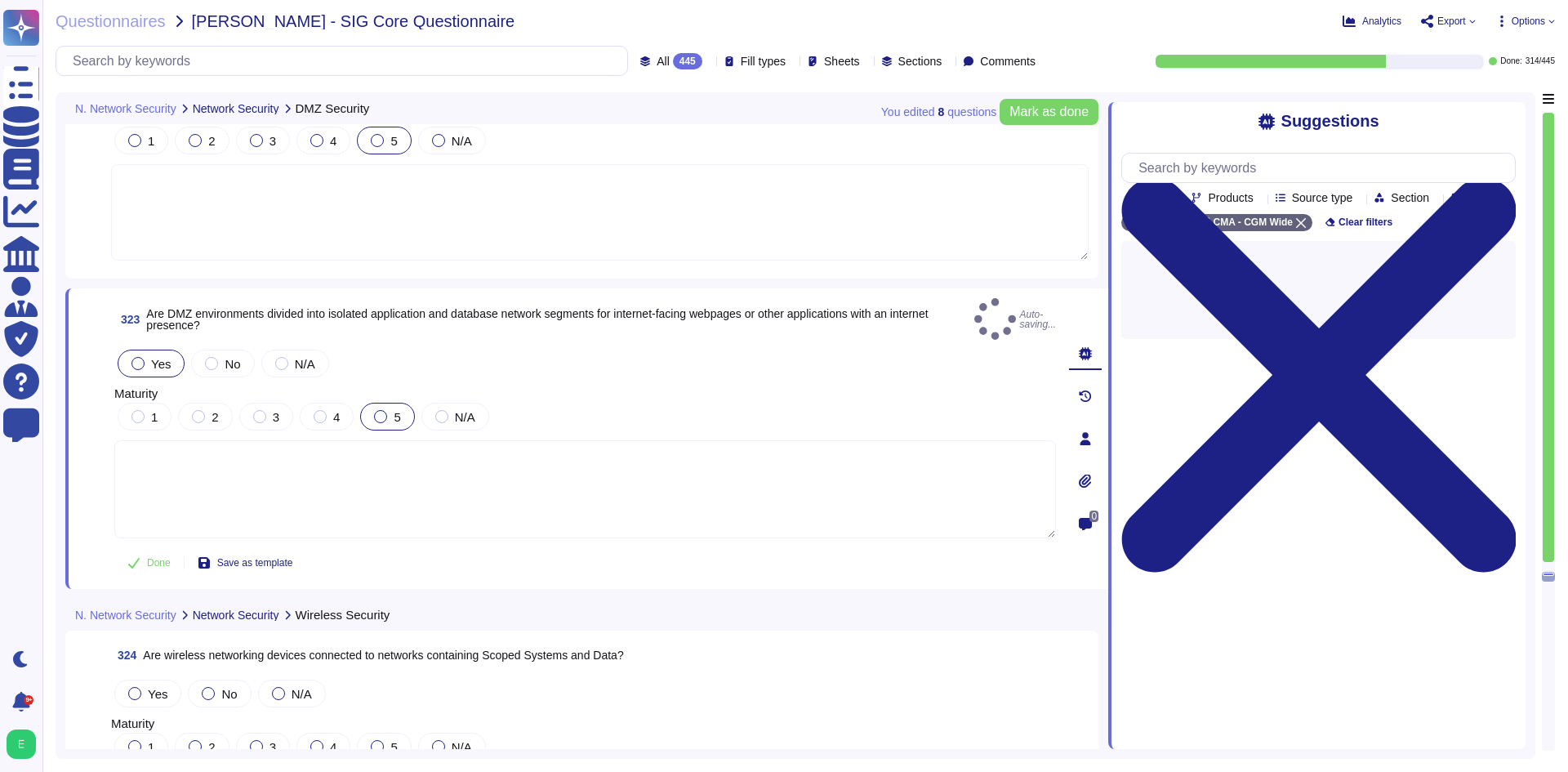
click at [384, 412] on div "5" at bounding box center [387, 417] width 54 height 28
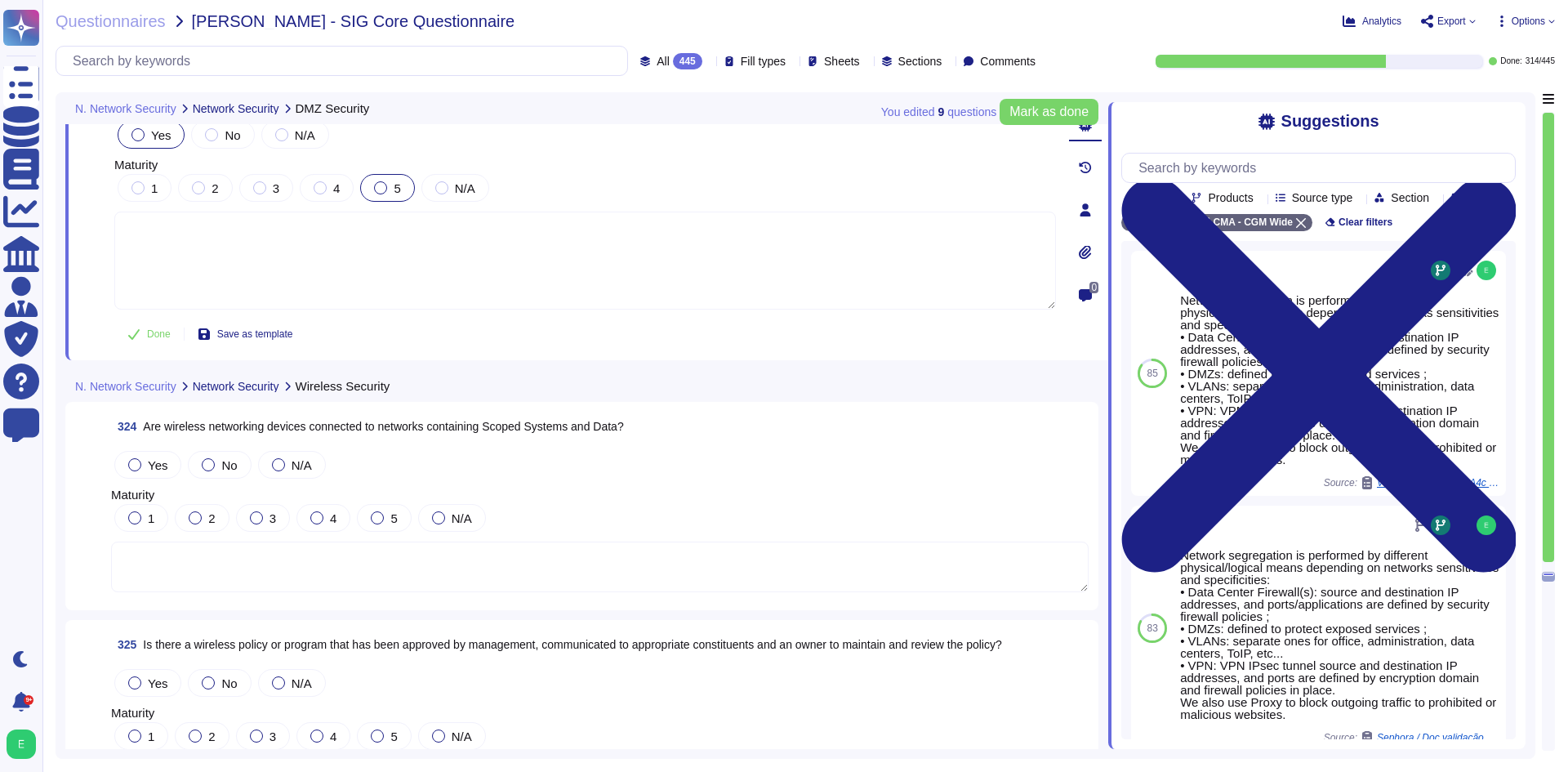
scroll to position [78142, 0]
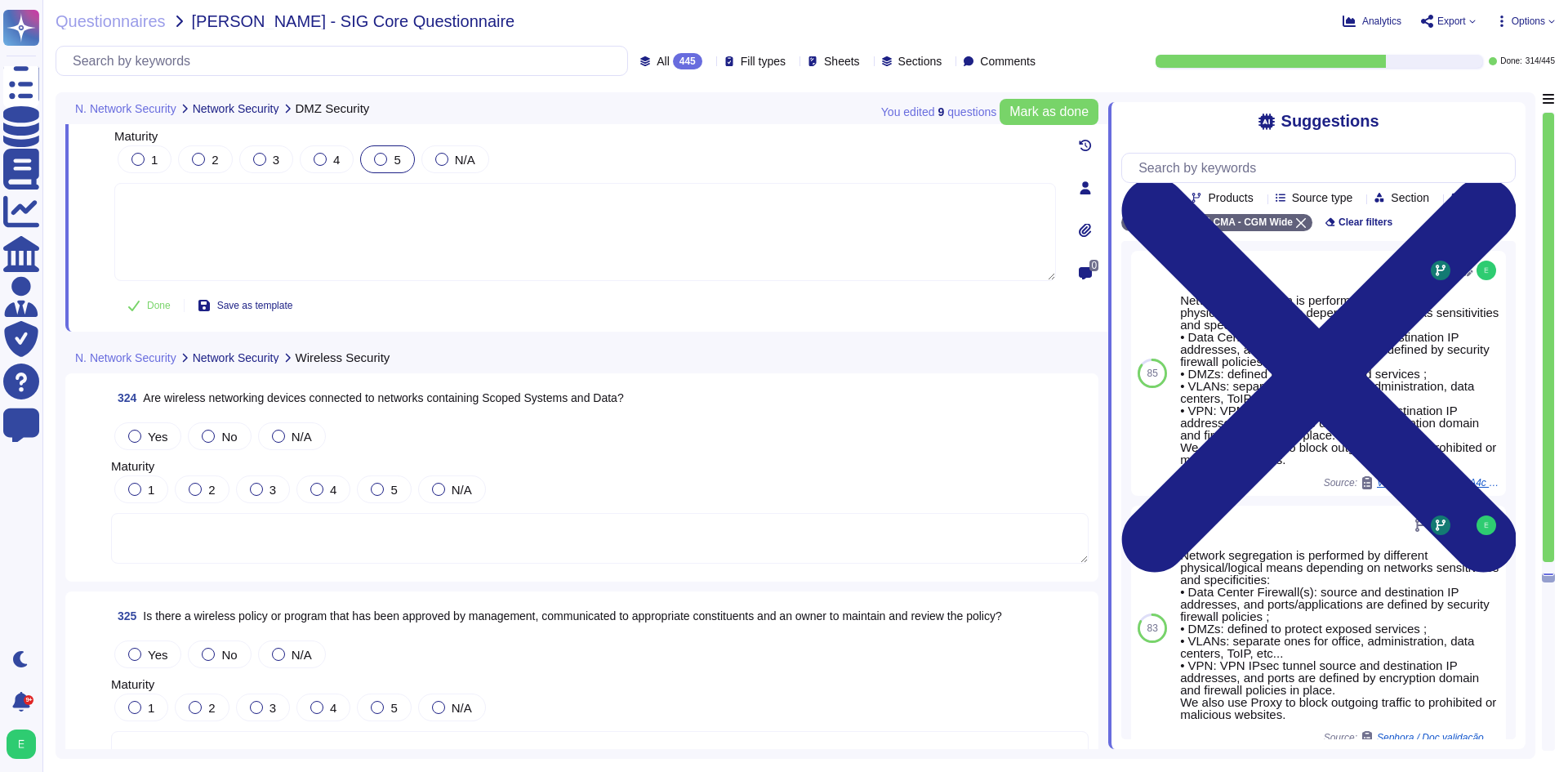
click at [478, 543] on textarea at bounding box center [600, 538] width 978 height 51
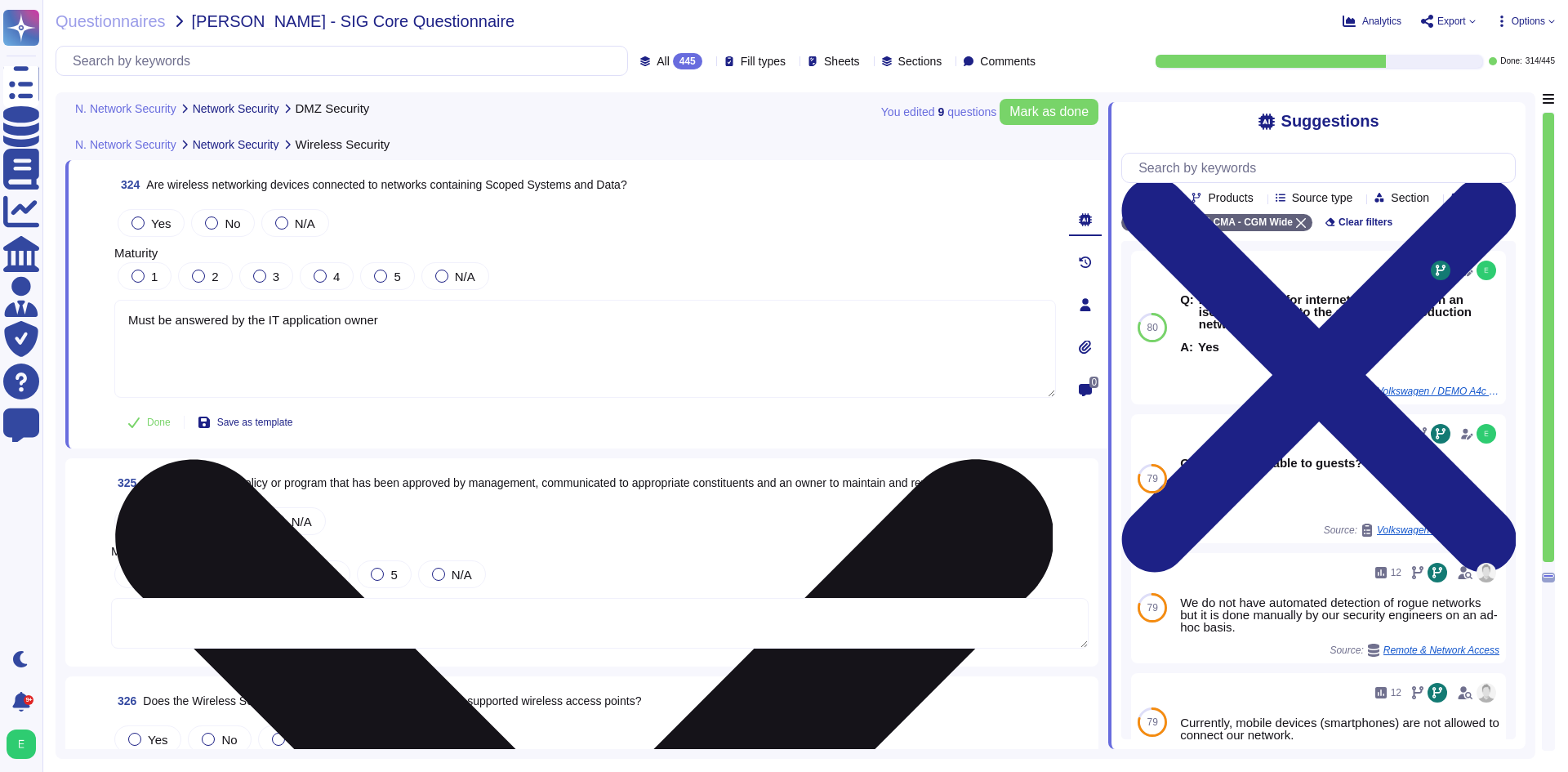
scroll to position [78306, 0]
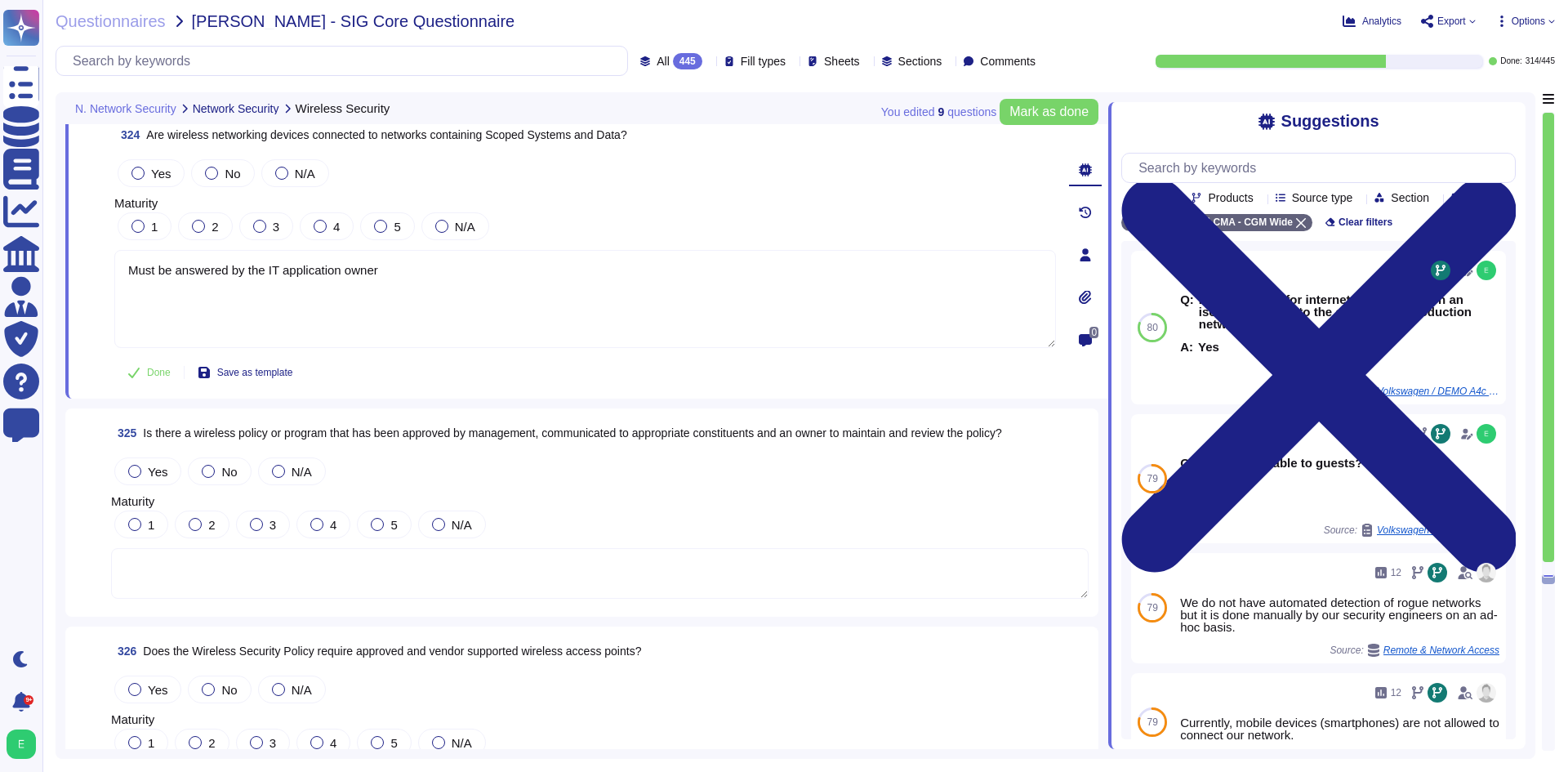
click at [409, 572] on textarea at bounding box center [600, 574] width 978 height 51
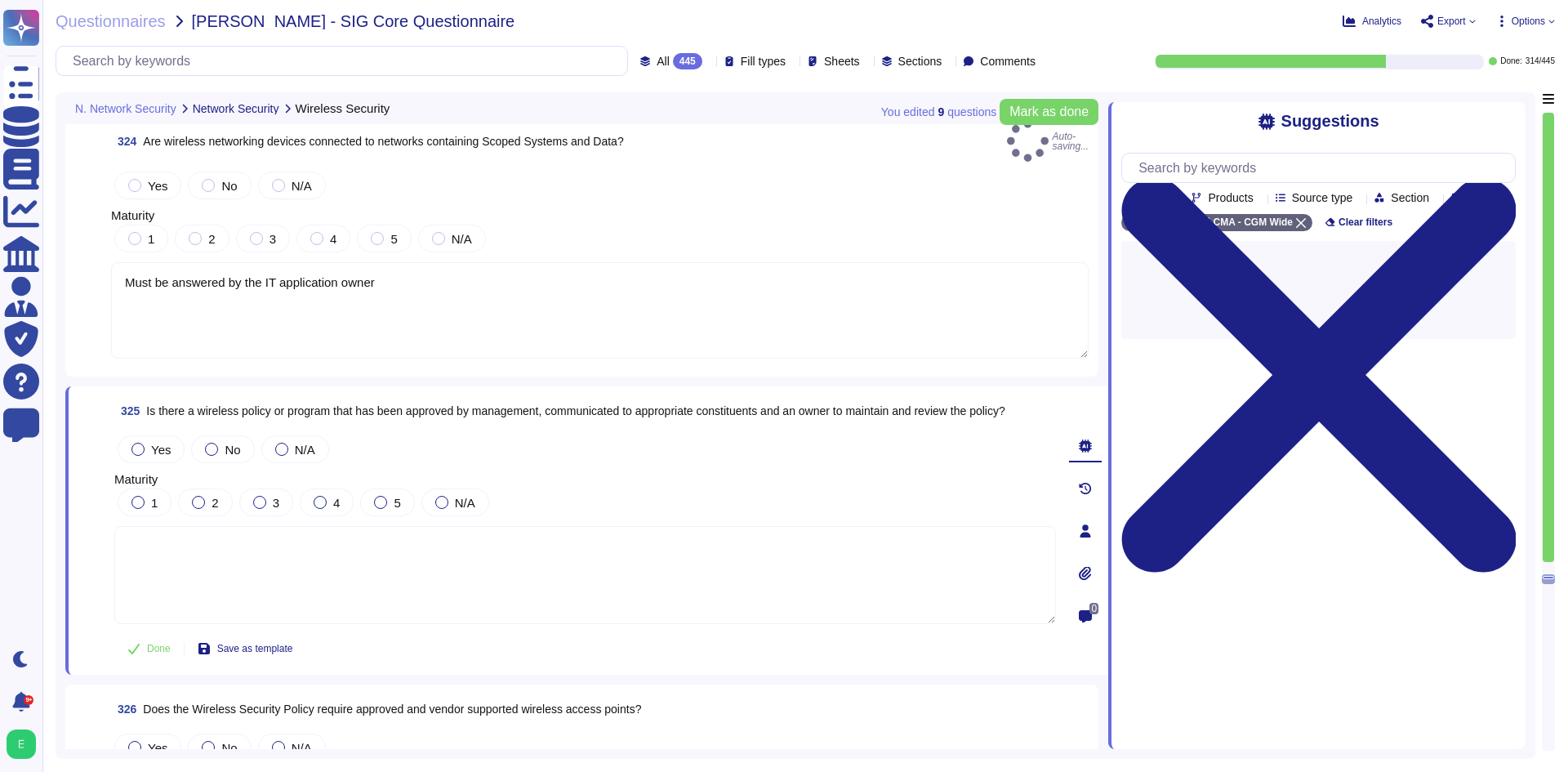
type textarea "Must be answered by the IT application owner"
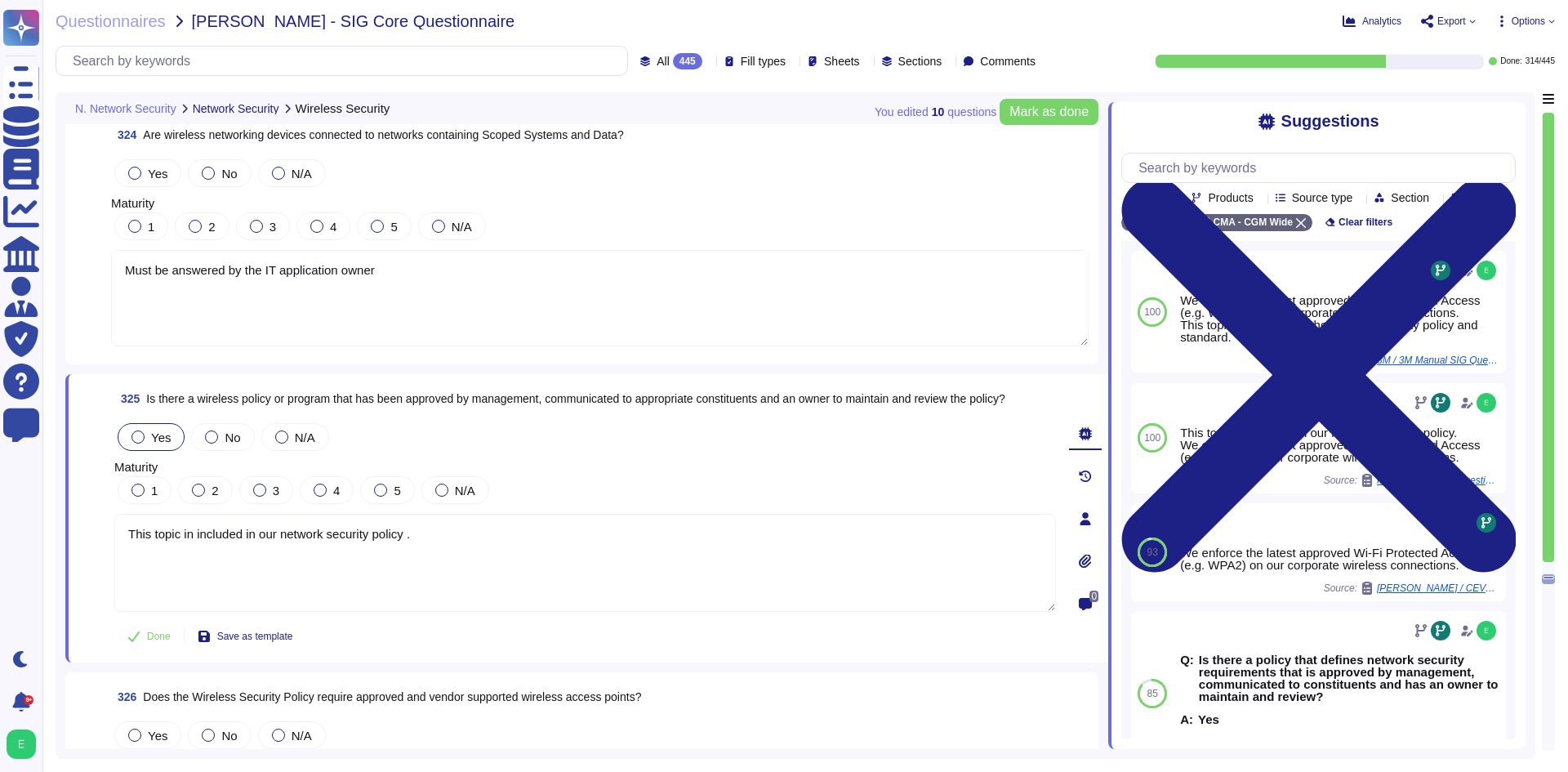
type textarea "This topic in included in our network security policy ."
click at [157, 449] on div "Yes" at bounding box center [151, 437] width 67 height 28
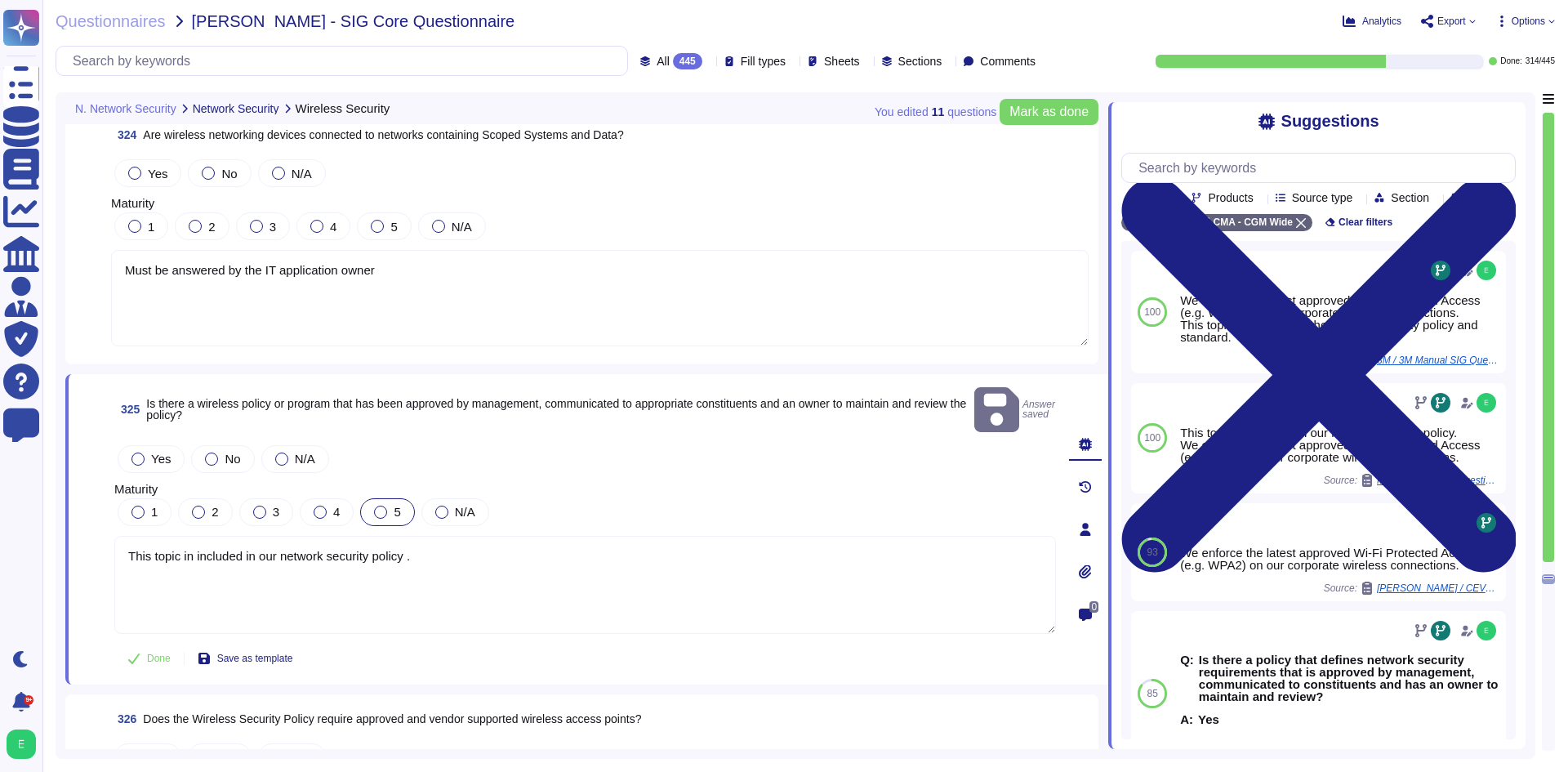
click at [381, 499] on div "5" at bounding box center [387, 512] width 54 height 28
click at [128, 445] on div "Yes" at bounding box center [151, 459] width 67 height 28
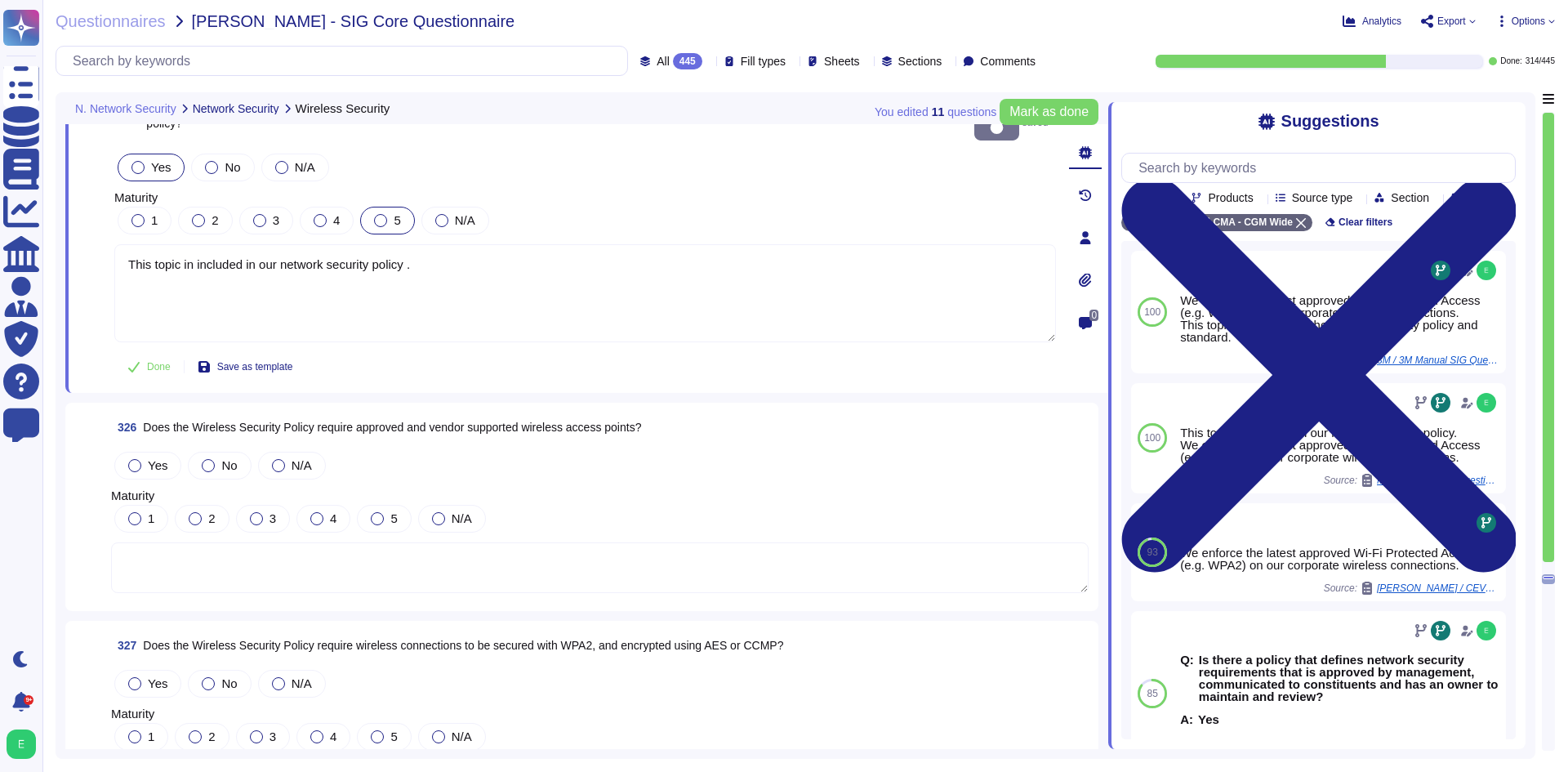
scroll to position [78714, 0]
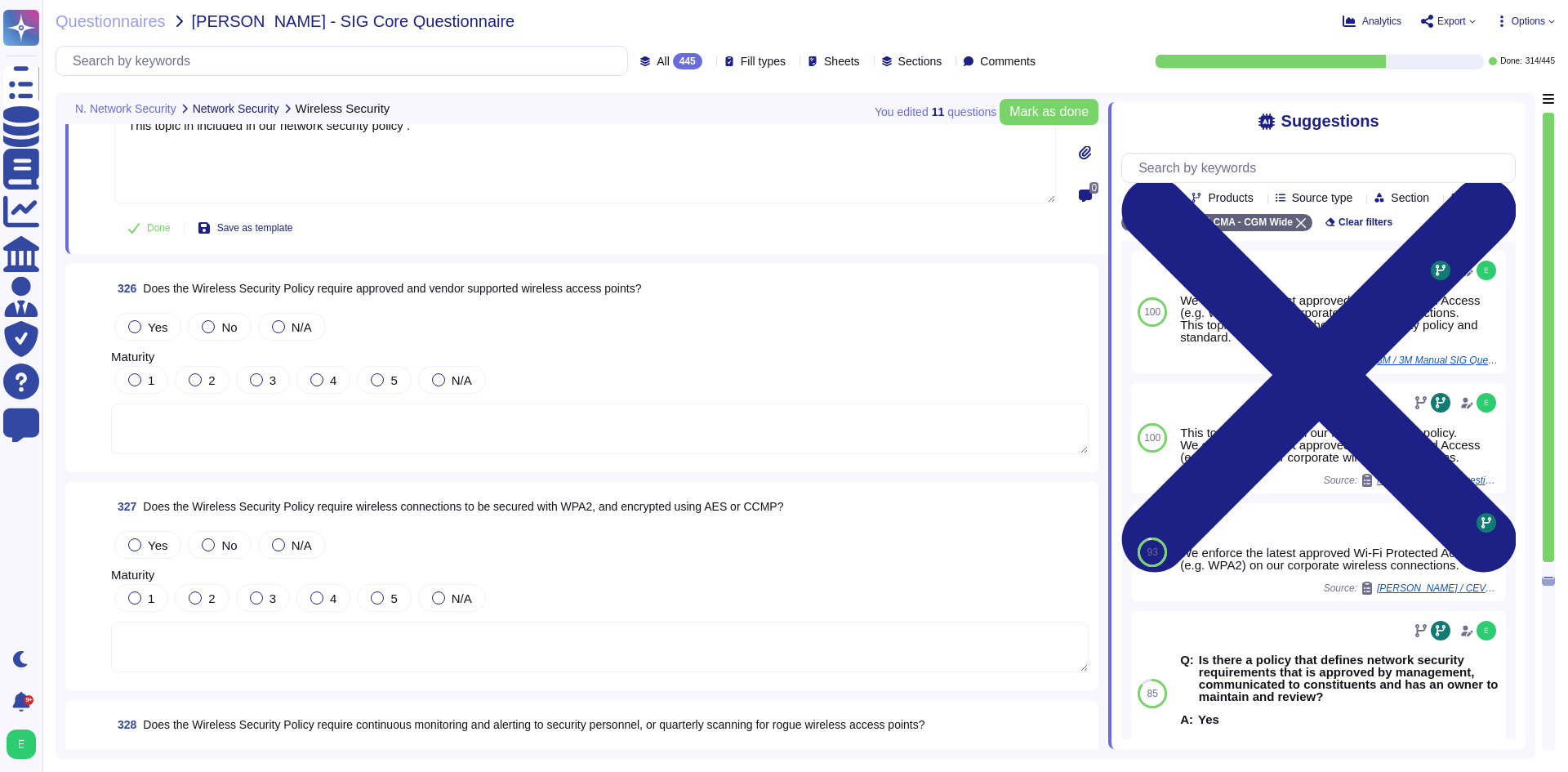
click at [573, 430] on textarea at bounding box center [600, 429] width 978 height 51
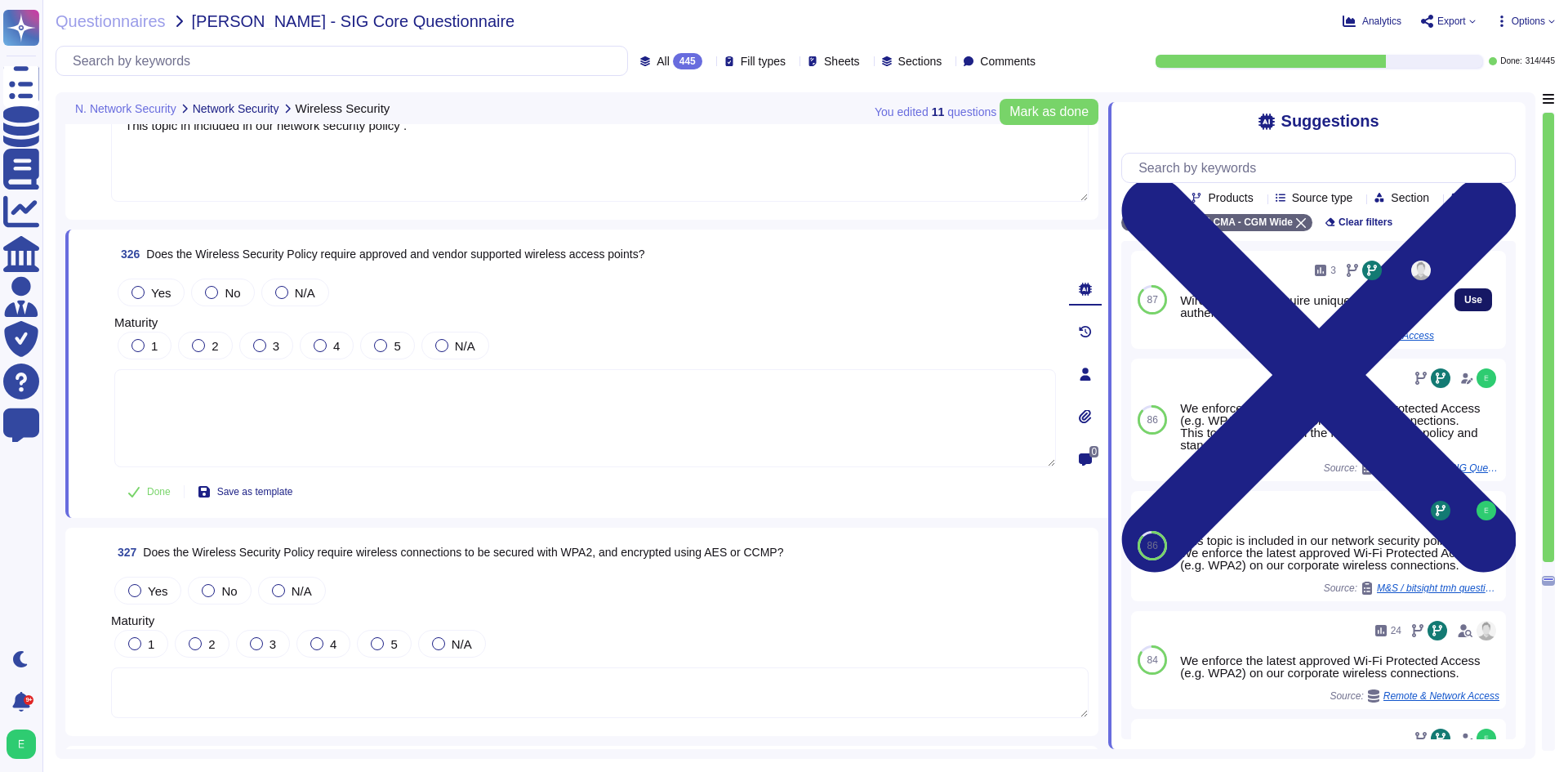
click at [1454, 311] on button "Use" at bounding box center [1473, 299] width 38 height 23
type textarea "Wireless access require unique access authentication."
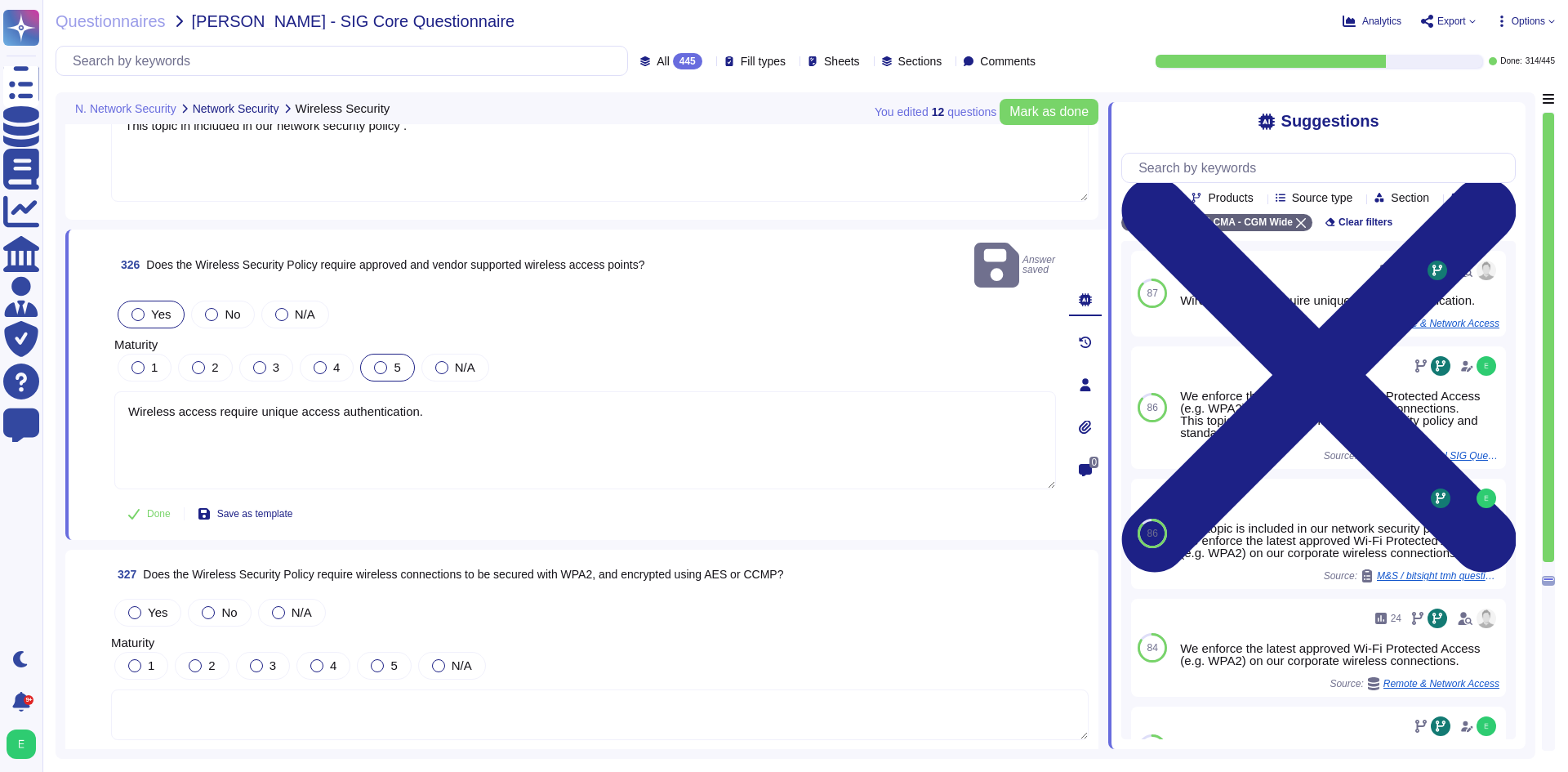
click at [394, 361] on span "5" at bounding box center [397, 367] width 7 height 14
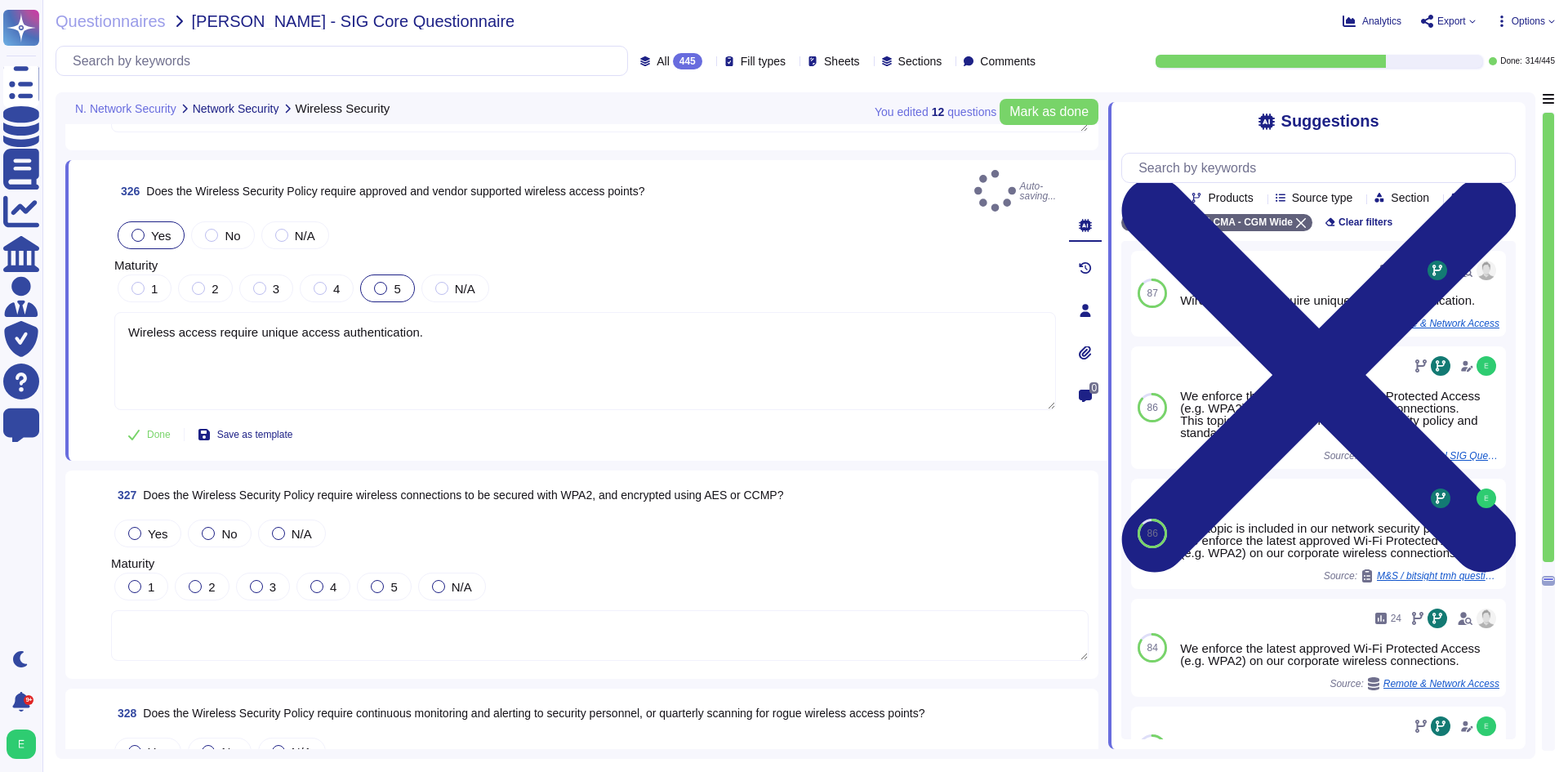
scroll to position [78878, 0]
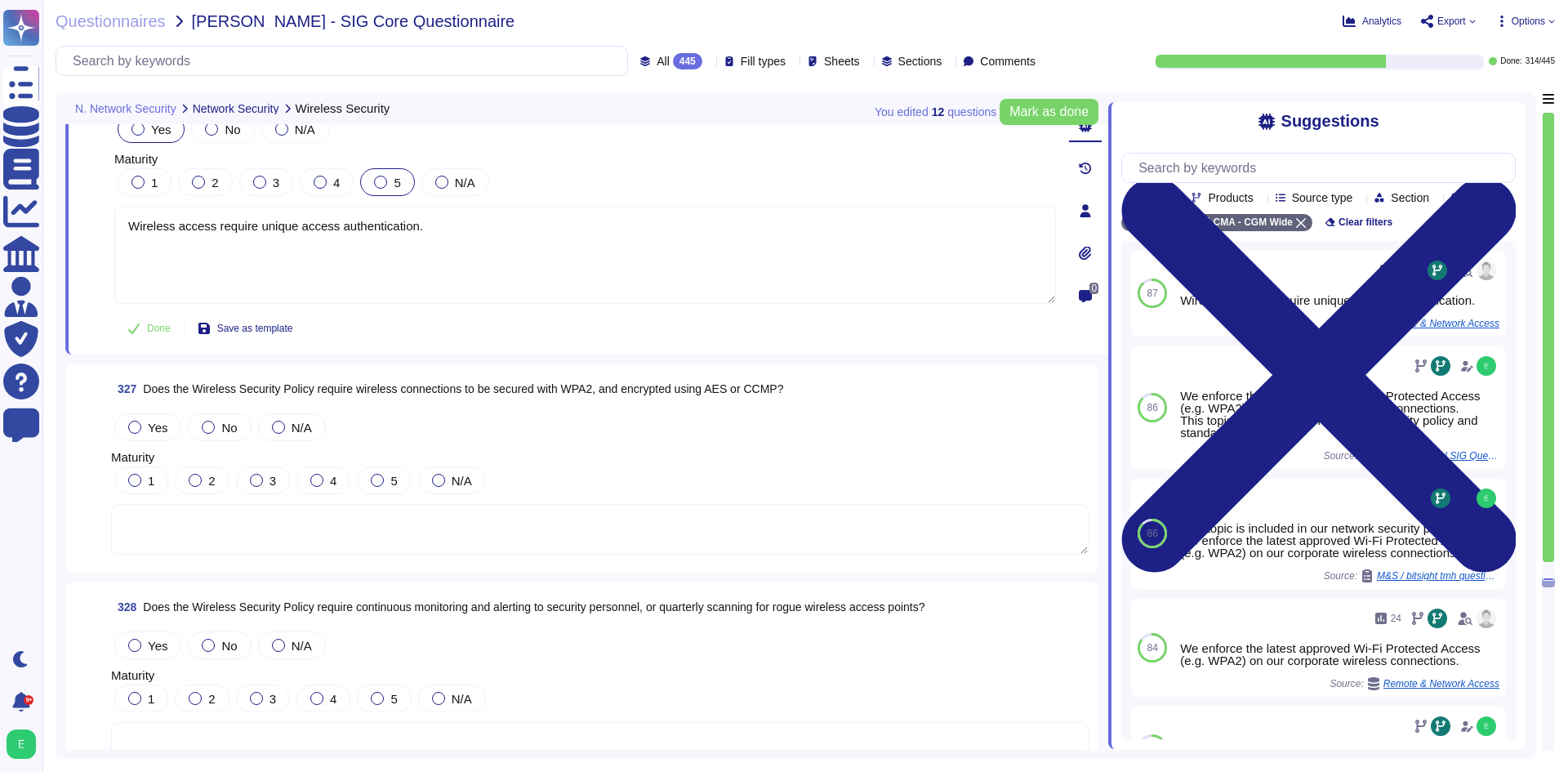
click at [597, 532] on textarea at bounding box center [600, 530] width 978 height 51
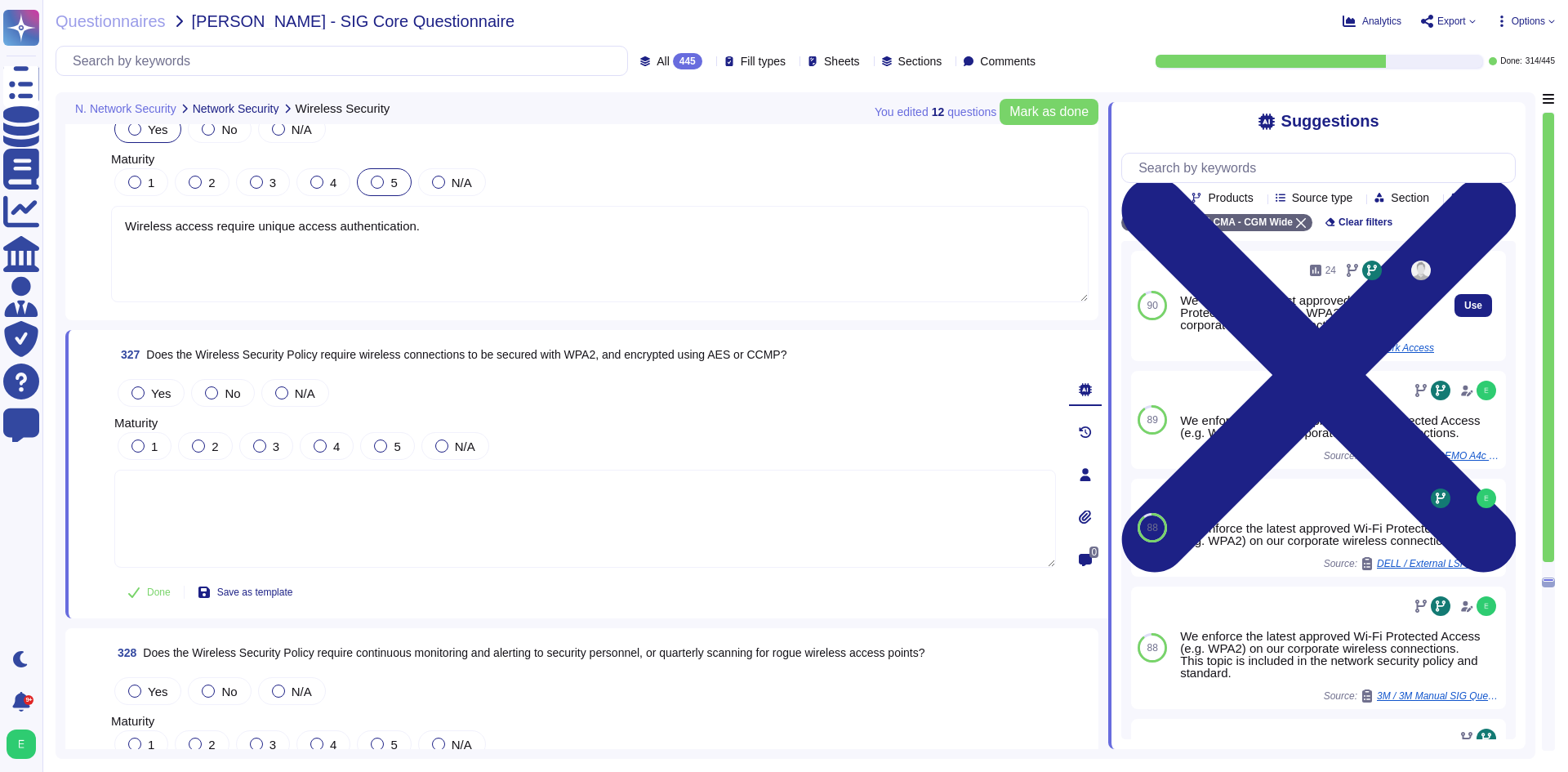
click at [1442, 327] on div "Use" at bounding box center [1473, 306] width 66 height 110
click at [1465, 311] on span "Use" at bounding box center [1473, 305] width 18 height 9
type textarea "We enforce the latest approved Wi-Fi Protected Access (e.g. WPA2) on our corpor…"
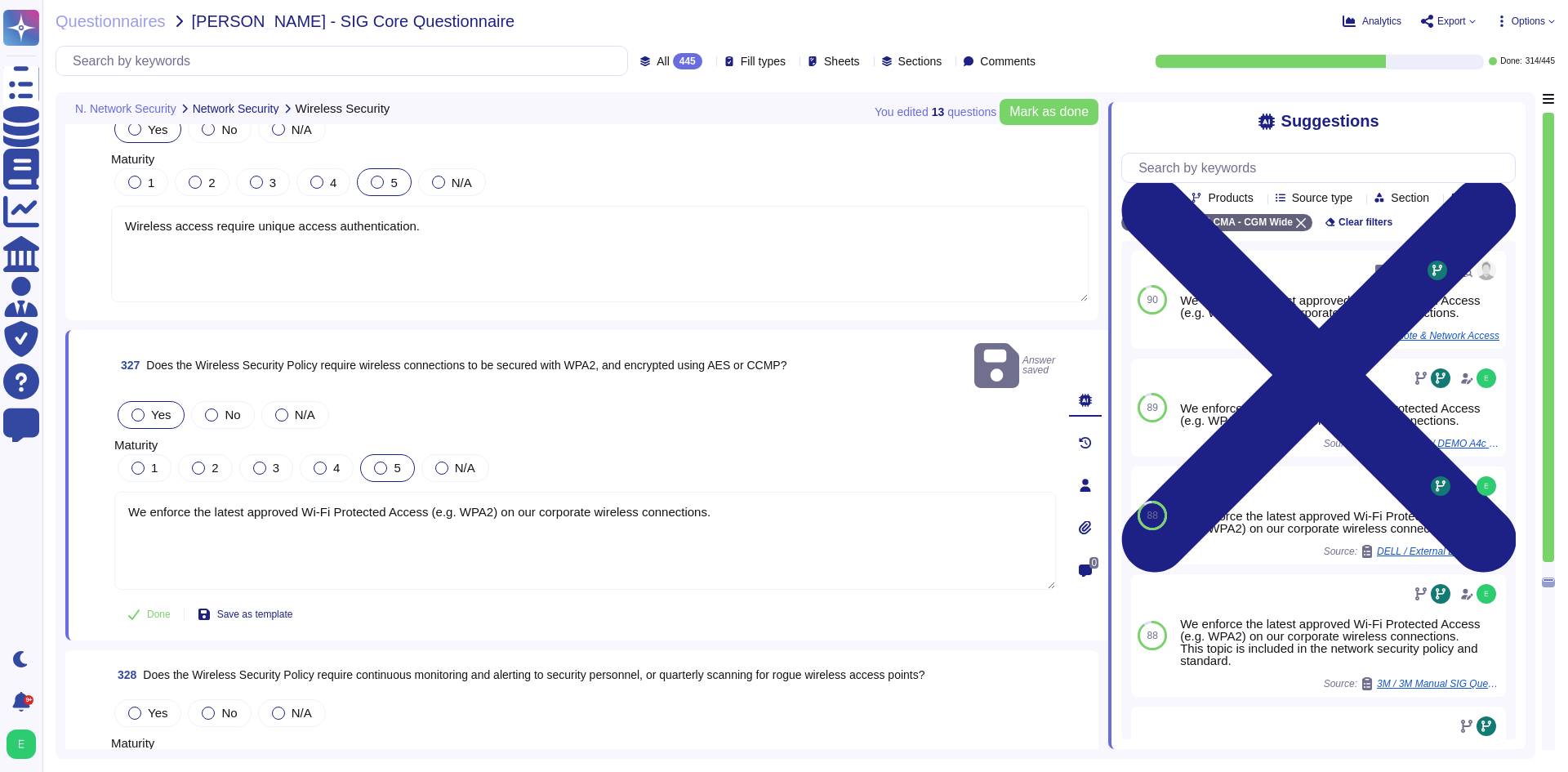
drag, startPoint x: 389, startPoint y: 442, endPoint x: 403, endPoint y: 443, distance: 14.0
click at [389, 461] on label "5" at bounding box center [387, 468] width 26 height 13
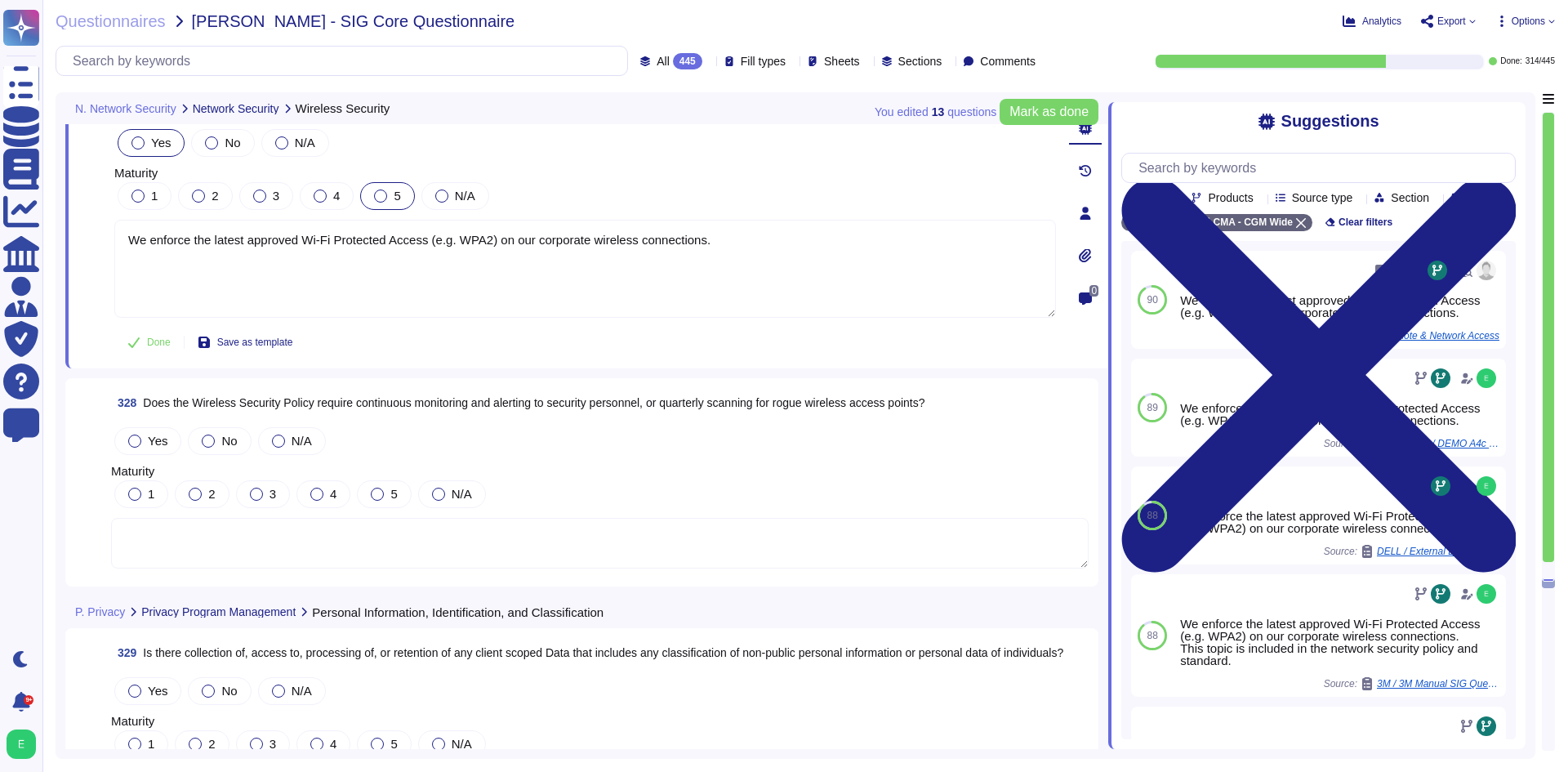
scroll to position [79205, 0]
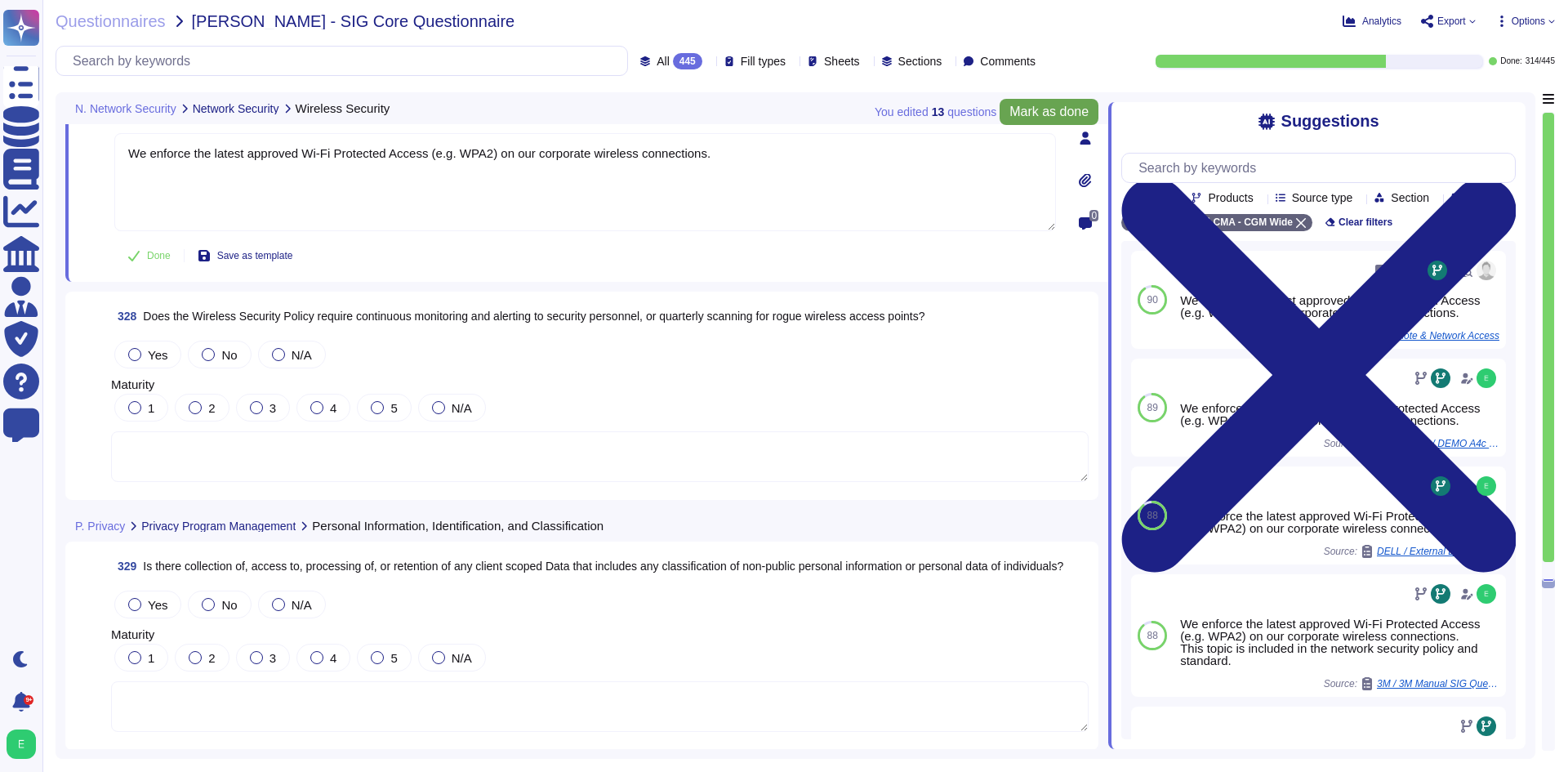
click at [1028, 110] on span "Mark as done" at bounding box center [1049, 111] width 79 height 13
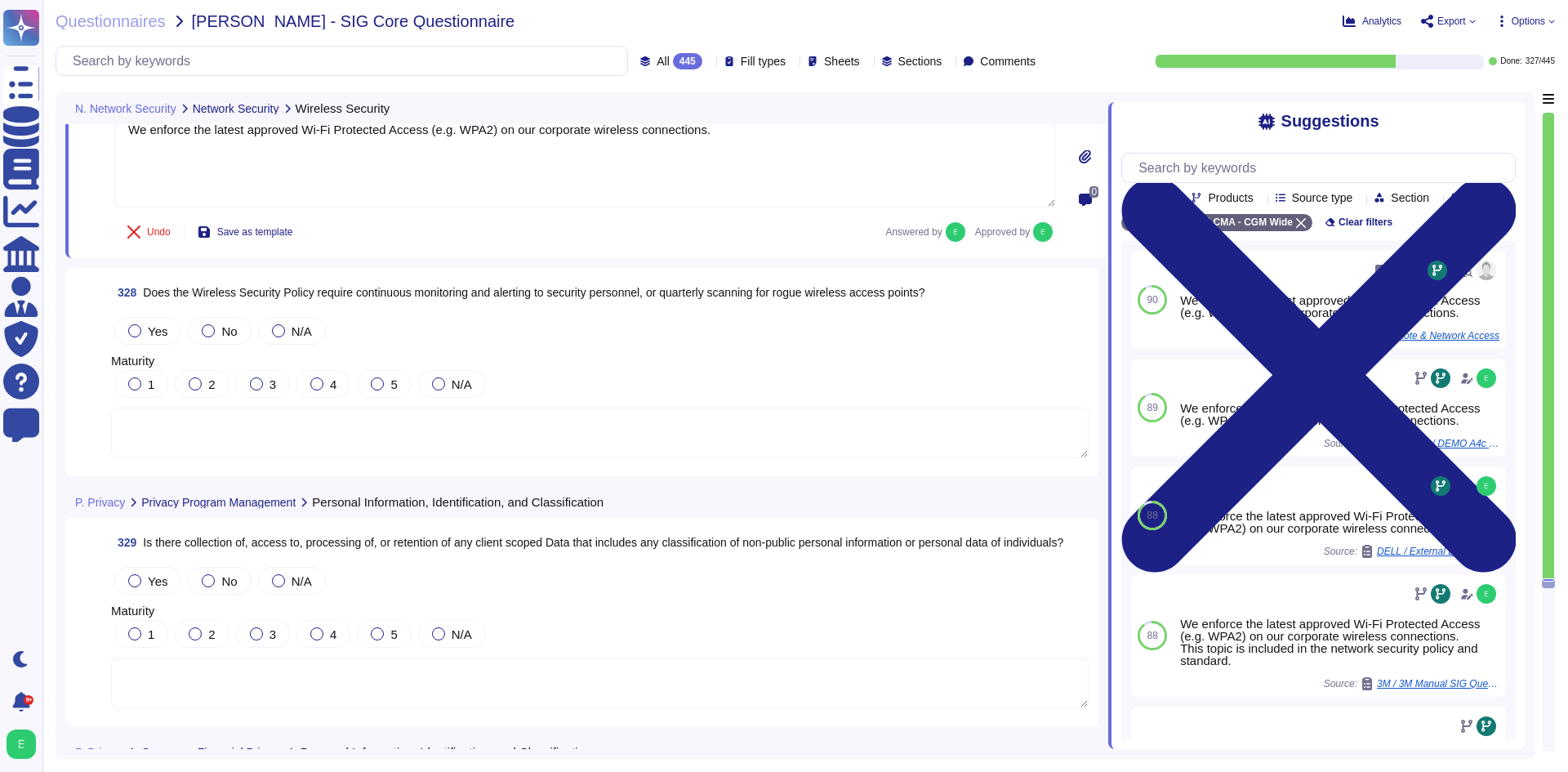
scroll to position [79287, 0]
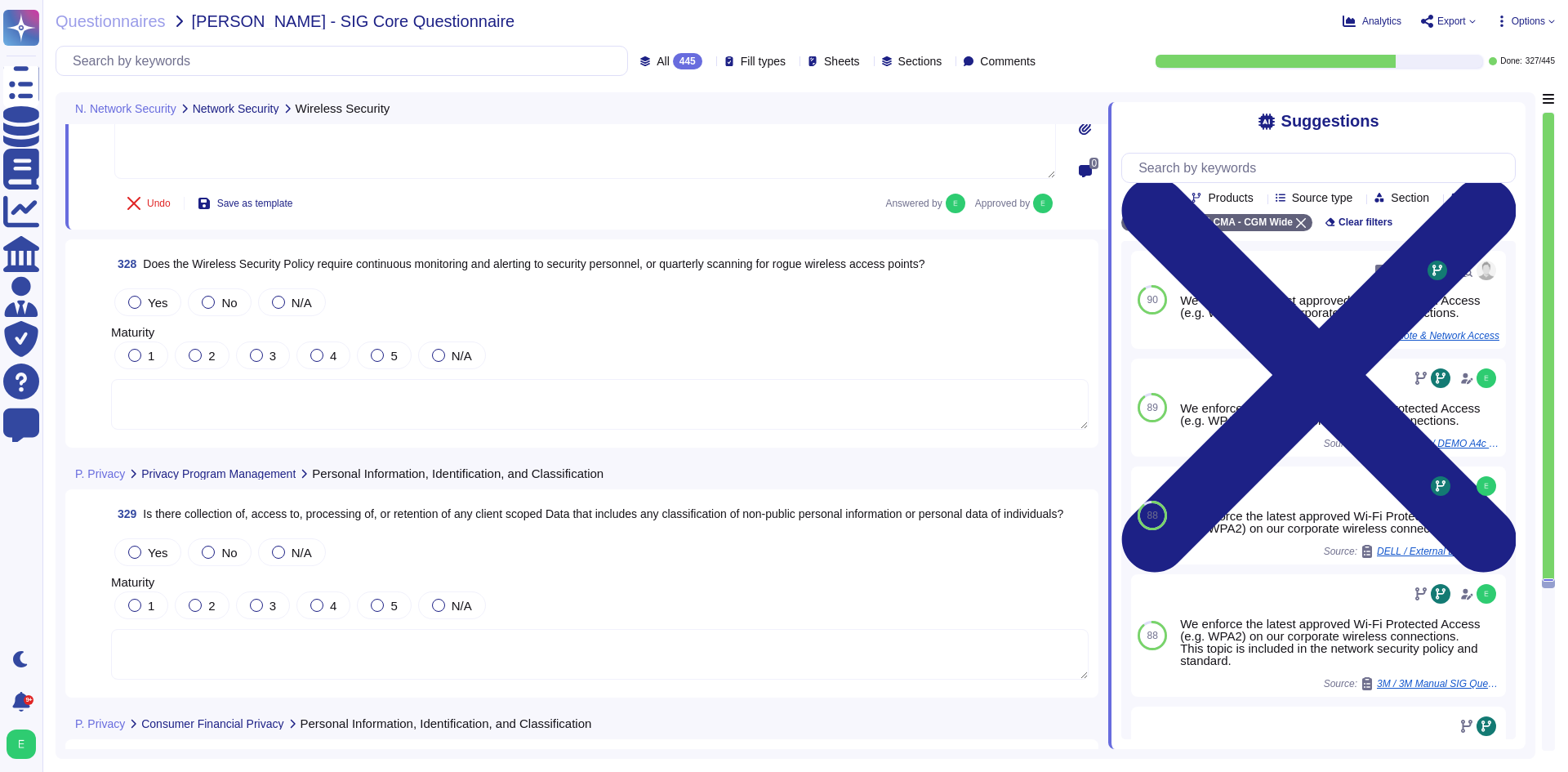
click at [413, 417] on textarea at bounding box center [600, 405] width 978 height 51
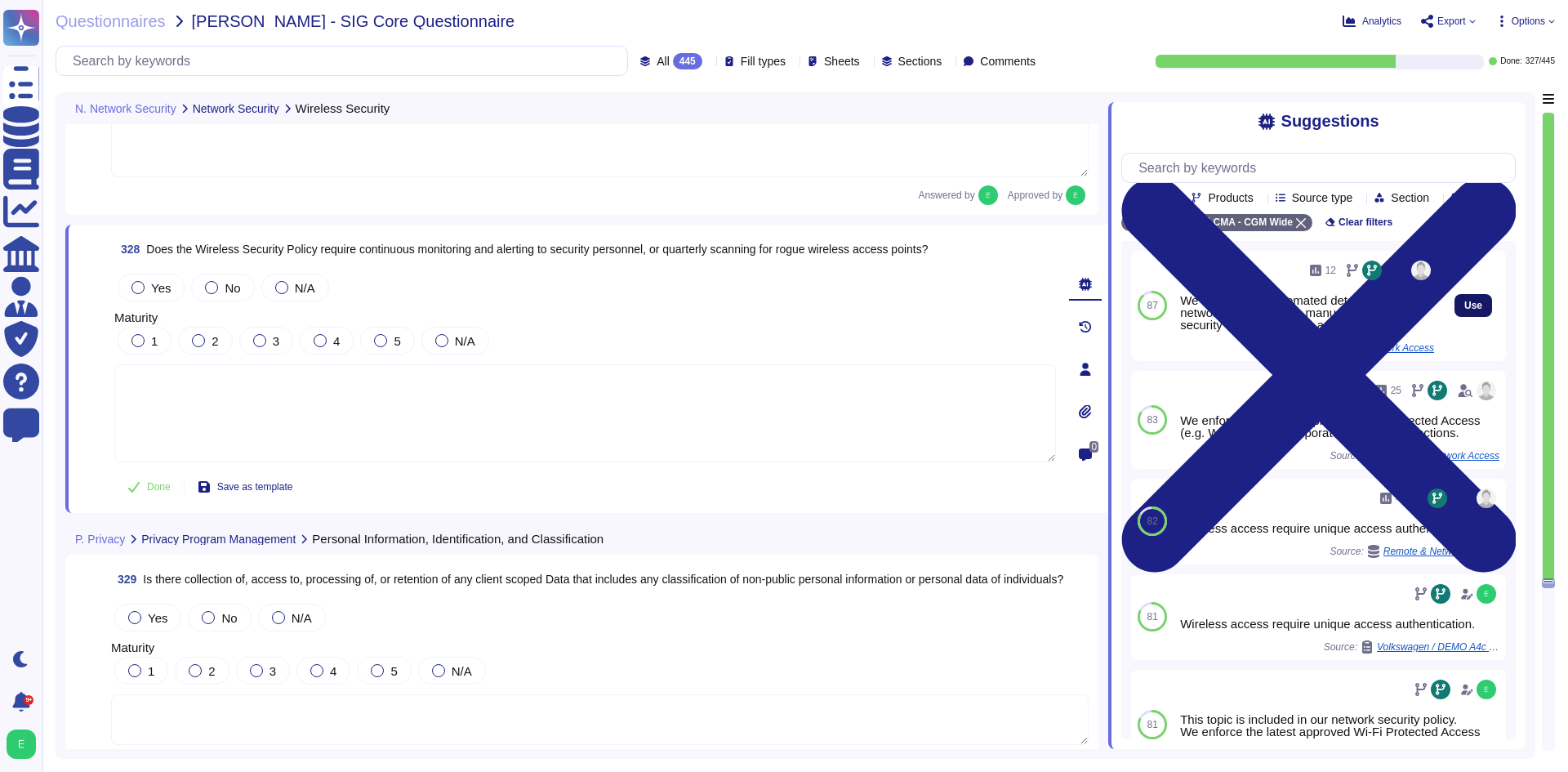
click at [1465, 311] on span "Use" at bounding box center [1473, 305] width 18 height 9
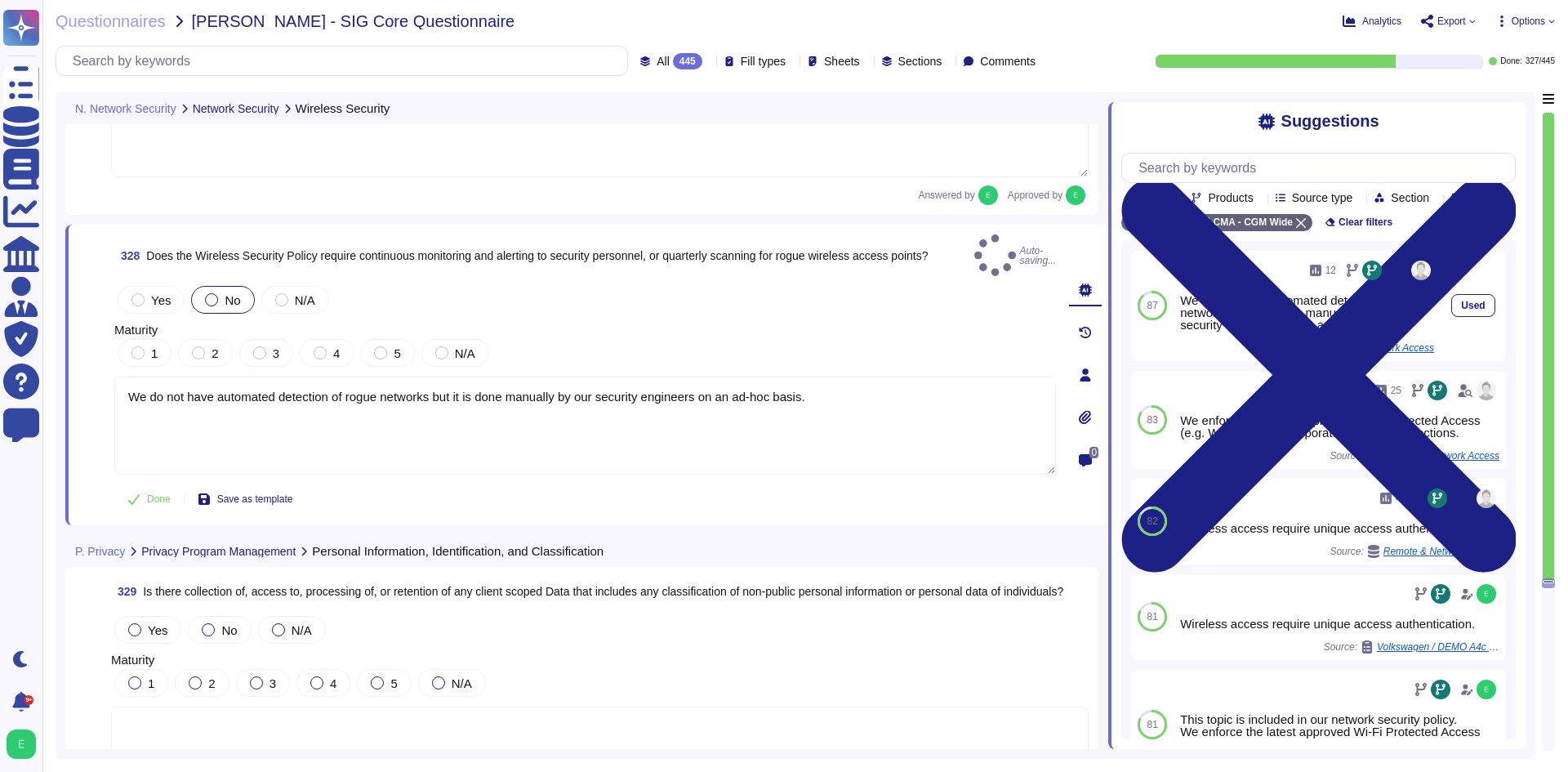
type textarea "We do not have automated detection of rogue networks but it is done manually by…"
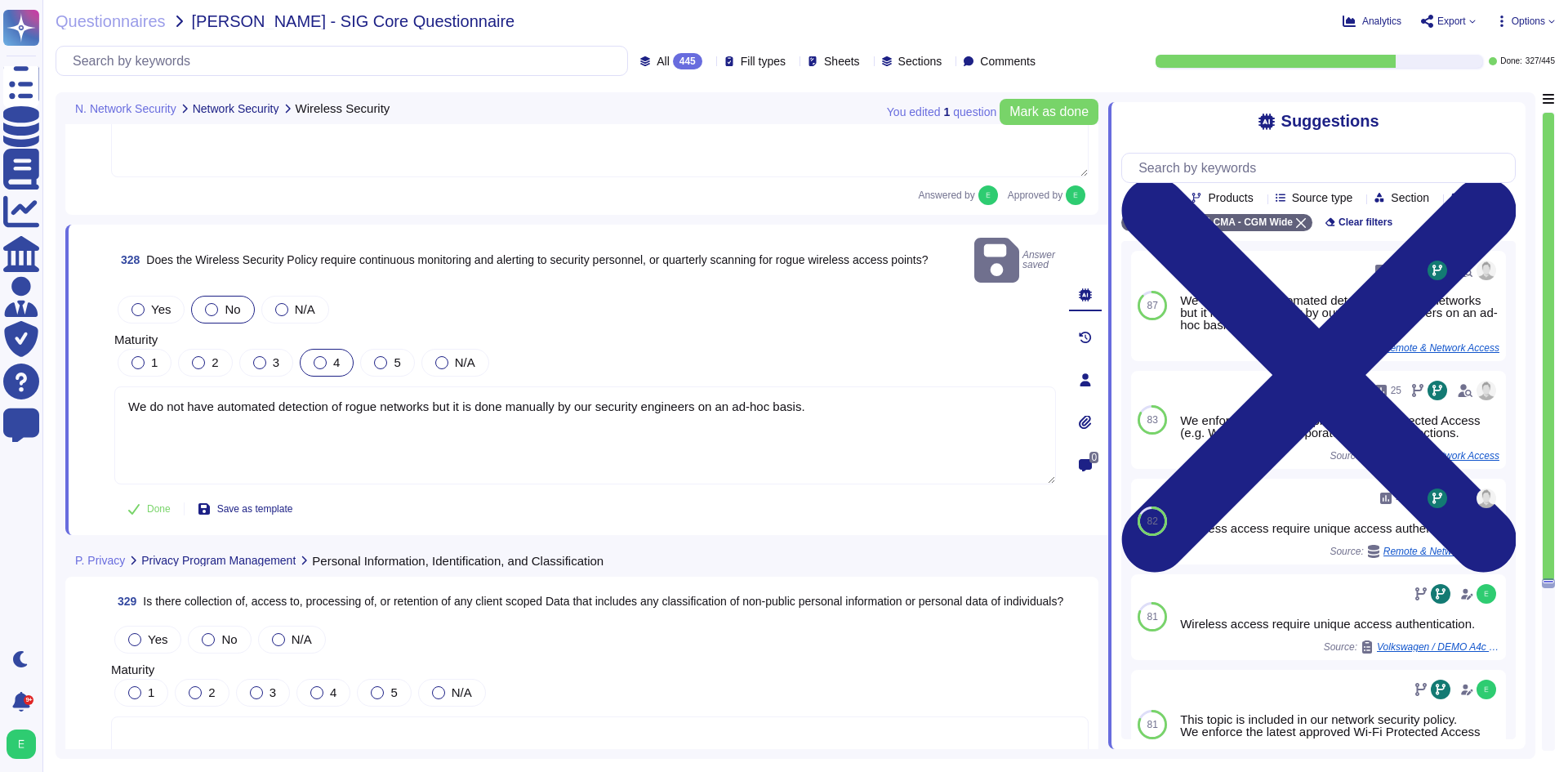
click at [334, 355] on span "4" at bounding box center [337, 362] width 7 height 14
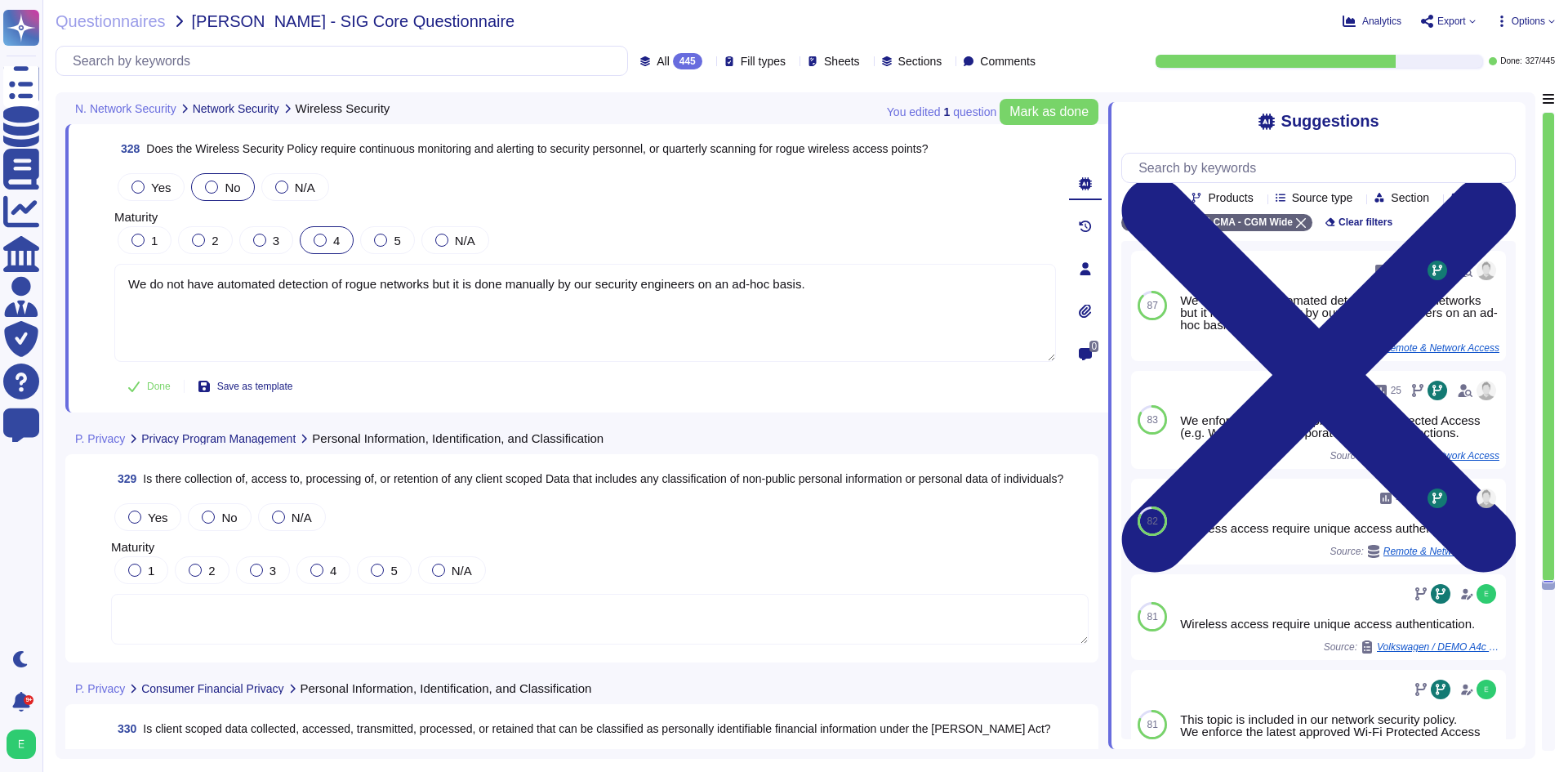
scroll to position [79450, 0]
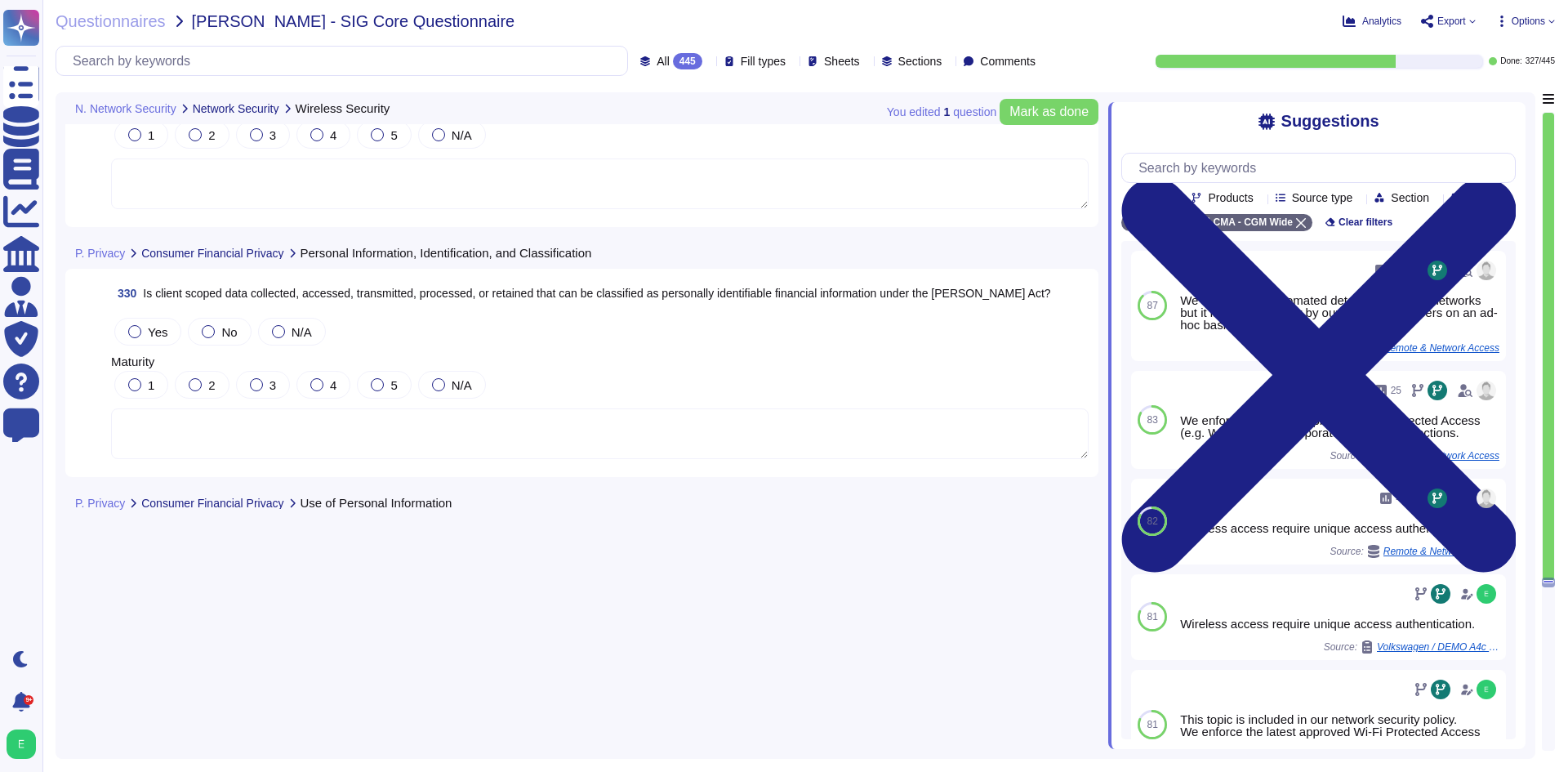
type textarea "This topic in included in our network security policy ."
type textarea "Wireless access require unique access authentication."
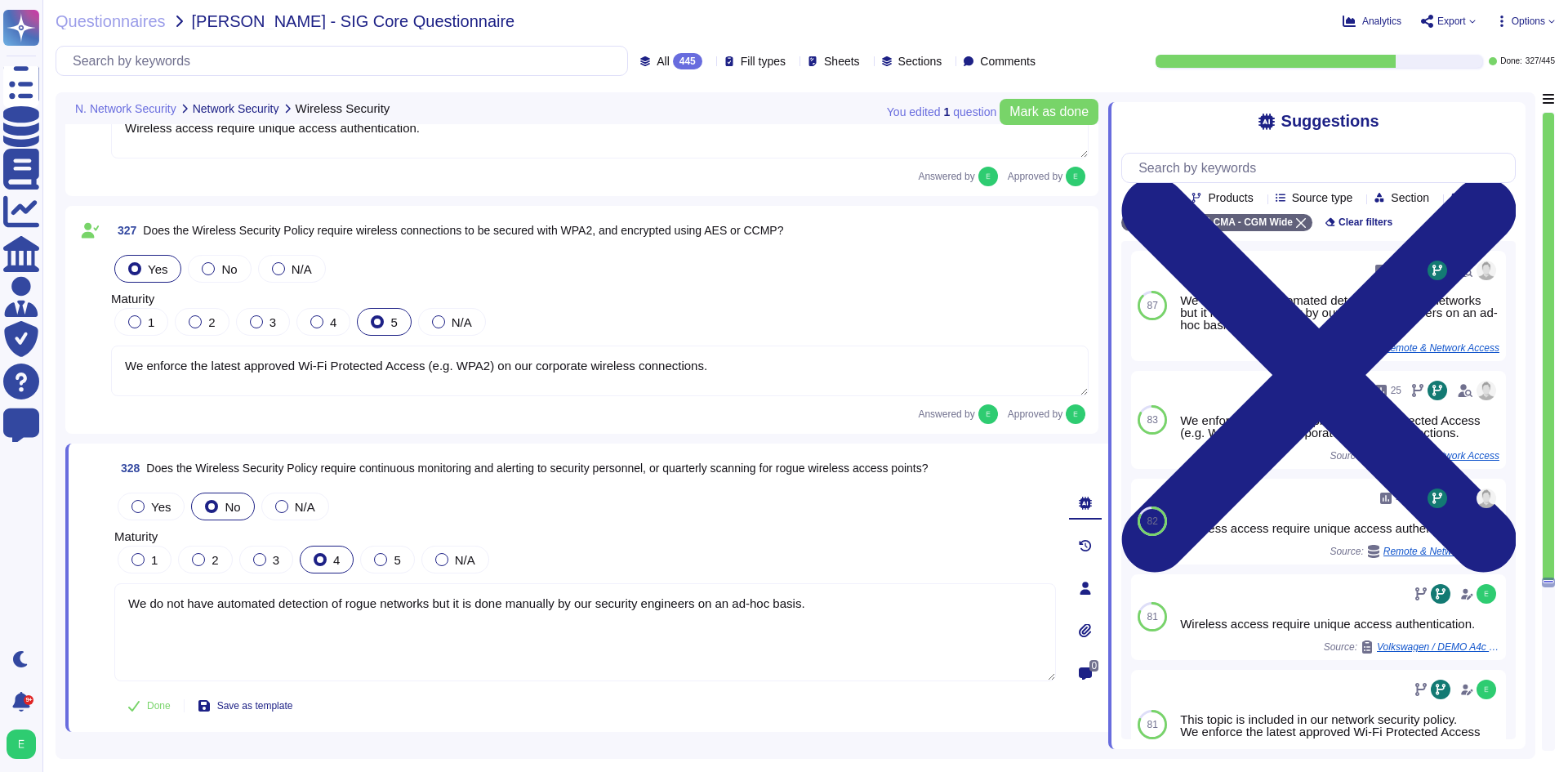
type textarea "We enforce the latest approved Wi-Fi Protected Access (e.g. WPA2) on our corpor…"
type textarea "We do not have automated detection of rogue networks but it is done manually by…"
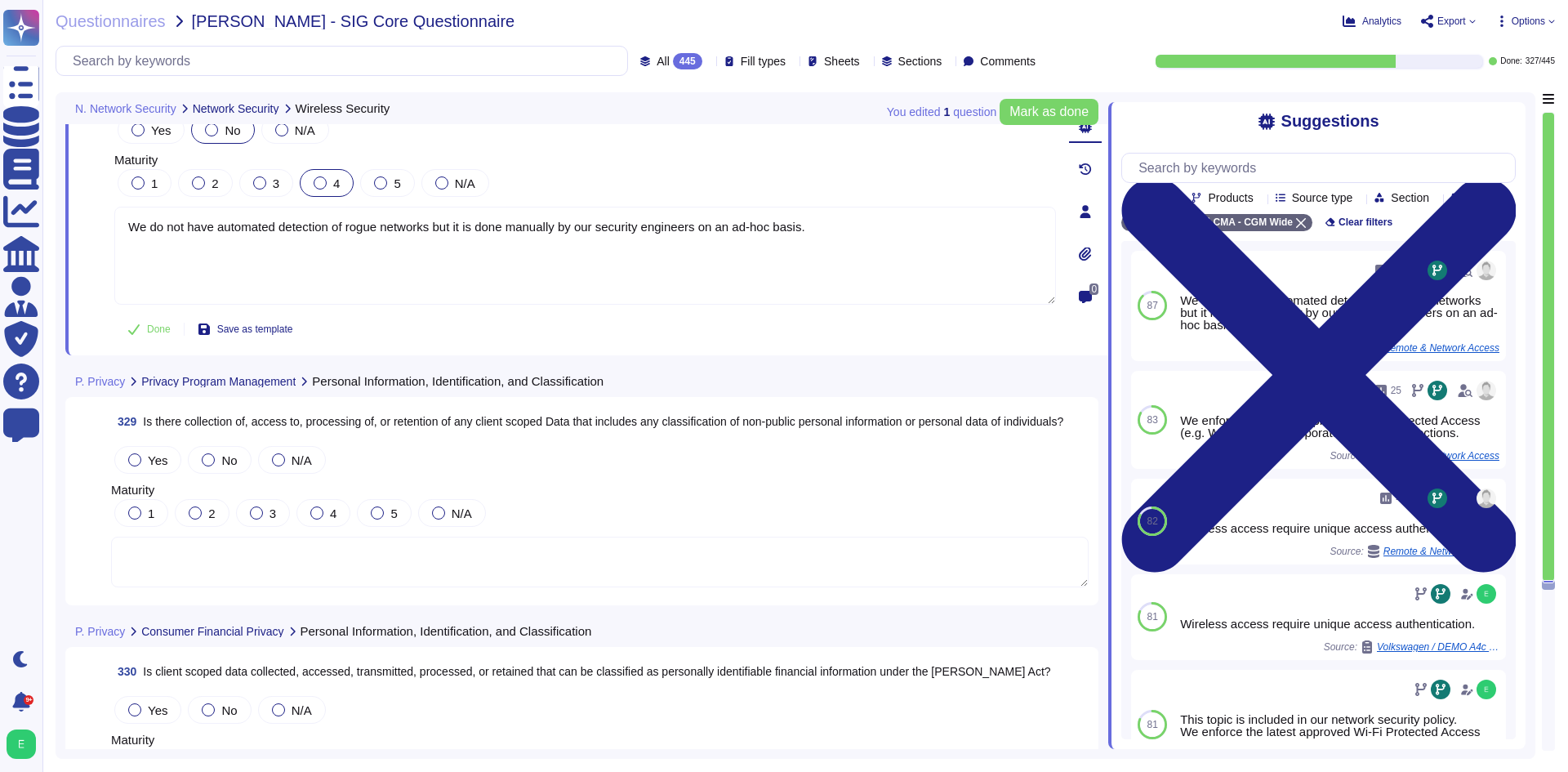
scroll to position [79476, 0]
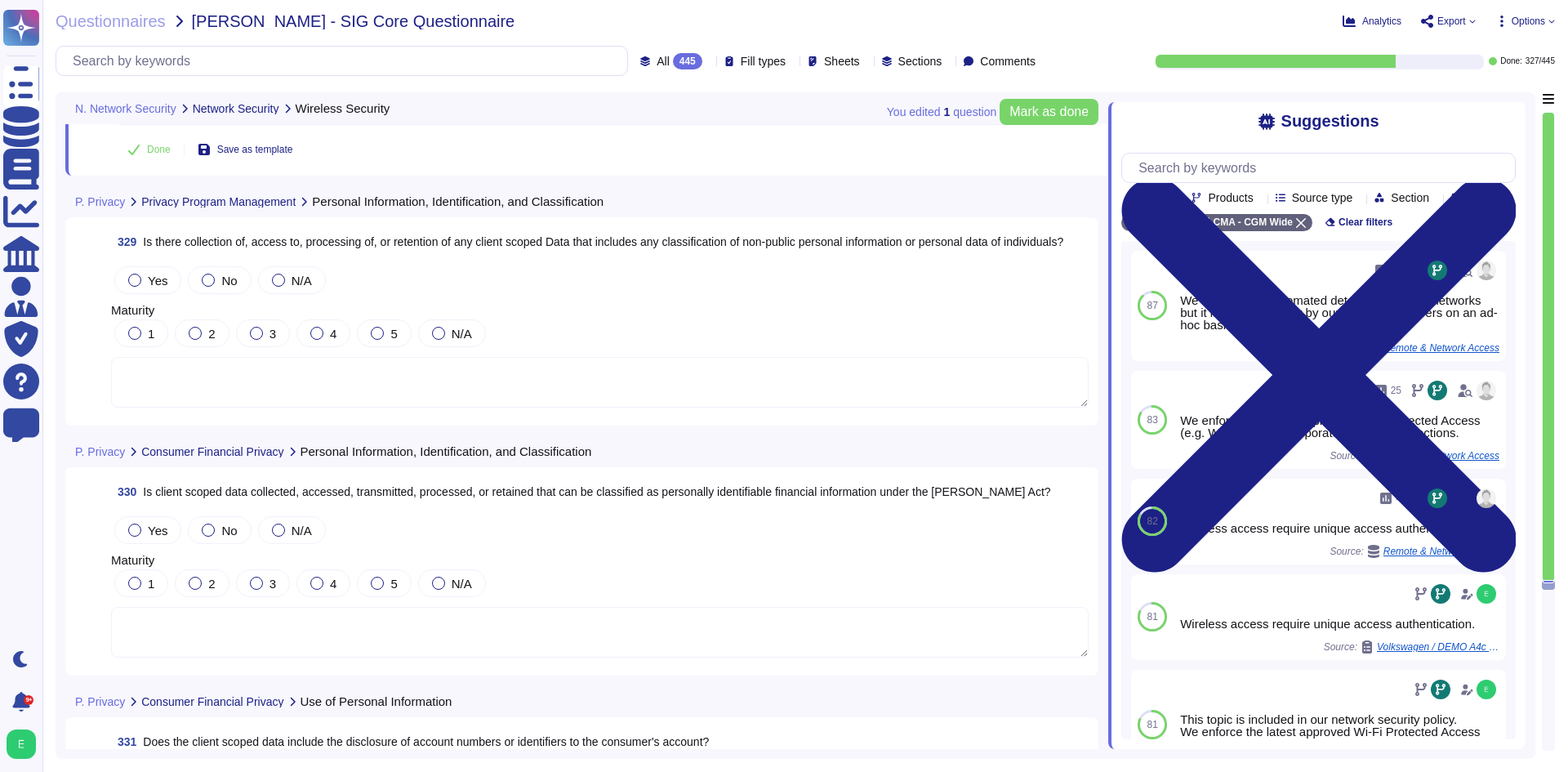
click at [480, 235] on span "Is there collection of, access to, processing of, or retention of any client sc…" at bounding box center [603, 242] width 921 height 13
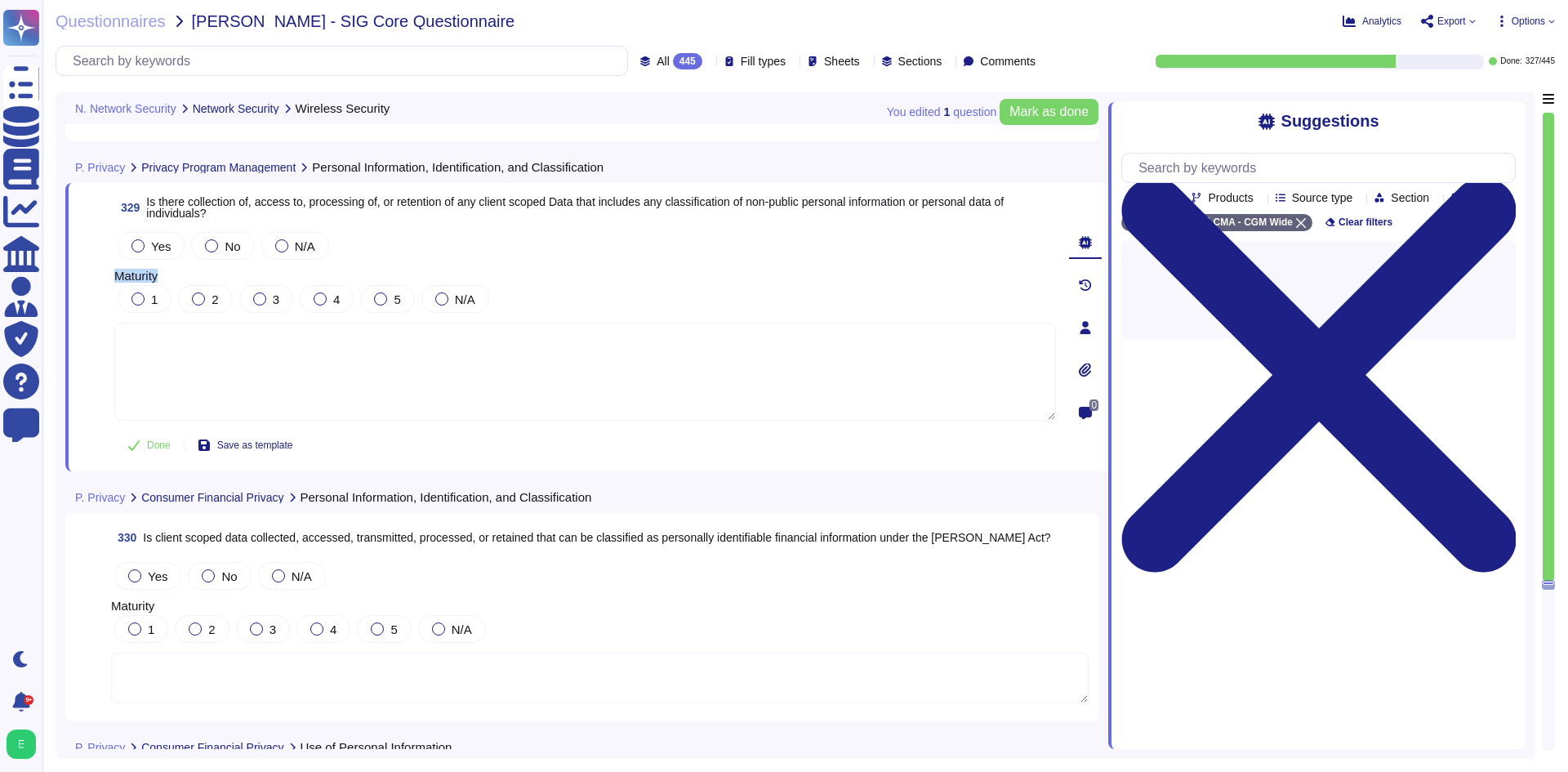
click at [480, 234] on div "Yes No N/A" at bounding box center [585, 246] width 941 height 35
click at [490, 206] on span "Is there collection of, access to, processing of, or retention of any client sc…" at bounding box center [575, 207] width 858 height 24
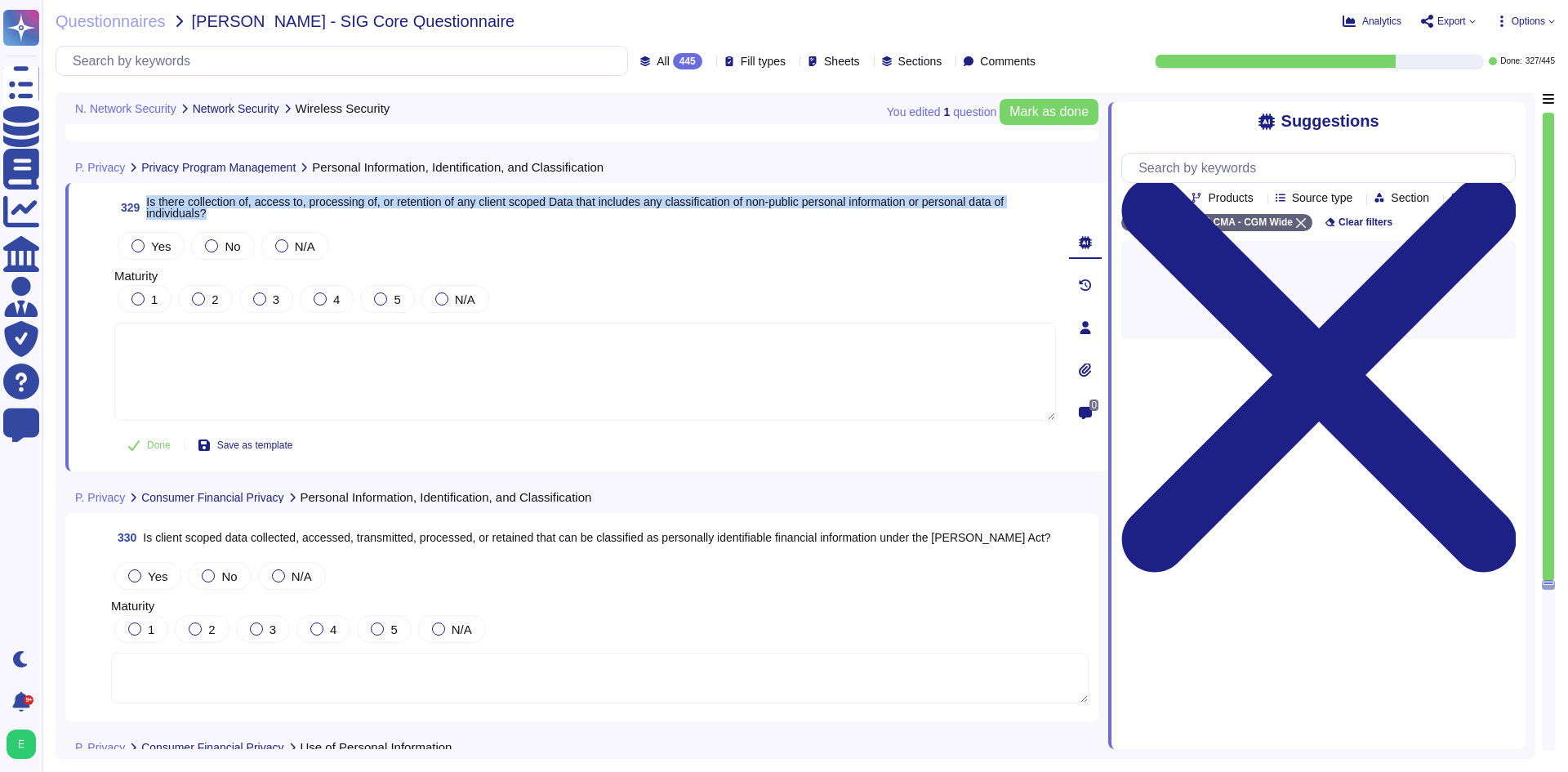
click at [490, 206] on span "Is there collection of, access to, processing of, or retention of any client sc…" at bounding box center [575, 207] width 858 height 24
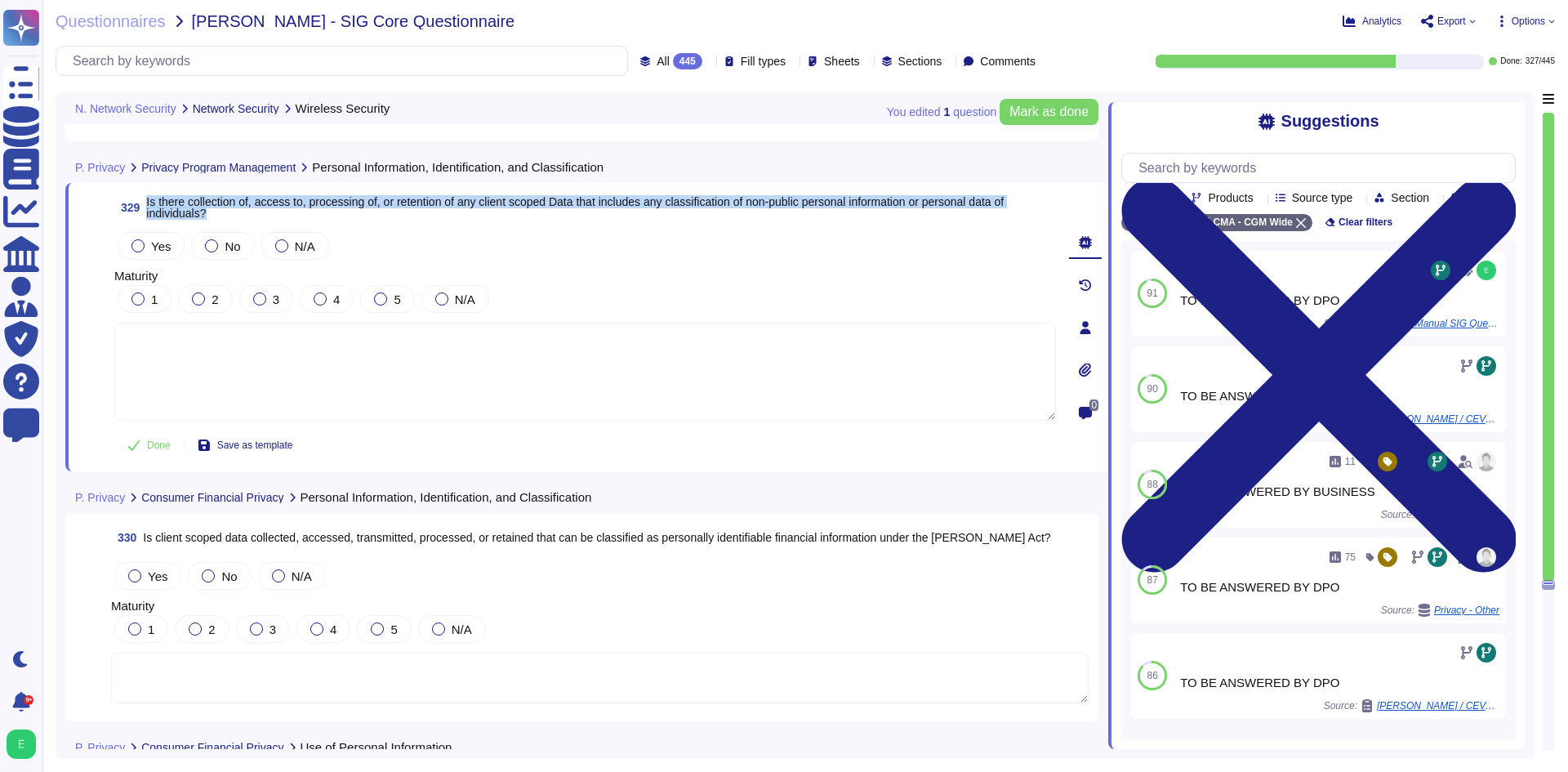
copy span "Is there collection of, access to, processing of, or retention of any client sc…"
click at [225, 240] on span "No" at bounding box center [233, 247] width 16 height 14
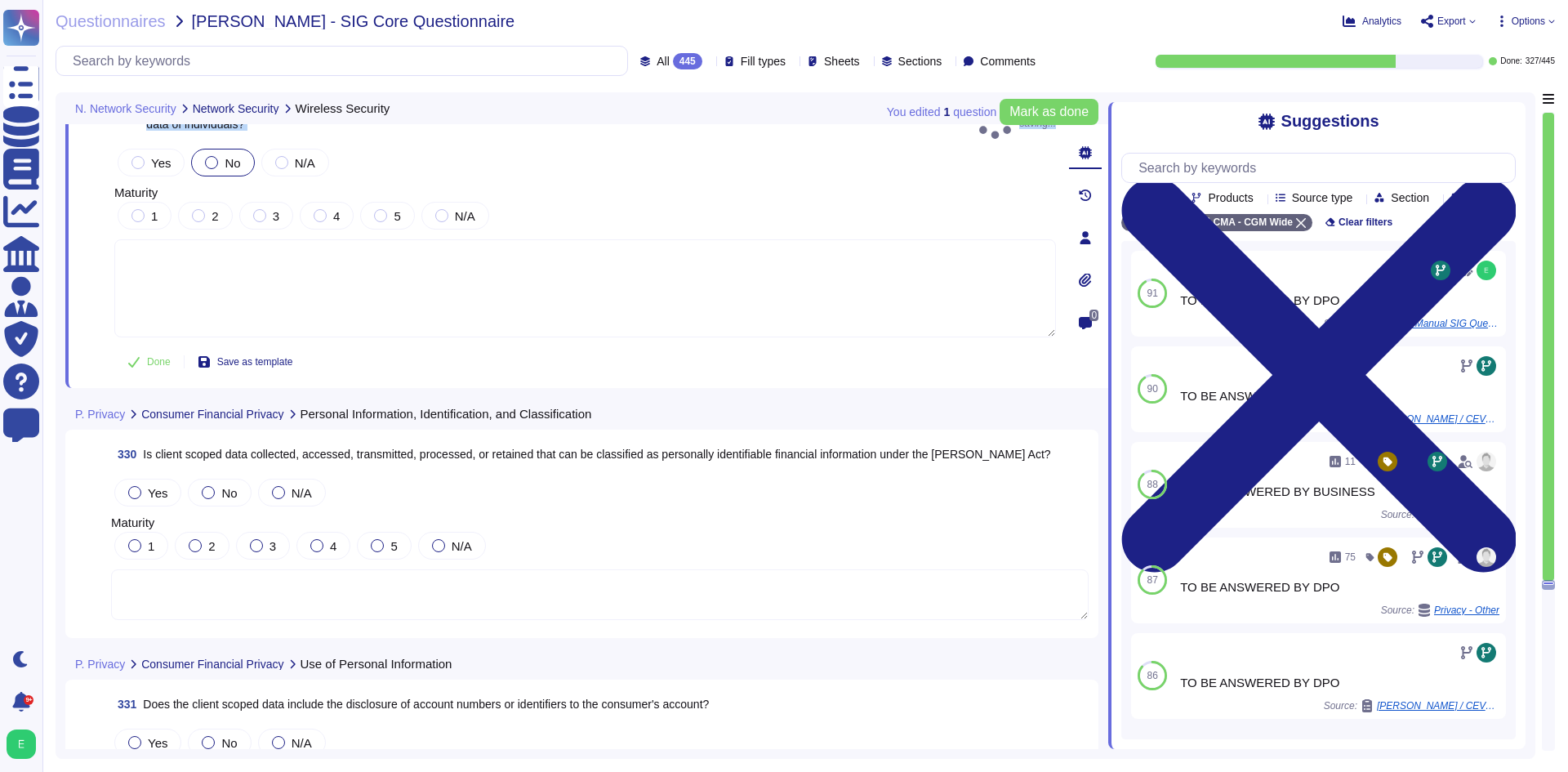
scroll to position [79640, 0]
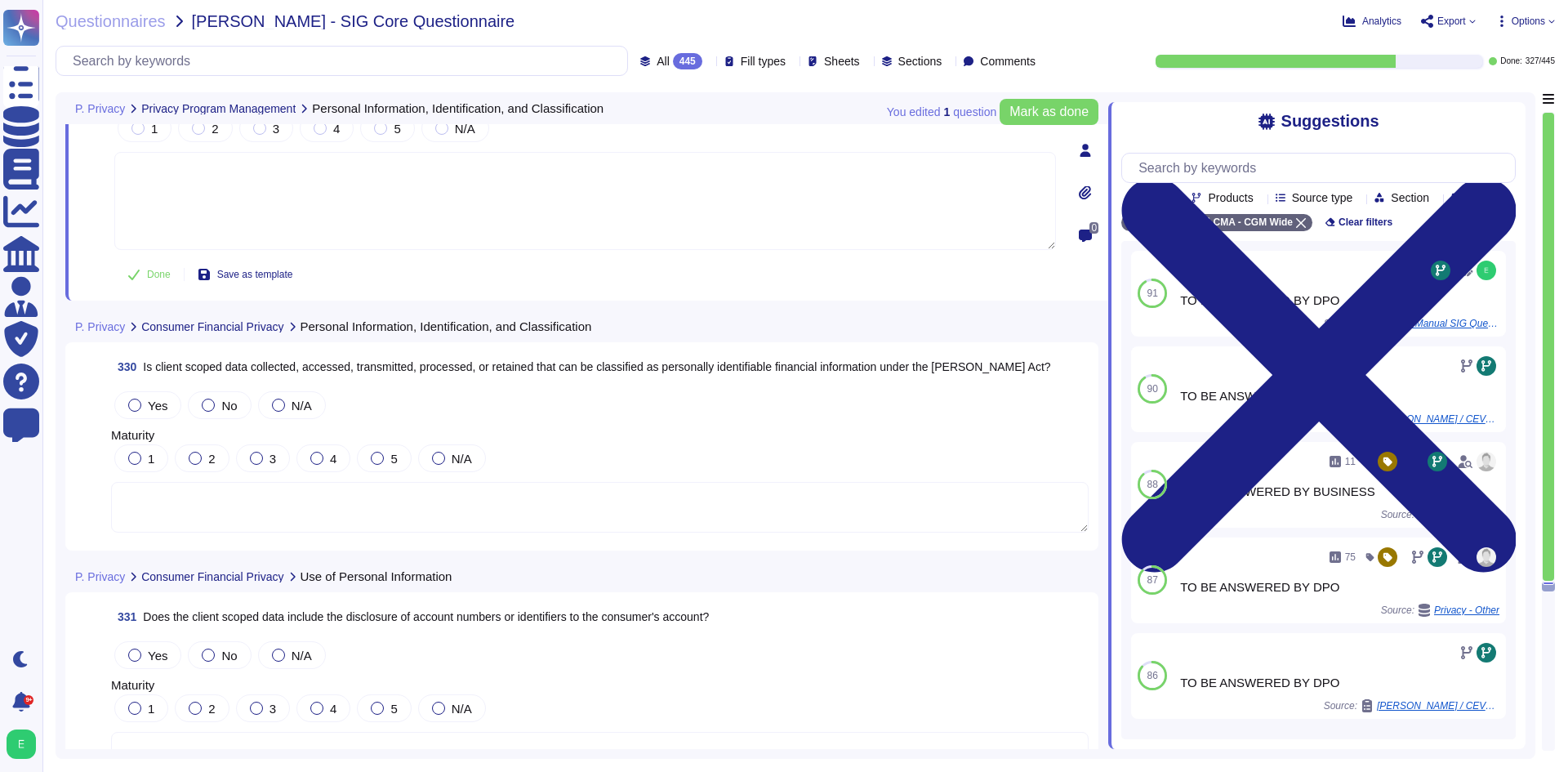
click at [334, 495] on textarea at bounding box center [600, 507] width 978 height 51
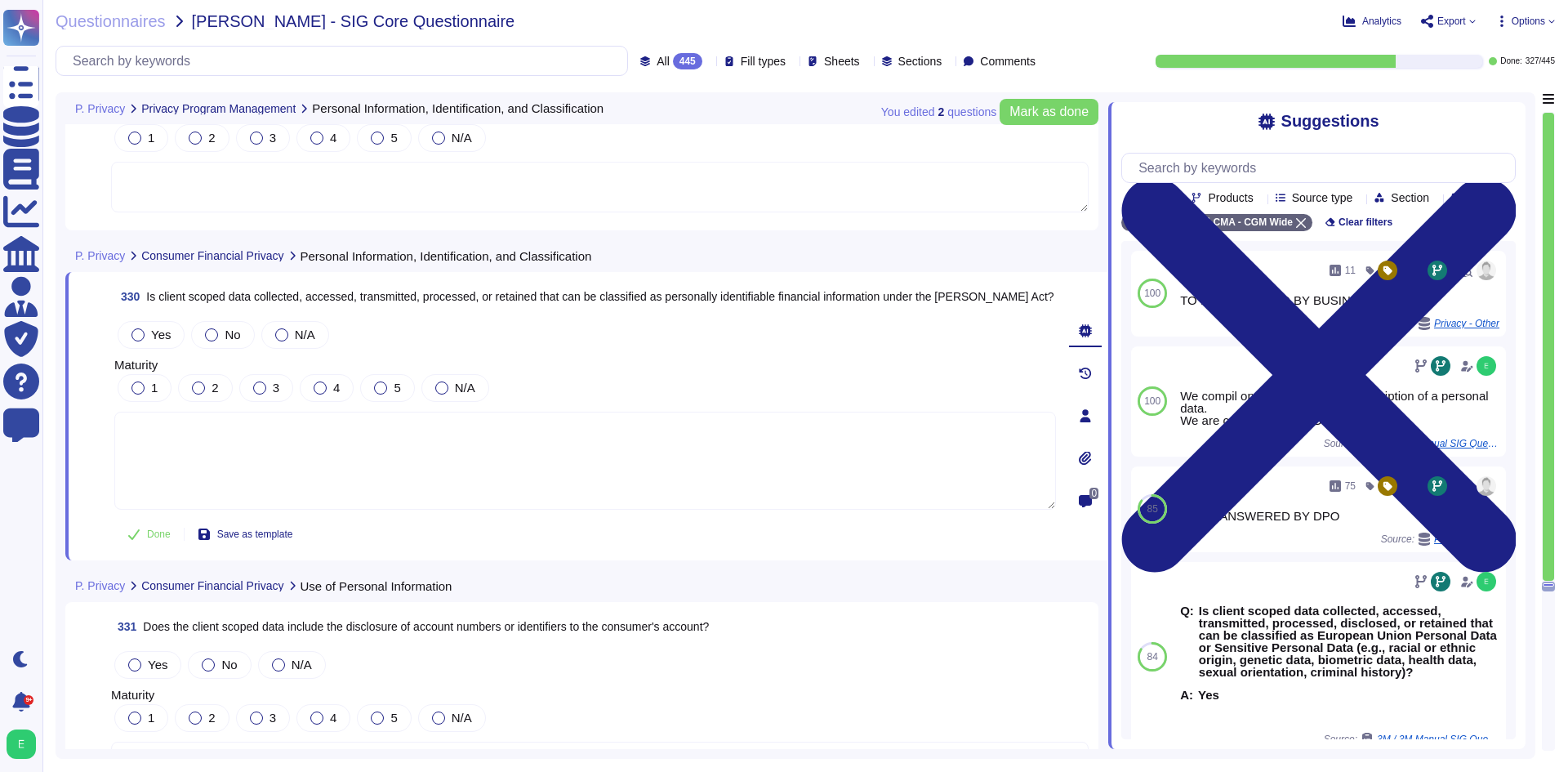
click at [1032, 126] on div "You edited 2 question s [PERSON_NAME] as done" at bounding box center [990, 111] width 217 height 39
click at [1032, 113] on span "Mark as done" at bounding box center [1049, 111] width 79 height 13
click at [397, 482] on textarea at bounding box center [585, 459] width 941 height 98
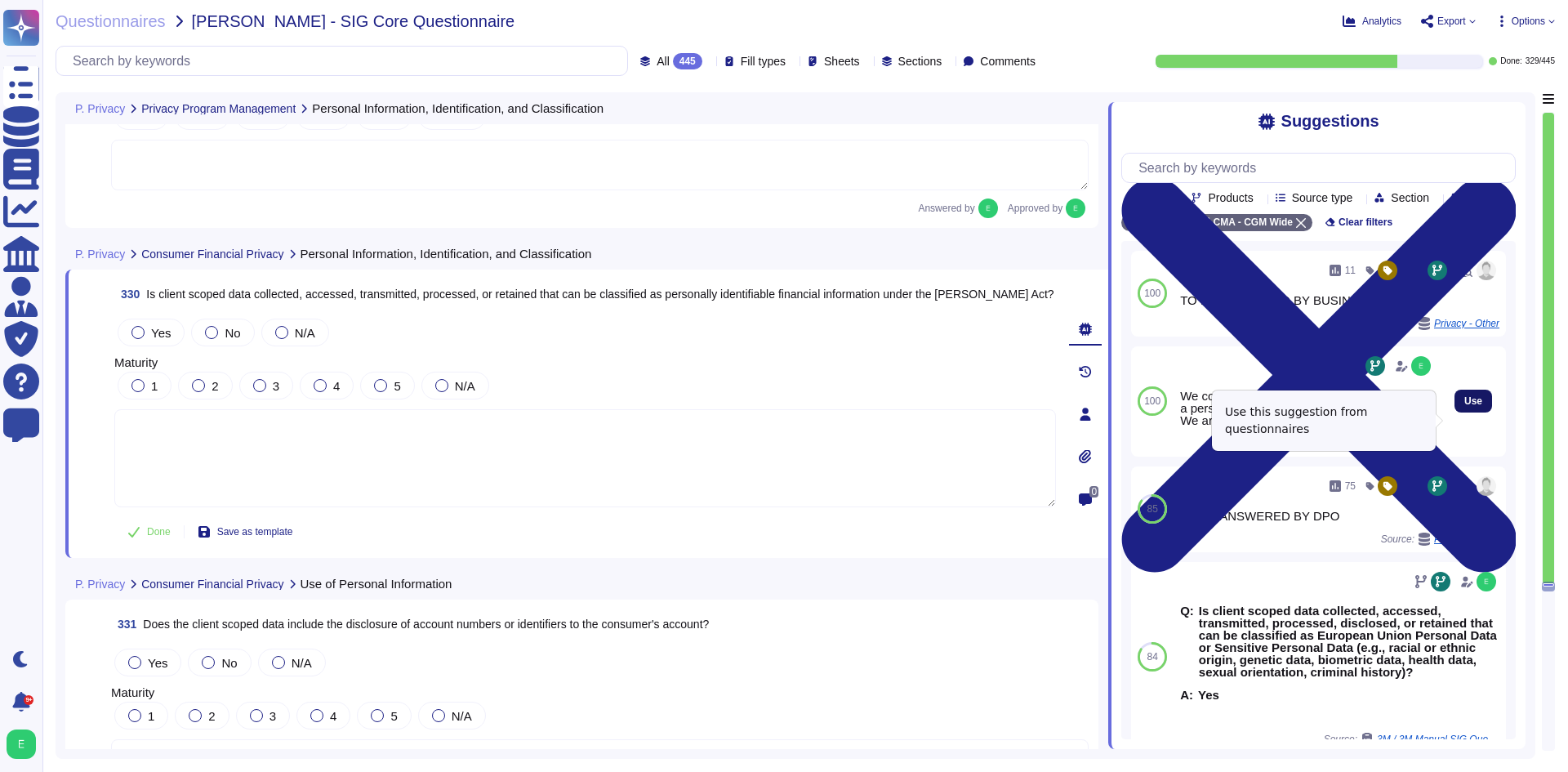
click at [1455, 412] on button "Use" at bounding box center [1473, 401] width 38 height 23
type textarea "We compil on the GDPR for the description of a personal data. We are compliant …"
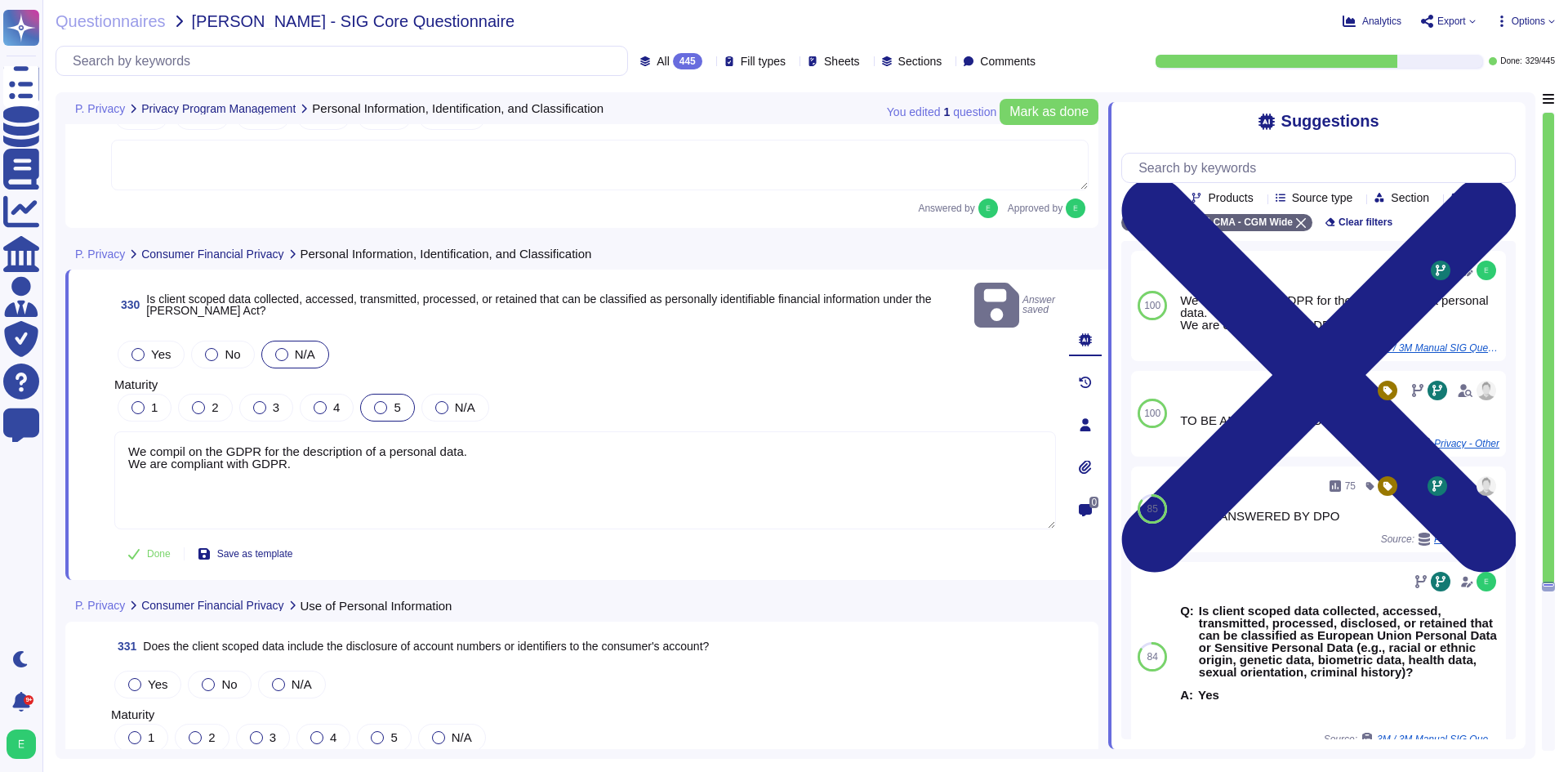
click at [372, 395] on div "5" at bounding box center [387, 408] width 54 height 28
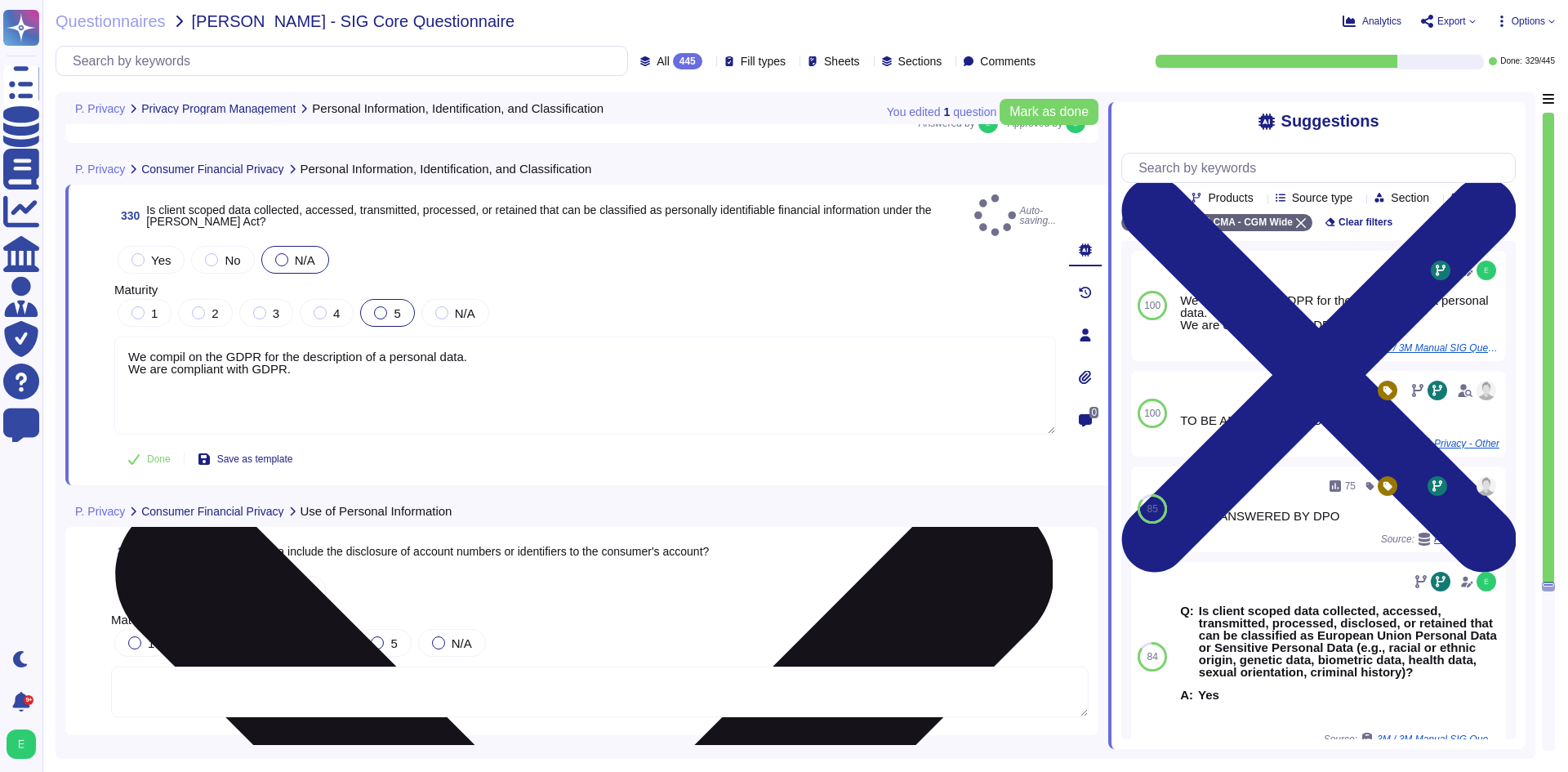
scroll to position [79885, 0]
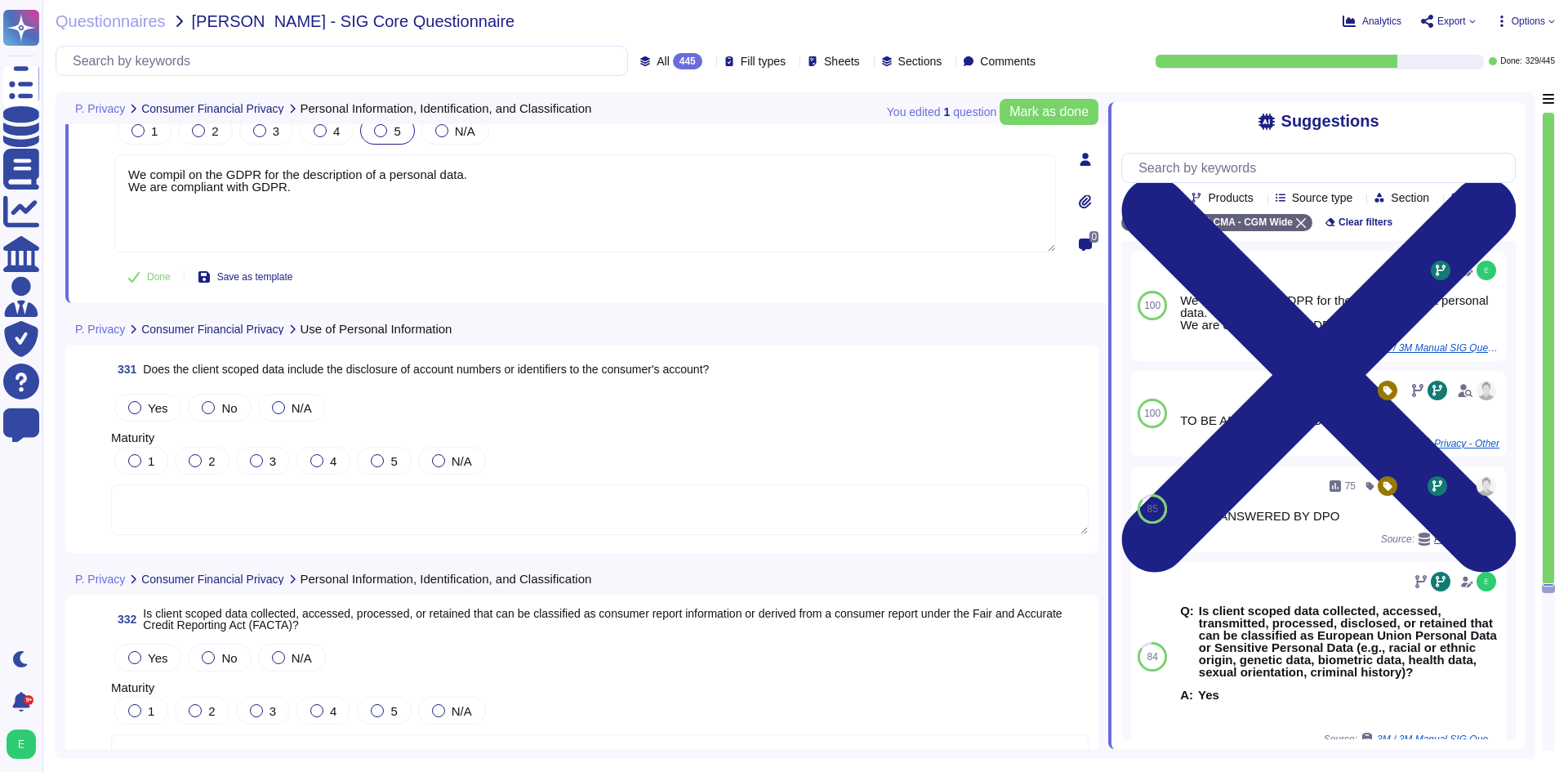
click at [387, 496] on textarea at bounding box center [600, 510] width 978 height 51
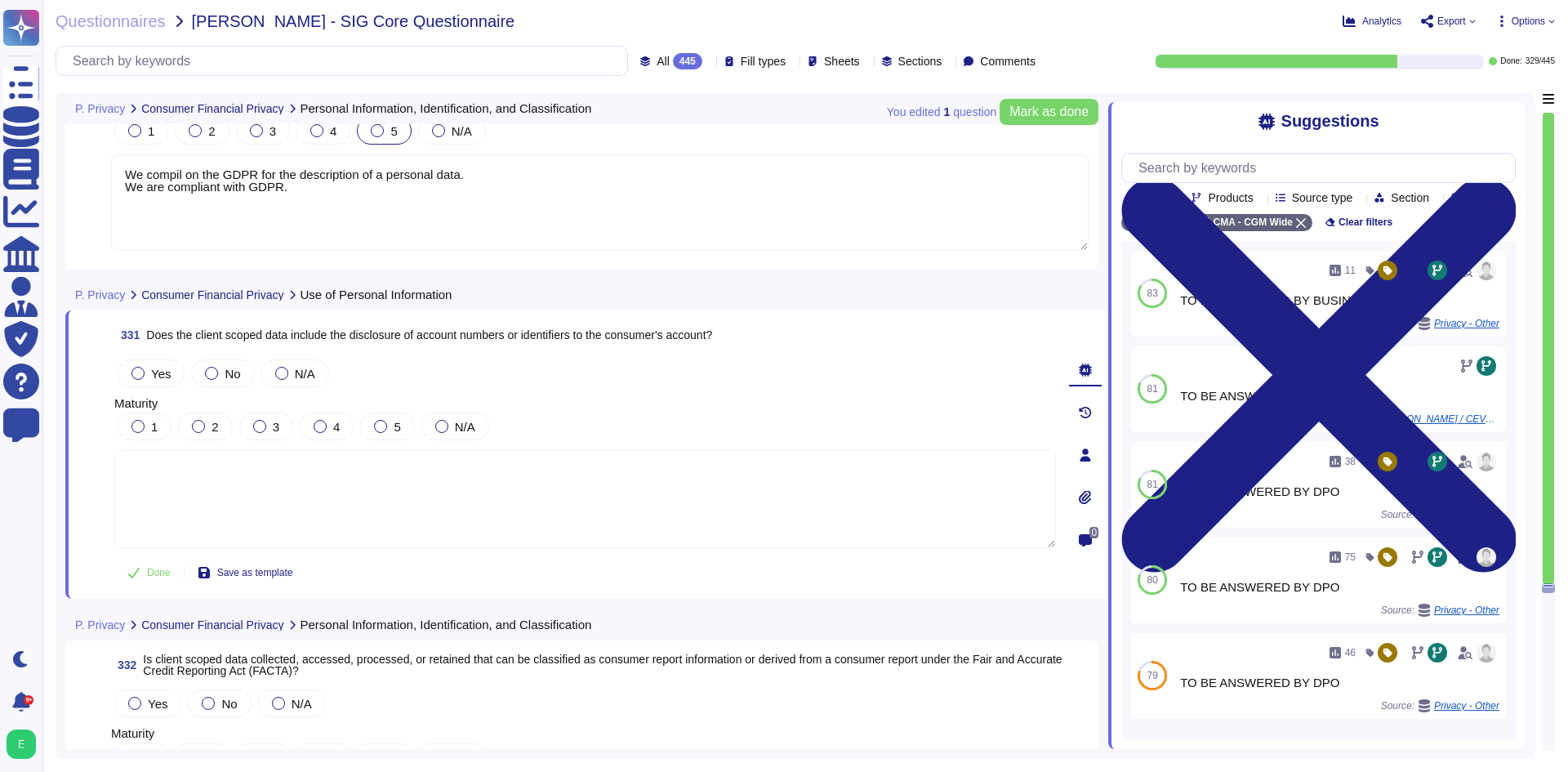
click at [565, 330] on span "Does the client scoped data include the disclosure of account numbers or identi…" at bounding box center [429, 335] width 566 height 13
copy span "Does the client scoped data include the disclosure of account numbers or identi…"
click at [315, 493] on textarea at bounding box center [585, 499] width 941 height 98
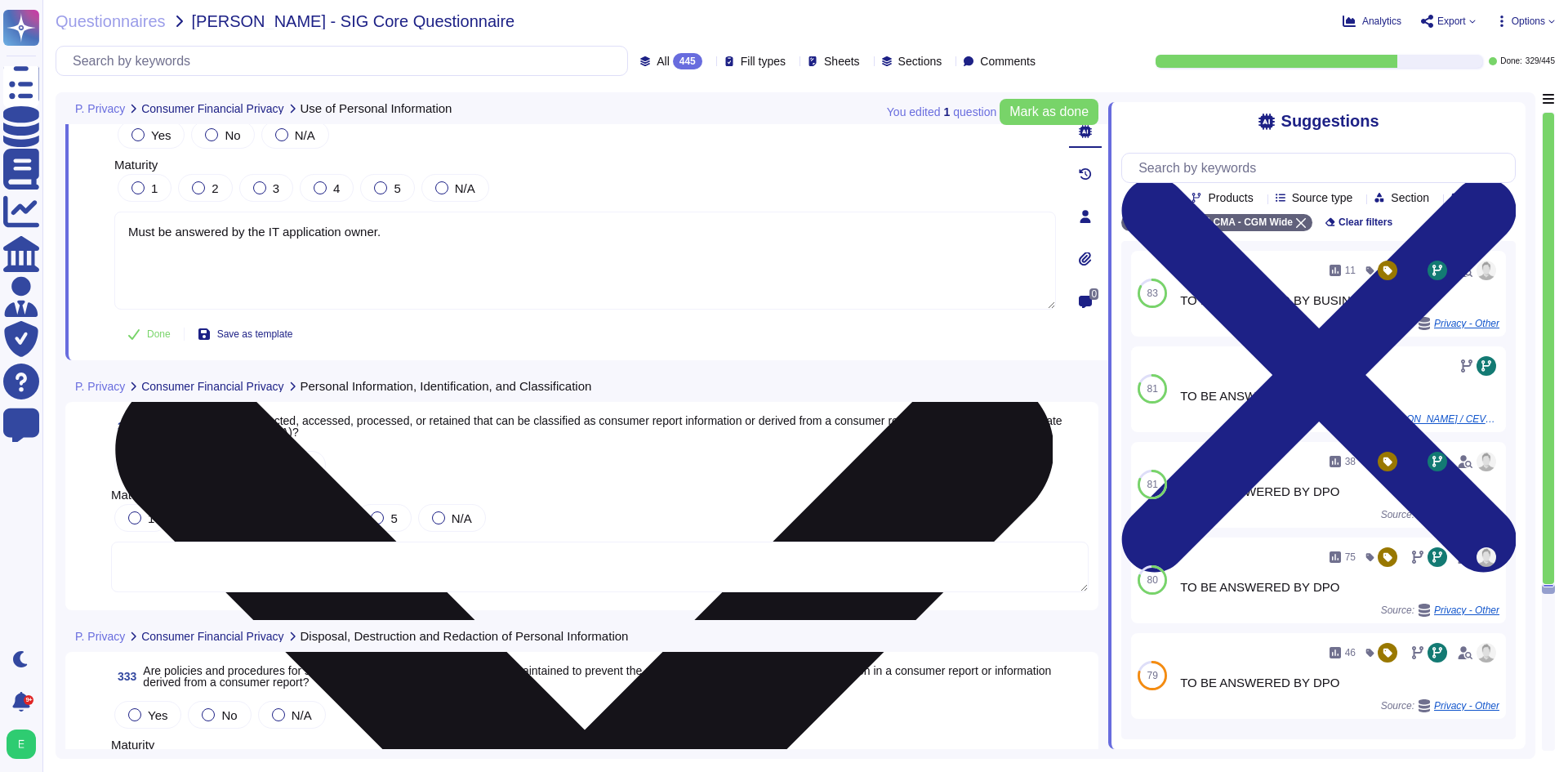
scroll to position [80130, 0]
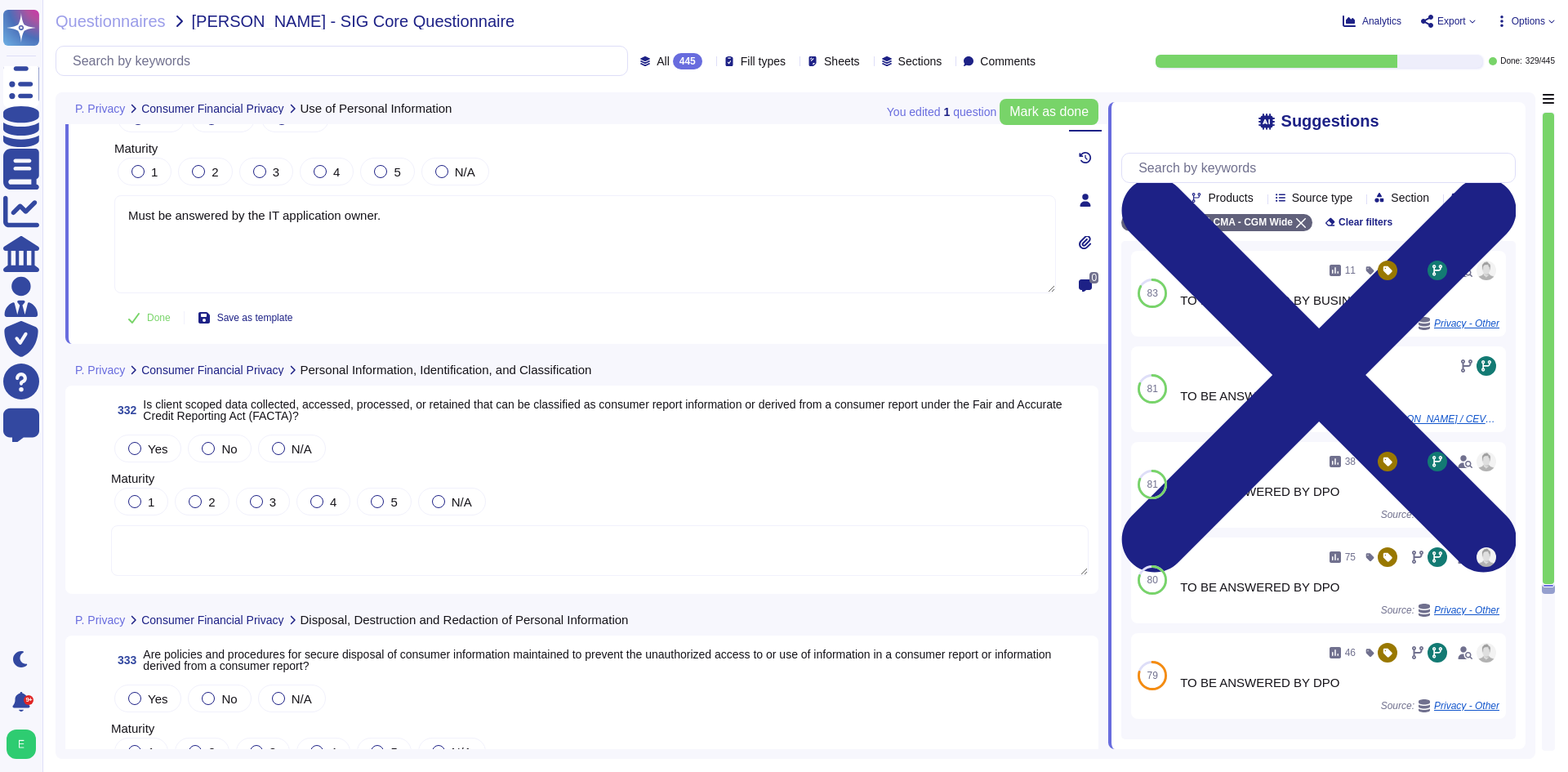
click at [398, 405] on span "Is client scoped data collected, accessed, processed, or retained that can be c…" at bounding box center [603, 410] width 919 height 24
type textarea "Must be answered by the IT application owner."
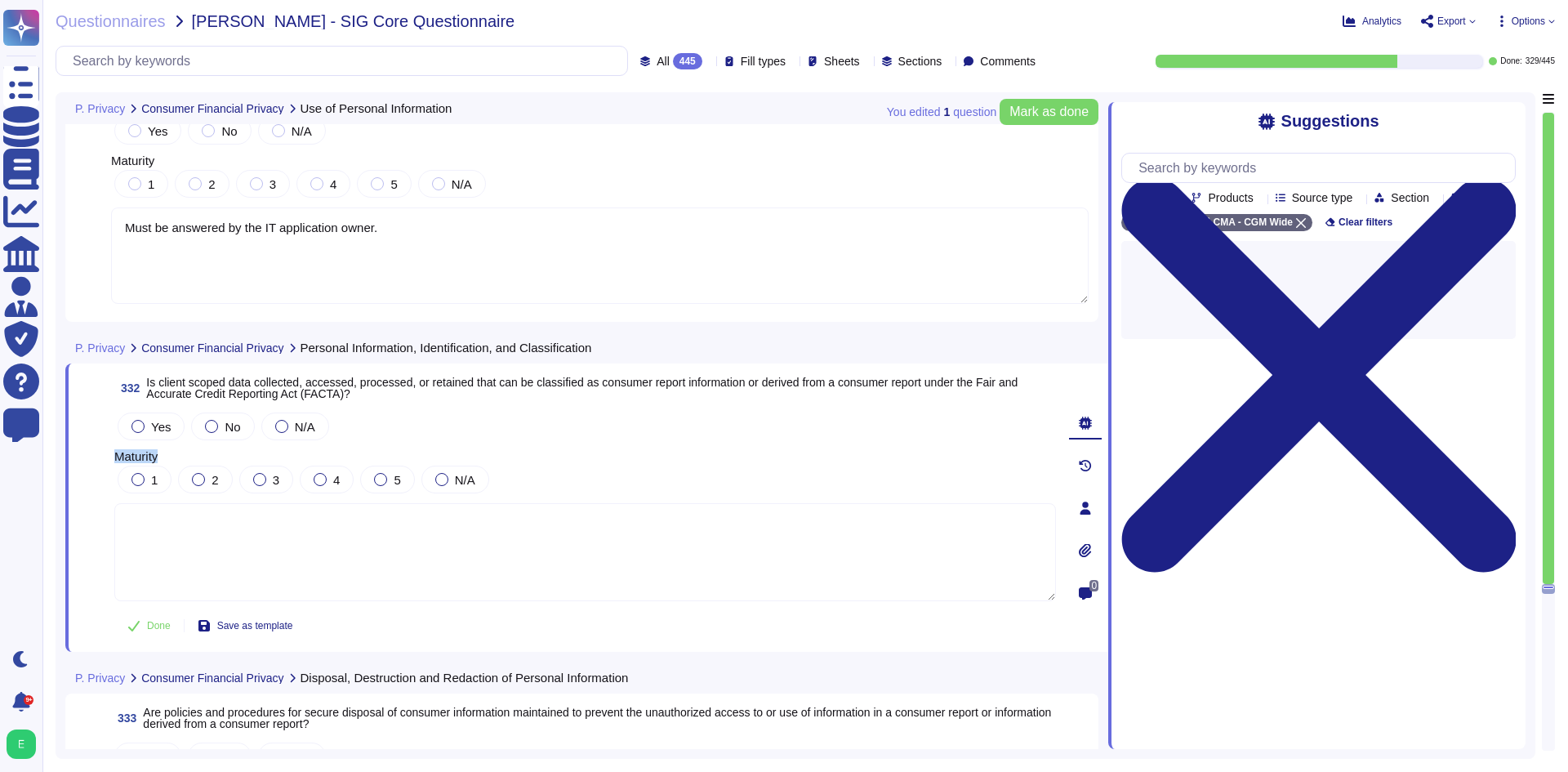
click at [398, 410] on div "Yes No N/A" at bounding box center [585, 427] width 941 height 35
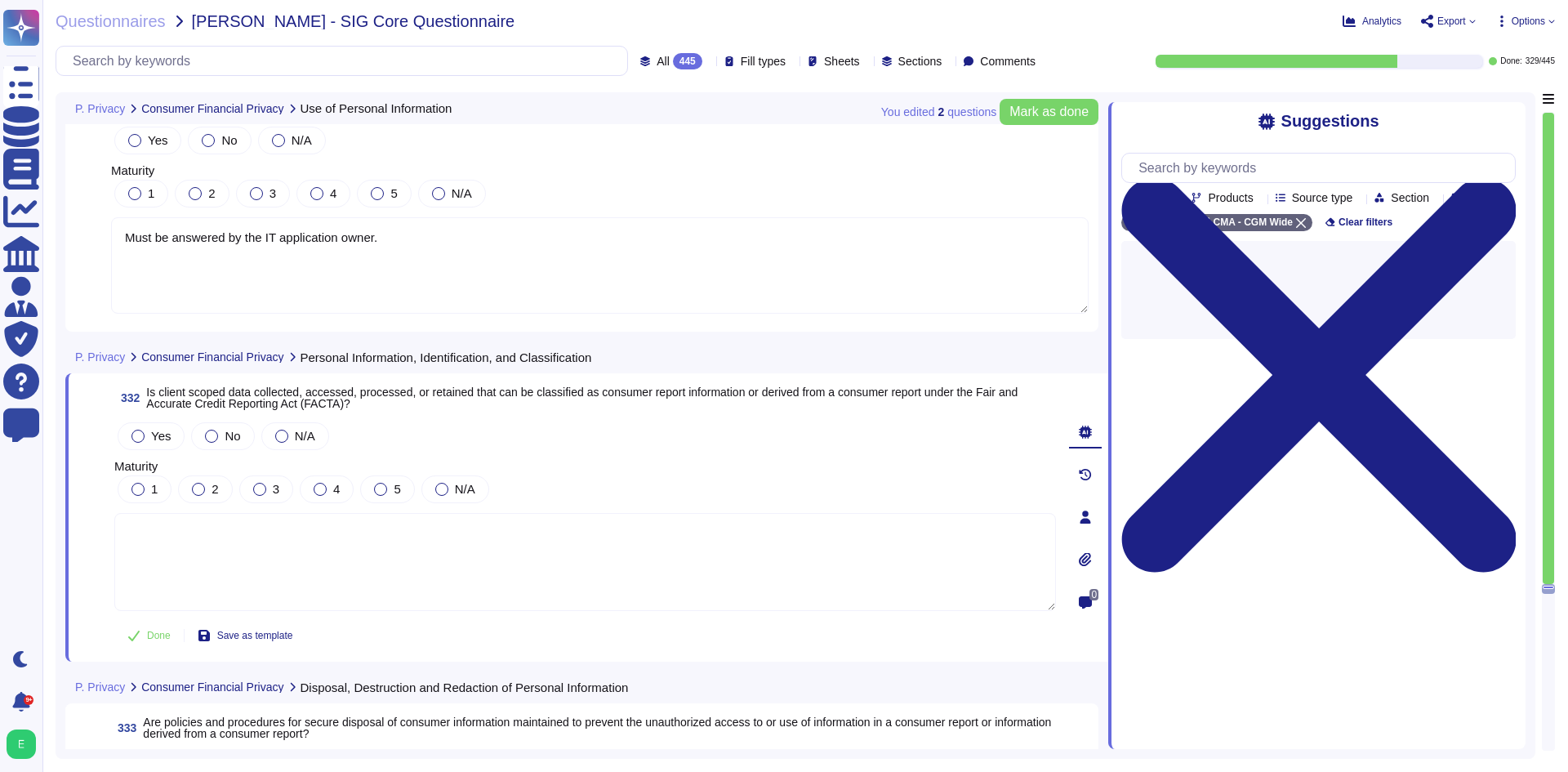
click at [411, 386] on span "Is client scoped data collected, accessed, processed, or retained that can be c…" at bounding box center [601, 398] width 909 height 23
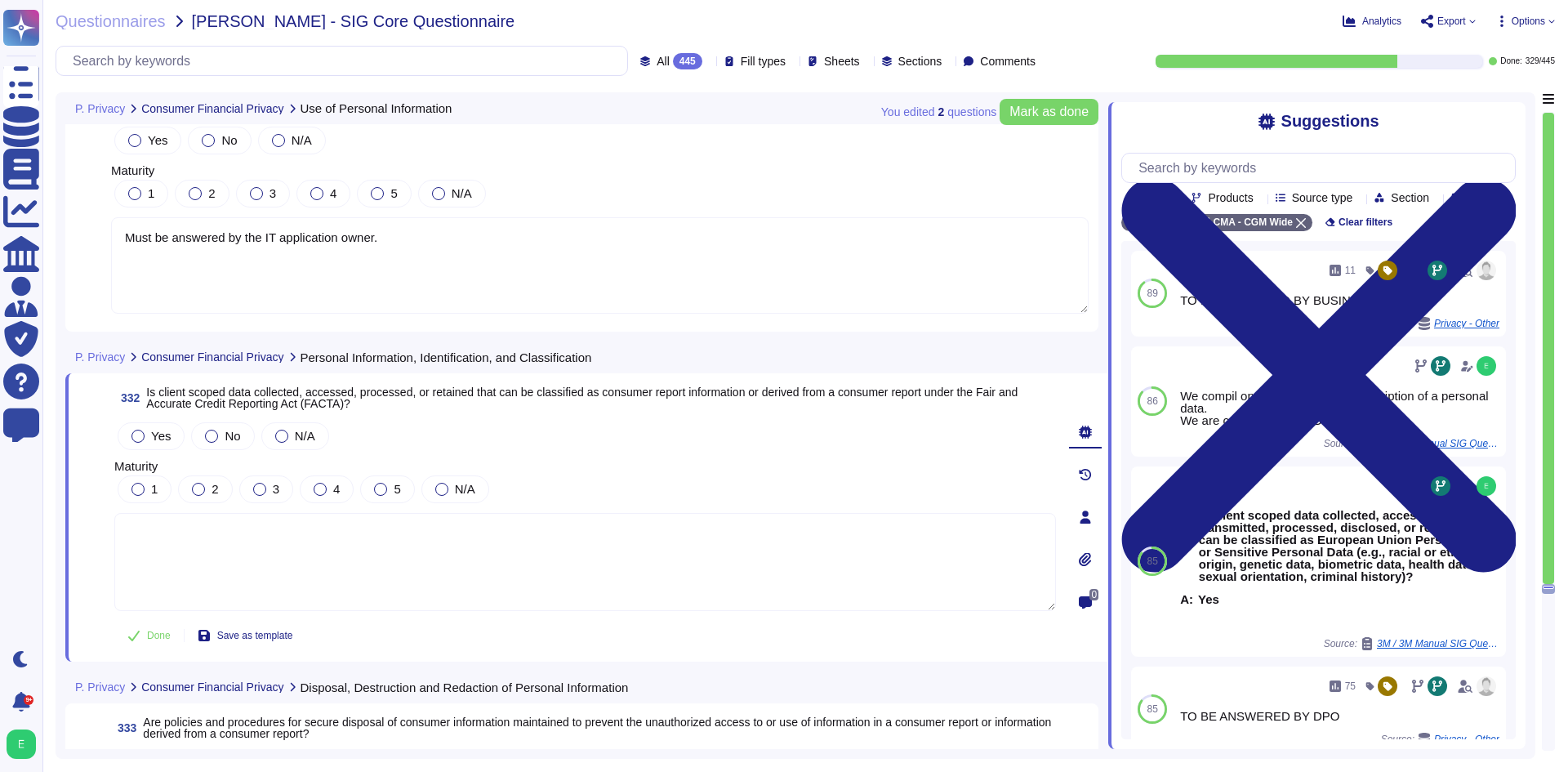
click at [412, 386] on span "Is client scoped data collected, accessed, processed, or retained that can be c…" at bounding box center [582, 398] width 871 height 24
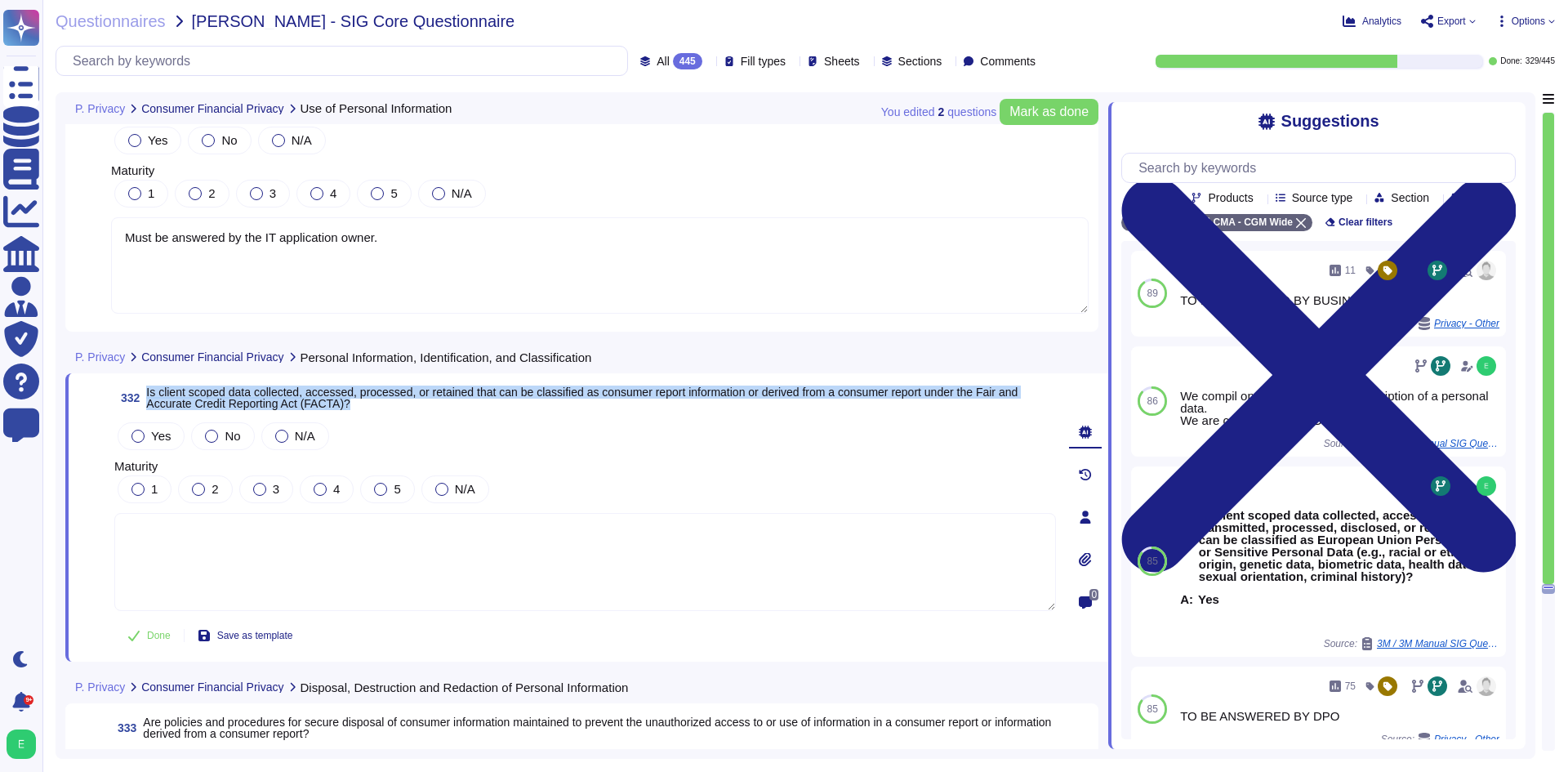
click at [412, 386] on span "Is client scoped data collected, accessed, processed, or retained that can be c…" at bounding box center [582, 398] width 871 height 24
copy span "Is client scoped data collected, accessed, processed, or retained that can be c…"
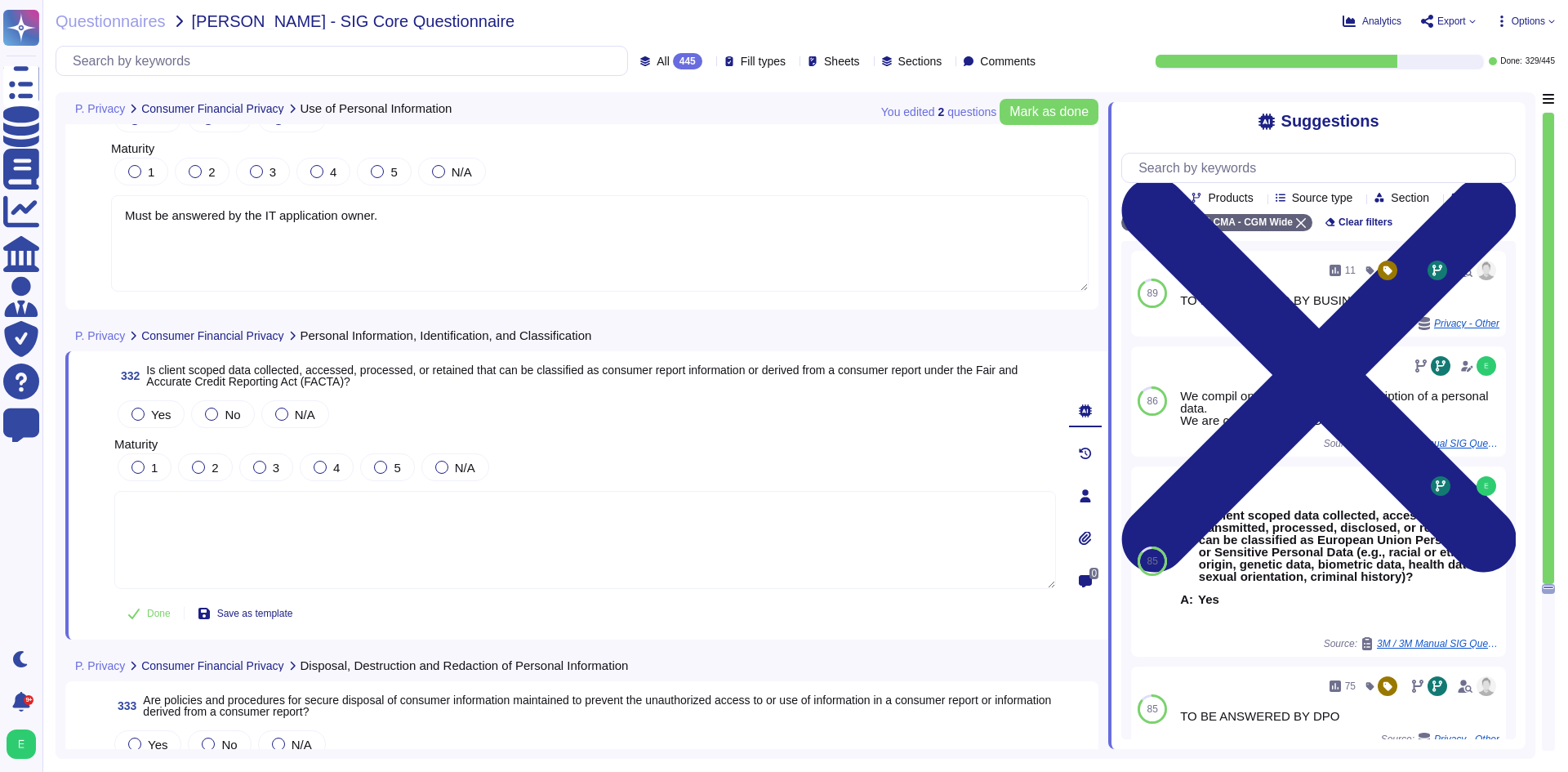
click at [402, 563] on textarea at bounding box center [585, 540] width 941 height 98
